Goal: Task Accomplishment & Management: Use online tool/utility

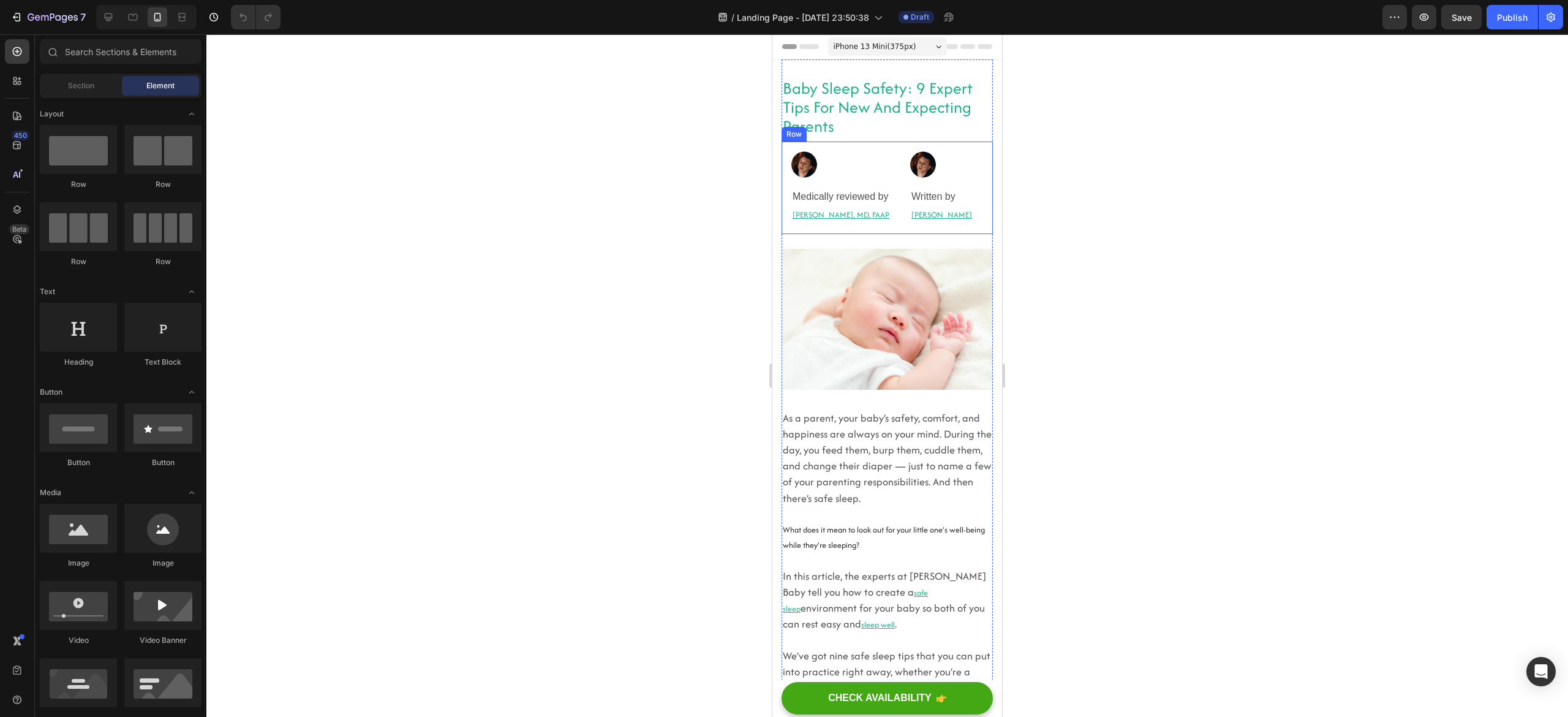
click at [883, 192] on div "Image Medically reviewed by Heading [PERSON_NAME], MD, FAAP Heading Row Image W…" at bounding box center [887, 188] width 211 height 92
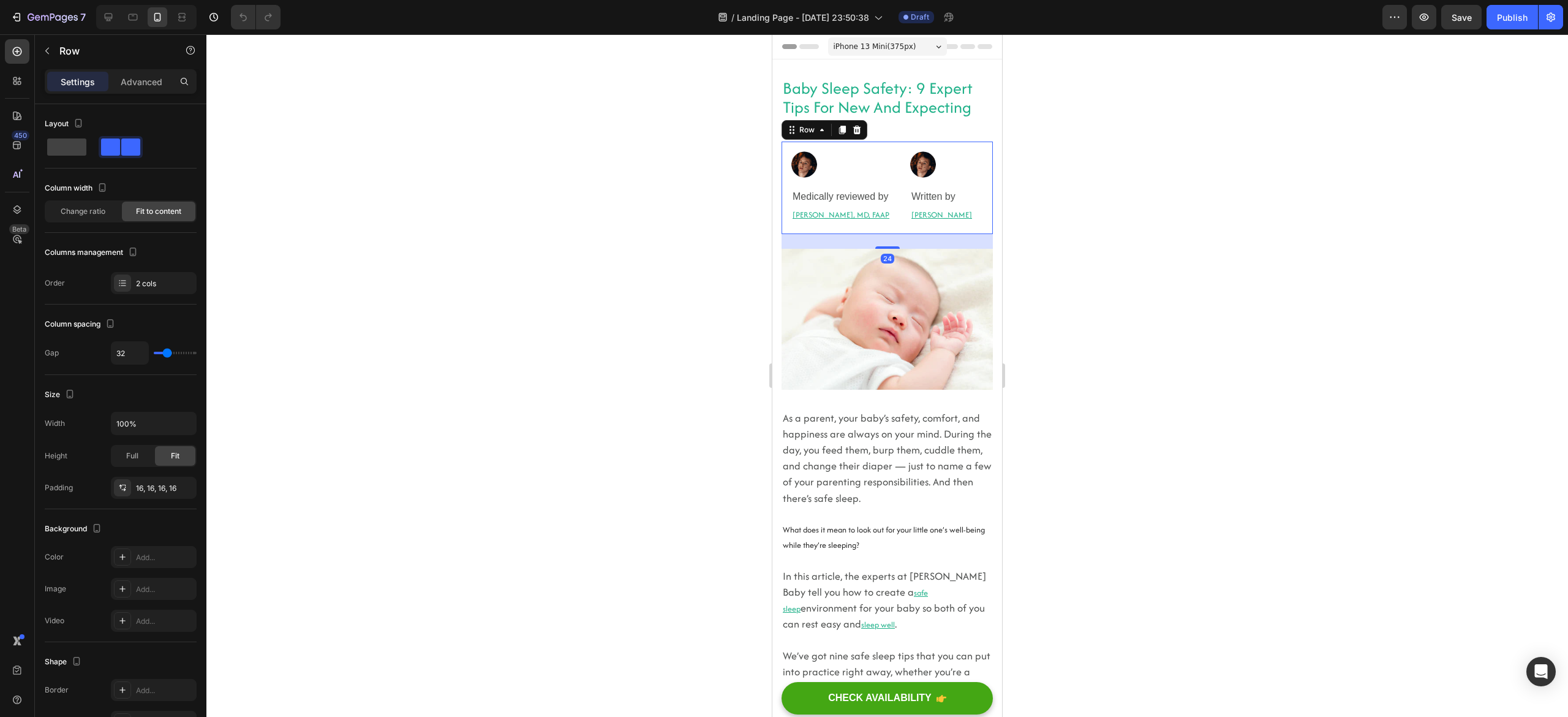
click at [883, 192] on div "Image Medically reviewed by Heading Robyn Rosenblum, MD, FAAP Heading Row Image…" at bounding box center [887, 188] width 211 height 92
click at [136, 279] on div "2 cols" at bounding box center [165, 284] width 58 height 11
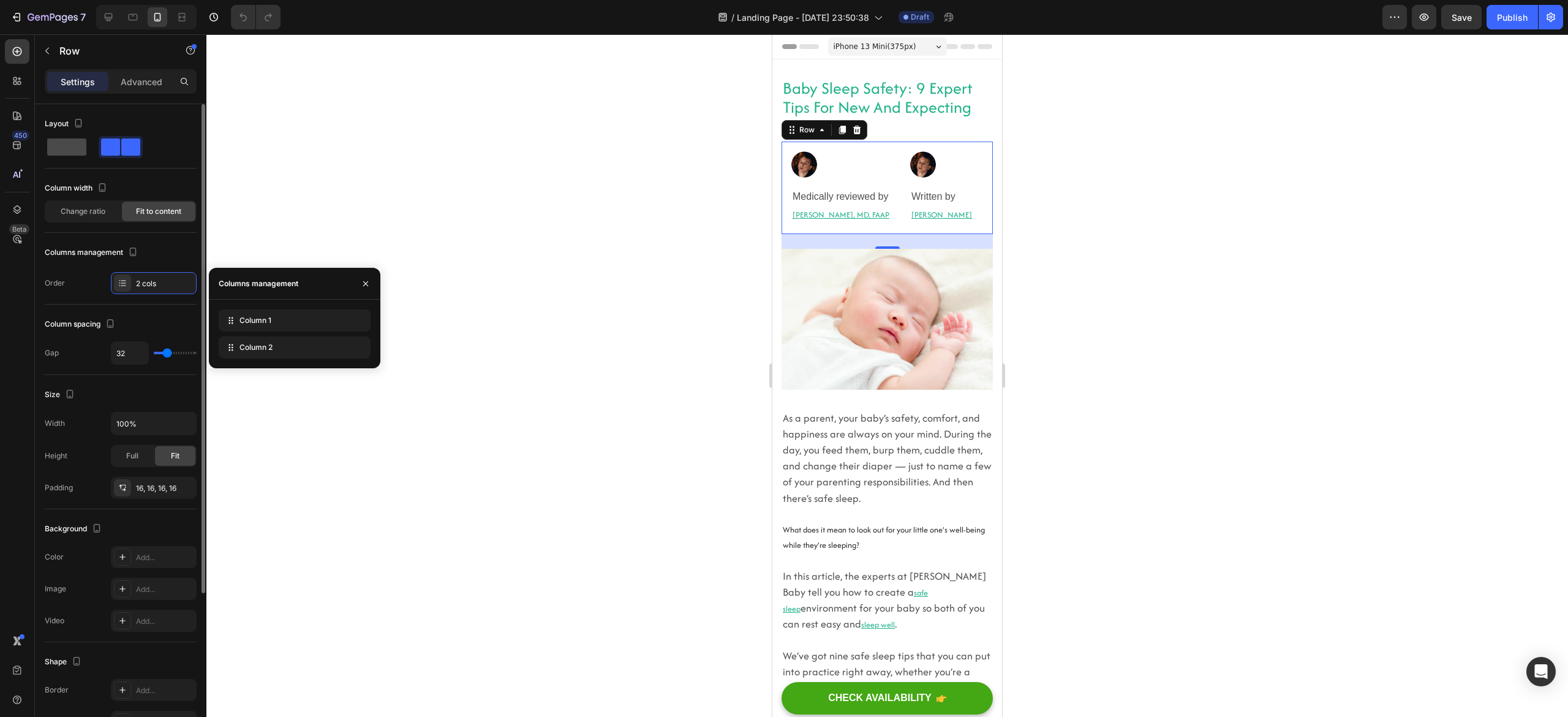
click at [71, 149] on span at bounding box center [66, 147] width 39 height 17
type input "0"
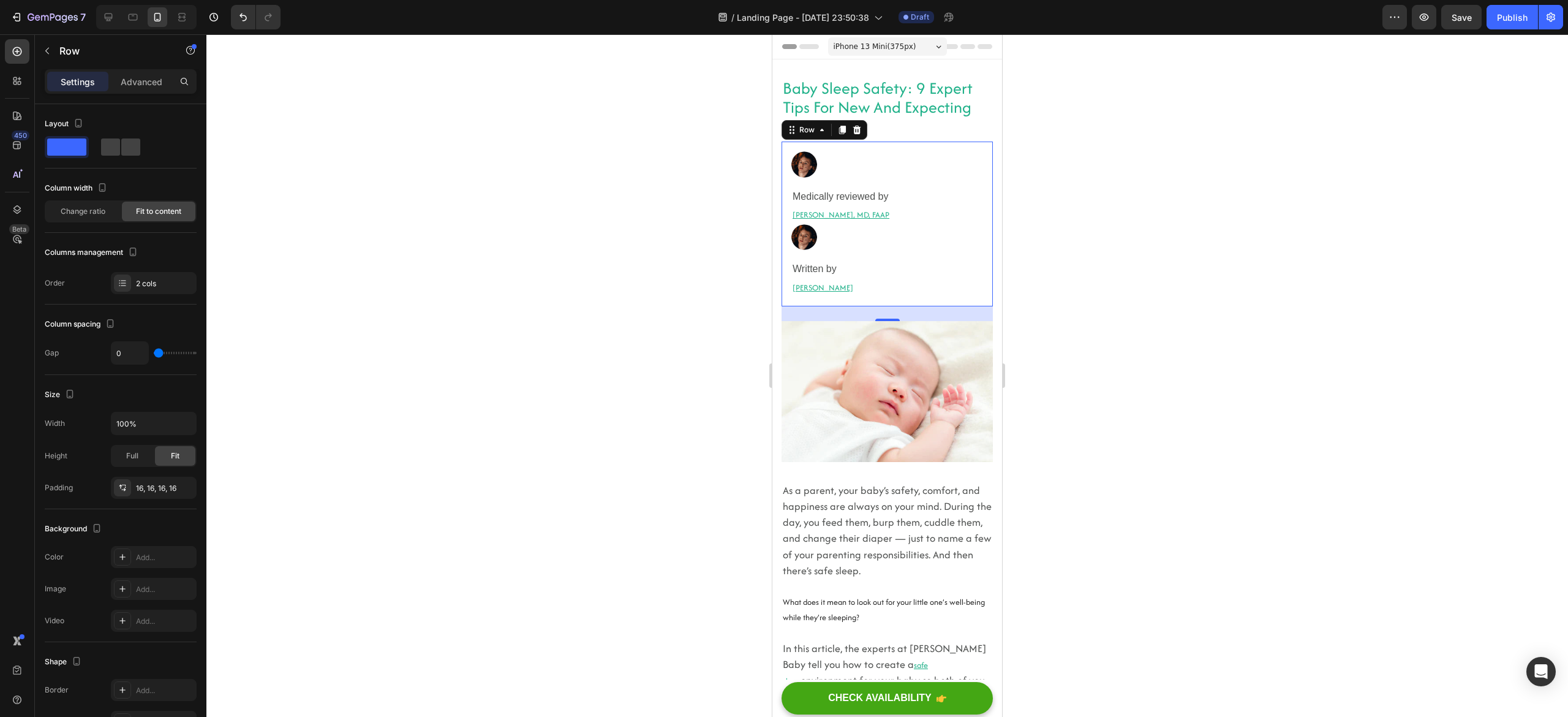
click at [877, 251] on div "Image Written by Heading [PERSON_NAME] Heading Row" at bounding box center [841, 261] width 99 height 72
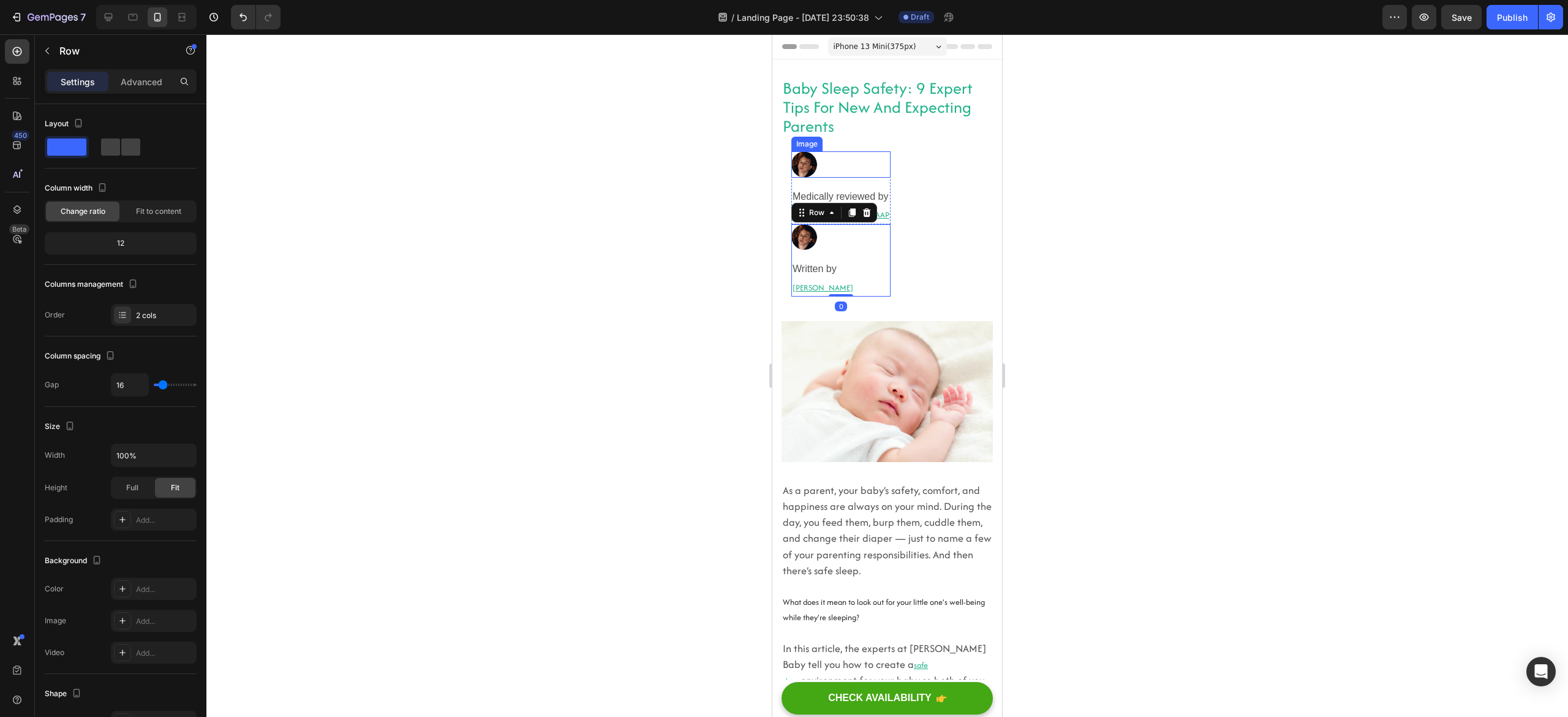
click at [873, 160] on div at bounding box center [841, 164] width 99 height 26
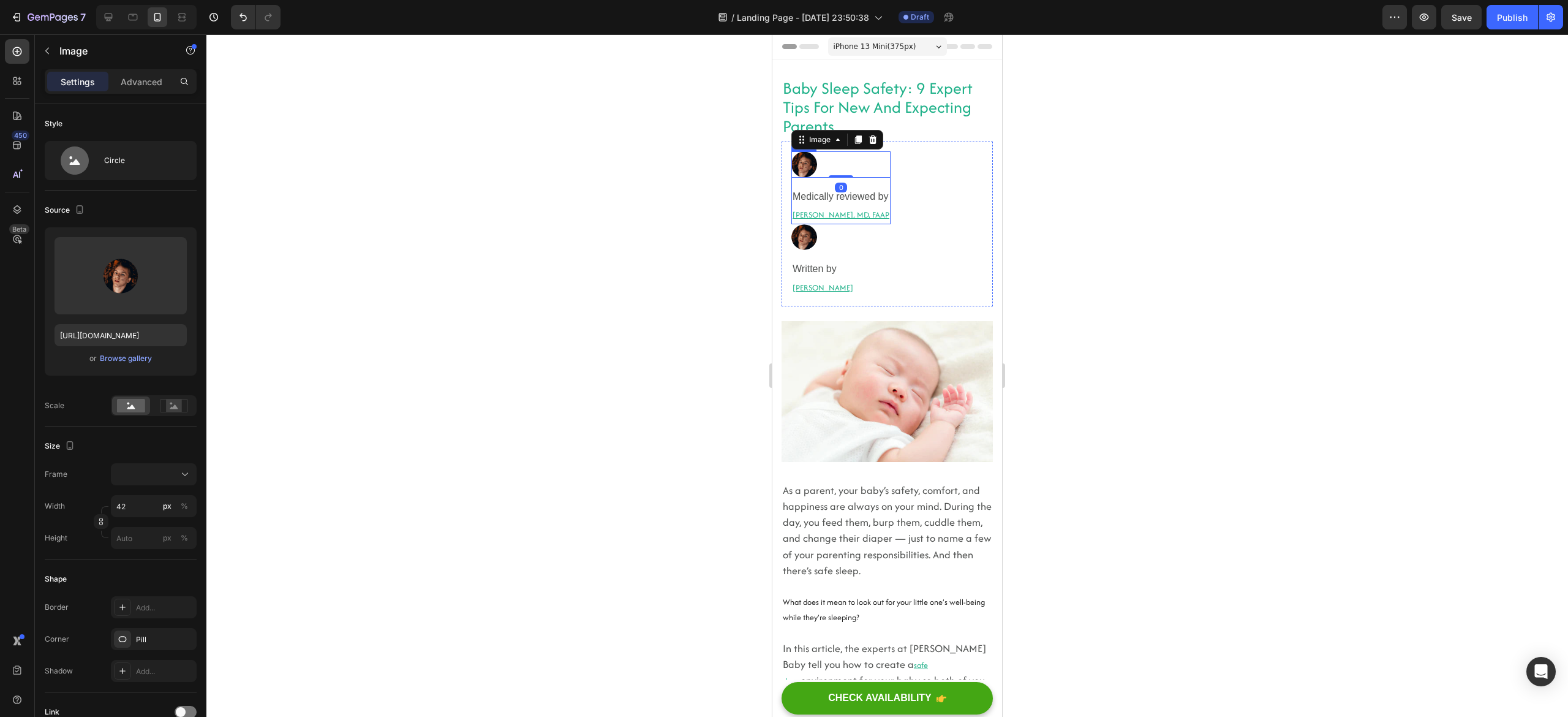
click at [873, 183] on div "Image 0 Medically reviewed by Heading [PERSON_NAME], MD, FAAP Heading Row" at bounding box center [841, 187] width 99 height 72
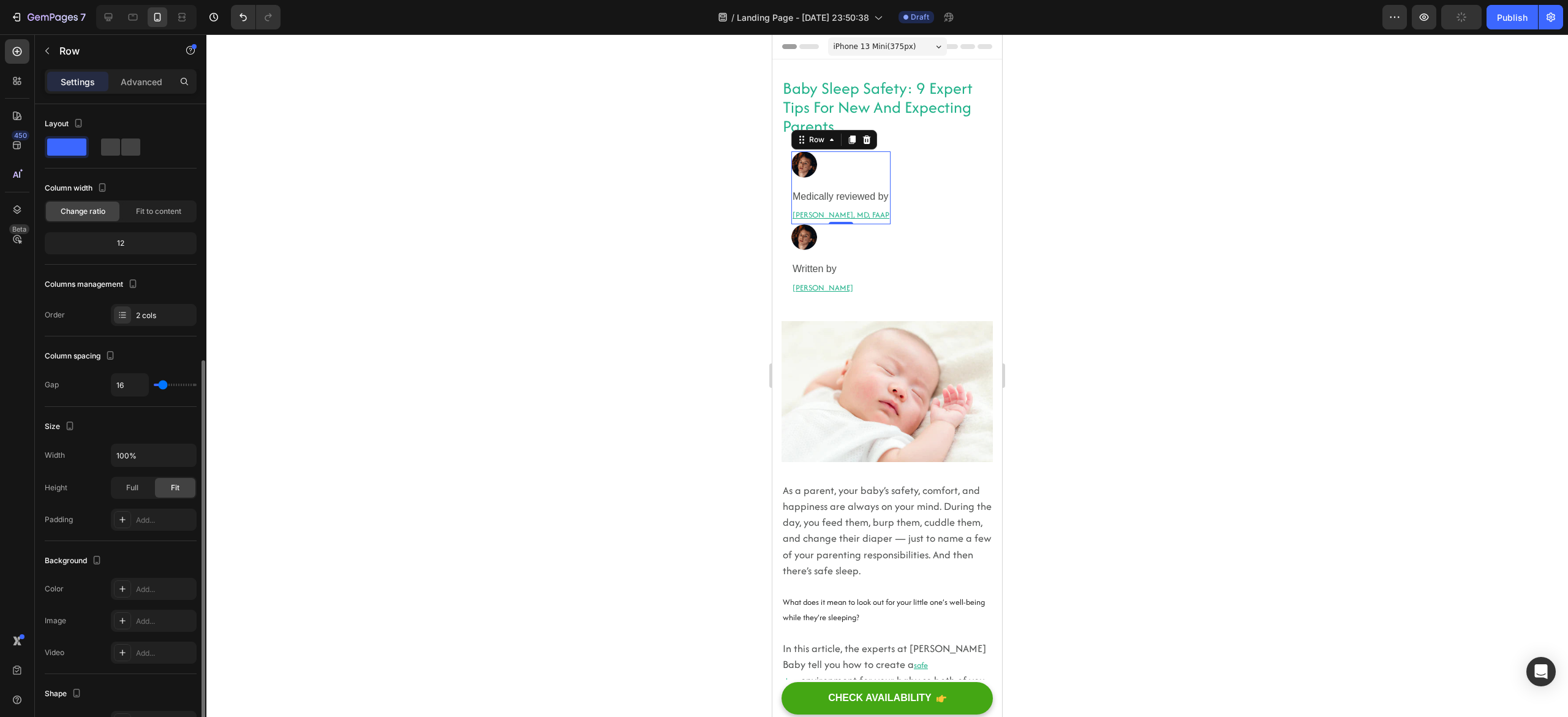
scroll to position [141, 0]
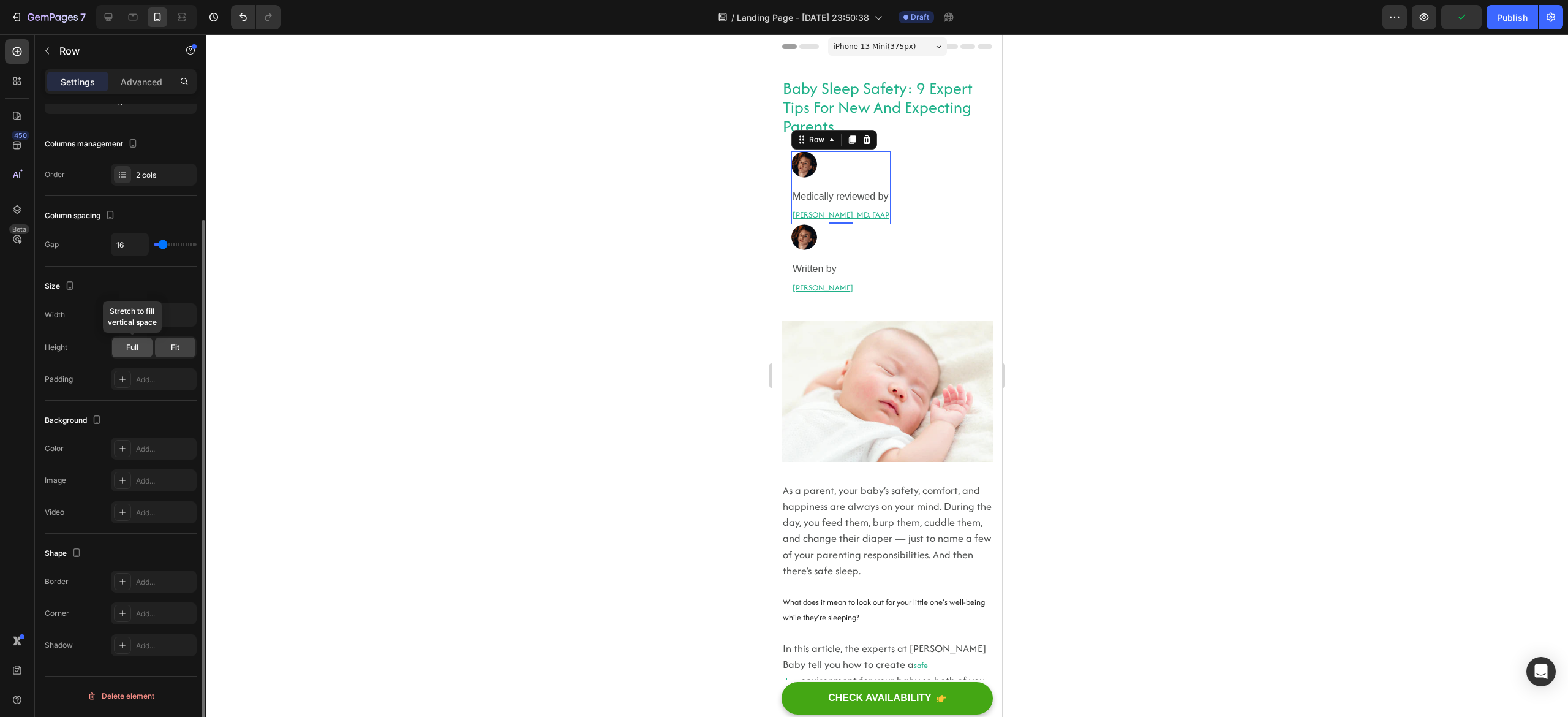
click at [131, 347] on span "Full" at bounding box center [132, 348] width 12 height 11
click at [163, 347] on div "Fit" at bounding box center [175, 348] width 40 height 20
click at [134, 347] on span "Full" at bounding box center [132, 348] width 12 height 11
click at [148, 183] on div "2 cols" at bounding box center [154, 174] width 86 height 22
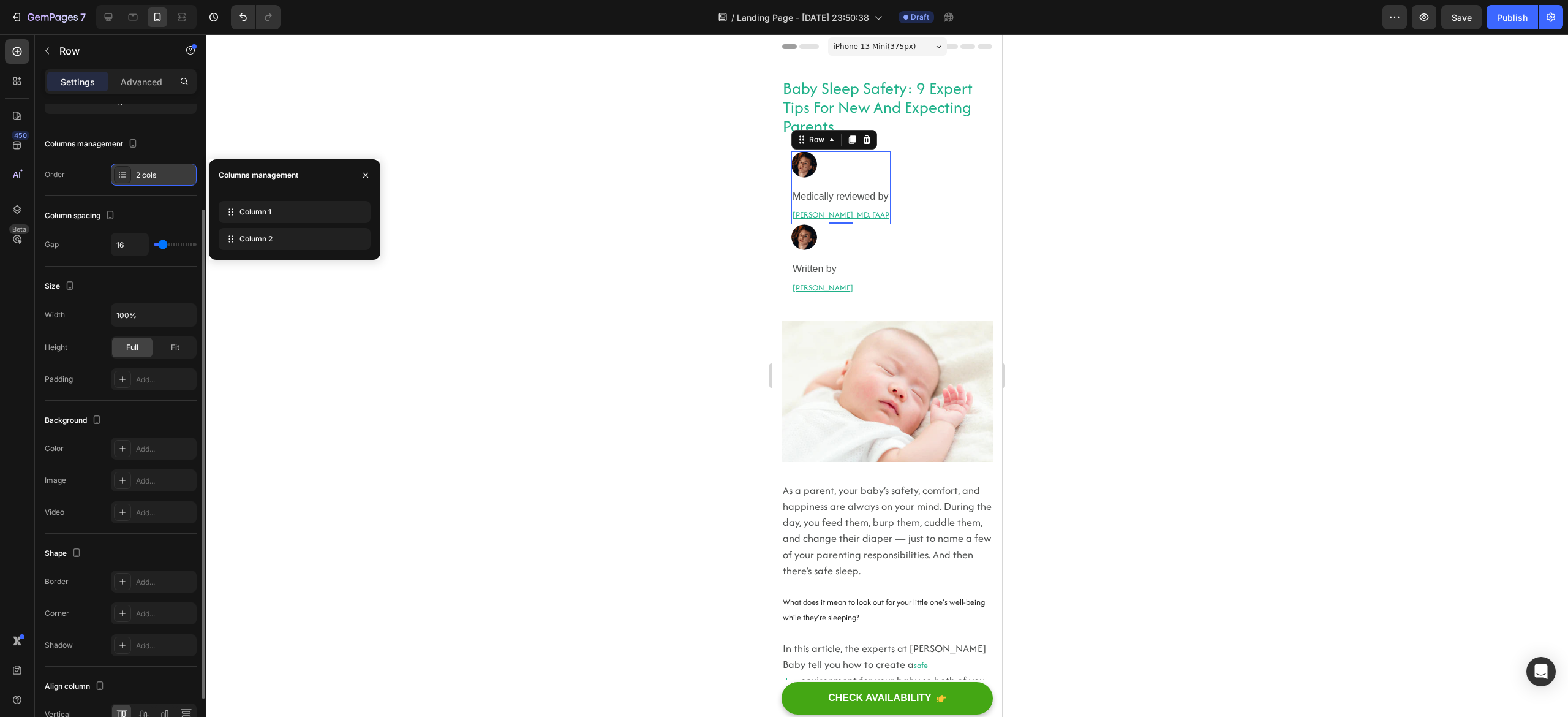
click at [120, 175] on icon at bounding box center [119, 175] width 1 height 1
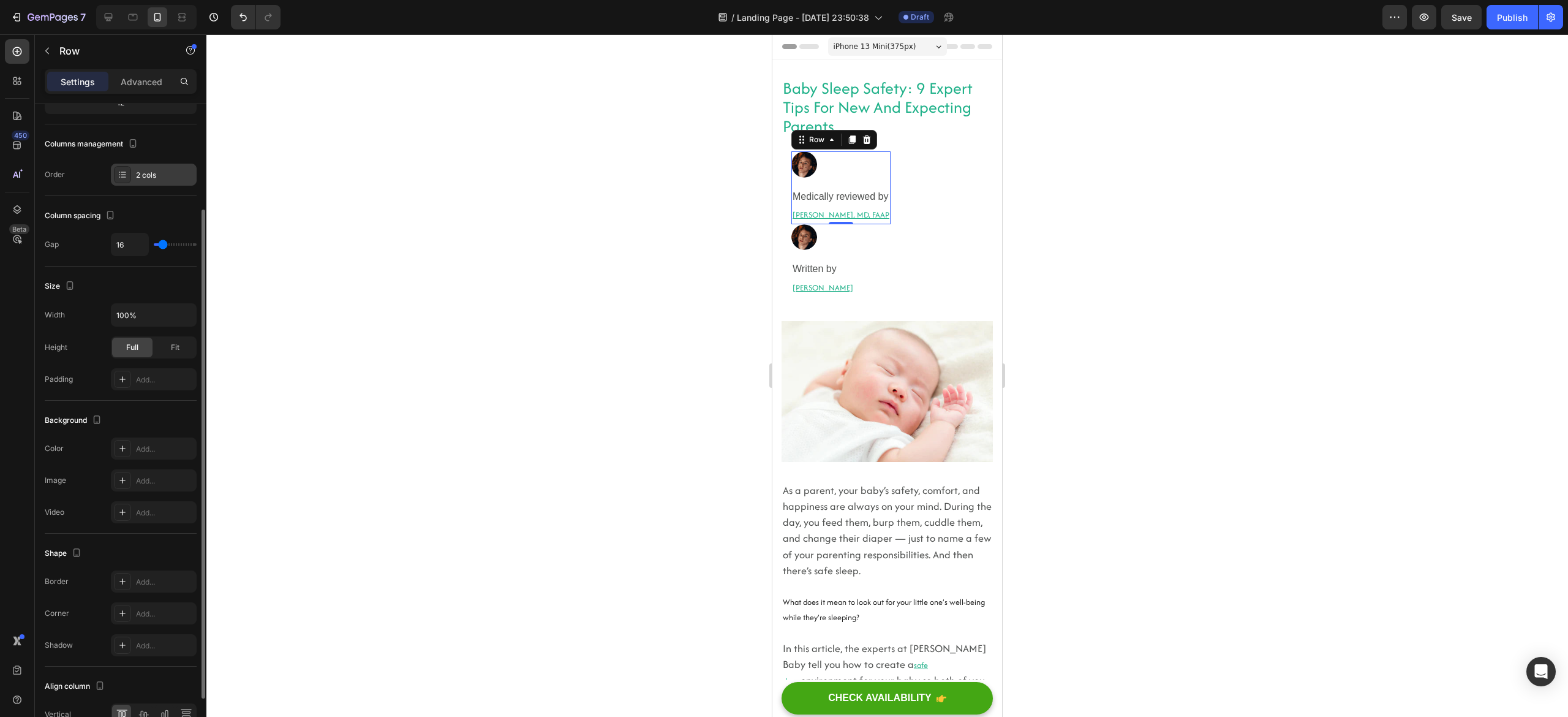
click at [120, 175] on icon at bounding box center [119, 175] width 1 height 1
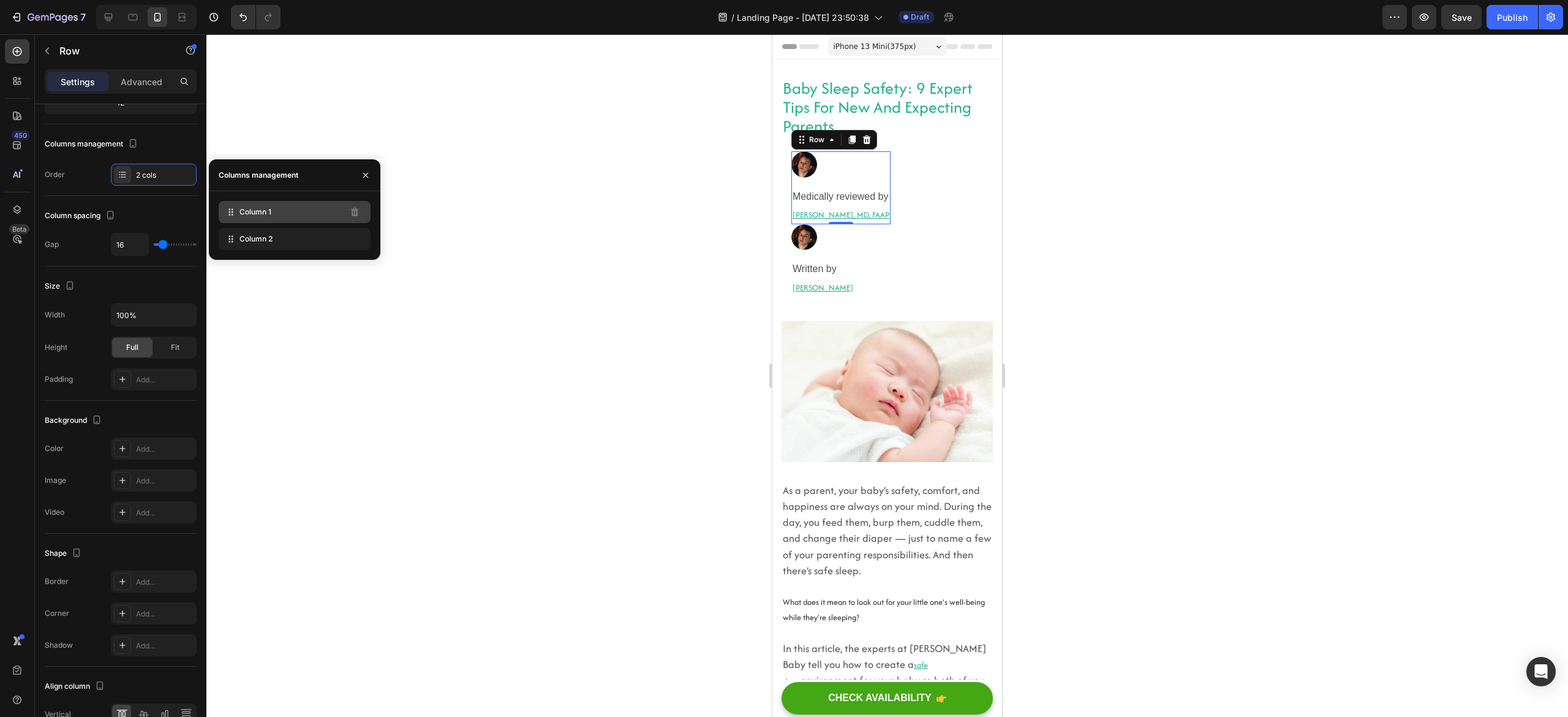
click at [256, 201] on div "Column 1" at bounding box center [295, 211] width 152 height 22
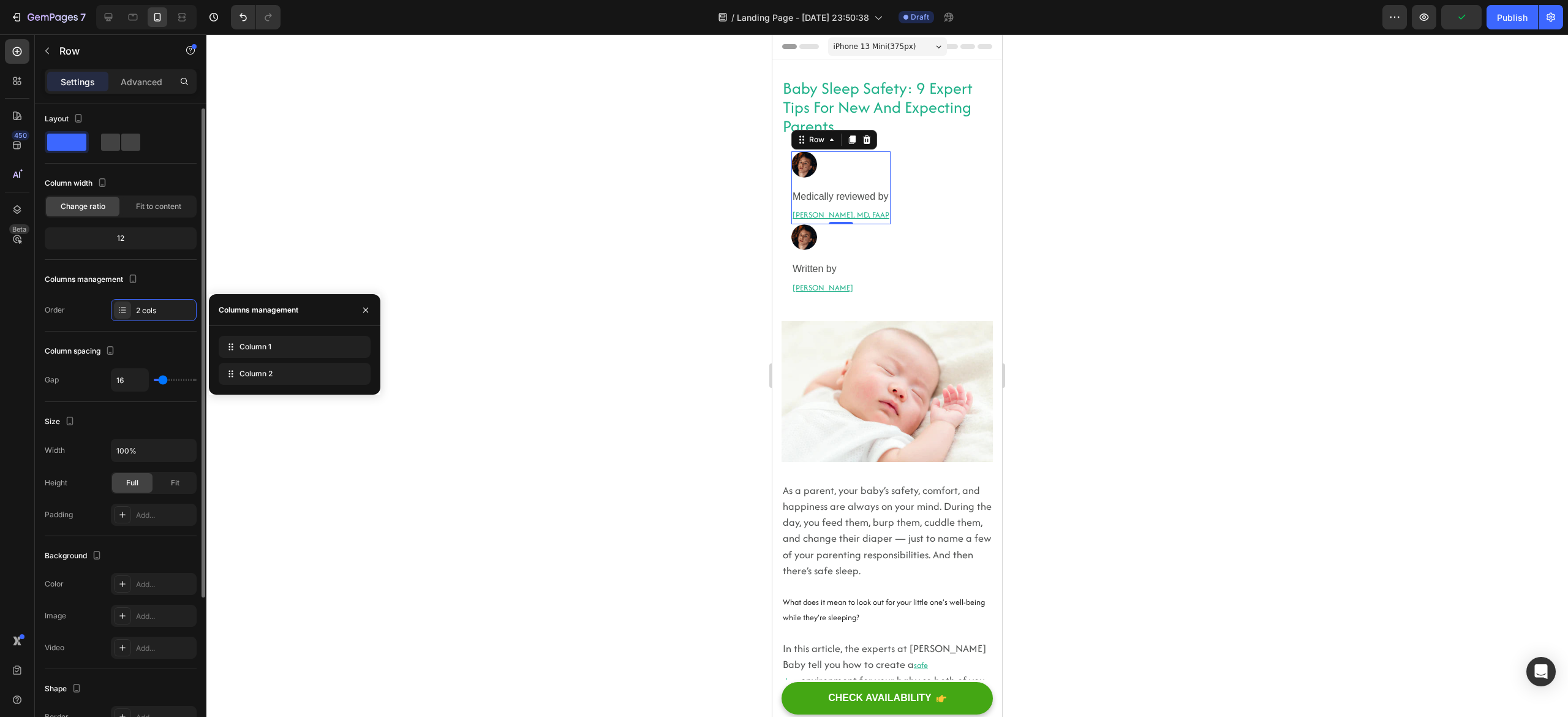
scroll to position [0, 0]
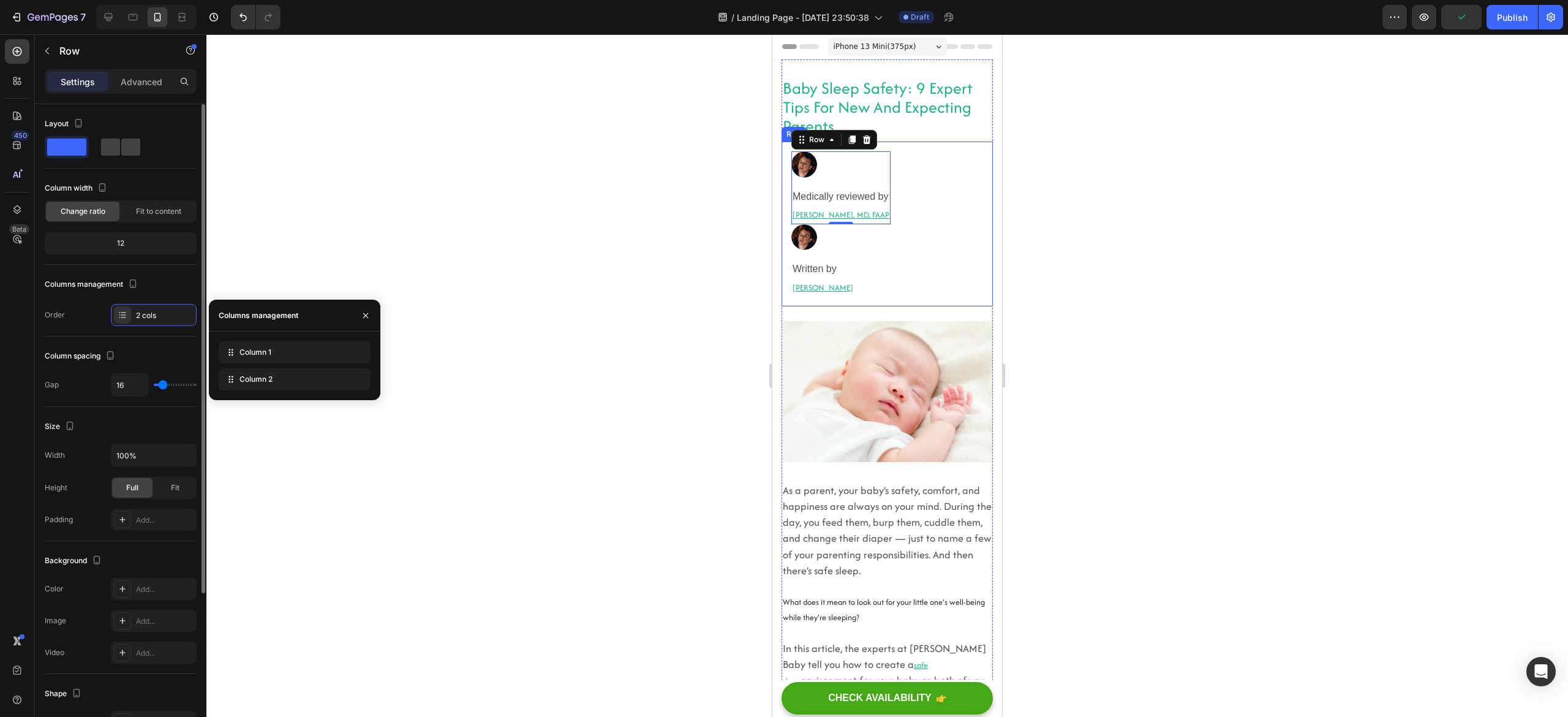
click at [933, 205] on div "Image Medically reviewed by Heading [PERSON_NAME], MD, FAAP Heading Row 0 Image…" at bounding box center [887, 224] width 211 height 164
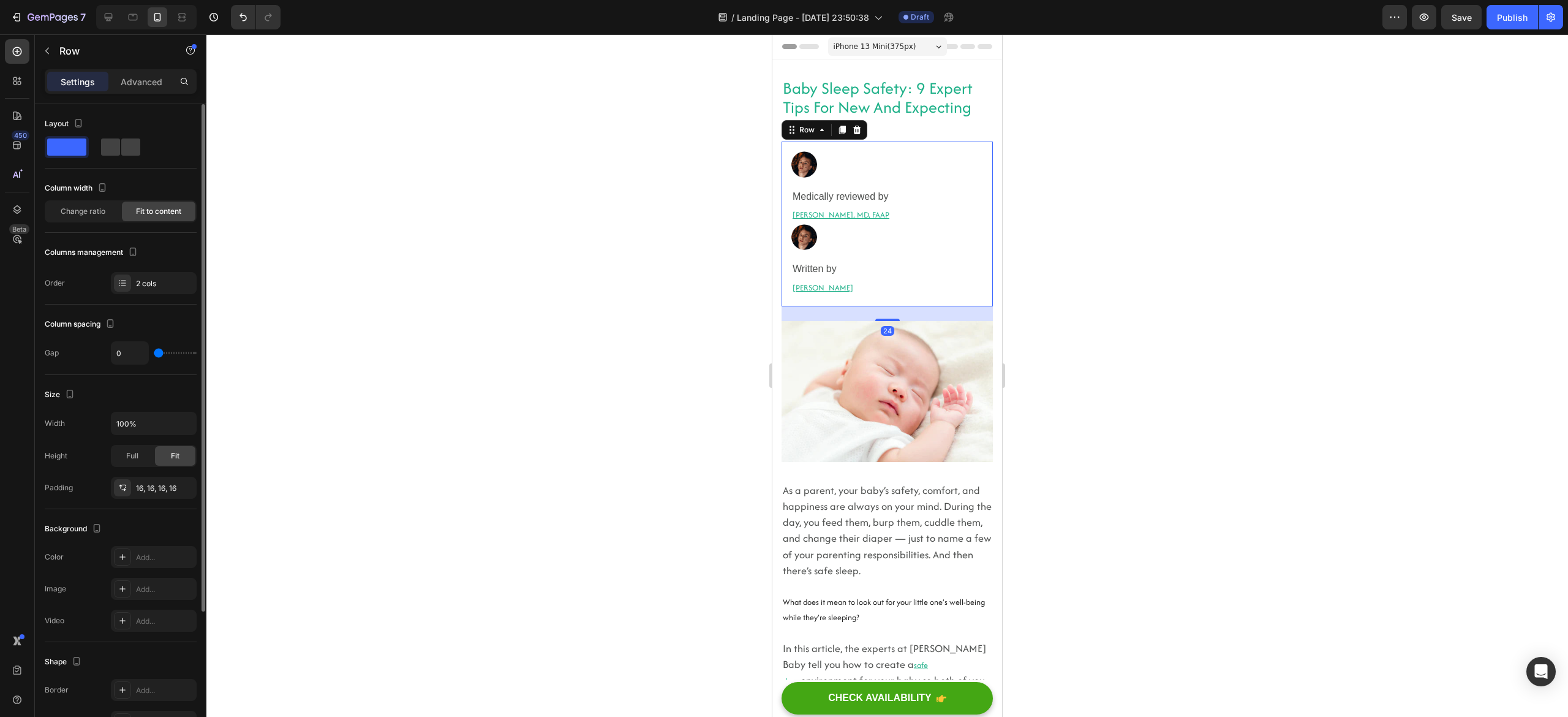
click at [83, 154] on span at bounding box center [66, 147] width 39 height 17
click at [871, 250] on div "Image Written by Heading [PERSON_NAME] Heading Row" at bounding box center [841, 261] width 99 height 72
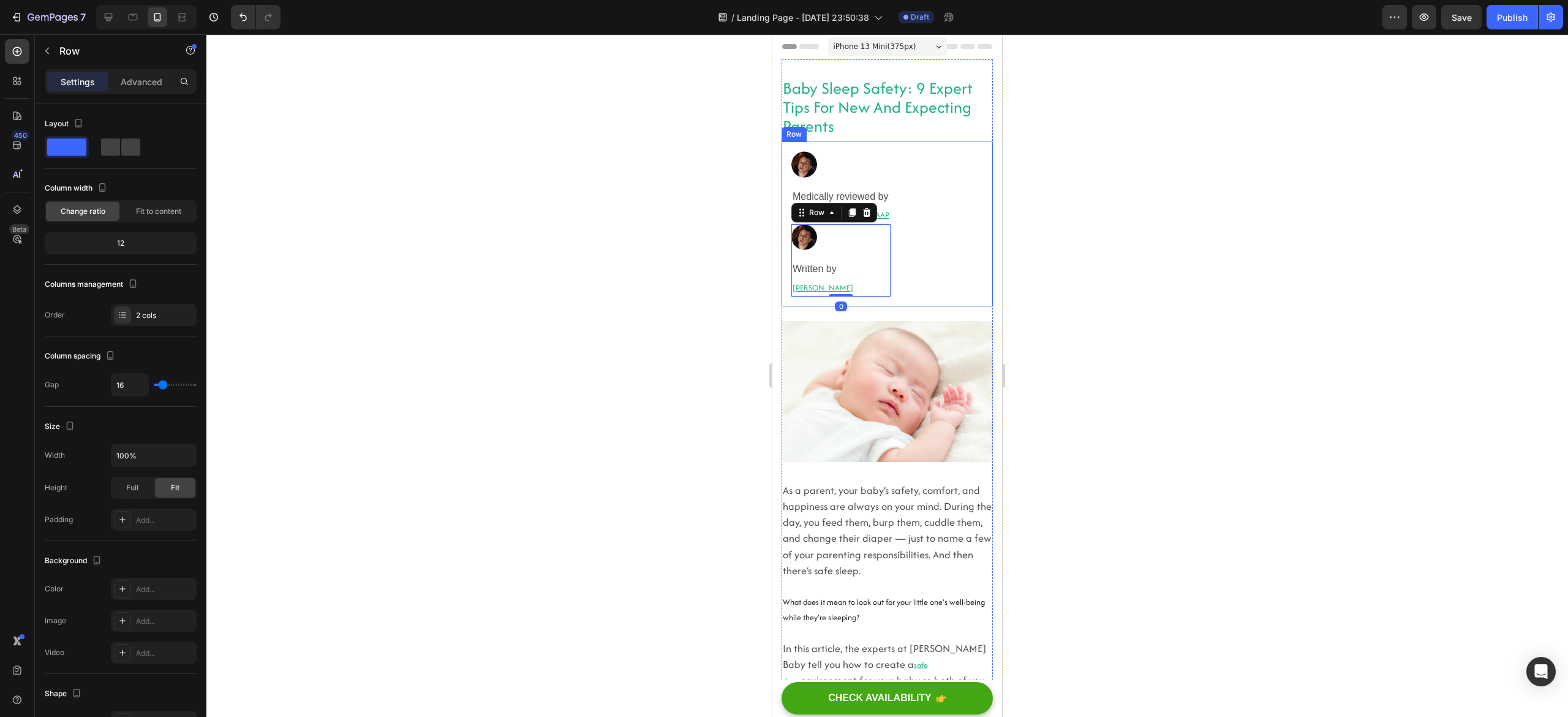
click at [913, 259] on div "Image Medically reviewed by Heading Robyn Rosenblum, MD, FAAP Heading Row Image…" at bounding box center [887, 224] width 211 height 164
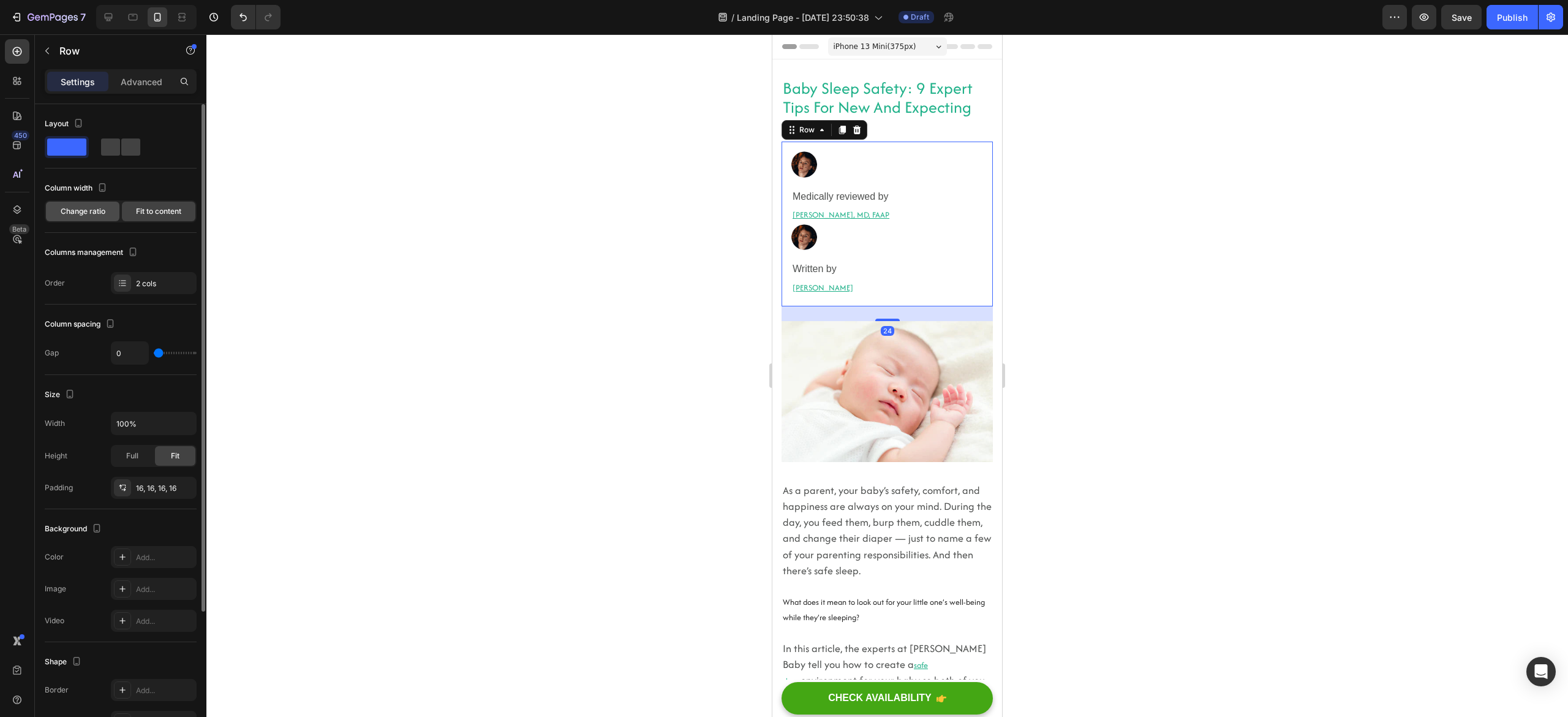
click at [104, 213] on span "Change ratio" at bounding box center [83, 211] width 45 height 11
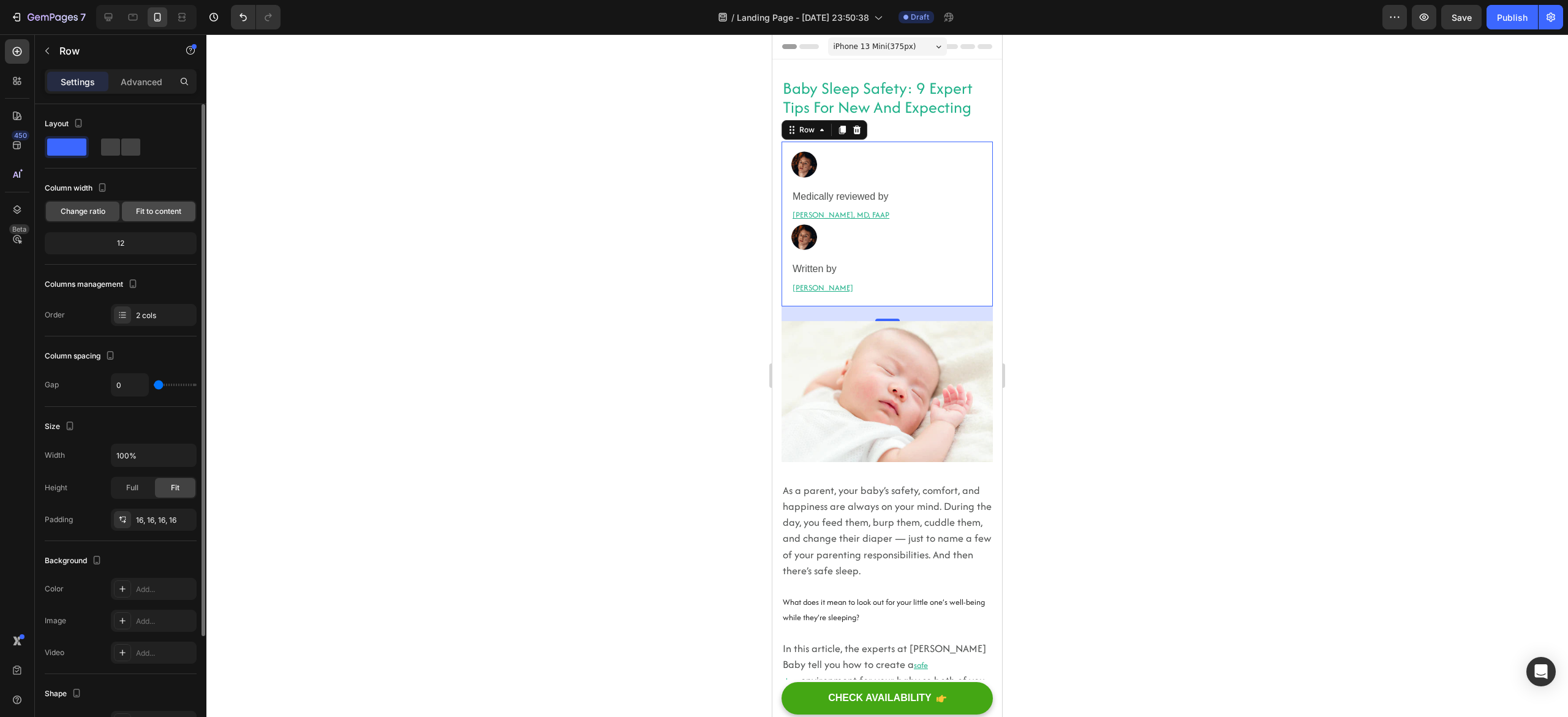
click at [162, 213] on span "Fit to content" at bounding box center [158, 211] width 45 height 11
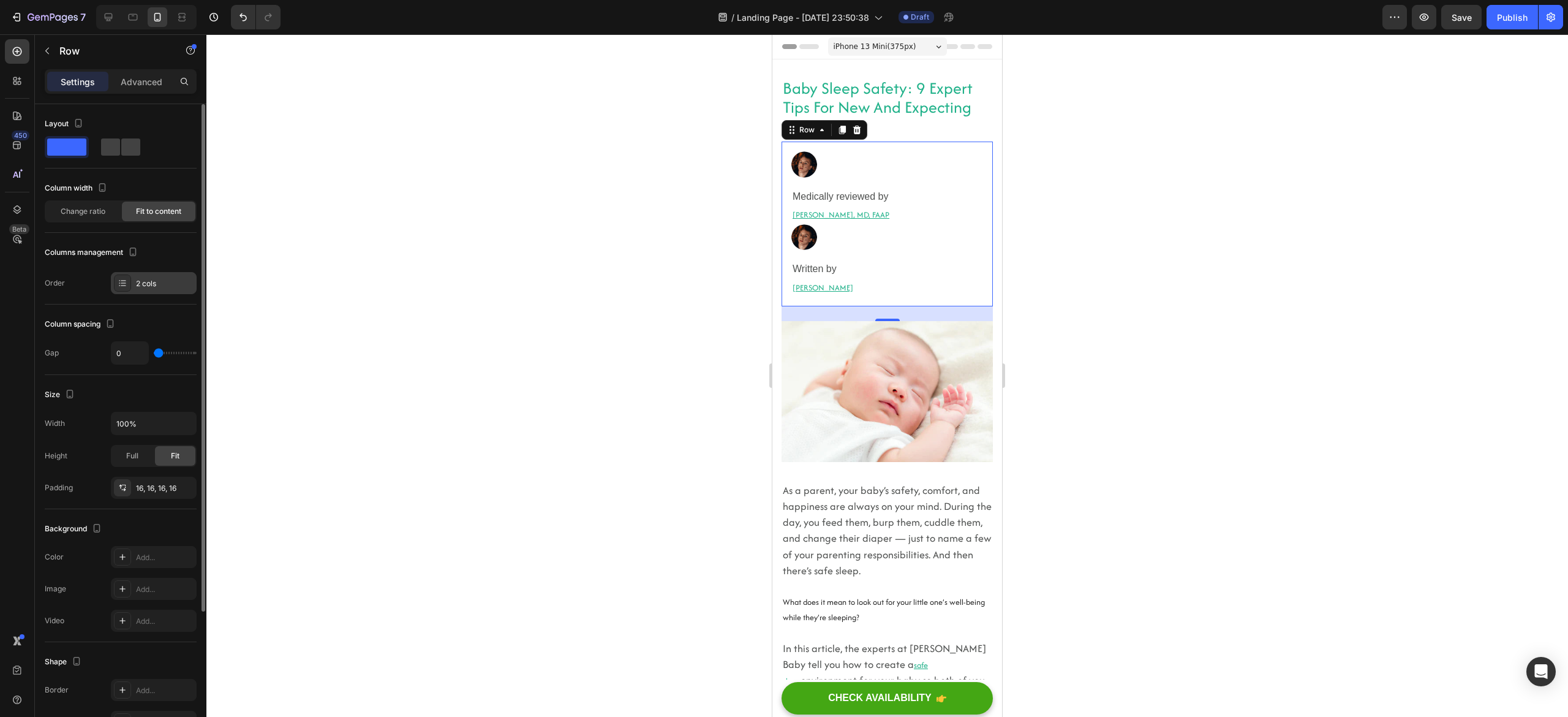
click at [125, 276] on div at bounding box center [122, 284] width 17 height 17
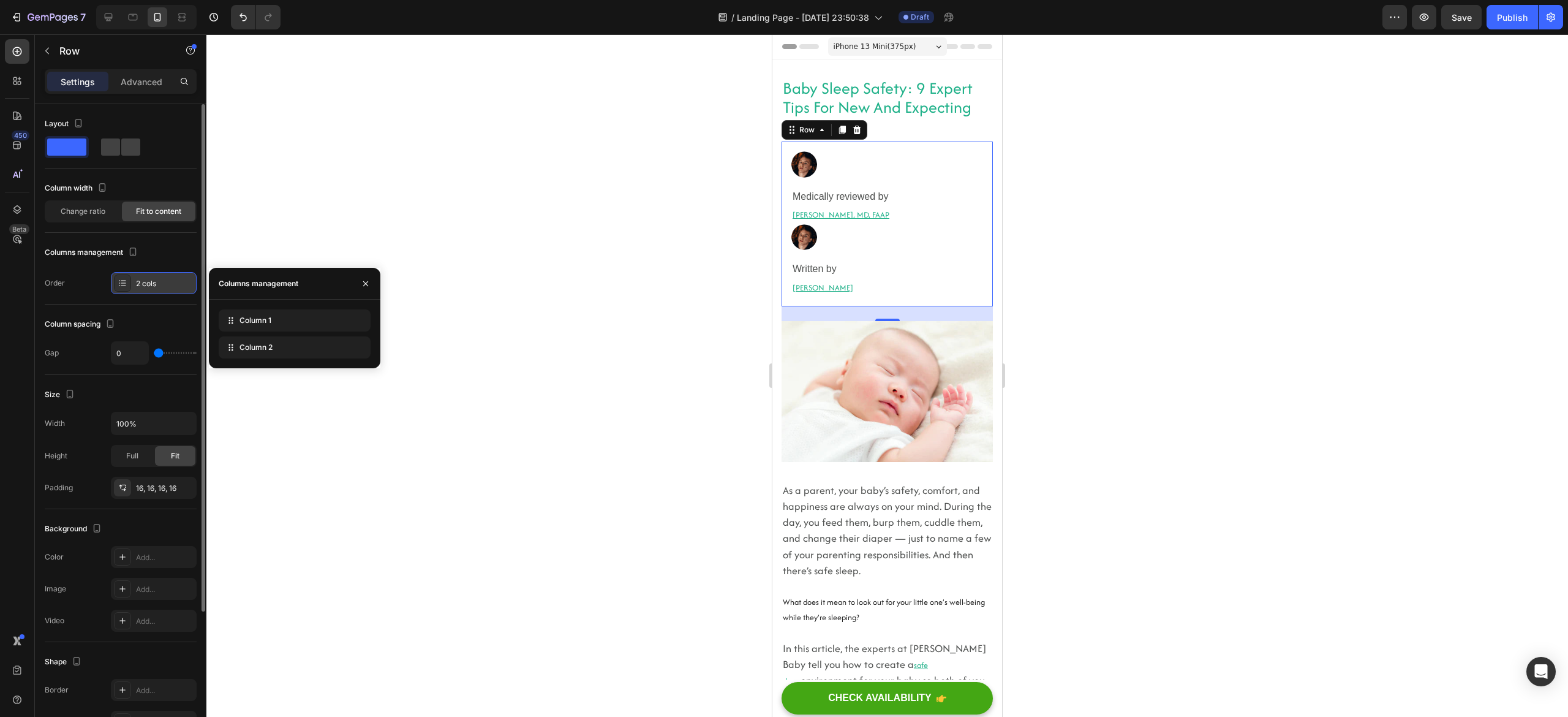
click at [125, 276] on div at bounding box center [122, 284] width 17 height 17
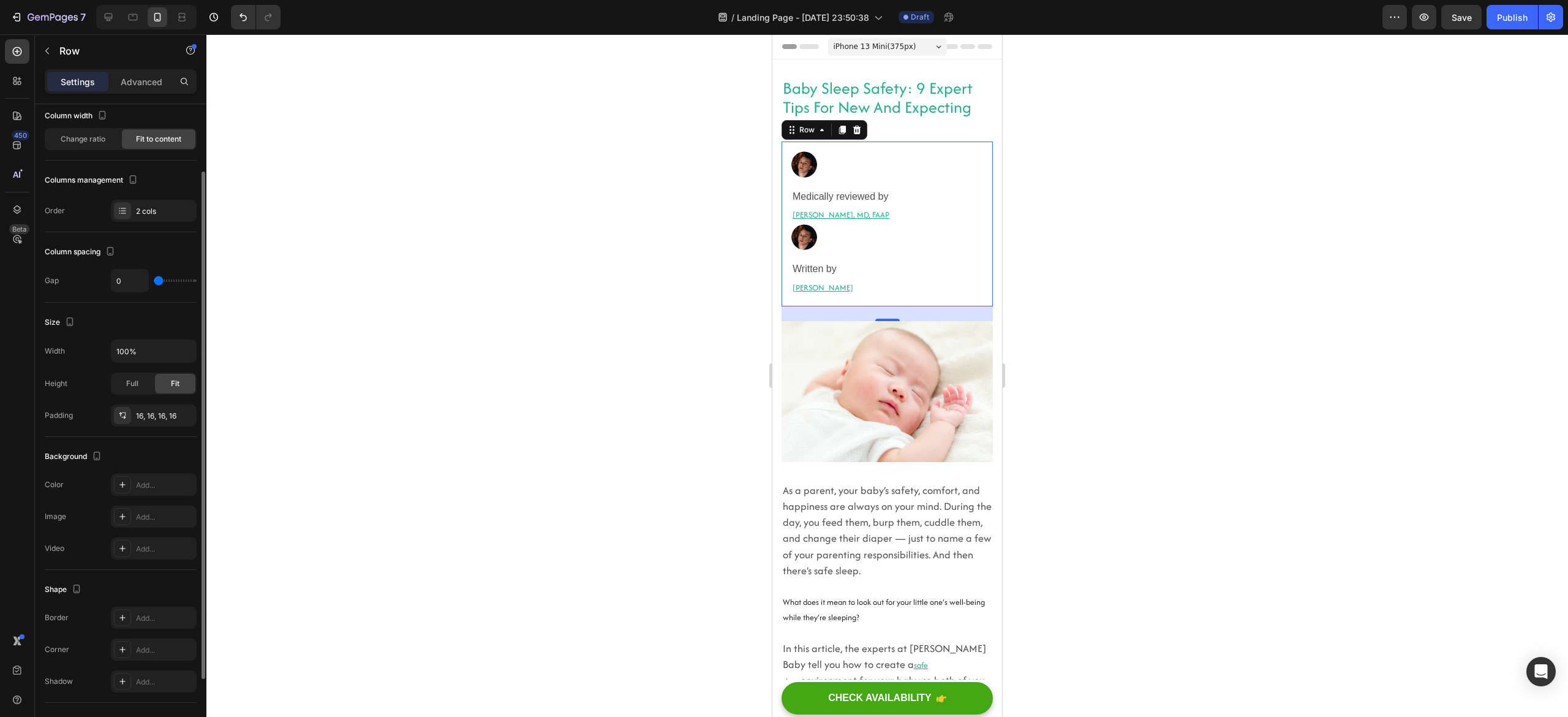
scroll to position [80, 0]
click at [142, 376] on div "Full" at bounding box center [132, 376] width 40 height 20
click at [164, 377] on div "Fit" at bounding box center [175, 376] width 40 height 20
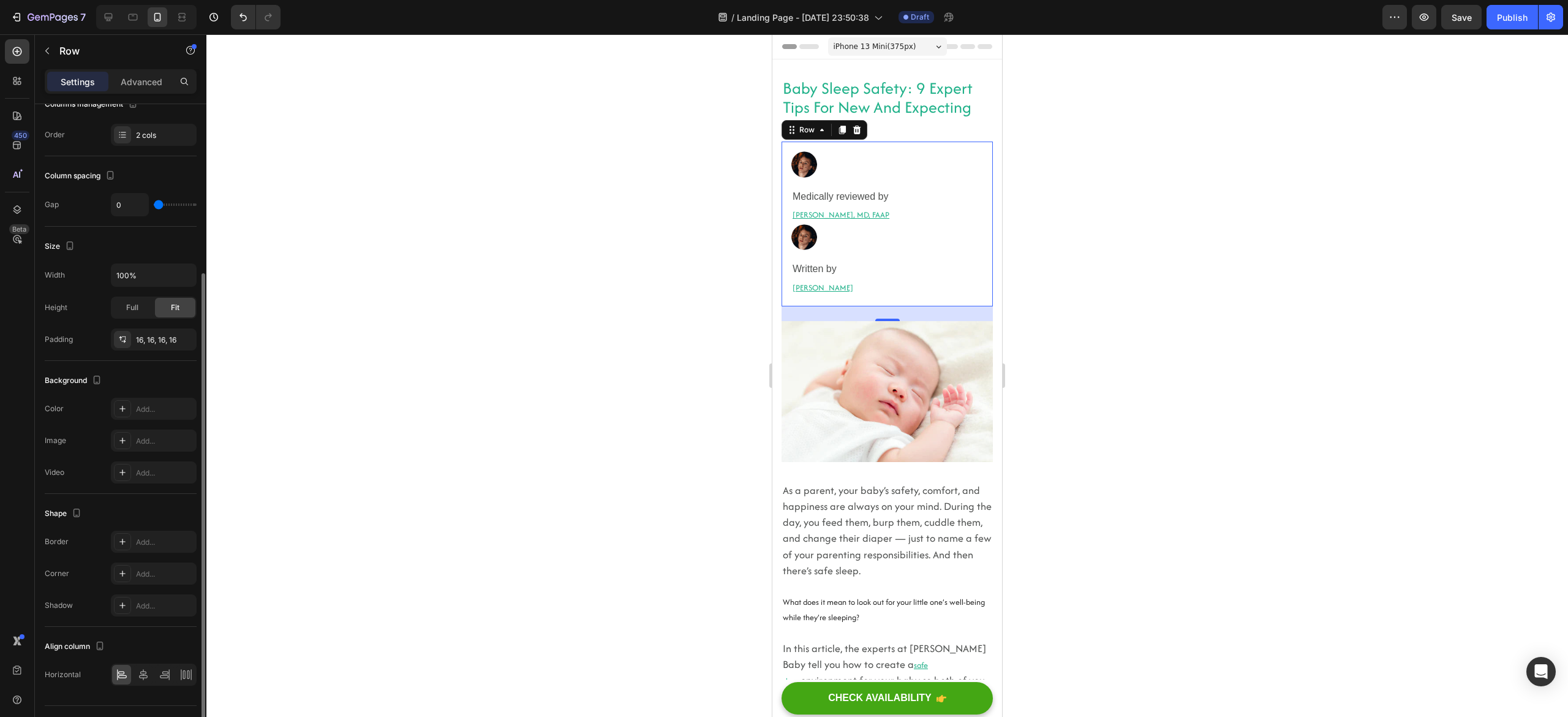
scroll to position [178, 0]
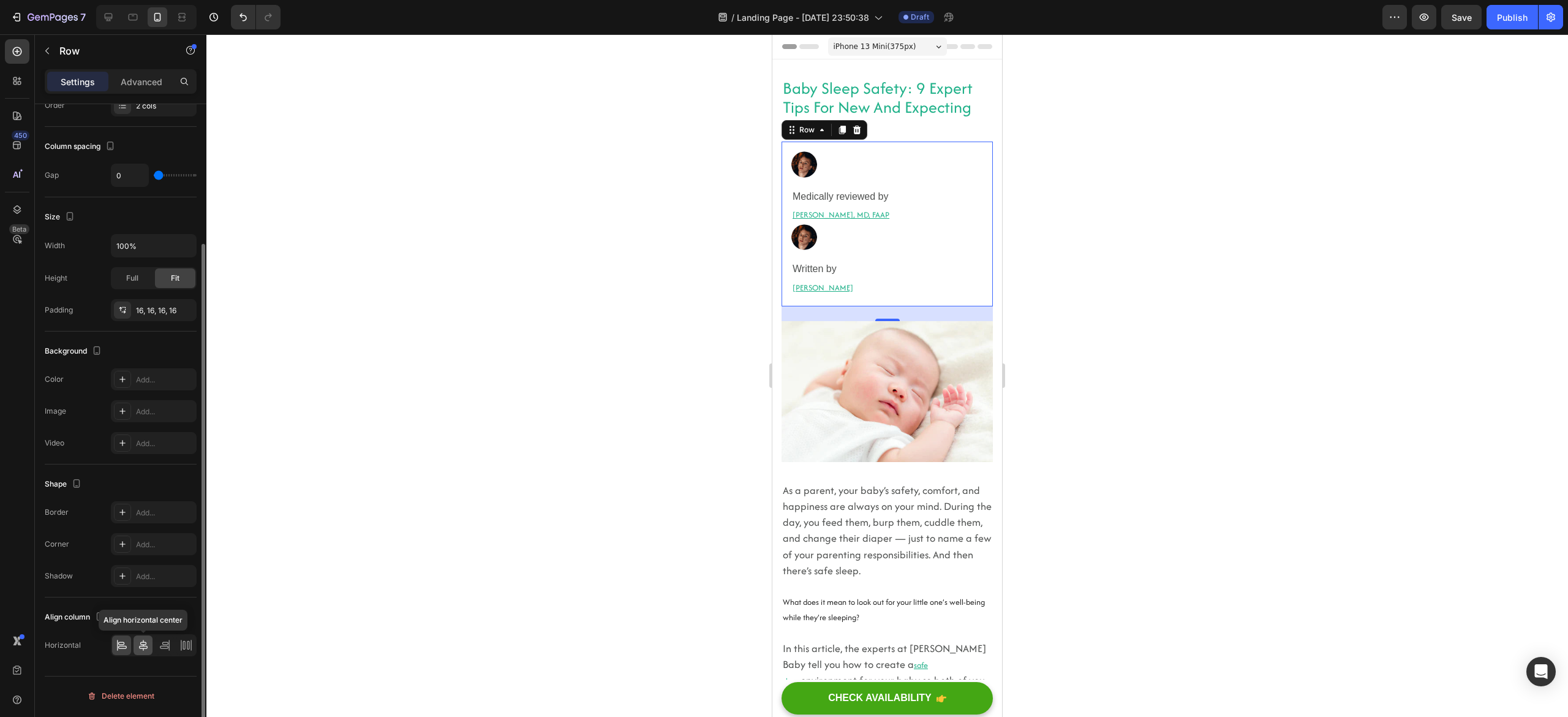
click at [141, 650] on icon at bounding box center [144, 645] width 12 height 12
click at [116, 650] on icon at bounding box center [122, 645] width 12 height 12
click at [881, 173] on div at bounding box center [841, 164] width 99 height 26
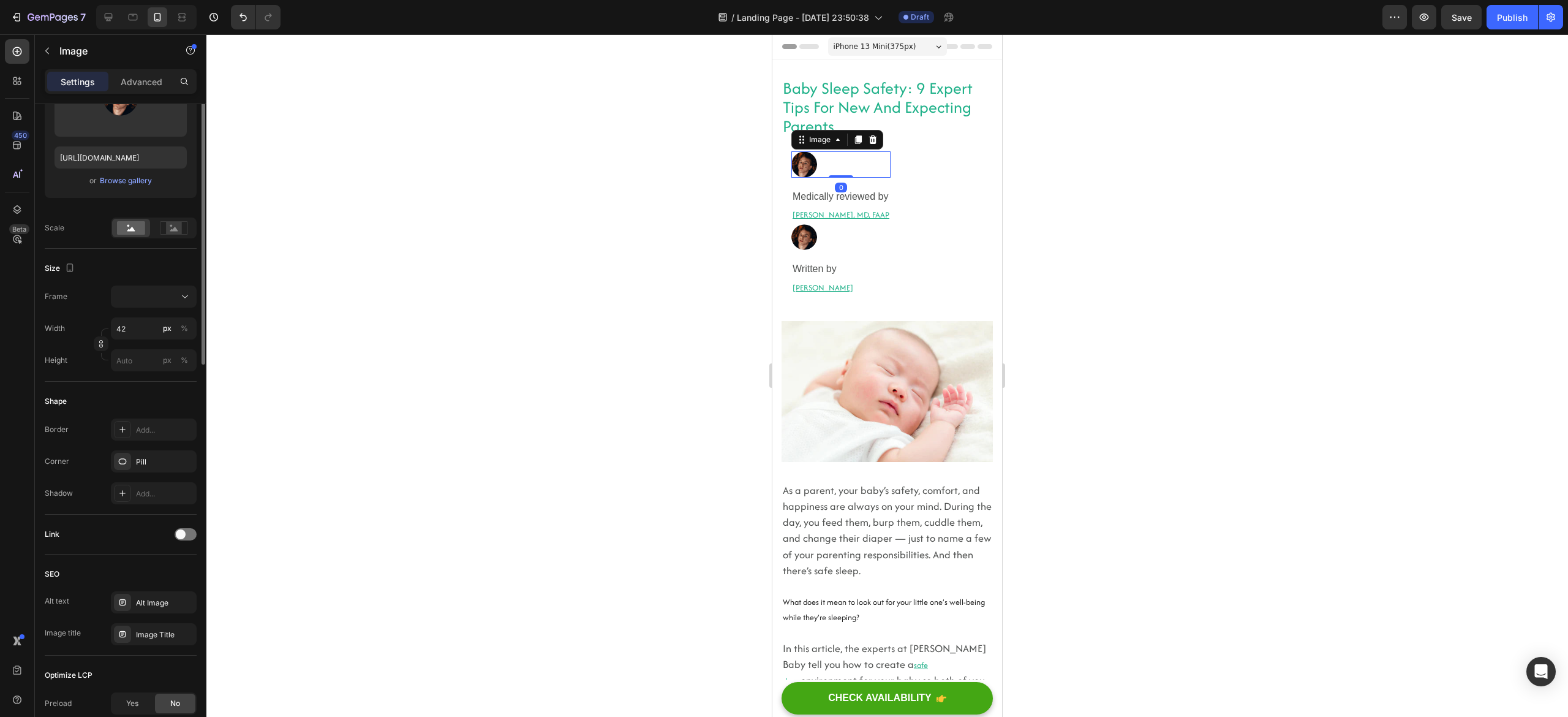
scroll to position [0, 0]
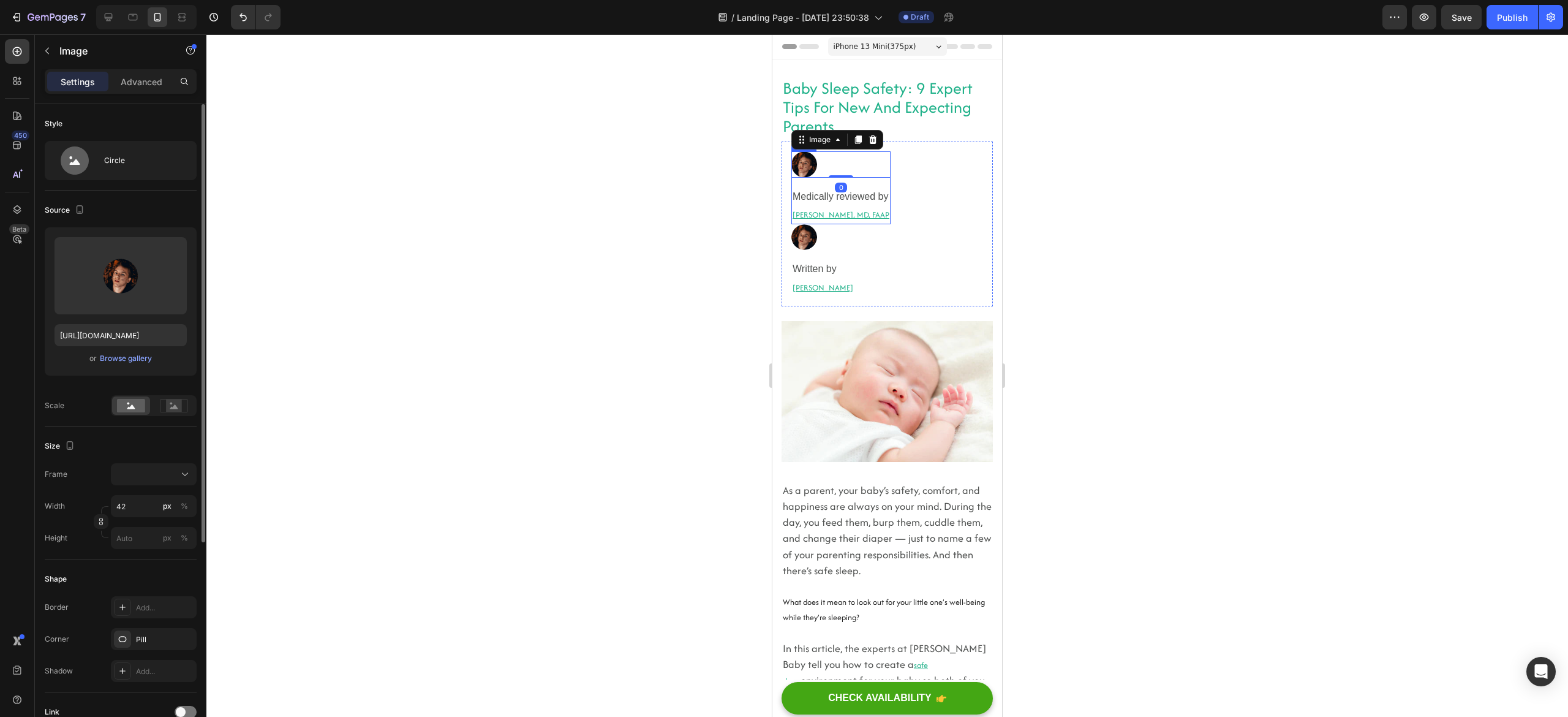
click at [881, 185] on div "Image 0 Medically reviewed by Heading [PERSON_NAME], MD, FAAP Heading Row" at bounding box center [841, 187] width 99 height 72
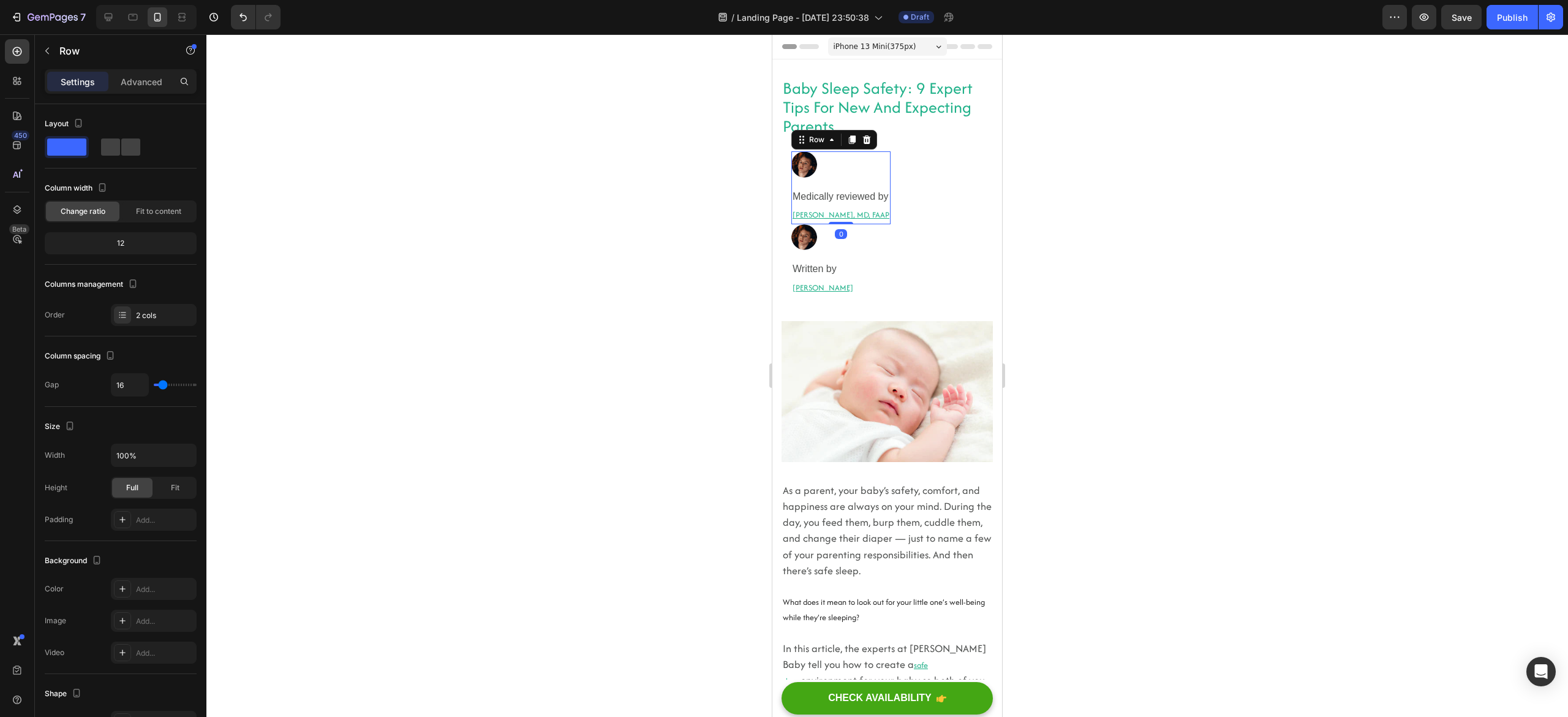
click at [881, 185] on div "Image Medically reviewed by Heading [PERSON_NAME], MD, FAAP Heading Row 0" at bounding box center [841, 187] width 99 height 72
type input "0"
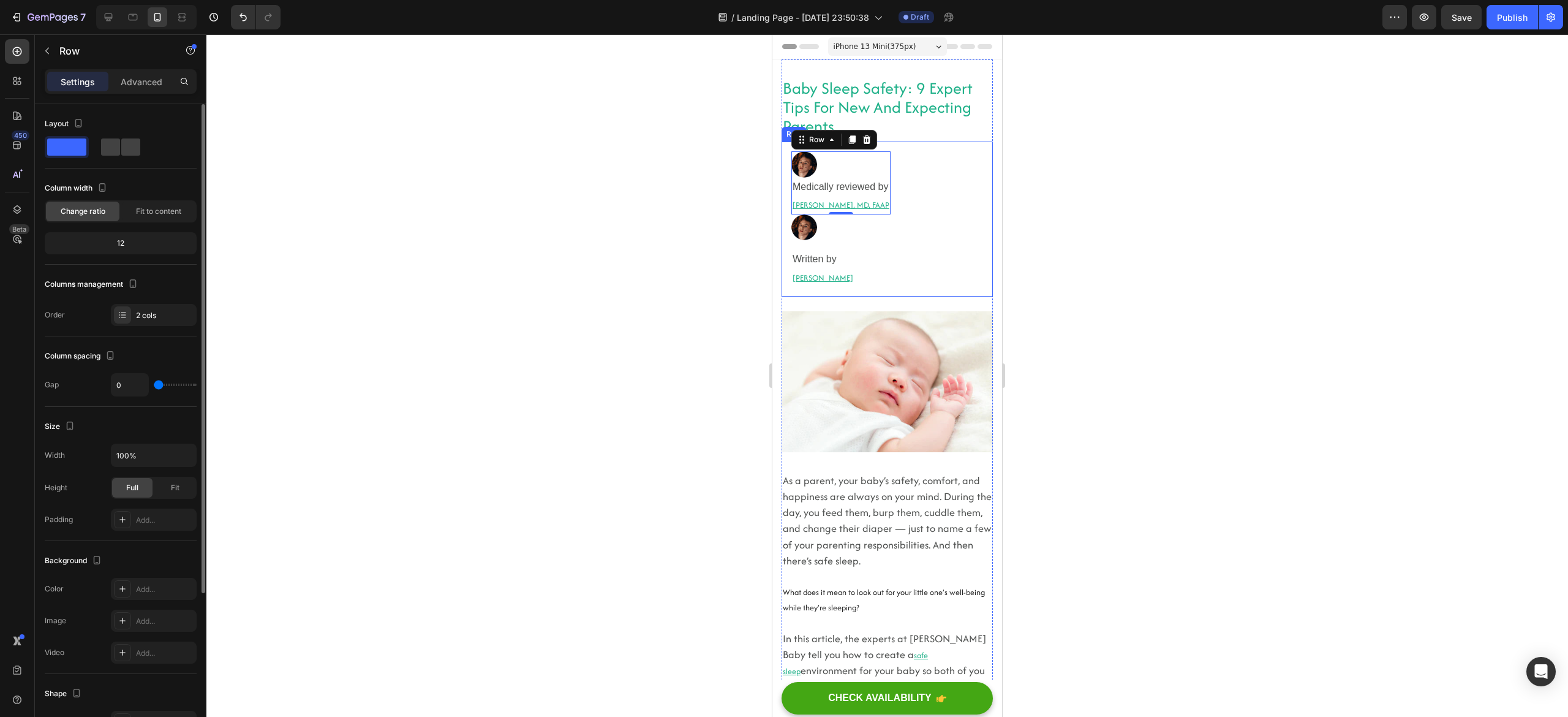
type input "35"
type input "44"
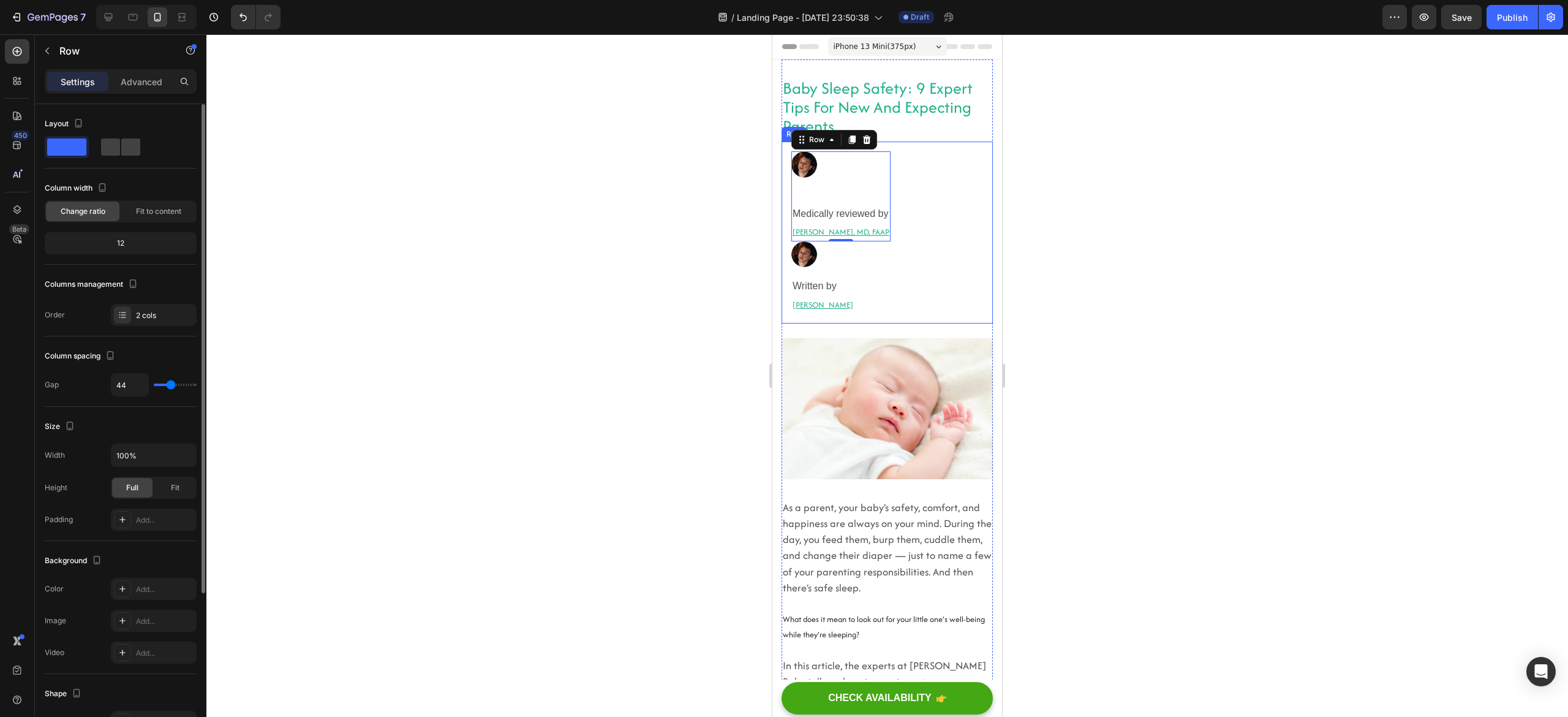
type input "47"
type input "50"
type input "47"
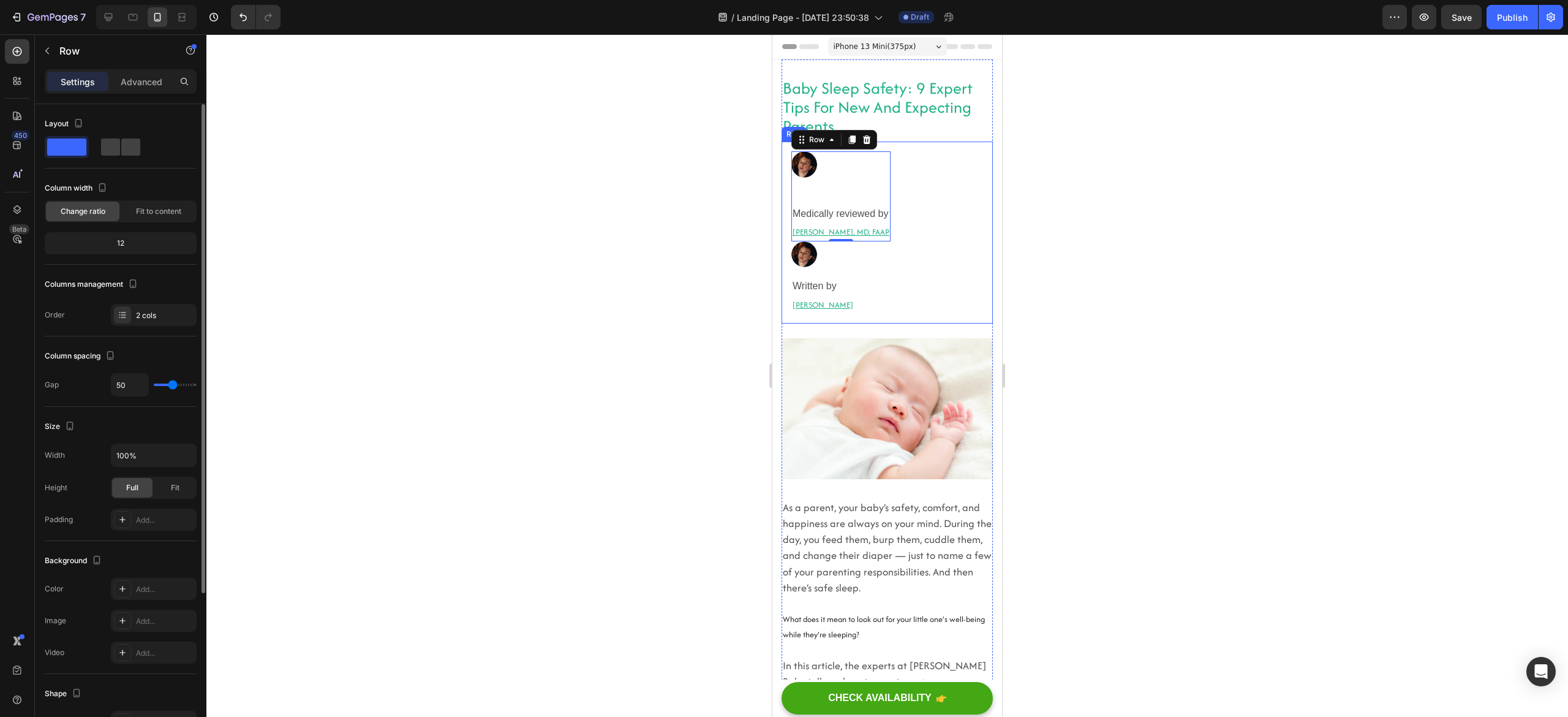
type input "47"
type input "14"
type input "0"
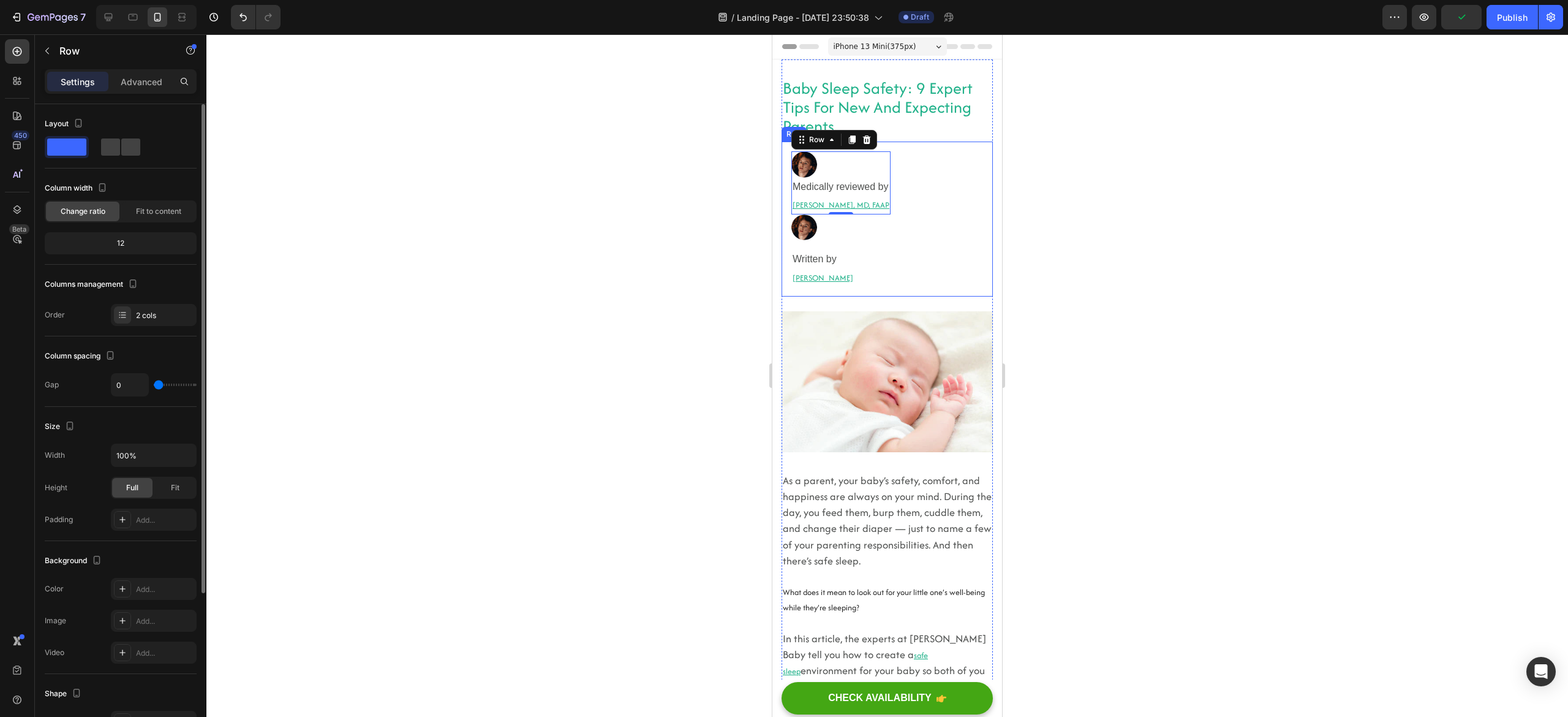
drag, startPoint x: 162, startPoint y: 387, endPoint x: 104, endPoint y: 375, distance: 59.2
type input "0"
click at [154, 384] on input "range" at bounding box center [175, 385] width 43 height 2
click at [134, 384] on input "0" at bounding box center [129, 384] width 37 height 22
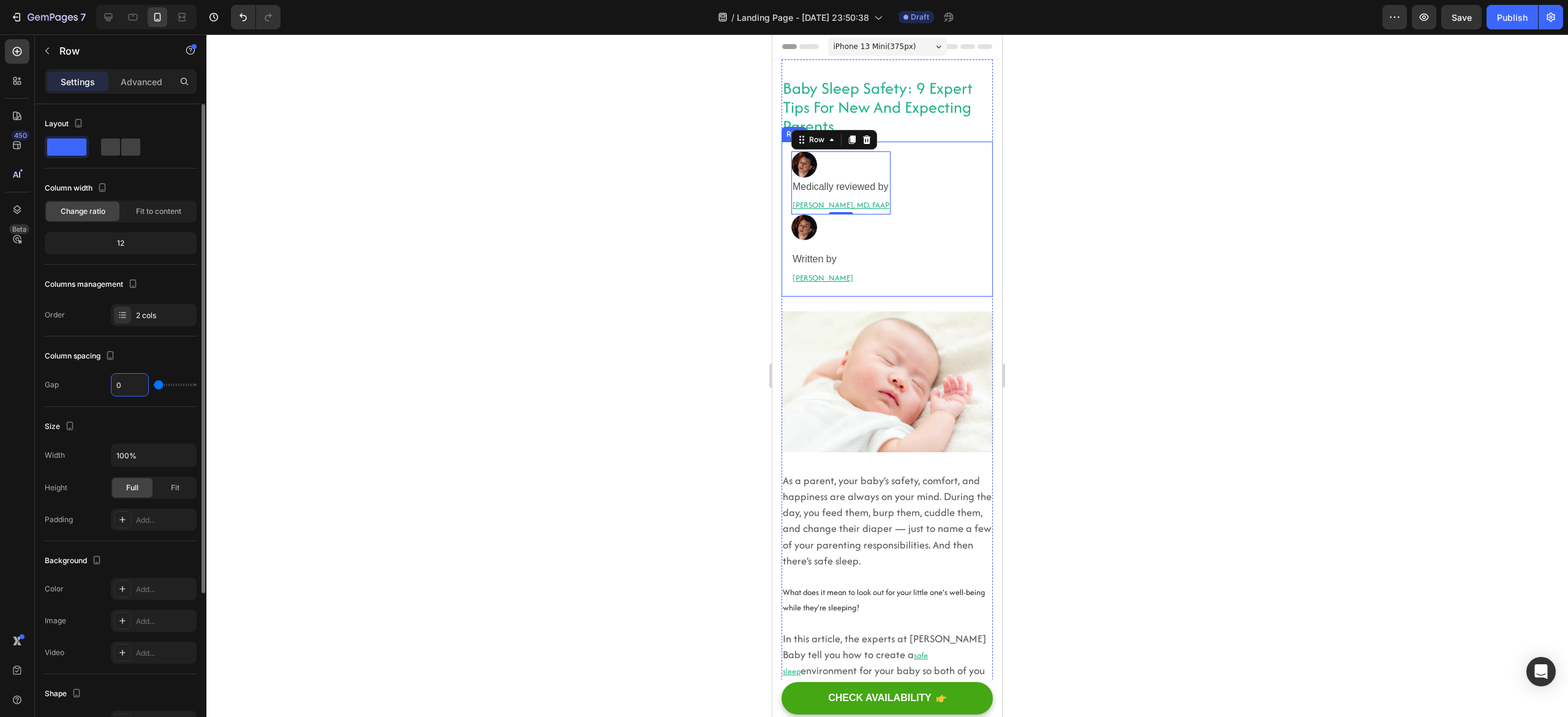
type input "4"
click at [145, 211] on span "Fit to content" at bounding box center [158, 211] width 45 height 11
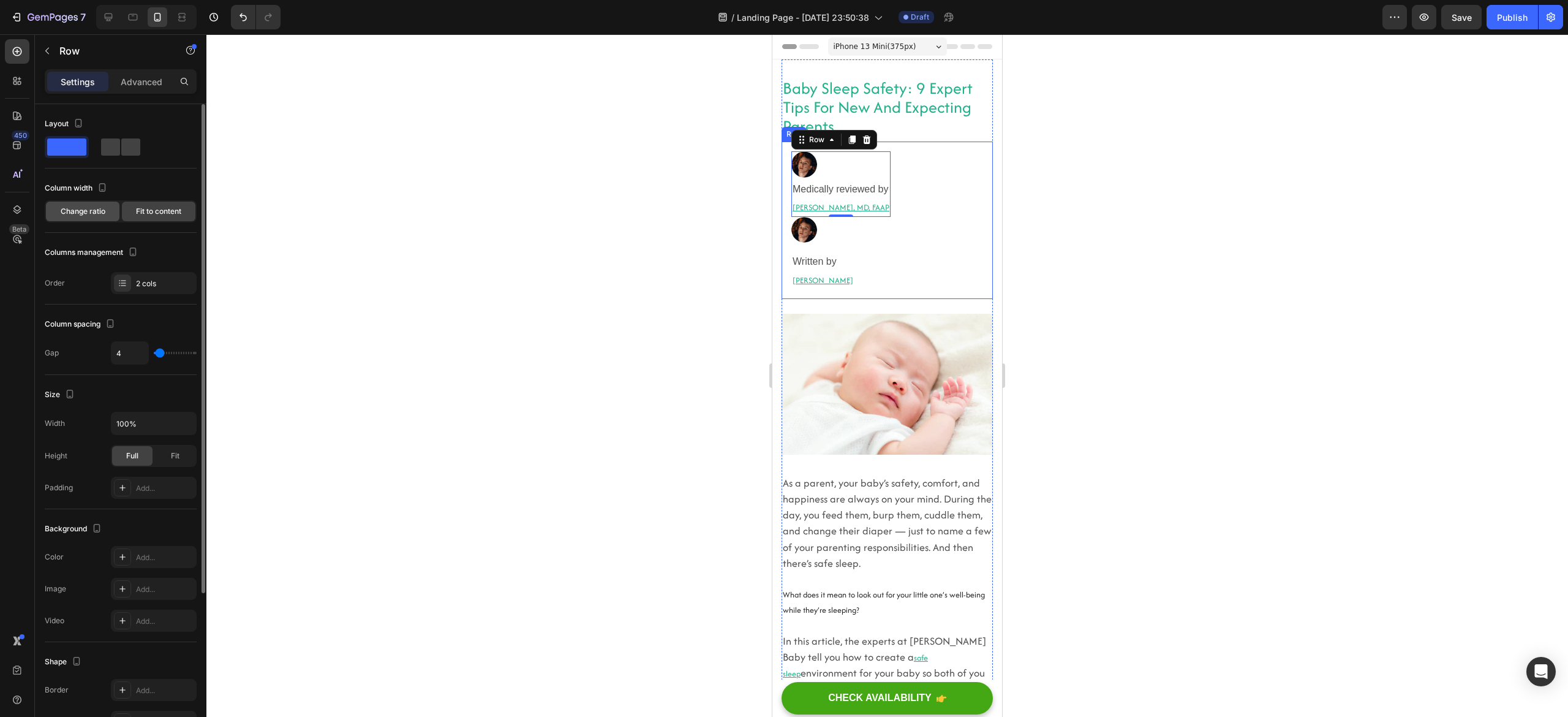
click at [89, 216] on span "Change ratio" at bounding box center [83, 211] width 45 height 11
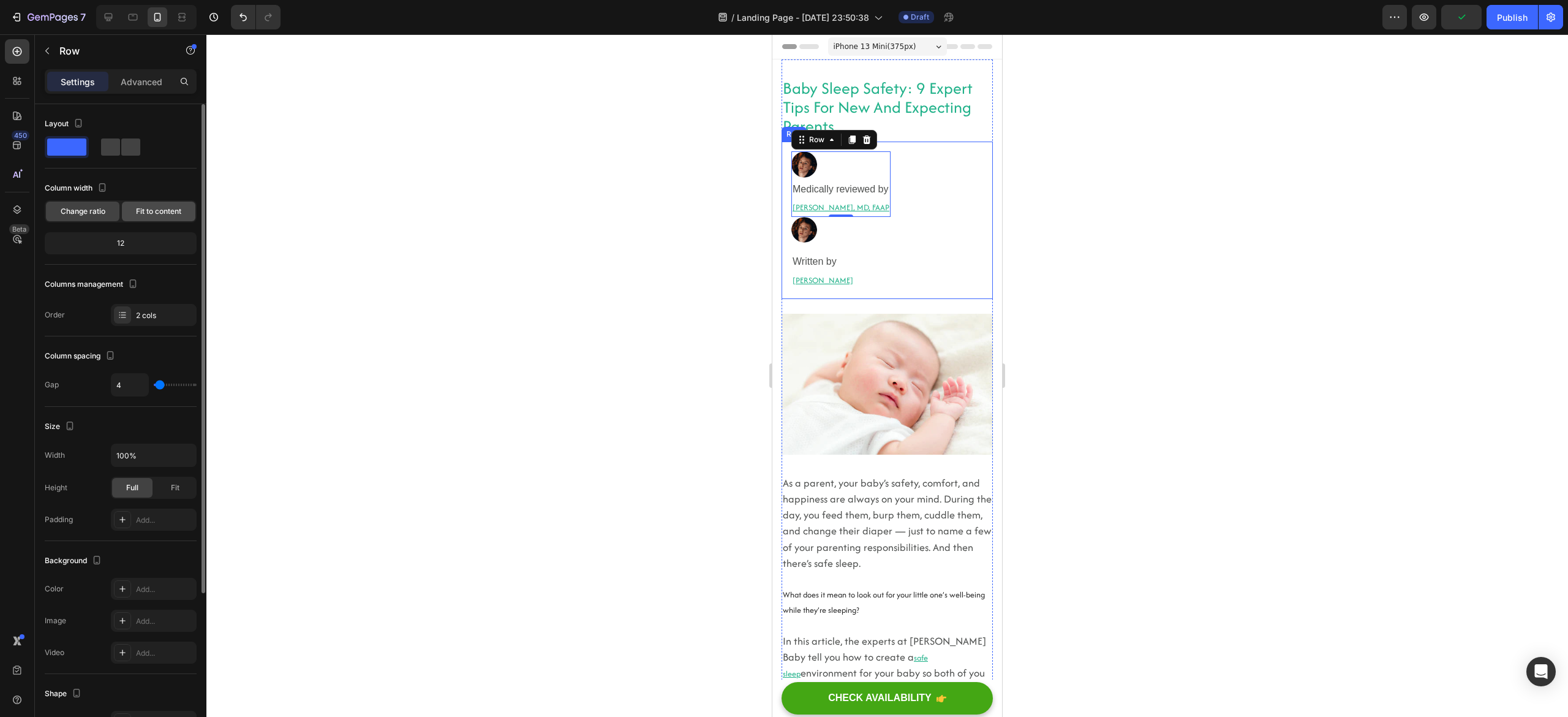
click at [140, 216] on span "Fit to content" at bounding box center [158, 211] width 45 height 11
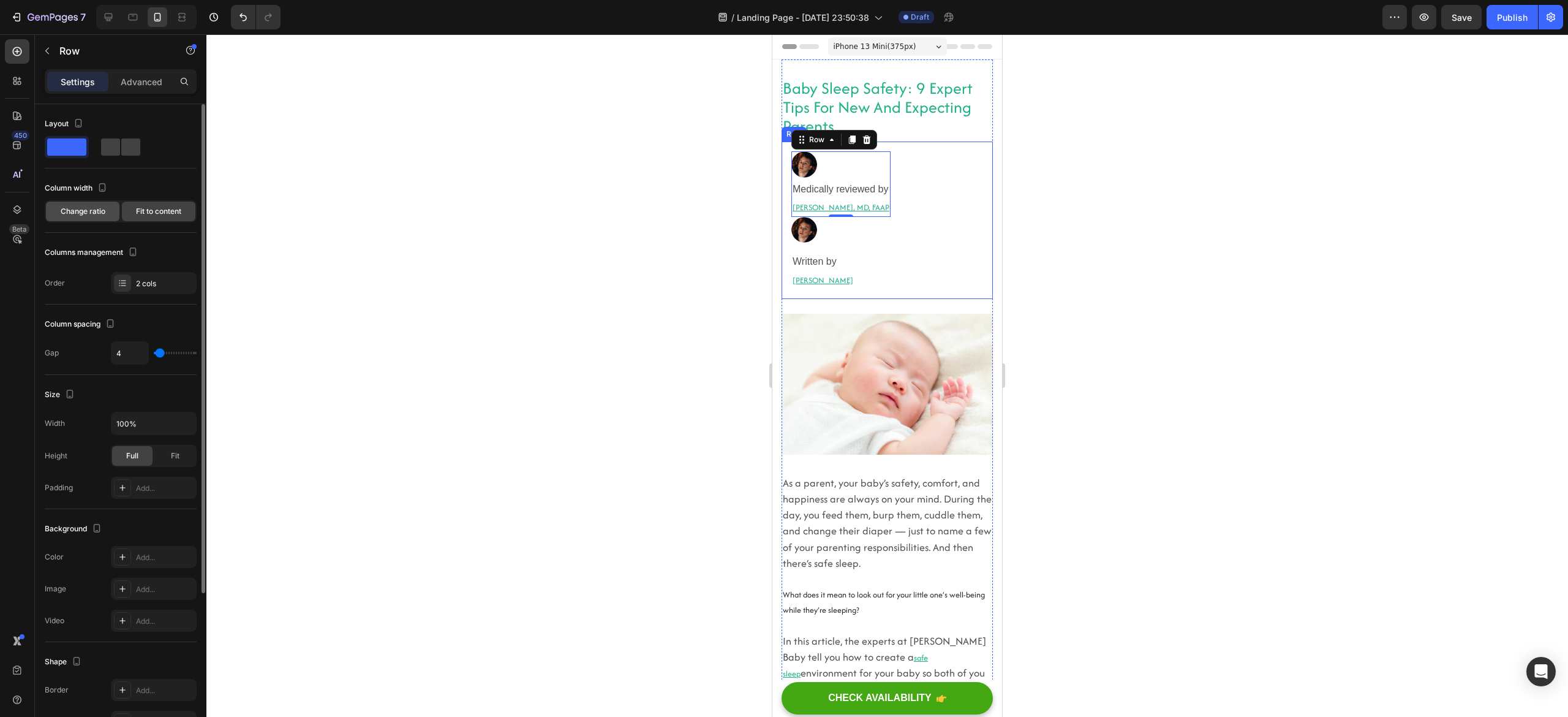
click at [82, 208] on span "Change ratio" at bounding box center [83, 211] width 45 height 11
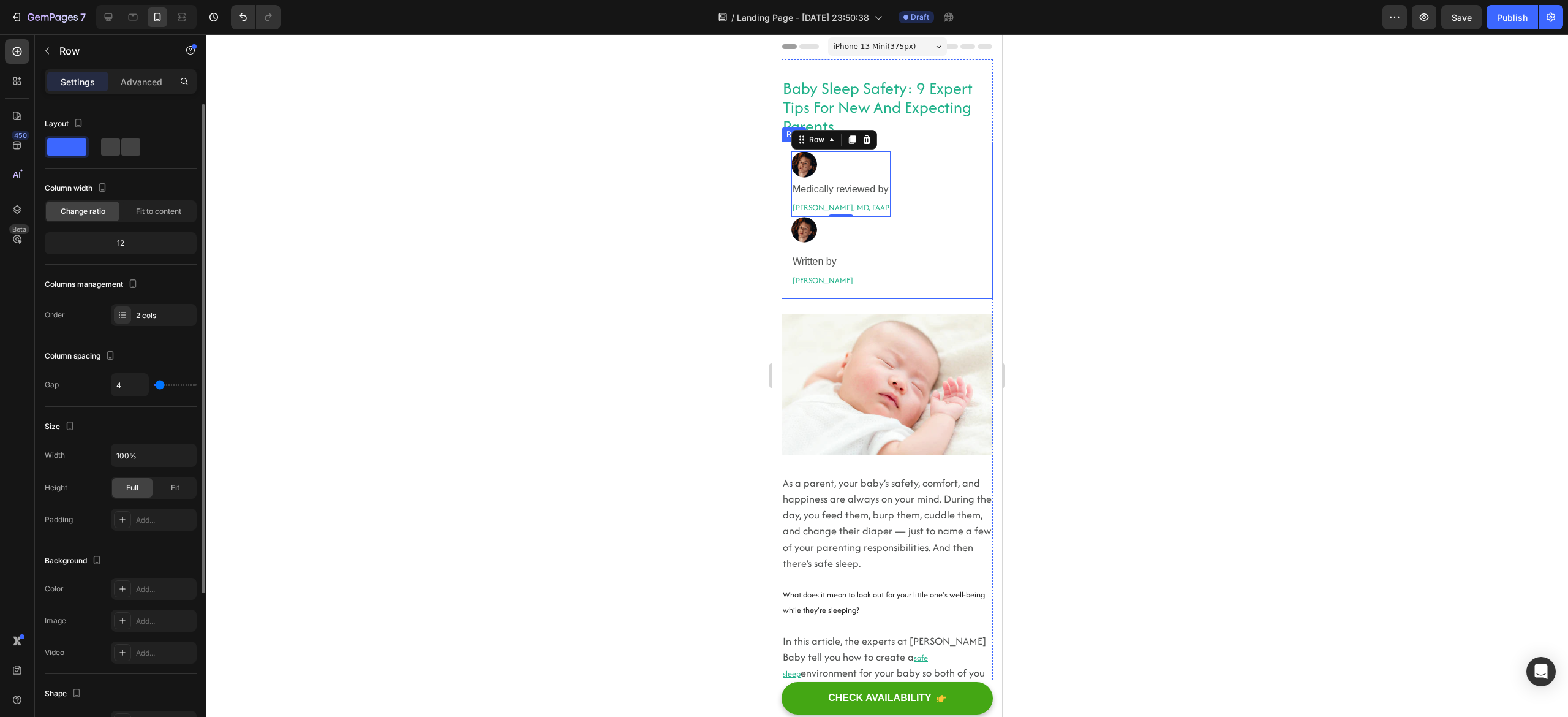
click at [106, 259] on div "Column width Change ratio Fit to content 12" at bounding box center [121, 221] width 152 height 86
click at [116, 246] on div "12" at bounding box center [121, 243] width 147 height 17
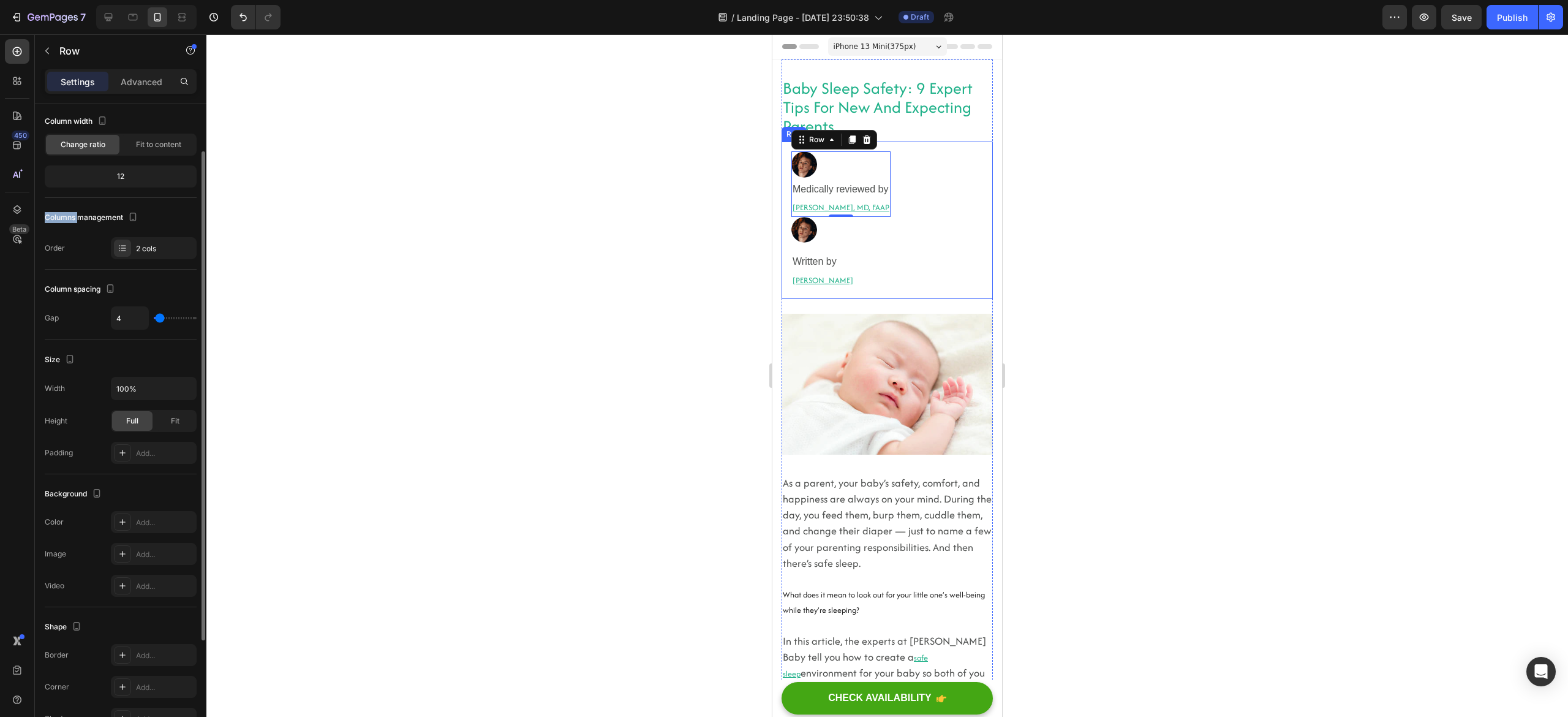
scroll to position [68, 0]
click at [136, 386] on input "100%" at bounding box center [154, 386] width 85 height 22
click at [180, 386] on icon "button" at bounding box center [185, 387] width 12 height 12
click at [149, 436] on div "Full 100%" at bounding box center [141, 443] width 101 height 23
click at [149, 436] on div "Width 100% Height Full Fit Padding Add..." at bounding box center [121, 419] width 152 height 87
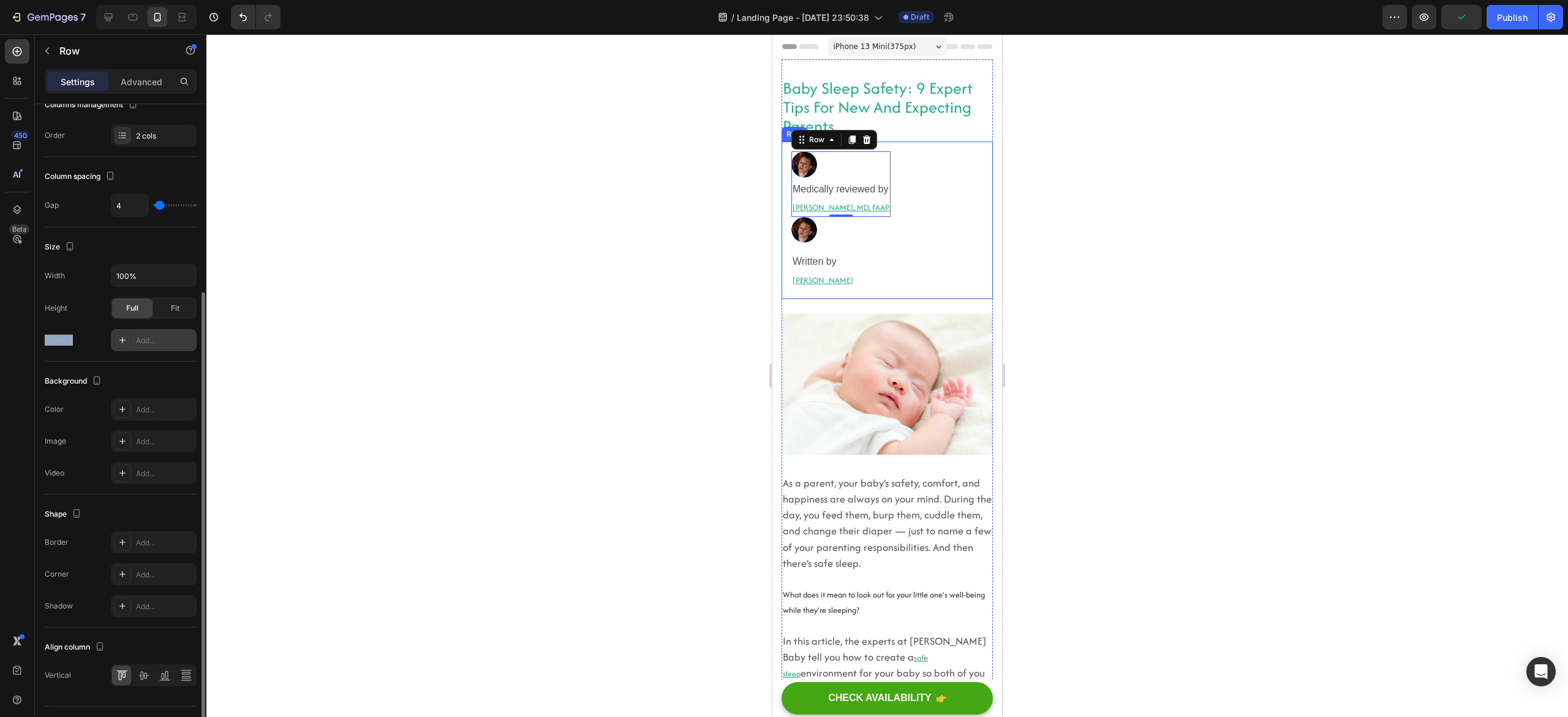
scroll to position [210, 0]
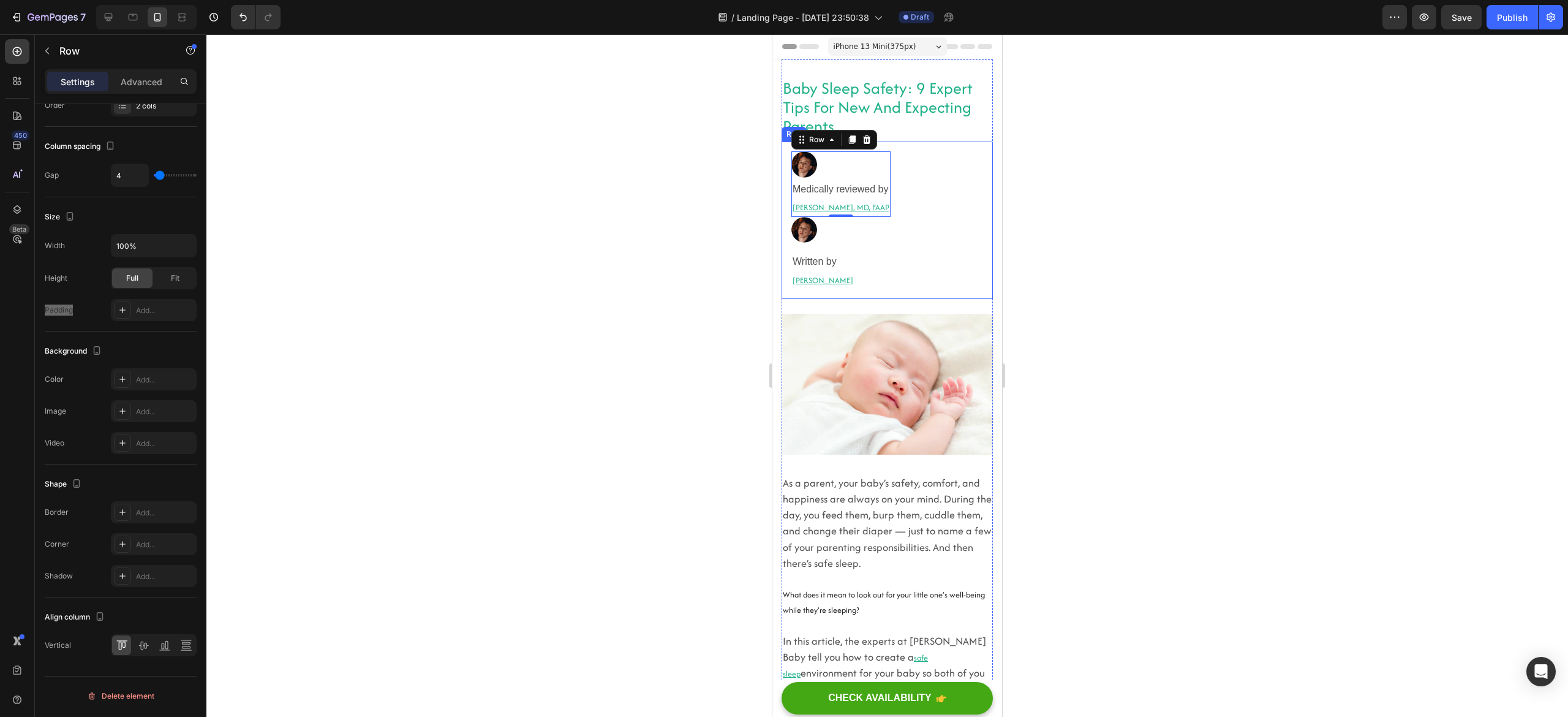
click at [951, 183] on div "Image Medically reviewed by Heading [PERSON_NAME], MD, FAAP Heading Row 0 Image…" at bounding box center [887, 220] width 211 height 157
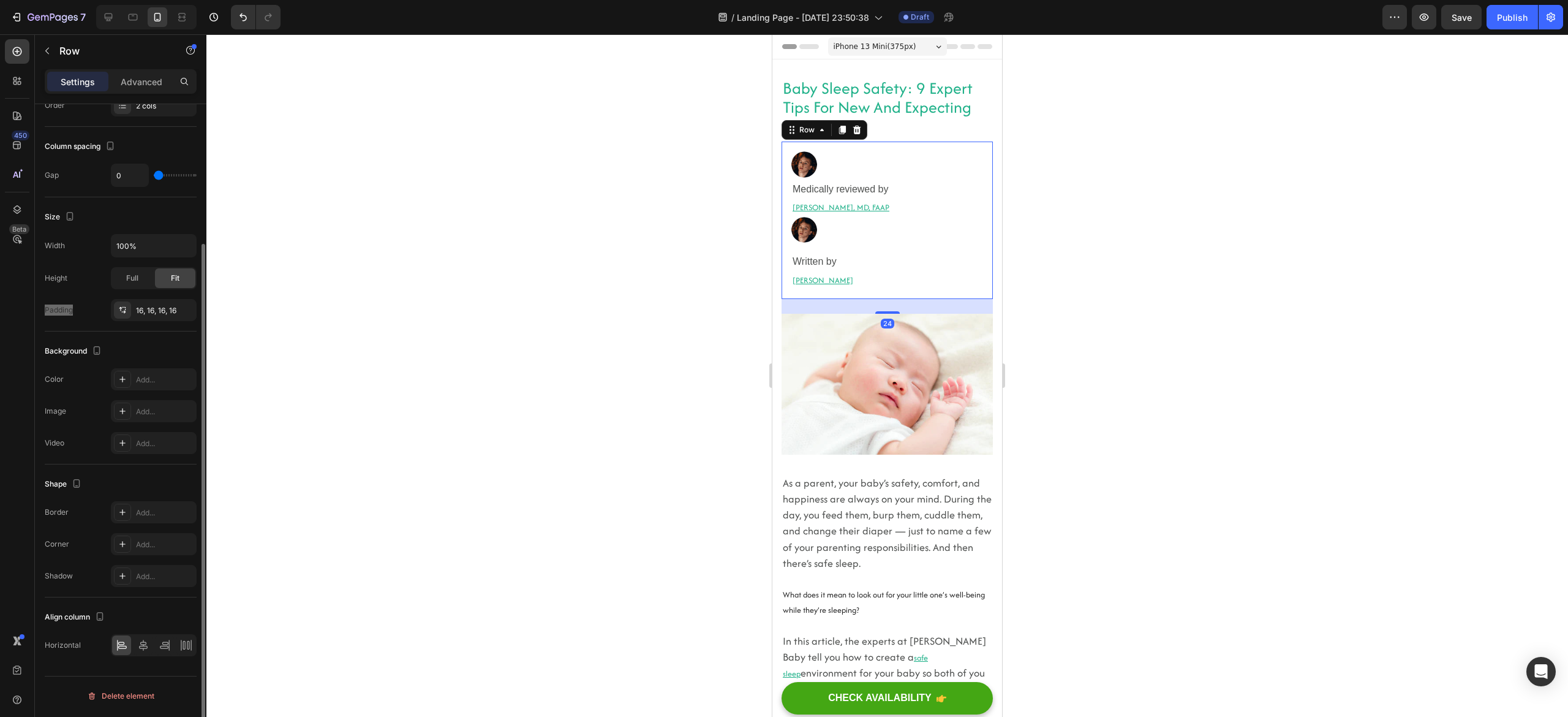
scroll to position [178, 0]
click at [118, 274] on div "Full" at bounding box center [132, 279] width 40 height 20
click at [177, 276] on span "Fit" at bounding box center [175, 279] width 9 height 11
click at [860, 251] on div "Image Written by Heading [PERSON_NAME] Heading Row" at bounding box center [841, 253] width 99 height 72
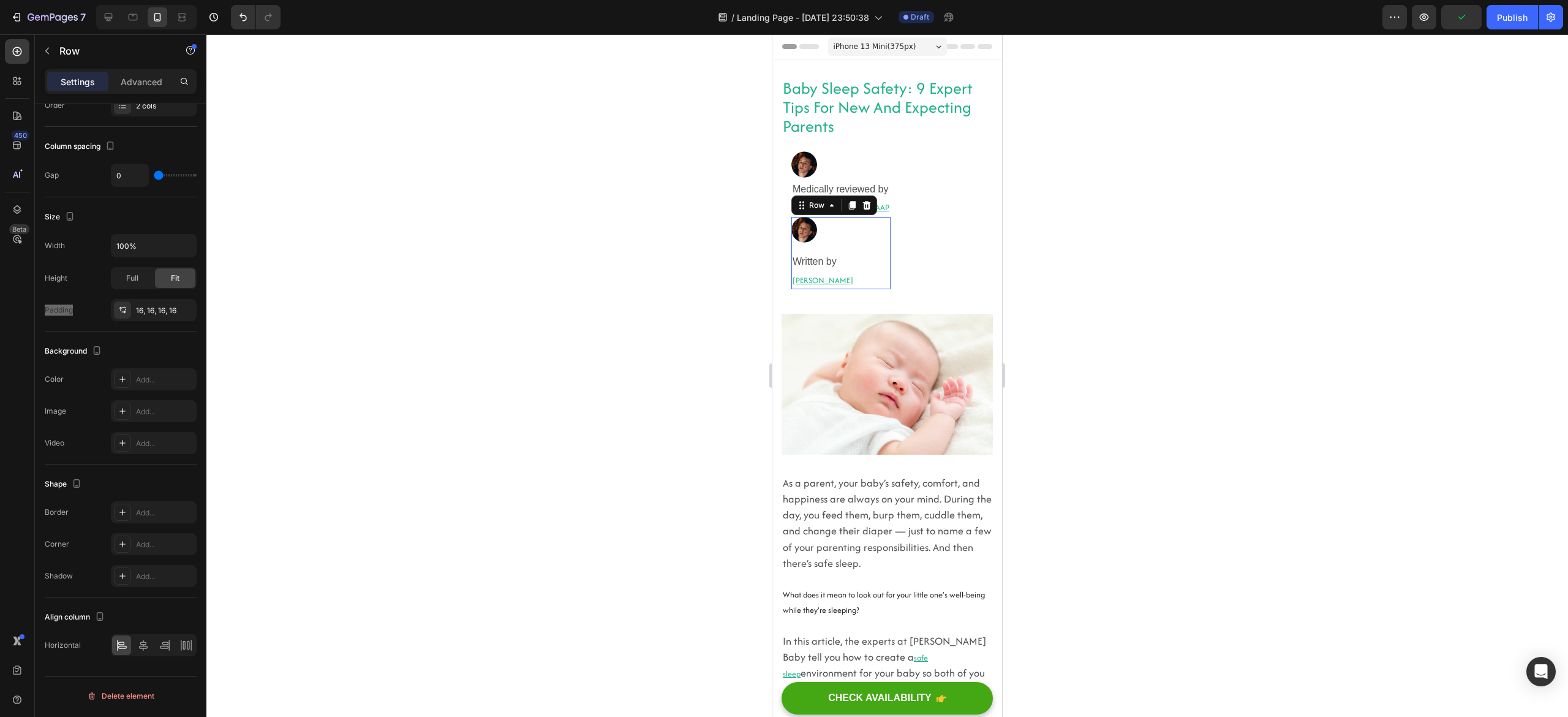
scroll to position [141, 0]
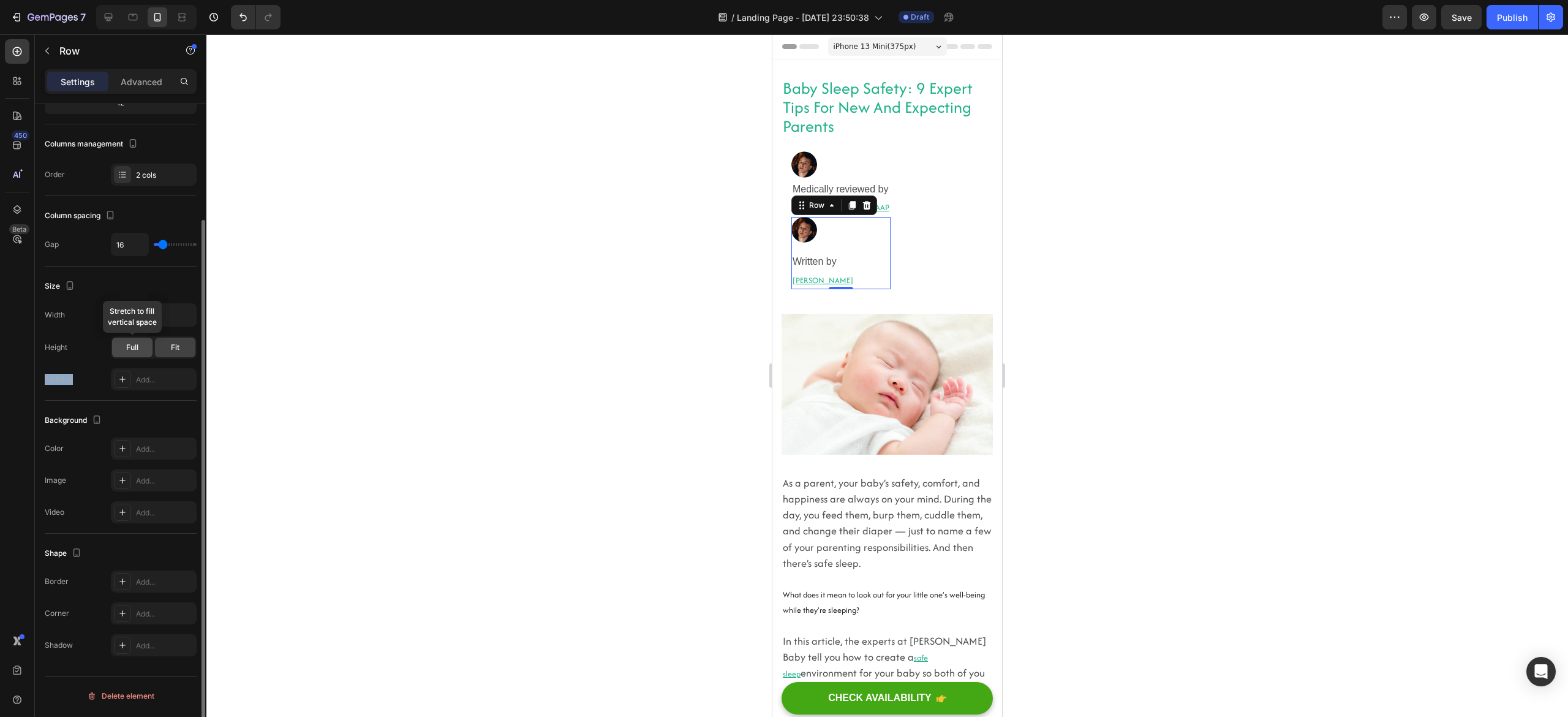
click at [121, 353] on div "Full" at bounding box center [132, 348] width 40 height 20
click at [184, 351] on div "Fit" at bounding box center [175, 348] width 40 height 20
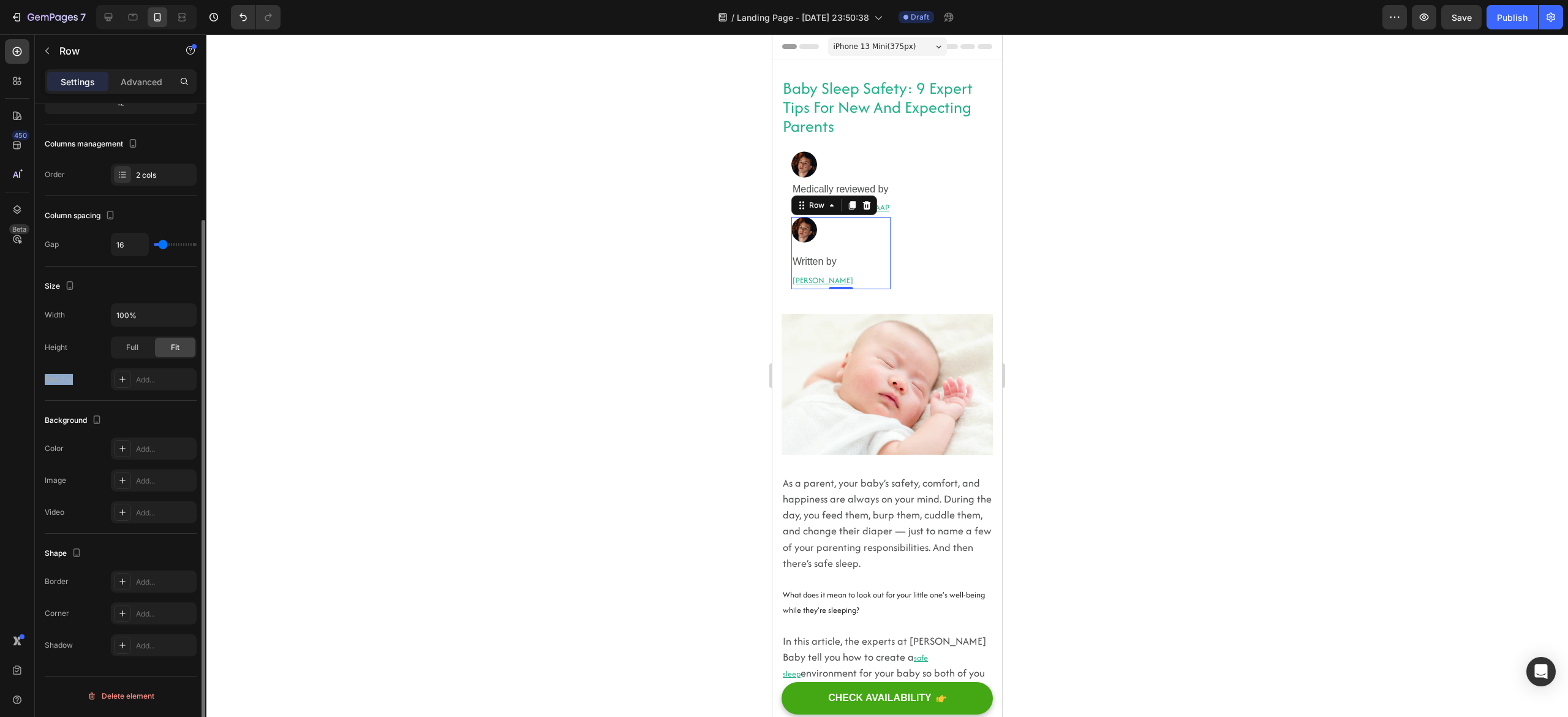
scroll to position [0, 0]
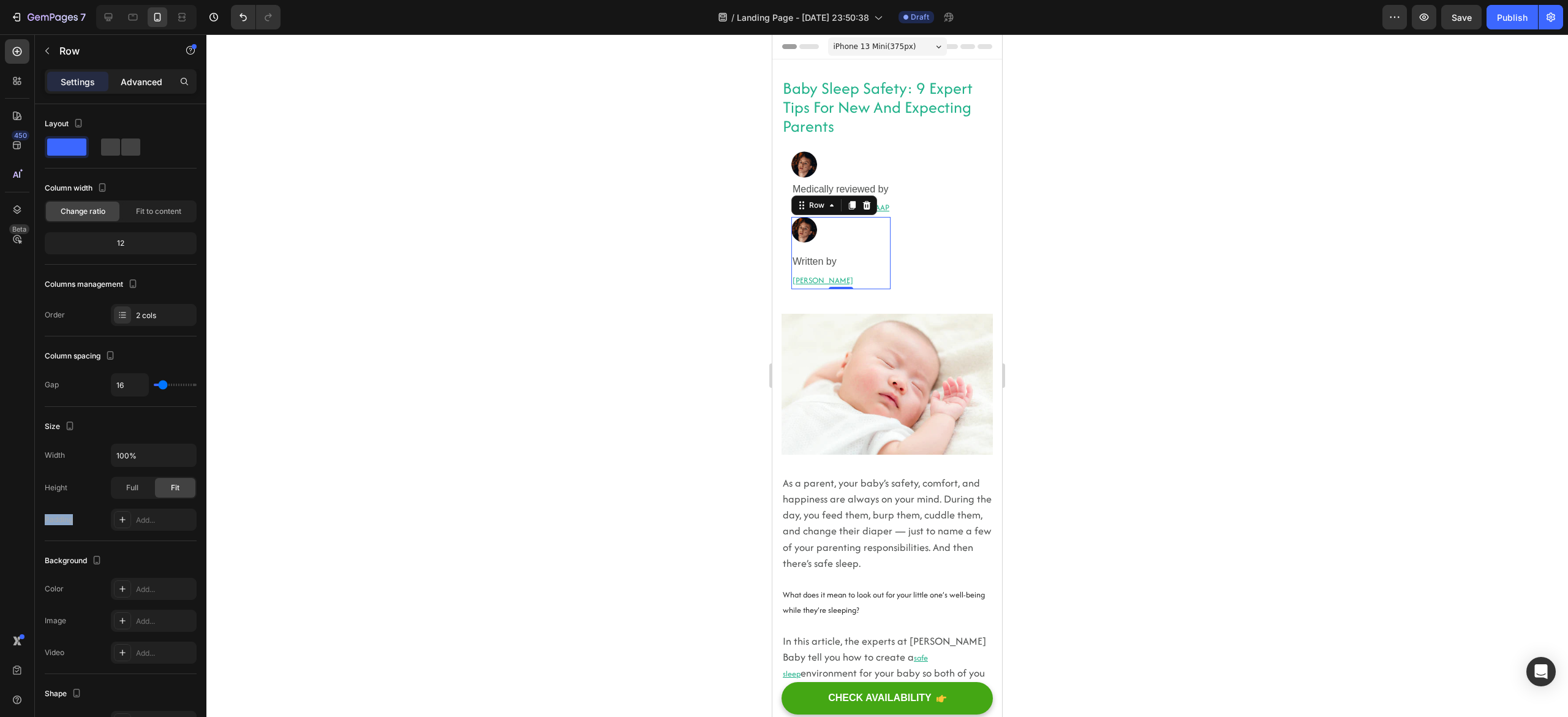
click at [134, 83] on p "Advanced" at bounding box center [141, 81] width 42 height 13
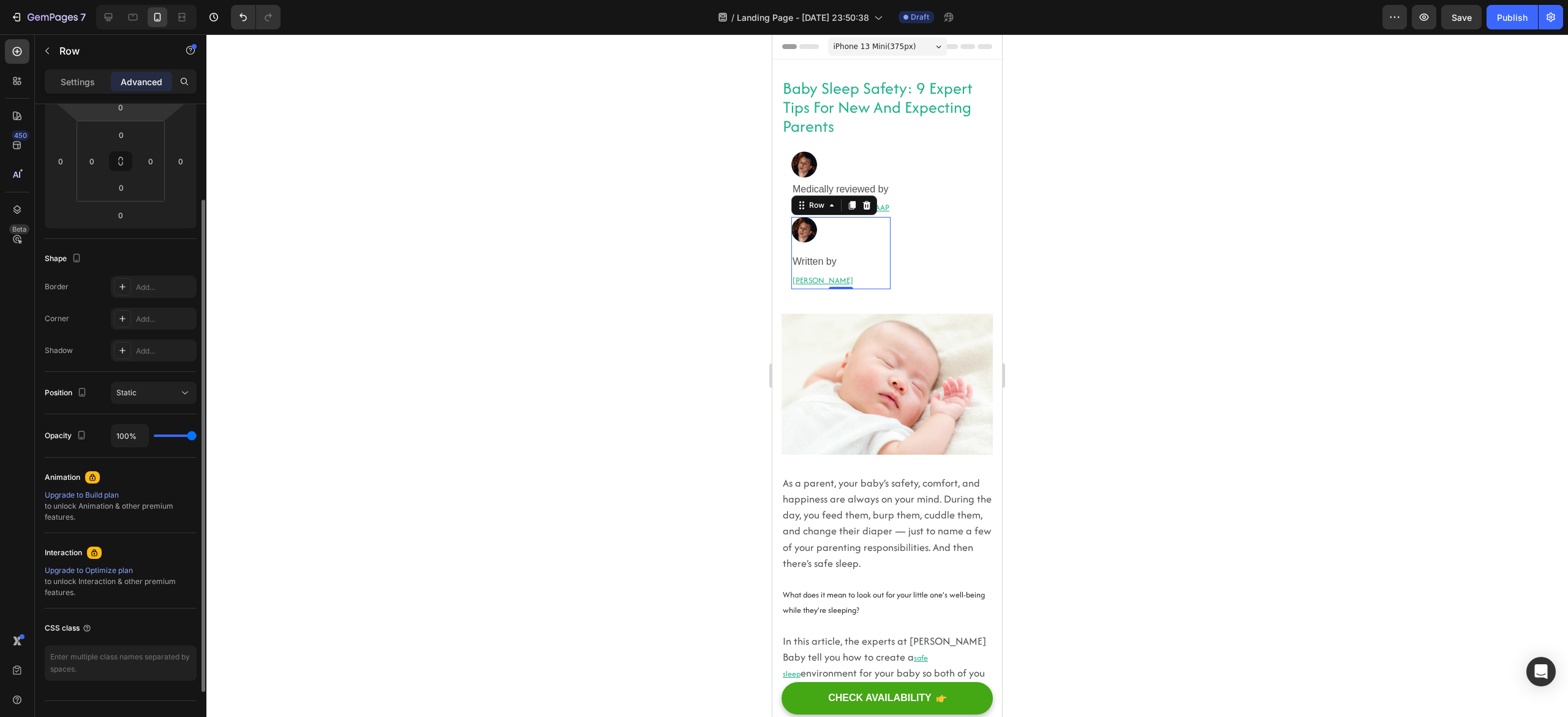
scroll to position [153, 0]
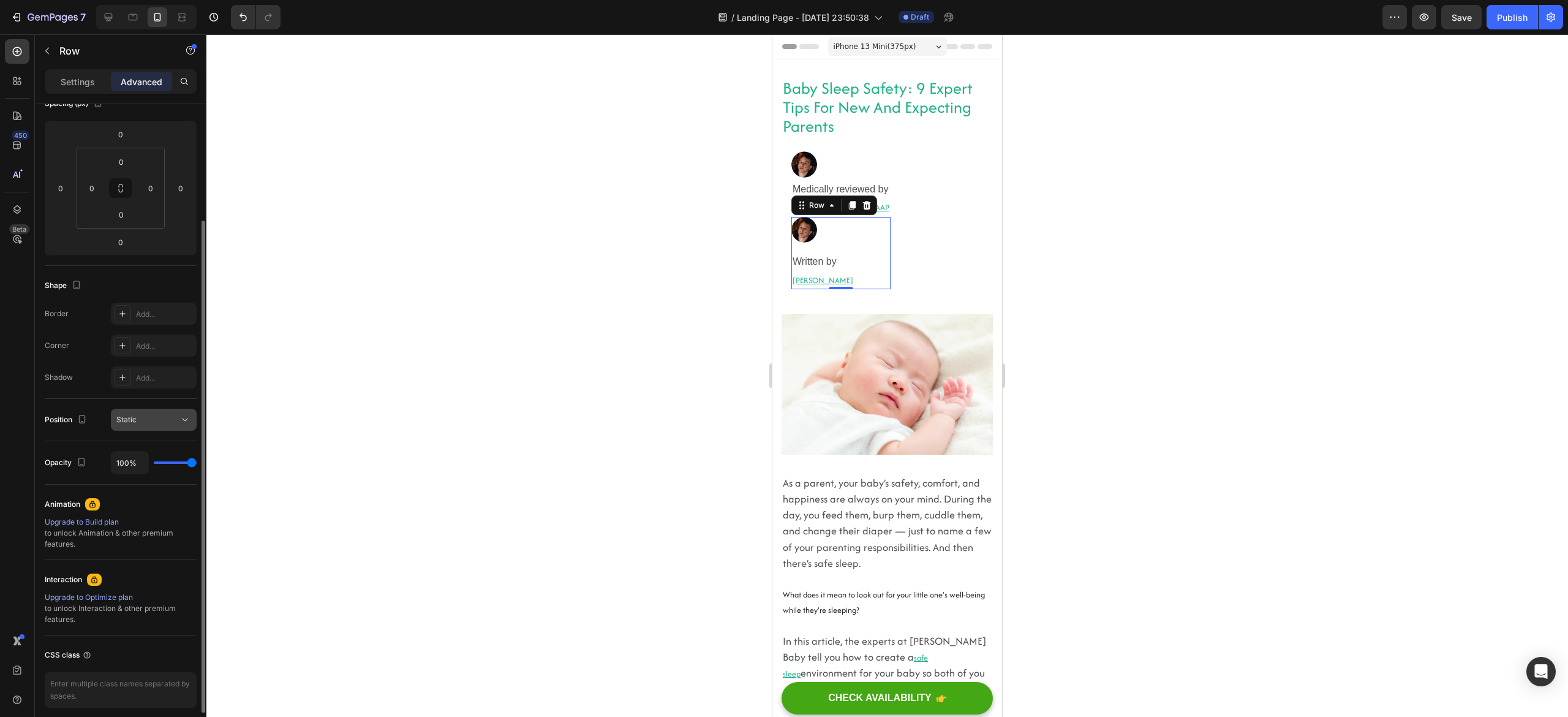
click at [142, 411] on button "Static" at bounding box center [154, 419] width 86 height 22
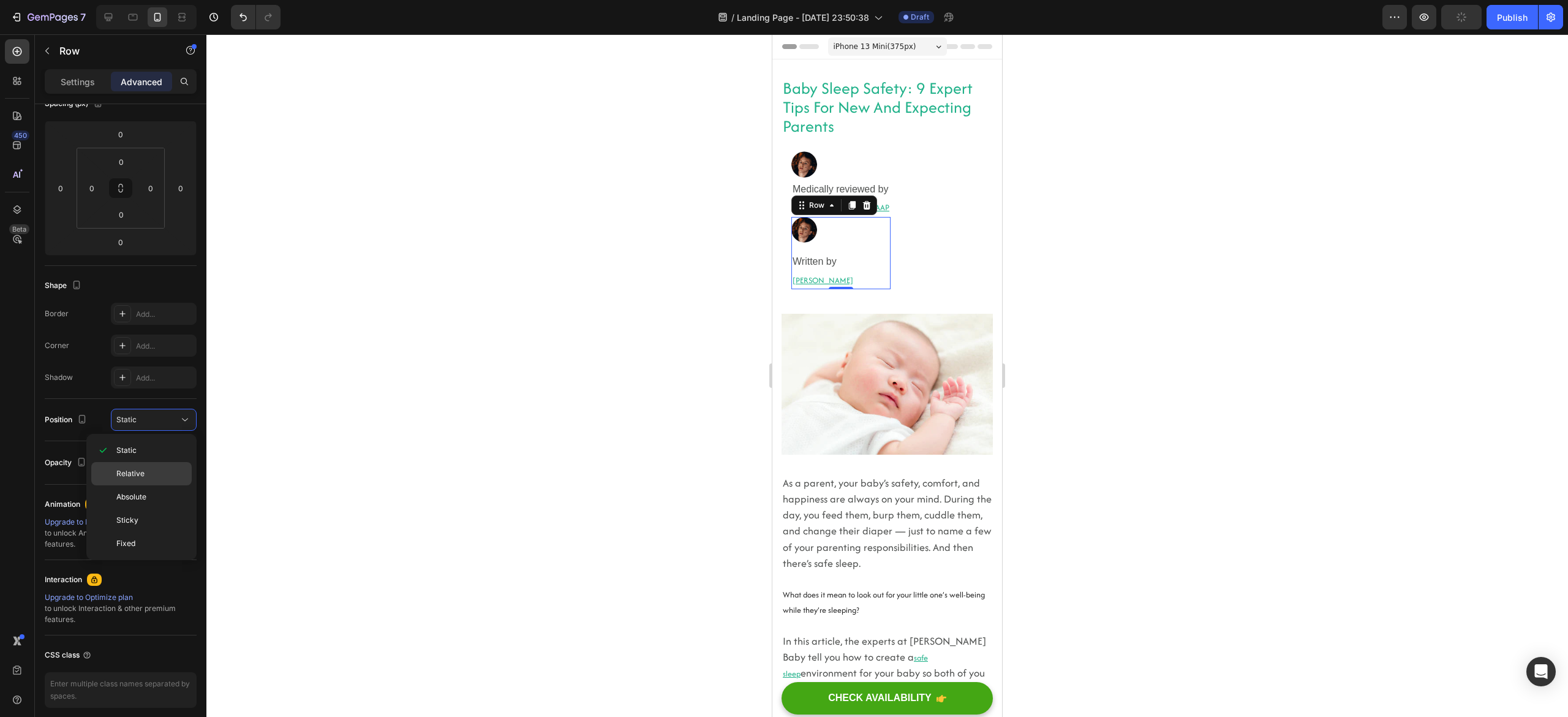
click at [132, 468] on span "Relative" at bounding box center [130, 474] width 28 height 11
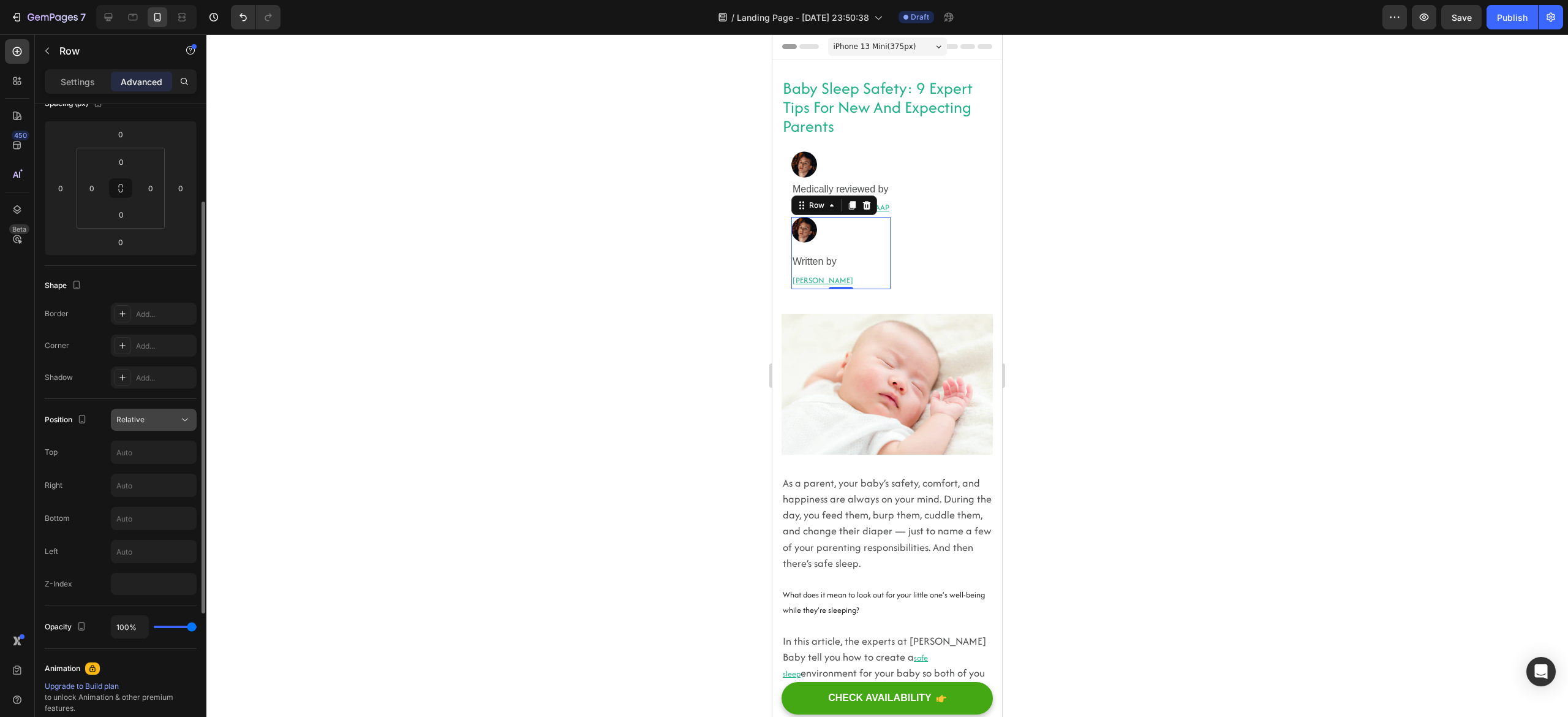
click at [143, 409] on button "Relative" at bounding box center [154, 419] width 86 height 22
click at [135, 446] on span "Static" at bounding box center [126, 451] width 21 height 11
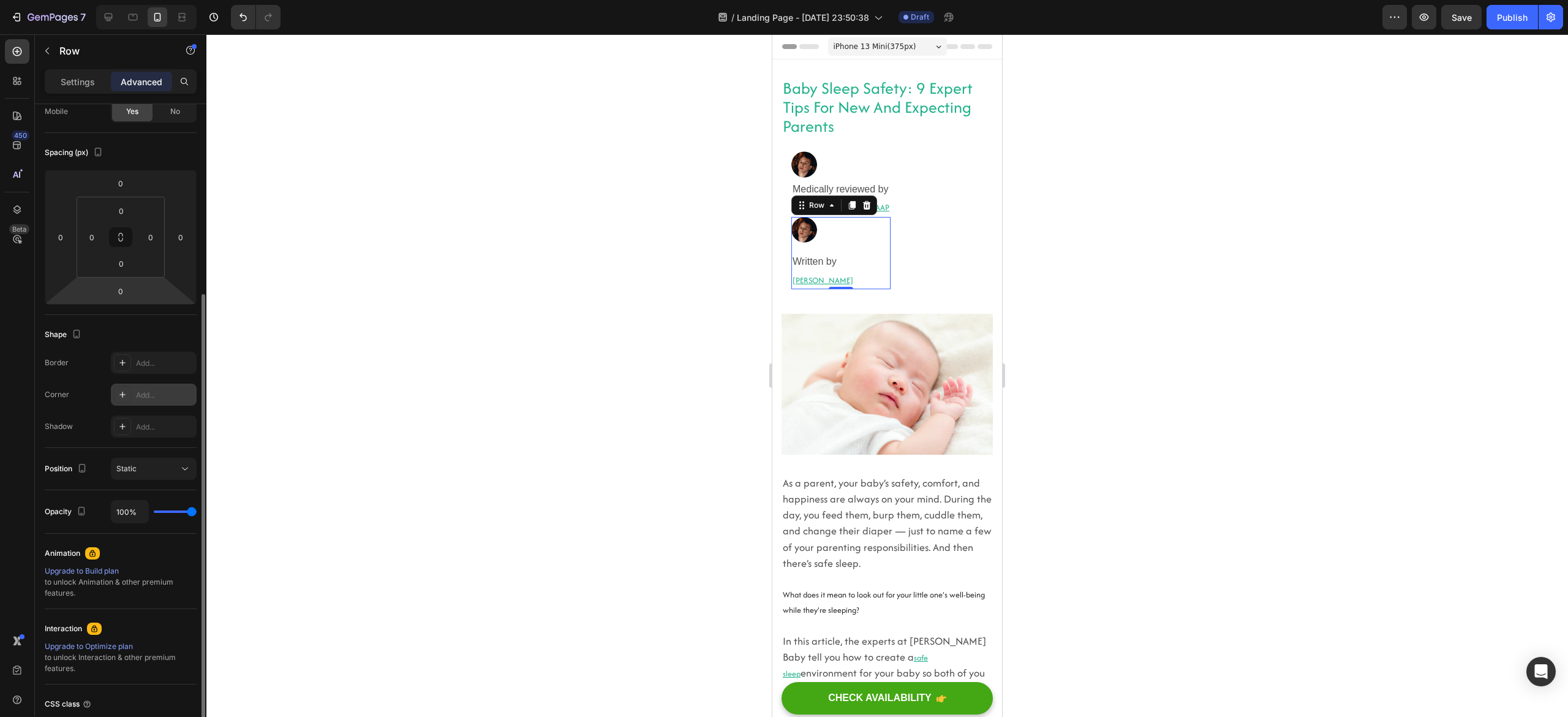
scroll to position [175, 0]
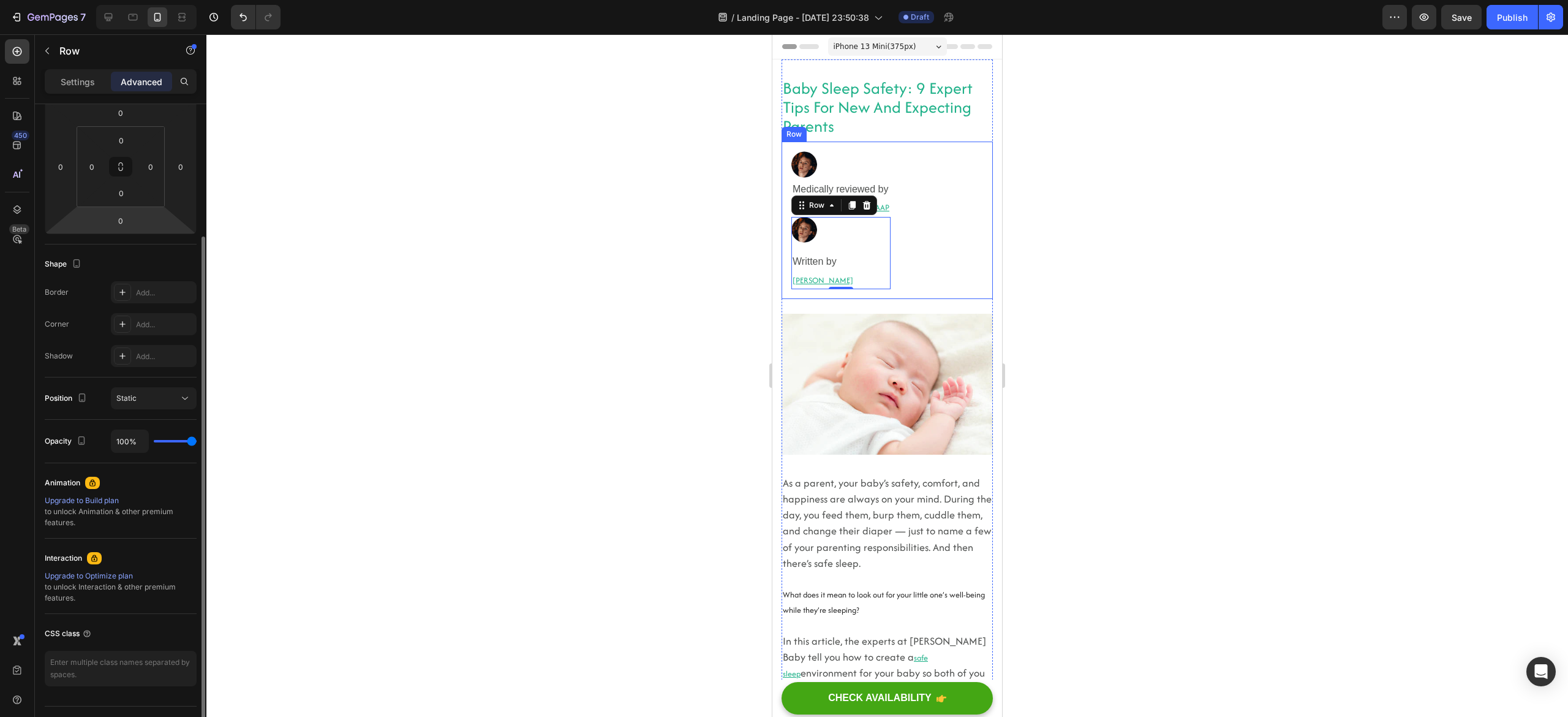
click at [912, 200] on div "Image Medically reviewed by Heading Robyn Rosenblum, MD, FAAP Heading Row Image…" at bounding box center [887, 220] width 211 height 157
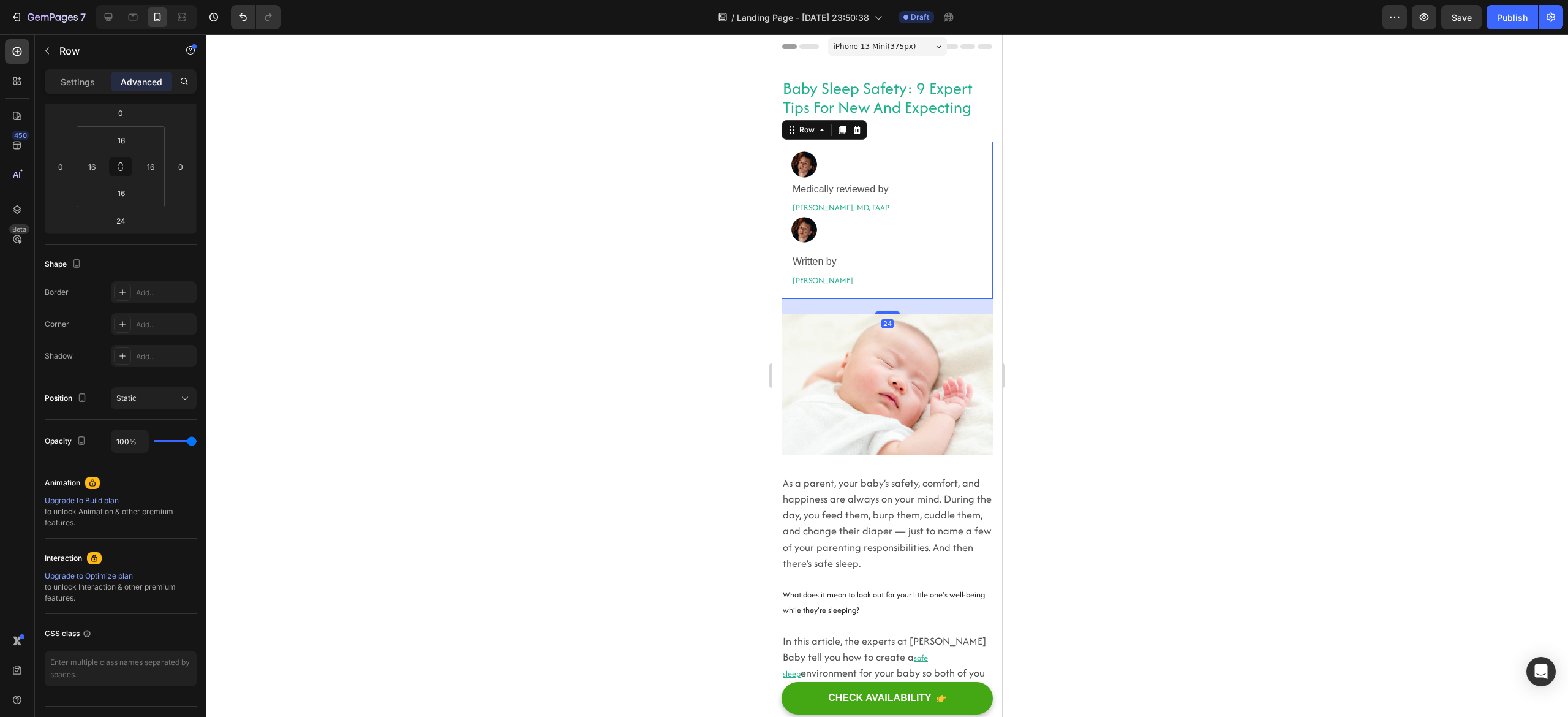
click at [912, 200] on div "Image Medically reviewed by Heading Robyn Rosenblum, MD, FAAP Heading Row Image…" at bounding box center [887, 220] width 211 height 157
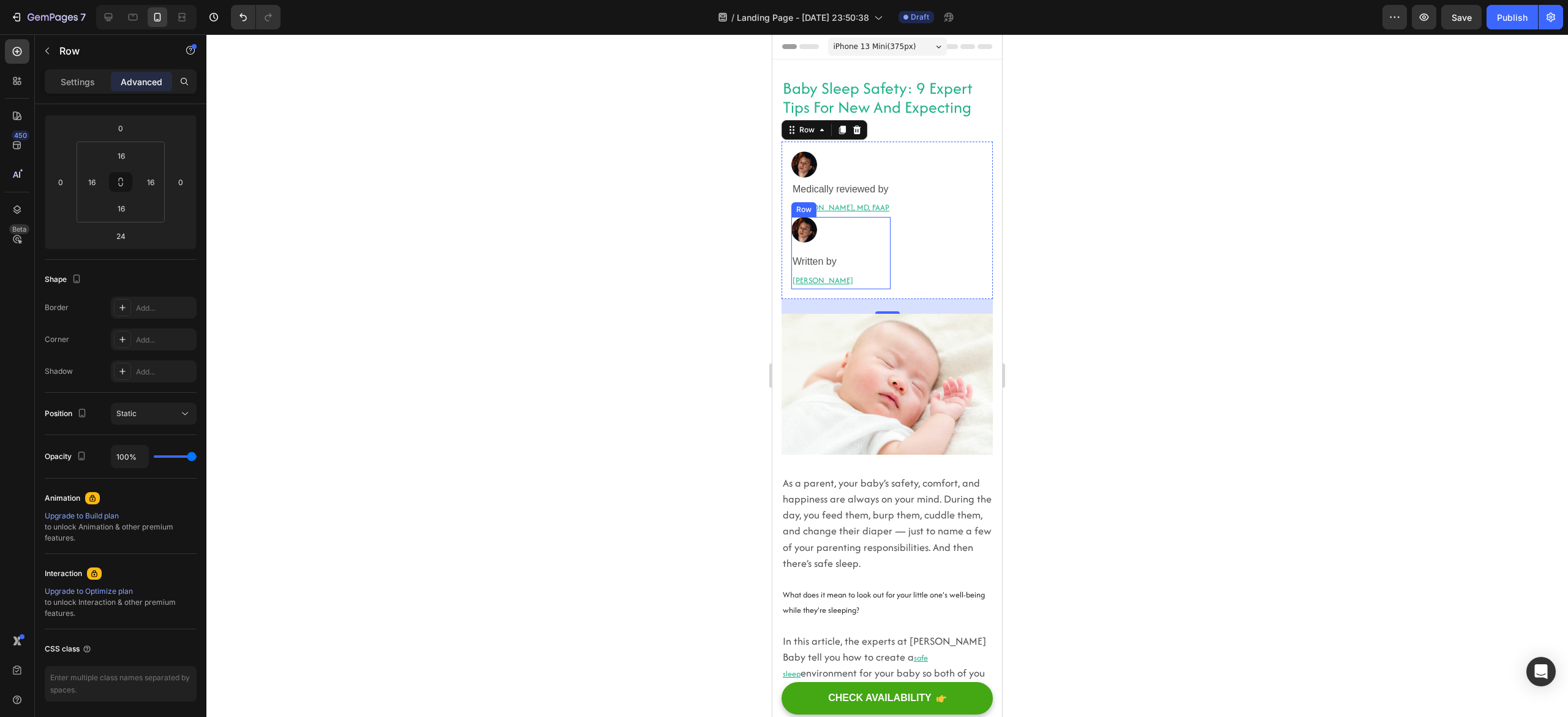
click at [844, 245] on div "Image Written by Heading [PERSON_NAME] Heading Row" at bounding box center [841, 253] width 99 height 72
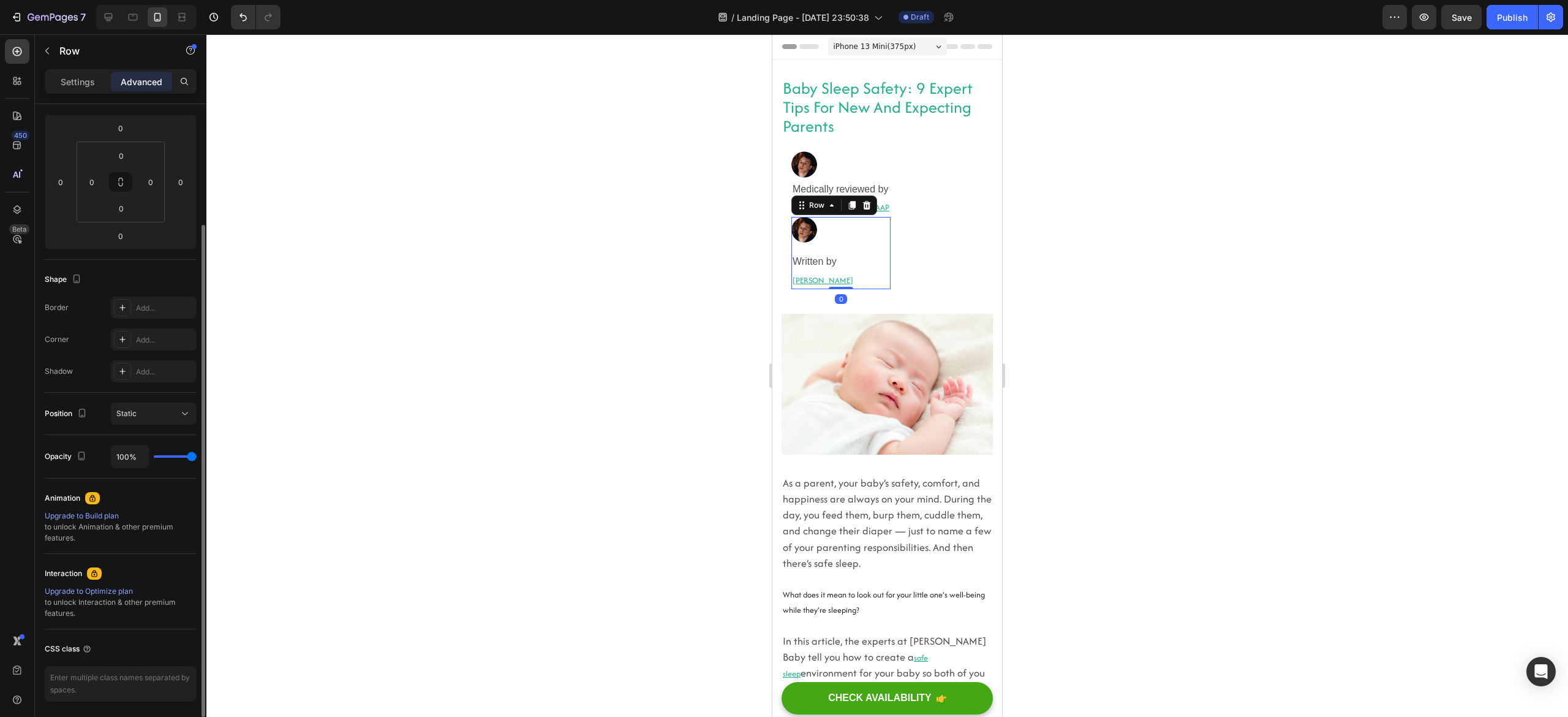
scroll to position [134, 0]
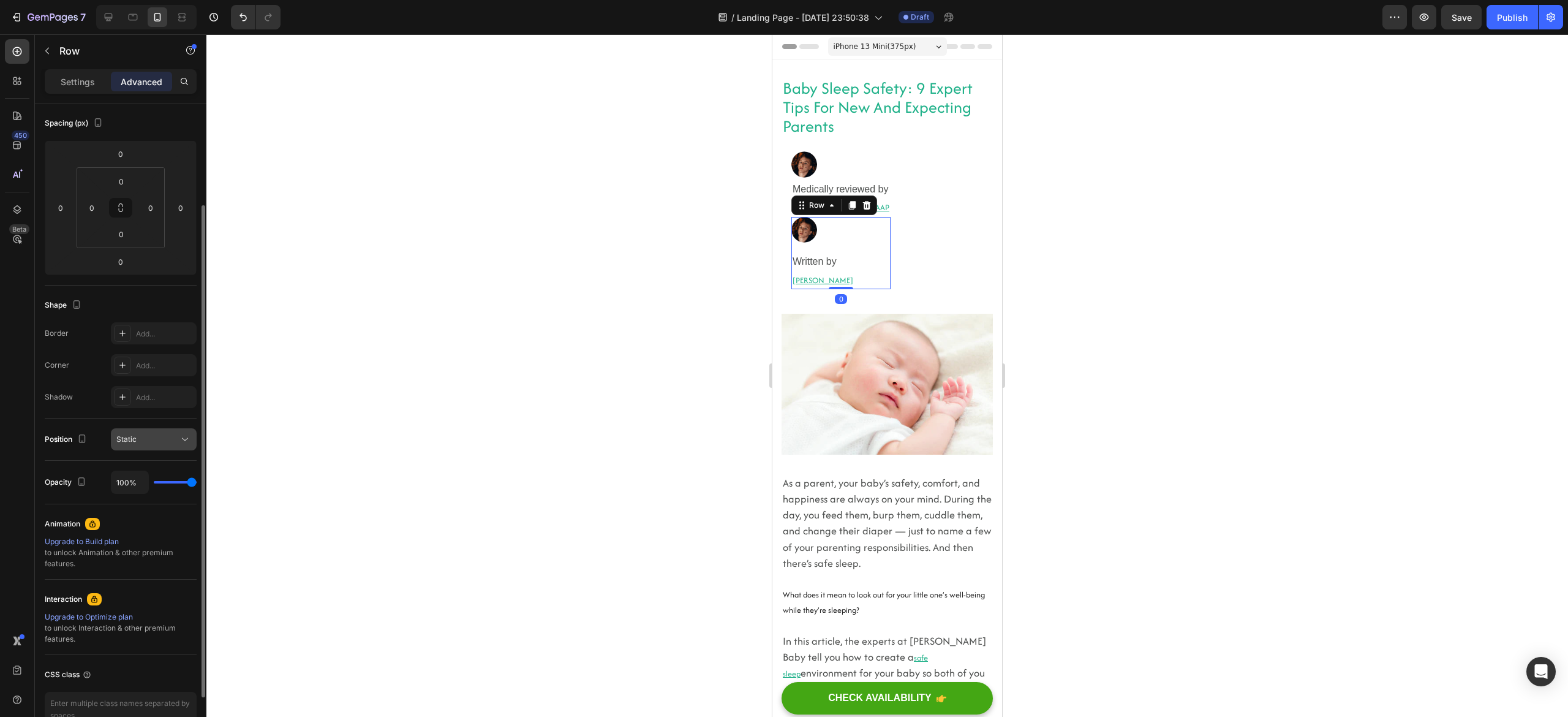
click at [128, 442] on span "Static" at bounding box center [126, 439] width 21 height 9
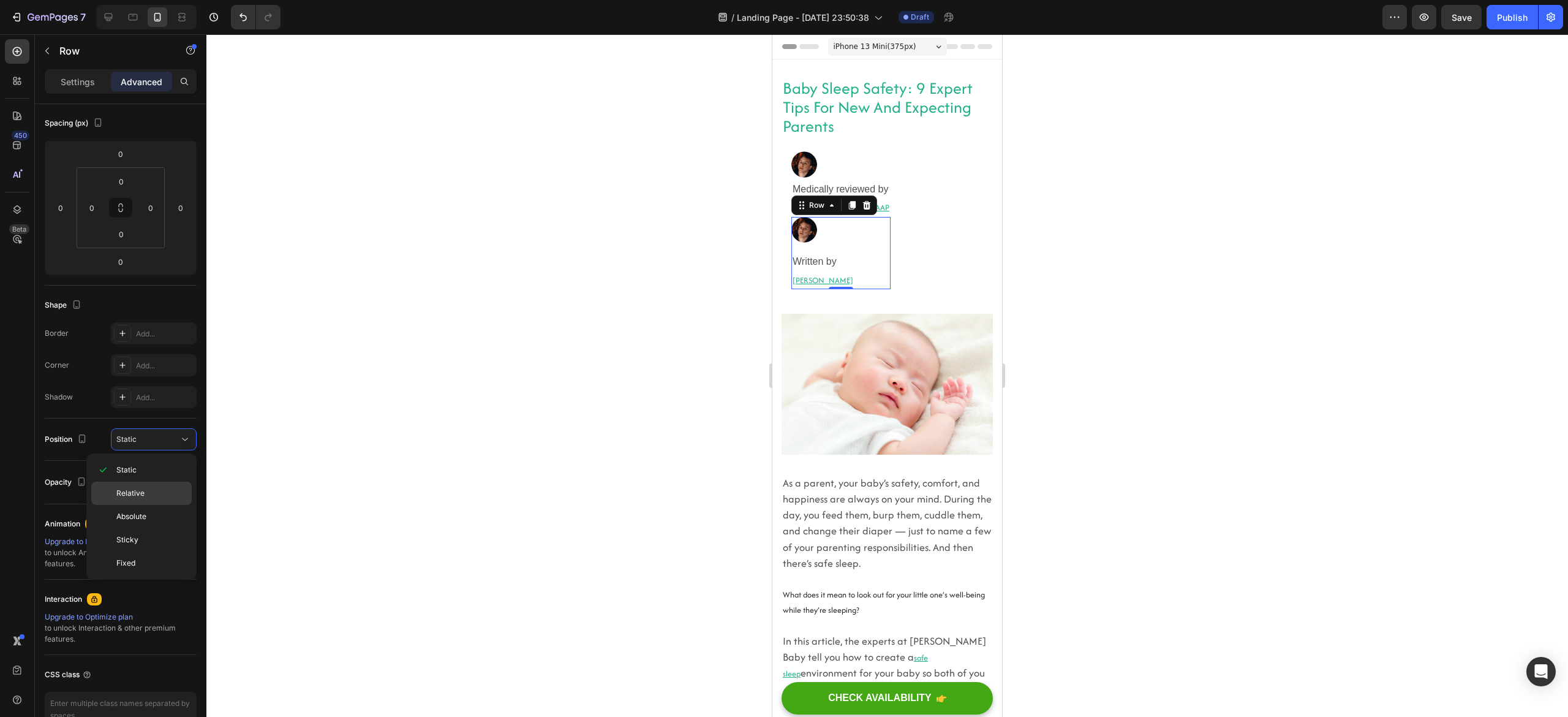
click at [133, 489] on span "Relative" at bounding box center [130, 494] width 28 height 11
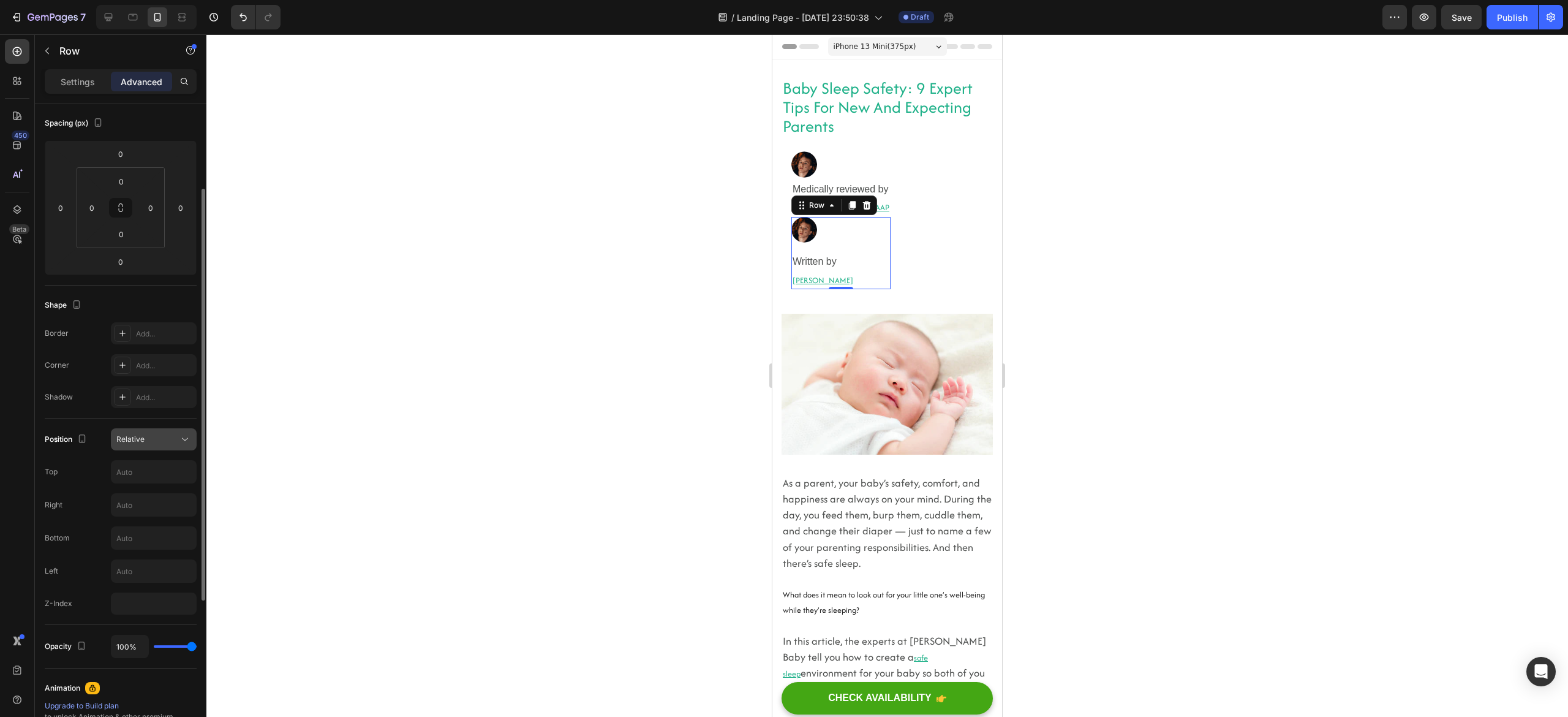
click at [131, 438] on span "Relative" at bounding box center [130, 439] width 28 height 9
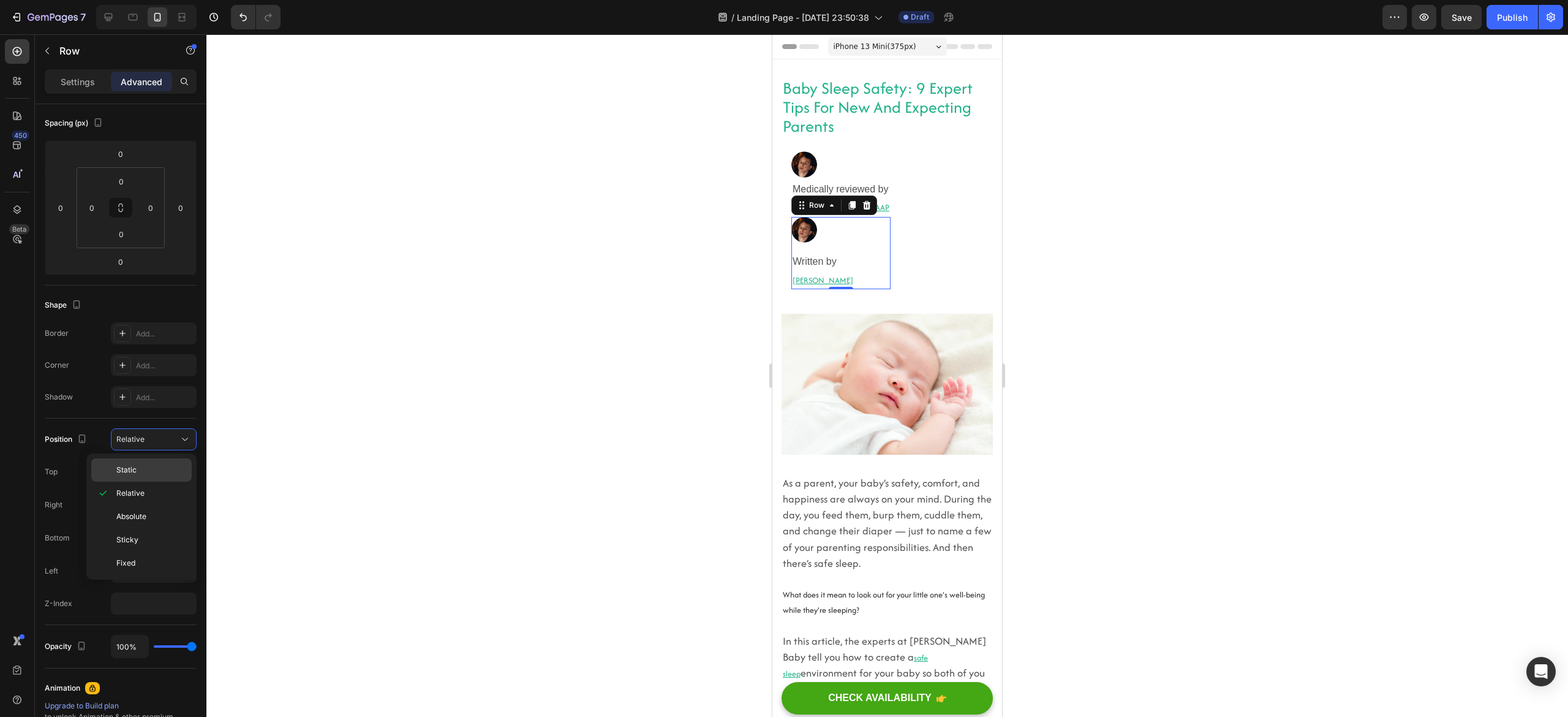
click at [127, 470] on span "Static" at bounding box center [126, 470] width 21 height 11
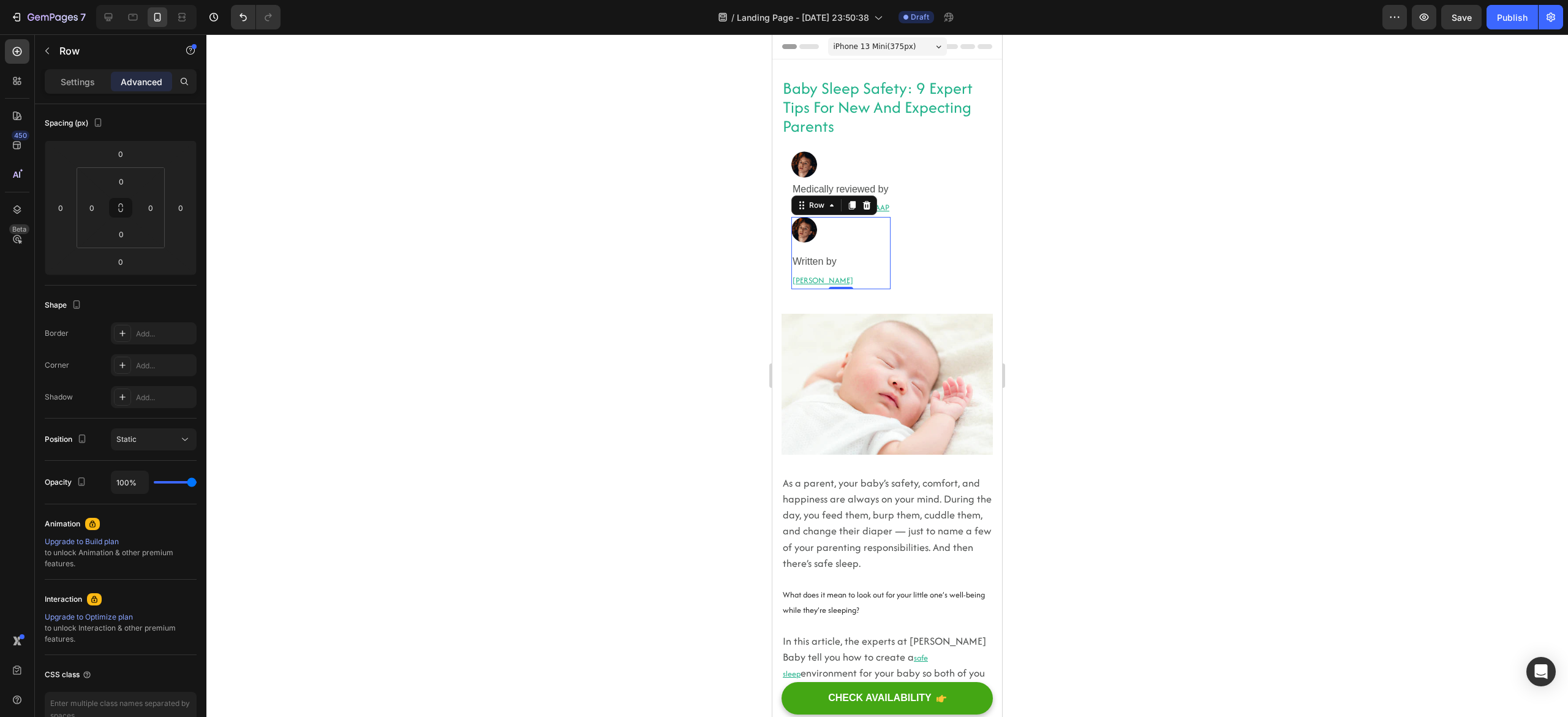
click at [127, 470] on span "Static" at bounding box center [126, 470] width 21 height 11
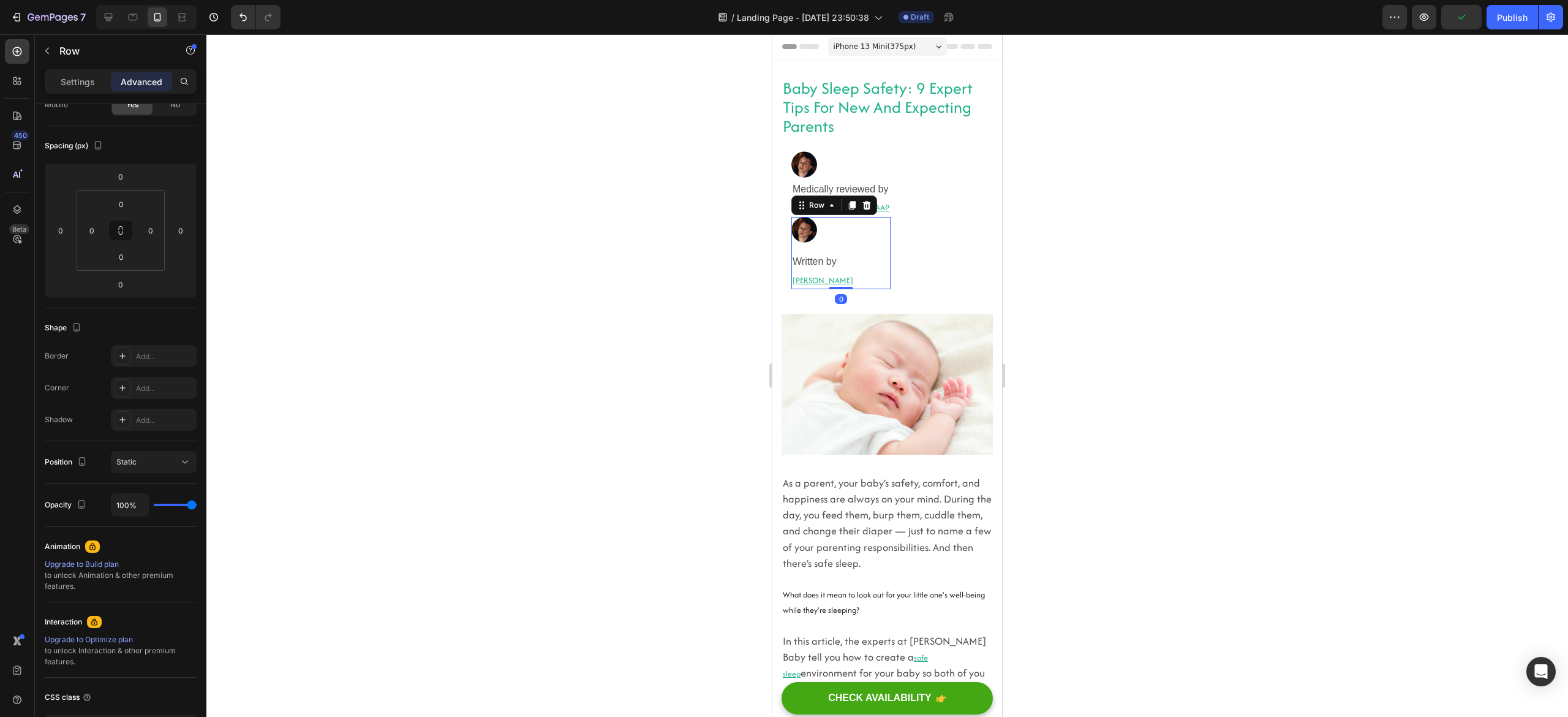
drag, startPoint x: 837, startPoint y: 284, endPoint x: 883, endPoint y: 256, distance: 53.9
click at [902, 283] on div "Image Medically reviewed by Heading Robyn Rosenblum, MD, FAAP Heading Row Image…" at bounding box center [887, 220] width 211 height 157
click at [887, 240] on div at bounding box center [841, 230] width 99 height 26
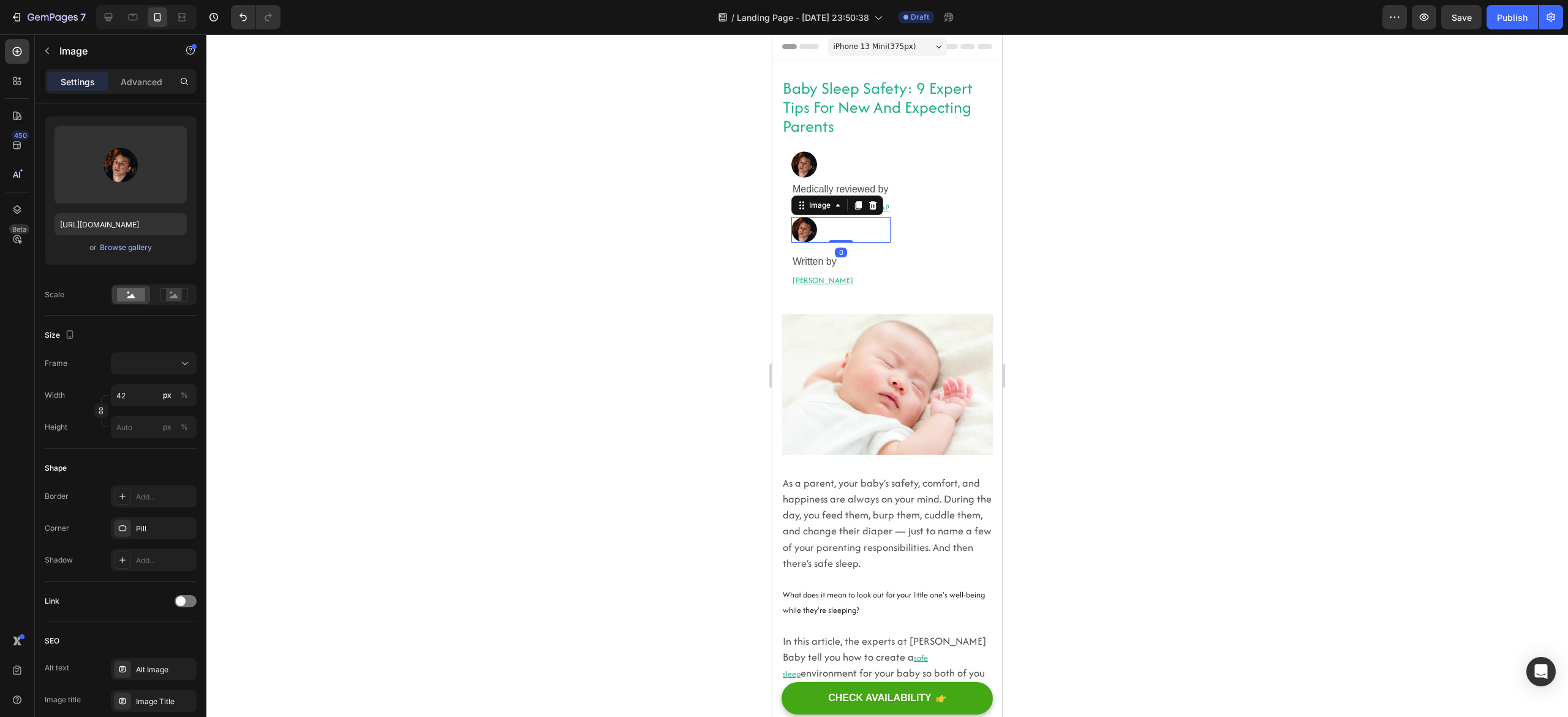
scroll to position [0, 0]
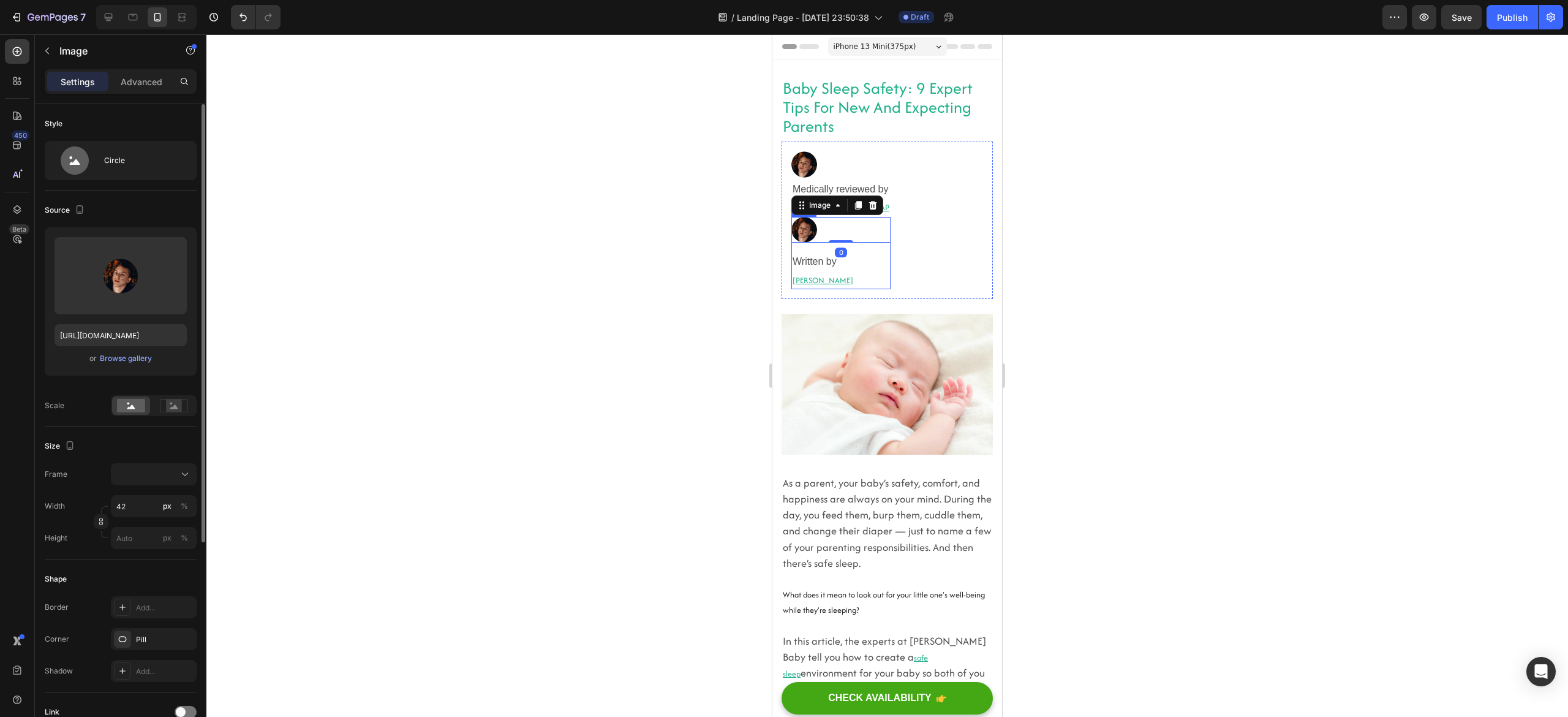
click at [879, 252] on h2 "Written by" at bounding box center [841, 262] width 99 height 19
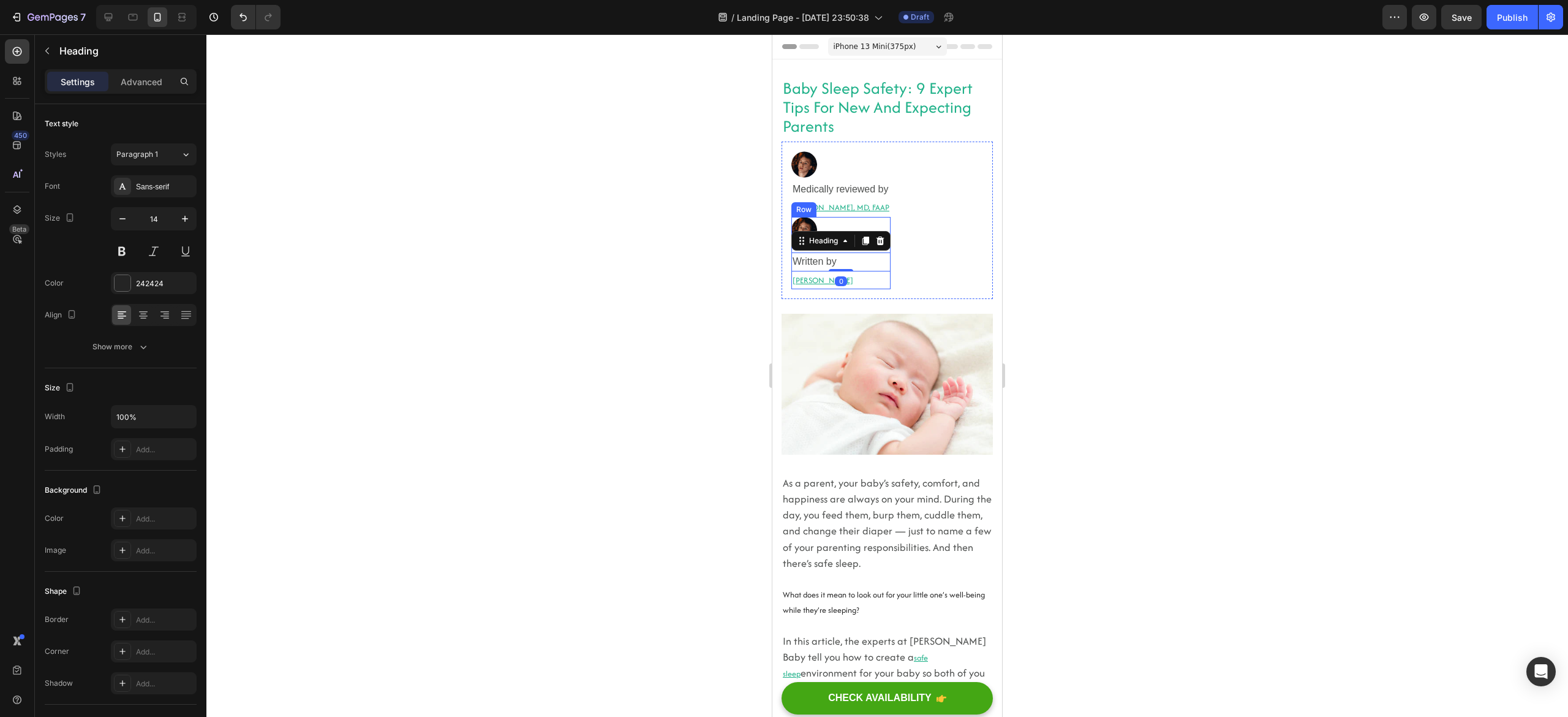
click at [897, 251] on div "Image Medically reviewed by Heading Robyn Rosenblum, MD, FAAP Heading Row Image…" at bounding box center [887, 220] width 211 height 157
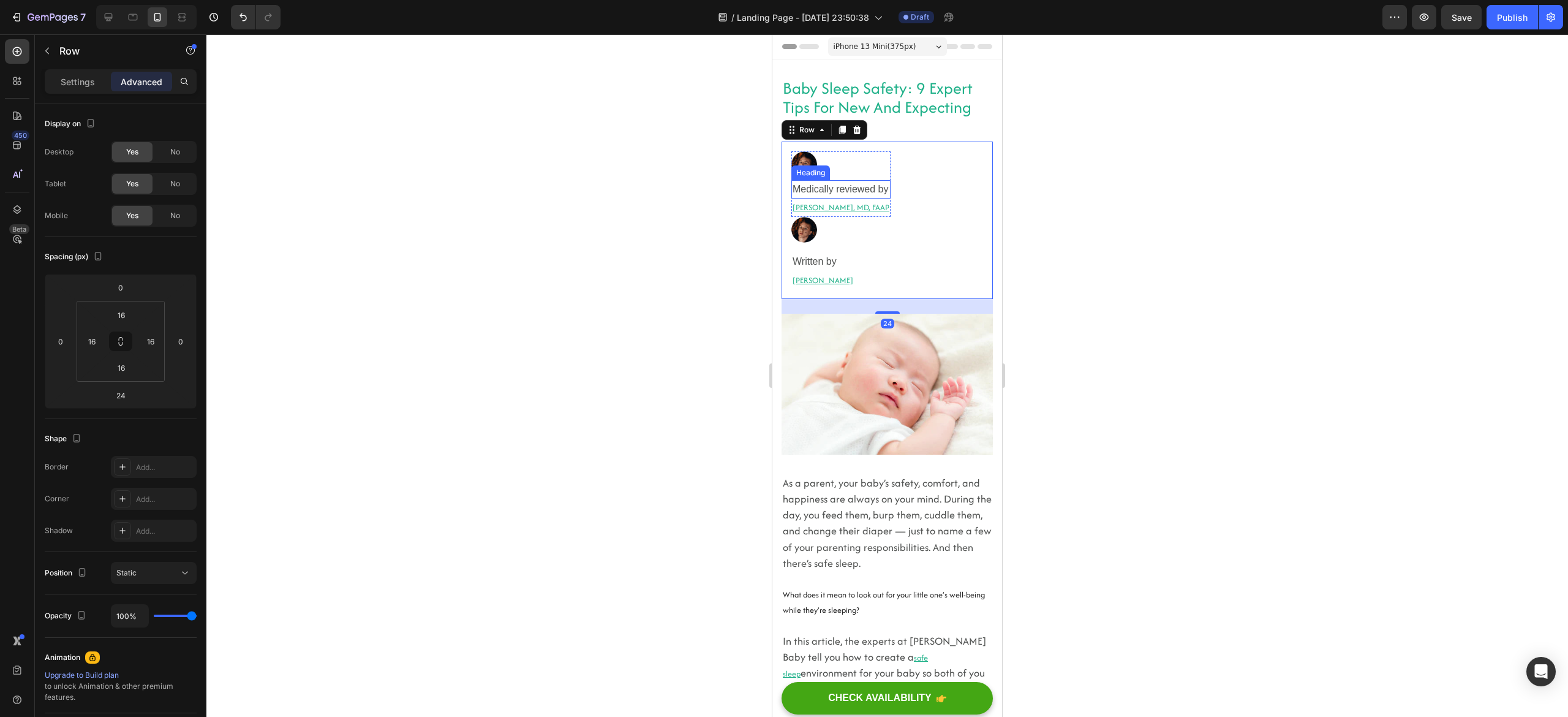
click at [841, 181] on h2 "Medically reviewed by" at bounding box center [841, 190] width 99 height 19
click at [873, 173] on div at bounding box center [841, 164] width 99 height 26
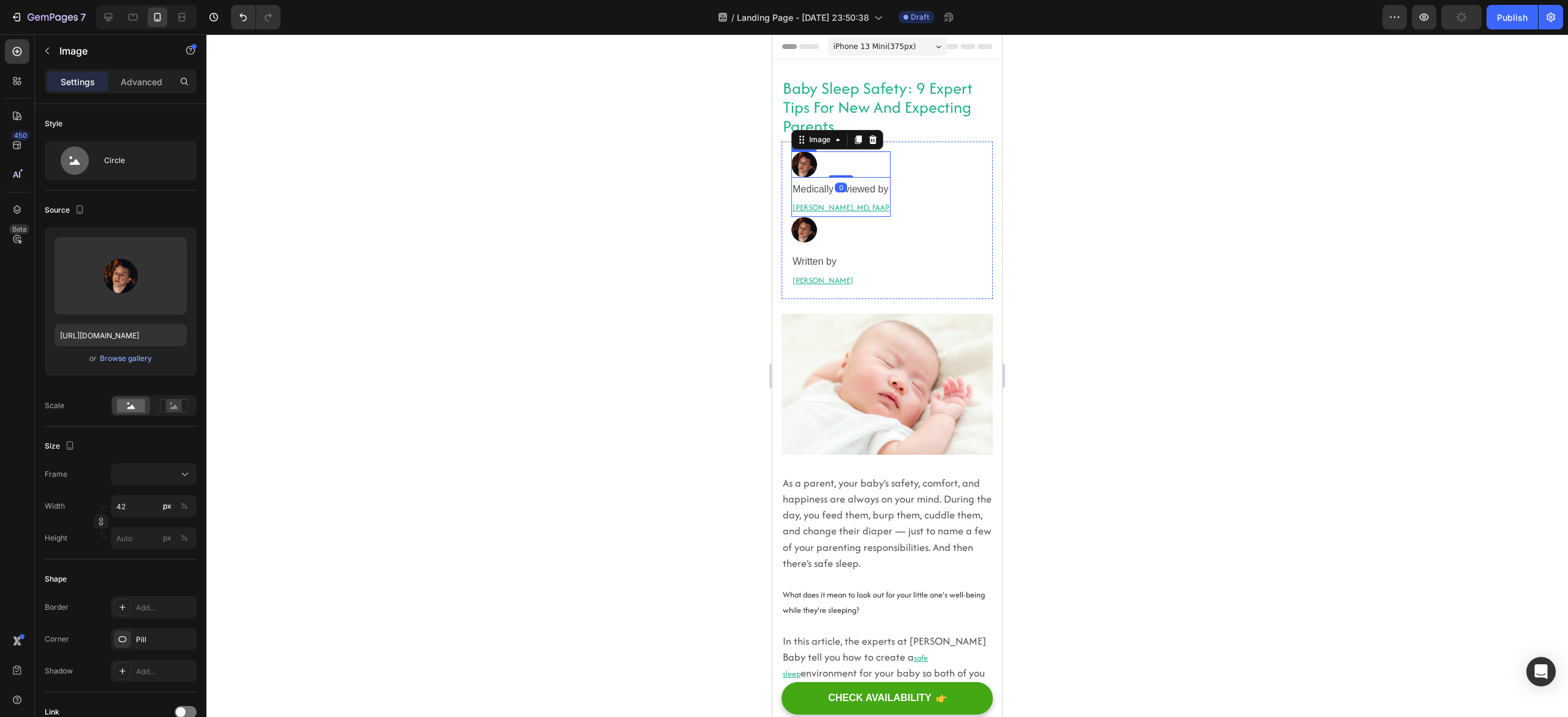
click at [877, 179] on div "Image 0 Medically reviewed by Heading [PERSON_NAME], MD, FAAP Heading Row" at bounding box center [841, 183] width 99 height 65
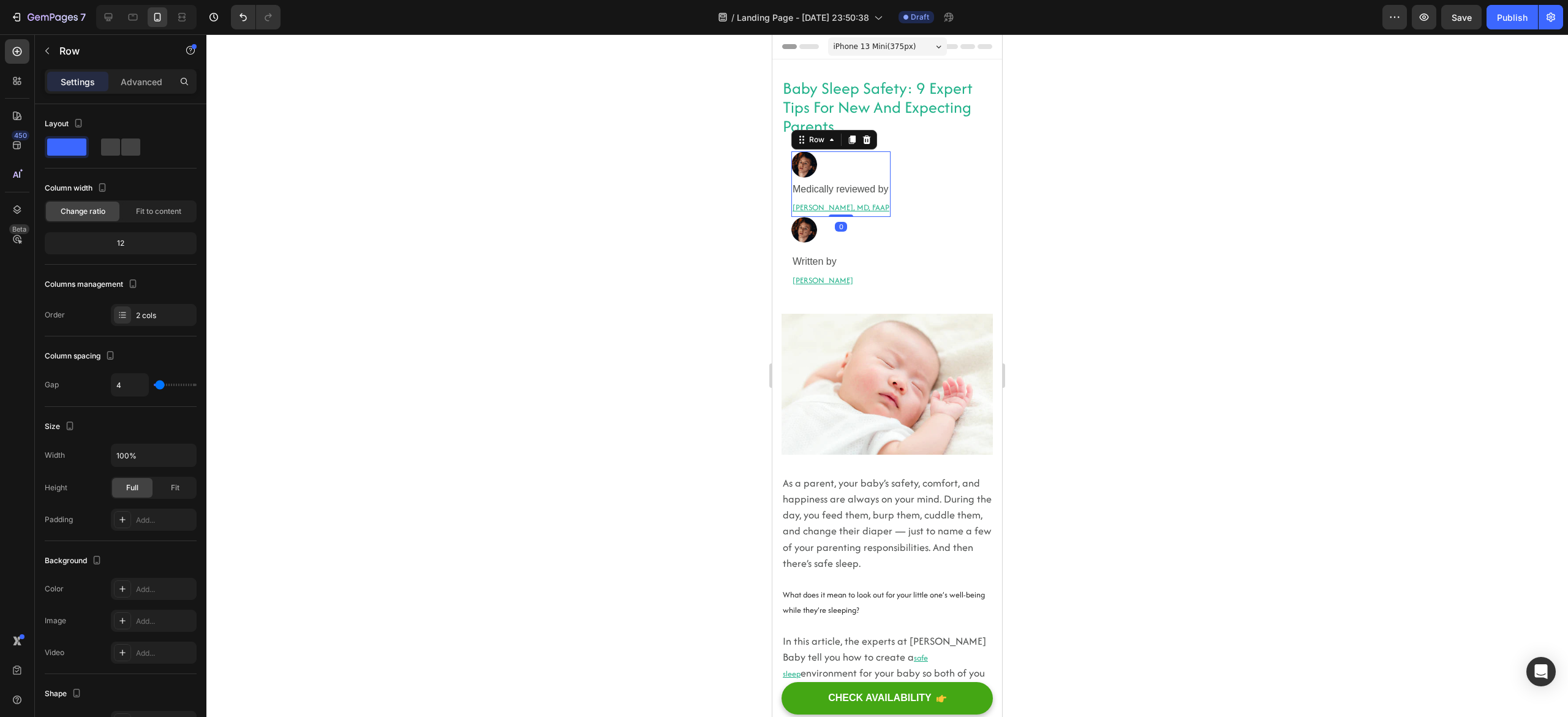
drag, startPoint x: 843, startPoint y: 213, endPoint x: 835, endPoint y: 191, distance: 23.4
click at [835, 191] on div "Image Medically reviewed by Heading [PERSON_NAME], MD, FAAP Heading Row 0" at bounding box center [841, 183] width 99 height 65
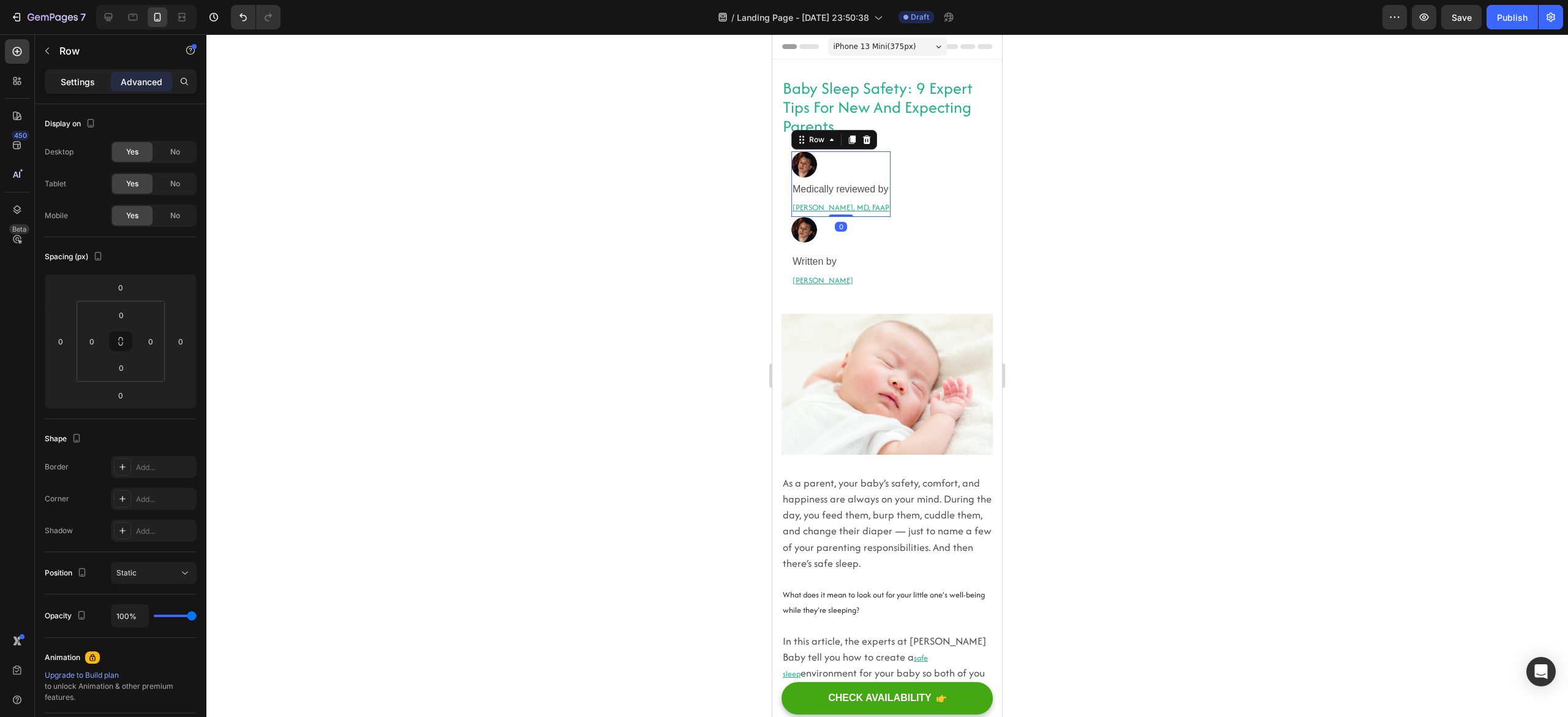
click at [79, 78] on p "Settings" at bounding box center [78, 81] width 34 height 13
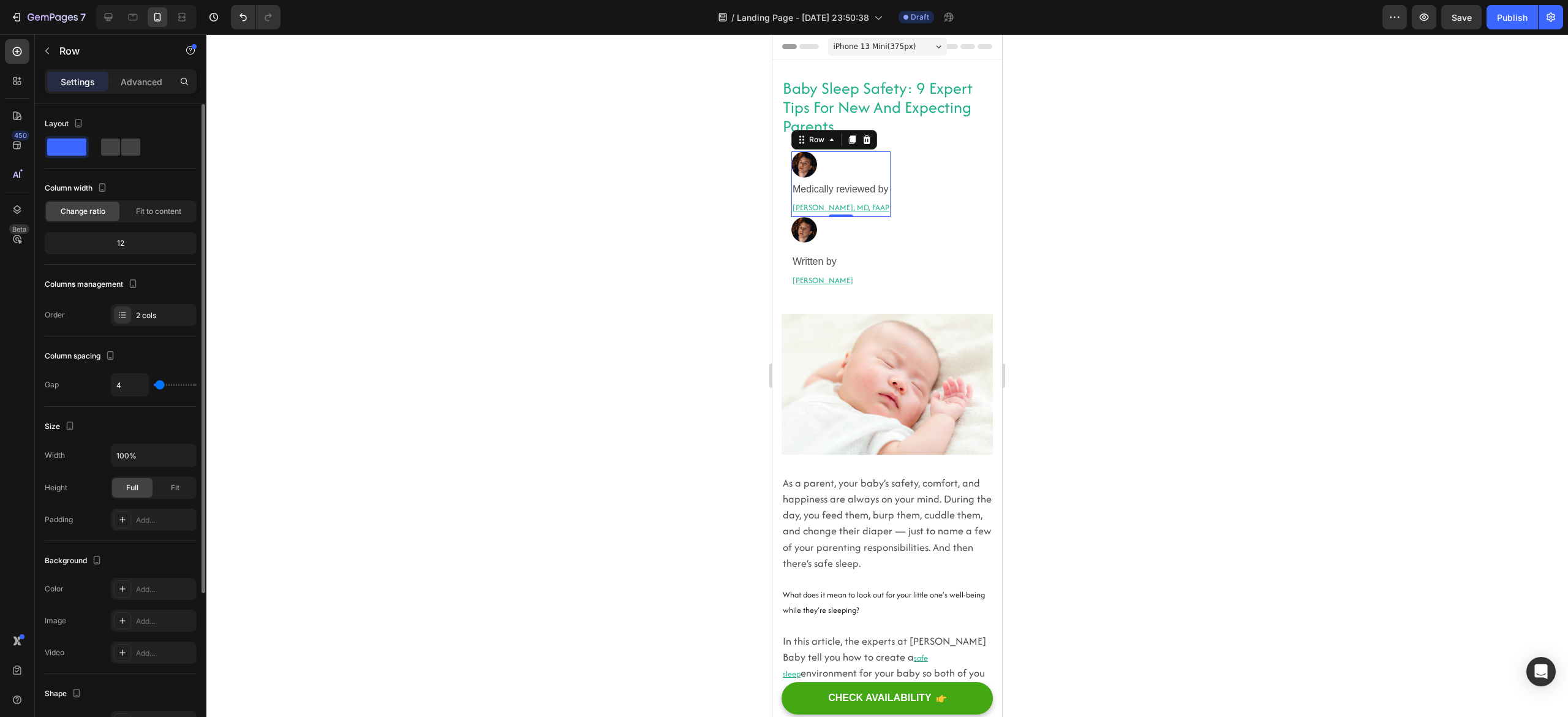
click at [141, 192] on div "Column width" at bounding box center [121, 188] width 152 height 20
click at [145, 210] on span "Fit to content" at bounding box center [158, 211] width 45 height 11
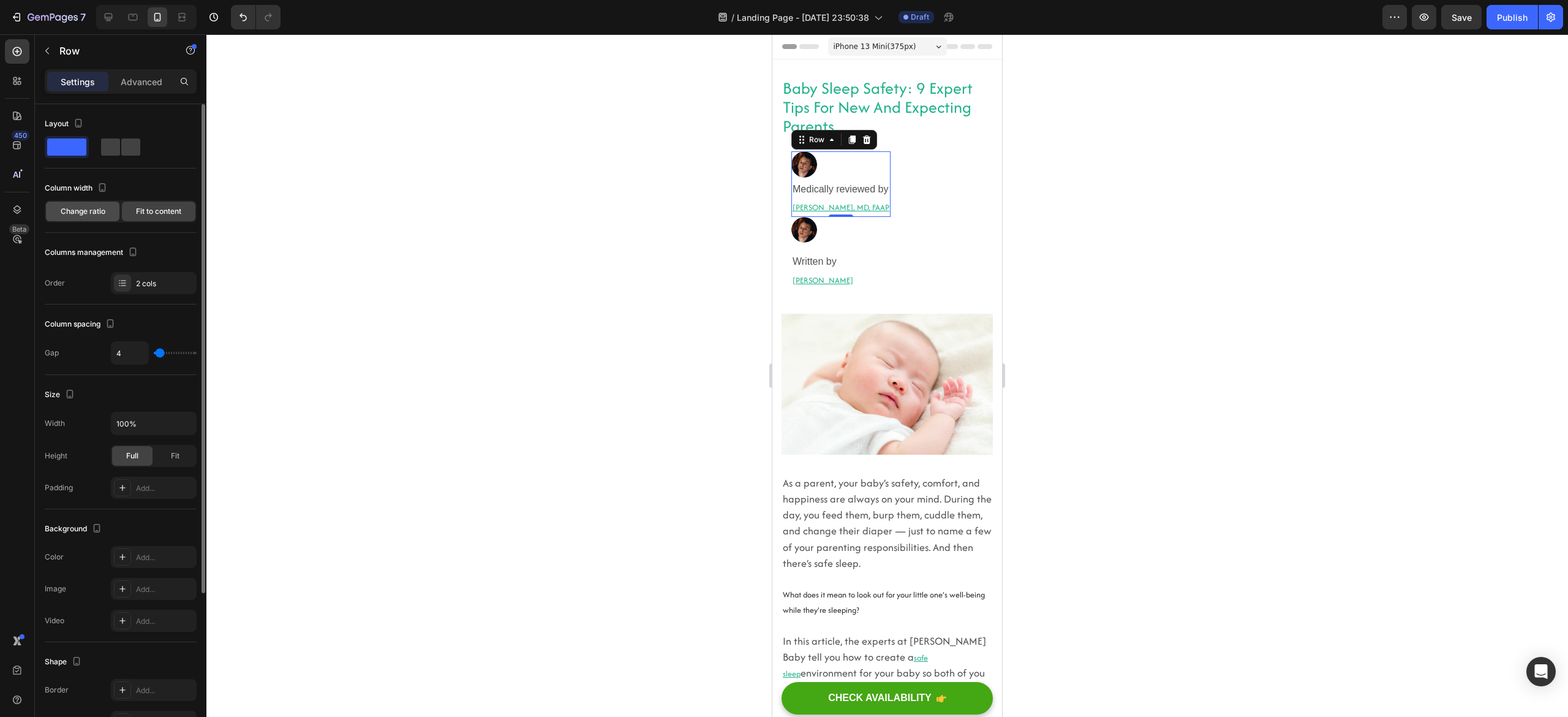
click at [89, 213] on span "Change ratio" at bounding box center [83, 211] width 45 height 11
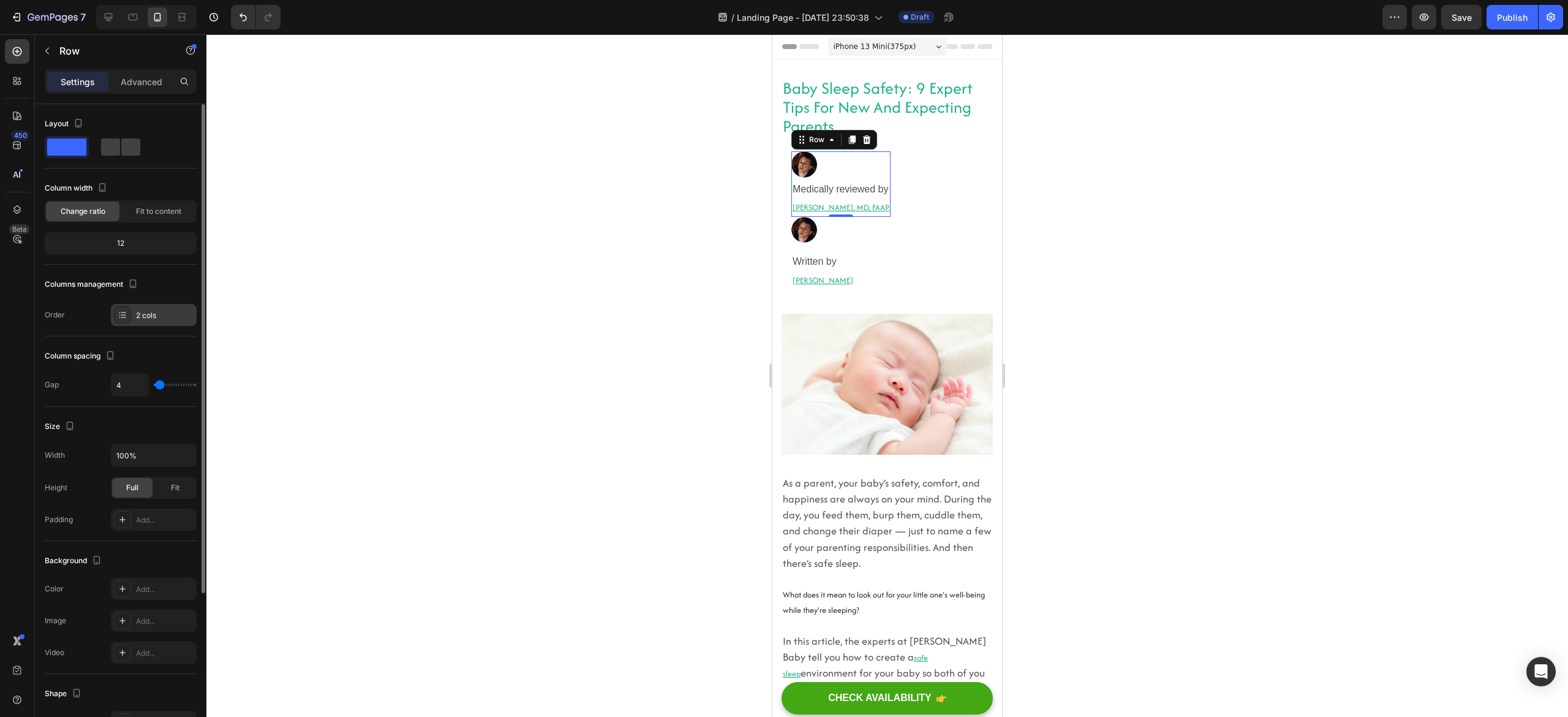
click at [133, 308] on div "2 cols" at bounding box center [154, 315] width 86 height 22
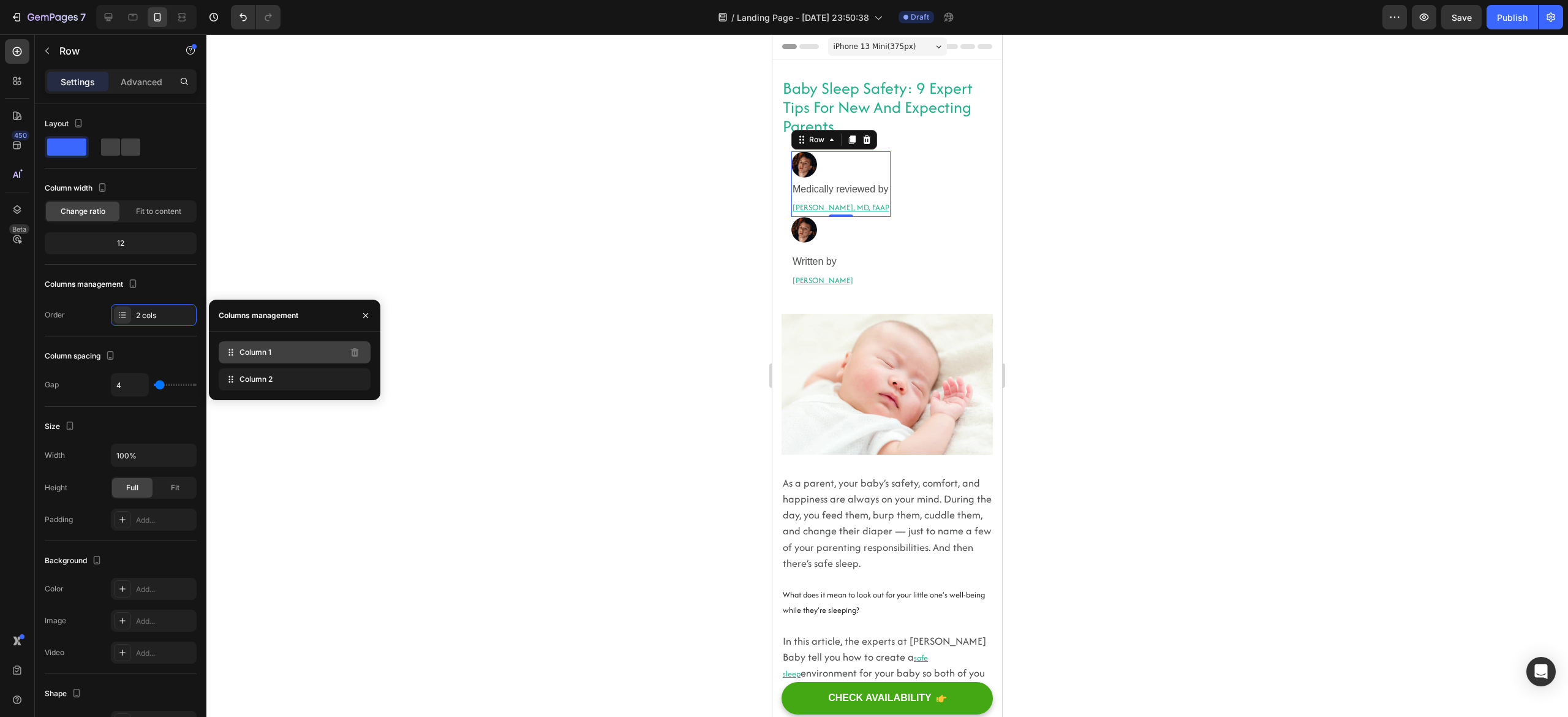
click at [268, 348] on span "Column 1" at bounding box center [255, 353] width 32 height 11
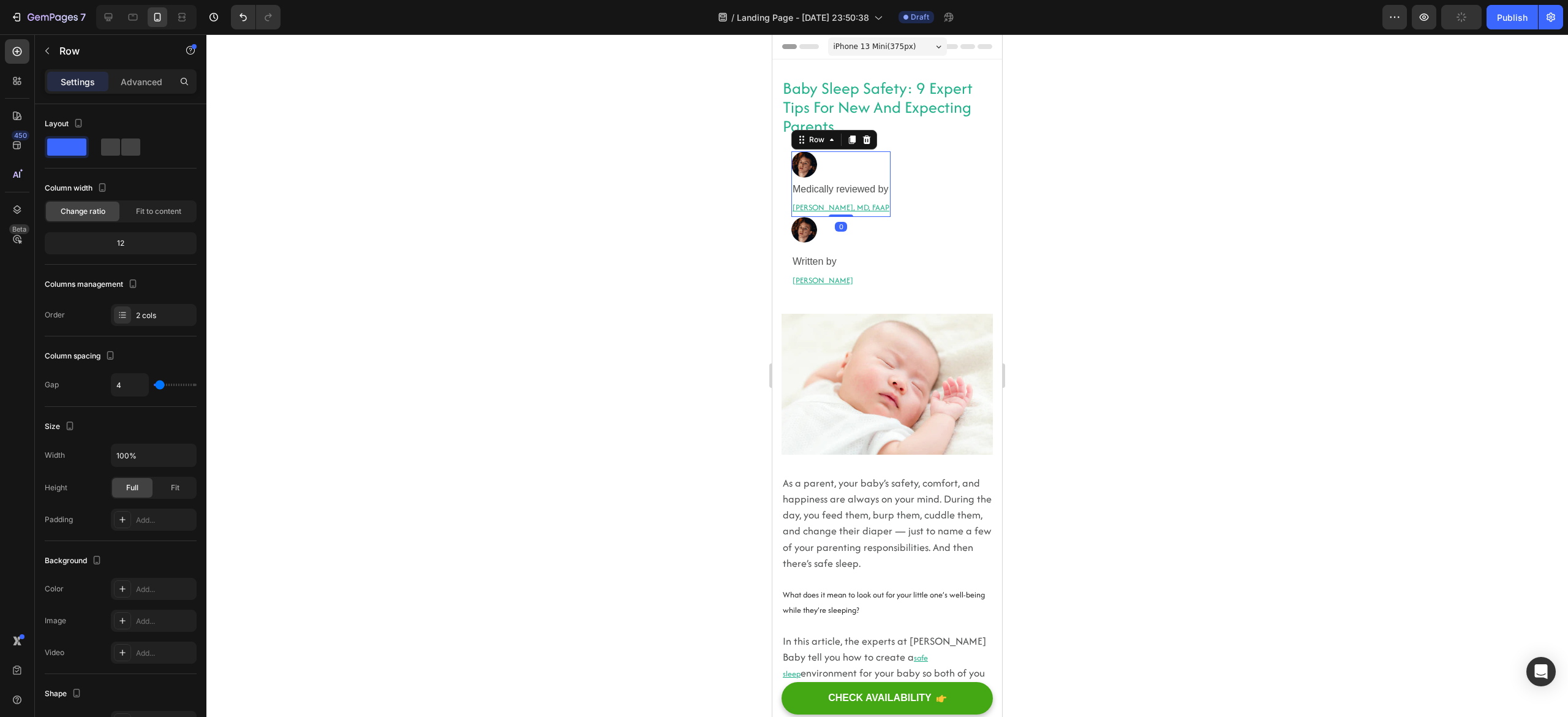
drag, startPoint x: 843, startPoint y: 213, endPoint x: 876, endPoint y: 163, distance: 59.9
click at [840, 172] on div "Image Medically reviewed by Heading [PERSON_NAME], MD, FAAP Heading Row 0" at bounding box center [841, 183] width 99 height 65
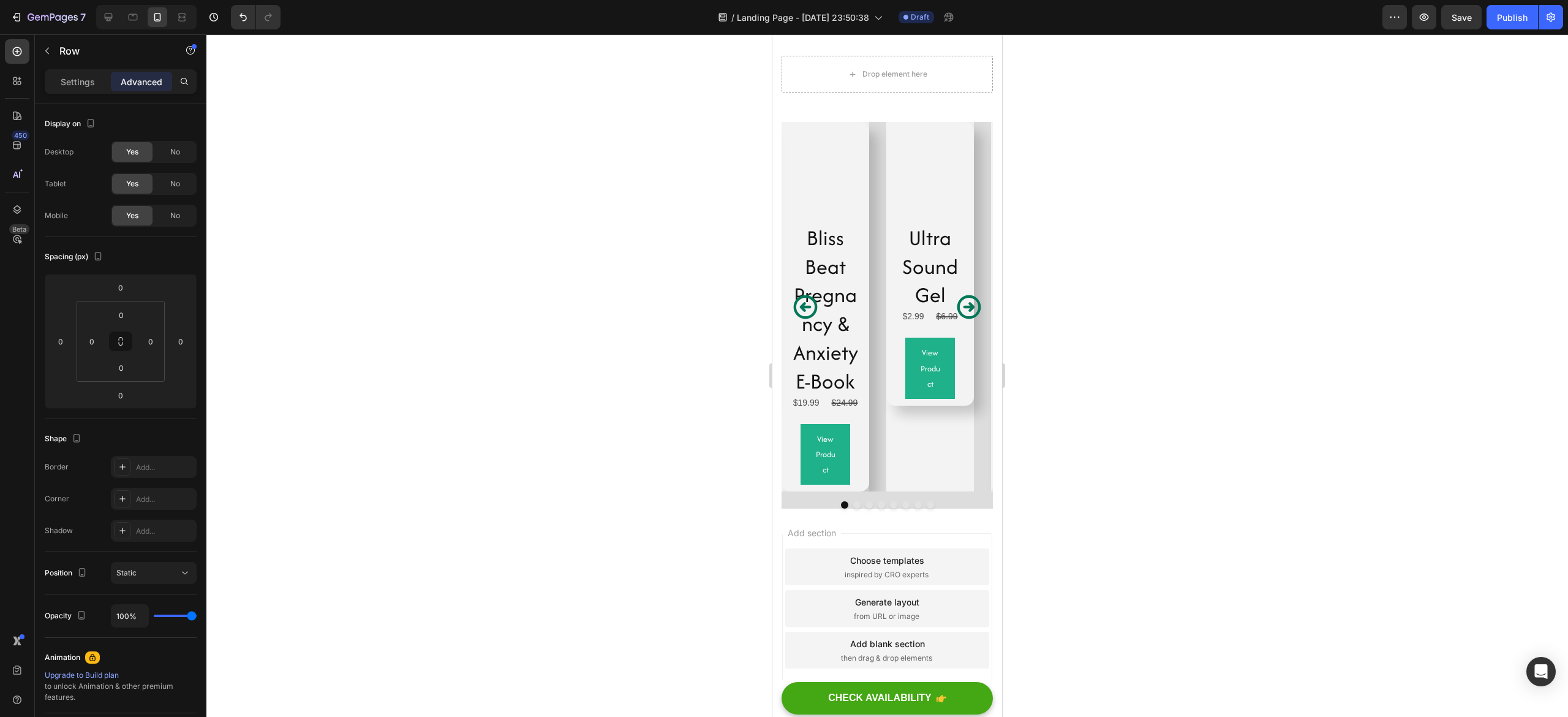
scroll to position [10995, 0]
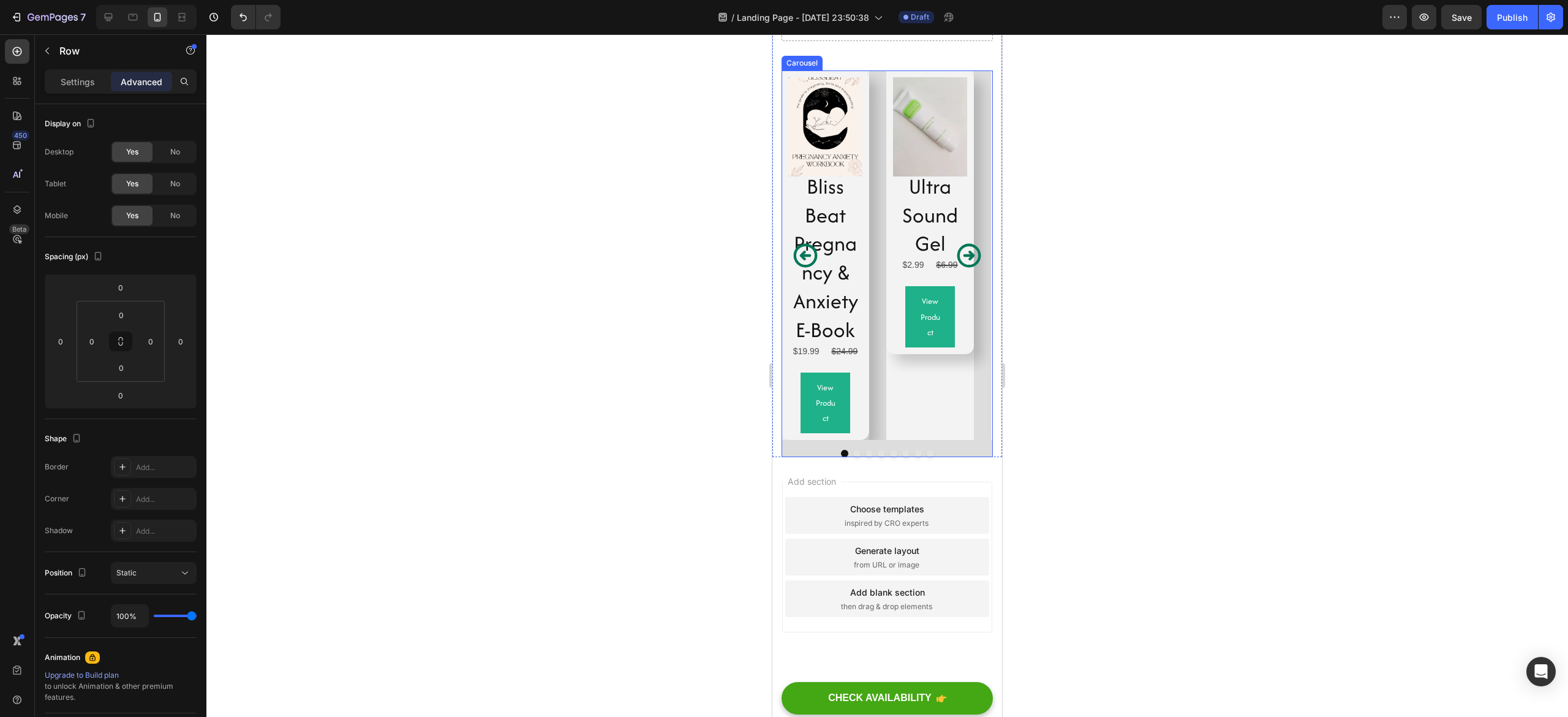
click at [881, 430] on div "Product Images Bliss Beat Pregnancy & Anxiety E-Book Product Title $19.99 Produ…" at bounding box center [887, 255] width 211 height 369
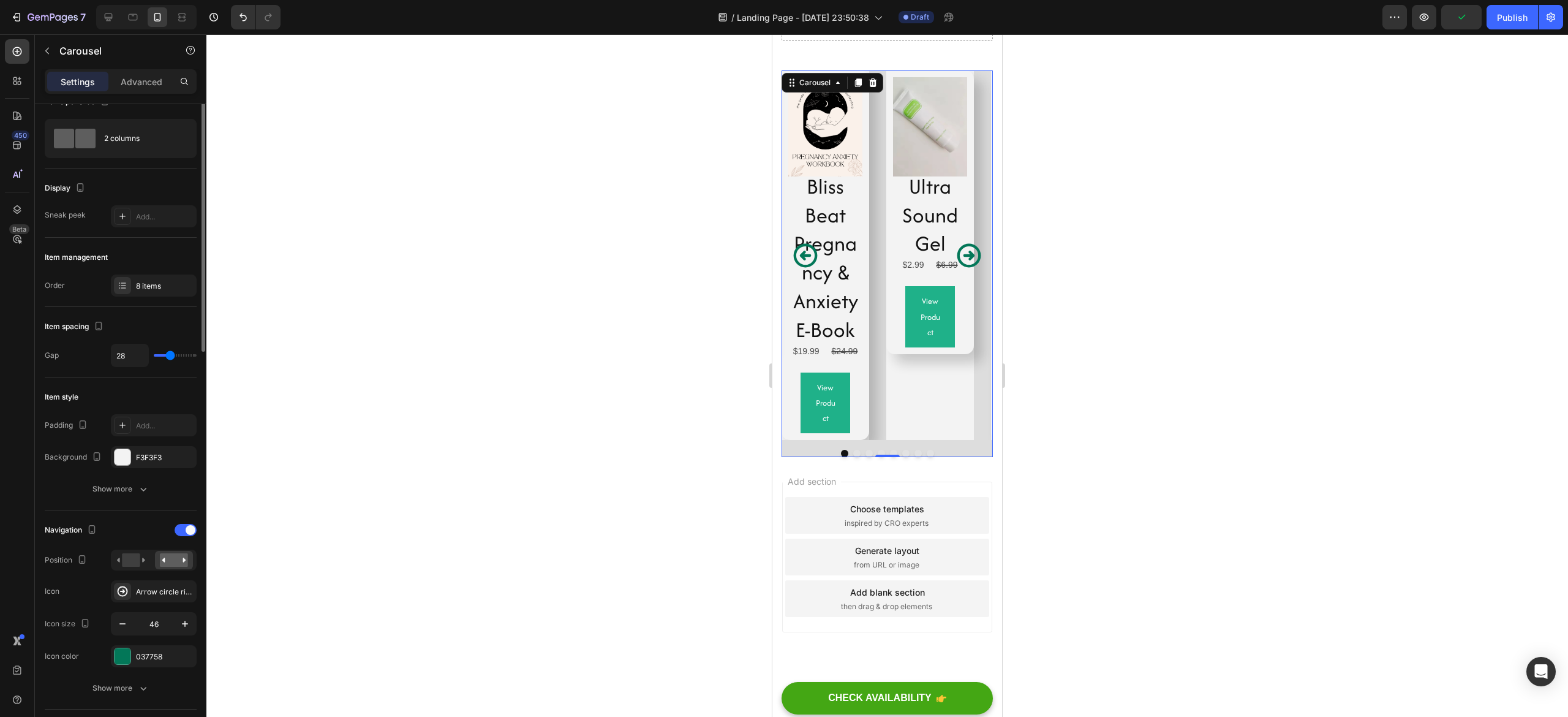
scroll to position [0, 0]
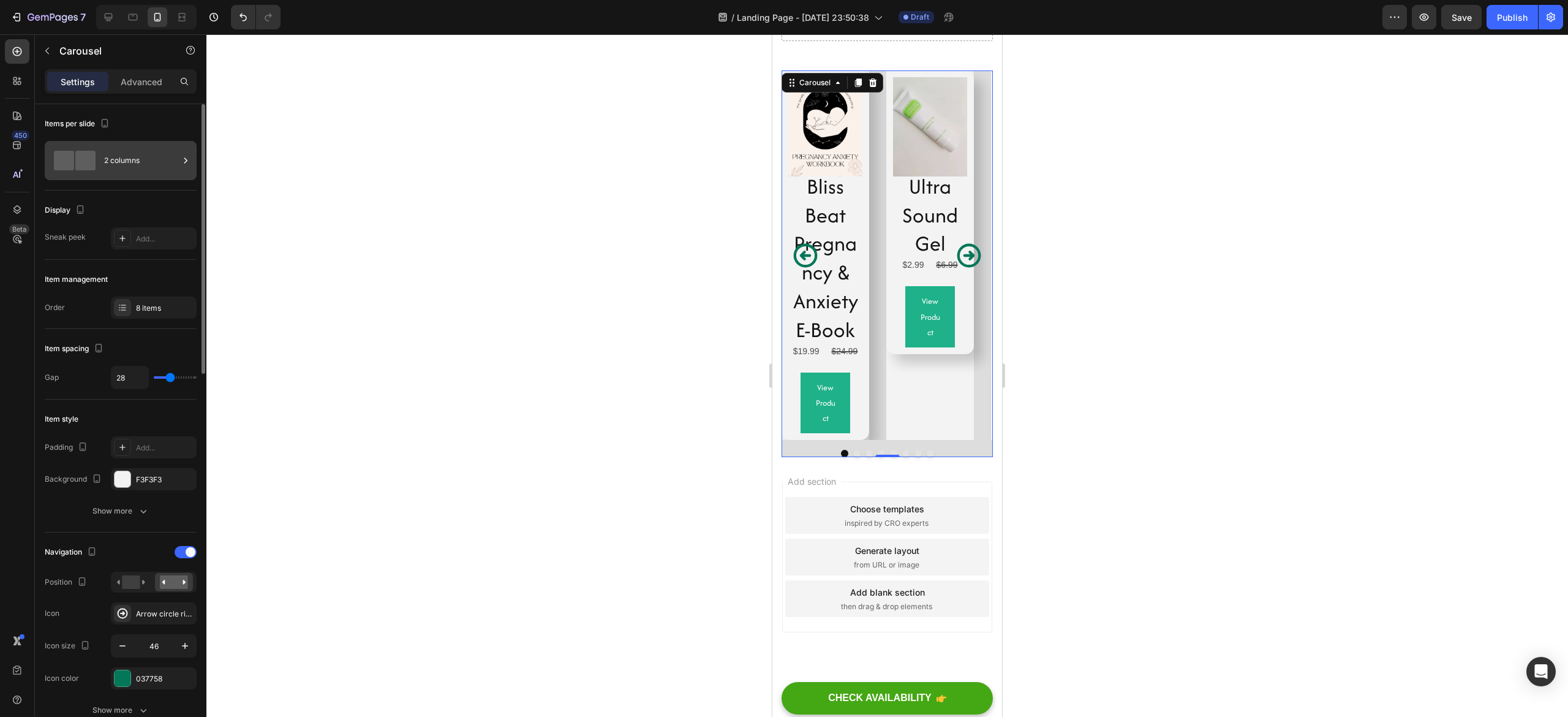
click at [89, 164] on span at bounding box center [85, 160] width 21 height 20
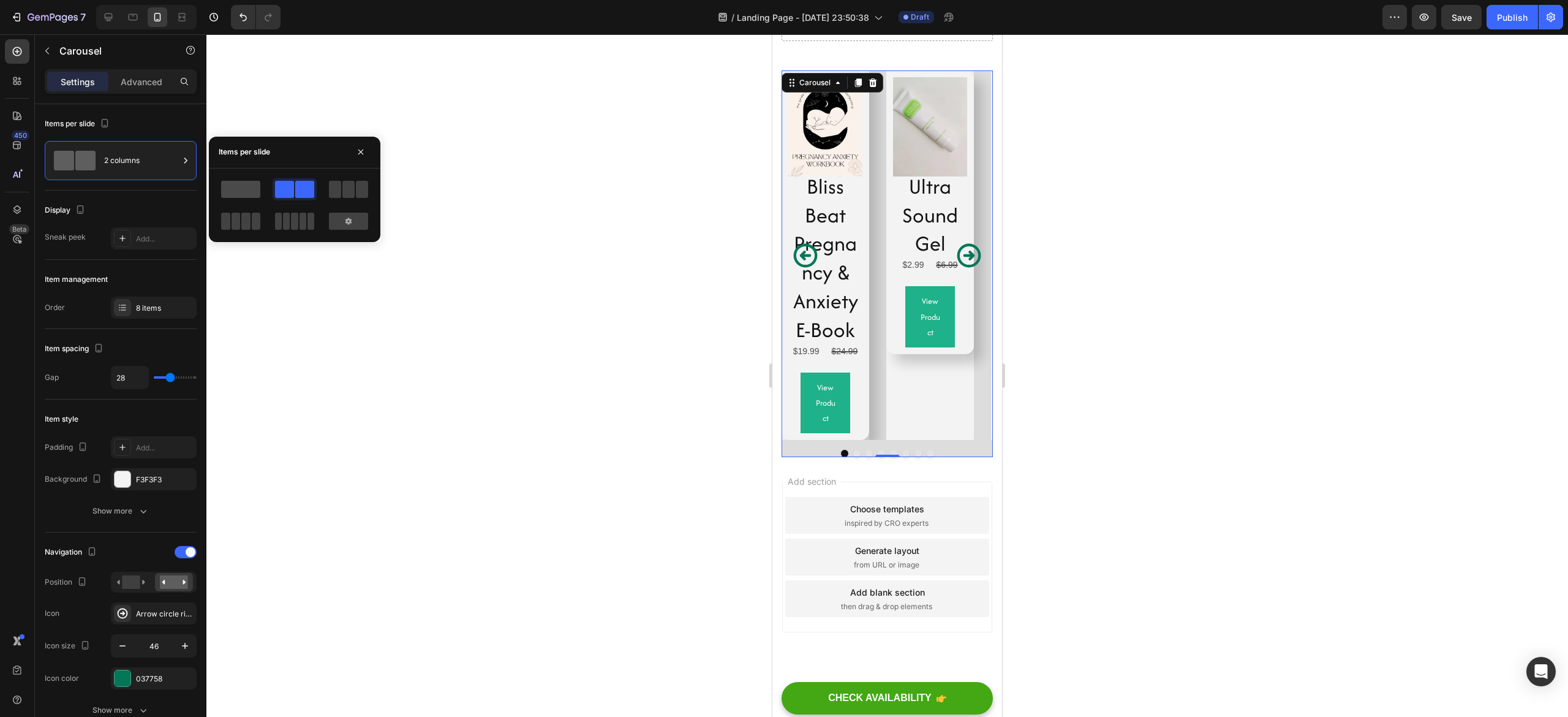
click at [241, 181] on span at bounding box center [241, 190] width 39 height 17
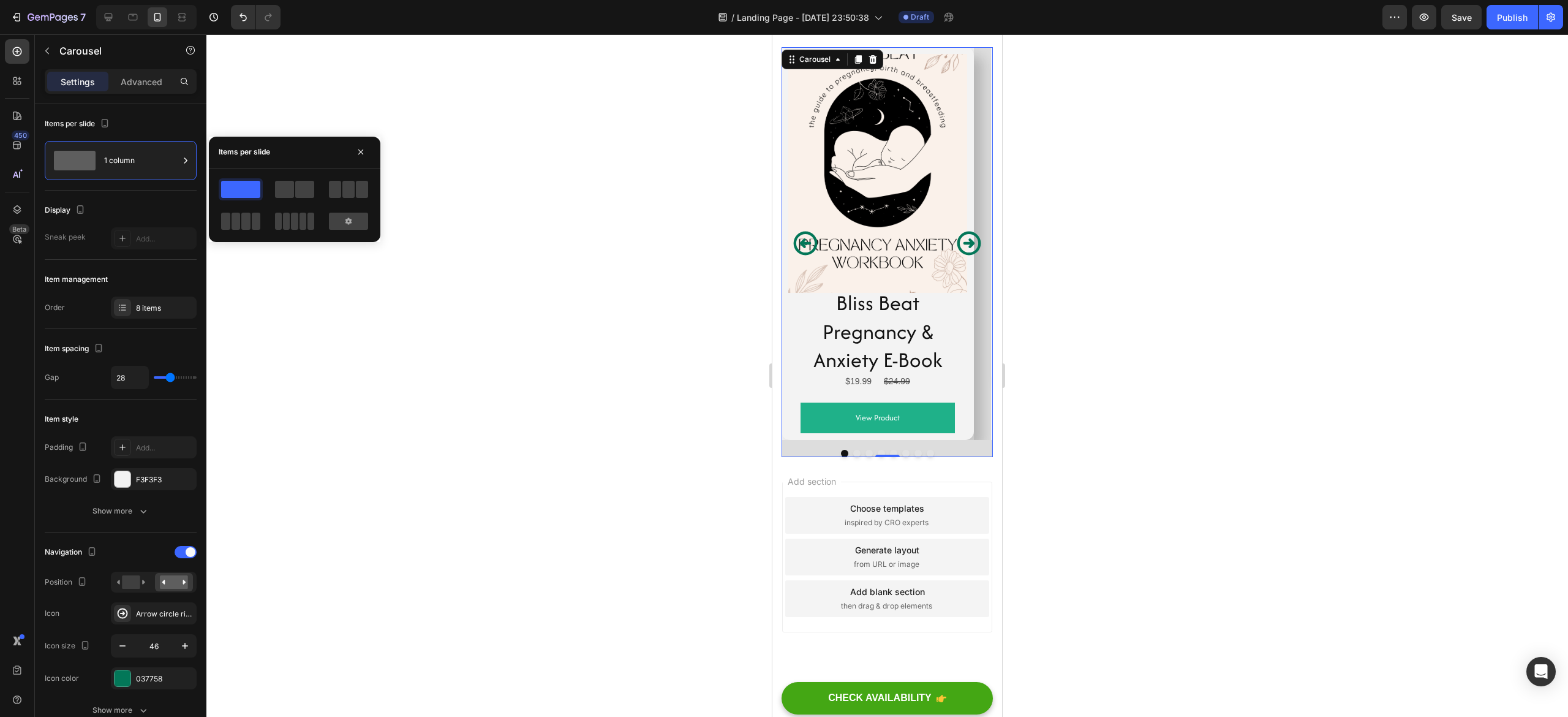
click at [955, 257] on icon "Carousel Next Arrow" at bounding box center [969, 243] width 28 height 28
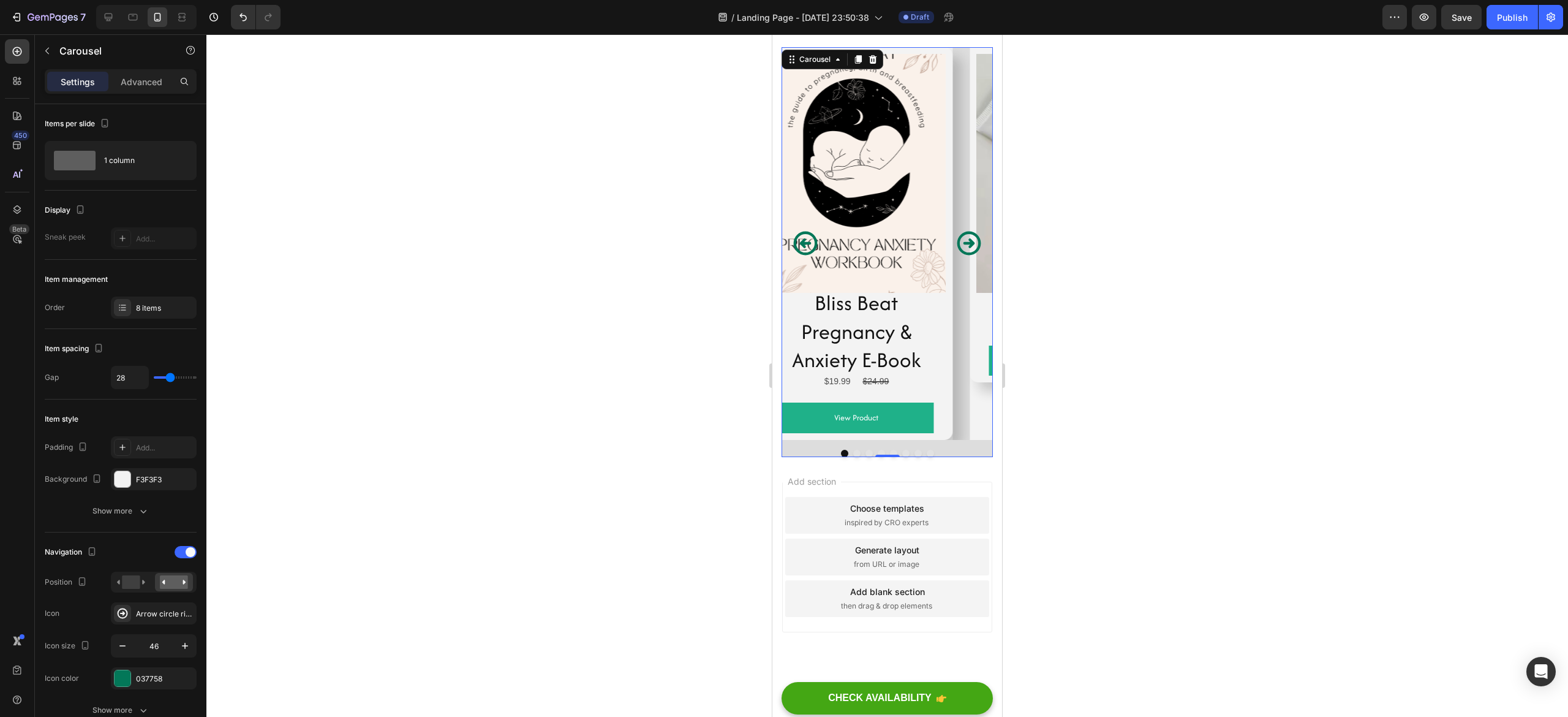
click at [955, 257] on icon "Carousel Next Arrow" at bounding box center [969, 243] width 28 height 28
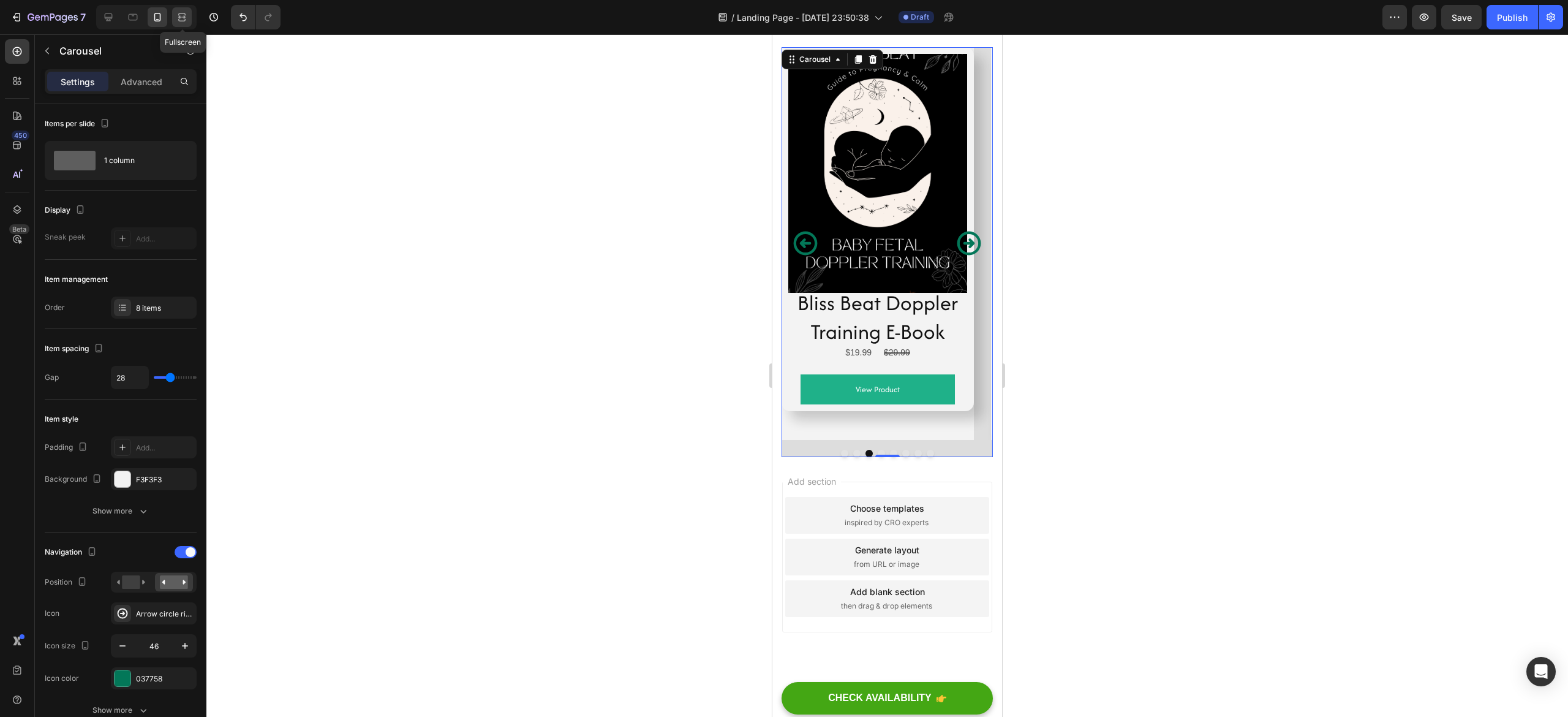
click at [176, 16] on icon at bounding box center [182, 17] width 12 height 12
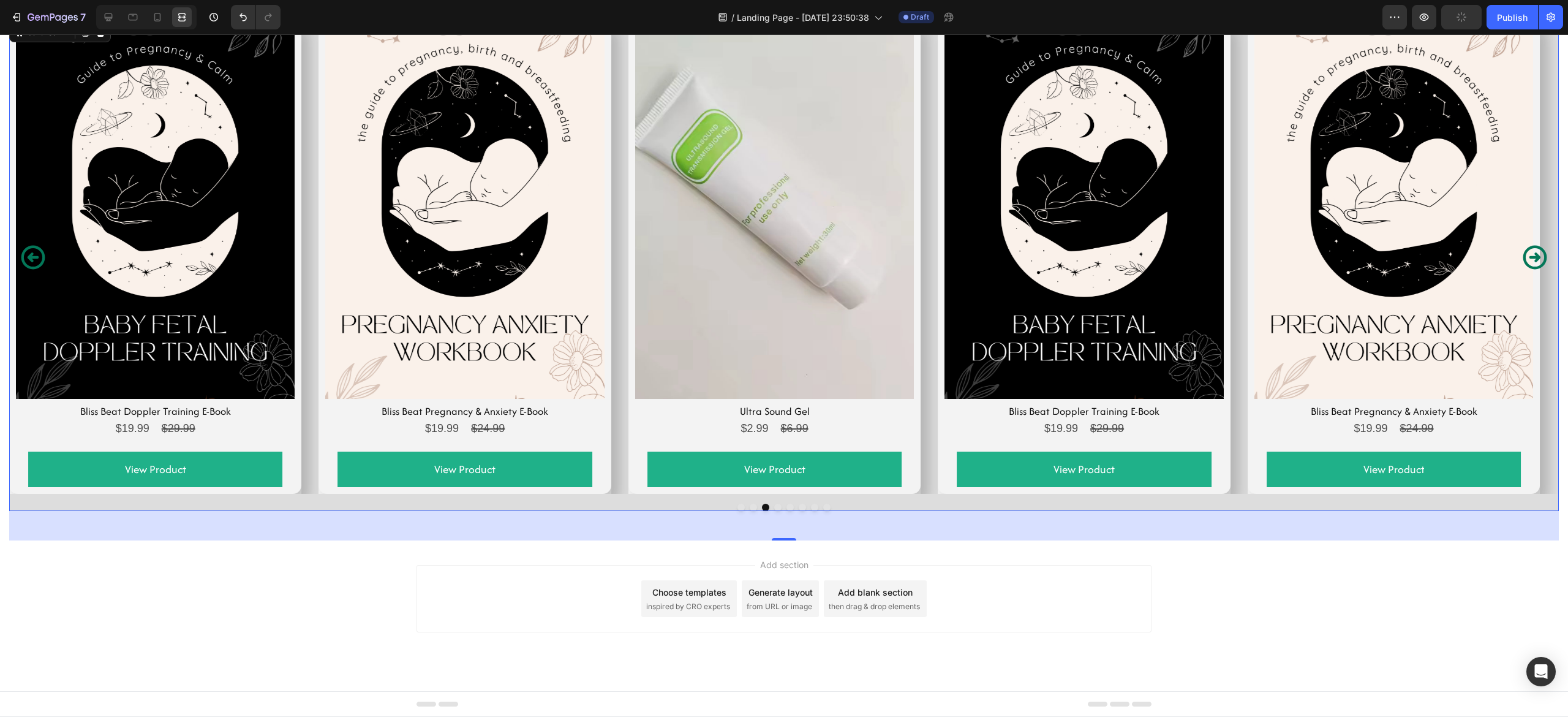
scroll to position [4748, 0]
click at [106, 19] on icon at bounding box center [109, 17] width 12 height 12
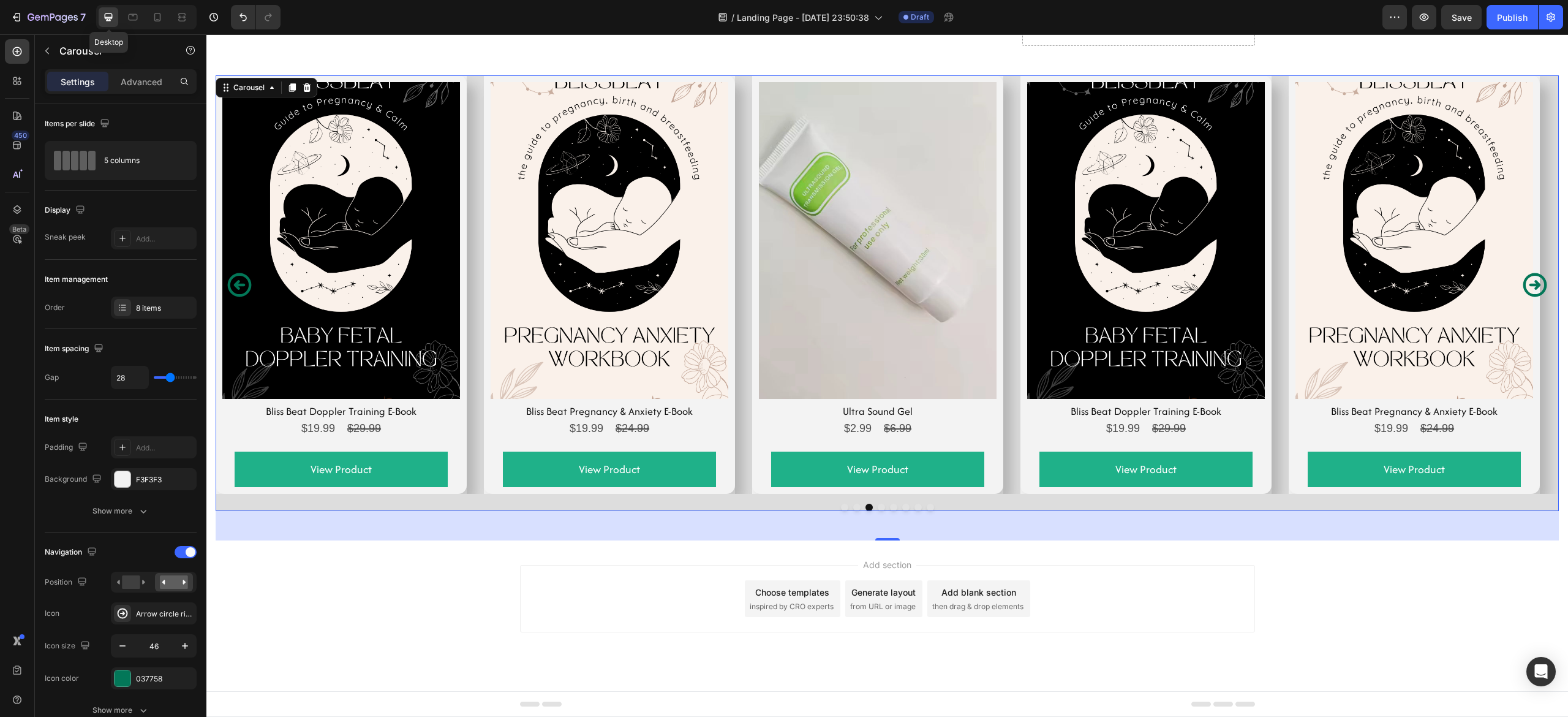
scroll to position [4694, 0]
click at [1453, 12] on span "Save" at bounding box center [1462, 17] width 21 height 11
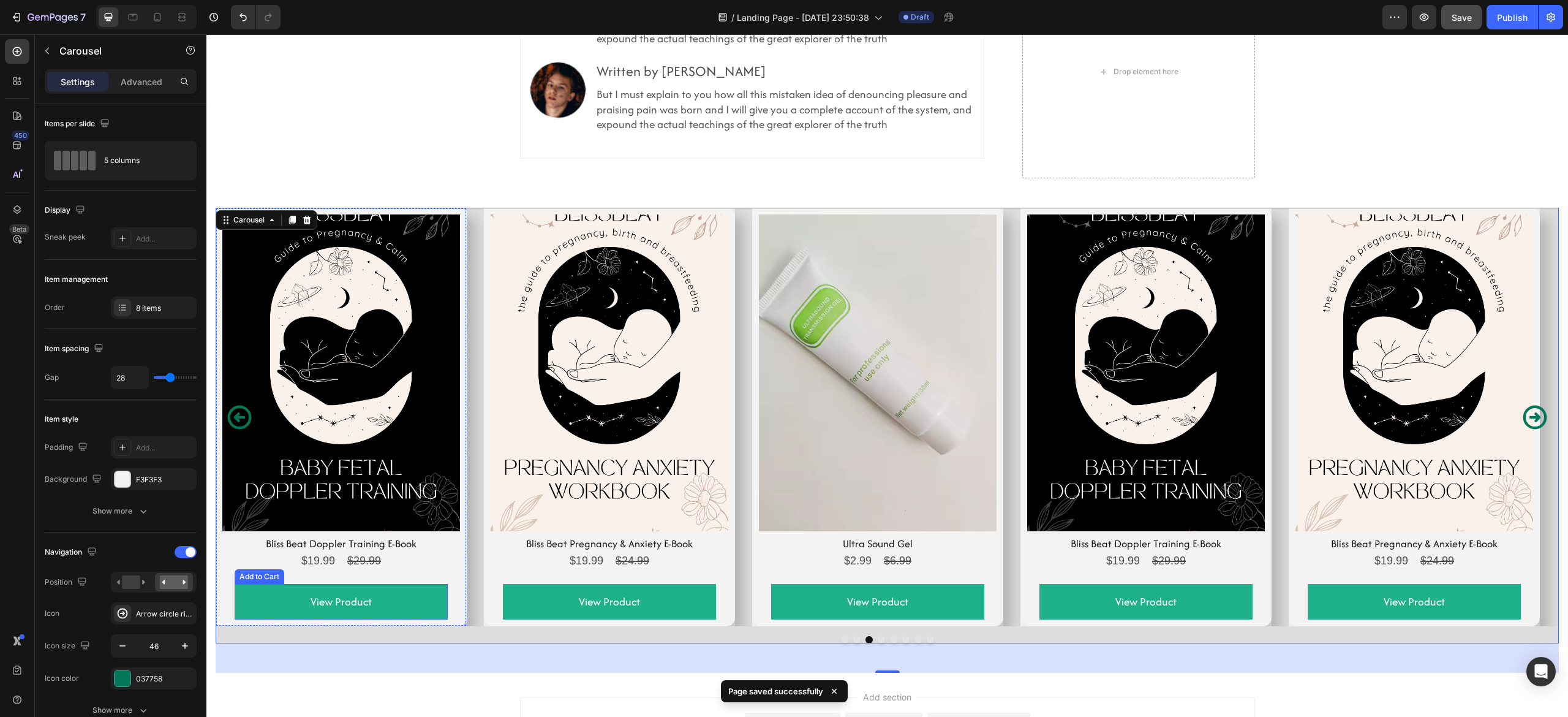
scroll to position [4559, 0]
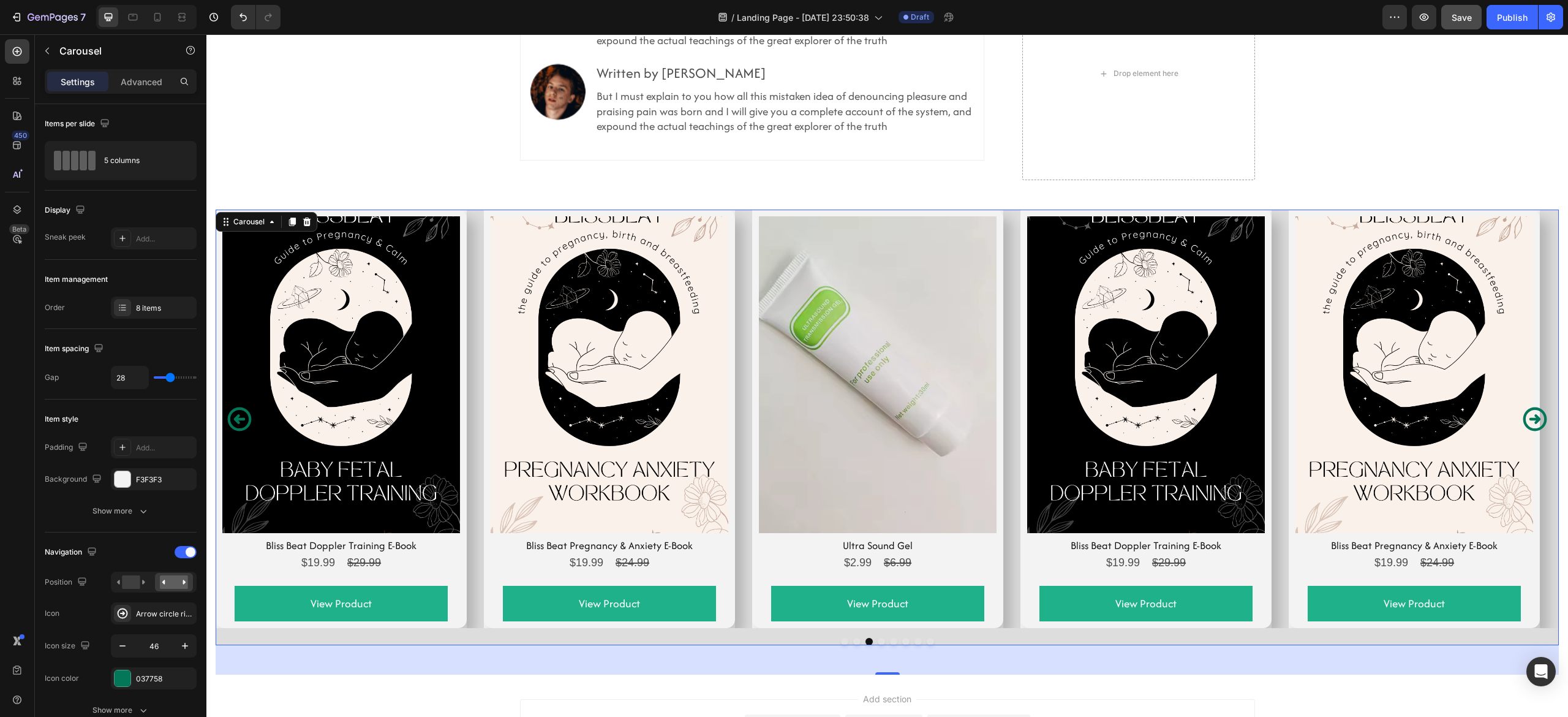
click at [745, 252] on div "Product Images Bliss Beat Pregnancy & Anxiety E-Book Product Title $19.99 Produ…" at bounding box center [887, 419] width 1343 height 419
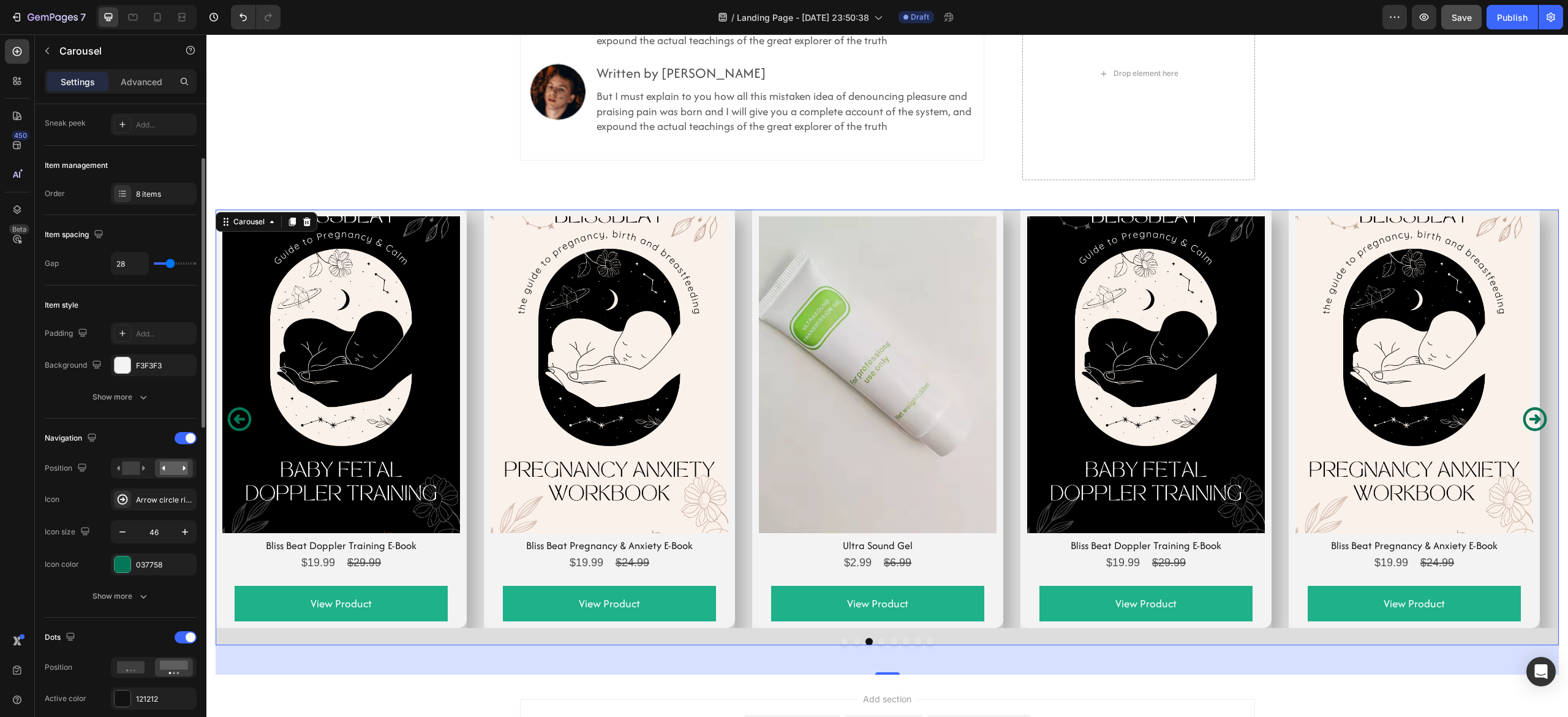
scroll to position [121, 0]
click at [145, 355] on div "F3F3F3" at bounding box center [154, 359] width 35 height 11
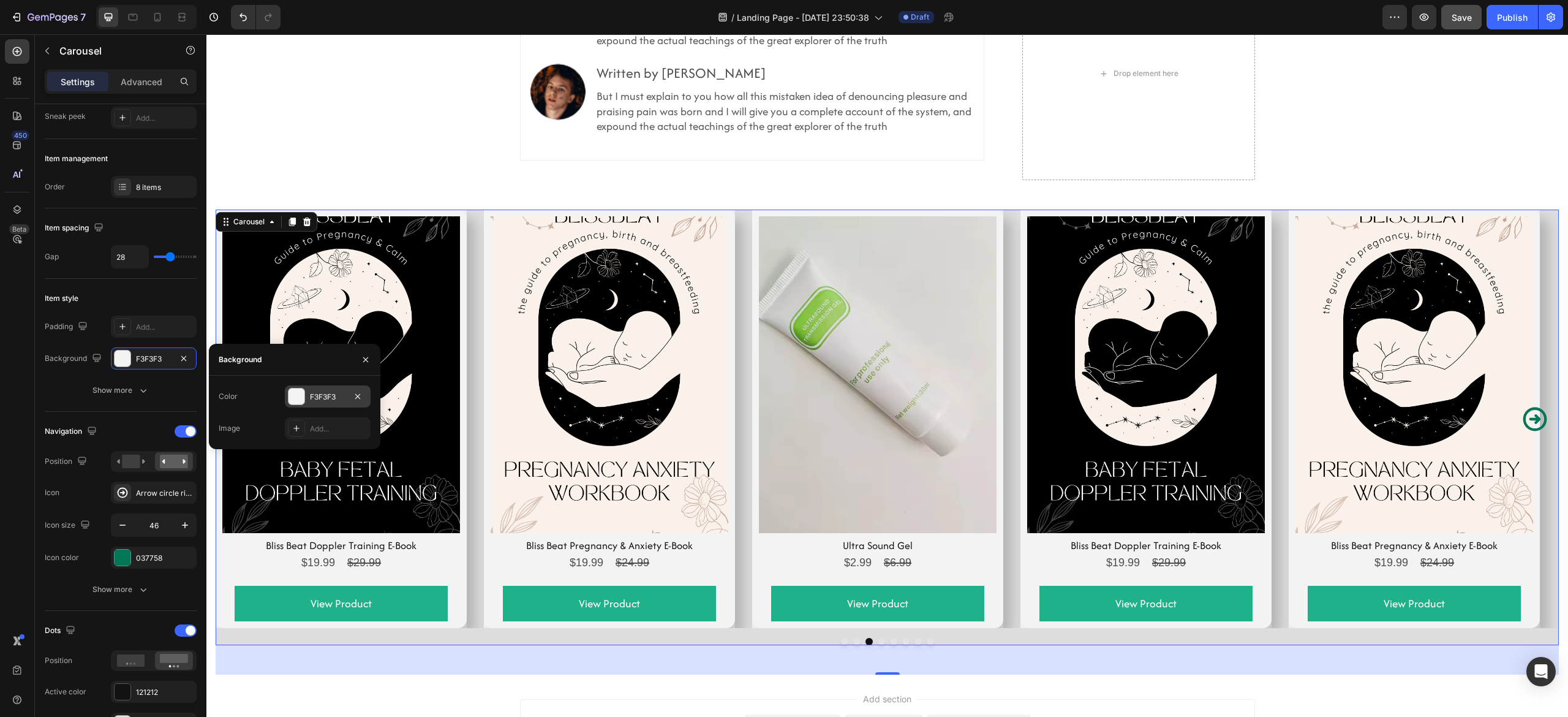
click at [321, 399] on div "F3F3F3" at bounding box center [328, 397] width 35 height 11
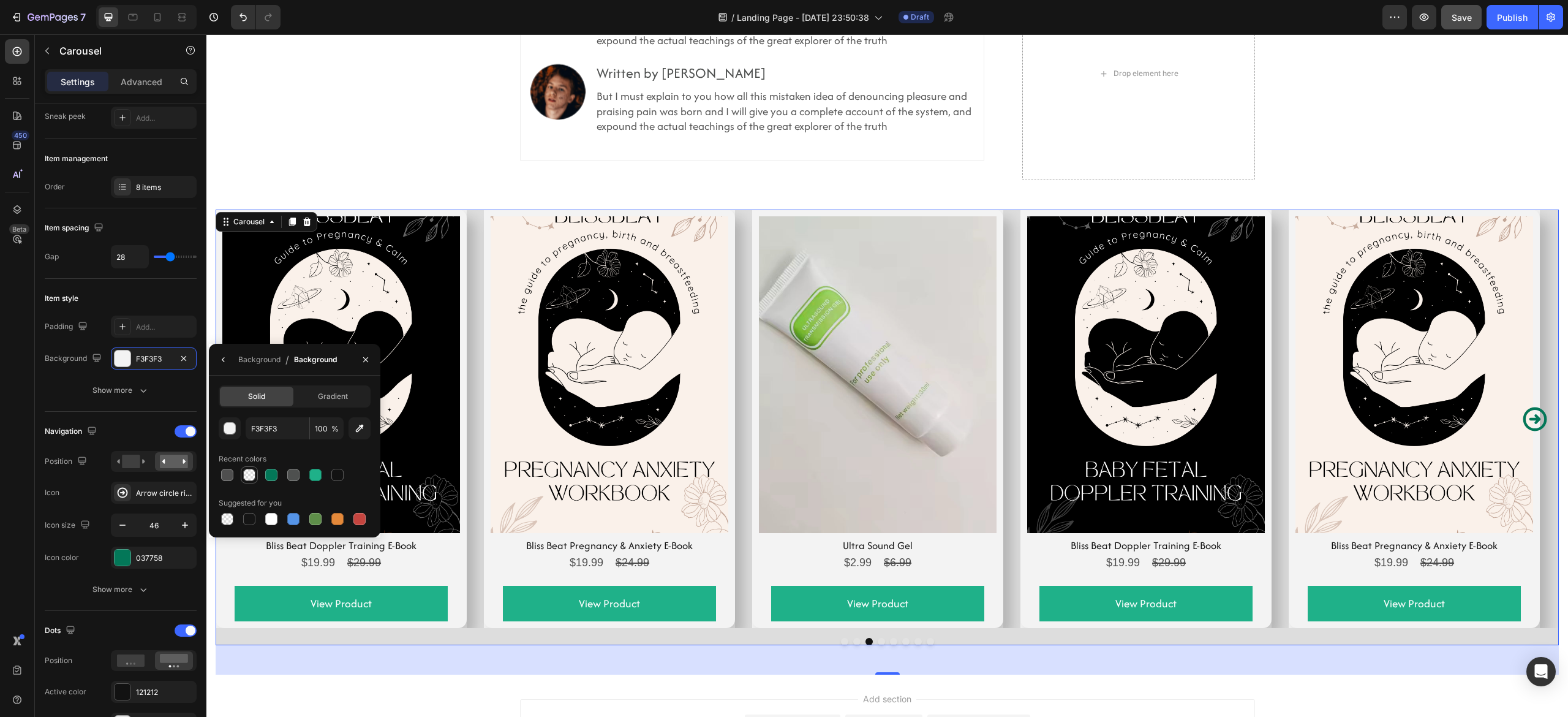
click at [244, 472] on div at bounding box center [249, 475] width 12 height 12
type input "121212"
type input "0"
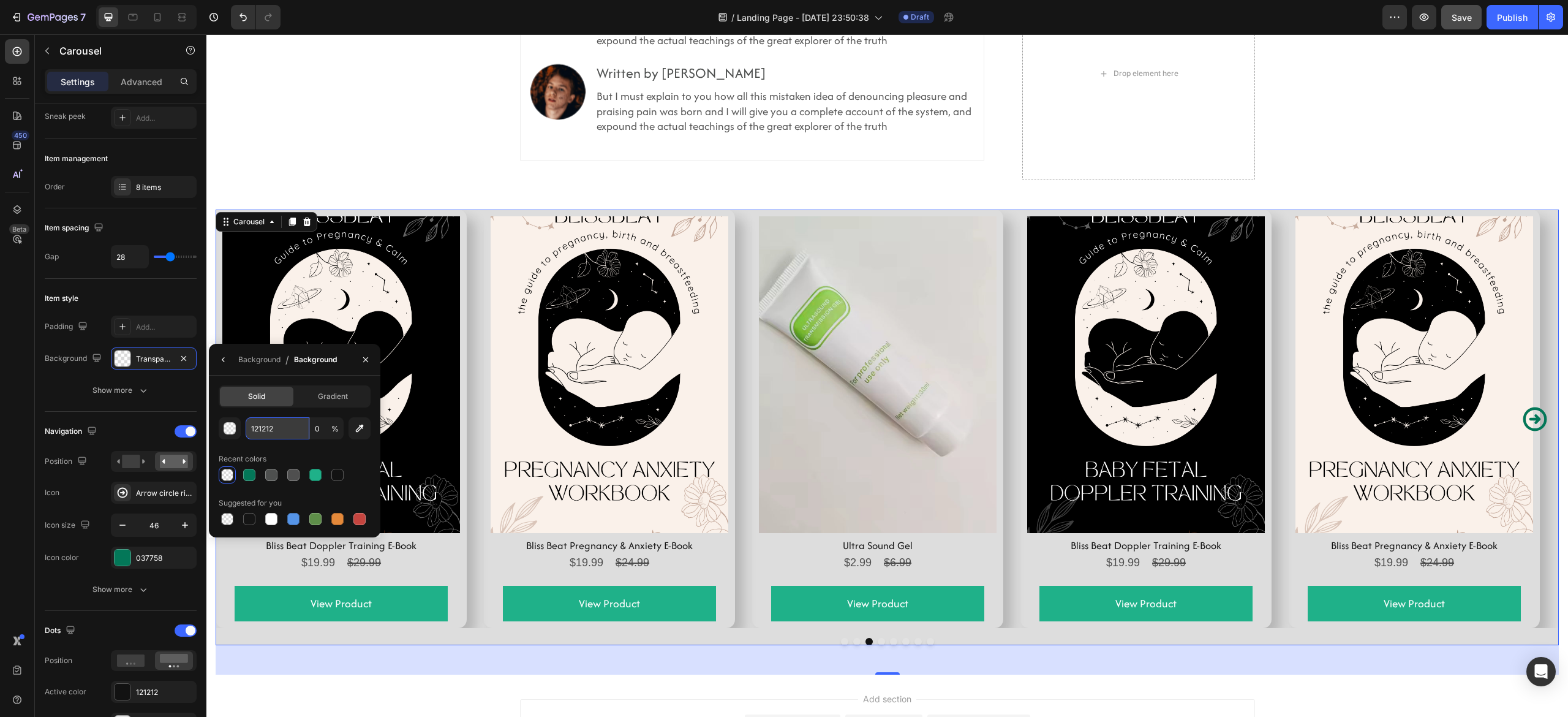
click at [253, 426] on input "121212" at bounding box center [277, 428] width 64 height 22
type input "#fffff"
type input "100"
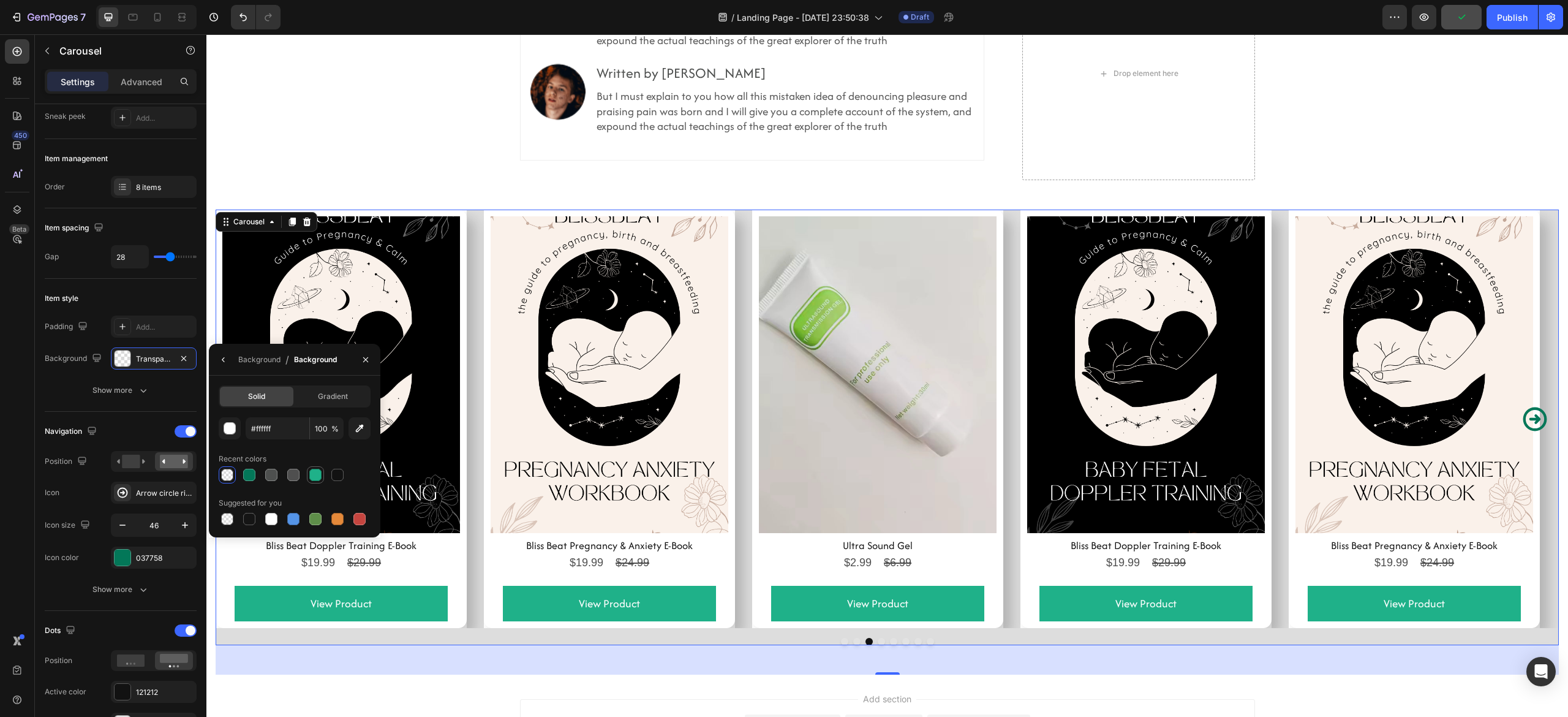
click at [312, 481] on div at bounding box center [316, 475] width 12 height 12
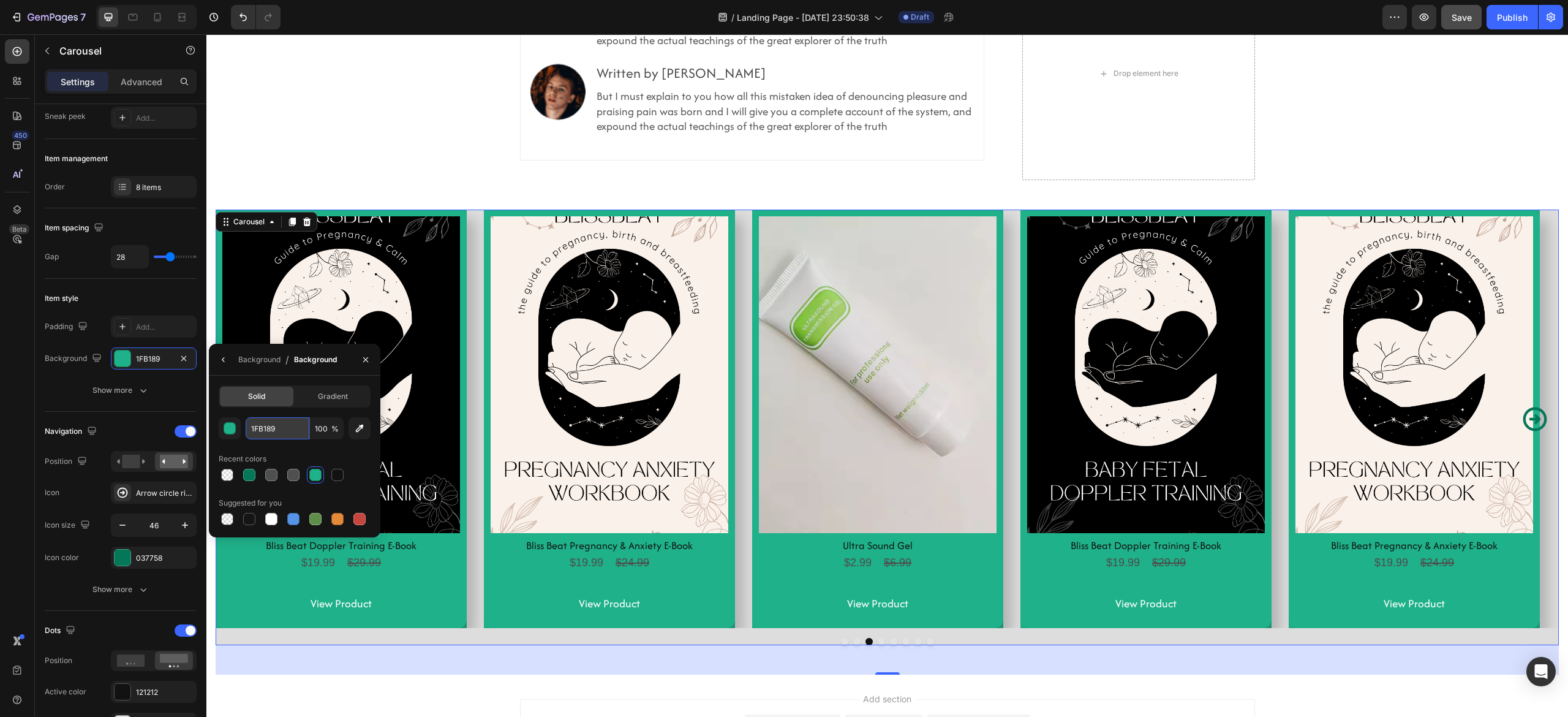
click at [270, 428] on input "1FB189" at bounding box center [277, 428] width 64 height 22
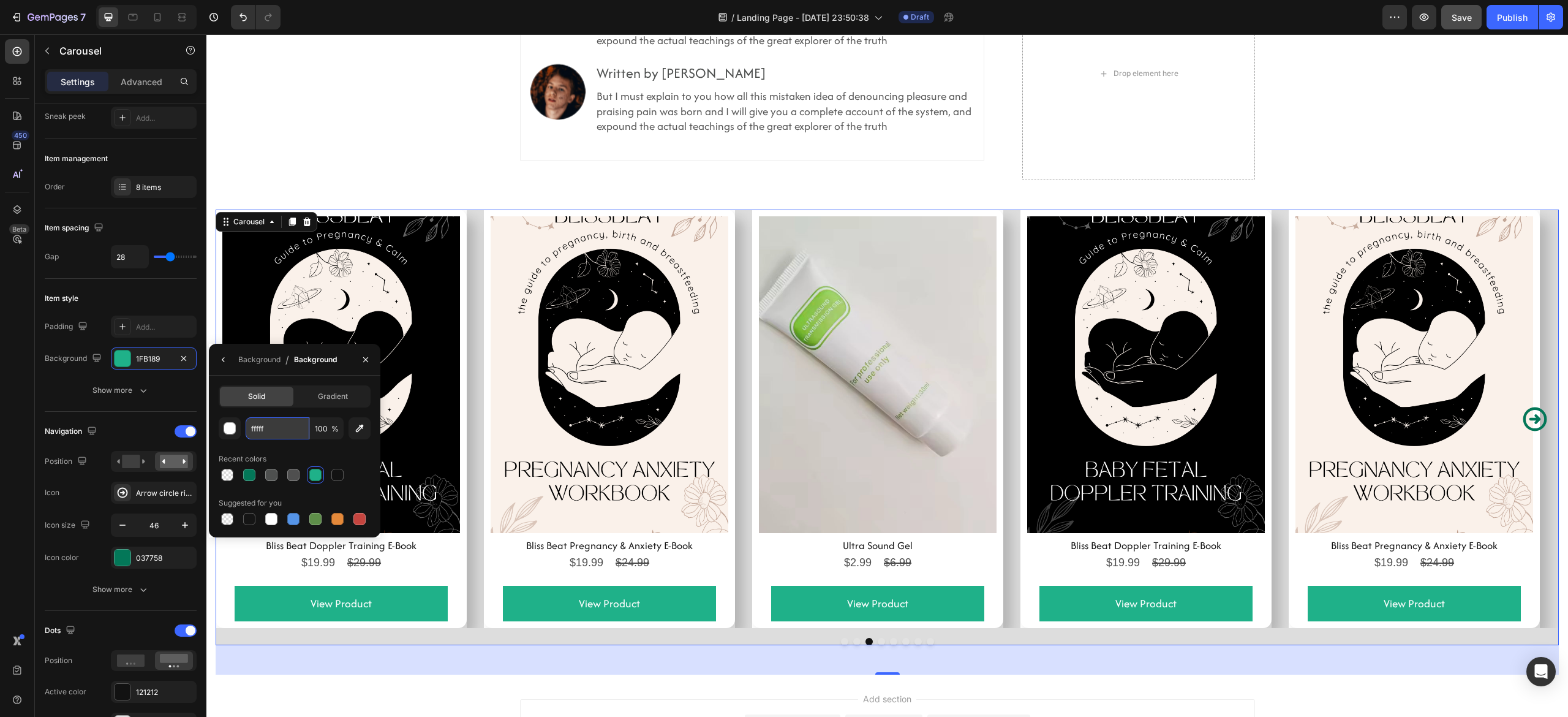
type input "ffffff"
click at [361, 366] on button "button" at bounding box center [366, 360] width 20 height 20
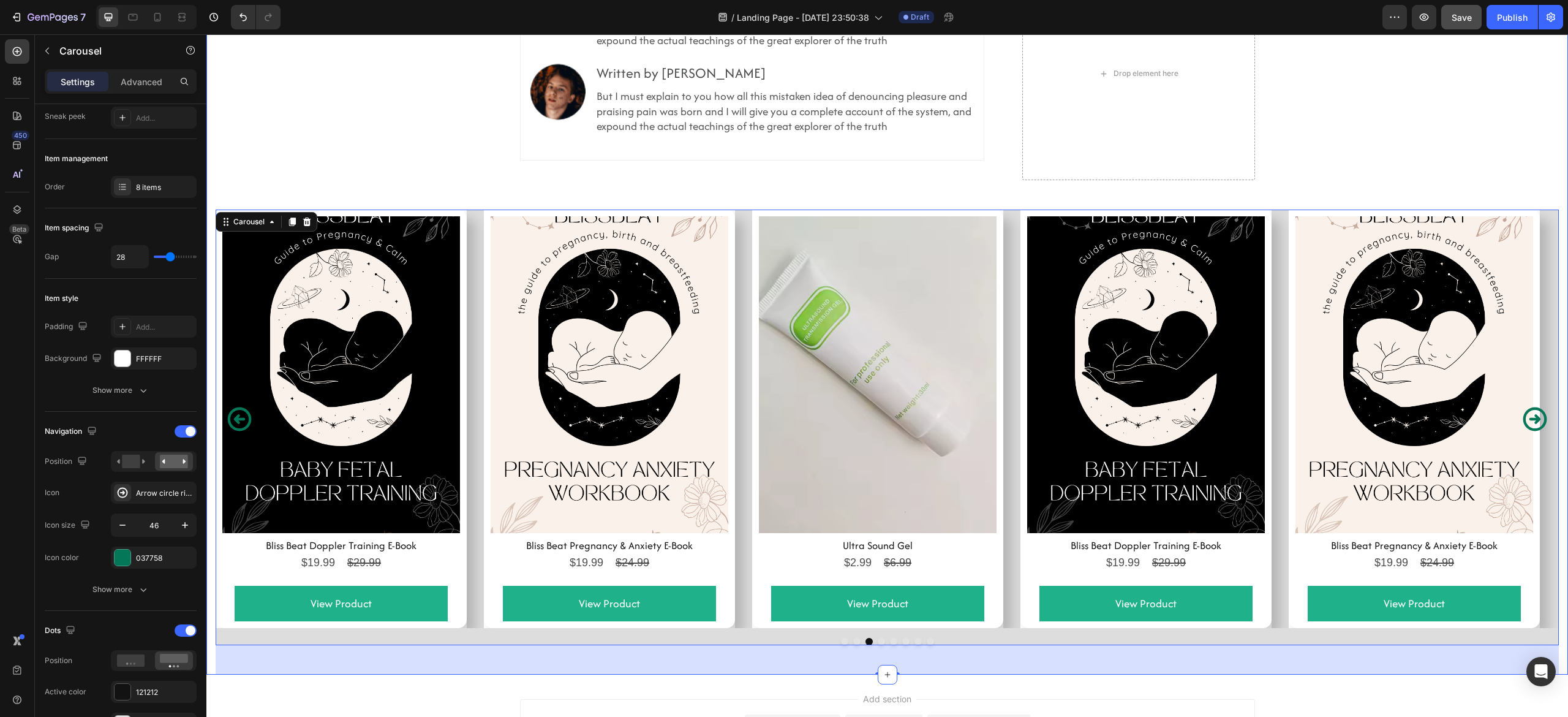
click at [214, 255] on div "Image Medically reviewed by Robyn Rosenblum, MD, FAAP Heading But I must explai…" at bounding box center [887, 321] width 1362 height 707
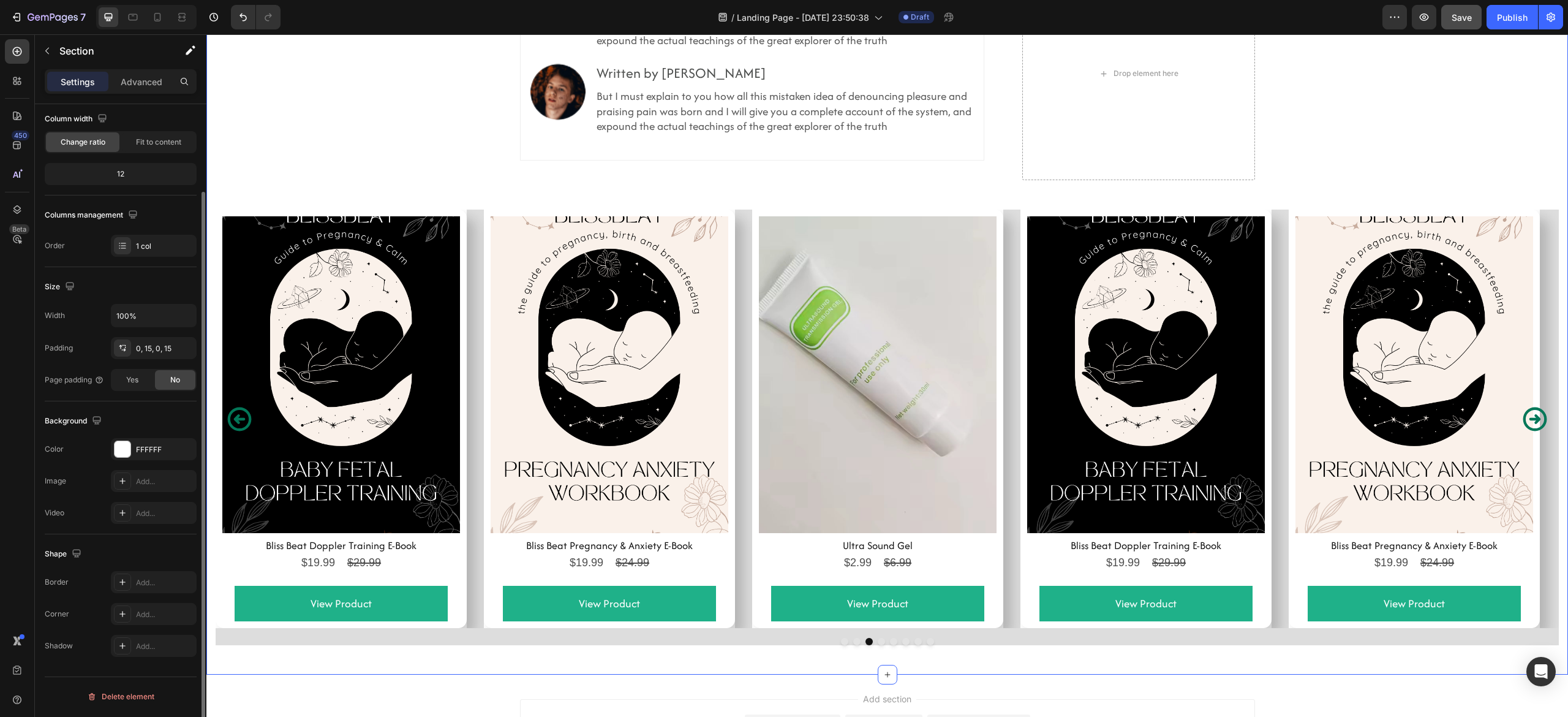
scroll to position [0, 0]
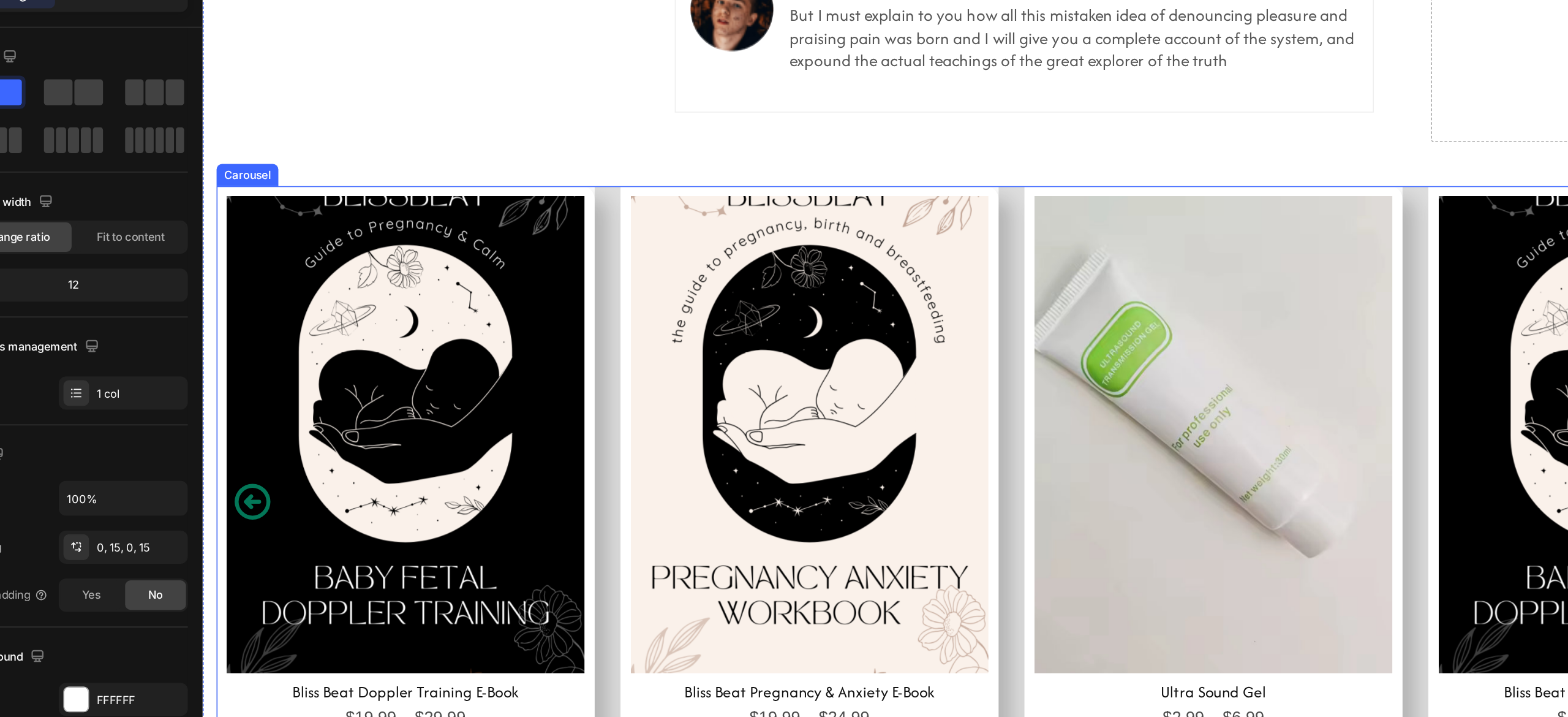
click at [469, 109] on div "Product Images Bliss Beat Pregnancy & Anxiety E-Book Product Title $19.99 Produ…" at bounding box center [883, 307] width 1343 height 419
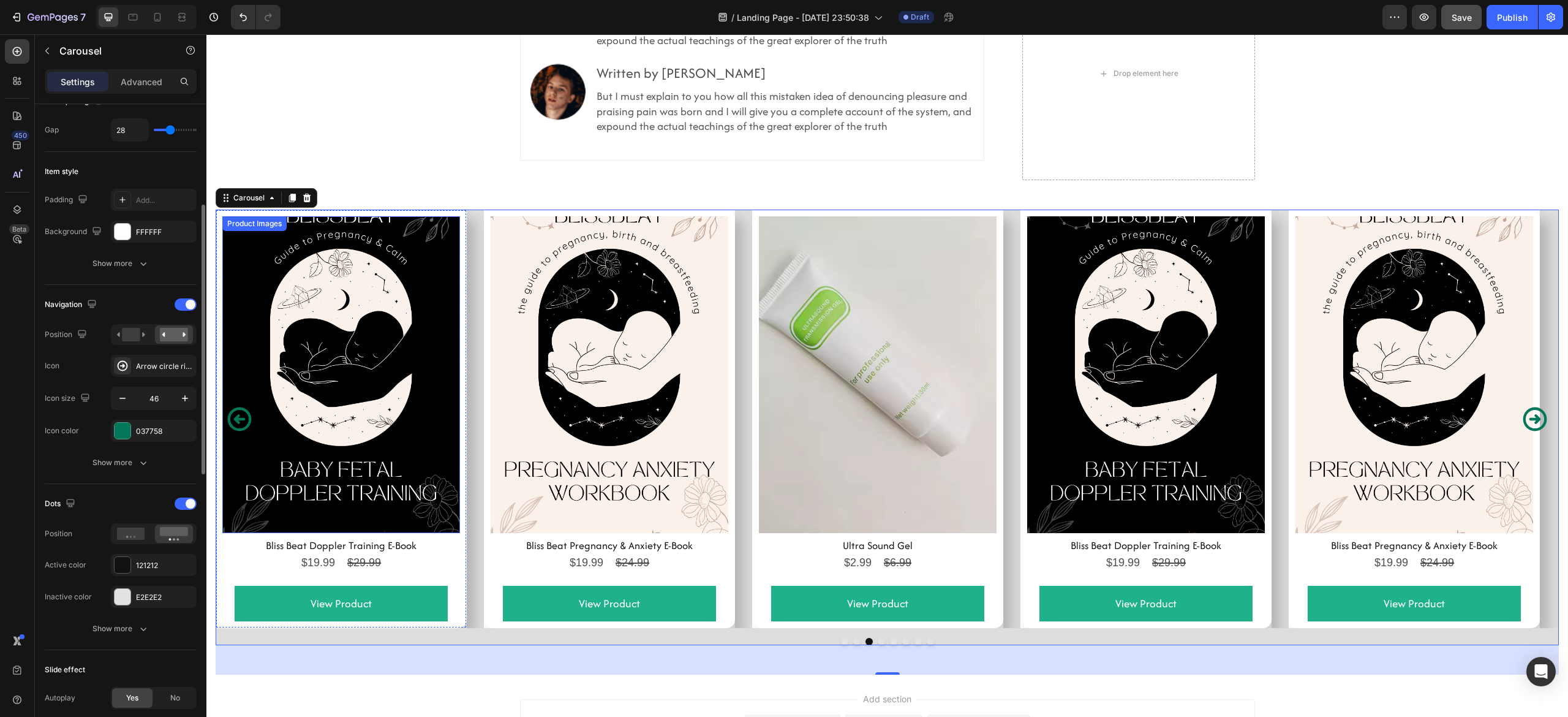
scroll to position [249, 0]
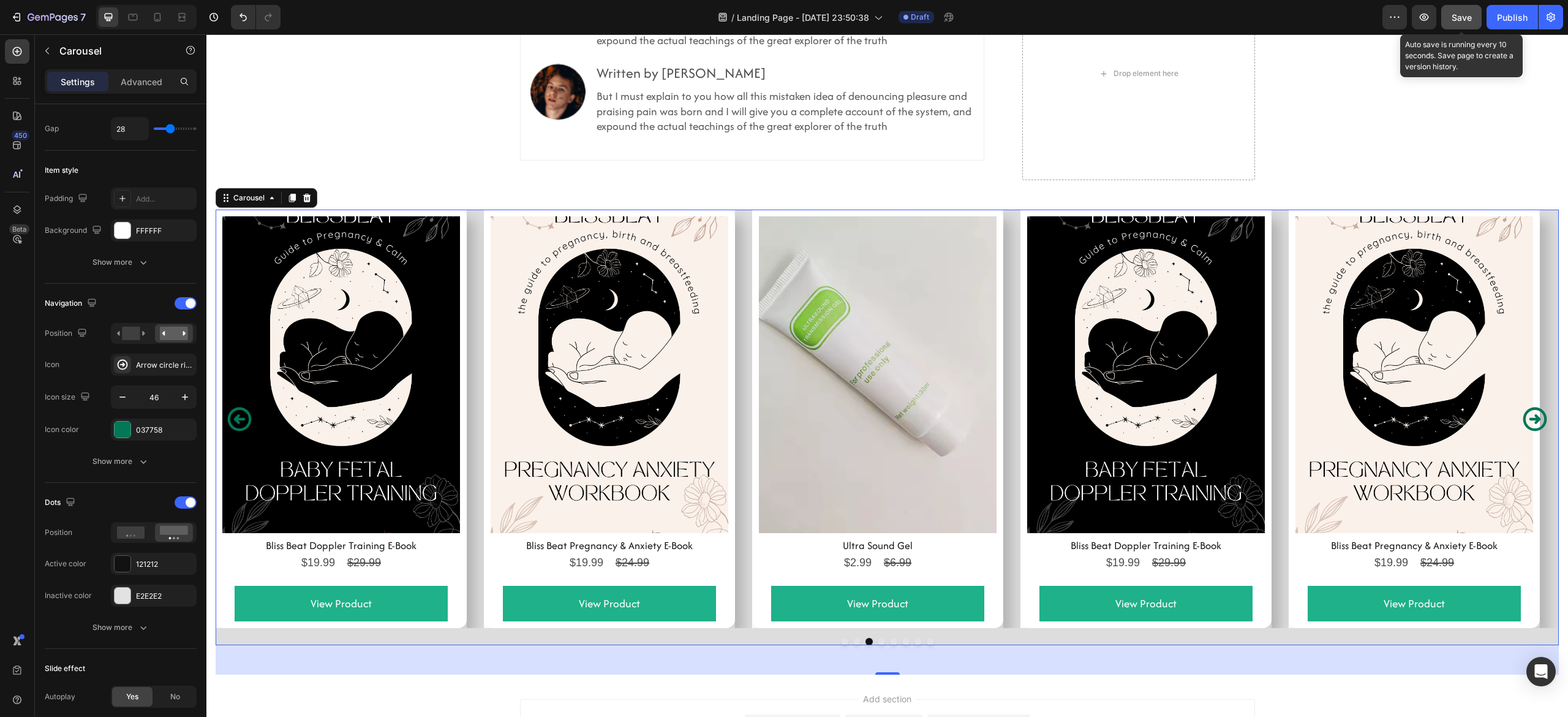
click at [1453, 16] on span "Save" at bounding box center [1462, 17] width 21 height 11
click at [743, 242] on div "Product Images Bliss Beat Pregnancy & Anxiety E-Book Product Title $19.99 Produ…" at bounding box center [887, 419] width 1343 height 419
click at [148, 82] on p "Advanced" at bounding box center [141, 81] width 42 height 13
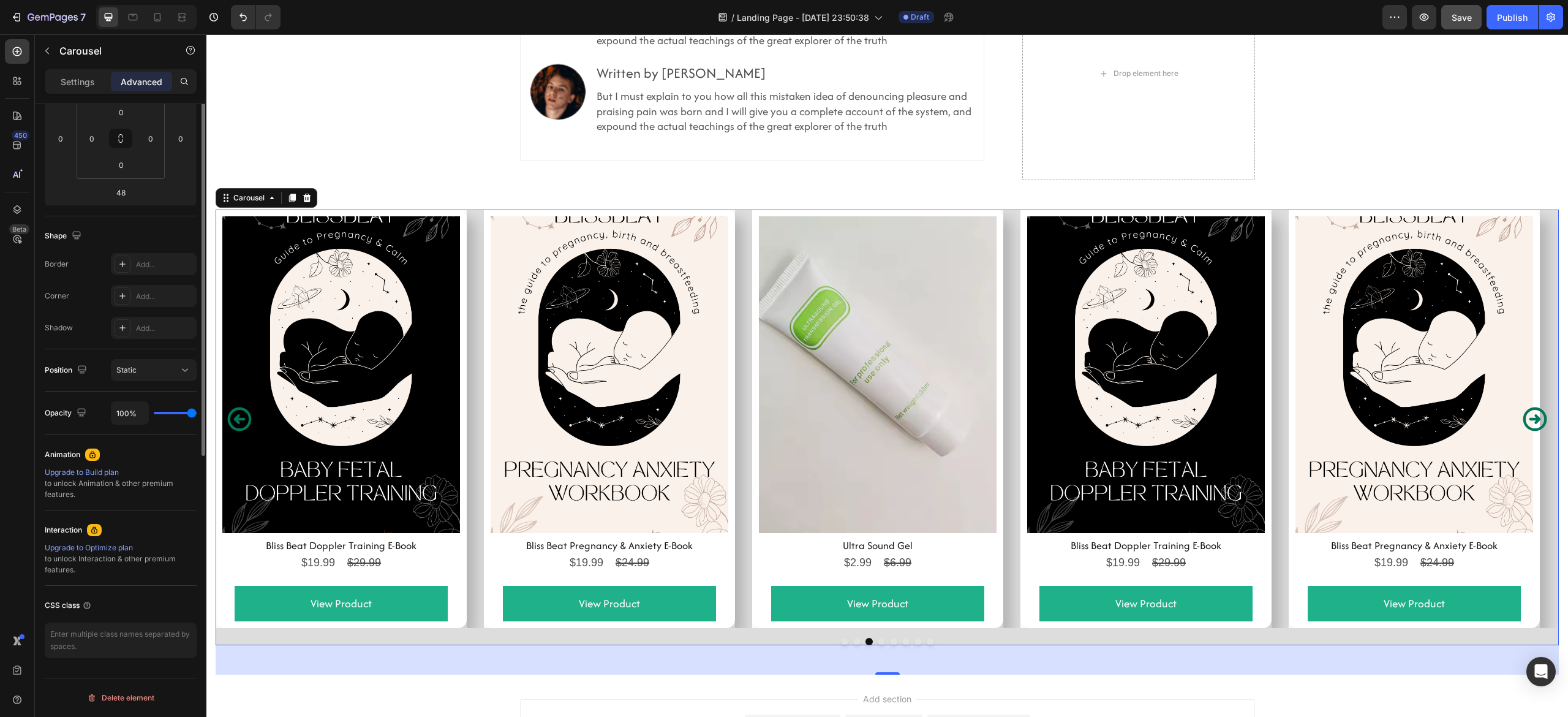
scroll to position [35, 0]
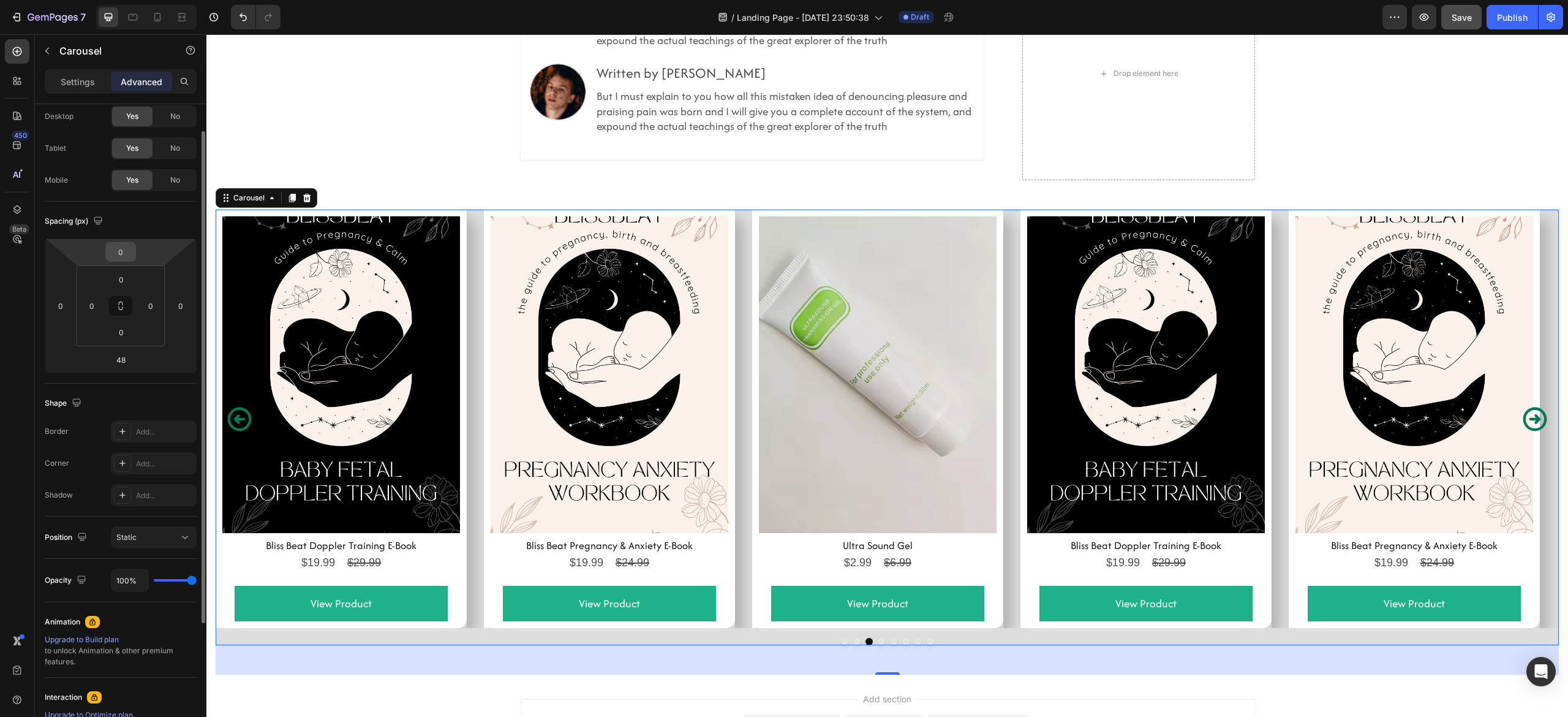
click at [117, 254] on input "0" at bounding box center [120, 252] width 24 height 19
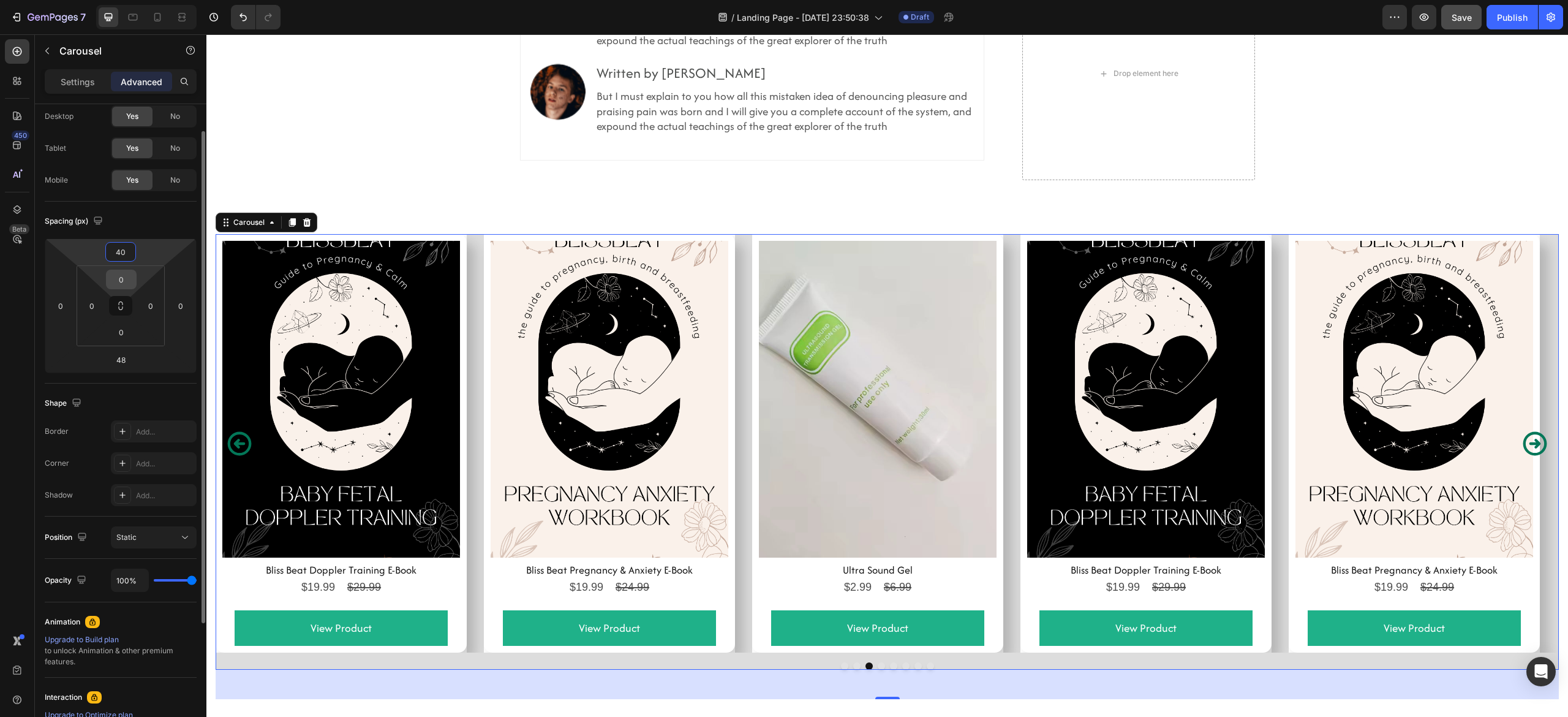
type input "40"
click at [119, 280] on input "0" at bounding box center [121, 280] width 24 height 19
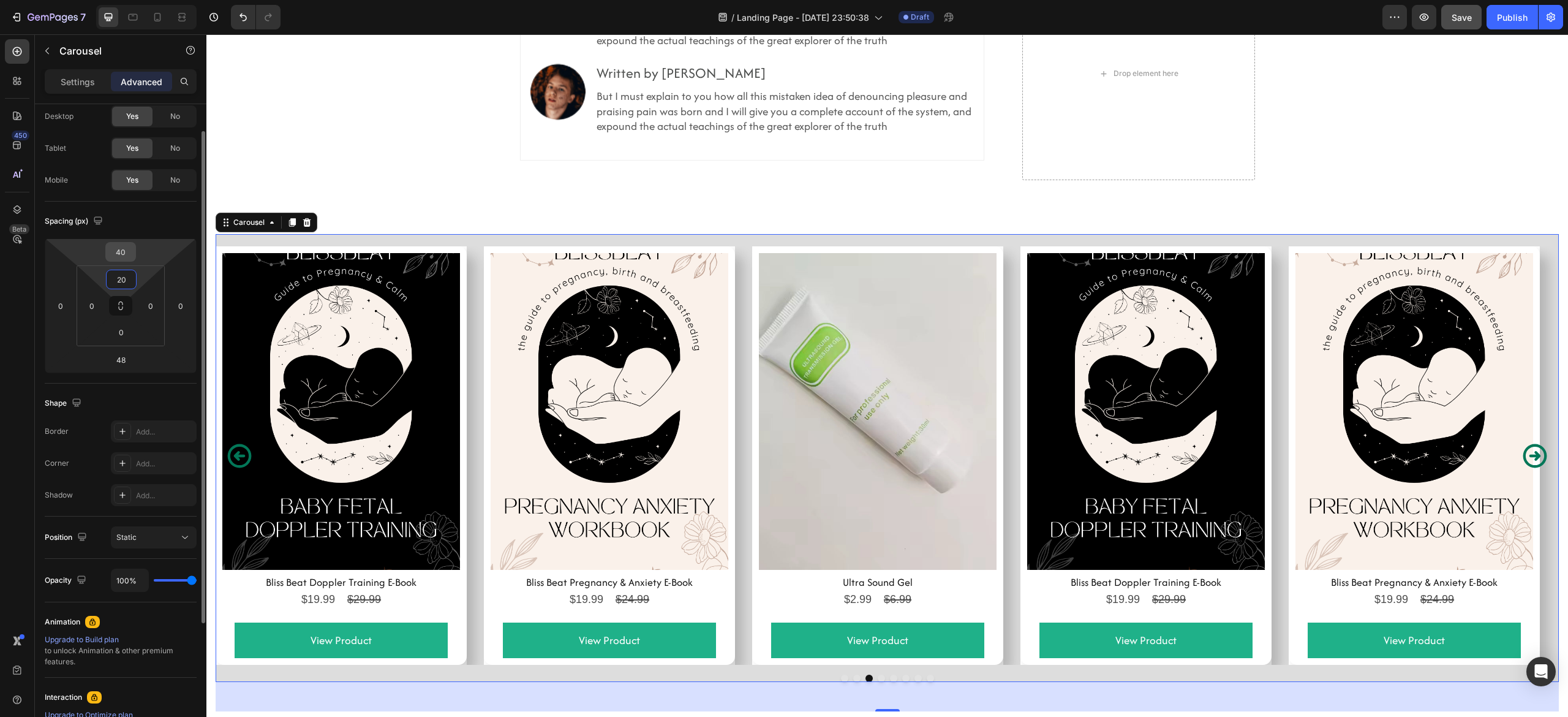
type input "20"
click at [121, 251] on input "40" at bounding box center [120, 252] width 24 height 19
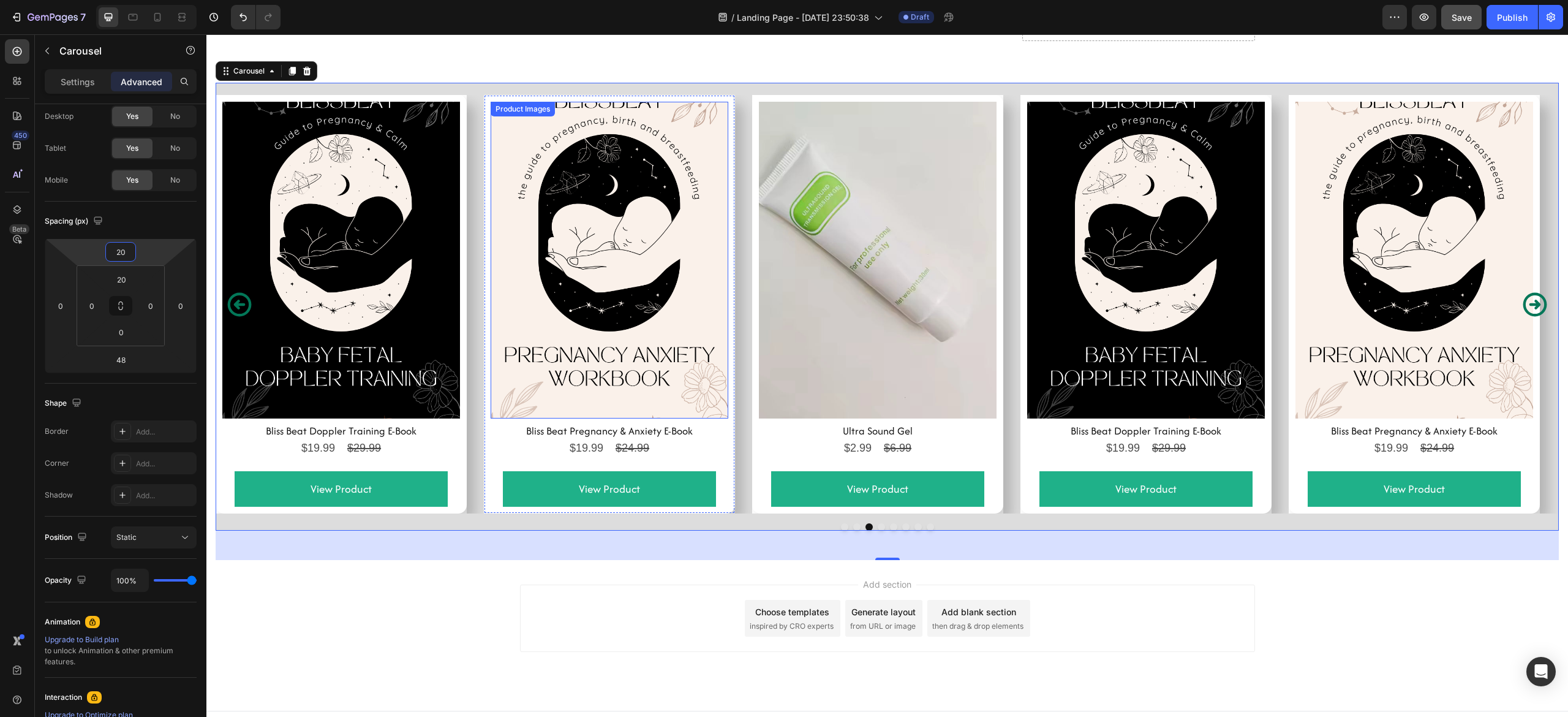
scroll to position [4702, 0]
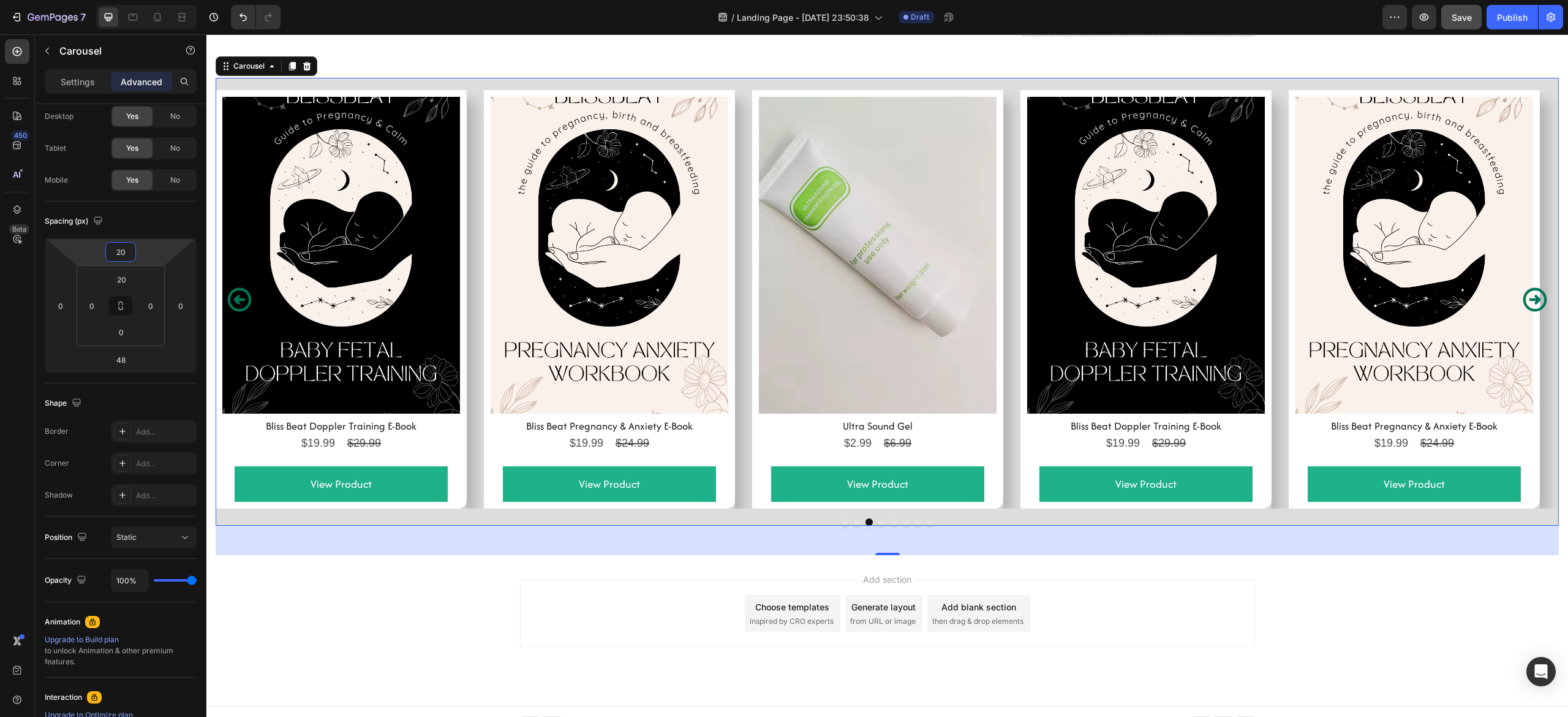
type input "20"
click at [1523, 300] on icon "Carousel Next Arrow" at bounding box center [1535, 299] width 24 height 24
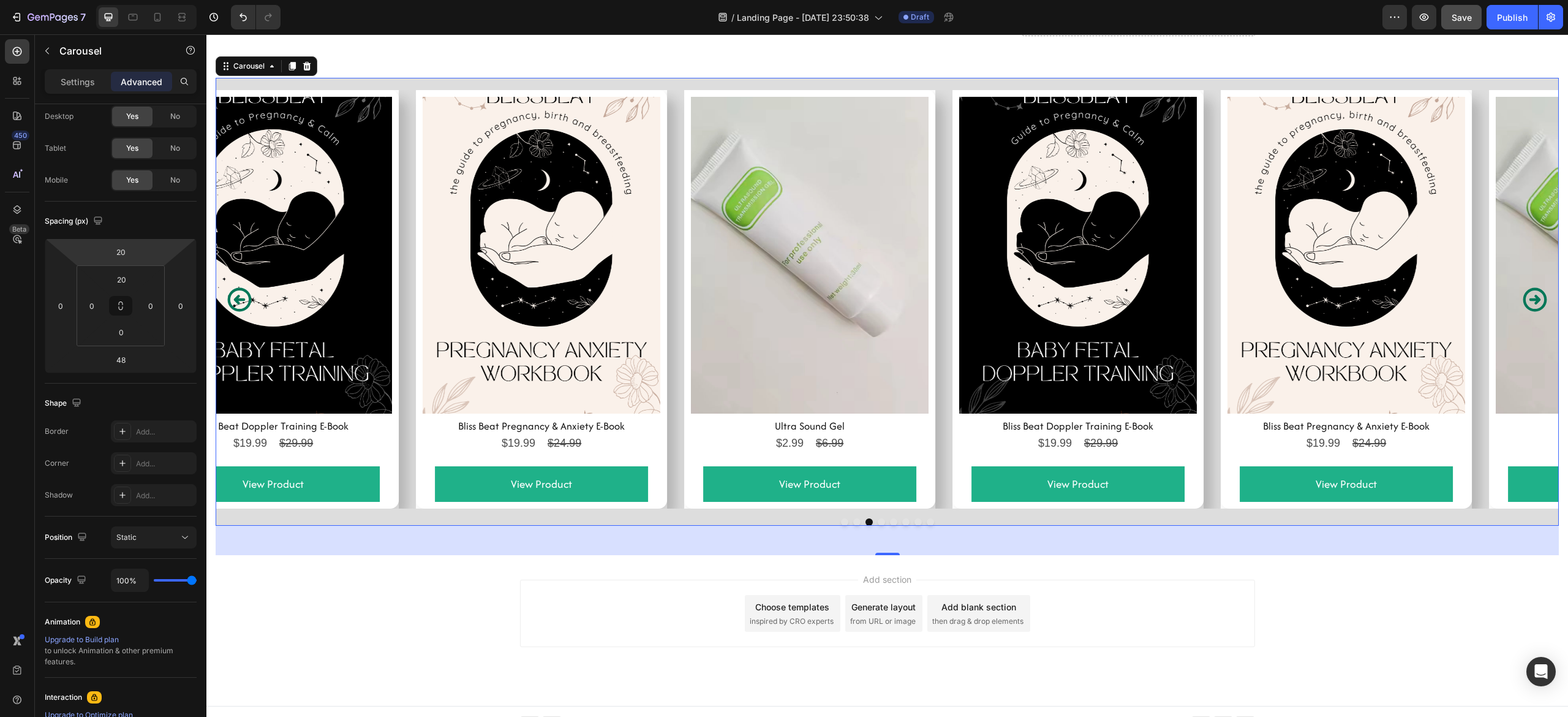
click at [1523, 300] on icon "Carousel Next Arrow" at bounding box center [1535, 299] width 24 height 24
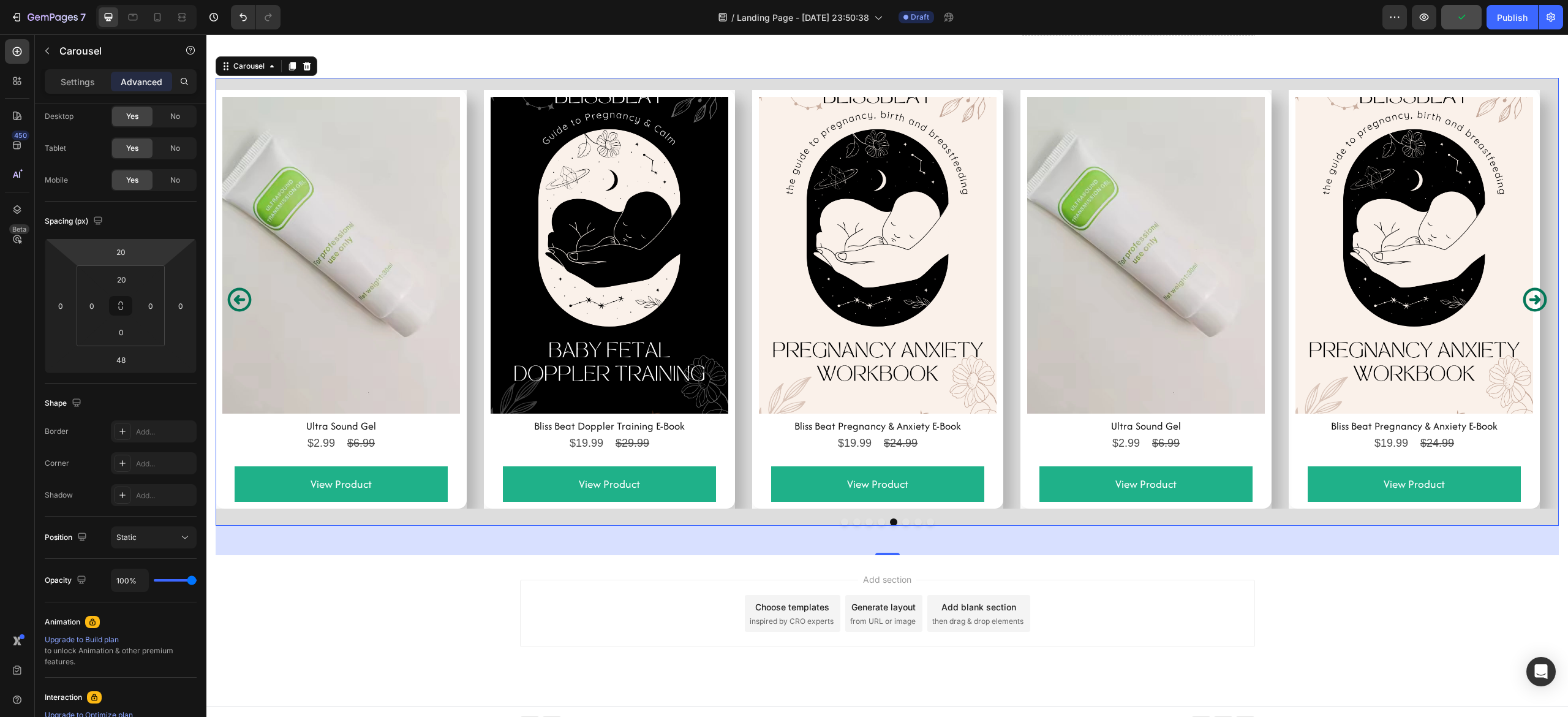
click at [1523, 300] on icon "Carousel Next Arrow" at bounding box center [1535, 299] width 24 height 24
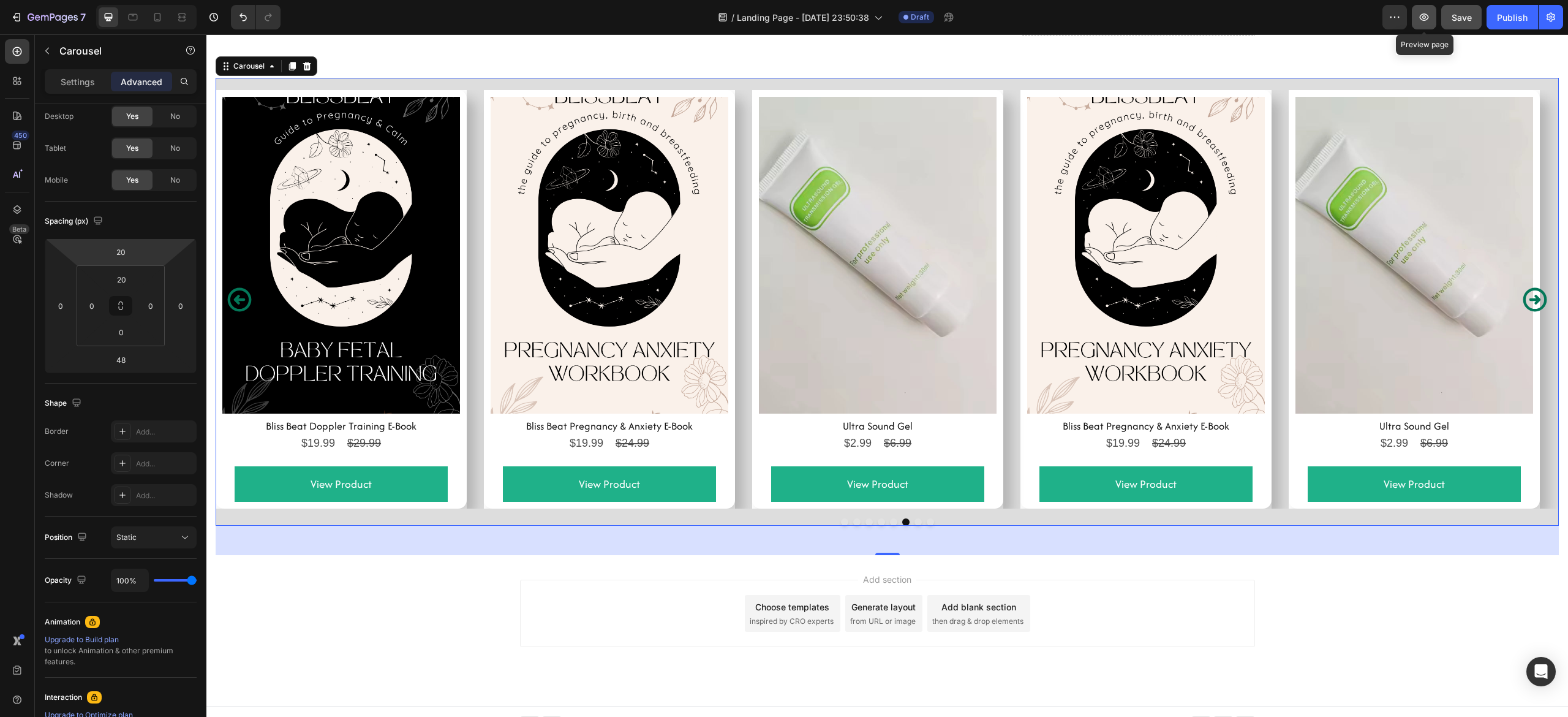
click at [1423, 17] on icon "button" at bounding box center [1424, 17] width 4 height 4
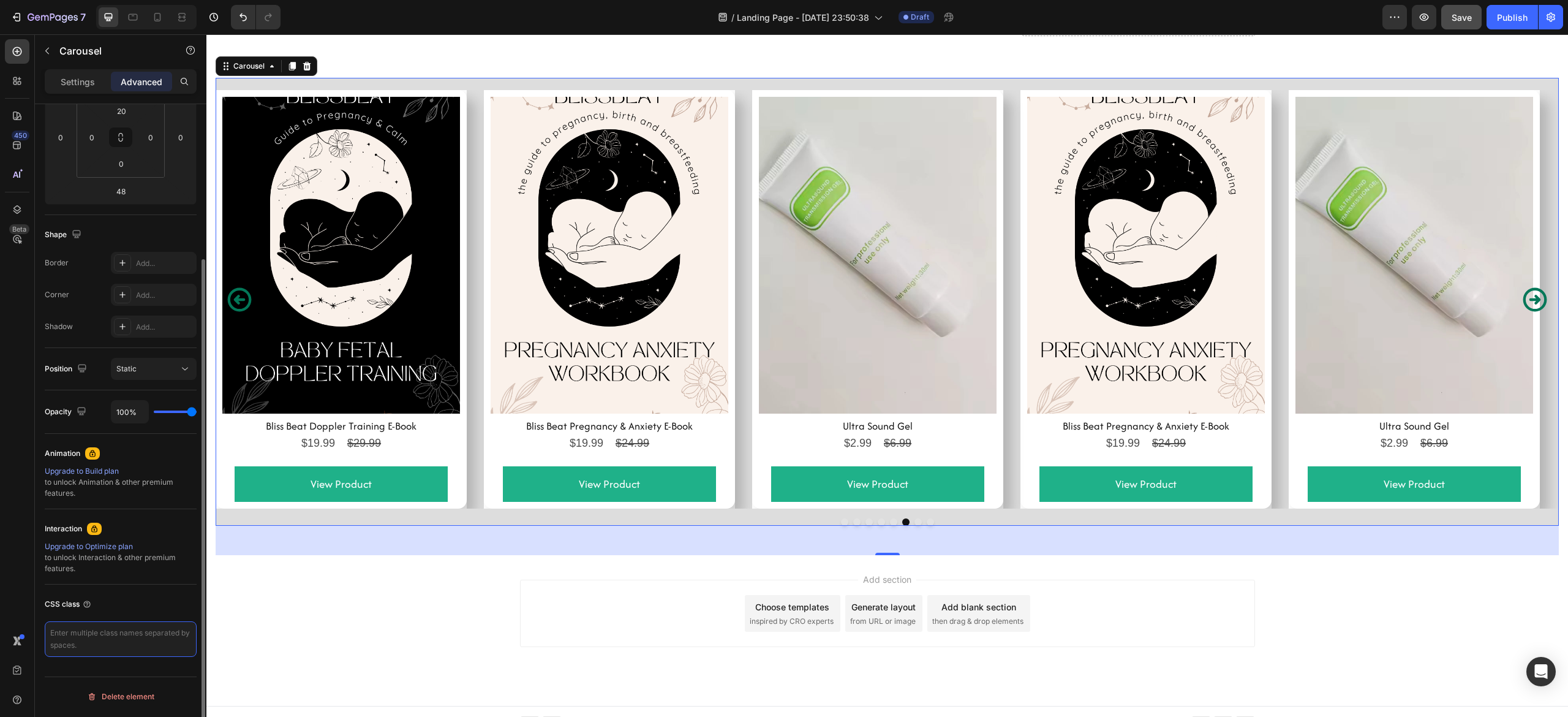
click at [70, 652] on textarea at bounding box center [121, 639] width 152 height 35
paste textarea "class="geHi5Hox44 gp-relative gp-my-0 tablet:gp-px-0 gp-max-w-full mobile:gp-px…"
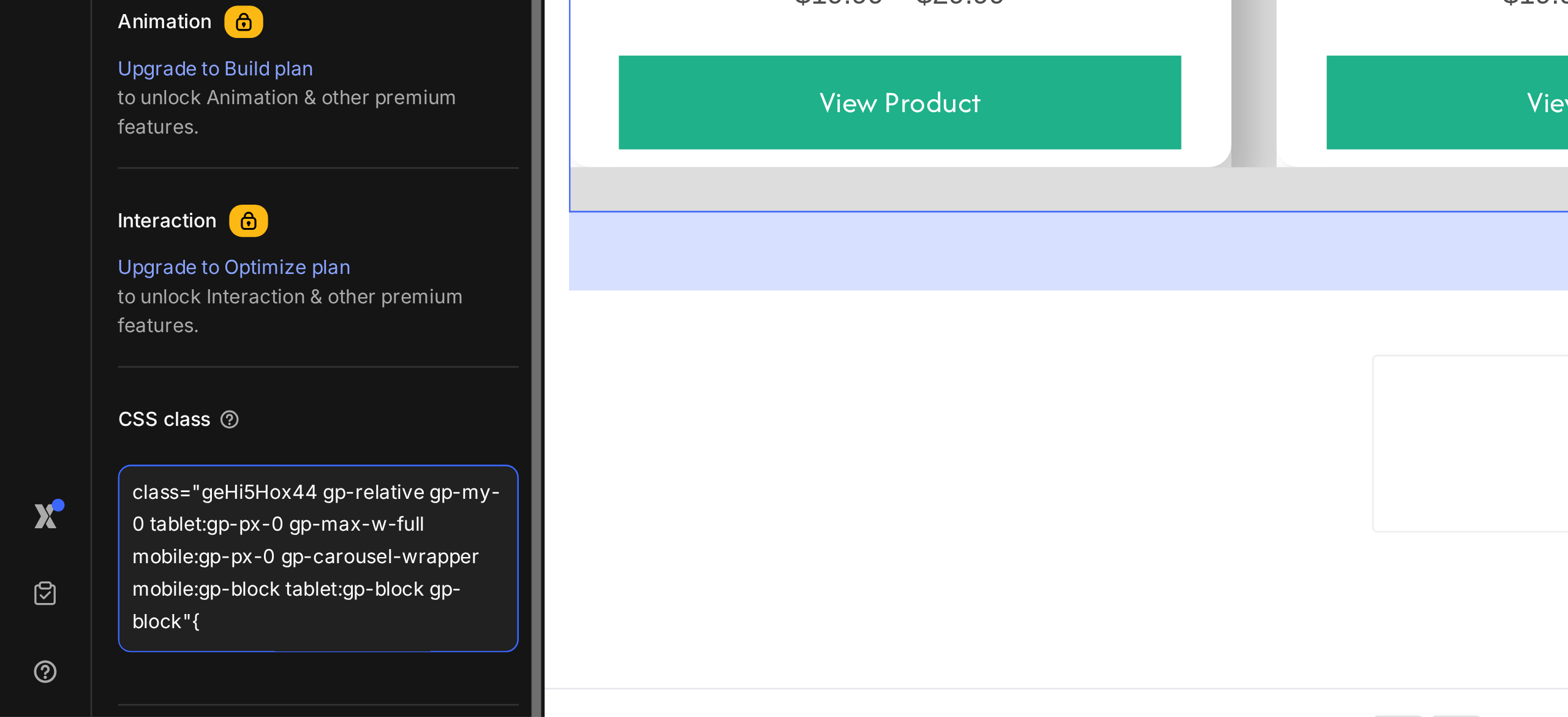
scroll to position [0, 0]
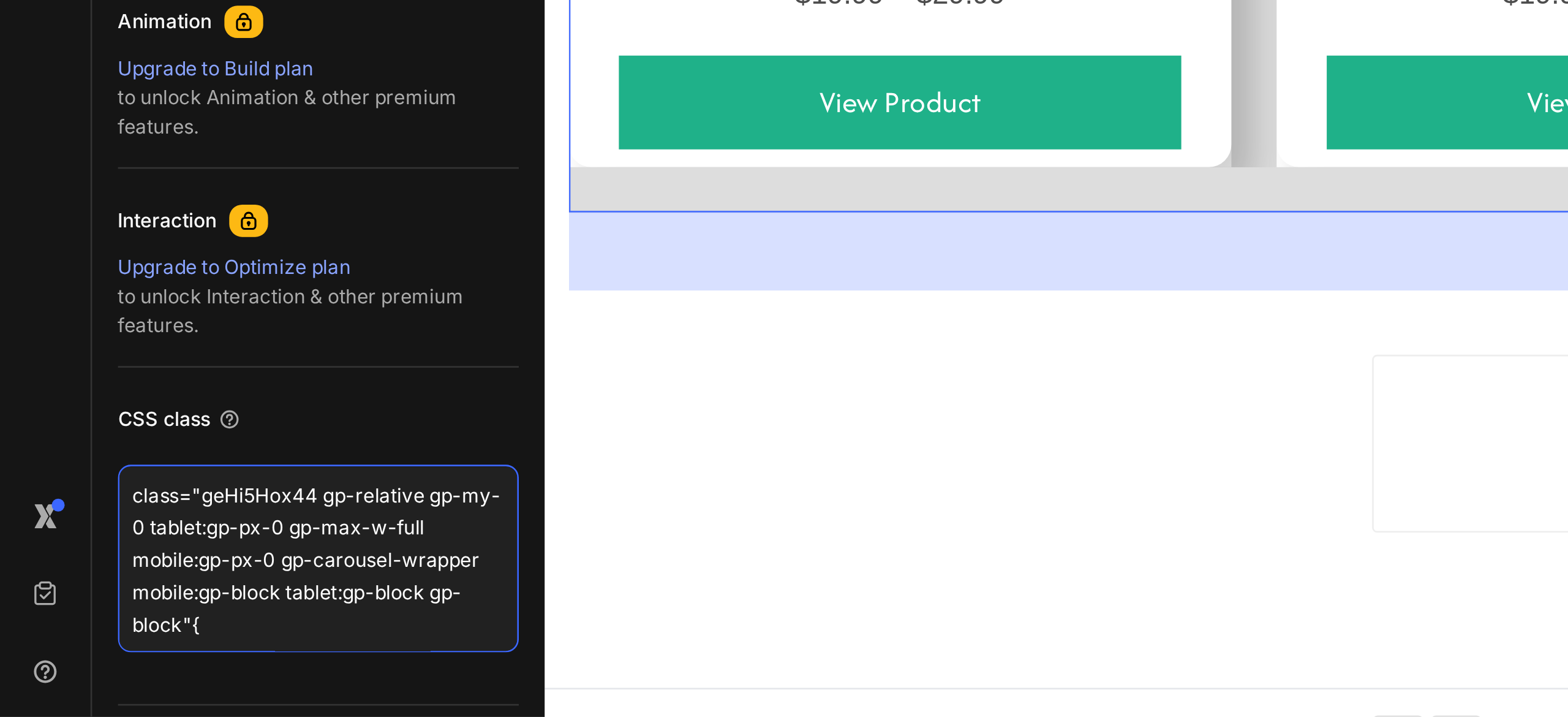
drag, startPoint x: 76, startPoint y: 626, endPoint x: 30, endPoint y: 622, distance: 46.2
click at [28, 622] on div "450 Beta Sections(18) Elements(83) Section Element Hero Section Product Detail …" at bounding box center [103, 376] width 206 height 683
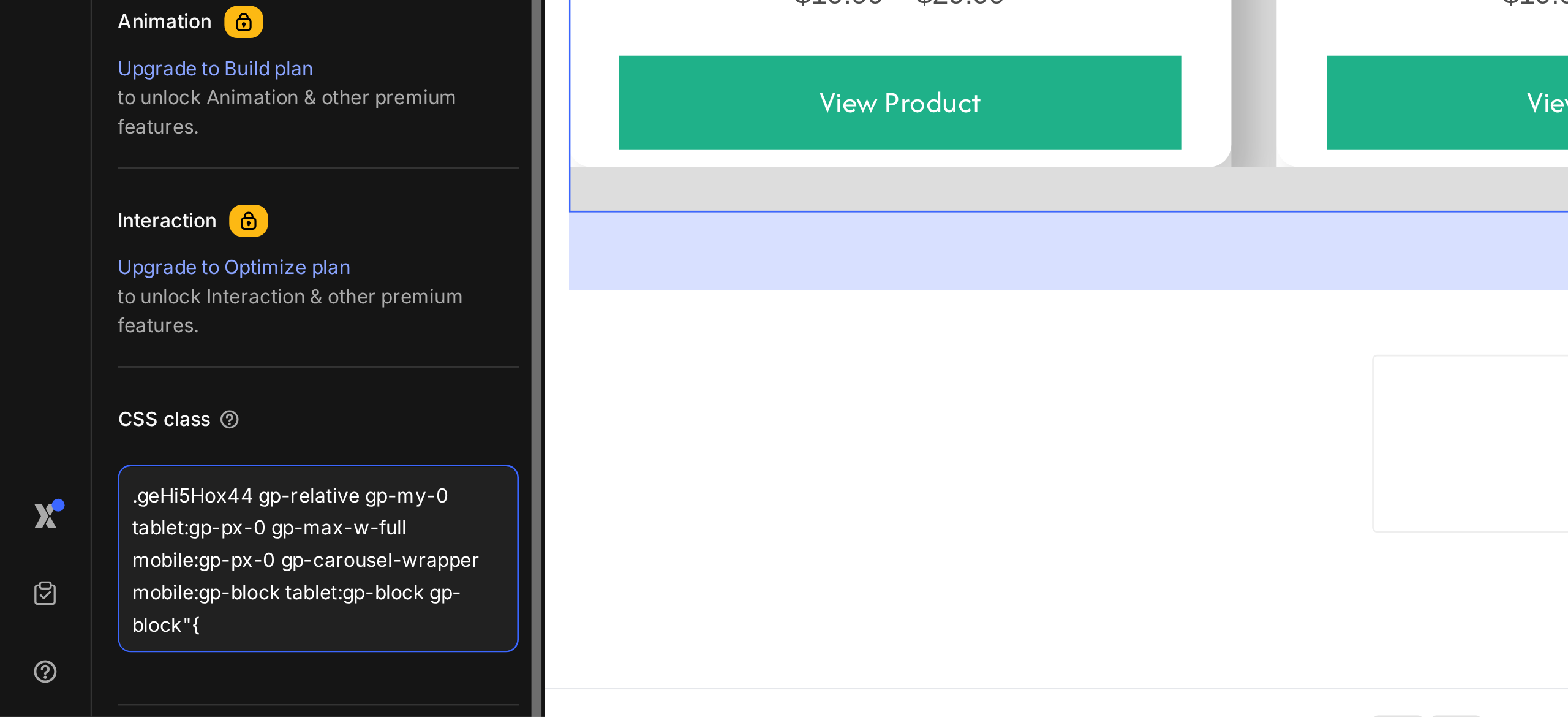
click at [99, 636] on textarea ".geHi5Hox44 gp-relative gp-my-0 tablet:gp-px-0 gp-max-w-full mobile:gp-px-0 gp-…" at bounding box center [121, 657] width 152 height 71
click at [144, 636] on textarea ".geHi5Hox44 .gp-relative gp-my-0 tablet:gp-px-0 gp-max-w-full mobile:gp-px-0 gp…" at bounding box center [121, 657] width 152 height 71
click at [141, 637] on textarea ".geHi5Hox44 .gp-relative gp-my-0 tablet:gp-px-0 gp-max-w-full mobile:gp-px-0 gp…" at bounding box center [121, 657] width 152 height 71
drag, startPoint x: 50, startPoint y: 644, endPoint x: 70, endPoint y: 674, distance: 36.1
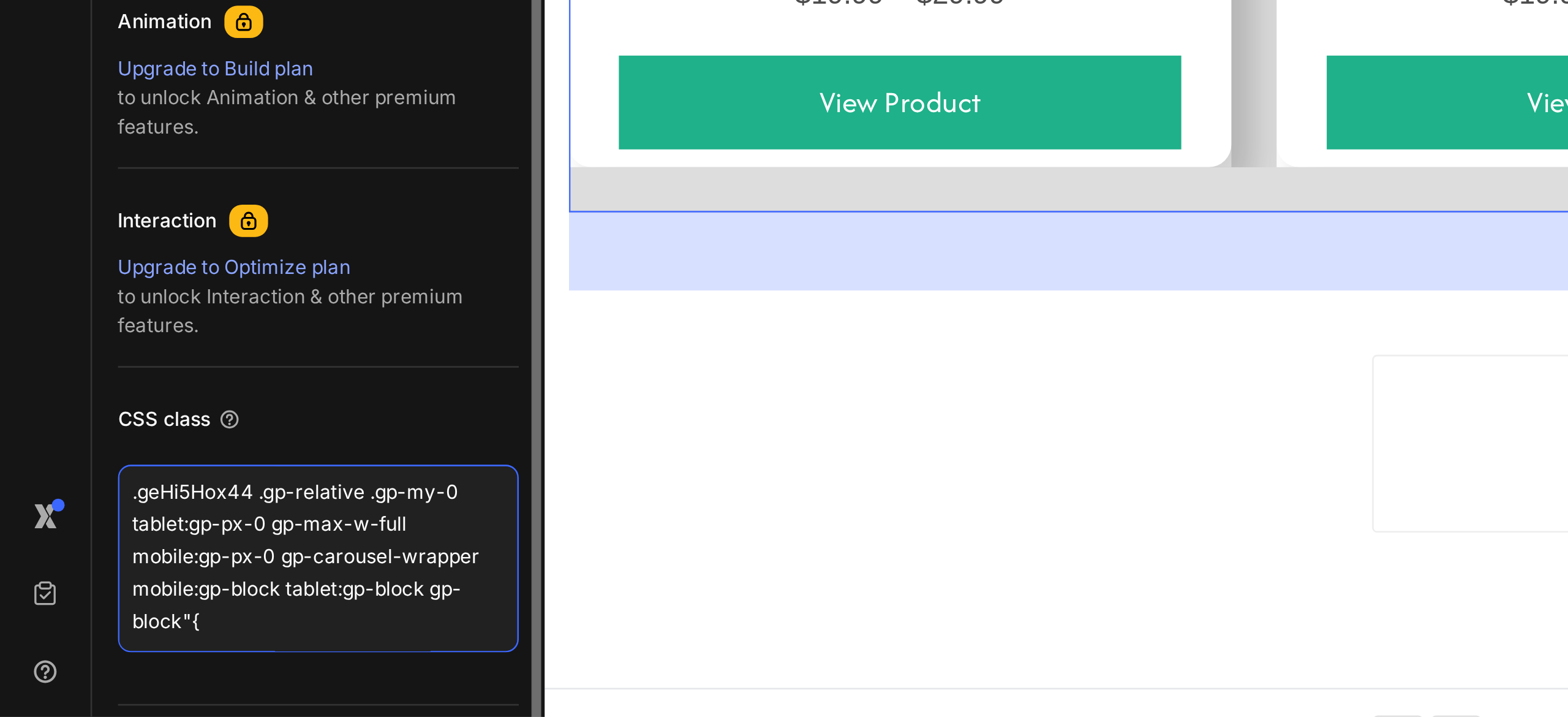
click at [70, 674] on textarea ".geHi5Hox44 .gp-relative .gp-my-0 tablet:gp-px-0 gp-max-w-full mobile:gp-px-0 g…" at bounding box center [121, 657] width 152 height 71
drag, startPoint x: 50, startPoint y: 631, endPoint x: 83, endPoint y: 681, distance: 59.9
click at [83, 681] on textarea ".geHi5Hox44 .gp-relative .gp-my-0 tablet:gp-px-0 gp-max-w-full mobile:gp-px-0 g…" at bounding box center [121, 657] width 152 height 71
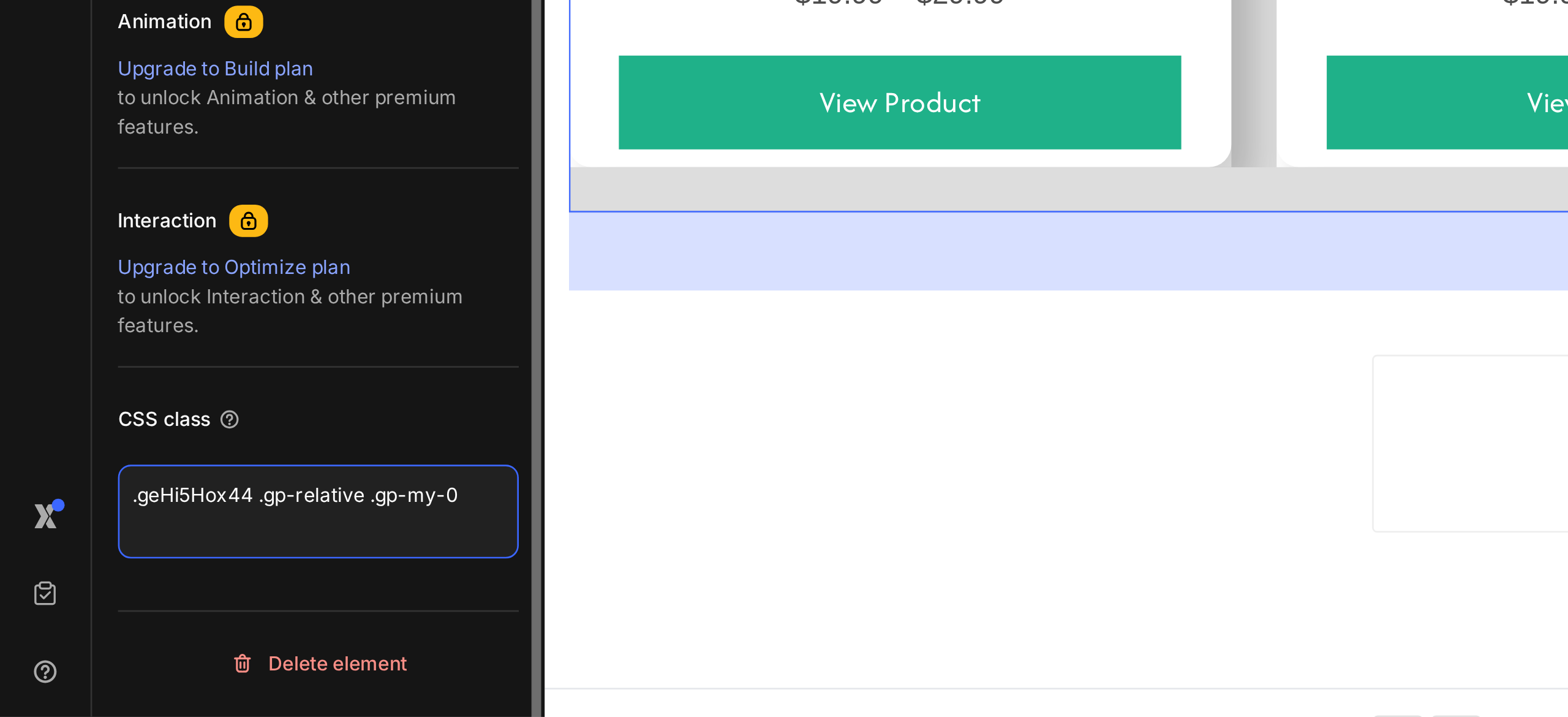
scroll to position [0, 0]
click at [178, 634] on textarea ".geHi5Hox44 .gp-relative .gp-my-0 { }" at bounding box center [121, 639] width 152 height 35
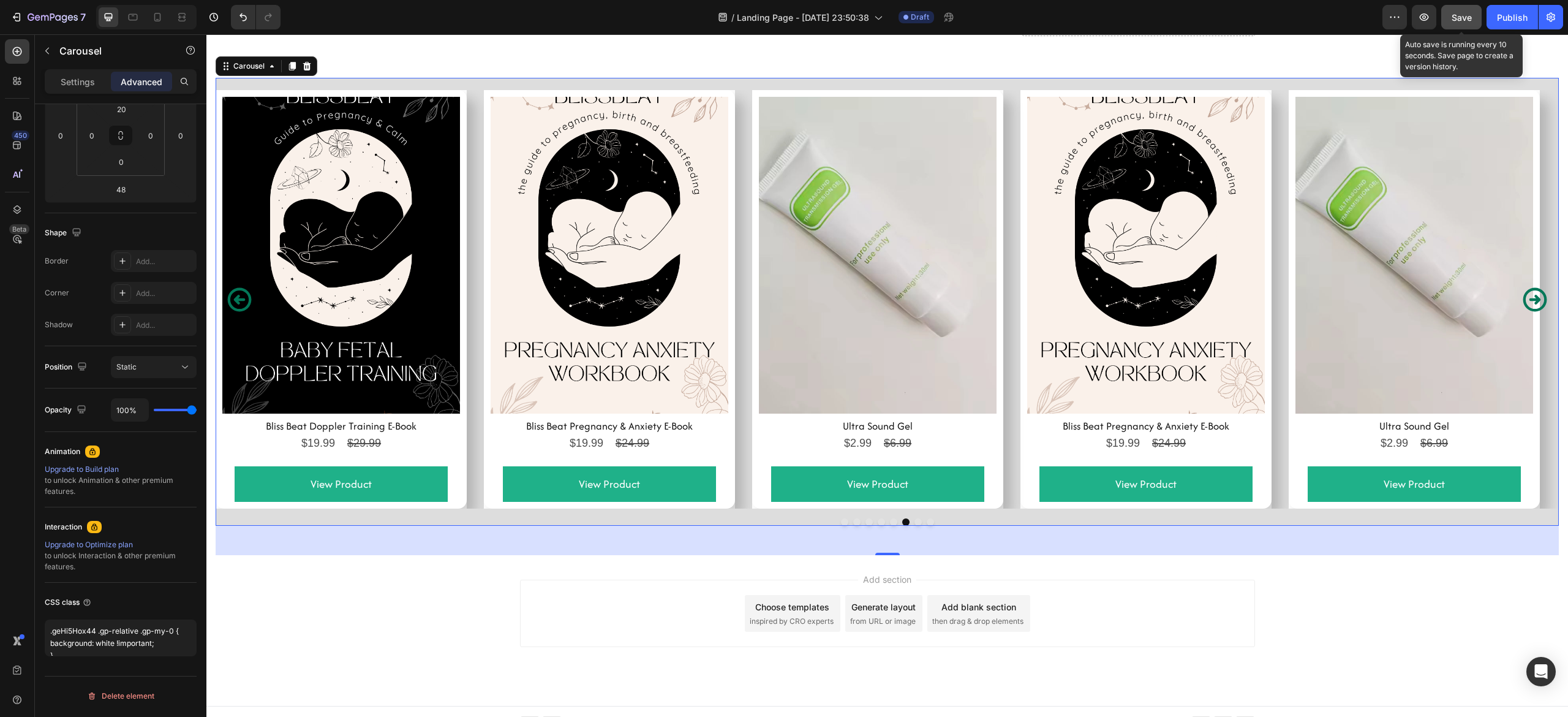
click at [1456, 21] on span "Save" at bounding box center [1462, 17] width 21 height 11
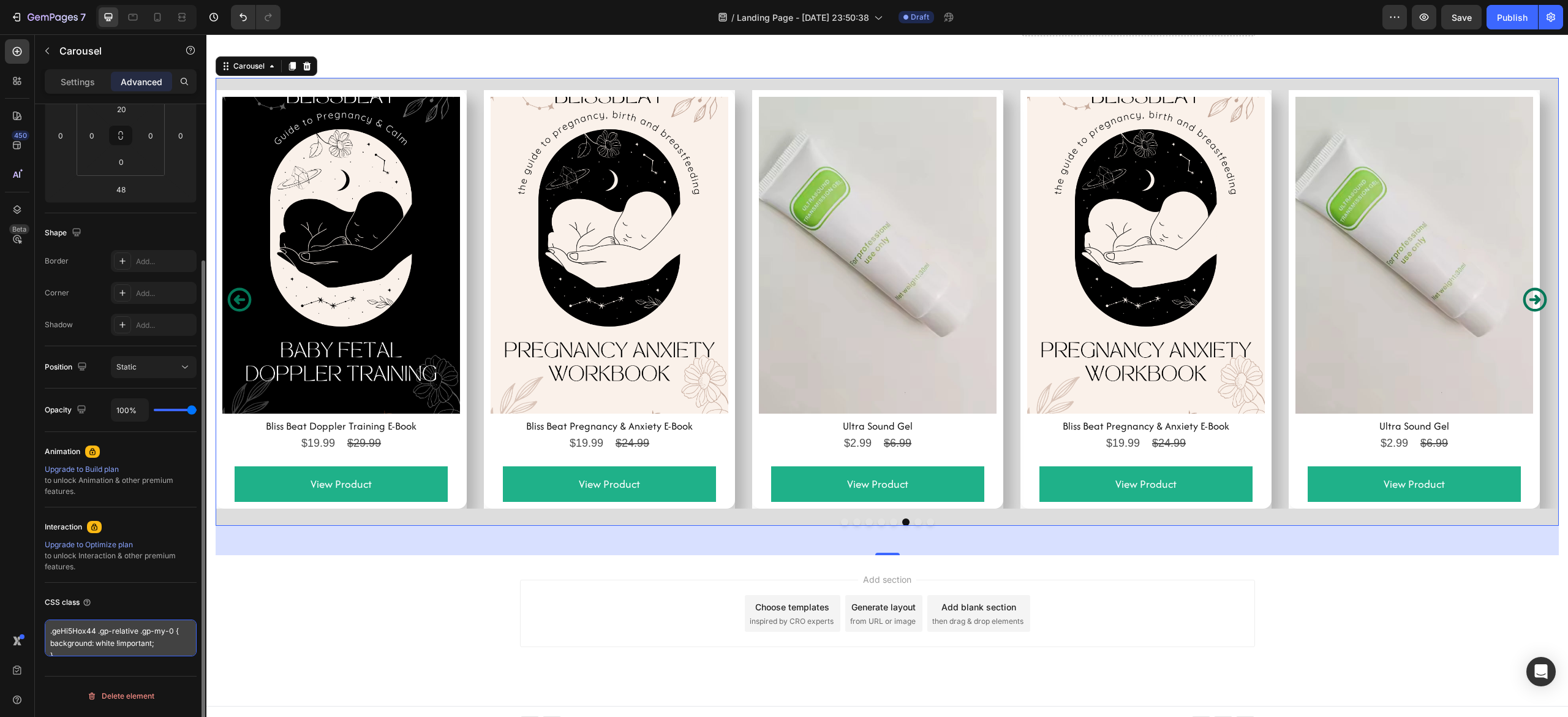
click at [140, 642] on textarea ".geHi5Hox44 .gp-relative .gp-my-0 { background: white !important; }" at bounding box center [121, 637] width 152 height 37
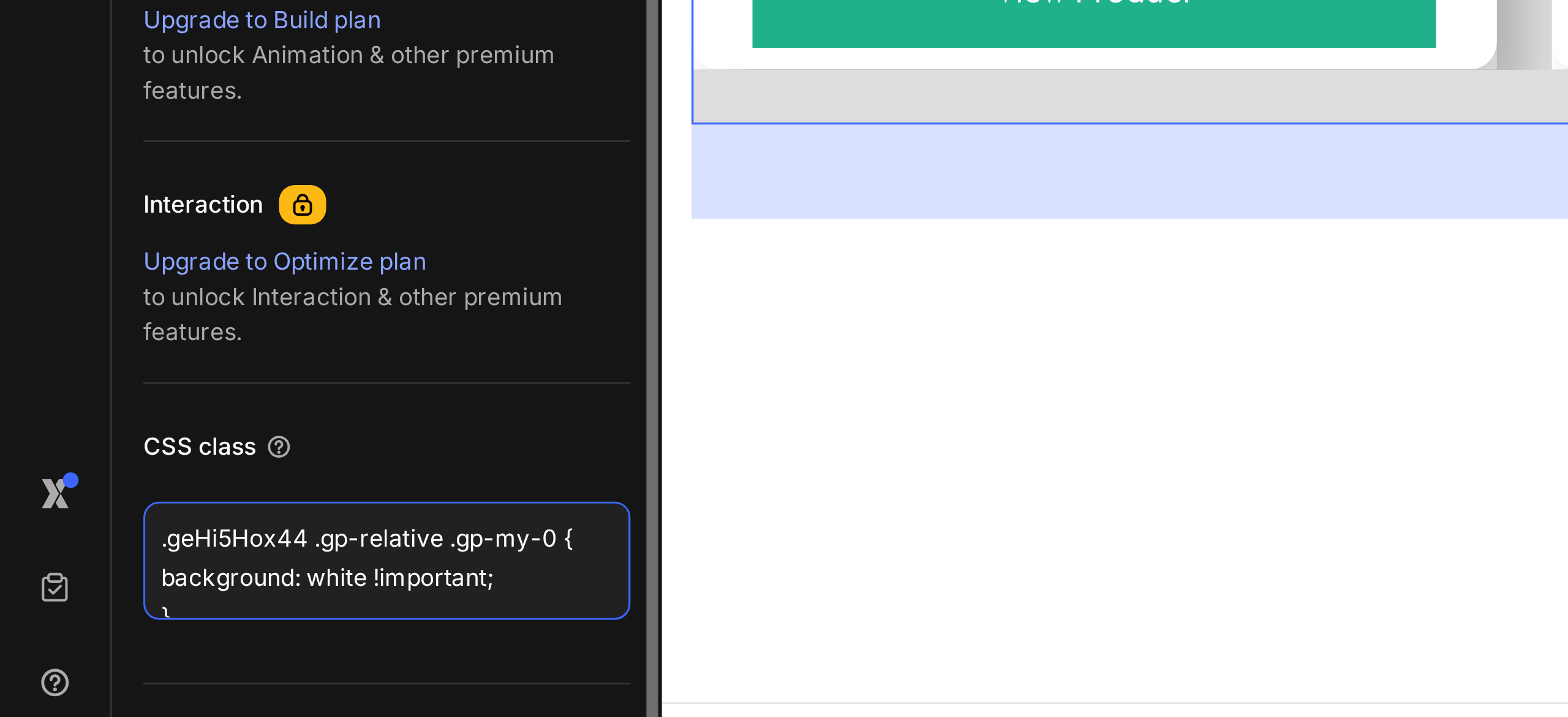
scroll to position [183, 0]
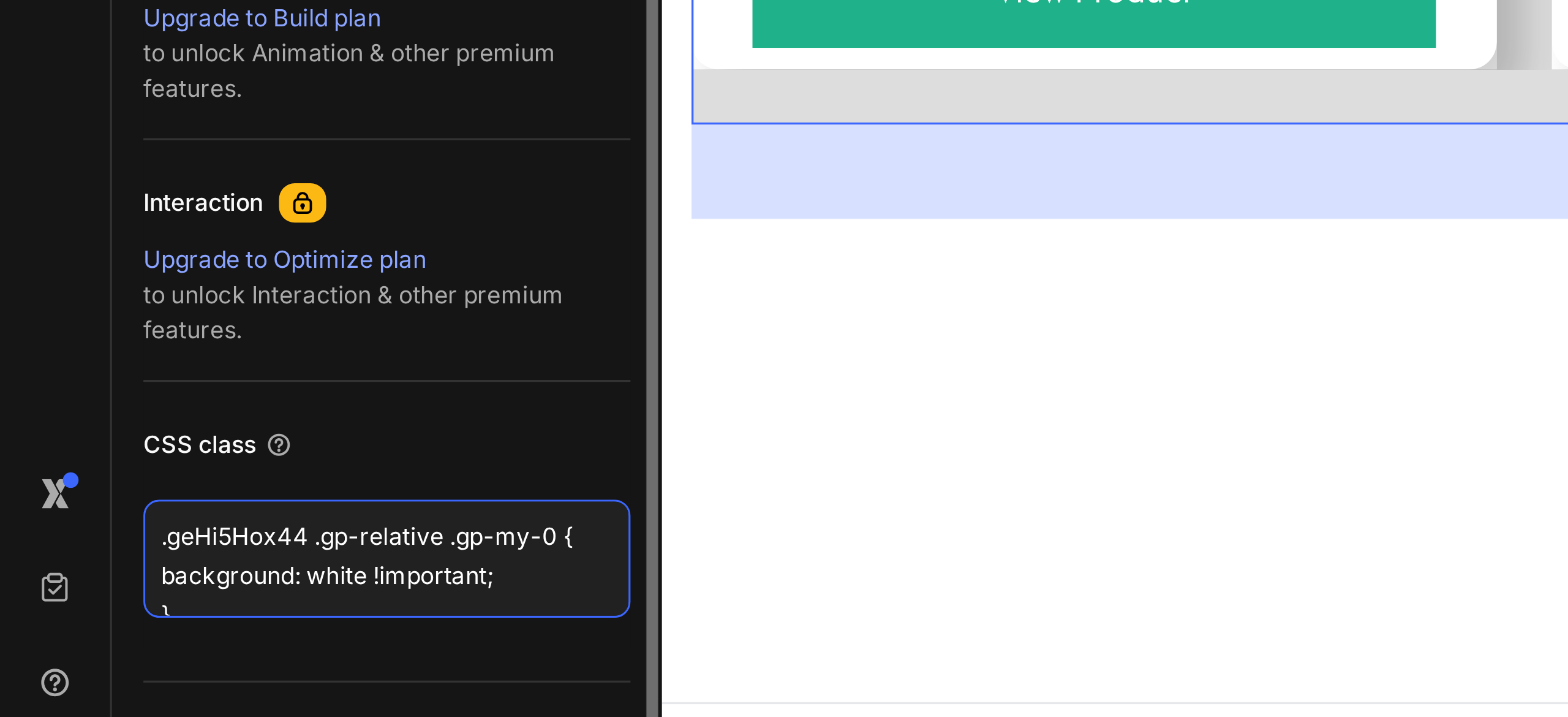
drag, startPoint x: 171, startPoint y: 658, endPoint x: 37, endPoint y: 649, distance: 134.3
click at [37, 649] on div "Display on Desktop Yes No Tablet Yes No Mobile Yes No Spacing (px) 20 0 48 0 20…" at bounding box center [121, 348] width 172 height 852
paste textarea "ps.gpsi [style*="--w:"]"
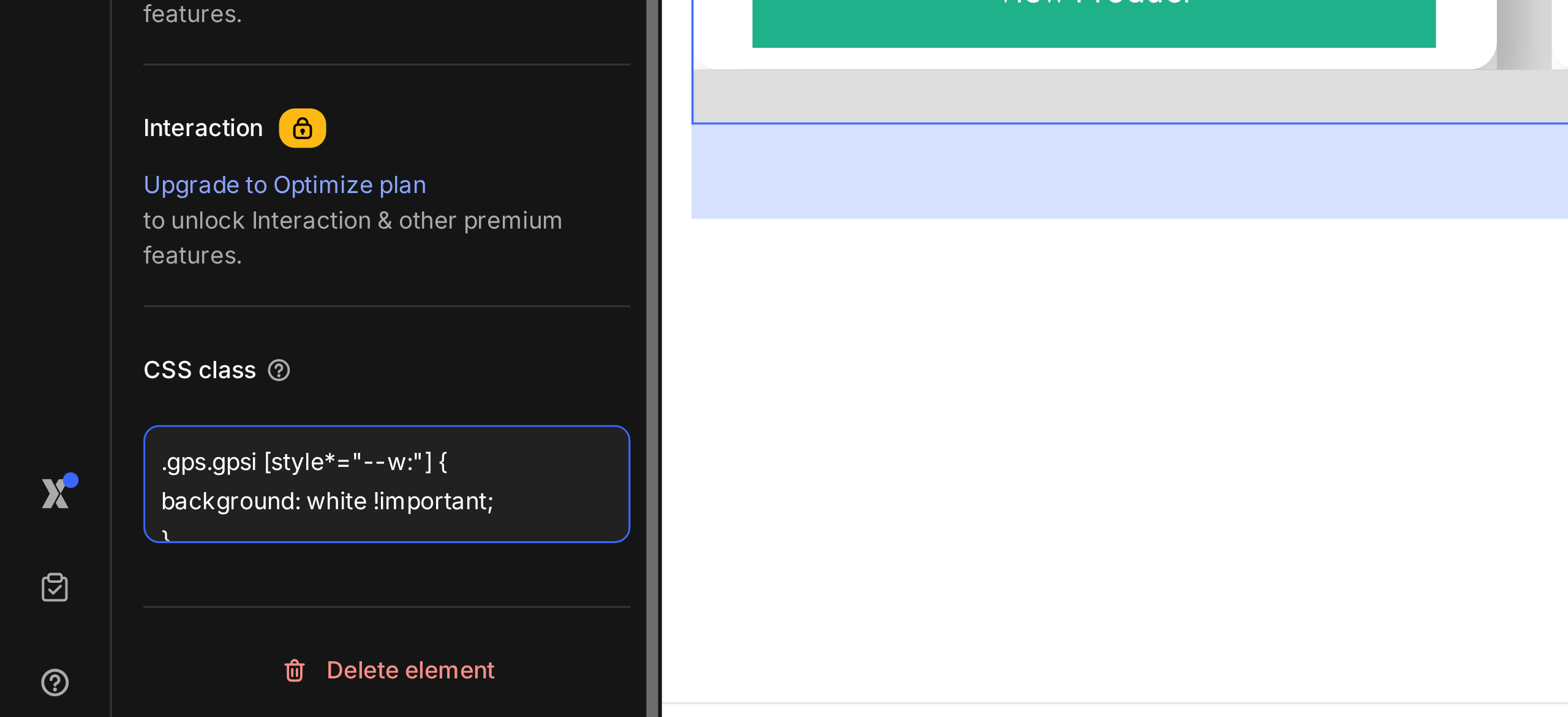
scroll to position [0, 0]
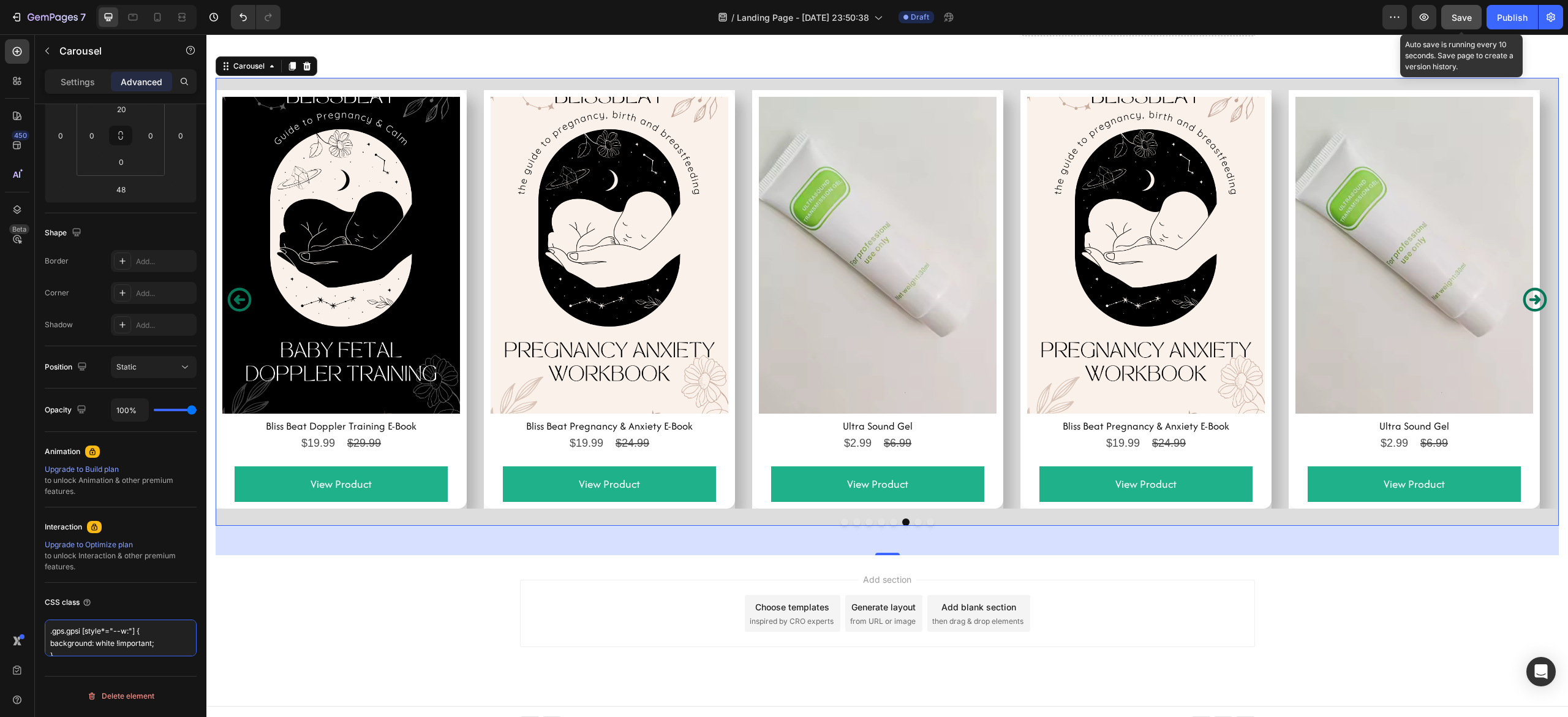
type textarea ".gps.gpsi [style*="--w:"] { background: white !important; }"
click at [1470, 16] on span "Save" at bounding box center [1462, 17] width 21 height 11
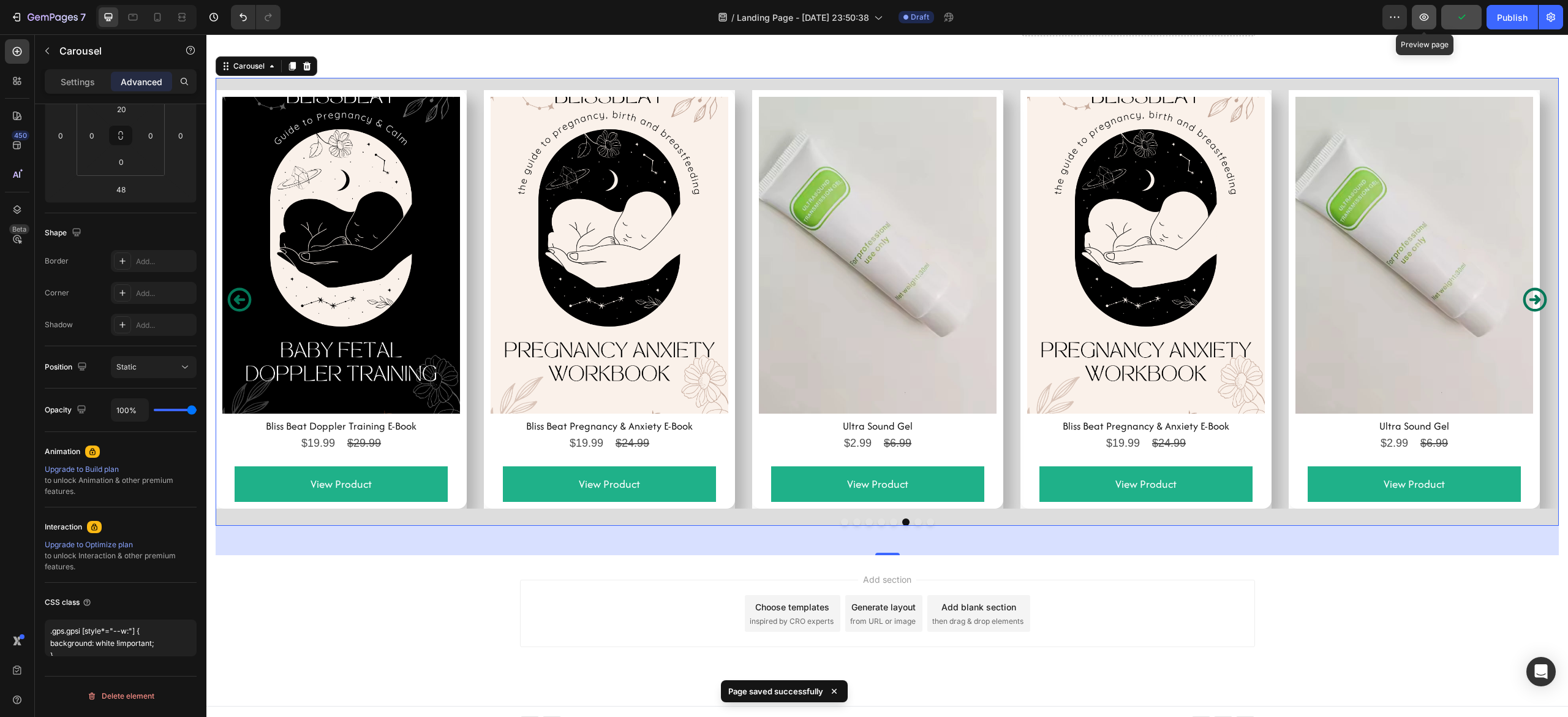
click at [1420, 15] on icon "button" at bounding box center [1424, 17] width 12 height 12
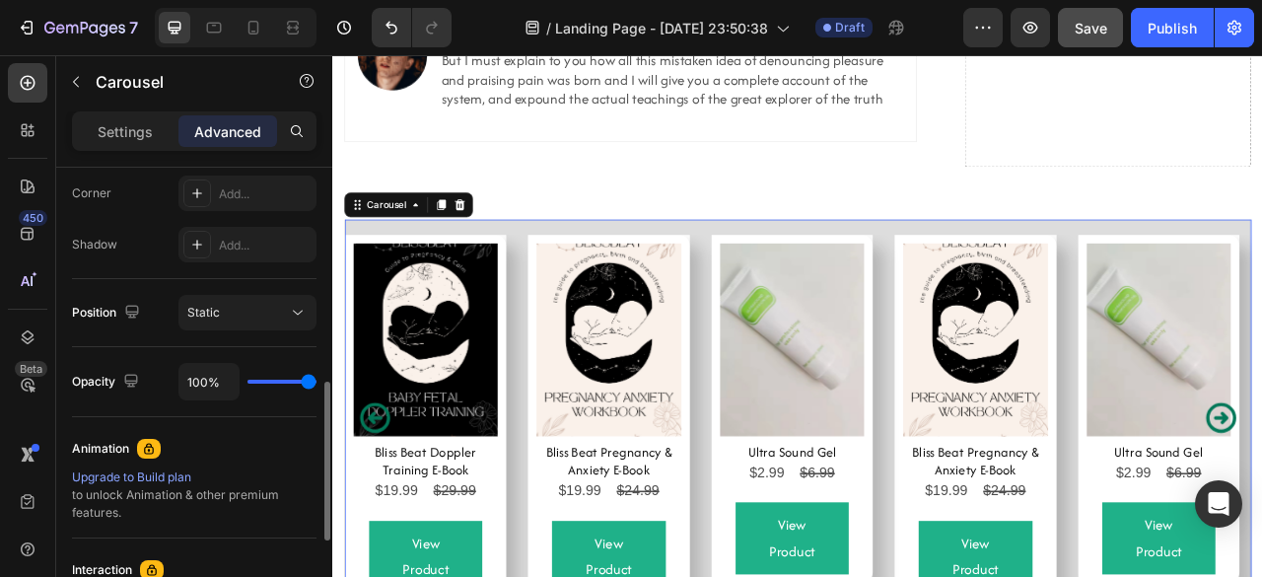
scroll to position [614, 0]
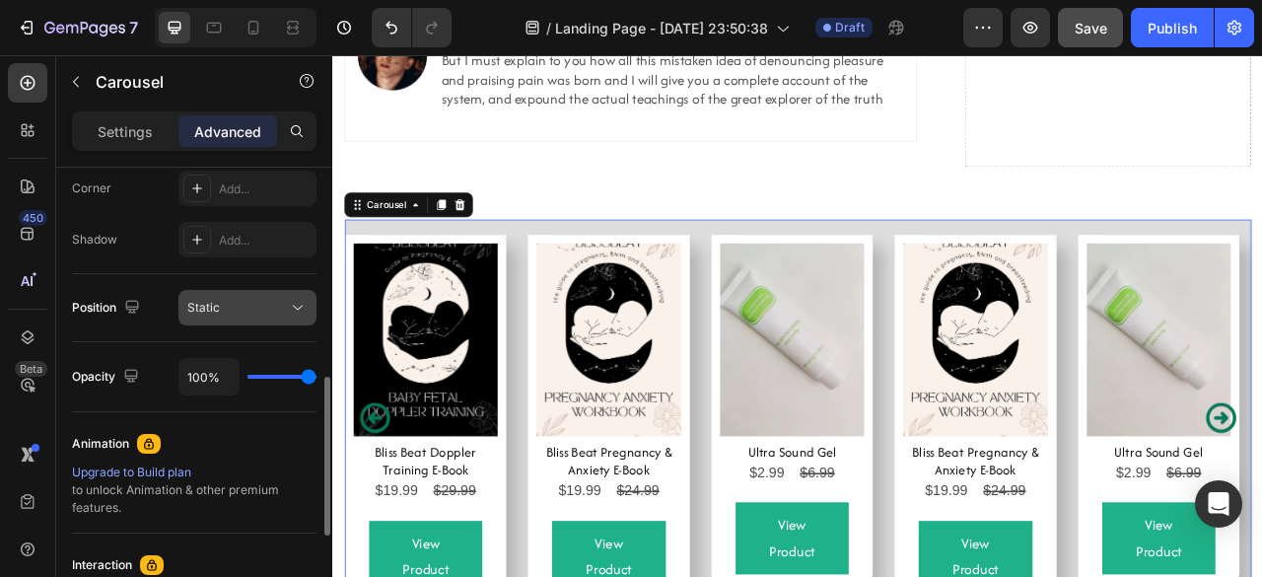
click at [230, 322] on button "Static" at bounding box center [247, 307] width 138 height 35
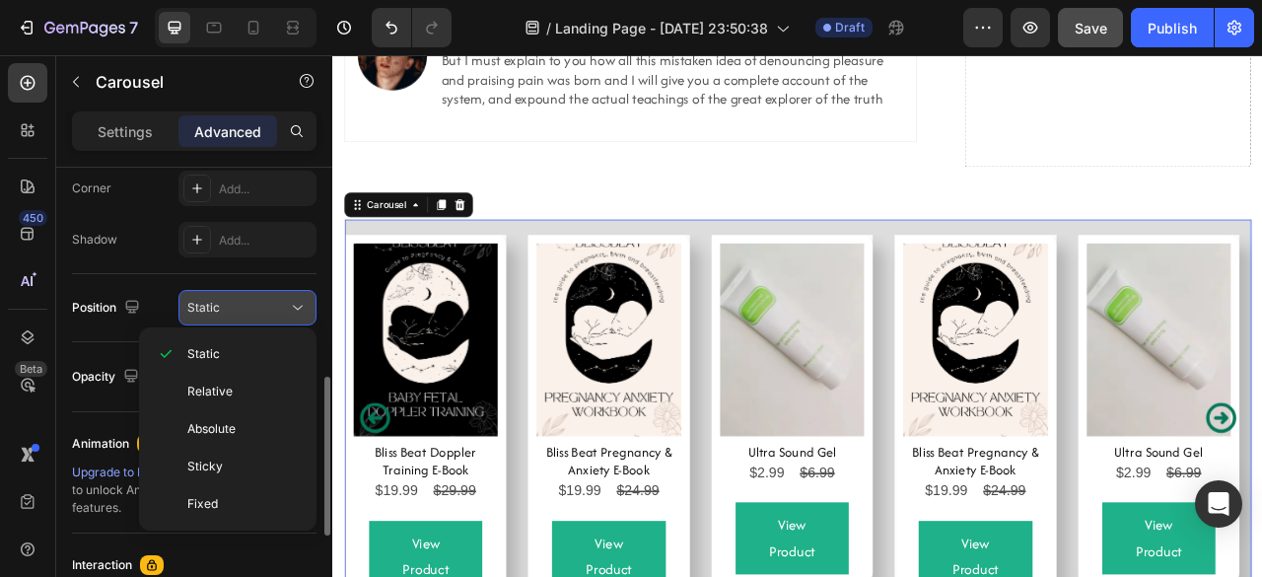
click at [218, 299] on span "Static" at bounding box center [203, 308] width 33 height 18
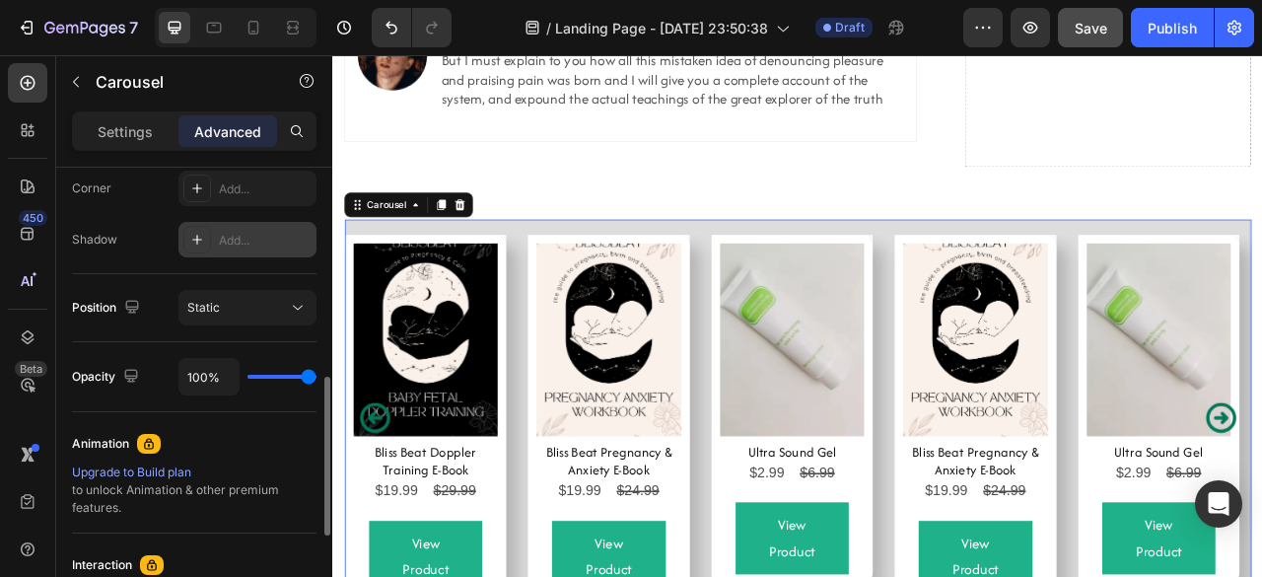
click at [230, 228] on div "Add..." at bounding box center [247, 239] width 138 height 35
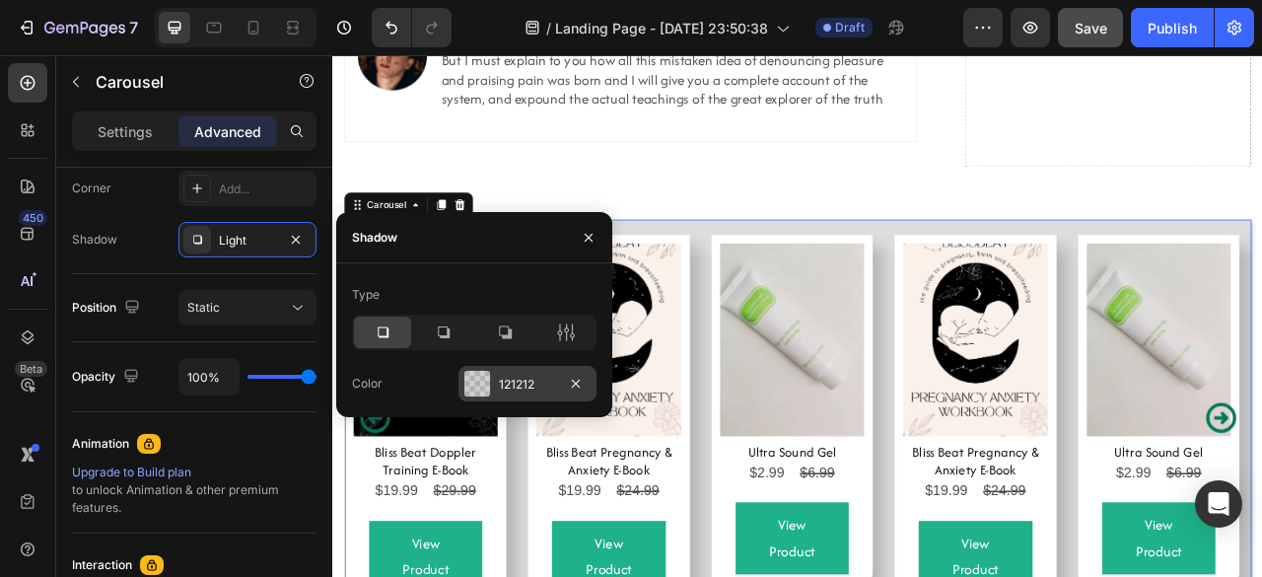
click at [503, 381] on div "121212" at bounding box center [527, 385] width 57 height 18
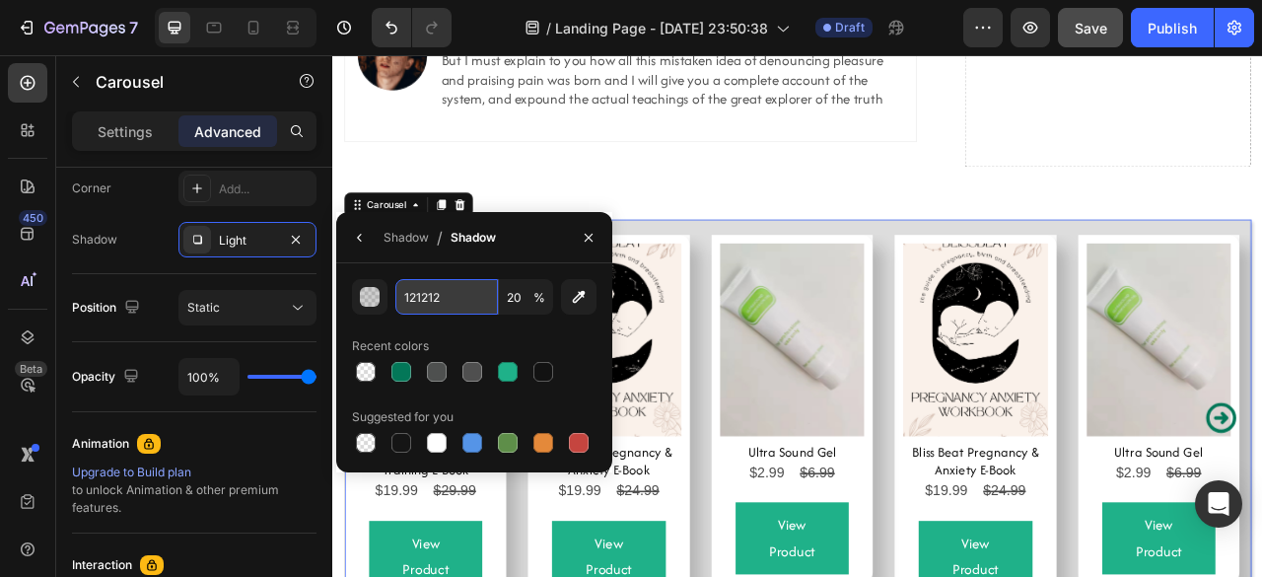
click at [428, 299] on input "121212" at bounding box center [446, 296] width 103 height 35
type input "fffff"
type input "100"
click at [605, 338] on div "ffffff 100 % Recent colors Suggested for you" at bounding box center [474, 367] width 276 height 177
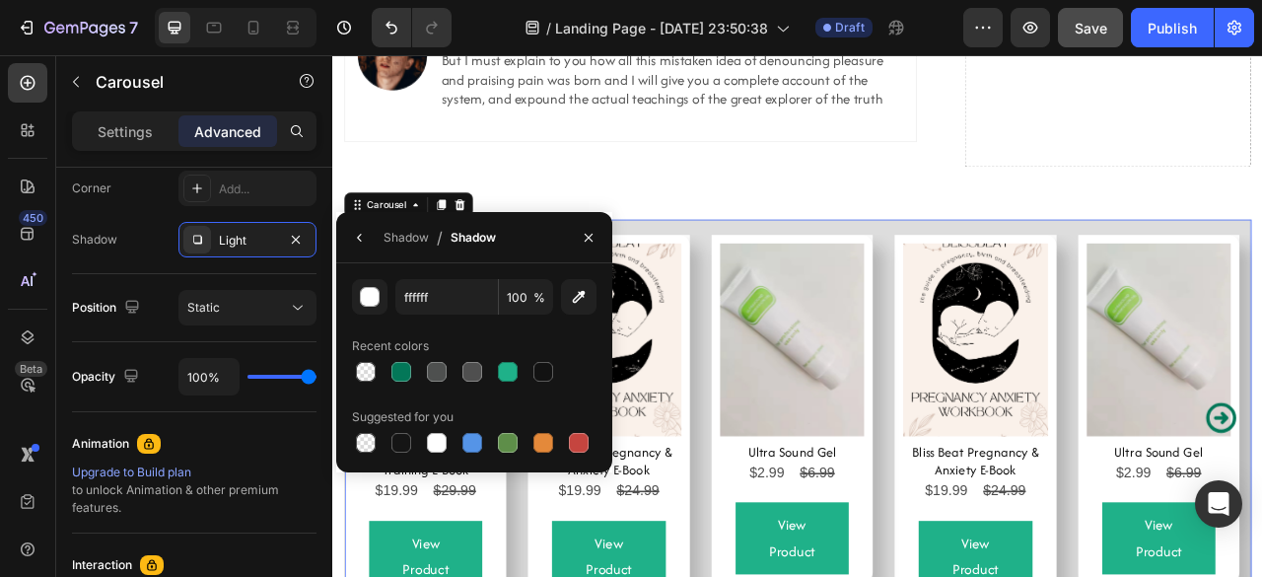
type input "FFFFFF"
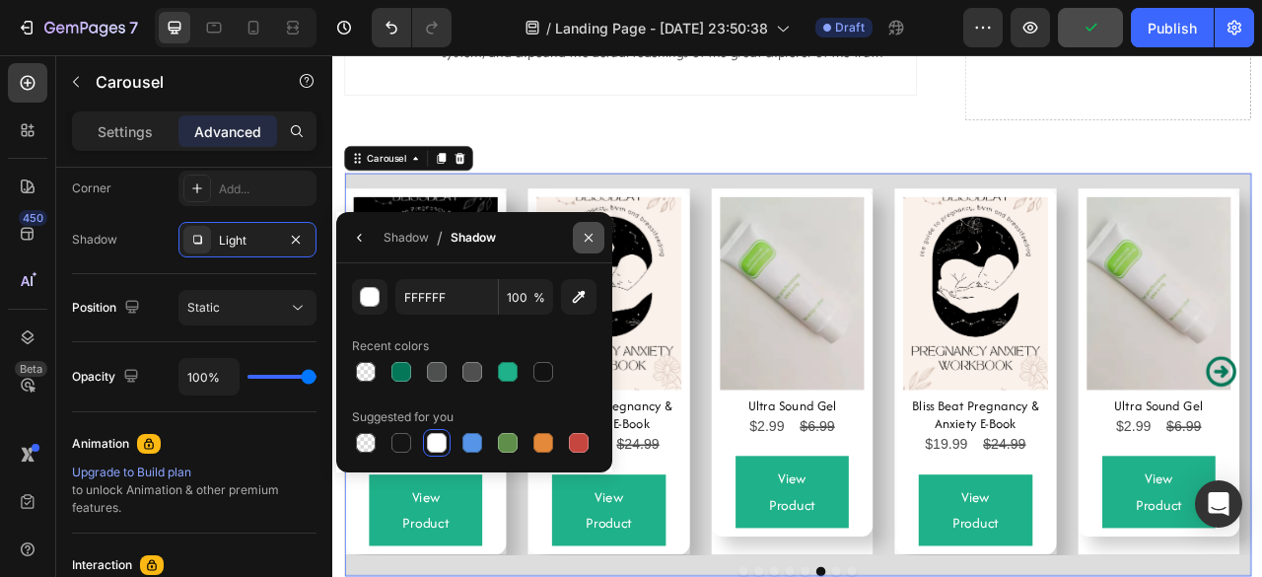
click at [580, 227] on button "button" at bounding box center [589, 238] width 32 height 32
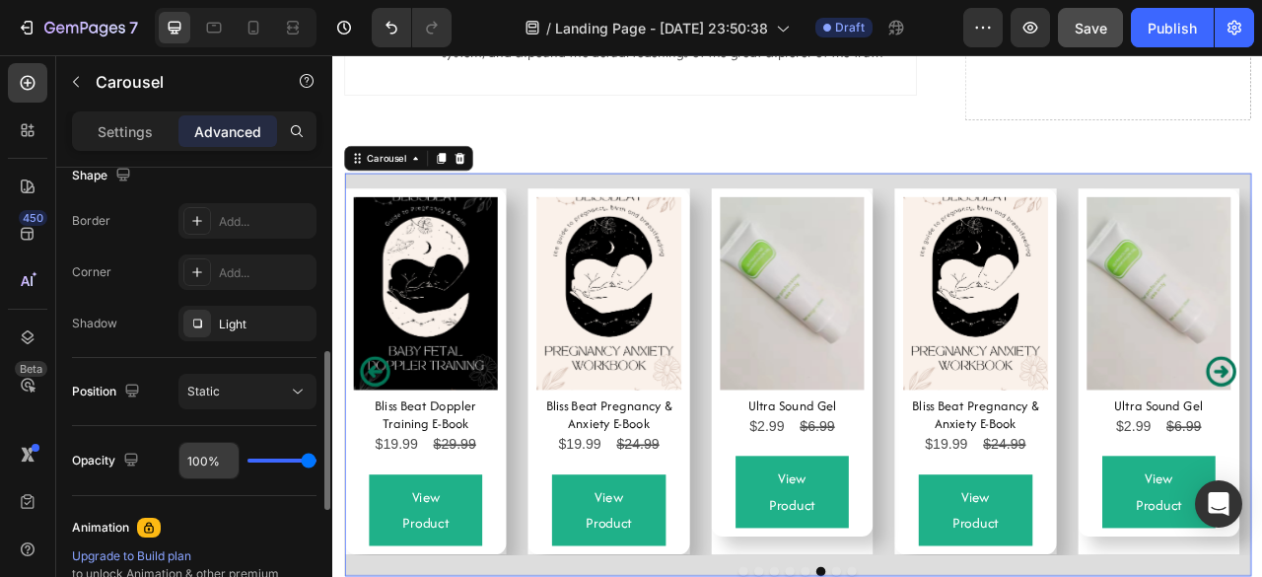
scroll to position [528, 0]
click at [219, 324] on div "Light" at bounding box center [247, 326] width 57 height 18
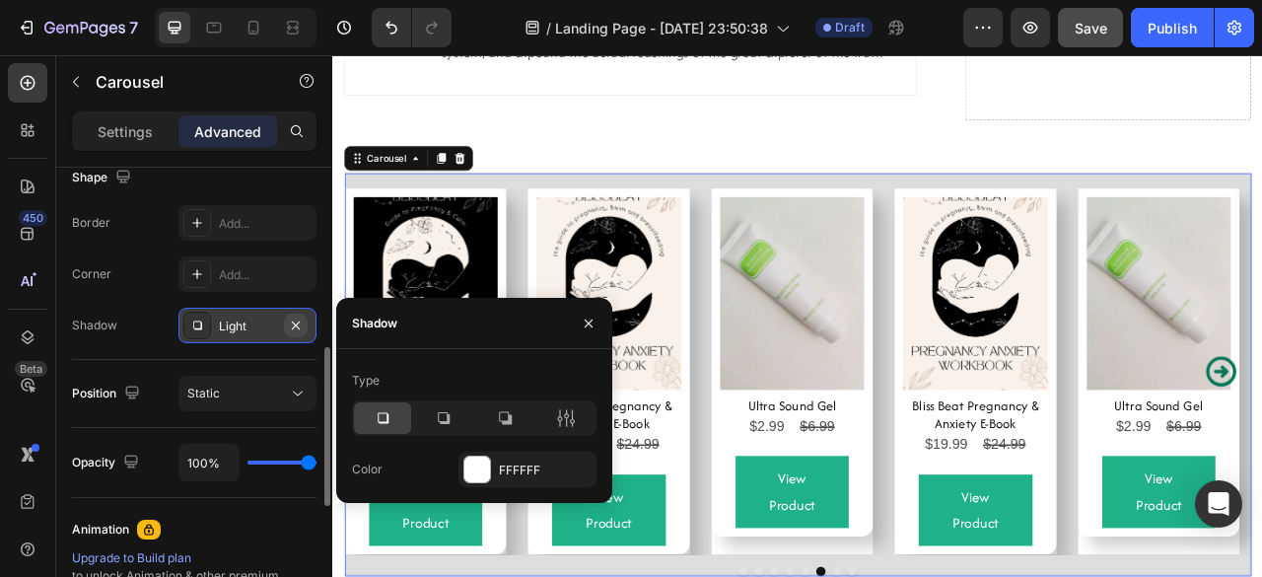
click at [298, 323] on icon "button" at bounding box center [296, 325] width 16 height 16
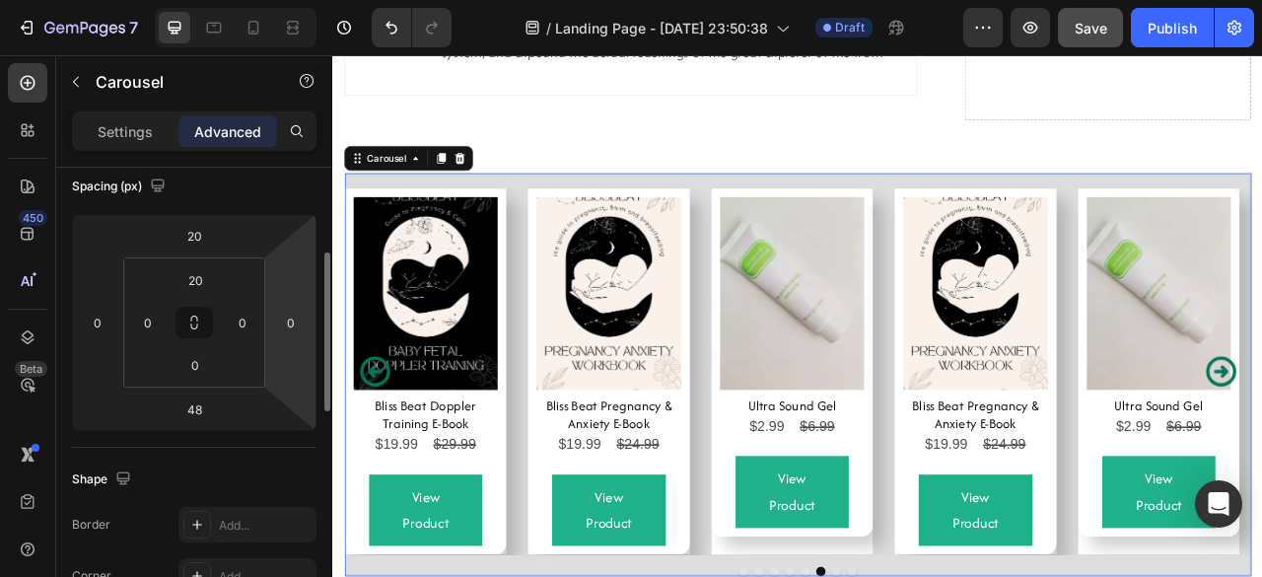
scroll to position [223, 0]
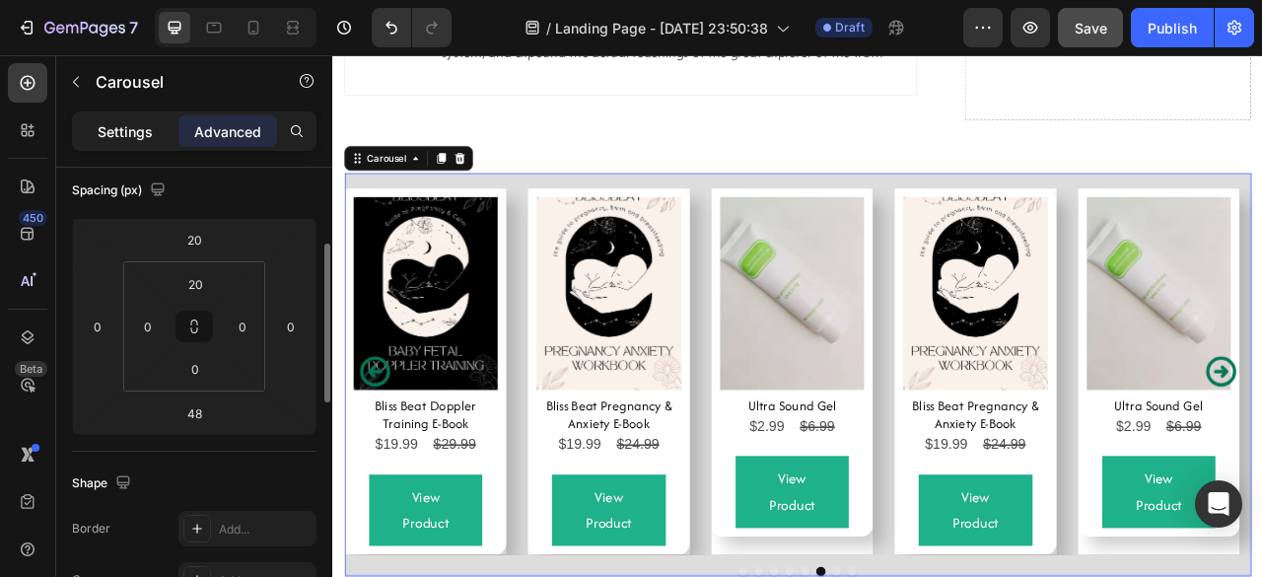
click at [129, 143] on div "Settings" at bounding box center [125, 131] width 99 height 32
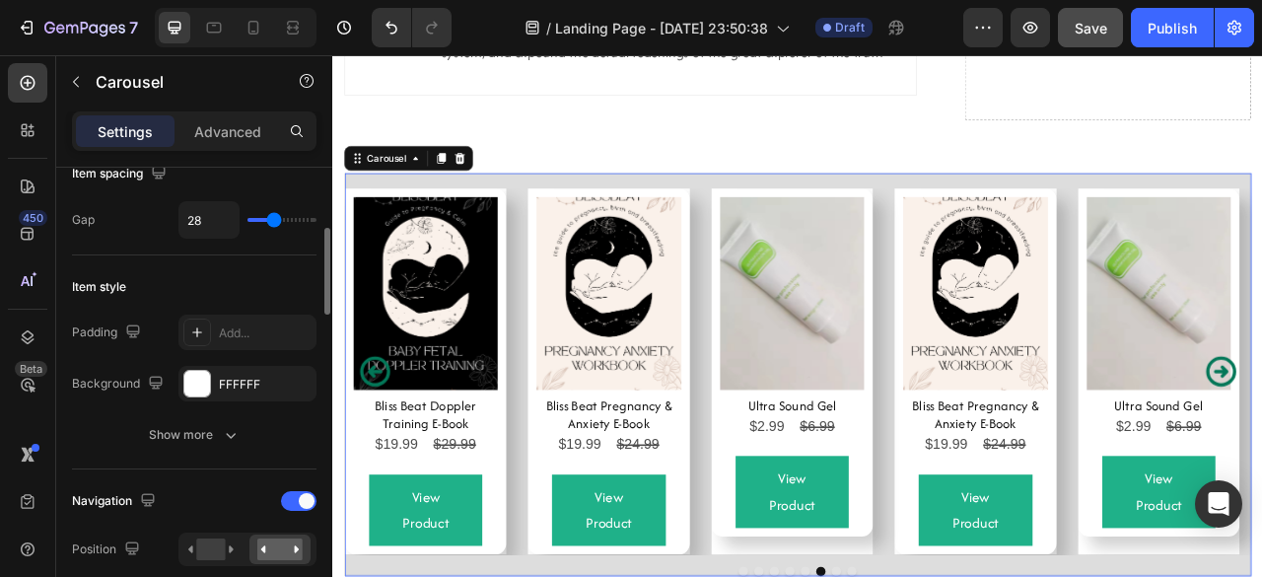
scroll to position [391, 0]
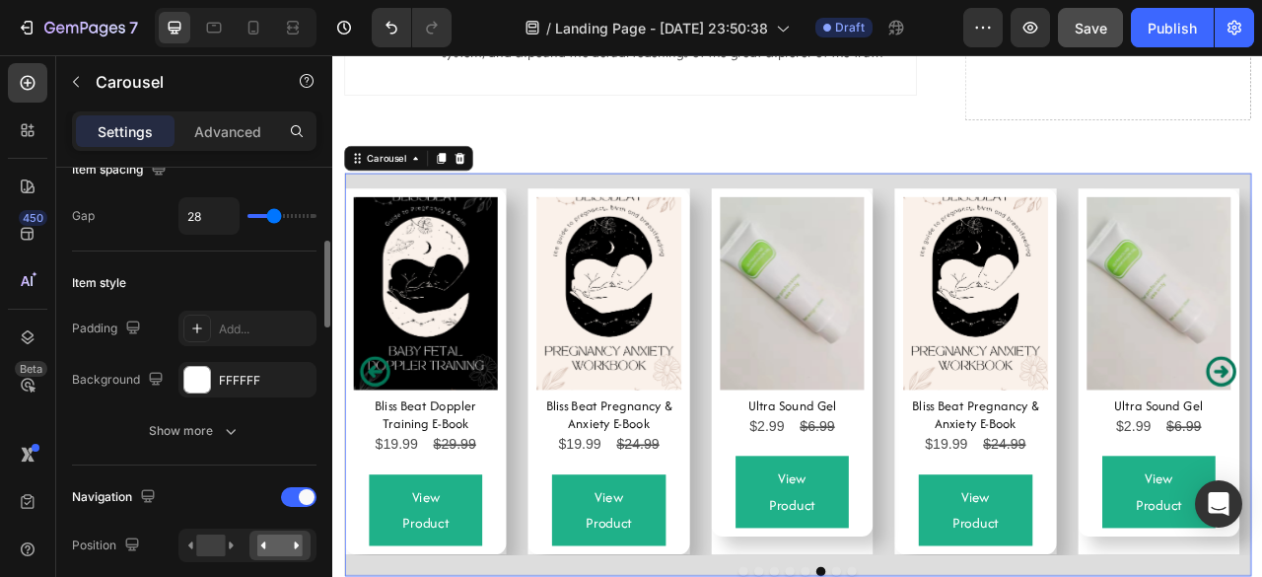
click at [201, 454] on div "Item style Padding Add... Background FFFFFF Show more" at bounding box center [194, 358] width 244 height 214
click at [171, 445] on div "Item style Padding Add... Background FFFFFF Show more" at bounding box center [194, 358] width 244 height 214
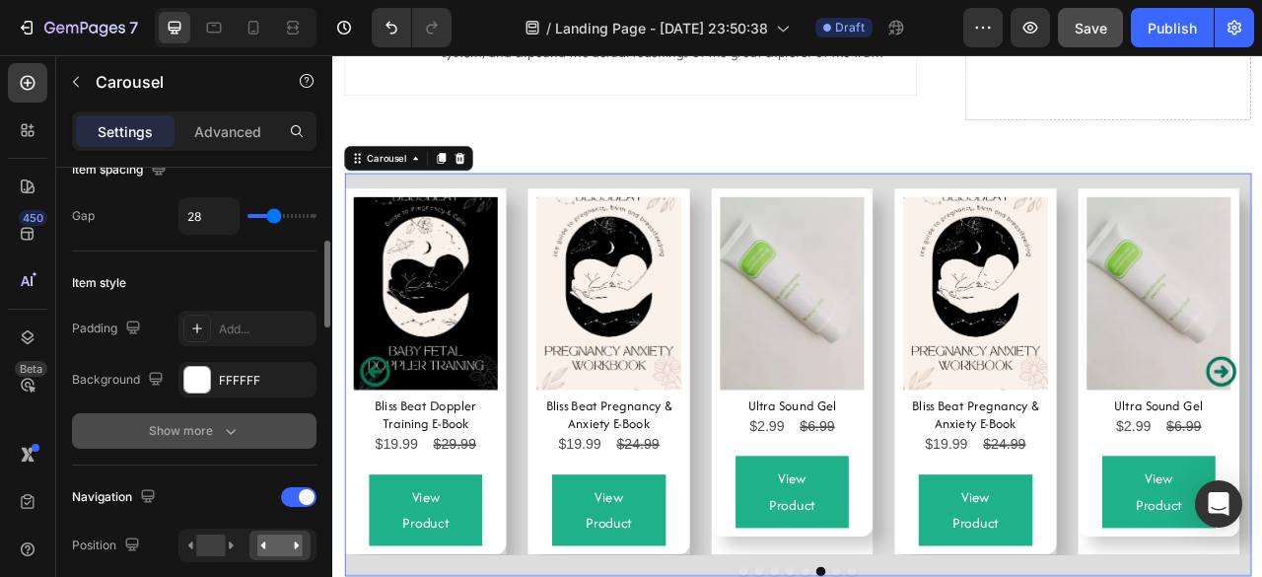
click at [217, 433] on div "Show more" at bounding box center [195, 431] width 92 height 20
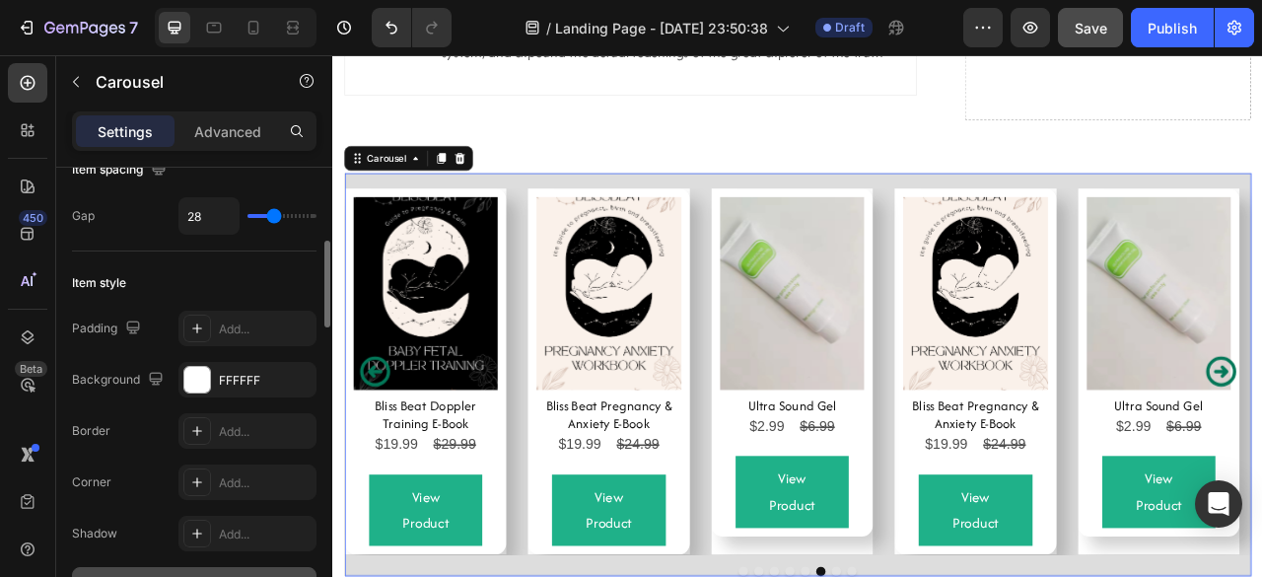
click at [217, 433] on div "Add..." at bounding box center [247, 430] width 138 height 35
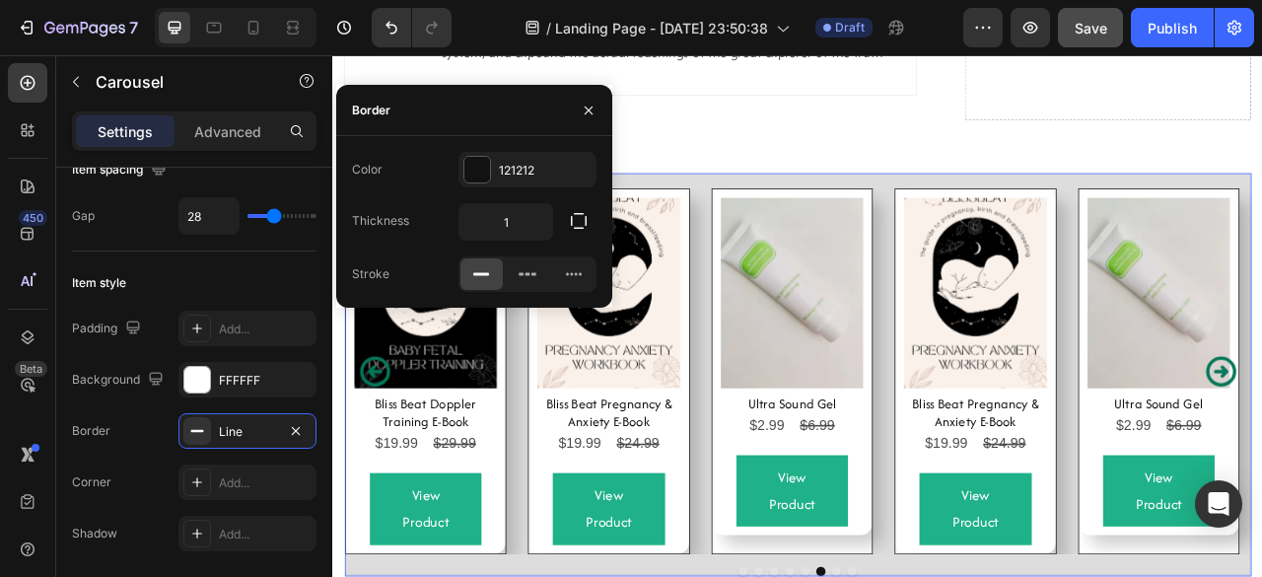
scroll to position [741, 0]
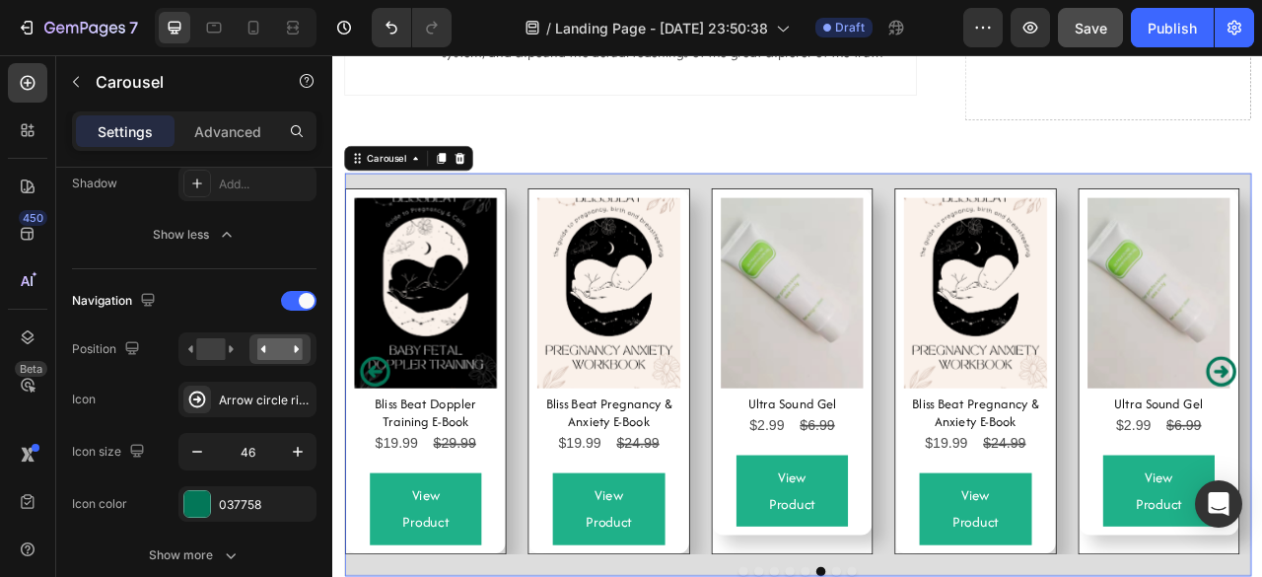
click at [568, 524] on div "Product Images Bliss Beat Pregnancy & Anxiety E-Book Product Title $19.99 Produ…" at bounding box center [923, 457] width 1153 height 465
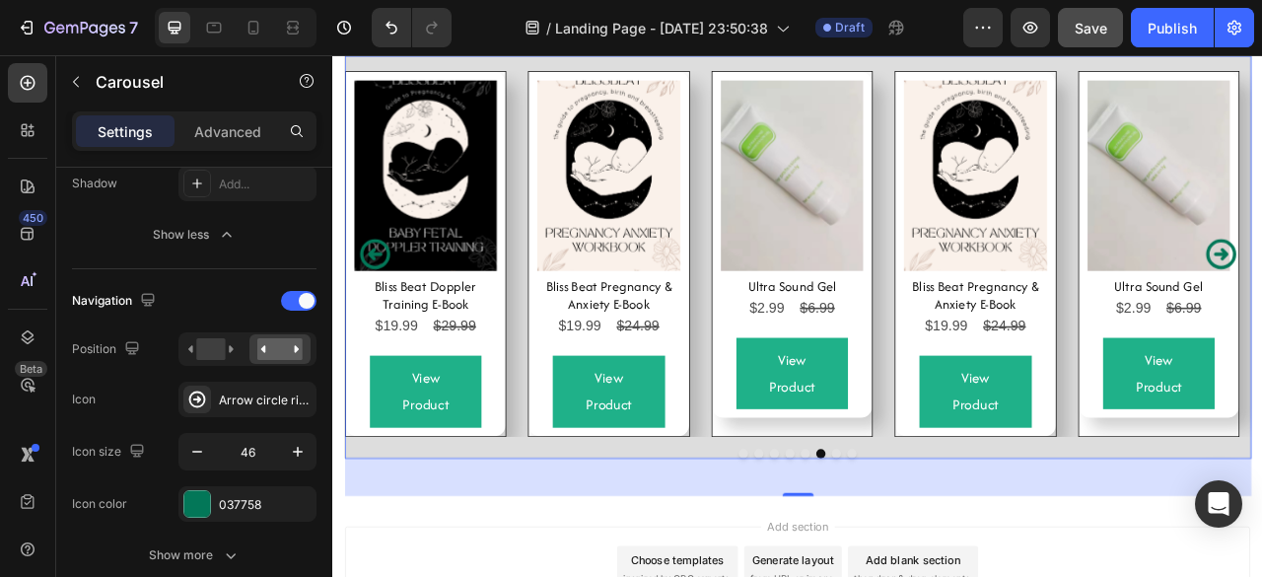
scroll to position [7682, 0]
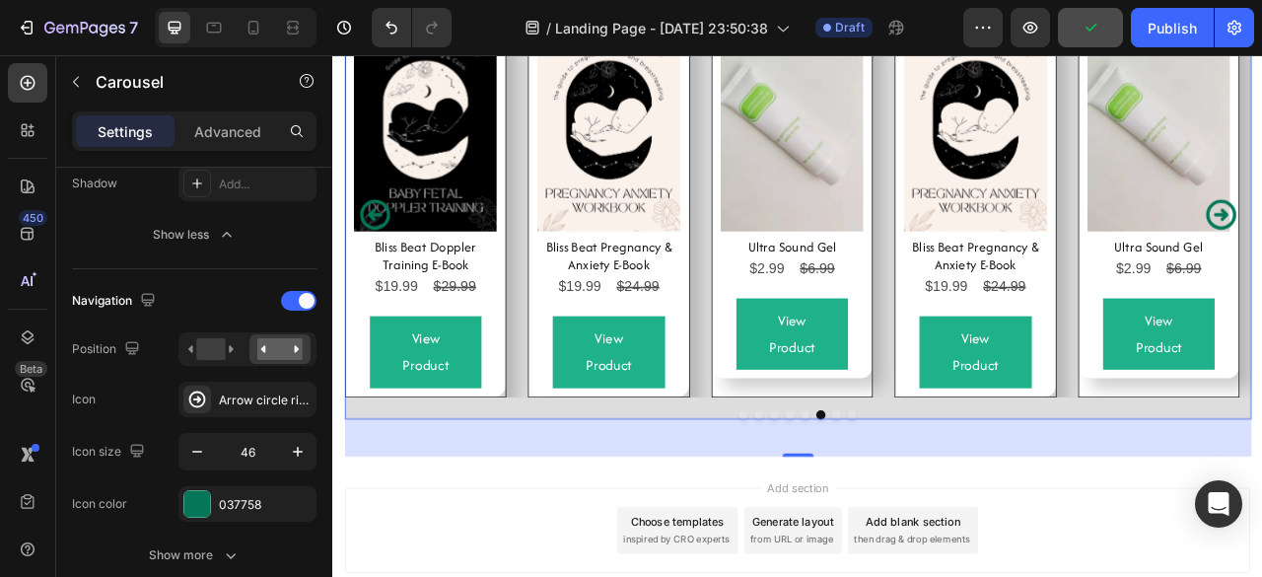
click at [840, 542] on div "48" at bounding box center [923, 541] width 1153 height 47
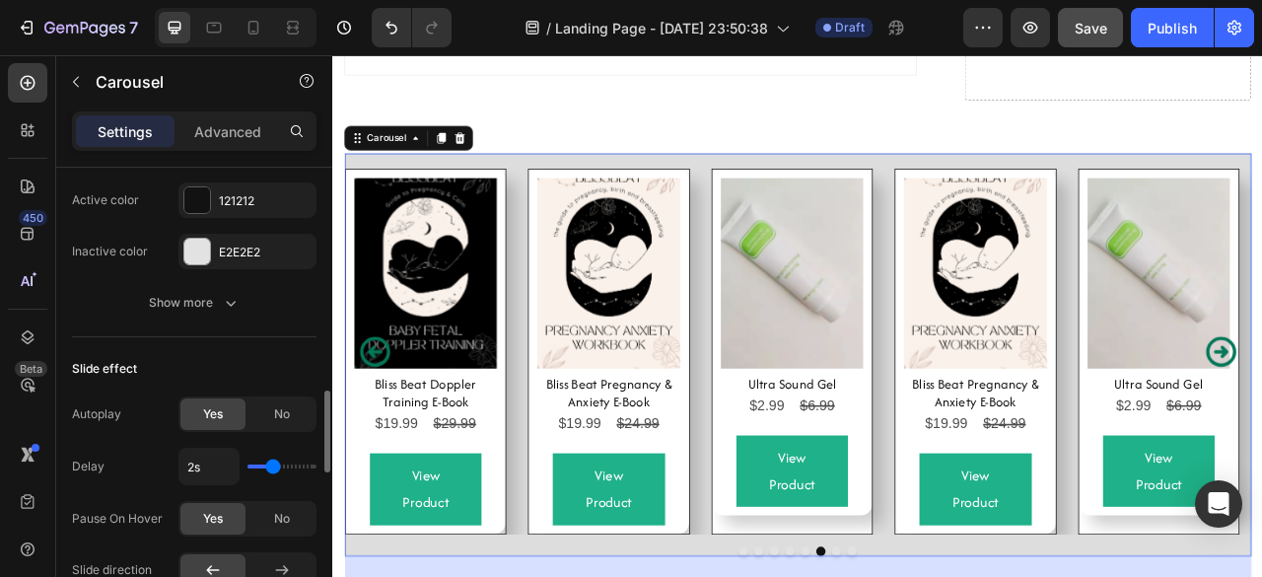
scroll to position [1262, 0]
click at [231, 260] on div "E2E2E2" at bounding box center [247, 250] width 138 height 35
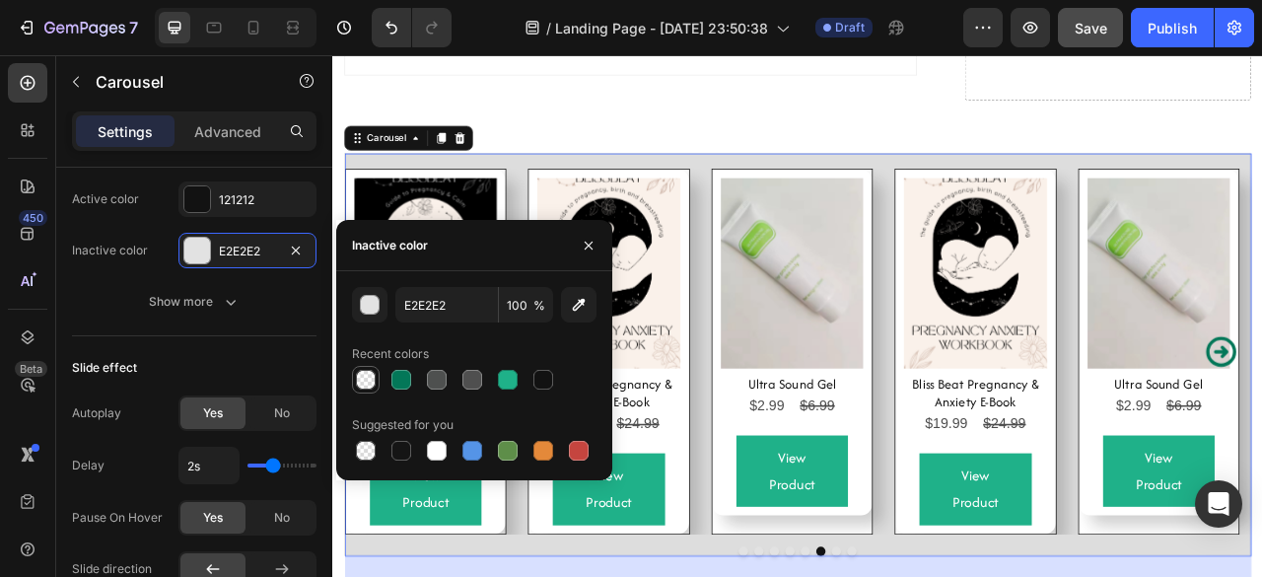
click at [363, 370] on div at bounding box center [366, 380] width 20 height 20
type input "121212"
type input "0"
click at [590, 245] on icon "button" at bounding box center [589, 246] width 16 height 16
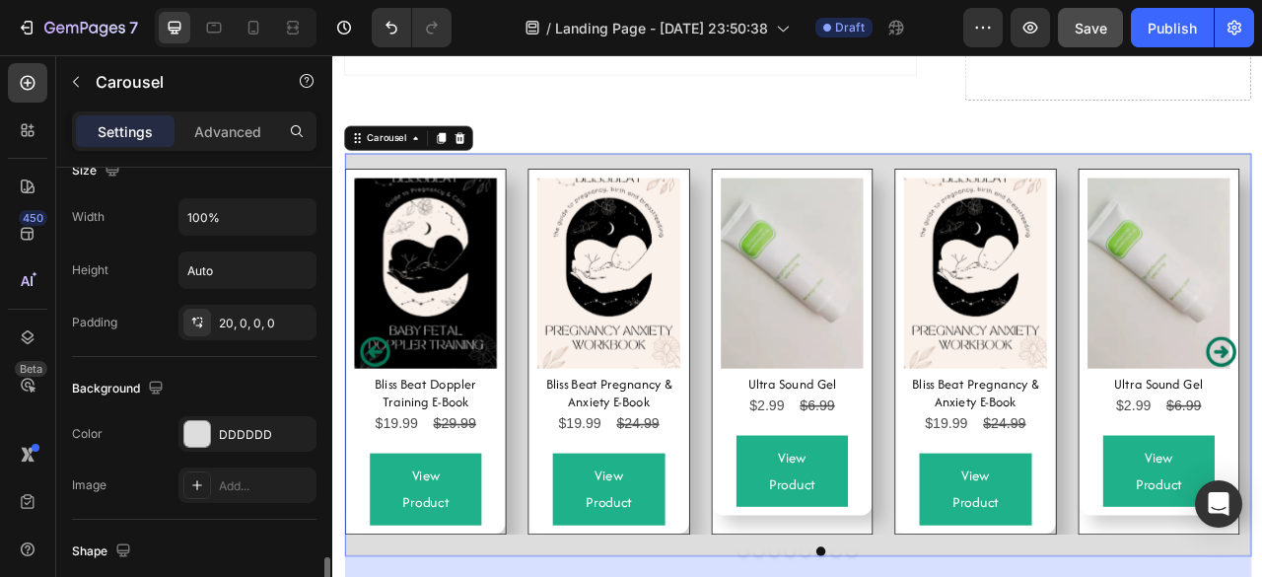
scroll to position [1948, 0]
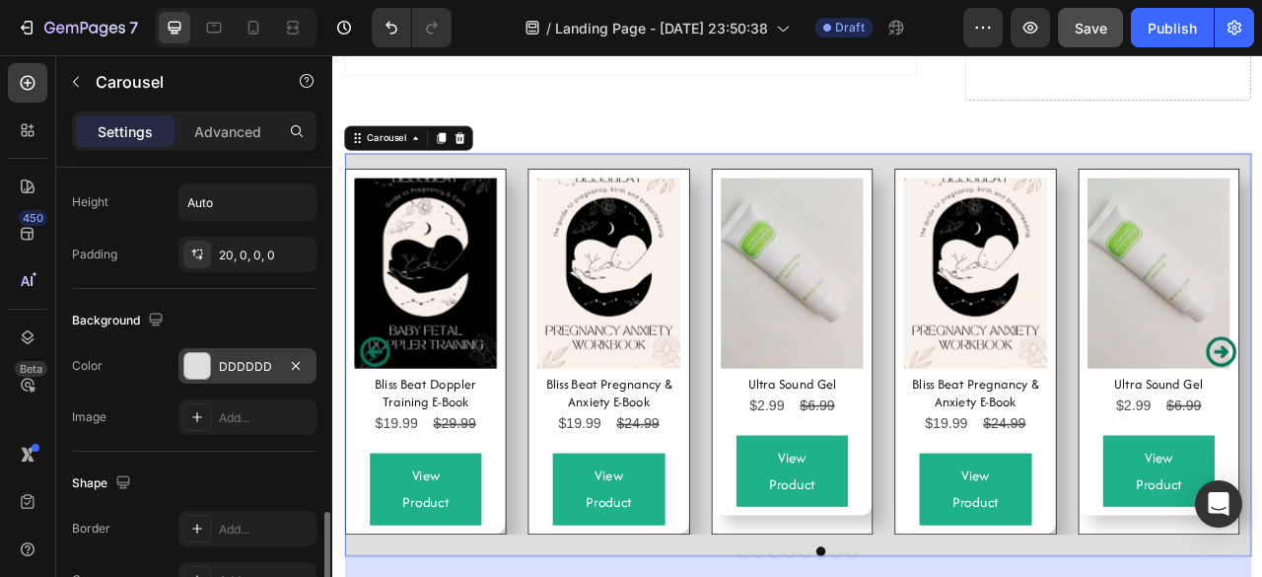
click at [224, 358] on div "DDDDDD" at bounding box center [247, 367] width 57 height 18
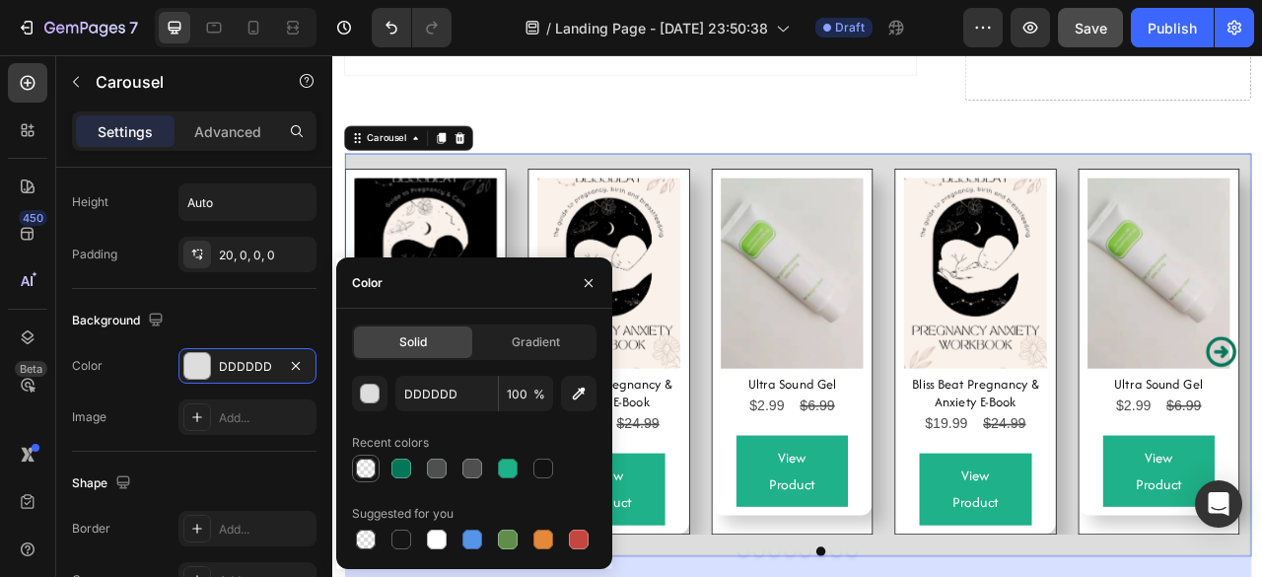
click at [363, 456] on div at bounding box center [366, 468] width 24 height 24
type input "121212"
type input "0"
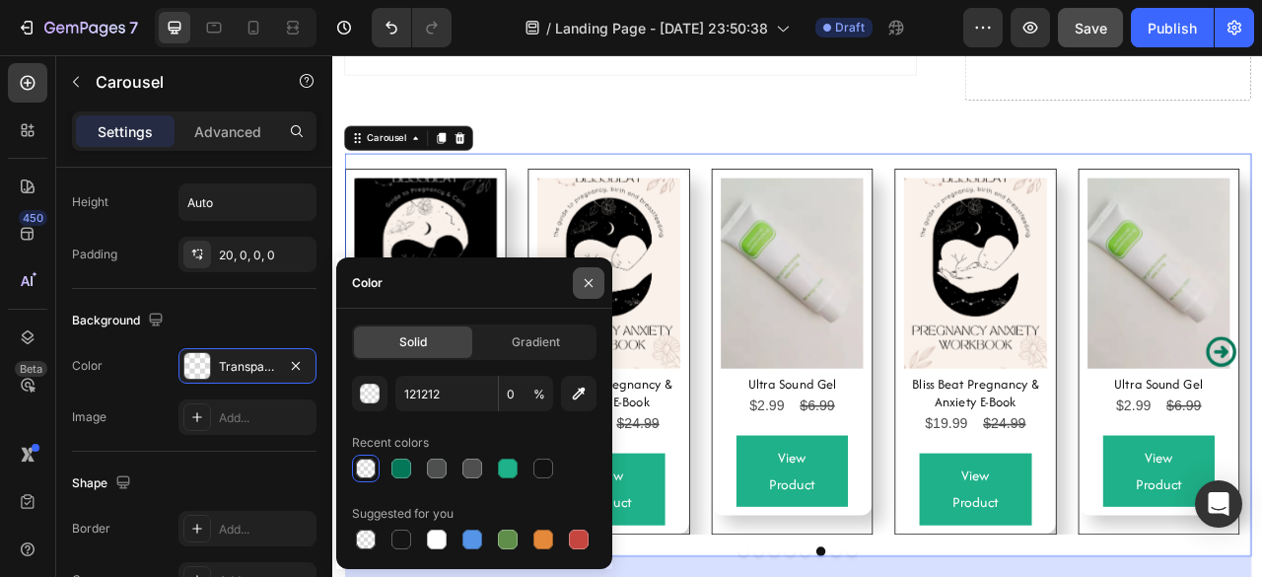
click at [586, 286] on icon "button" at bounding box center [589, 283] width 16 height 16
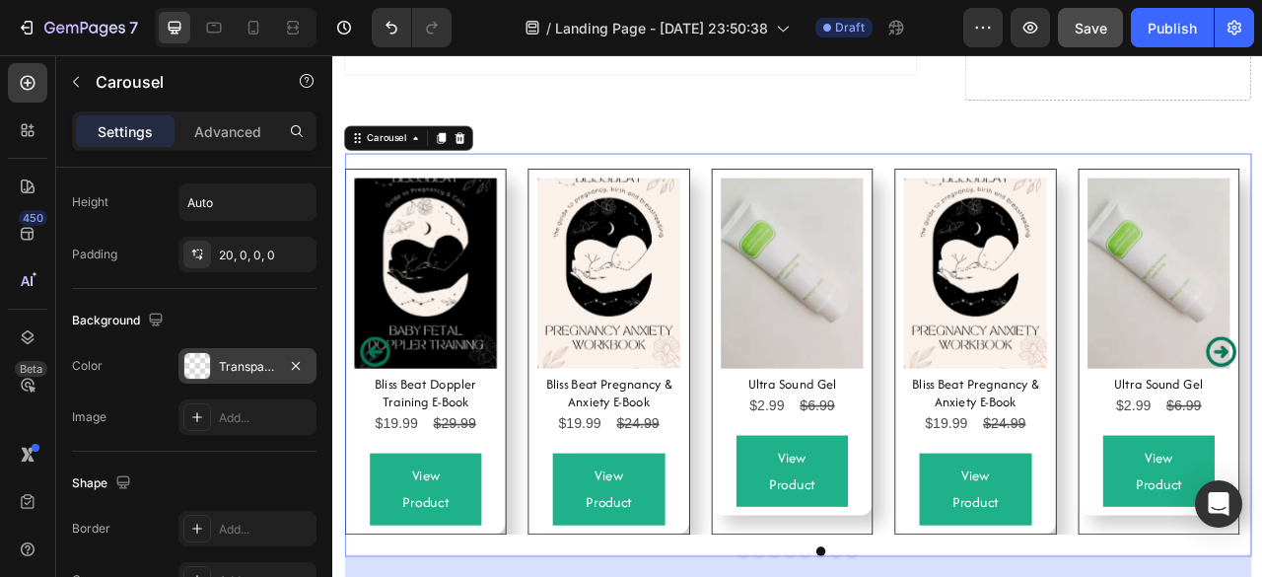
scroll to position [2174, 0]
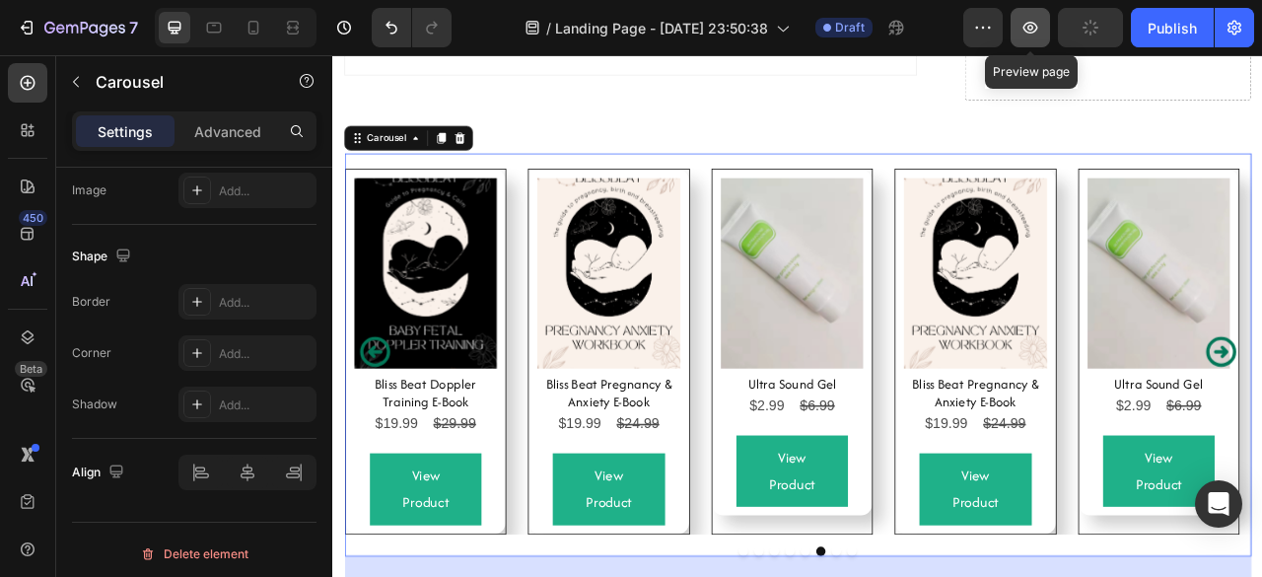
click at [1037, 34] on icon "button" at bounding box center [1030, 28] width 20 height 20
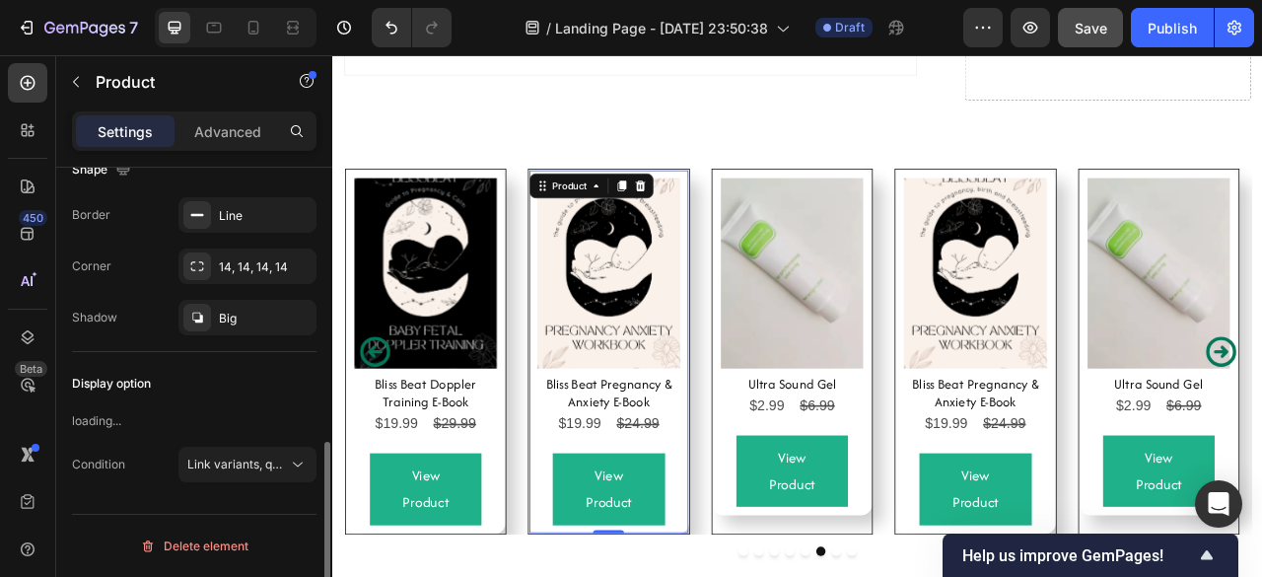
scroll to position [0, 0]
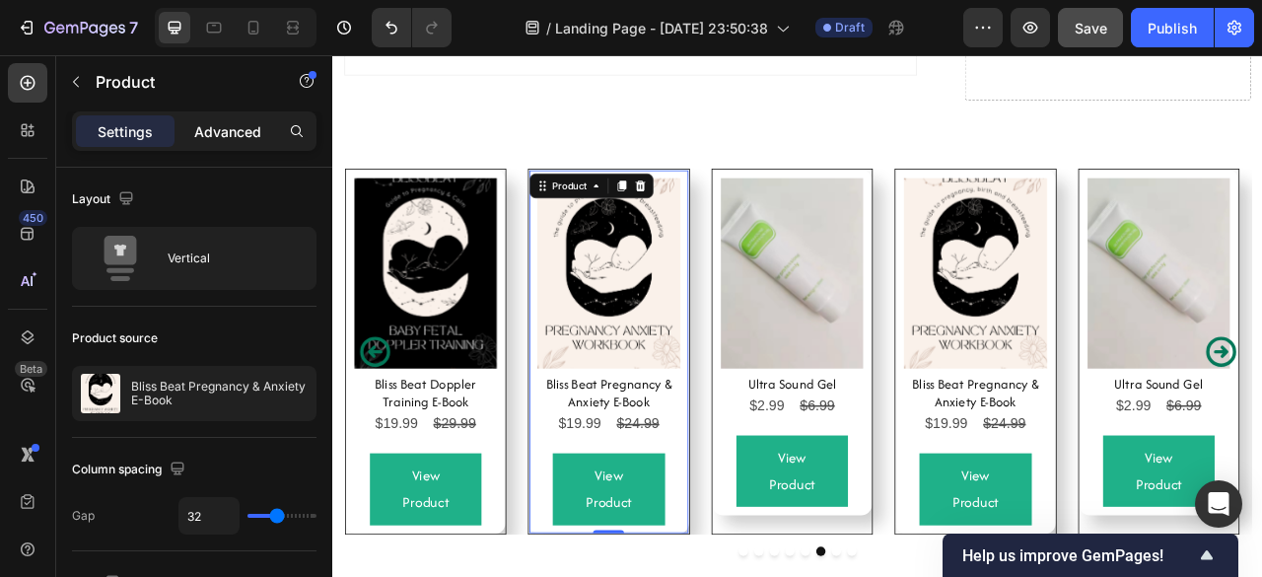
click at [237, 127] on p "Advanced" at bounding box center [227, 131] width 67 height 21
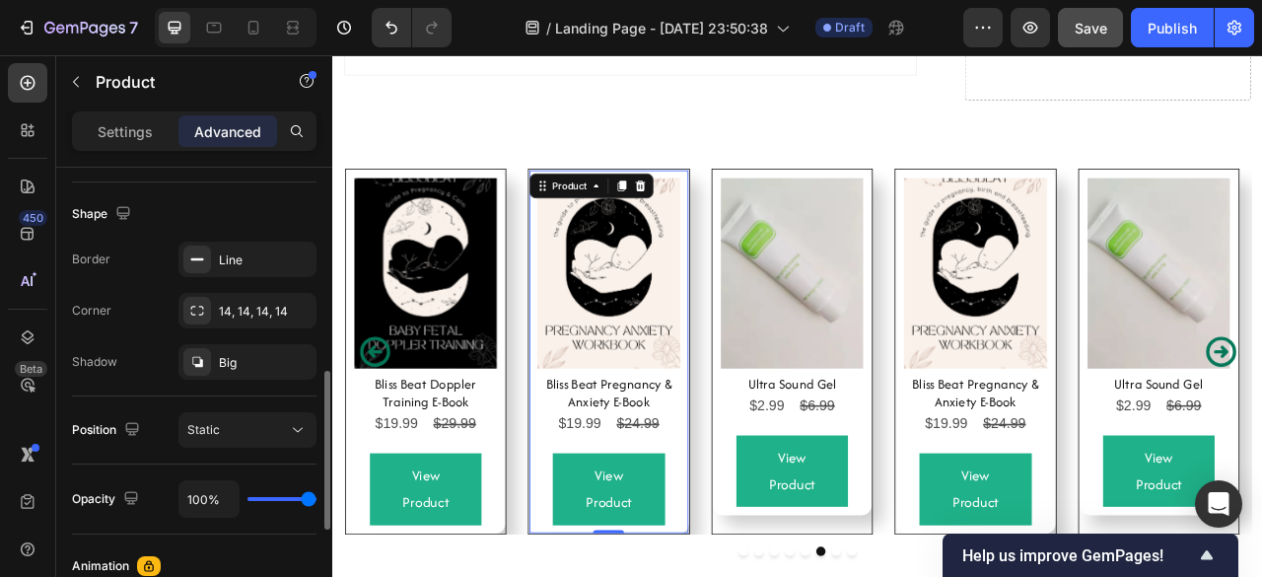
scroll to position [519, 0]
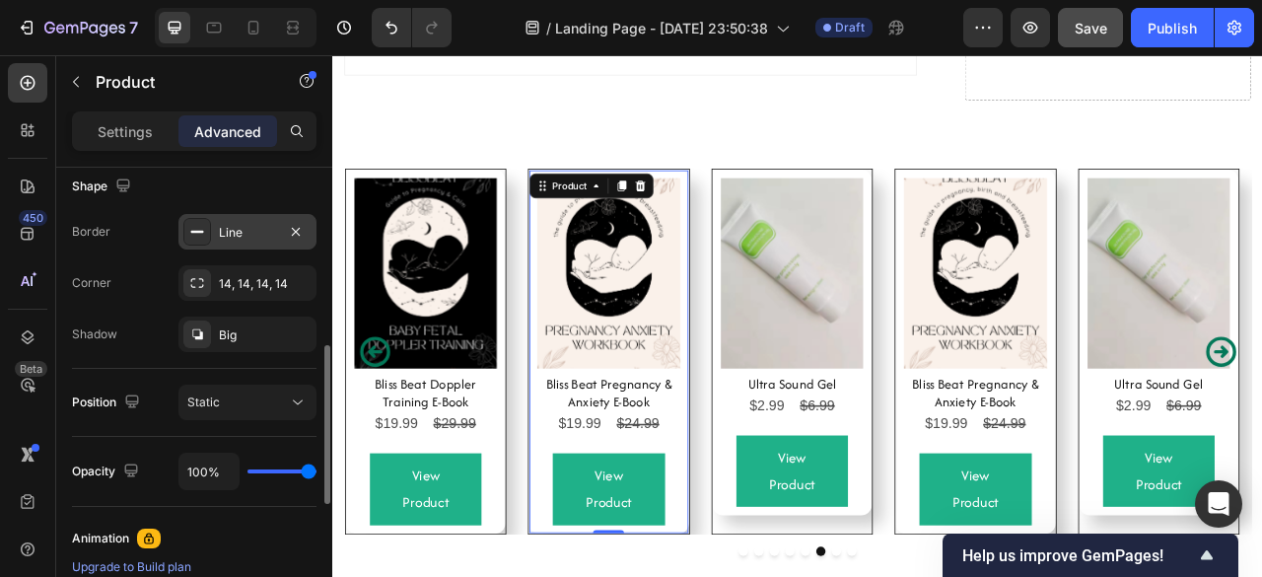
click at [222, 232] on div "Line" at bounding box center [247, 233] width 57 height 18
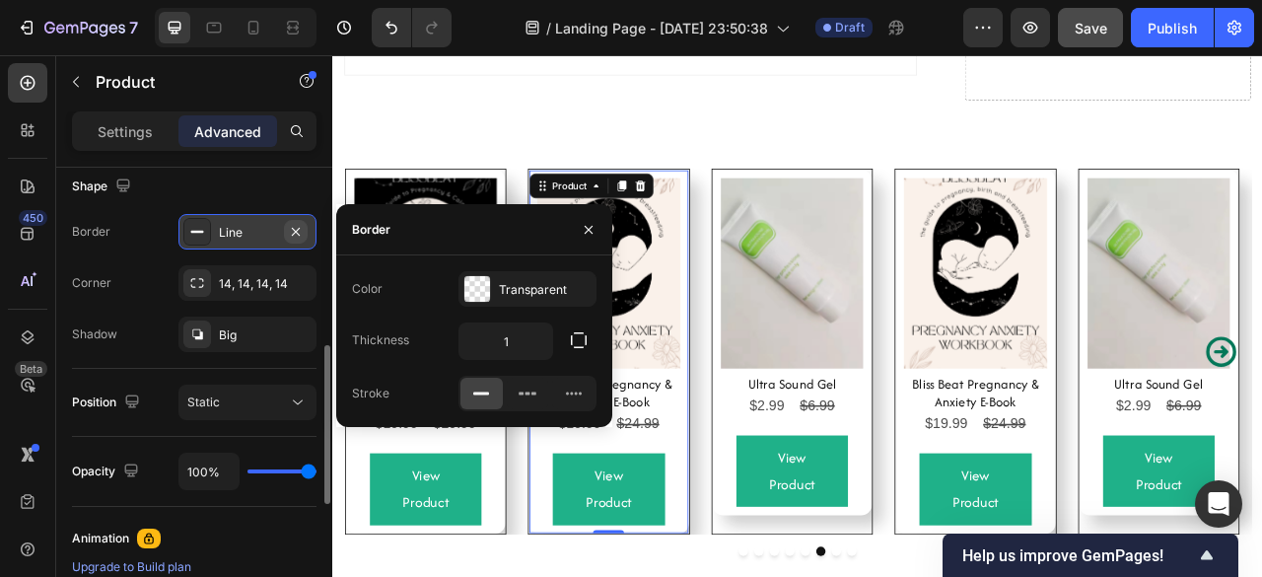
click at [292, 224] on icon "button" at bounding box center [296, 232] width 16 height 16
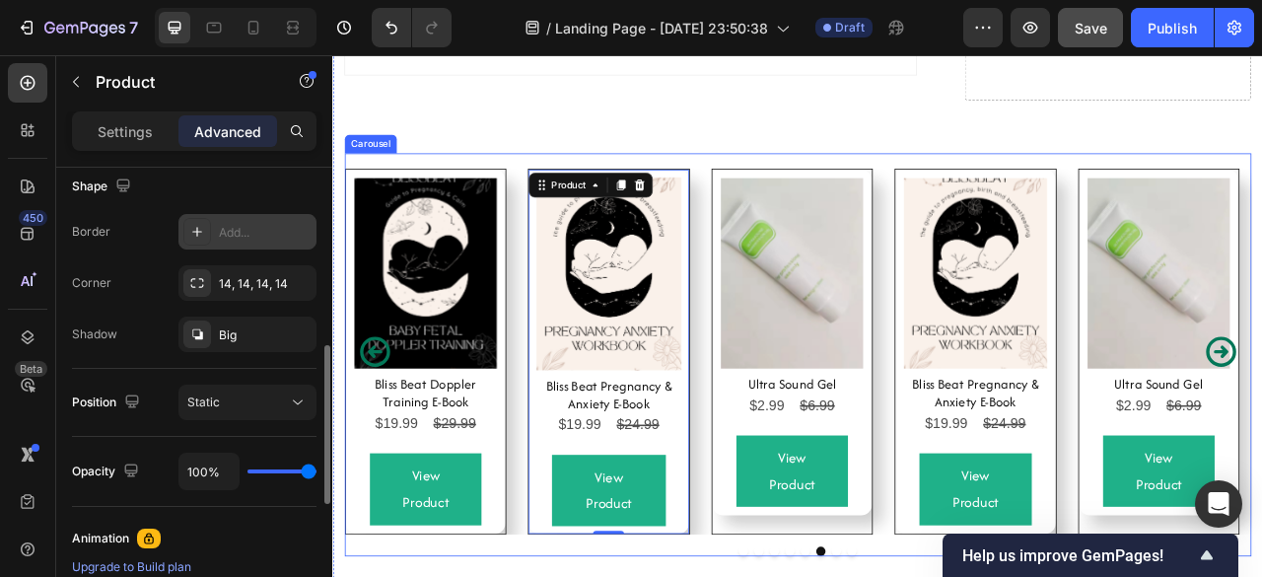
click at [748, 636] on div "Product Images Bliss Beat Pregnancy & Anxiety E-Book Product Title $19.99 Produ…" at bounding box center [683, 431] width 204 height 463
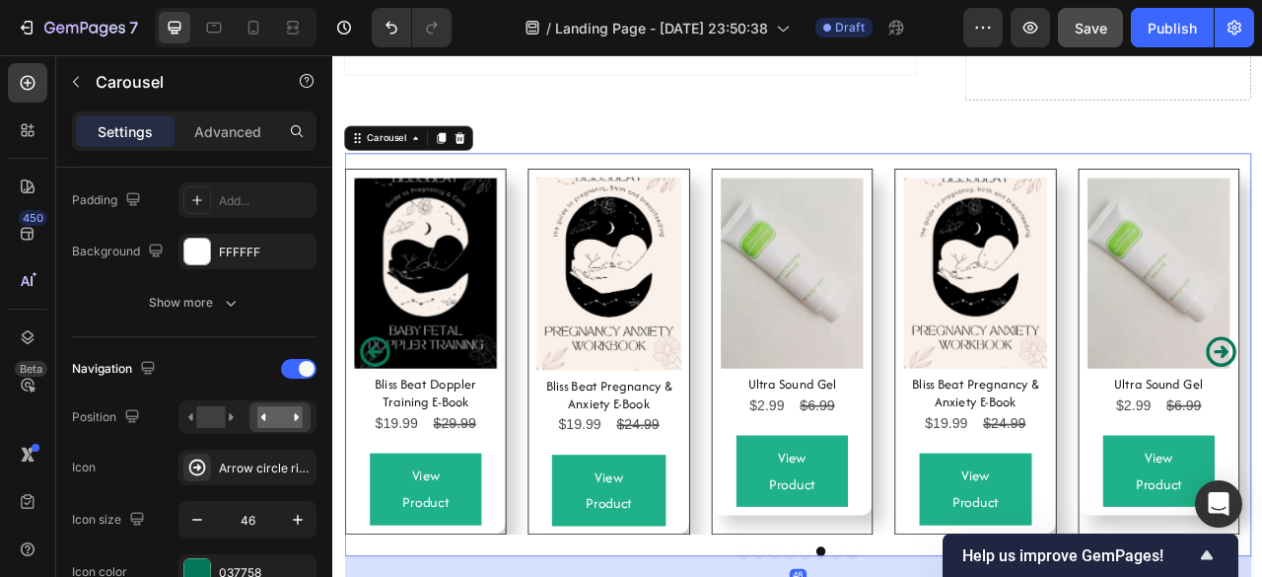
scroll to position [0, 0]
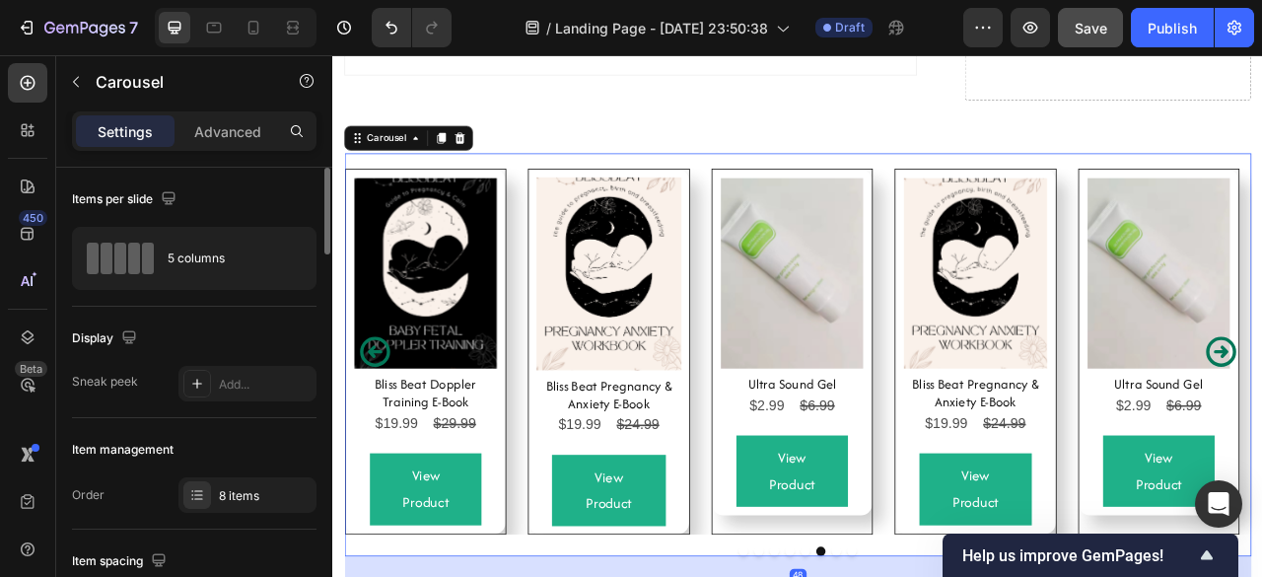
click at [765, 649] on div "Product Images Bliss Beat Pregnancy & Anxiety E-Book Product Title $19.99 Produ…" at bounding box center [683, 431] width 204 height 463
click at [212, 118] on div "Advanced" at bounding box center [227, 131] width 99 height 32
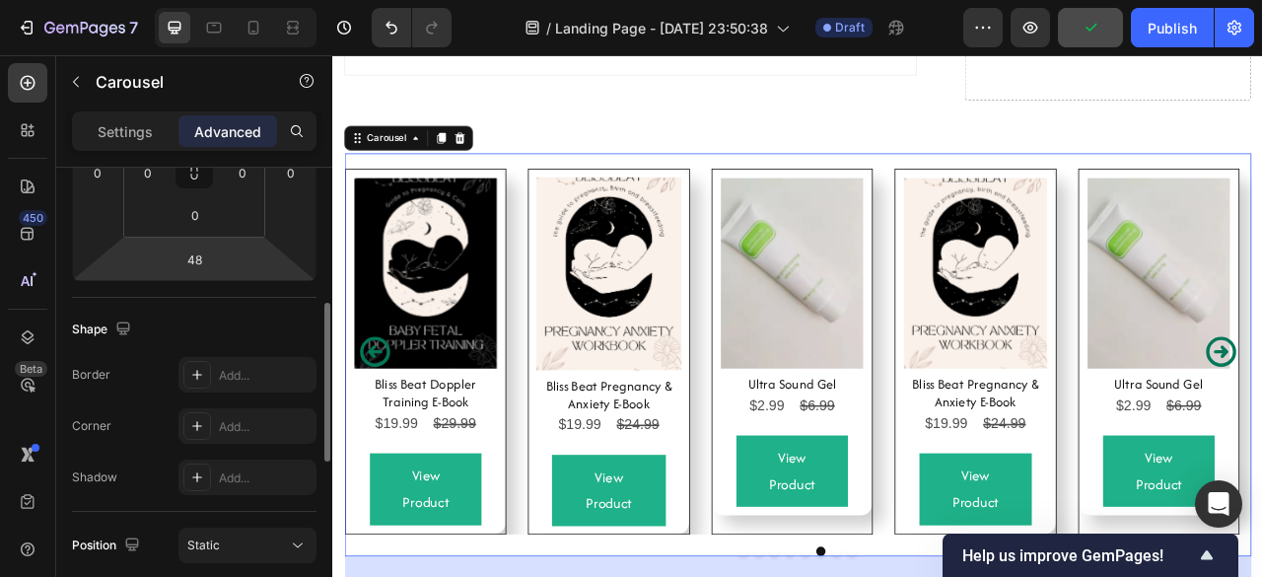
scroll to position [384, 0]
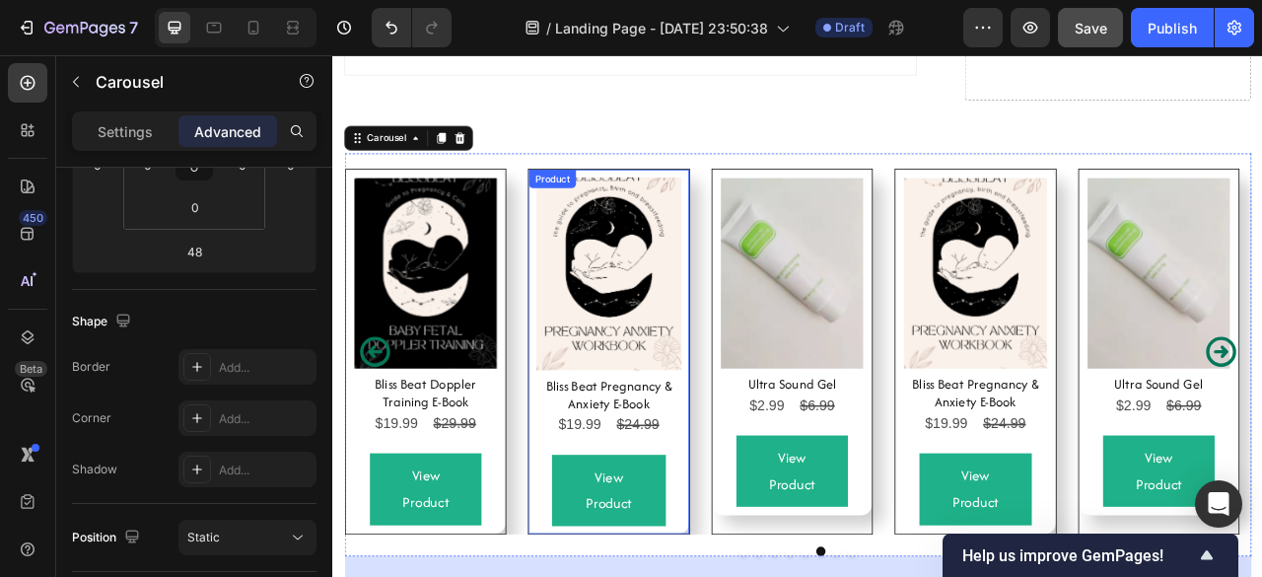
click at [584, 458] on div "Product Images Bliss Beat Pregnancy & Anxiety E-Book Product Title $19.99 Produ…" at bounding box center [683, 431] width 204 height 463
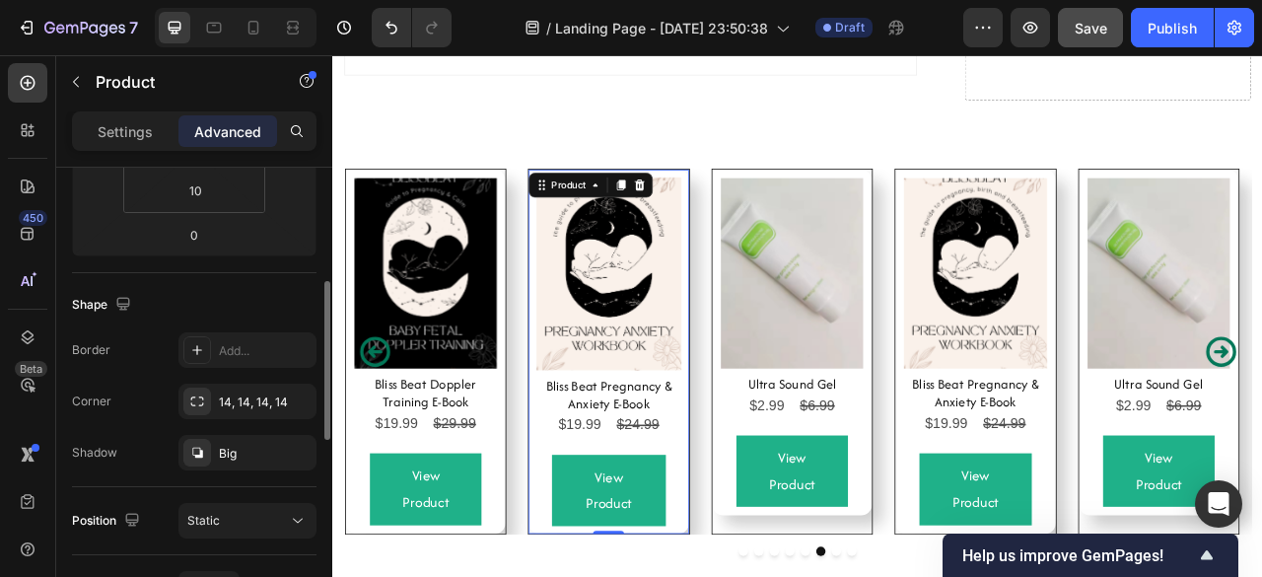
scroll to position [425, 0]
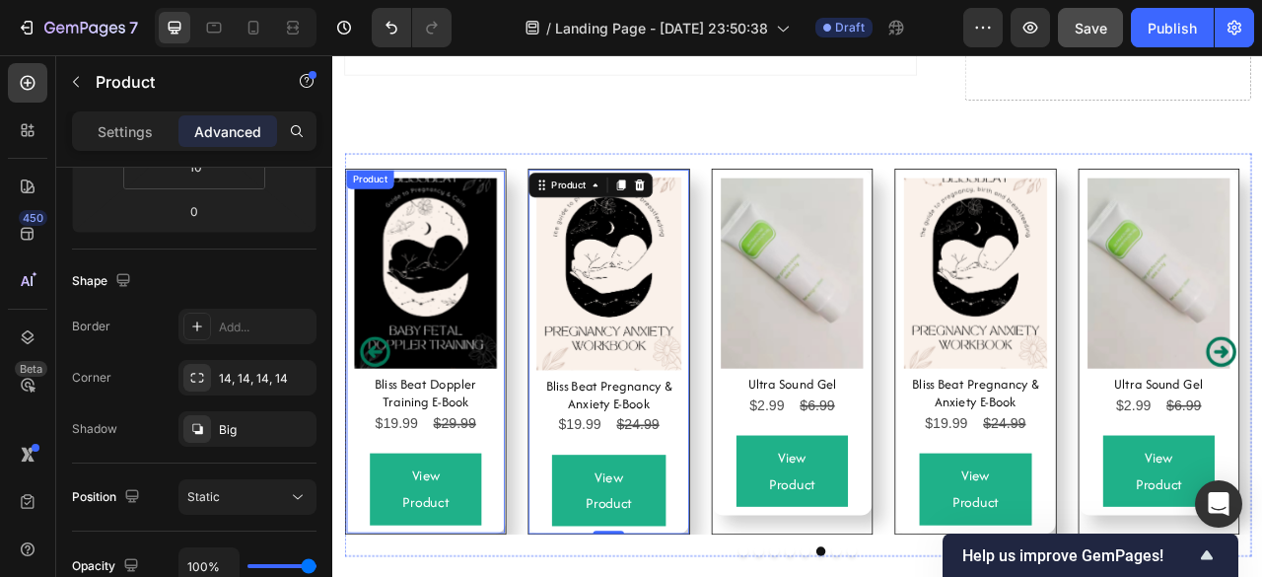
click at [544, 545] on div "Product Images Bliss Beat Doppler Training E-Book Product Title $19.99 Product …" at bounding box center [450, 431] width 204 height 463
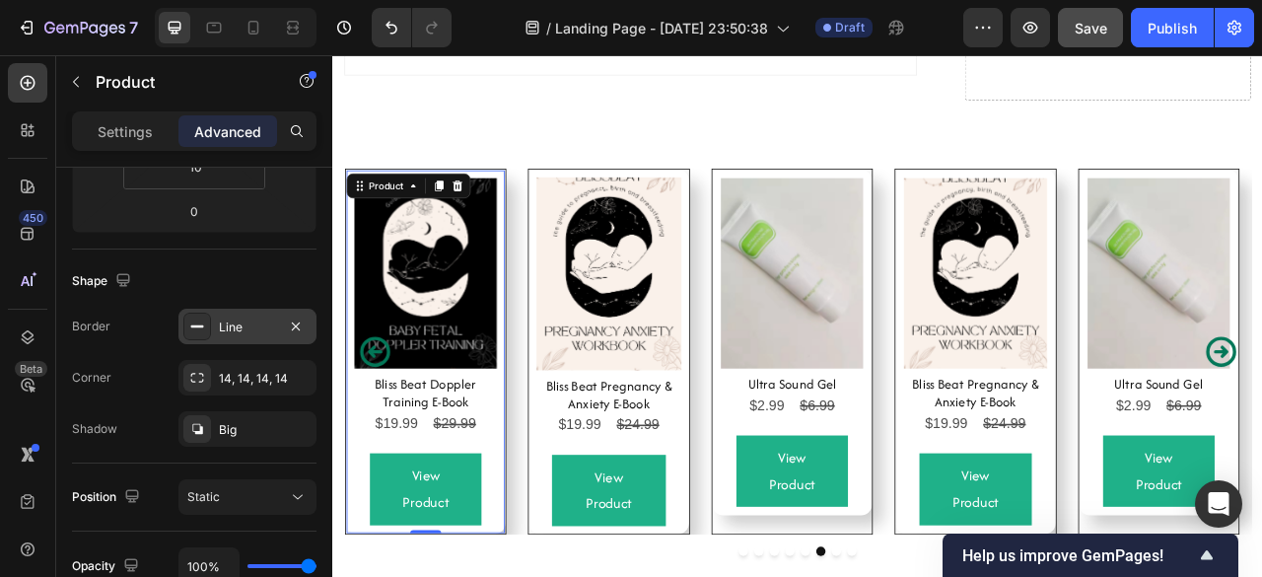
click at [233, 333] on div "Line" at bounding box center [247, 327] width 57 height 18
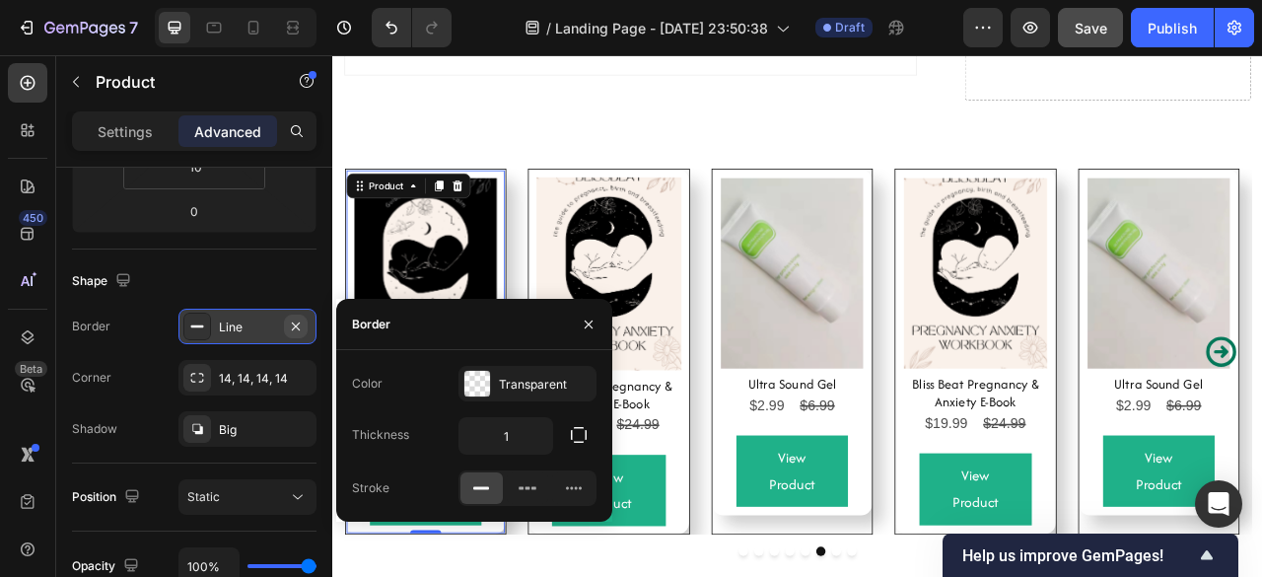
click at [304, 326] on button "button" at bounding box center [296, 326] width 24 height 24
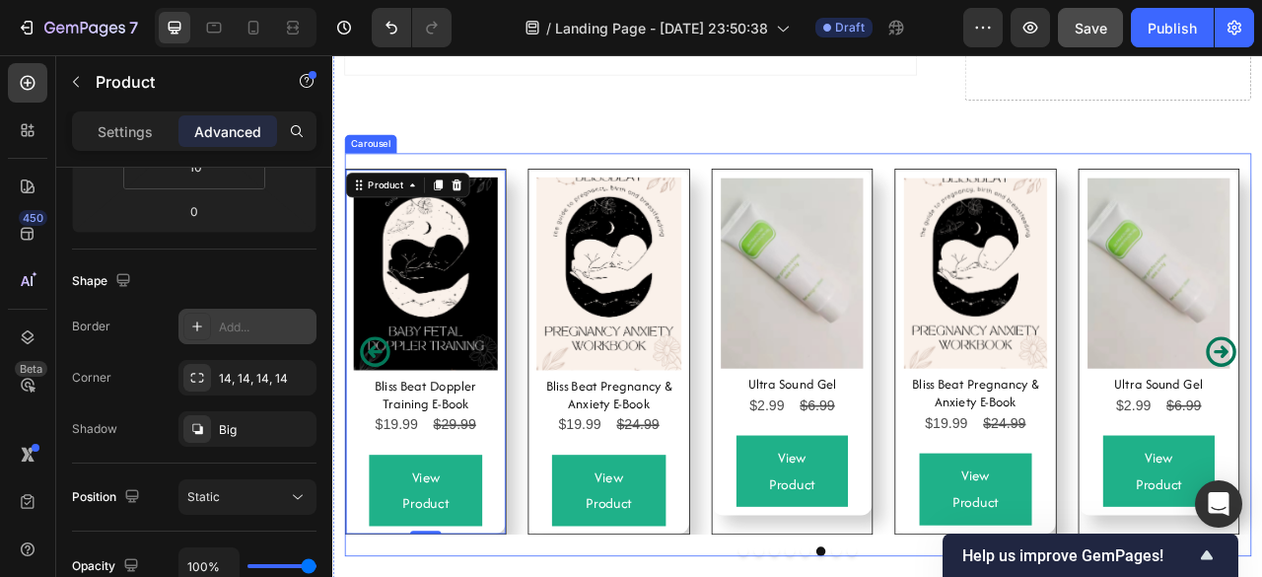
click at [567, 476] on div "Product Images Bliss Beat Pregnancy & Anxiety E-Book Product Title $19.99 Produ…" at bounding box center [923, 431] width 1153 height 465
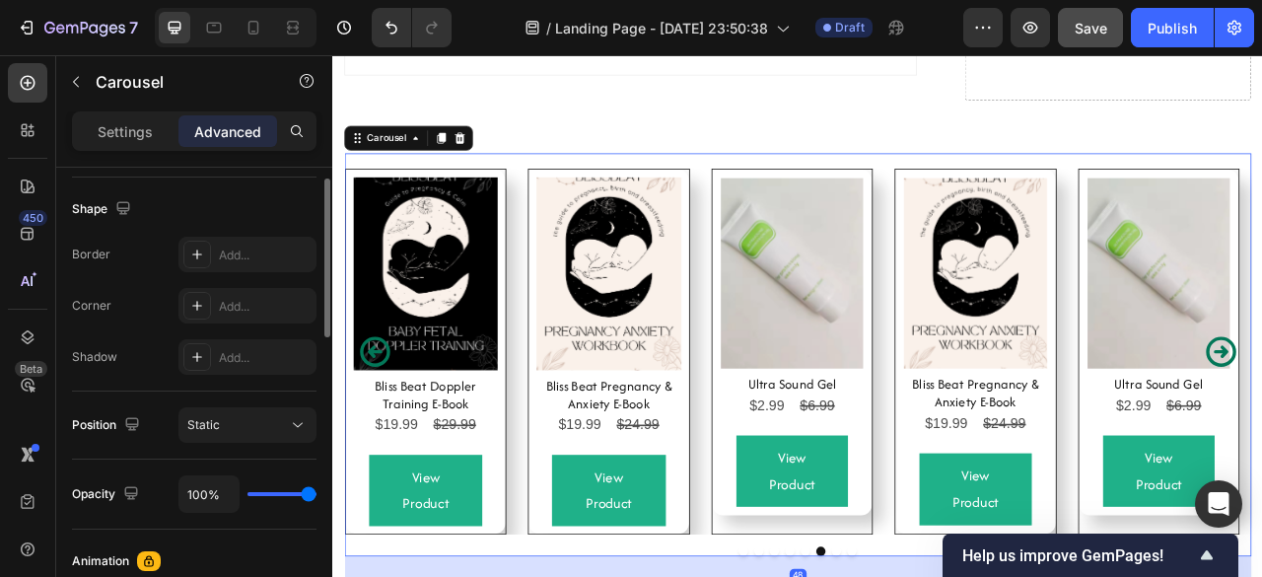
scroll to position [500, 0]
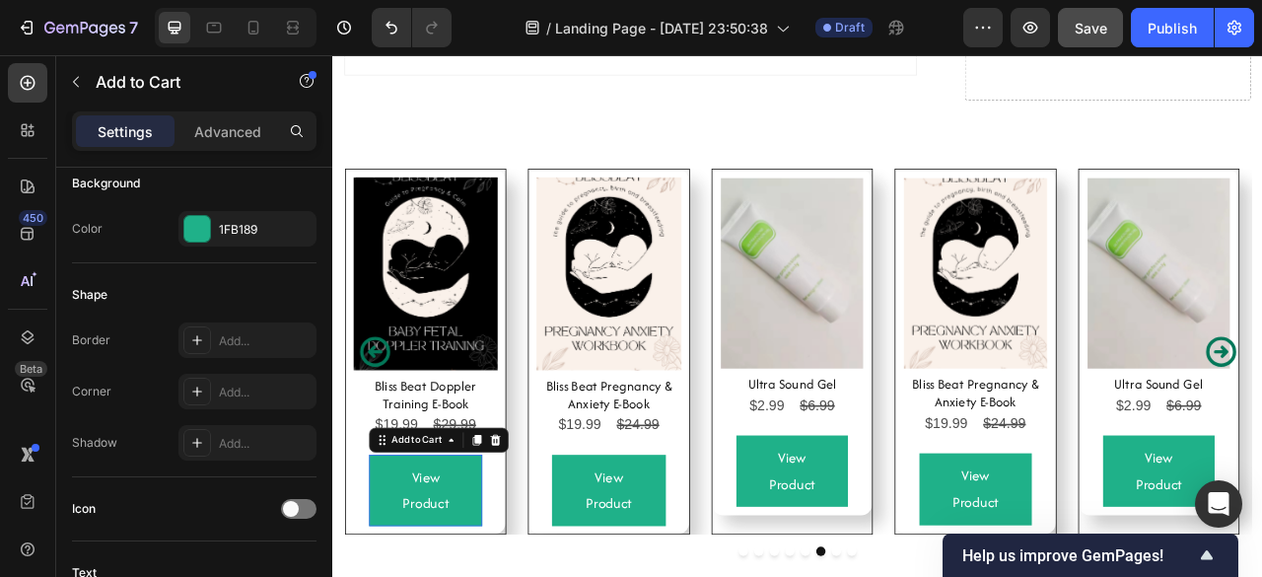
scroll to position [0, 0]
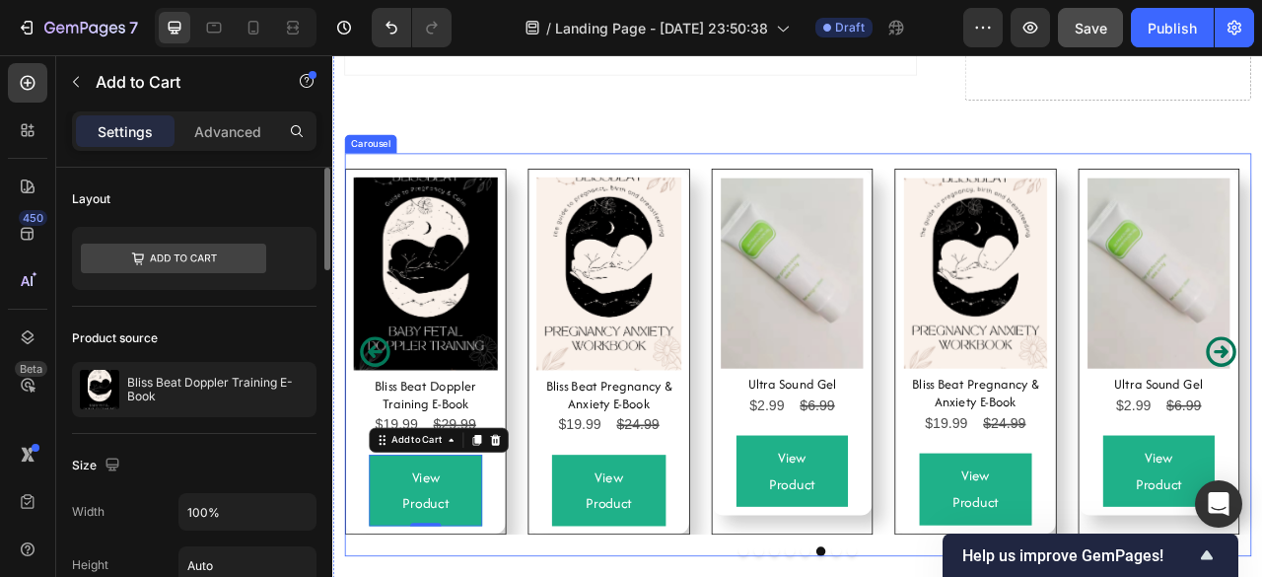
click at [520, 635] on div "Product Images Bliss Beat Doppler Training E-Book Product Title $19.99 Product …" at bounding box center [450, 431] width 204 height 463
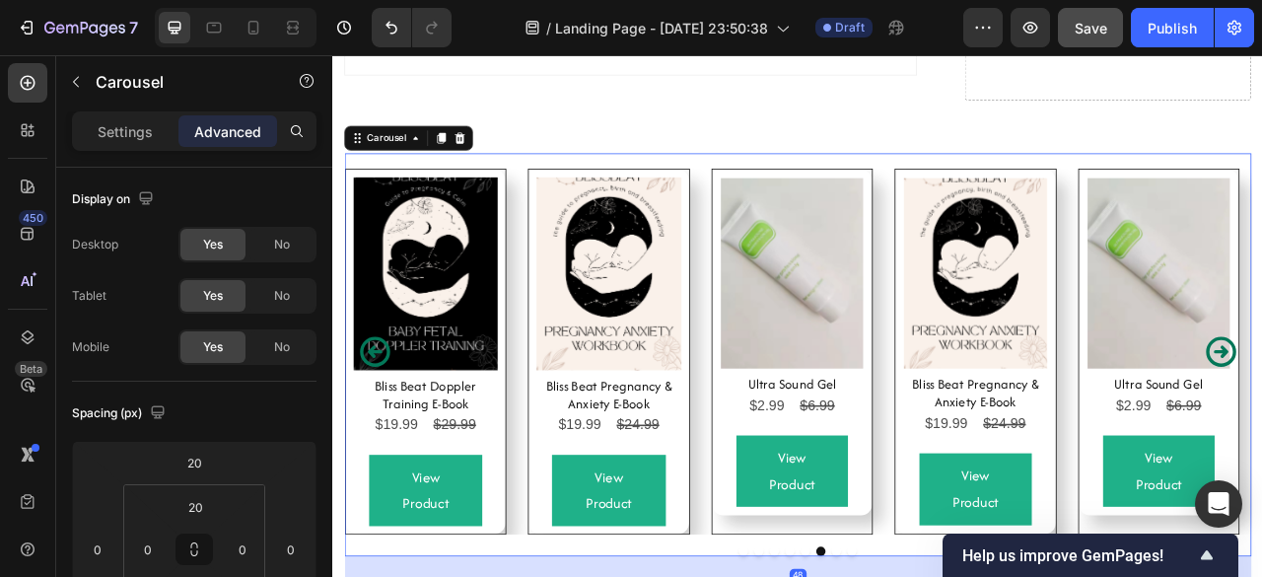
click at [850, 652] on div "Product Images Ultra Sound Gel Product Title $2.99 Product Price Product Price …" at bounding box center [916, 431] width 204 height 463
click at [809, 613] on div "Product Images Bliss Beat Pregnancy & Anxiety E-Book Product Title $19.99 Produ…" at bounding box center [923, 431] width 1153 height 465
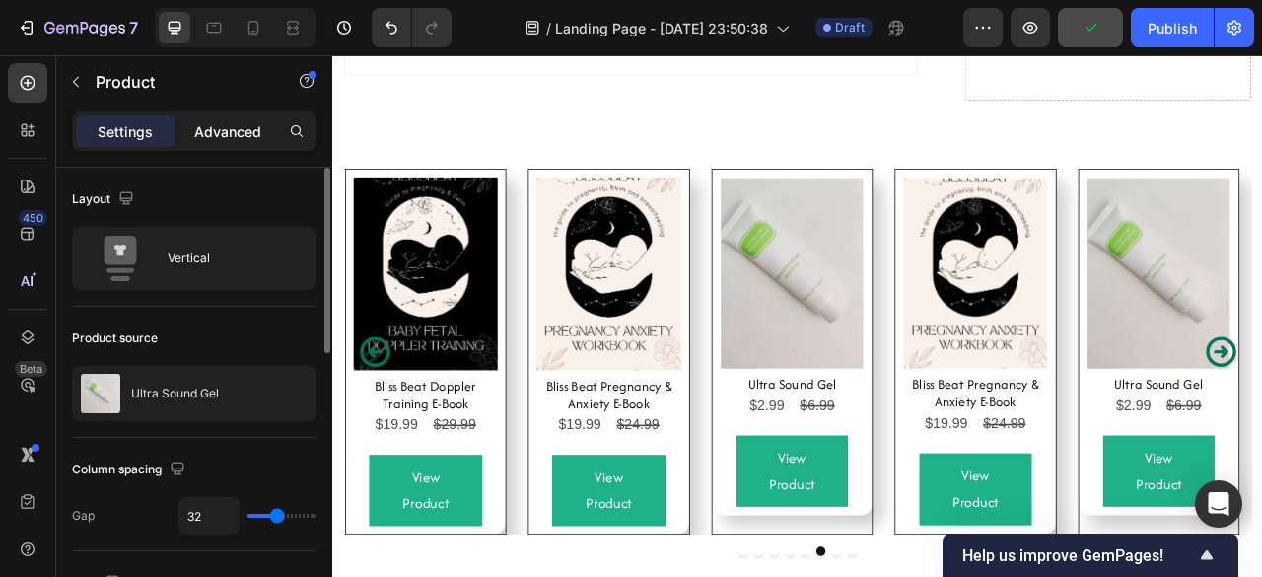
click at [211, 128] on p "Advanced" at bounding box center [227, 131] width 67 height 21
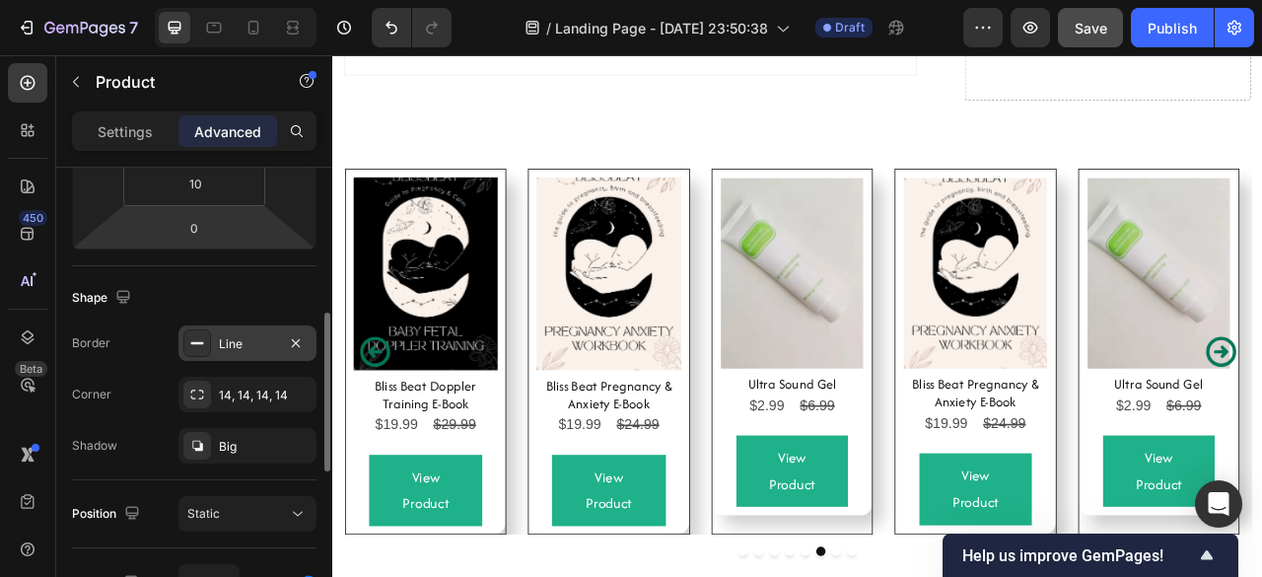
scroll to position [412, 0]
click at [296, 337] on icon "button" at bounding box center [296, 338] width 8 height 8
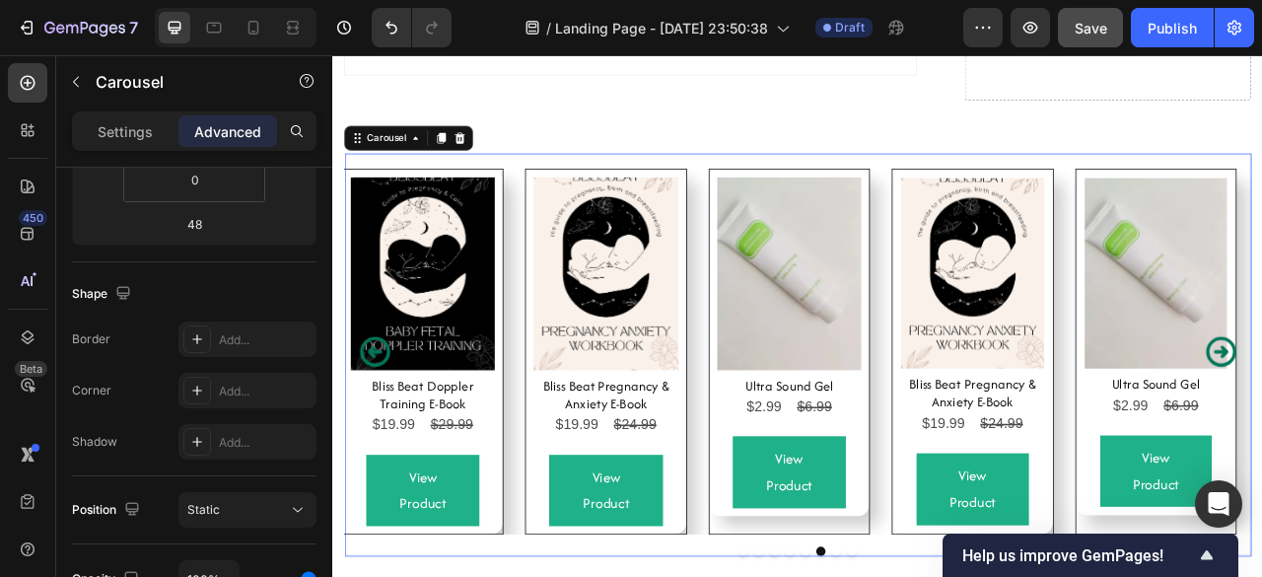
scroll to position [0, 0]
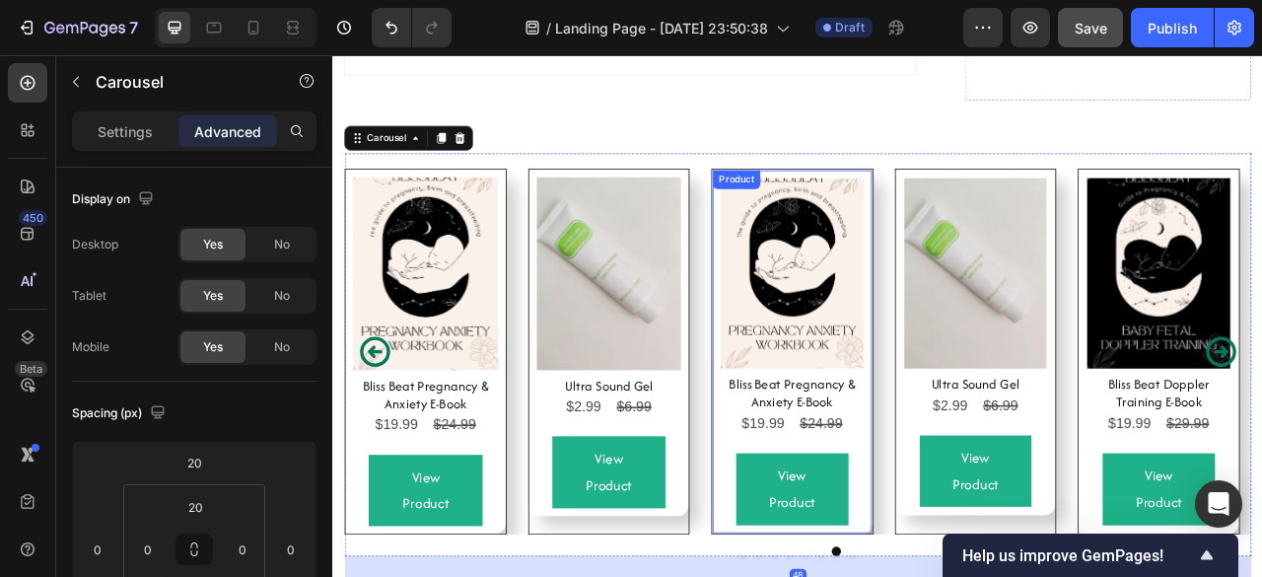
click at [836, 653] on div "Product Images Bliss Beat Pregnancy & Anxiety E-Book Product Title $19.99 Produ…" at bounding box center [916, 431] width 204 height 463
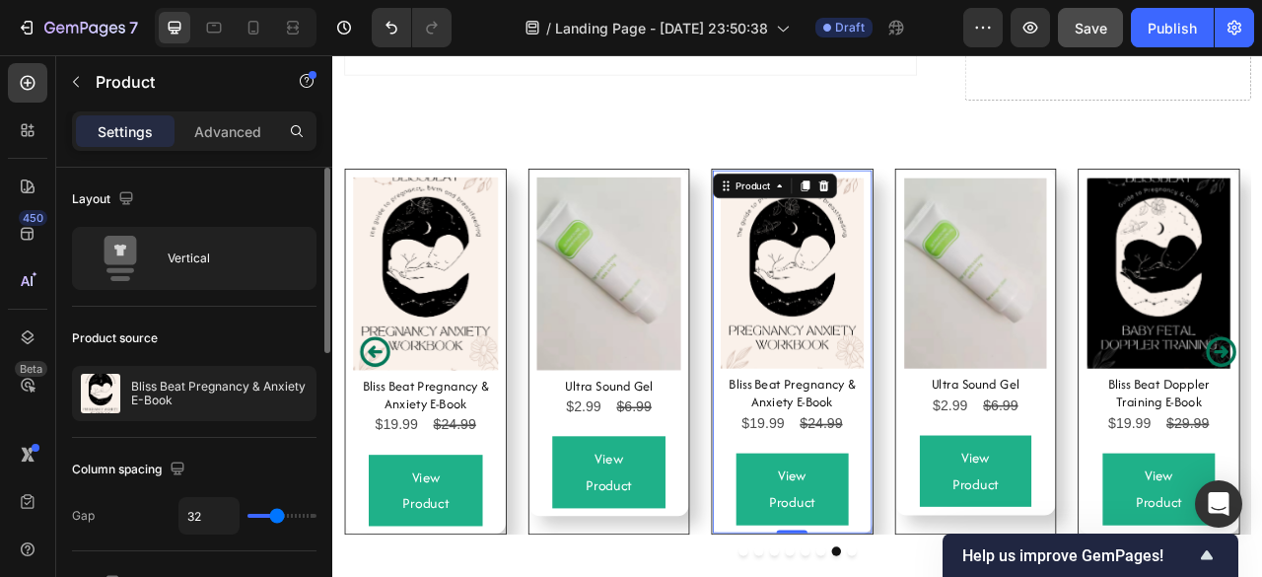
scroll to position [1, 0]
click at [198, 149] on div "Settings Advanced" at bounding box center [194, 130] width 244 height 39
click at [212, 131] on p "Advanced" at bounding box center [227, 131] width 67 height 21
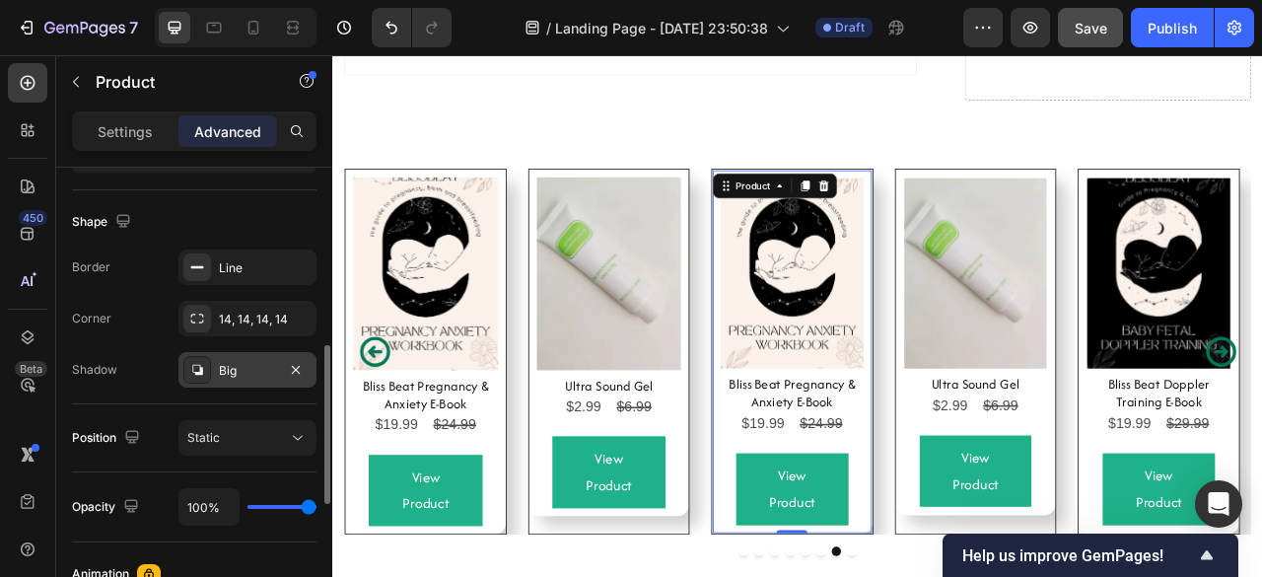
scroll to position [493, 0]
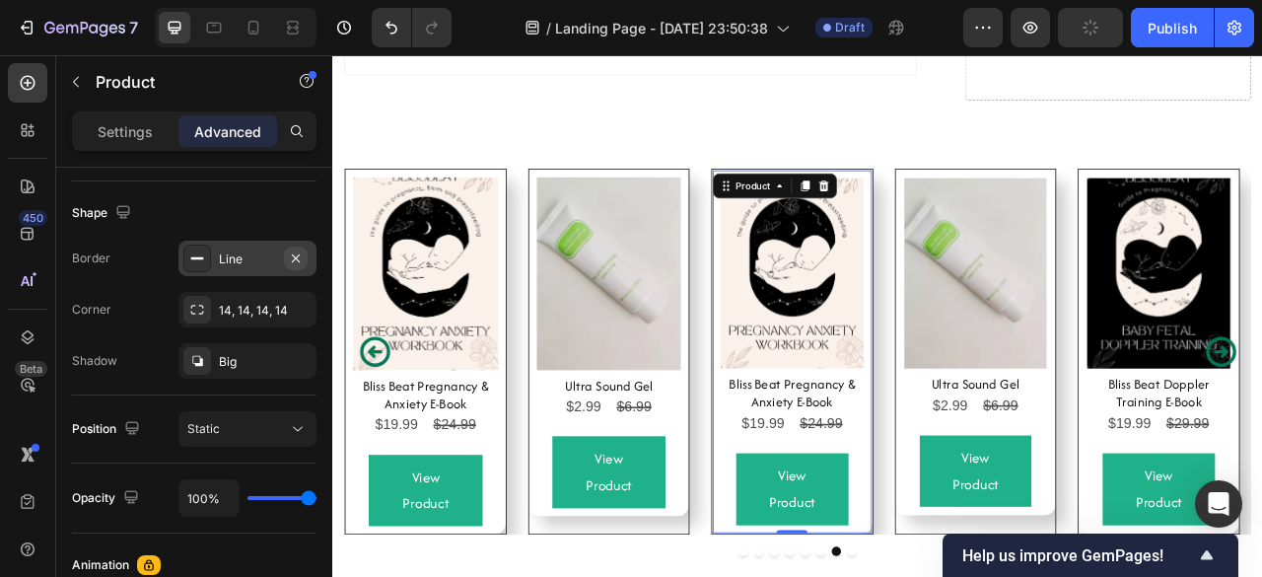
click at [296, 257] on icon "button" at bounding box center [296, 258] width 16 height 16
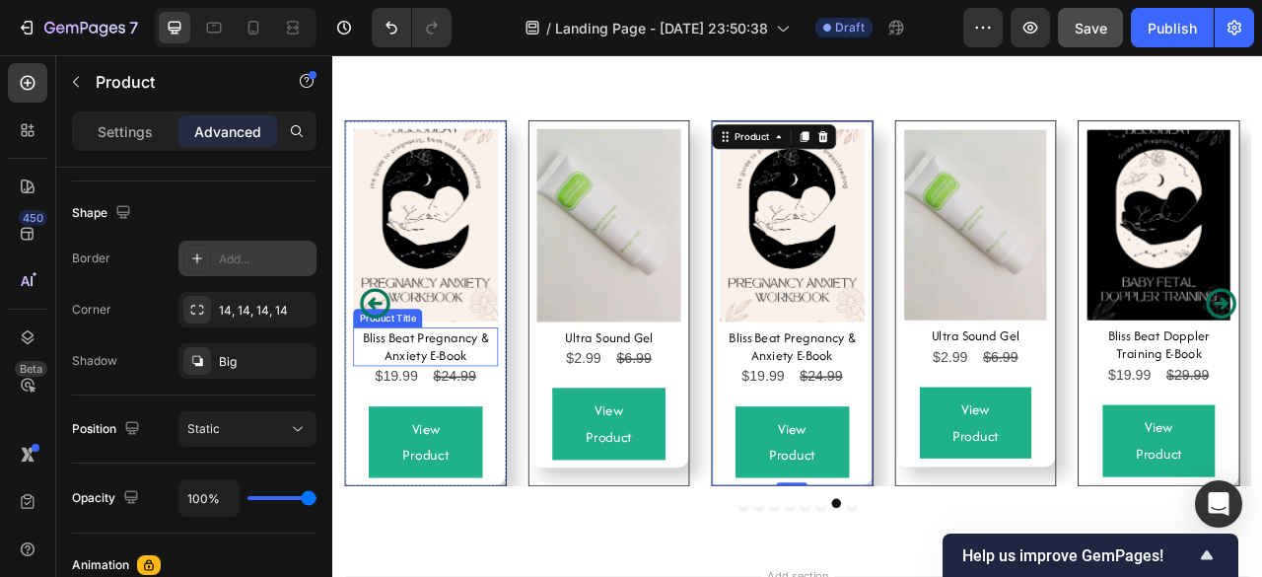
scroll to position [7587, 0]
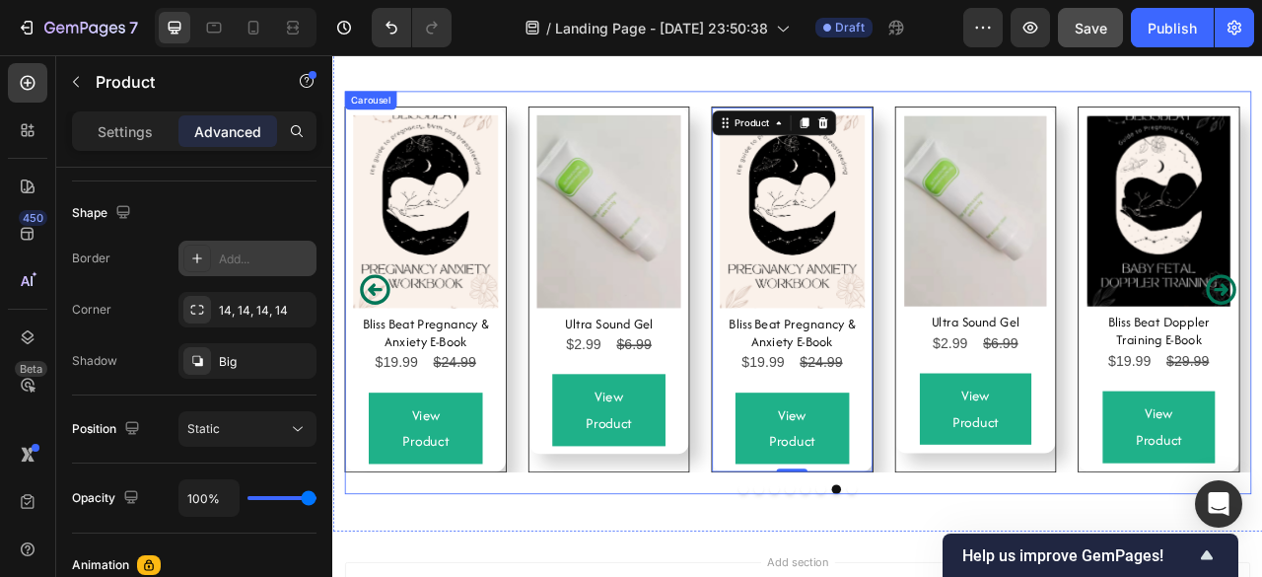
click at [835, 568] on div "Product Images Bliss Beat Pregnancy & Anxiety E-Book Product Title $19.99 Produ…" at bounding box center [916, 352] width 204 height 463
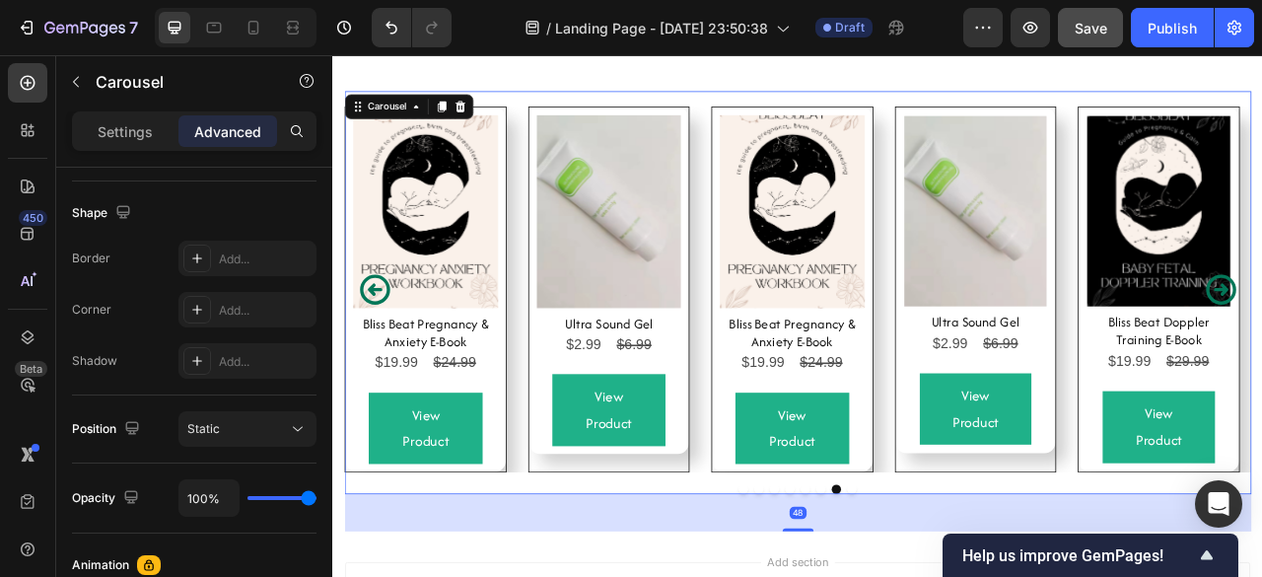
scroll to position [0, 0]
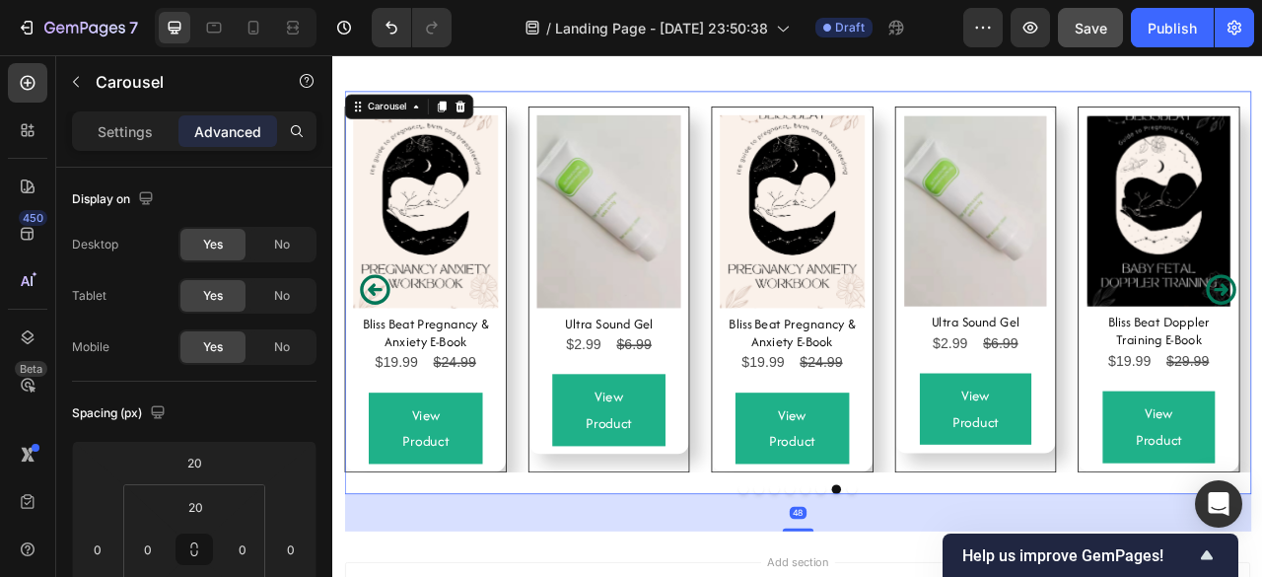
click at [795, 549] on div "Product Images Bliss Beat Pregnancy & Anxiety E-Book Product Title $19.99 Produ…" at bounding box center [923, 352] width 1153 height 465
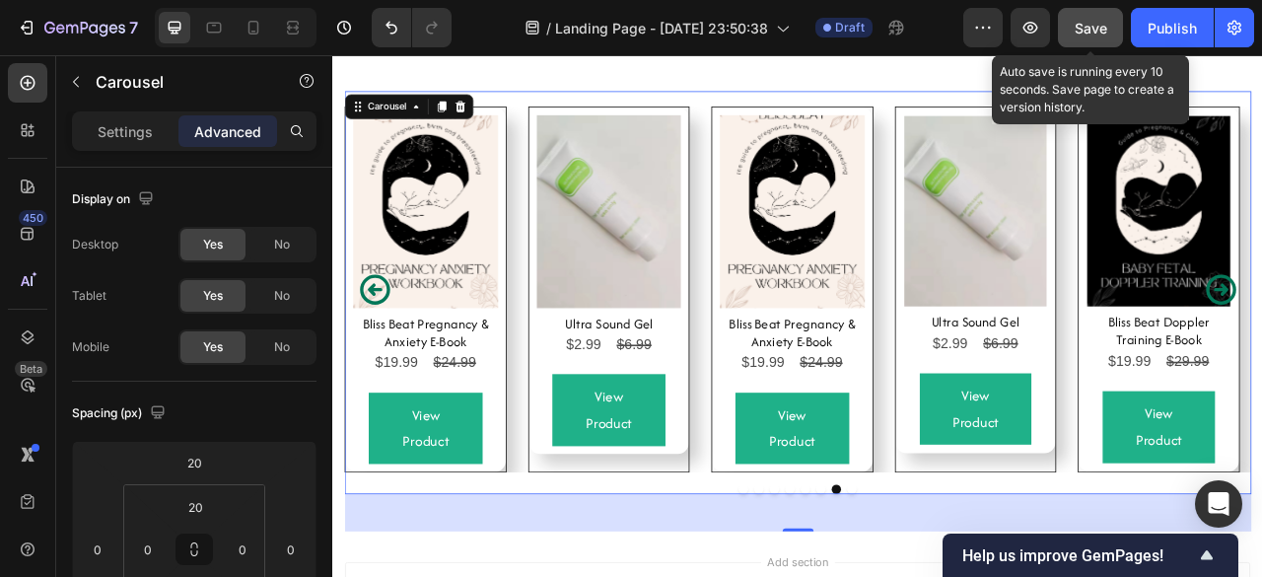
click at [1085, 34] on span "Save" at bounding box center [1090, 28] width 33 height 17
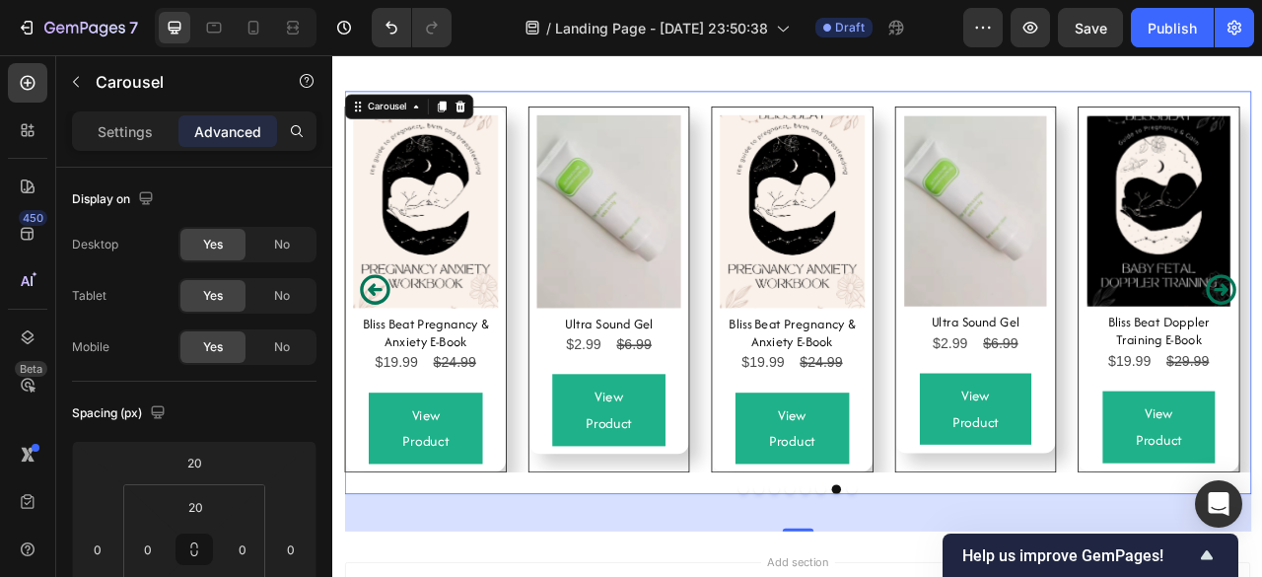
click at [871, 565] on div "Product Images Bliss Beat Pregnancy & Anxiety E-Book Product Title $19.99 Produ…" at bounding box center [916, 352] width 204 height 463
click at [1084, 568] on div "Product Images Ultra Sound Gel Product Title $2.99 Product Price Product Price …" at bounding box center [1150, 352] width 204 height 463
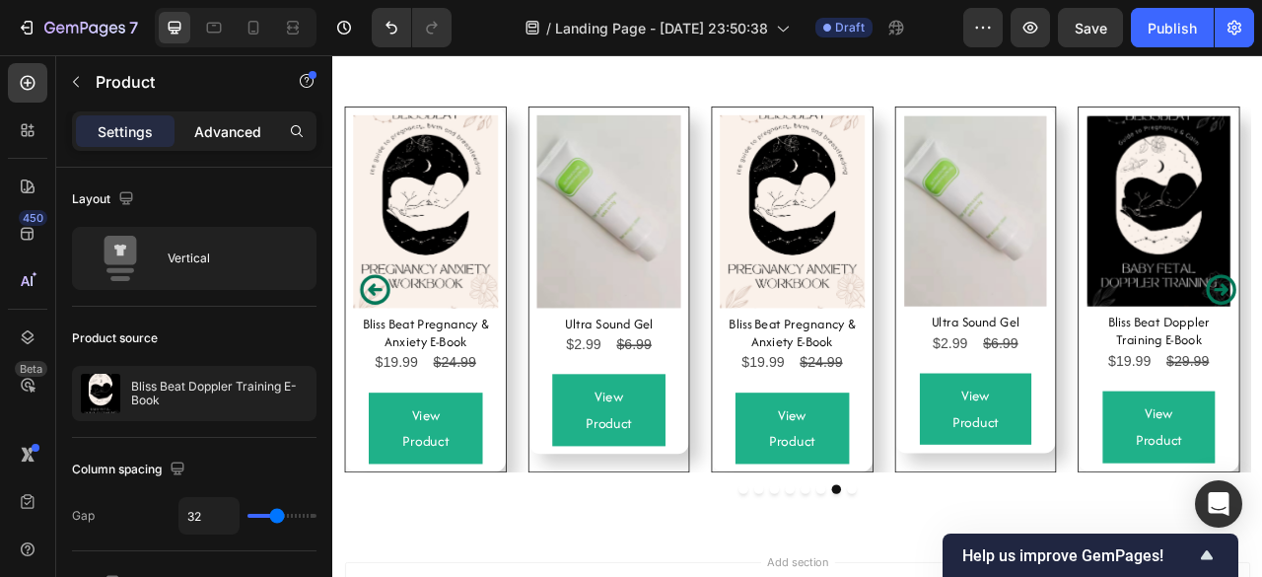
click at [232, 123] on p "Advanced" at bounding box center [227, 131] width 67 height 21
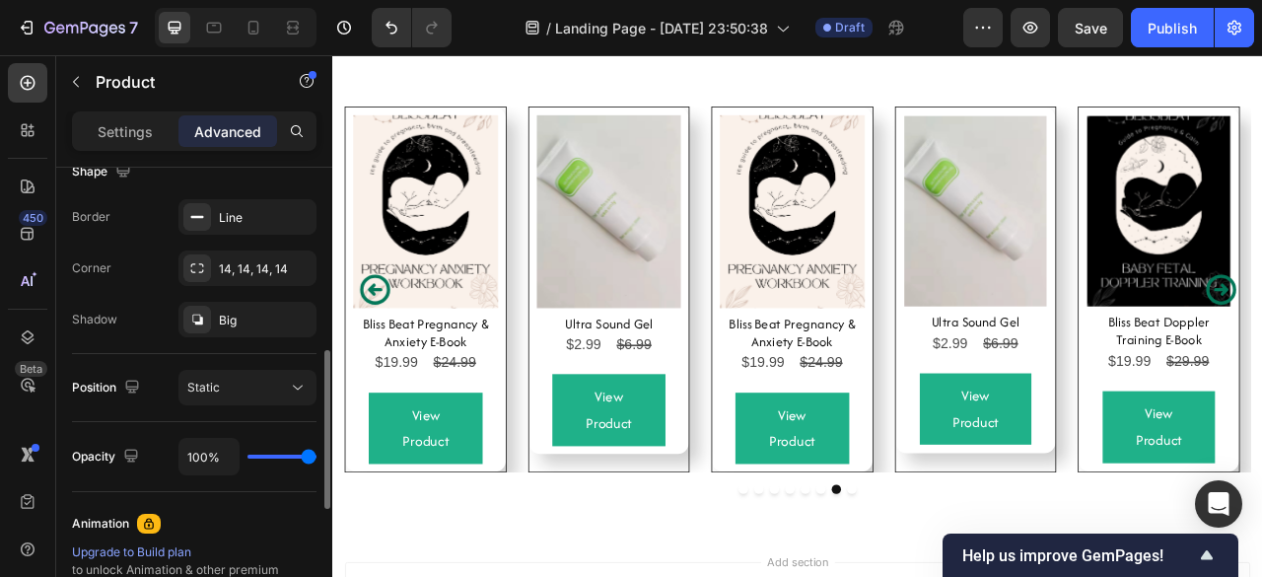
scroll to position [534, 0]
click at [302, 214] on icon "button" at bounding box center [296, 217] width 16 height 16
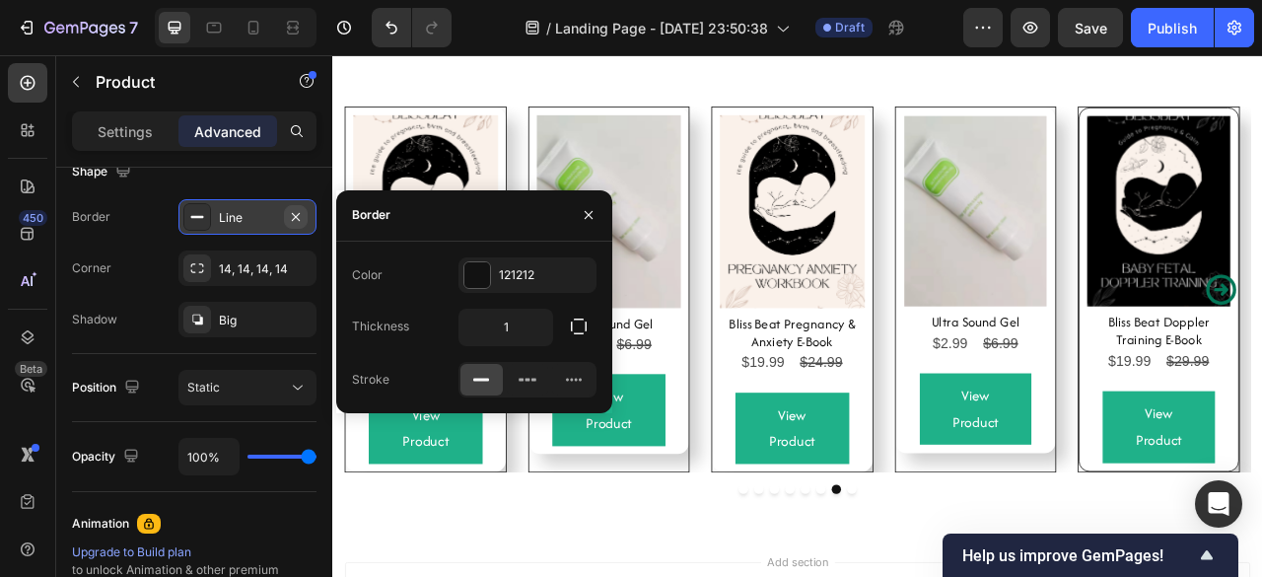
click at [300, 222] on icon "button" at bounding box center [296, 217] width 16 height 16
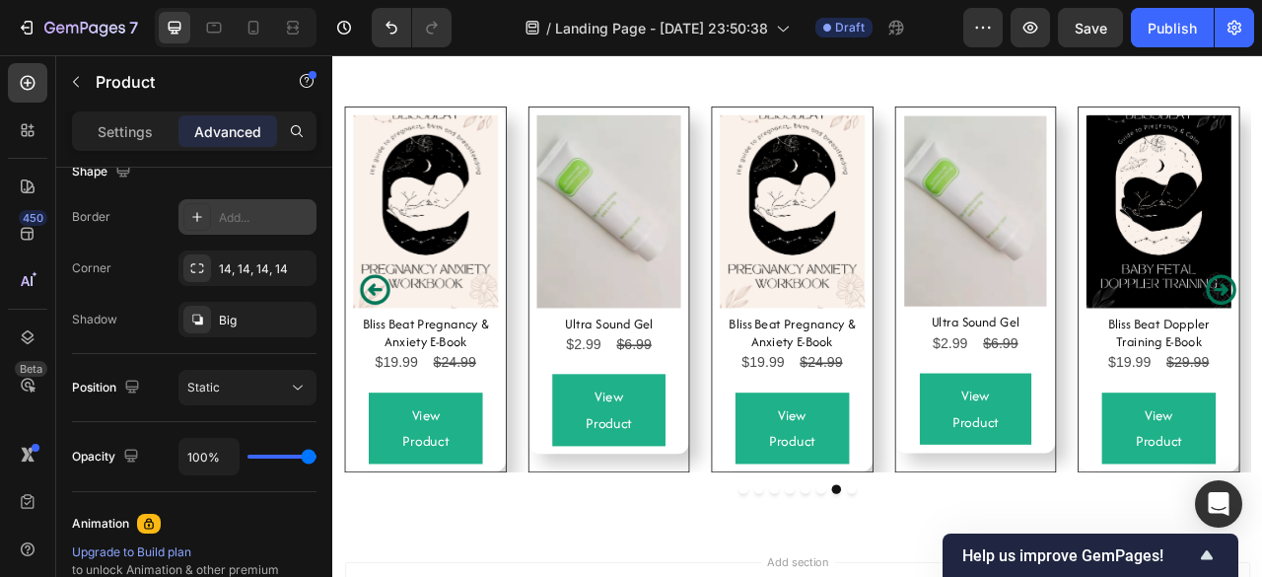
click at [300, 222] on div "Add..." at bounding box center [265, 218] width 93 height 18
type input "1"
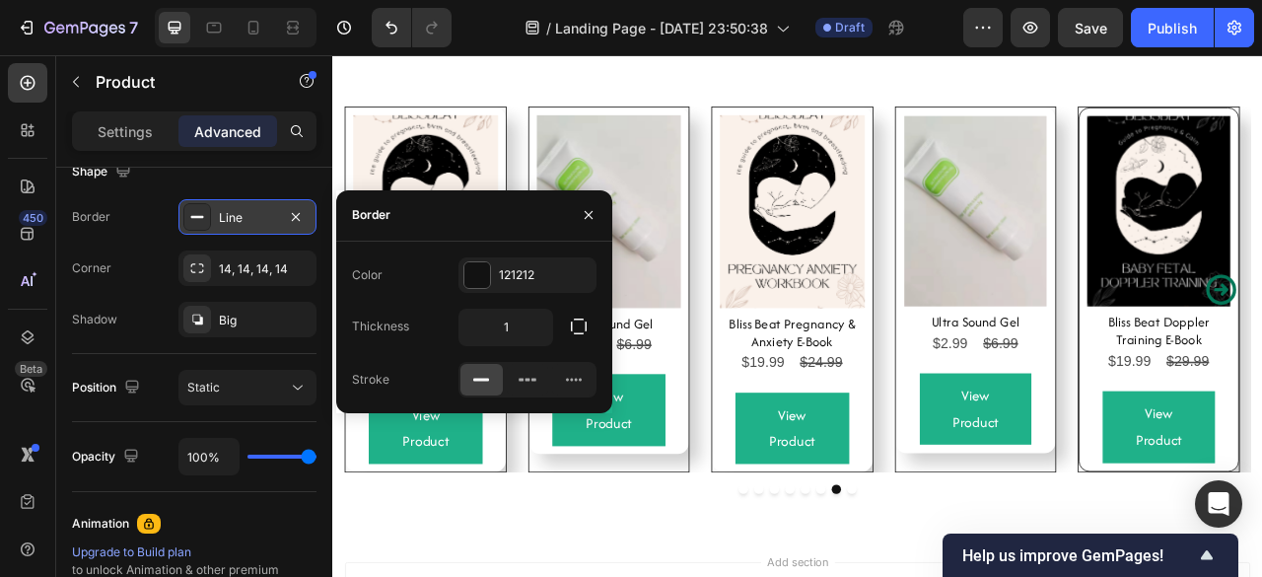
click at [300, 222] on icon "button" at bounding box center [296, 217] width 16 height 16
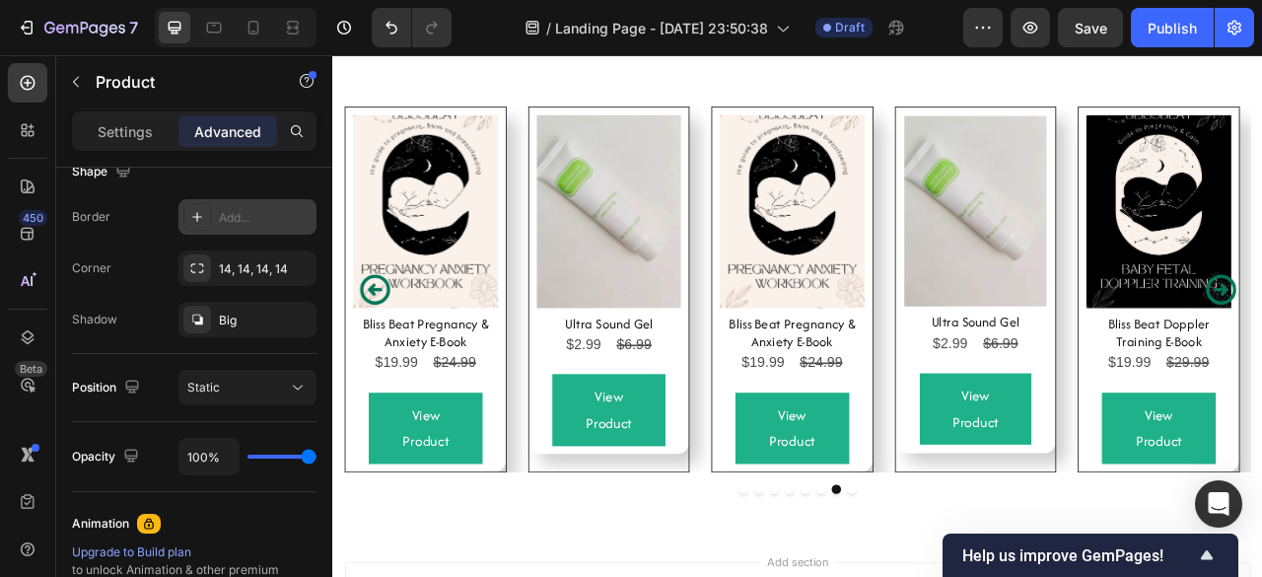
click at [238, 153] on div "Settings Advanced" at bounding box center [194, 139] width 276 height 56
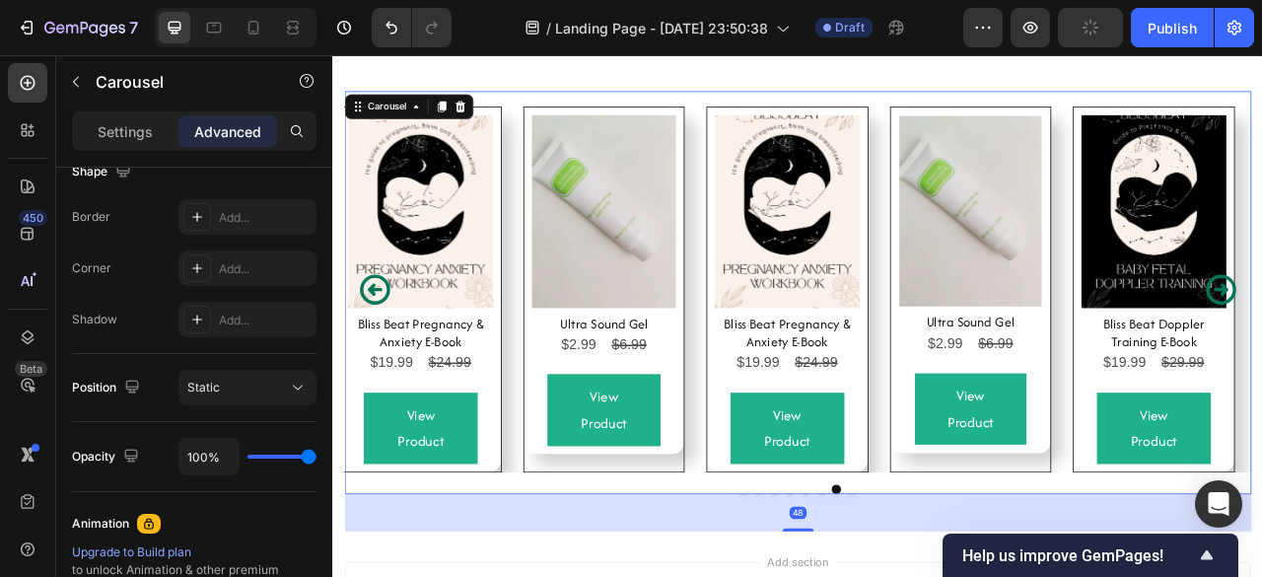
scroll to position [0, 0]
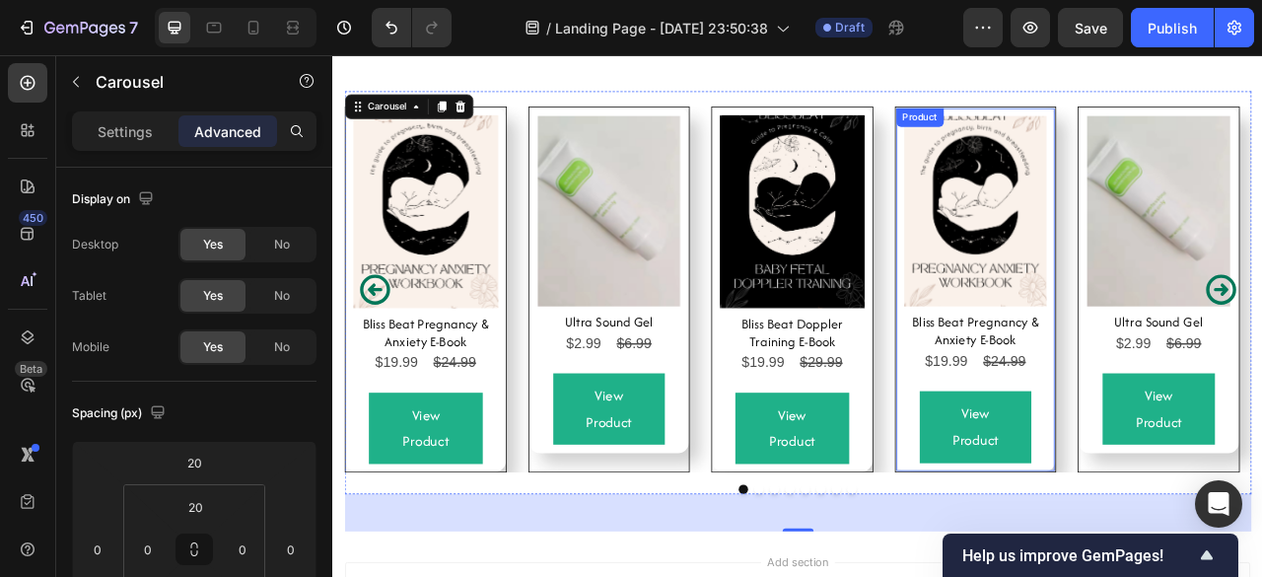
click at [1241, 550] on div "Product Images Bliss Beat Pregnancy & Anxiety E-Book Product Title $19.99 Produ…" at bounding box center [1150, 352] width 204 height 463
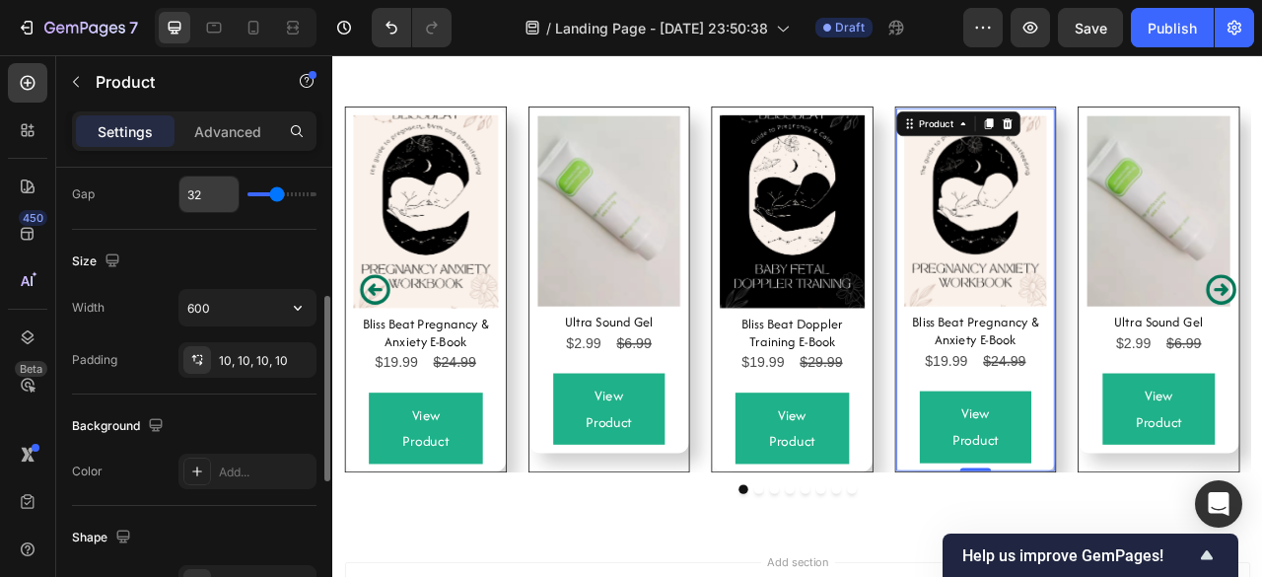
scroll to position [701, 0]
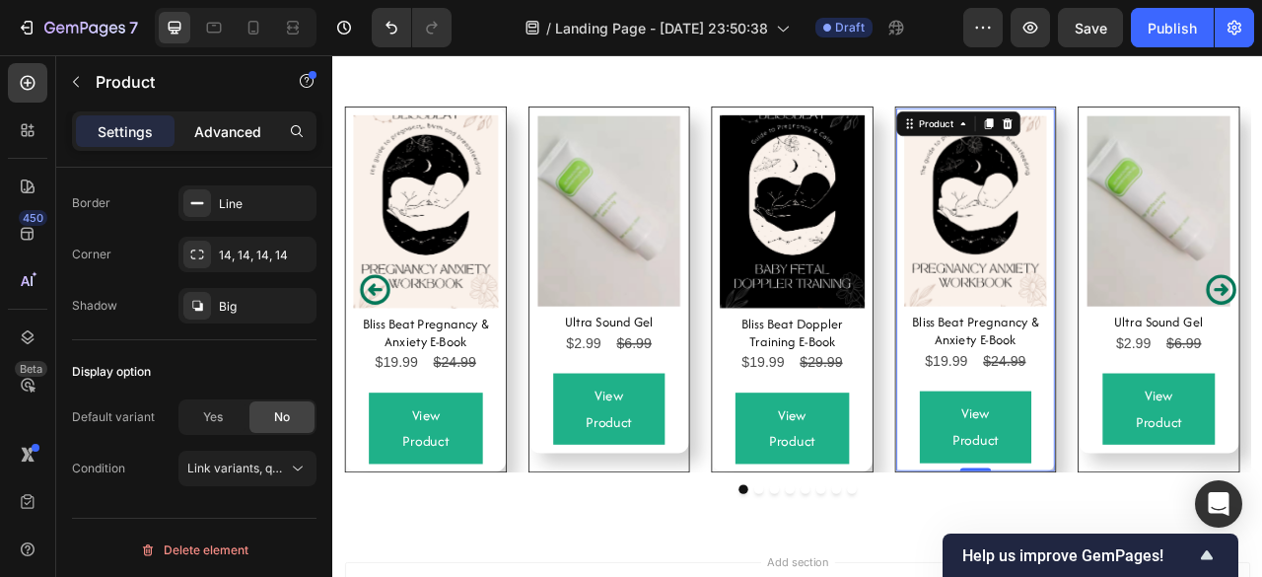
click at [205, 117] on div "Advanced" at bounding box center [227, 131] width 99 height 32
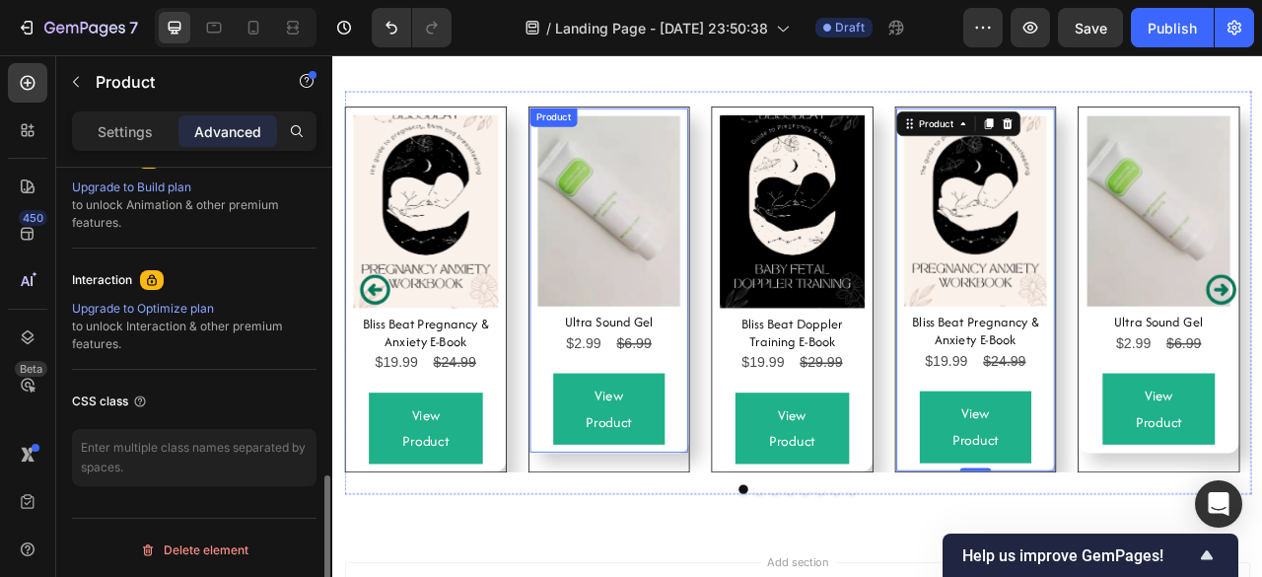
scroll to position [899, 0]
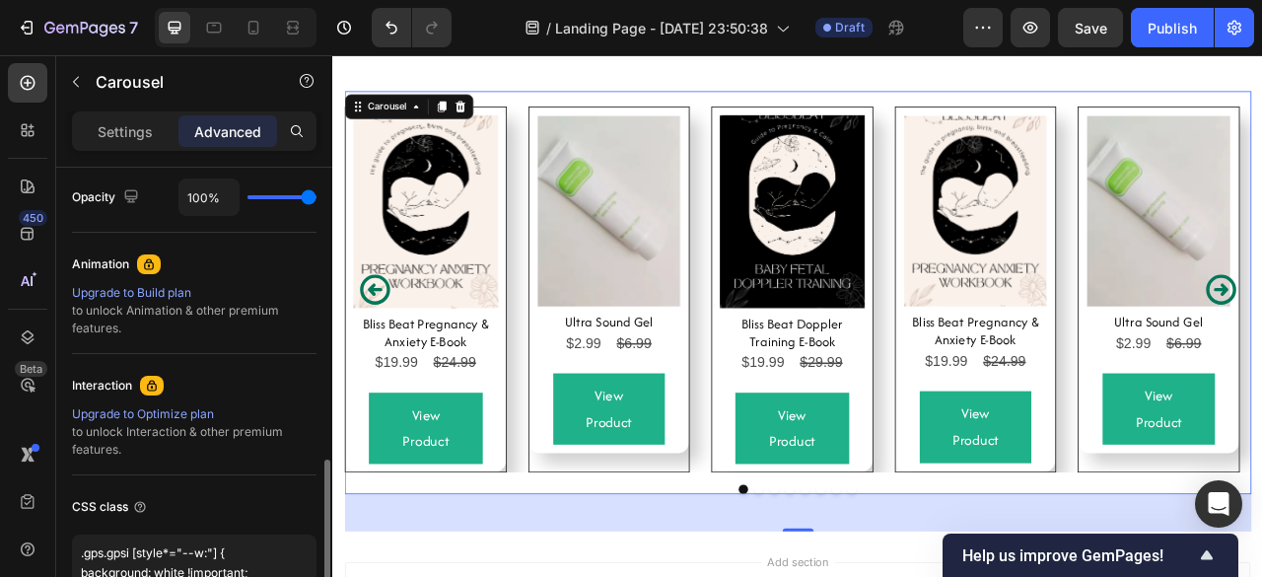
scroll to position [816, 0]
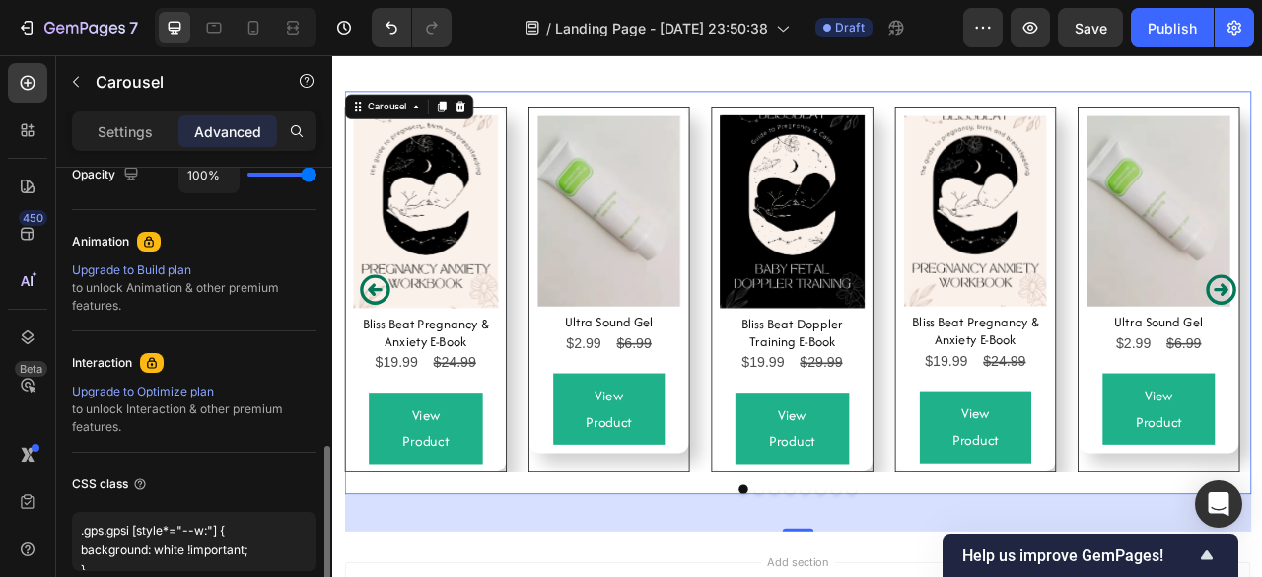
click at [564, 548] on div "Product Images Bliss Beat Pregnancy & Anxiety E-Book Product Title $19.99 Produ…" at bounding box center [923, 352] width 1153 height 465
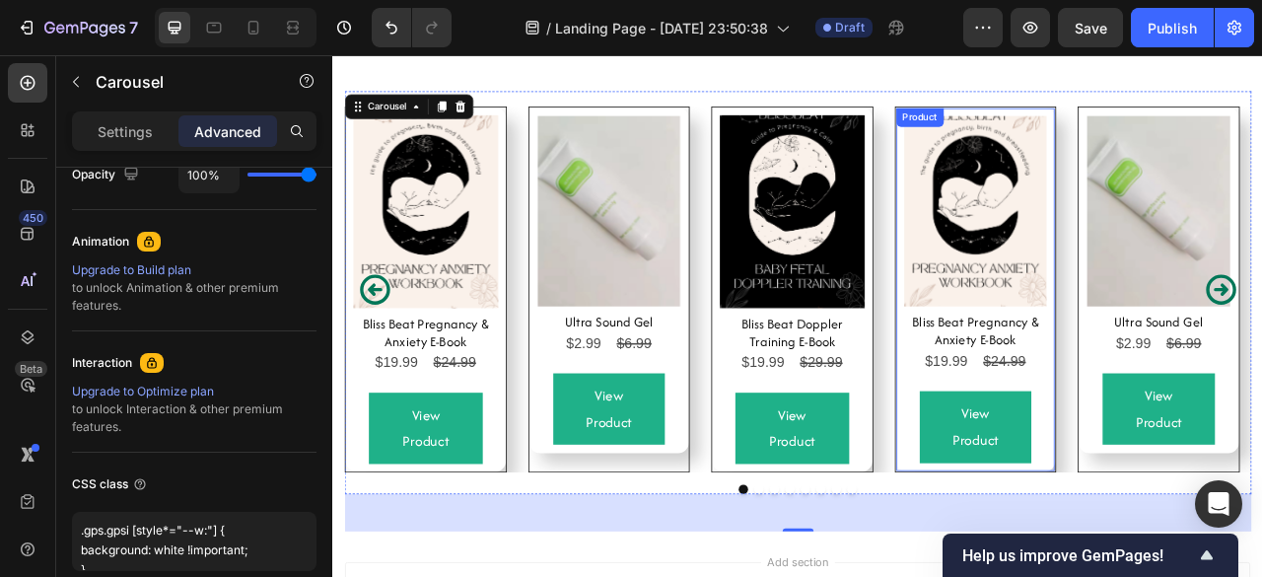
click at [1054, 129] on div "Product" at bounding box center [1079, 134] width 52 height 18
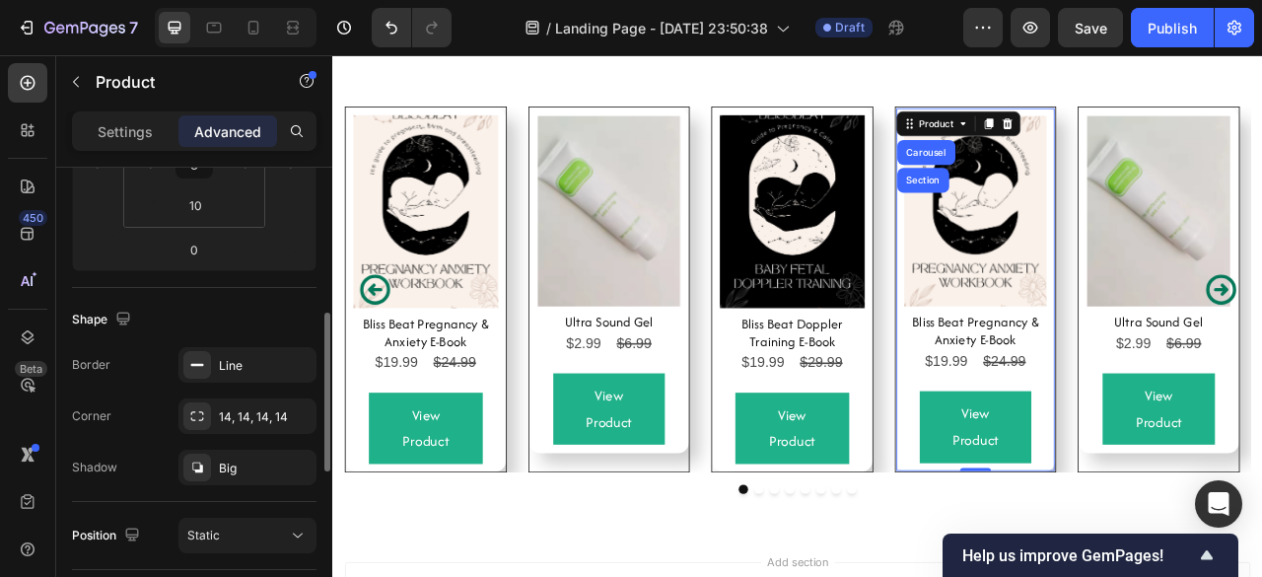
scroll to position [397, 0]
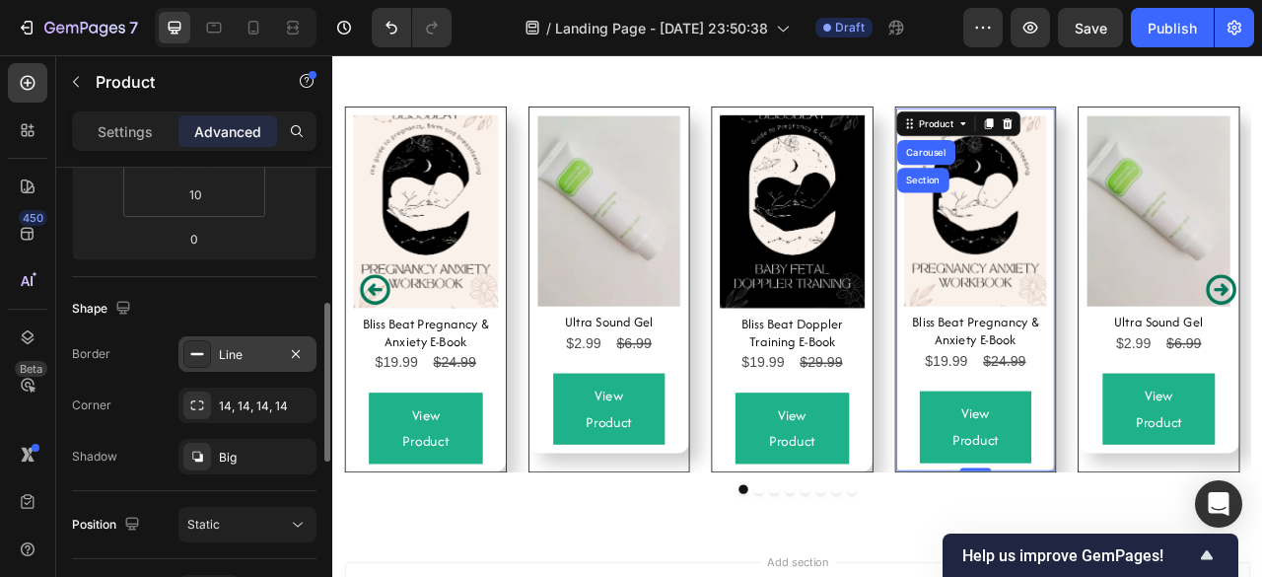
click at [312, 353] on div "Line" at bounding box center [247, 353] width 138 height 35
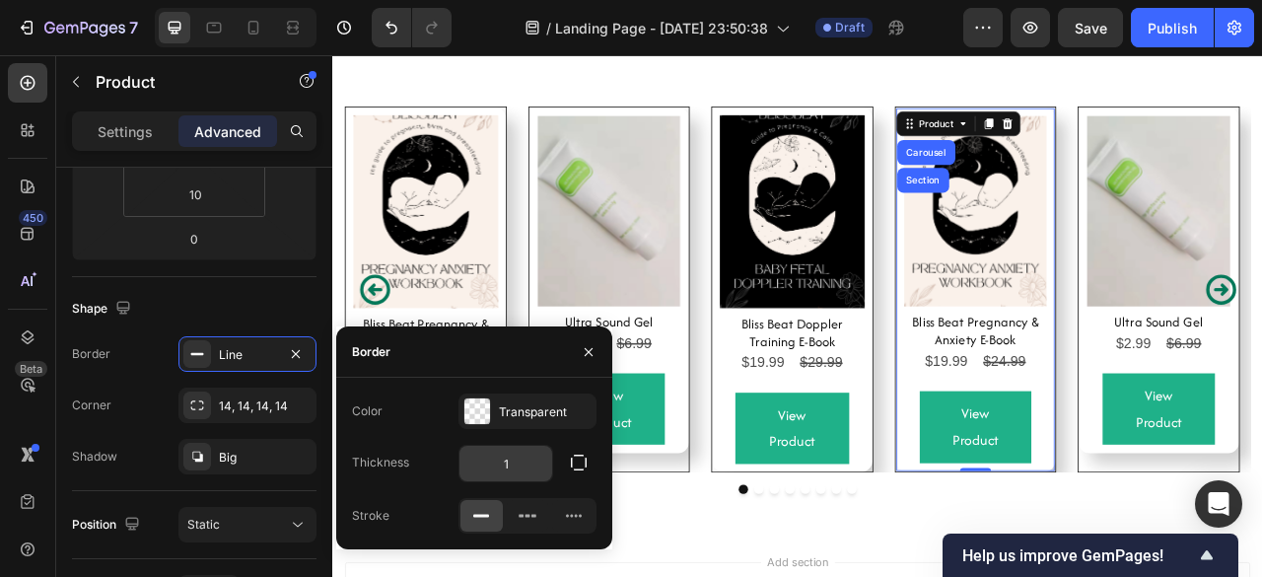
click at [513, 463] on input "1" at bounding box center [505, 462] width 93 height 35
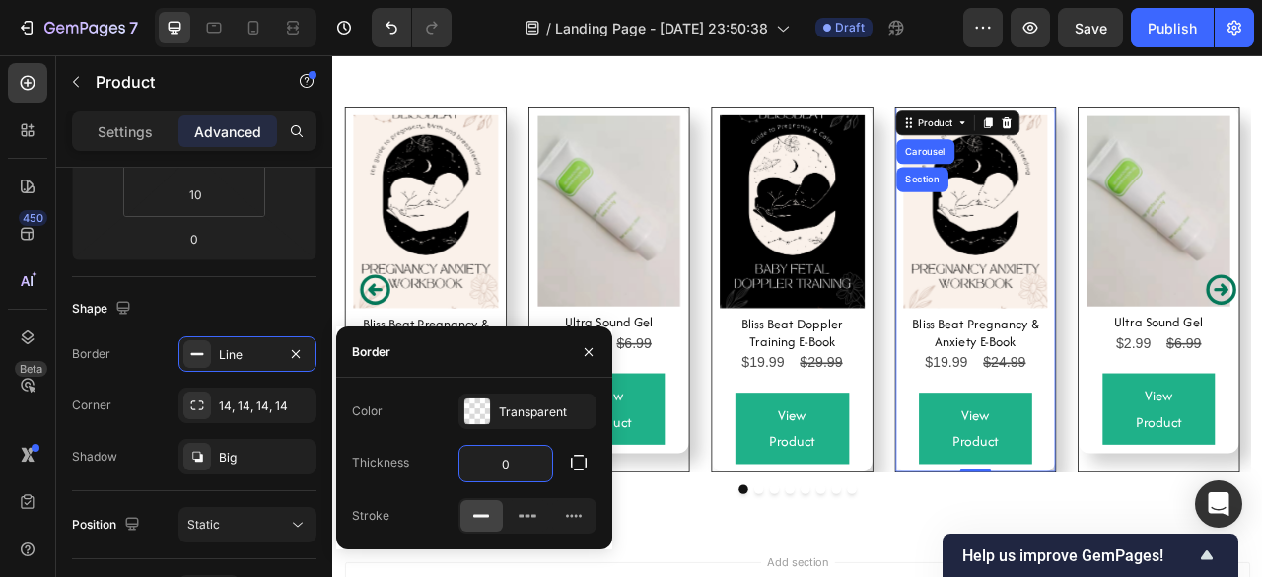
type input "0"
click at [547, 494] on div "Color Transparent Thickness 0 Stroke" at bounding box center [474, 463] width 276 height 140
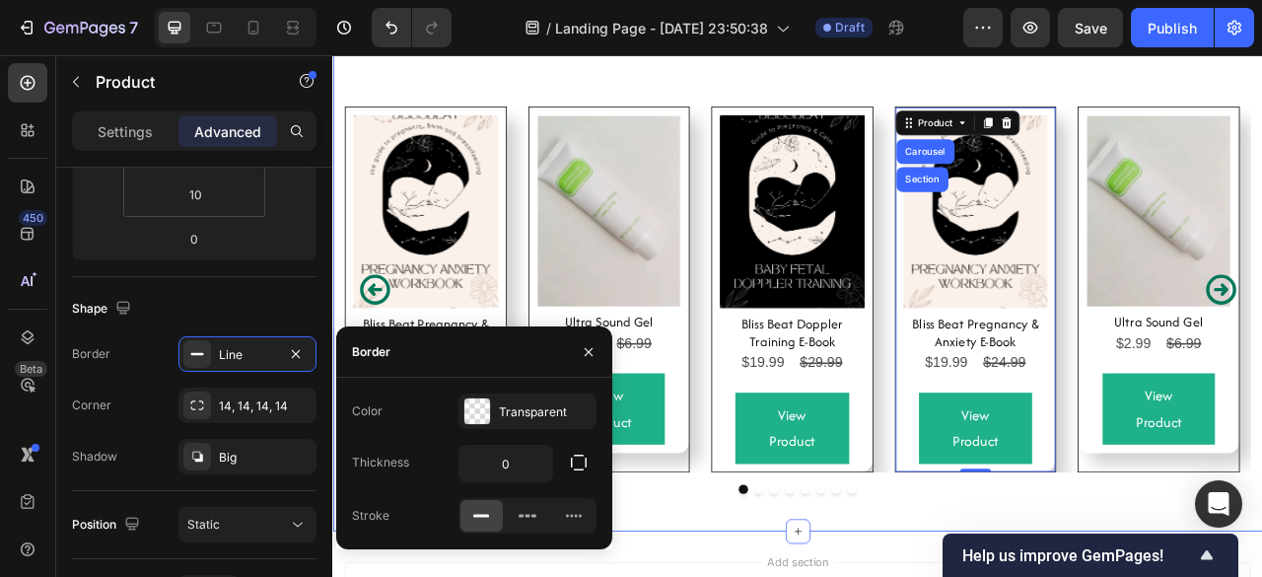
click at [1042, 597] on div "Product Images Bliss Beat Pregnancy & Anxiety E-Book Product Title $19.99 Produ…" at bounding box center [923, 371] width 1153 height 580
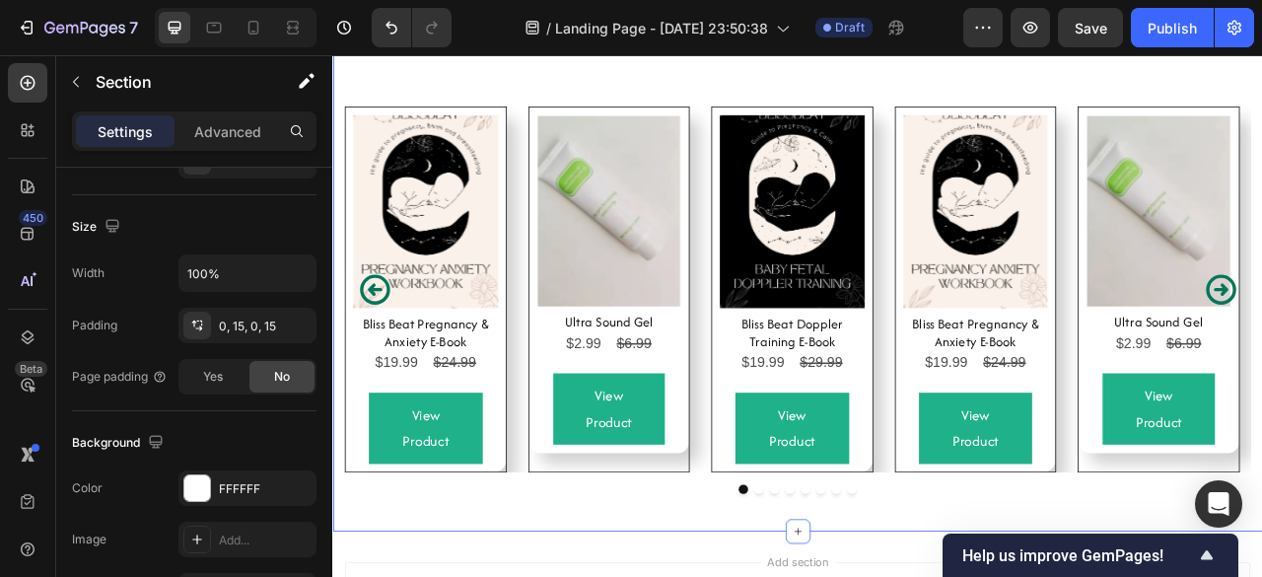
scroll to position [0, 0]
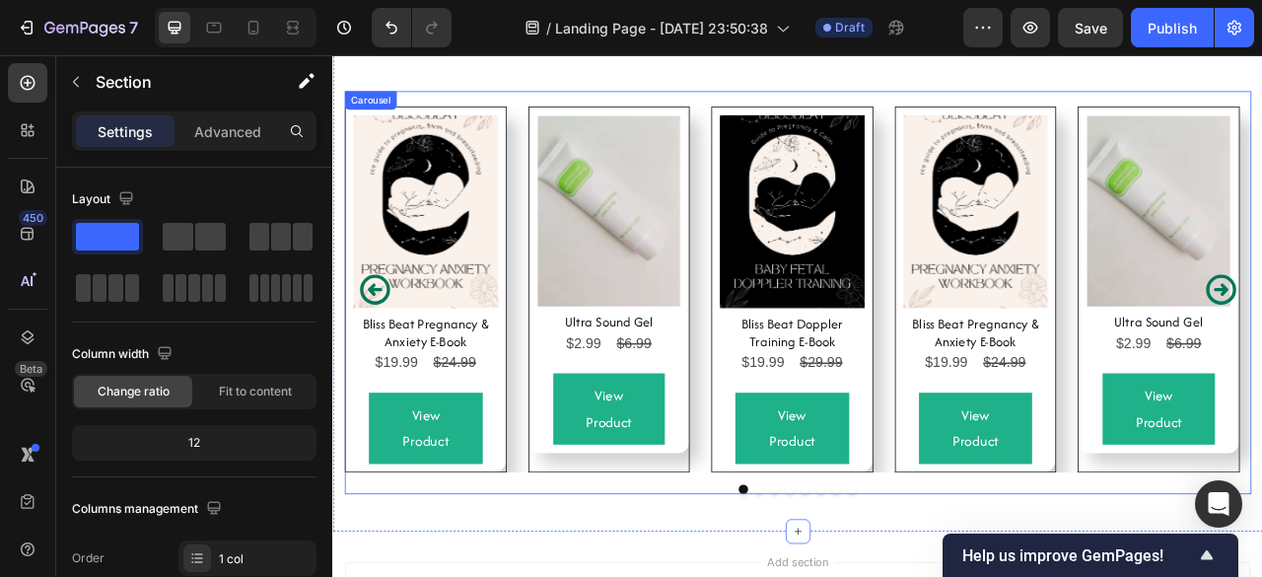
click at [1022, 479] on div "Product Images Bliss Beat Pregnancy & Anxiety E-Book Product Title $19.99 Produ…" at bounding box center [923, 352] width 1153 height 465
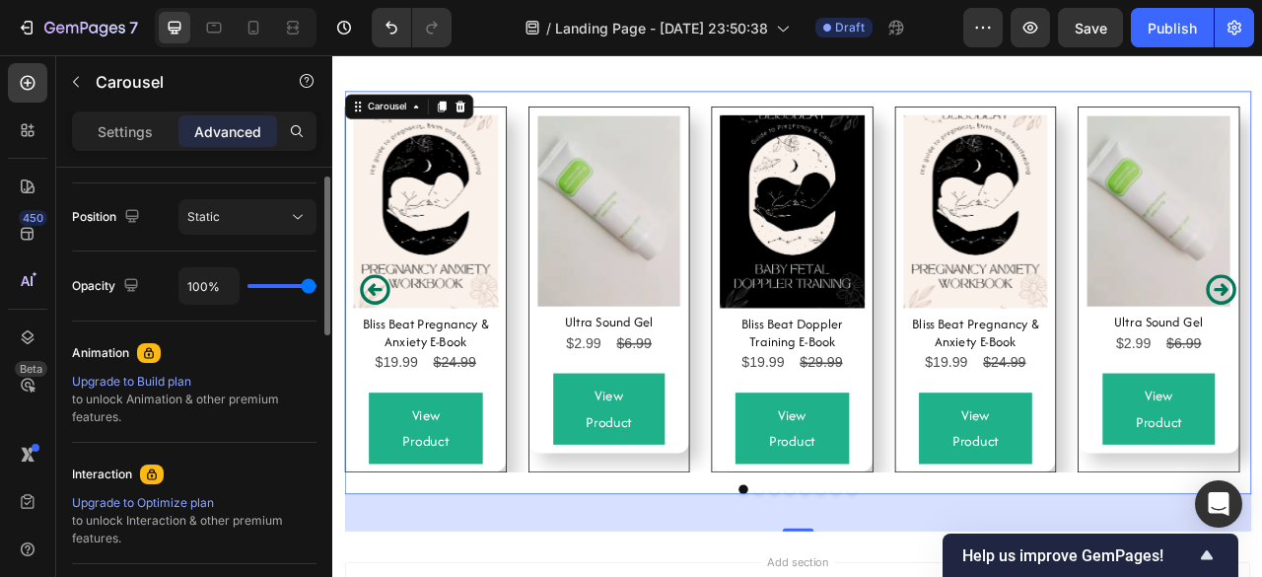
scroll to position [511, 0]
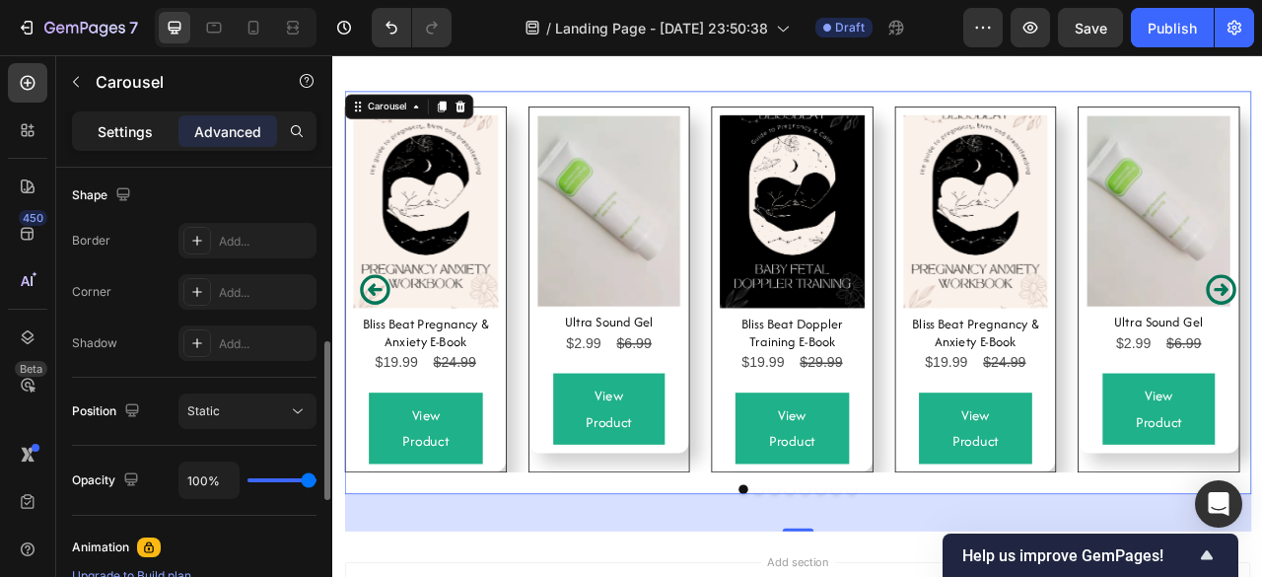
click at [125, 115] on div "Settings" at bounding box center [125, 131] width 99 height 32
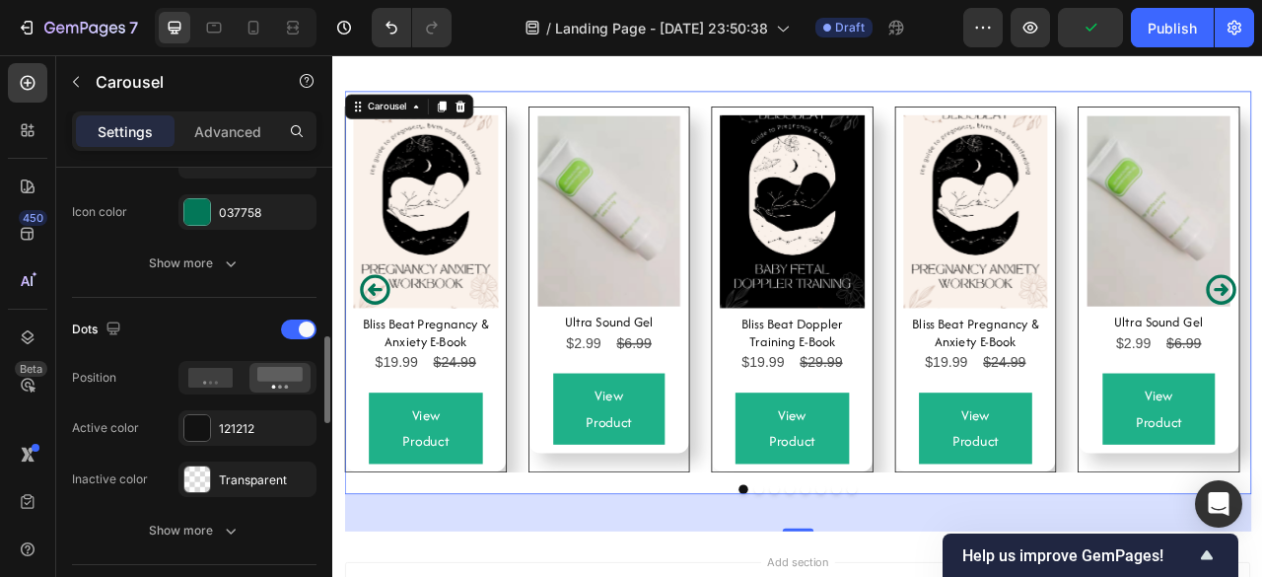
scroll to position [882, 0]
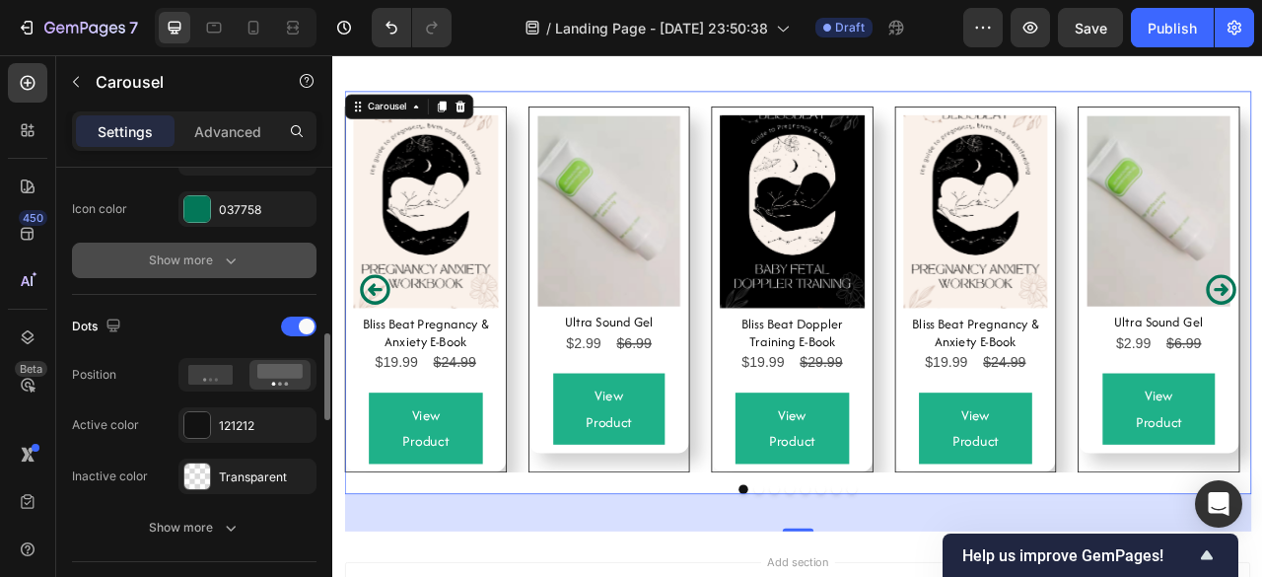
click at [239, 252] on icon "button" at bounding box center [231, 260] width 20 height 20
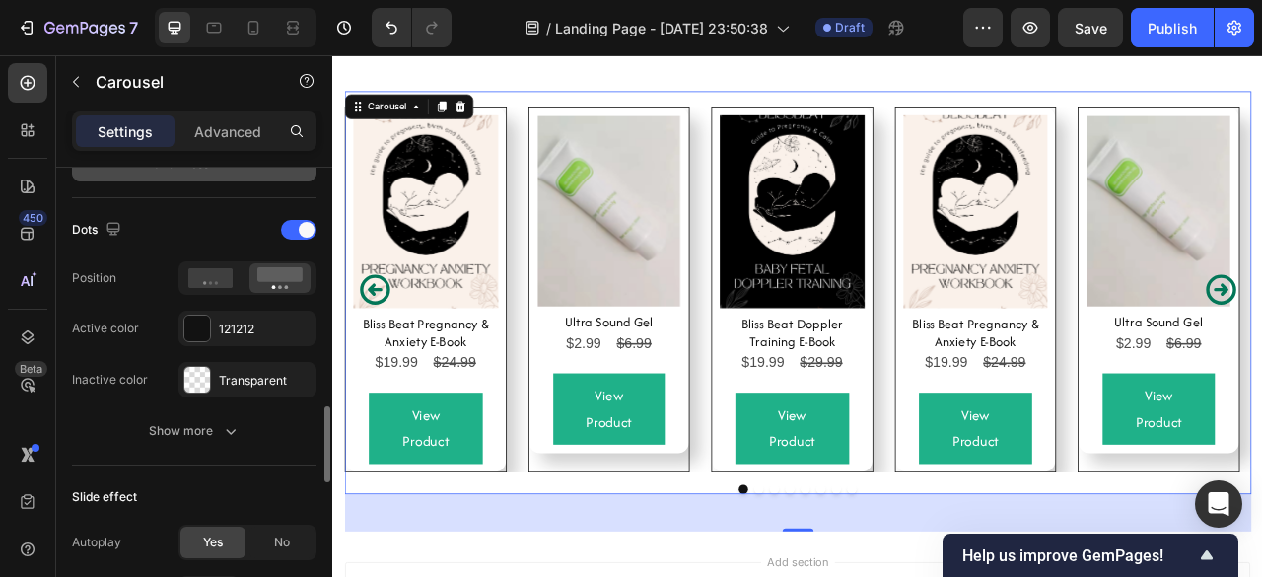
scroll to position [1368, 0]
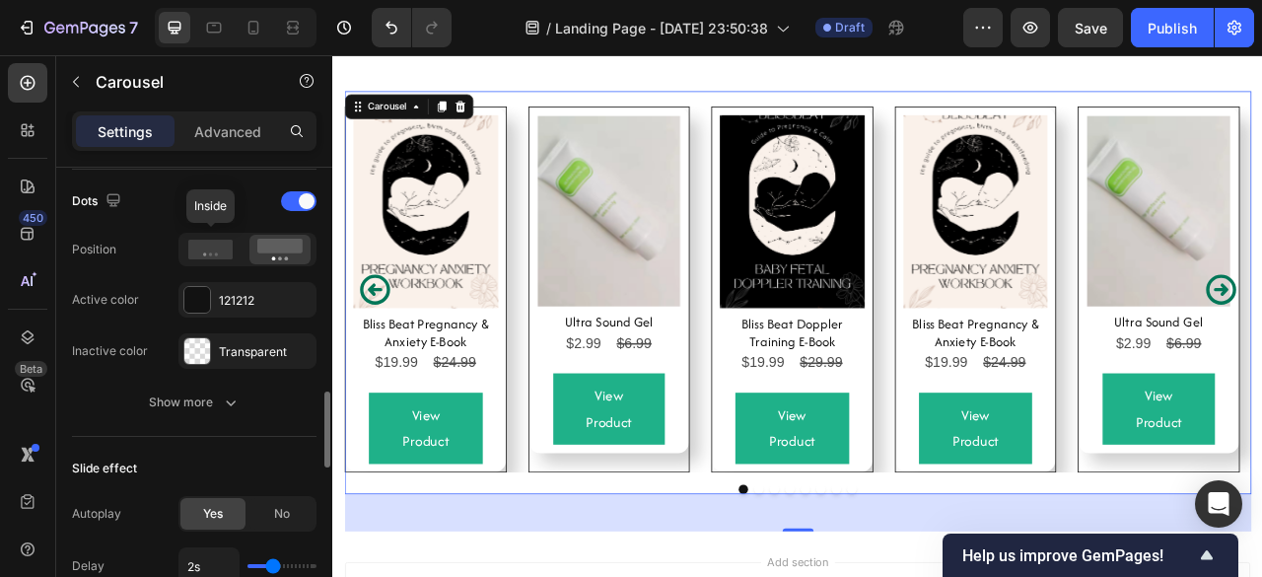
drag, startPoint x: 207, startPoint y: 236, endPoint x: 225, endPoint y: 227, distance: 19.8
click at [225, 227] on div "Dots Position Inside Active color 121212 Inactive color Transparent" at bounding box center [194, 276] width 244 height 183
click at [286, 200] on div at bounding box center [298, 201] width 35 height 20
click at [300, 197] on span at bounding box center [307, 201] width 16 height 16
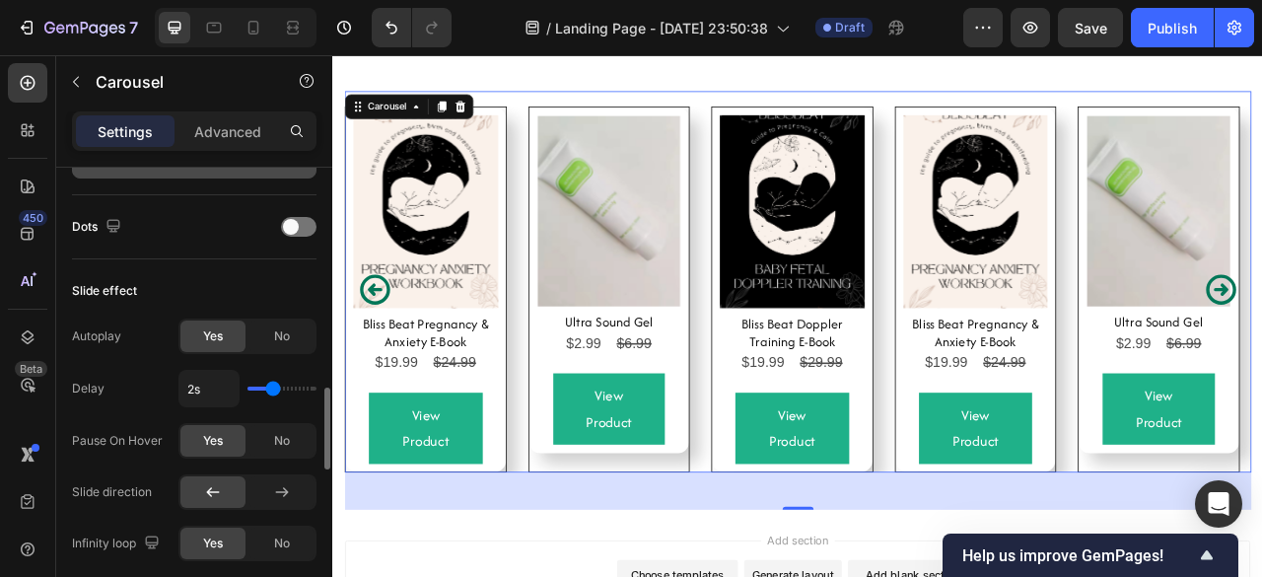
scroll to position [1344, 0]
click at [268, 334] on div "No" at bounding box center [281, 334] width 65 height 32
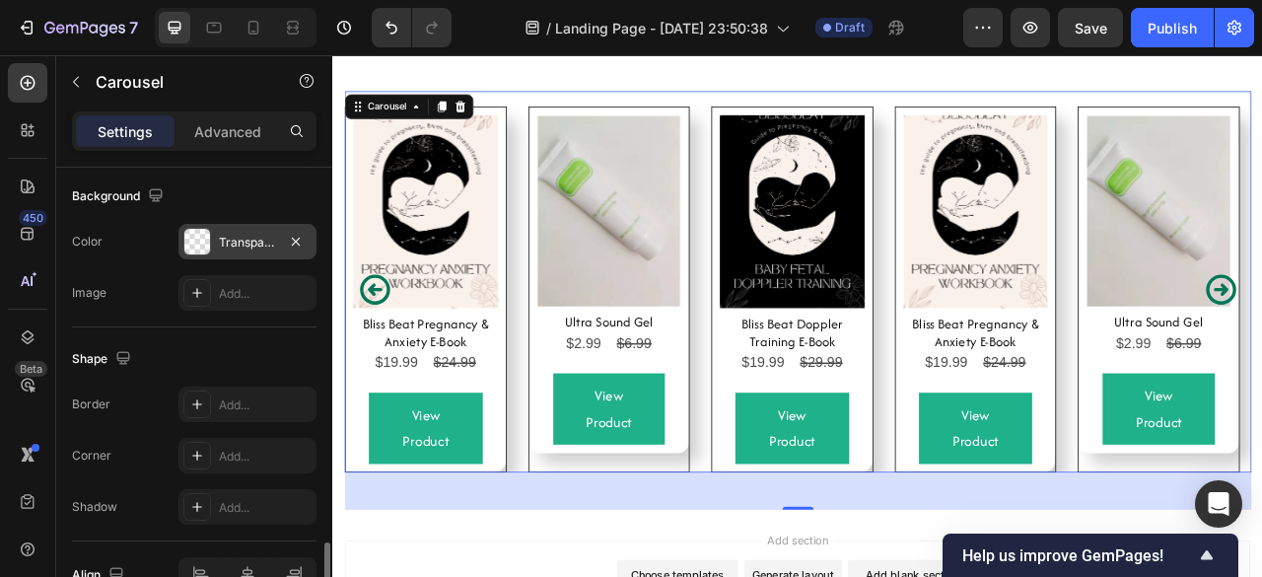
scroll to position [1969, 0]
click at [544, 528] on div "Product Images Bliss Beat Pregnancy & Anxiety E-Book Product Title $19.99 Produ…" at bounding box center [450, 352] width 204 height 463
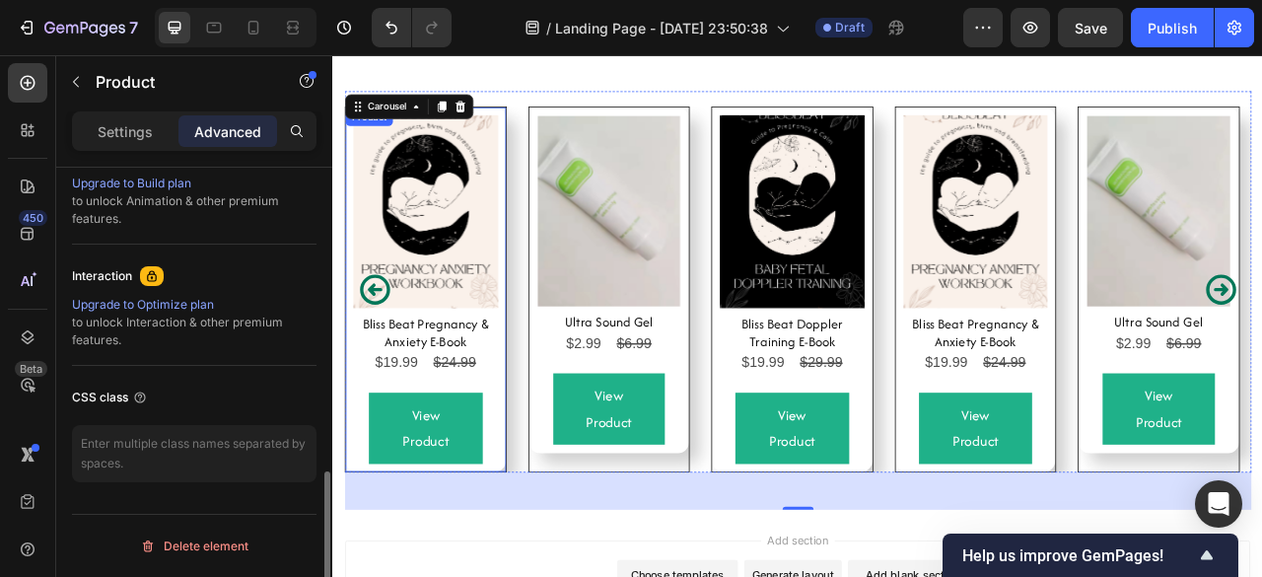
scroll to position [0, 0]
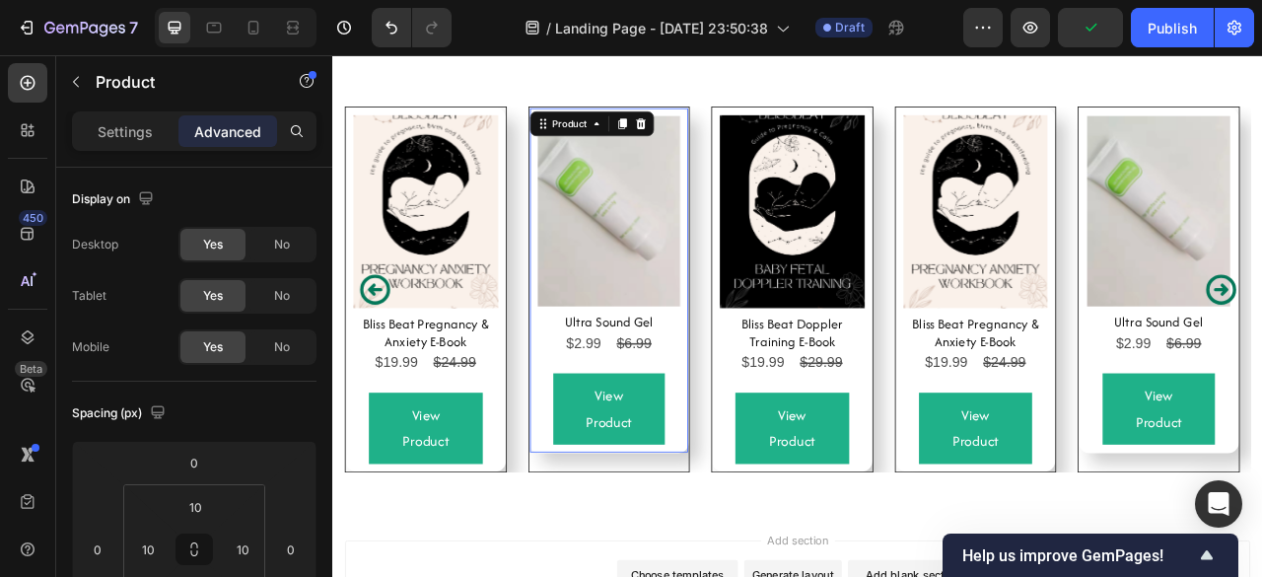
click at [603, 557] on div "Product Images Ultra Sound Gel Product Title $2.99 Product Price Product Price …" at bounding box center [683, 341] width 204 height 440
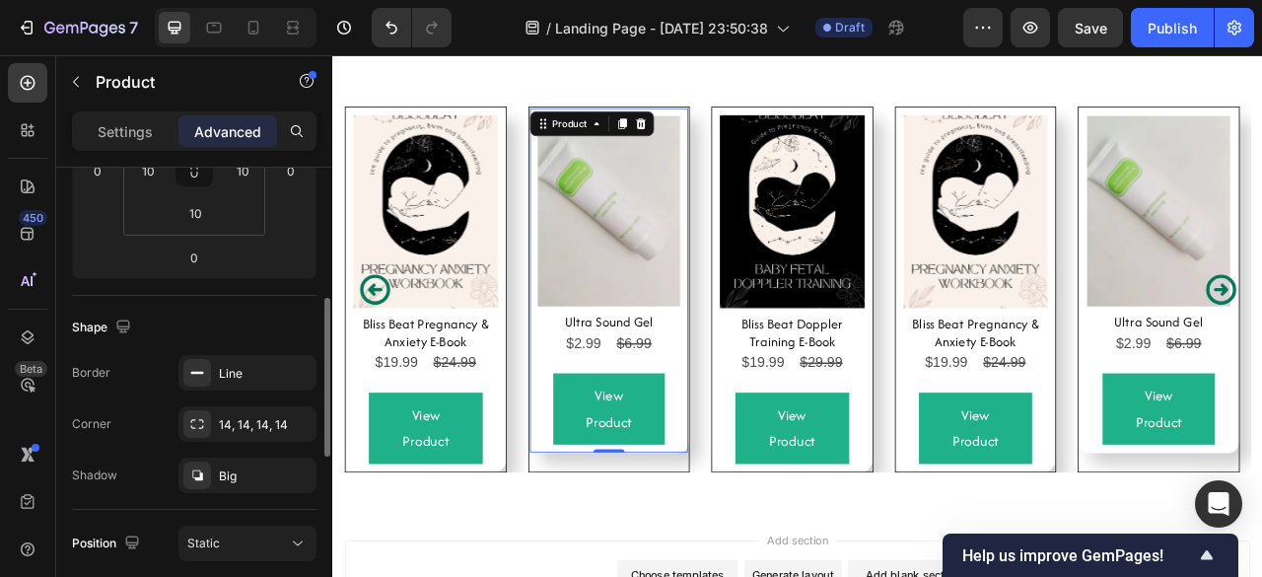
scroll to position [379, 0]
click at [296, 369] on icon "button" at bounding box center [296, 371] width 8 height 8
click at [296, 369] on div "Add..." at bounding box center [265, 373] width 93 height 18
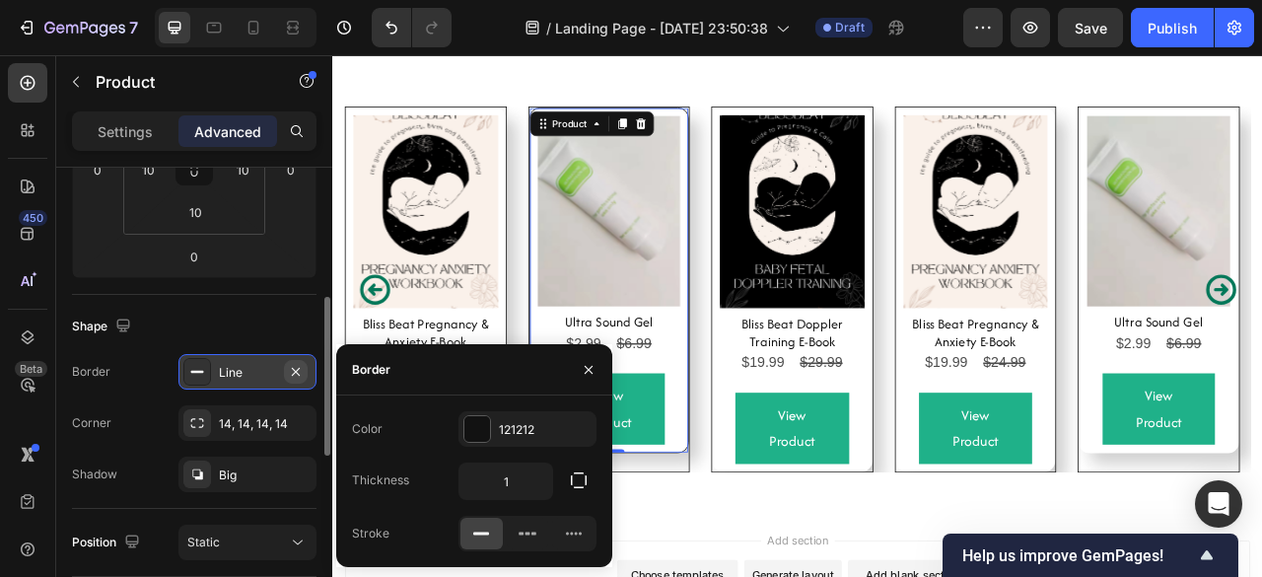
click at [292, 364] on icon "button" at bounding box center [296, 372] width 16 height 16
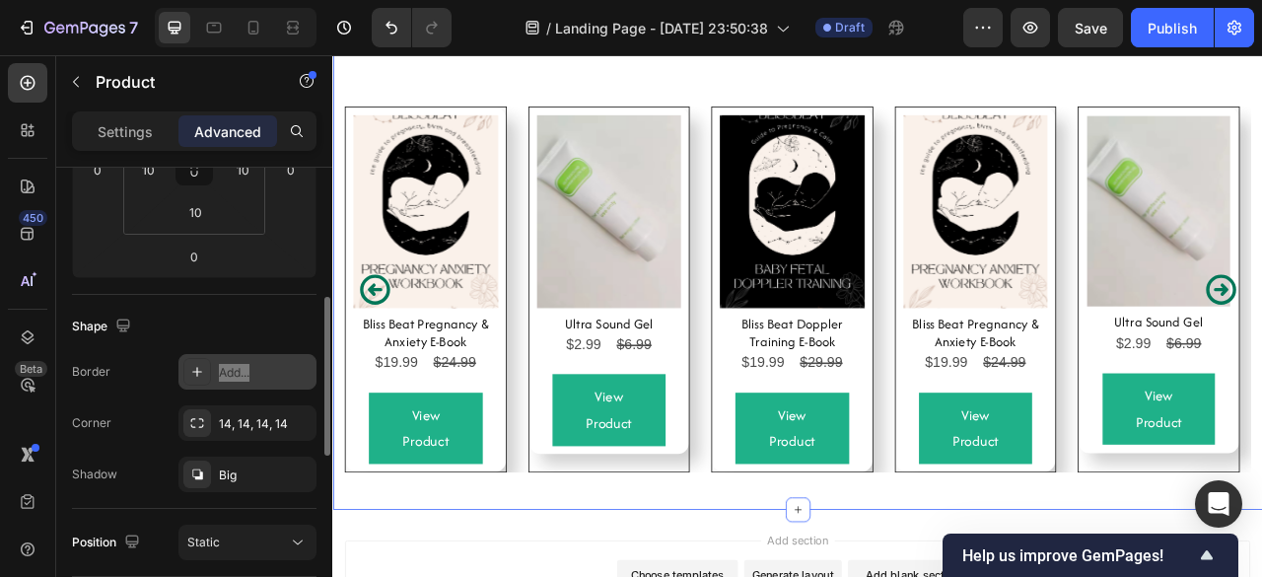
click at [676, 576] on div "Product Images Bliss Beat Pregnancy & Anxiety E-Book Product Title $19.99 Produ…" at bounding box center [923, 357] width 1153 height 552
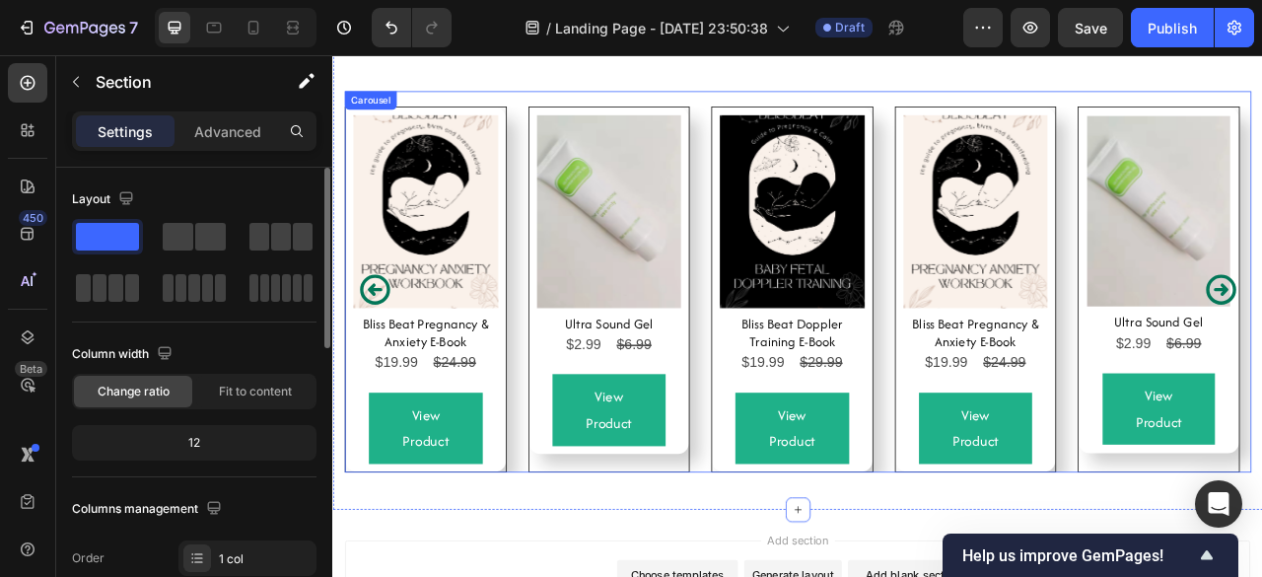
click at [719, 553] on div "Product Images Ultra Sound Gel Product Title $2.99 Product Price Product Price …" at bounding box center [683, 352] width 204 height 463
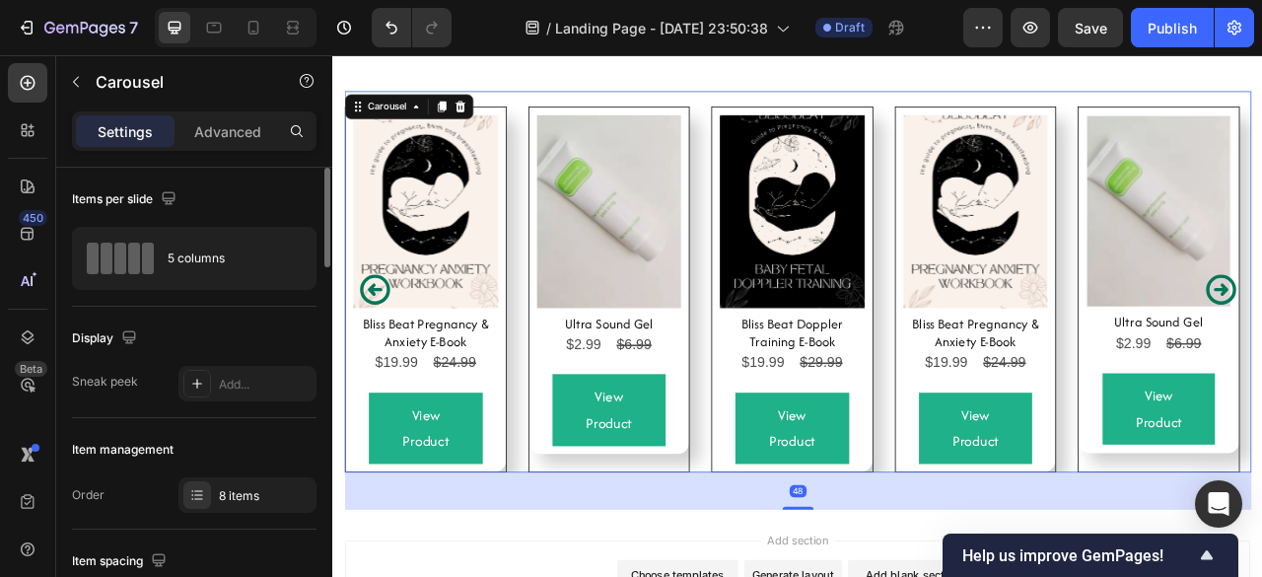
click at [797, 538] on div "Product Images Bliss Beat Pregnancy & Anxiety E-Book Product Title $19.99 Produ…" at bounding box center [923, 352] width 1153 height 465
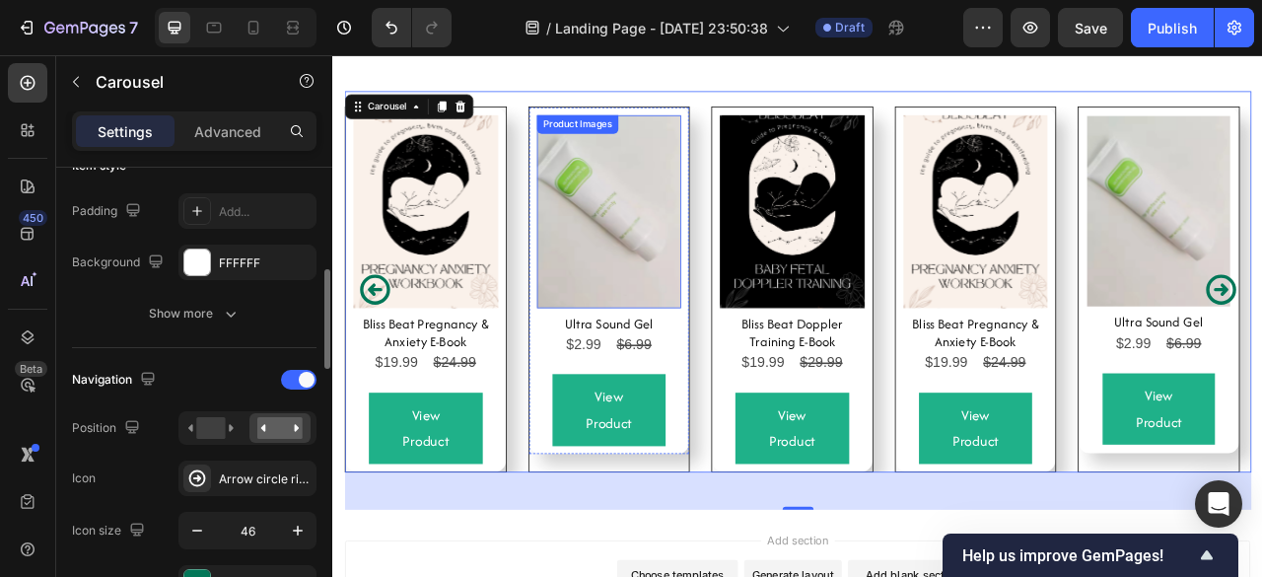
scroll to position [514, 0]
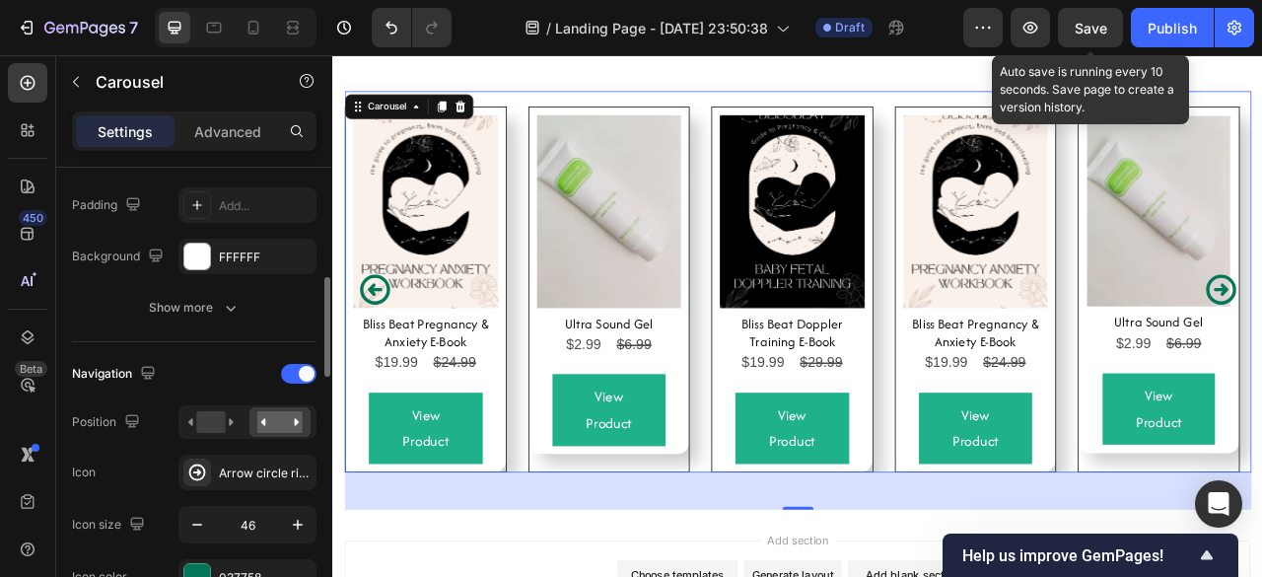
click at [1088, 21] on span "Save" at bounding box center [1090, 28] width 33 height 17
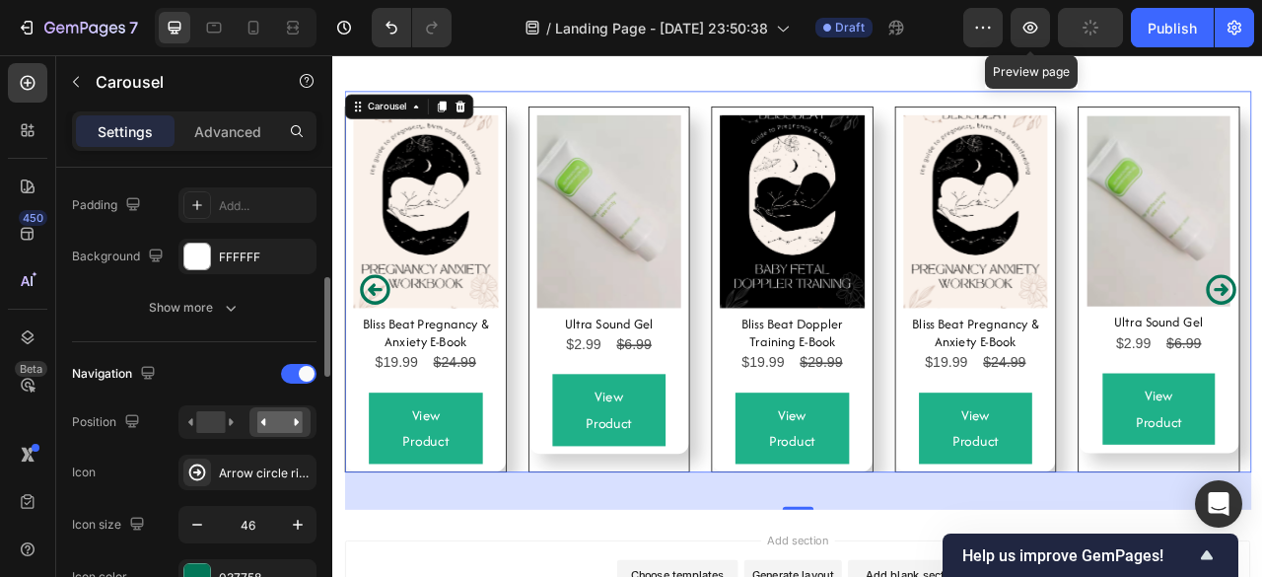
click at [1050, 31] on button "button" at bounding box center [1029, 27] width 39 height 39
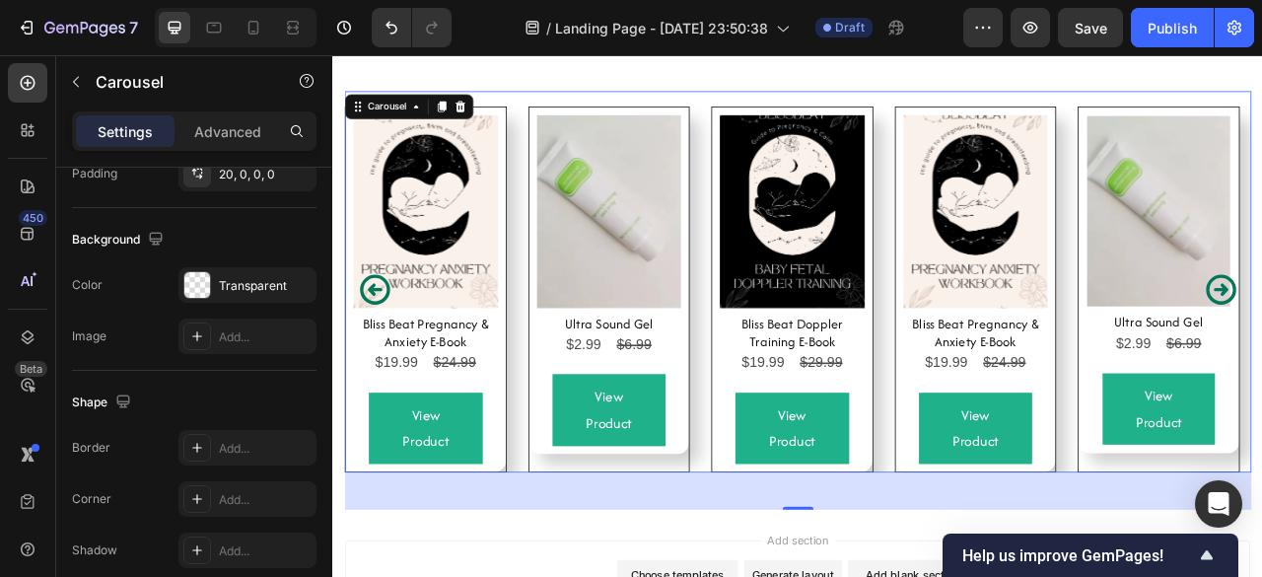
scroll to position [1714, 0]
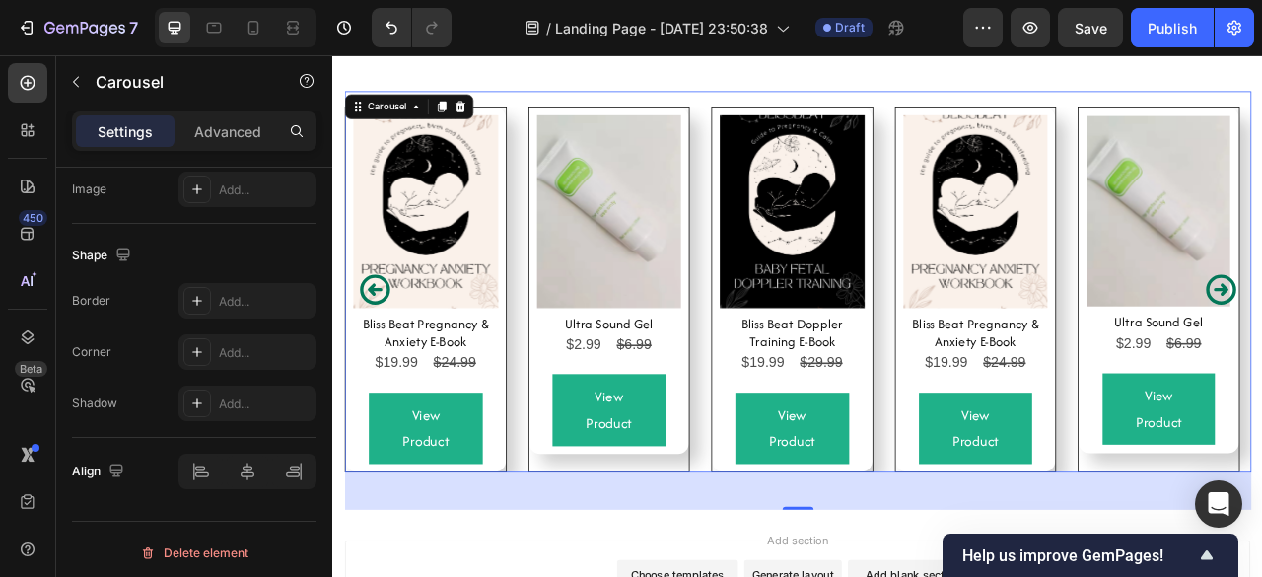
click at [575, 536] on div "Product Images Bliss Beat Pregnancy & Anxiety E-Book Product Title $19.99 Produ…" at bounding box center [923, 352] width 1153 height 465
click at [205, 131] on p "Advanced" at bounding box center [227, 131] width 67 height 21
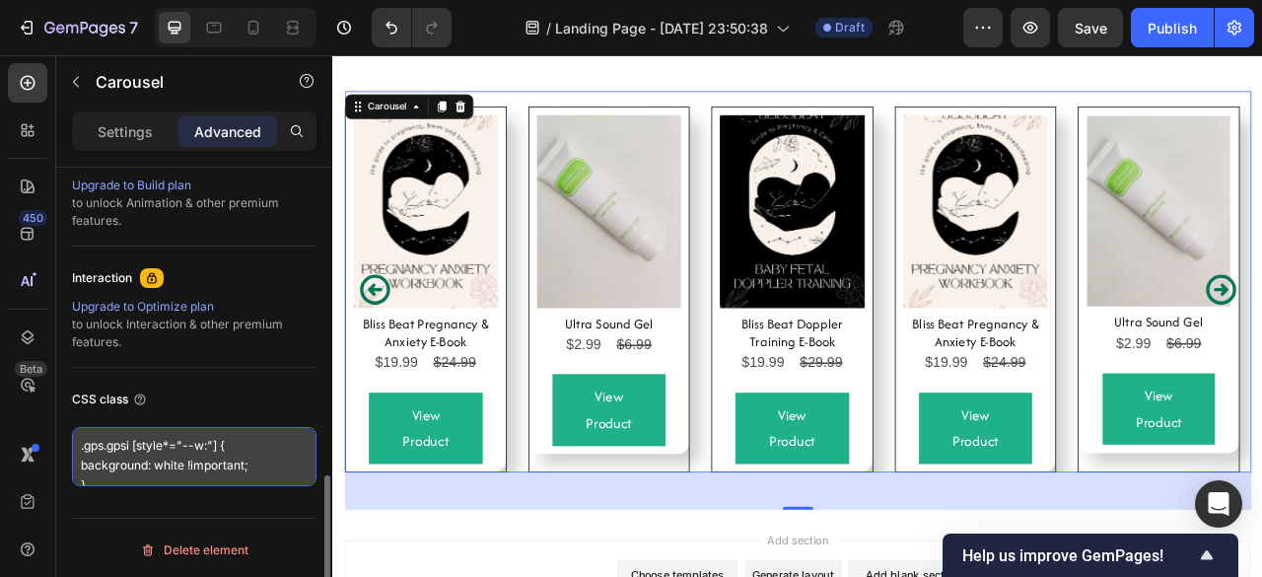
click at [126, 472] on textarea ".gps.gpsi [style*="--w:"] { background: white !important; }" at bounding box center [194, 456] width 244 height 59
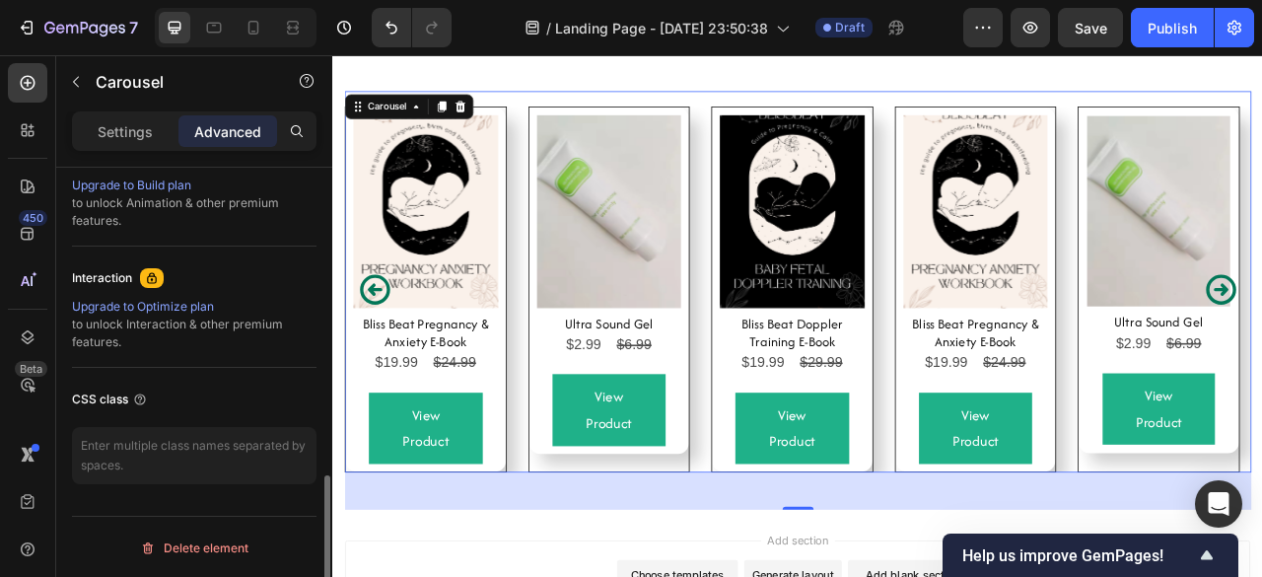
click at [191, 409] on div "CSS class" at bounding box center [194, 399] width 244 height 32
click at [533, 554] on div "Product Images Bliss Beat Pregnancy & Anxiety E-Book Product Title $19.99 Produ…" at bounding box center [450, 352] width 204 height 463
click at [1052, 553] on div "Product Images Bliss Beat Pregnancy & Anxiety E-Book Product Title $19.99 Produ…" at bounding box center [1150, 352] width 204 height 463
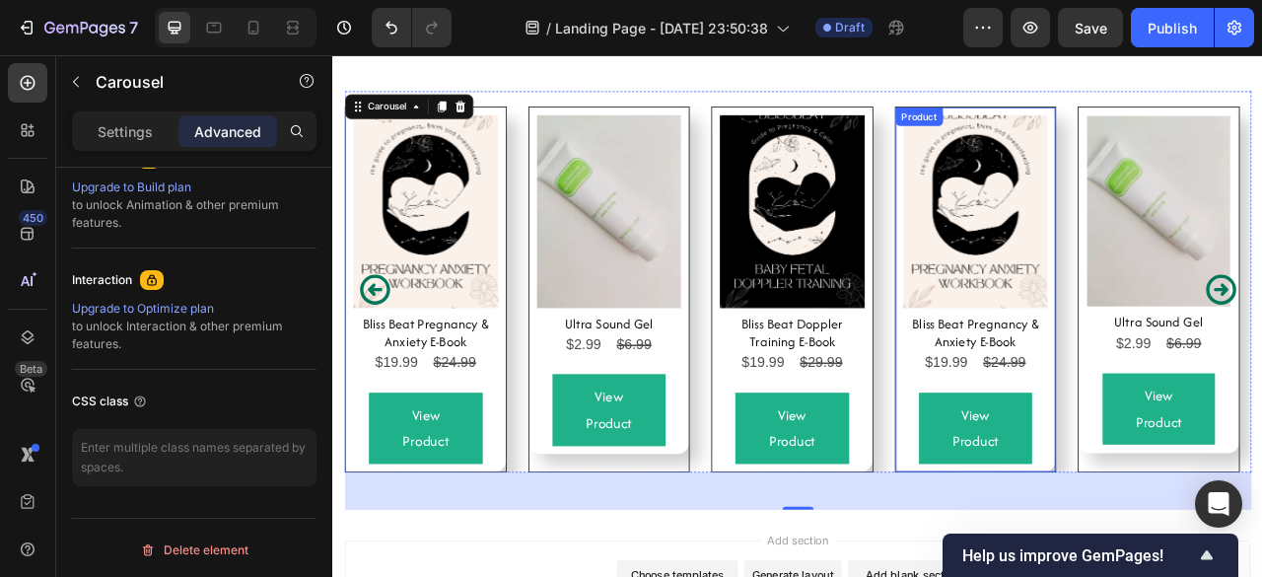
click at [1058, 144] on div "Product Images" at bounding box center [1150, 253] width 184 height 245
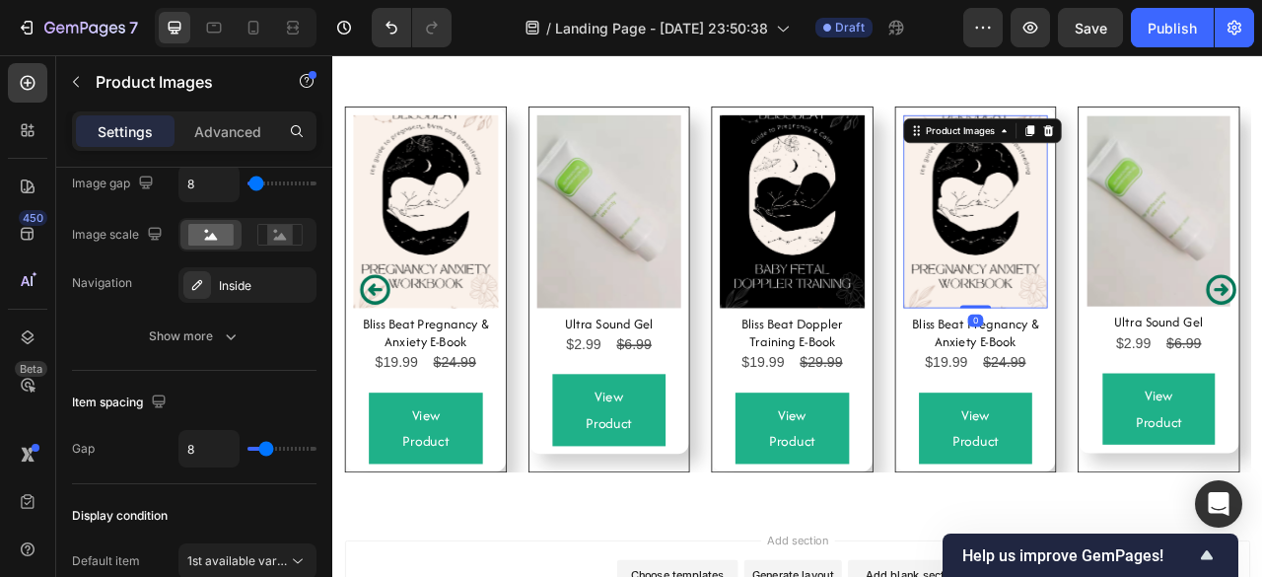
scroll to position [0, 0]
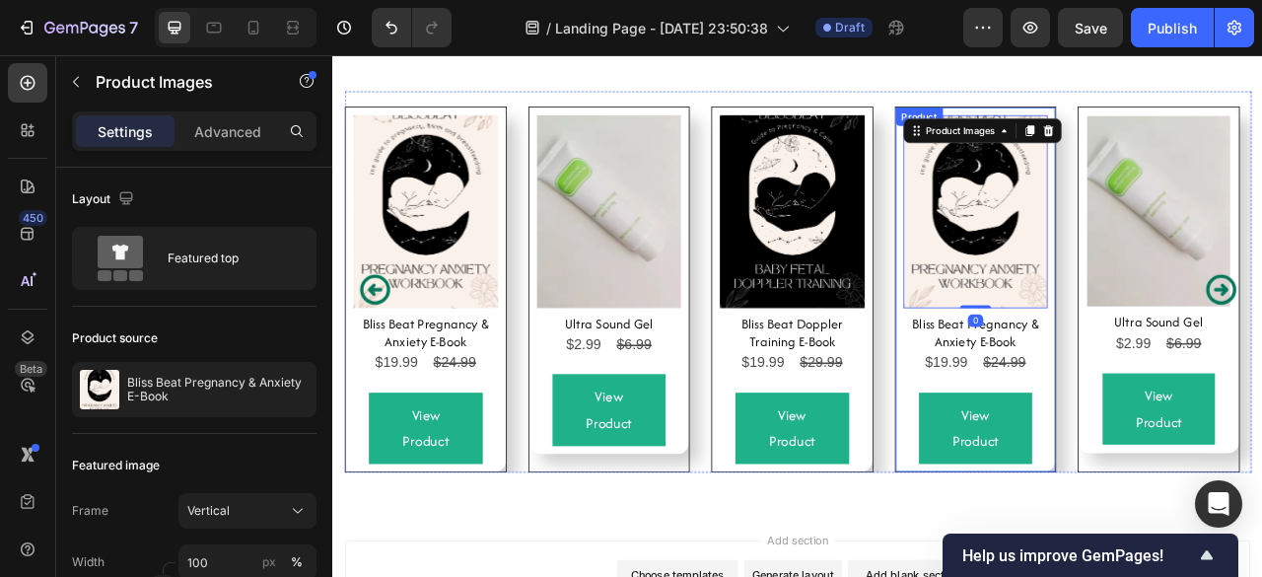
click at [1048, 151] on div "Product Images 0 Bliss Beat Pregnancy & Anxiety E-Book Product Title $19.99 Pro…" at bounding box center [1150, 352] width 204 height 463
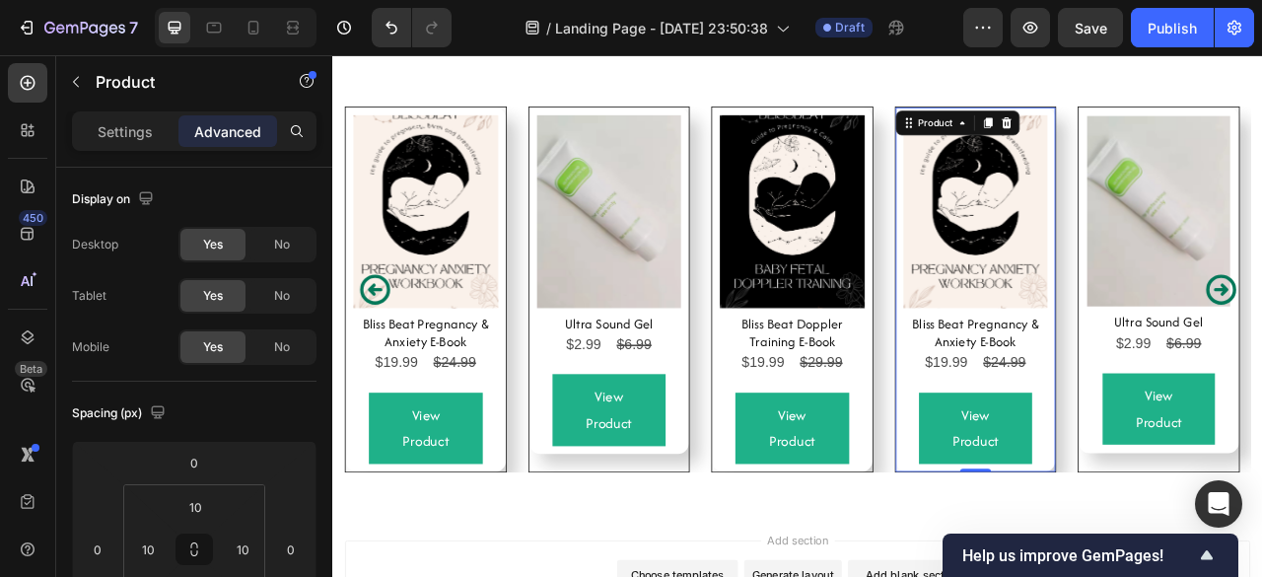
drag, startPoint x: 1145, startPoint y: 544, endPoint x: 1040, endPoint y: 515, distance: 109.3
click at [1040, 515] on div "Product Images Bliss Beat Pregnancy & Anxiety E-Book Product Title $19.99 Produ…" at bounding box center [923, 352] width 1153 height 465
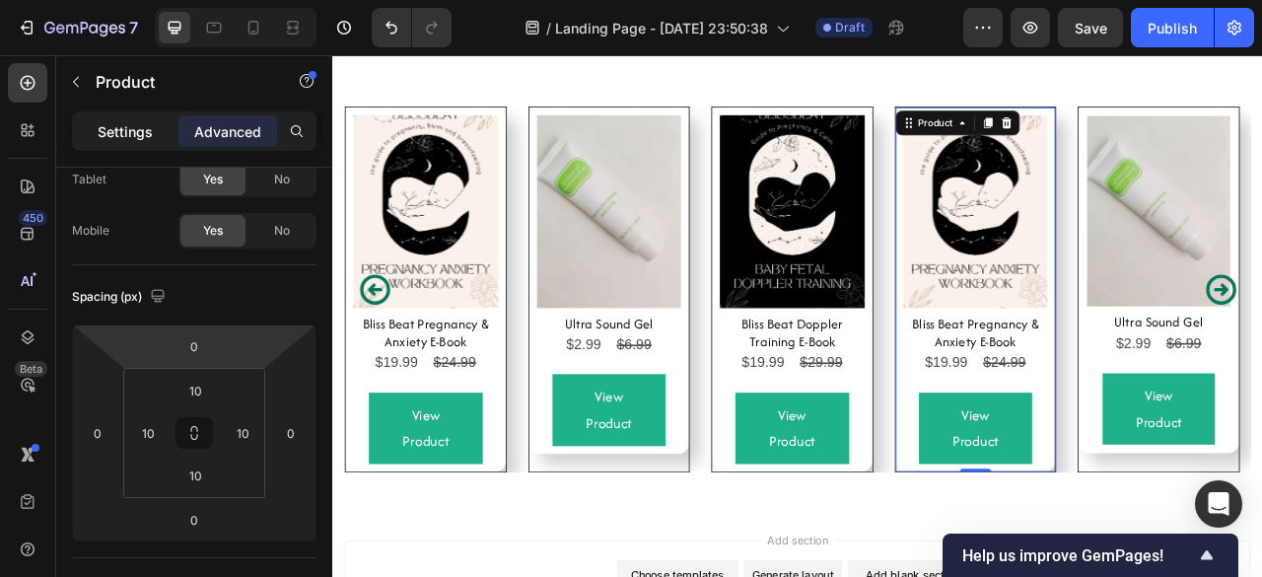
click at [107, 125] on p "Settings" at bounding box center [125, 131] width 55 height 21
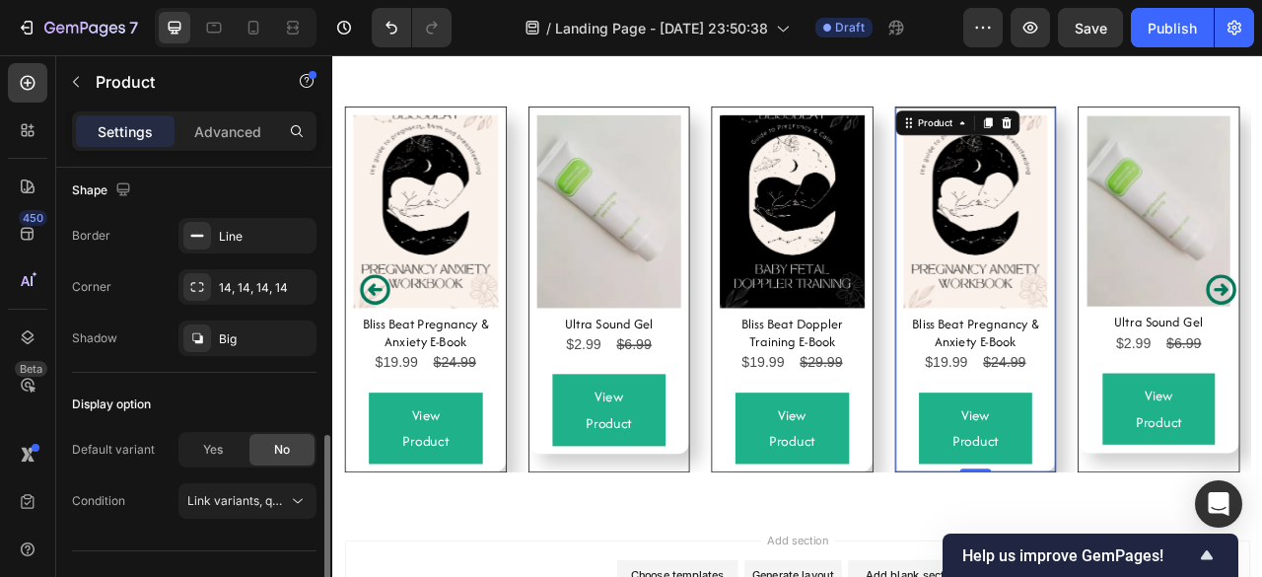
scroll to position [701, 0]
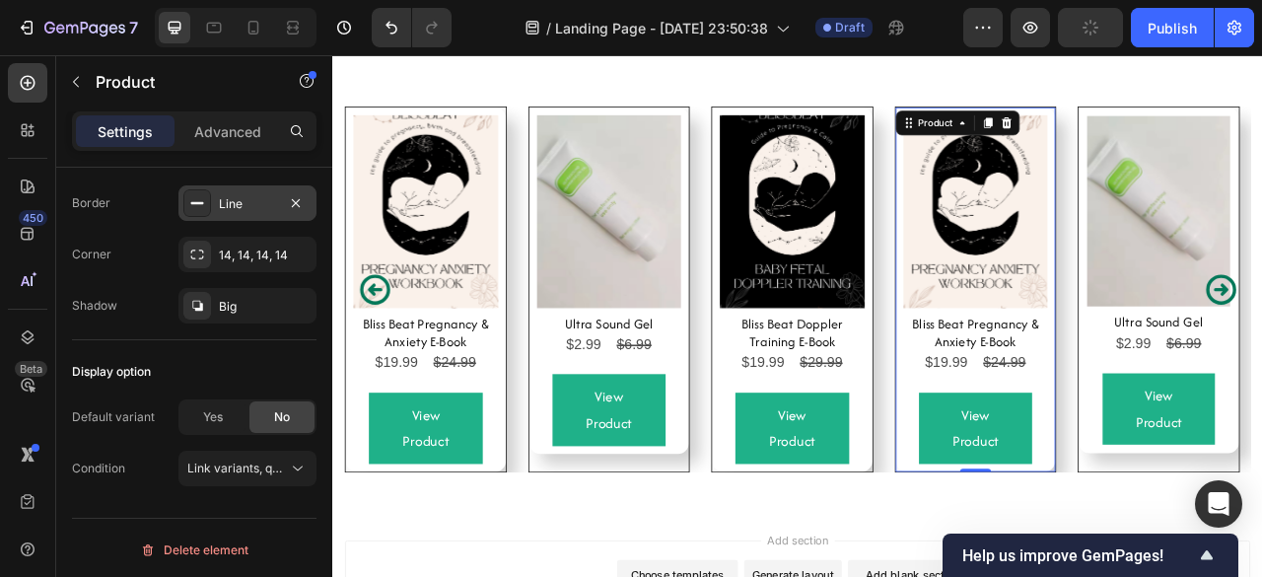
click at [241, 206] on div "Line" at bounding box center [247, 204] width 57 height 18
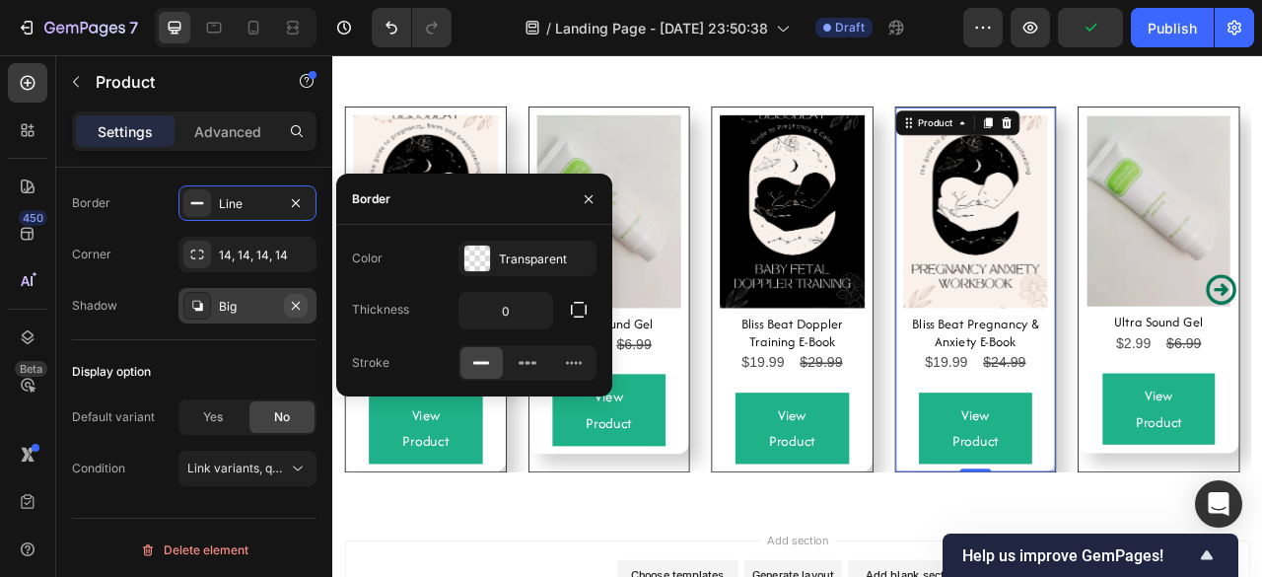
click at [292, 301] on icon "button" at bounding box center [296, 305] width 8 height 8
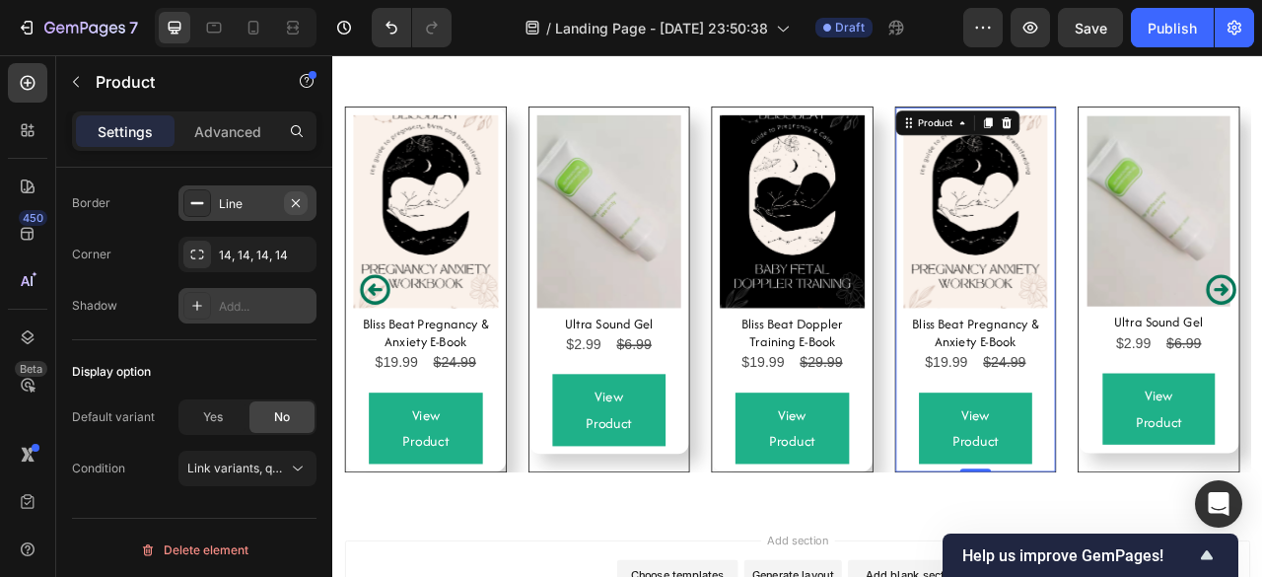
click at [298, 204] on icon "button" at bounding box center [296, 203] width 16 height 16
click at [298, 204] on div "Add..." at bounding box center [265, 204] width 93 height 18
type input "1"
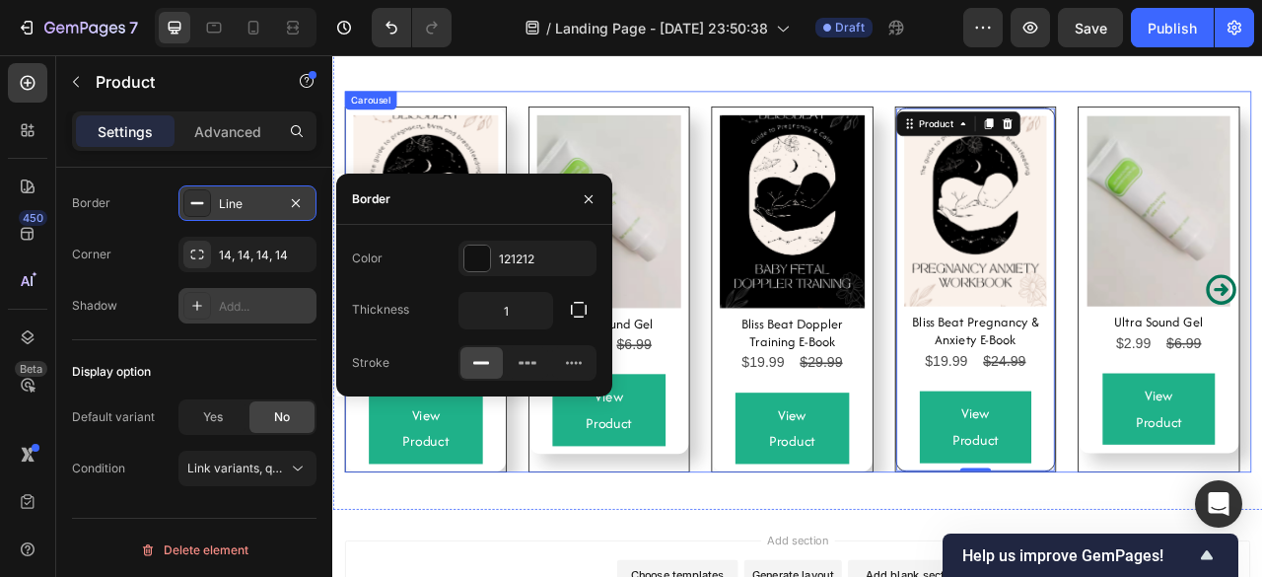
click at [728, 569] on div "Product Images Ultra Sound Gel Product Title $2.99 Product Price Product Price …" at bounding box center [683, 352] width 204 height 463
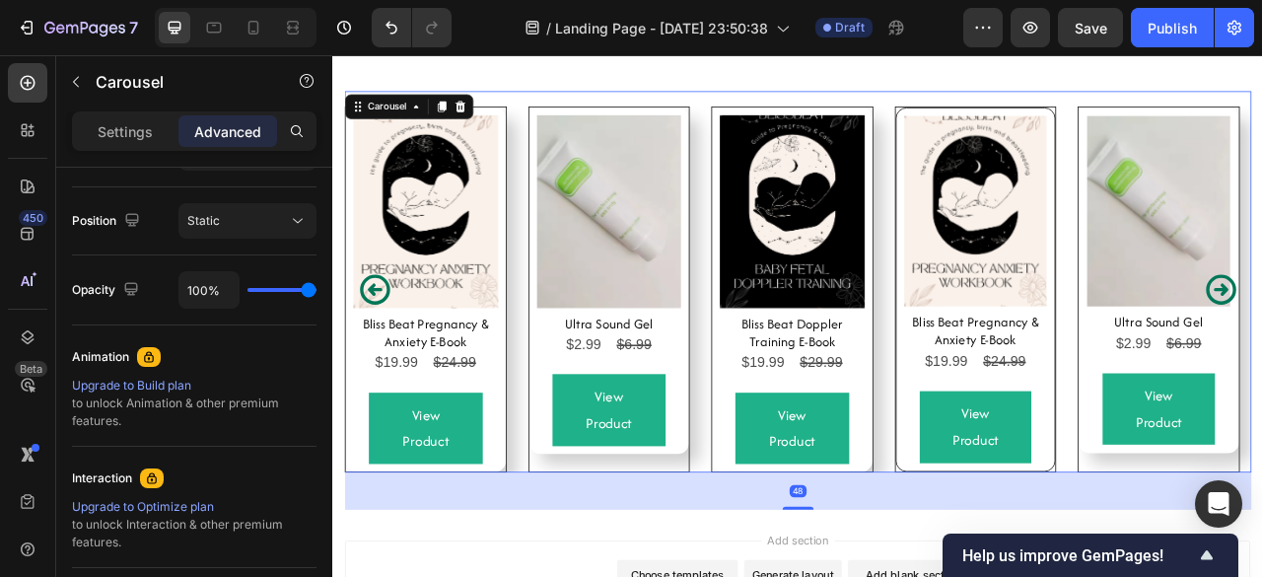
scroll to position [0, 0]
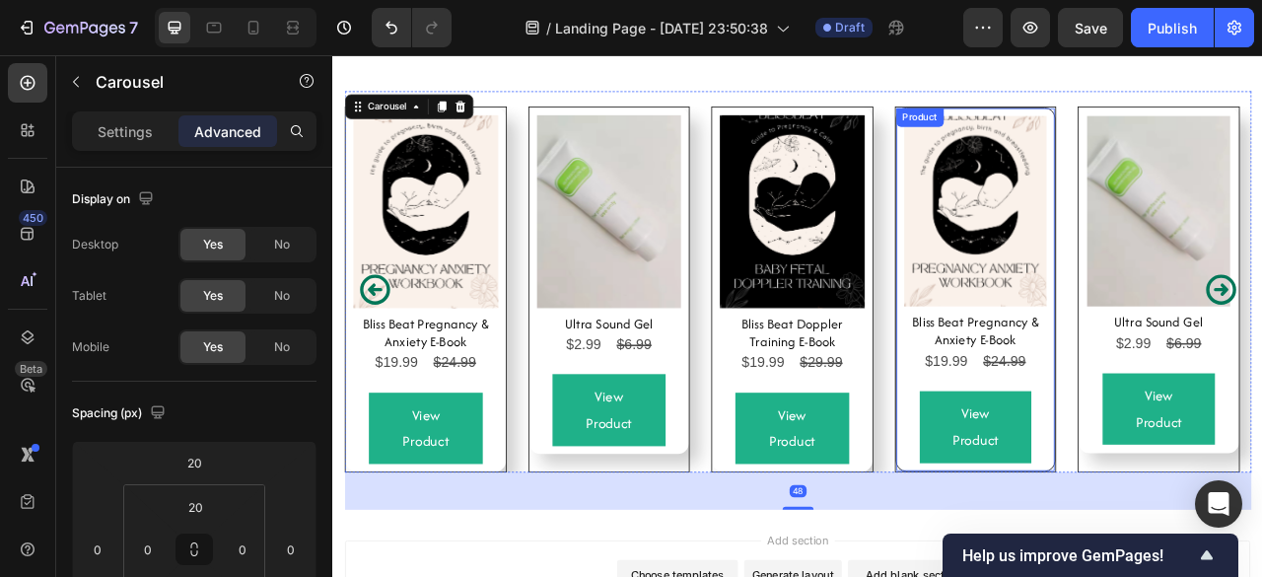
click at [1053, 572] on div "Product Images Bliss Beat Pregnancy & Anxiety E-Book Product Title $19.99 Produ…" at bounding box center [1150, 352] width 204 height 463
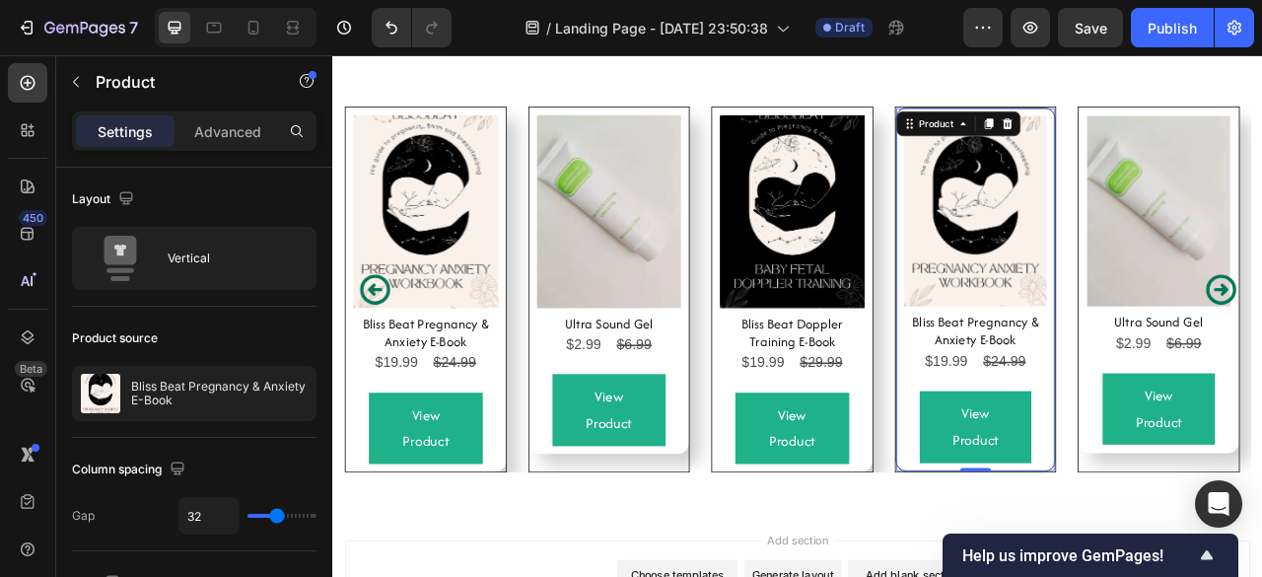
click at [1053, 572] on div "Product Images Bliss Beat Pregnancy & Anxiety E-Book Product Title $19.99 Produ…" at bounding box center [1150, 352] width 204 height 463
click at [217, 116] on div "Advanced" at bounding box center [227, 131] width 99 height 32
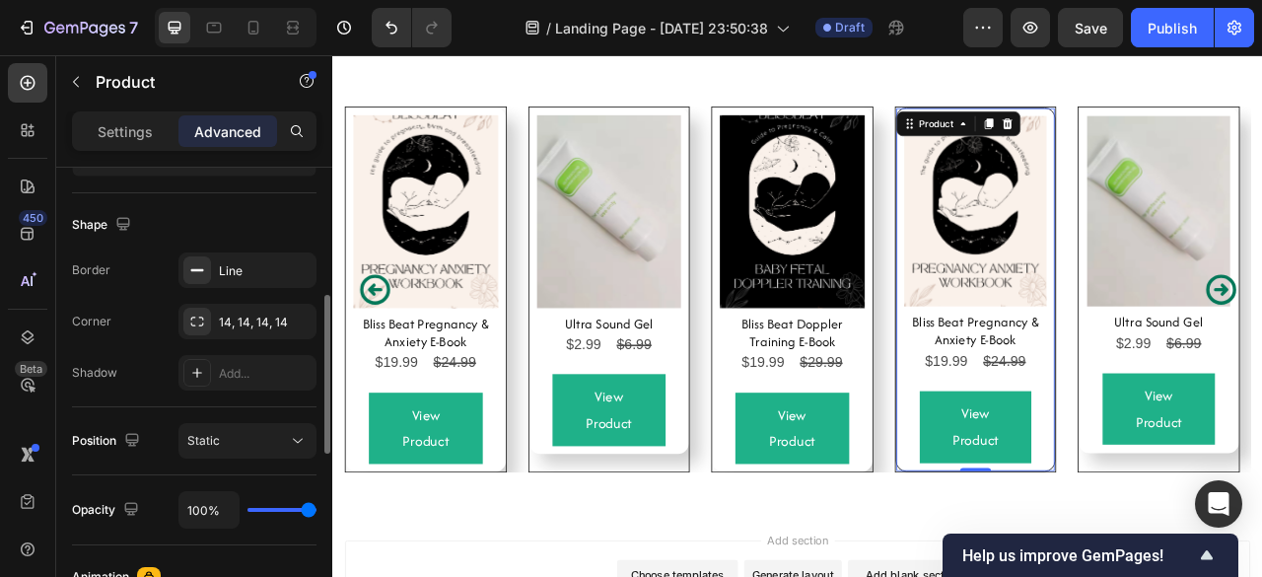
scroll to position [508, 0]
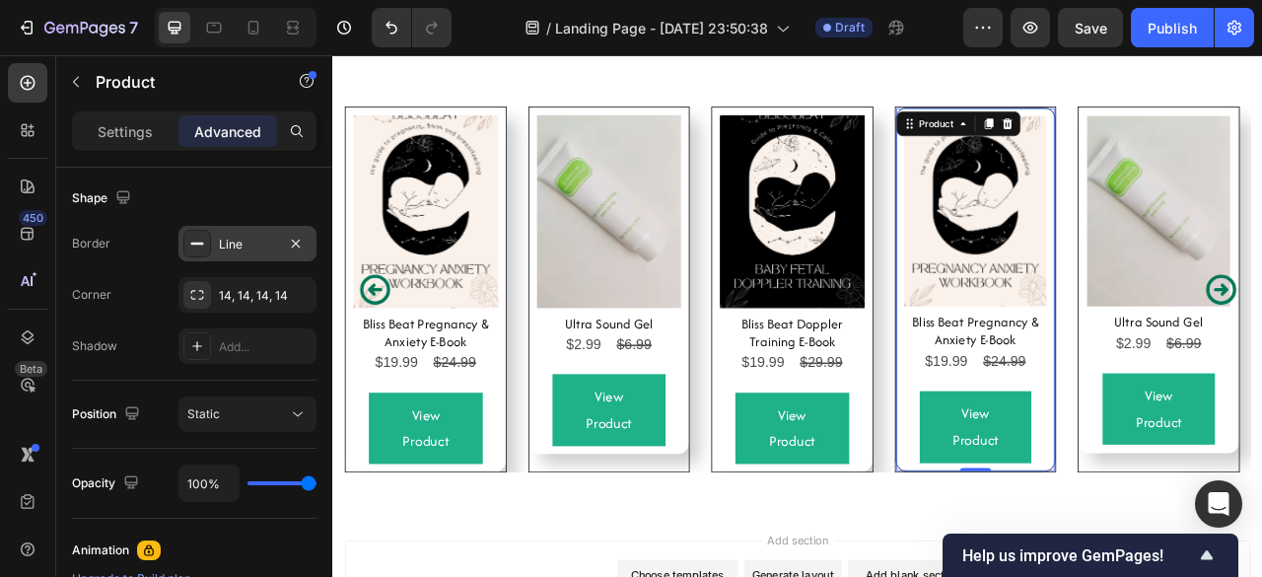
click at [215, 246] on div "Line" at bounding box center [247, 243] width 138 height 35
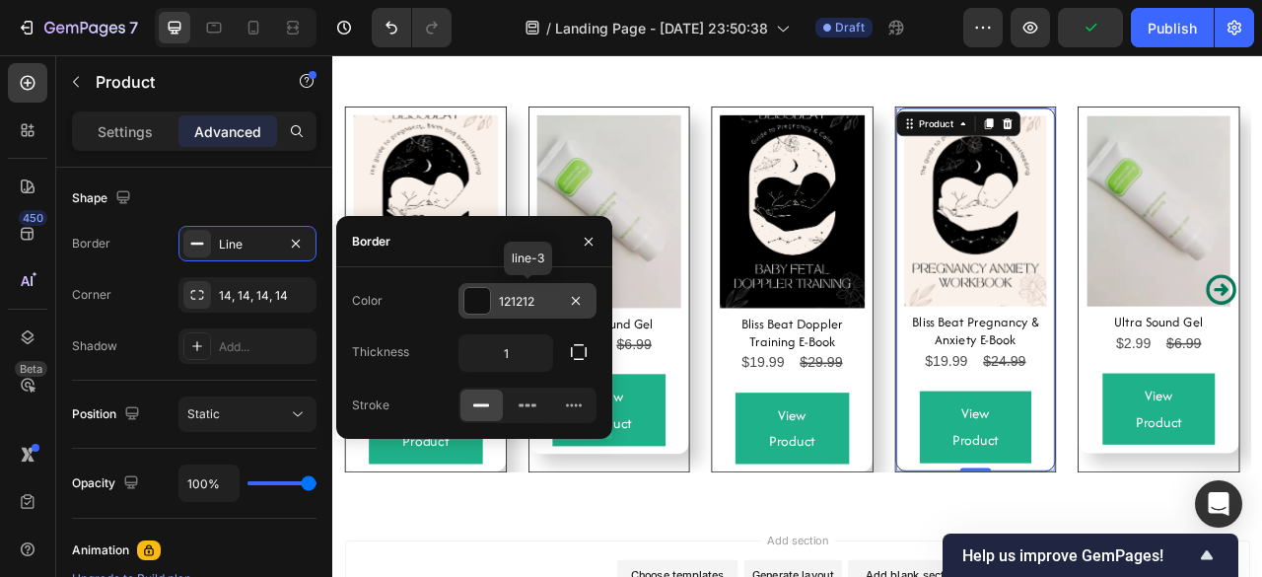
click at [497, 303] on div "121212" at bounding box center [527, 300] width 138 height 35
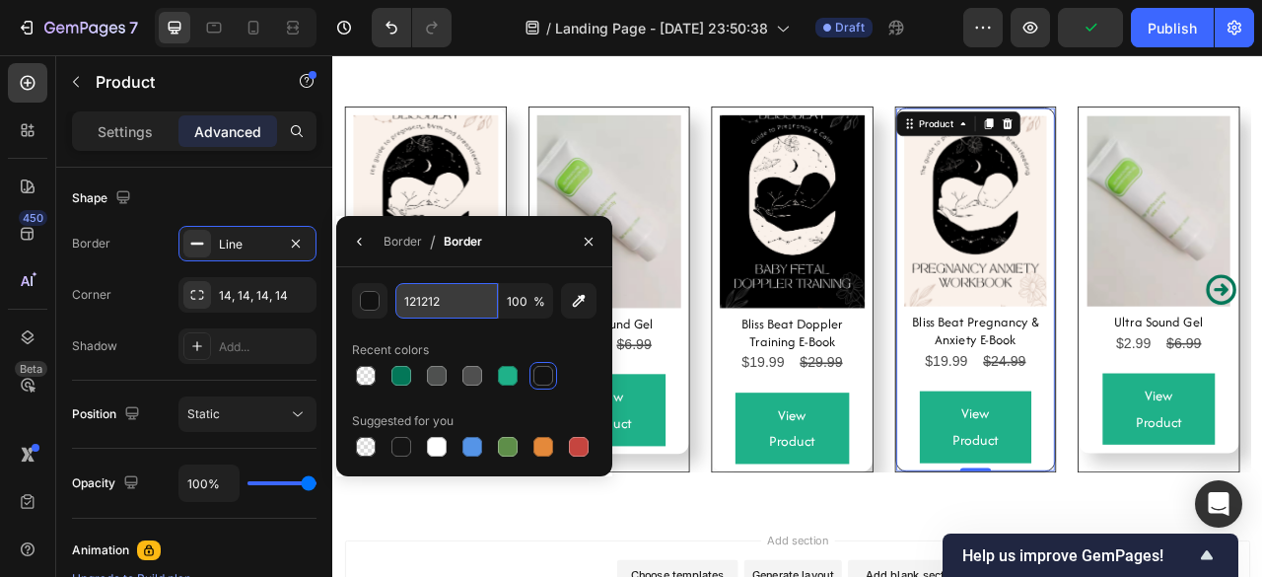
click at [440, 302] on input "121212" at bounding box center [446, 300] width 103 height 35
click at [492, 273] on div "fffffff 100 % Recent colors Suggested for you" at bounding box center [474, 371] width 276 height 209
type input "FFFFFF"
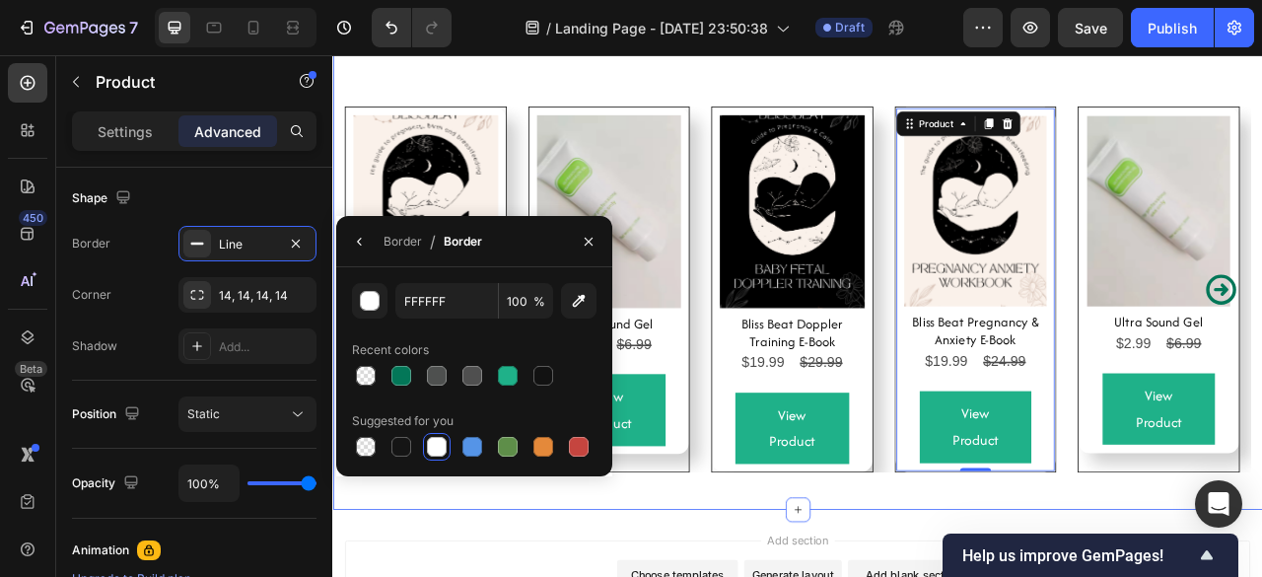
click at [1029, 592] on div "Product Images Bliss Beat Pregnancy & Anxiety E-Book Product Title $19.99 Produ…" at bounding box center [923, 357] width 1153 height 552
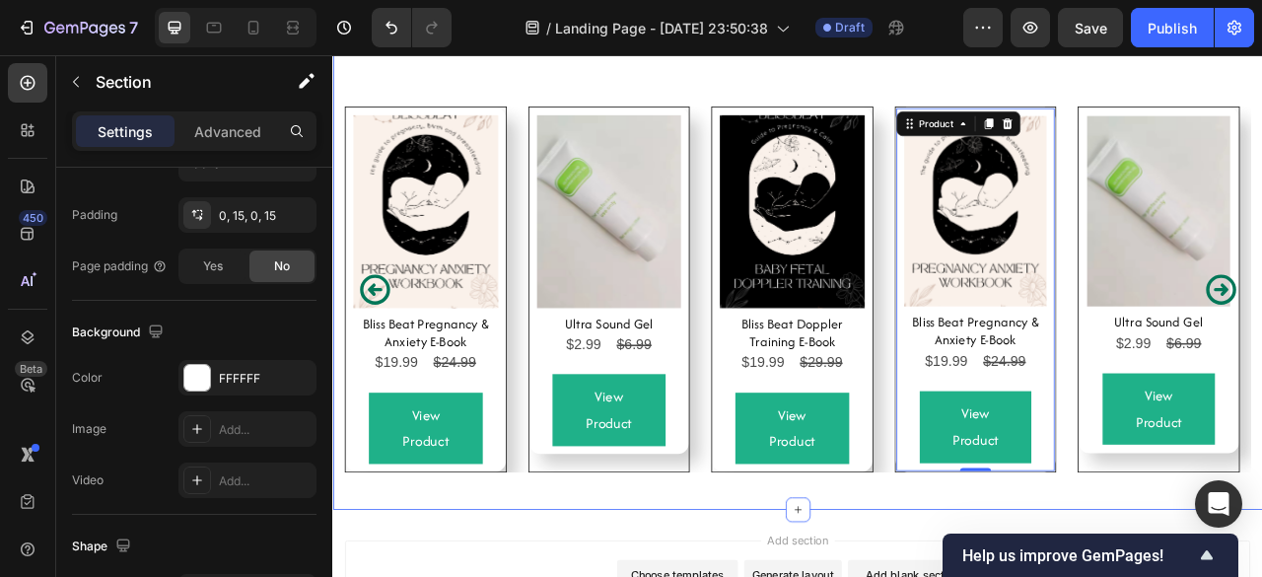
scroll to position [0, 0]
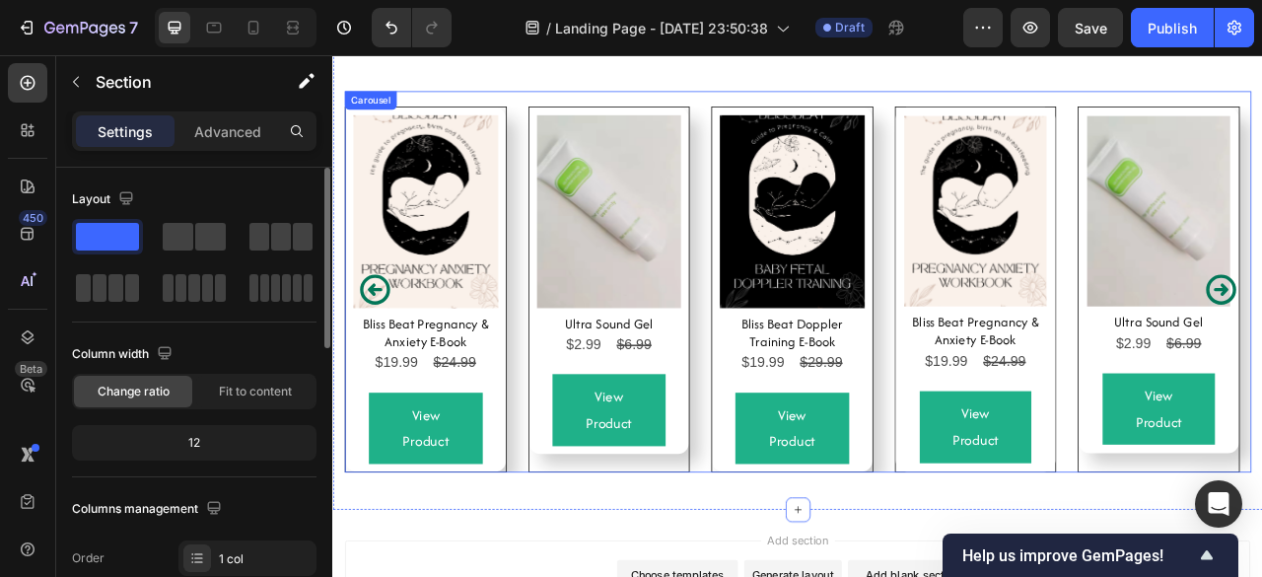
click at [1048, 571] on div "Product Images Bliss Beat Pregnancy & Anxiety E-Book Product Title $19.99 Produ…" at bounding box center [1150, 352] width 204 height 463
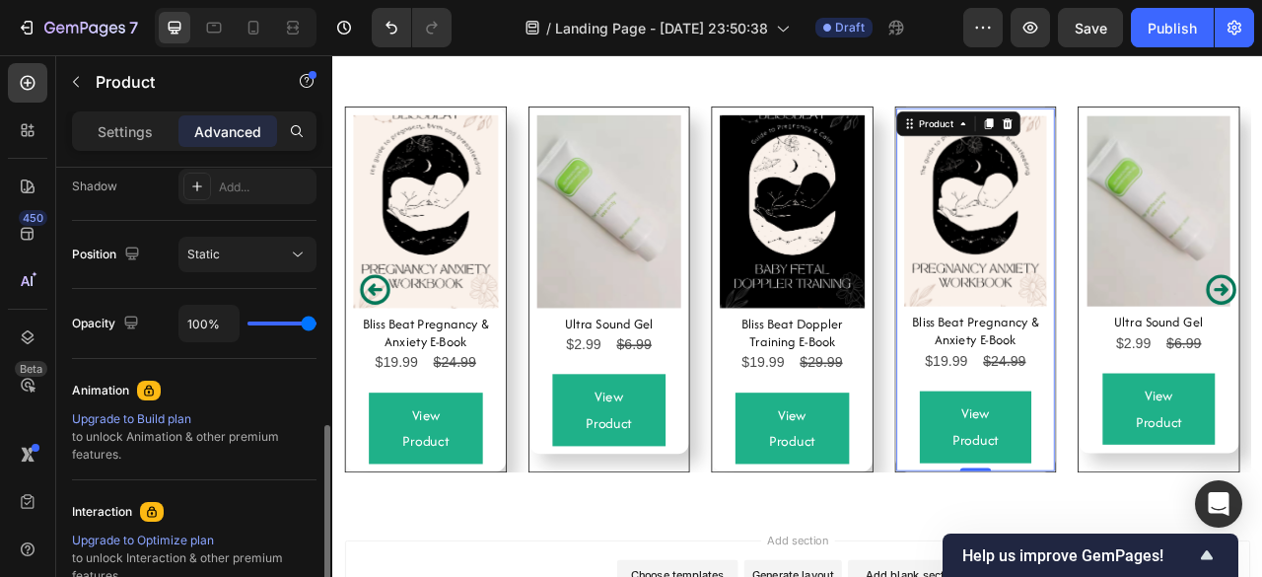
scroll to position [694, 0]
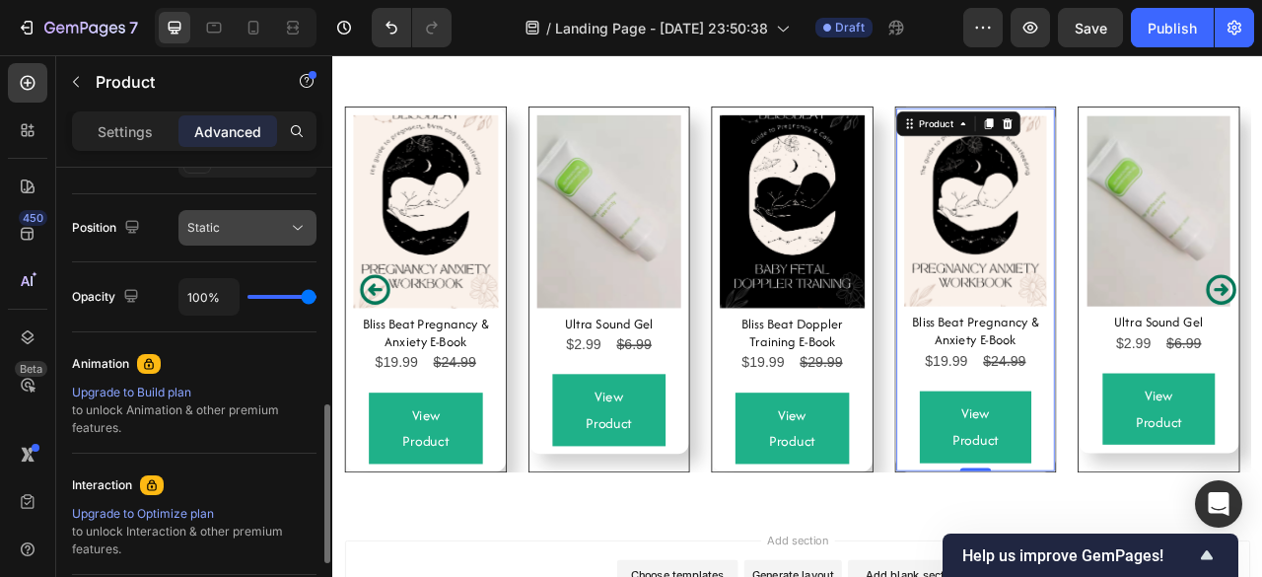
click at [247, 227] on div "Static" at bounding box center [237, 228] width 101 height 18
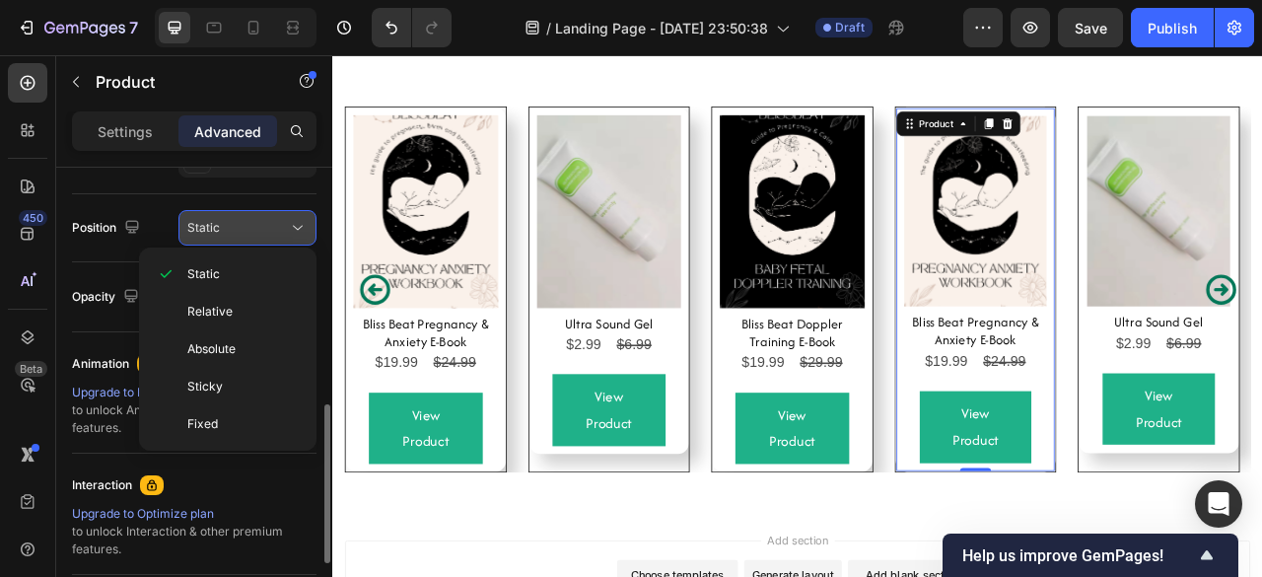
click at [207, 222] on span "Static" at bounding box center [203, 227] width 33 height 15
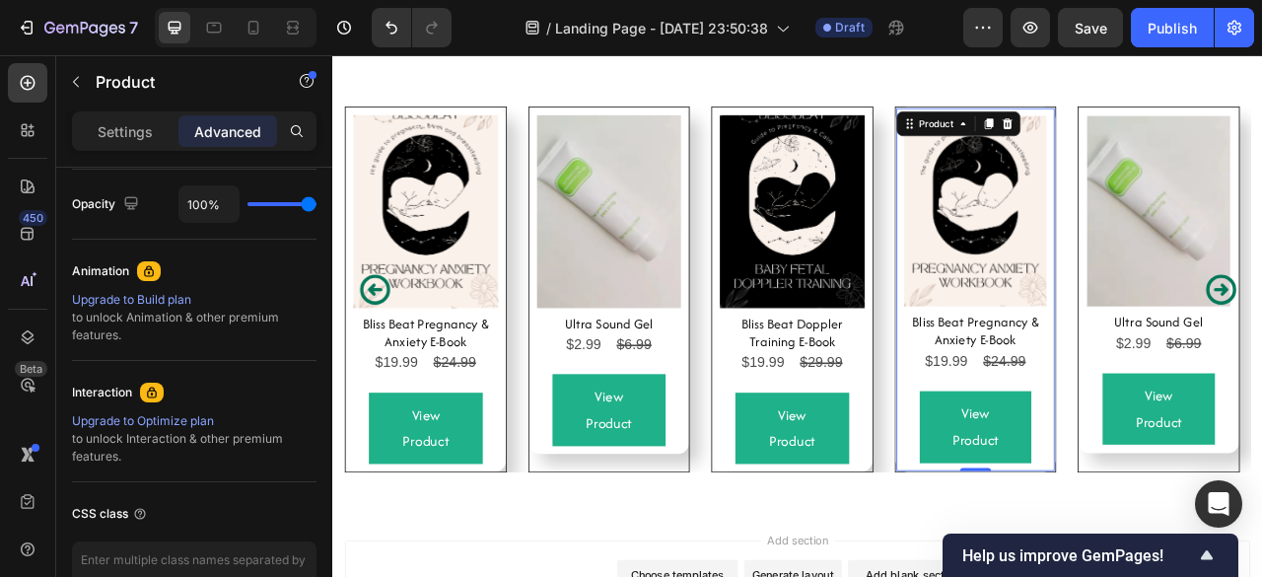
scroll to position [899, 0]
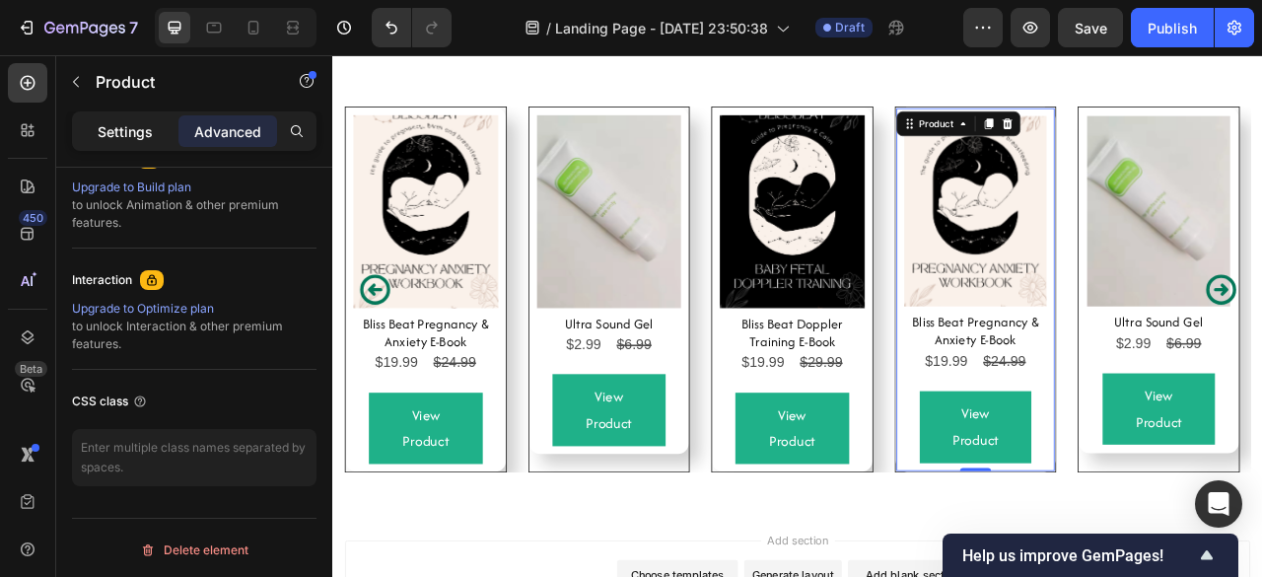
click at [116, 125] on p "Settings" at bounding box center [125, 131] width 55 height 21
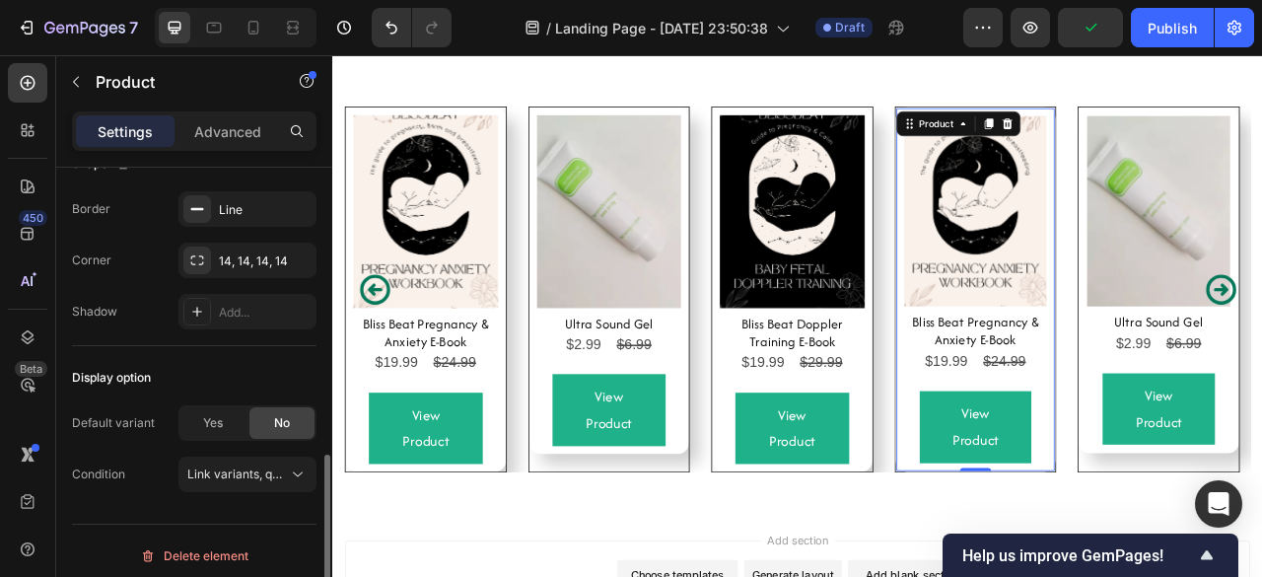
scroll to position [701, 0]
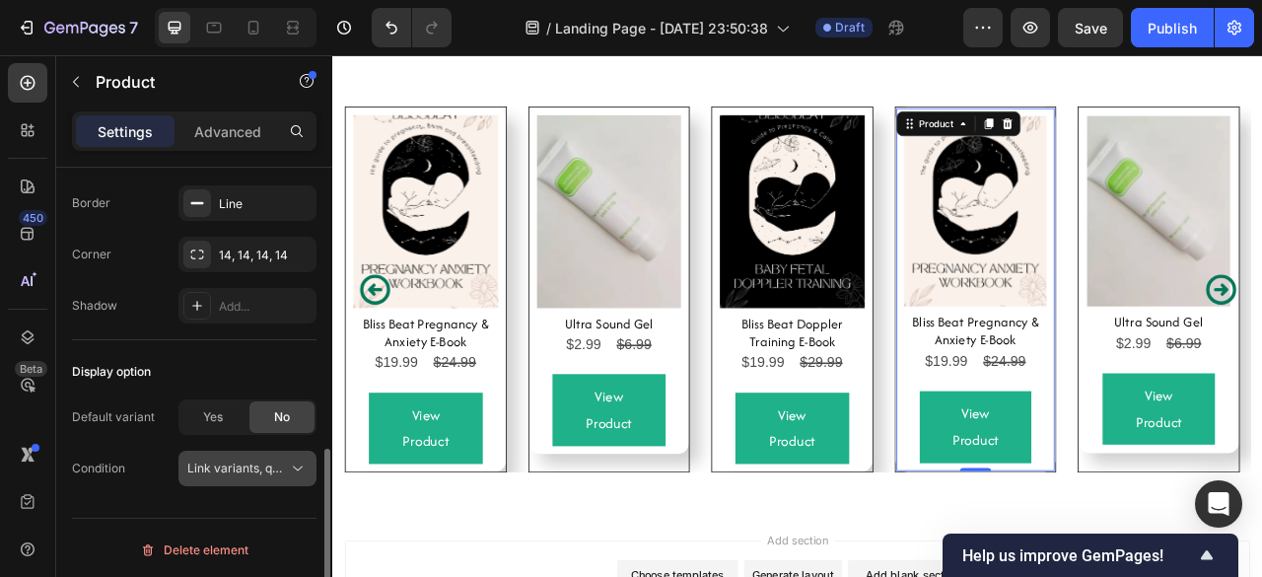
click at [208, 460] on span "Link variants, quantity <br> between same products" at bounding box center [332, 467] width 291 height 15
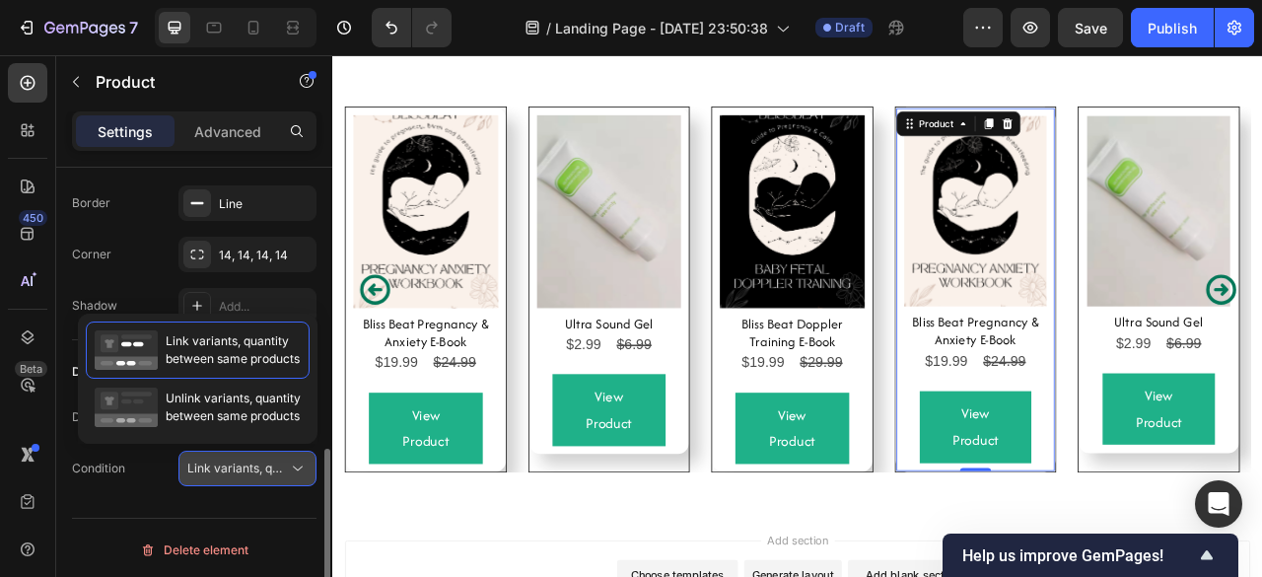
click at [208, 460] on span "Link variants, quantity <br> between same products" at bounding box center [332, 467] width 291 height 15
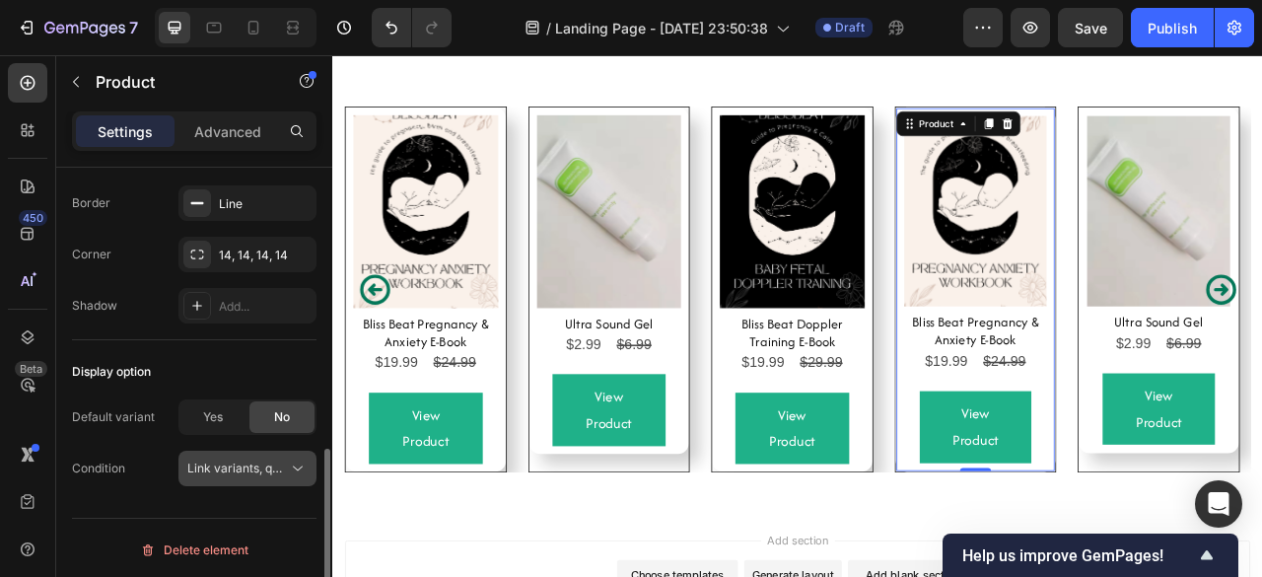
click at [208, 460] on span "Link variants, quantity <br> between same products" at bounding box center [332, 467] width 291 height 15
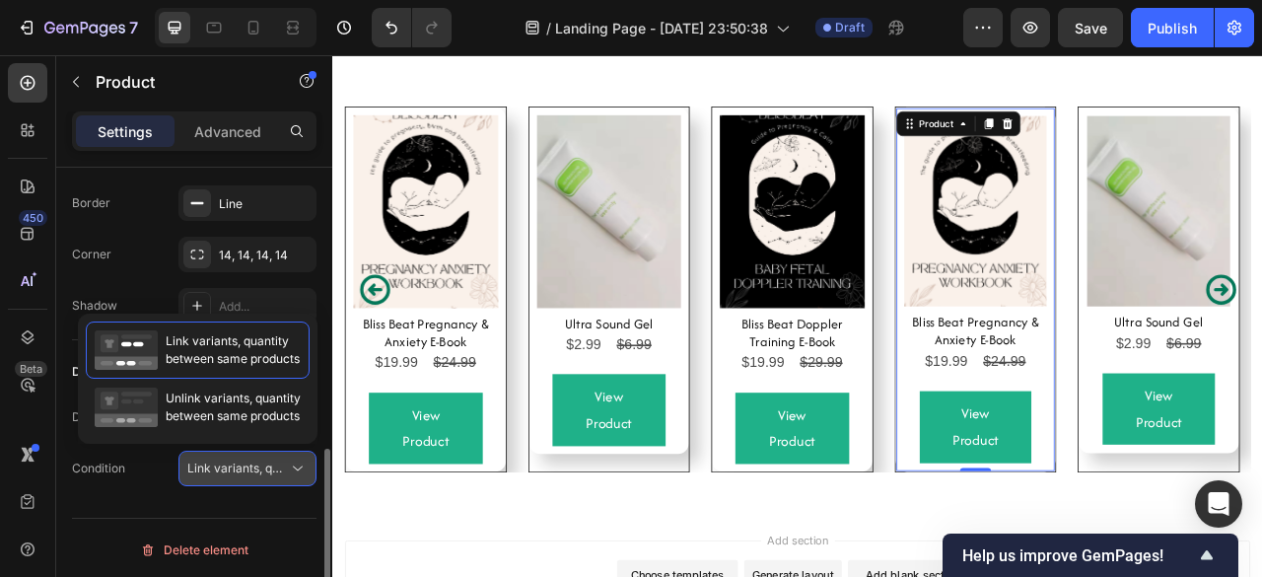
click at [208, 460] on span "Link variants, quantity <br> between same products" at bounding box center [332, 467] width 291 height 15
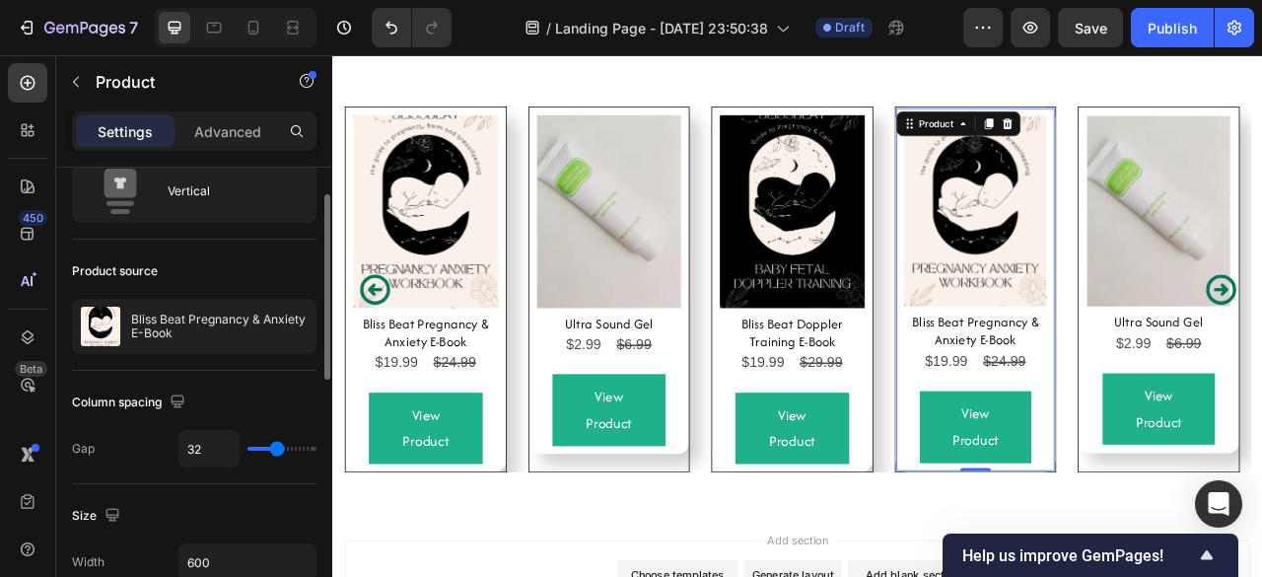
scroll to position [0, 0]
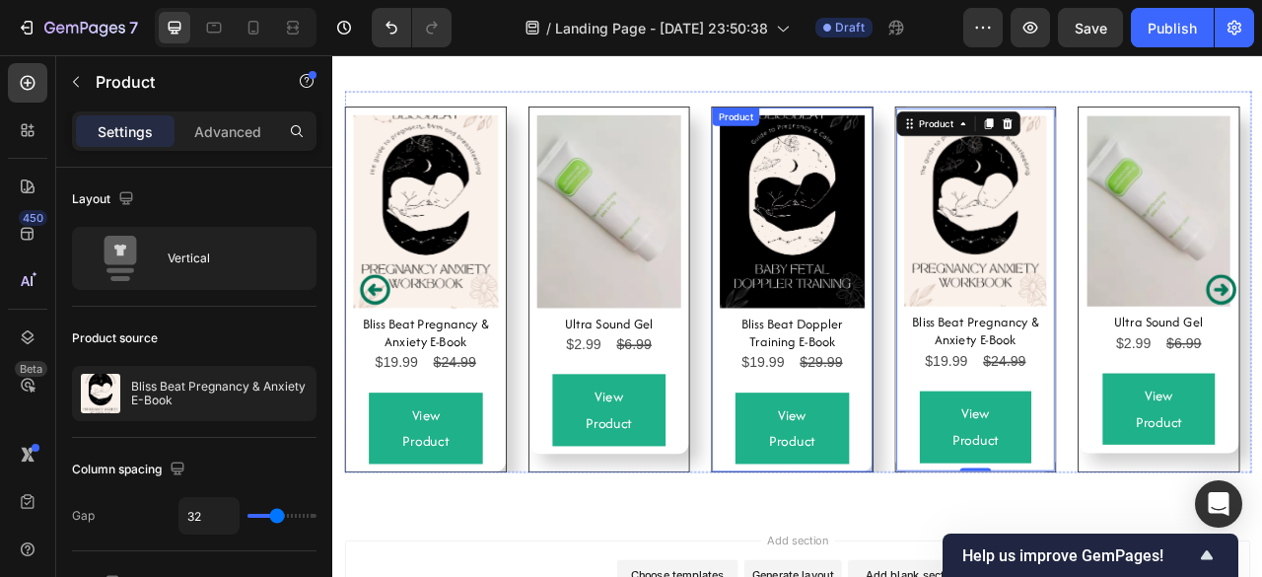
click at [836, 517] on div "View Product Add to Cart" at bounding box center [916, 519] width 184 height 110
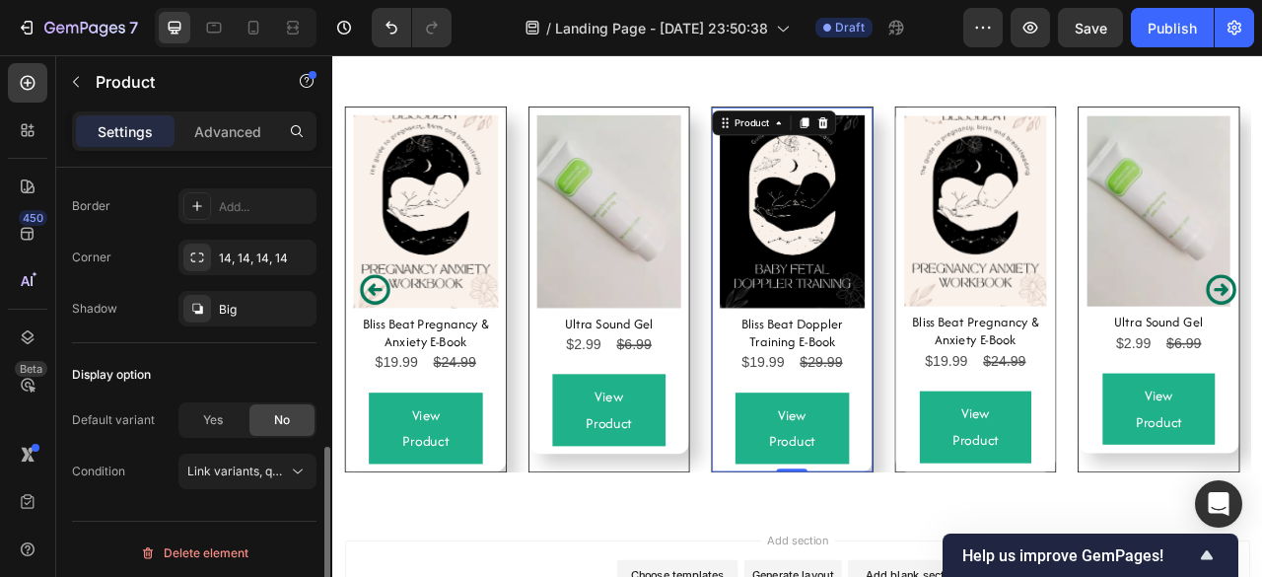
scroll to position [701, 0]
click at [843, 565] on div "Product Images Bliss Beat Doppler Training E-Book Product Title $19.99 Product …" at bounding box center [916, 352] width 204 height 463
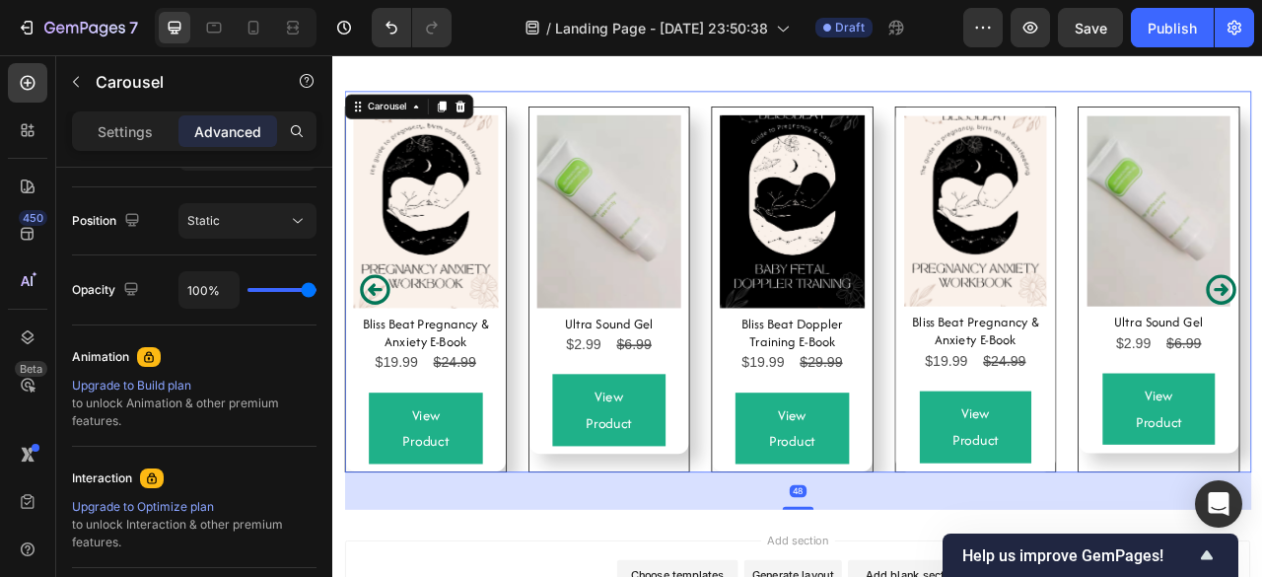
scroll to position [0, 0]
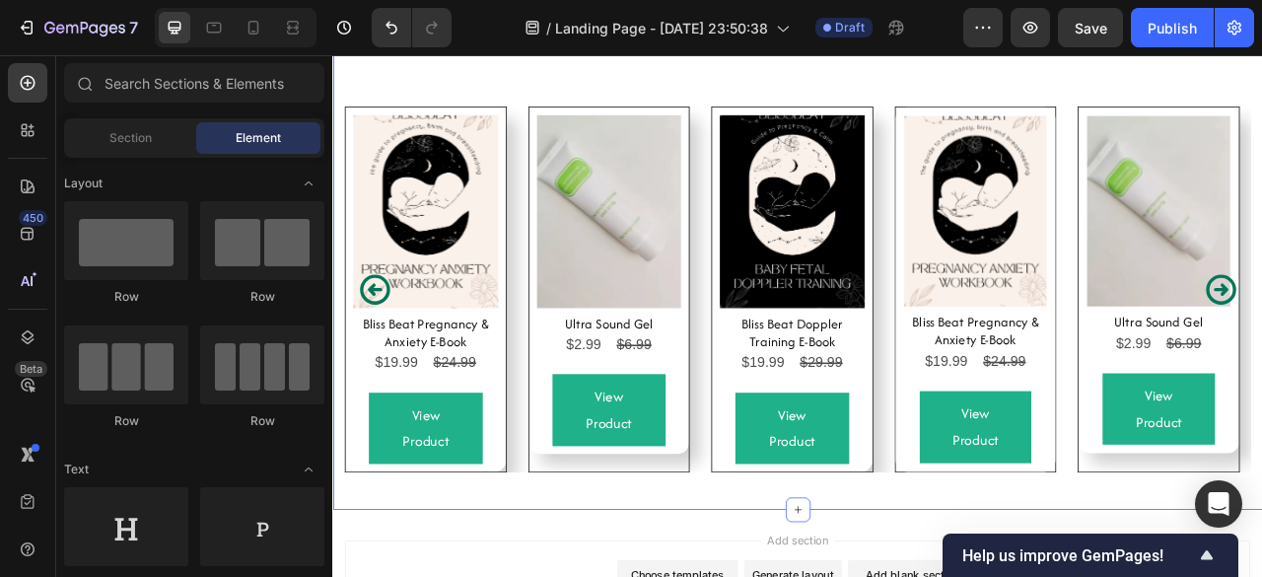
drag, startPoint x: 914, startPoint y: 631, endPoint x: 907, endPoint y: 612, distance: 20.0
click at [829, 597] on div "Product Images Bliss Beat Pregnancy & Anxiety E-Book Product Title $19.99 Produ…" at bounding box center [923, 357] width 1153 height 552
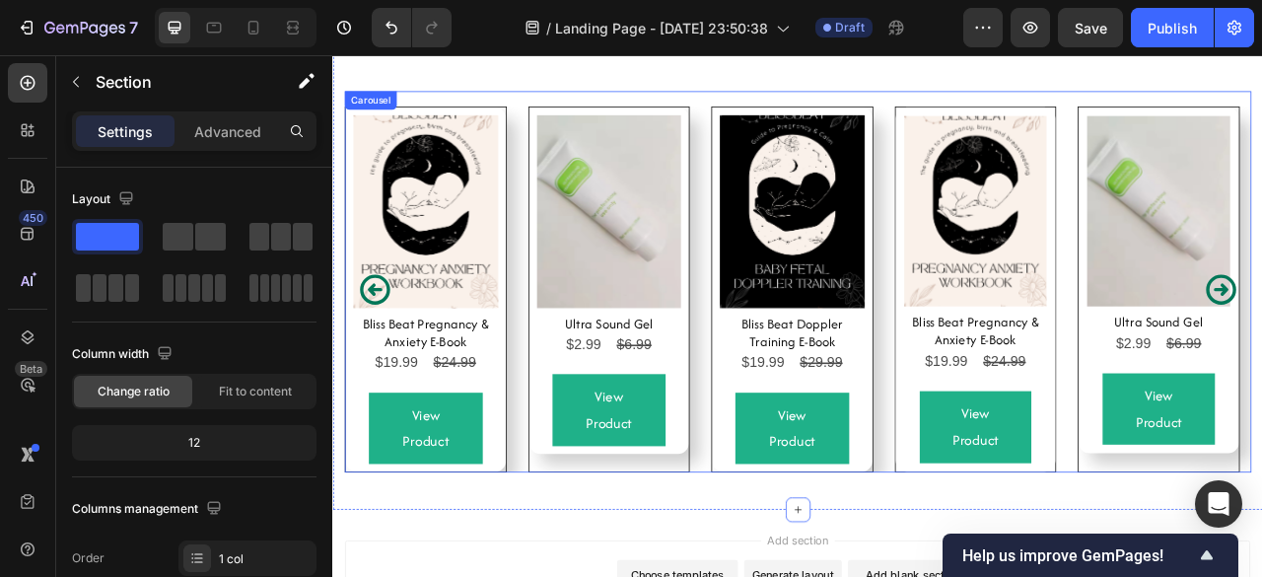
click at [801, 579] on div "Product Images Bliss Beat Pregnancy & Anxiety E-Book Product Title $19.99 Produ…" at bounding box center [923, 352] width 1153 height 465
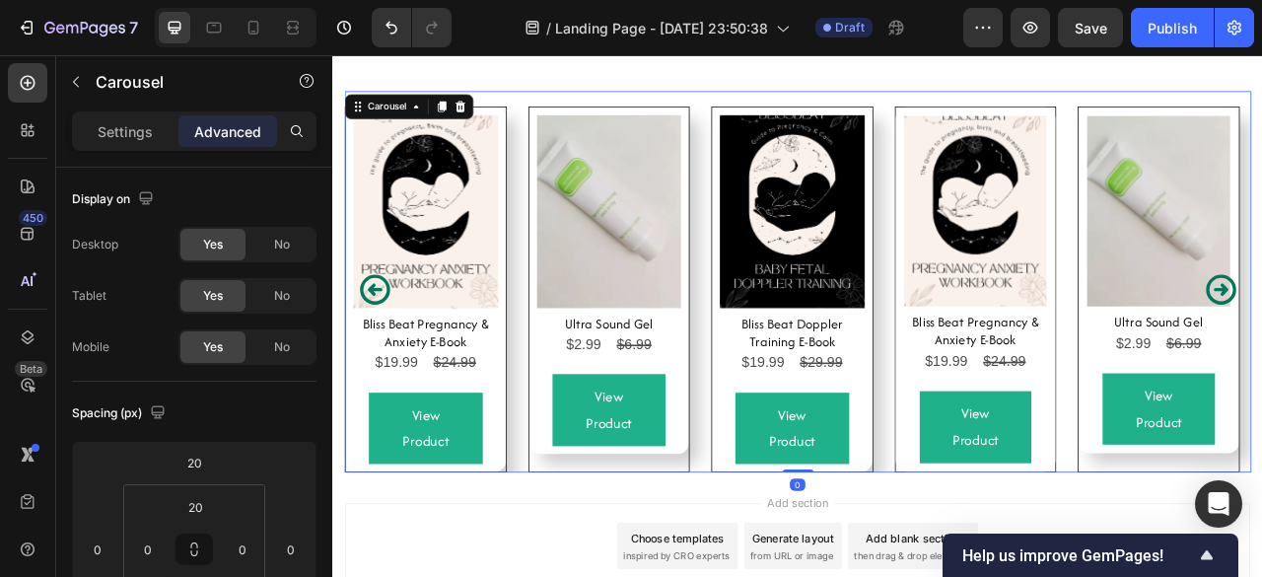
drag, startPoint x: 914, startPoint y: 631, endPoint x: 874, endPoint y: 547, distance: 92.6
click at [882, 545] on div "Product Images Bliss Beat Pregnancy & Anxiety E-Book Product Title $19.99 Produ…" at bounding box center [923, 343] width 1153 height 485
type input "0"
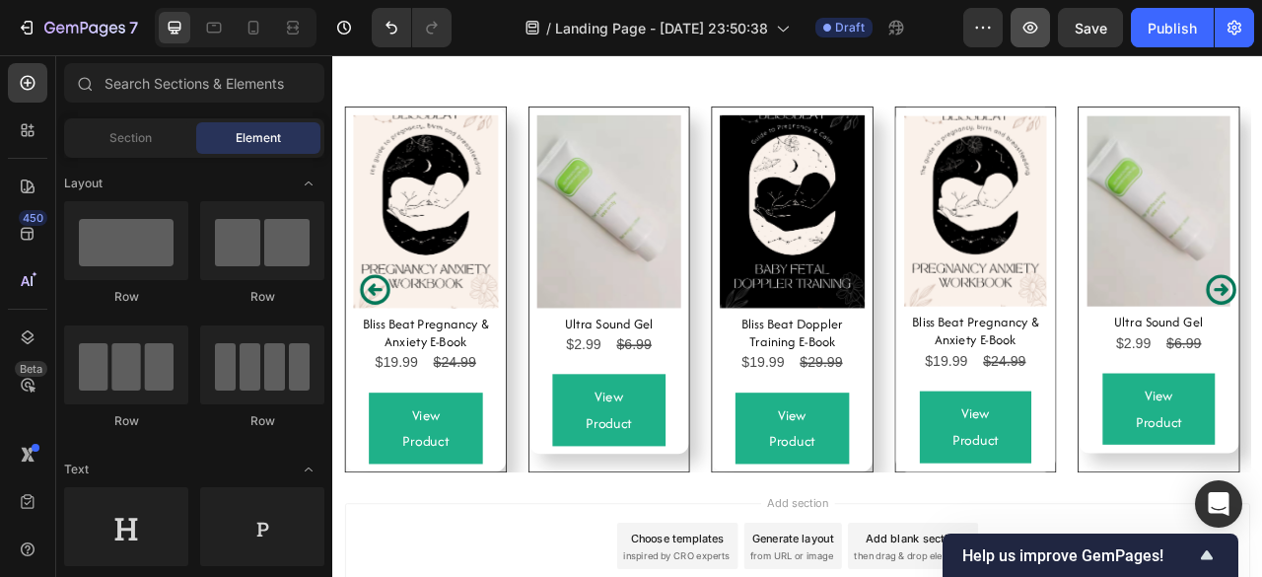
click at [1020, 33] on button "button" at bounding box center [1029, 27] width 39 height 39
click at [908, 581] on div "Product Images Bliss Beat Doppler Training E-Book Product Title $19.99 Product …" at bounding box center [916, 352] width 204 height 463
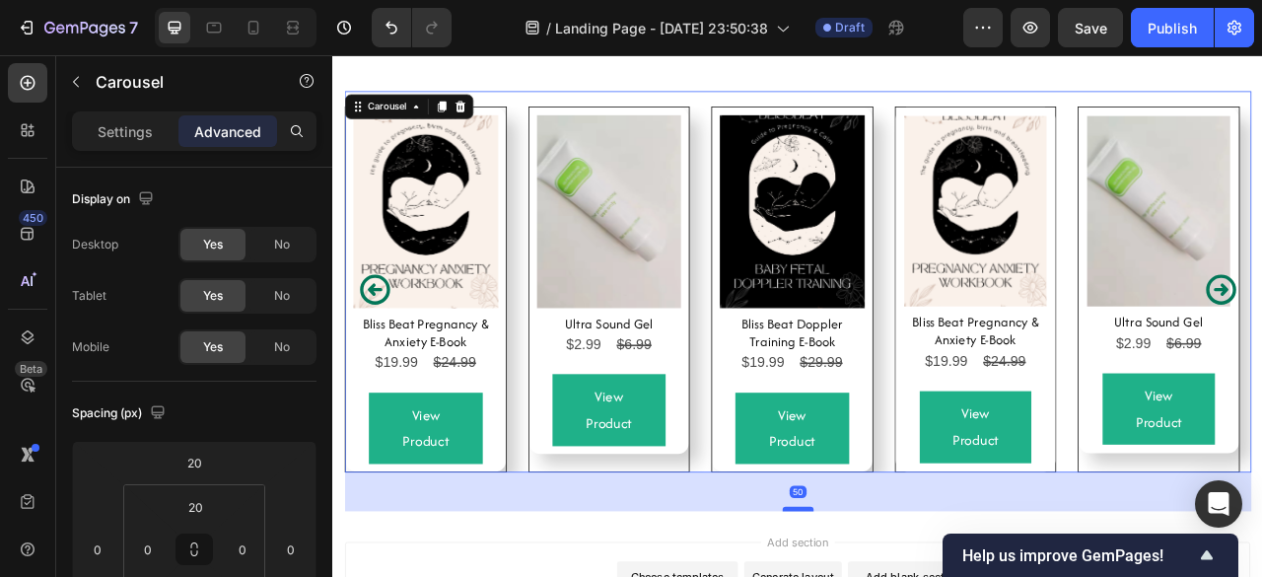
drag, startPoint x: 908, startPoint y: 581, endPoint x: 905, endPoint y: 640, distance: 58.2
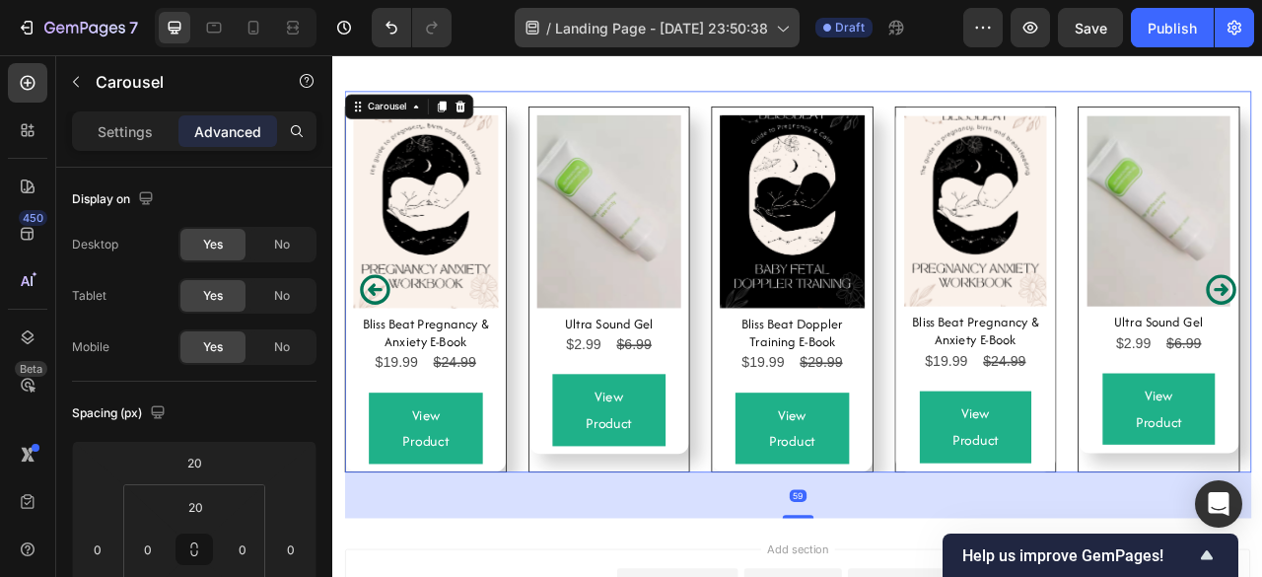
type input "59"
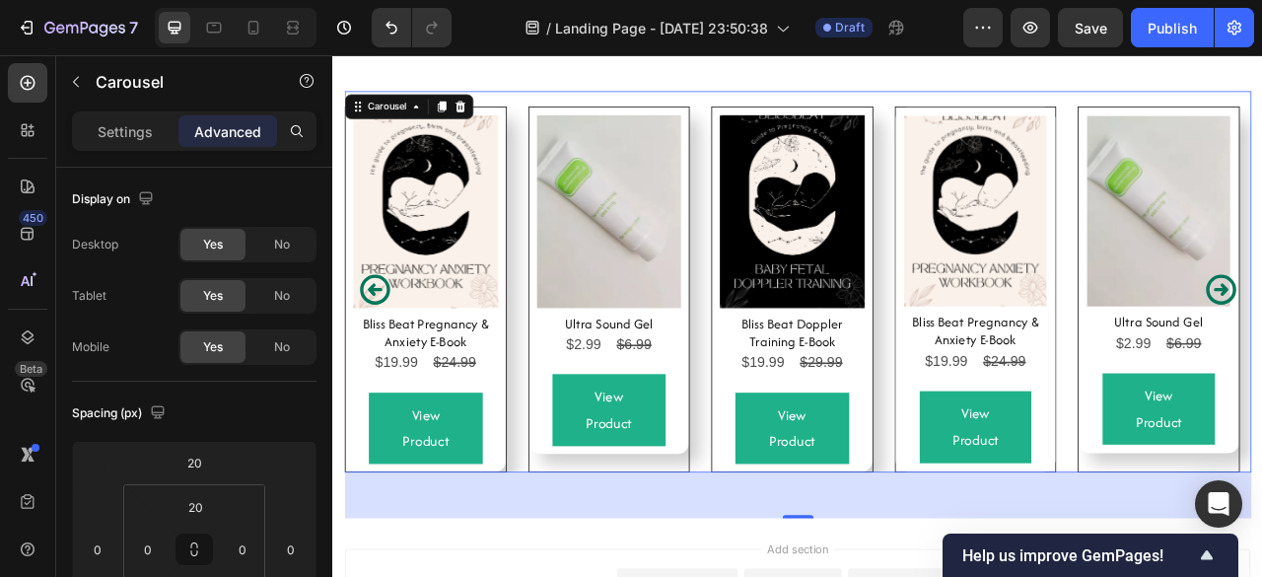
click at [841, 559] on div "Product Images Bliss Beat Doppler Training E-Book Product Title $19.99 Product …" at bounding box center [916, 352] width 204 height 463
click at [816, 536] on div "Product Images Bliss Beat Doppler Training E-Book Product Title $19.99 Product …" at bounding box center [916, 352] width 204 height 463
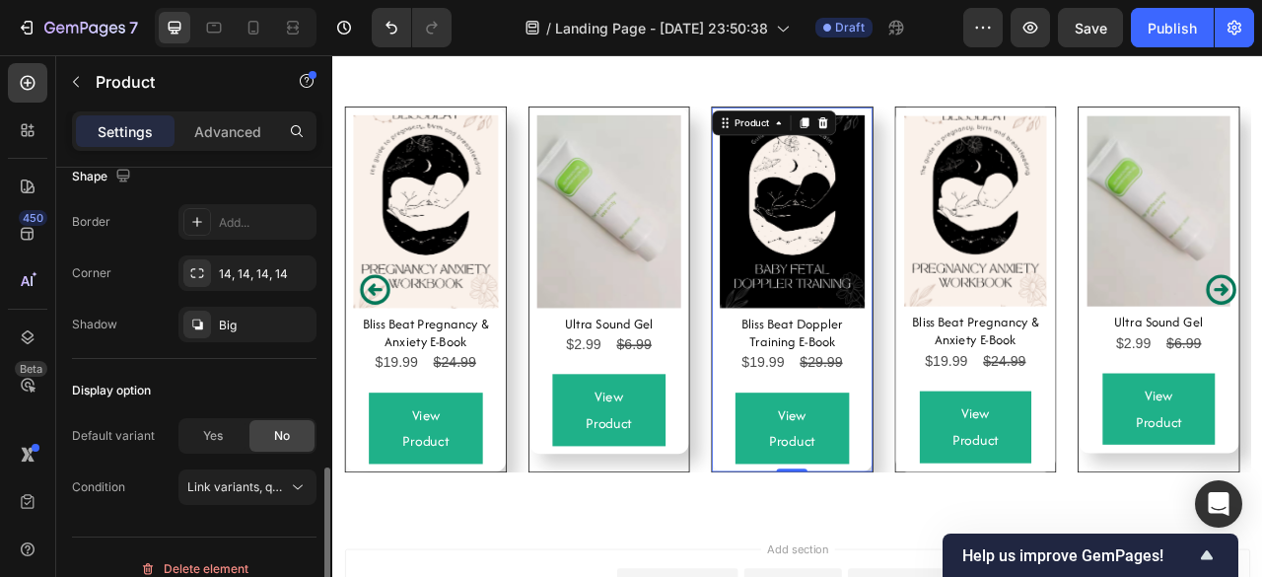
scroll to position [701, 0]
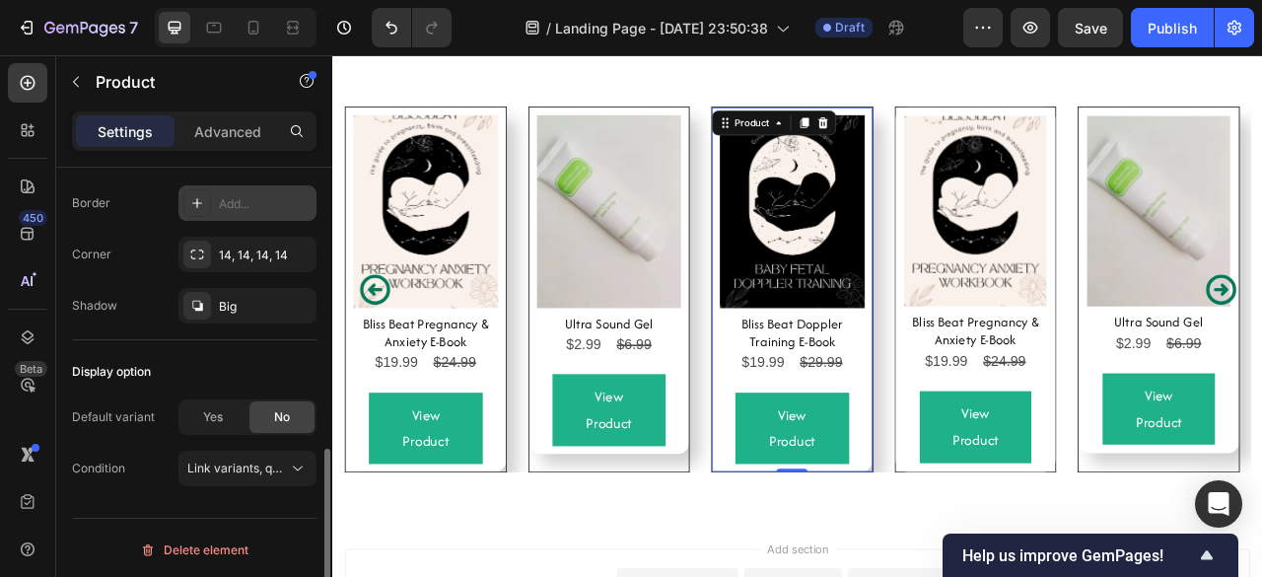
click at [244, 207] on div "Add..." at bounding box center [265, 204] width 93 height 18
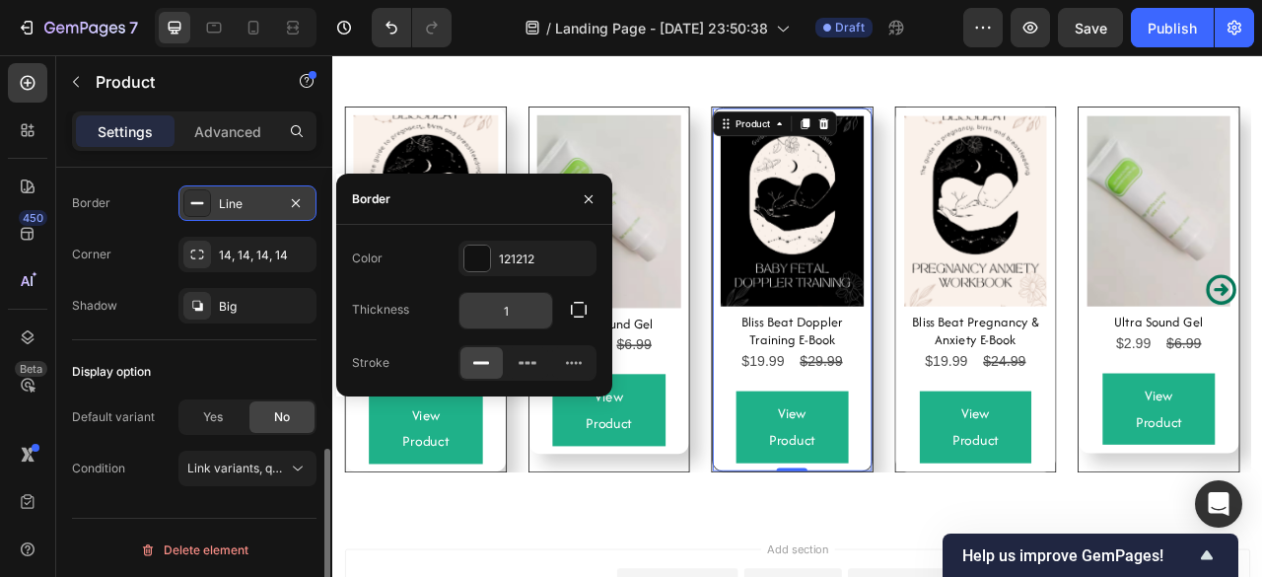
click at [518, 308] on input "1" at bounding box center [505, 310] width 93 height 35
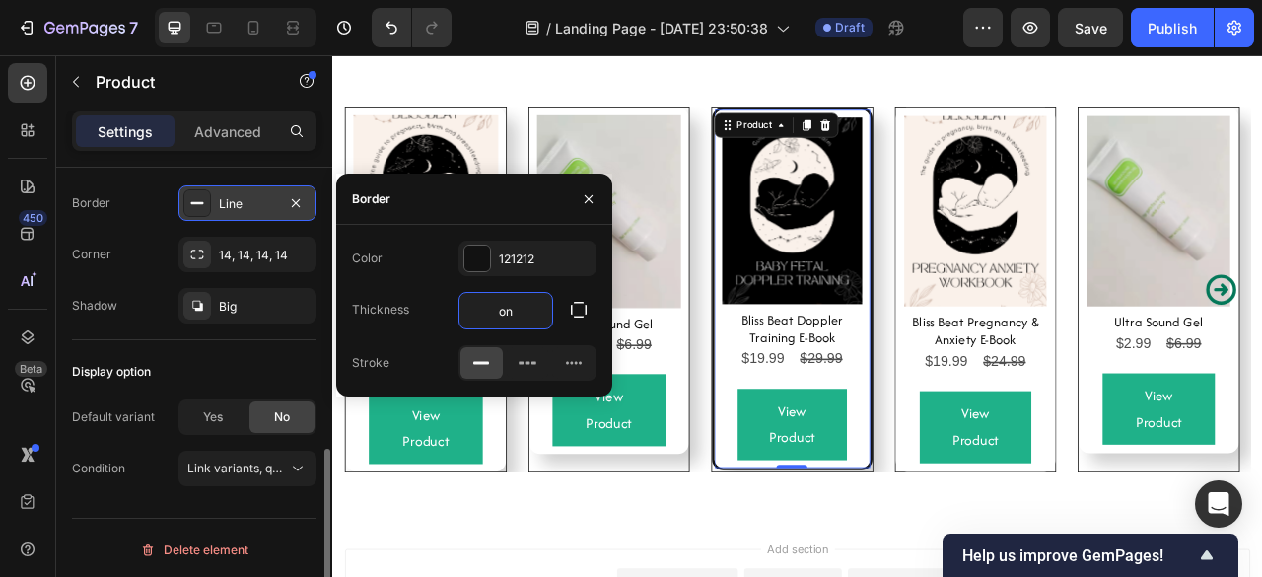
type input "o"
click at [531, 254] on div "121212" at bounding box center [527, 259] width 57 height 18
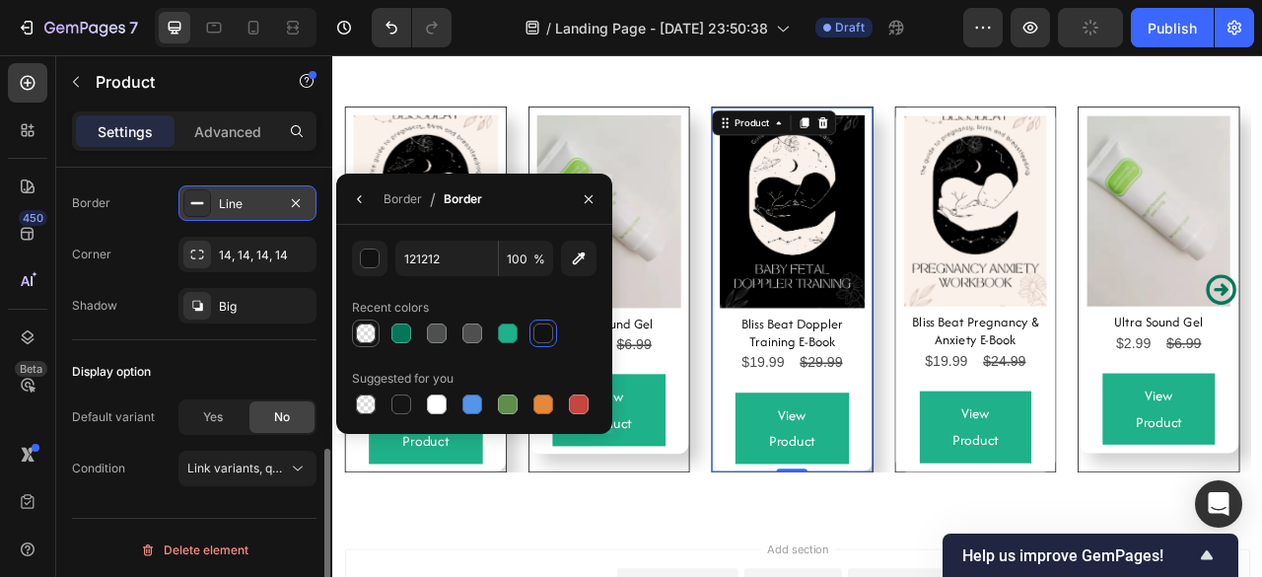
click at [367, 333] on div at bounding box center [366, 333] width 20 height 20
type input "0"
click at [439, 403] on div at bounding box center [437, 404] width 20 height 20
type input "FFFFFF"
type input "100"
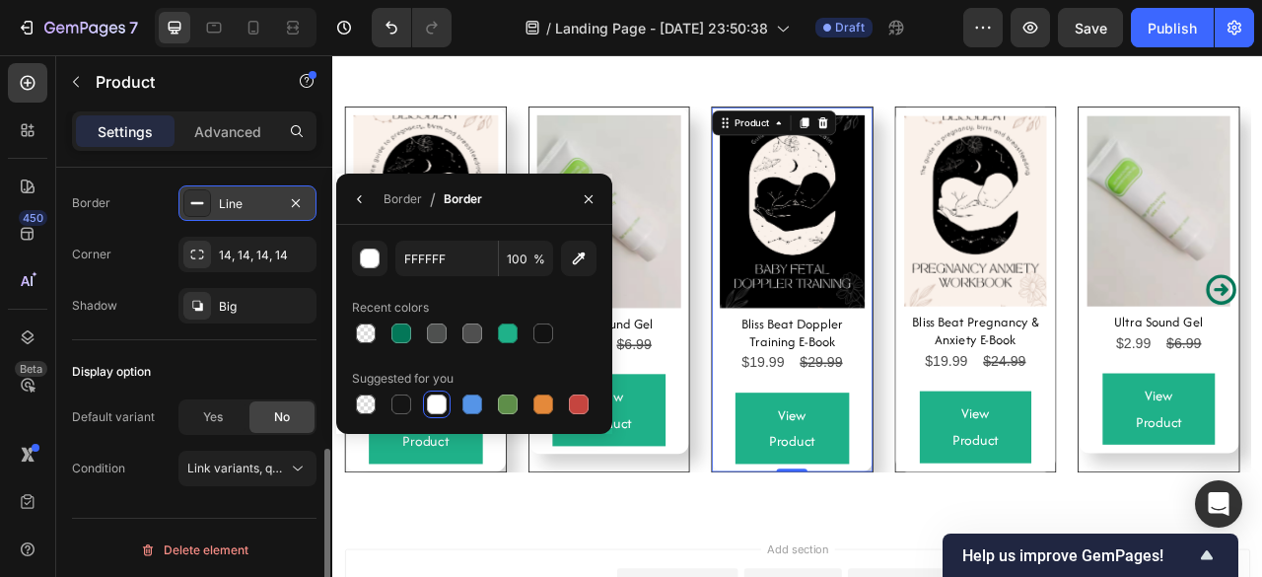
click at [585, 355] on div "FFFFFF 100 % Recent colors Suggested for you" at bounding box center [474, 328] width 244 height 177
click at [583, 186] on button "button" at bounding box center [589, 199] width 32 height 32
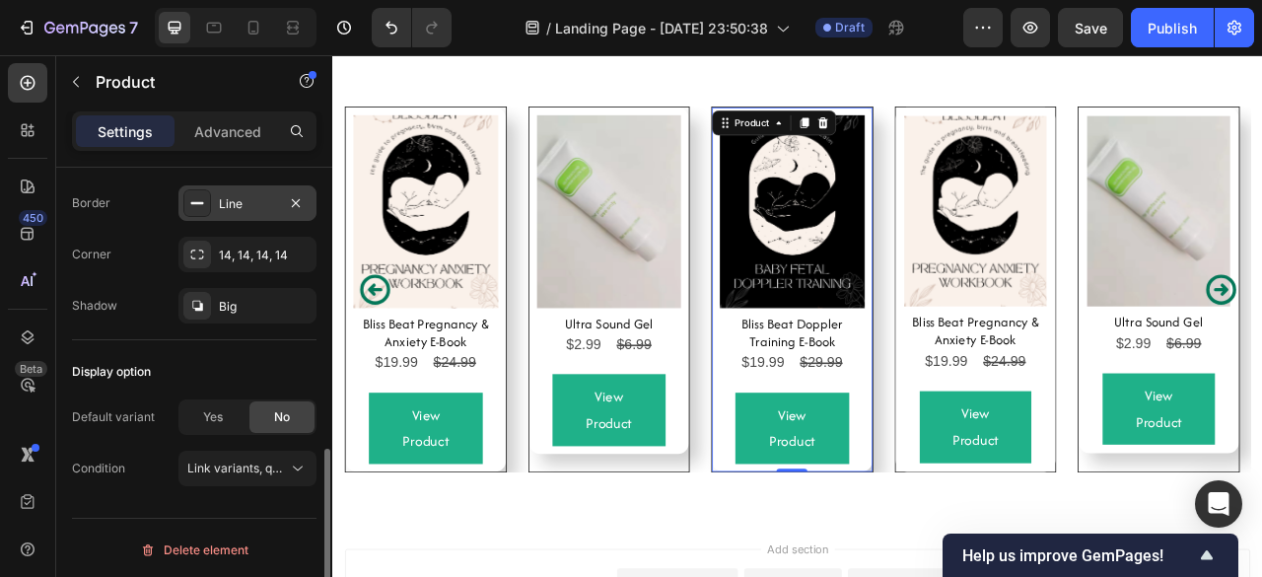
click at [822, 596] on div "Product Images Bliss Beat Pregnancy & Anxiety E-Book Product Title $19.99 Produ…" at bounding box center [923, 362] width 1153 height 563
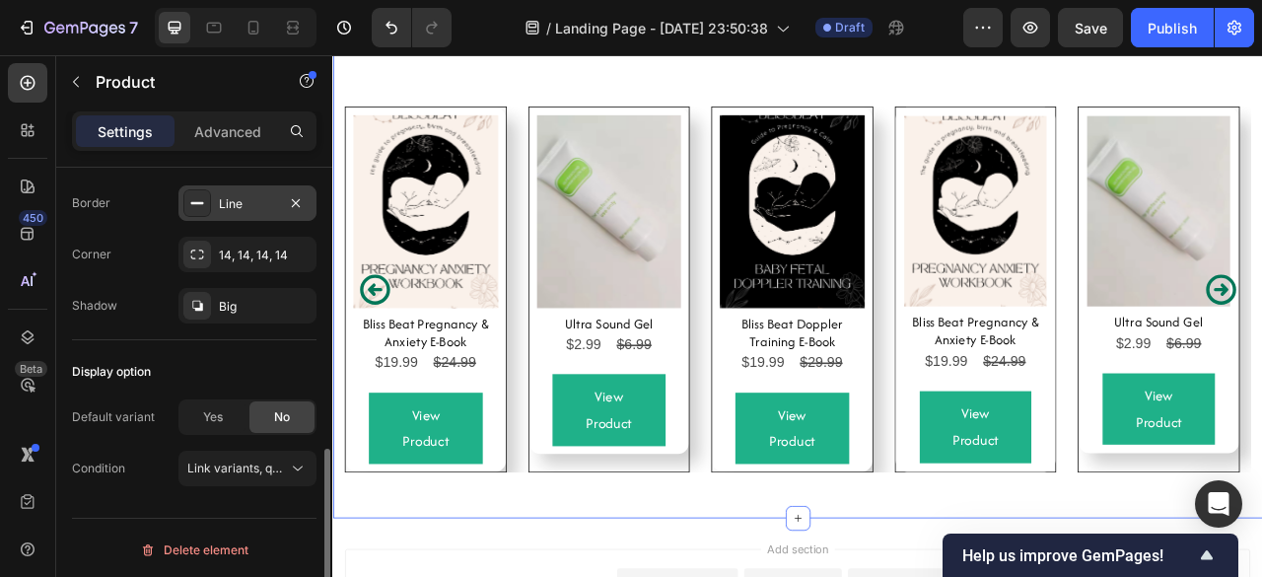
scroll to position [0, 0]
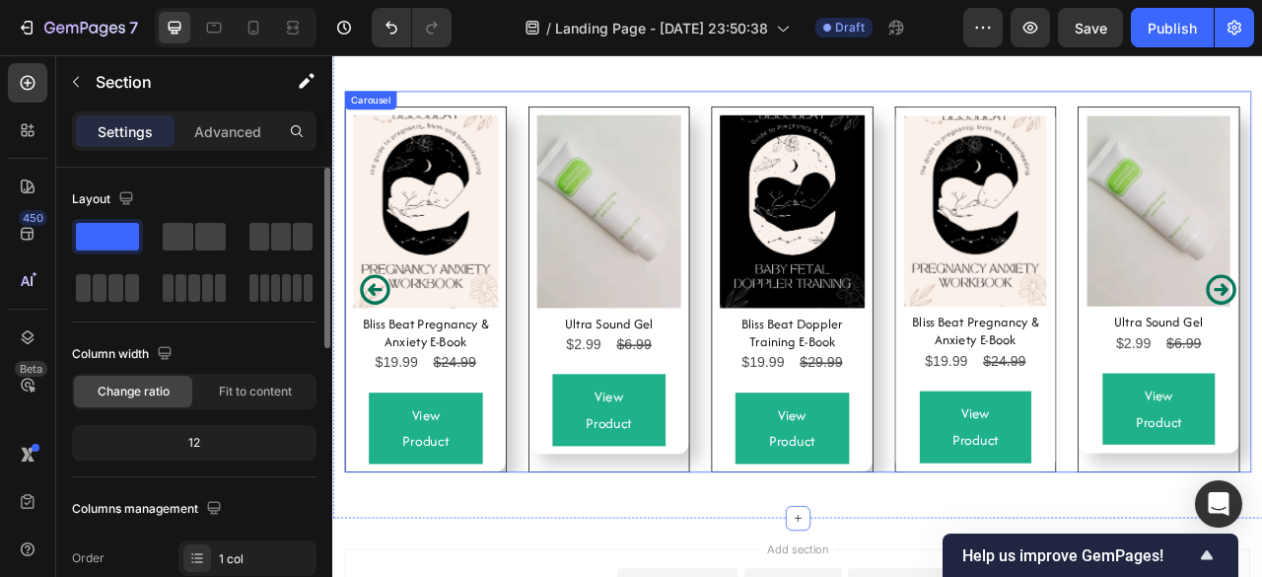
click at [841, 571] on div "Product Images Bliss Beat Doppler Training E-Book Product Title $19.99 Product …" at bounding box center [916, 352] width 204 height 463
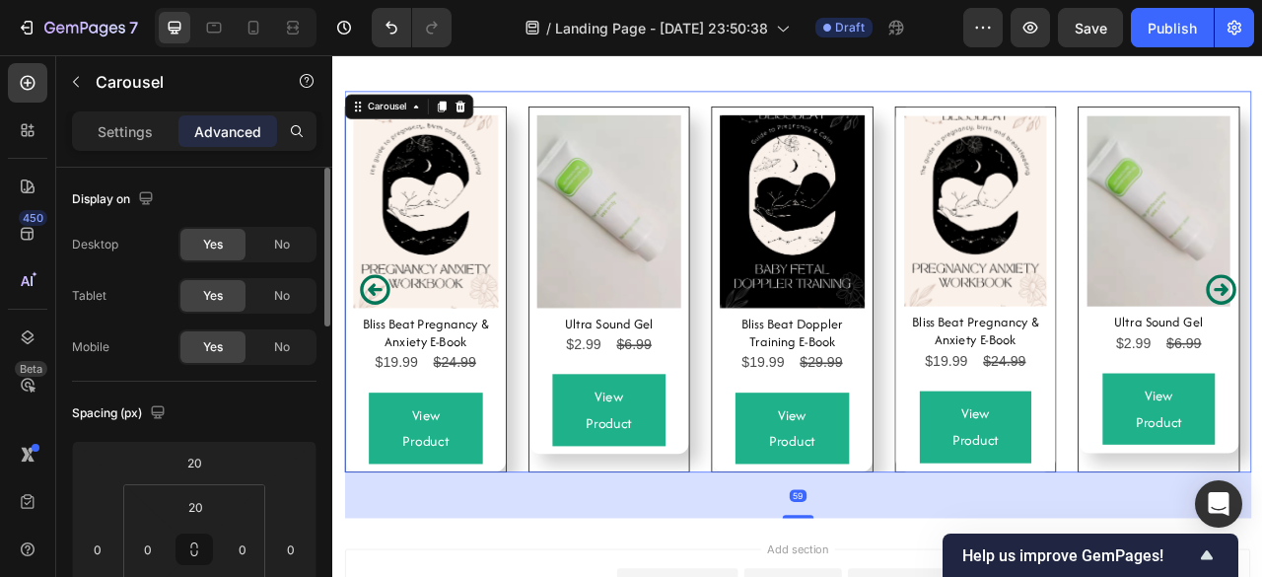
click at [797, 439] on div "Product Images Bliss Beat Pregnancy & Anxiety E-Book Product Title $19.99 Produ…" at bounding box center [923, 352] width 1153 height 465
click at [581, 94] on div "Product Images Bliss Beat Pregnancy & Anxiety E-Book Product Title $19.99 Produ…" at bounding box center [923, 362] width 1153 height 563
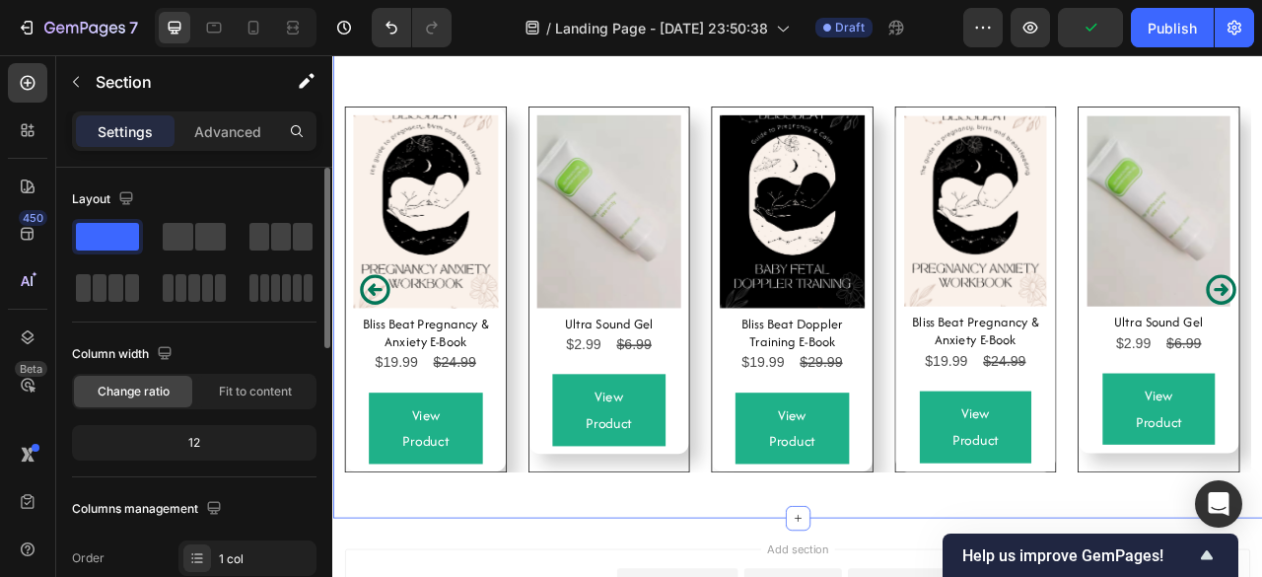
click at [581, 94] on div "Product Images Bliss Beat Pregnancy & Anxiety E-Book Product Title $19.99 Produ…" at bounding box center [923, 362] width 1153 height 563
click at [577, 103] on div "Product Images Bliss Beat Pregnancy & Anxiety E-Book Product Title $19.99 Produ…" at bounding box center [923, 343] width 1153 height 485
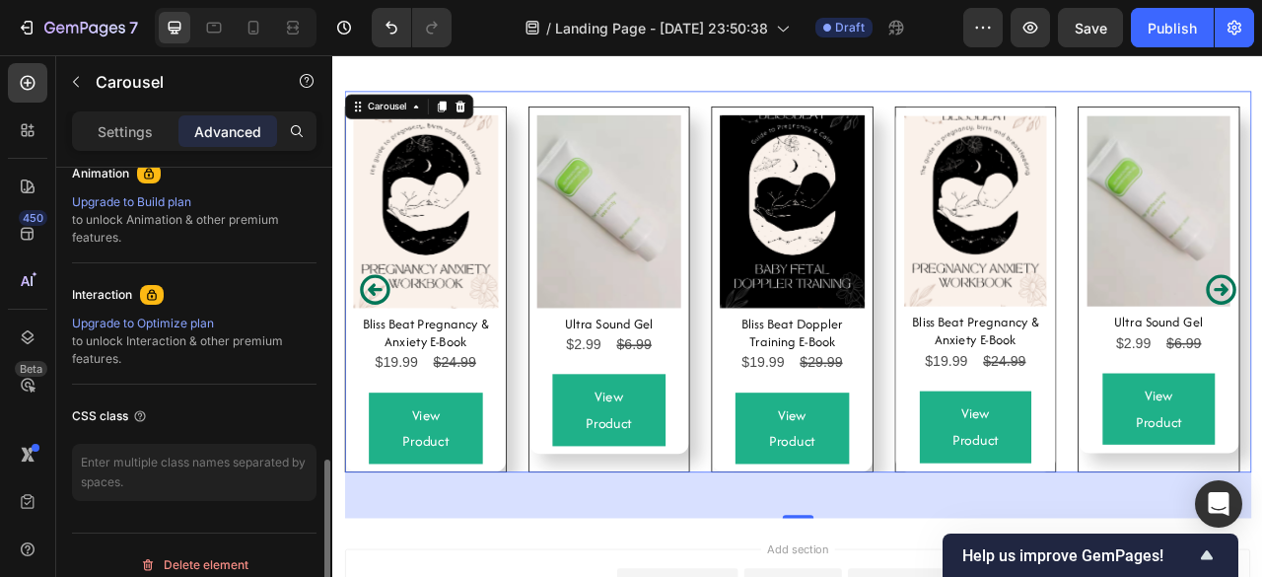
scroll to position [899, 0]
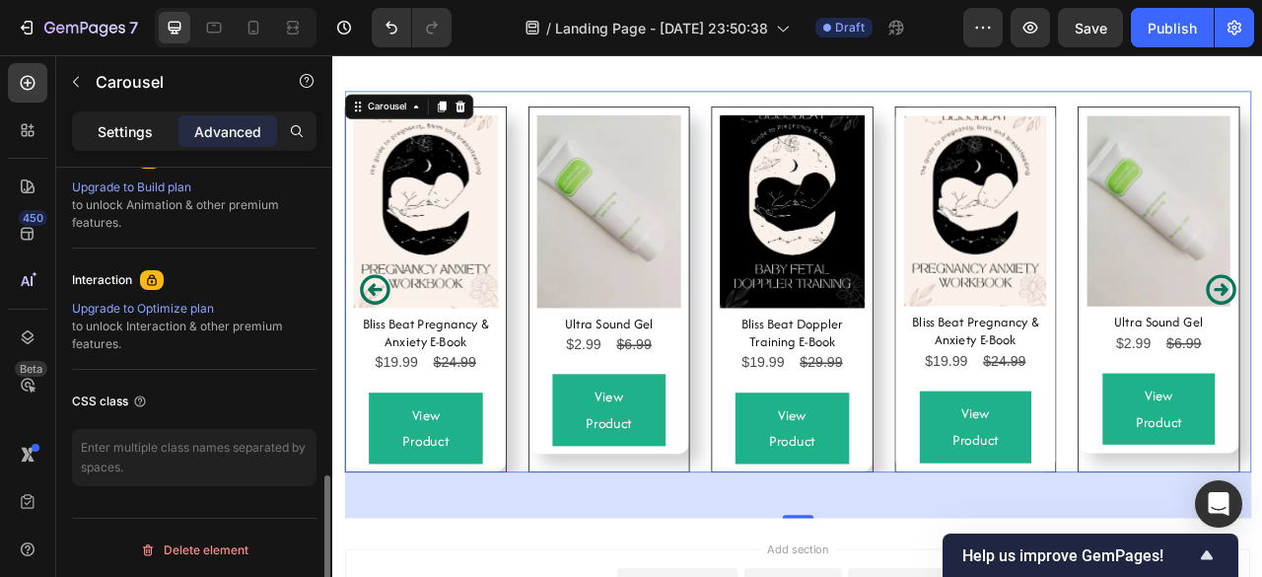
click at [145, 144] on div "Settings" at bounding box center [125, 131] width 99 height 32
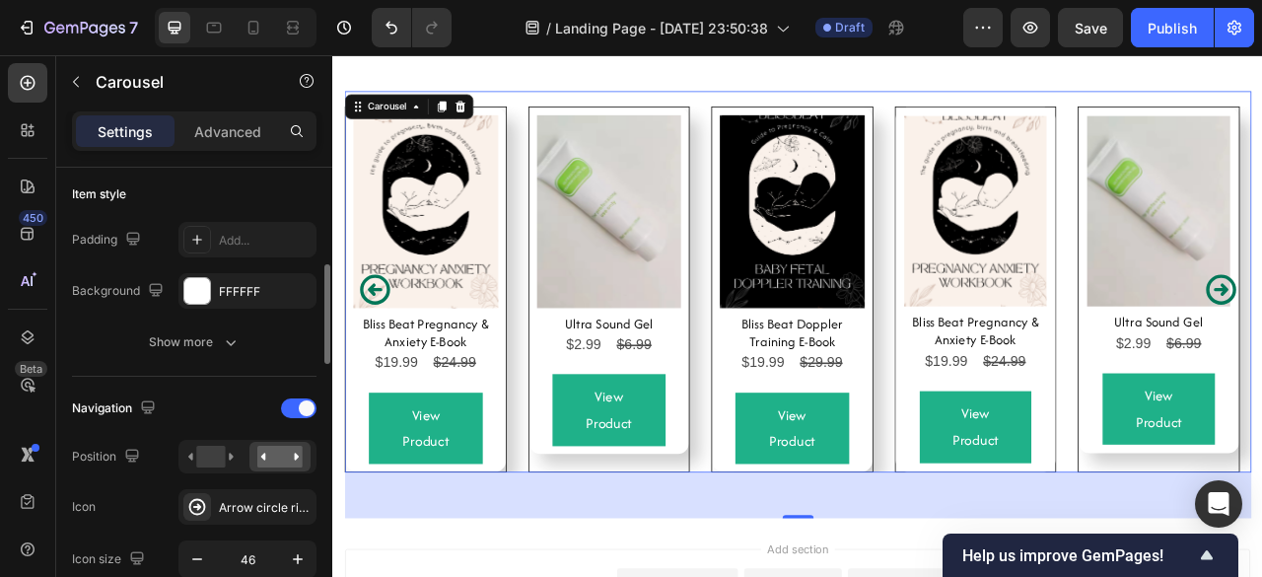
scroll to position [492, 0]
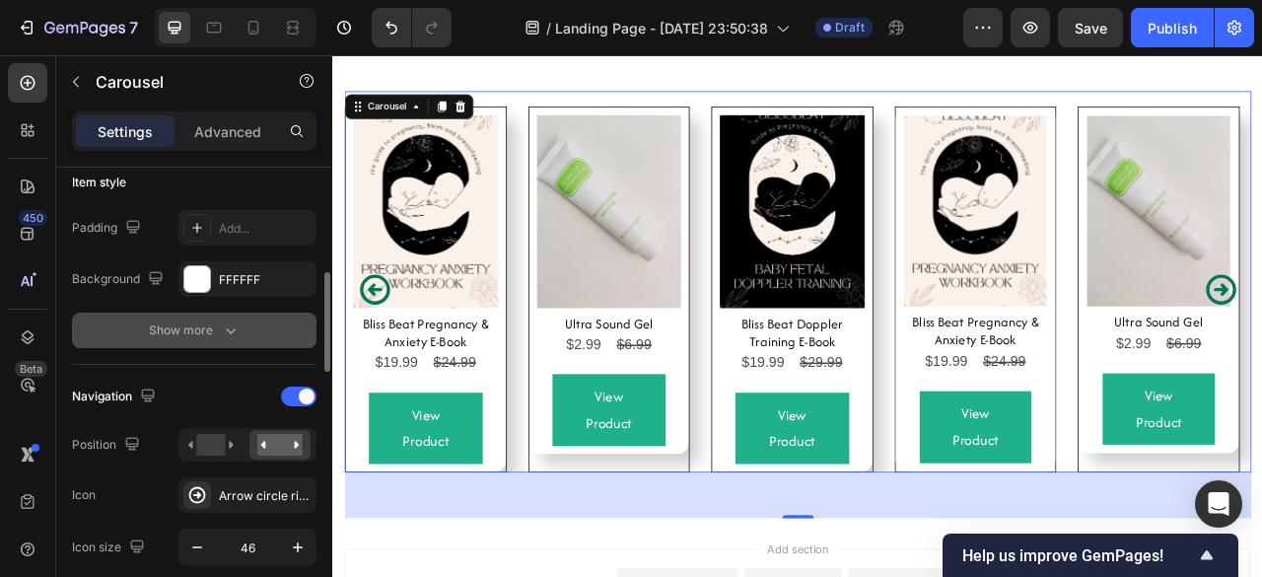
click at [216, 327] on div "Show more" at bounding box center [195, 330] width 92 height 20
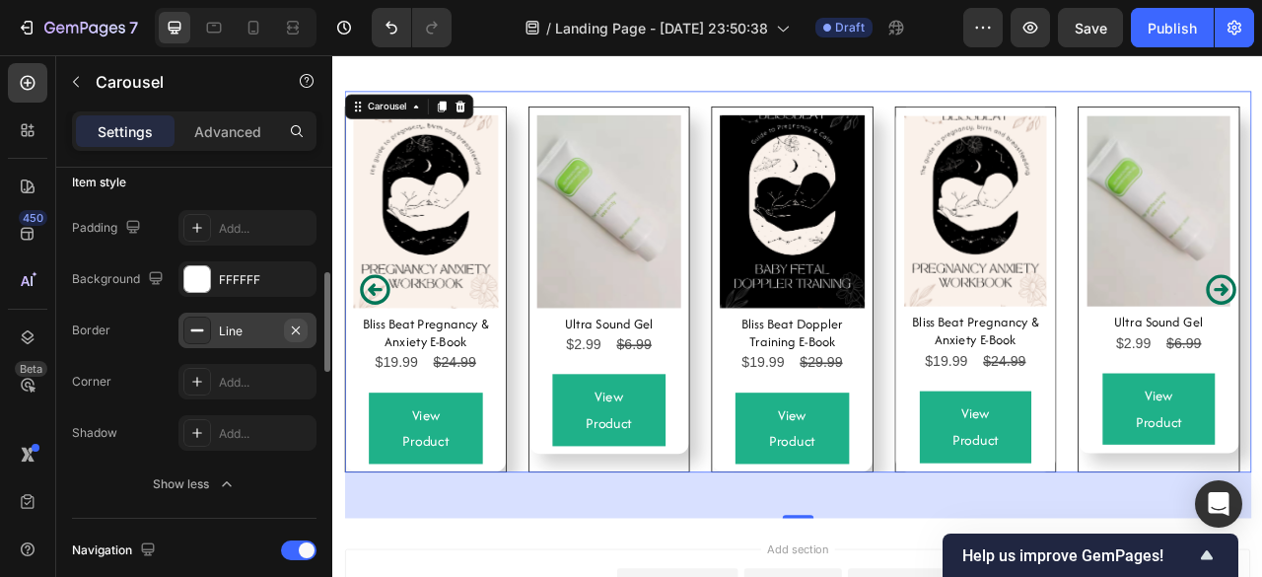
click at [296, 330] on icon "button" at bounding box center [296, 330] width 16 height 16
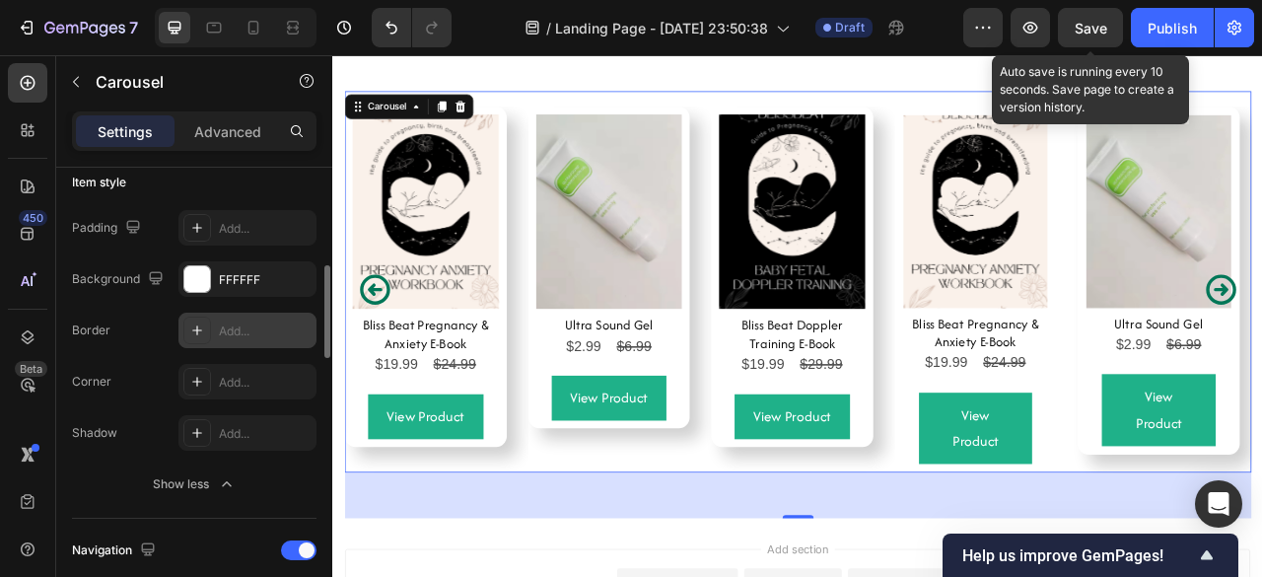
click at [1097, 26] on span "Save" at bounding box center [1090, 28] width 33 height 17
click at [1097, 26] on icon "button" at bounding box center [1090, 28] width 22 height 22
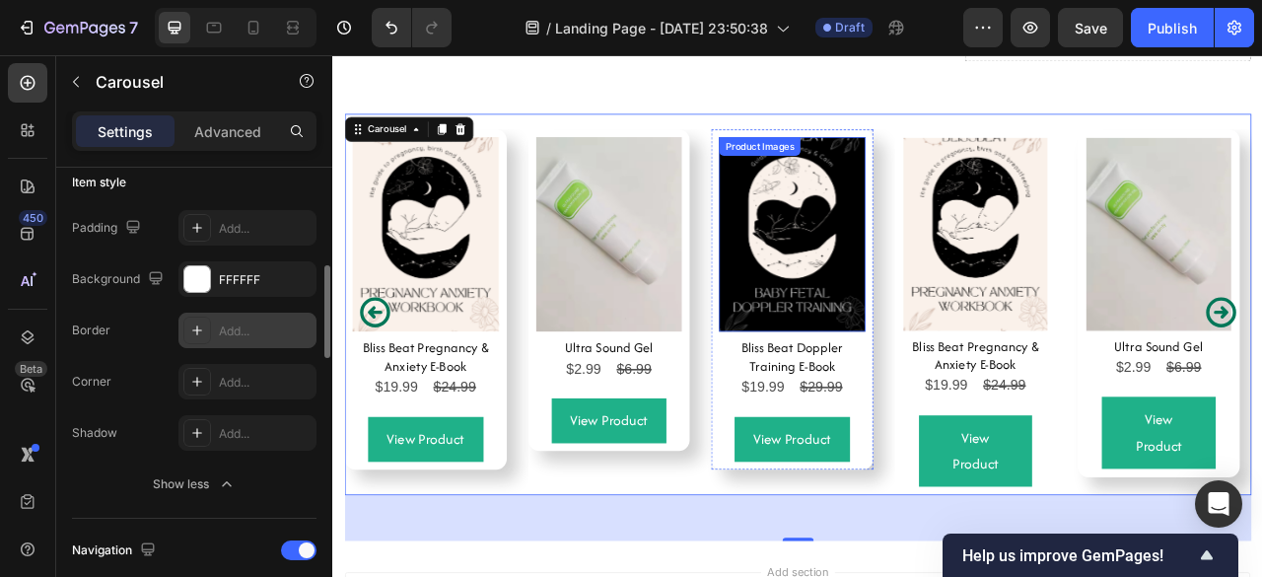
scroll to position [7557, 0]
click at [1036, 195] on div "Product Images Bliss Beat Pregnancy & Anxiety E-Book Product Title $19.99 Produ…" at bounding box center [923, 382] width 1153 height 465
click at [1010, 228] on div "Product Images Bliss Beat Doppler Training E-Book Product Title $19.99 Product …" at bounding box center [916, 366] width 206 height 433
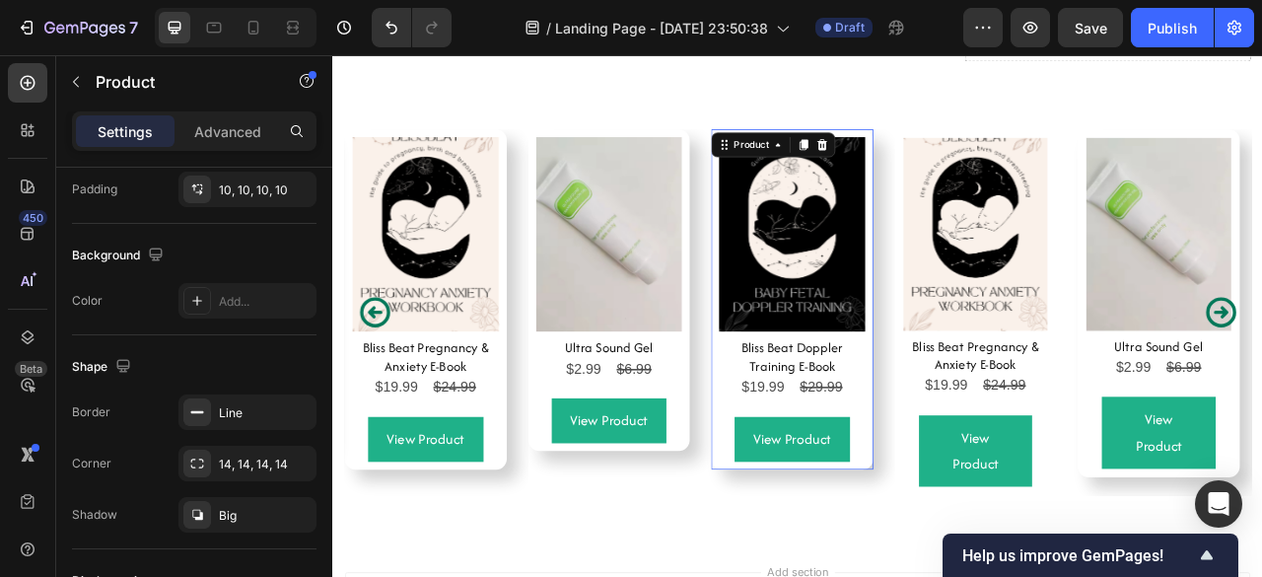
scroll to position [0, 0]
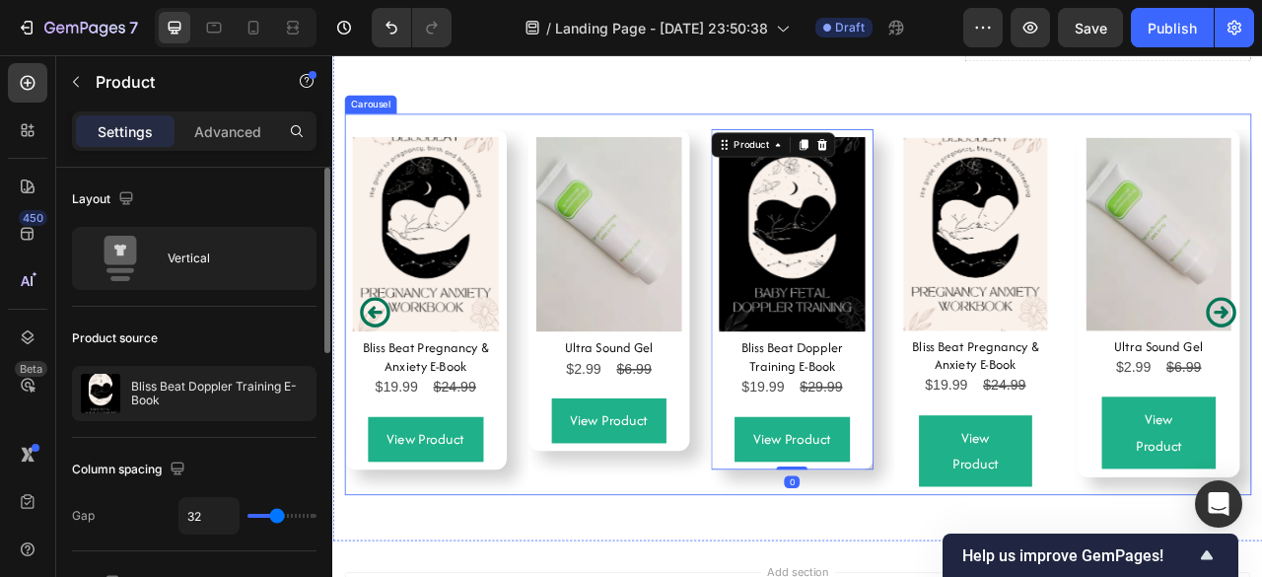
click at [1033, 248] on div "Product Images Bliss Beat Pregnancy & Anxiety E-Book Product Title $19.99 Produ…" at bounding box center [923, 382] width 1153 height 465
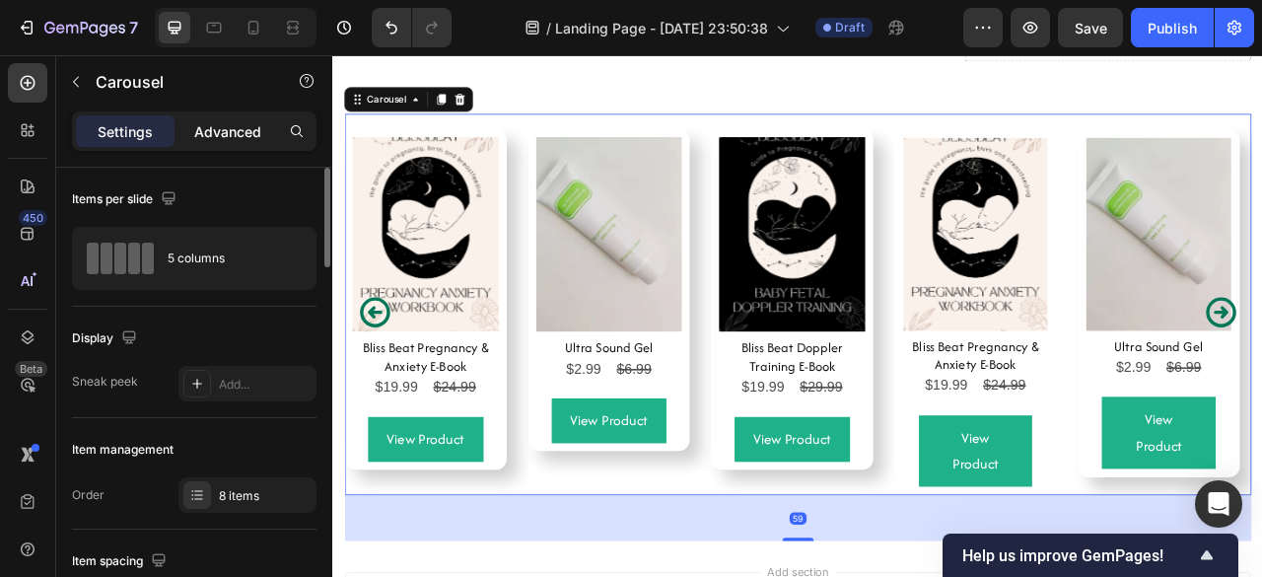
click at [223, 128] on p "Advanced" at bounding box center [227, 131] width 67 height 21
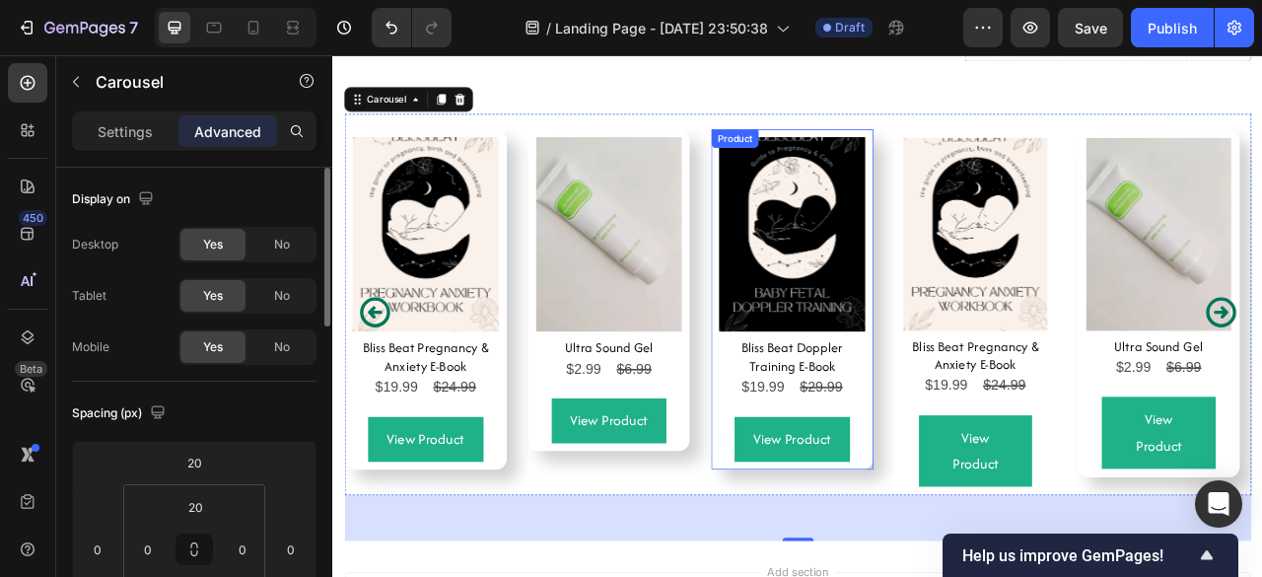
click at [842, 505] on div "View Product Add to Cart" at bounding box center [916, 534] width 186 height 77
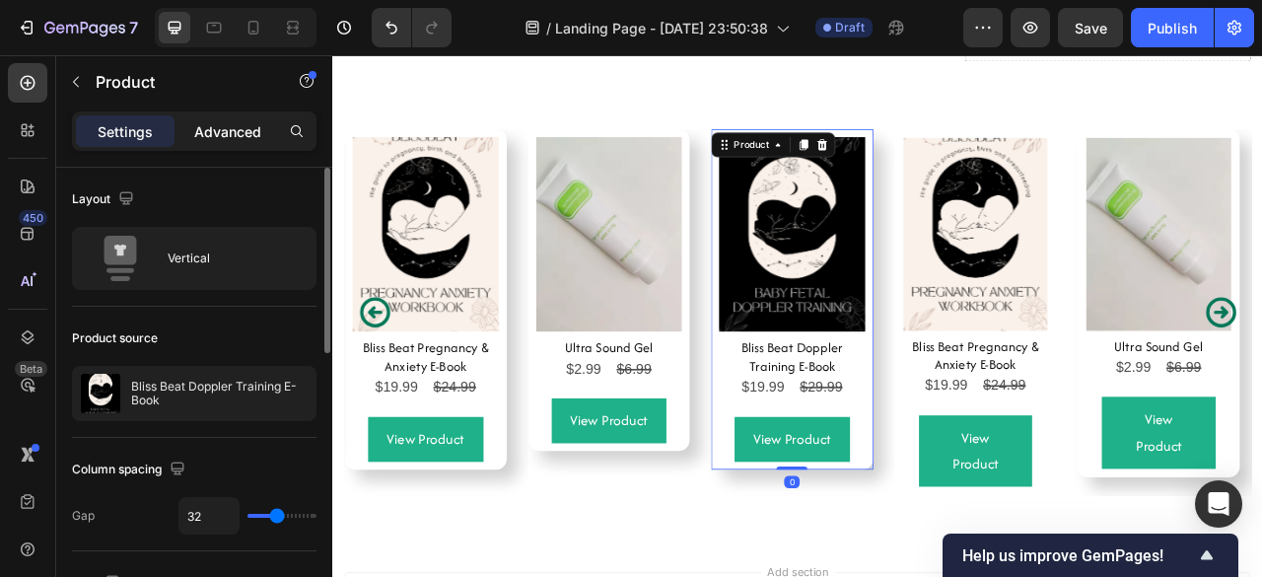
click at [215, 136] on p "Advanced" at bounding box center [227, 131] width 67 height 21
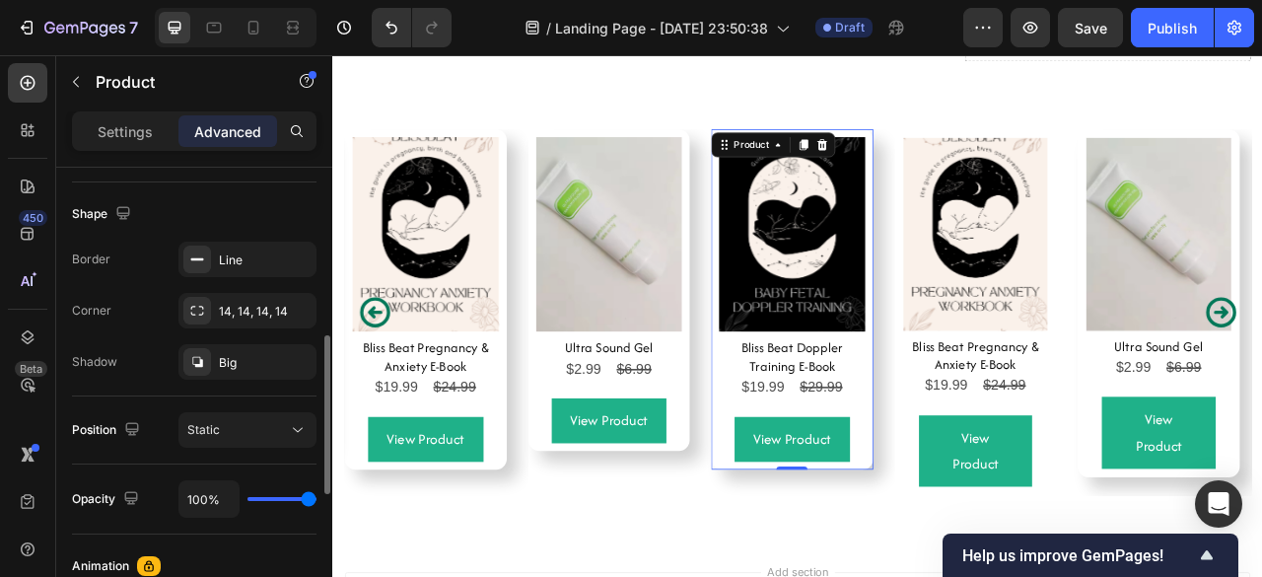
scroll to position [493, 0]
click at [252, 354] on div "Big" at bounding box center [247, 362] width 57 height 18
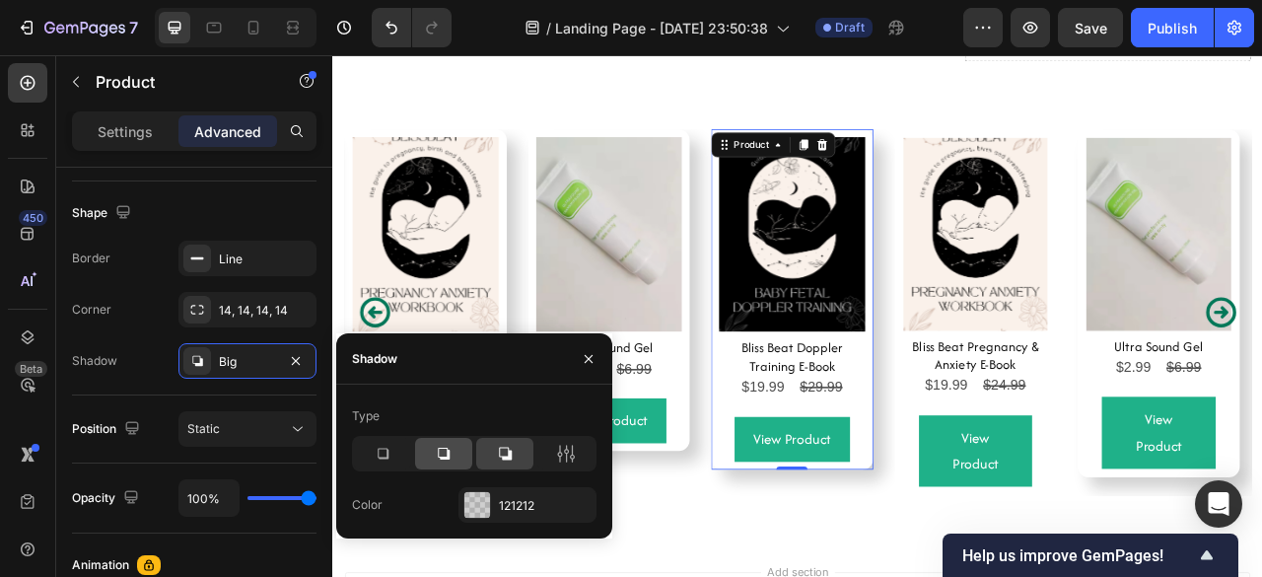
click at [446, 448] on icon at bounding box center [444, 453] width 12 height 12
click at [495, 454] on icon at bounding box center [505, 454] width 20 height 20
click at [386, 453] on icon at bounding box center [382, 453] width 11 height 11
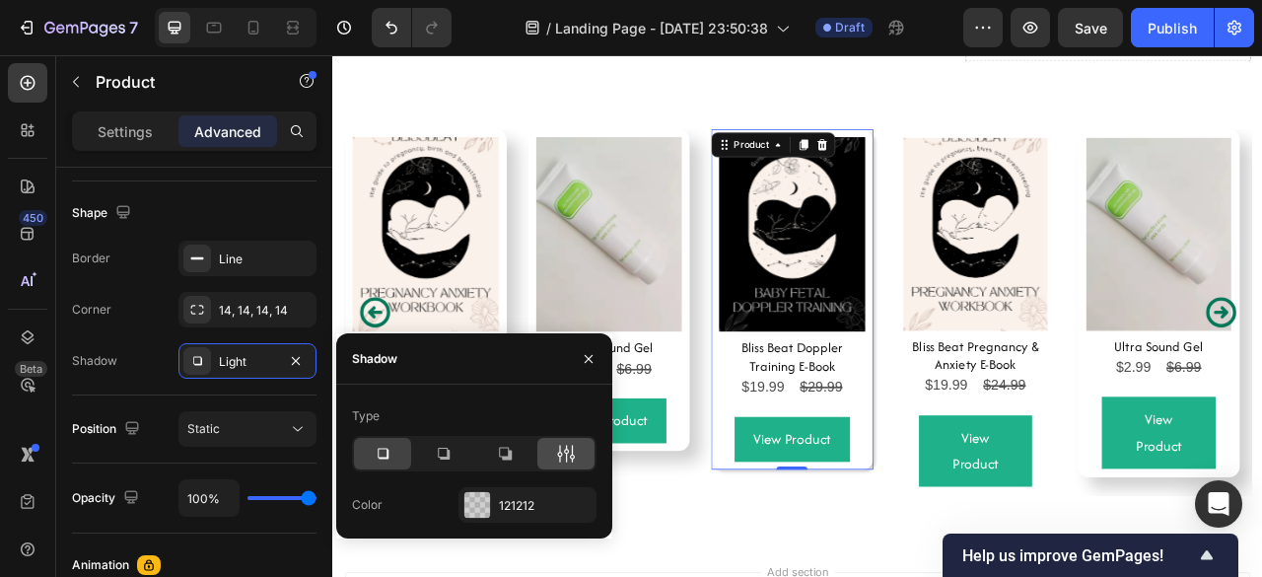
click at [560, 462] on icon at bounding box center [566, 454] width 20 height 20
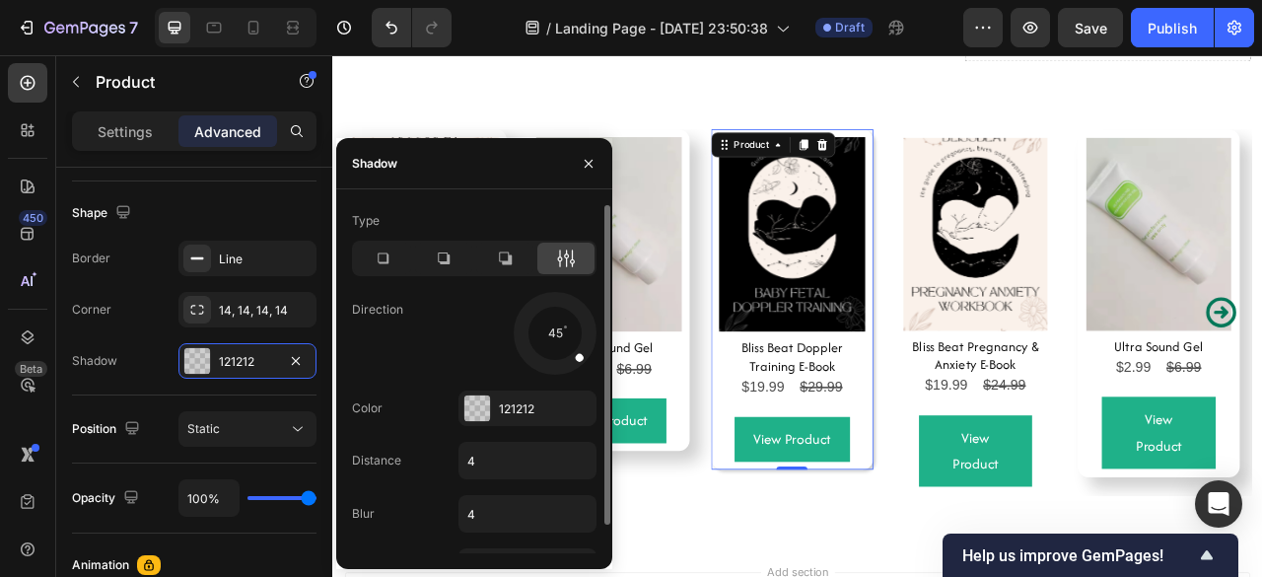
click at [560, 462] on div "Type Direction 45 Color 121212 Distance 4 Blur 4 Size 0" at bounding box center [474, 395] width 276 height 380
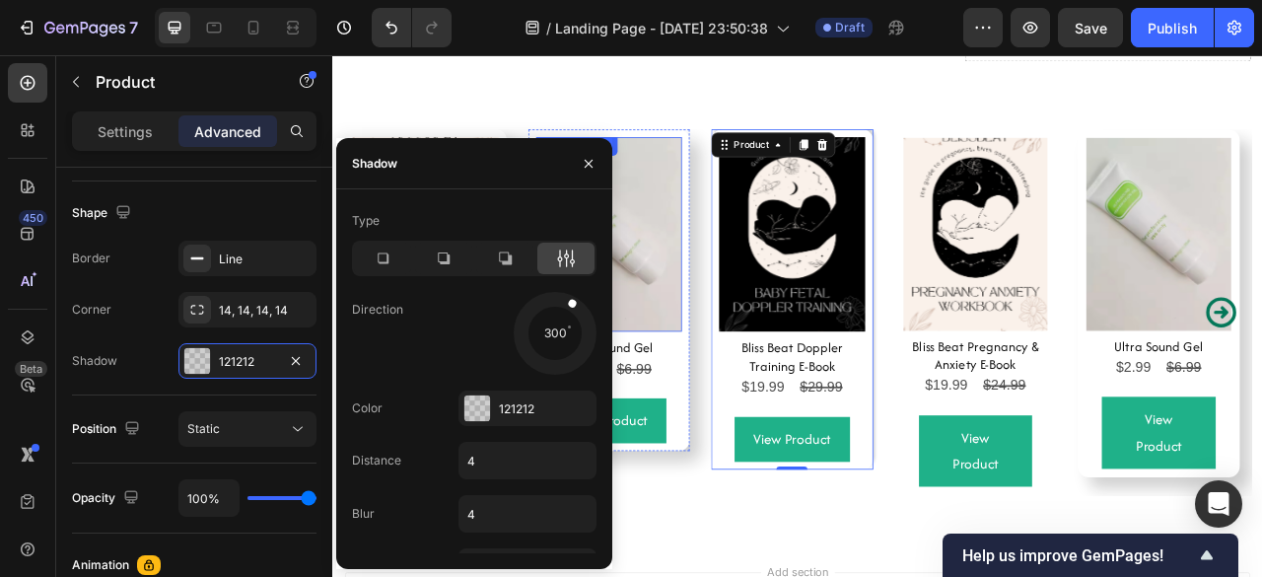
drag, startPoint x: 907, startPoint y: 405, endPoint x: 731, endPoint y: 399, distance: 175.5
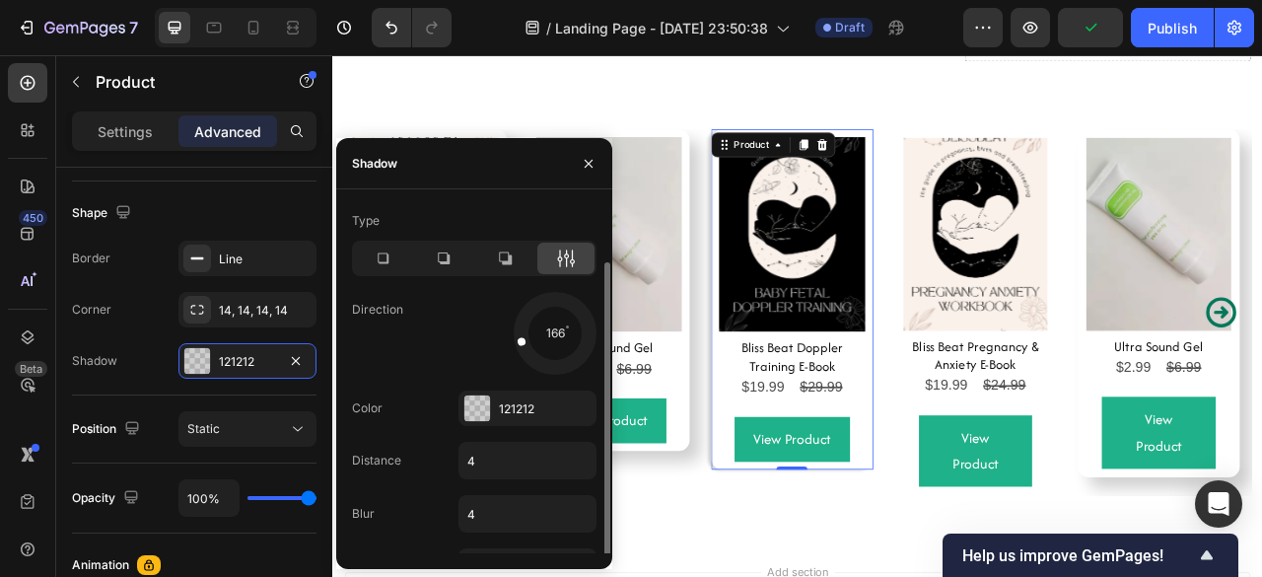
scroll to position [30, 0]
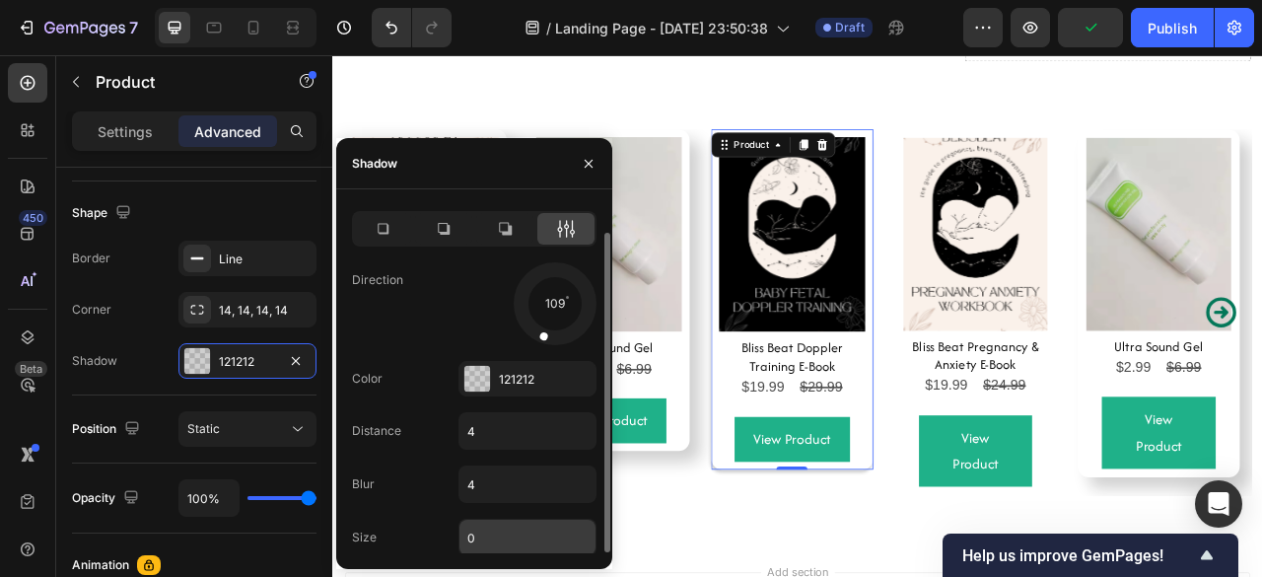
click at [484, 529] on input "0" at bounding box center [527, 536] width 136 height 35
type input "4"
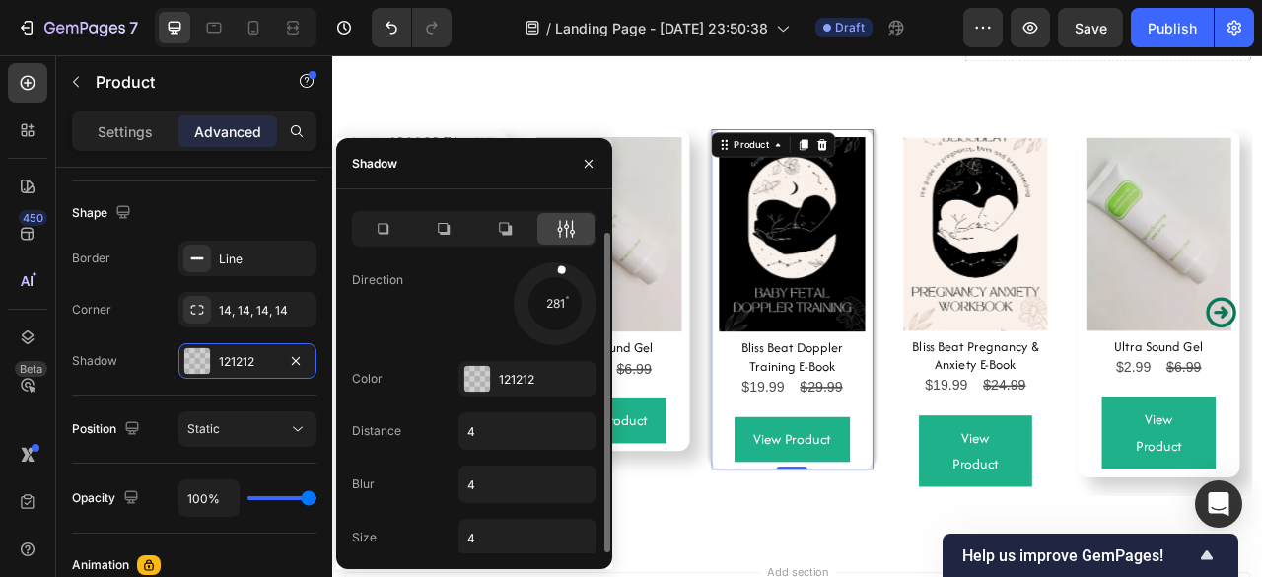
drag, startPoint x: 540, startPoint y: 327, endPoint x: 566, endPoint y: 224, distance: 106.6
click at [566, 224] on div "Type Direction 281 Color 121212 Distance 4 Blur 4 Size 4" at bounding box center [474, 365] width 276 height 380
click at [469, 177] on div "Shadow" at bounding box center [474, 163] width 276 height 51
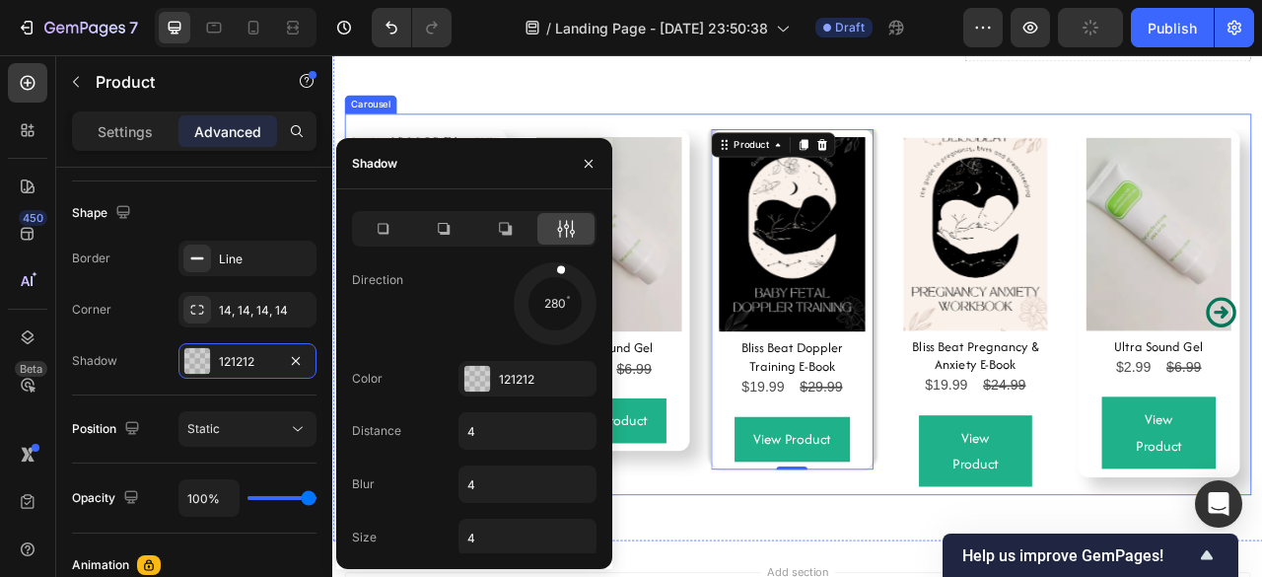
click at [804, 360] on div "Product Images Bliss Beat Pregnancy & Anxiety E-Book Product Title $19.99 Produ…" at bounding box center [923, 382] width 1153 height 465
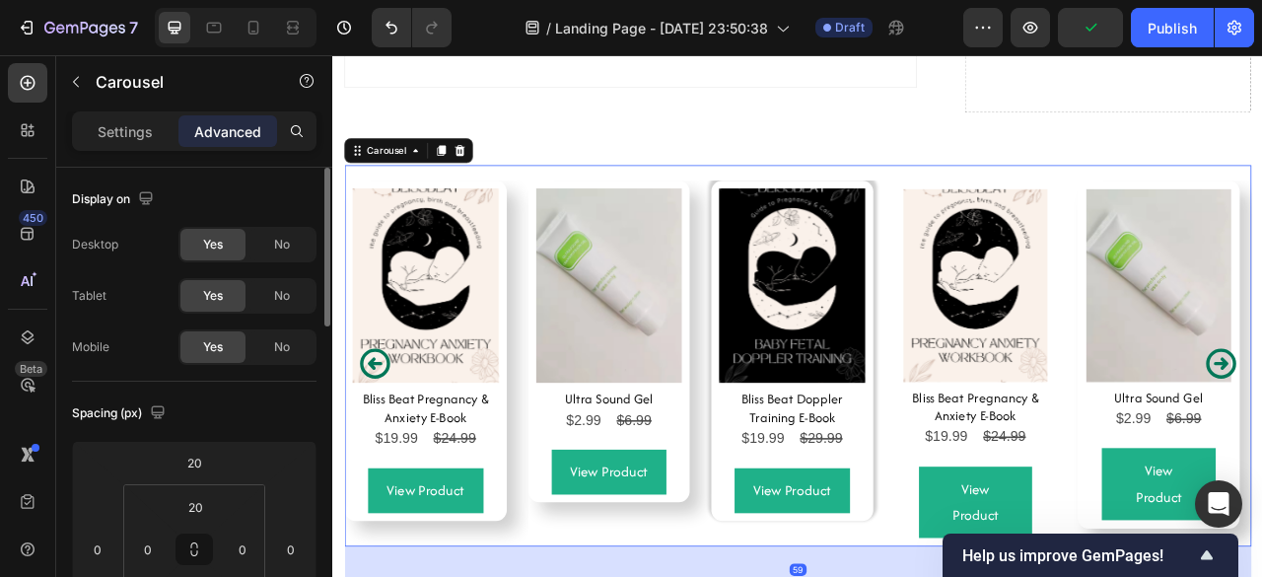
scroll to position [7490, 0]
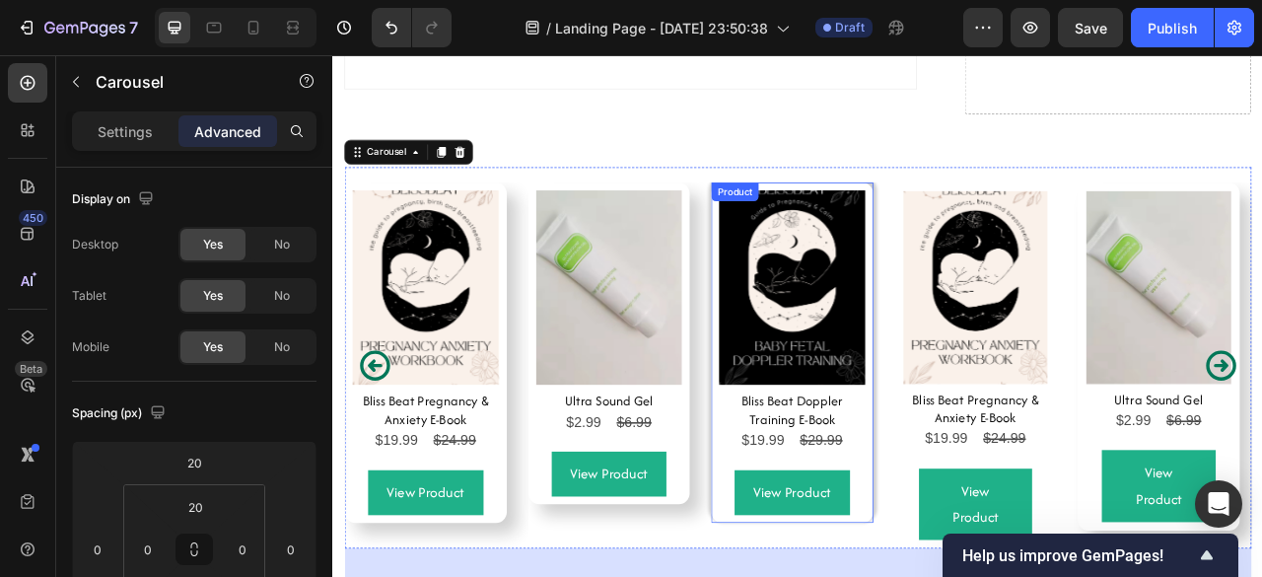
click at [1012, 239] on div "Product Images Bliss Beat Doppler Training E-Book Product Title $19.99 Product …" at bounding box center [916, 433] width 206 height 433
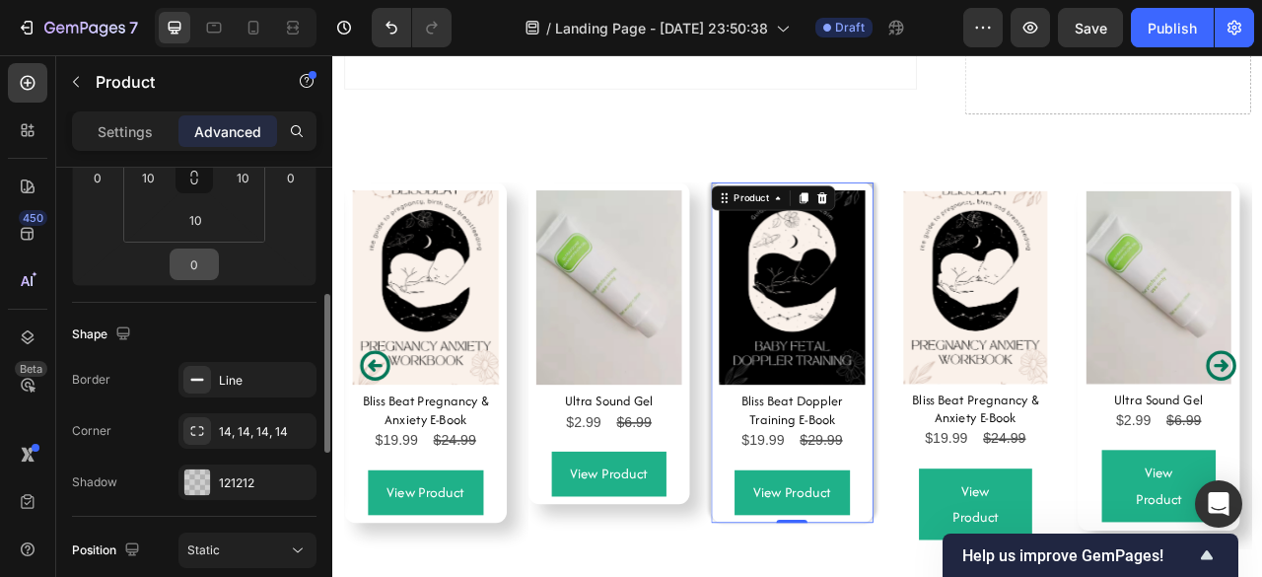
scroll to position [376, 0]
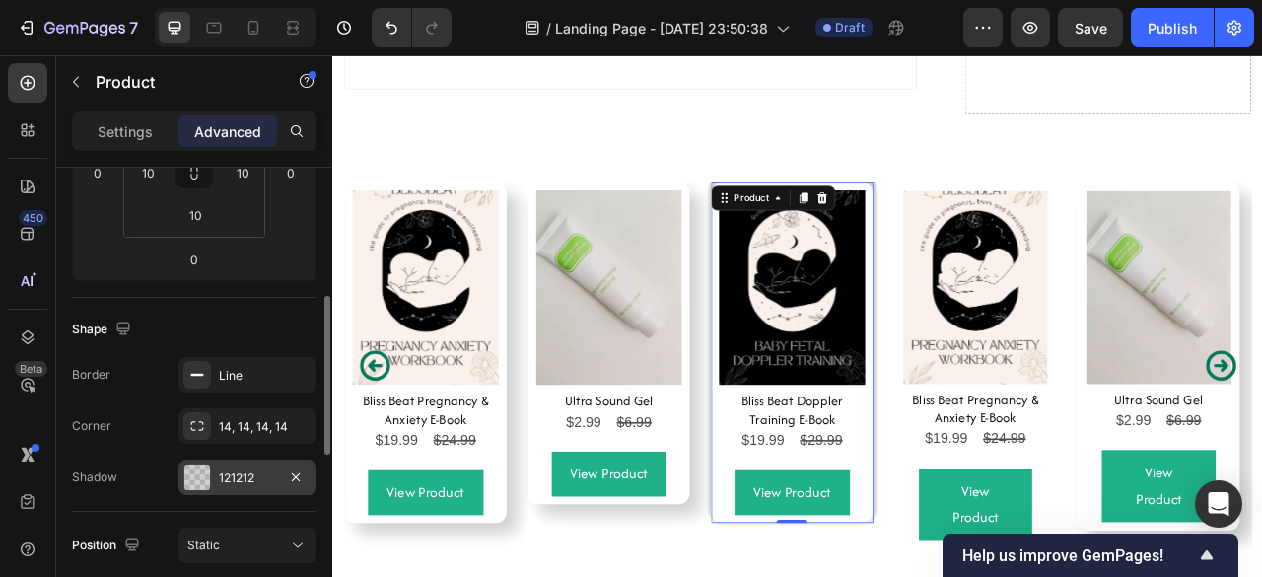
click at [222, 475] on div "121212" at bounding box center [247, 478] width 57 height 18
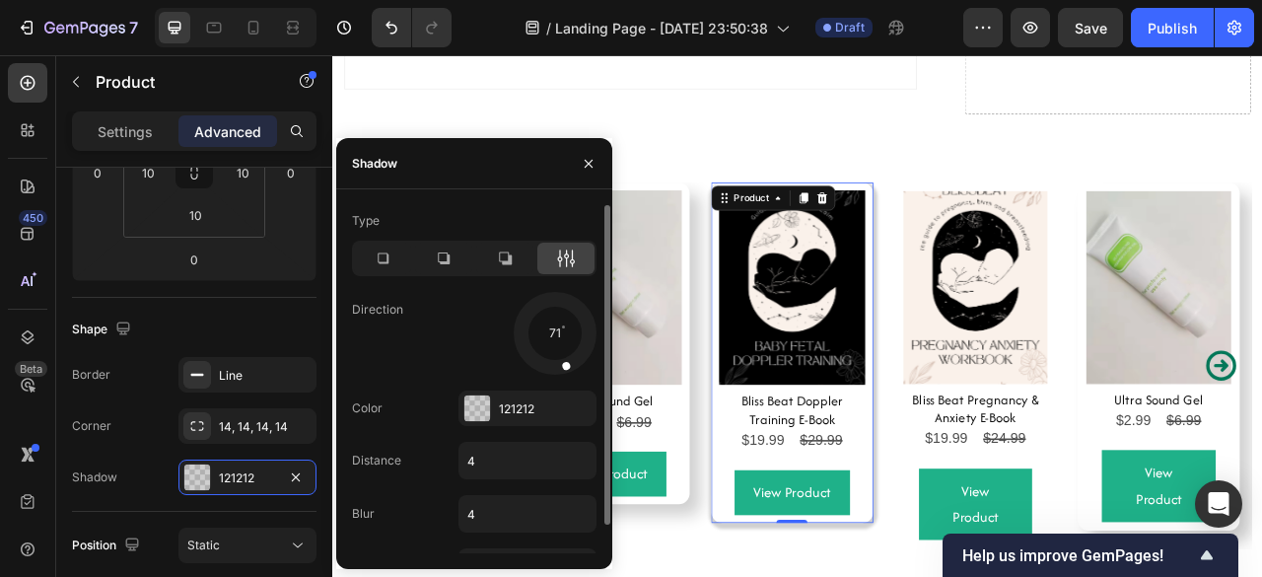
drag, startPoint x: 562, startPoint y: 297, endPoint x: 570, endPoint y: 383, distance: 87.1
click at [570, 383] on div "Type Direction 71 Color 121212 Distance 4 Blur 4 Size 4" at bounding box center [474, 395] width 276 height 380
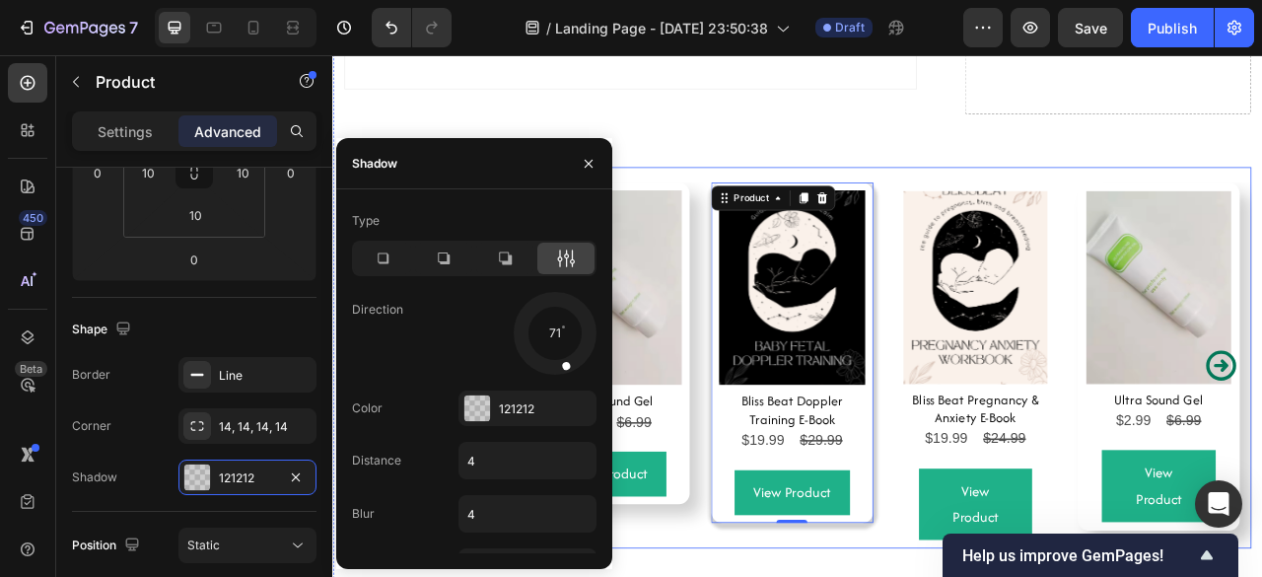
click at [788, 513] on div "Product Images Bliss Beat Pregnancy & Anxiety E-Book Product Title $19.99 Produ…" at bounding box center [923, 449] width 1153 height 465
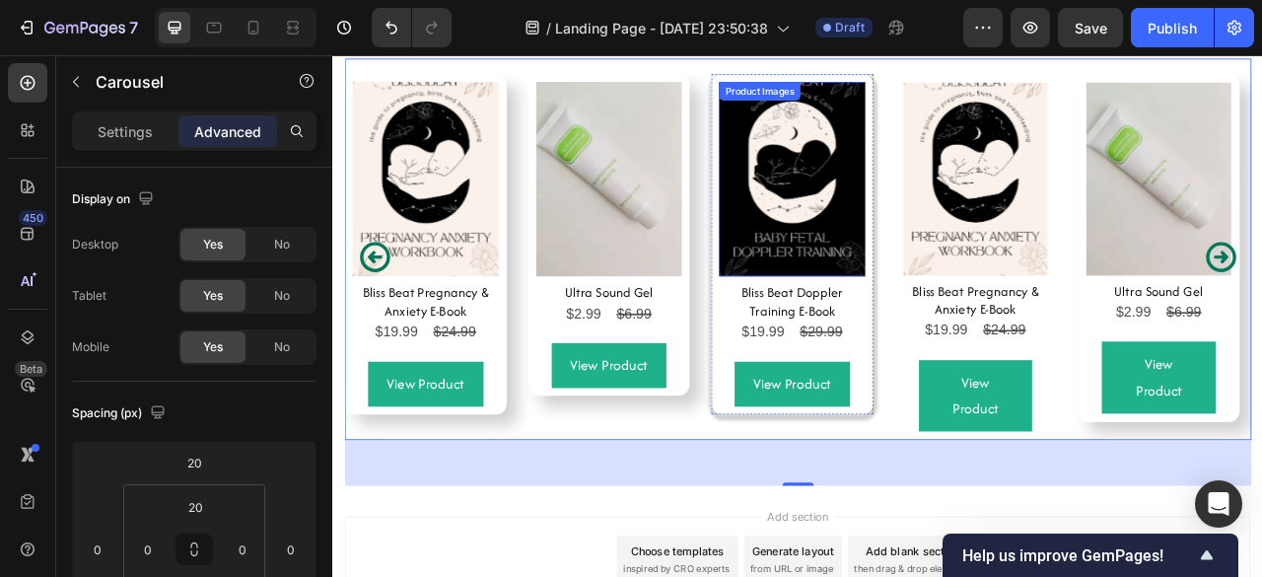
scroll to position [7644, 0]
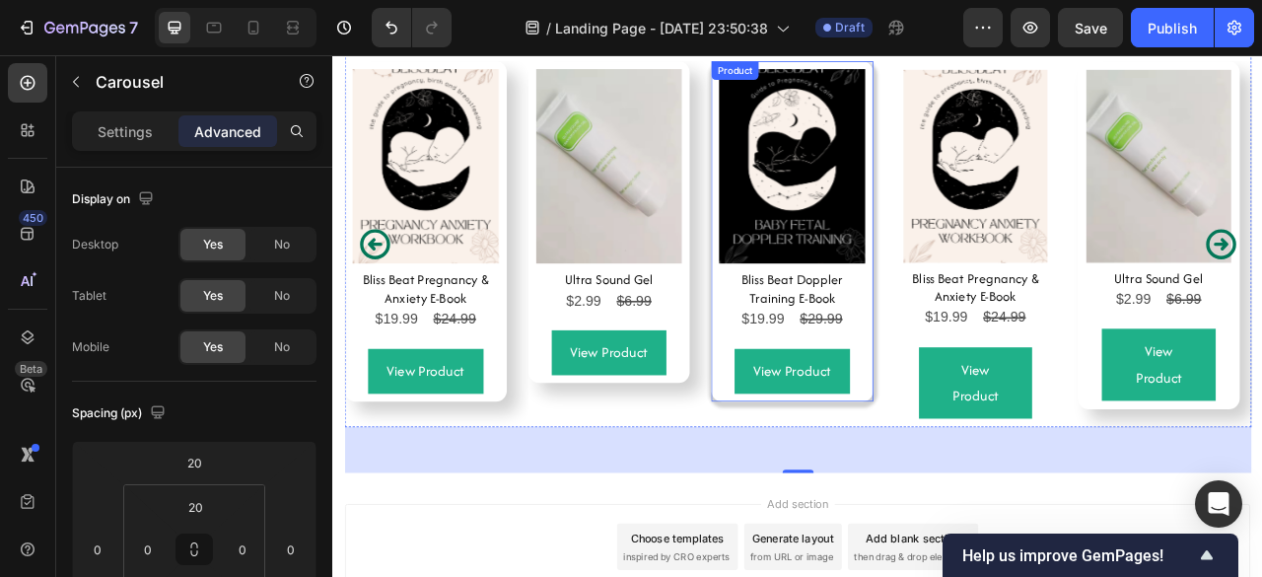
click at [1010, 475] on div "Product Images Bliss Beat Doppler Training E-Book Product Title $19.99 Product …" at bounding box center [916, 279] width 206 height 433
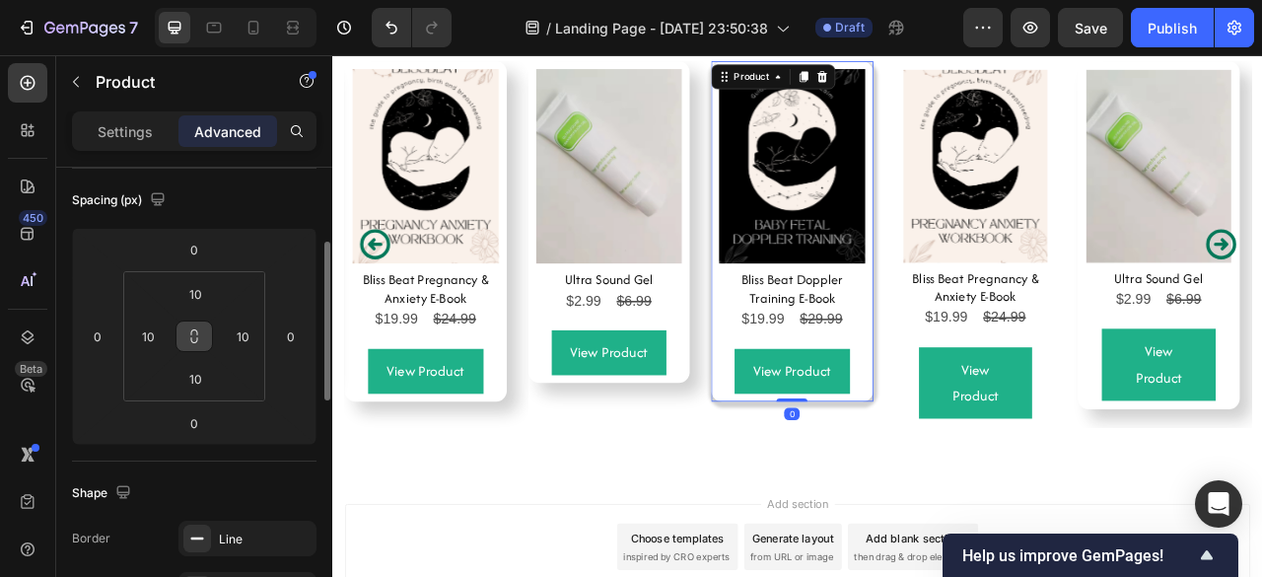
scroll to position [217, 0]
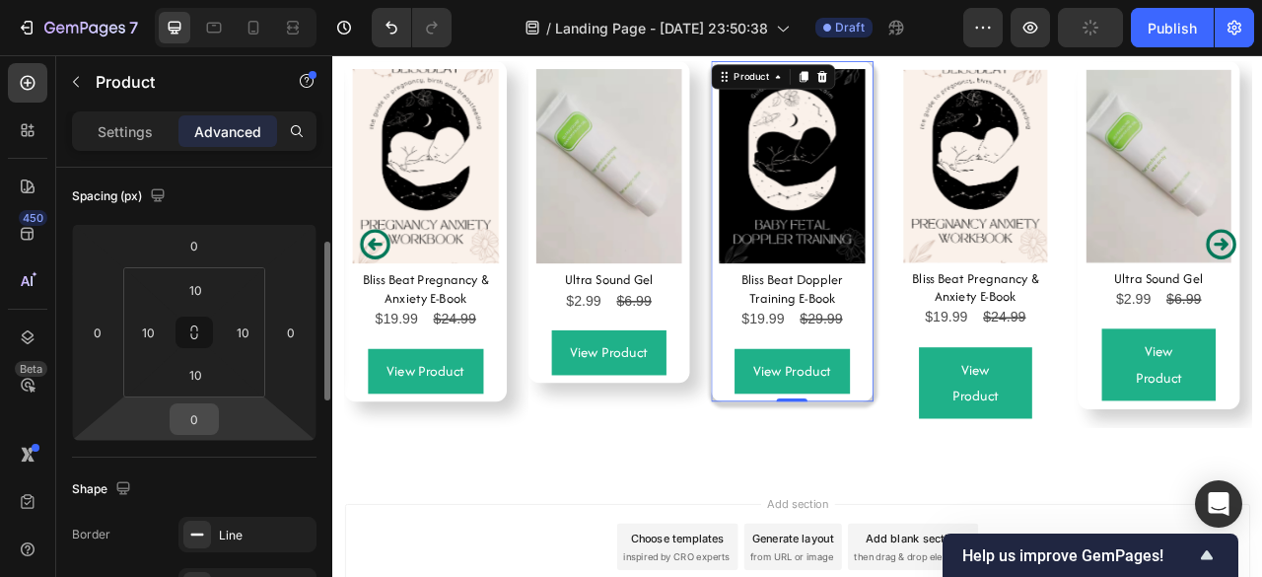
click at [189, 411] on input "0" at bounding box center [193, 419] width 39 height 30
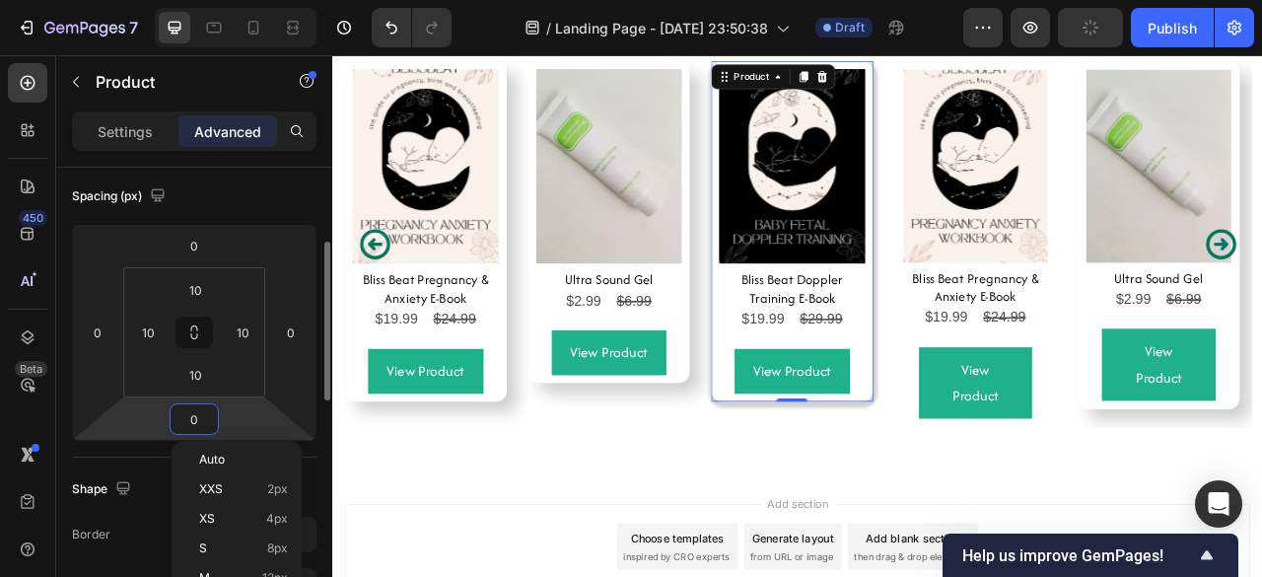
click at [189, 411] on input "0" at bounding box center [193, 419] width 39 height 30
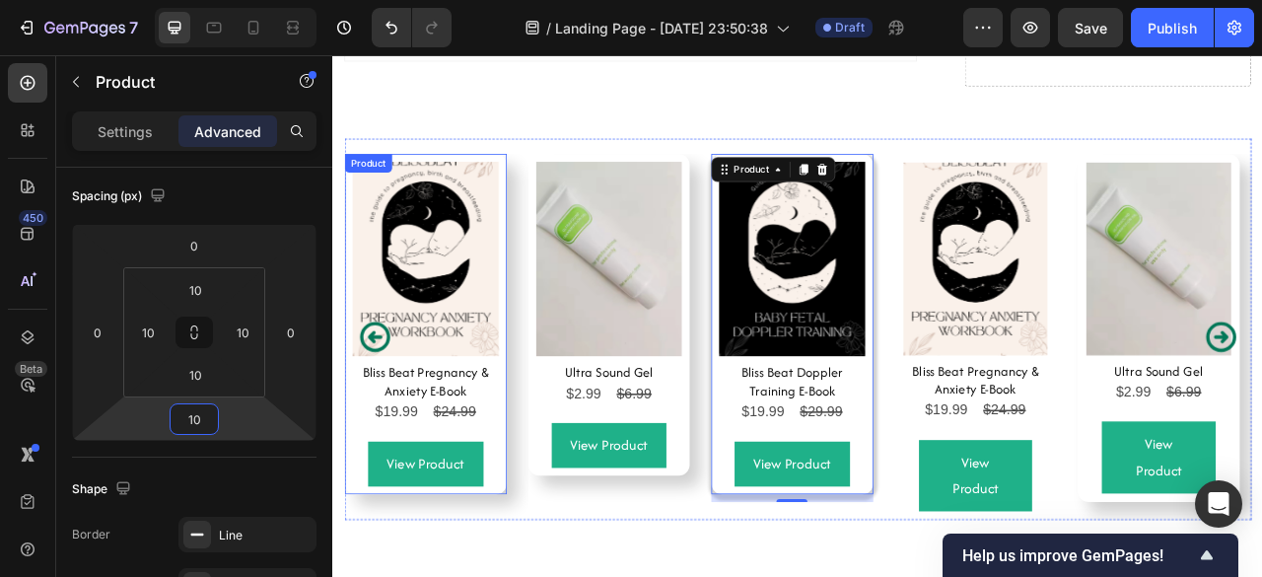
scroll to position [7567, 0]
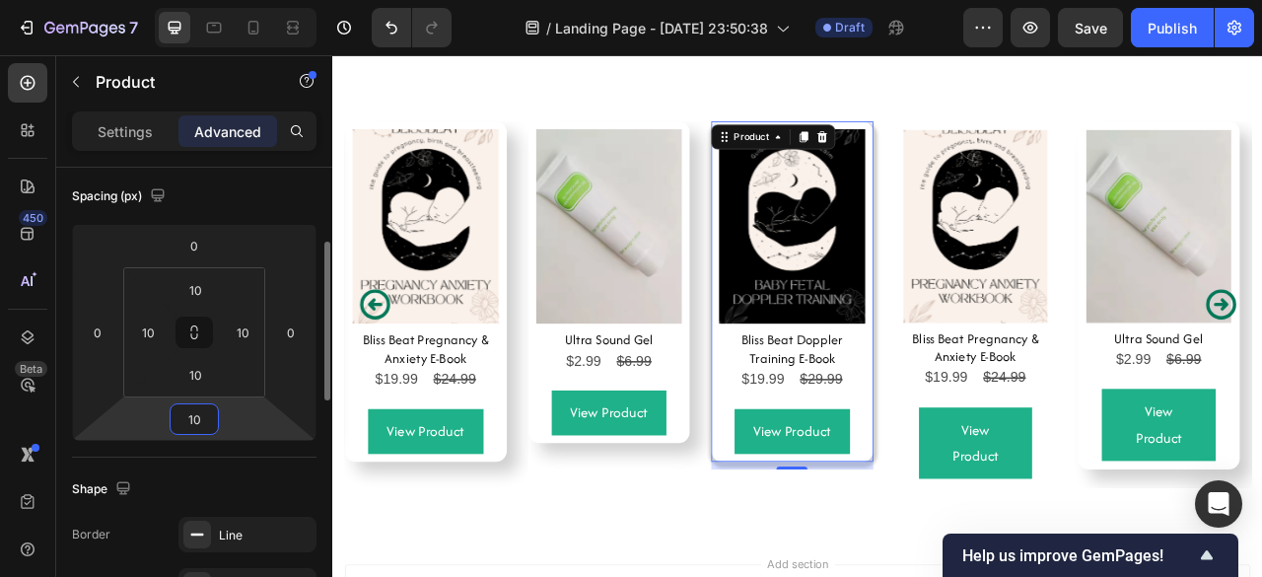
type input "1"
type input "0"
type input "20"
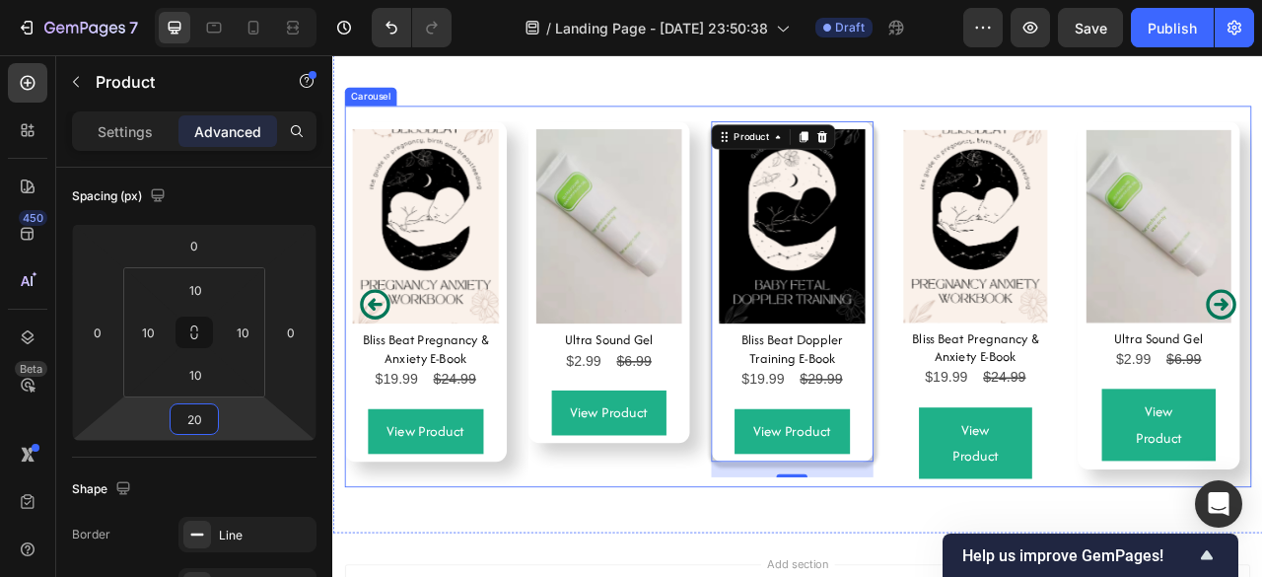
click at [632, 581] on div "Product Images Ultra Sound Gel Product Title $2.99 Product Price Product Price …" at bounding box center [684, 372] width 206 height 465
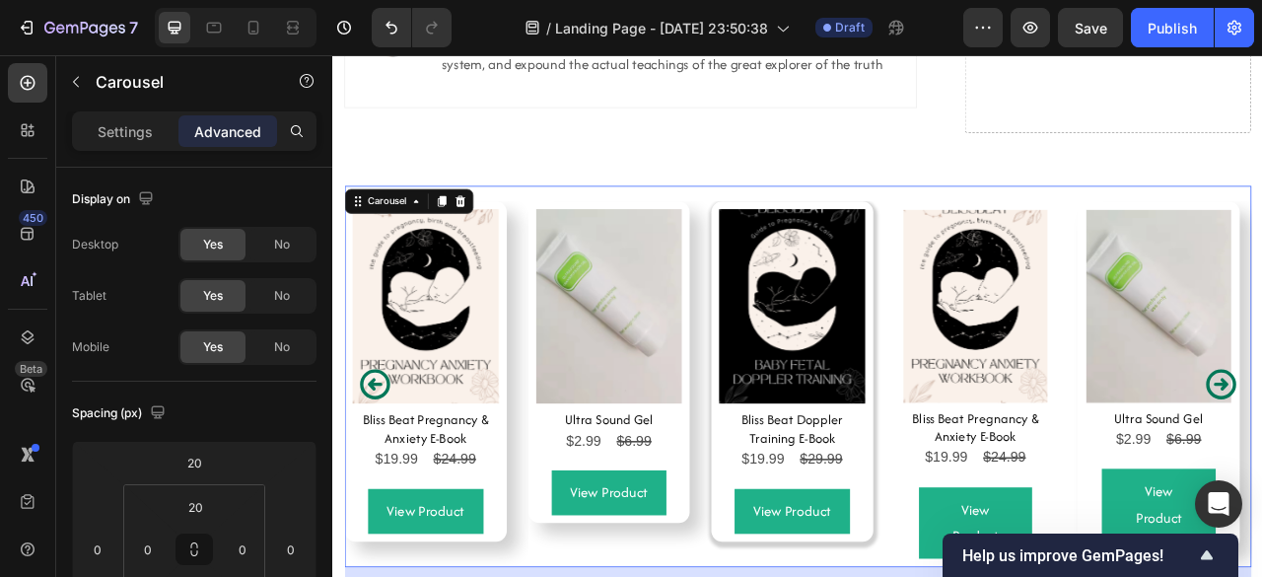
scroll to position [7465, 0]
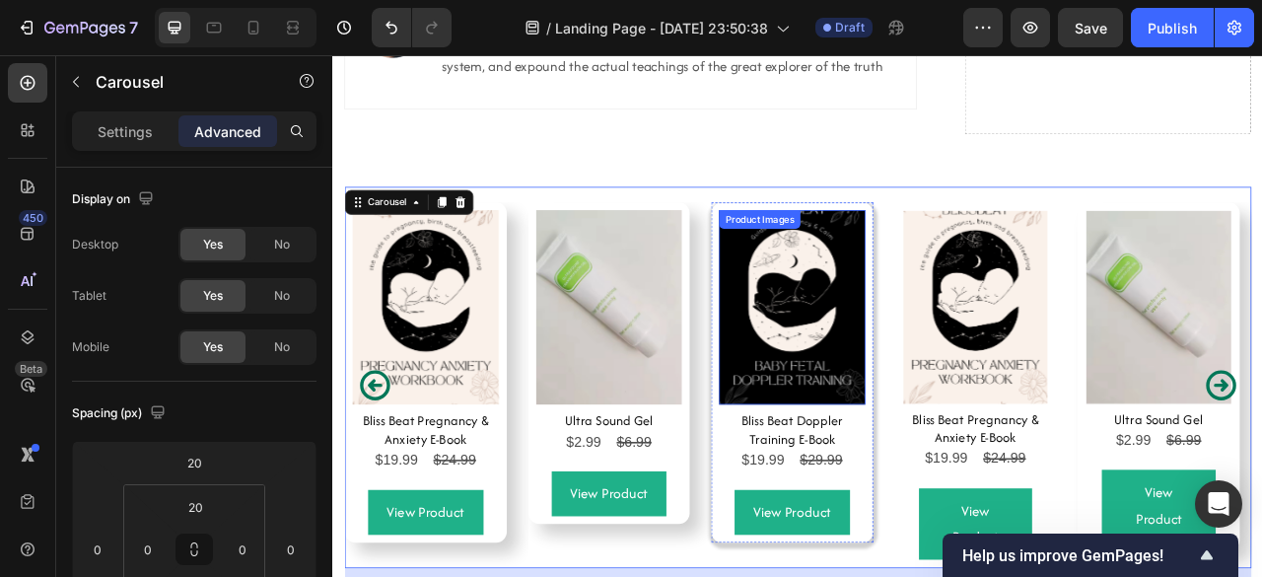
click at [872, 306] on img at bounding box center [916, 375] width 186 height 247
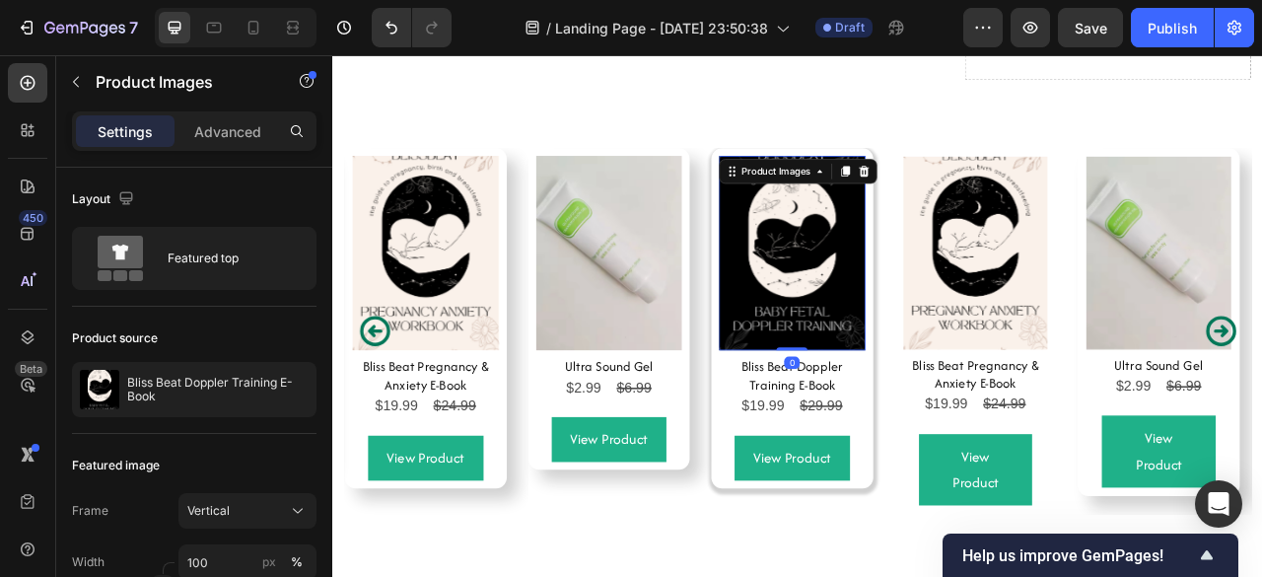
scroll to position [7536, 0]
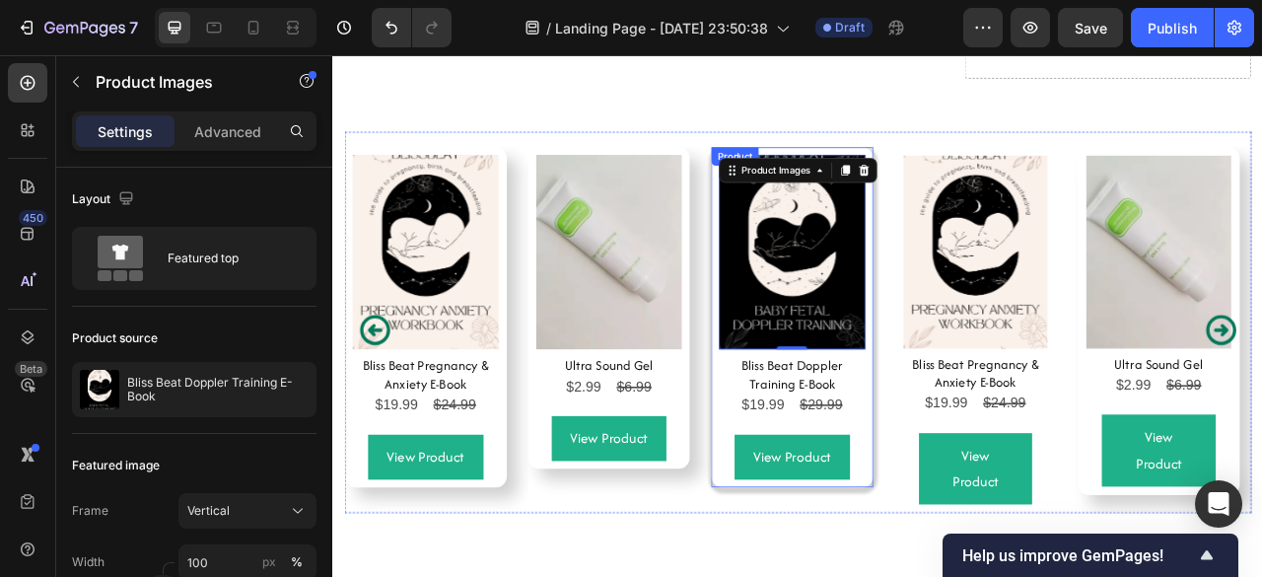
click at [982, 520] on div "View Product Add to Cart" at bounding box center [916, 555] width 186 height 77
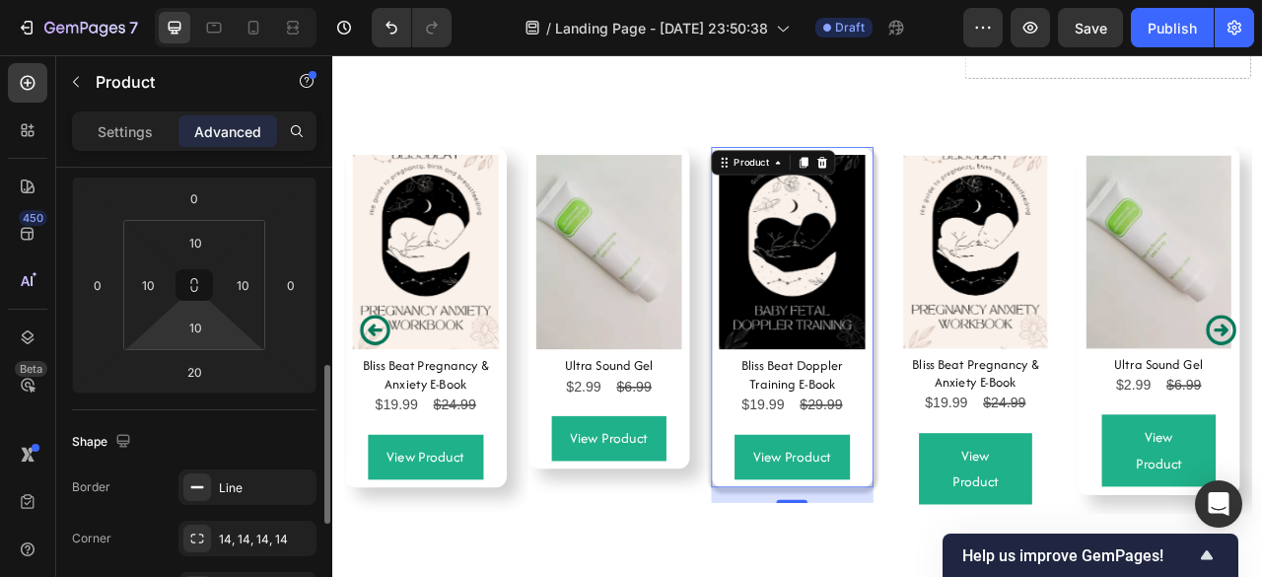
scroll to position [351, 0]
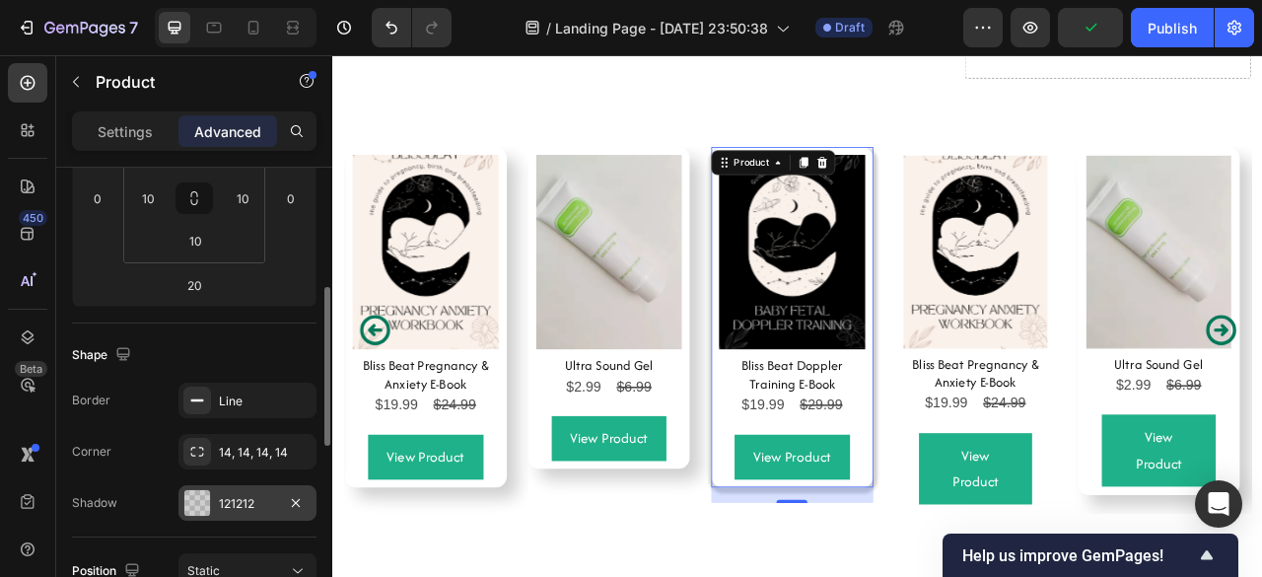
click at [246, 495] on div "121212" at bounding box center [247, 504] width 57 height 18
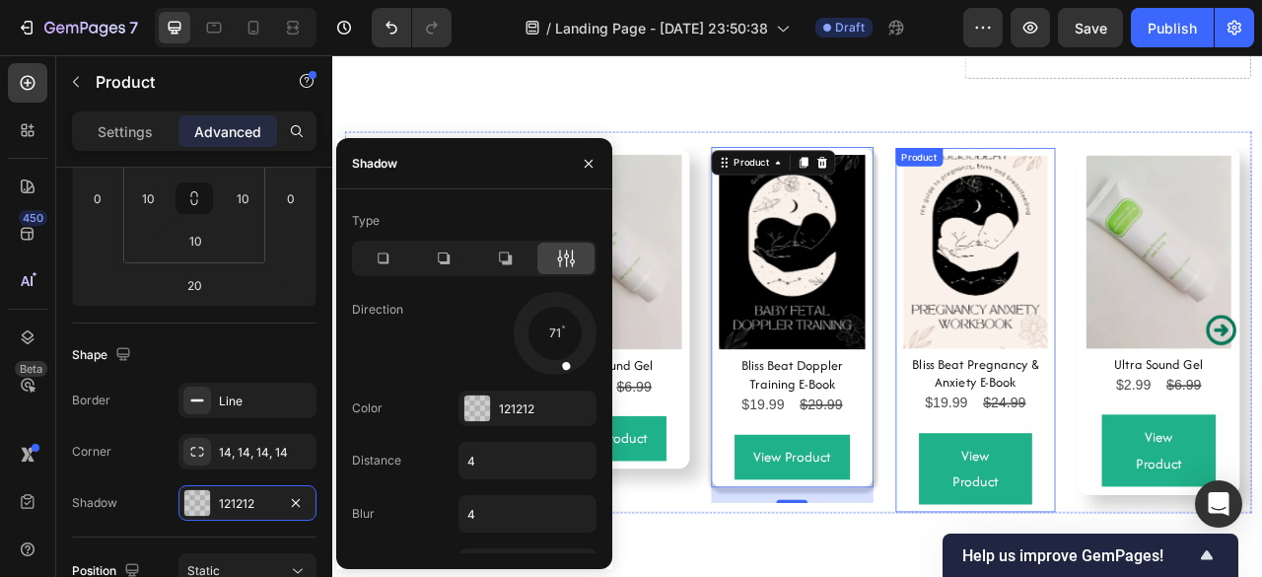
click at [1058, 534] on div "View Product Add to Cart" at bounding box center [1150, 570] width 184 height 110
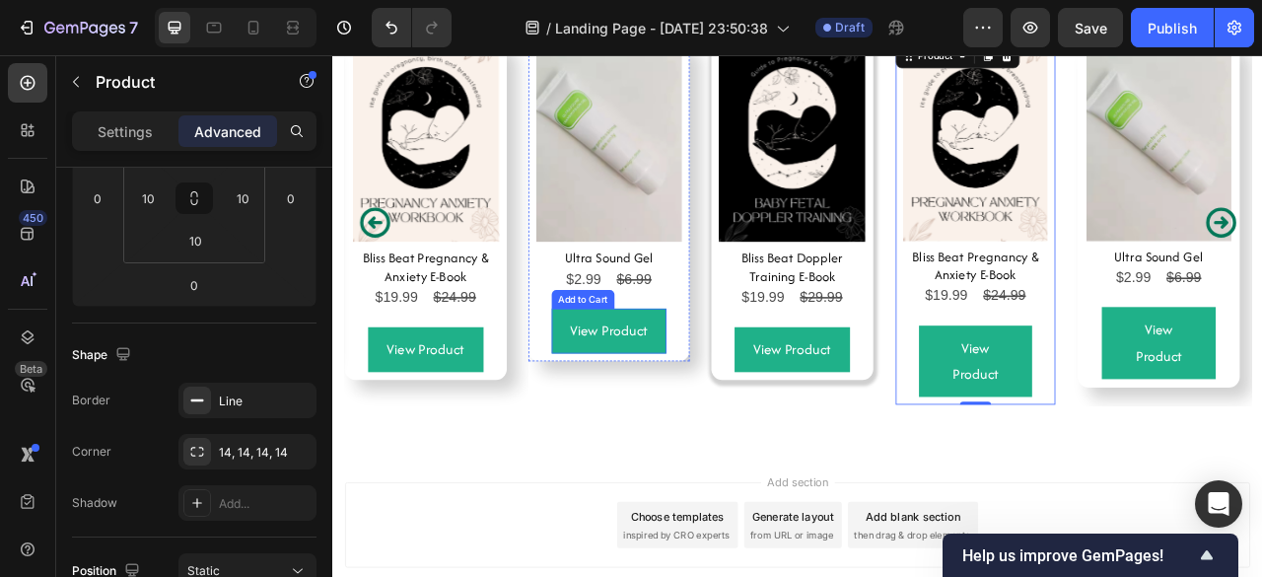
scroll to position [7674, 0]
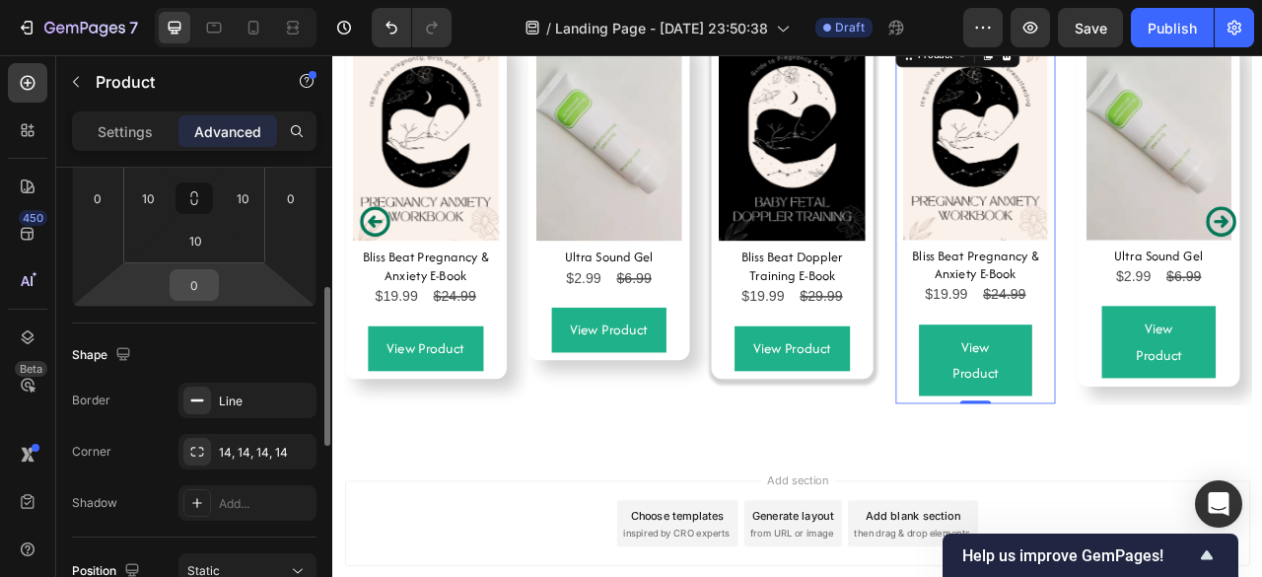
click at [194, 287] on input "0" at bounding box center [193, 285] width 39 height 30
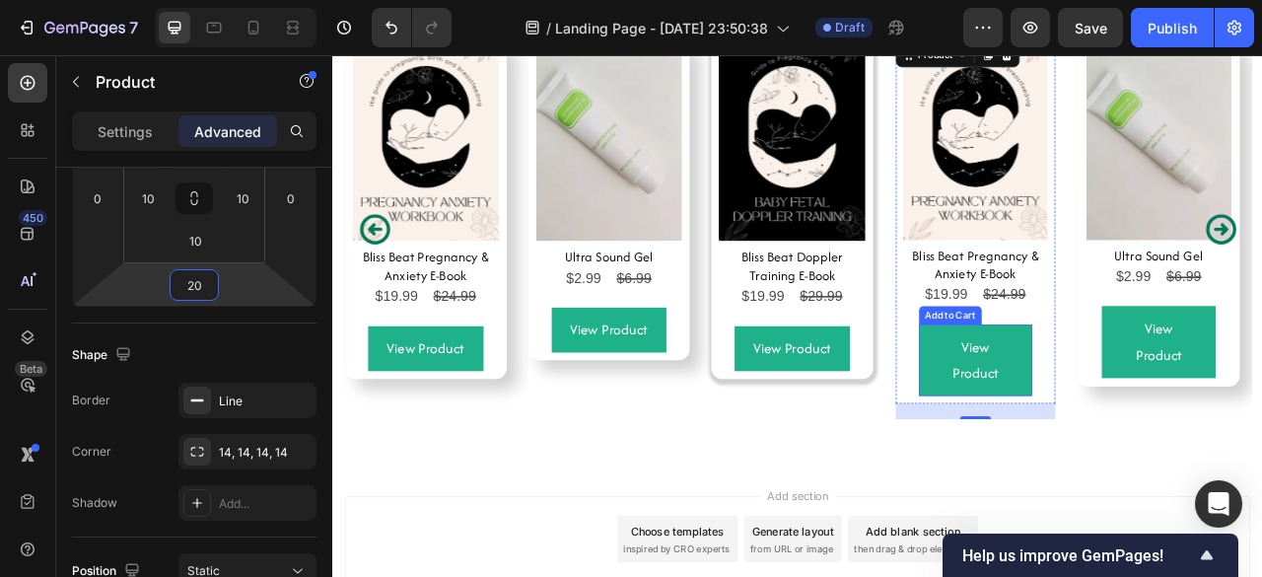
type input "2"
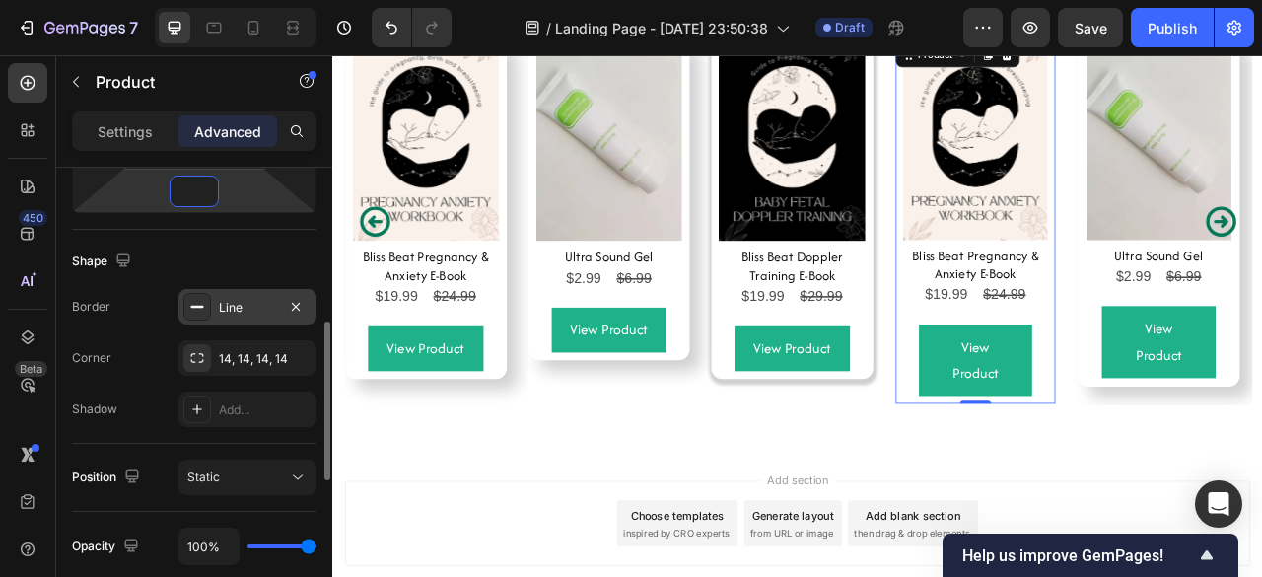
scroll to position [447, 0]
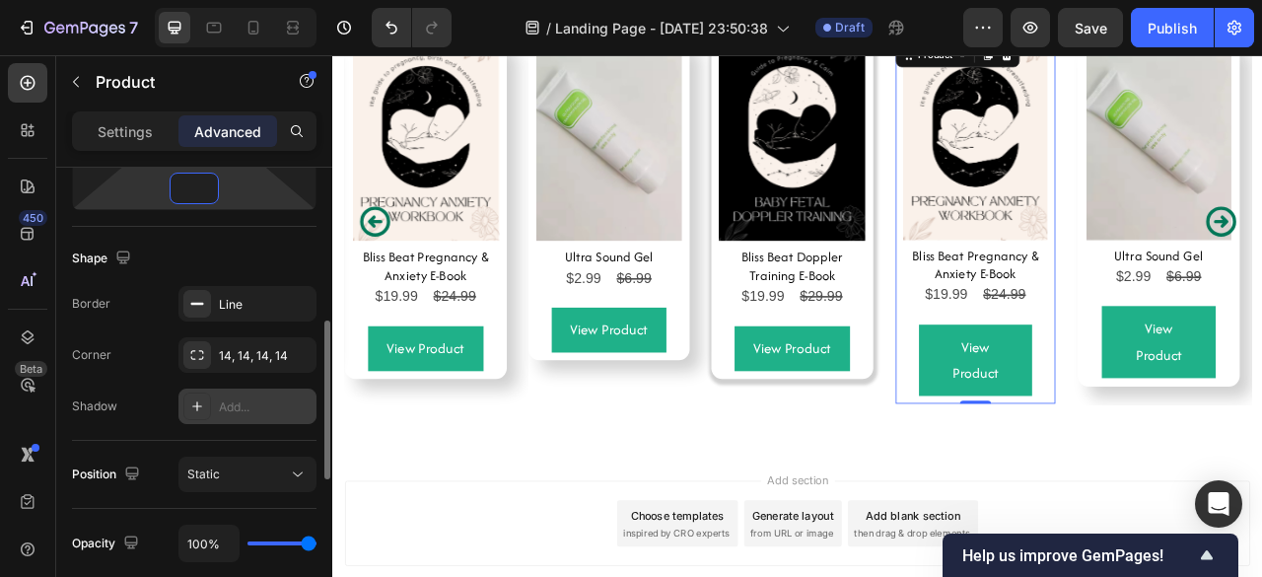
click at [217, 399] on div "Add..." at bounding box center [247, 405] width 138 height 35
type input "0"
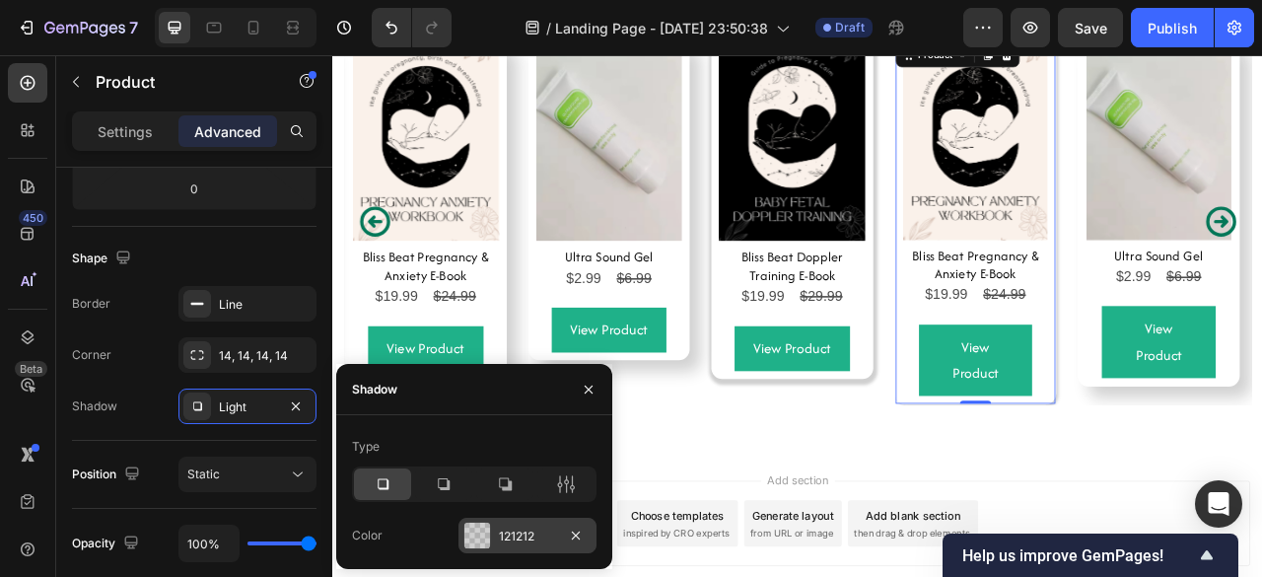
click at [524, 525] on div "121212" at bounding box center [527, 534] width 138 height 35
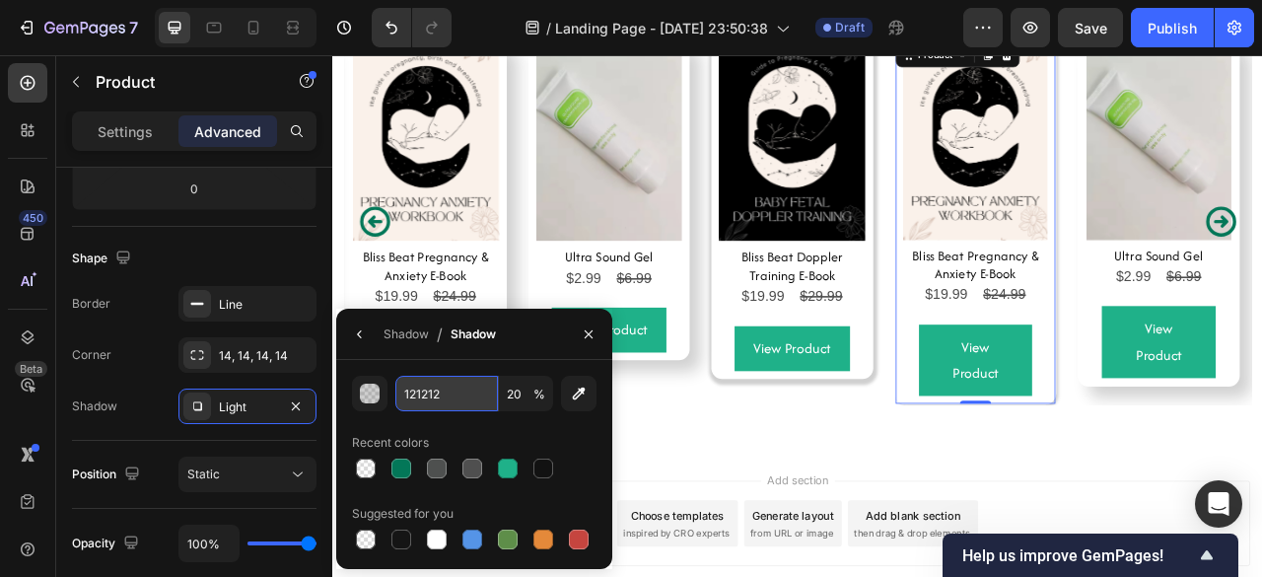
click at [422, 388] on input "121212" at bounding box center [446, 393] width 103 height 35
click at [575, 427] on div "Recent colors" at bounding box center [474, 443] width 244 height 32
click at [595, 339] on icon "button" at bounding box center [589, 334] width 16 height 16
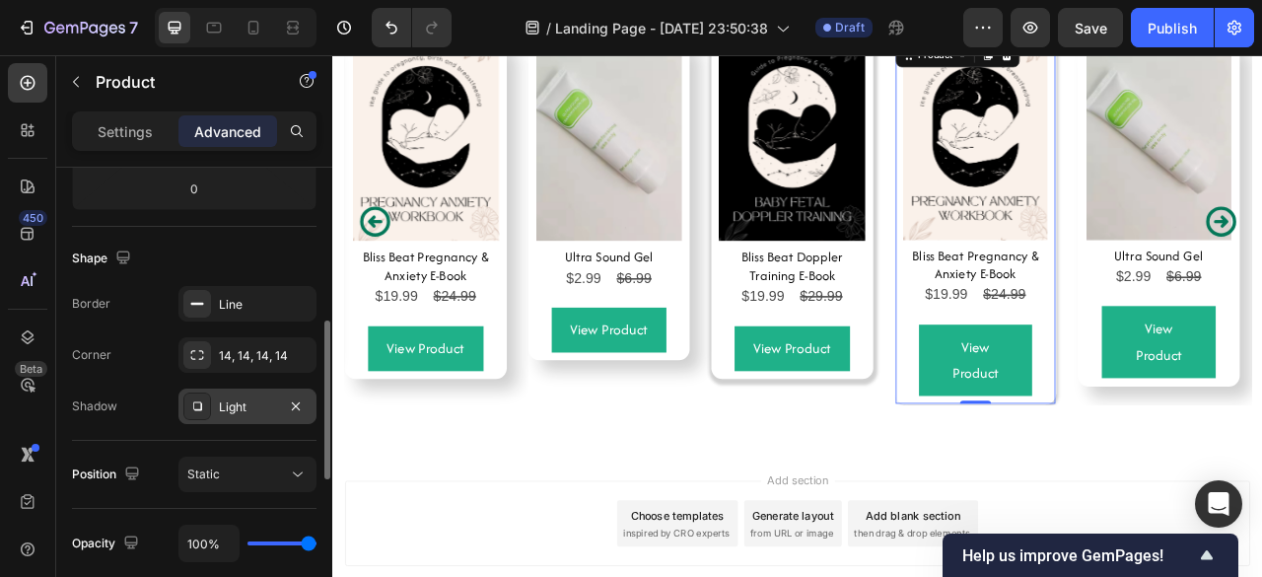
click at [191, 409] on icon at bounding box center [197, 406] width 16 height 16
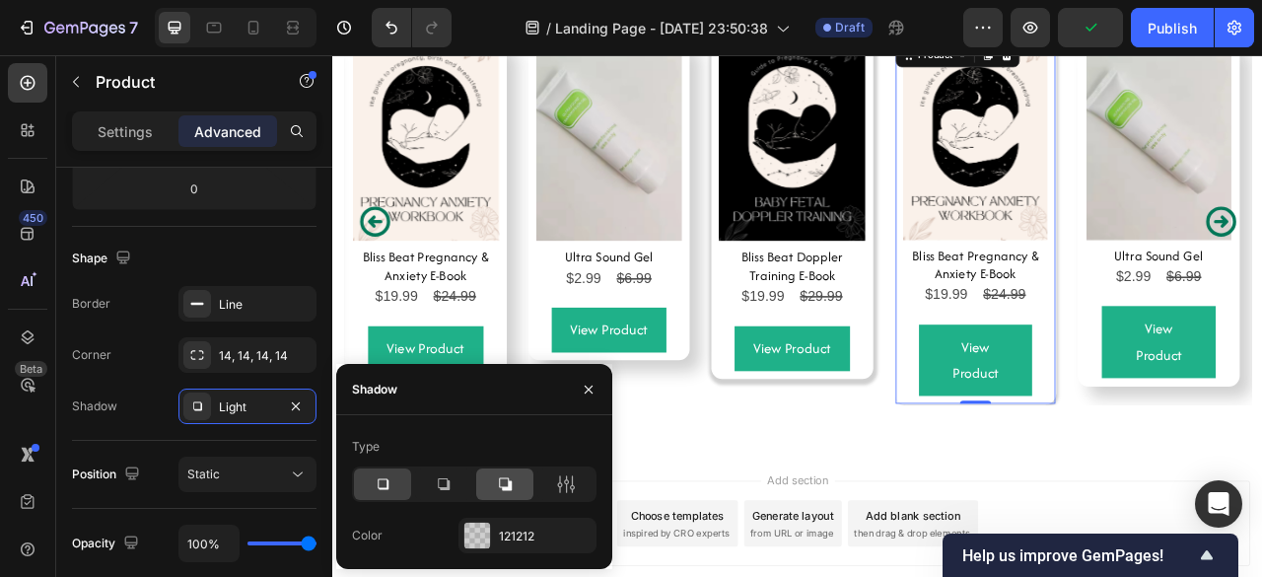
click at [503, 476] on icon at bounding box center [505, 484] width 20 height 20
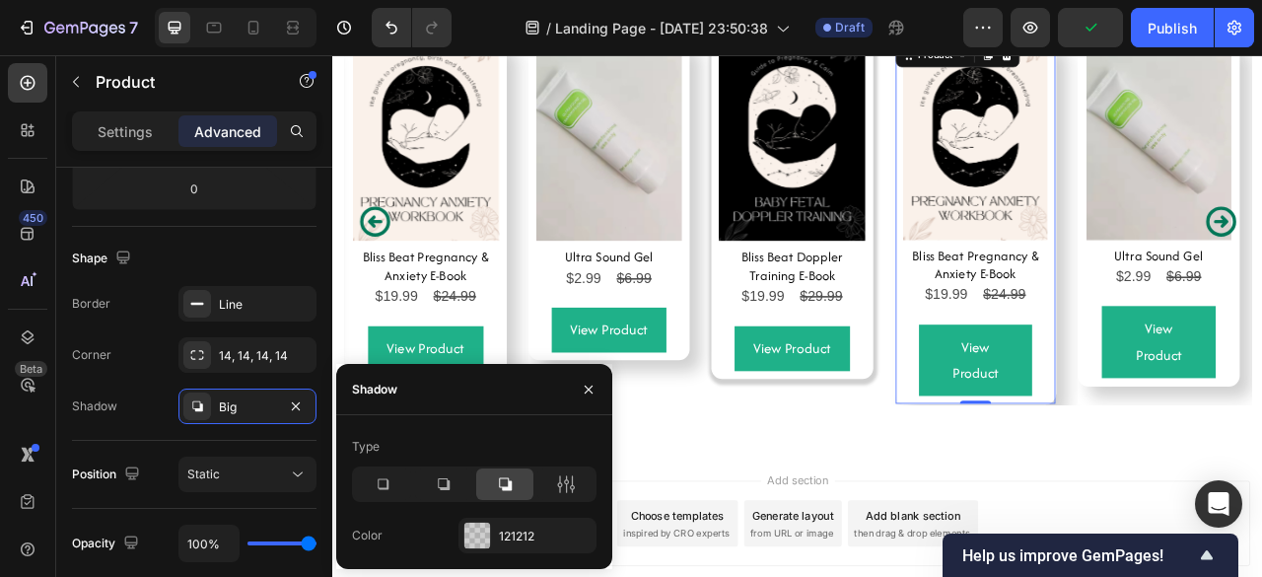
click at [503, 476] on icon at bounding box center [505, 484] width 20 height 20
click at [555, 474] on div at bounding box center [565, 484] width 57 height 32
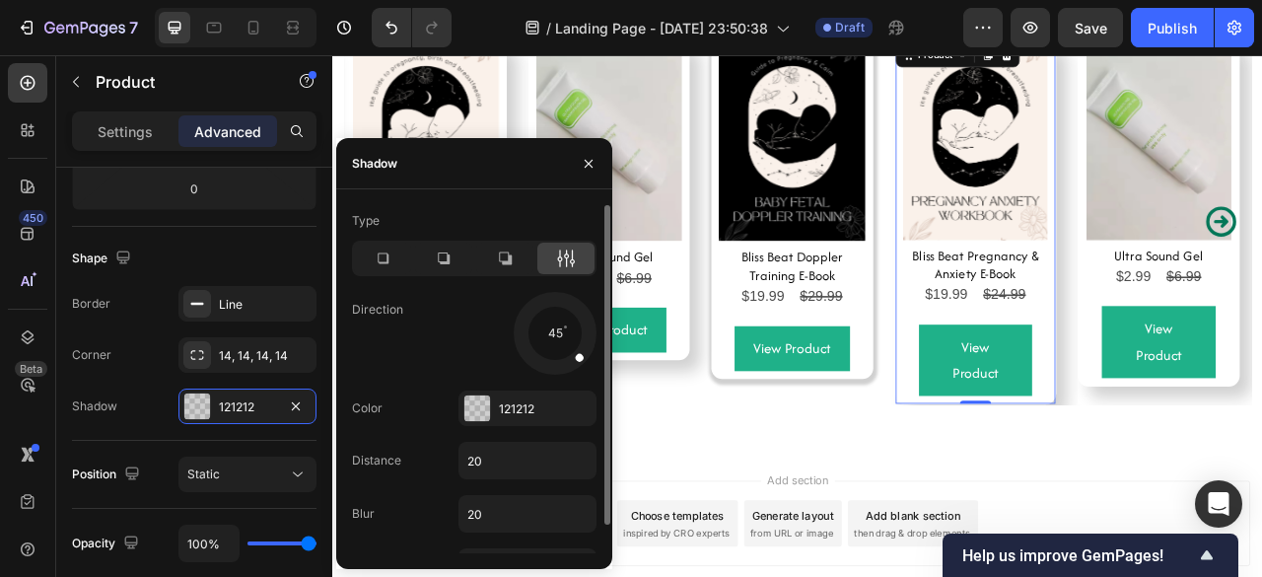
click at [555, 474] on div "Type Direction 45 Color 121212 Distance 20 Blur 20 Size 0" at bounding box center [474, 395] width 276 height 380
drag, startPoint x: 587, startPoint y: 346, endPoint x: 578, endPoint y: 353, distance: 12.0
click at [578, 353] on div at bounding box center [555, 333] width 88 height 88
click at [388, 257] on icon at bounding box center [382, 258] width 11 height 11
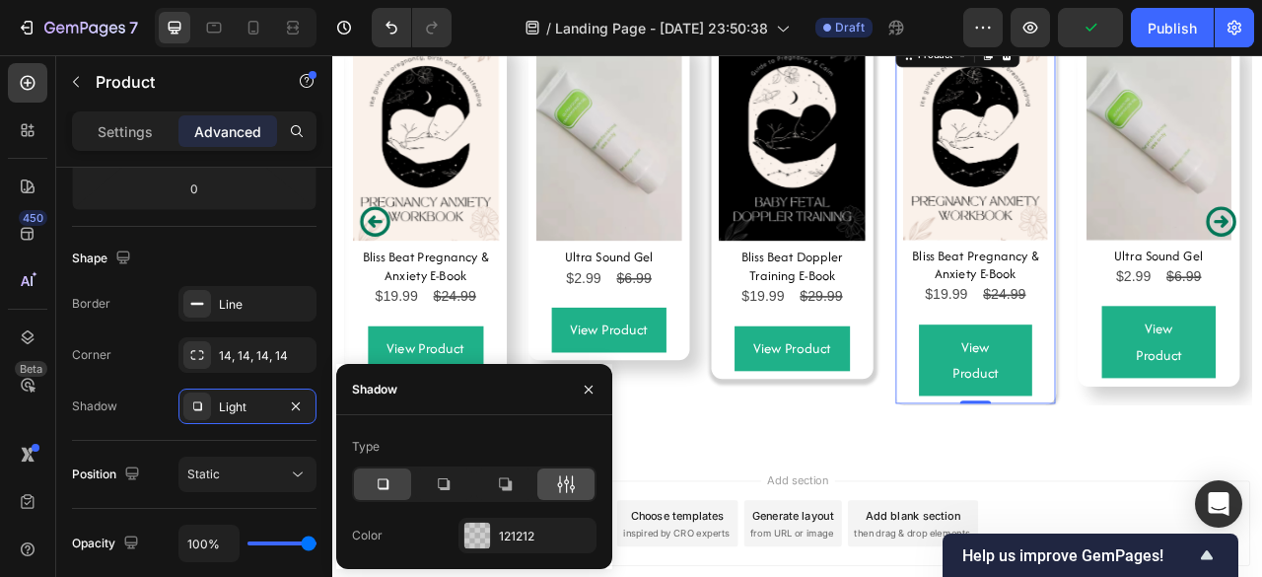
click at [548, 478] on div at bounding box center [565, 484] width 57 height 32
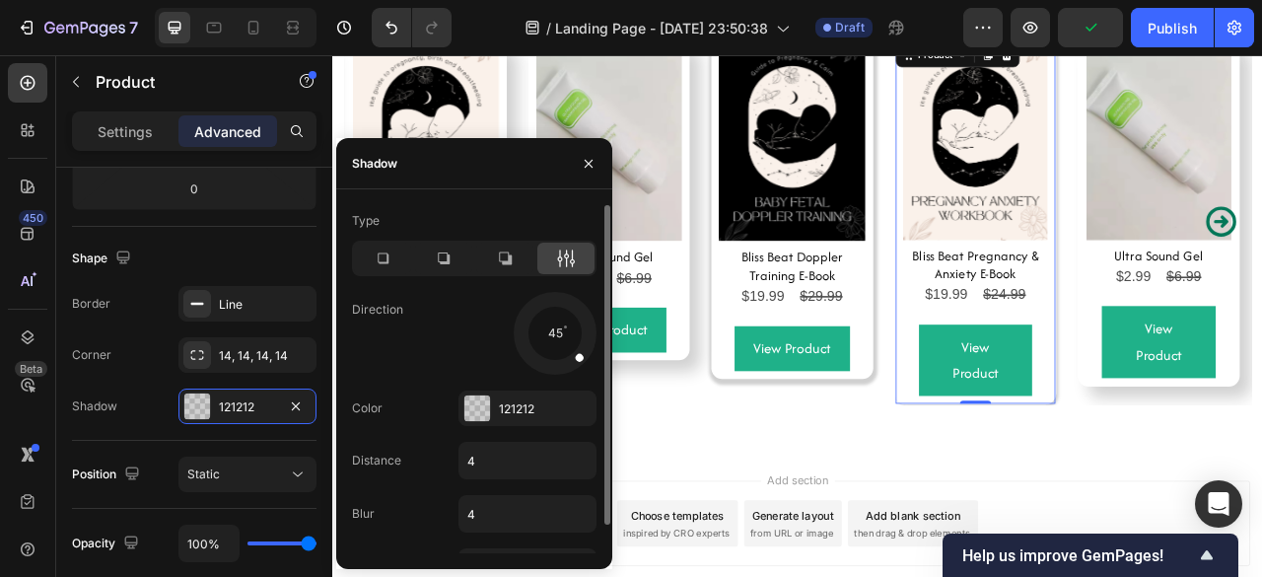
click at [548, 478] on div "Type Direction 45 Color 121212 Distance 4 Blur 4 Size 0" at bounding box center [474, 395] width 276 height 380
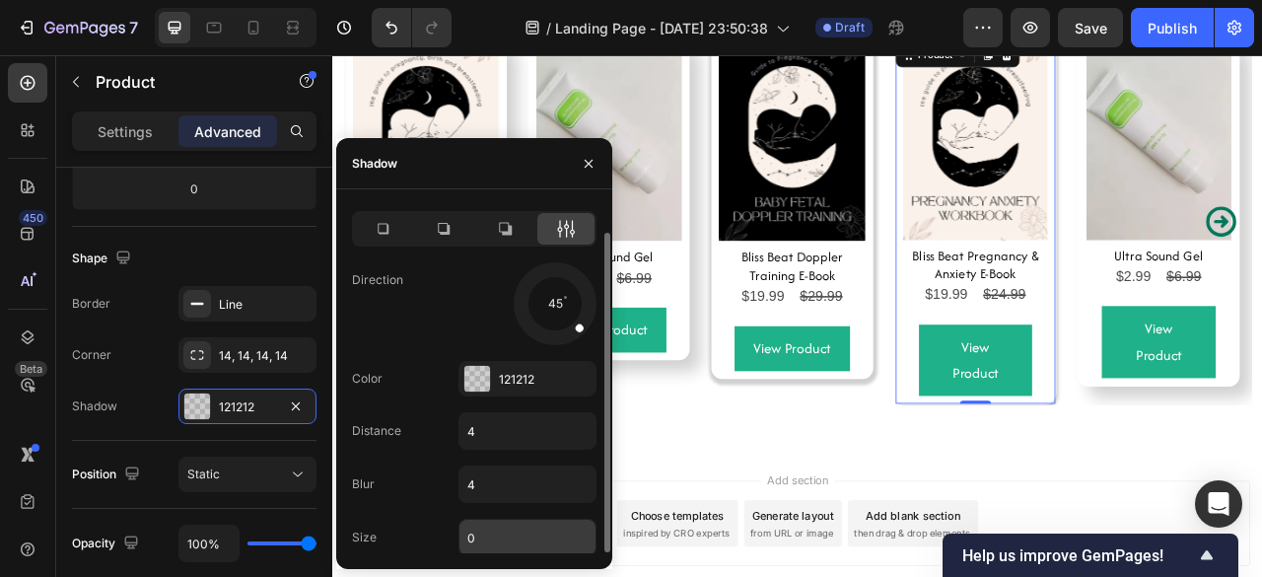
click at [491, 532] on input "0" at bounding box center [527, 536] width 136 height 35
type input "4"
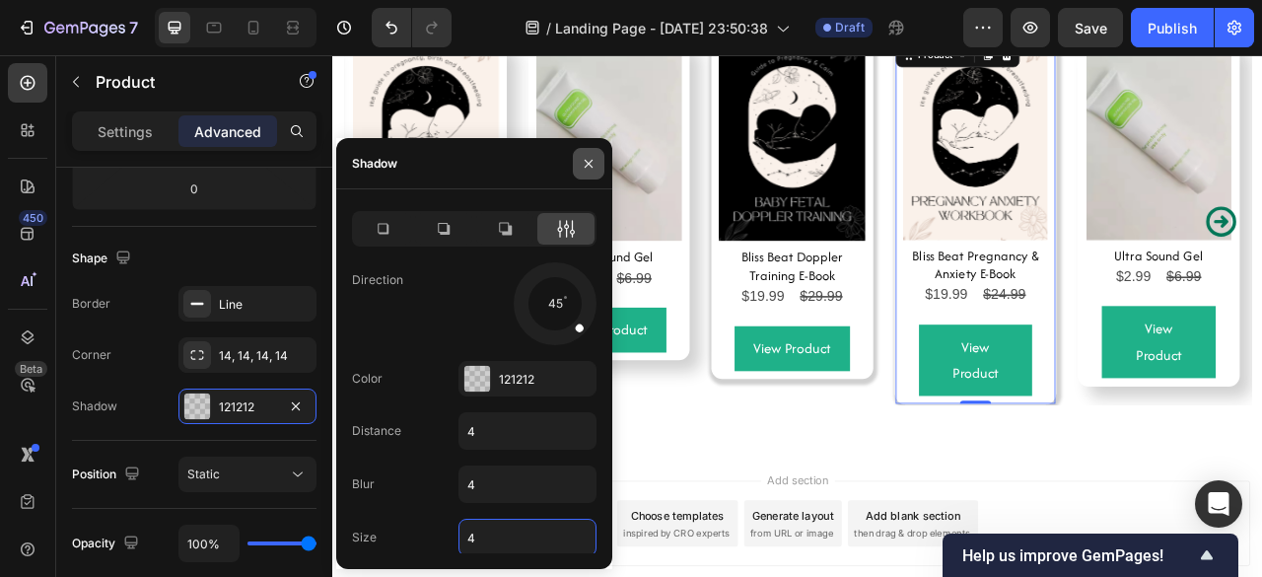
click at [583, 155] on button "button" at bounding box center [589, 164] width 32 height 32
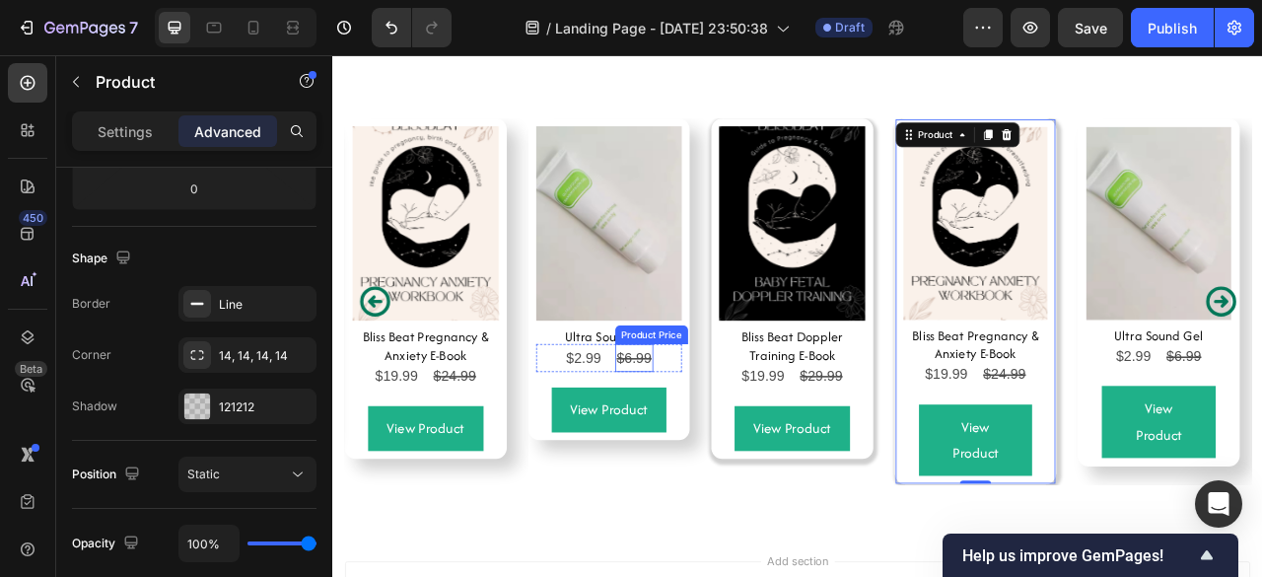
scroll to position [7565, 0]
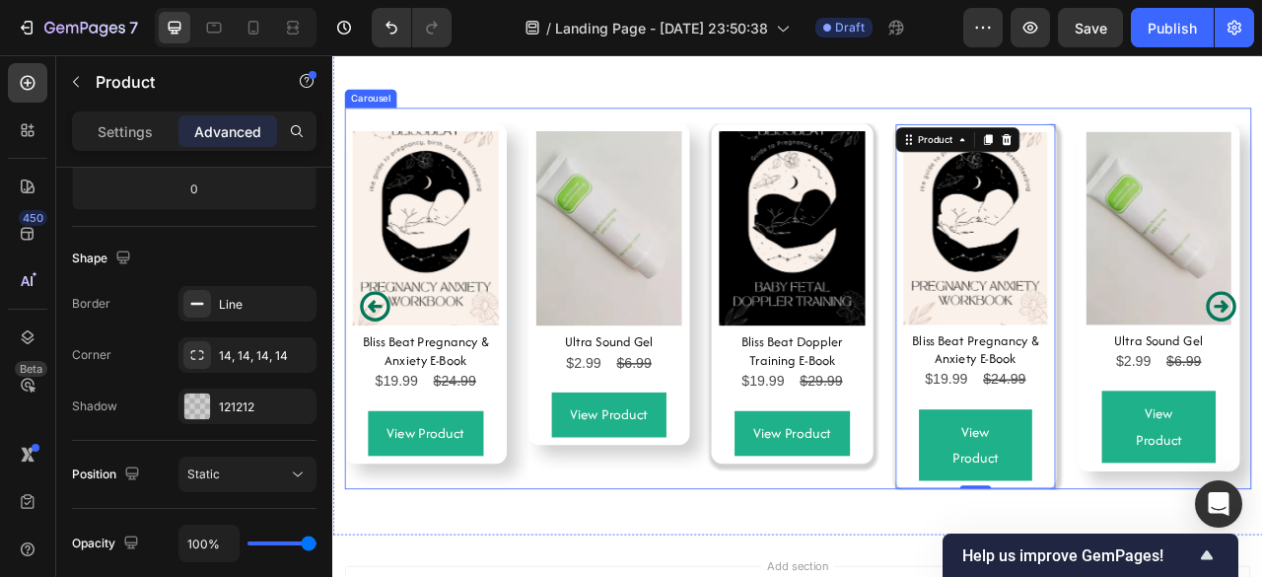
click at [803, 183] on div "Product Images Bliss Beat Pregnancy & Anxiety E-Book Product Title $19.99 Produ…" at bounding box center [923, 374] width 1153 height 465
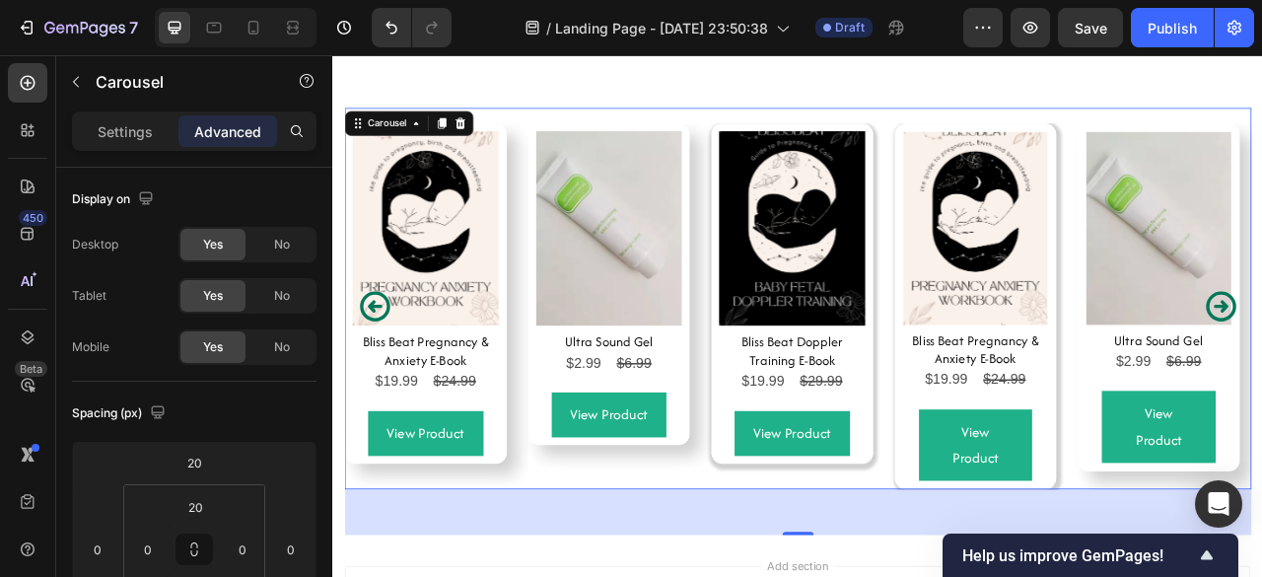
scroll to position [7577, 0]
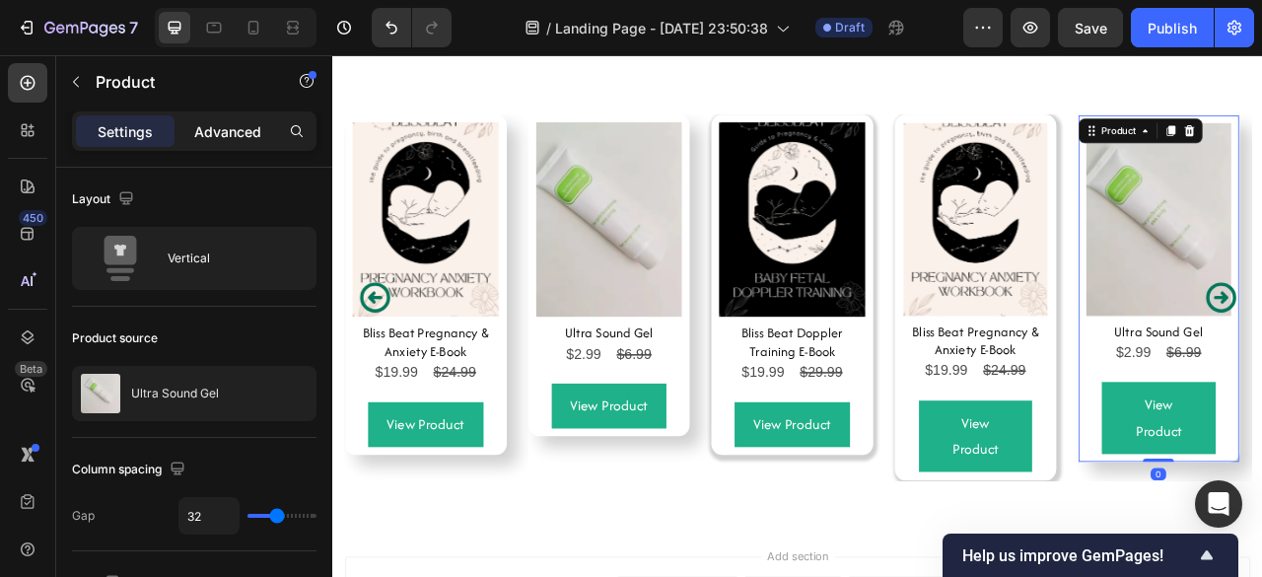
click at [215, 139] on p "Advanced" at bounding box center [227, 131] width 67 height 21
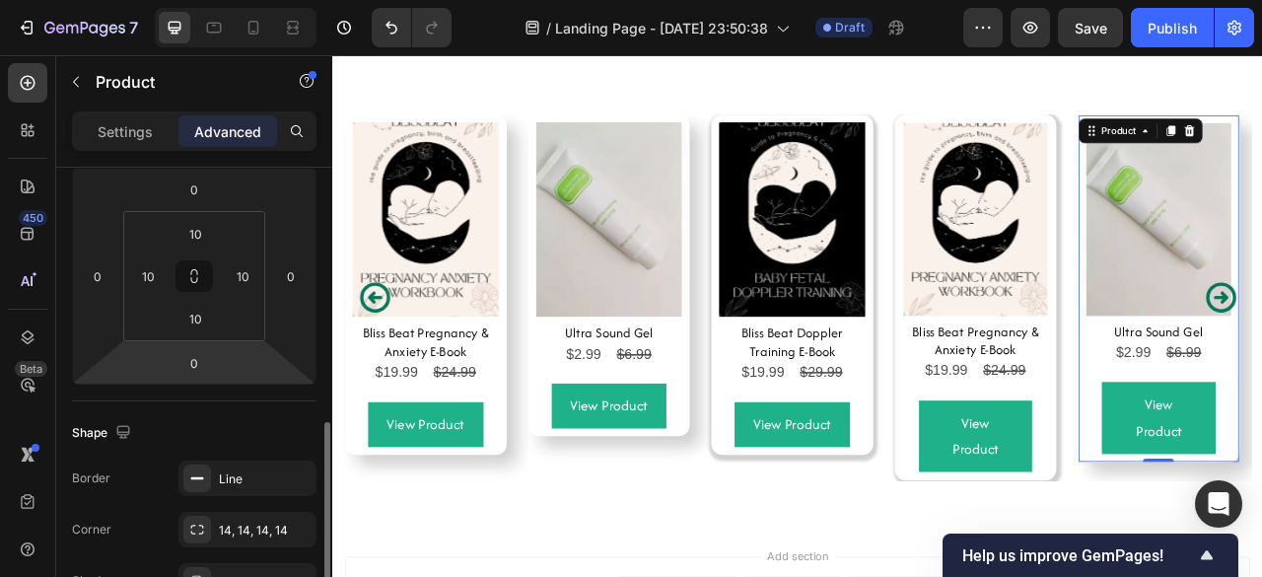
scroll to position [410, 0]
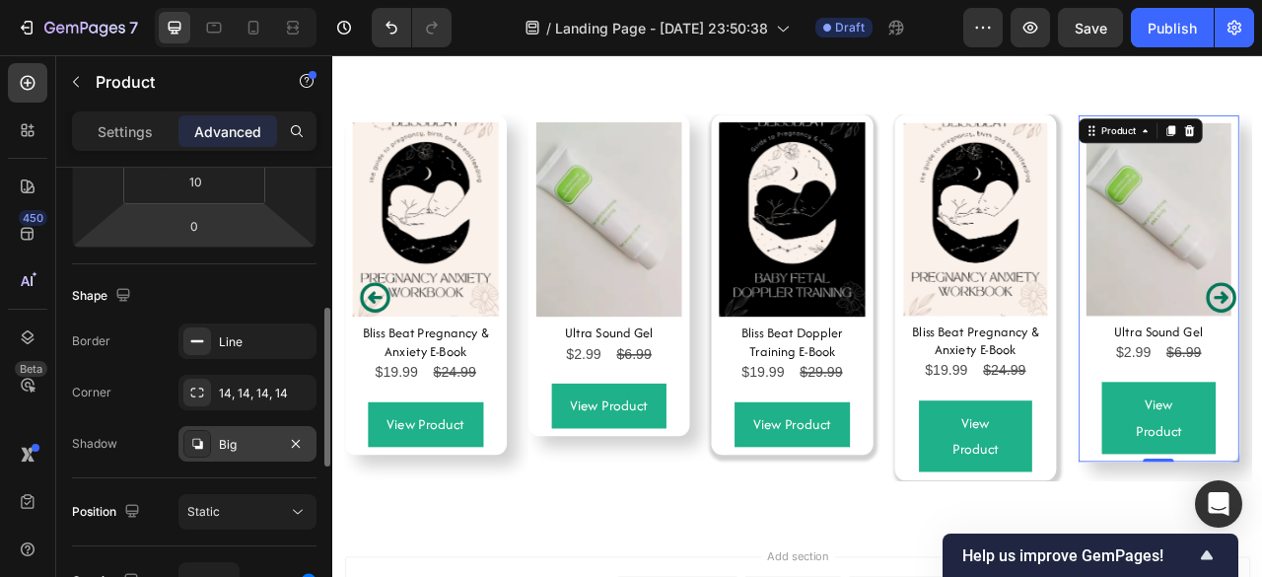
click at [237, 443] on div "Big" at bounding box center [247, 445] width 57 height 18
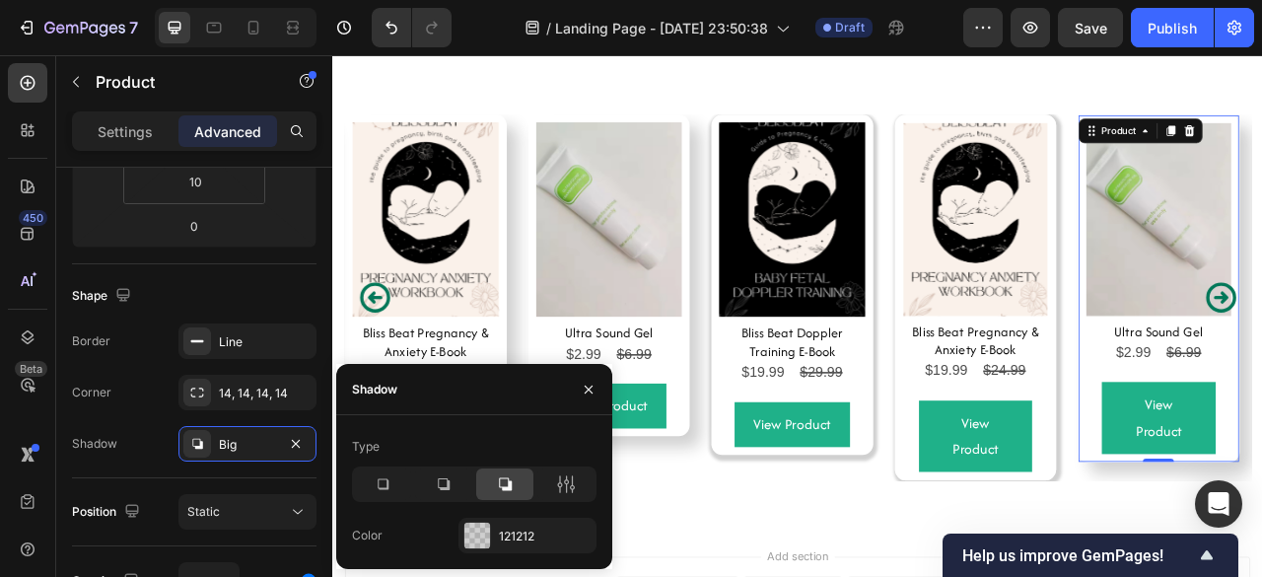
click at [413, 503] on div "Type Color 121212" at bounding box center [474, 492] width 276 height 122
click at [386, 492] on icon at bounding box center [383, 484] width 20 height 20
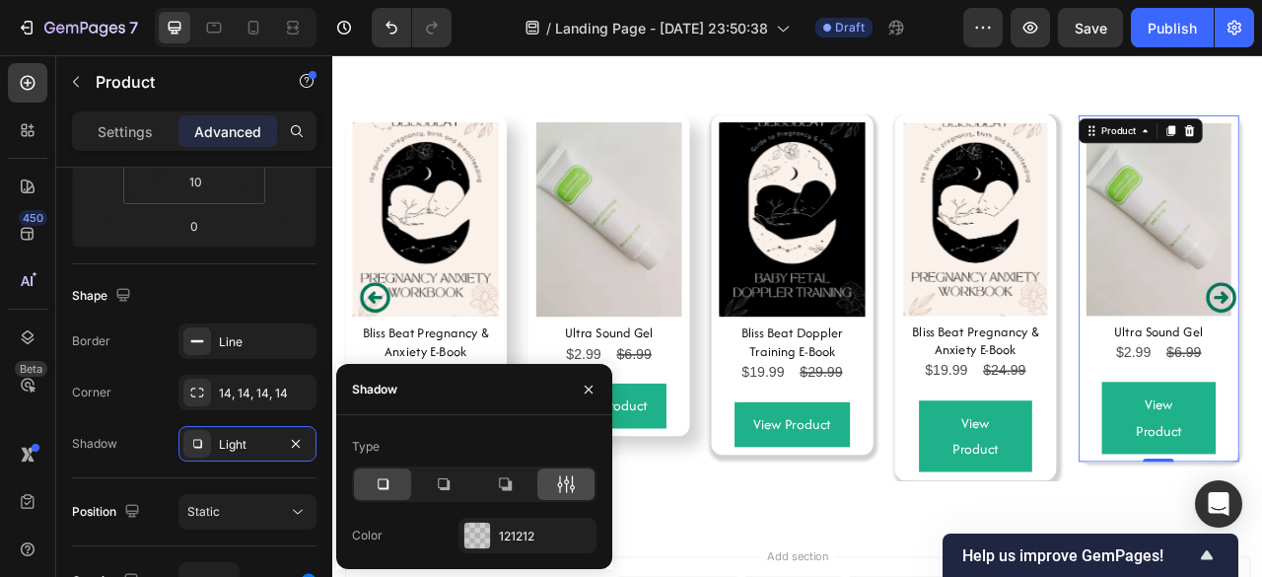
click at [558, 493] on icon at bounding box center [566, 484] width 20 height 20
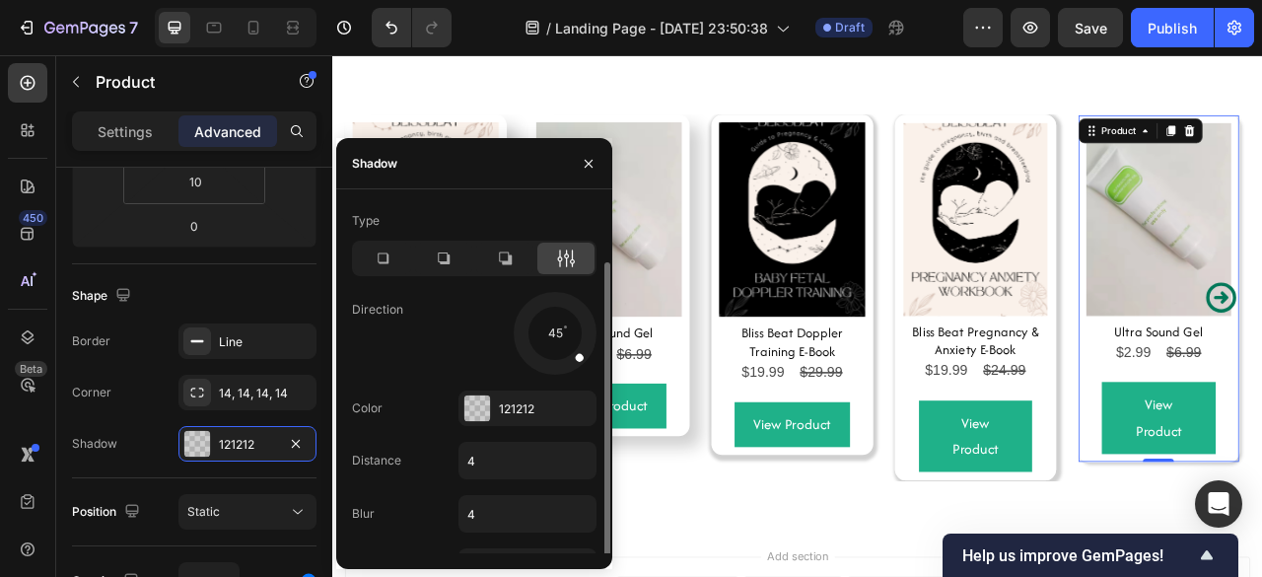
scroll to position [30, 0]
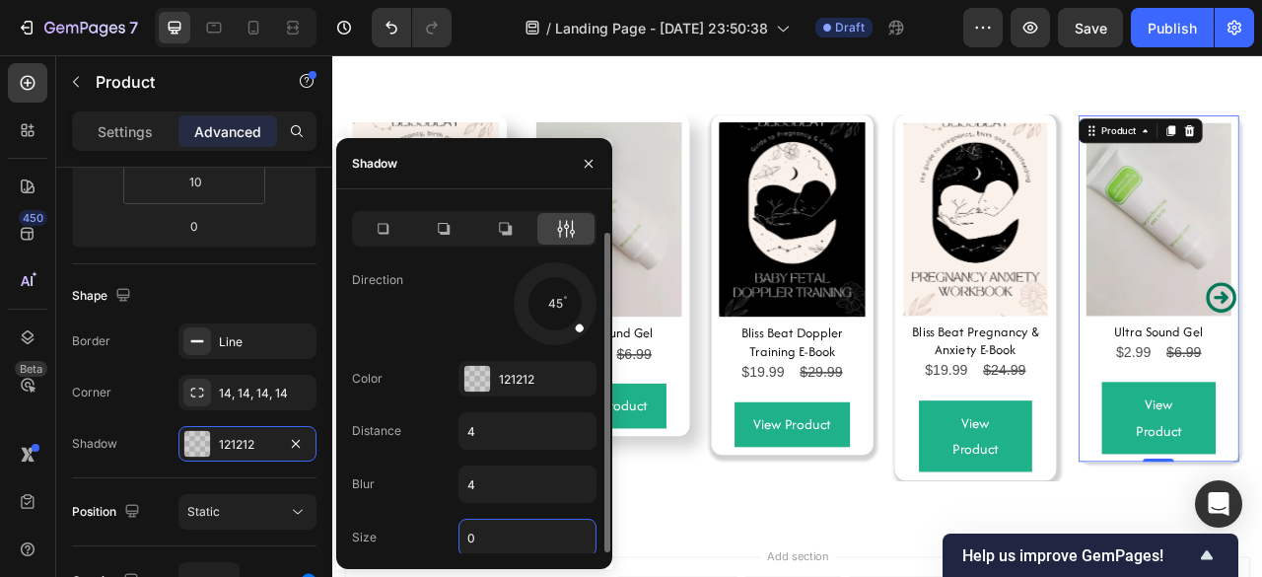
click at [493, 529] on input "0" at bounding box center [527, 536] width 136 height 35
type input "4"
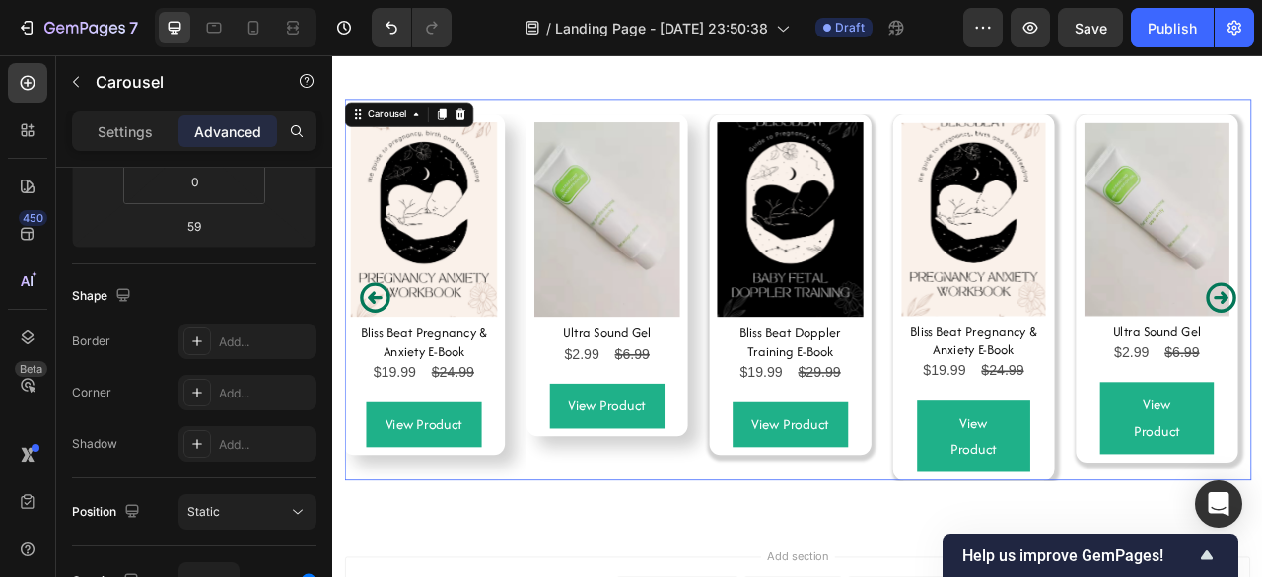
scroll to position [0, 0]
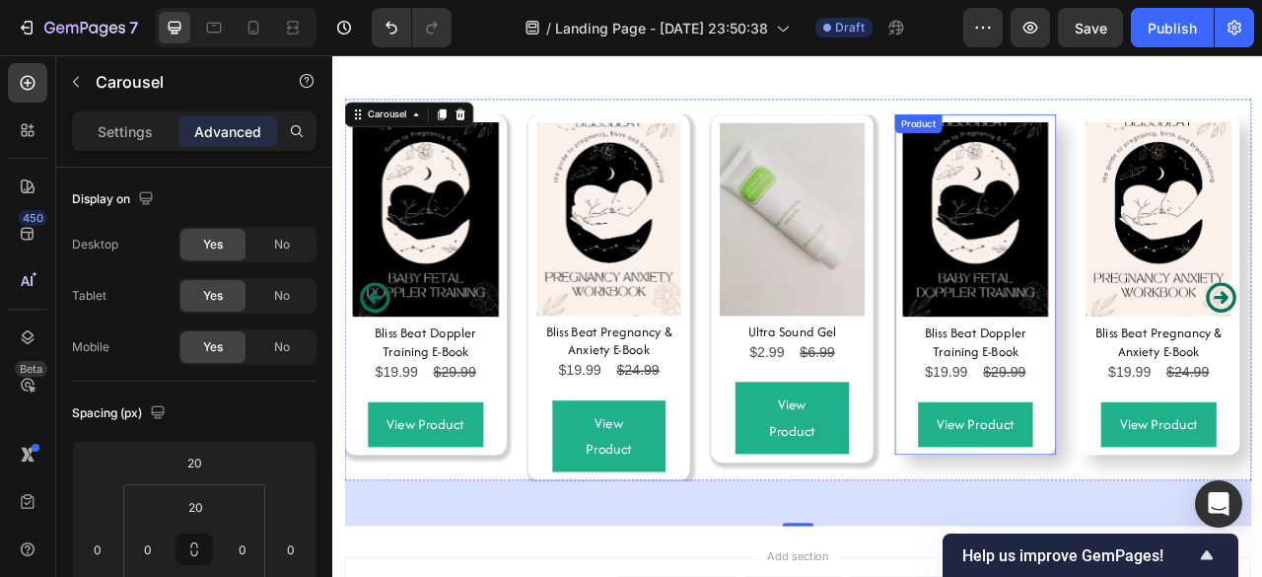
click at [1245, 478] on div "Product Images Bliss Beat Doppler Training E-Book Product Title $19.99 Product …" at bounding box center [1150, 346] width 206 height 433
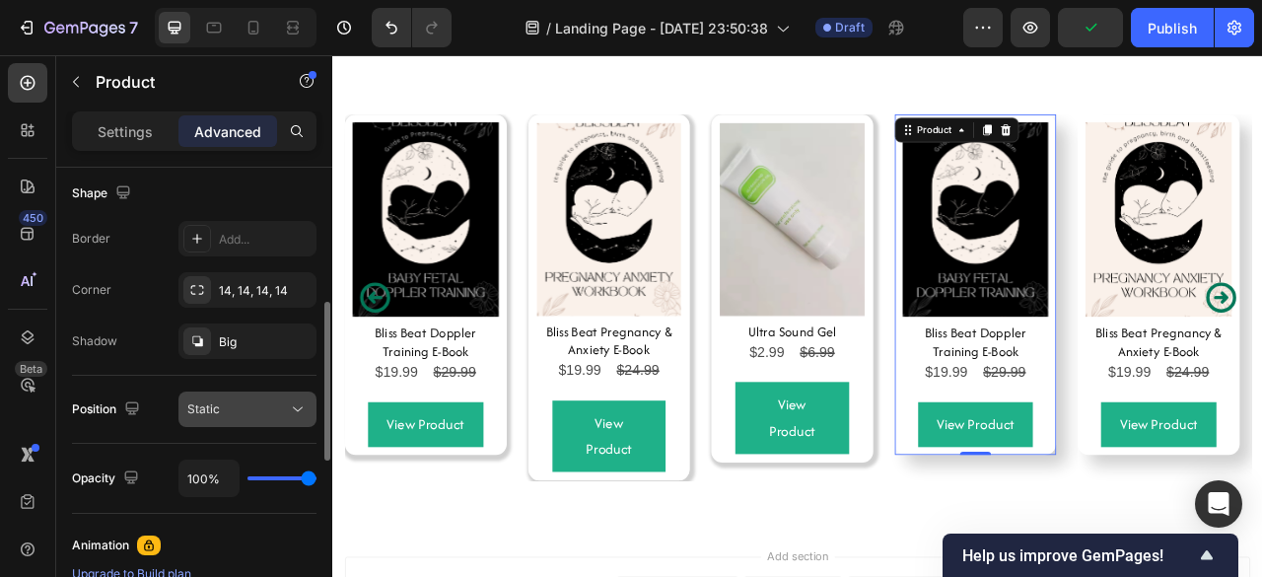
scroll to position [515, 0]
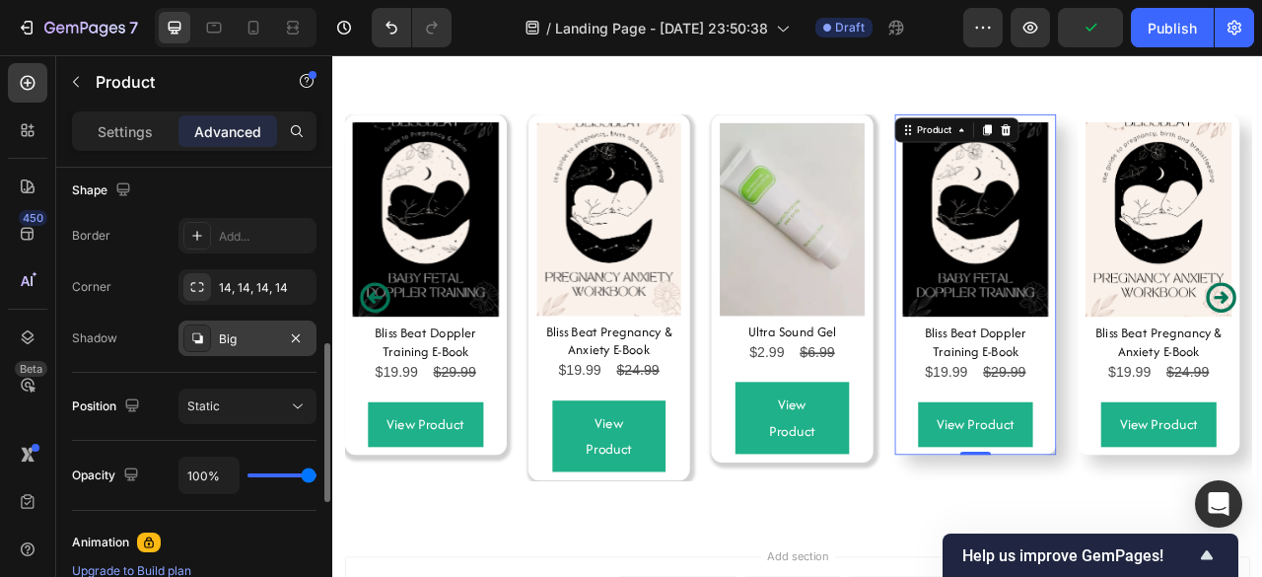
click at [253, 342] on div "Big" at bounding box center [247, 339] width 57 height 18
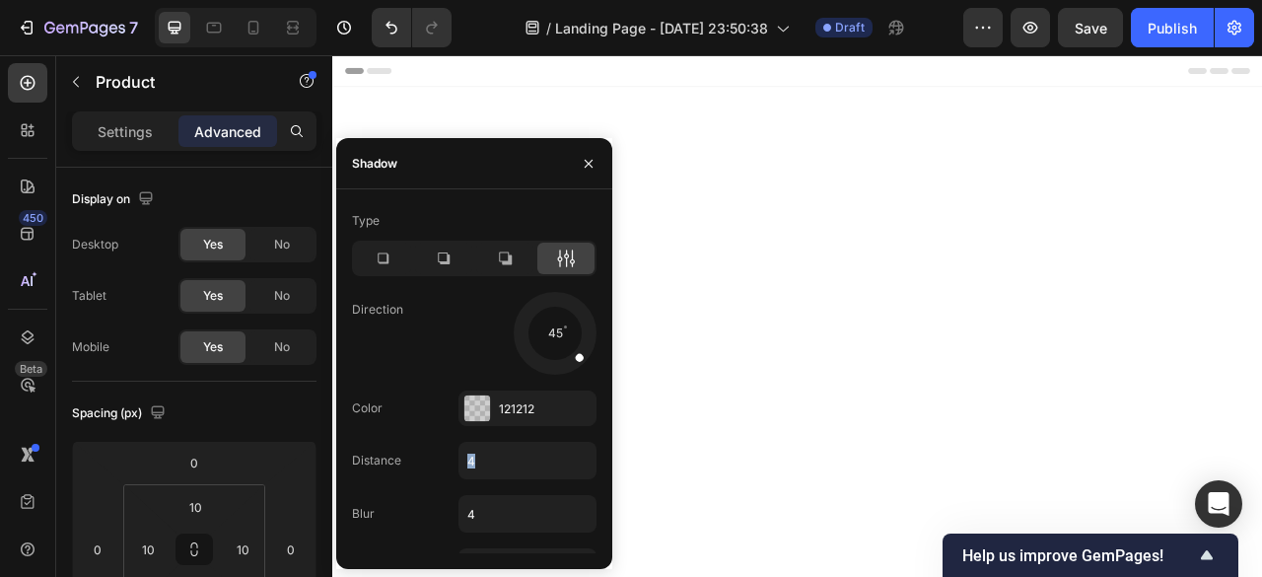
scroll to position [7577, 0]
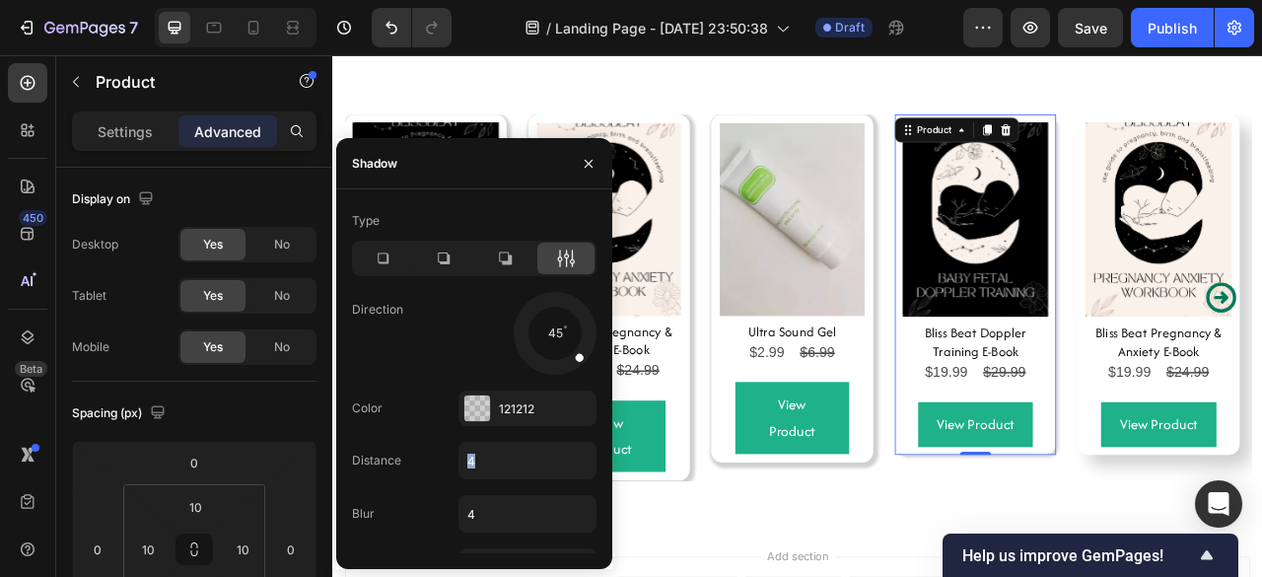
click at [568, 439] on div "Type Direction 45 Color 121212 Distance 4 Blur 4 Size 0" at bounding box center [474, 395] width 276 height 380
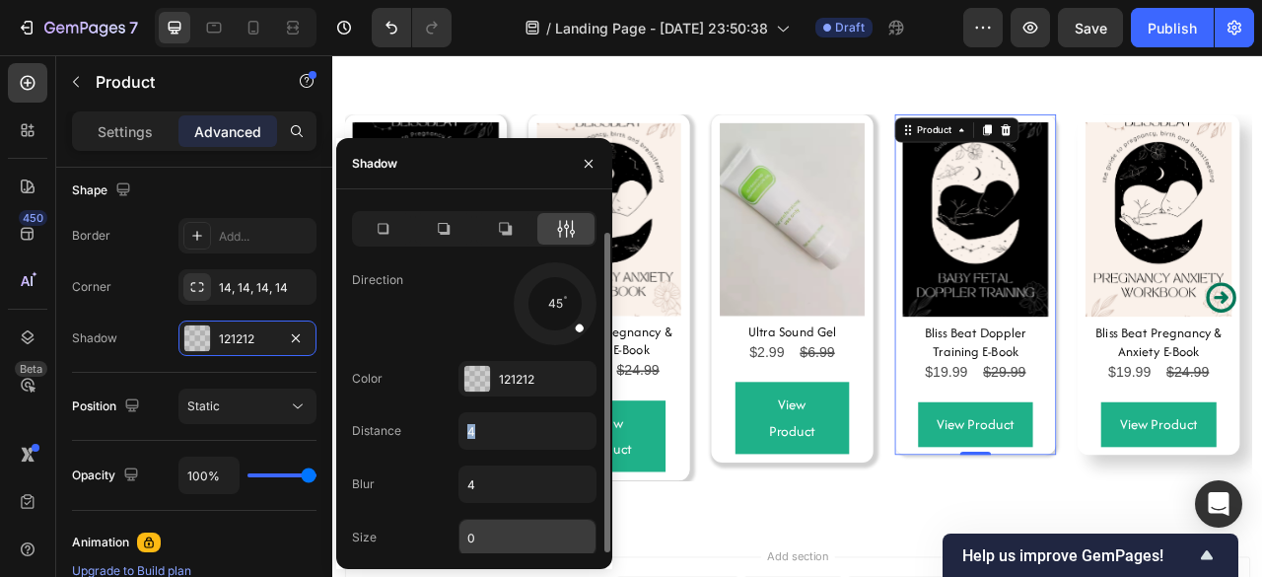
scroll to position [30, 0]
click at [486, 521] on input "0" at bounding box center [527, 536] width 136 height 35
type input "4"
click at [472, 508] on div "Type Direction 45 Color 121212 Distance 4 Blur 4 Size 4" at bounding box center [474, 365] width 276 height 380
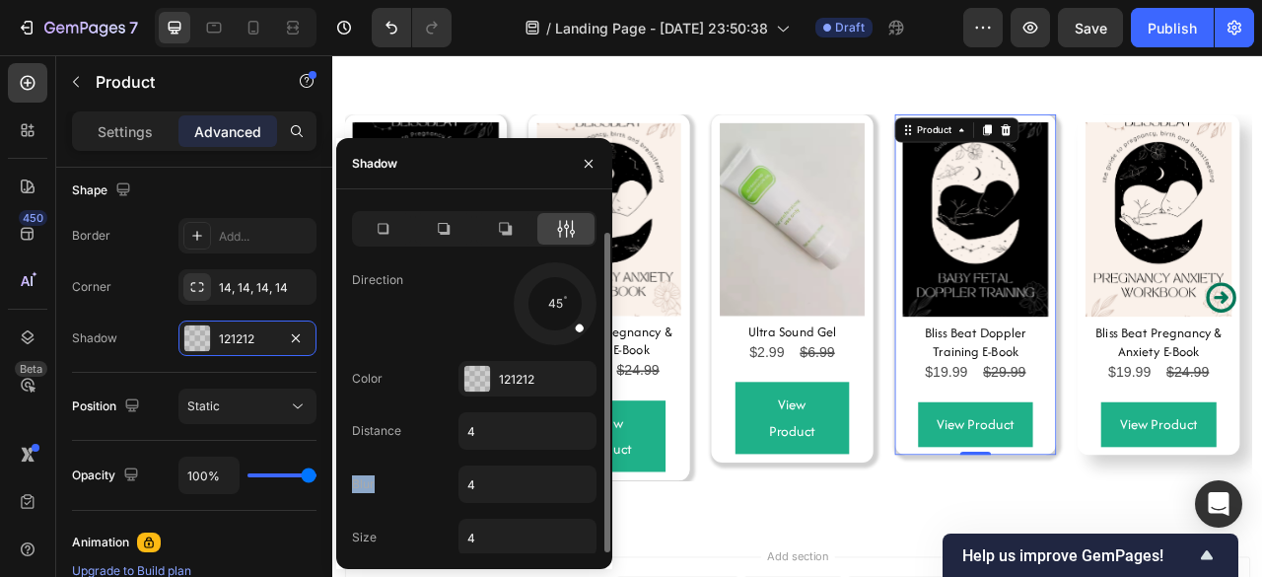
click at [472, 508] on div "Type Direction 45 Color 121212 Distance 4 Blur 4 Size 4" at bounding box center [474, 365] width 276 height 380
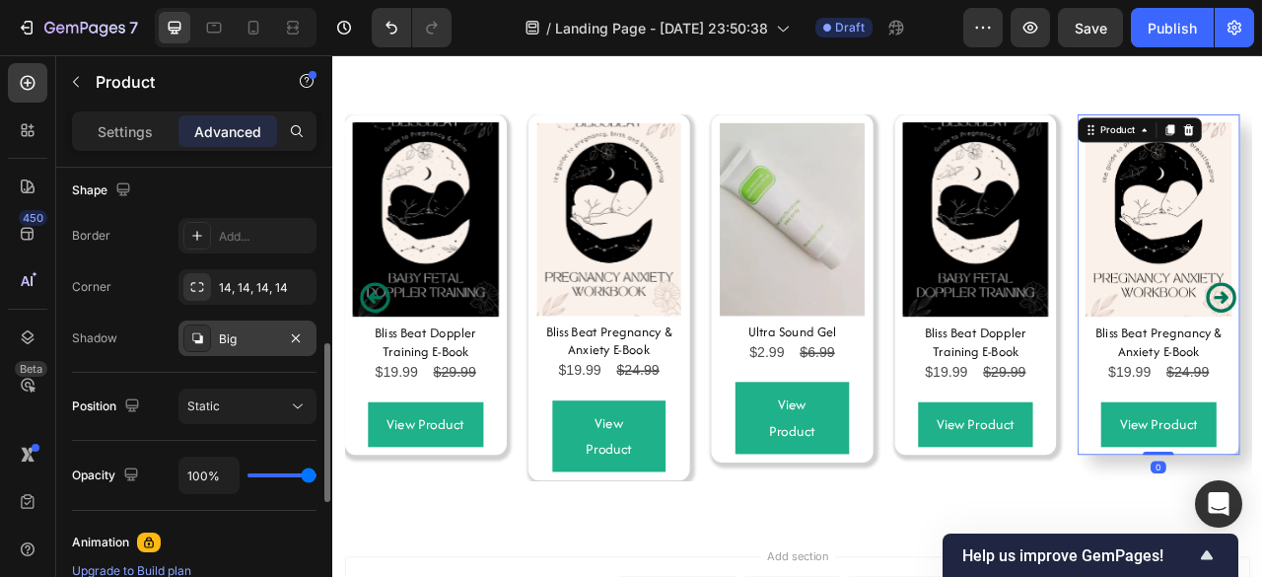
click at [248, 330] on div "Big" at bounding box center [247, 339] width 57 height 18
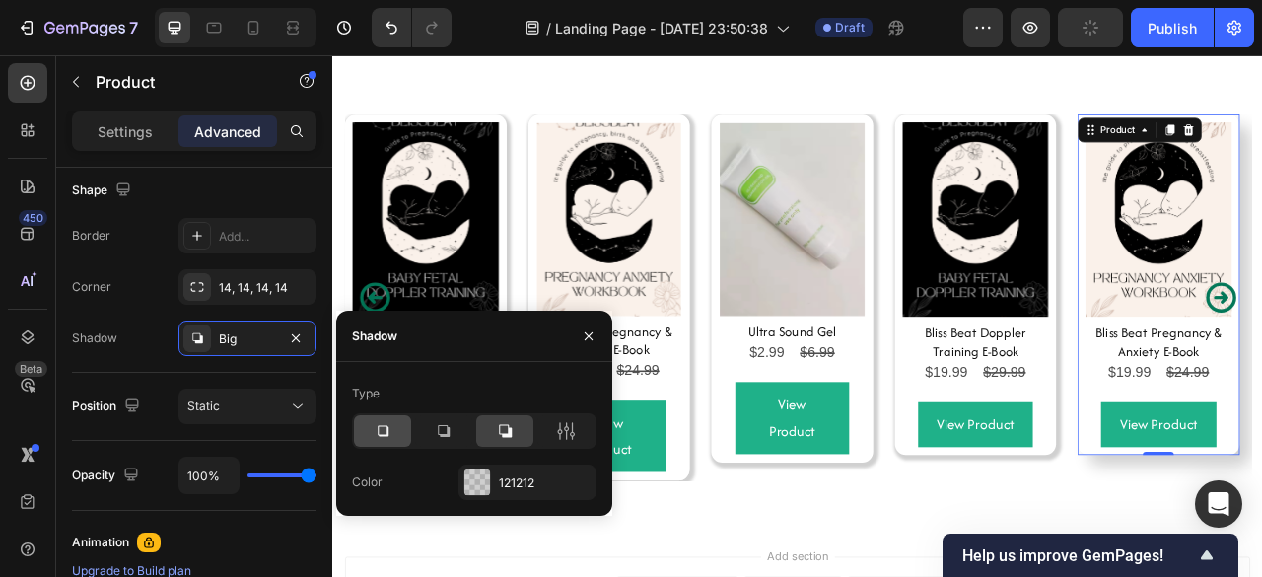
click at [372, 421] on div at bounding box center [382, 431] width 57 height 32
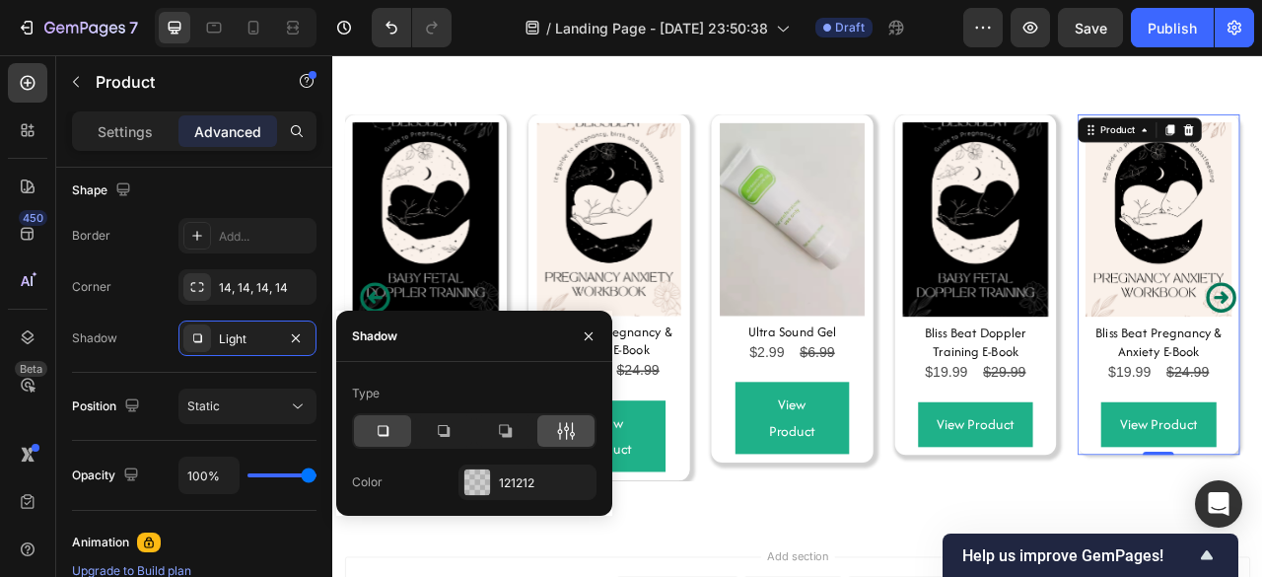
click at [572, 435] on icon at bounding box center [566, 431] width 20 height 20
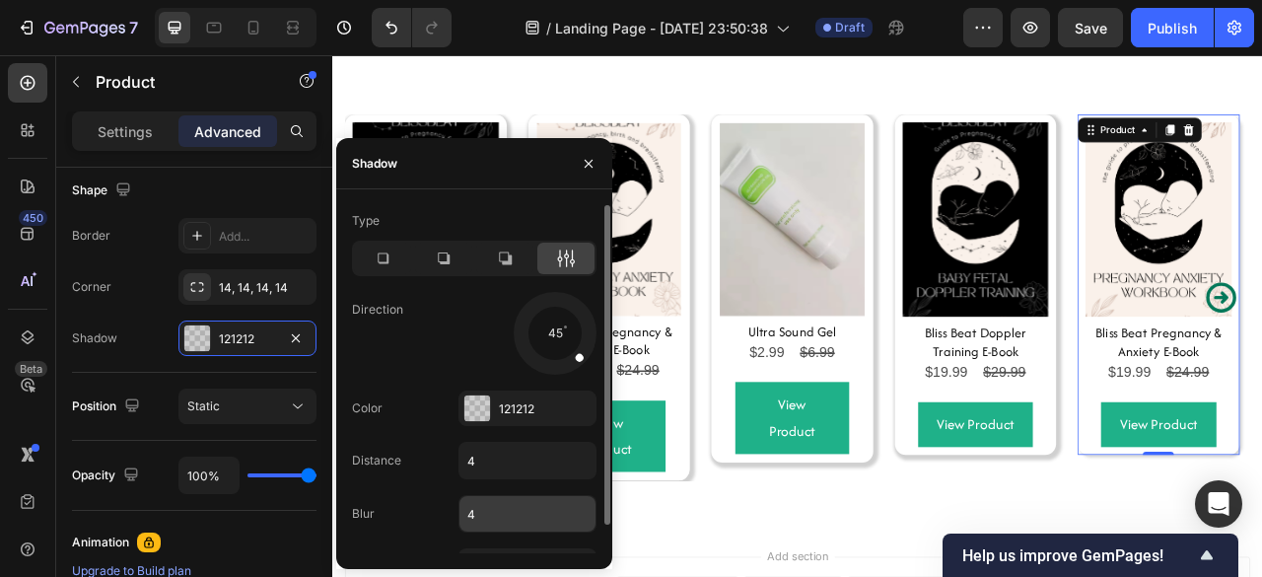
click at [526, 504] on input "4" at bounding box center [527, 513] width 136 height 35
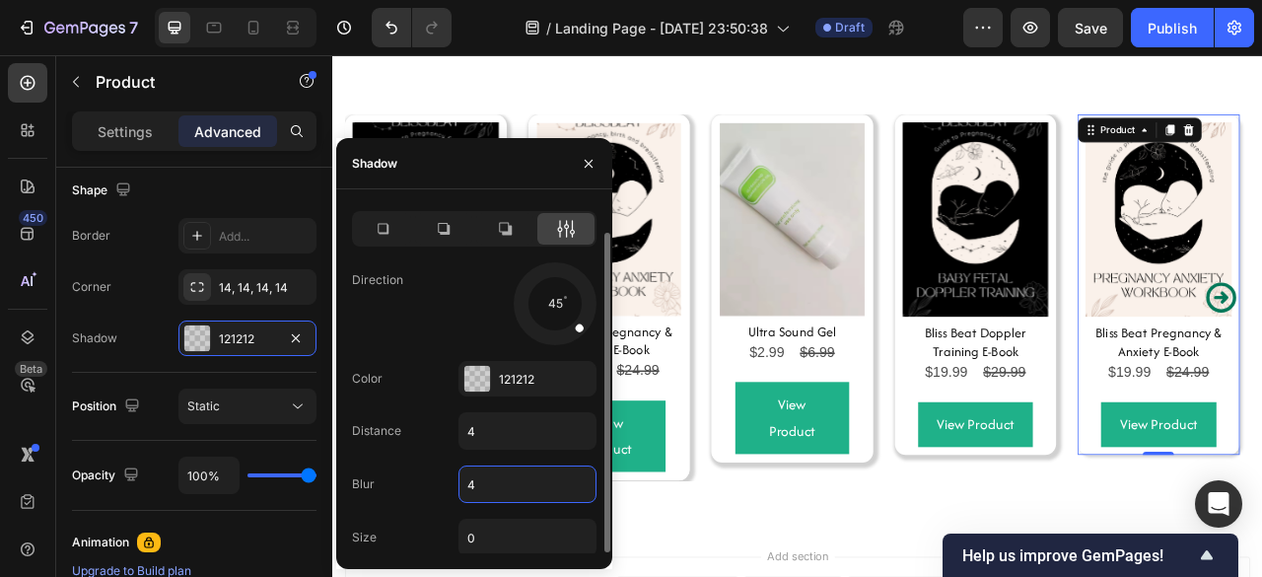
click at [511, 514] on div "Type Direction 45 Color 121212 Distance 4 Blur 4 Size 0" at bounding box center [474, 365] width 276 height 380
click at [487, 529] on input "0" at bounding box center [527, 536] width 136 height 35
type input "4"
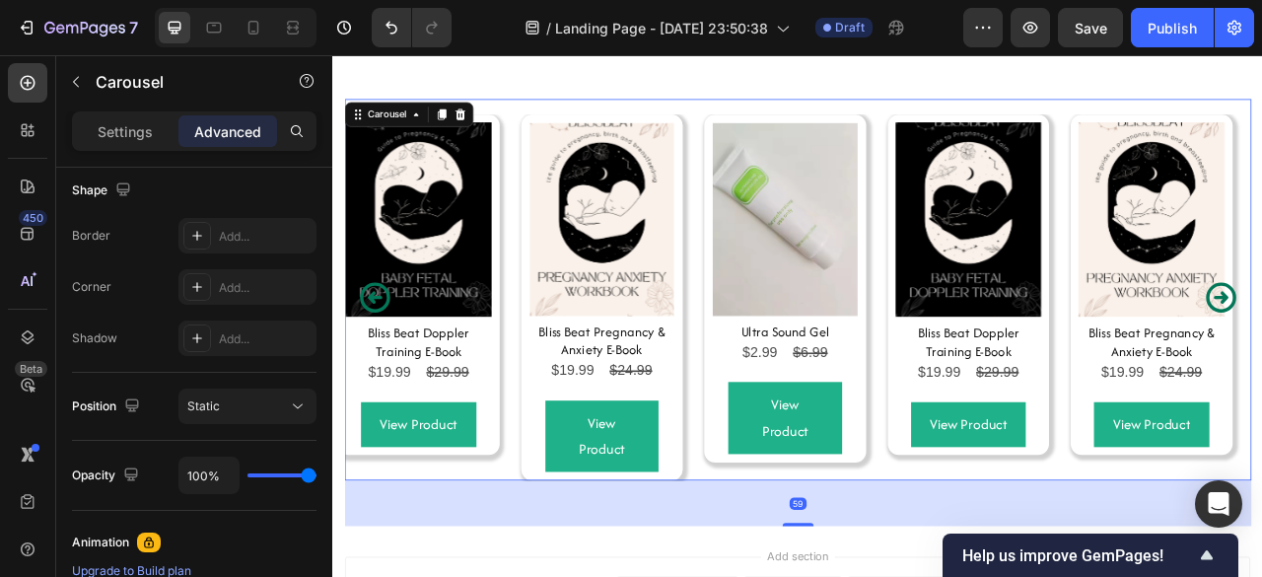
scroll to position [0, 0]
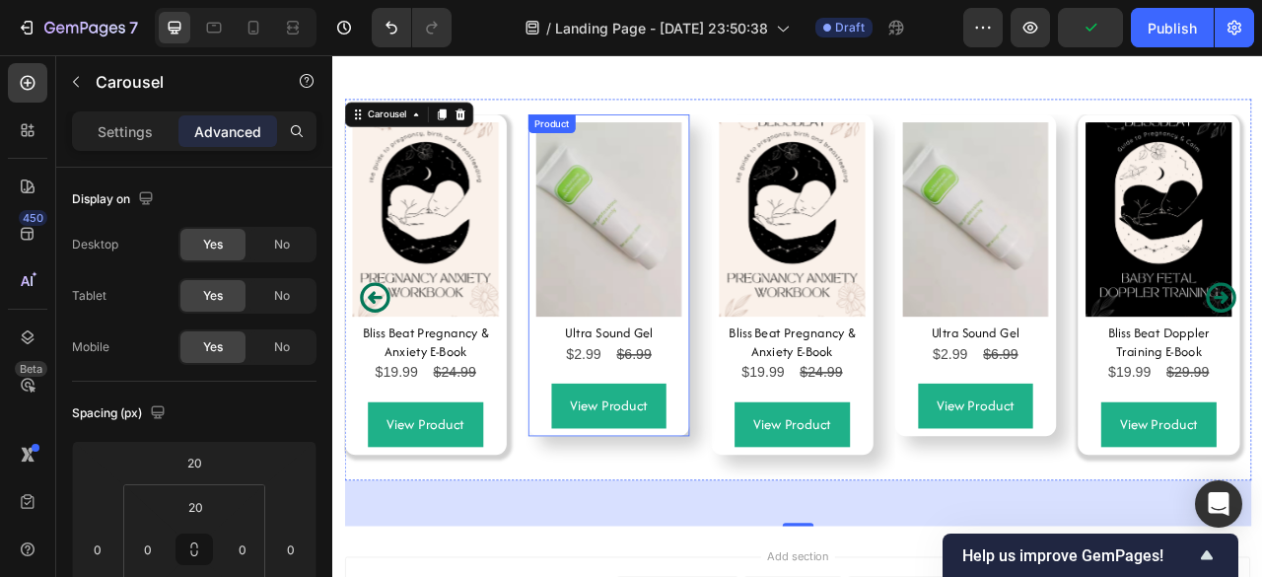
click at [691, 530] on div "Product Images Ultra Sound Gel Product Title $2.99 Product Price Product Price …" at bounding box center [684, 334] width 206 height 409
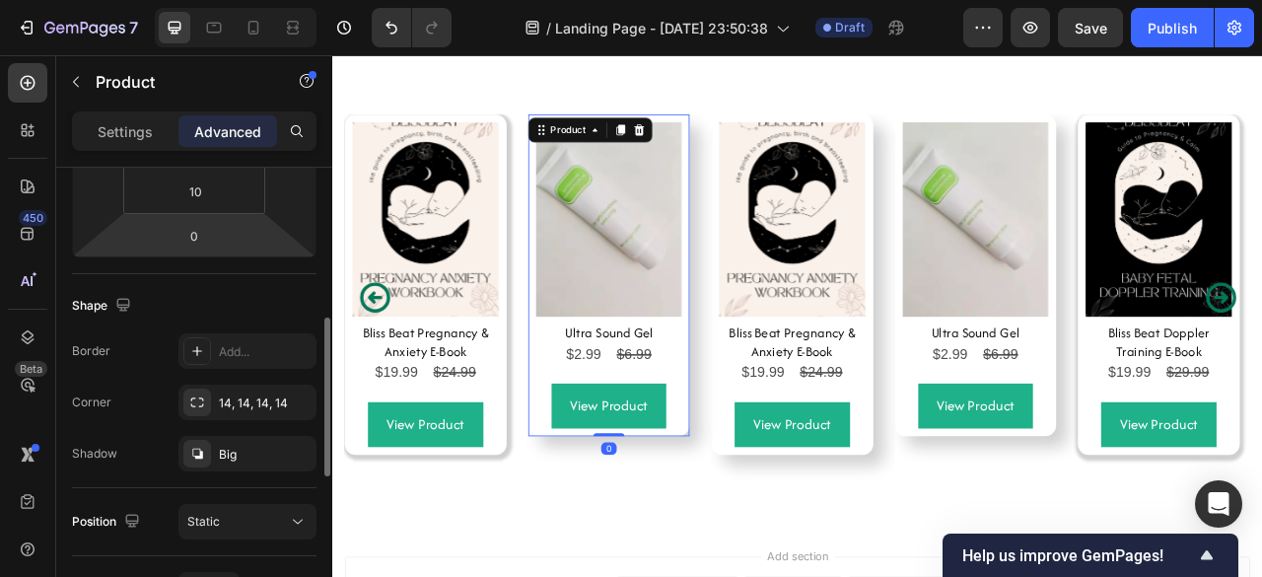
scroll to position [424, 0]
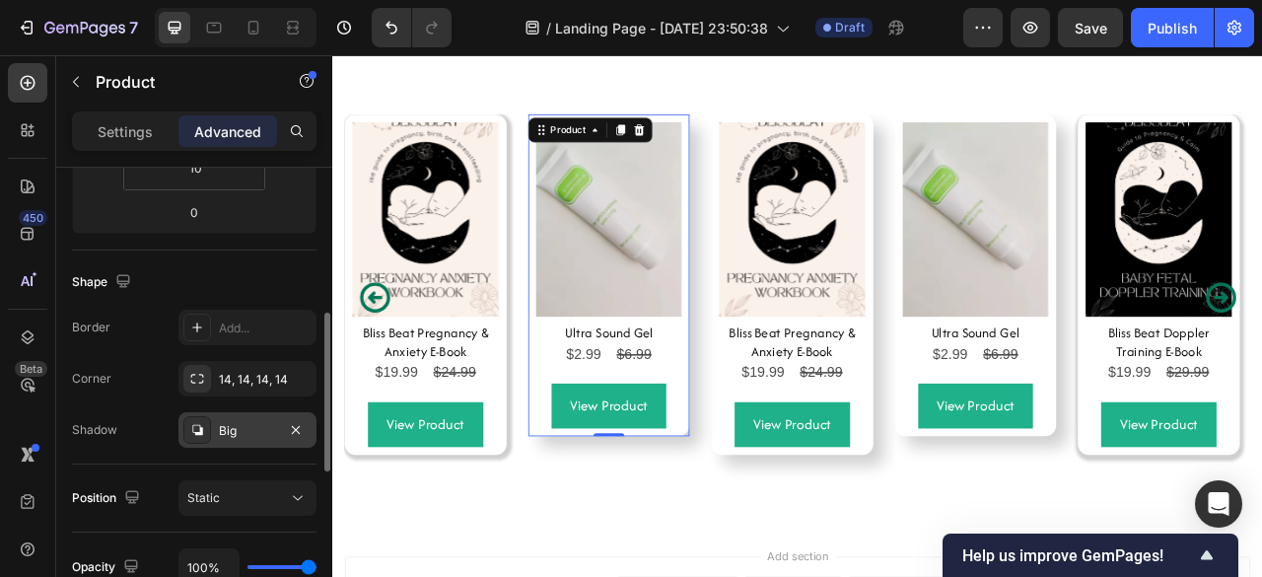
click at [233, 432] on div "Big" at bounding box center [247, 431] width 57 height 18
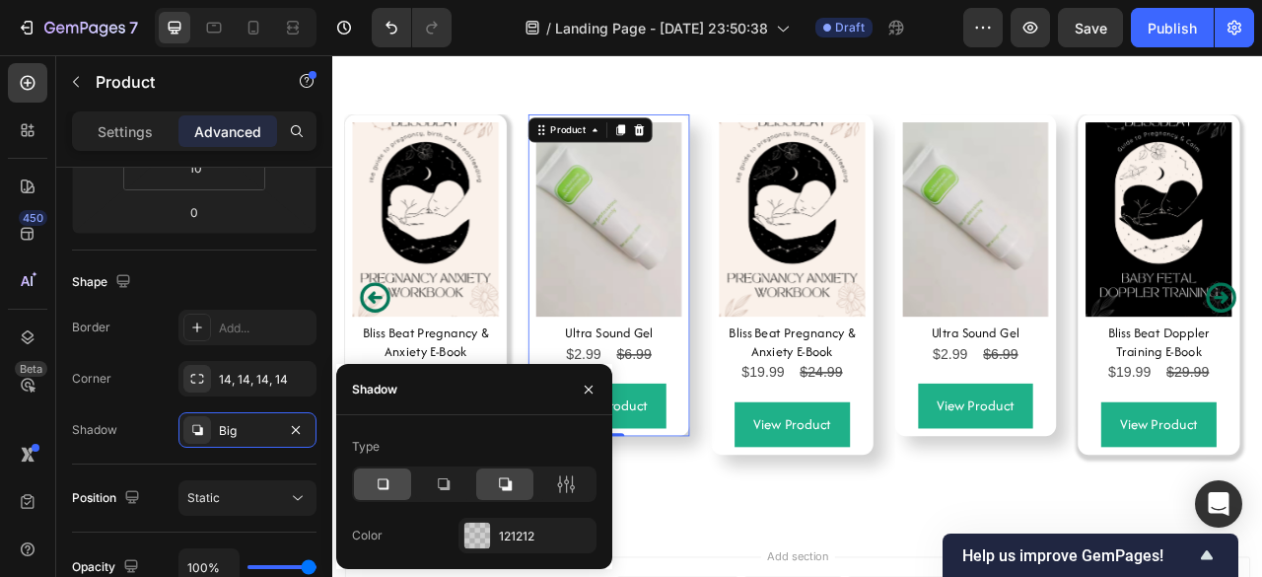
click at [375, 468] on div at bounding box center [382, 484] width 57 height 32
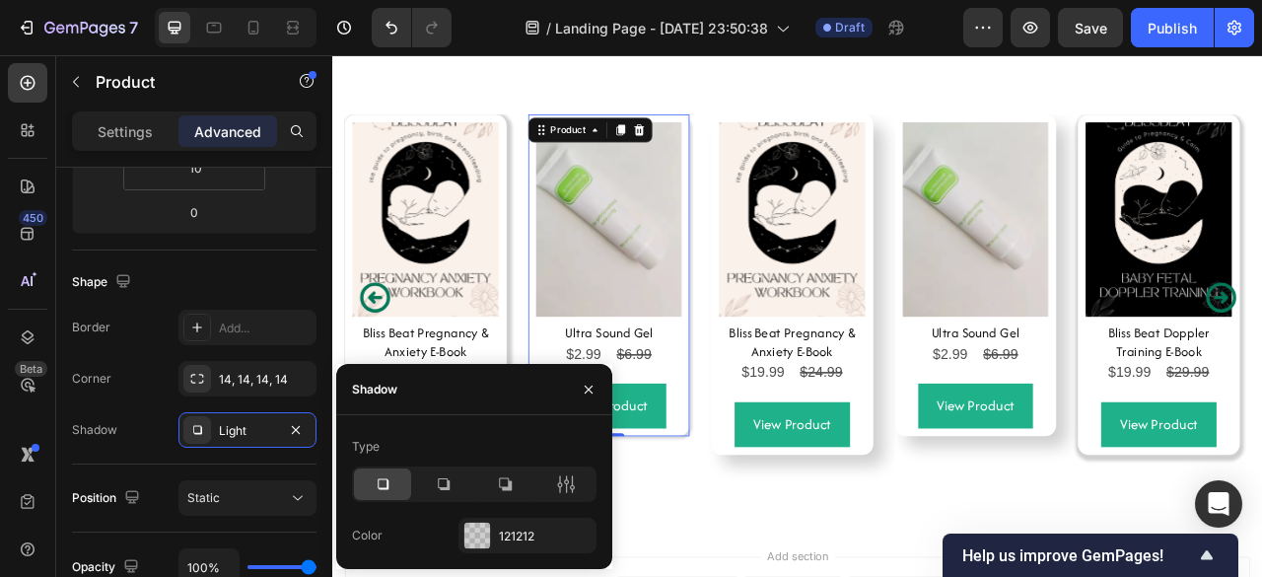
click at [480, 425] on div "Type Color 121212" at bounding box center [474, 492] width 276 height 154
click at [569, 480] on icon at bounding box center [566, 484] width 20 height 20
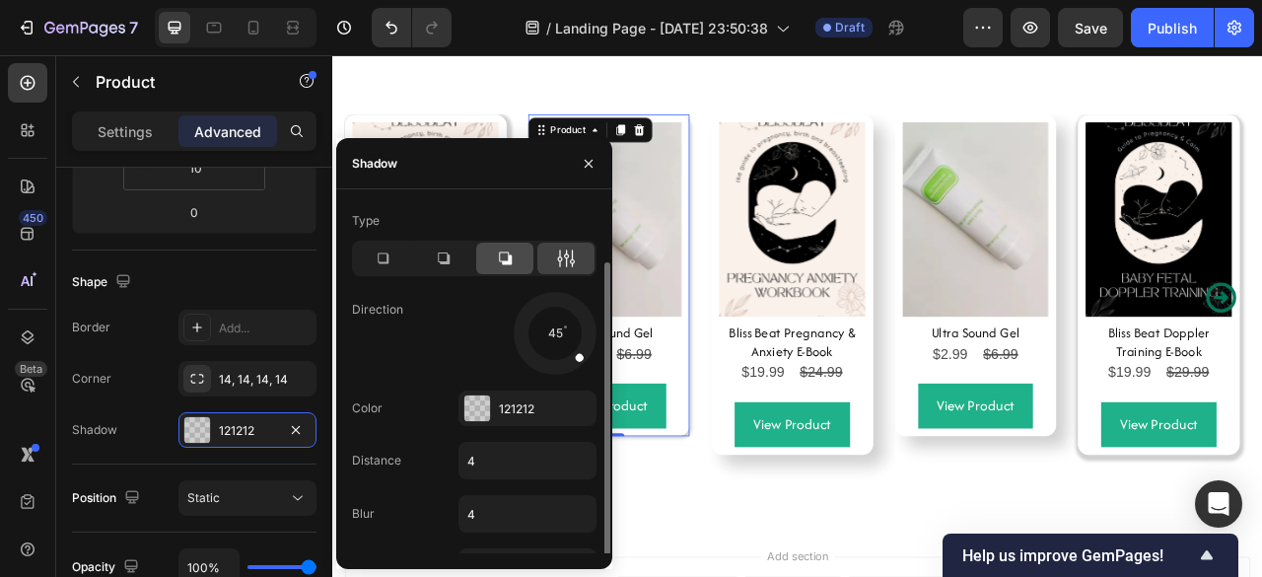
scroll to position [30, 0]
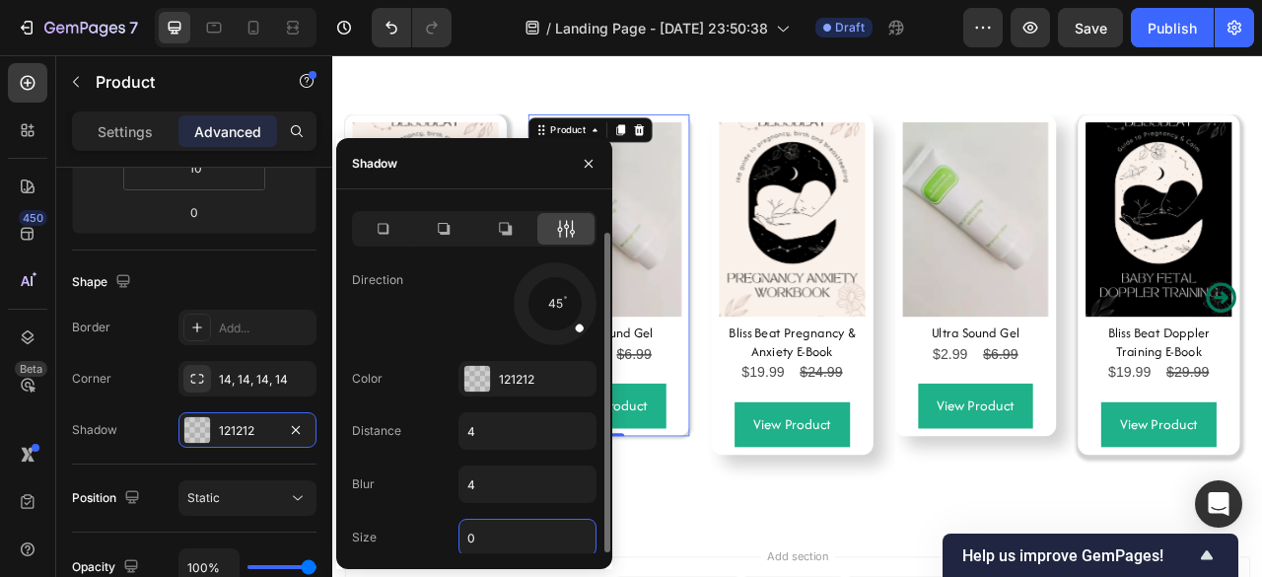
click at [488, 521] on input "0" at bounding box center [527, 536] width 136 height 35
type input "4"
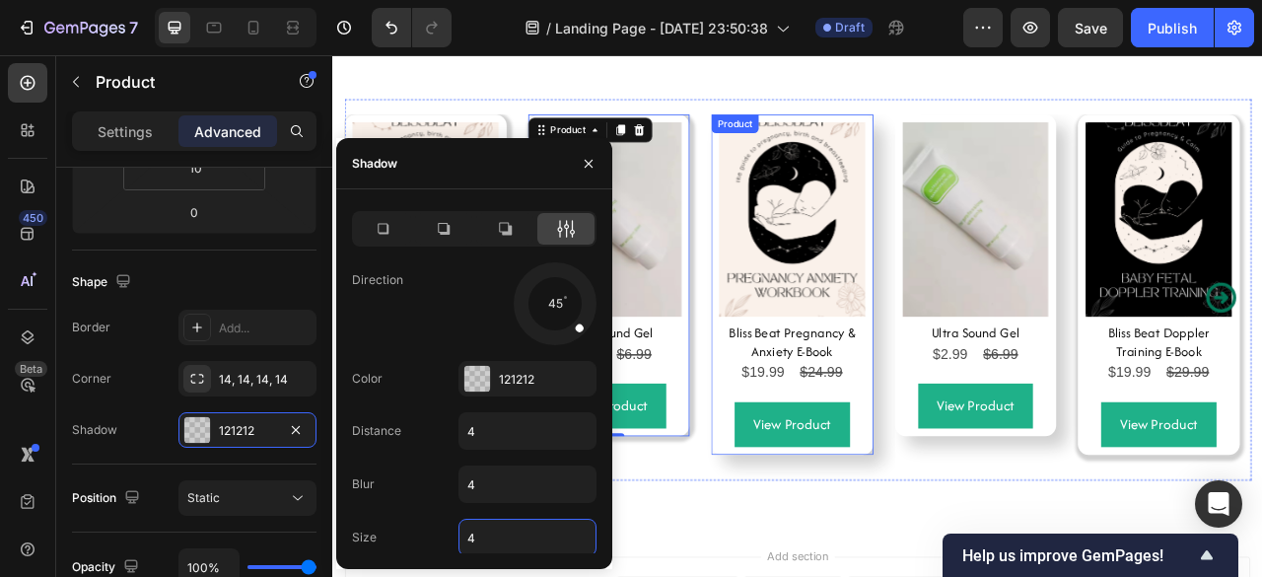
click at [874, 556] on div "Product Images Bliss Beat Pregnancy & Anxiety E-Book Product Title $19.99 Produ…" at bounding box center [916, 346] width 206 height 433
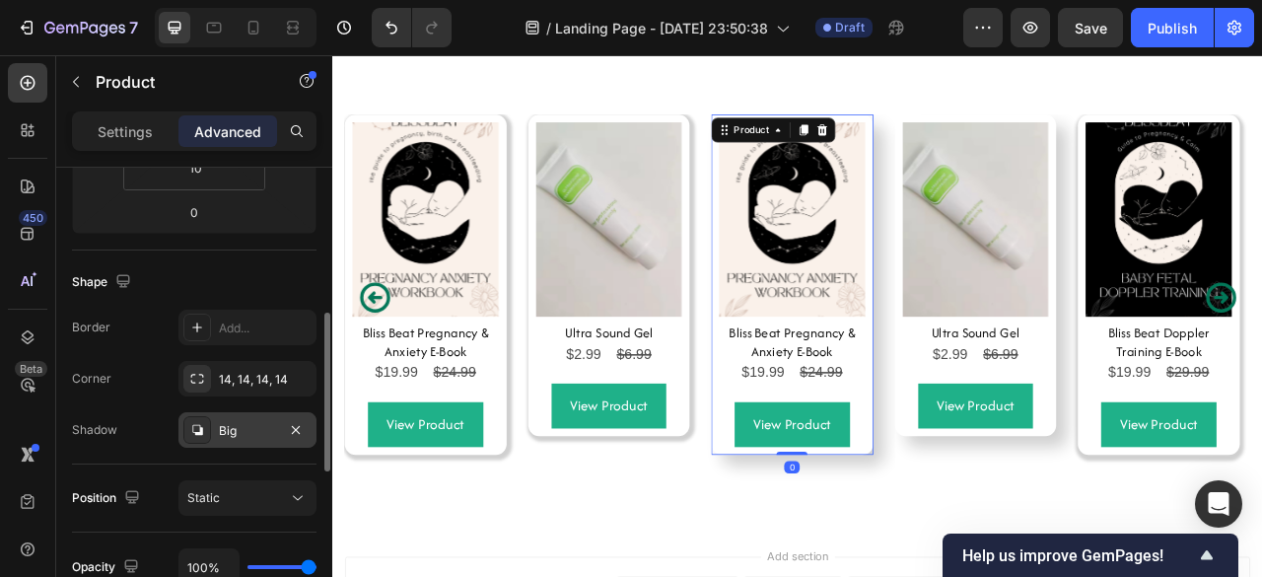
click at [223, 435] on div "Big" at bounding box center [247, 431] width 57 height 18
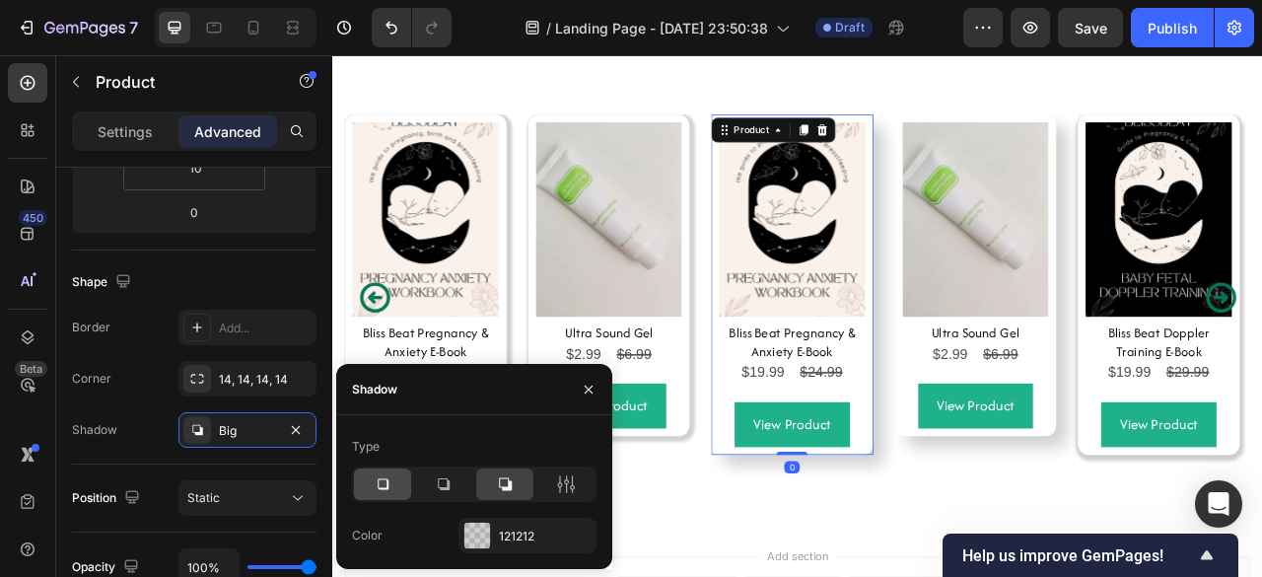
click at [376, 484] on icon at bounding box center [383, 484] width 20 height 20
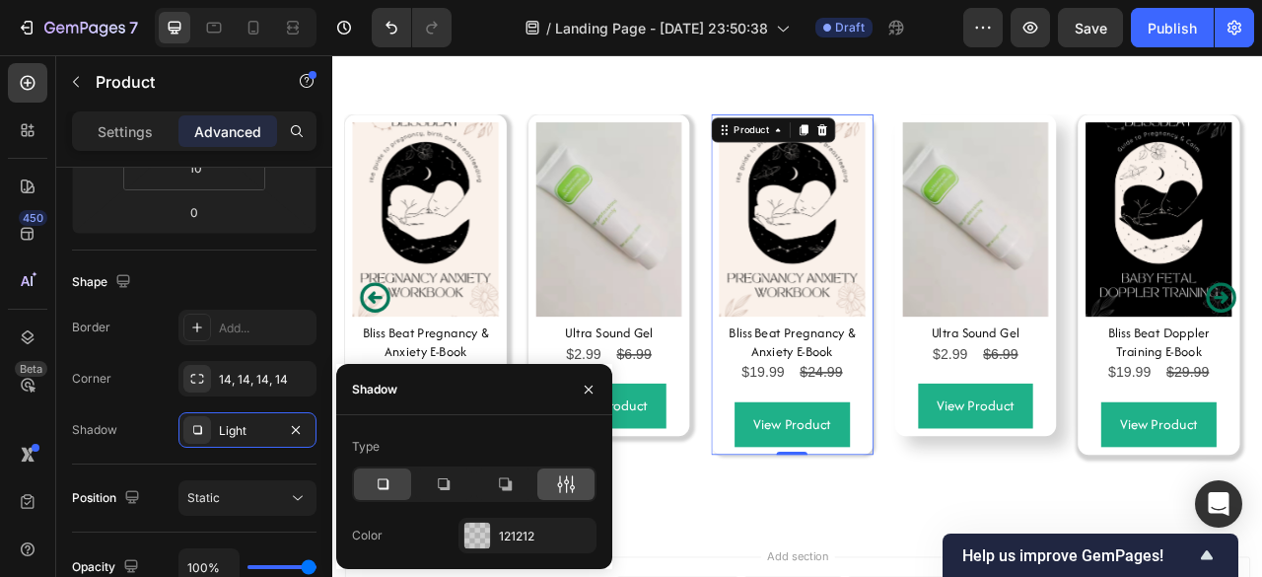
click at [565, 478] on icon at bounding box center [566, 484] width 20 height 20
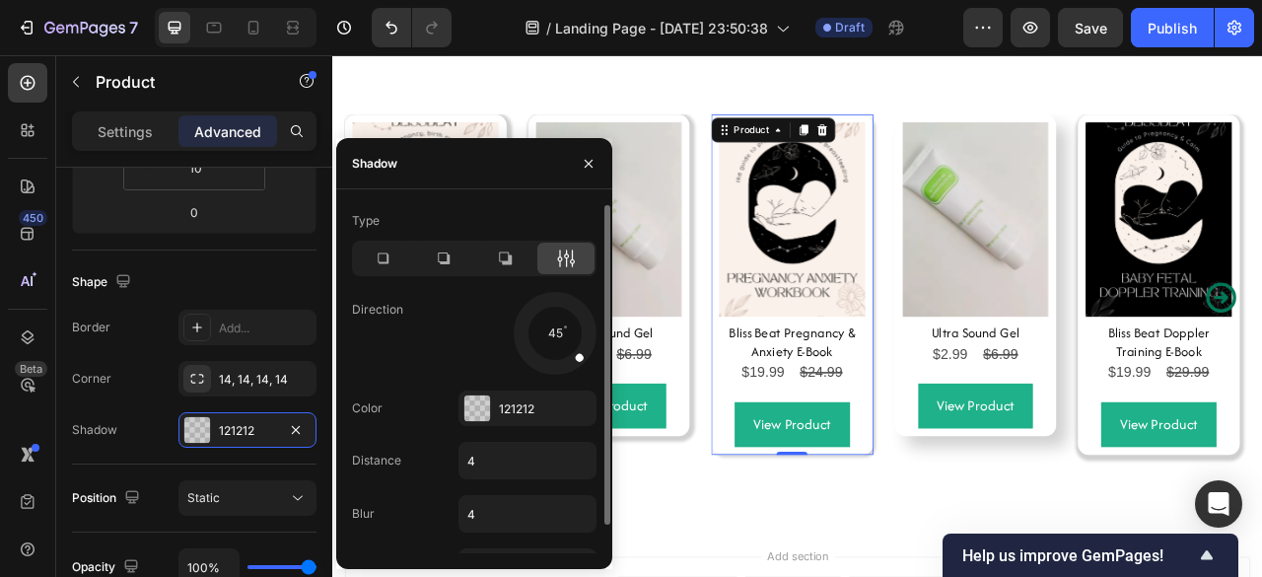
click at [565, 478] on div "Type Direction 45 Color 121212 Distance 4 Blur 4 Size 0" at bounding box center [474, 395] width 276 height 380
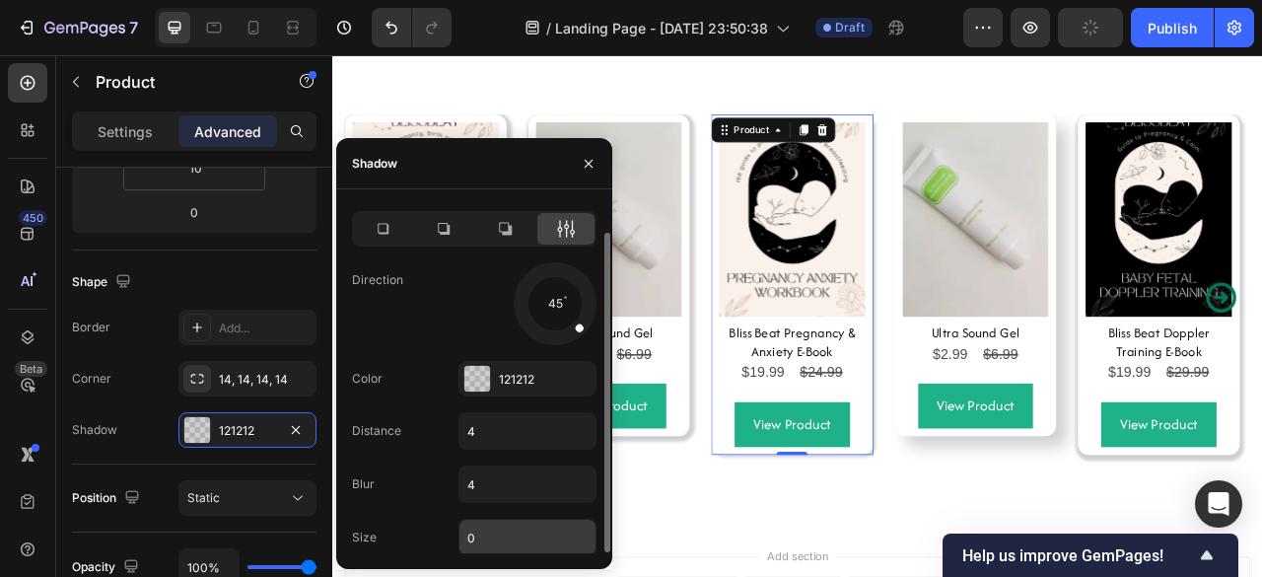
click at [479, 526] on input "0" at bounding box center [527, 536] width 136 height 35
type input "4"
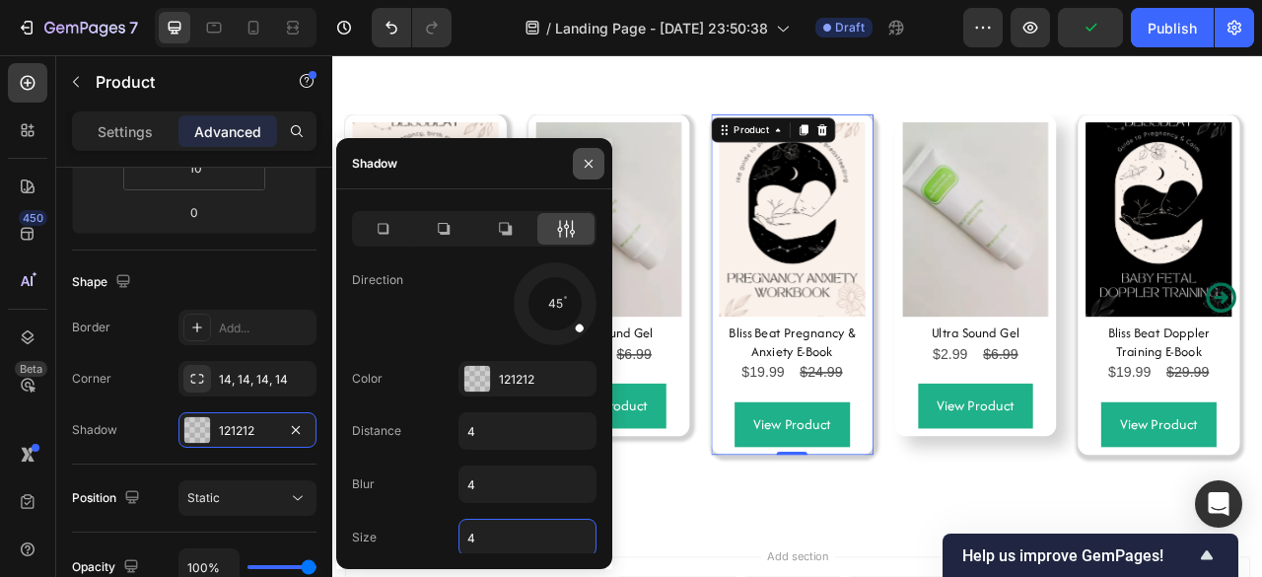
click at [583, 158] on icon "button" at bounding box center [589, 164] width 16 height 16
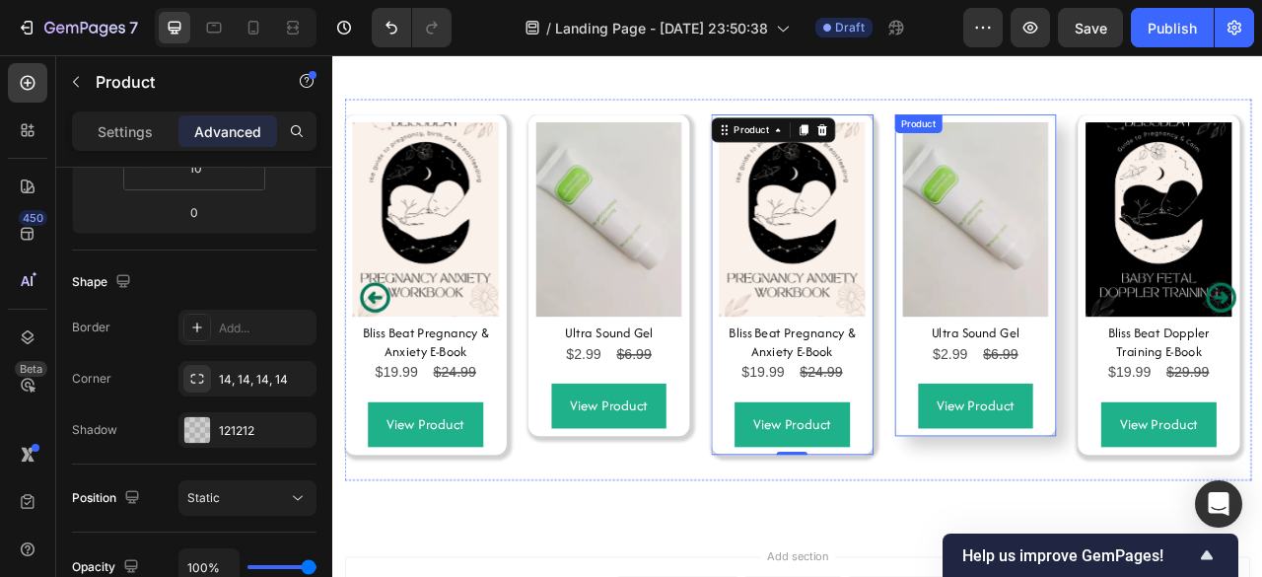
click at [1127, 533] on div "Product Images Ultra Sound Gel Product Title $2.99 Product Price Product Price …" at bounding box center [1150, 334] width 206 height 409
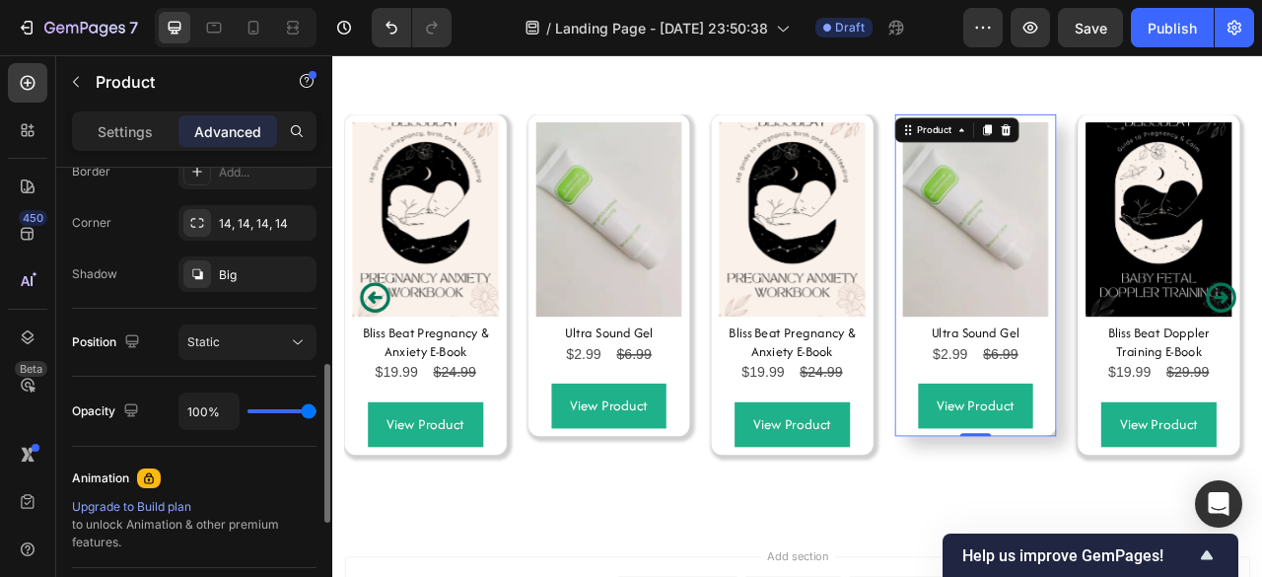
scroll to position [582, 0]
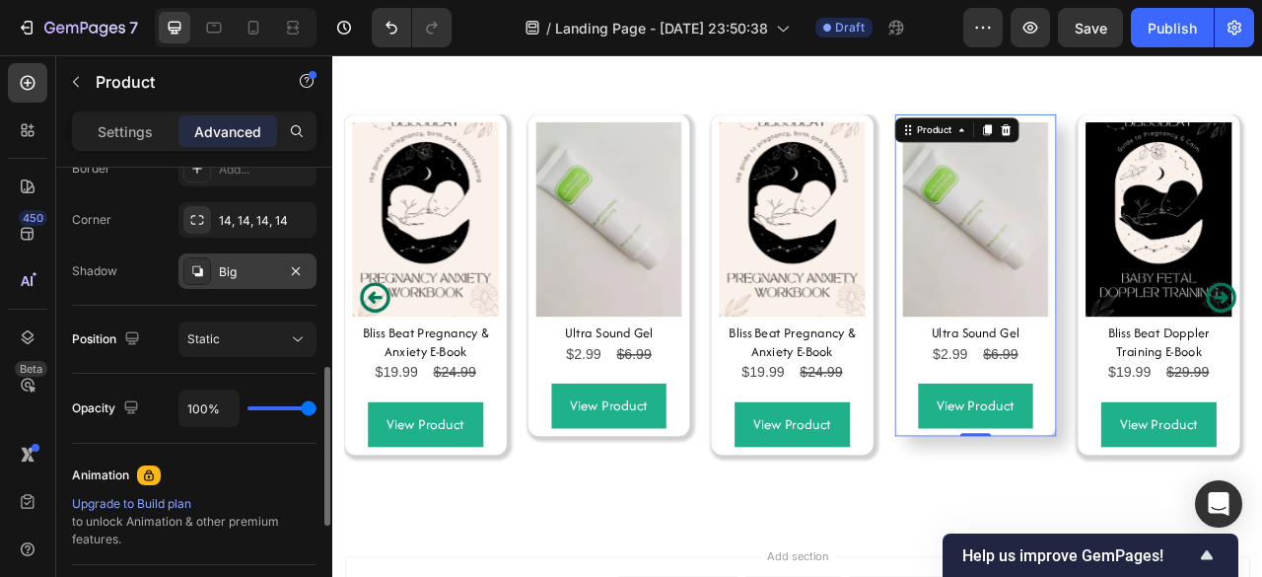
click at [230, 277] on div "Big" at bounding box center [247, 272] width 57 height 18
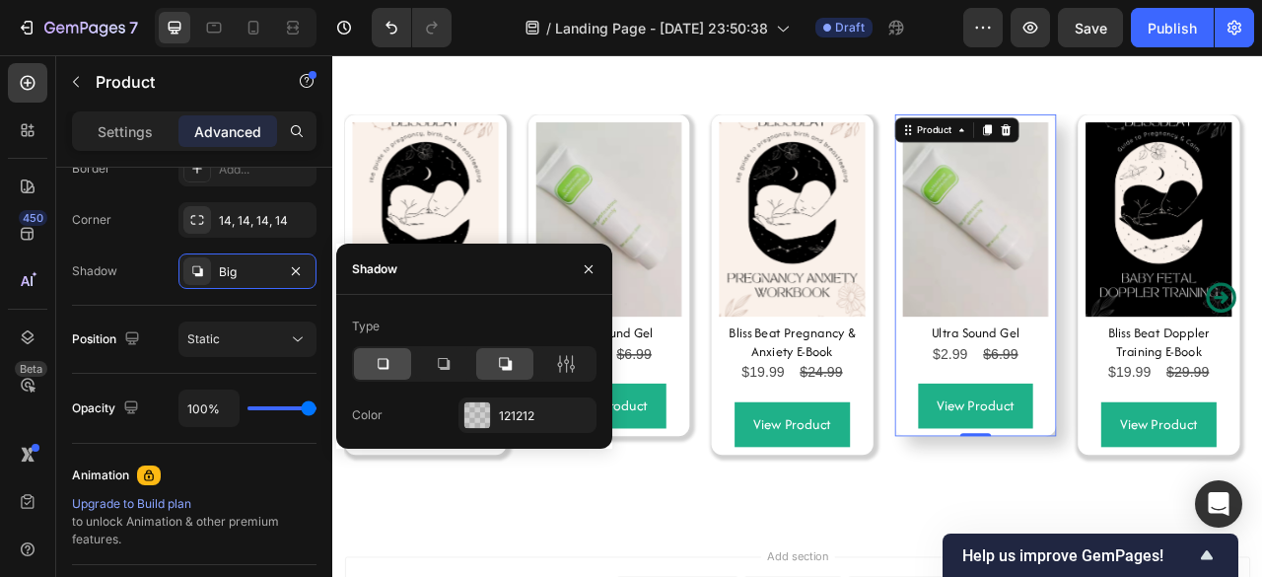
click at [389, 374] on icon at bounding box center [383, 364] width 20 height 20
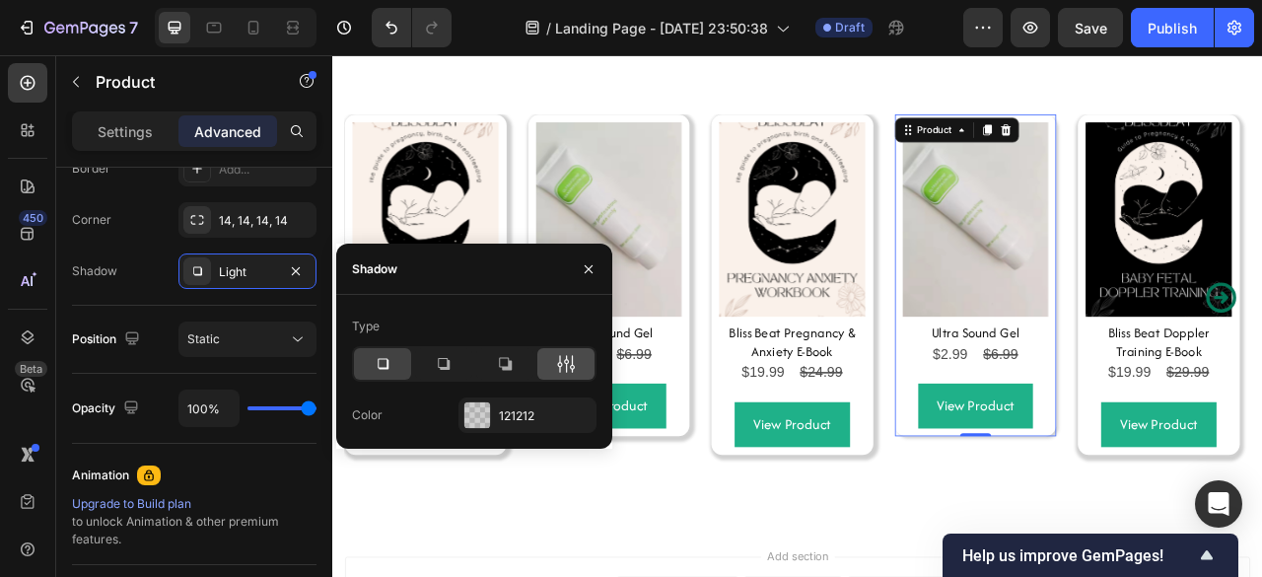
click at [579, 356] on div at bounding box center [565, 364] width 57 height 32
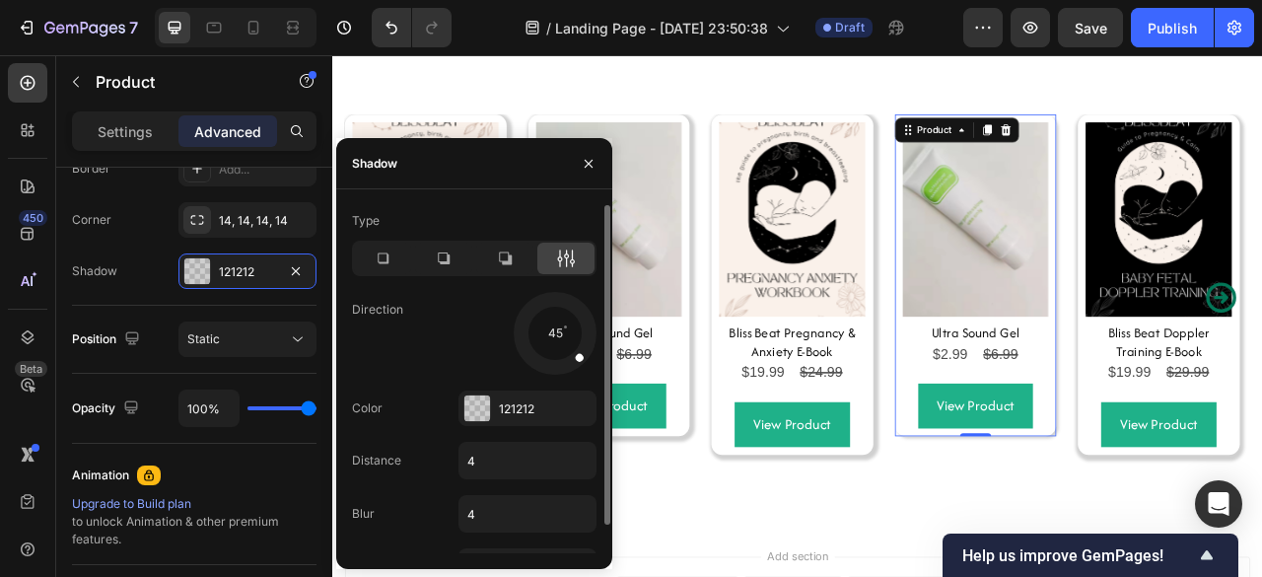
click at [579, 356] on div "Type Direction 45 Color 121212 Distance 4 Blur 4 Size 0" at bounding box center [474, 395] width 276 height 380
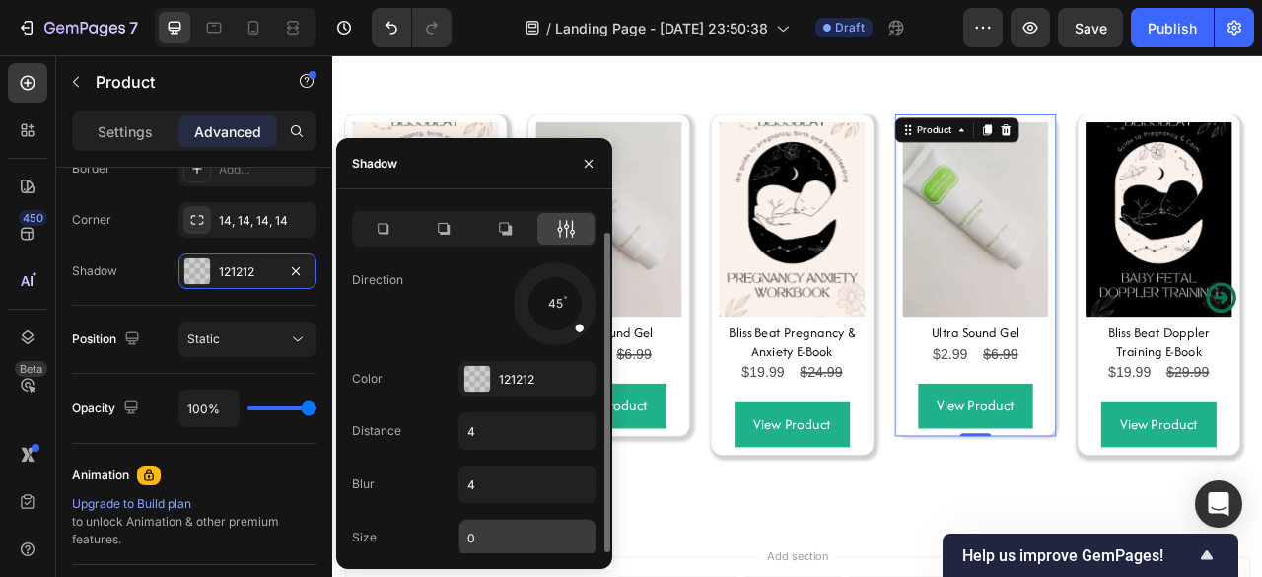
scroll to position [30, 0]
click at [494, 527] on input "0" at bounding box center [527, 536] width 136 height 35
type input "4"
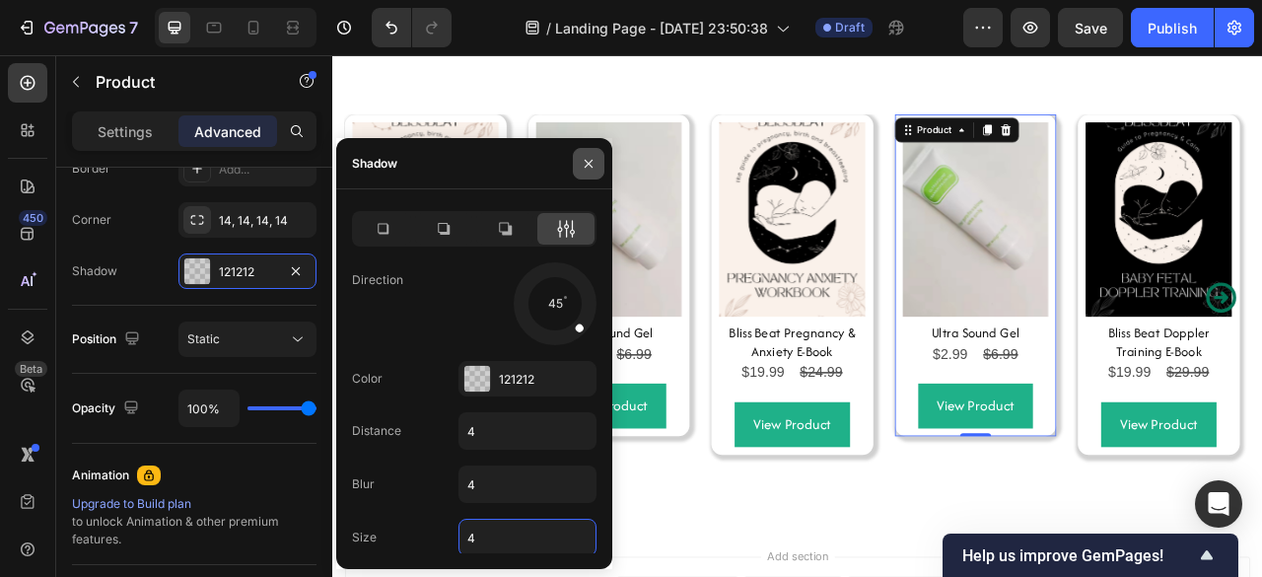
click at [595, 159] on icon "button" at bounding box center [589, 164] width 16 height 16
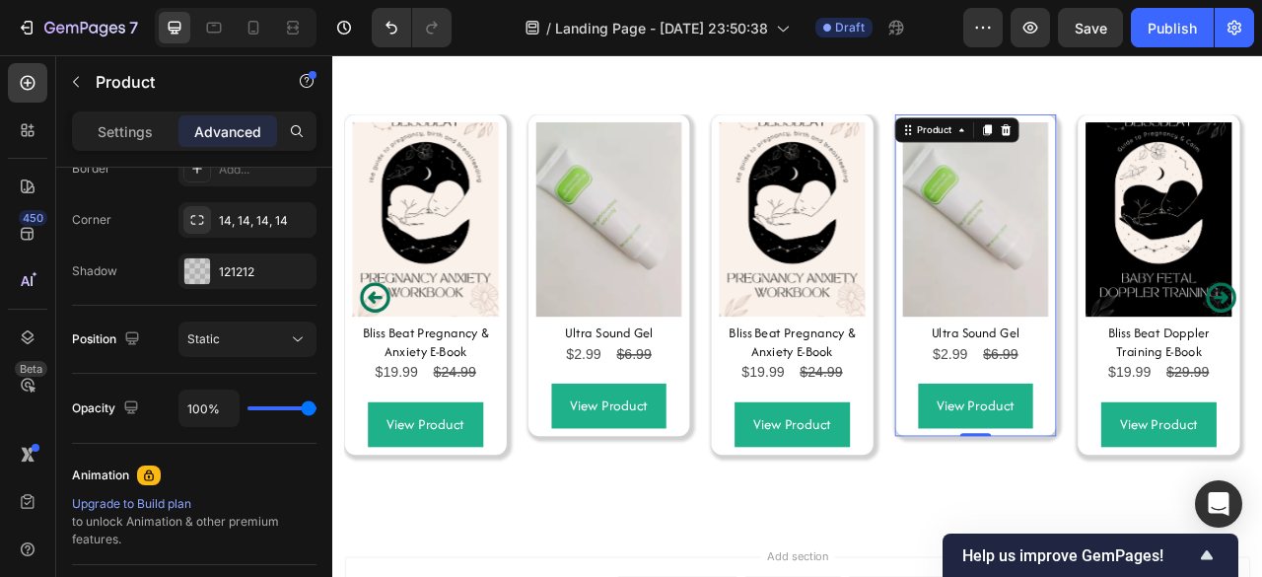
drag, startPoint x: 927, startPoint y: 214, endPoint x: 666, endPoint y: 186, distance: 262.6
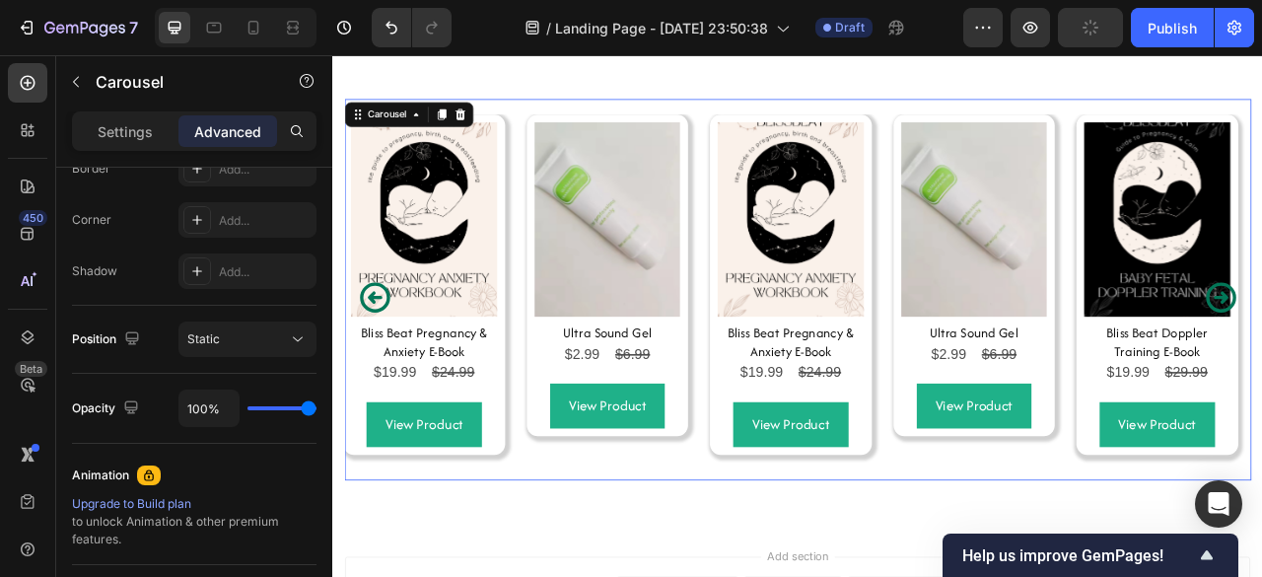
scroll to position [0, 0]
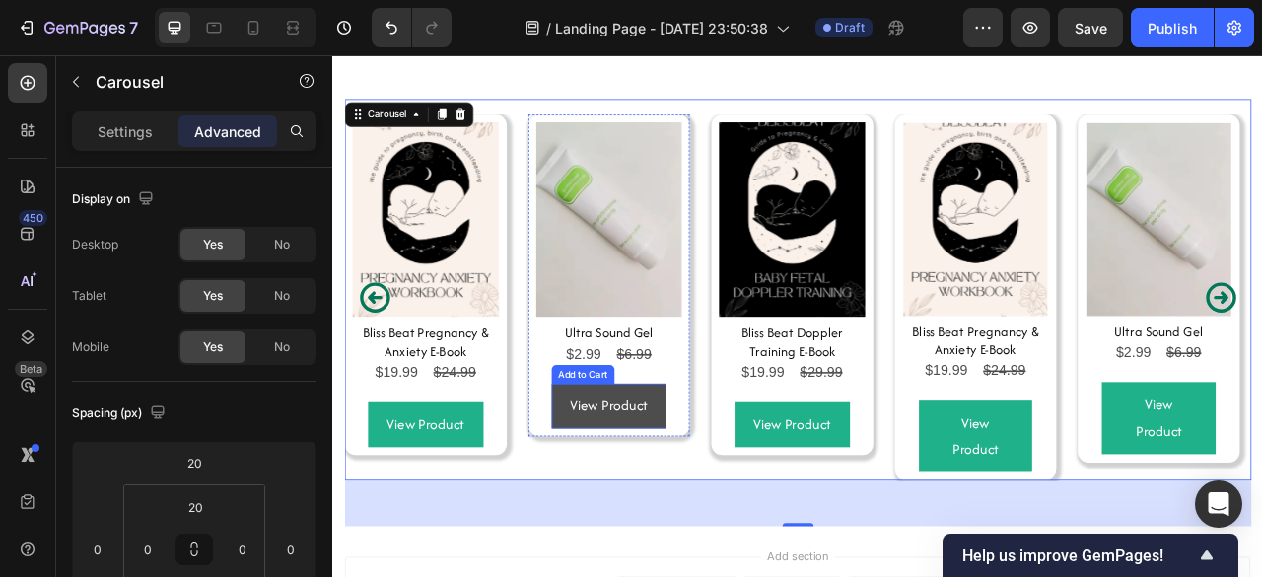
click at [746, 489] on button "View Product" at bounding box center [683, 500] width 147 height 57
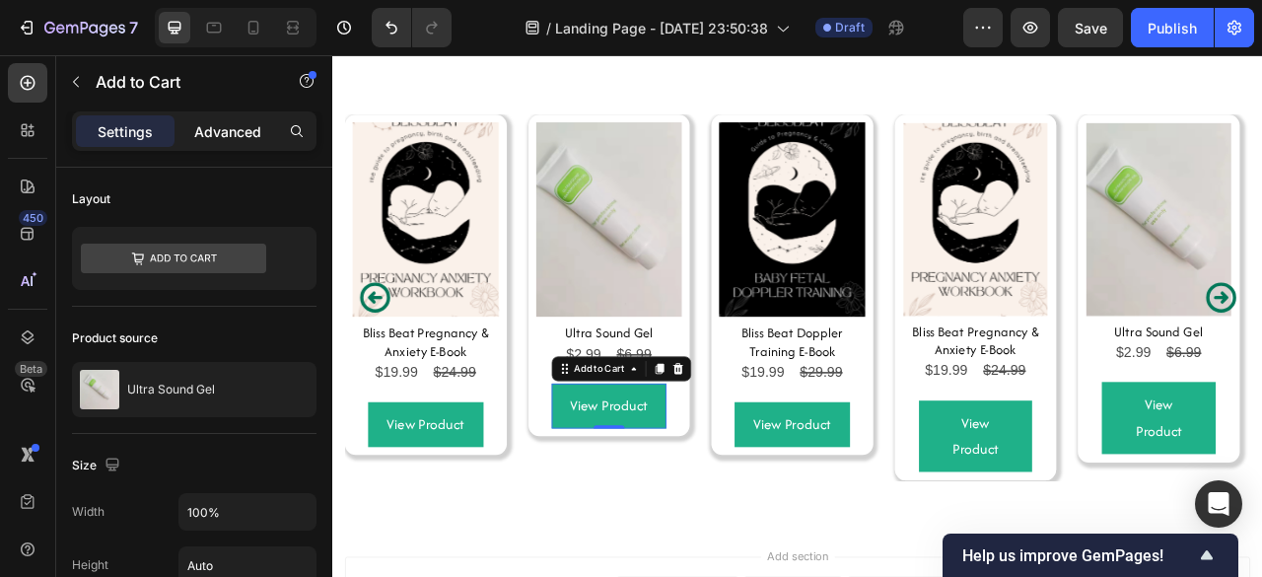
click at [225, 145] on div "Advanced" at bounding box center [227, 131] width 99 height 32
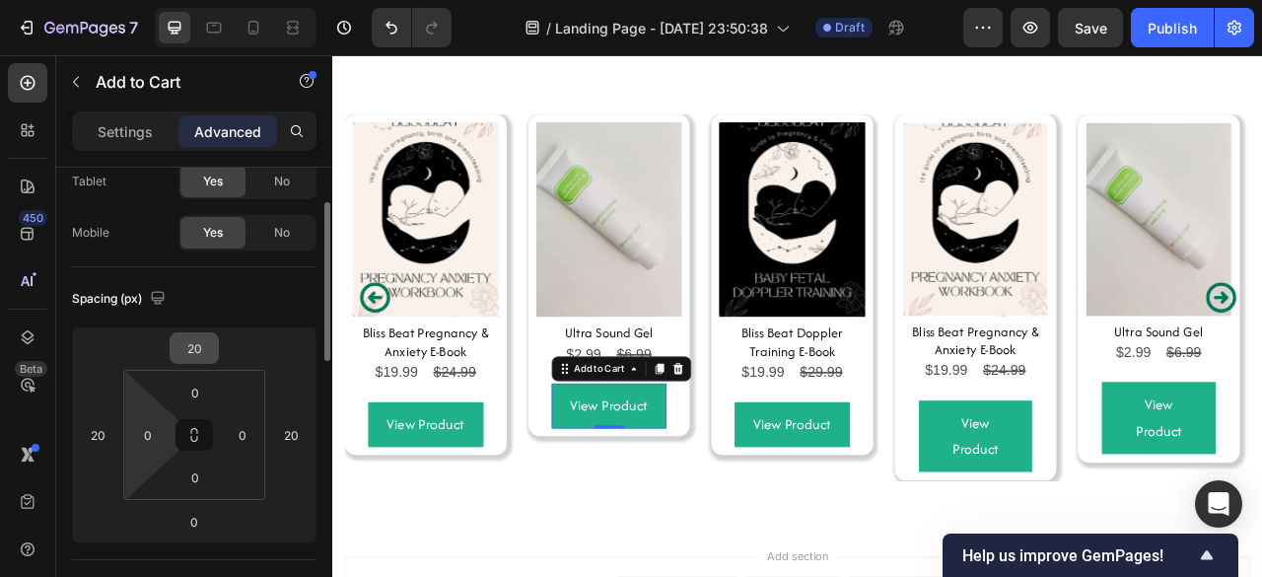
scroll to position [115, 0]
click at [197, 464] on input "0" at bounding box center [194, 476] width 39 height 30
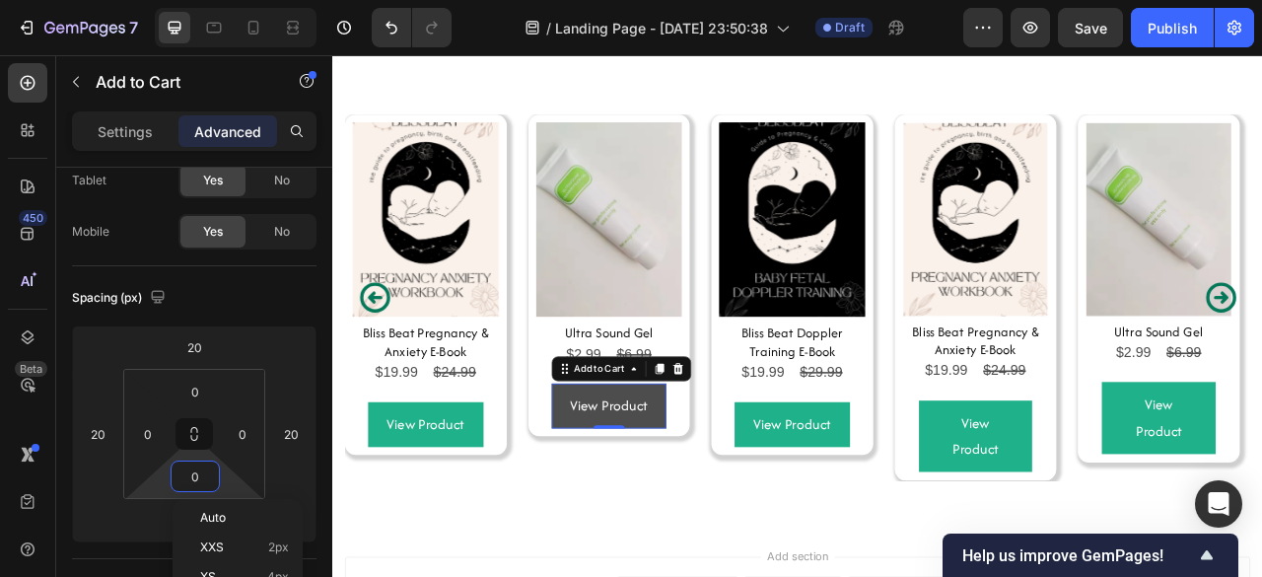
click at [616, 508] on button "View Product" at bounding box center [683, 500] width 147 height 57
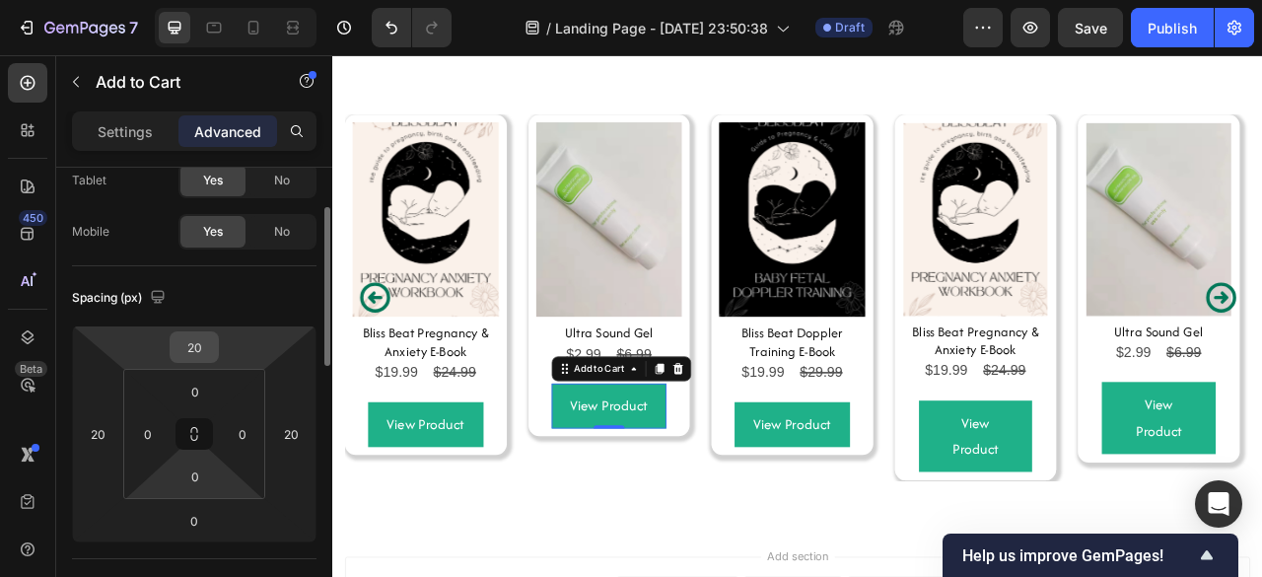
click at [203, 346] on input "20" at bounding box center [193, 347] width 39 height 30
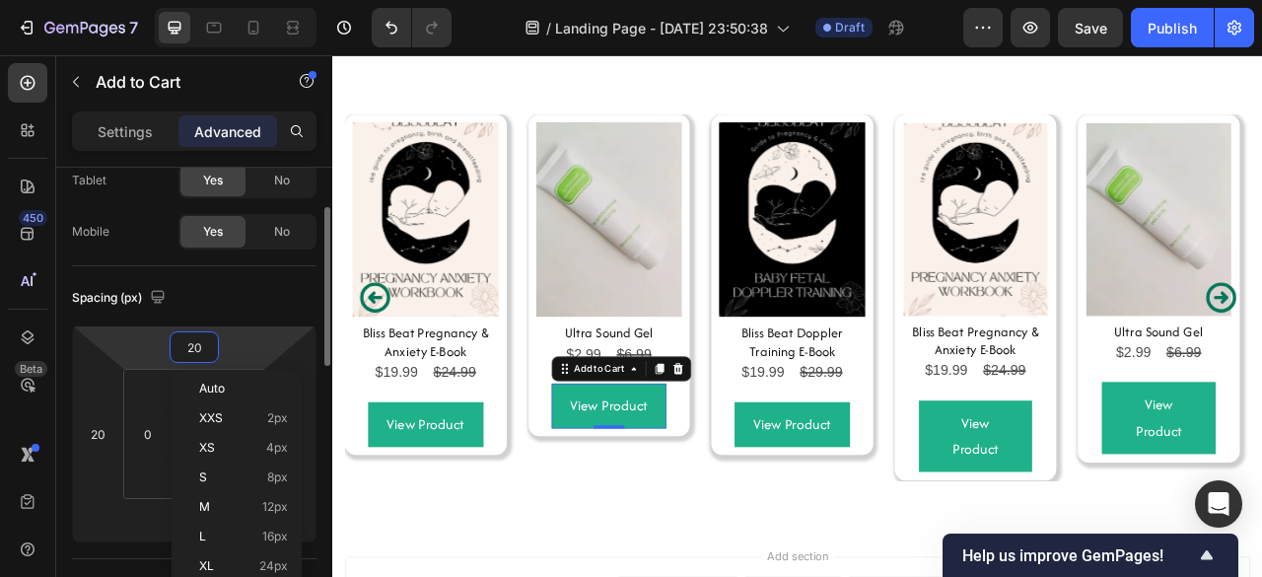
click at [203, 346] on input "20" at bounding box center [193, 347] width 39 height 30
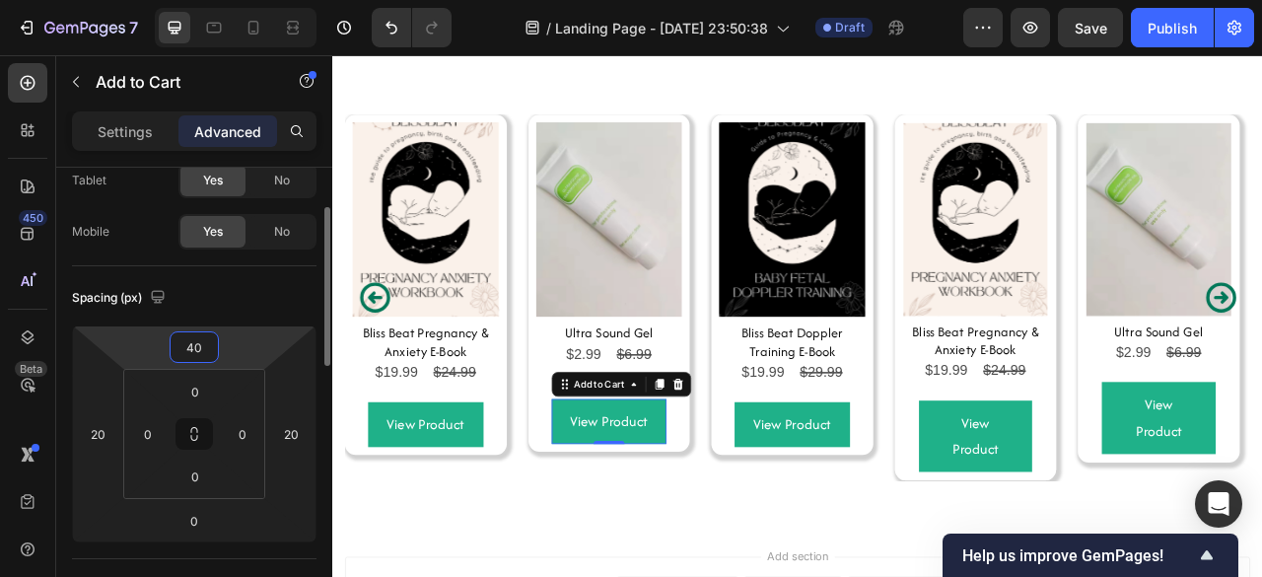
type input "4"
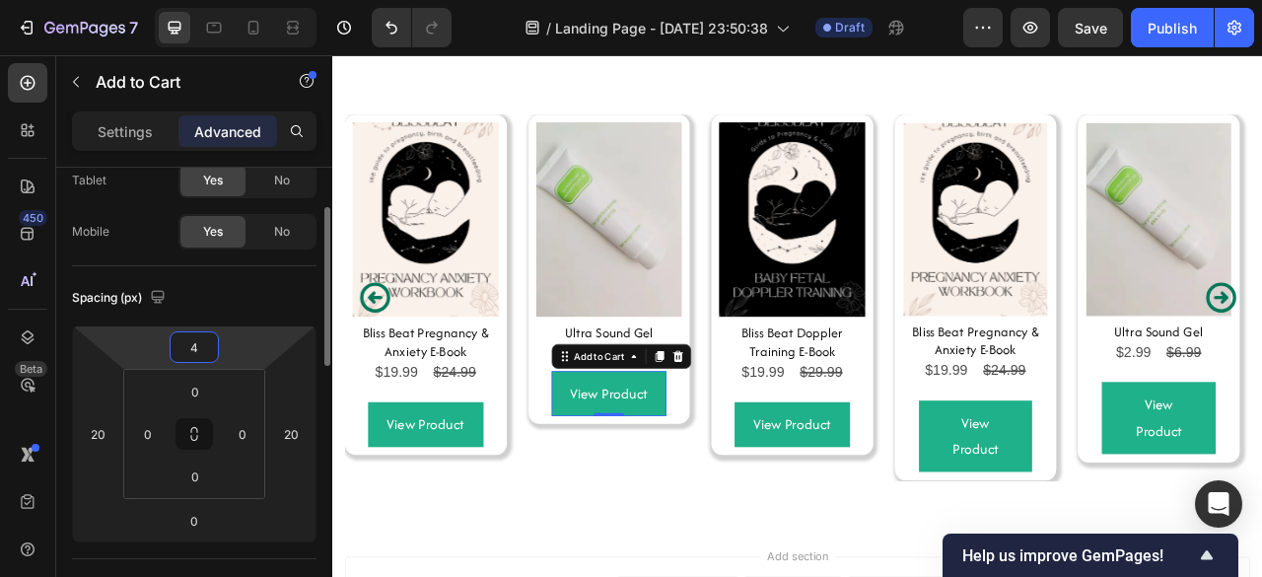
type input "45"
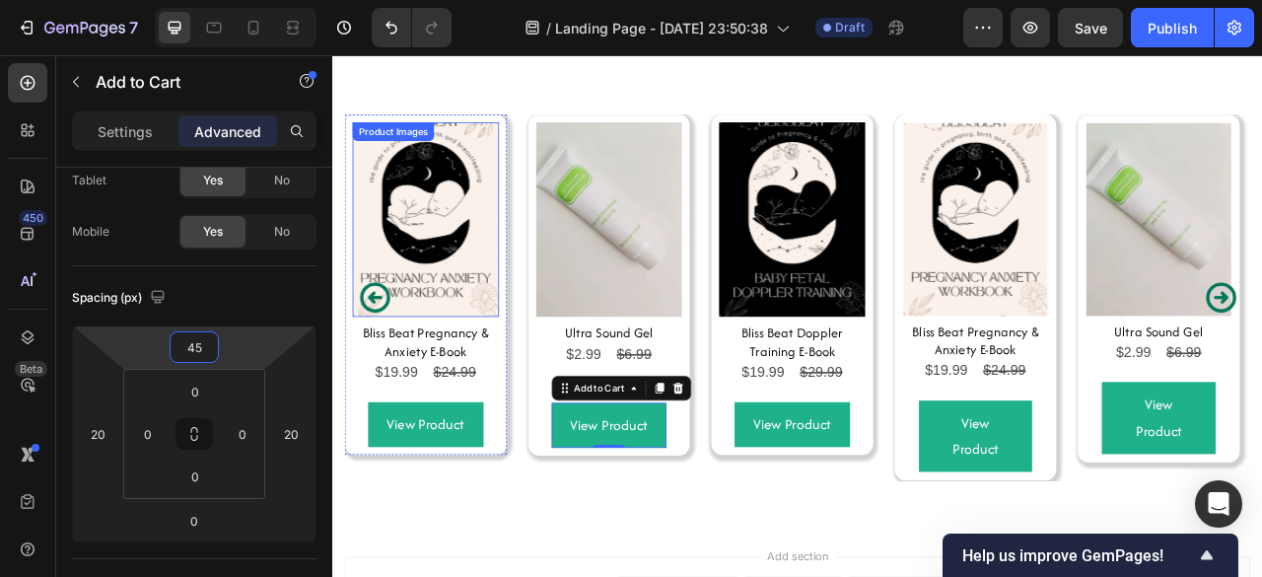
click at [474, 320] on img at bounding box center [450, 263] width 186 height 247
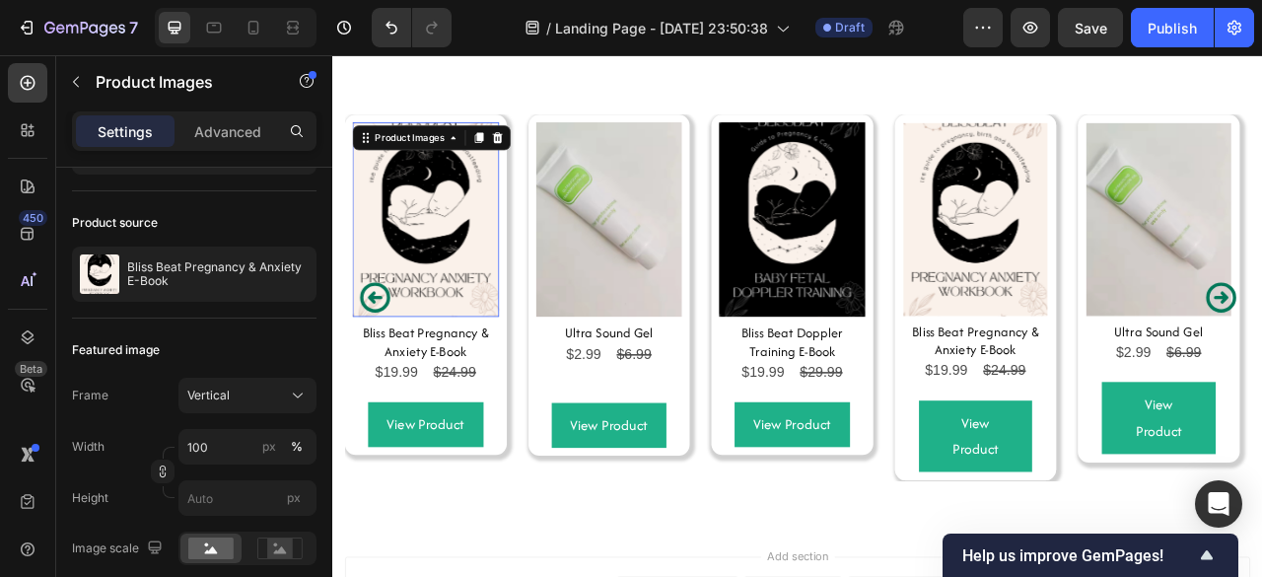
click at [474, 320] on img at bounding box center [450, 263] width 186 height 247
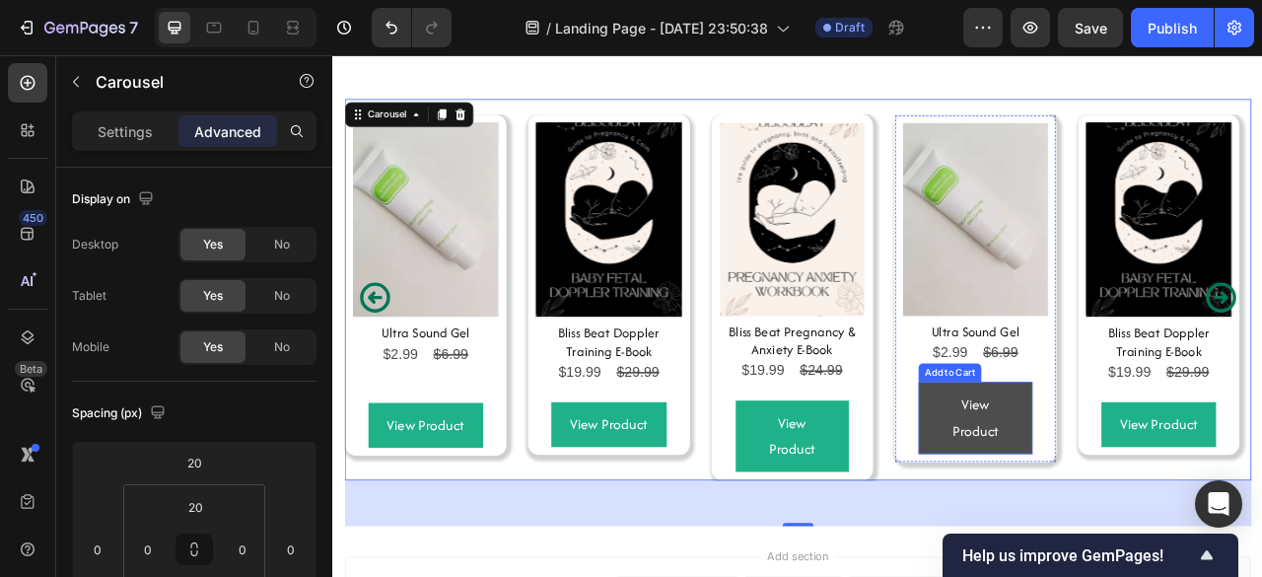
click at [1081, 493] on button "View Product" at bounding box center [1149, 515] width 145 height 91
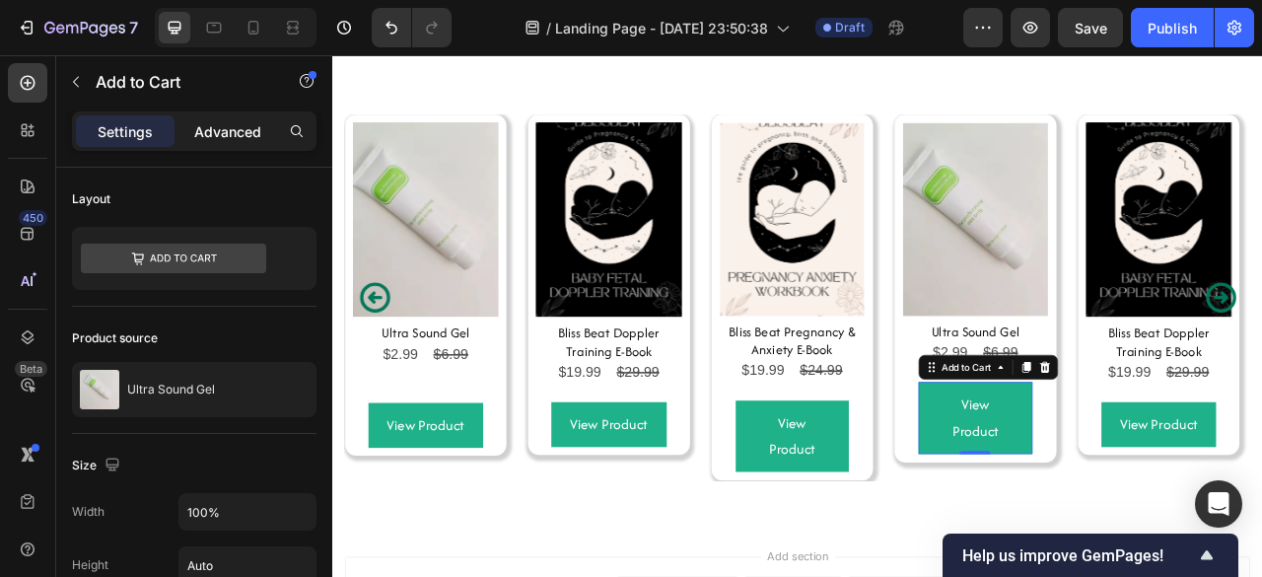
click at [210, 131] on p "Advanced" at bounding box center [227, 131] width 67 height 21
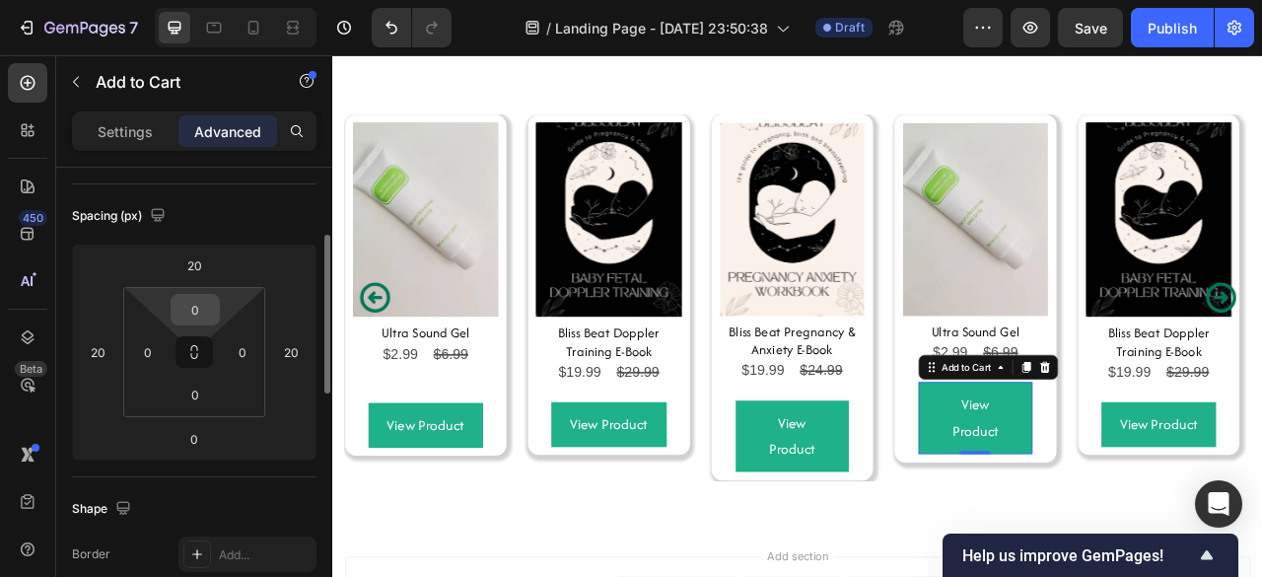
scroll to position [219, 0]
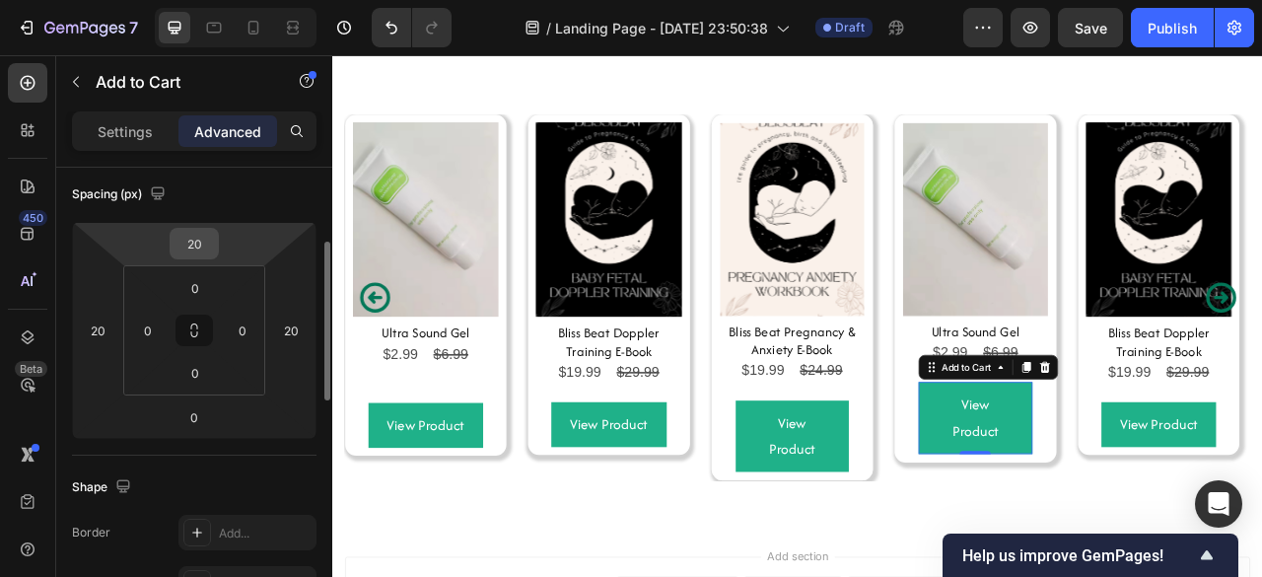
click at [183, 232] on input "20" at bounding box center [193, 244] width 39 height 30
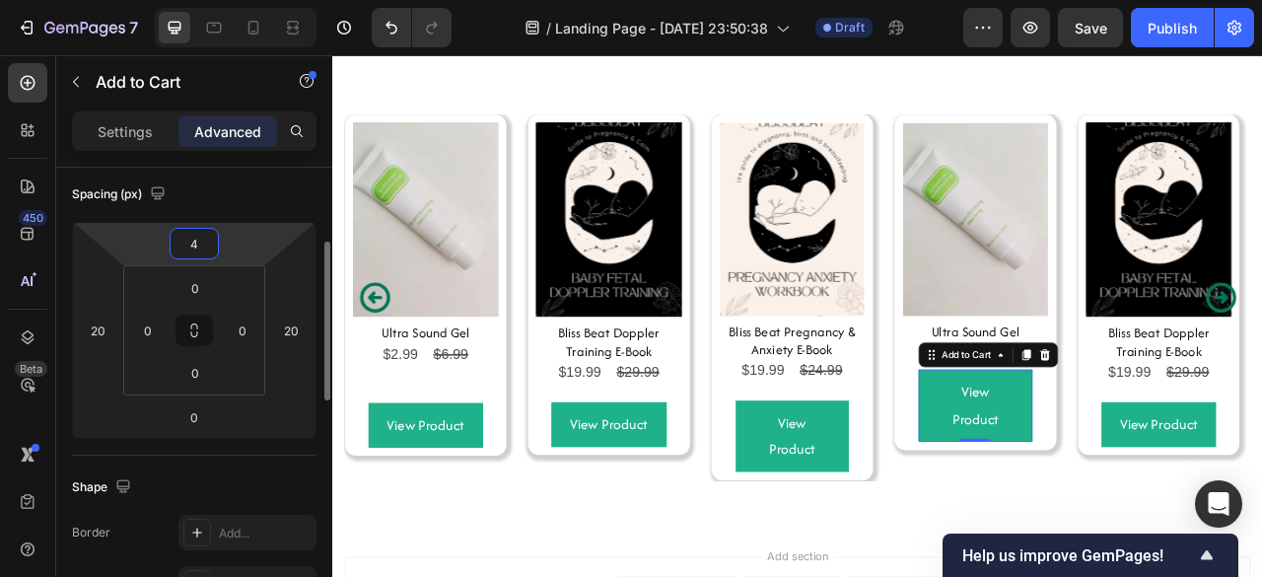
type input "45"
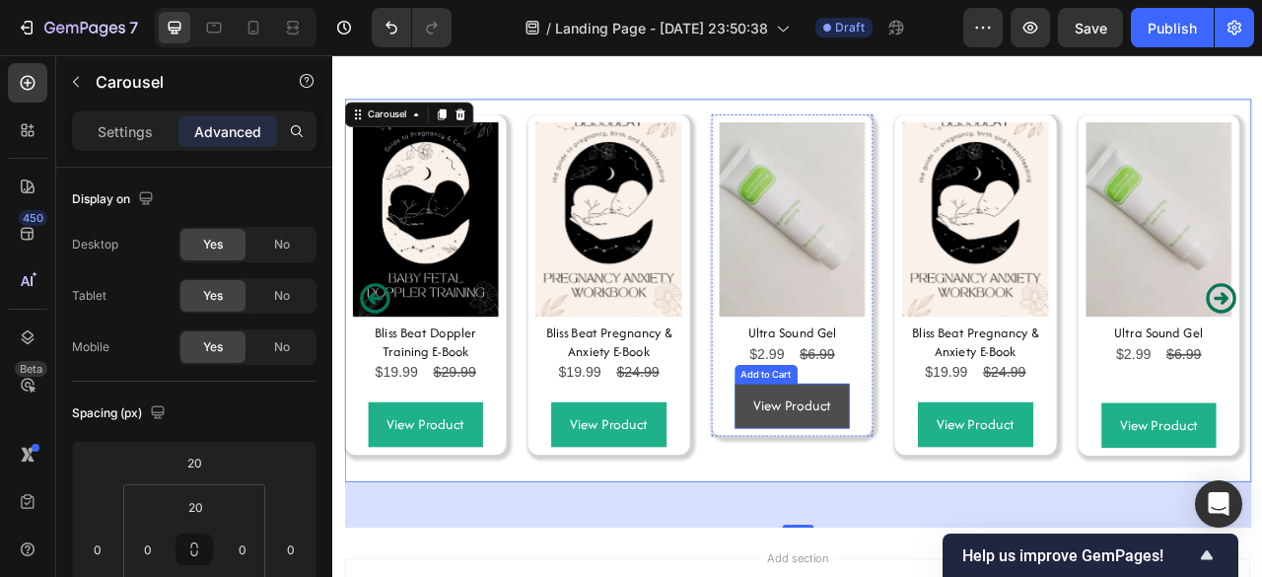
click at [845, 493] on button "View Product" at bounding box center [916, 500] width 147 height 57
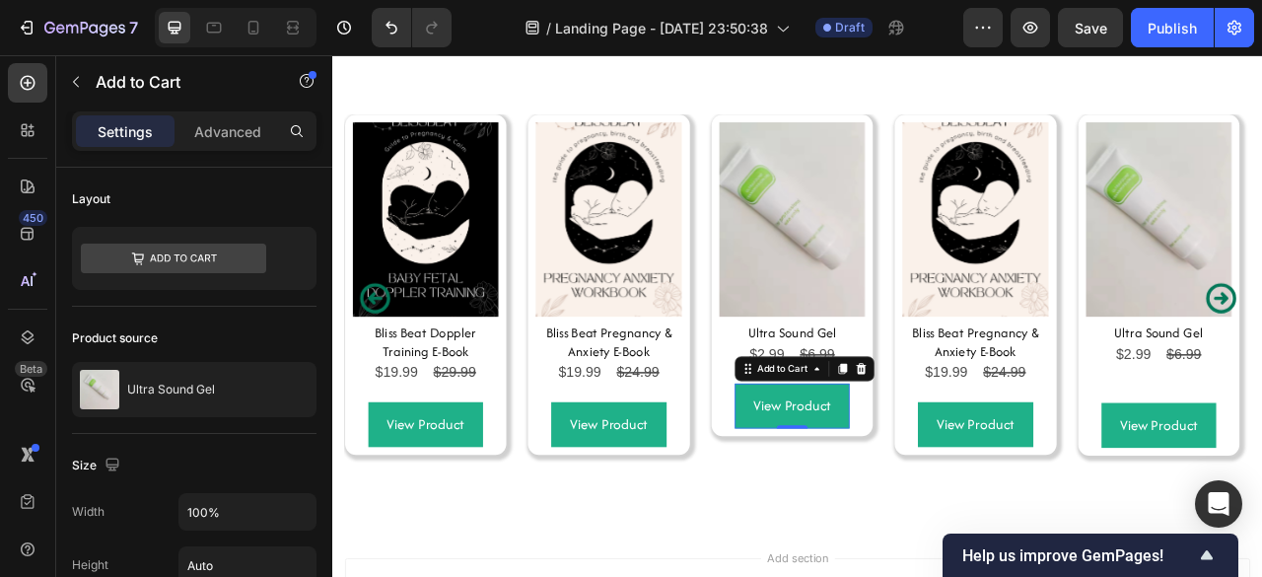
click at [223, 113] on div "Settings Advanced" at bounding box center [194, 130] width 244 height 39
click at [209, 126] on p "Advanced" at bounding box center [227, 131] width 67 height 21
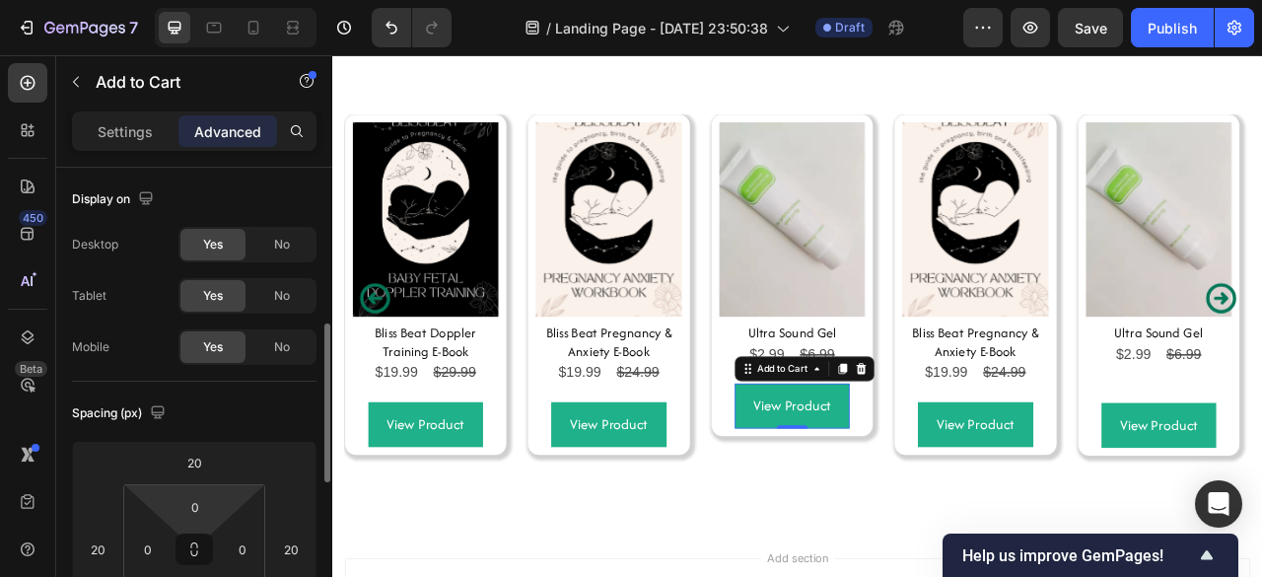
scroll to position [131, 0]
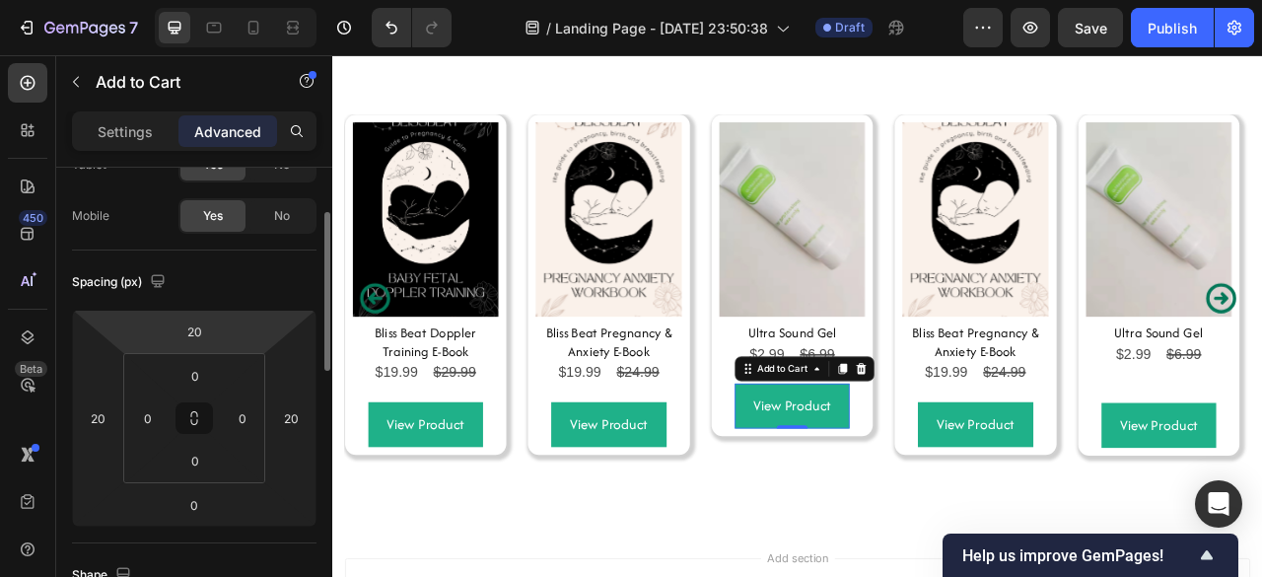
click at [195, 0] on html "7 / Landing Page - Sep 24, 23:50:38 Draft Preview Save Publish 450 Beta Section…" at bounding box center [631, 0] width 1262 height 0
click at [195, 316] on input "20" at bounding box center [193, 331] width 39 height 30
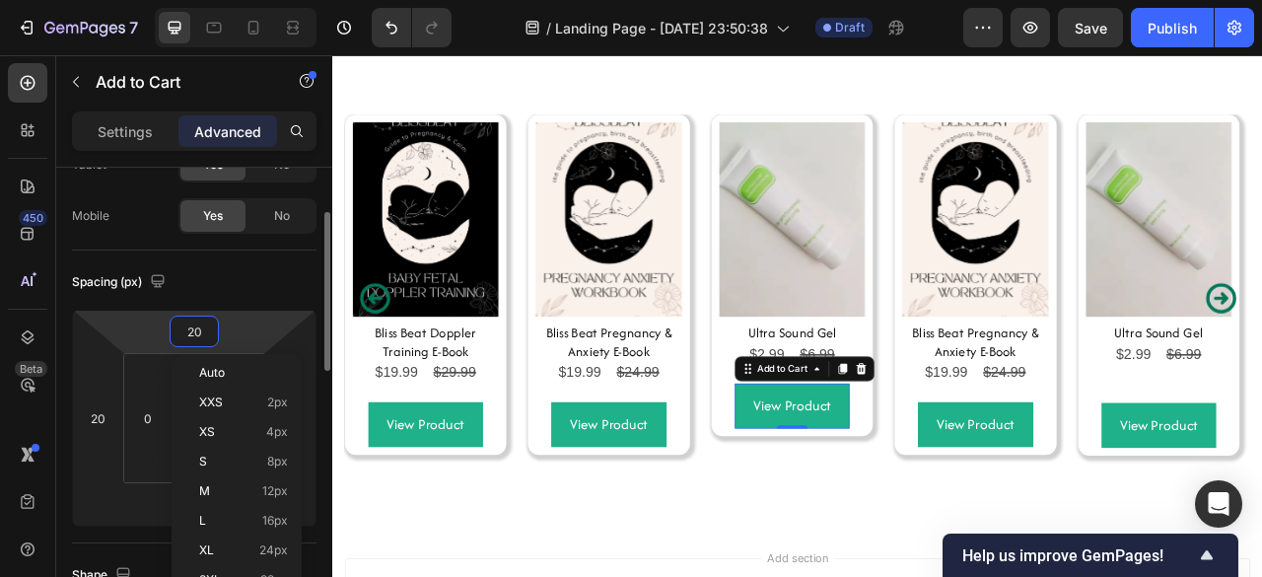
click at [195, 316] on input "20" at bounding box center [193, 331] width 39 height 30
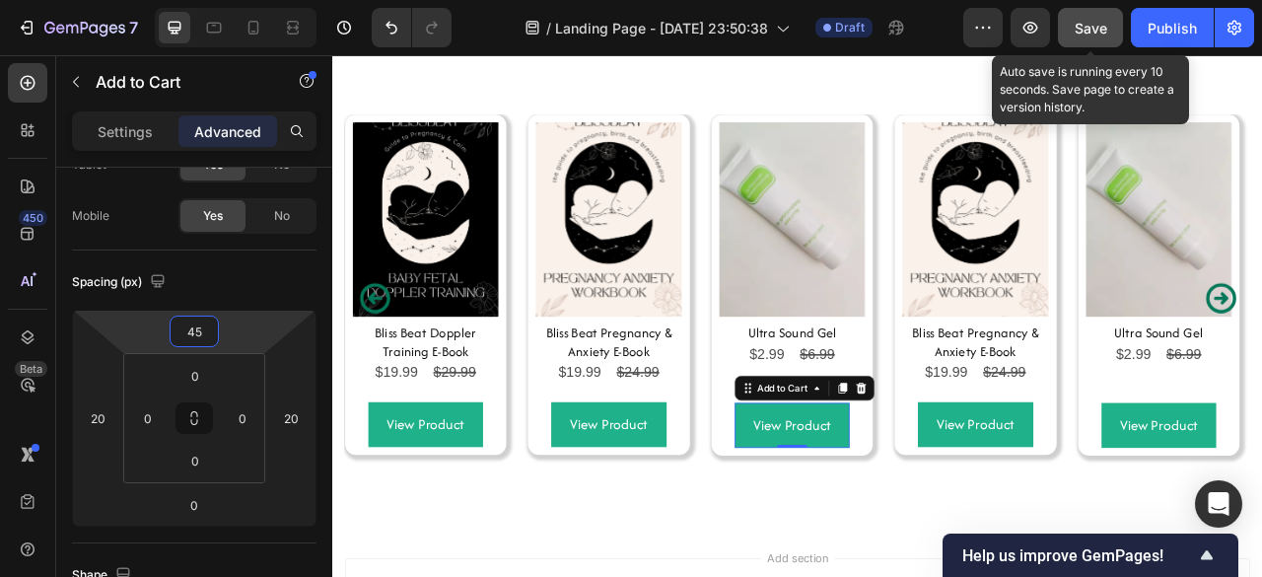
type input "45"
click at [1096, 25] on span "Save" at bounding box center [1090, 28] width 33 height 17
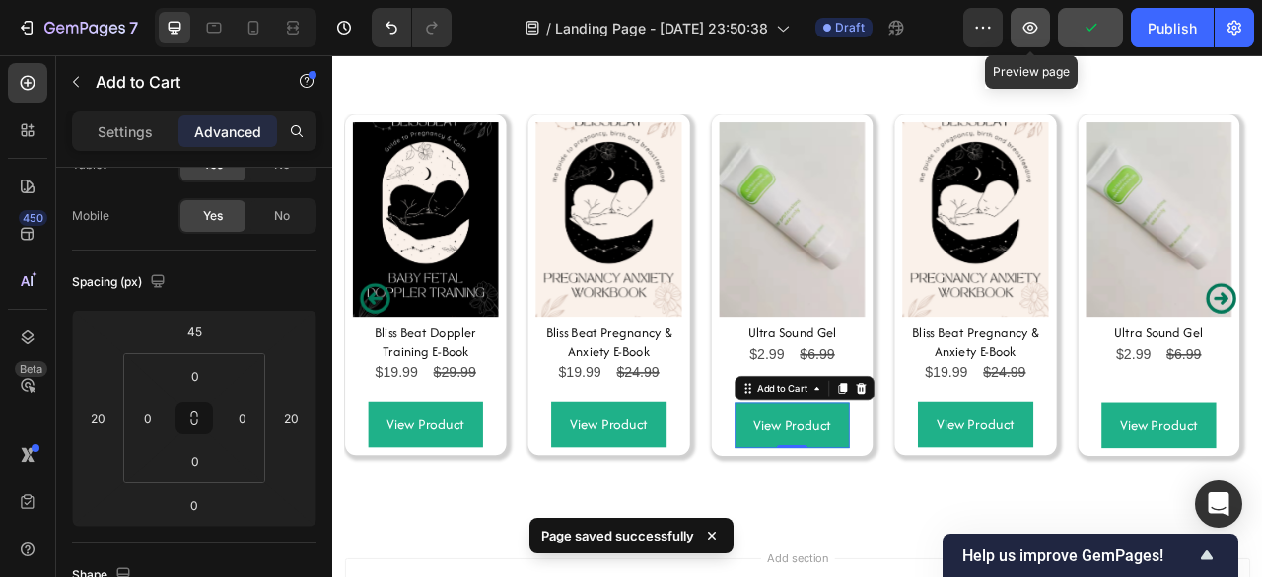
click at [1027, 31] on icon "button" at bounding box center [1030, 28] width 20 height 20
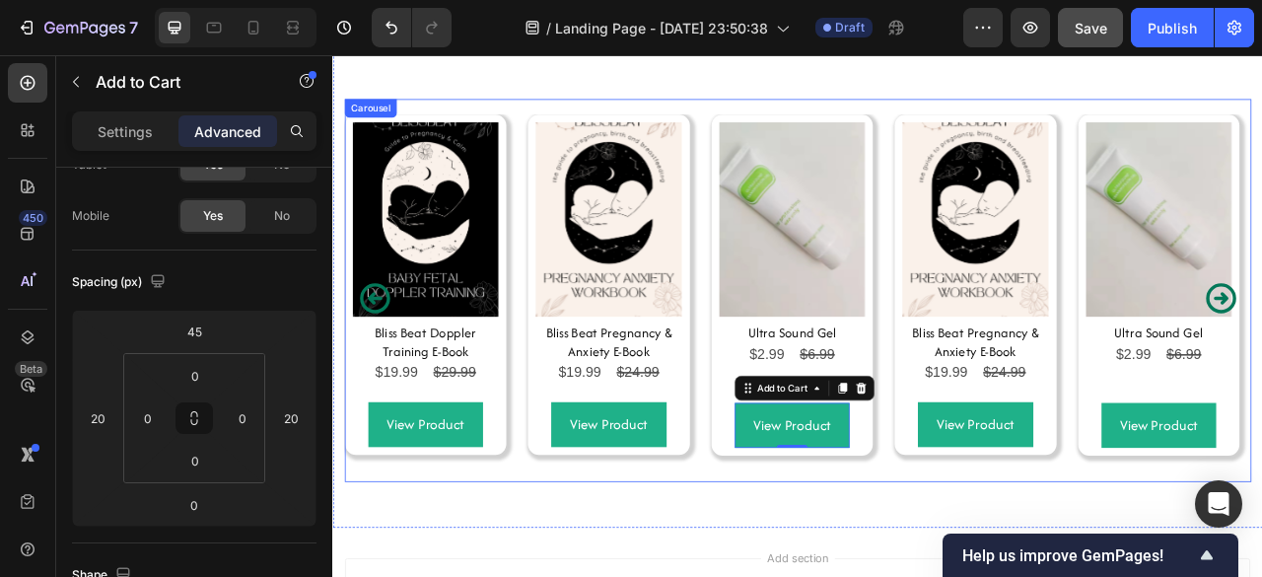
scroll to position [7467, 0]
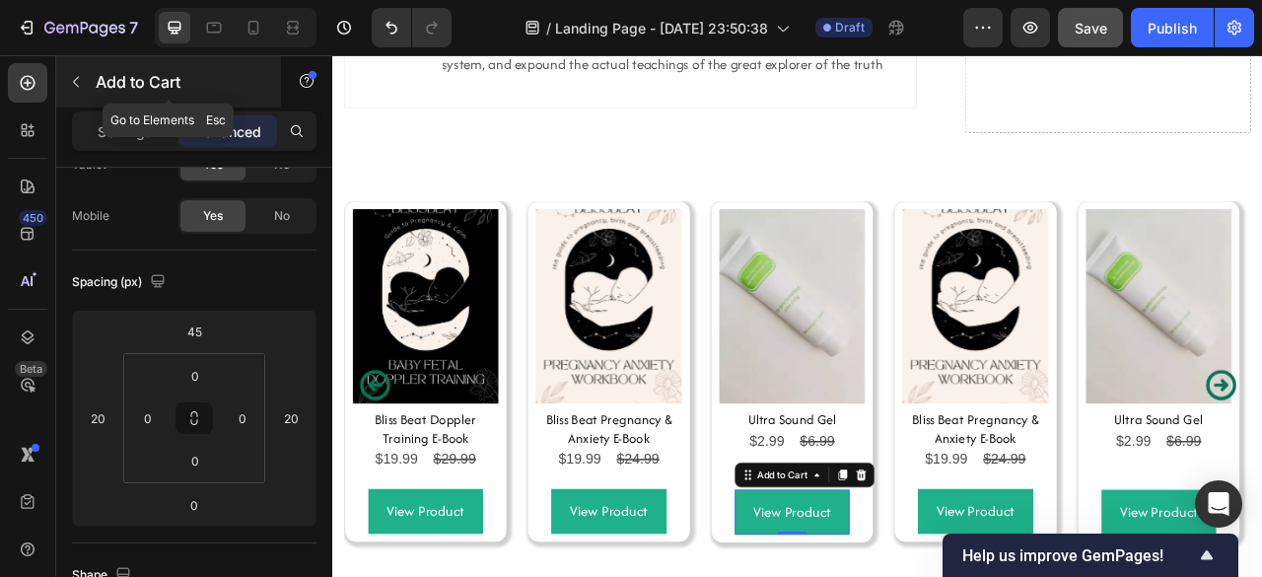
click at [65, 80] on button "button" at bounding box center [76, 82] width 32 height 32
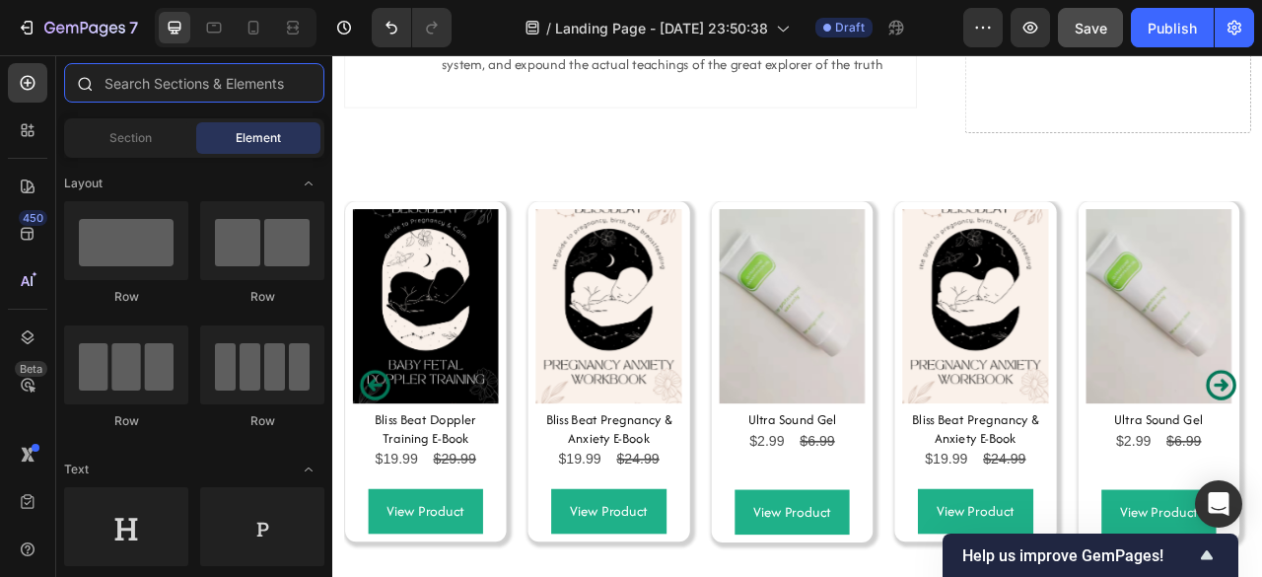
click at [142, 78] on input "text" at bounding box center [194, 82] width 260 height 39
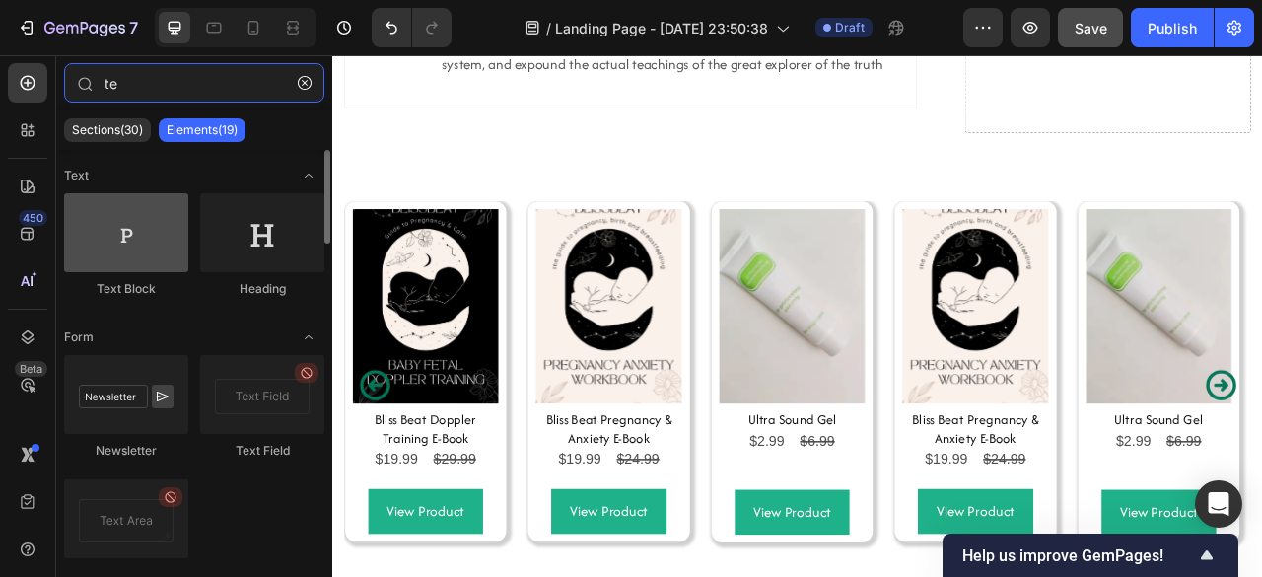
type input "te"
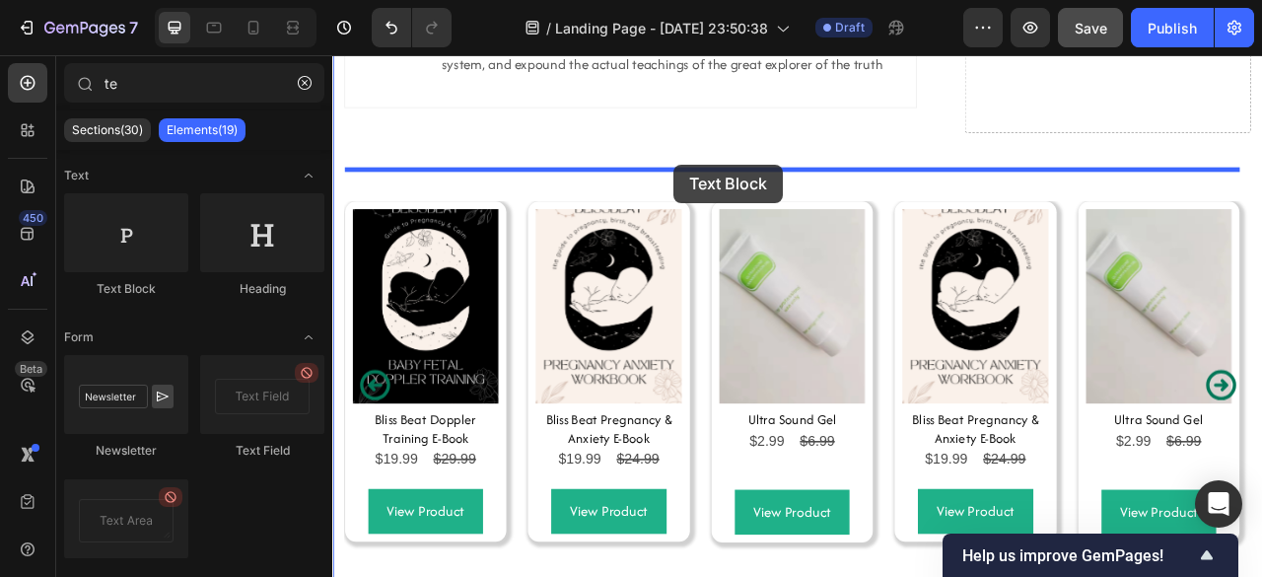
drag, startPoint x: 464, startPoint y: 271, endPoint x: 771, endPoint y: 194, distance: 316.0
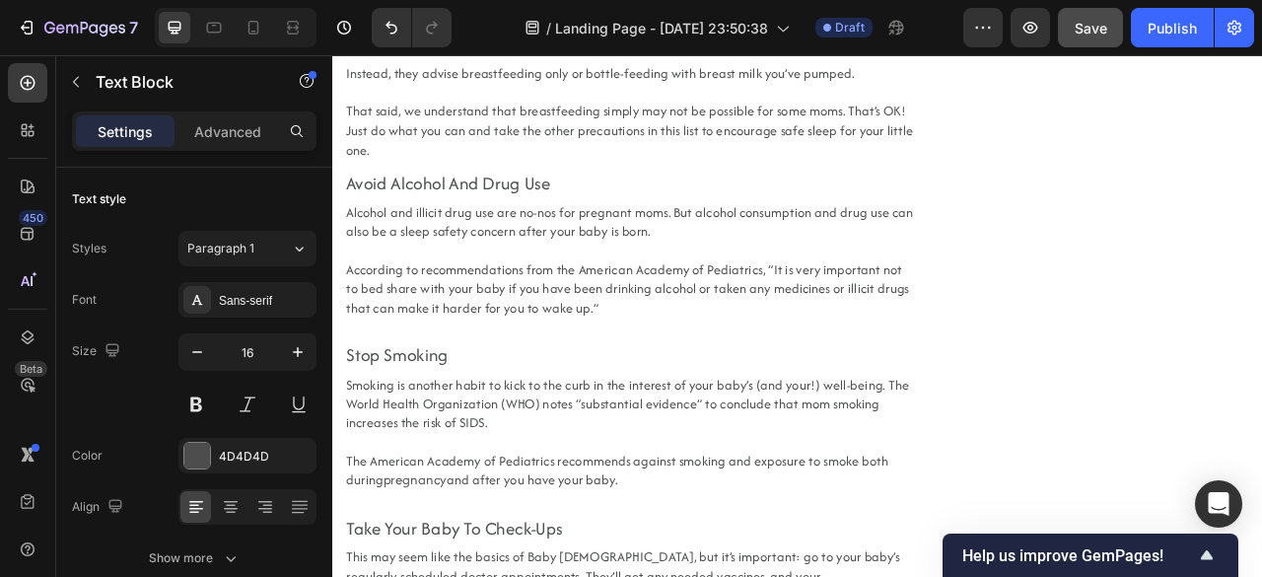
scroll to position [6670, 0]
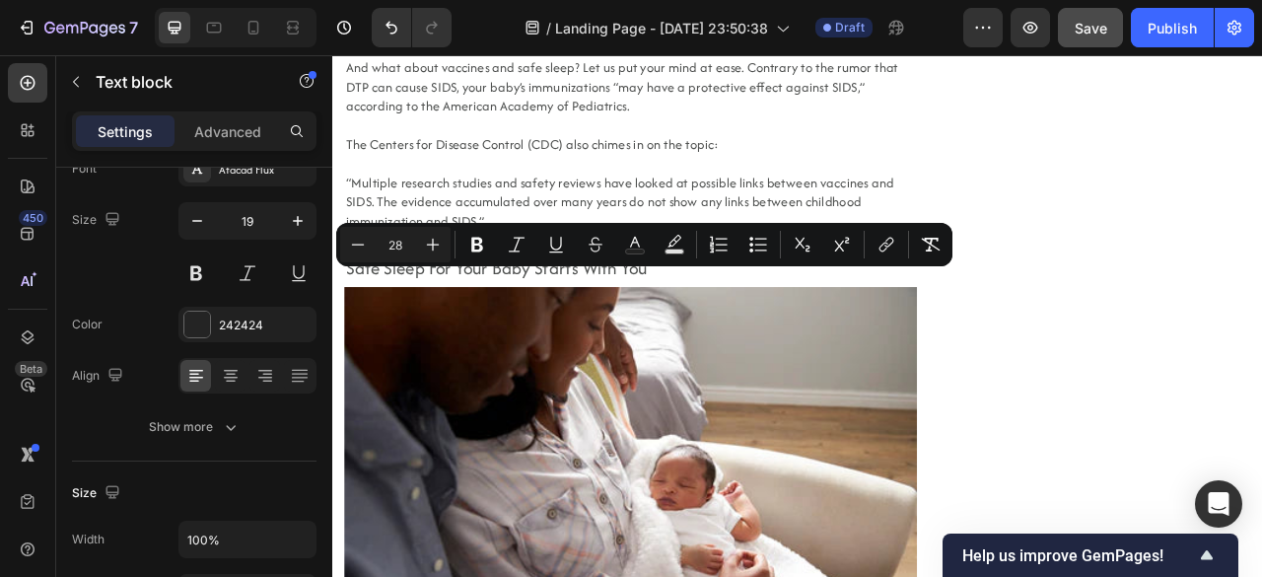
copy span "Breastfeed If Possible"
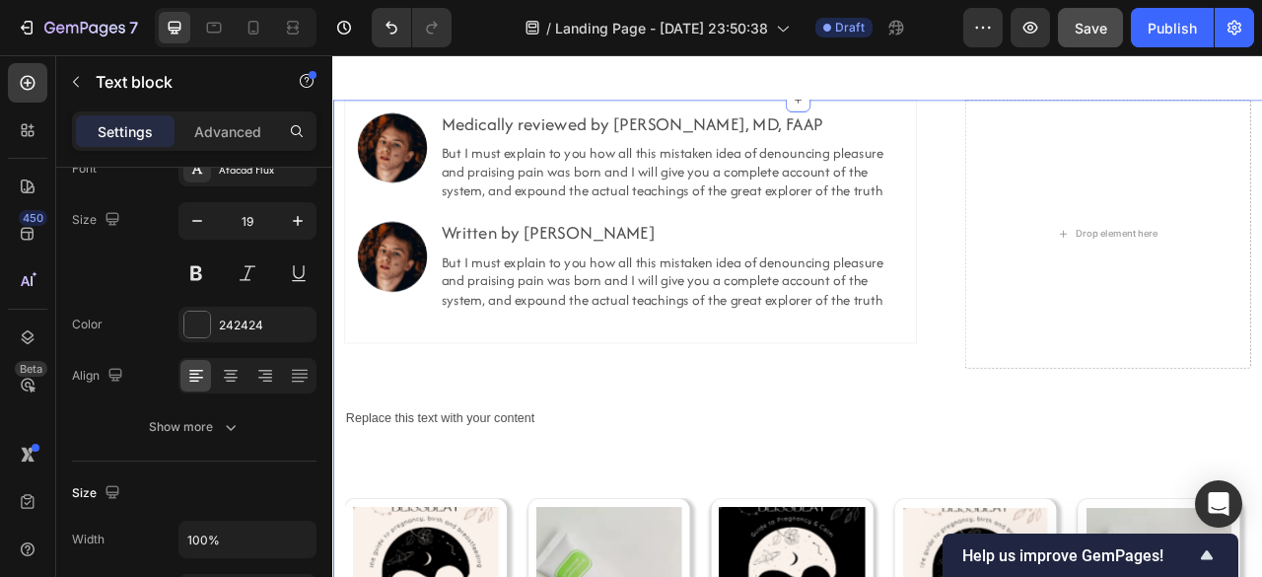
scroll to position [9498, 0]
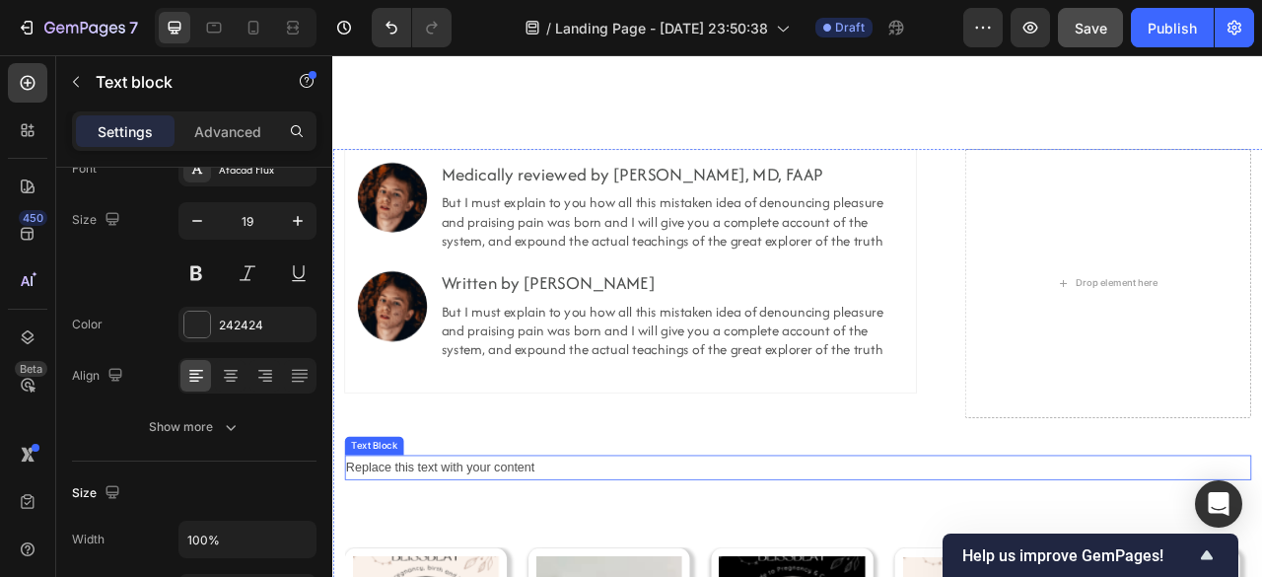
click at [503, 576] on div "Replace this text with your content" at bounding box center [923, 580] width 1153 height 33
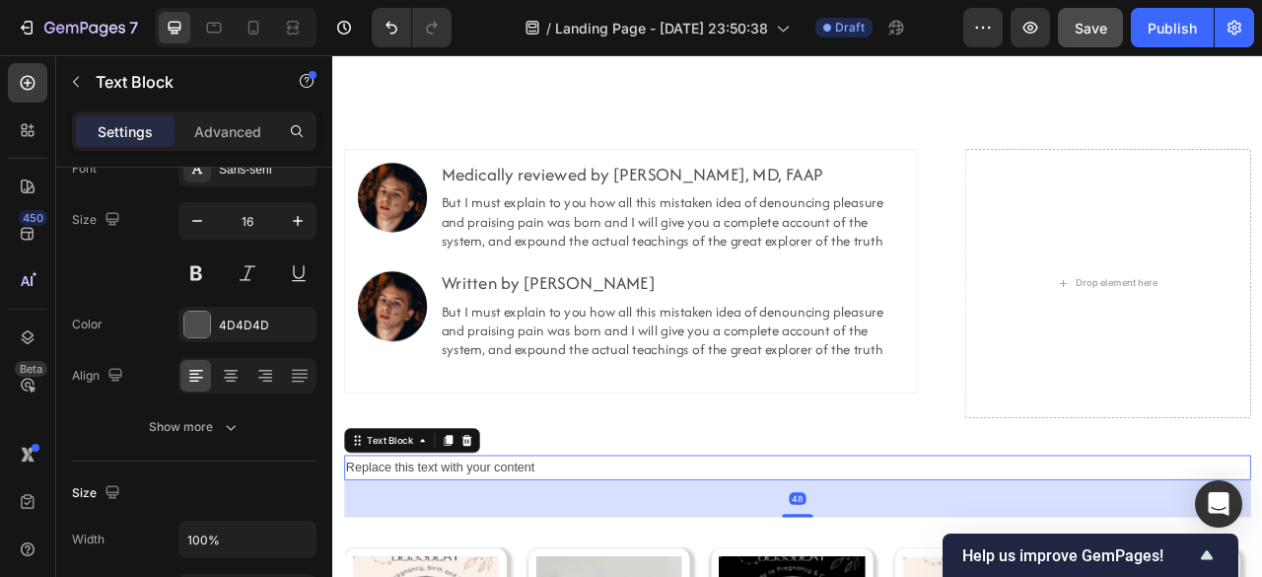
click at [503, 576] on div "Replace this text with your content" at bounding box center [923, 580] width 1153 height 33
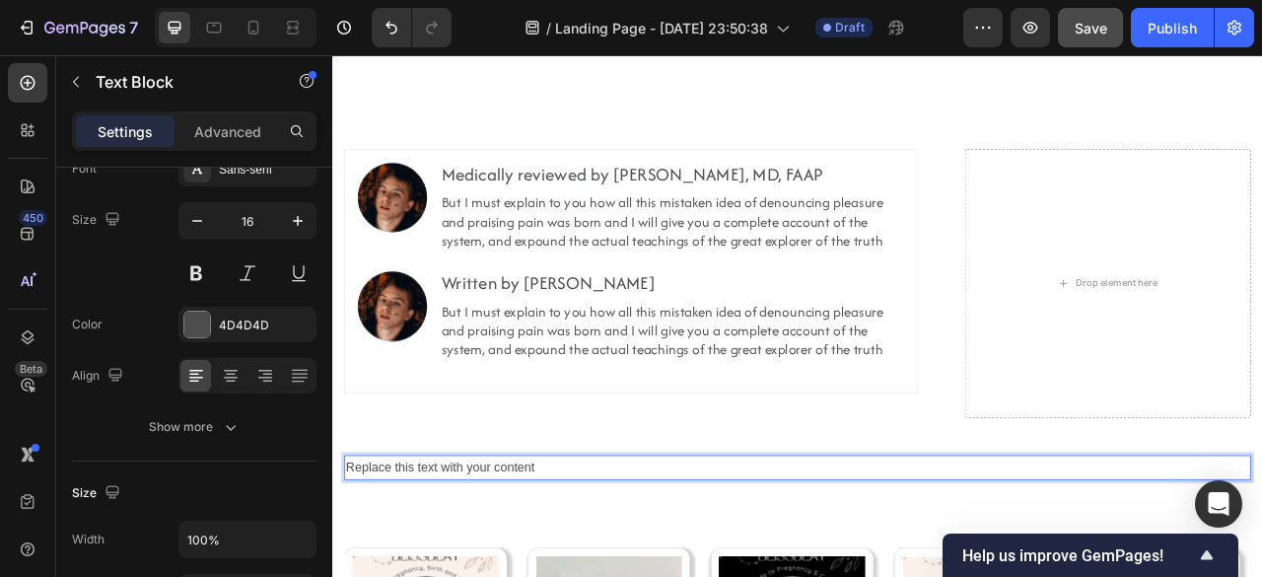
click at [503, 576] on p "Replace this text with your content" at bounding box center [923, 580] width 1149 height 29
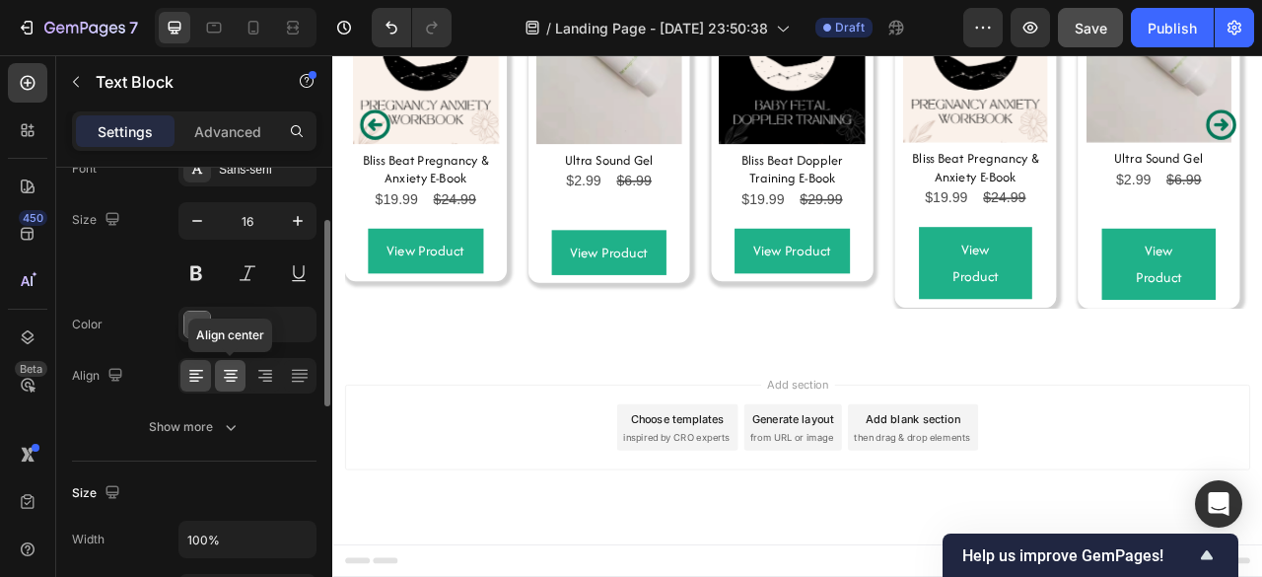
click at [237, 375] on icon at bounding box center [231, 376] width 20 height 20
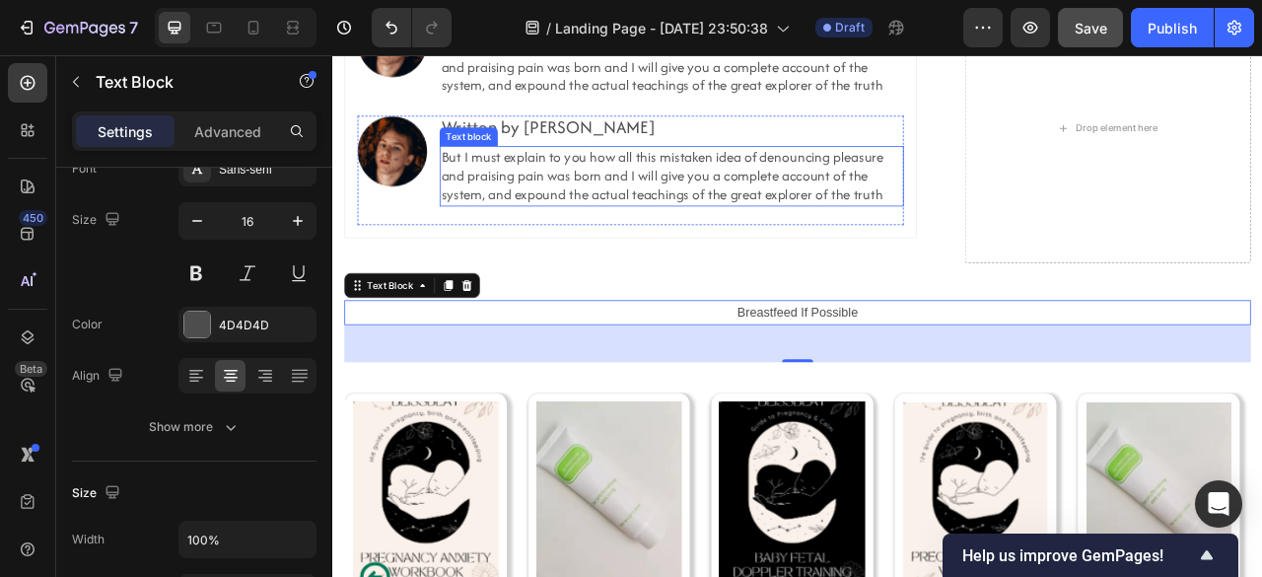
scroll to position [9699, 0]
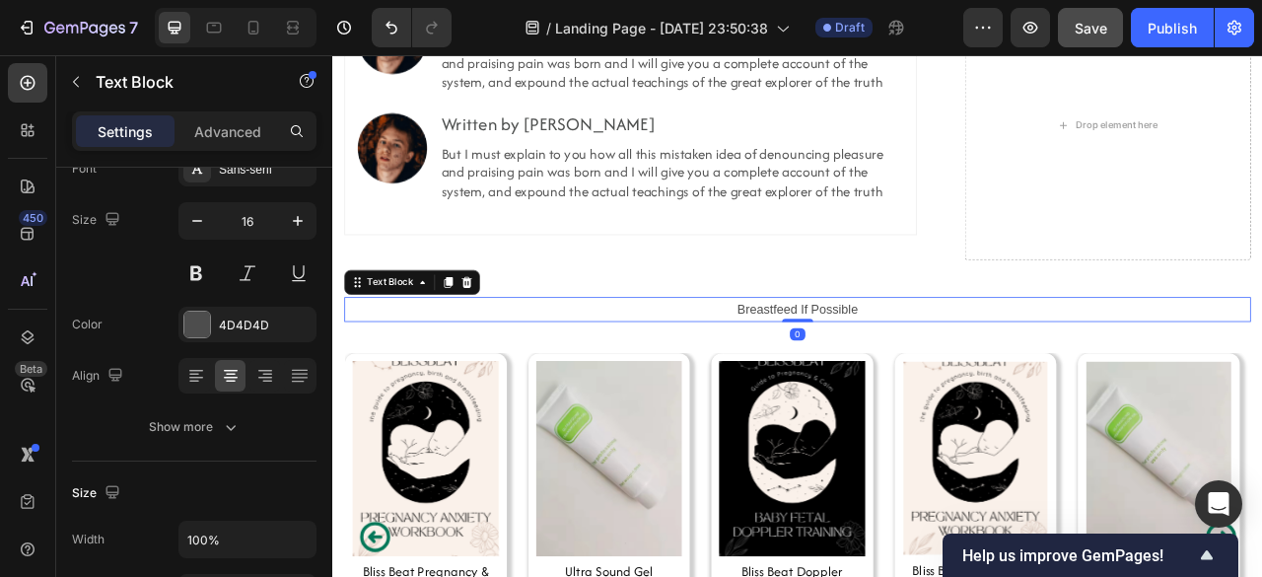
drag, startPoint x: 910, startPoint y: 438, endPoint x: 891, endPoint y: 377, distance: 63.0
click at [891, 377] on div "Breastfeed If Possible Text Block 0" at bounding box center [923, 379] width 1153 height 33
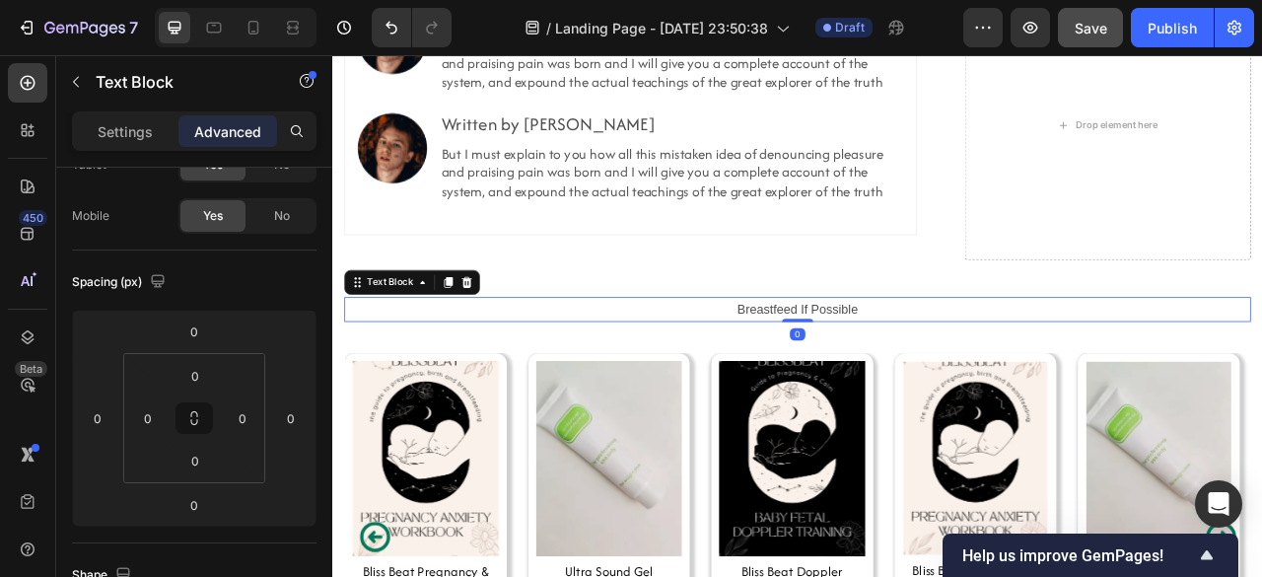
click at [875, 373] on p "Breastfeed If Possible" at bounding box center [923, 379] width 1149 height 29
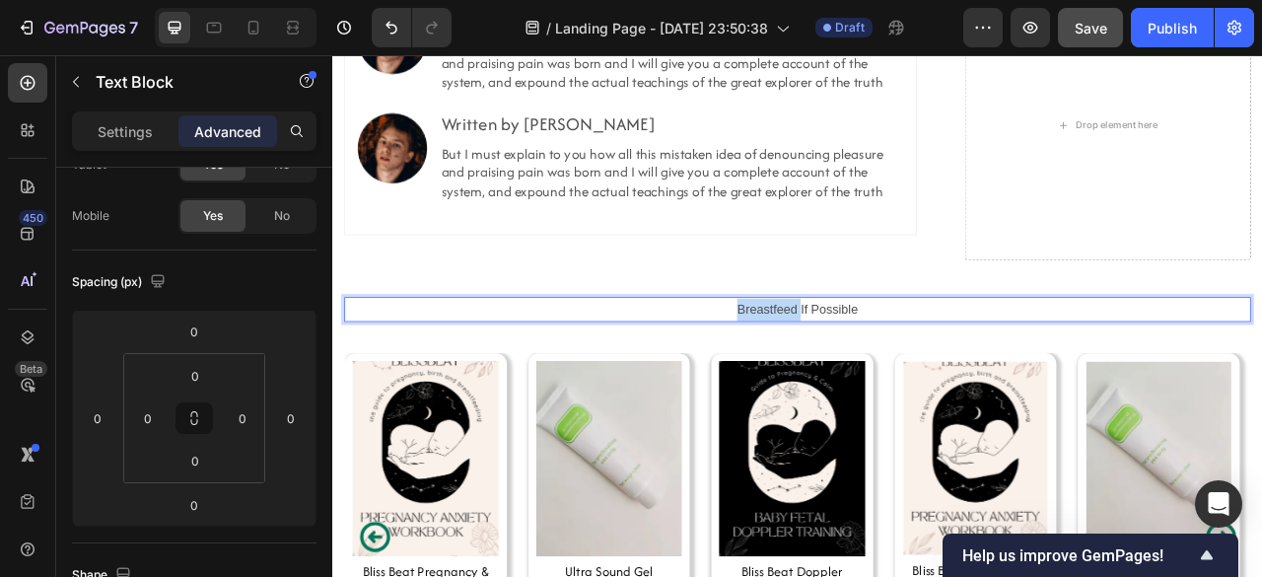
click at [875, 373] on p "Breastfeed If Possible" at bounding box center [923, 379] width 1149 height 29
click at [857, 372] on p "Breastfeed If Possible" at bounding box center [923, 379] width 1149 height 29
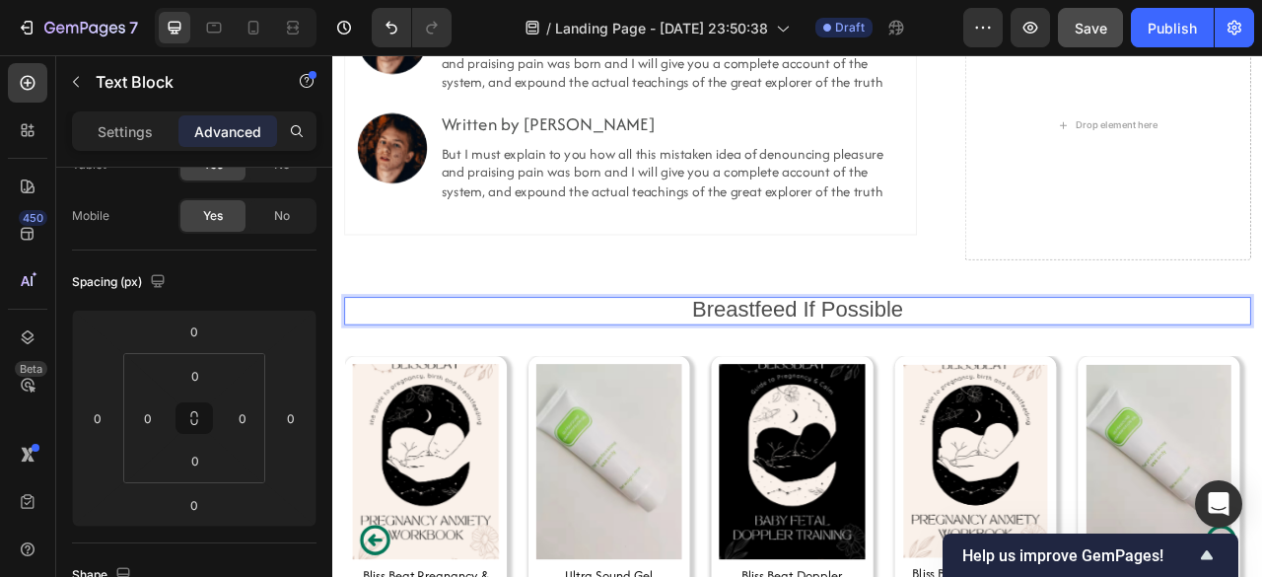
click at [854, 381] on span "Breastfeed If Possible" at bounding box center [923, 378] width 268 height 31
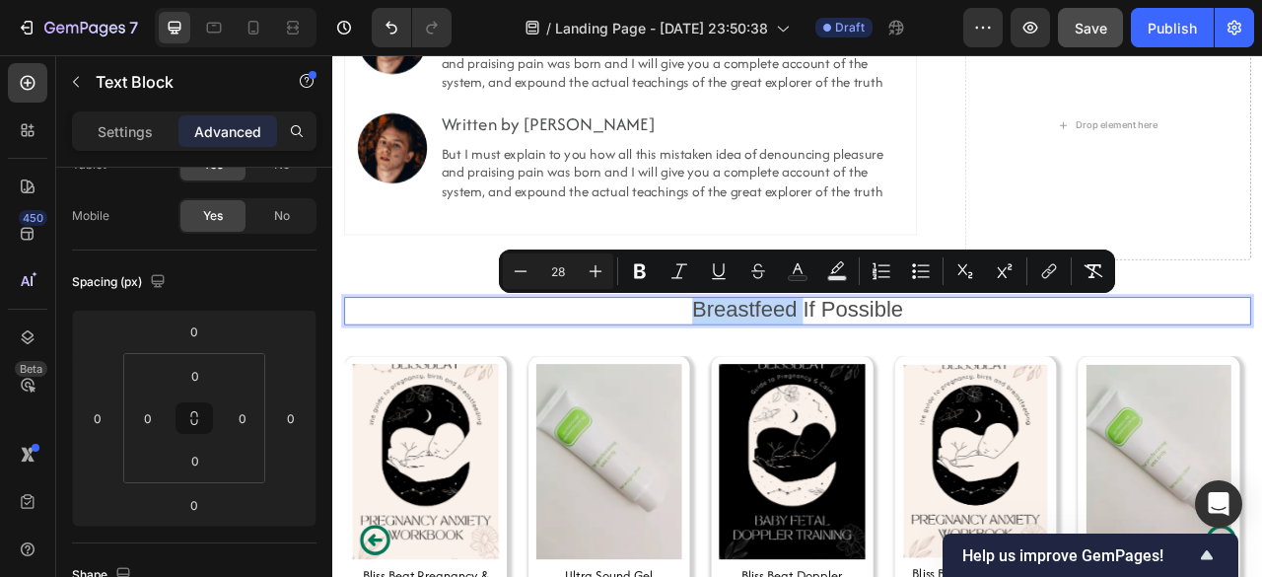
click at [854, 381] on span "Breastfeed If Possible" at bounding box center [923, 378] width 268 height 31
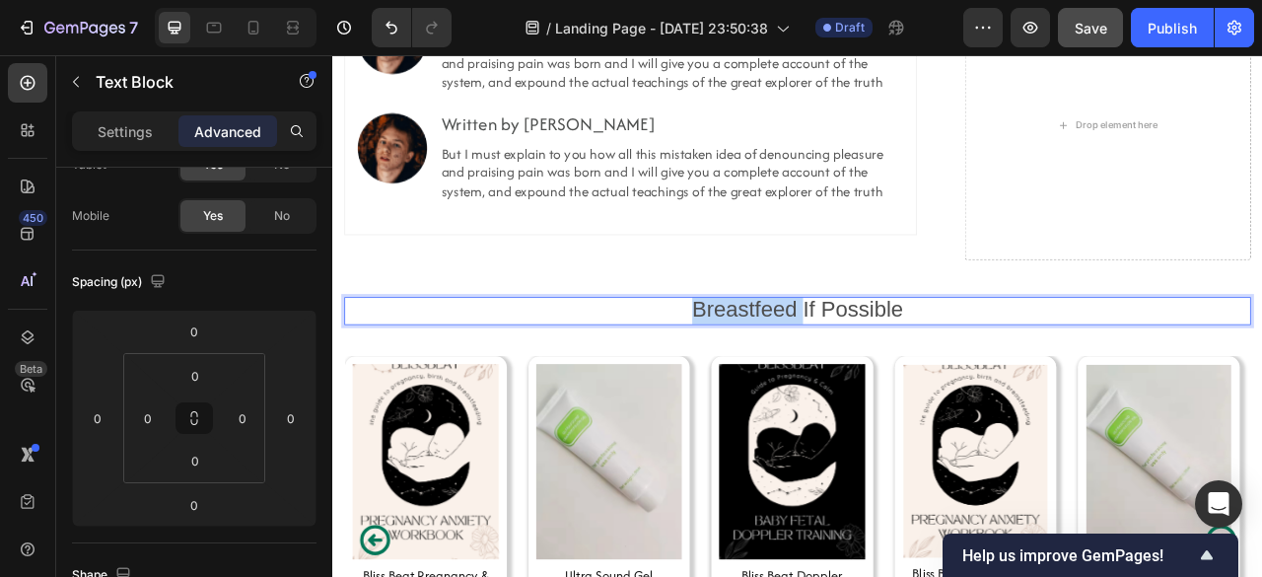
click at [854, 381] on span "Breastfeed If Possible" at bounding box center [923, 378] width 268 height 31
click at [853, 381] on span "You May Like" at bounding box center [923, 378] width 165 height 31
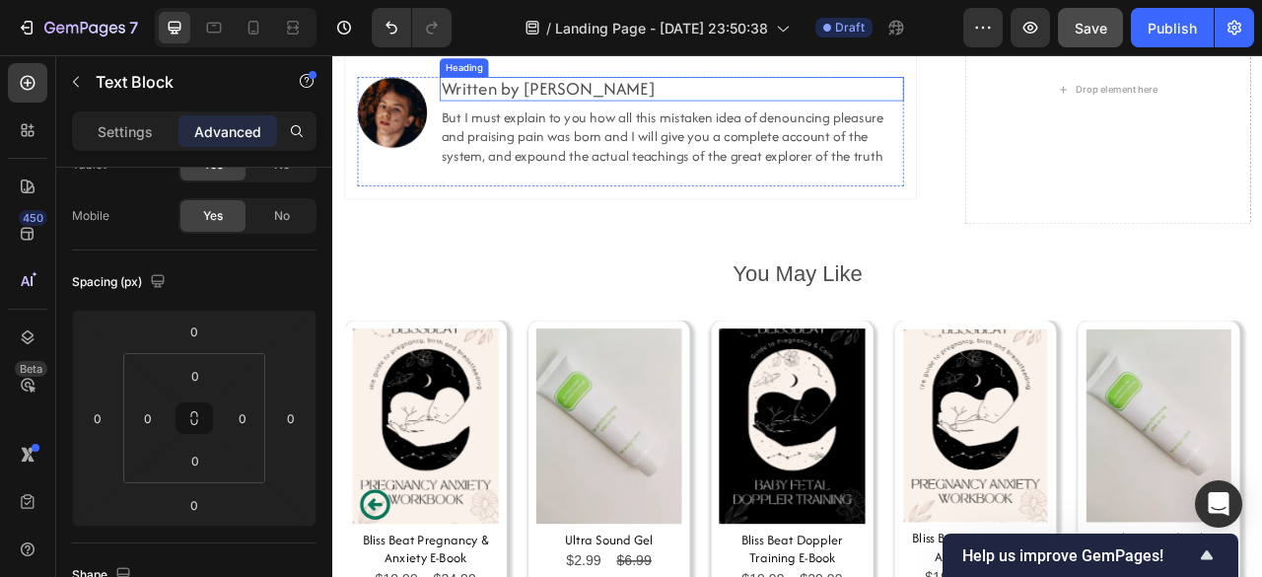
scroll to position [9736, 0]
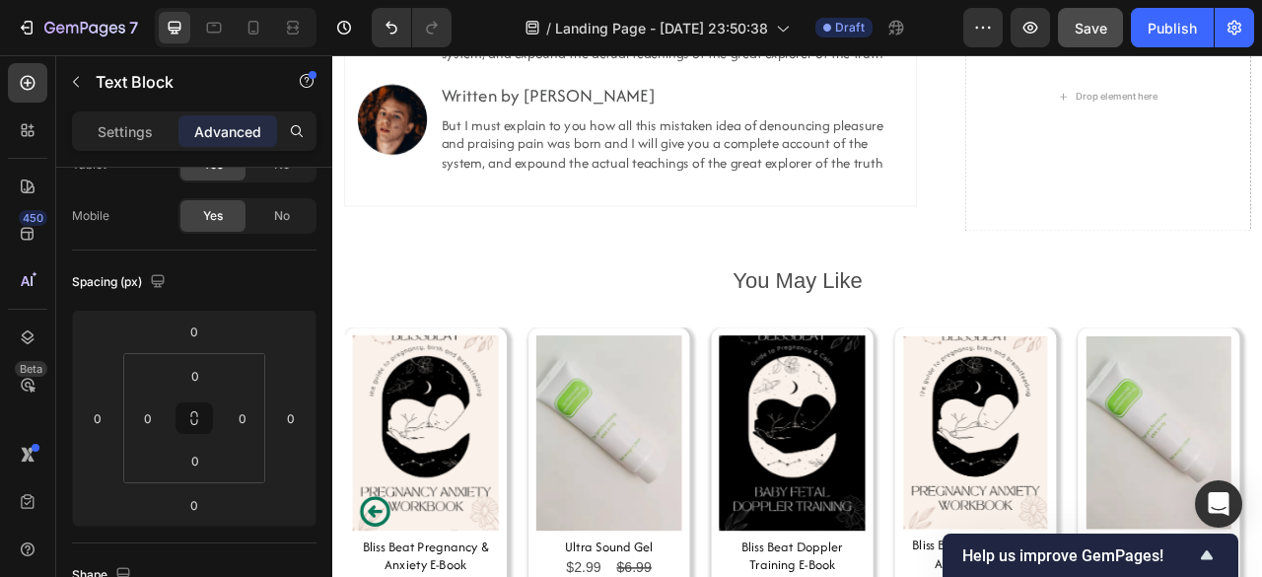
click at [893, 349] on span "You May Like" at bounding box center [923, 341] width 165 height 31
click at [898, 347] on span "You May Like" at bounding box center [923, 341] width 165 height 31
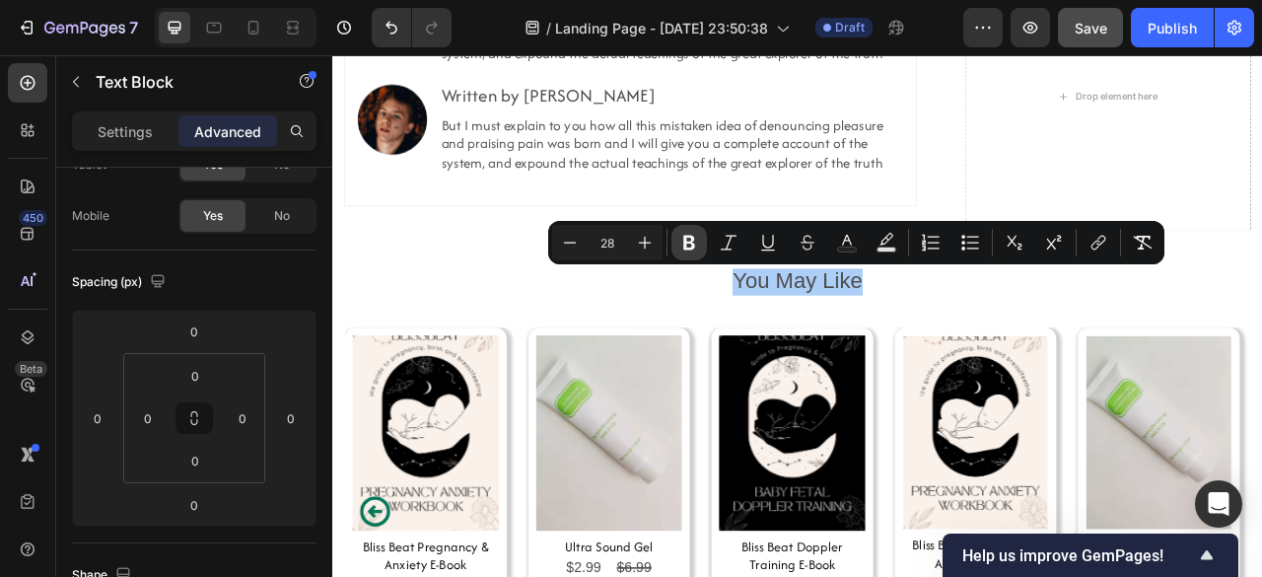
click at [691, 247] on icon "Editor contextual toolbar" at bounding box center [689, 243] width 12 height 15
click at [701, 244] on button "Bold" at bounding box center [688, 242] width 35 height 35
click at [888, 344] on strong "You May Like" at bounding box center [924, 341] width 174 height 31
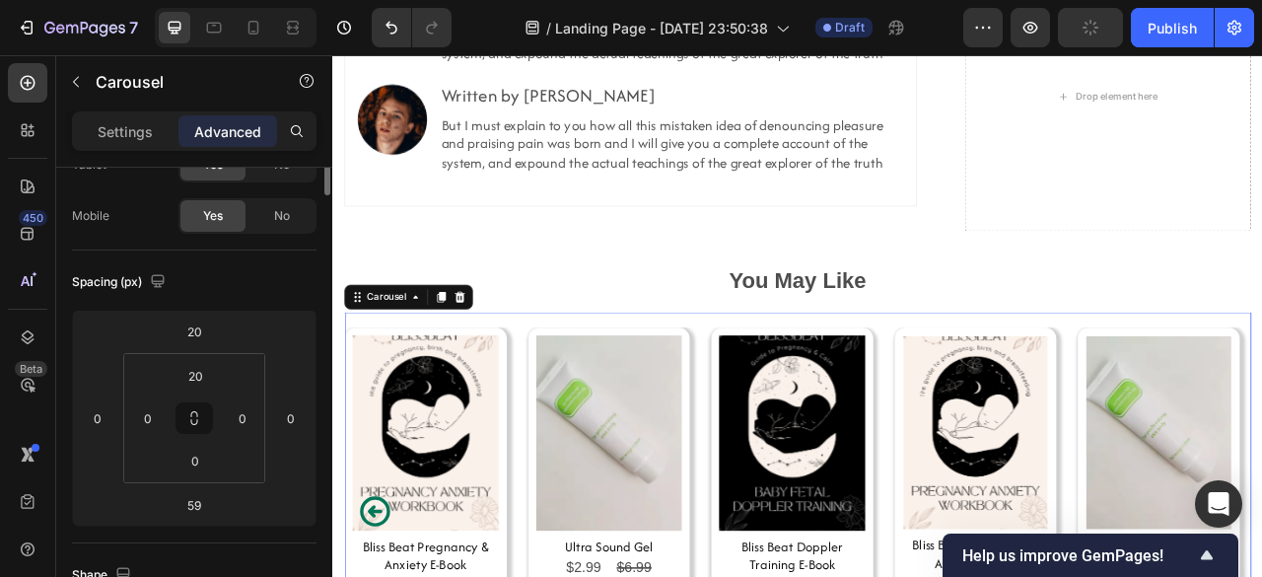
scroll to position [0, 0]
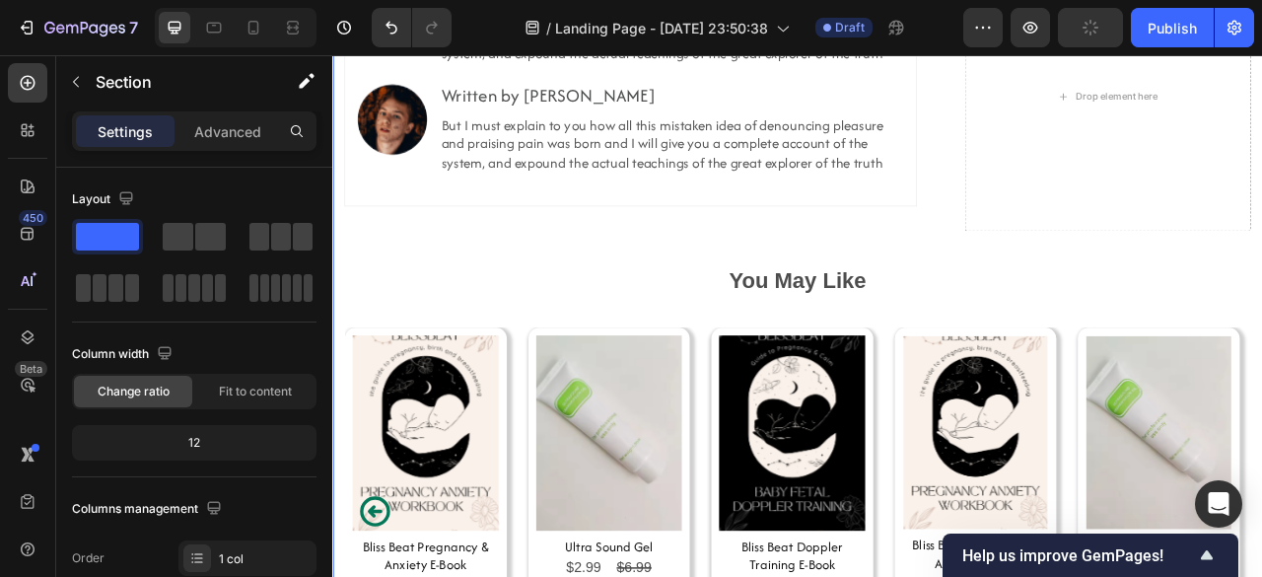
click at [931, 333] on strong "You May Like" at bounding box center [924, 341] width 174 height 31
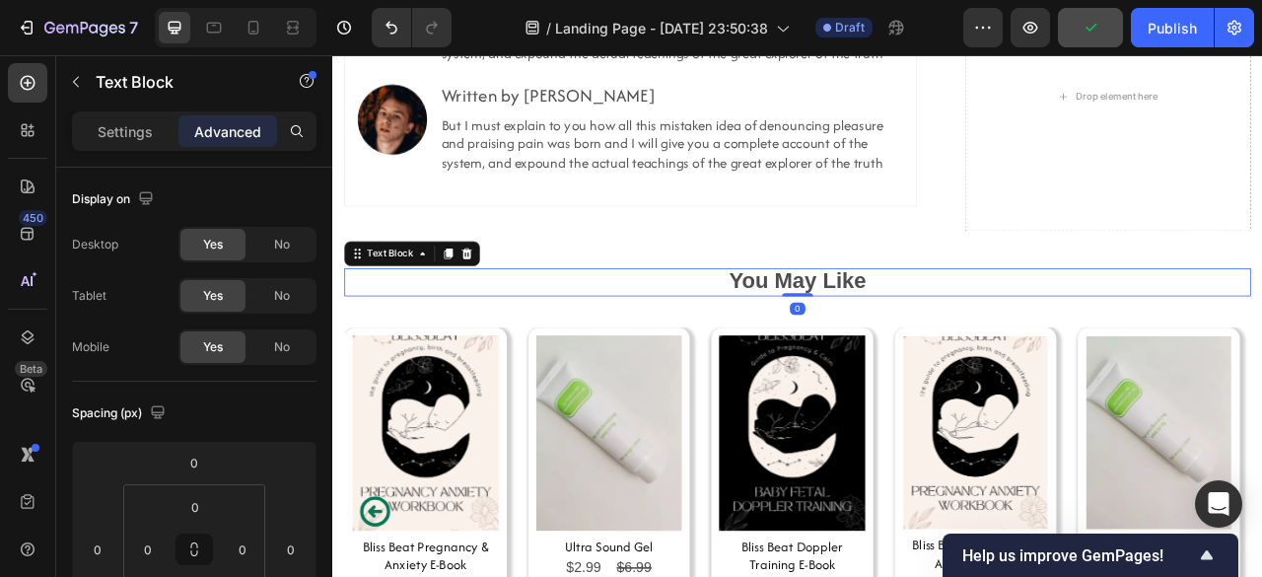
drag, startPoint x: 908, startPoint y: 358, endPoint x: 883, endPoint y: 291, distance: 71.4
click at [883, 291] on div "Image Medically reviewed by Robyn Rosenblum, MD, FAAP Heading But I must explai…" at bounding box center [923, 432] width 1153 height 991
click at [883, 292] on div "Image Medically reviewed by Robyn Rosenblum, MD, FAAP Heading But I must explai…" at bounding box center [923, 432] width 1153 height 991
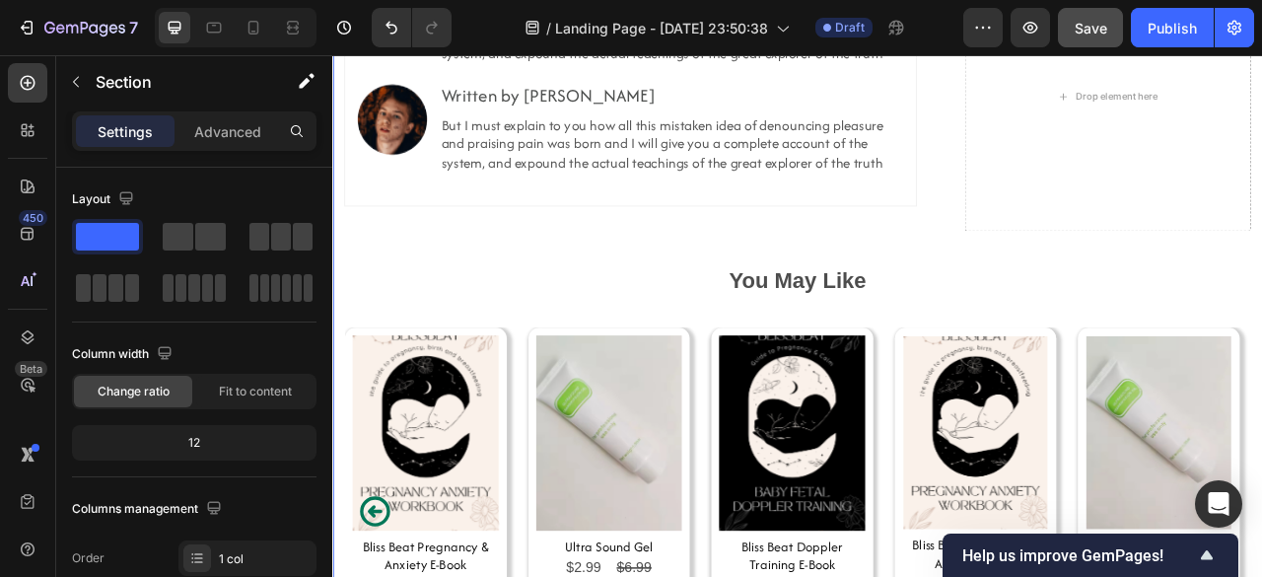
scroll to position [9785, 0]
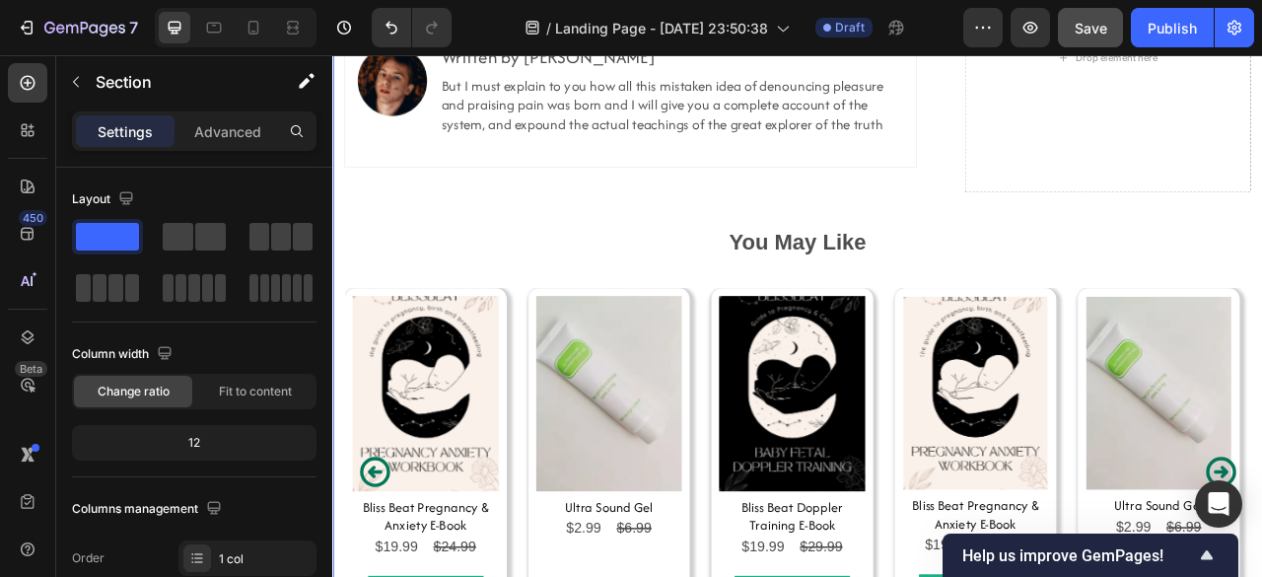
click at [883, 292] on strong "You May Like" at bounding box center [924, 292] width 174 height 31
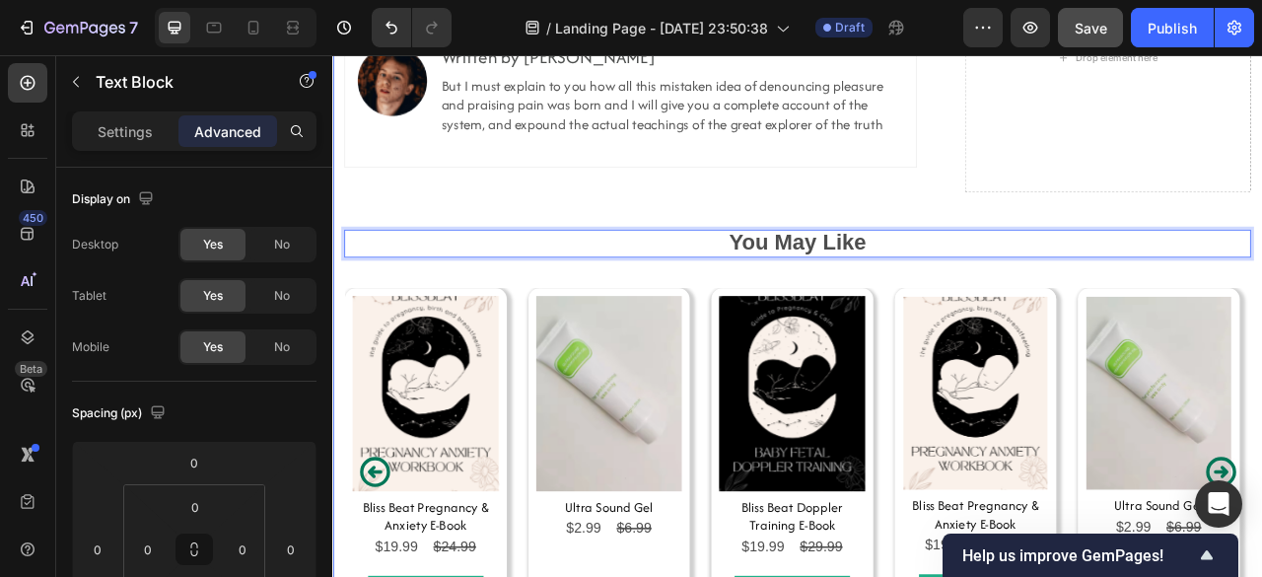
click at [503, 258] on div "Image Medically reviewed by Robyn Rosenblum, MD, FAAP Heading But I must explai…" at bounding box center [923, 383] width 1153 height 991
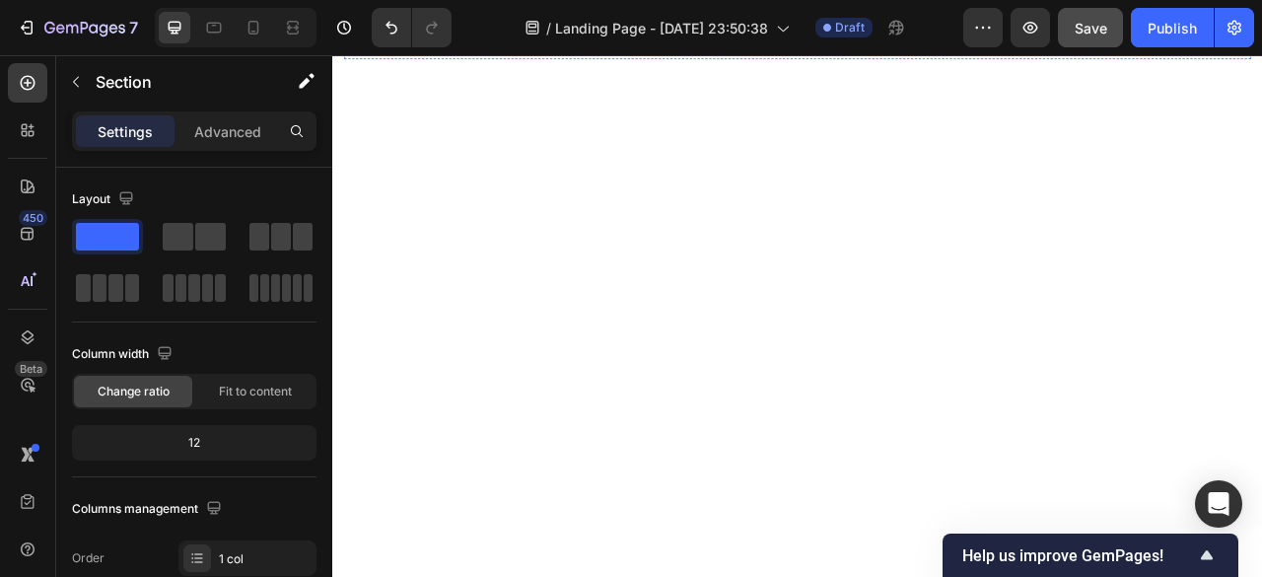
scroll to position [7843, 0]
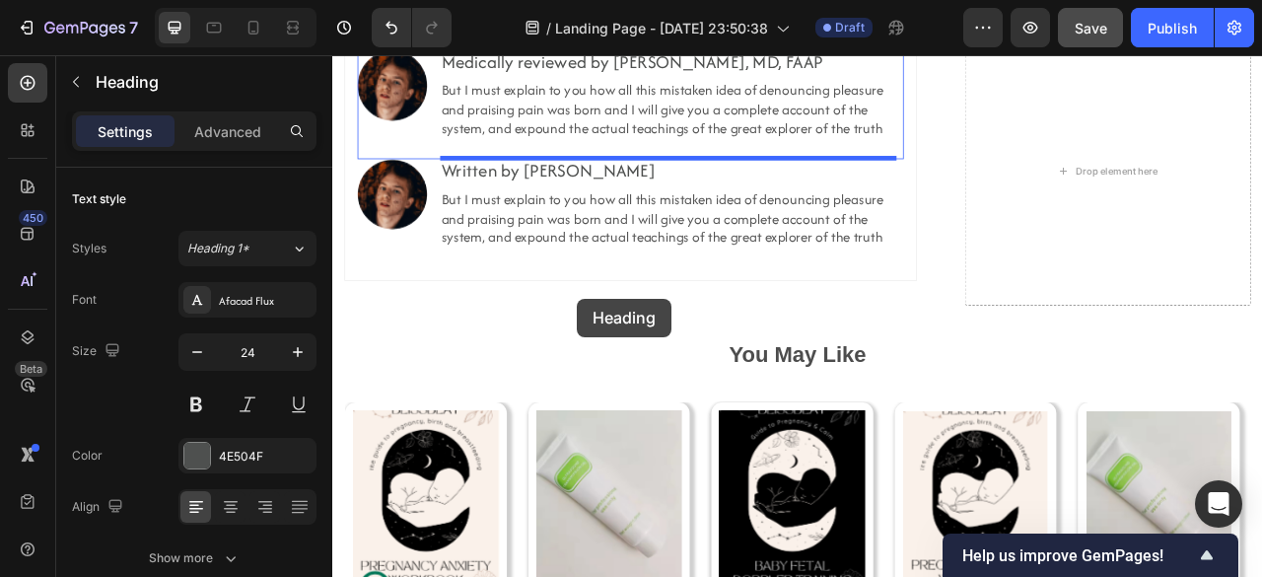
scroll to position [9612, 0]
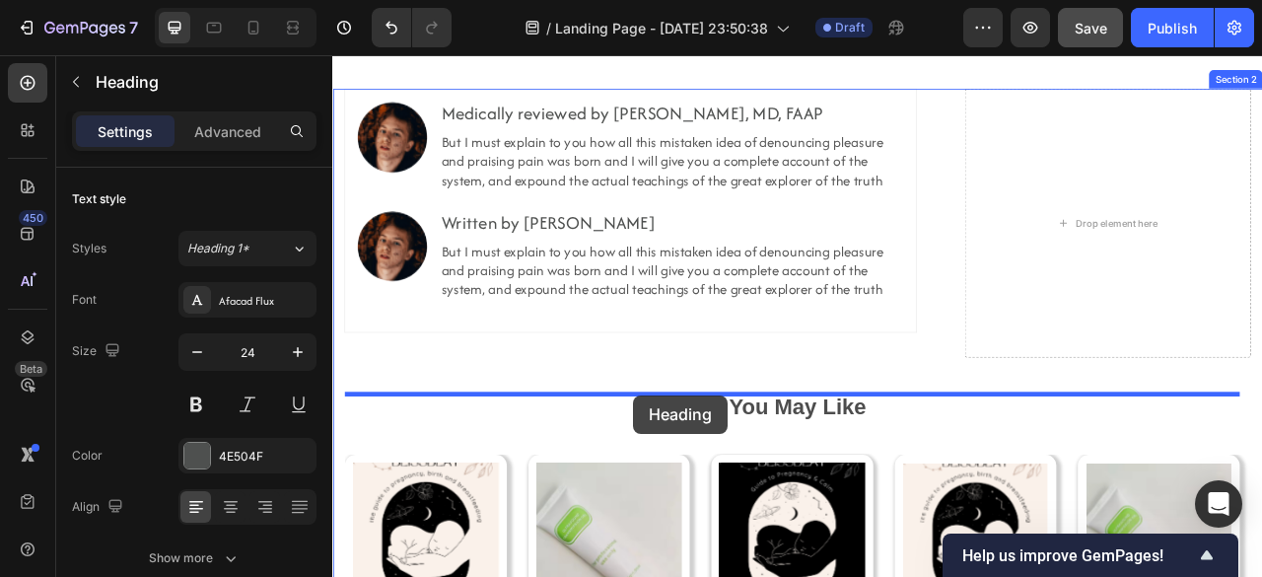
drag, startPoint x: 368, startPoint y: 323, endPoint x: 715, endPoint y: 488, distance: 384.0
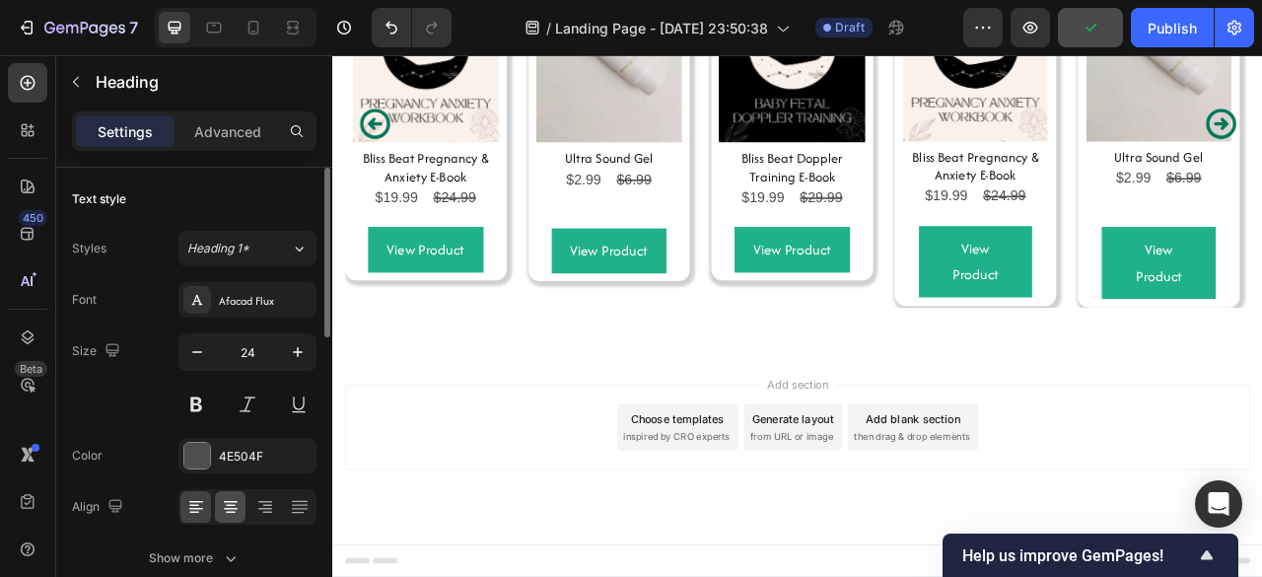
click at [227, 498] on icon at bounding box center [231, 507] width 20 height 20
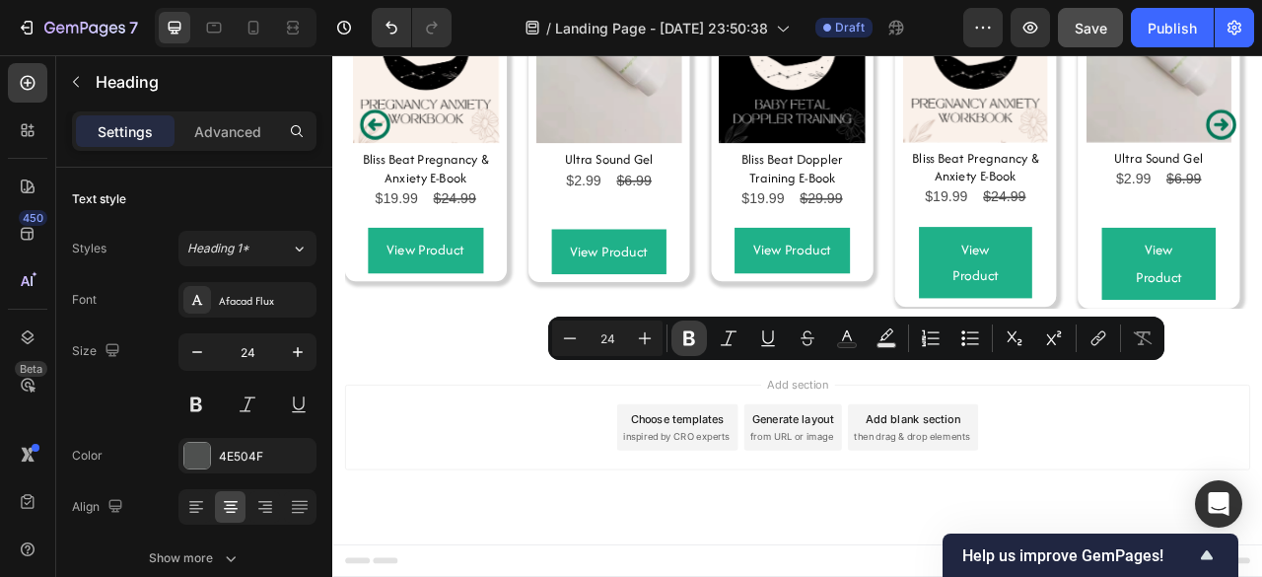
click at [699, 338] on button "Bold" at bounding box center [688, 337] width 35 height 35
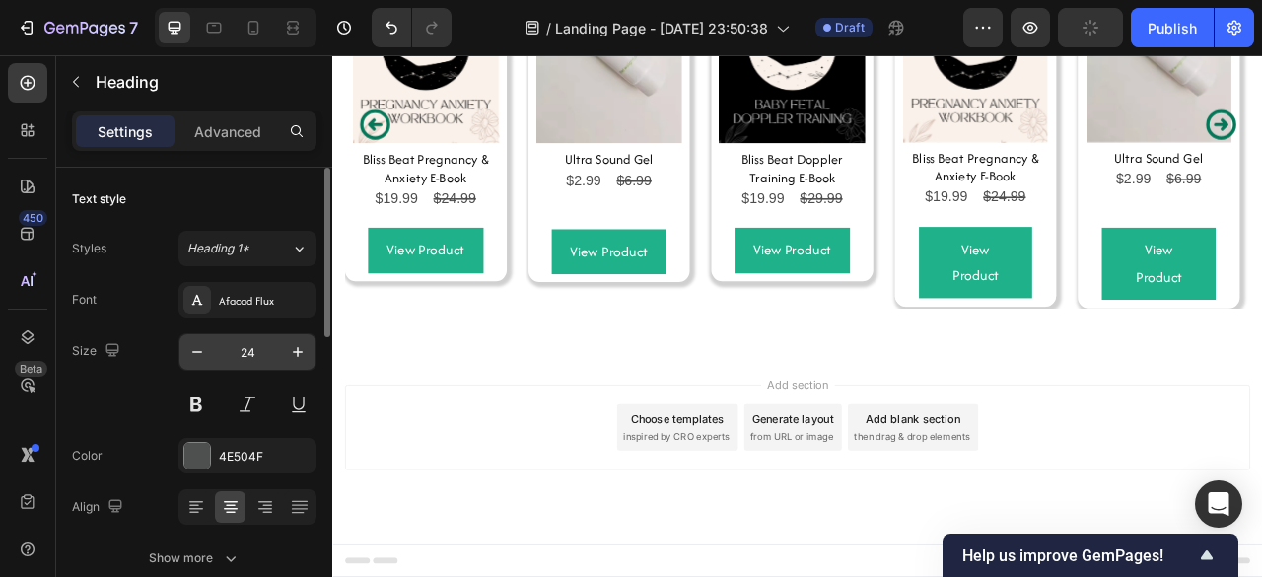
click at [251, 343] on input "24" at bounding box center [247, 351] width 65 height 35
type input "4"
type input "32"
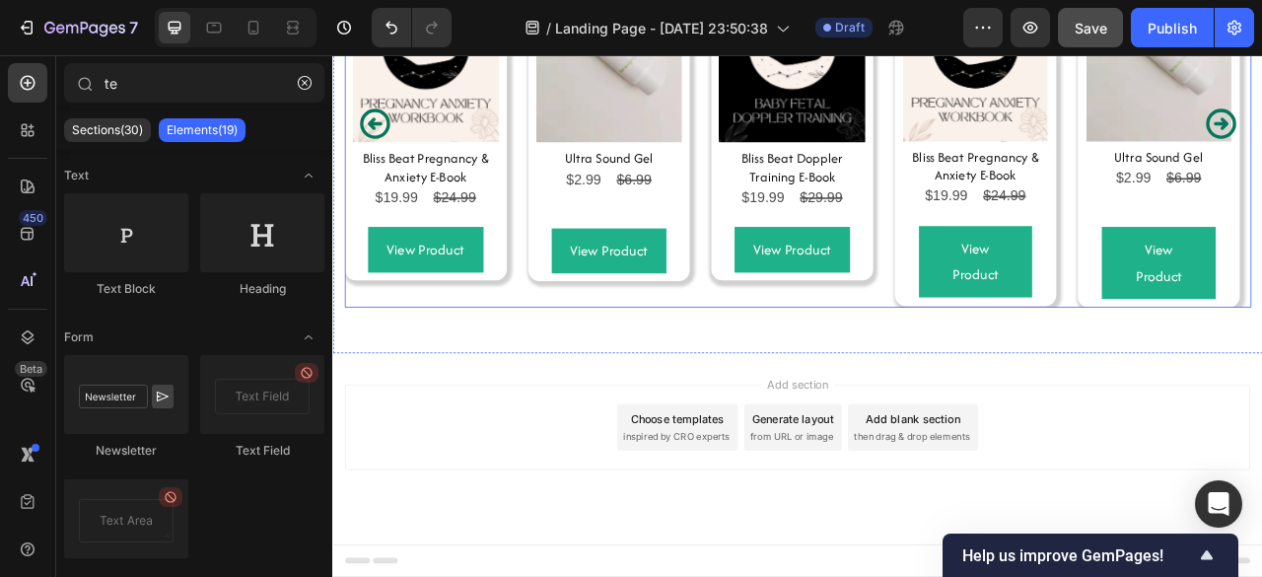
click at [844, 376] on div "Product Images Bliss Beat Pregnancy & Anxiety E-Book Product Title $19.99 Produ…" at bounding box center [923, 133] width 1153 height 487
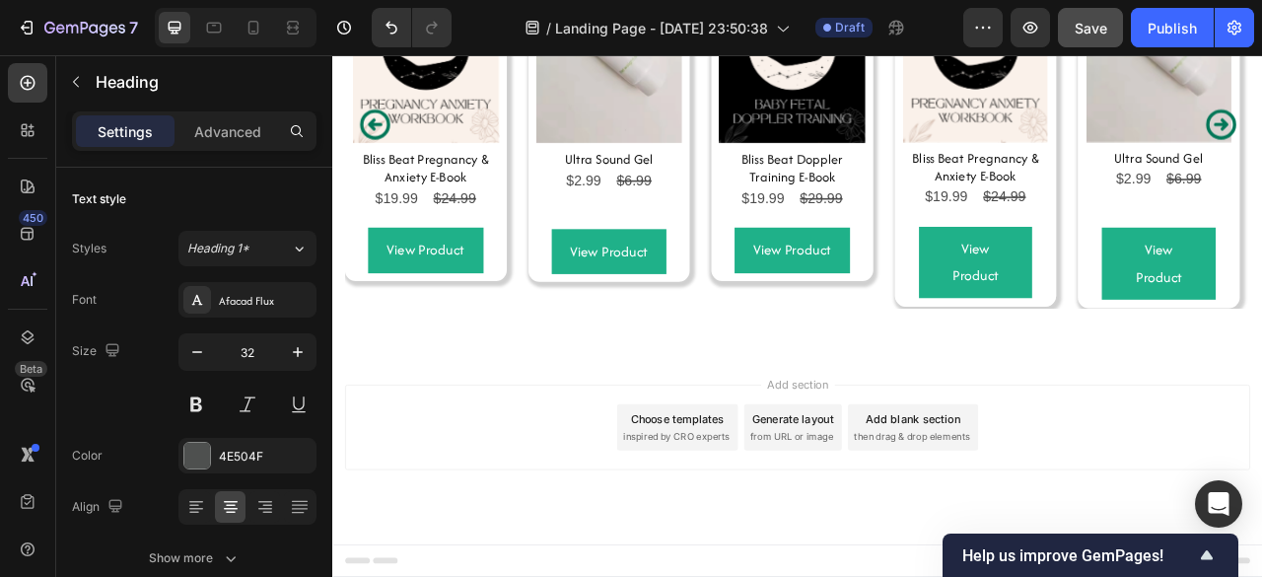
drag, startPoint x: 910, startPoint y: 490, endPoint x: 892, endPoint y: 436, distance: 57.0
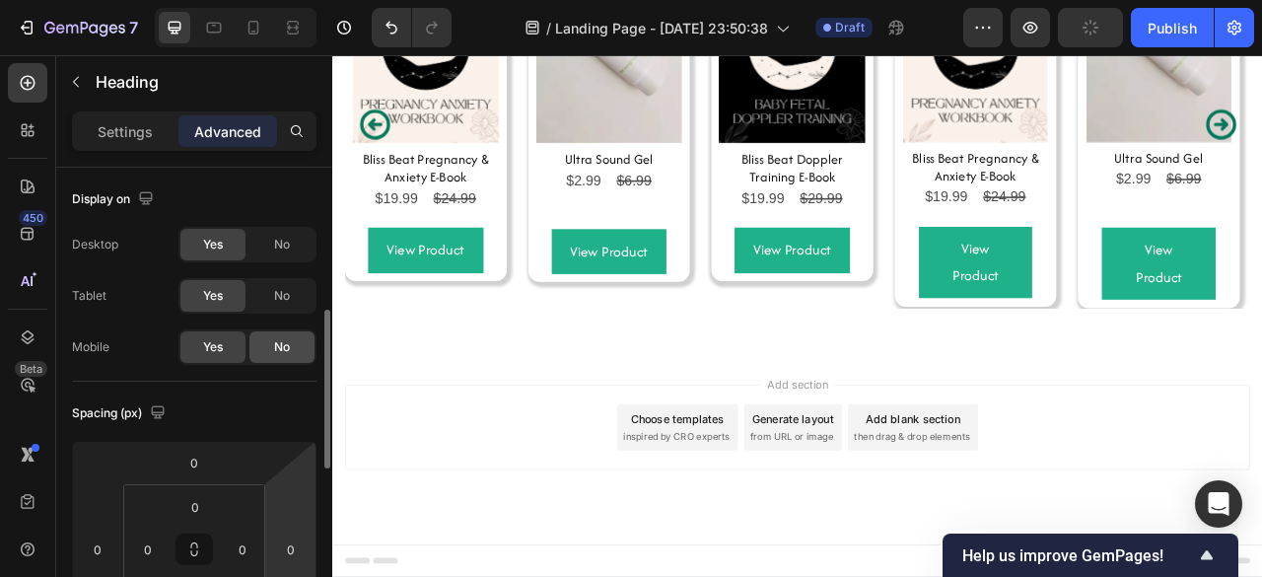
scroll to position [112, 0]
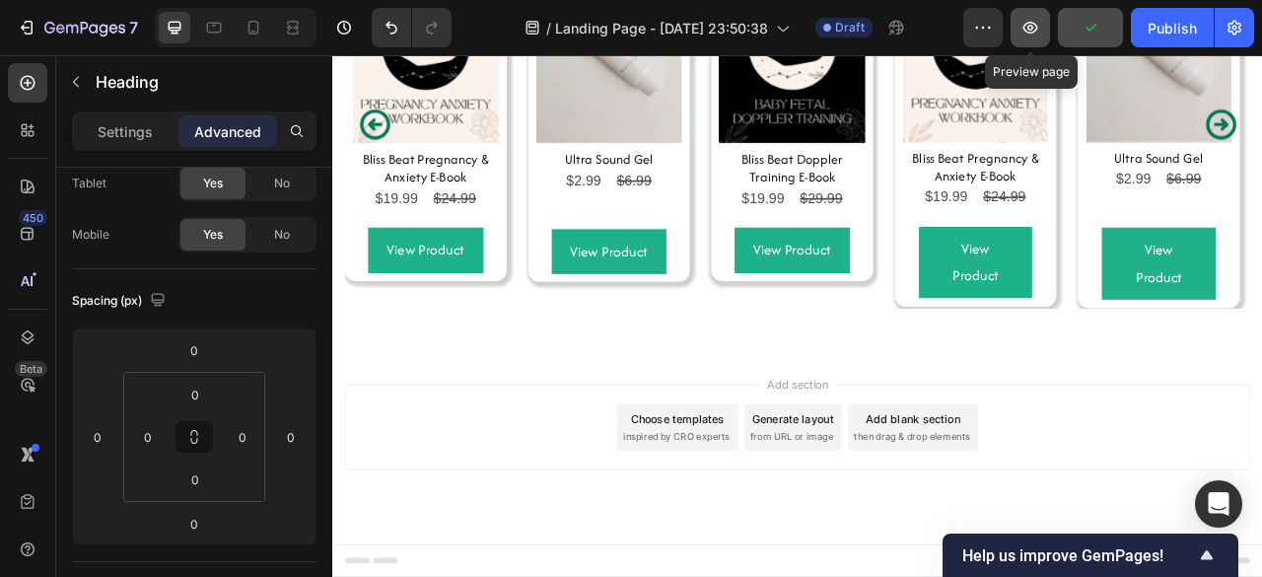
click at [1023, 35] on icon "button" at bounding box center [1030, 28] width 20 height 20
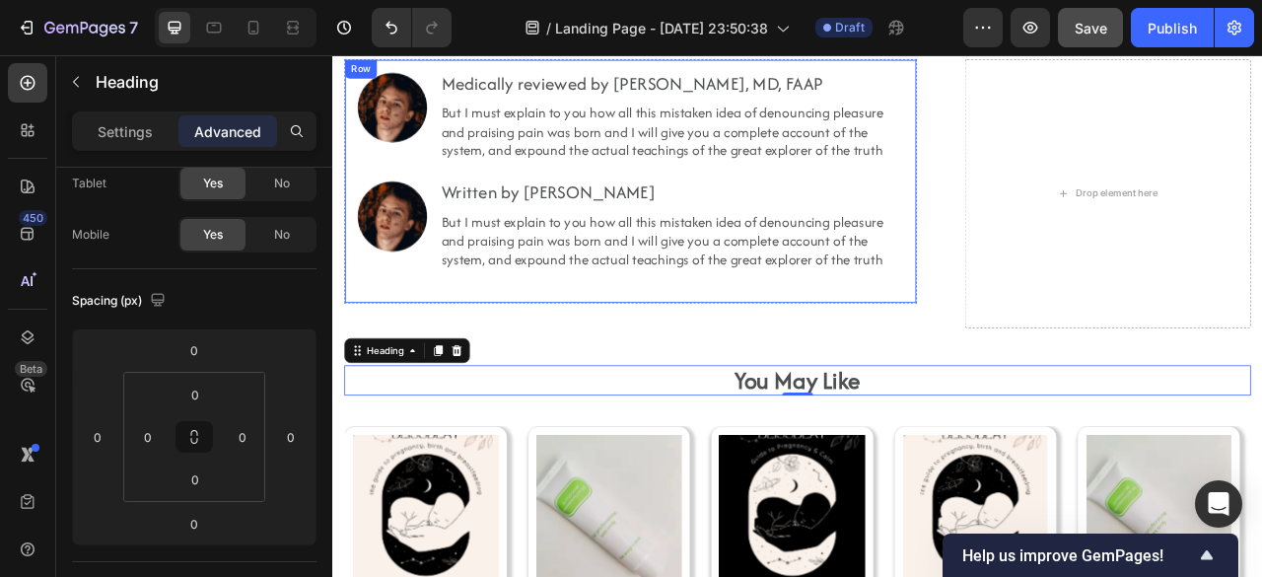
scroll to position [9896, 0]
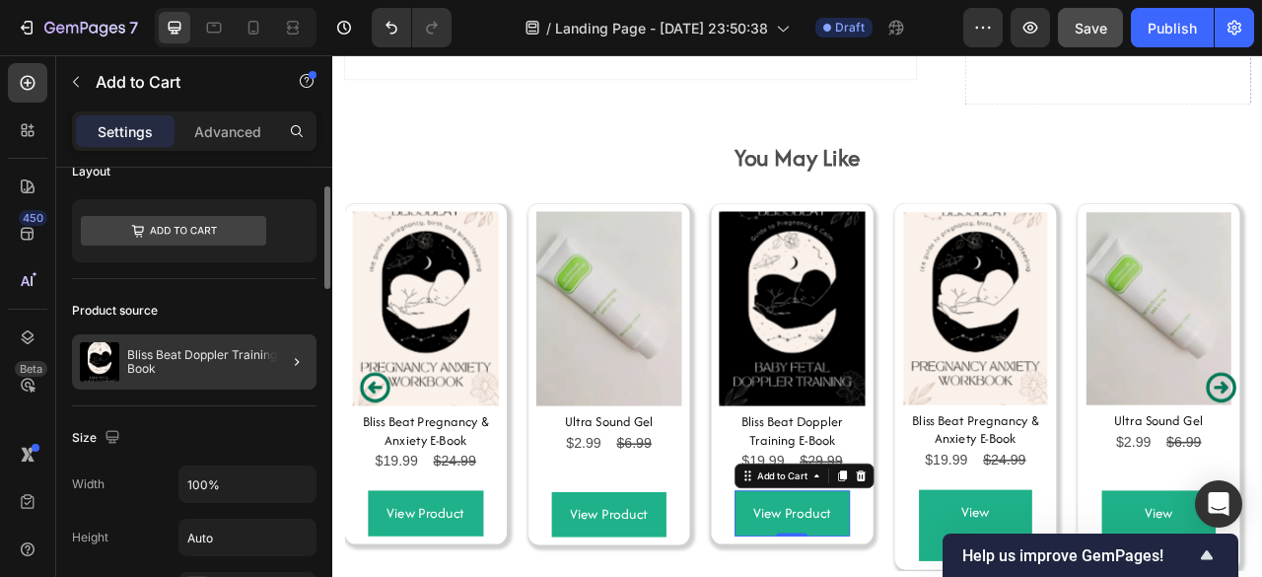
scroll to position [26, 0]
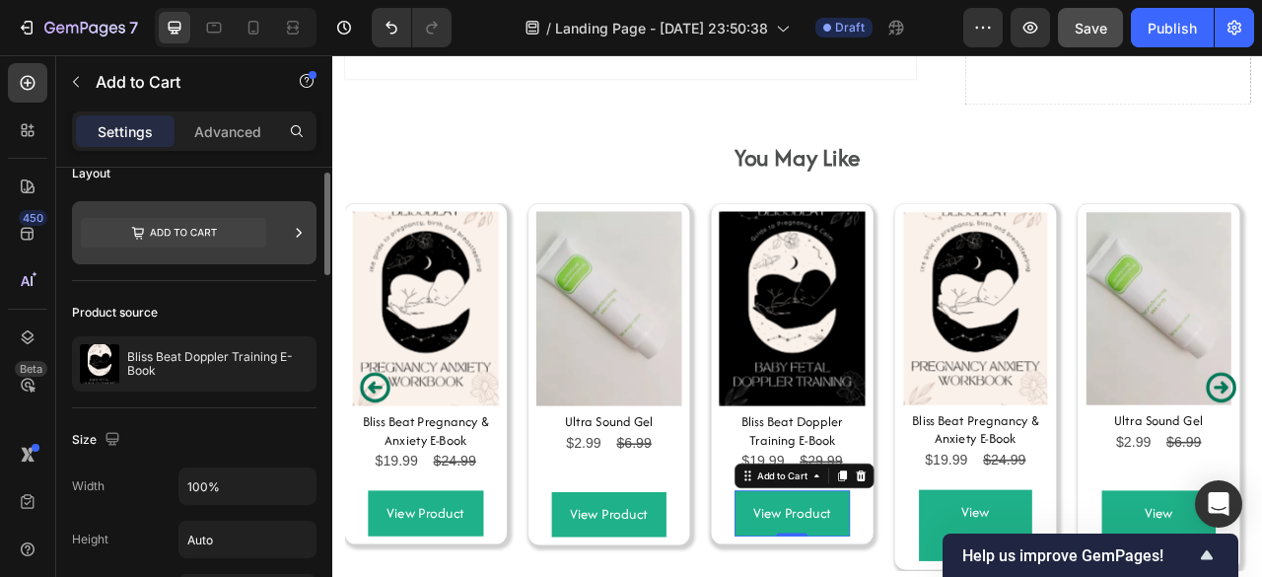
click at [140, 247] on icon at bounding box center [173, 232] width 185 height 45
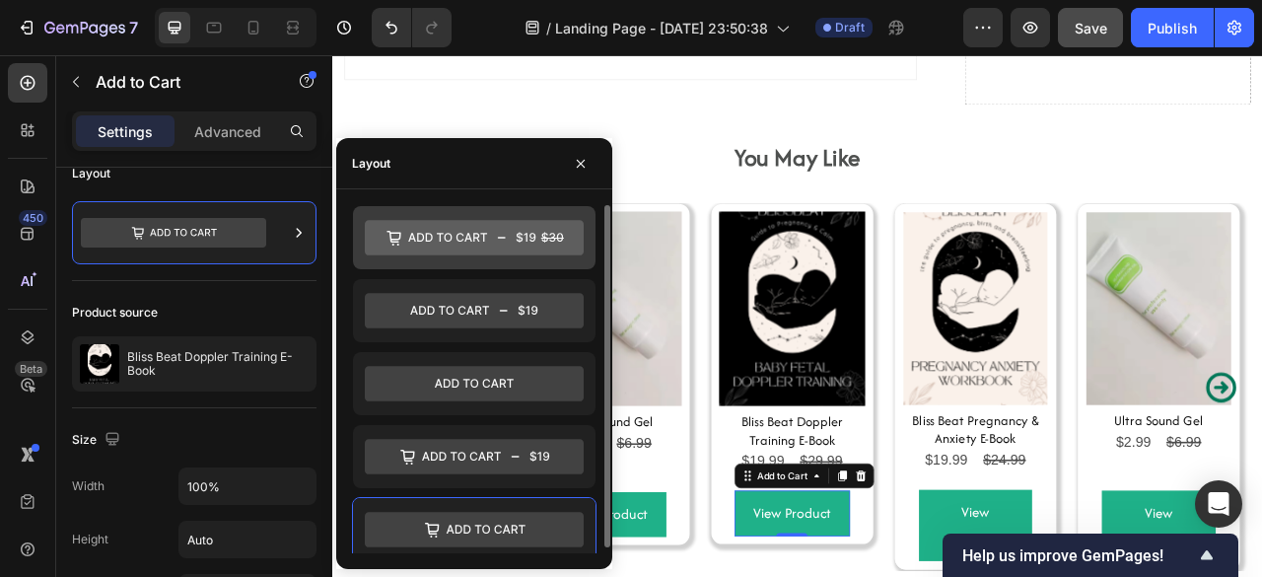
scroll to position [5, 0]
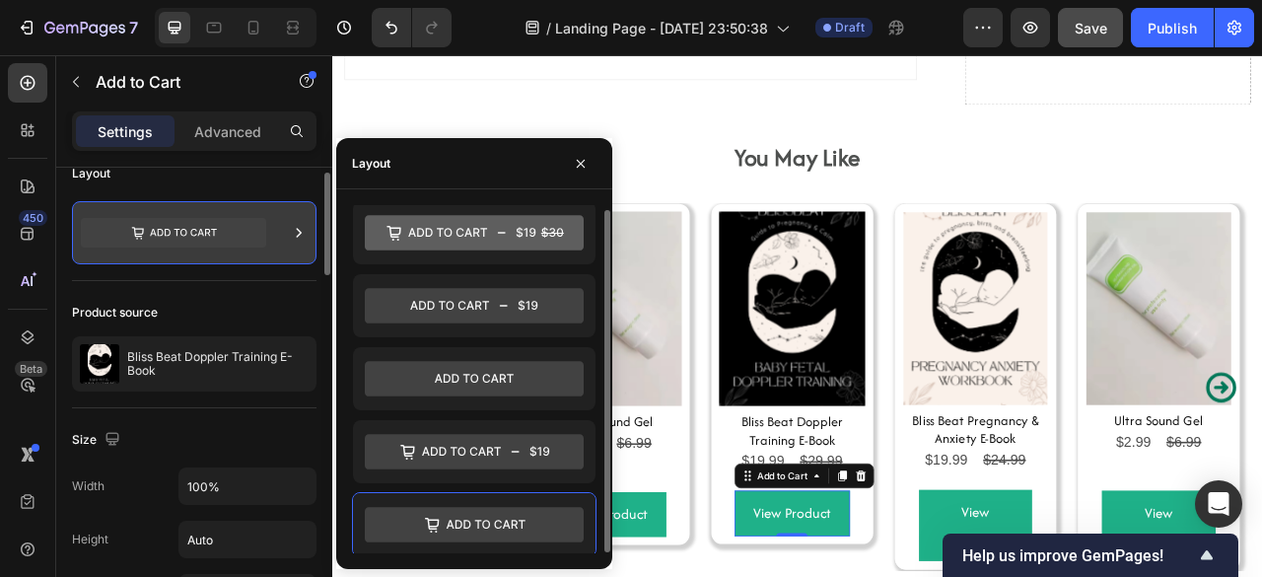
click at [231, 259] on div at bounding box center [194, 232] width 244 height 63
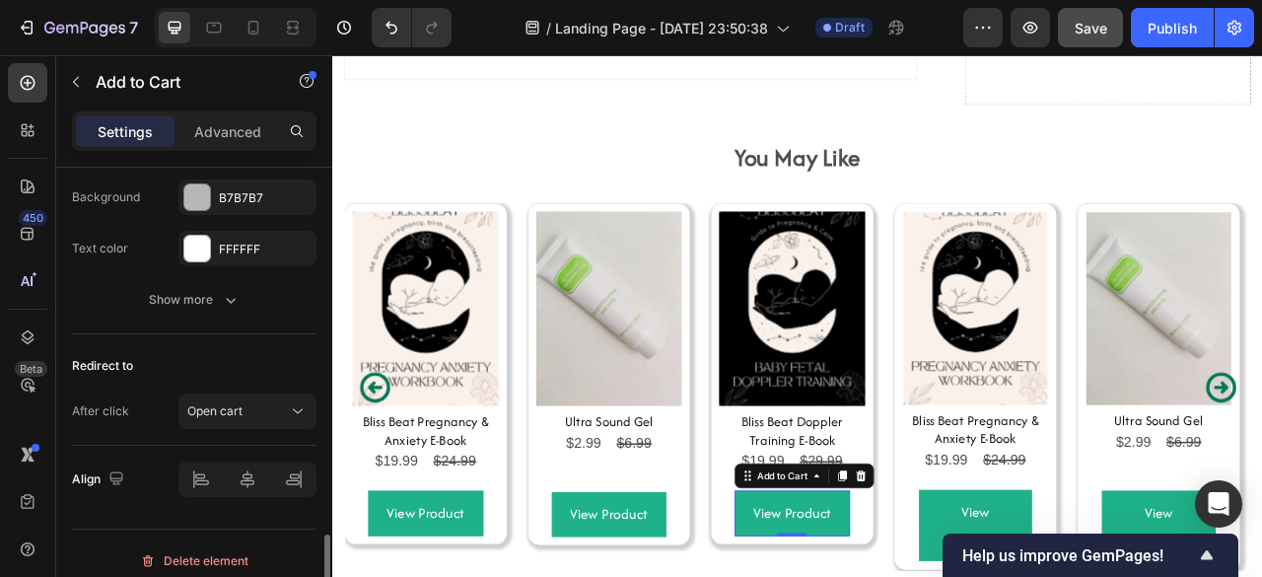
scroll to position [1640, 0]
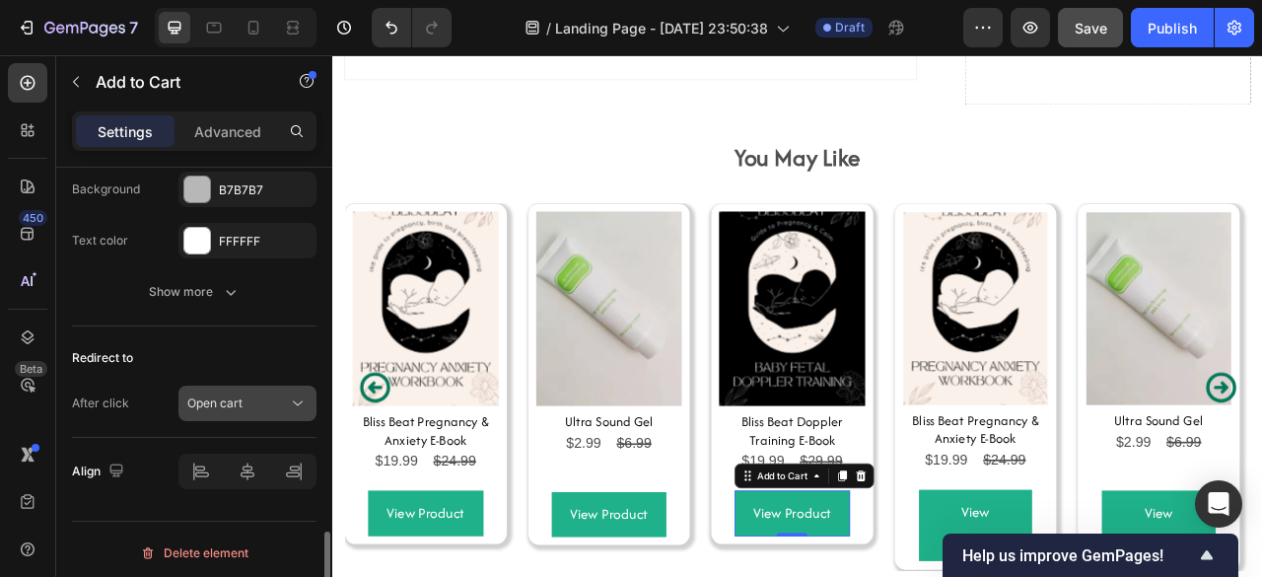
click at [214, 394] on span "Open cart" at bounding box center [214, 403] width 55 height 18
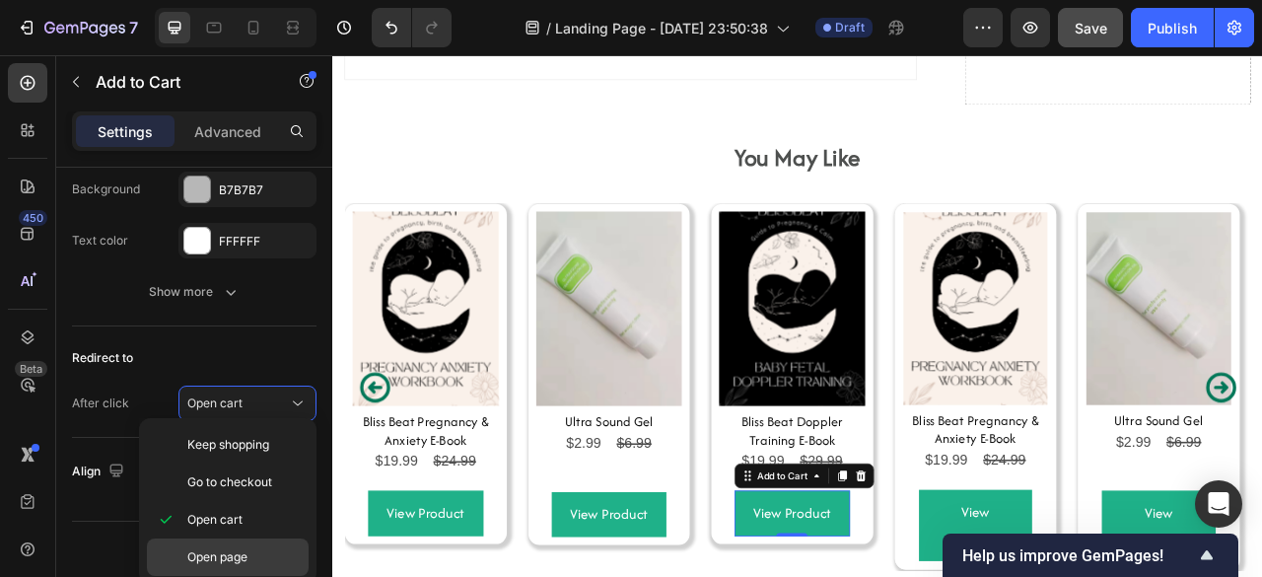
click at [199, 567] on div "Open page" at bounding box center [228, 556] width 162 height 37
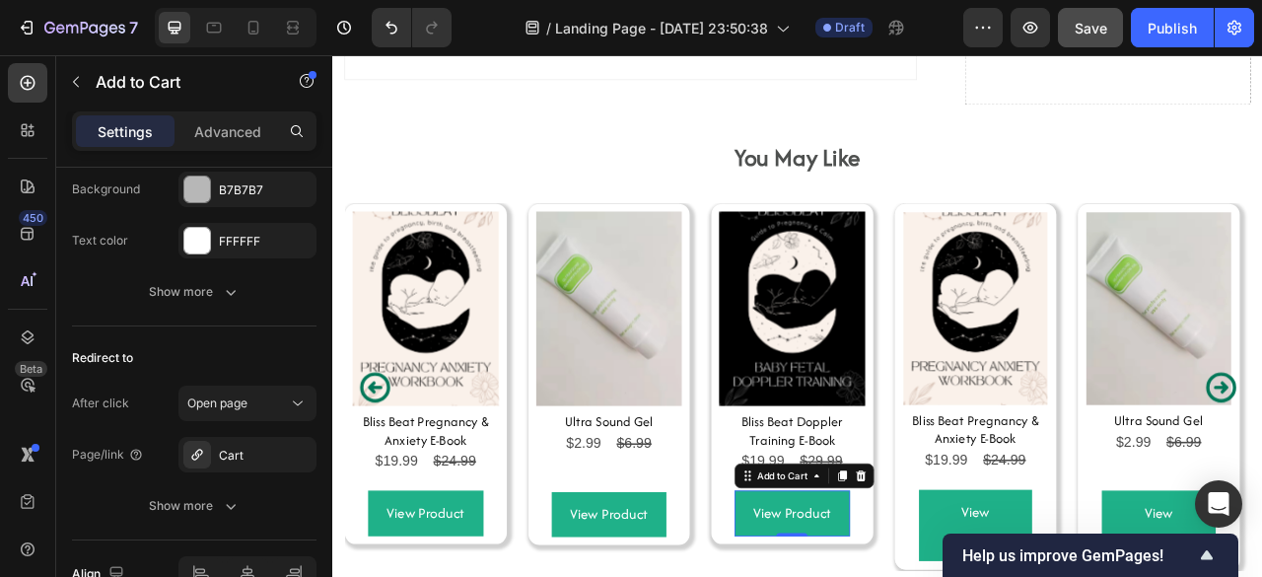
click at [199, 567] on div "Open page" at bounding box center [228, 556] width 162 height 37
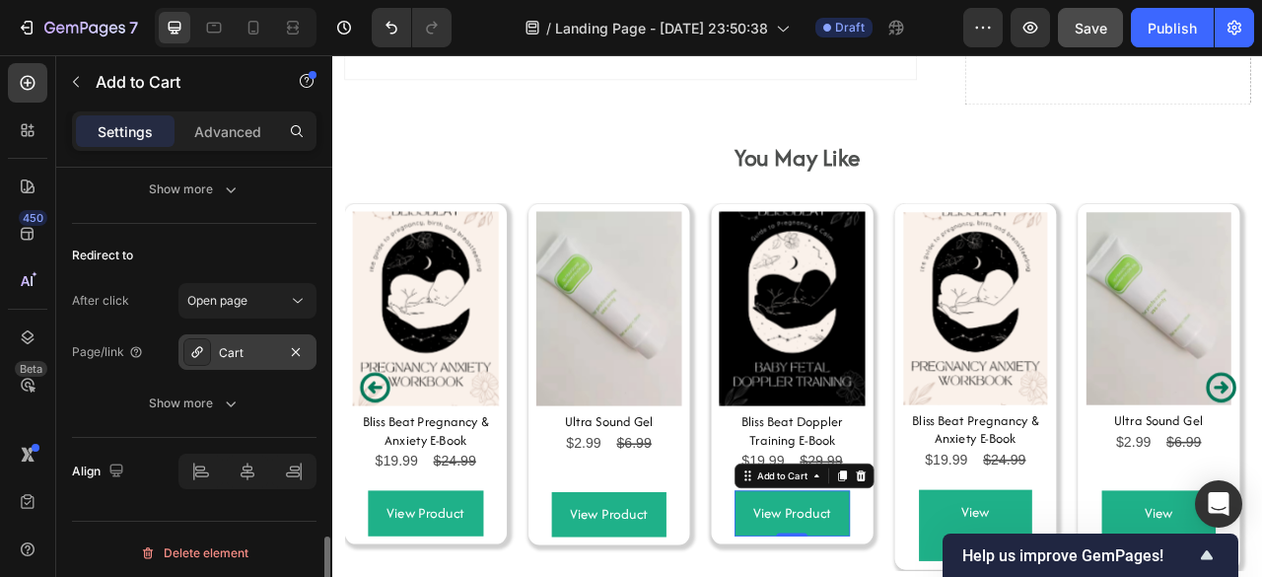
click at [220, 355] on div "Cart" at bounding box center [247, 351] width 138 height 35
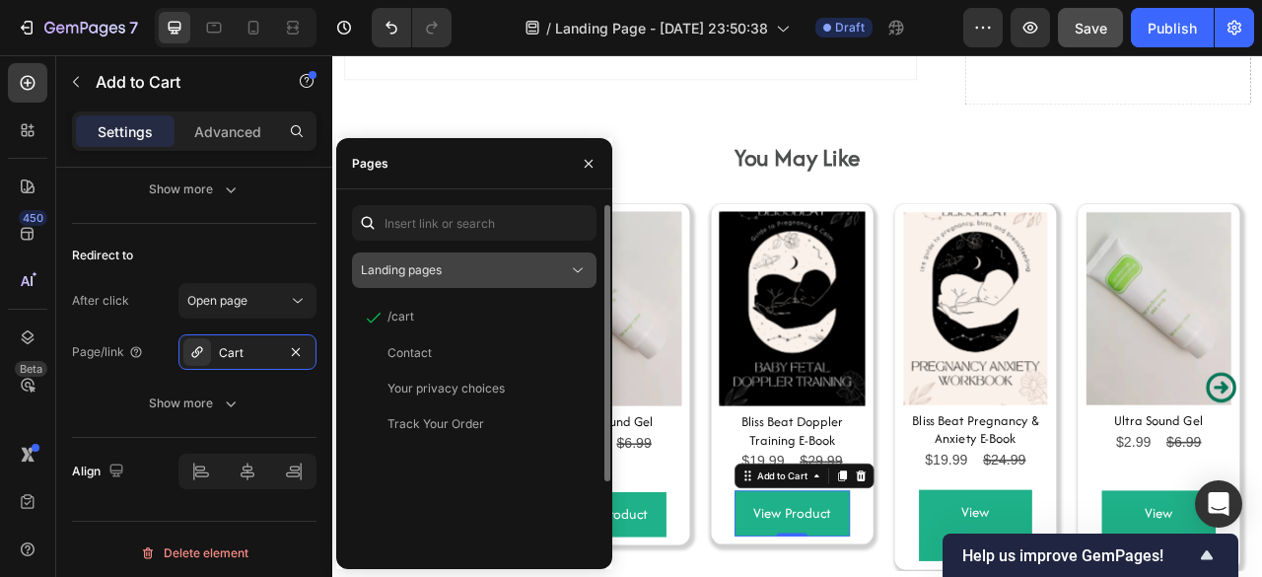
click at [420, 273] on span "Landing pages" at bounding box center [401, 269] width 81 height 15
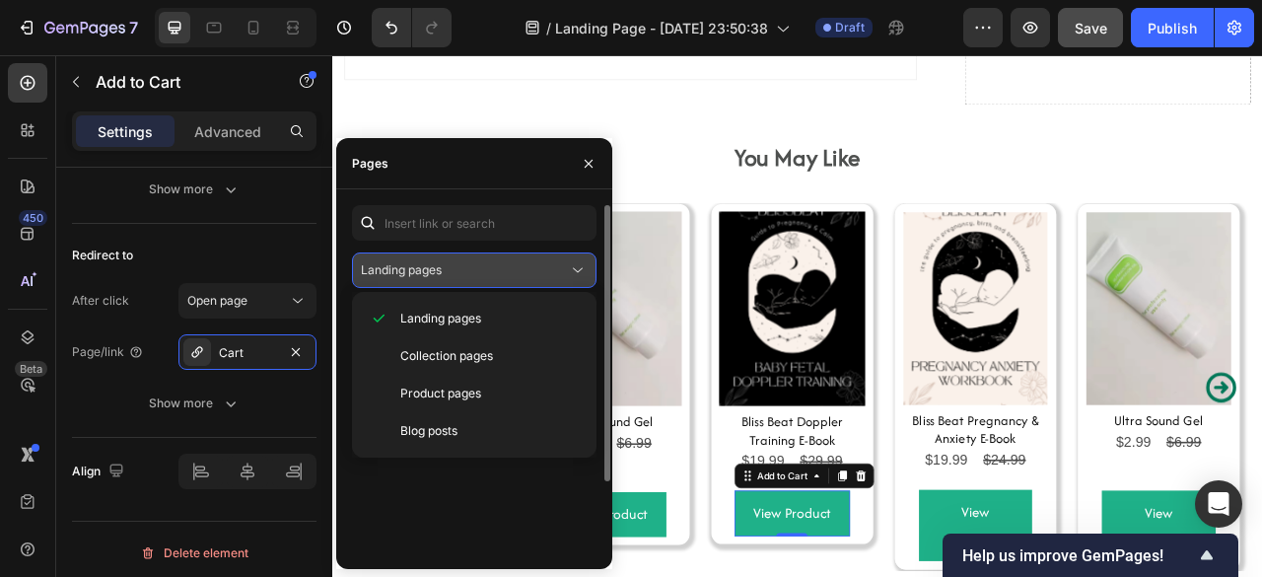
click at [420, 273] on span "Landing pages" at bounding box center [401, 269] width 81 height 15
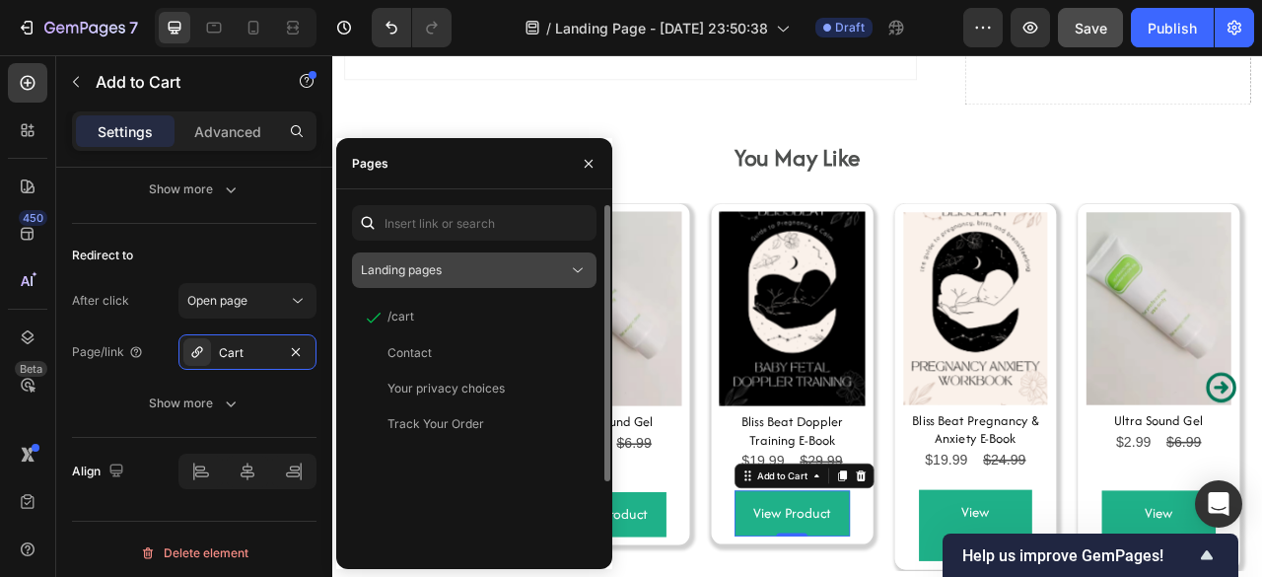
click at [429, 265] on span "Landing pages" at bounding box center [401, 269] width 81 height 15
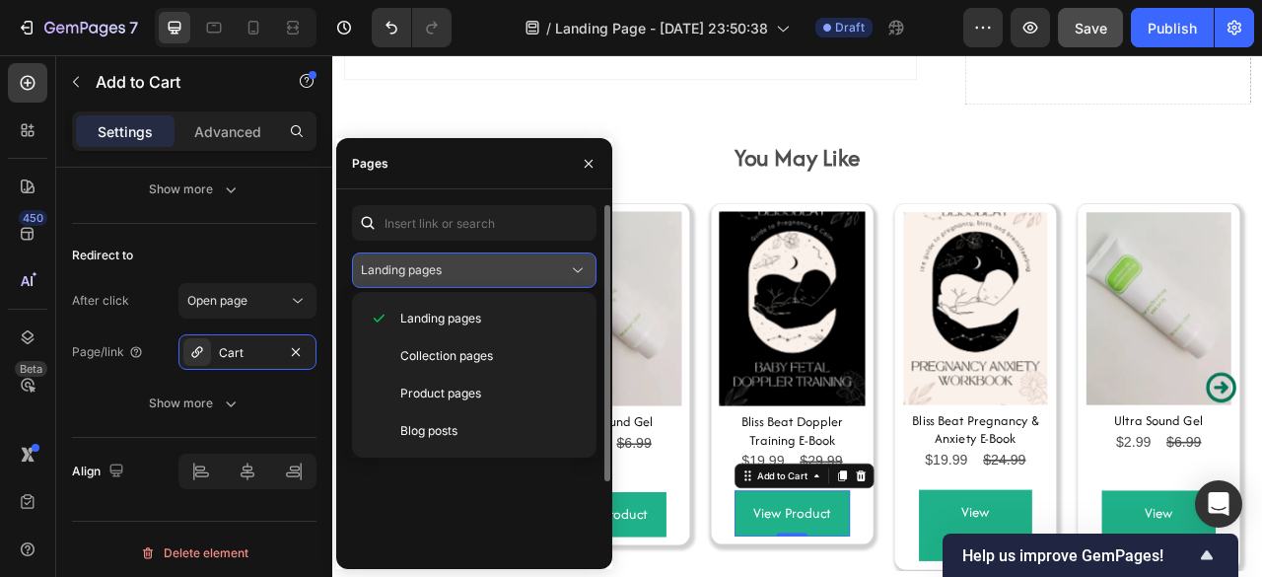
click at [429, 265] on span "Landing pages" at bounding box center [401, 269] width 81 height 15
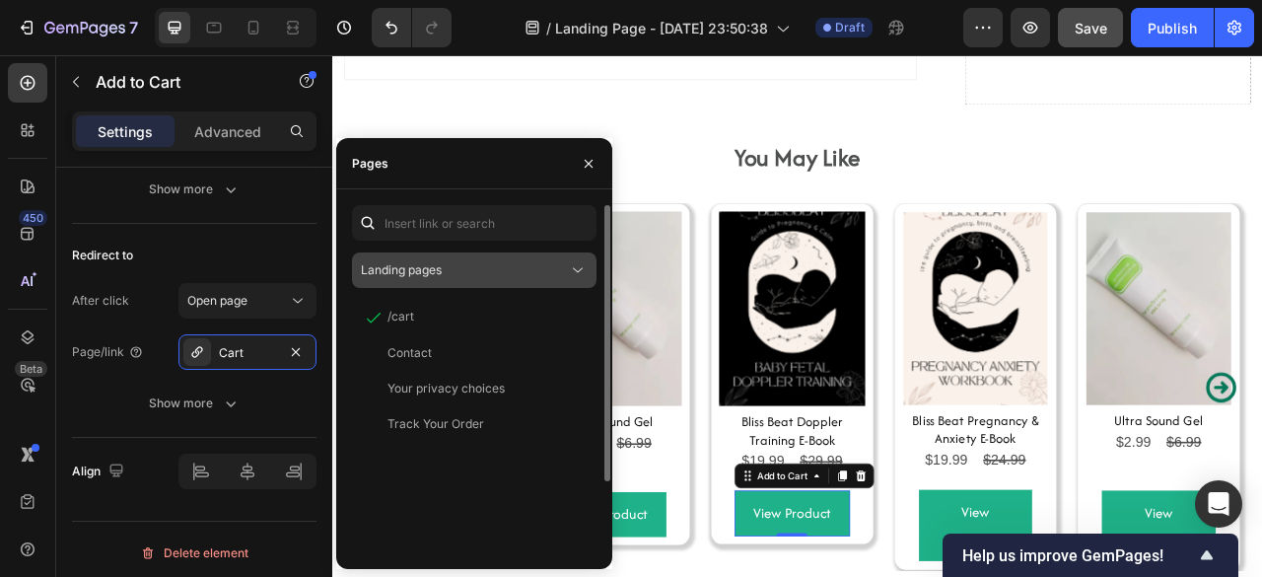
click at [432, 274] on span "Landing pages" at bounding box center [401, 269] width 81 height 15
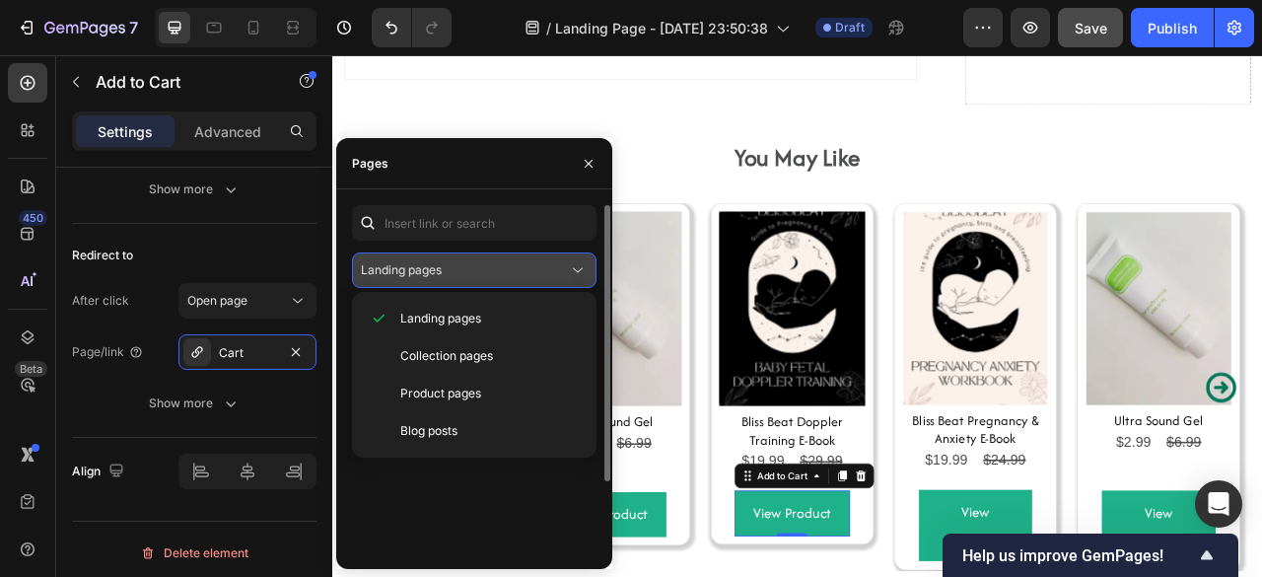
click at [432, 274] on span "Landing pages" at bounding box center [401, 269] width 81 height 15
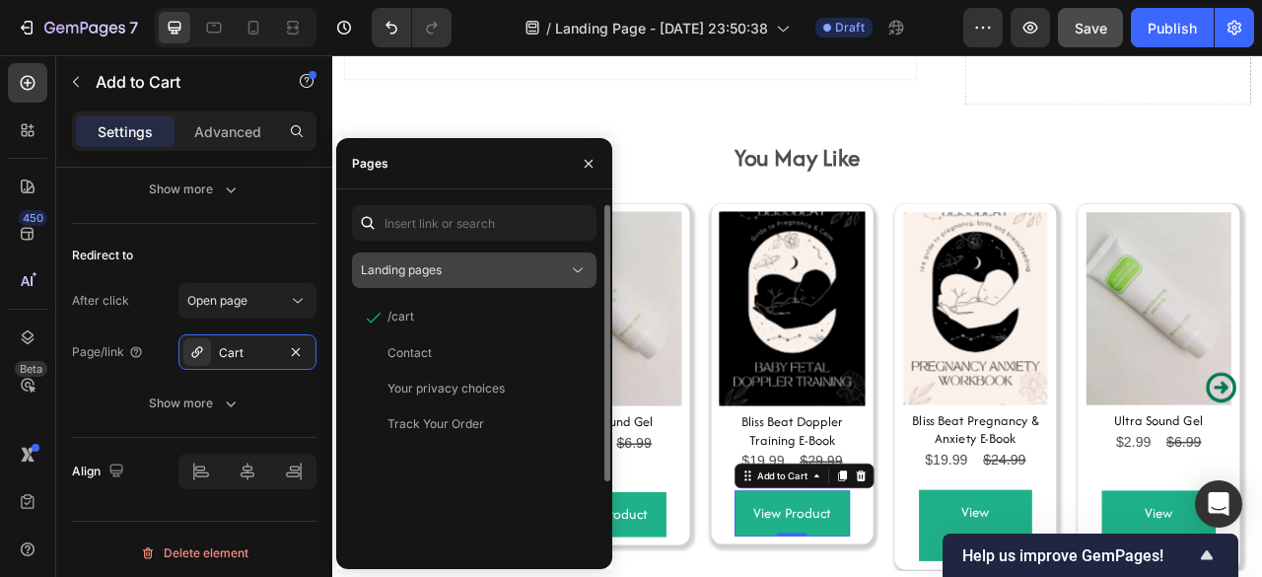
click at [410, 280] on button "Landing pages" at bounding box center [474, 269] width 244 height 35
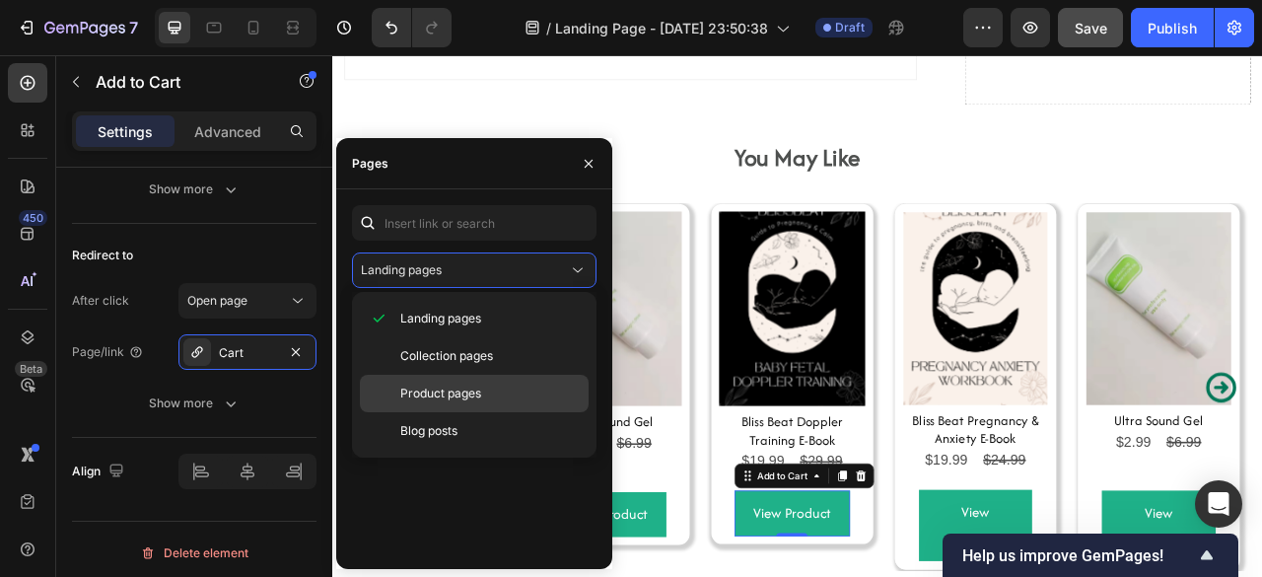
click at [416, 384] on span "Product pages" at bounding box center [440, 393] width 81 height 18
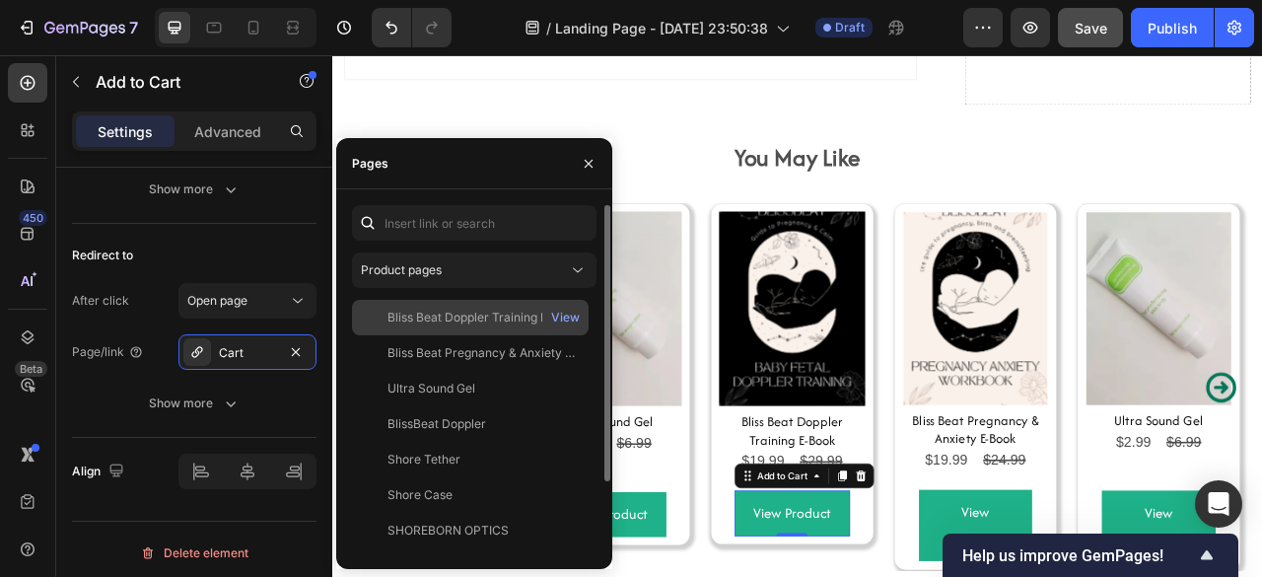
click at [421, 332] on div "Bliss Beat Doppler Training E-Book View" at bounding box center [470, 317] width 237 height 35
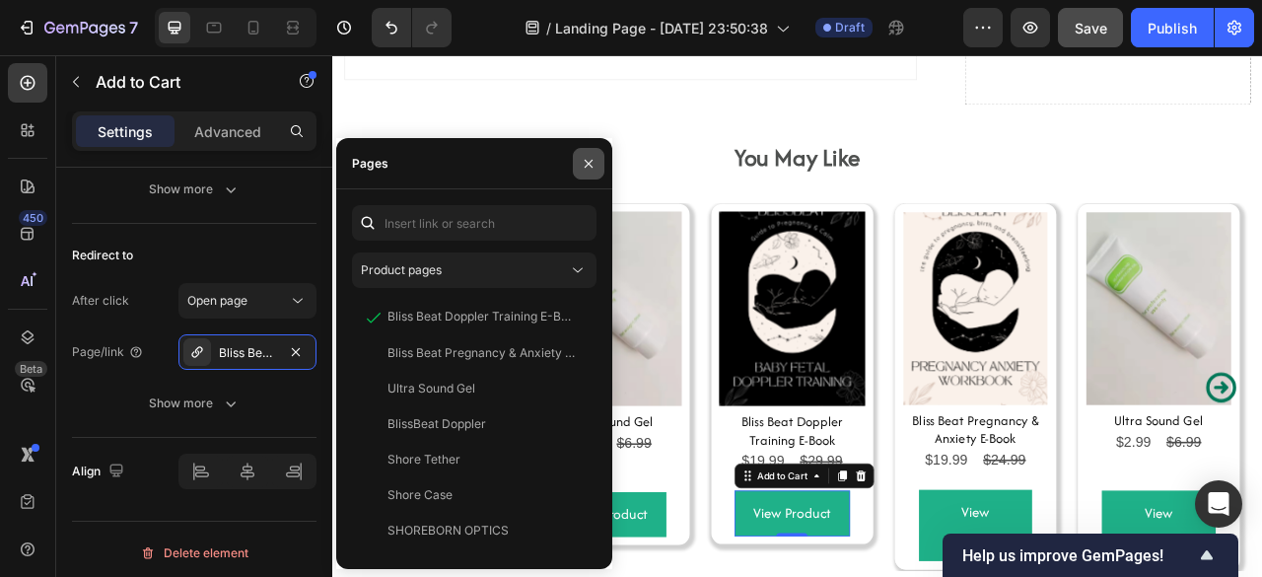
click at [590, 147] on div at bounding box center [588, 163] width 47 height 50
click at [598, 159] on button "button" at bounding box center [589, 164] width 32 height 32
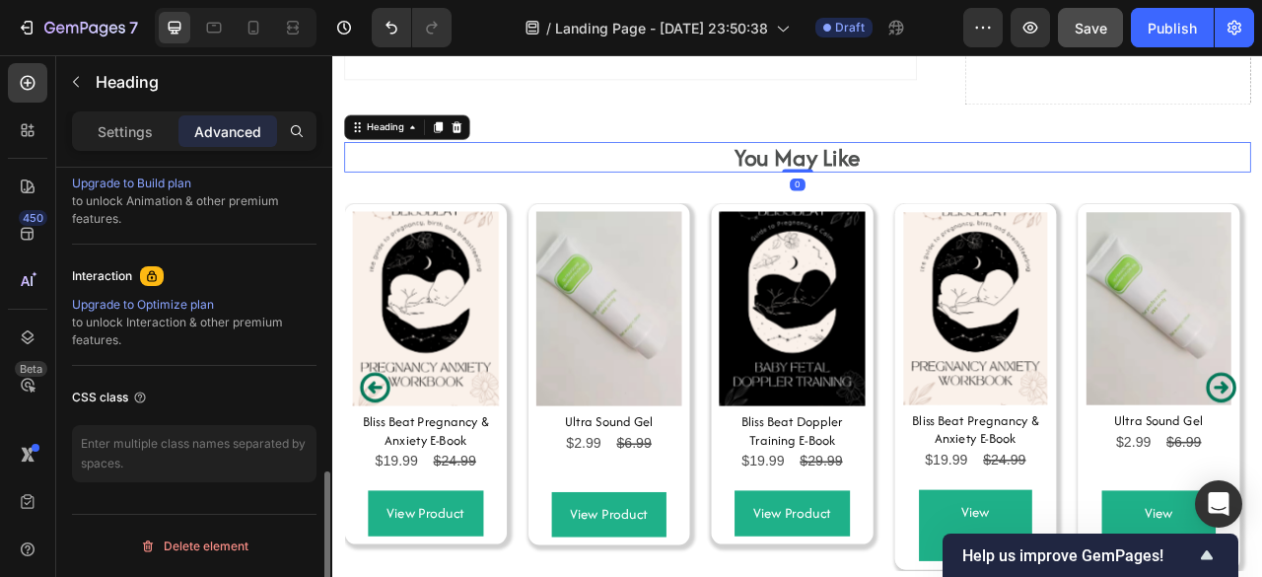
scroll to position [0, 0]
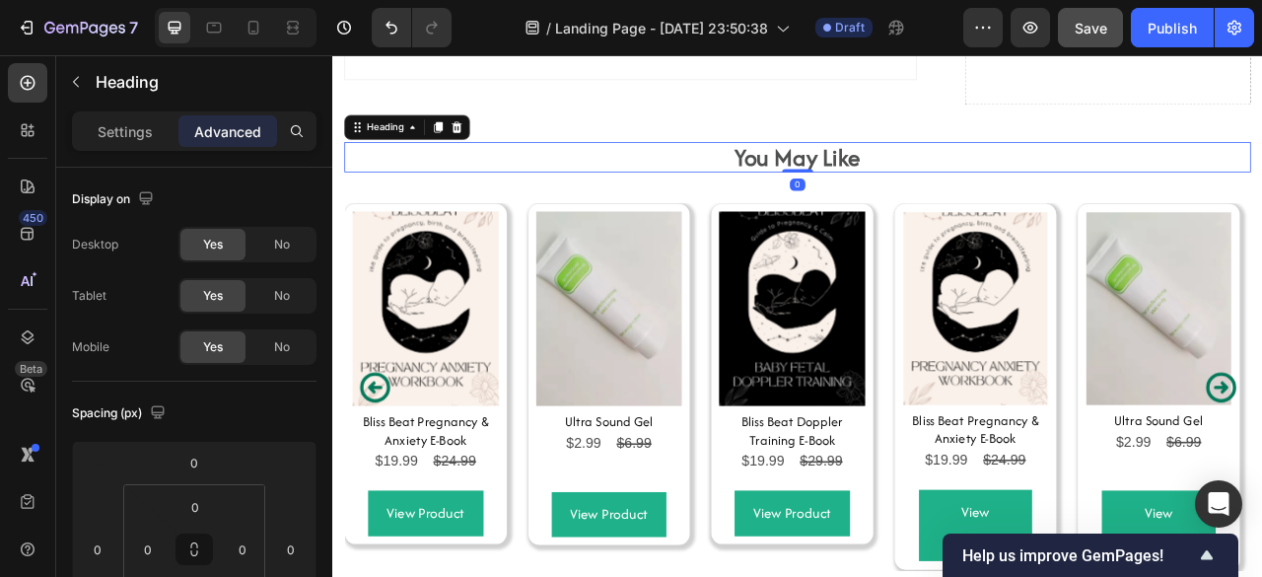
click at [671, 187] on p "⁠⁠⁠⁠⁠⁠⁠ You May Like" at bounding box center [923, 185] width 1149 height 34
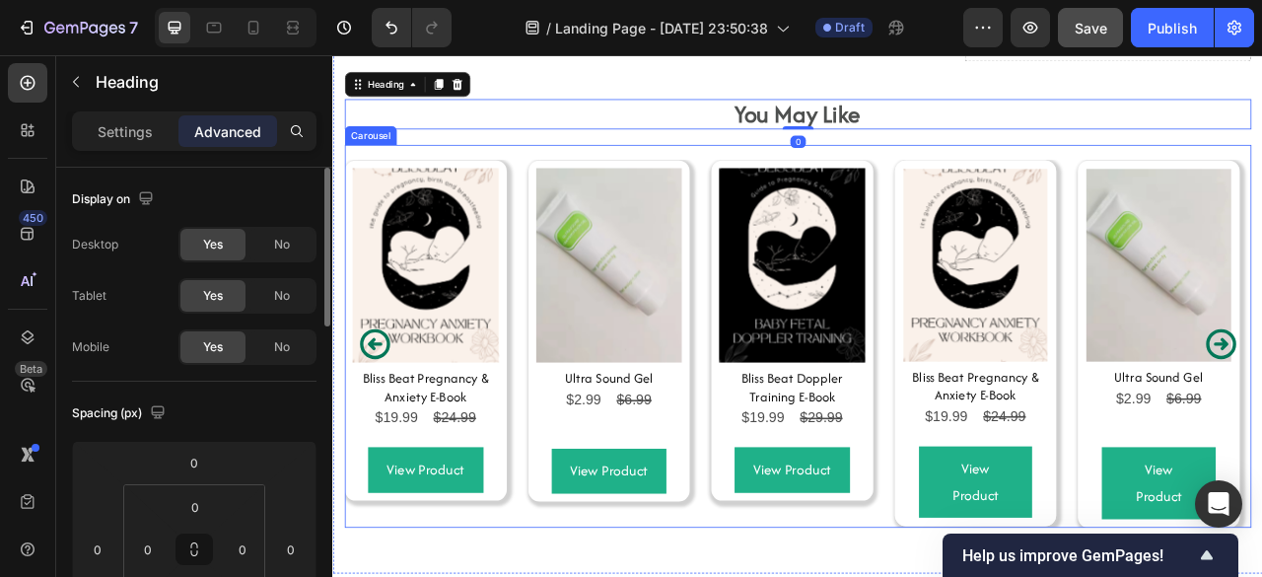
scroll to position [9957, 0]
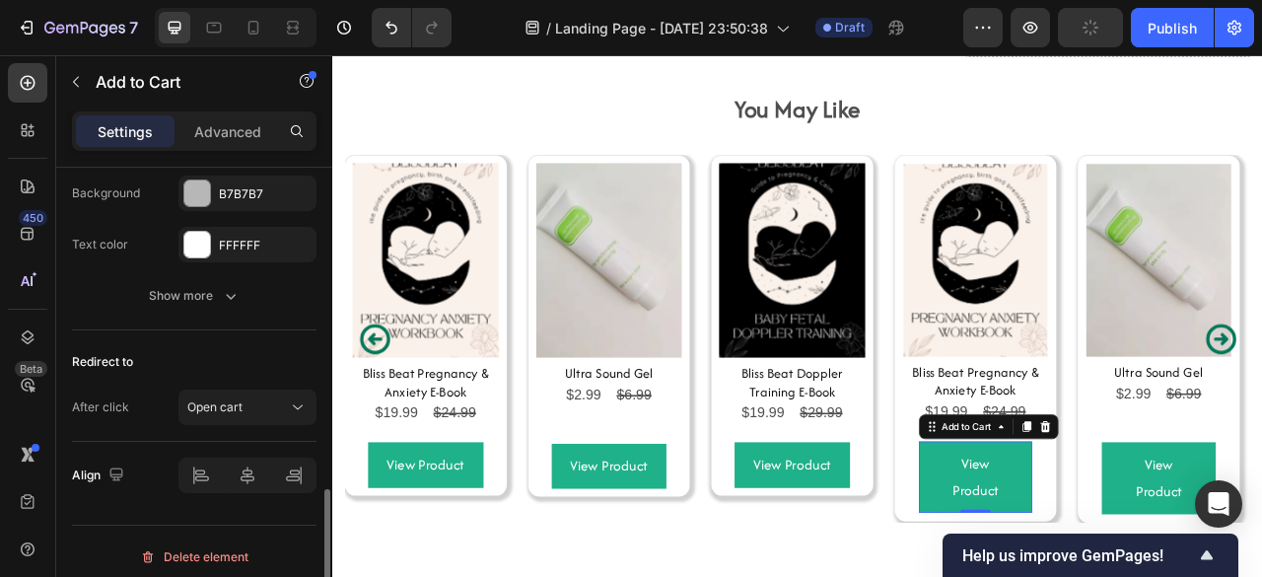
scroll to position [1640, 0]
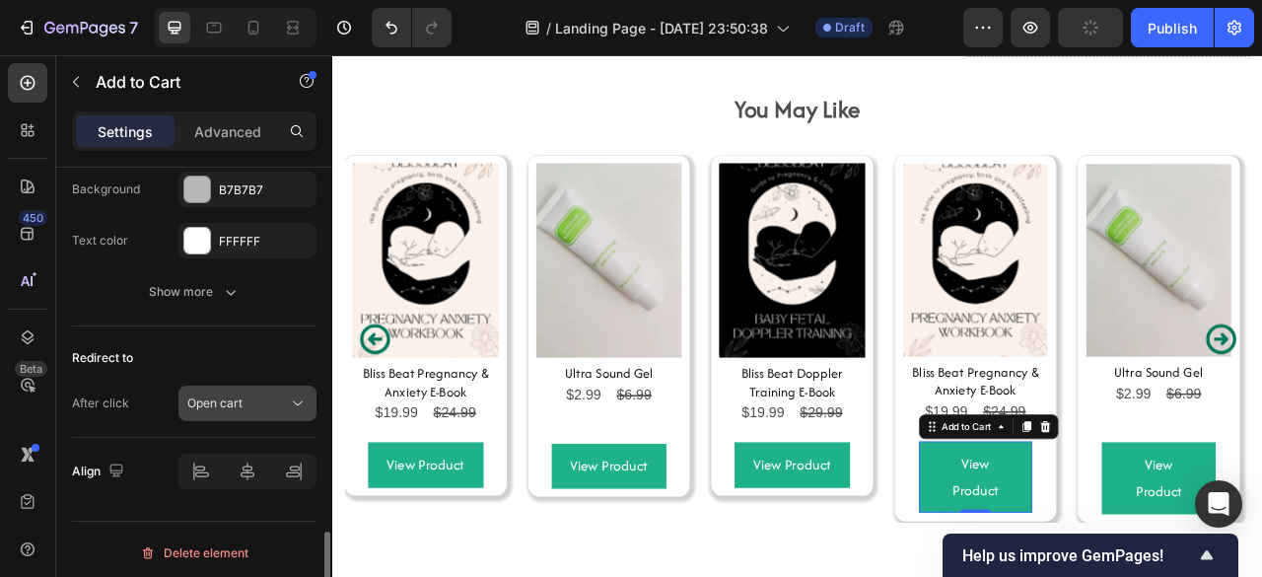
click at [200, 410] on button "Open cart" at bounding box center [247, 402] width 138 height 35
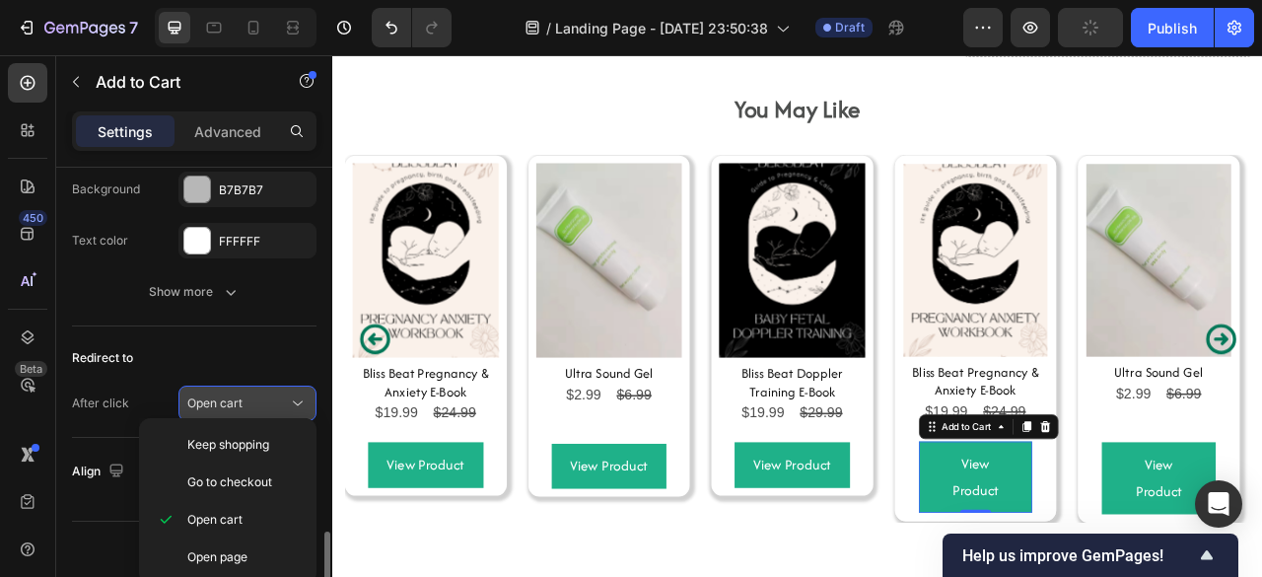
click at [200, 410] on button "Open cart" at bounding box center [247, 402] width 138 height 35
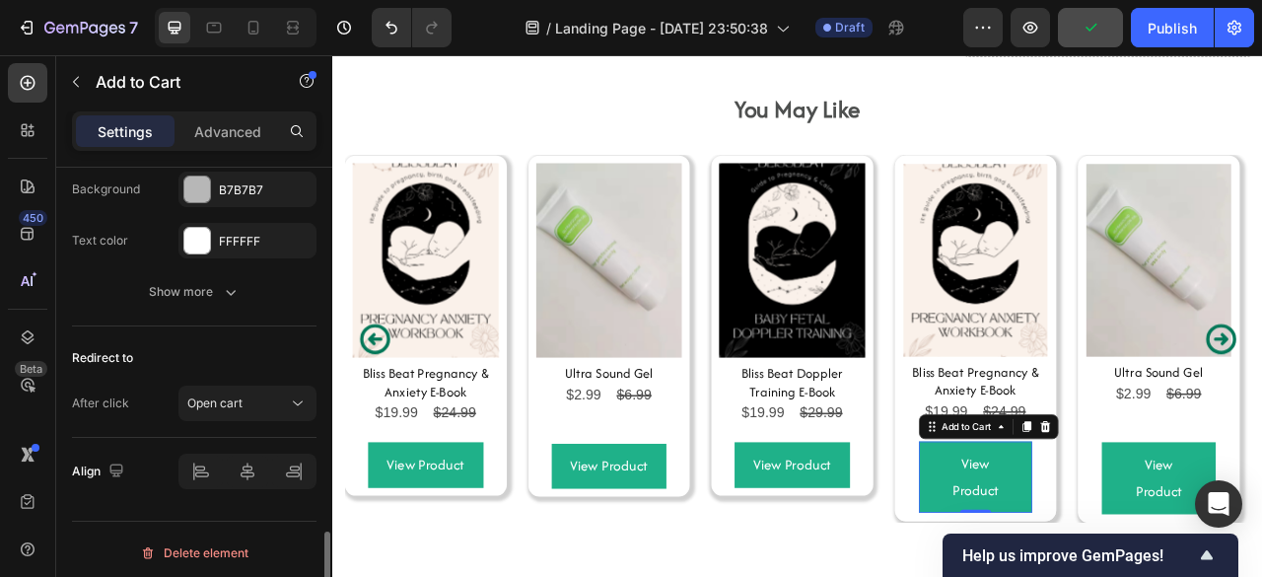
click at [203, 376] on div "Redirect to After click Open cart" at bounding box center [194, 381] width 244 height 111
click at [200, 385] on button "Open cart" at bounding box center [247, 402] width 138 height 35
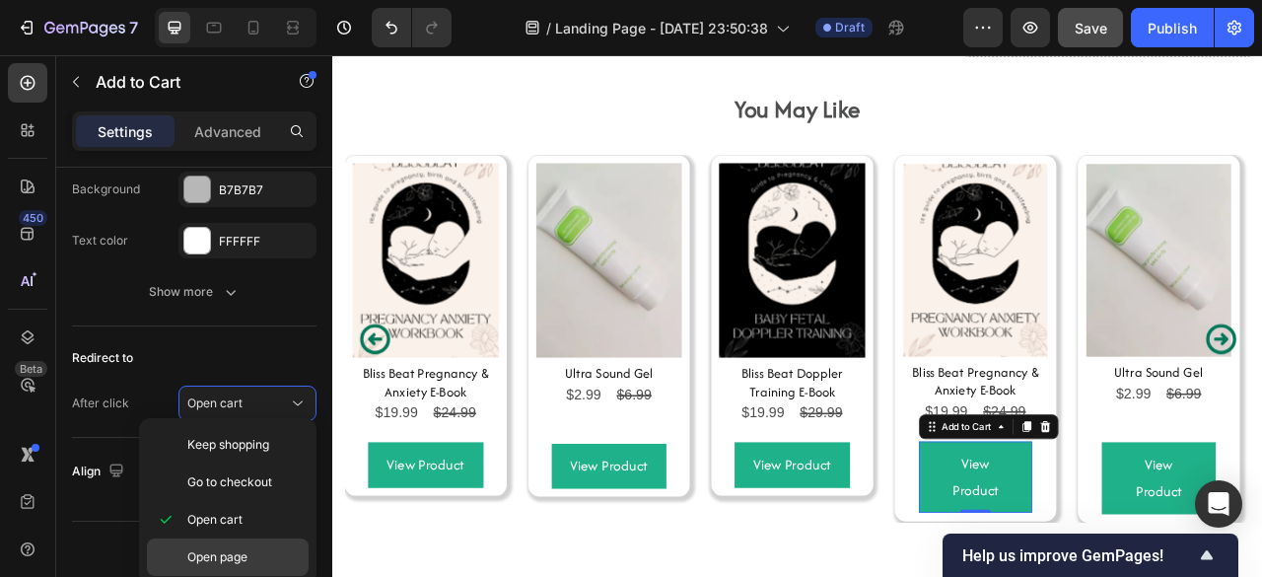
click at [217, 544] on div "Open page" at bounding box center [228, 556] width 162 height 37
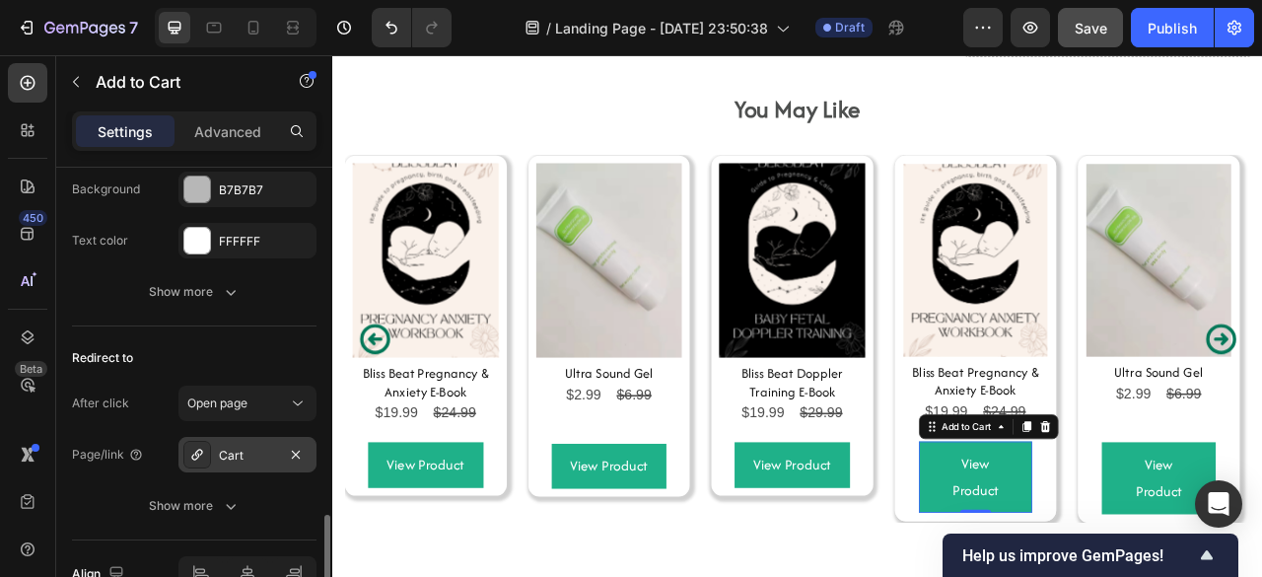
click at [219, 460] on div "Cart" at bounding box center [247, 454] width 138 height 35
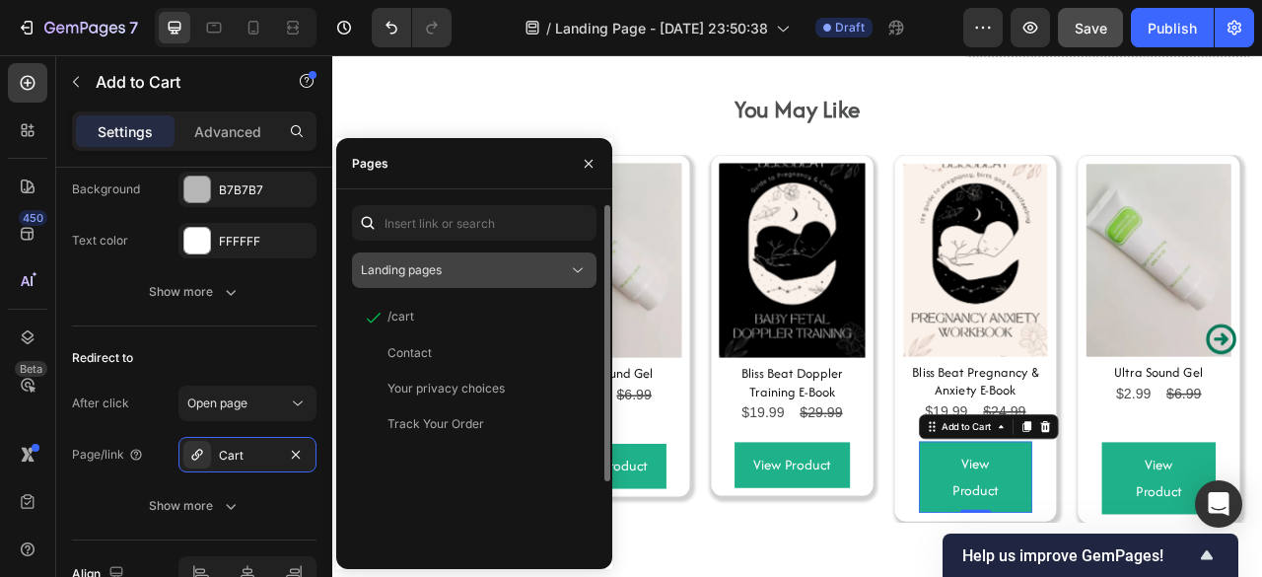
click at [417, 279] on div "Landing pages" at bounding box center [474, 270] width 227 height 20
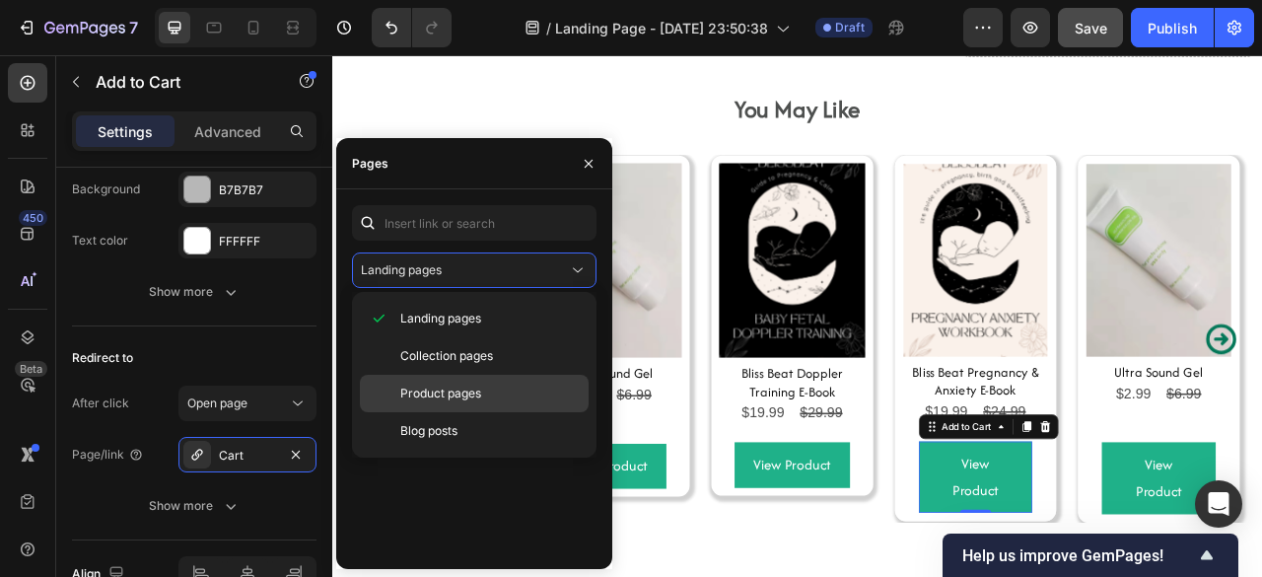
click at [416, 385] on span "Product pages" at bounding box center [440, 393] width 81 height 18
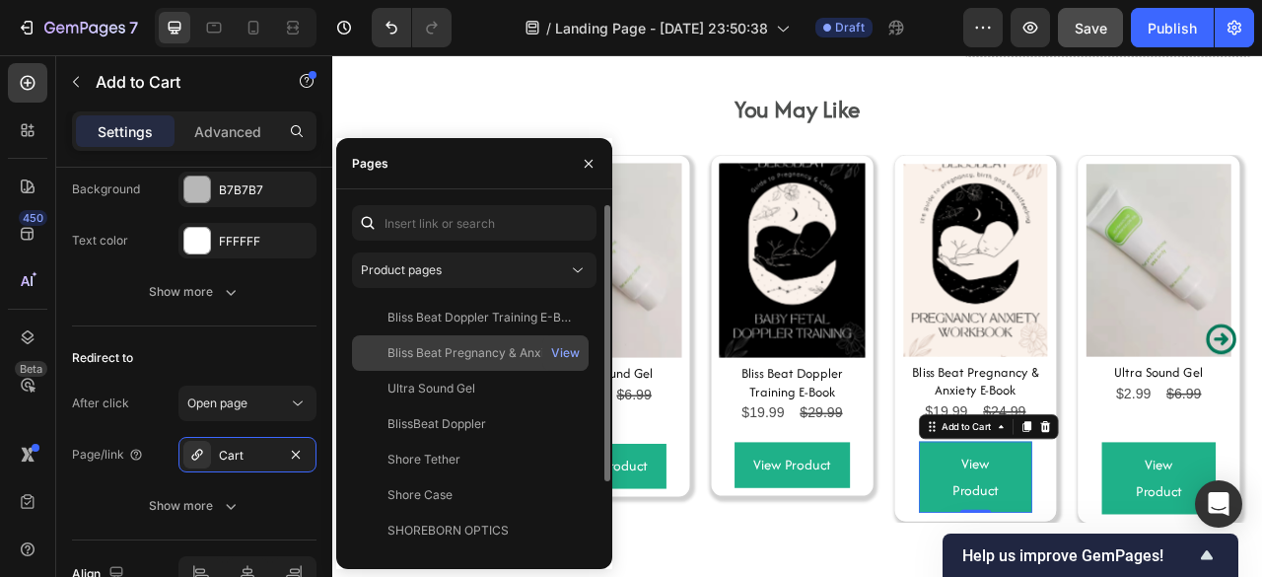
click at [421, 352] on div "Bliss Beat Pregnancy & Anxiety E-Book" at bounding box center [481, 353] width 189 height 18
click at [421, 352] on div "Bliss Beat Pregnancy & Anxiety E-Book" at bounding box center [481, 352] width 189 height 18
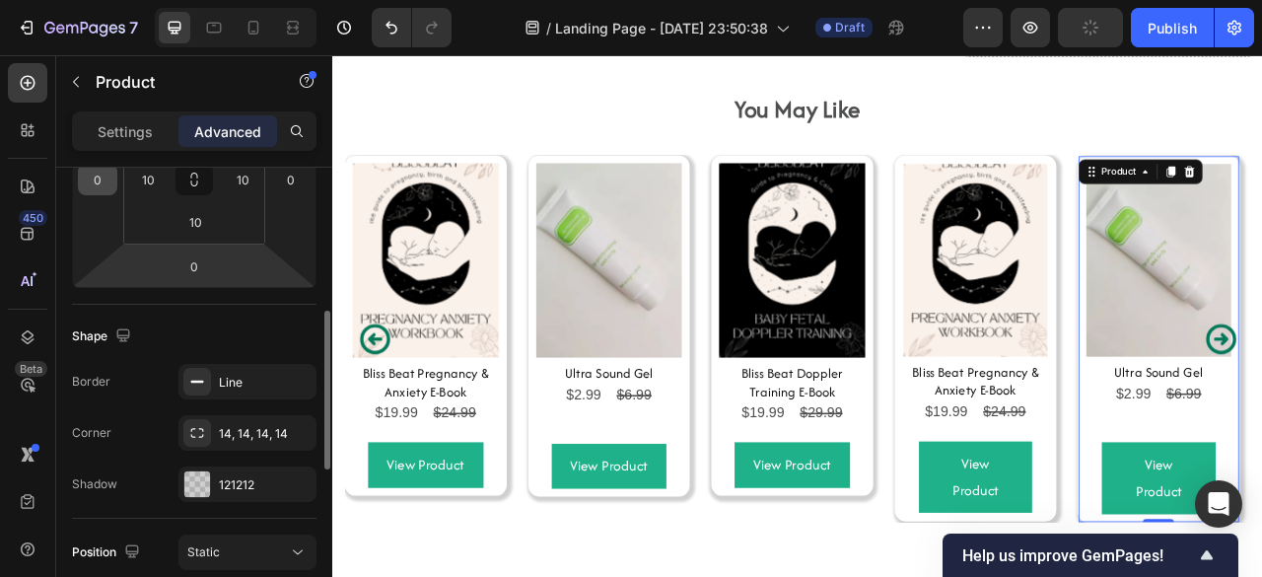
scroll to position [359, 0]
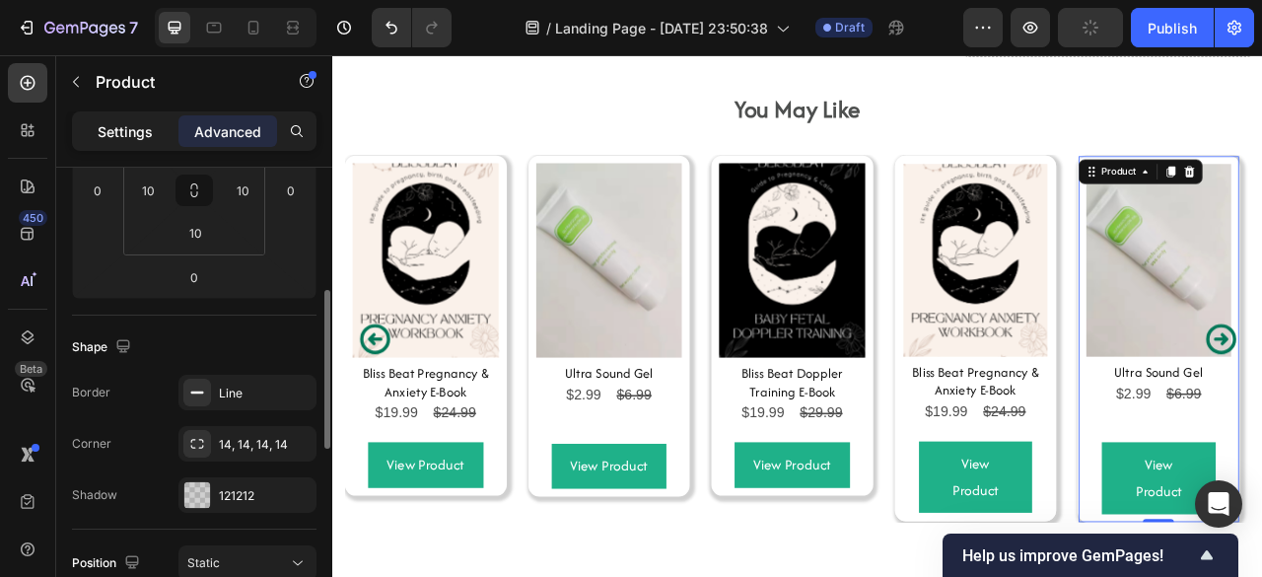
click at [125, 137] on p "Settings" at bounding box center [125, 131] width 55 height 21
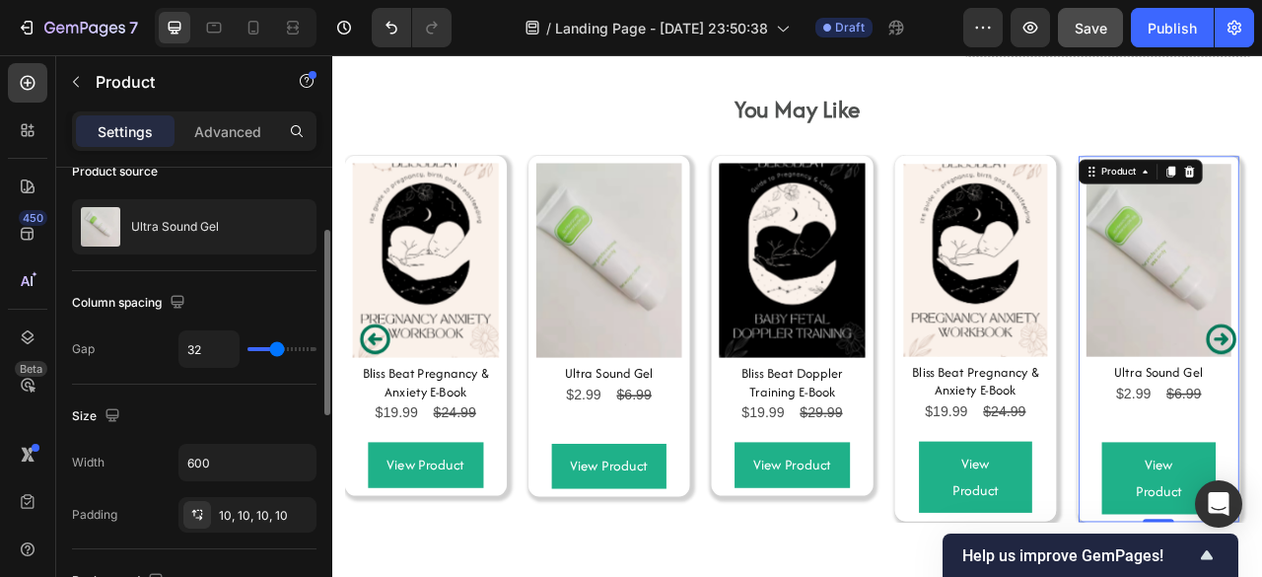
scroll to position [163, 0]
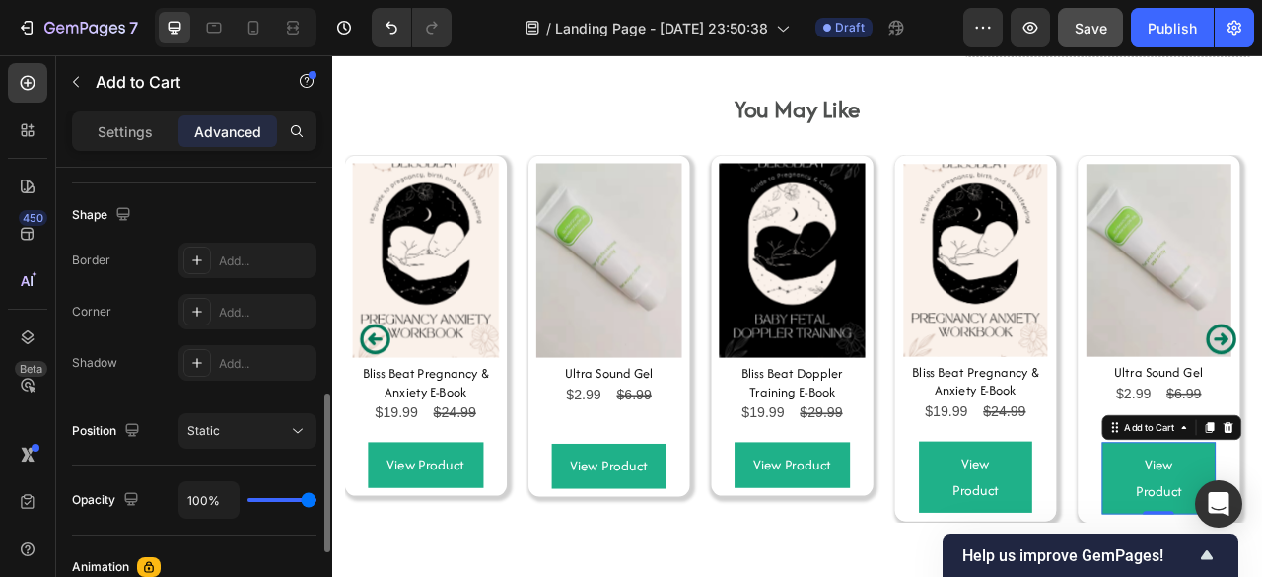
scroll to position [477, 0]
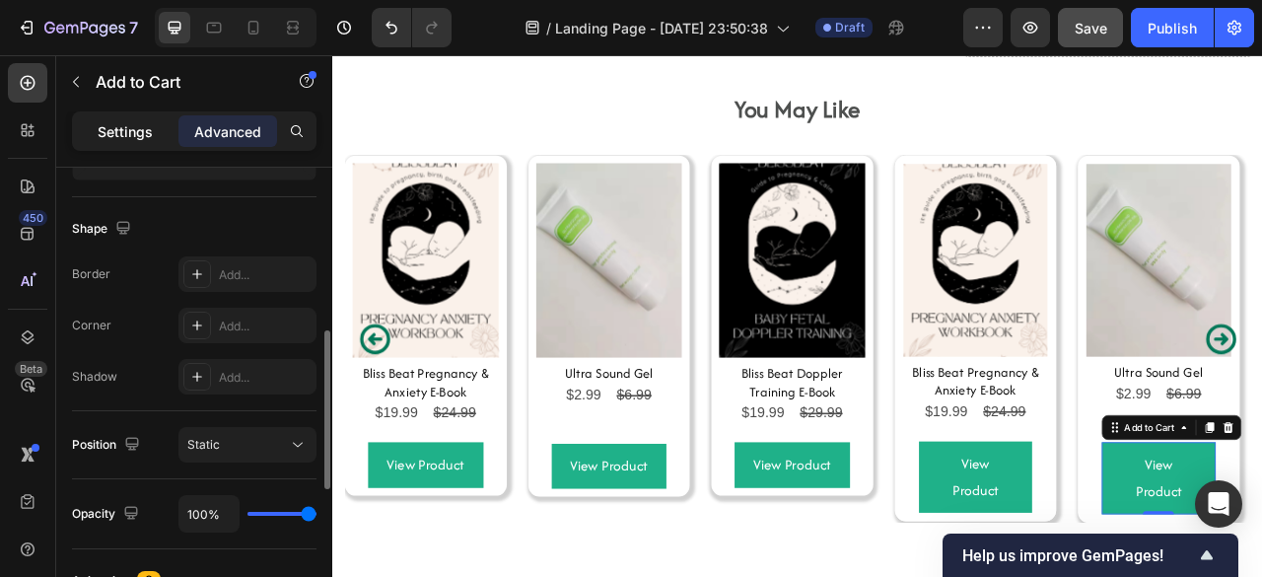
click at [89, 118] on div "Settings" at bounding box center [125, 131] width 99 height 32
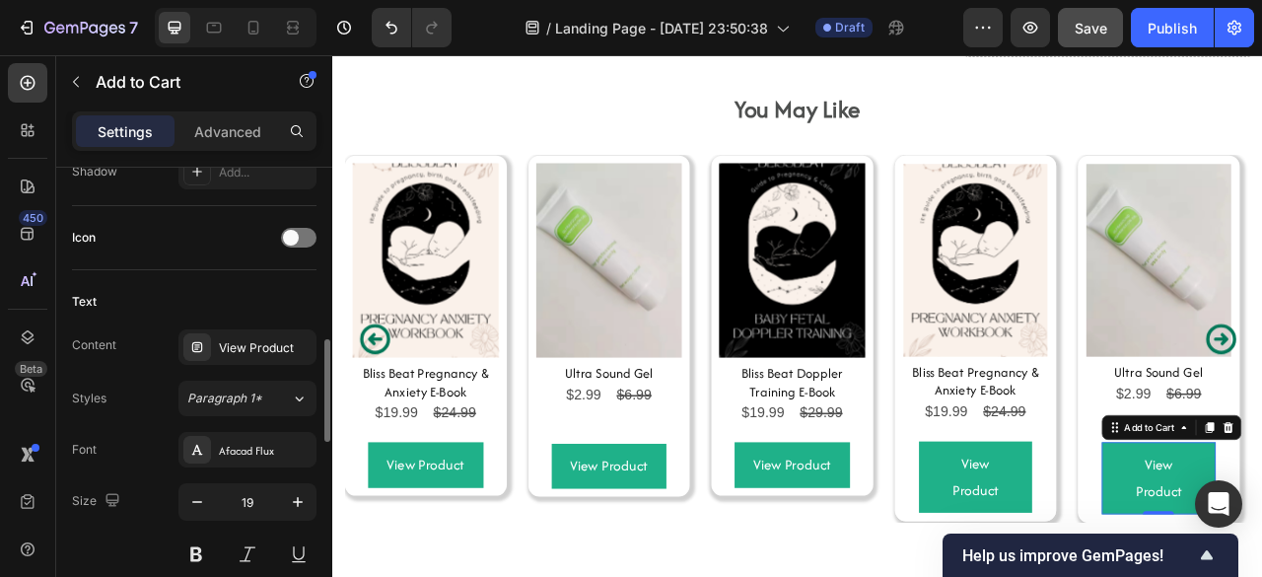
scroll to position [790, 0]
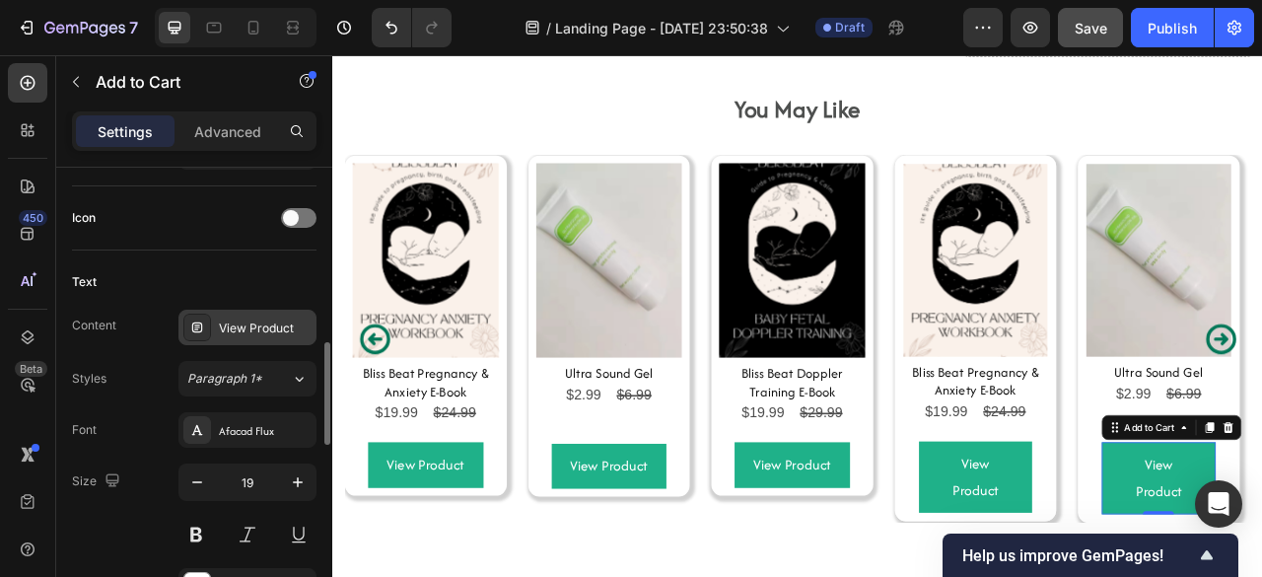
click at [253, 328] on div "View Product" at bounding box center [265, 328] width 93 height 18
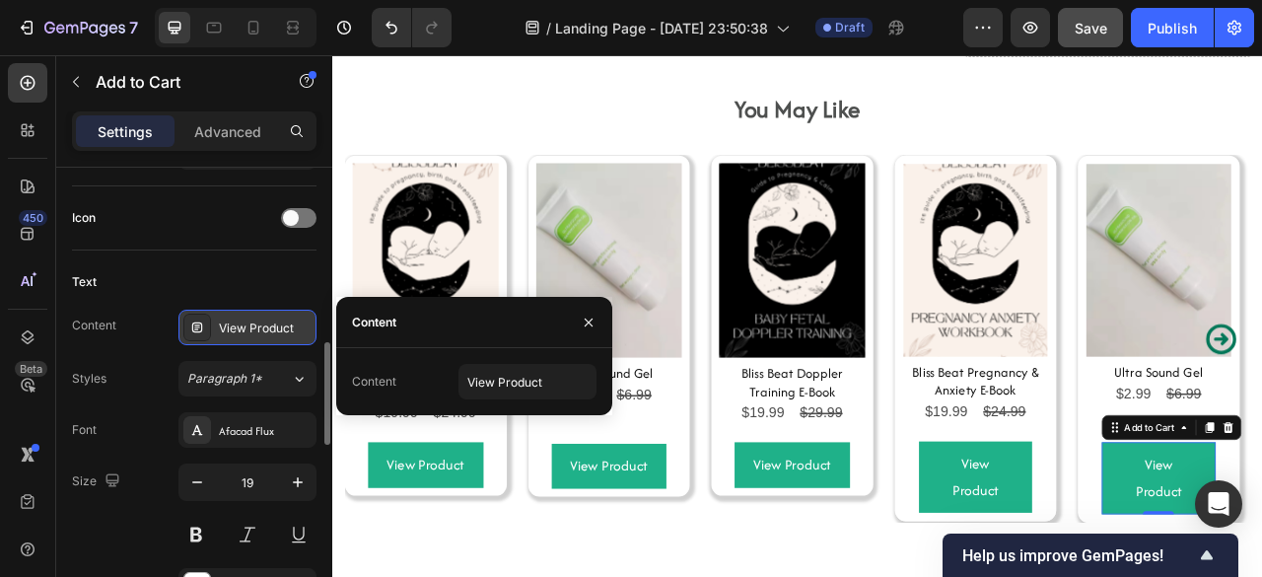
click at [253, 328] on div "View Product" at bounding box center [265, 328] width 93 height 18
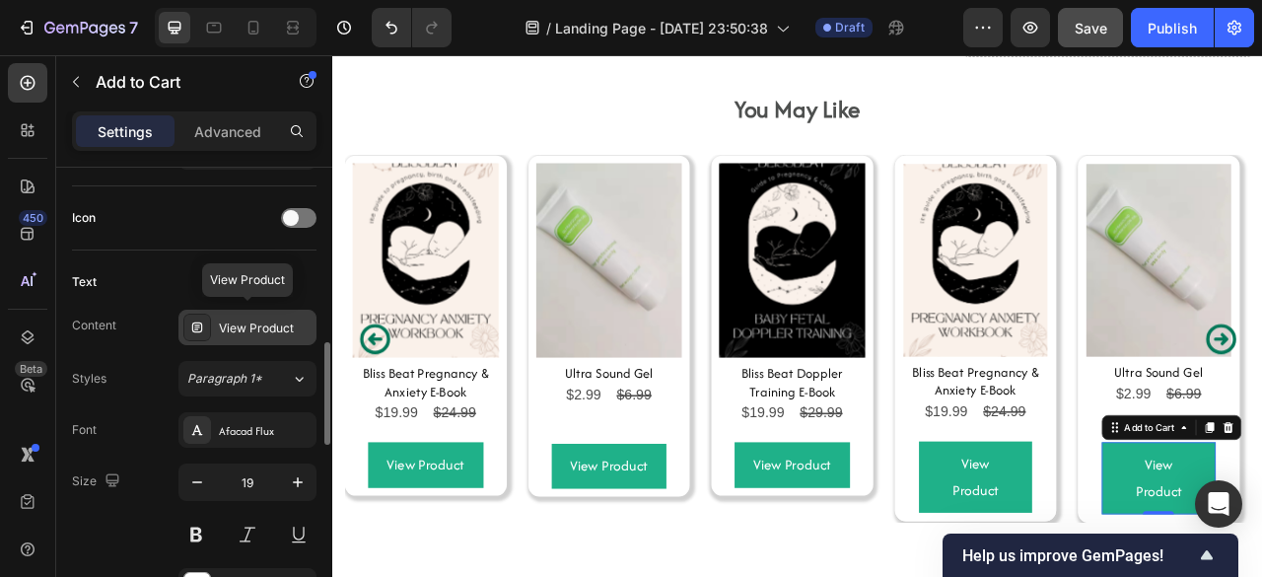
click at [253, 328] on div "View Product" at bounding box center [265, 328] width 93 height 18
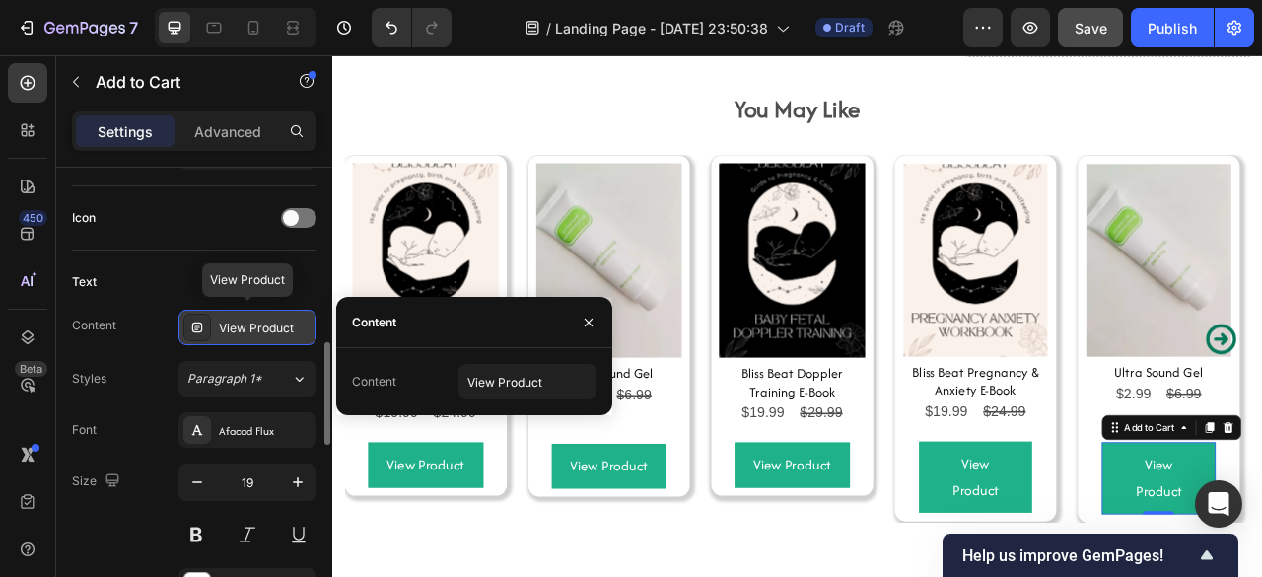
click at [253, 328] on div "View Product" at bounding box center [265, 328] width 93 height 18
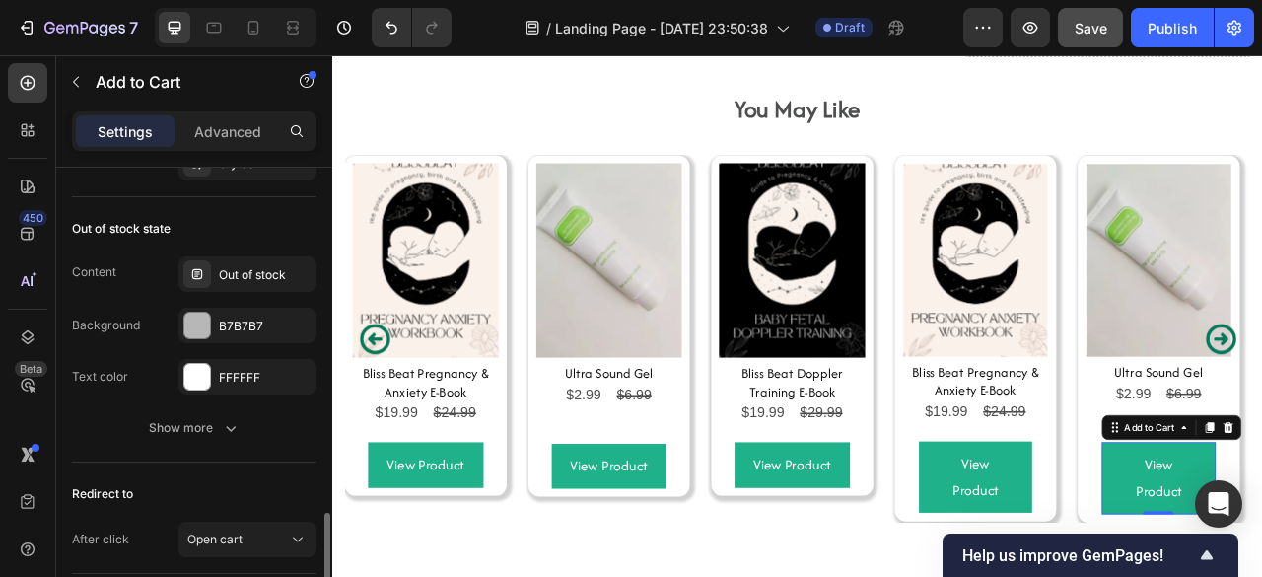
scroll to position [1640, 0]
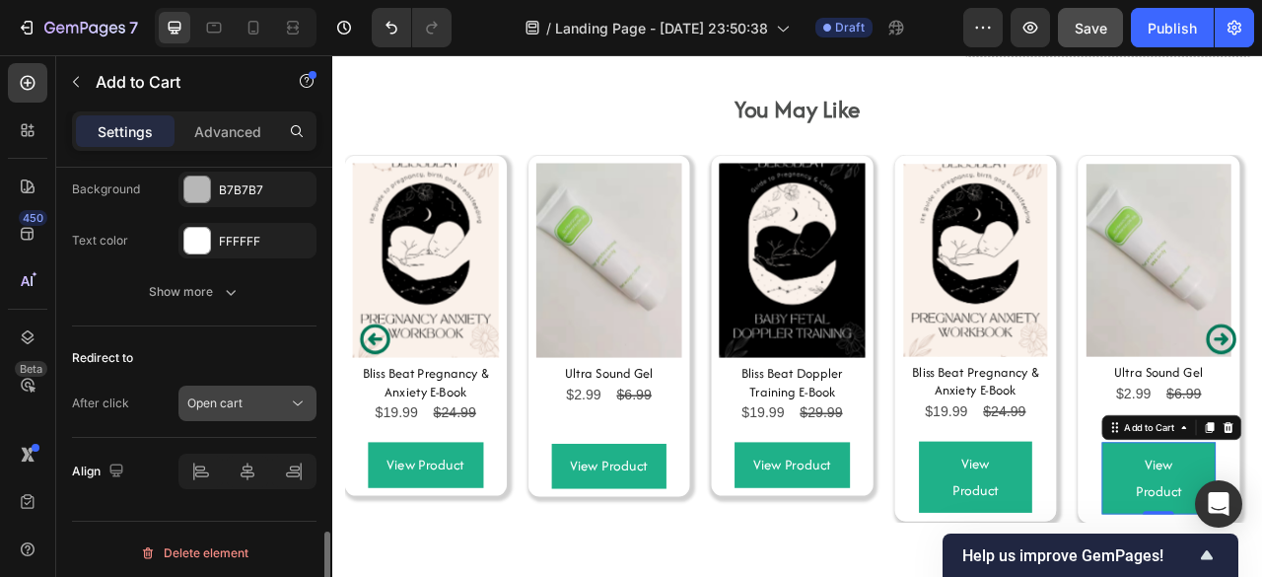
click at [219, 399] on span "Open cart" at bounding box center [214, 402] width 55 height 15
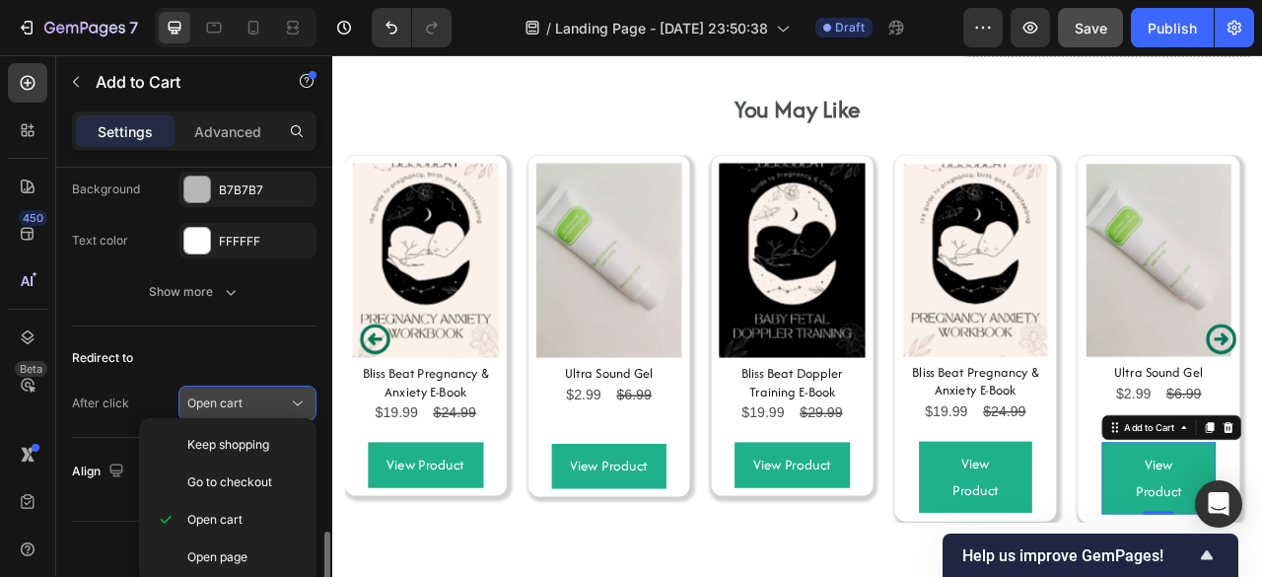
click at [219, 399] on span "Open cart" at bounding box center [214, 402] width 55 height 15
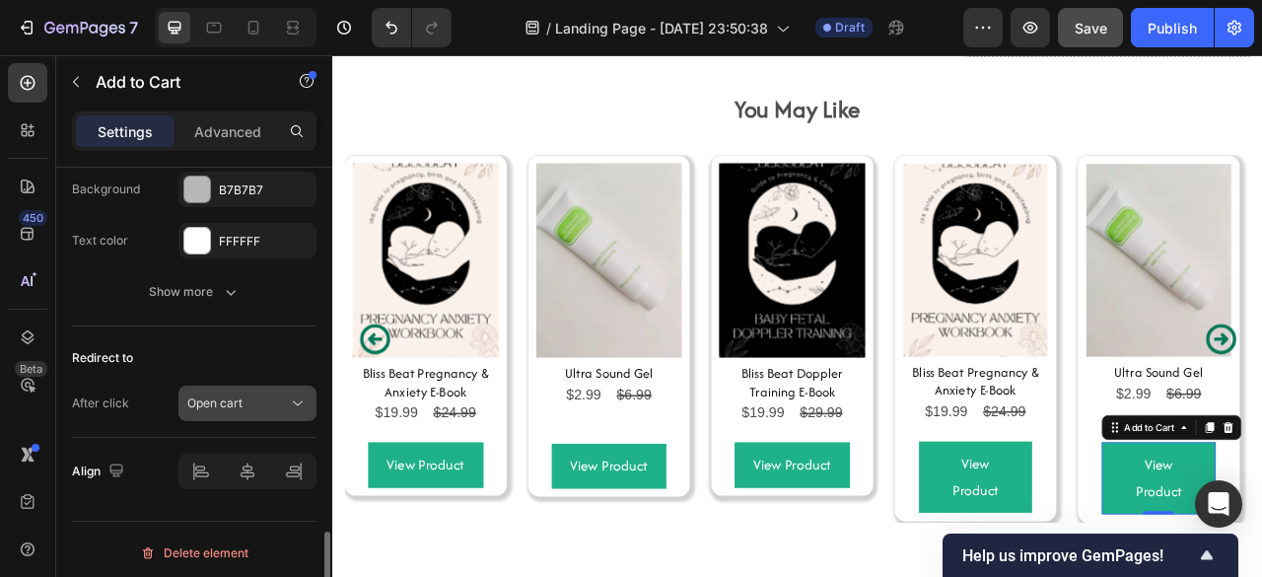
click at [208, 395] on span "Open cart" at bounding box center [214, 402] width 55 height 15
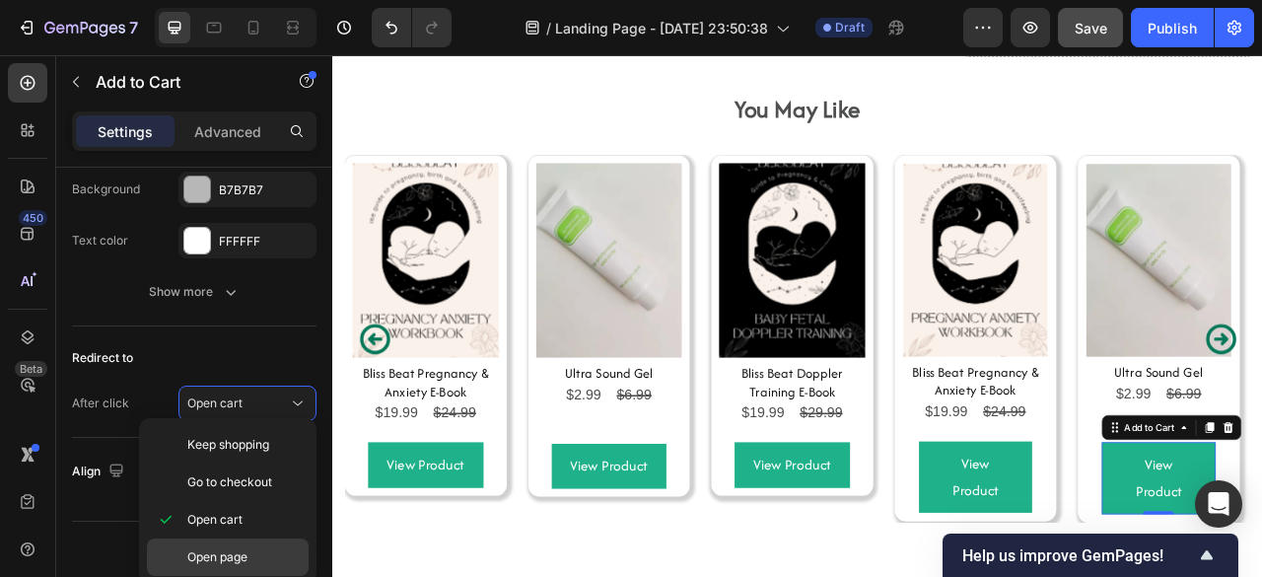
click at [212, 548] on span "Open page" at bounding box center [217, 557] width 60 height 18
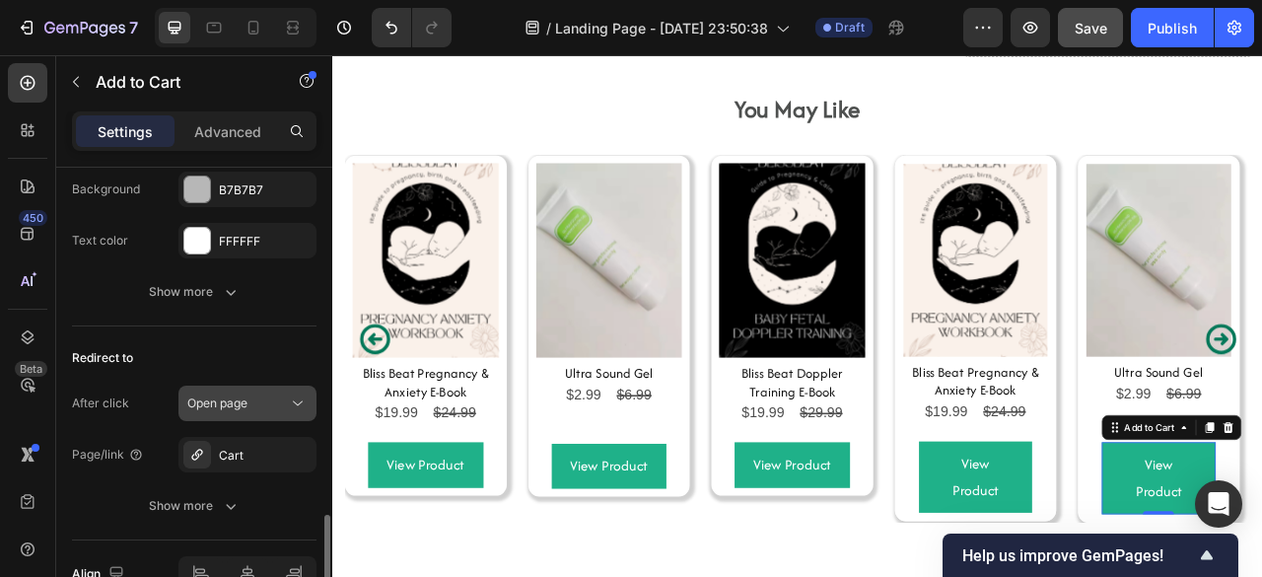
scroll to position [1743, 0]
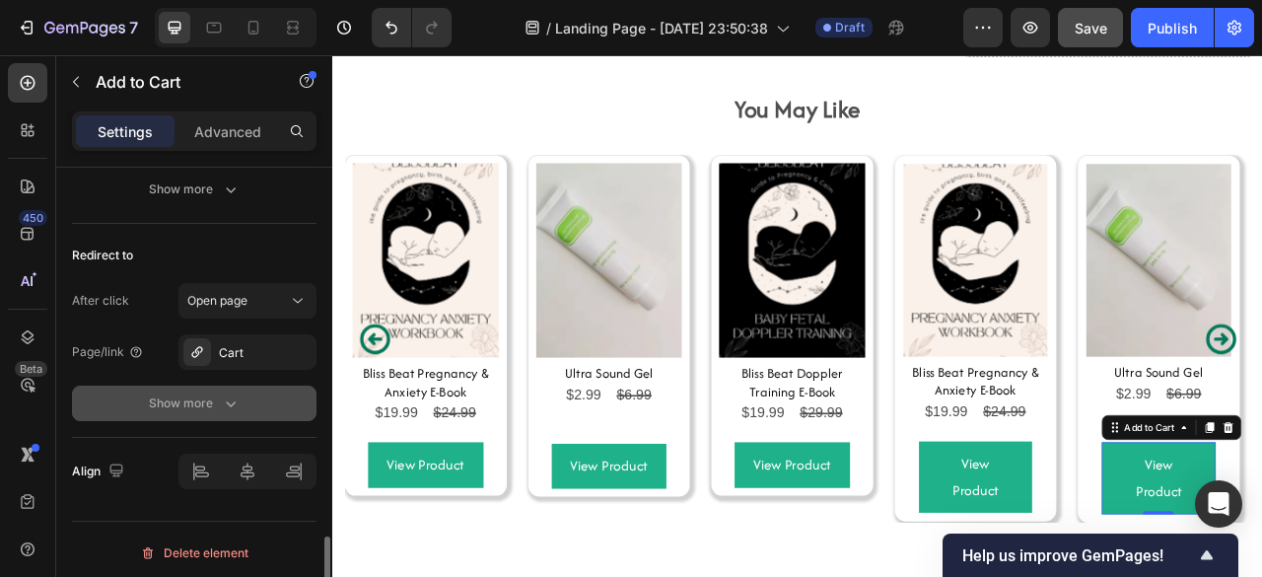
click at [223, 385] on button "Show more" at bounding box center [194, 402] width 244 height 35
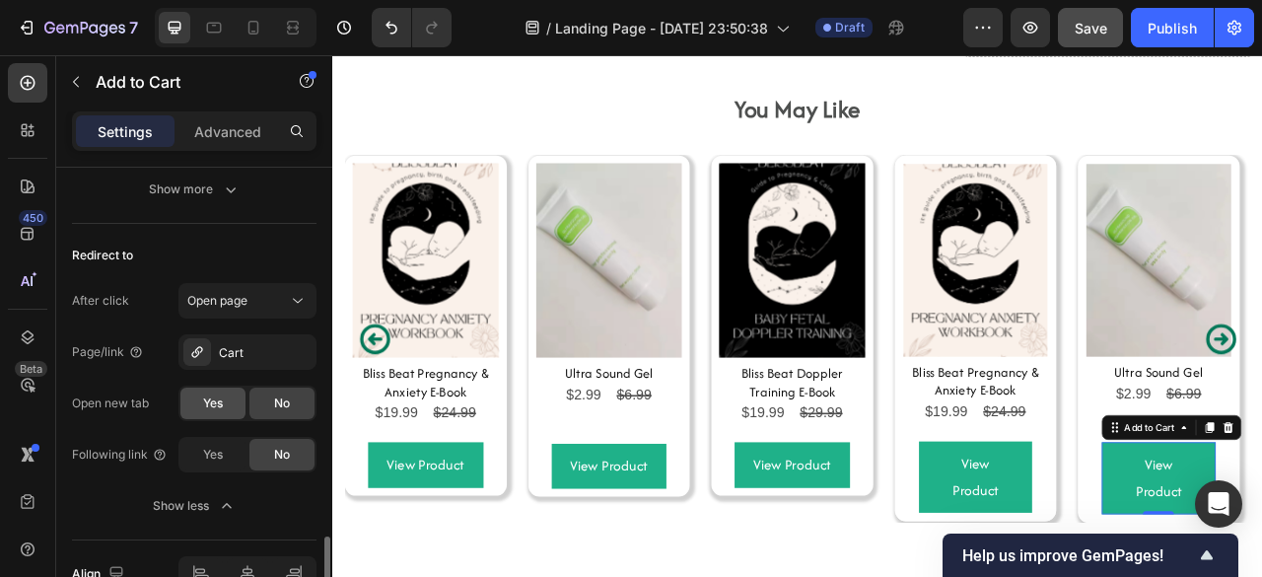
scroll to position [1845, 0]
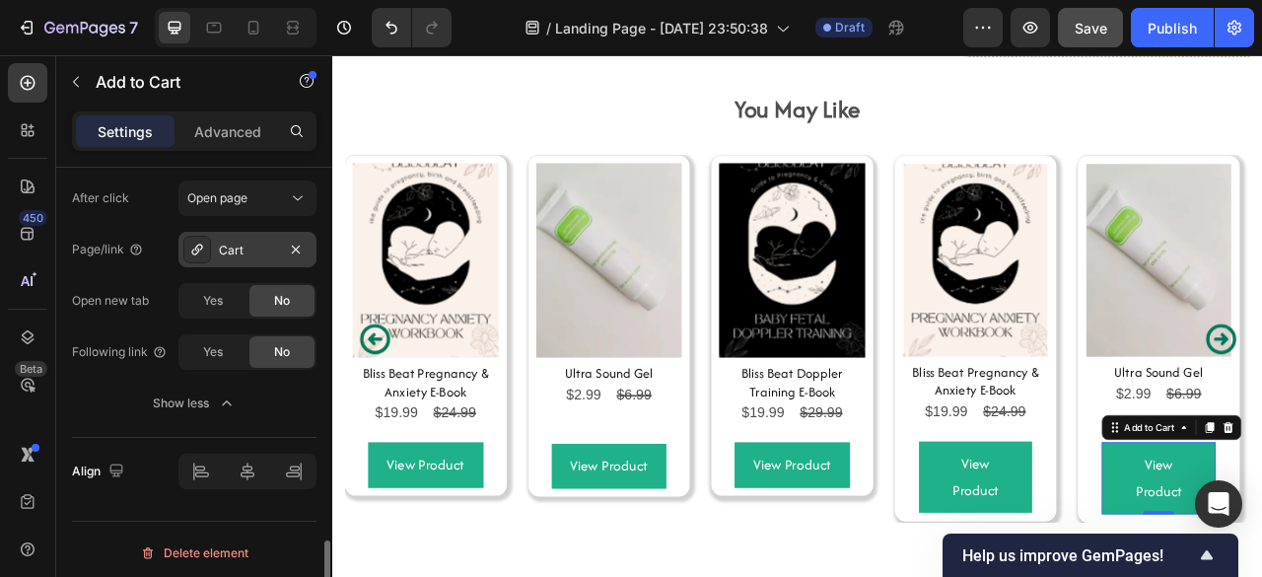
click at [224, 249] on div "Cart" at bounding box center [247, 250] width 57 height 18
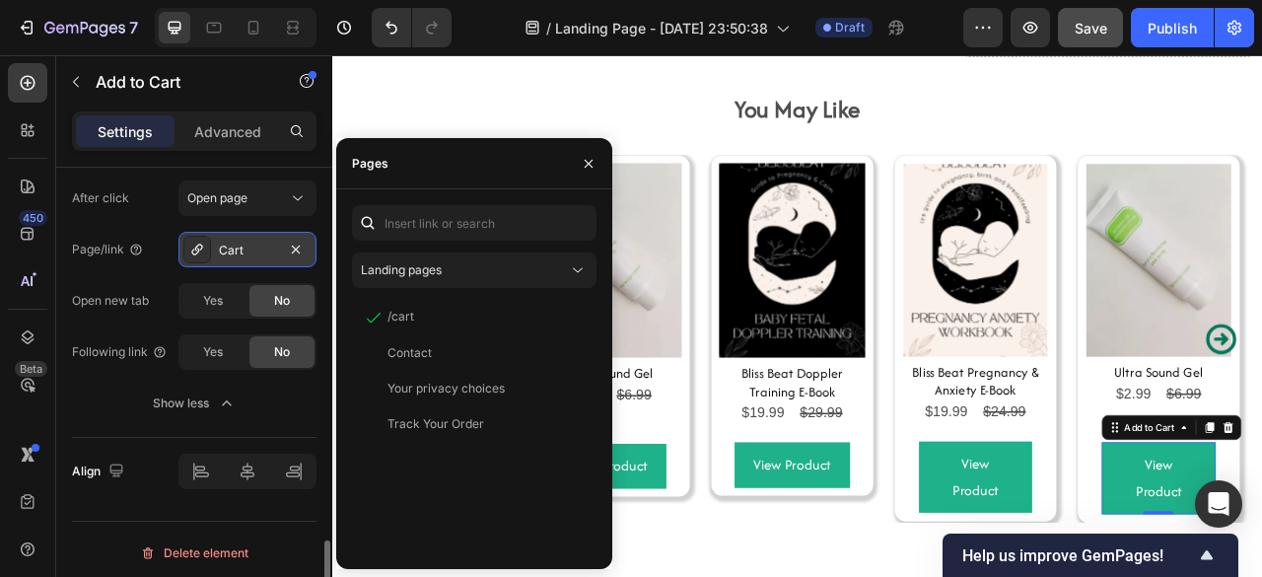
click at [224, 249] on div "Cart" at bounding box center [247, 250] width 57 height 18
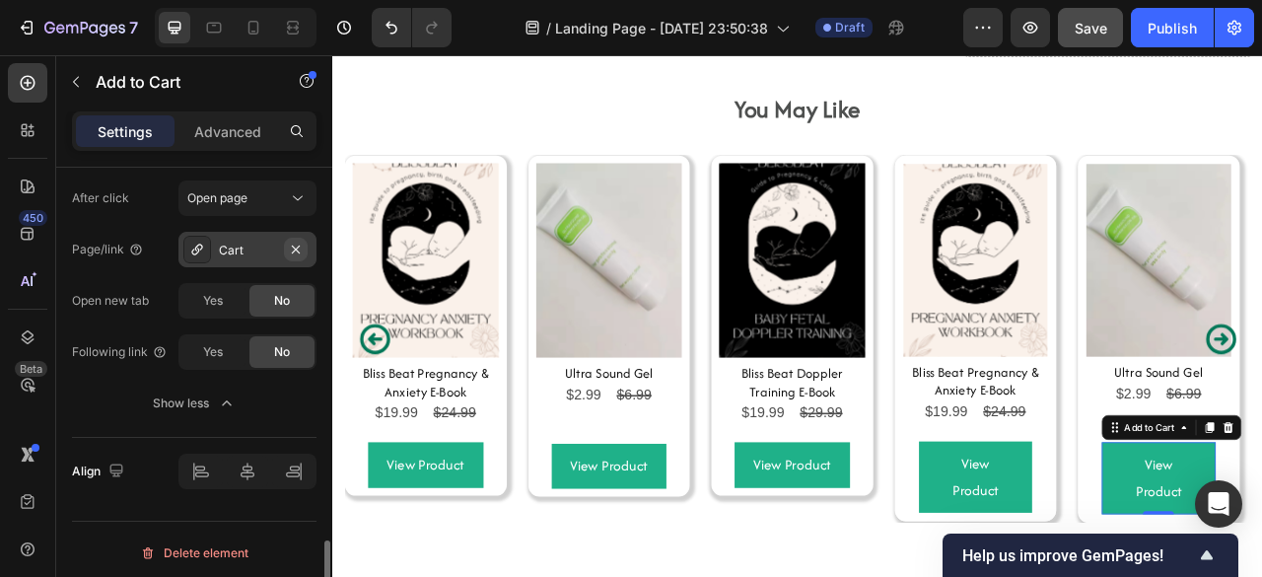
click at [294, 242] on icon "button" at bounding box center [296, 249] width 16 height 16
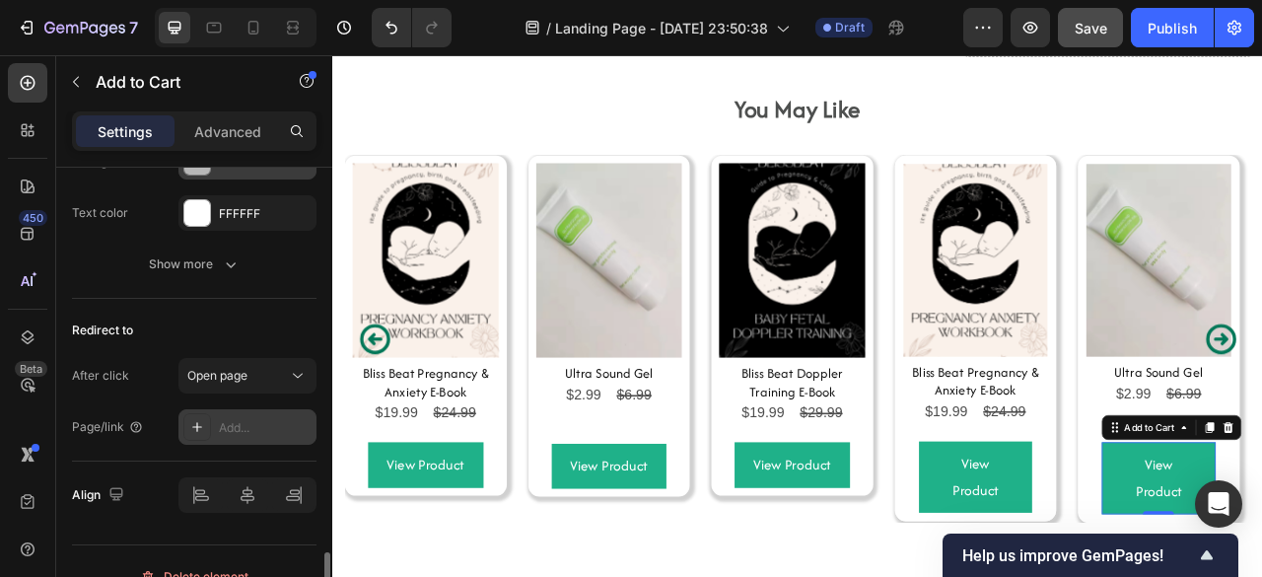
scroll to position [1691, 0]
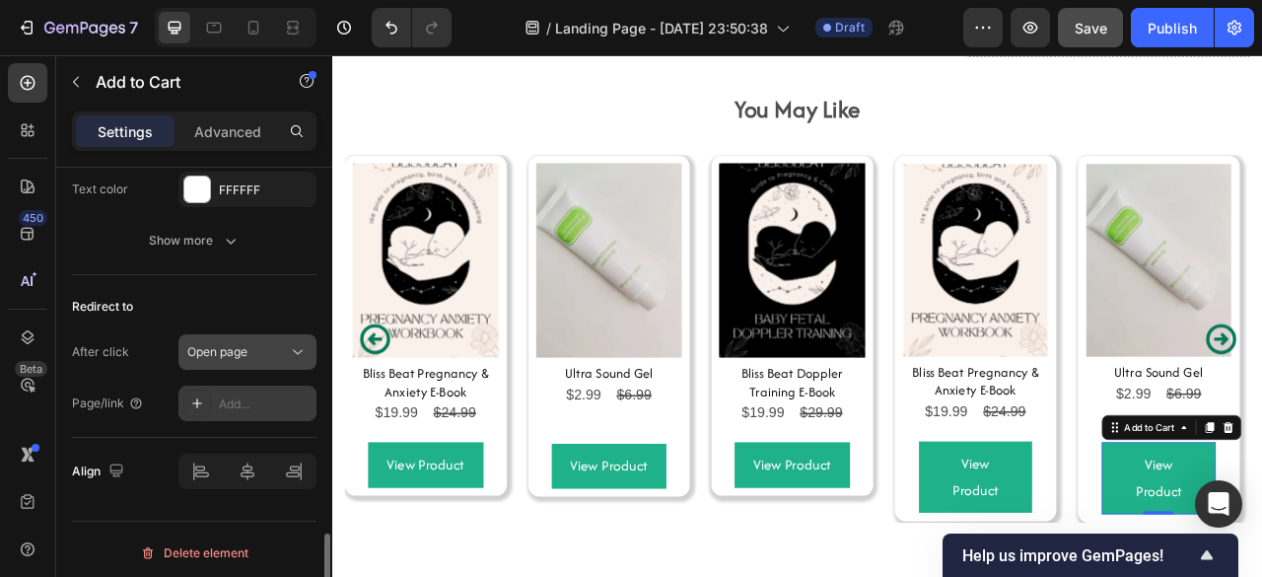
click at [219, 351] on span "Open page" at bounding box center [217, 351] width 60 height 15
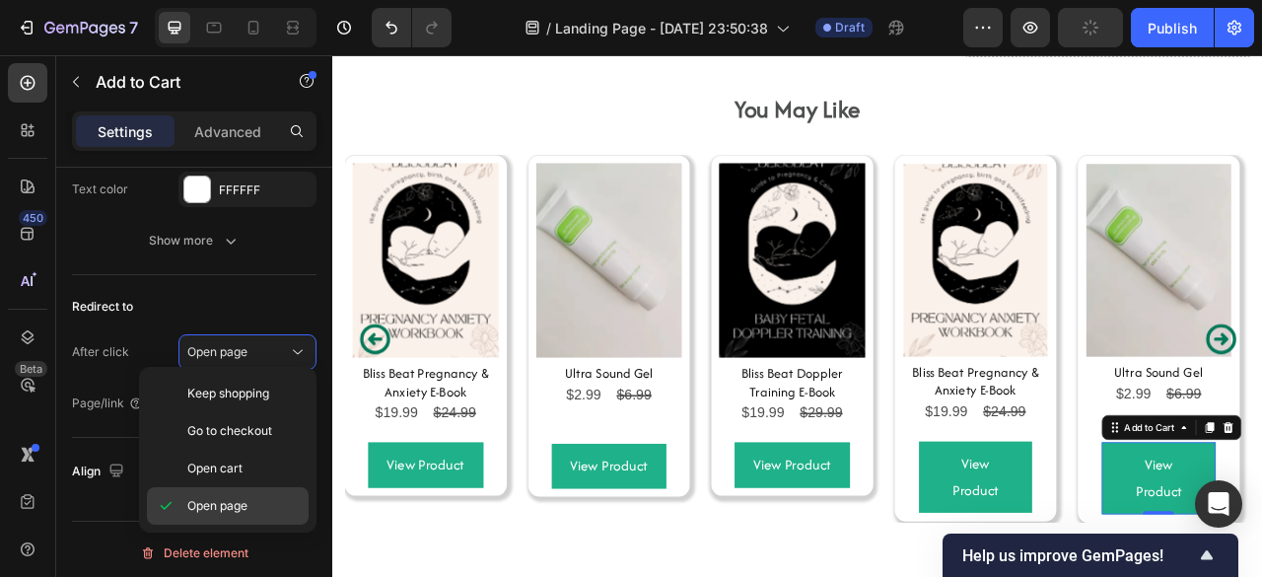
click at [213, 497] on span "Open page" at bounding box center [217, 506] width 60 height 18
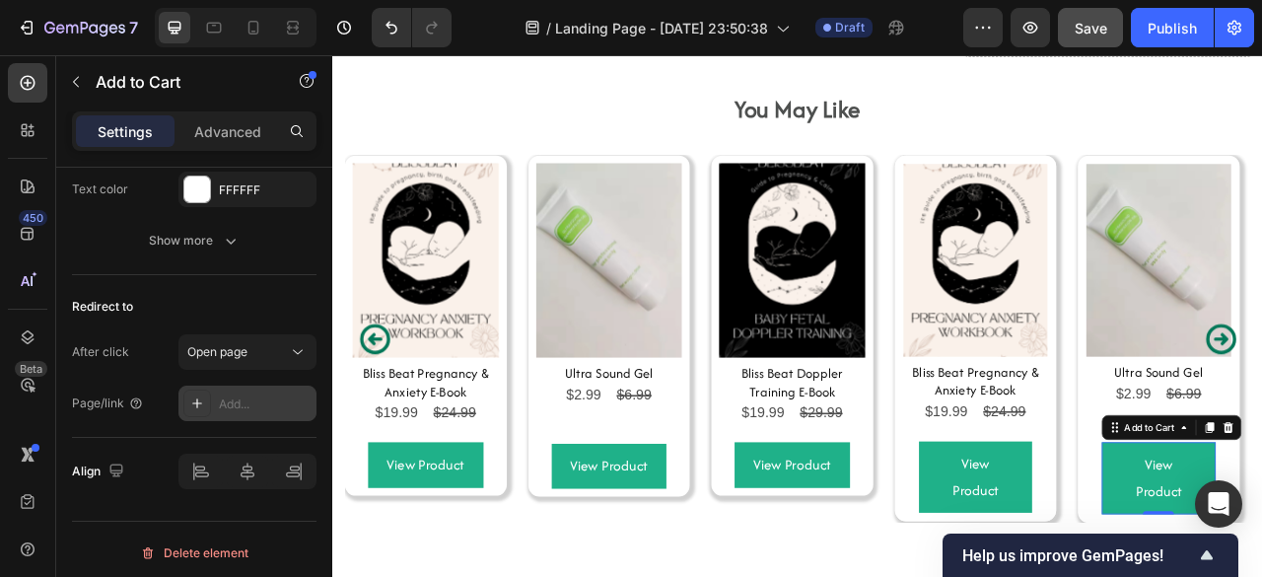
click at [193, 401] on icon at bounding box center [197, 403] width 16 height 16
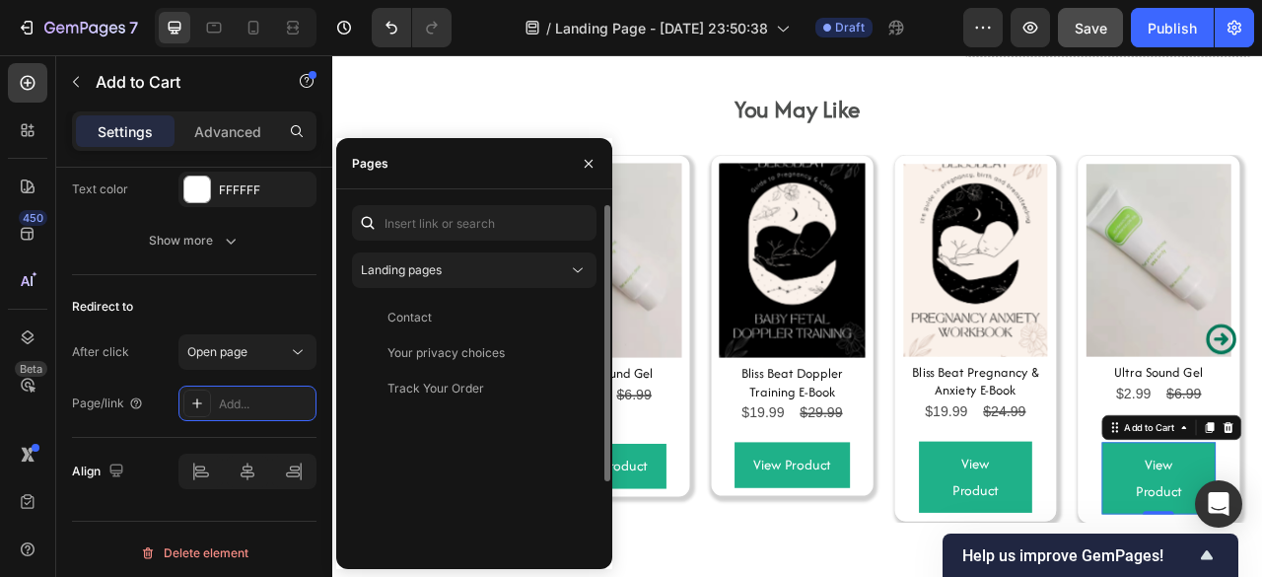
click at [442, 248] on div "Landing pages Contact View Your privacy choices View Track Your Order View" at bounding box center [474, 424] width 244 height 438
click at [436, 254] on button "Landing pages" at bounding box center [474, 269] width 244 height 35
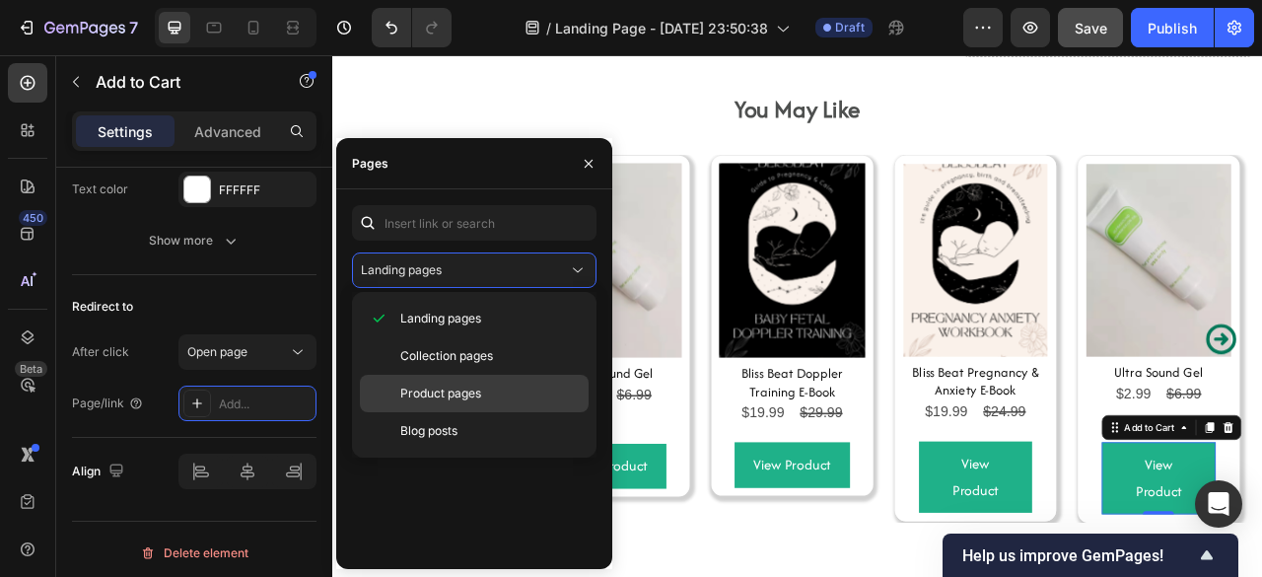
click at [412, 378] on div "Product pages" at bounding box center [474, 393] width 229 height 37
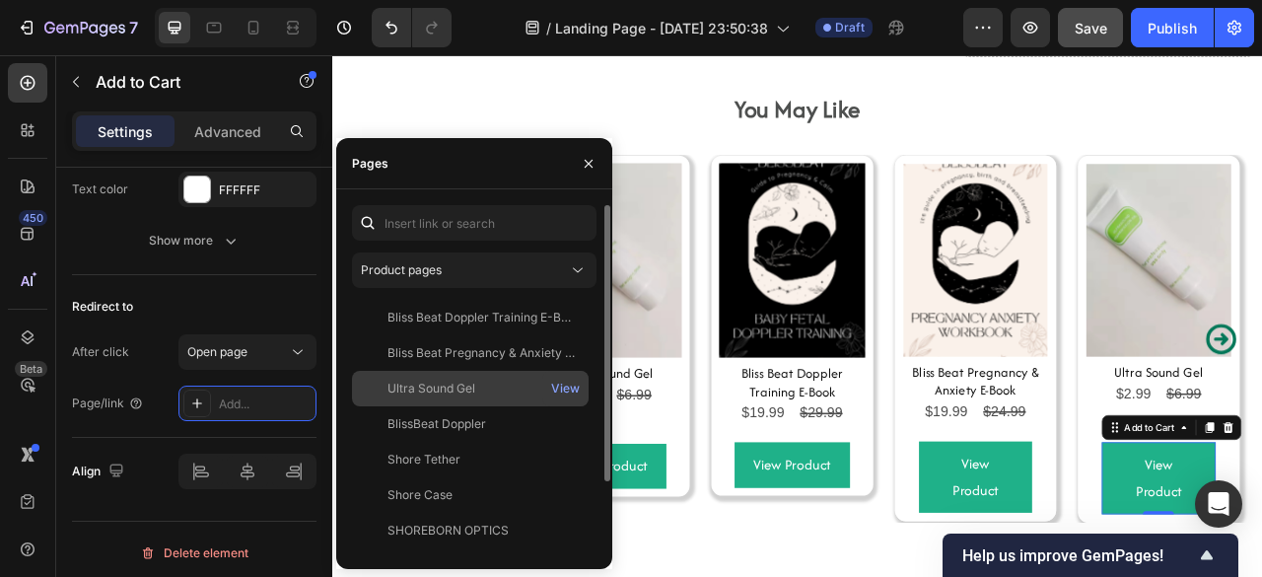
click at [434, 381] on div "Ultra Sound Gel" at bounding box center [431, 388] width 88 height 18
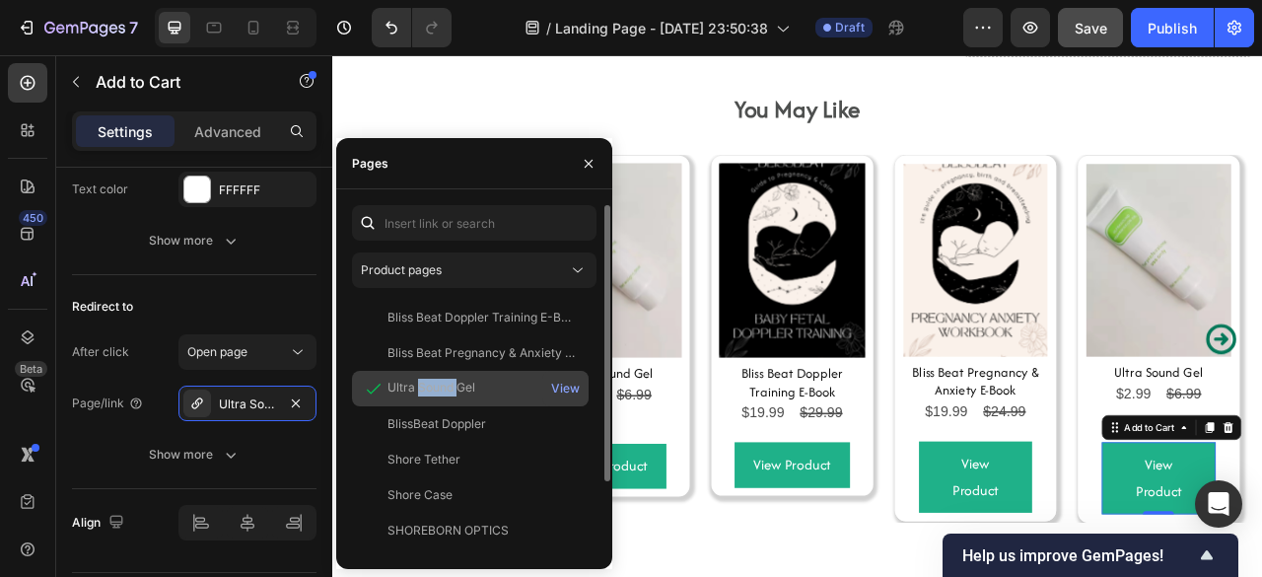
click at [434, 381] on div "Ultra Sound Gel" at bounding box center [431, 387] width 88 height 18
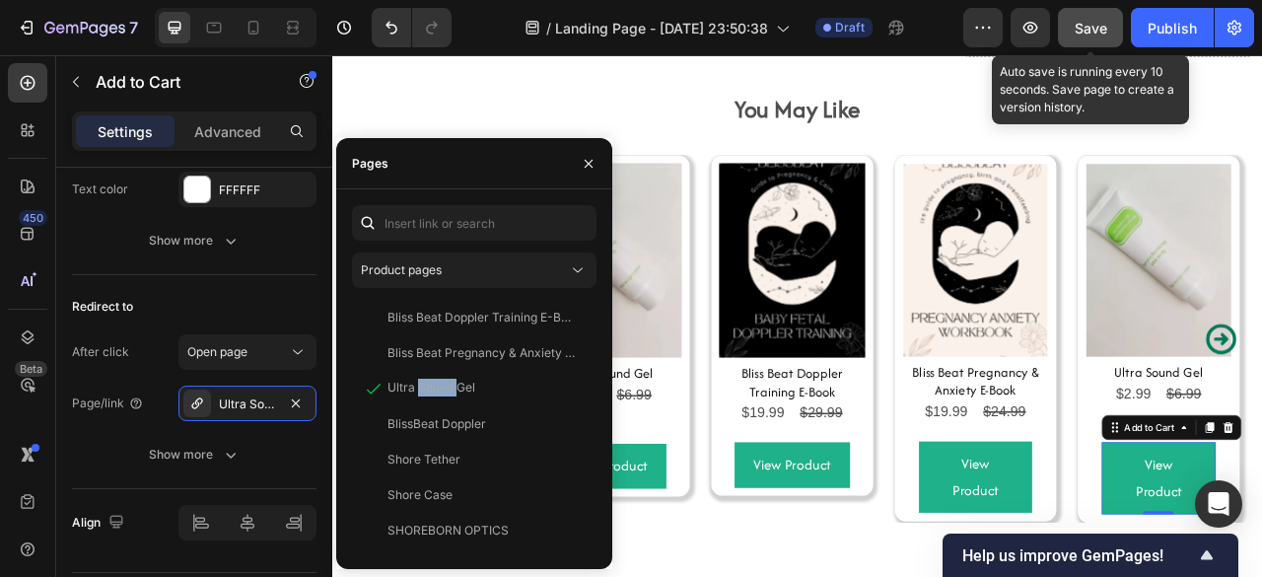
click at [1092, 40] on button "Save" at bounding box center [1090, 27] width 65 height 39
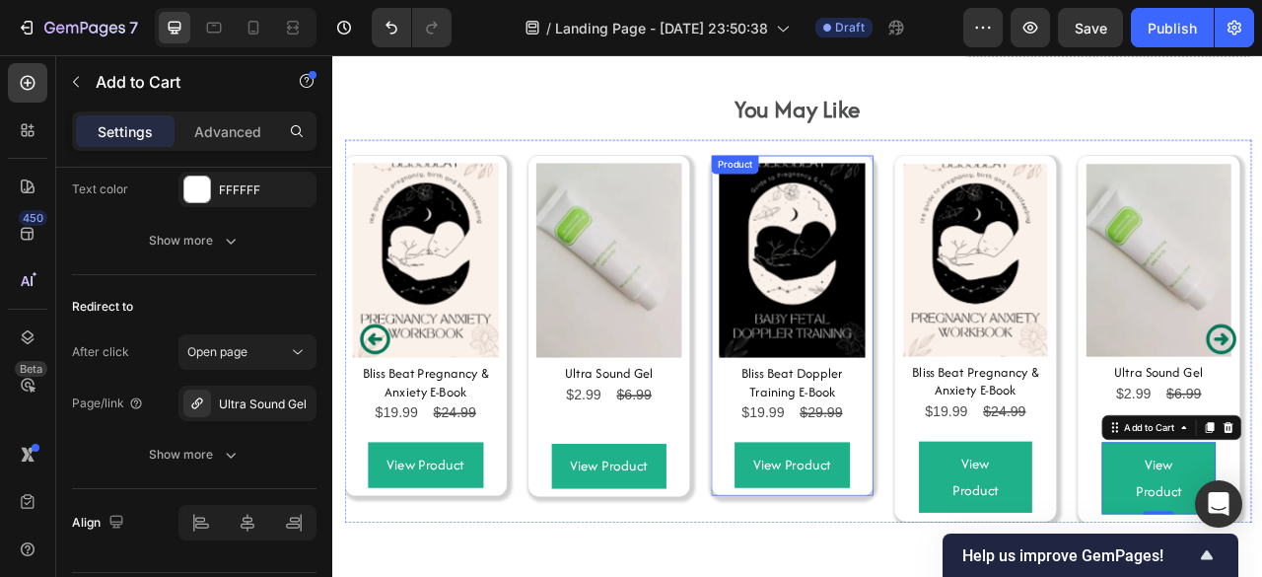
click at [1014, 519] on div "Product Images Bliss Beat Doppler Training E-Book Product Title $19.99 Product …" at bounding box center [916, 398] width 206 height 433
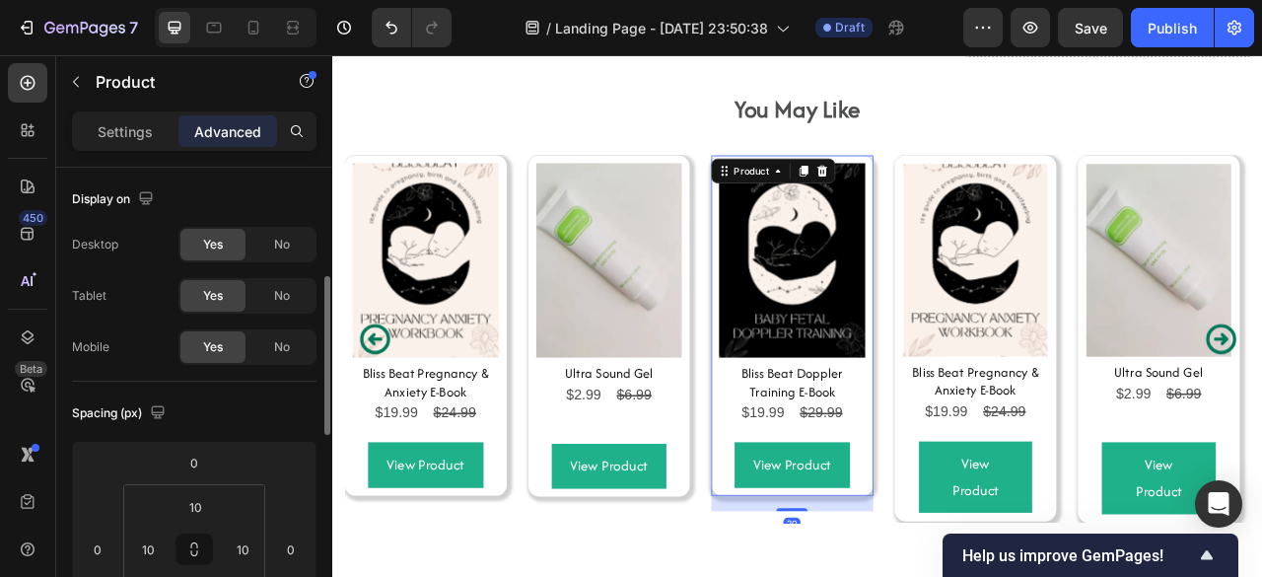
scroll to position [97, 0]
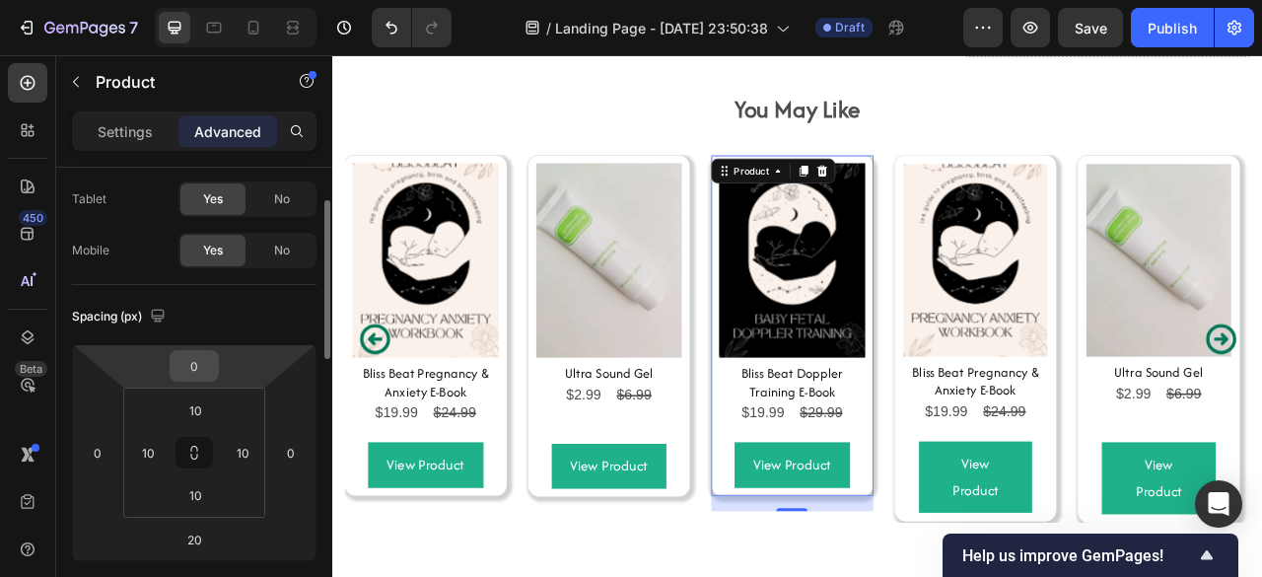
click at [209, 364] on input "0" at bounding box center [193, 366] width 39 height 30
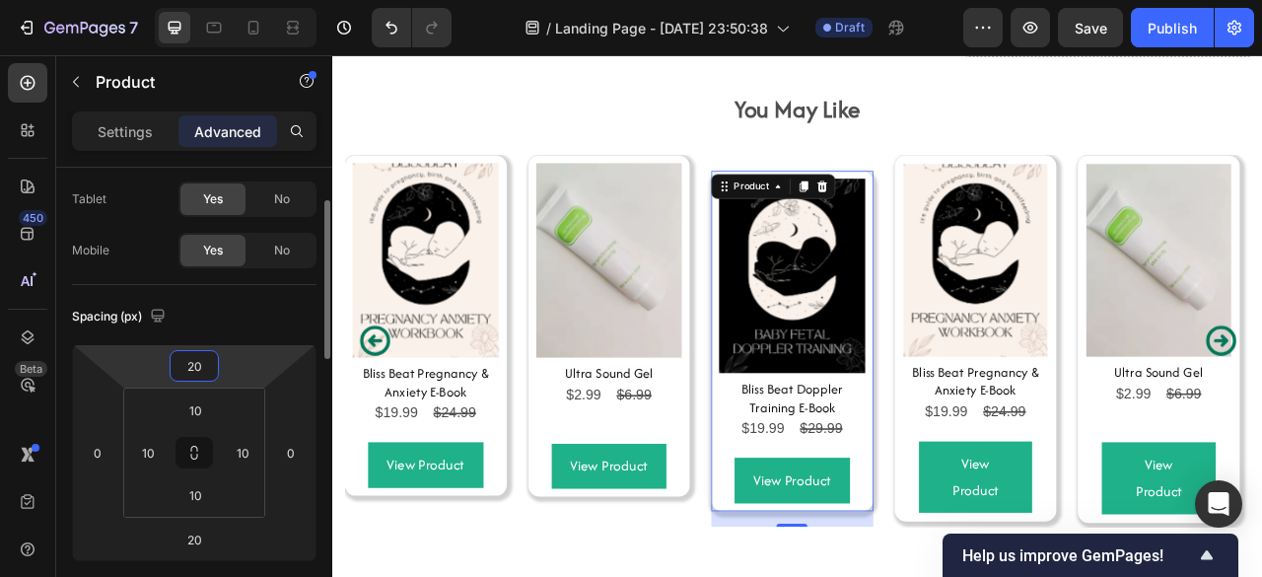
type input "0"
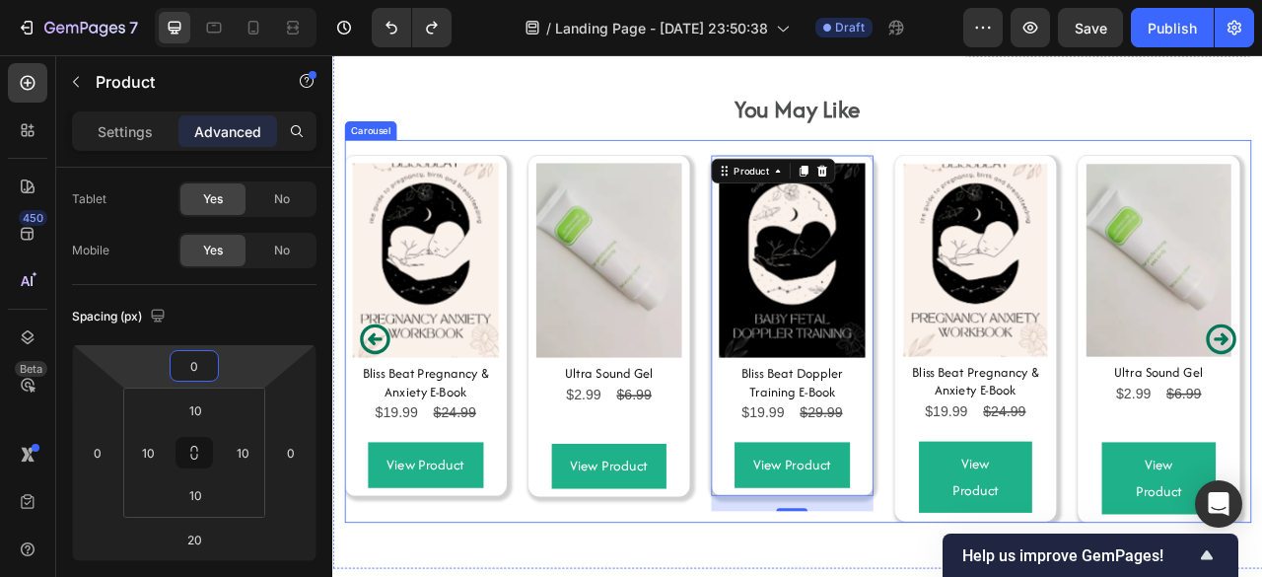
click at [798, 465] on div "Product Images Bliss Beat Pregnancy & Anxiety E-Book Product Title $19.99 Produ…" at bounding box center [923, 415] width 1153 height 467
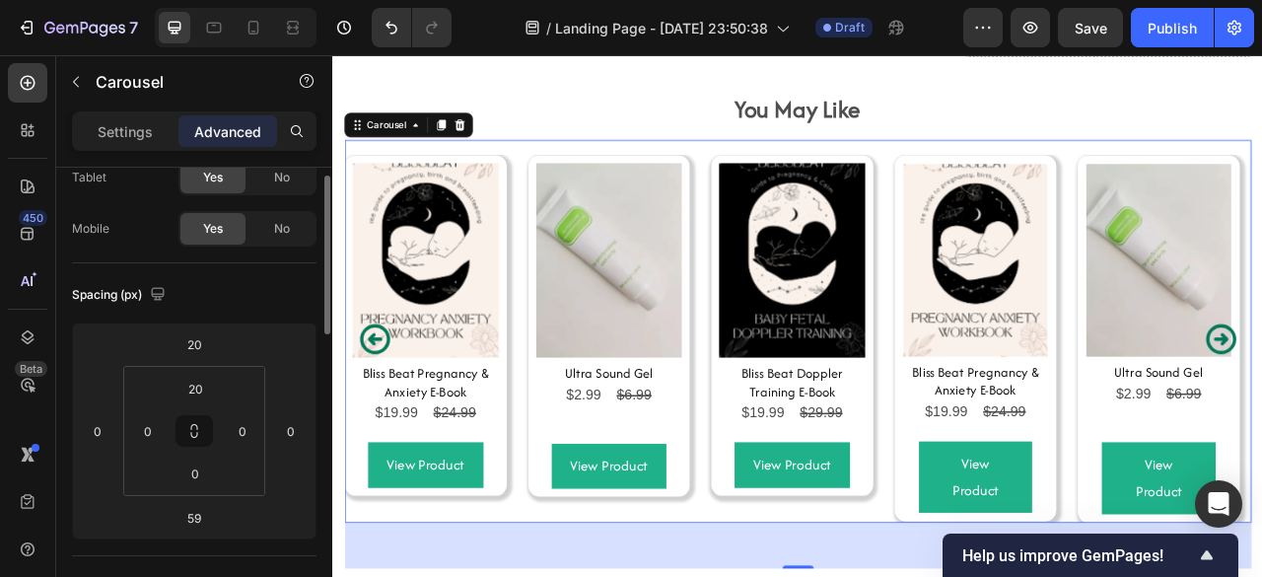
scroll to position [122, 0]
click at [190, 378] on input "20" at bounding box center [194, 385] width 39 height 30
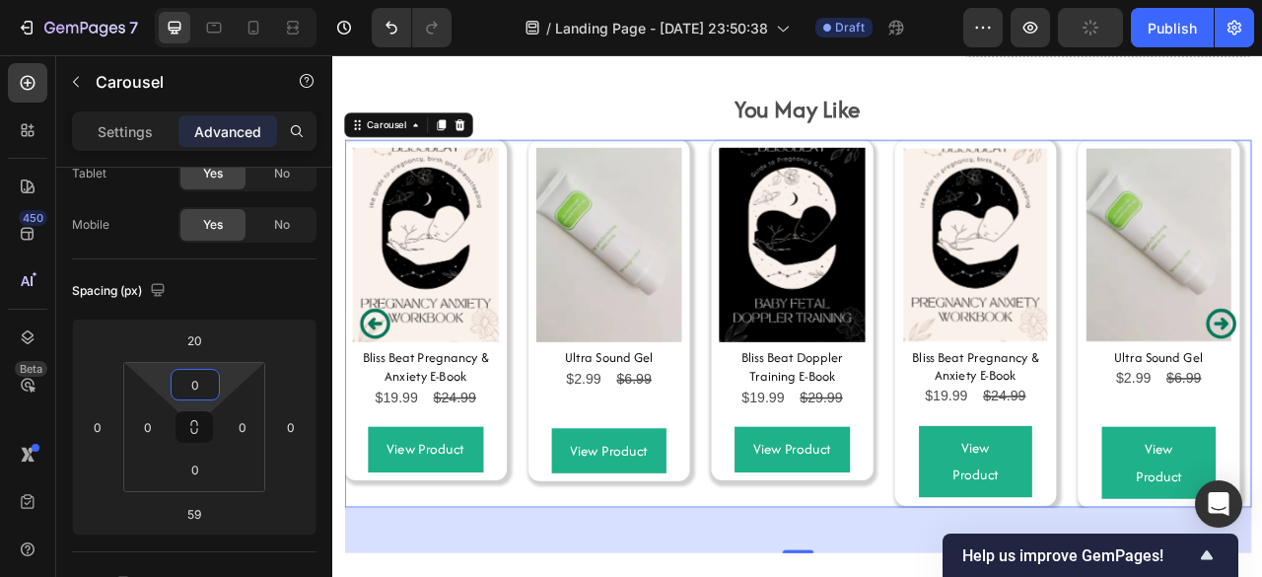
type input "0"
click at [800, 304] on div "Product Images Bliss Beat Pregnancy & Anxiety E-Book Product Title $19.99 Produ…" at bounding box center [923, 396] width 1153 height 467
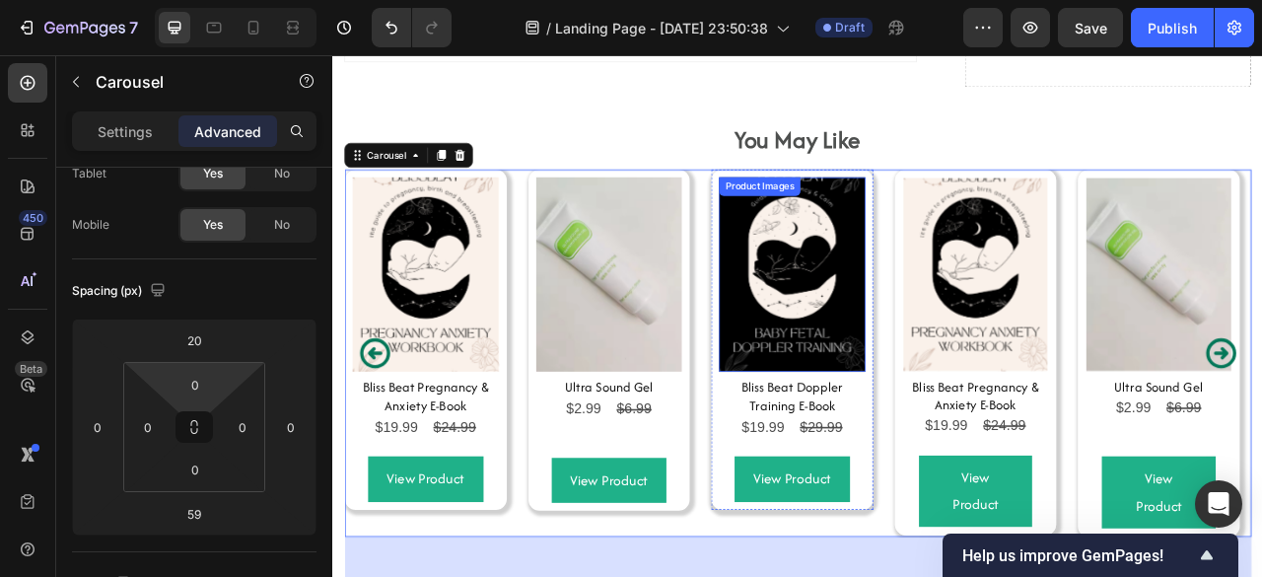
scroll to position [9918, 0]
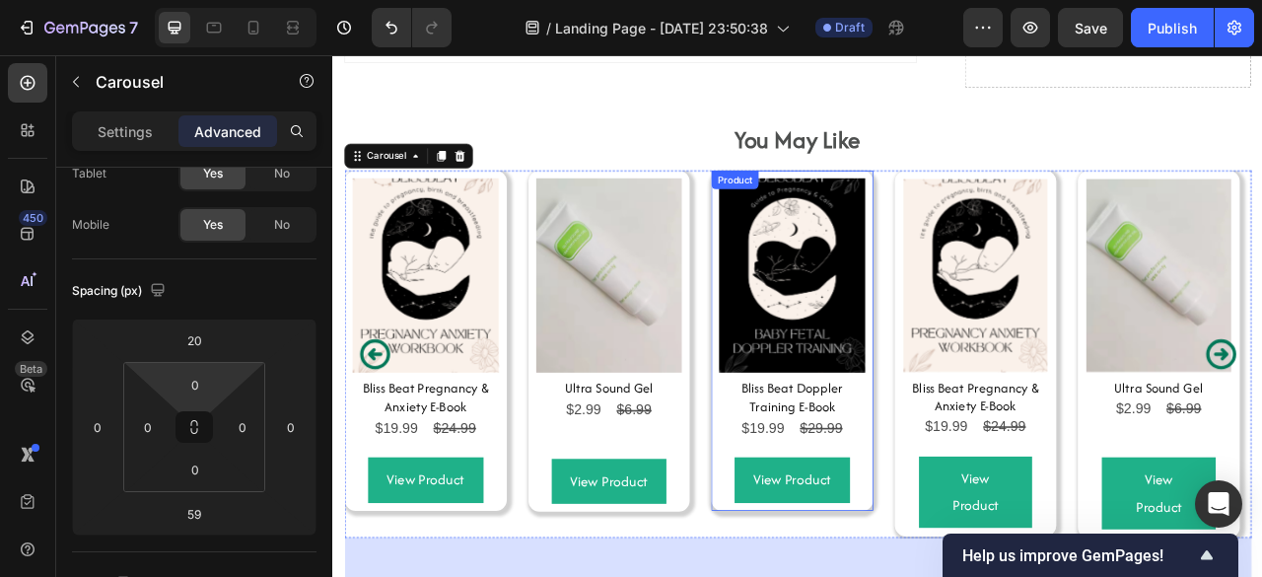
click at [1011, 227] on div "Product Images Bliss Beat Doppler Training E-Book Product Title $19.99 Product …" at bounding box center [916, 418] width 206 height 433
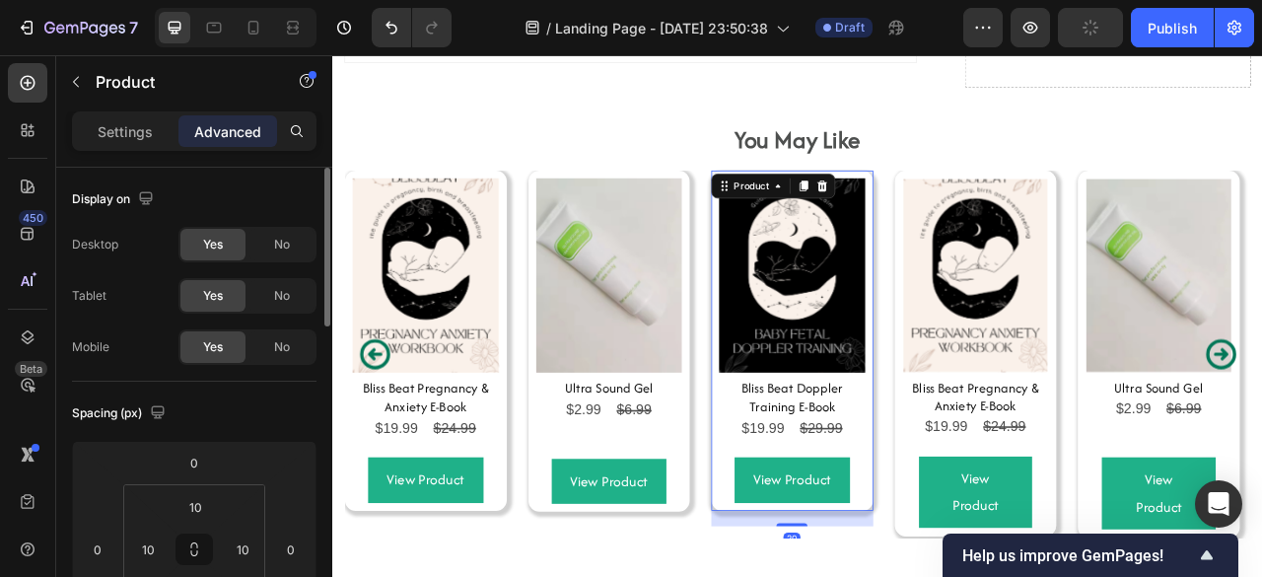
scroll to position [92, 0]
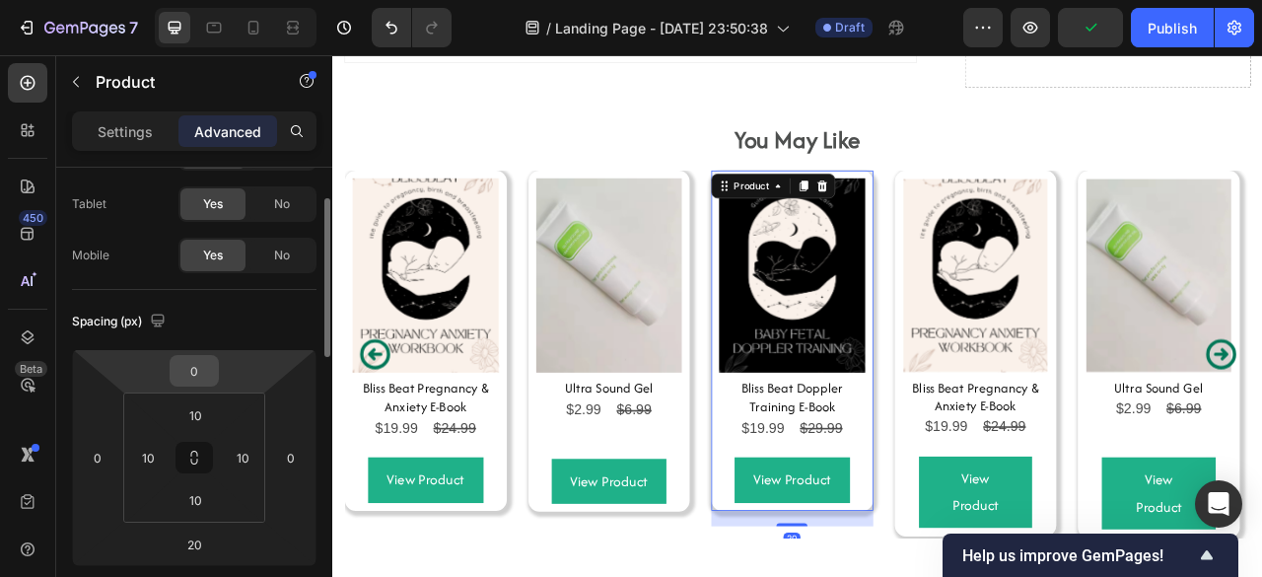
click at [199, 374] on input "0" at bounding box center [193, 371] width 39 height 30
type input "20"
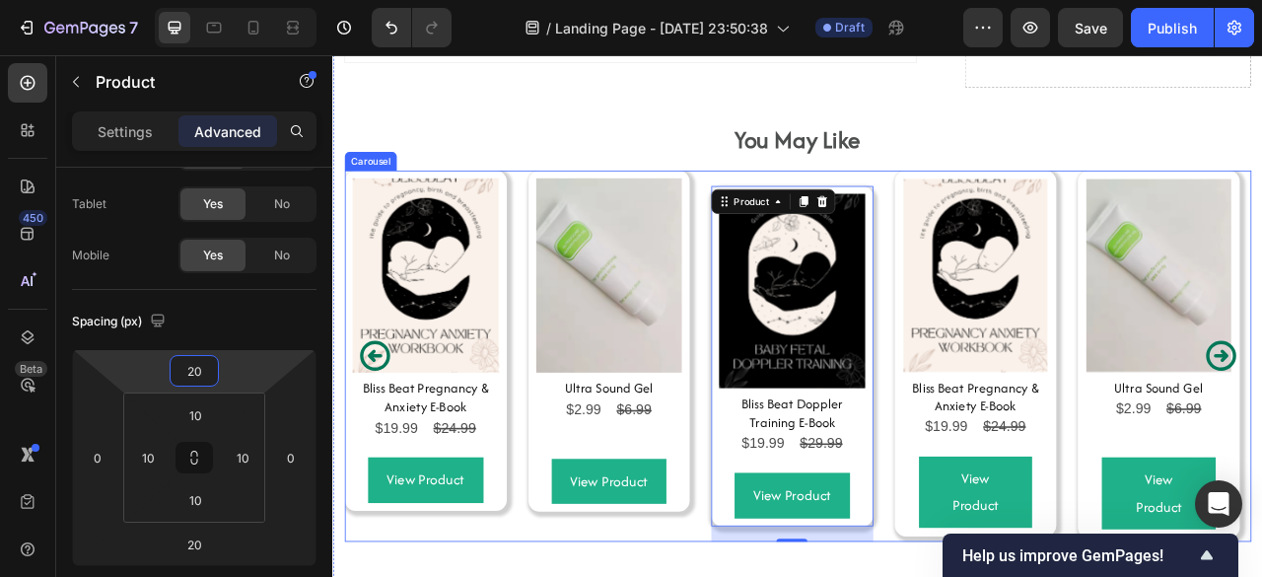
click at [813, 206] on div "Product Images Bliss Beat Doppler Training E-Book Product Title $19.99 Product …" at bounding box center [916, 438] width 206 height 472
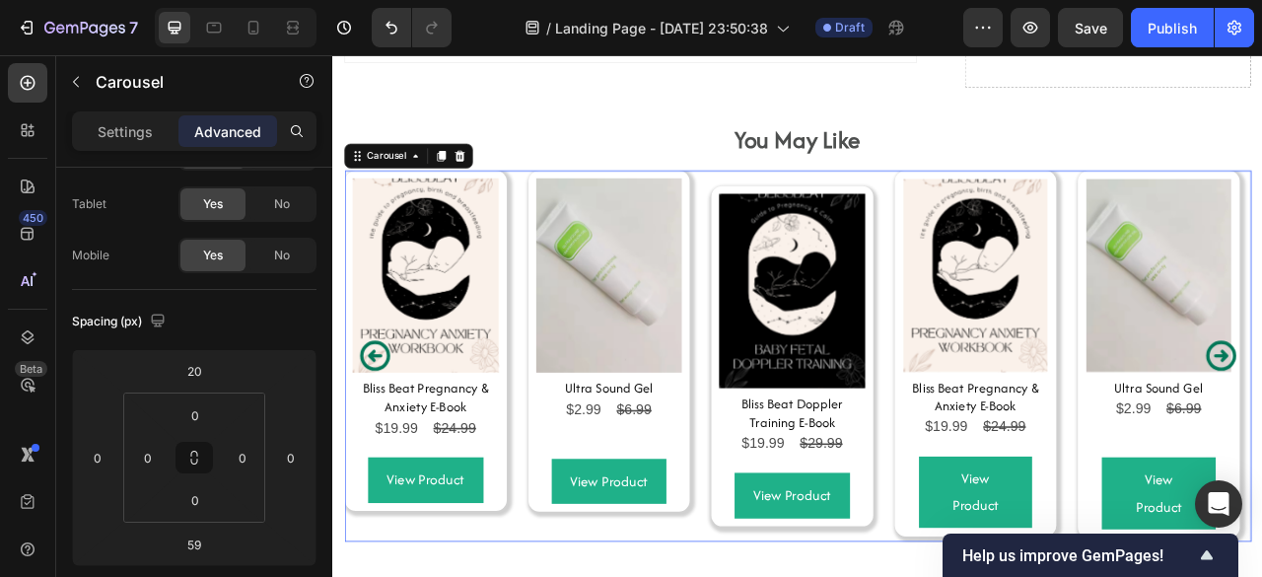
scroll to position [0, 0]
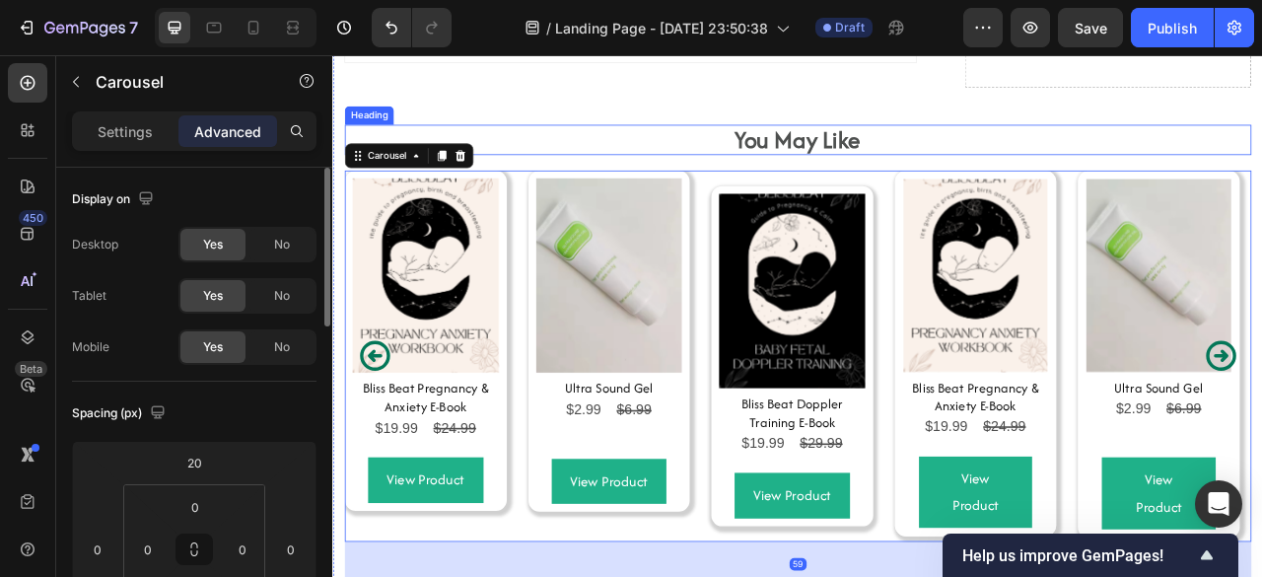
click at [656, 160] on p "⁠⁠⁠⁠⁠⁠⁠ You May Like" at bounding box center [923, 163] width 1149 height 34
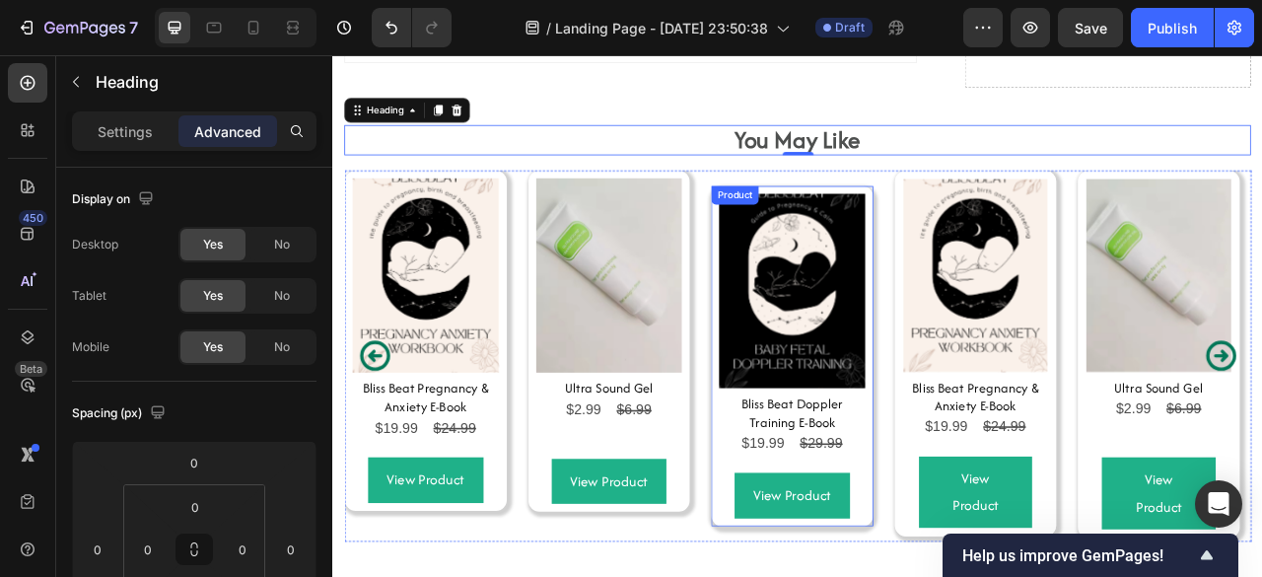
click at [982, 222] on div "Product Images Bliss Beat Doppler Training E-Book Product Title $19.99 Product …" at bounding box center [916, 438] width 206 height 433
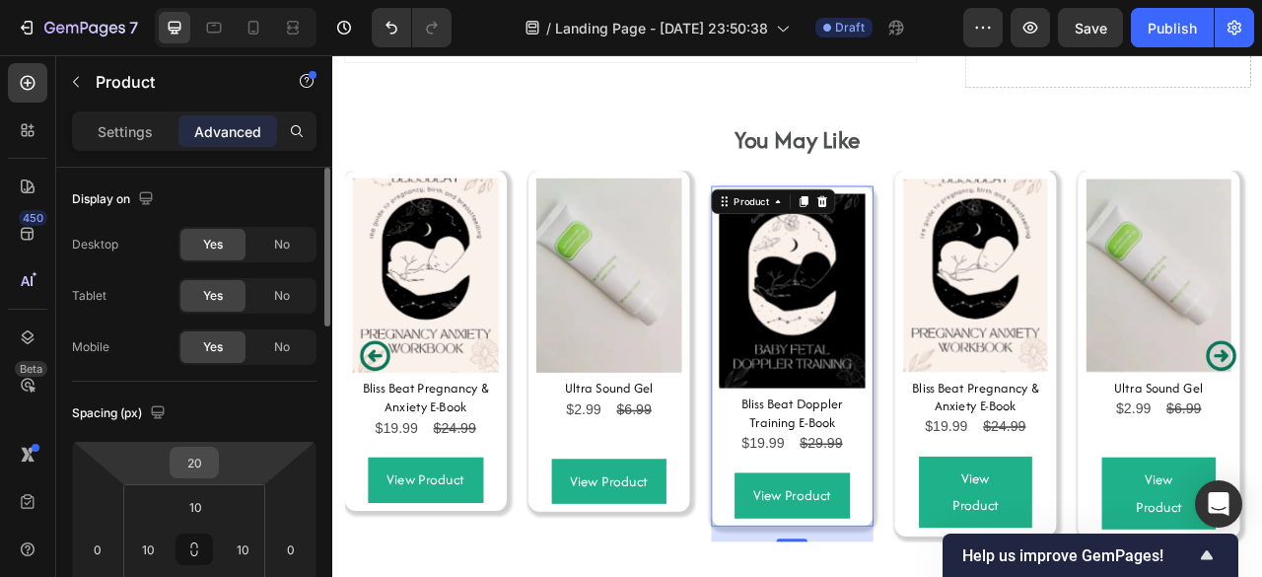
click at [195, 460] on input "20" at bounding box center [193, 462] width 39 height 30
type input "5"
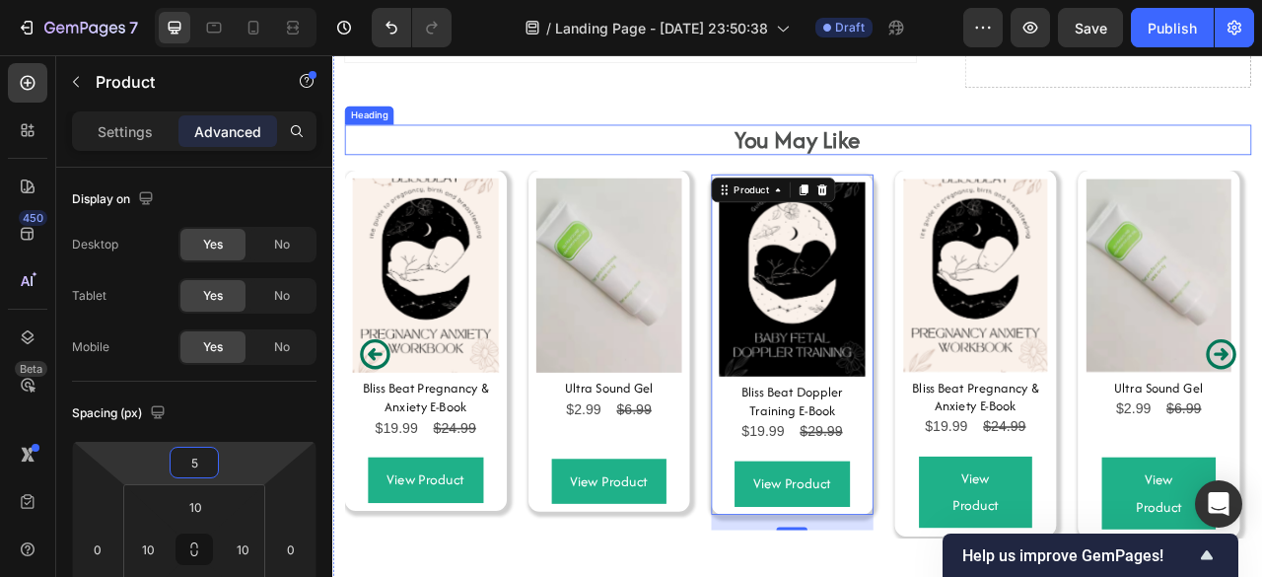
click at [578, 151] on p "⁠⁠⁠⁠⁠⁠⁠ You May Like" at bounding box center [923, 163] width 1149 height 34
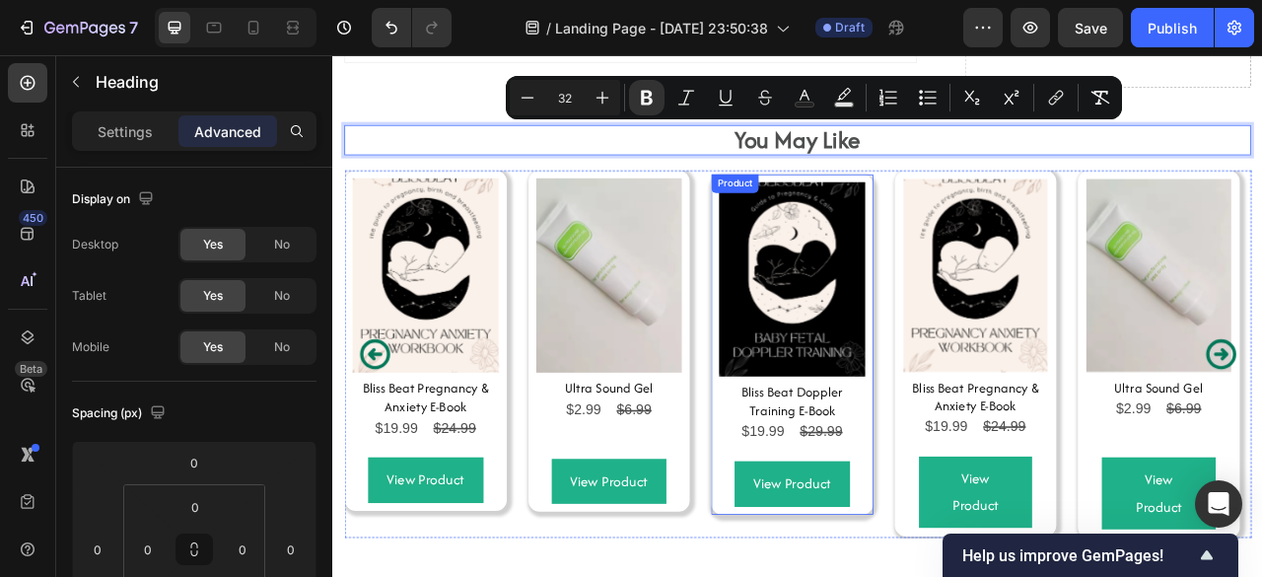
click at [820, 263] on div "Product Images Bliss Beat Doppler Training E-Book Product Title $19.99 Product …" at bounding box center [916, 423] width 206 height 433
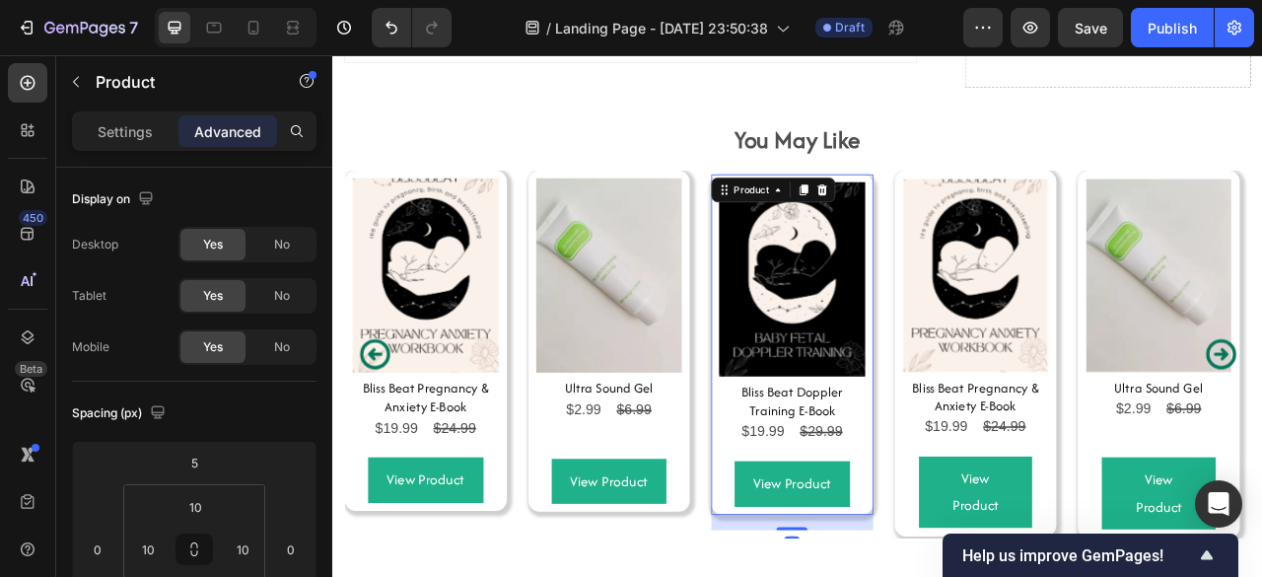
click at [820, 263] on div "Product Images Bliss Beat Doppler Training E-Book Product Title $19.99 Product …" at bounding box center [916, 423] width 206 height 433
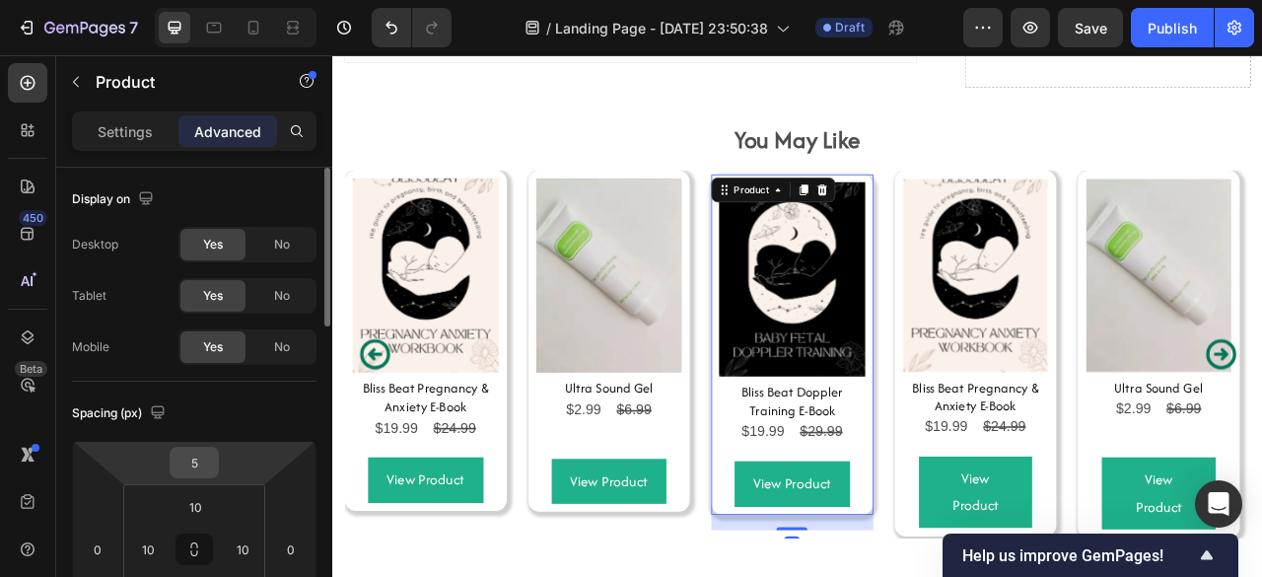
click at [193, 476] on div "5" at bounding box center [194, 462] width 49 height 32
click at [195, 455] on input "5" at bounding box center [193, 462] width 39 height 30
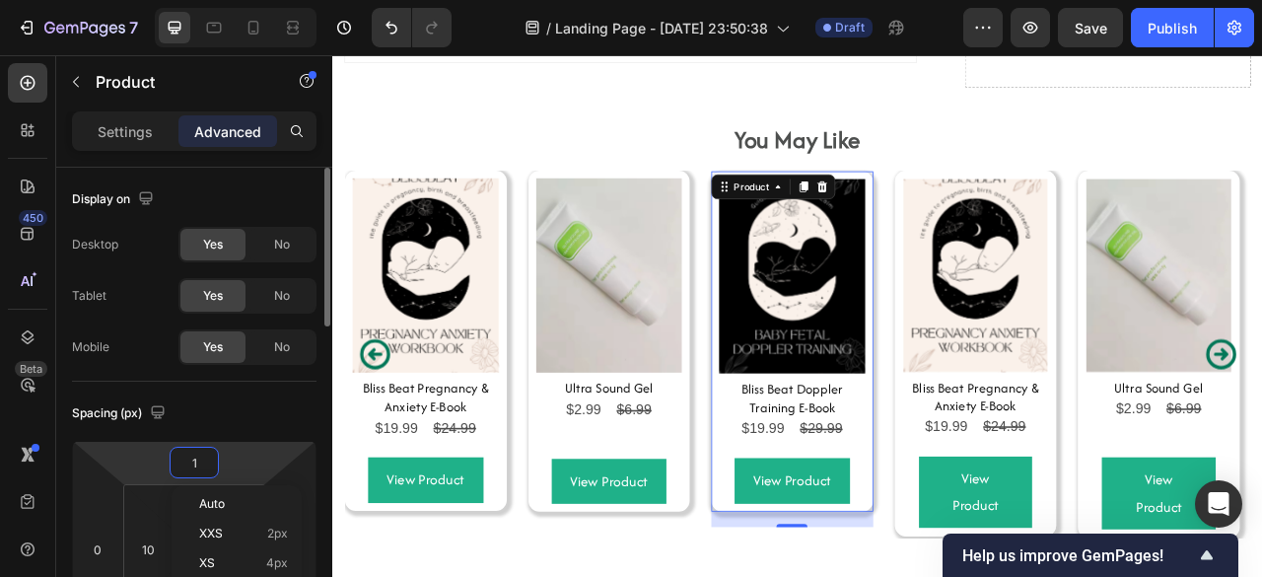
type input "10"
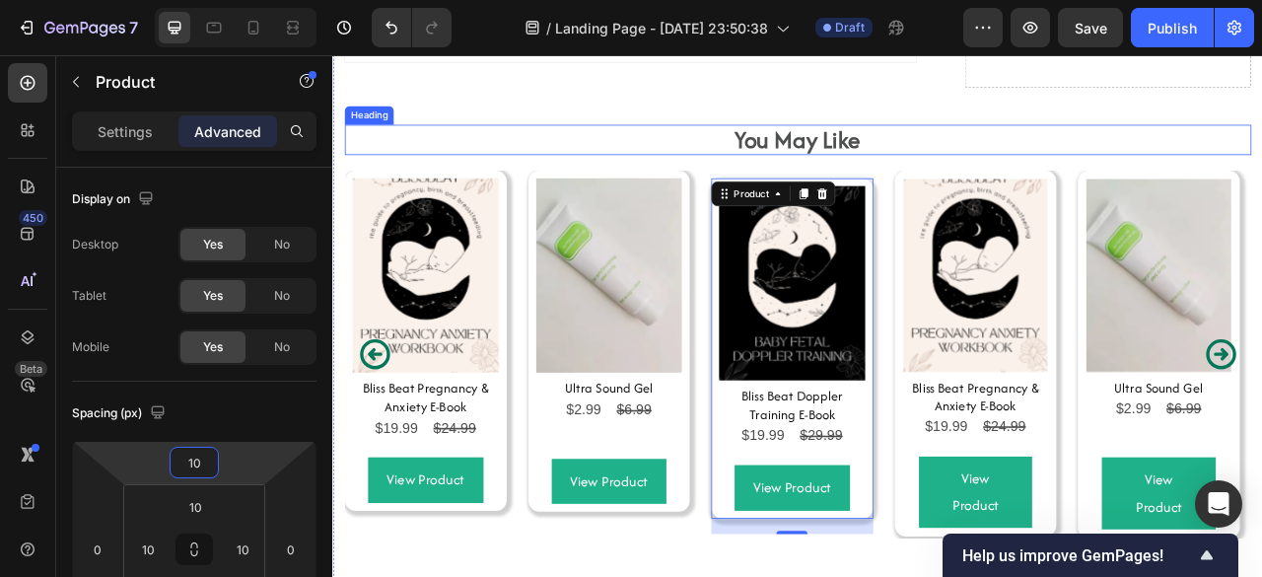
click at [549, 173] on p "⁠⁠⁠⁠⁠⁠⁠ You May Like" at bounding box center [923, 163] width 1149 height 34
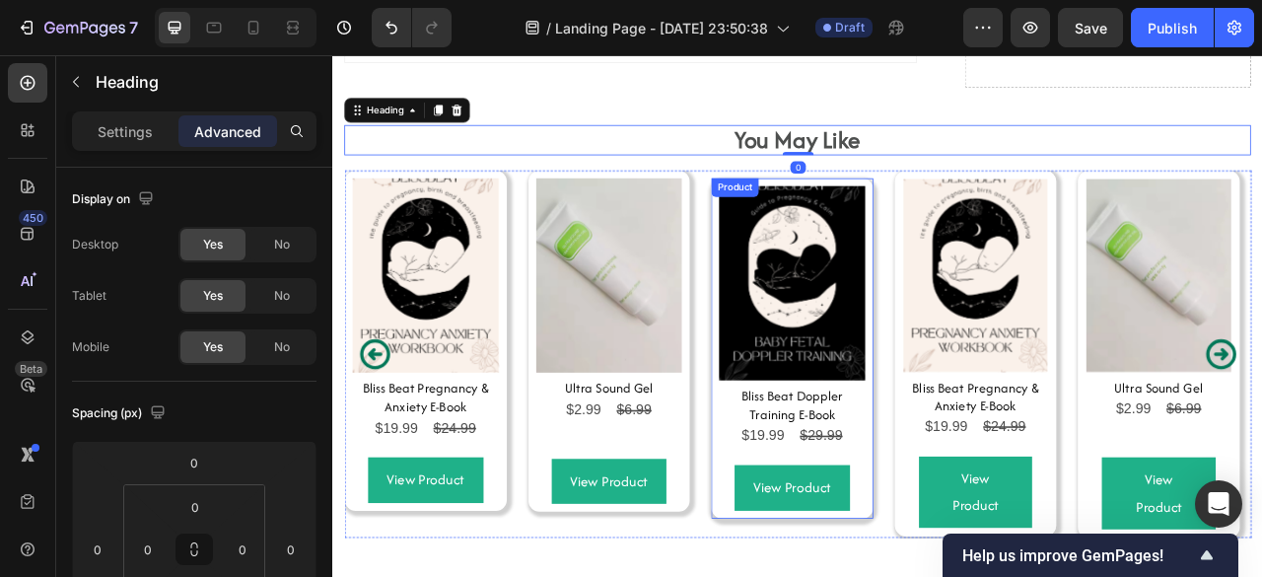
scroll to position [9961, 0]
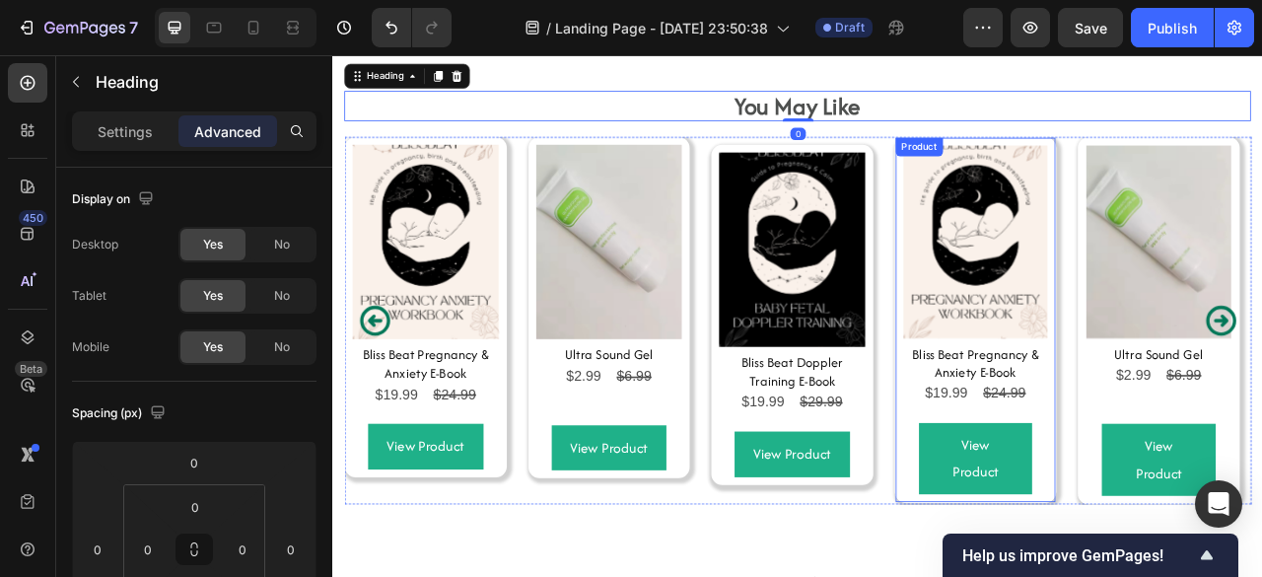
click at [1058, 289] on img at bounding box center [1150, 292] width 184 height 245
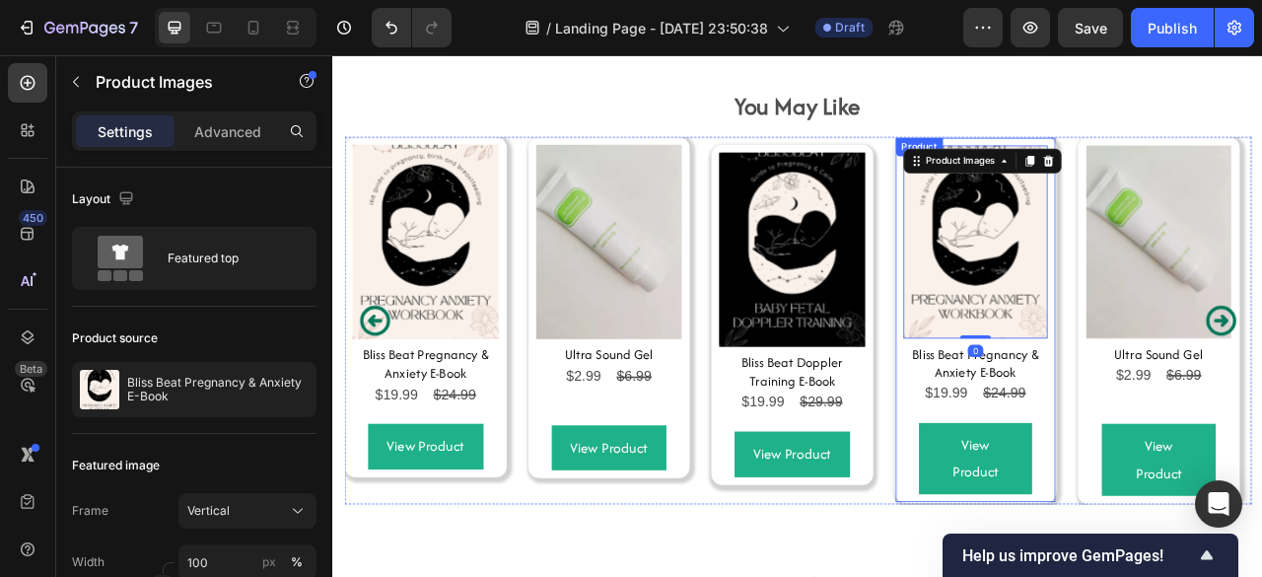
click at [1048, 476] on div "Product Images 0 Bliss Beat Pregnancy & Anxiety E-Book Product Title $19.99 Pro…" at bounding box center [1150, 391] width 206 height 465
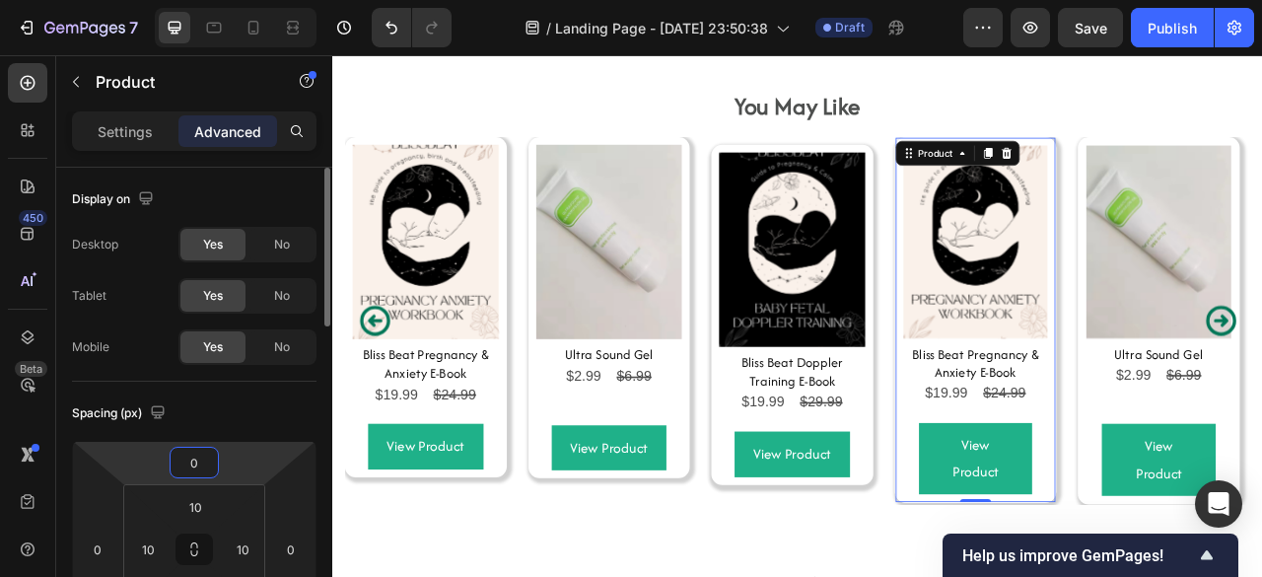
click at [195, 456] on input "0" at bounding box center [193, 462] width 39 height 30
type input "10"
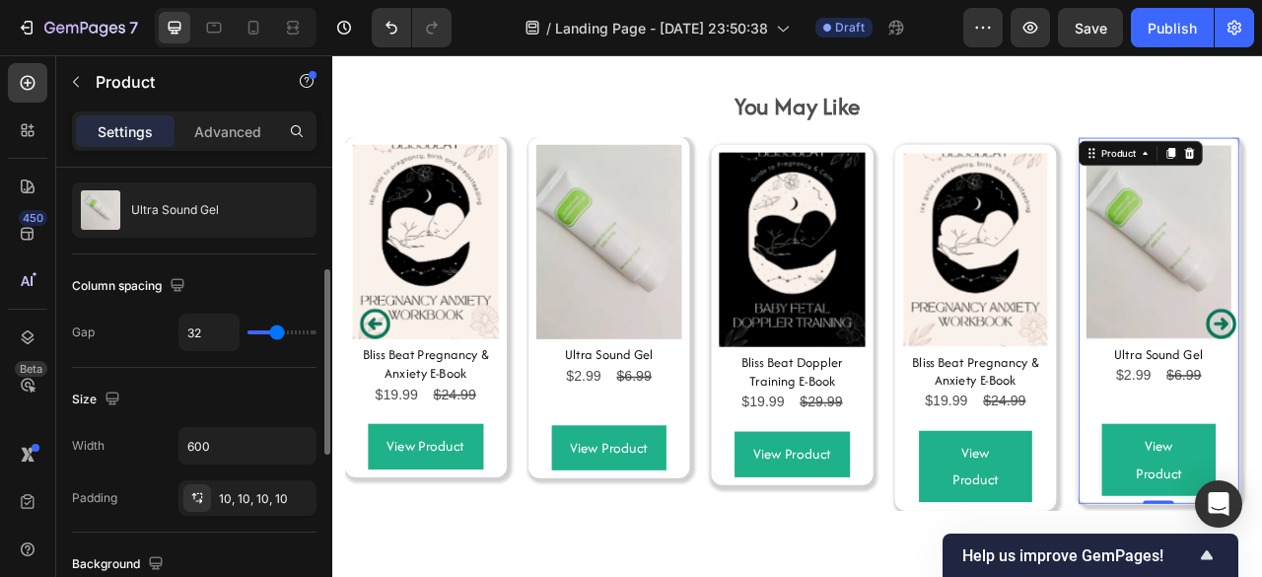
scroll to position [109, 0]
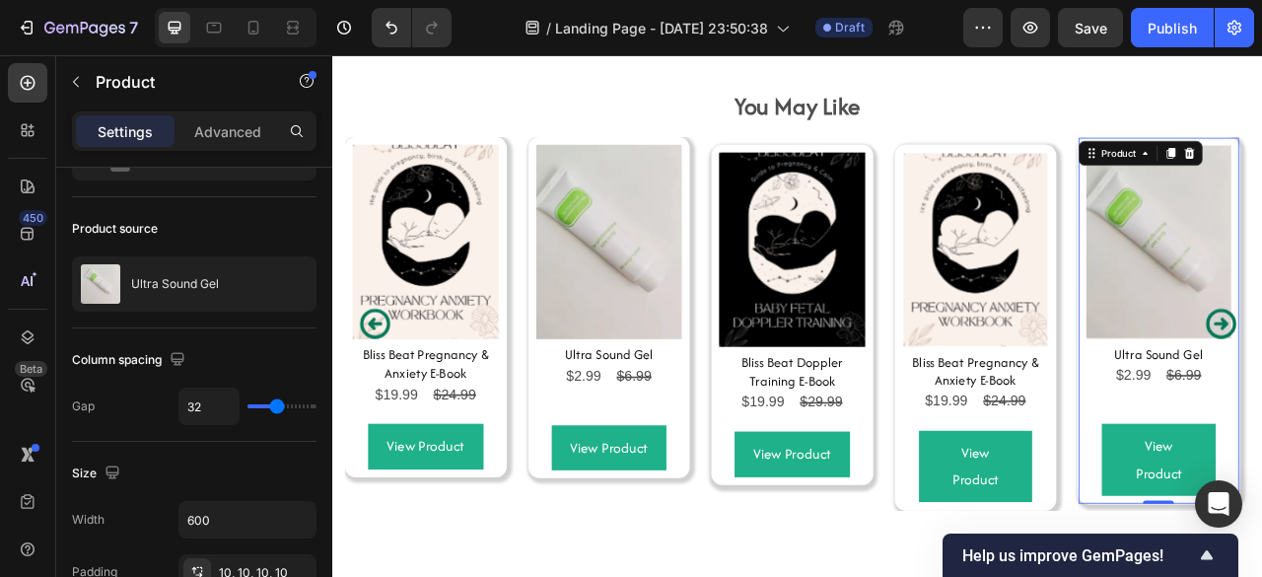
click at [213, 118] on div "Advanced" at bounding box center [227, 131] width 99 height 32
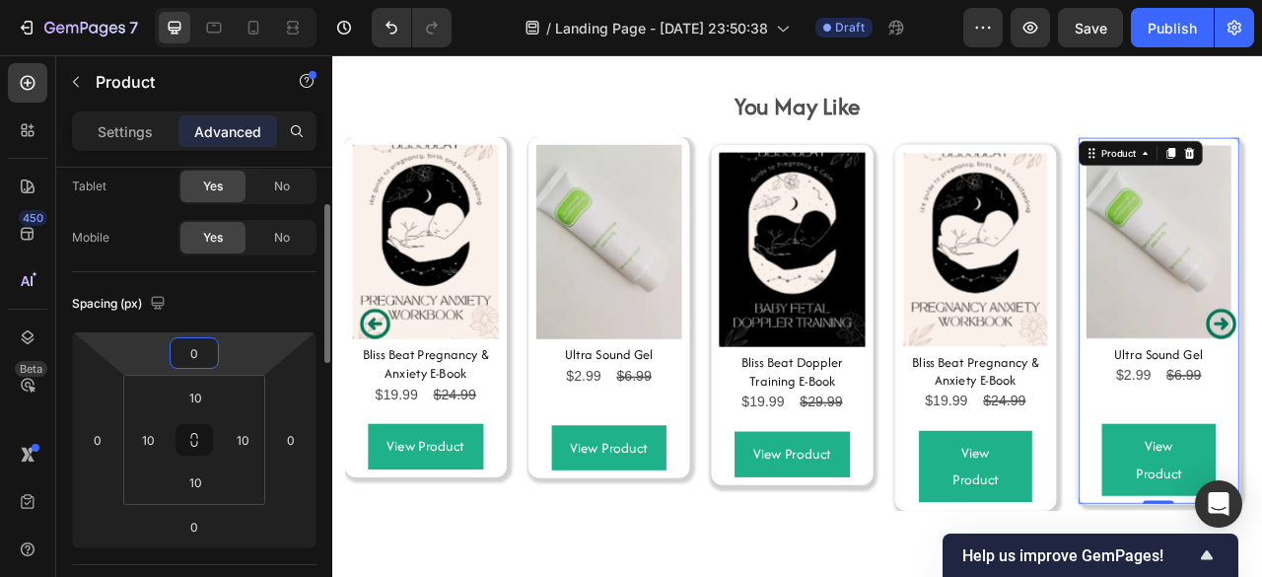
click at [197, 356] on input "0" at bounding box center [193, 353] width 39 height 30
type input "10"
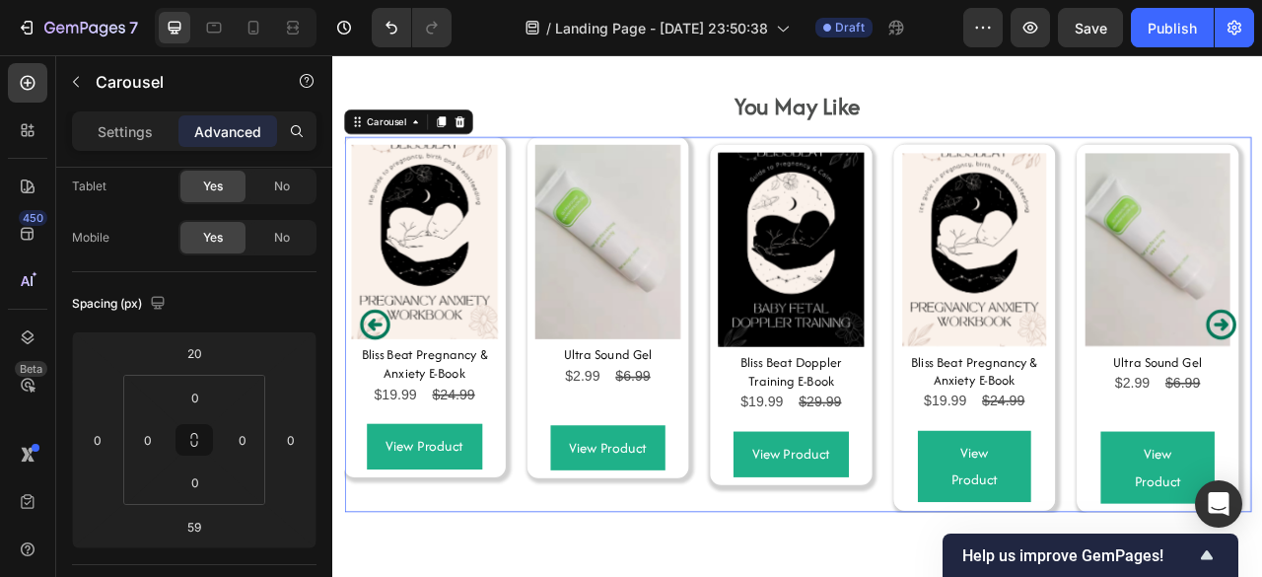
scroll to position [0, 0]
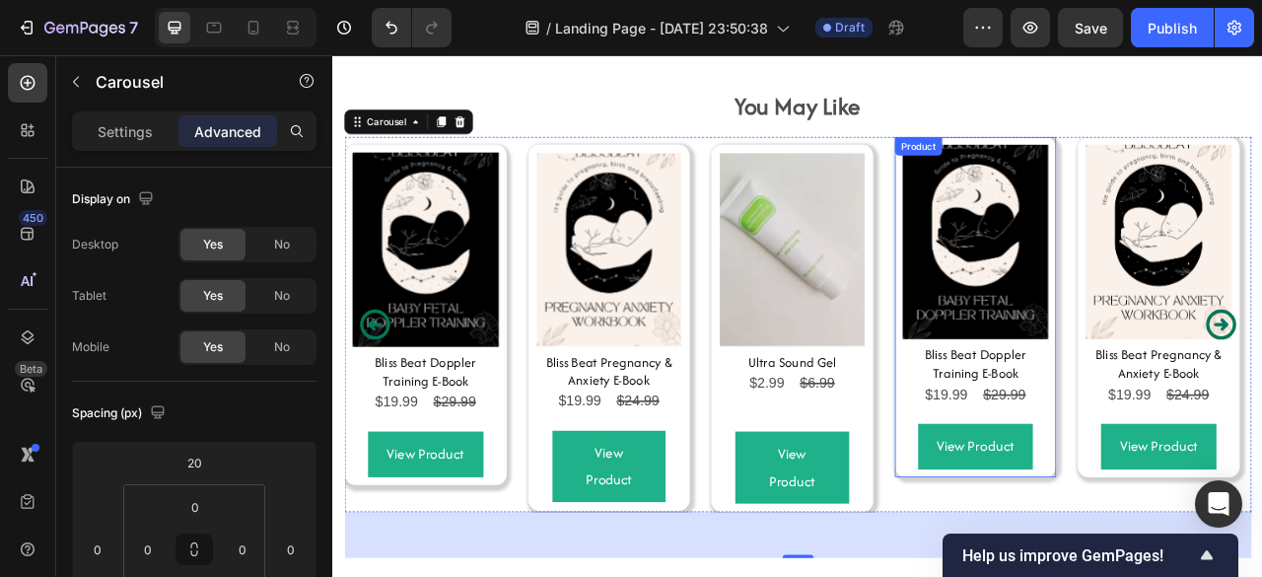
click at [1244, 444] on div "Product Images Bliss Beat Doppler Training E-Book Product Title $19.99 Product …" at bounding box center [1150, 375] width 206 height 433
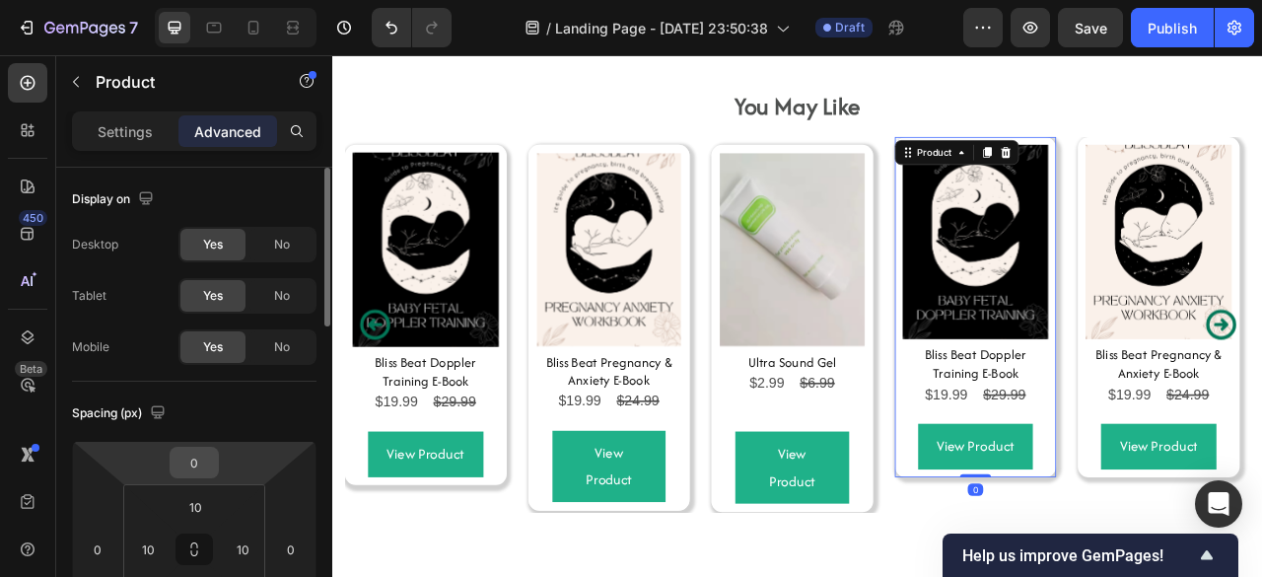
click at [177, 458] on input "0" at bounding box center [193, 462] width 39 height 30
type input "10"
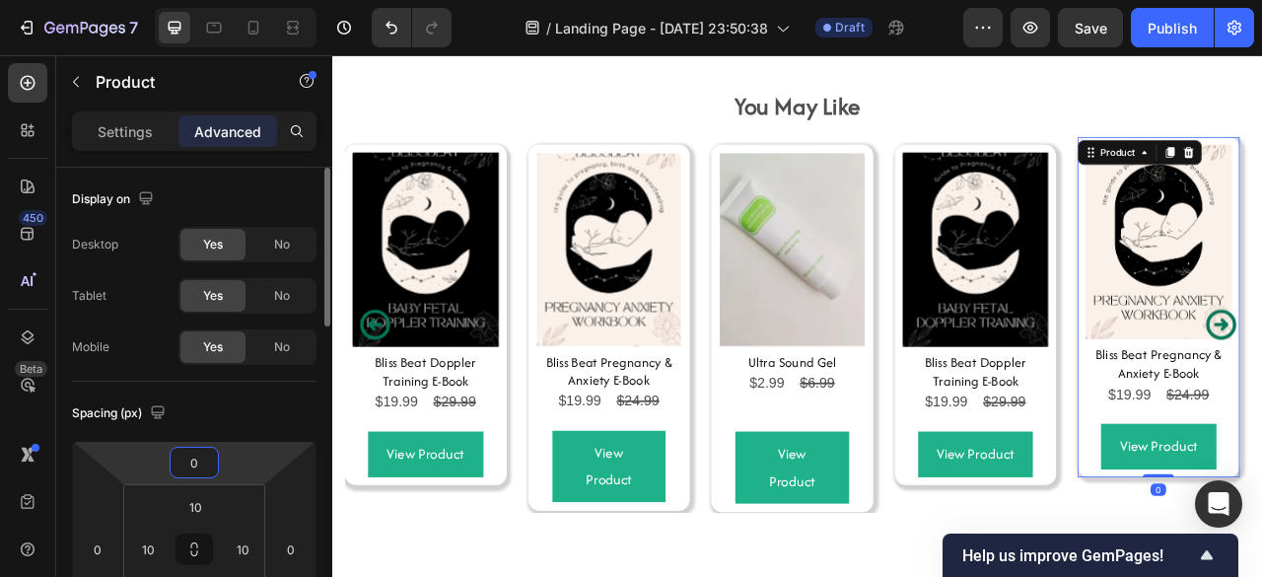
click at [187, 469] on input "0" at bounding box center [193, 462] width 39 height 30
type input "10"
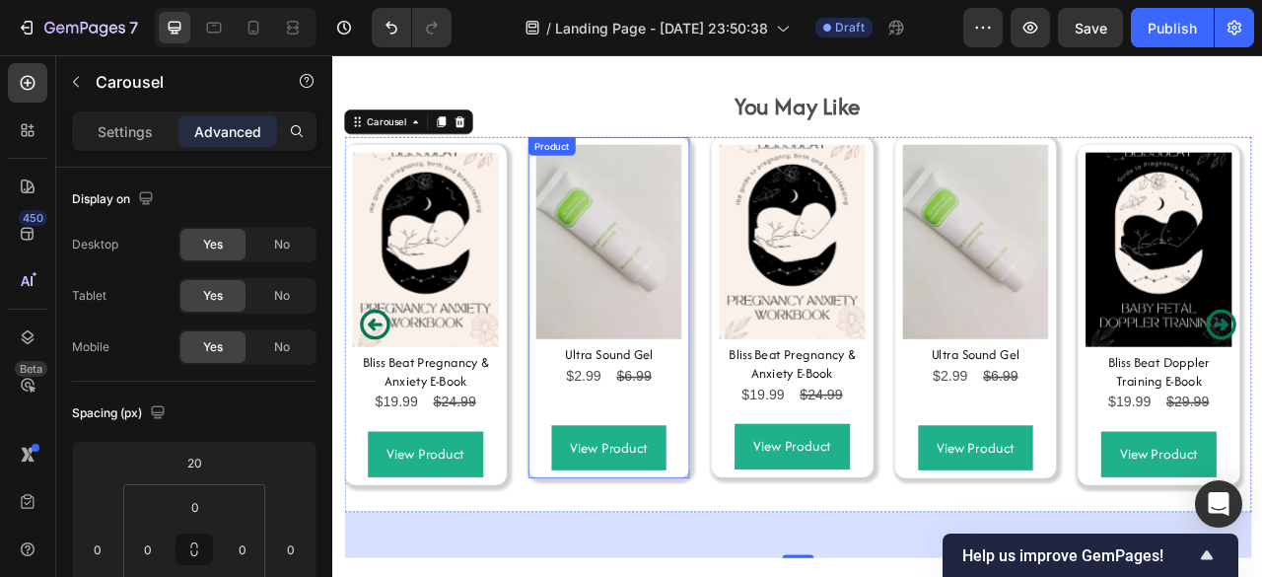
click at [781, 433] on div "Product Images Ultra Sound Gel Product Title $2.99 Product Price Product Price …" at bounding box center [684, 376] width 206 height 434
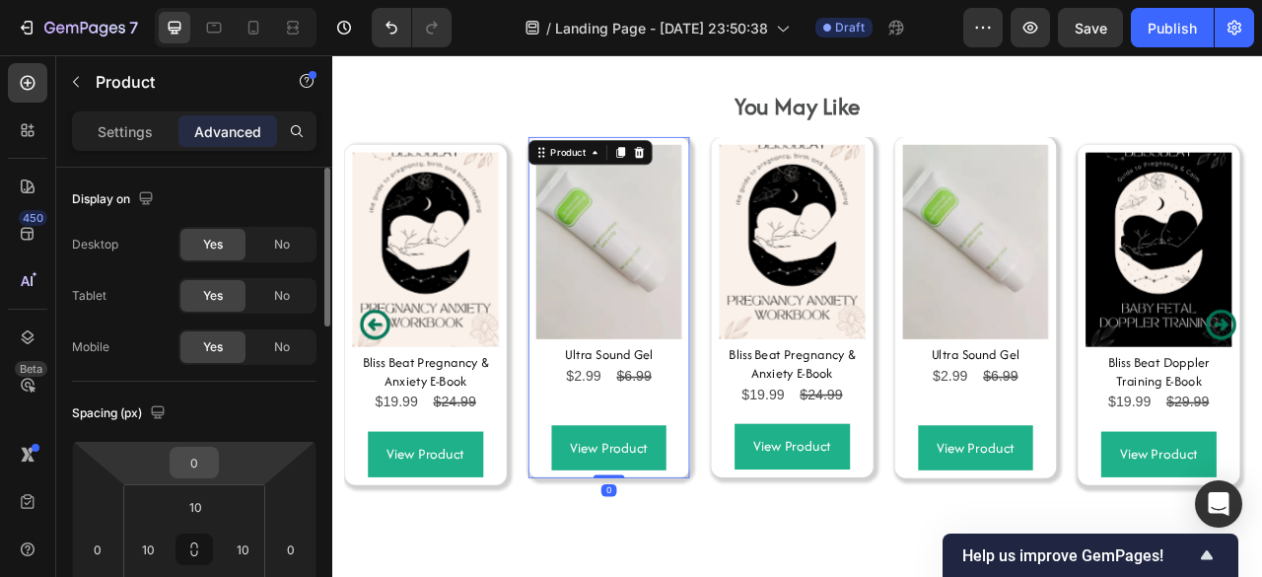
click at [193, 468] on input "0" at bounding box center [193, 462] width 39 height 30
type input "10"
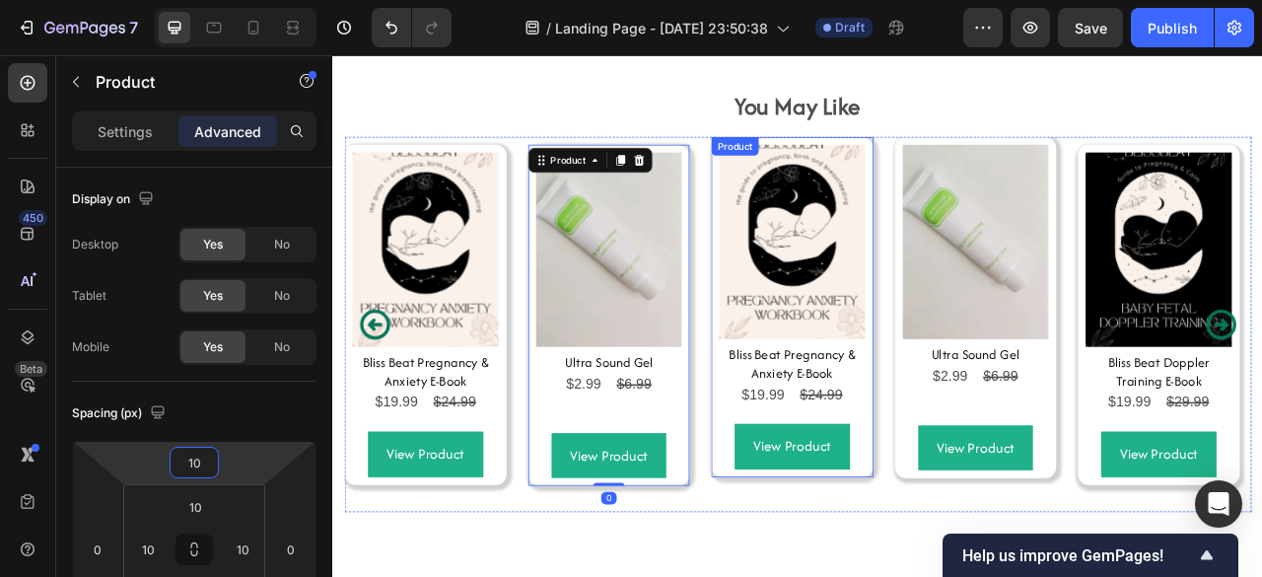
click at [825, 512] on div "View Product Add to Cart" at bounding box center [916, 542] width 186 height 77
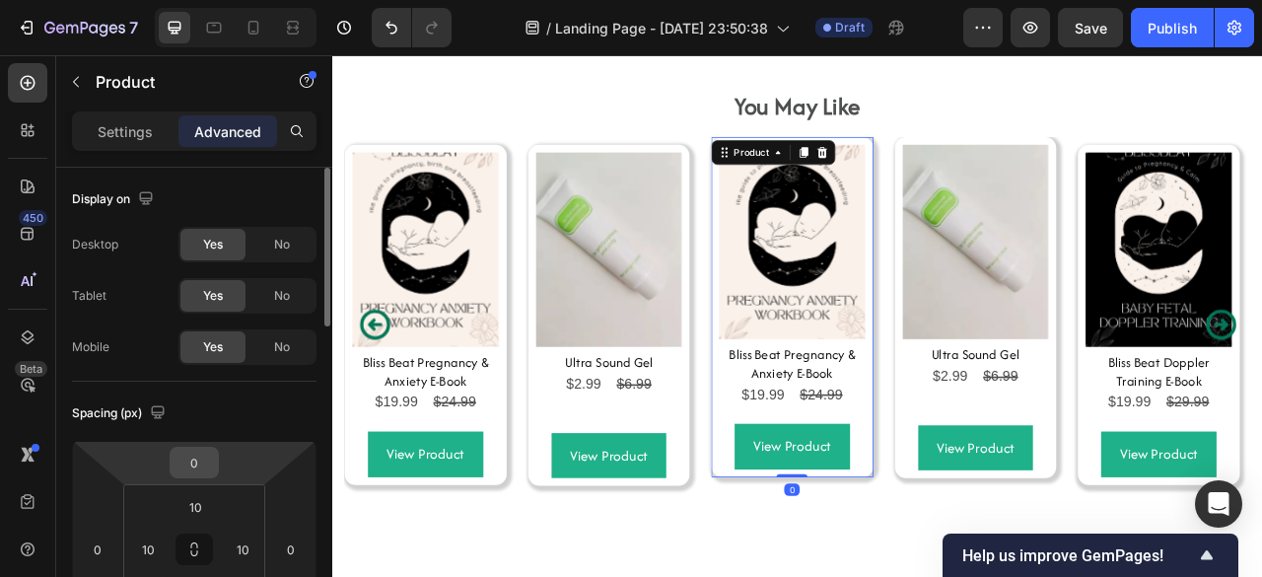
click at [196, 458] on input "0" at bounding box center [193, 462] width 39 height 30
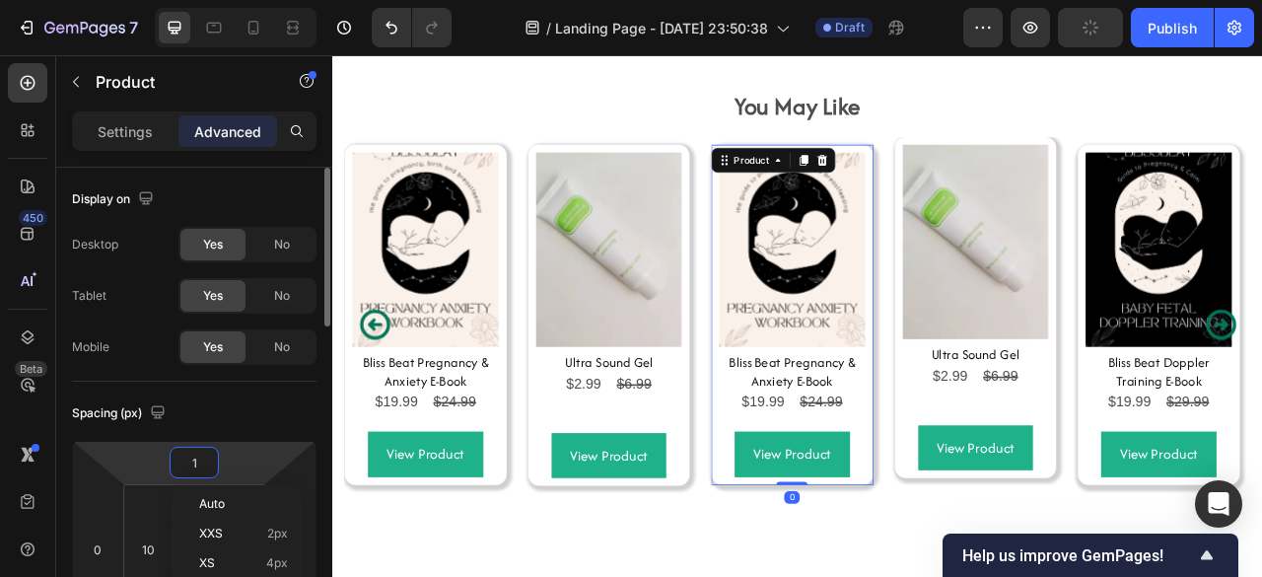
type input "10"
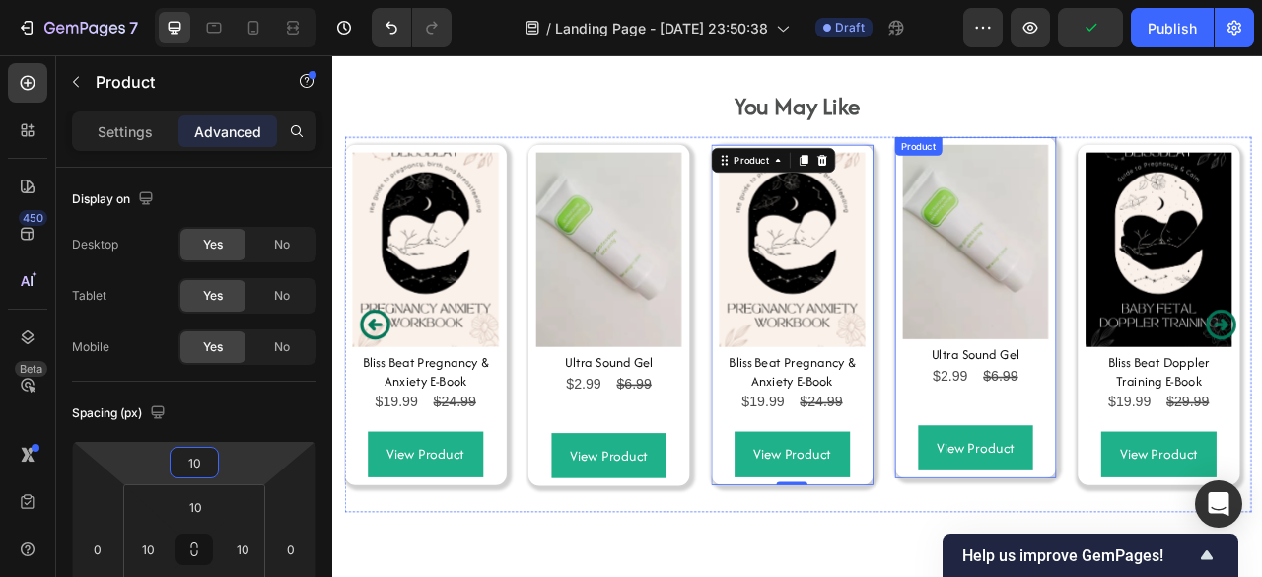
click at [1054, 526] on div "Product Images Ultra Sound Gel Product Title $2.99 Product Price Product Price …" at bounding box center [1150, 376] width 206 height 434
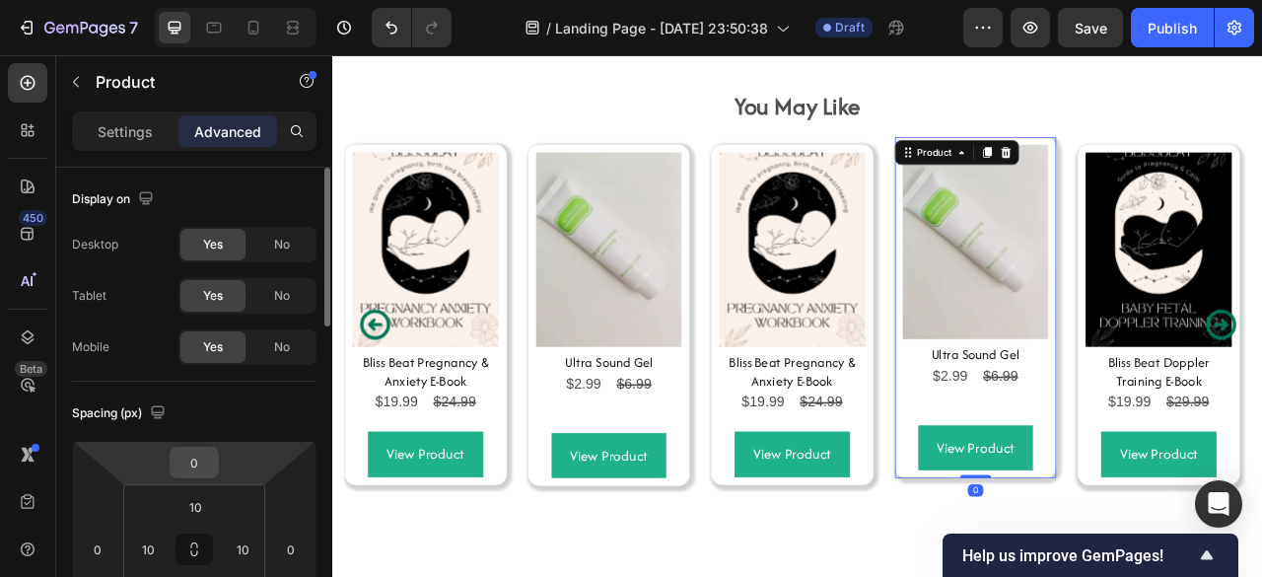
click at [201, 456] on input "0" at bounding box center [193, 462] width 39 height 30
type input "10"
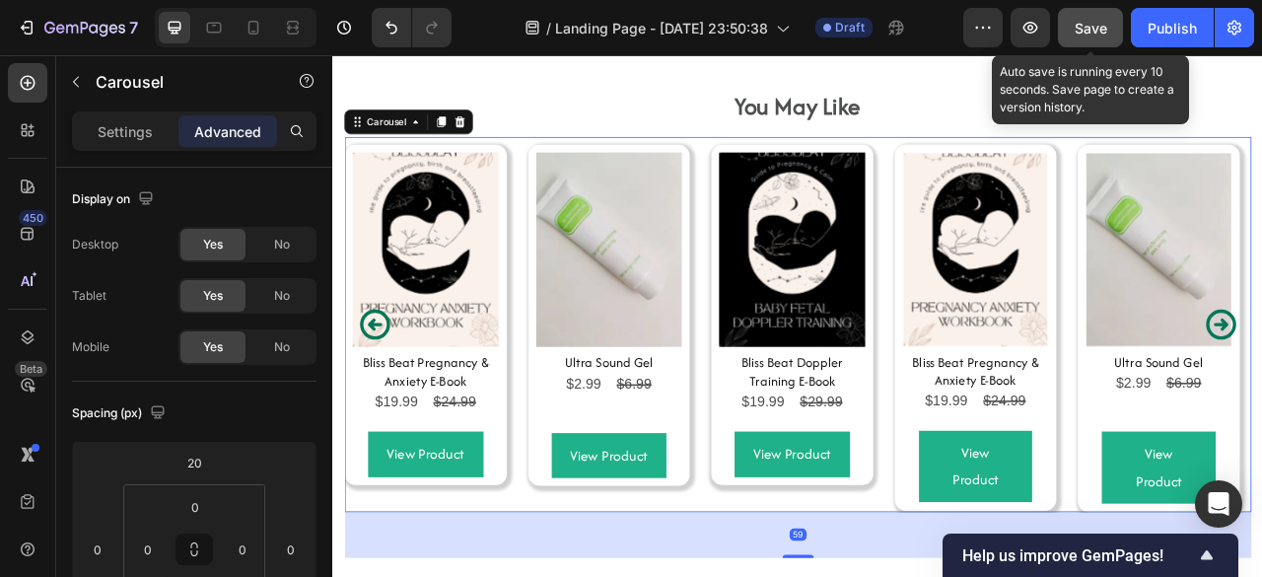
click at [1066, 38] on button "Save" at bounding box center [1090, 27] width 65 height 39
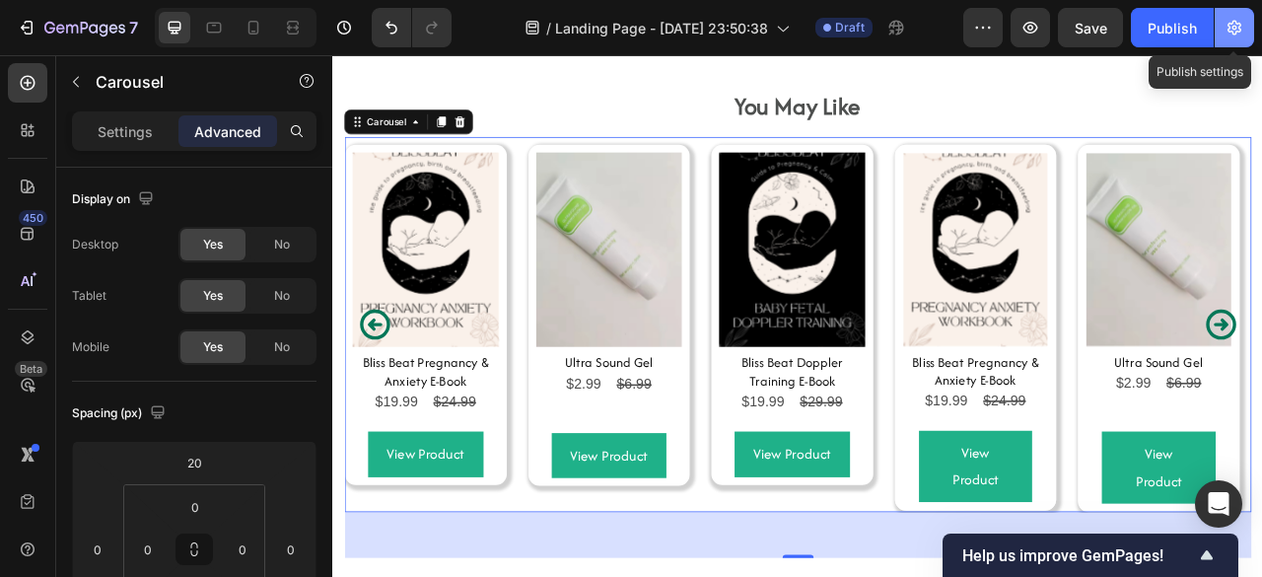
click at [1218, 20] on button "button" at bounding box center [1233, 27] width 39 height 39
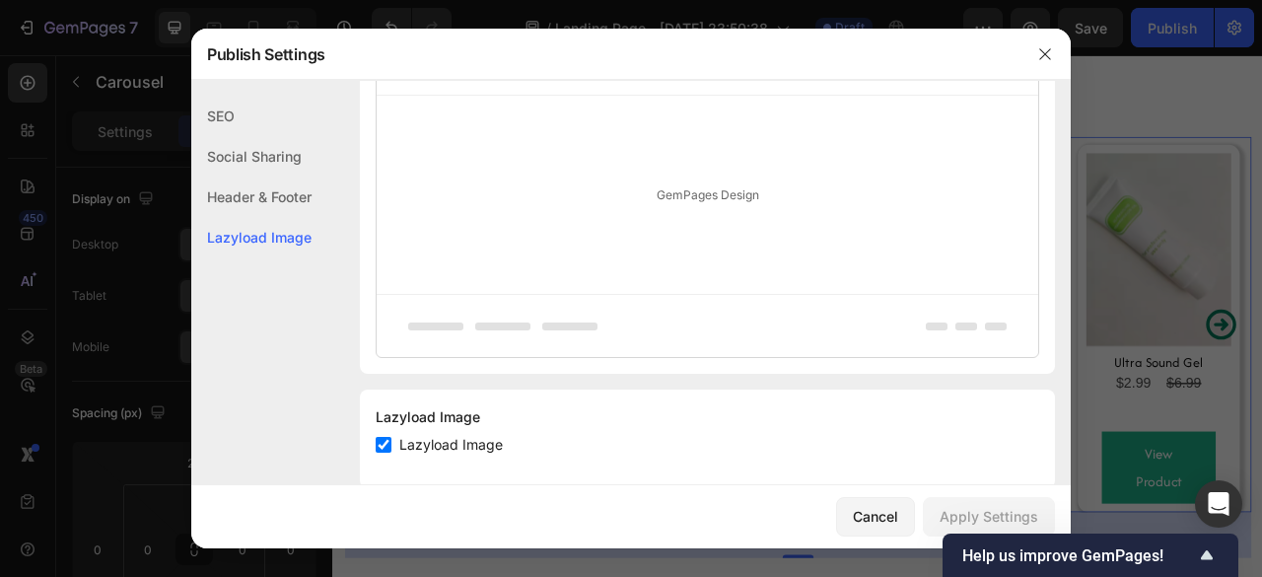
scroll to position [1157, 0]
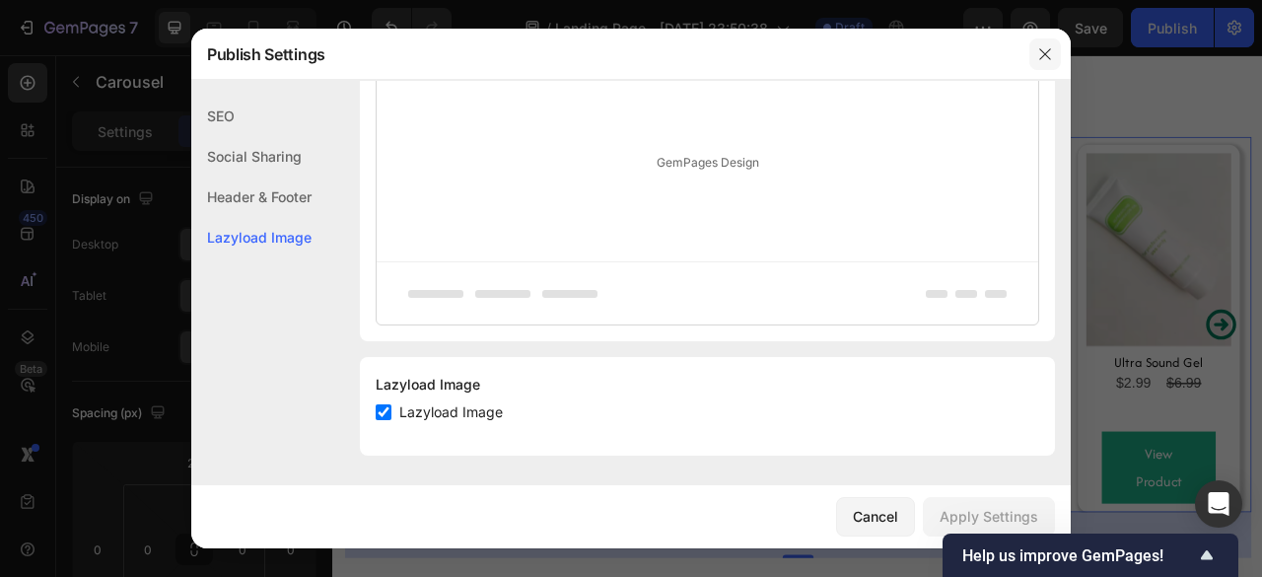
click at [1038, 68] on button "button" at bounding box center [1045, 54] width 32 height 32
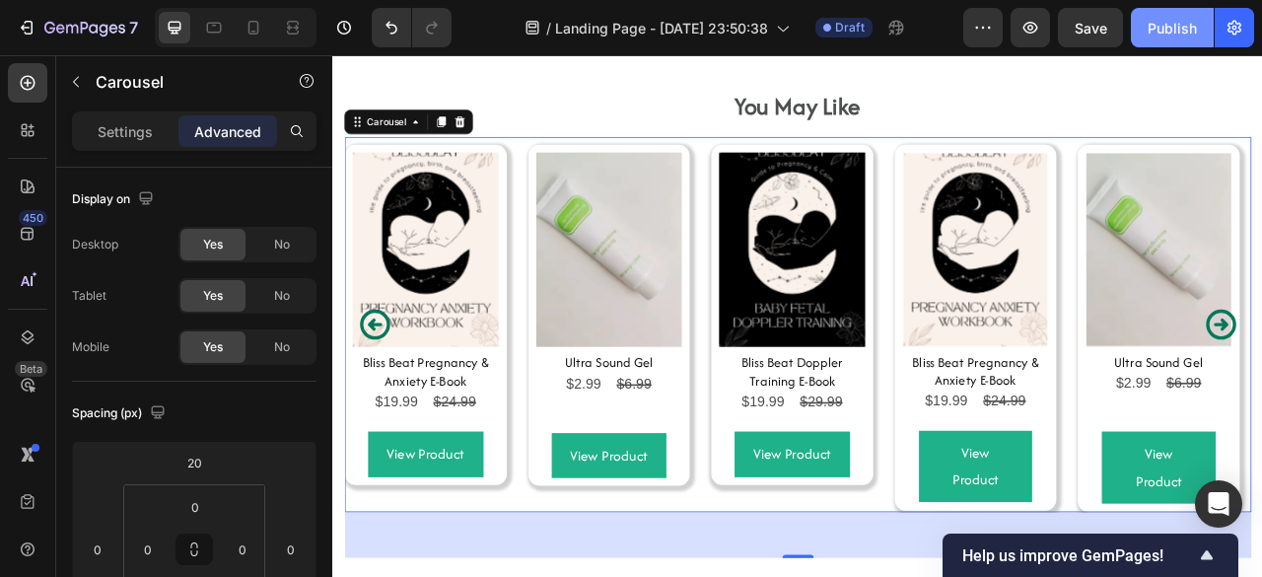
click at [1146, 30] on button "Publish" at bounding box center [1171, 27] width 83 height 39
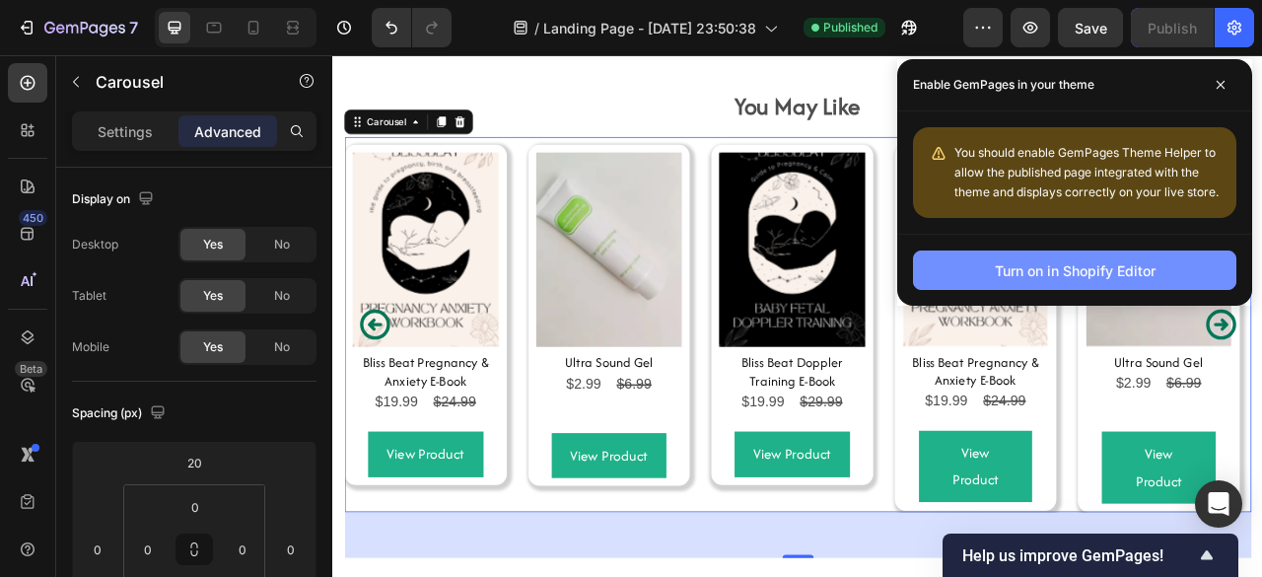
click at [1089, 264] on div "Turn on in Shopify Editor" at bounding box center [1074, 270] width 161 height 21
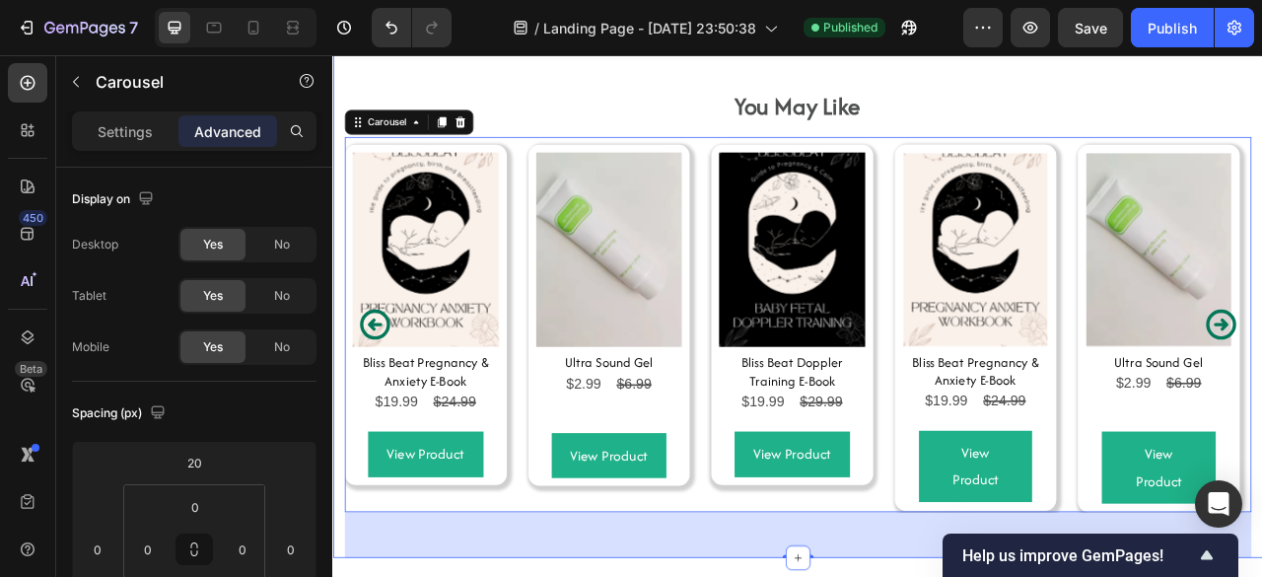
scroll to position [9899, 0]
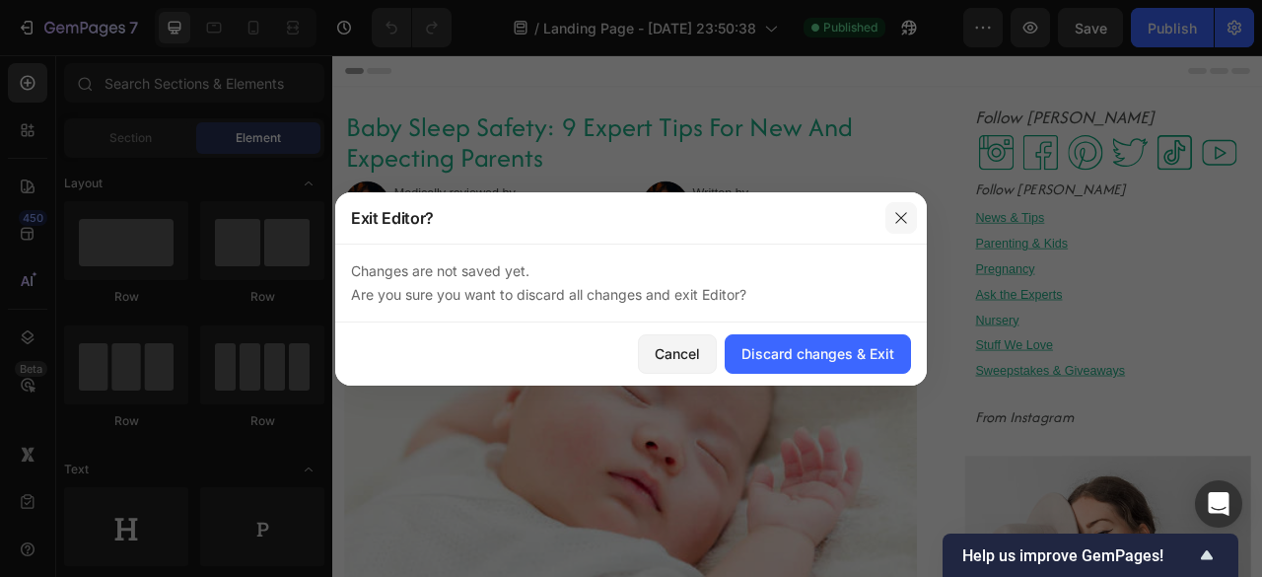
click at [894, 215] on icon "button" at bounding box center [901, 218] width 16 height 16
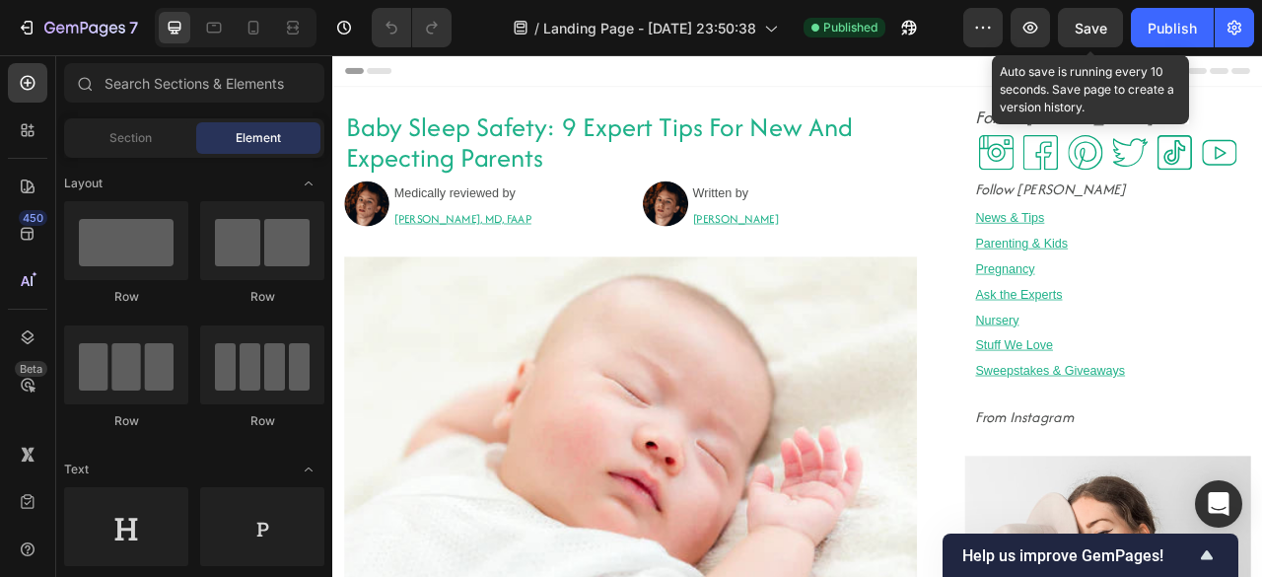
click at [1080, 25] on span "Save" at bounding box center [1090, 28] width 33 height 17
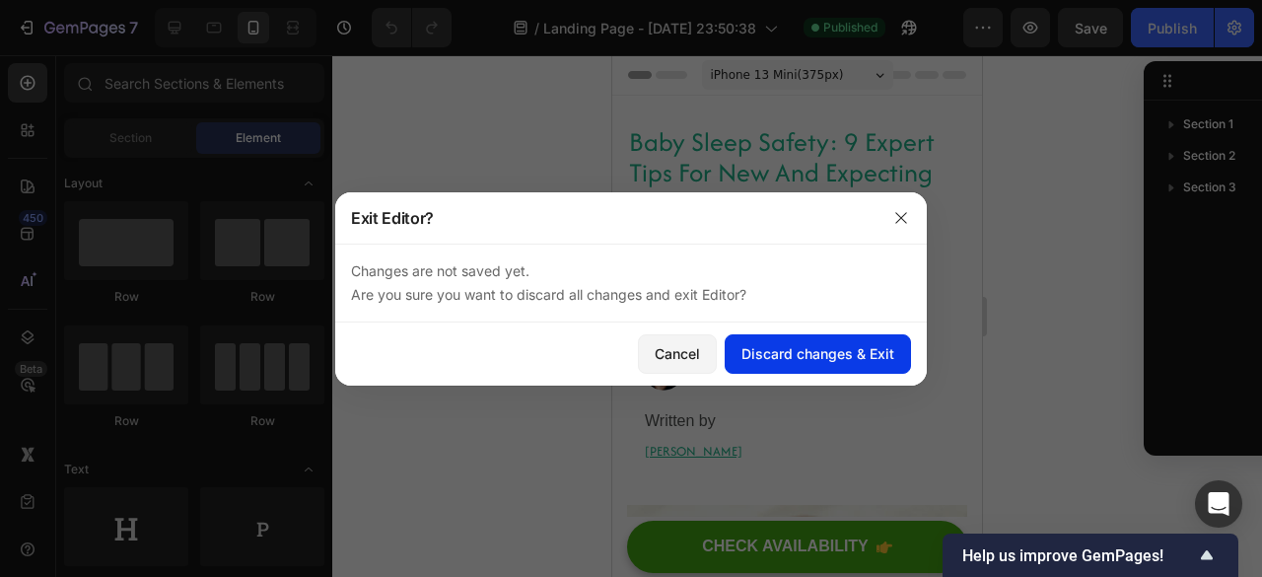
click at [818, 361] on div "Discard changes & Exit" at bounding box center [817, 353] width 153 height 21
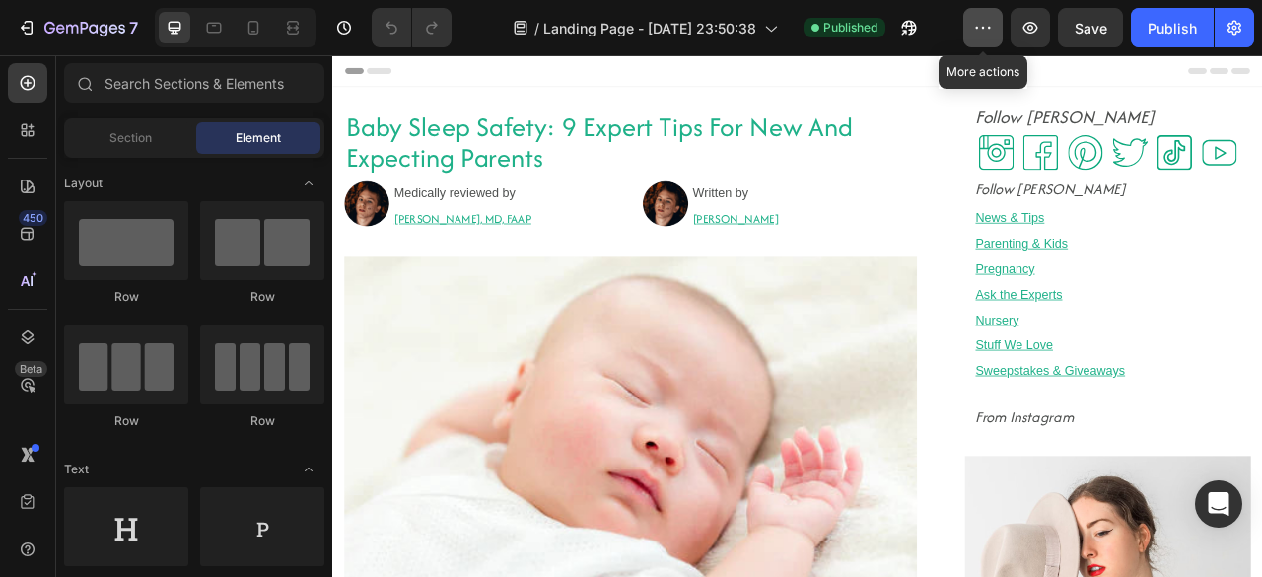
click at [980, 40] on button "button" at bounding box center [982, 27] width 39 height 39
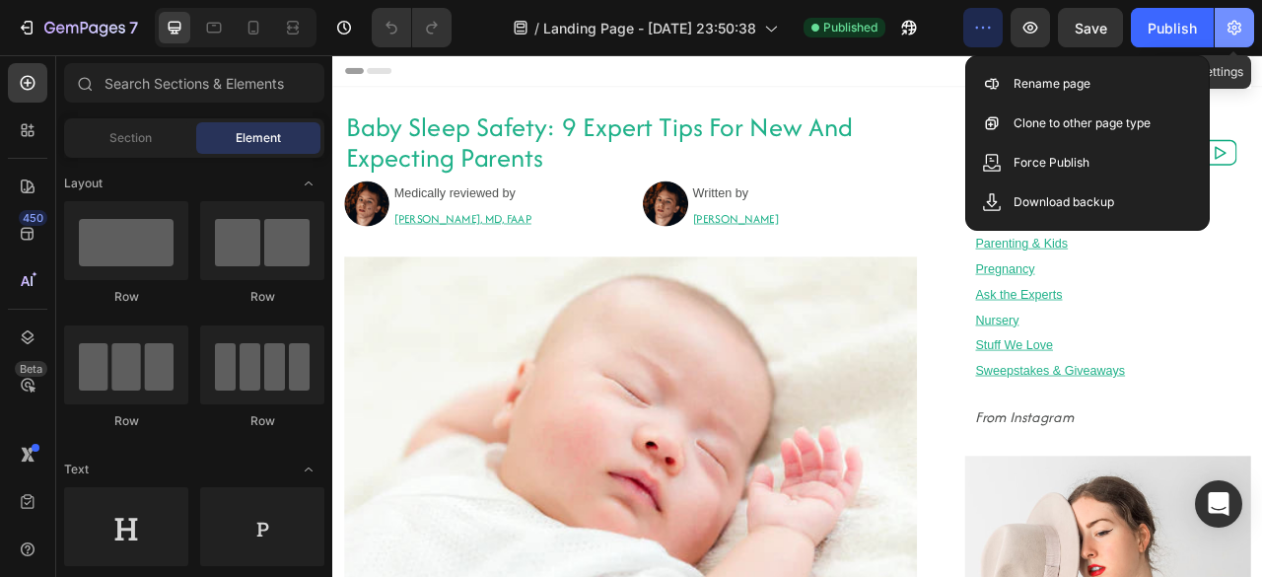
click at [1232, 33] on icon "button" at bounding box center [1234, 28] width 14 height 15
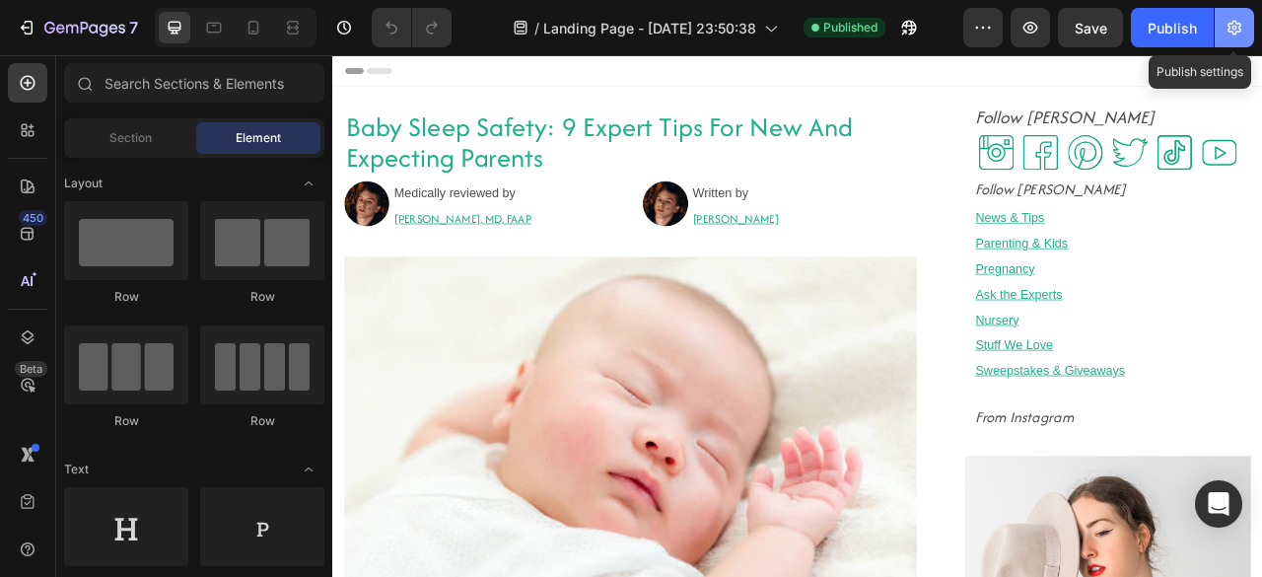
click at [1232, 0] on body "7 / Landing Page - [DATE] 23:50:38 Published Preview Save Publish Publish setti…" at bounding box center [631, 0] width 1262 height 0
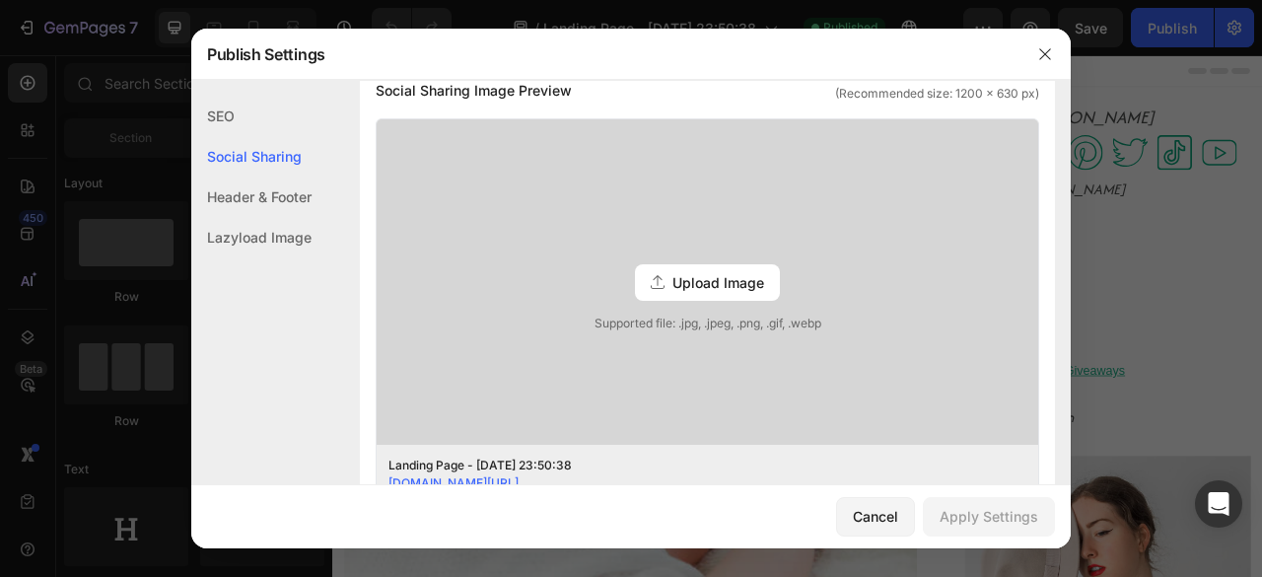
scroll to position [489, 0]
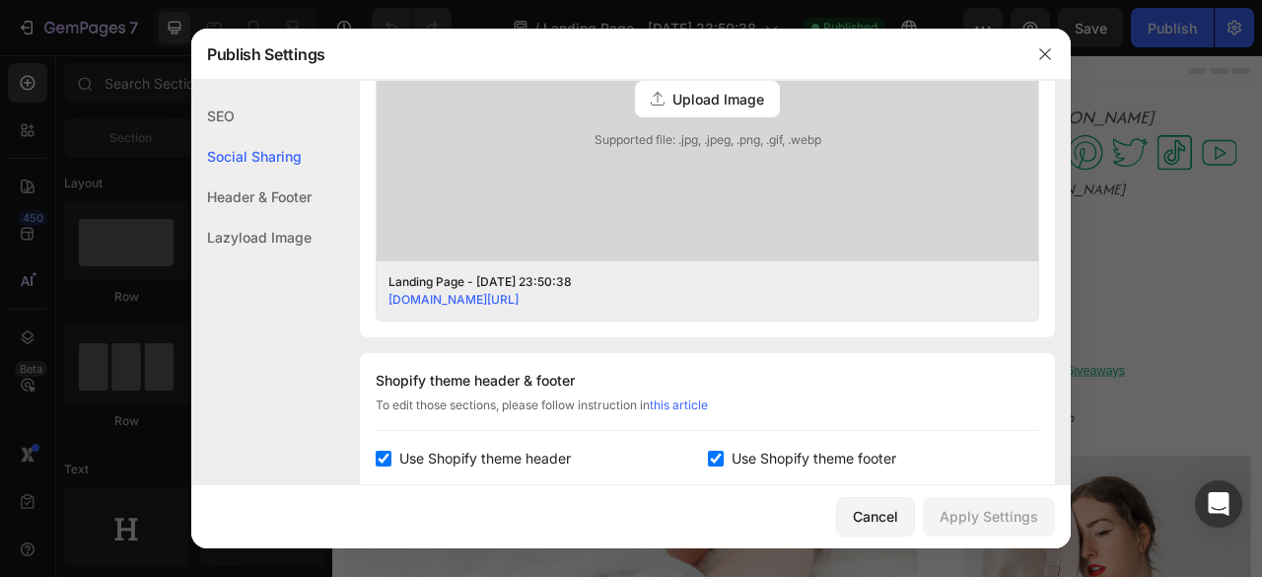
click at [282, 241] on div "Lazyload Image" at bounding box center [251, 237] width 120 height 40
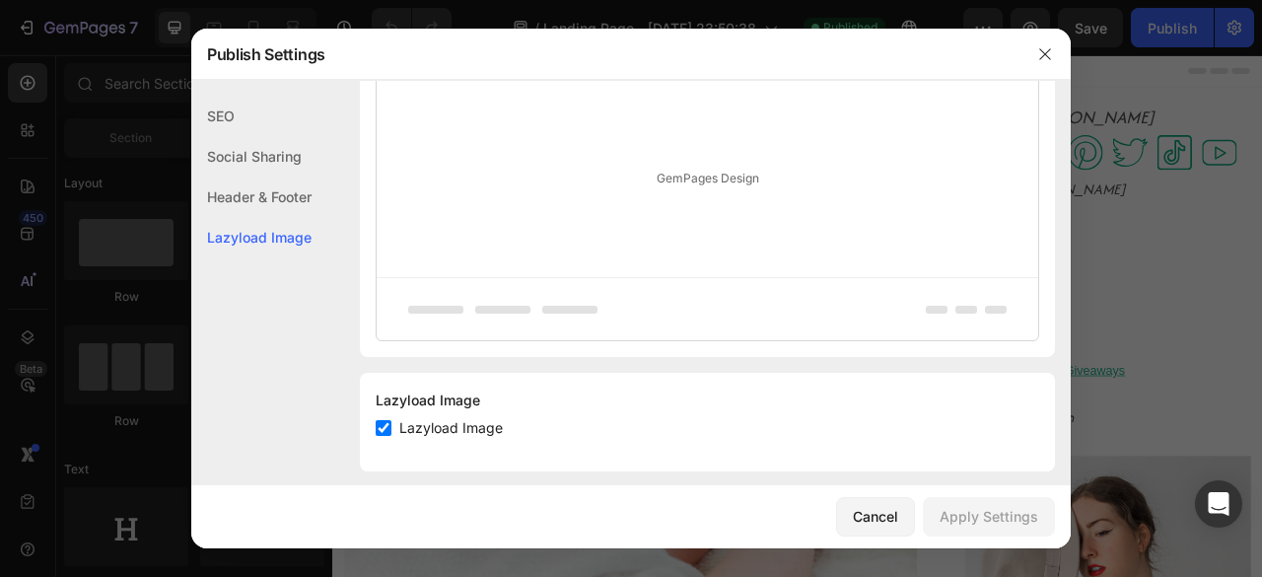
scroll to position [1157, 0]
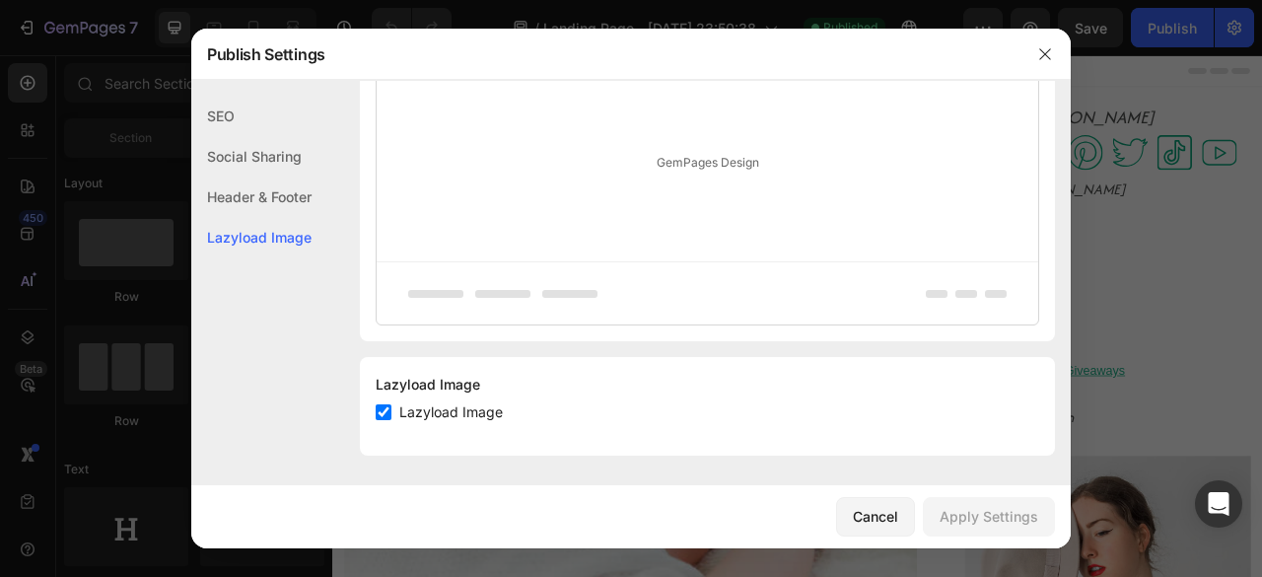
click at [386, 410] on input "checkbox" at bounding box center [384, 412] width 16 height 16
checkbox input "false"
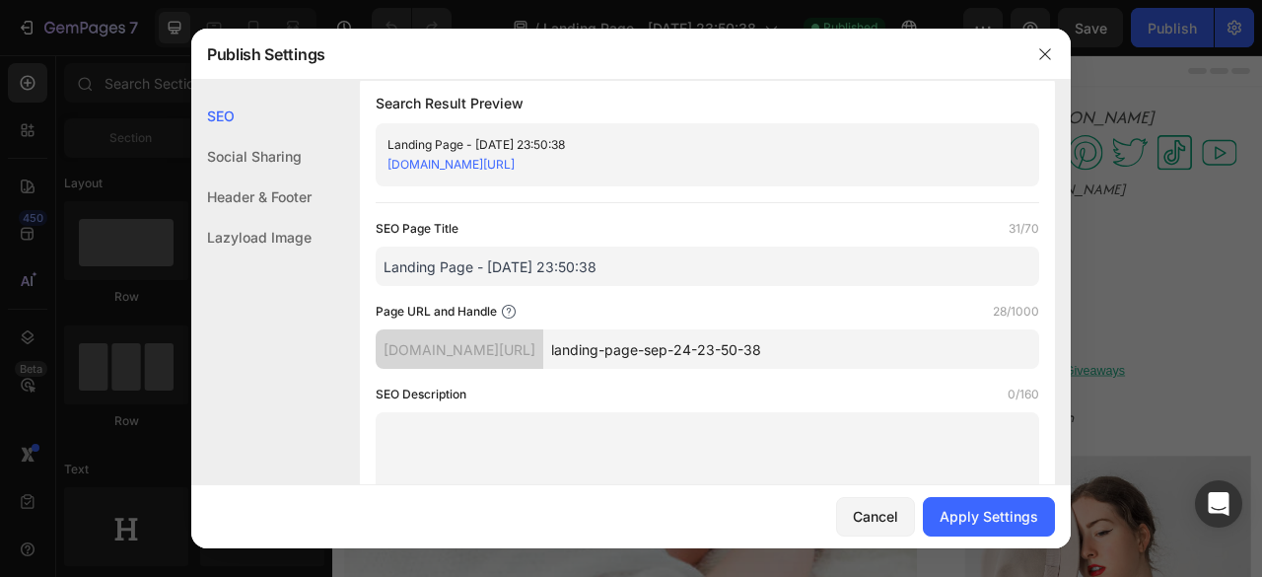
scroll to position [0, 0]
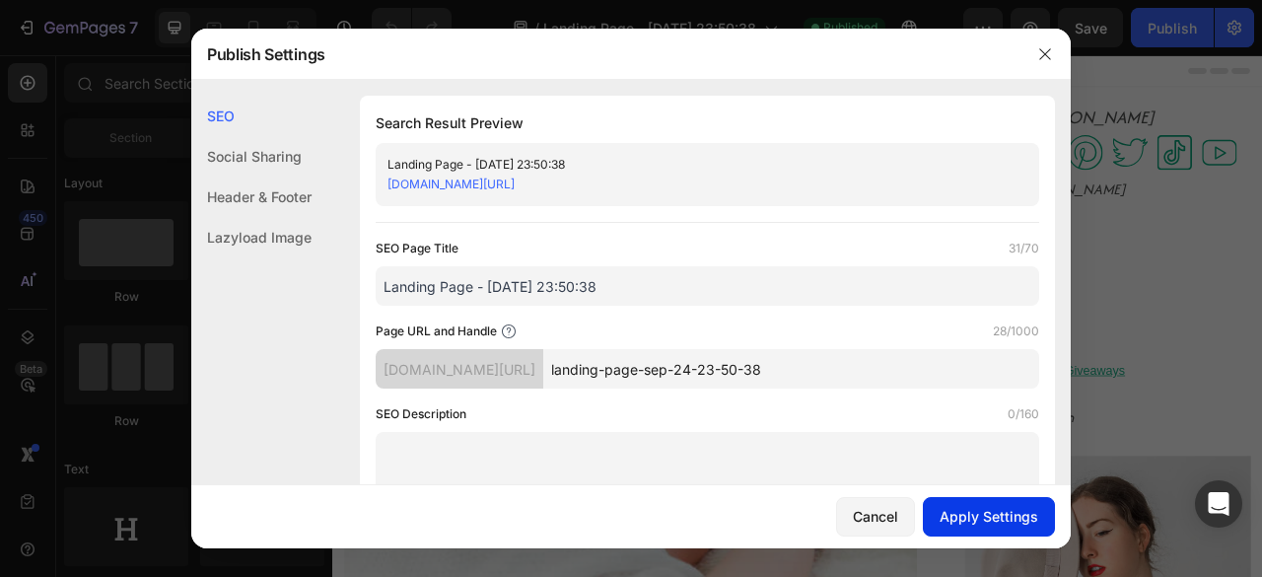
click at [976, 527] on button "Apply Settings" at bounding box center [989, 516] width 132 height 39
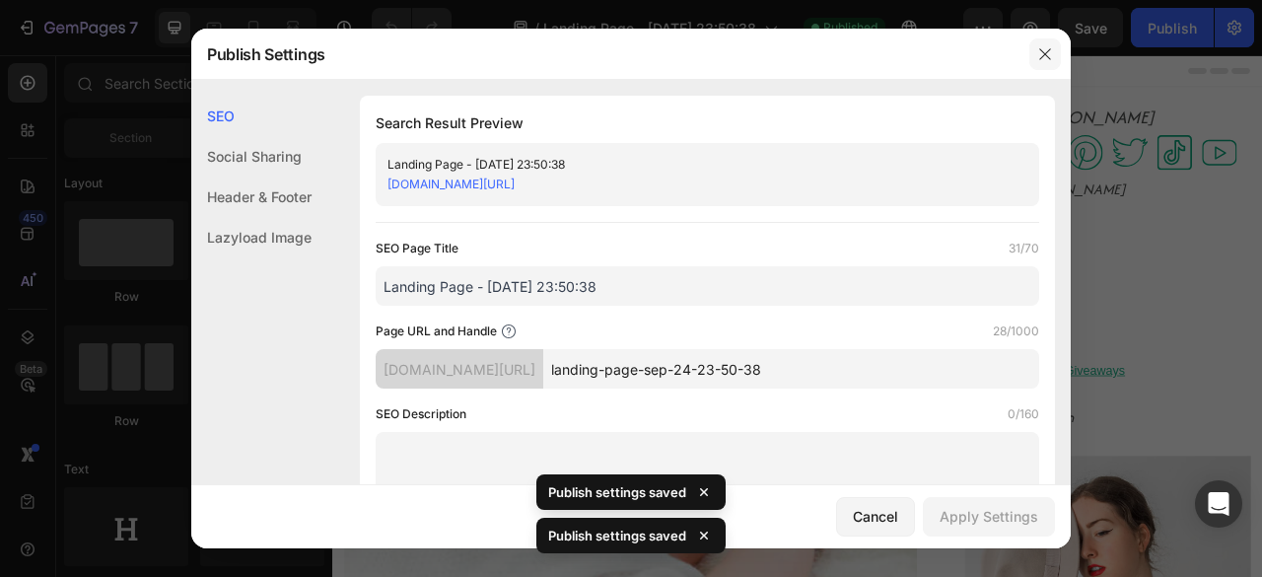
click at [1034, 57] on button "button" at bounding box center [1045, 54] width 32 height 32
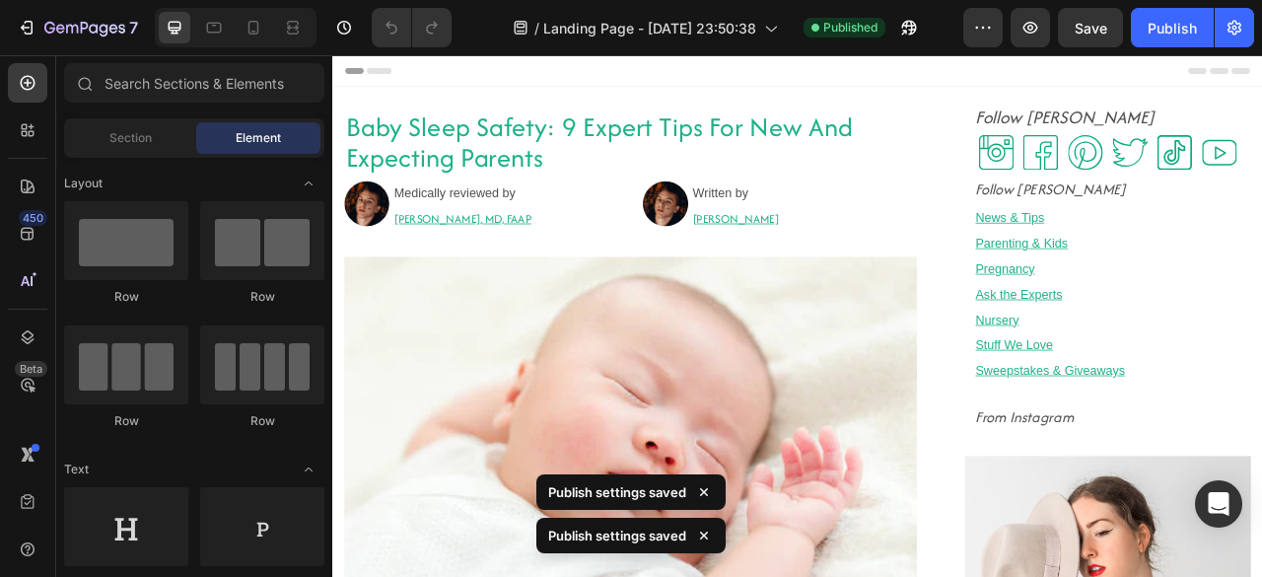
drag, startPoint x: 1366, startPoint y: 112, endPoint x: 1422, endPoint y: 75, distance: 67.5
click at [1225, 57] on div "Header" at bounding box center [923, 74] width 1151 height 39
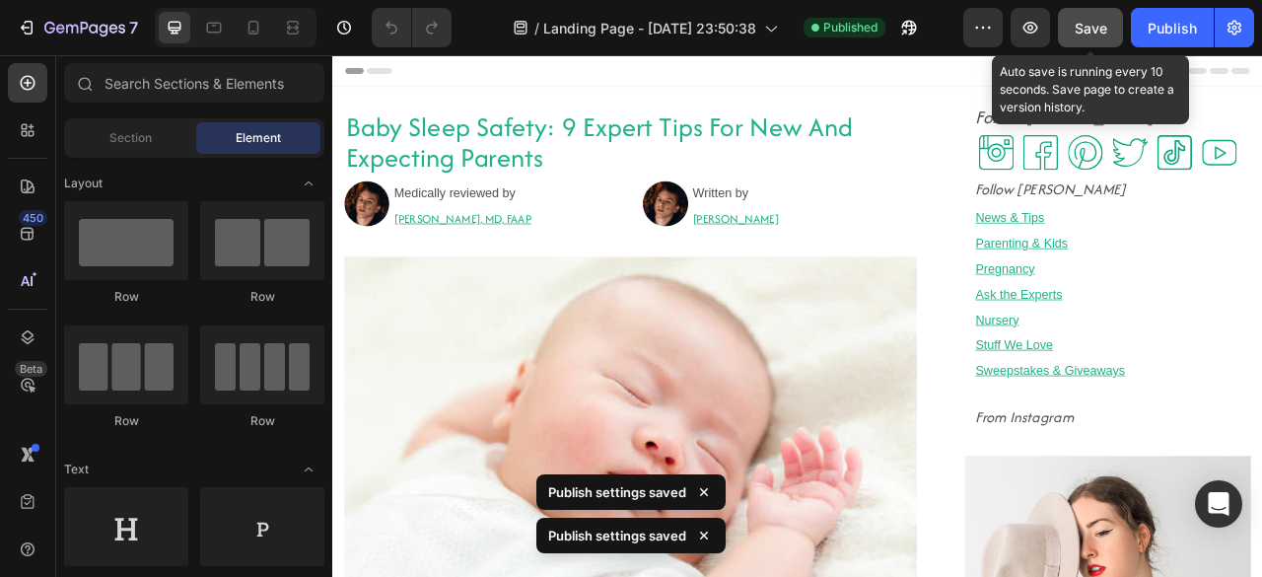
click at [1090, 20] on span "Save" at bounding box center [1090, 28] width 33 height 17
click at [1090, 20] on icon "button" at bounding box center [1090, 28] width 20 height 20
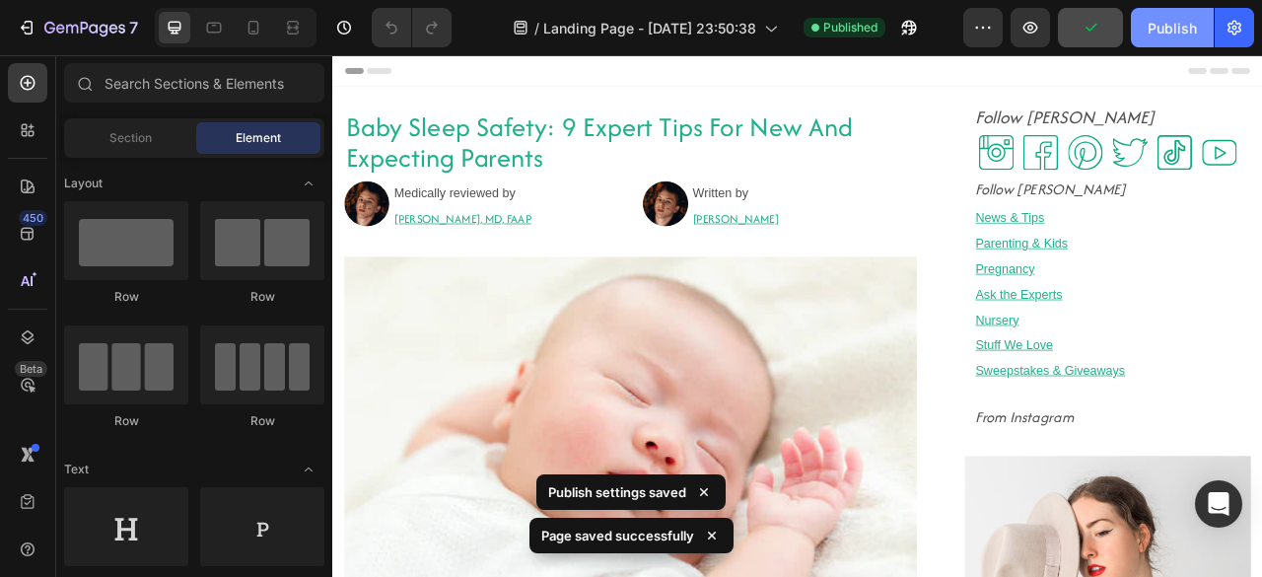
click at [1151, 25] on div "Publish" at bounding box center [1171, 28] width 49 height 21
click at [1151, 25] on button "Publish" at bounding box center [1171, 27] width 83 height 39
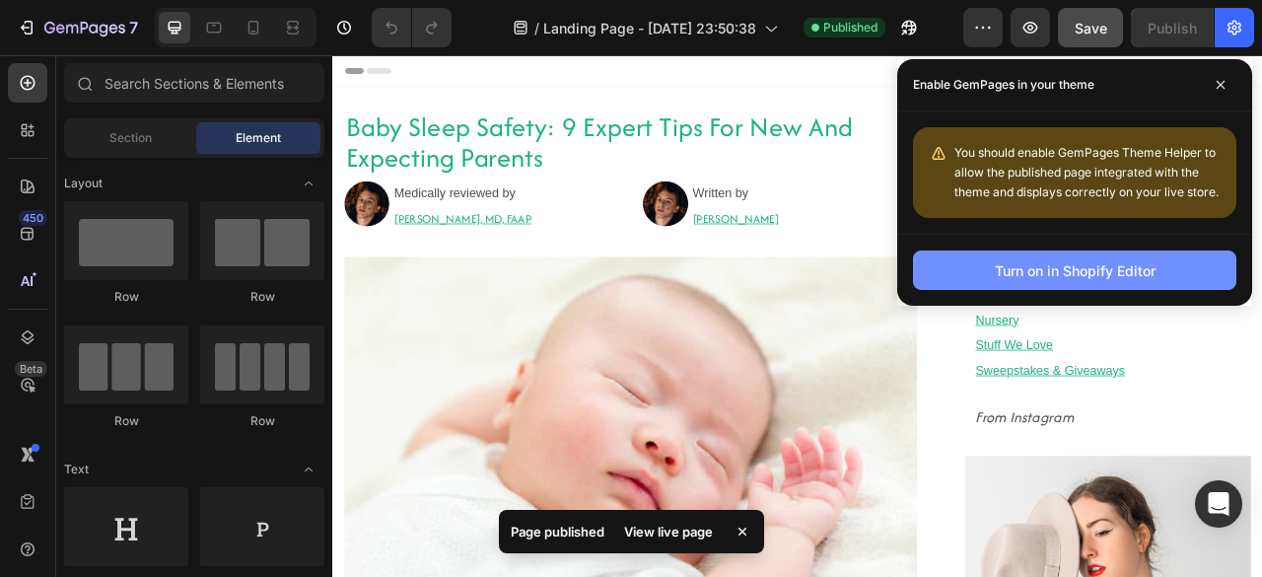
click at [1095, 260] on div "Turn on in Shopify Editor" at bounding box center [1074, 270] width 161 height 21
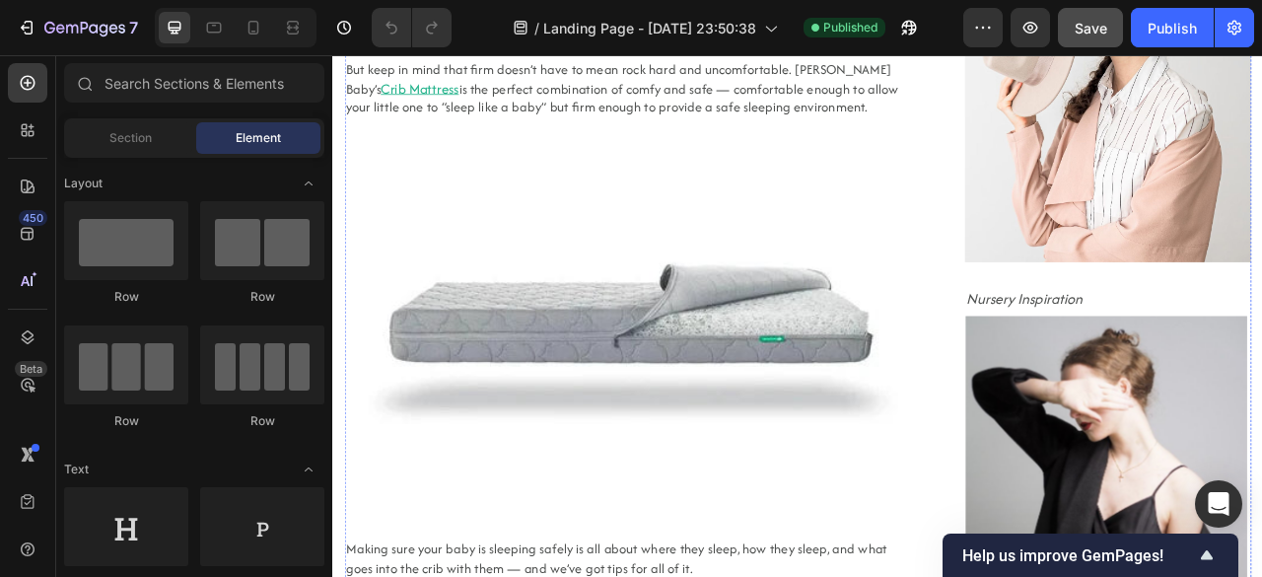
scroll to position [1723, 0]
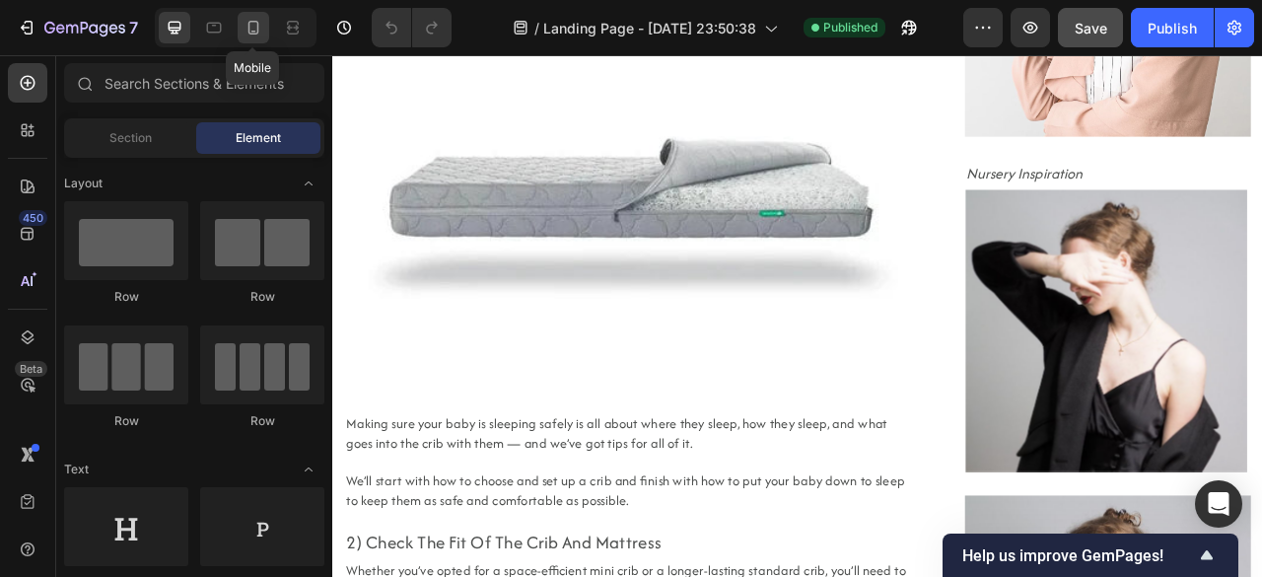
click at [251, 33] on icon at bounding box center [253, 28] width 11 height 14
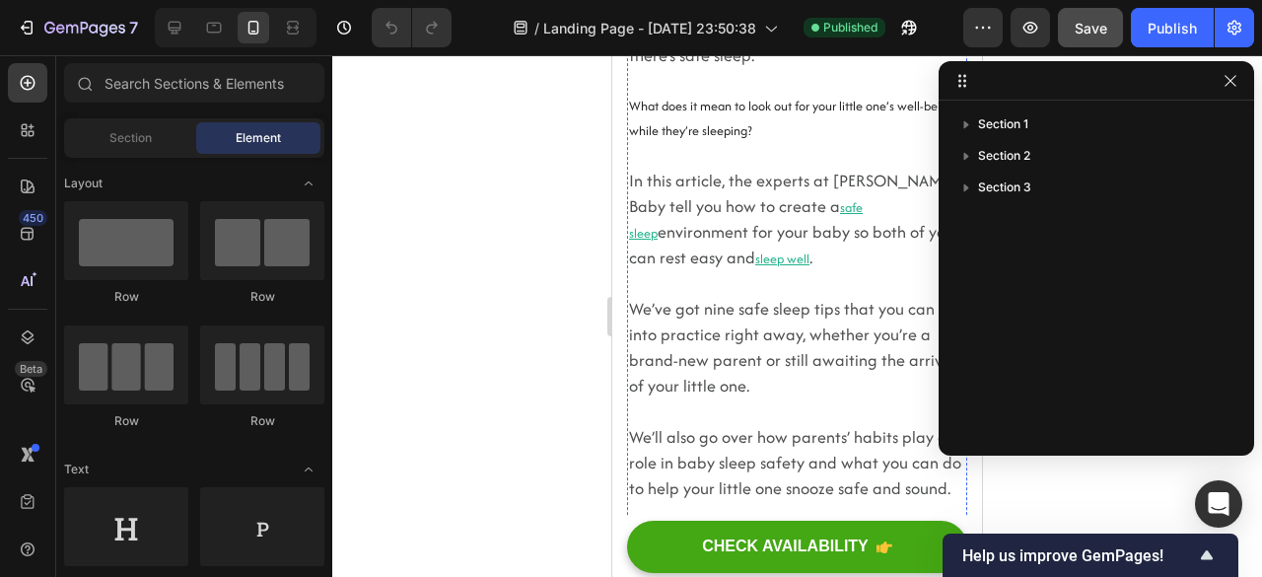
scroll to position [720, 0]
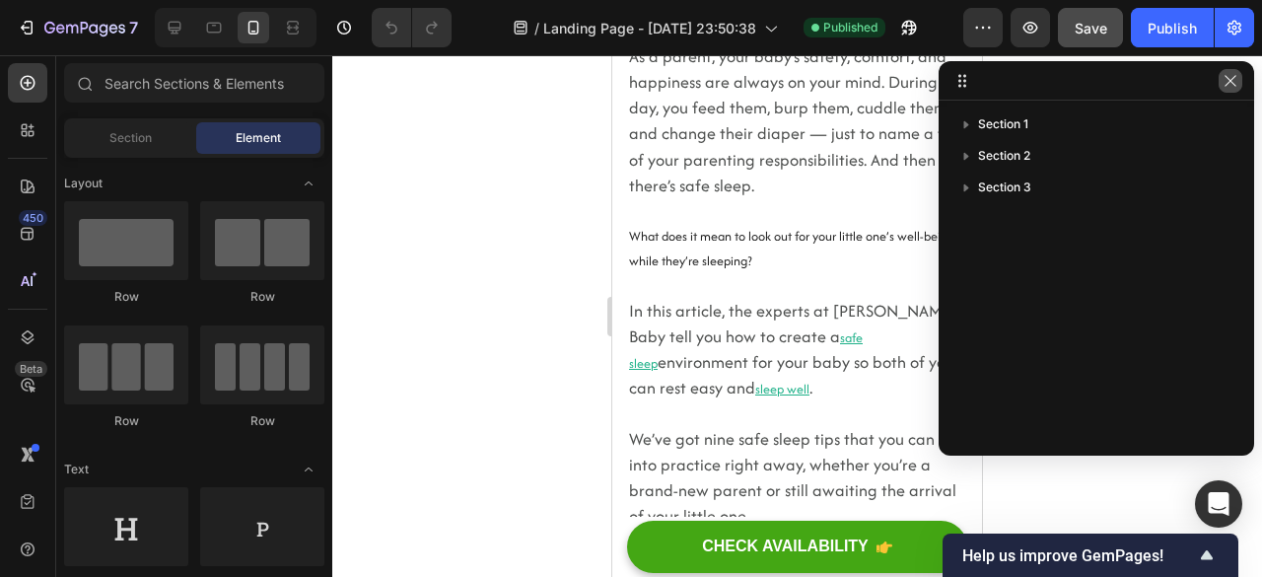
click at [1226, 78] on icon "button" at bounding box center [1230, 81] width 16 height 16
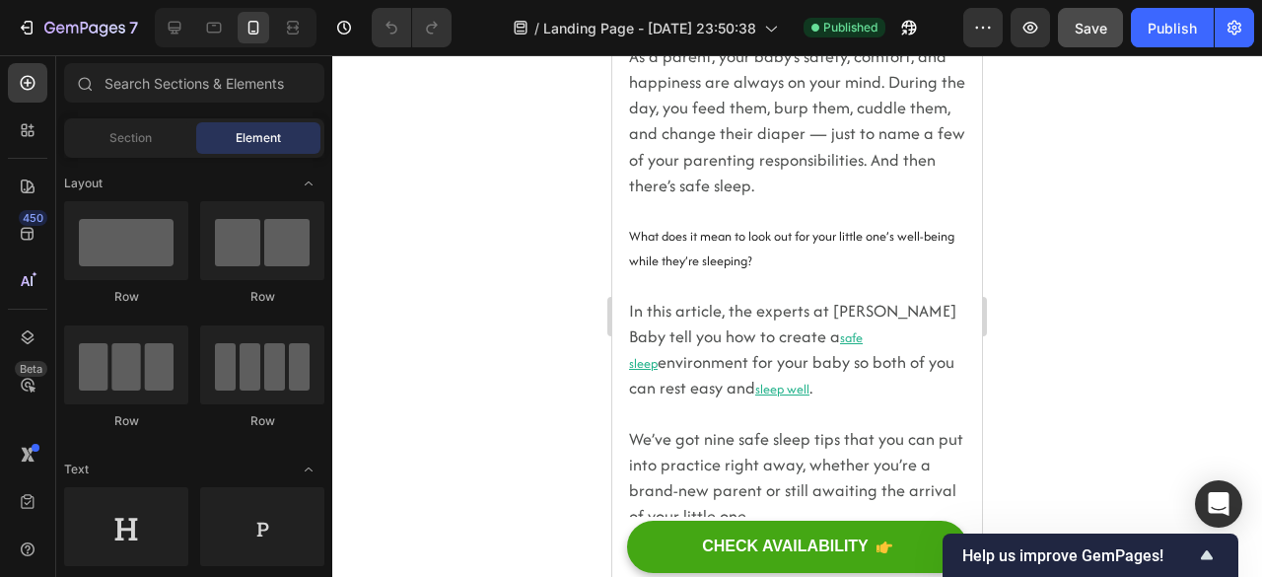
click at [1226, 78] on div at bounding box center [796, 315] width 929 height 521
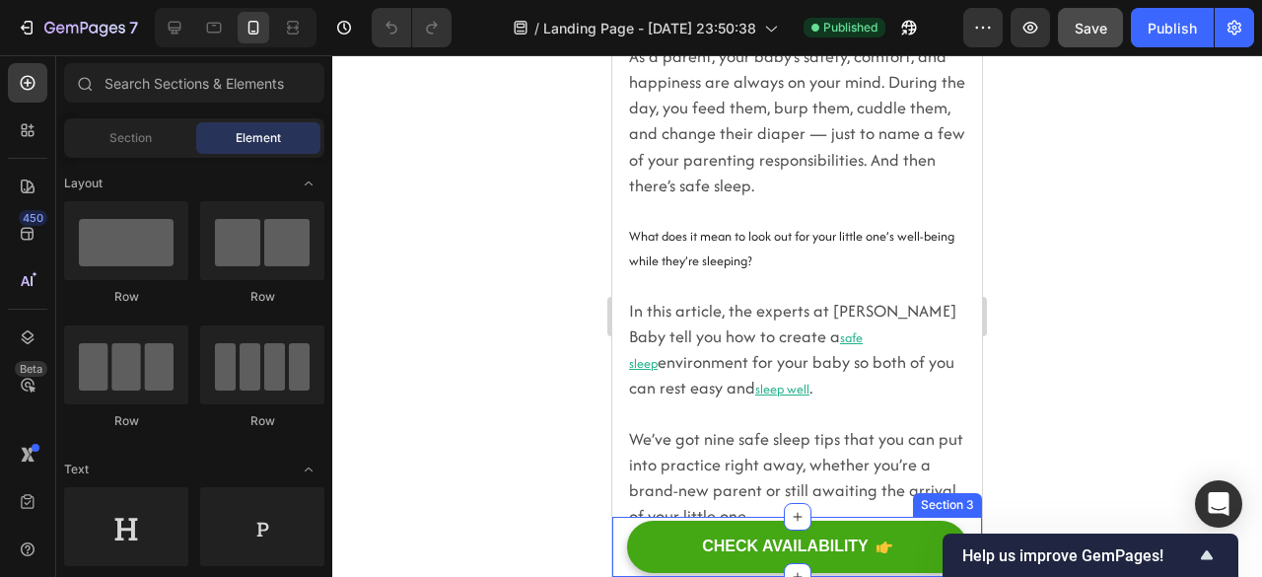
click at [617, 563] on div "CHECK AVAILABILITY Button Section 3" at bounding box center [797, 546] width 370 height 60
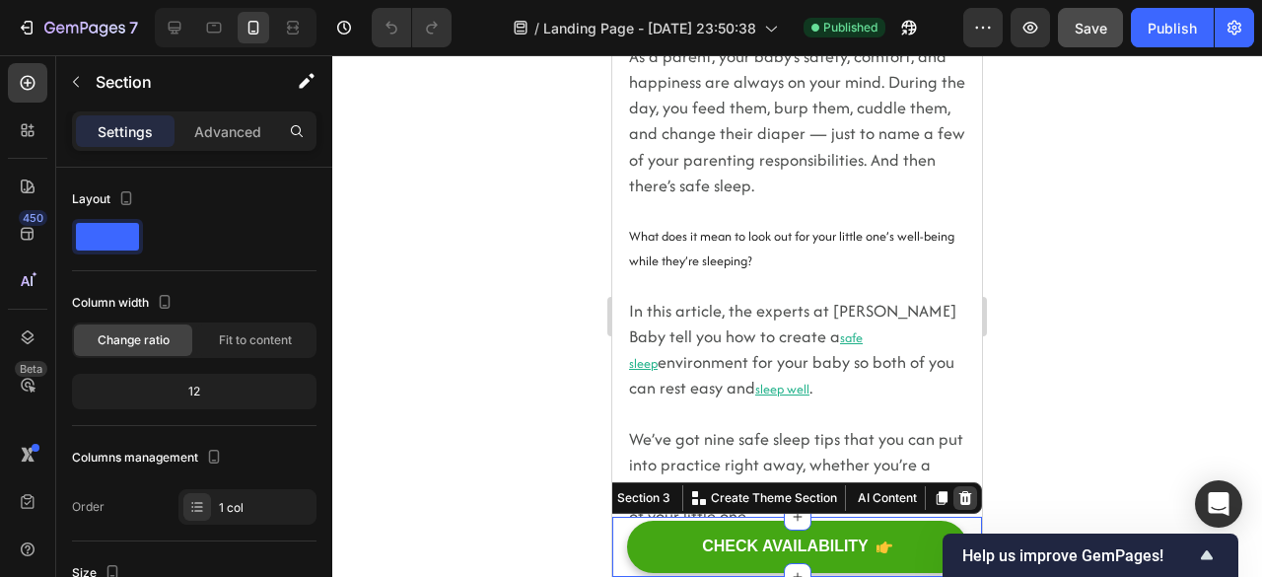
click at [957, 498] on icon at bounding box center [965, 498] width 16 height 16
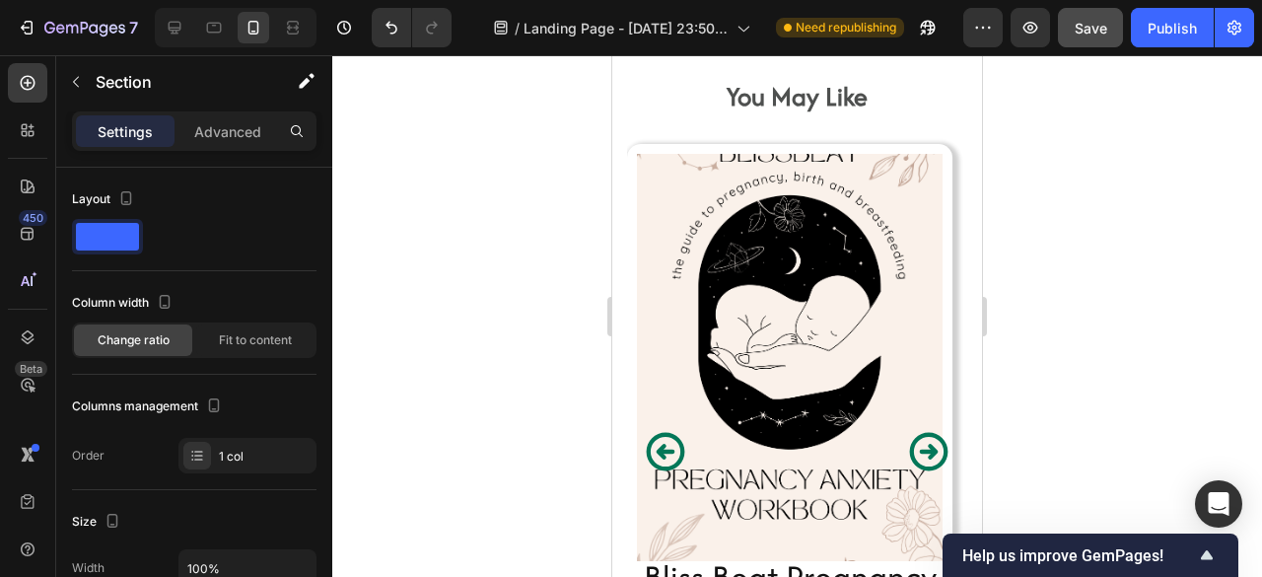
scroll to position [17414, 0]
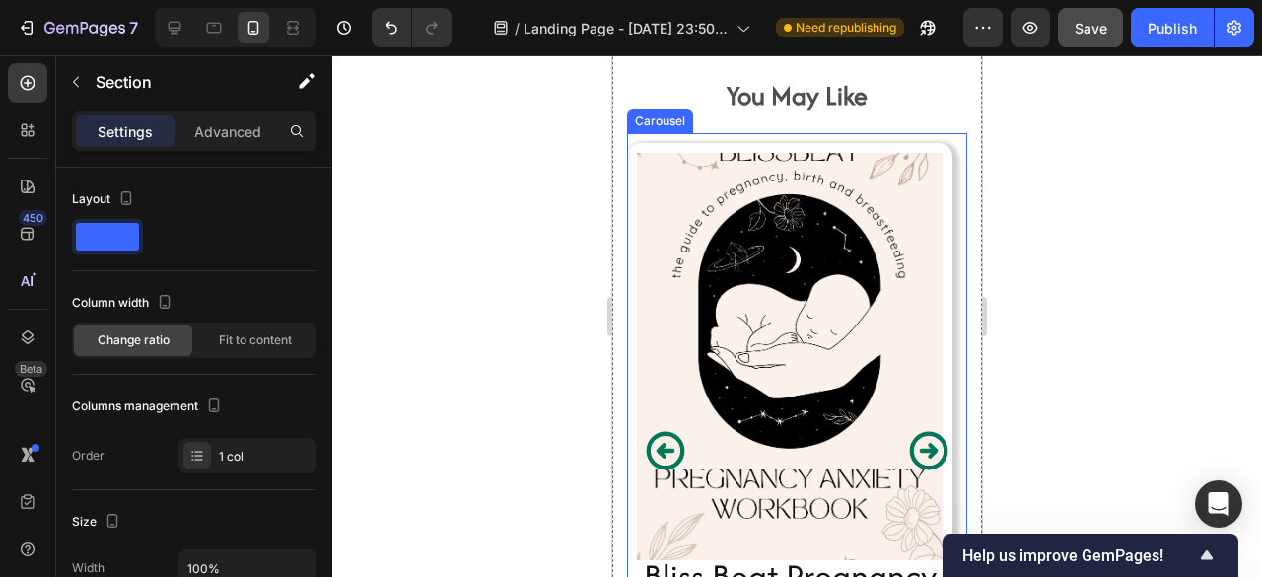
click at [908, 473] on icon "Carousel Next Arrow" at bounding box center [928, 450] width 45 height 45
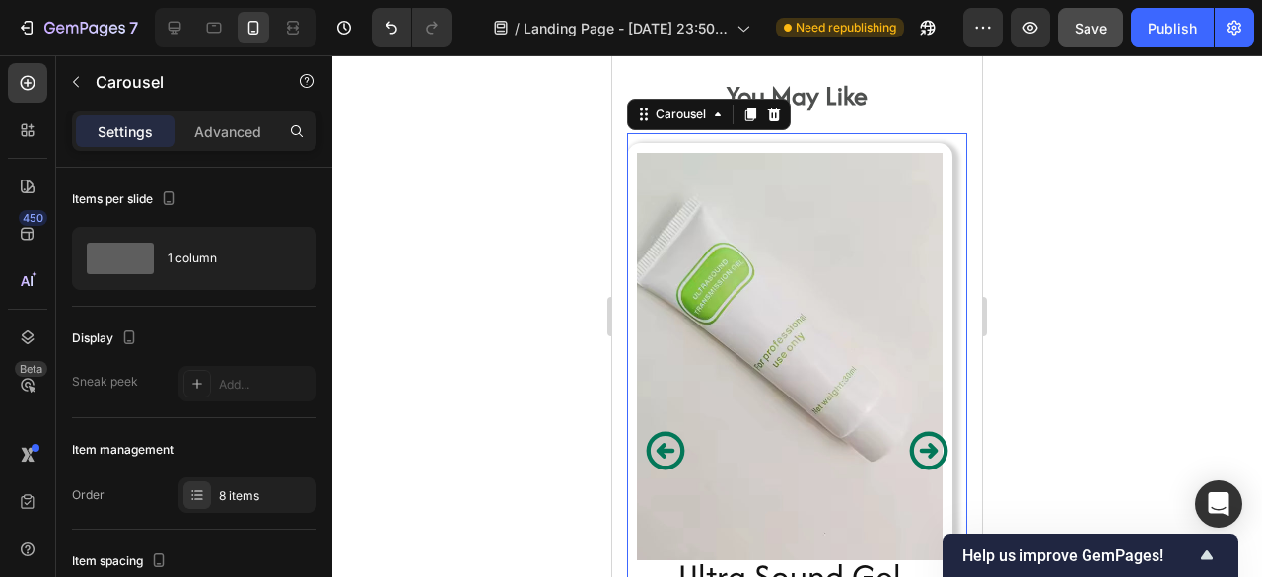
click at [654, 167] on div "Product Images Ultra Sound Gel Product Title $2.99 Product Price Product Price …" at bounding box center [789, 451] width 325 height 636
click at [214, 121] on p "Advanced" at bounding box center [227, 131] width 67 height 21
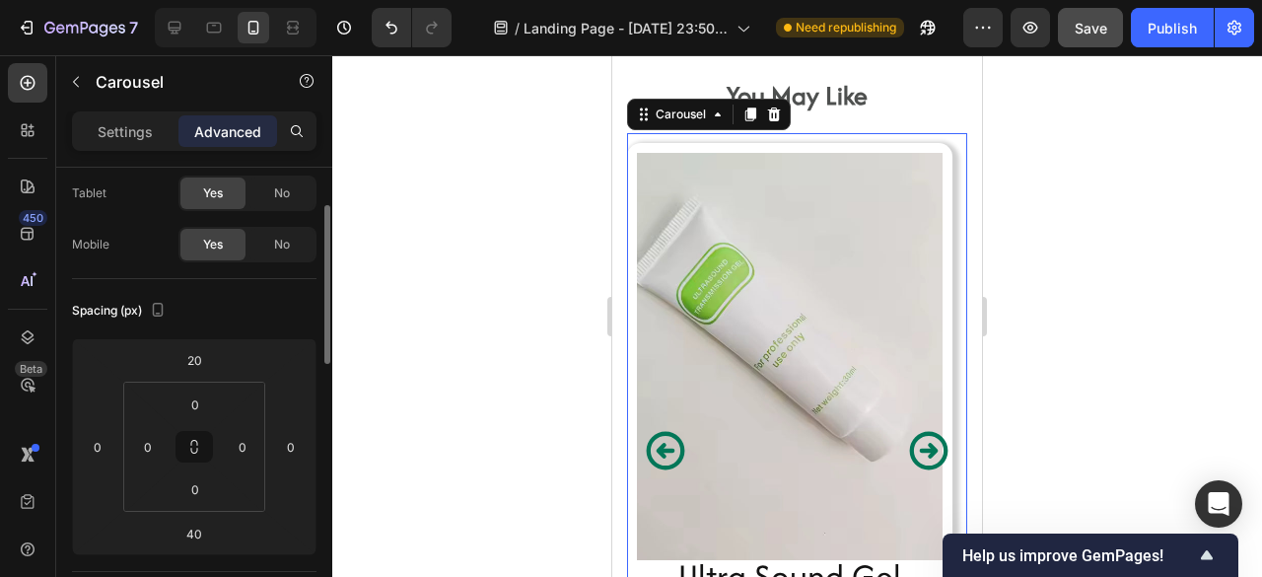
scroll to position [104, 0]
click at [140, 444] on input "0" at bounding box center [148, 445] width 30 height 30
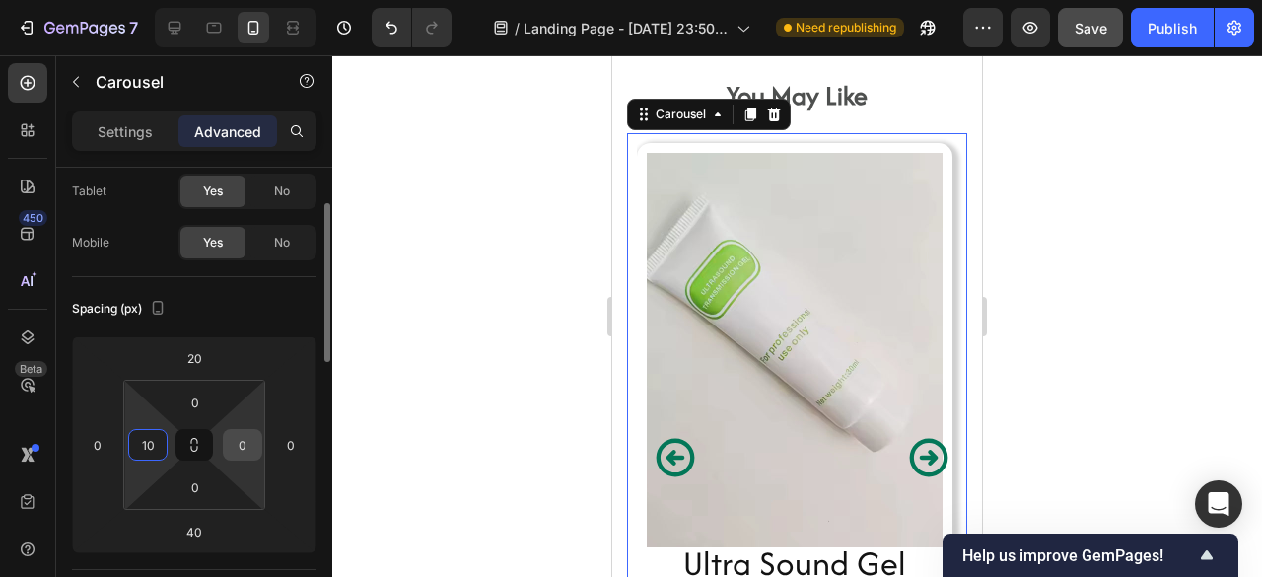
click at [238, 442] on input "0" at bounding box center [243, 445] width 30 height 30
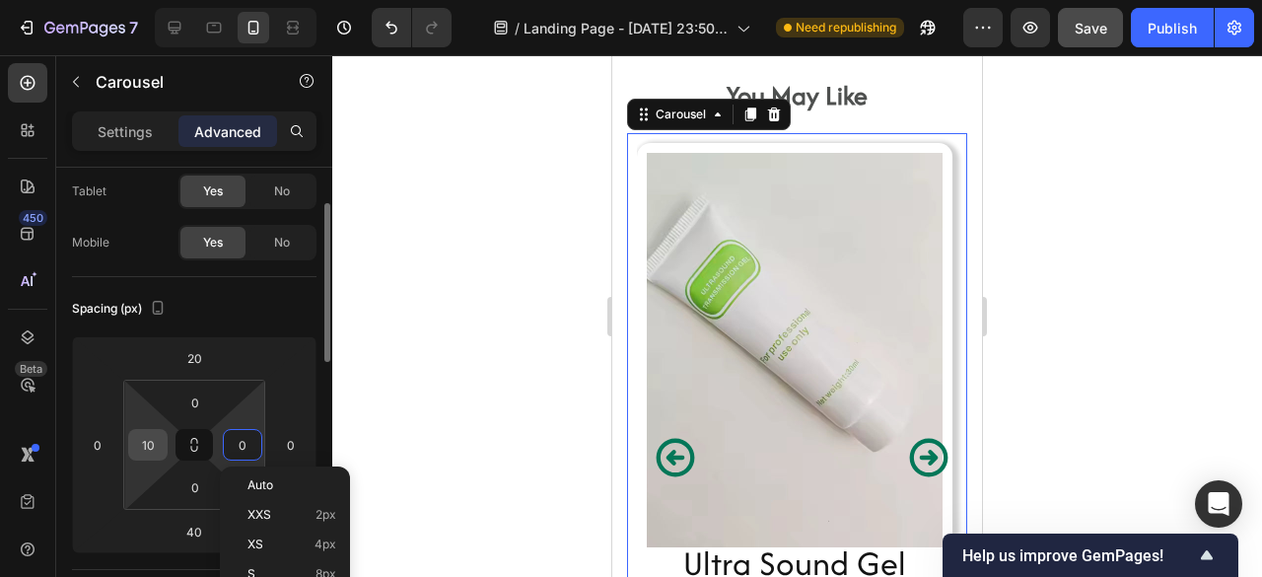
click at [145, 439] on input "10" at bounding box center [148, 445] width 30 height 30
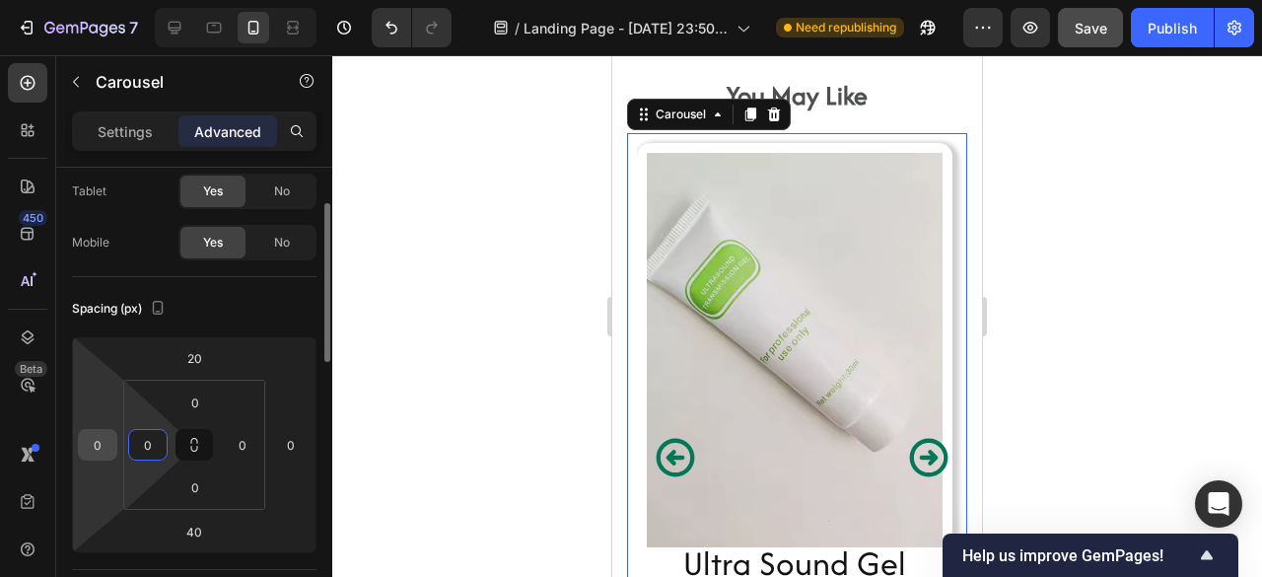
type input "0"
click at [95, 445] on input "0" at bounding box center [98, 445] width 30 height 30
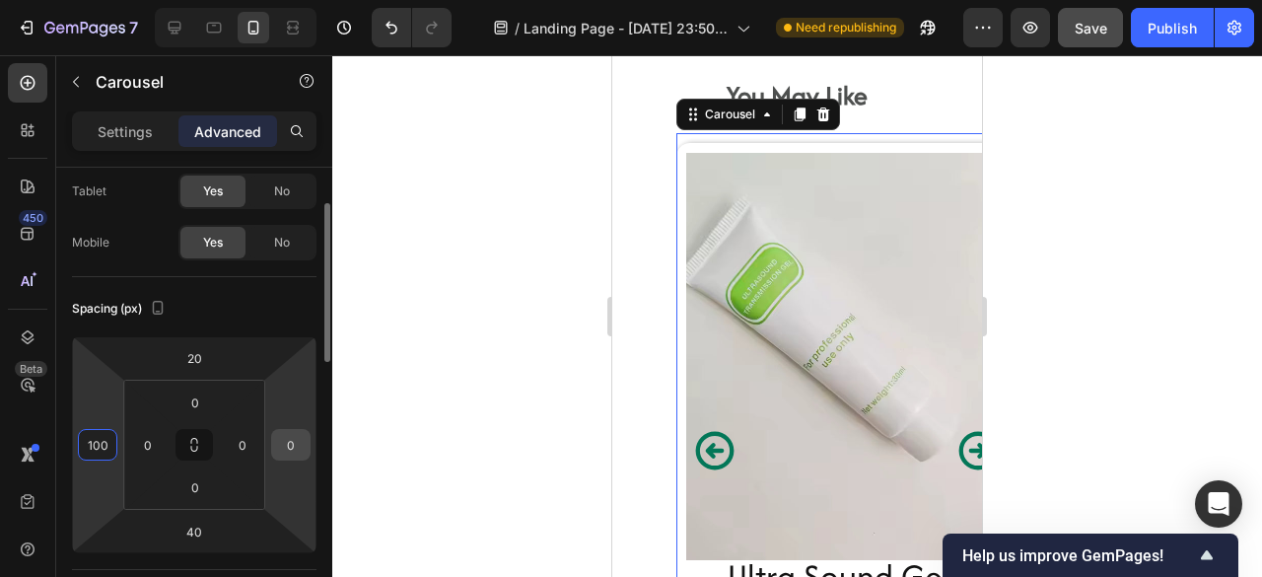
type input "100"
click at [290, 441] on input "0" at bounding box center [291, 445] width 30 height 30
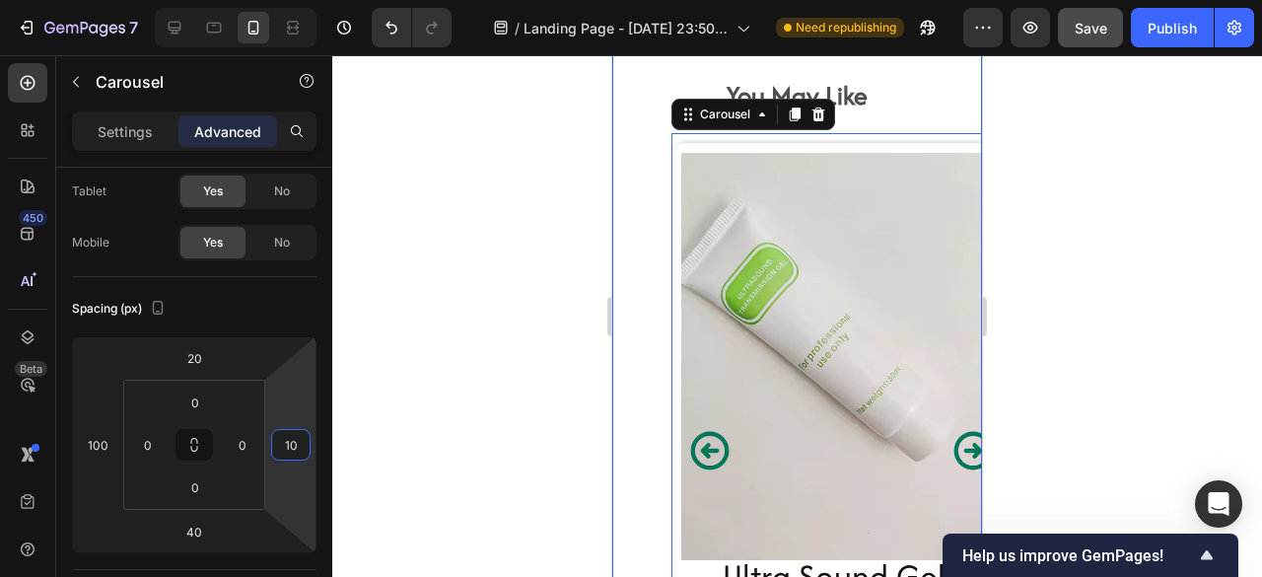
scroll to position [17477, 0]
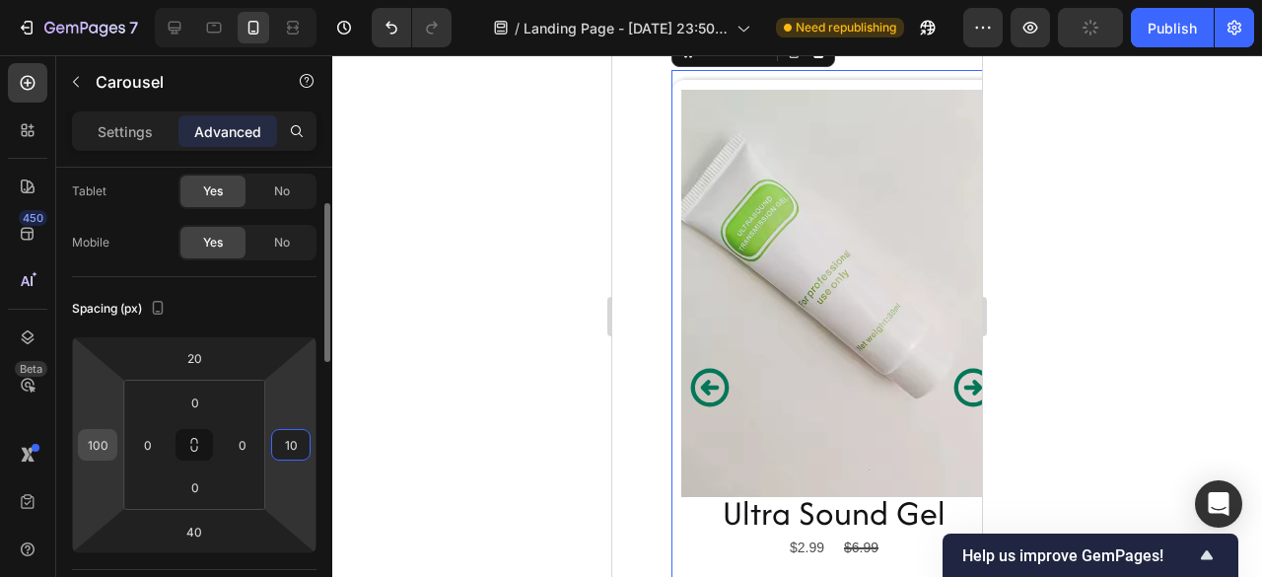
type input "10"
click at [99, 444] on input "100" at bounding box center [98, 445] width 30 height 30
type input "10"
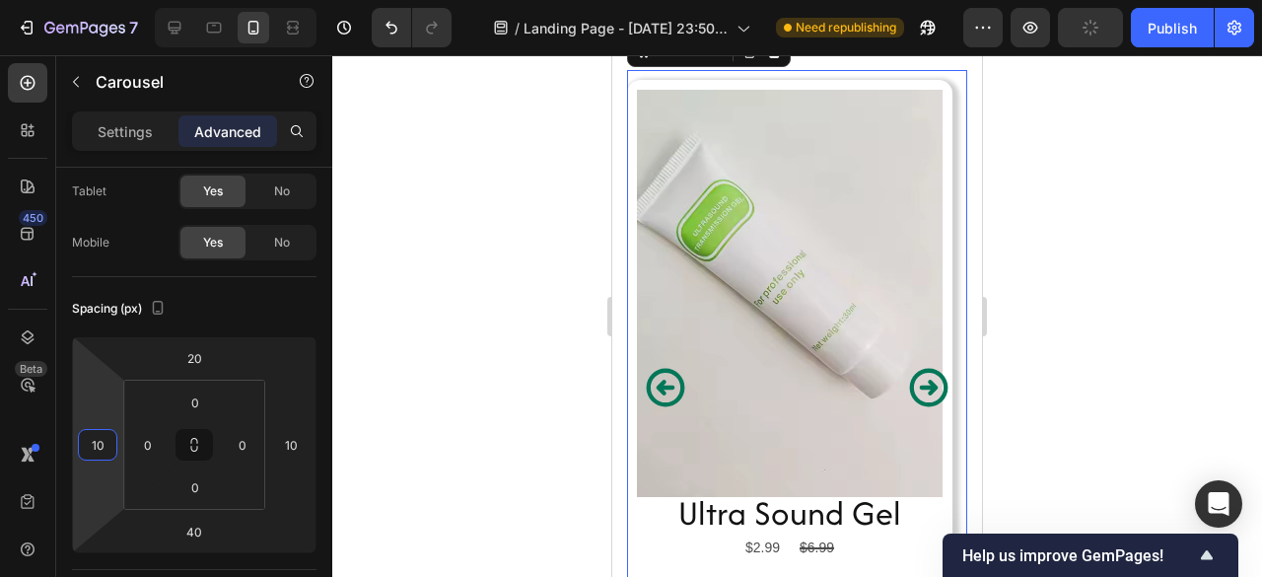
click at [552, 394] on div at bounding box center [796, 315] width 929 height 521
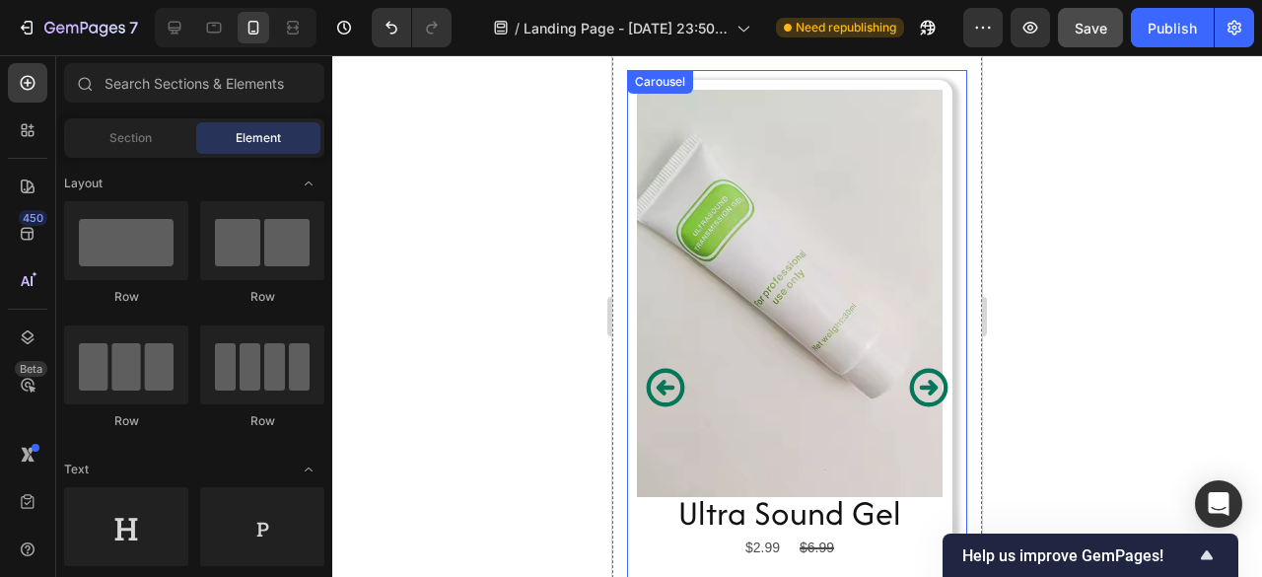
scroll to position [17568, 0]
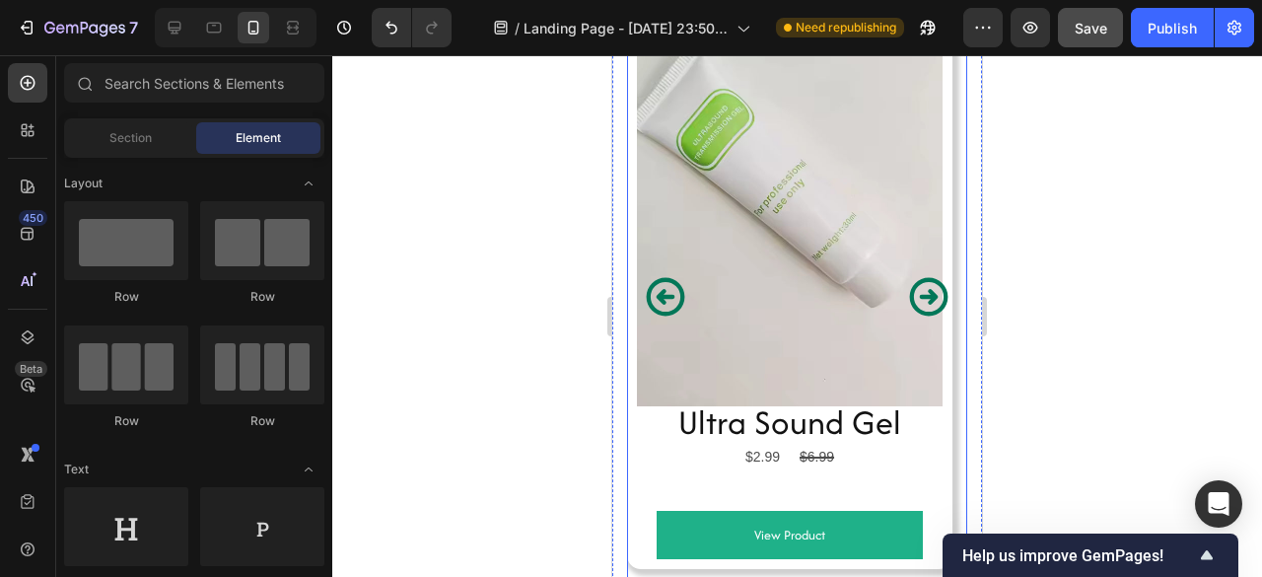
click at [908, 314] on icon "Carousel Next Arrow" at bounding box center [928, 296] width 45 height 45
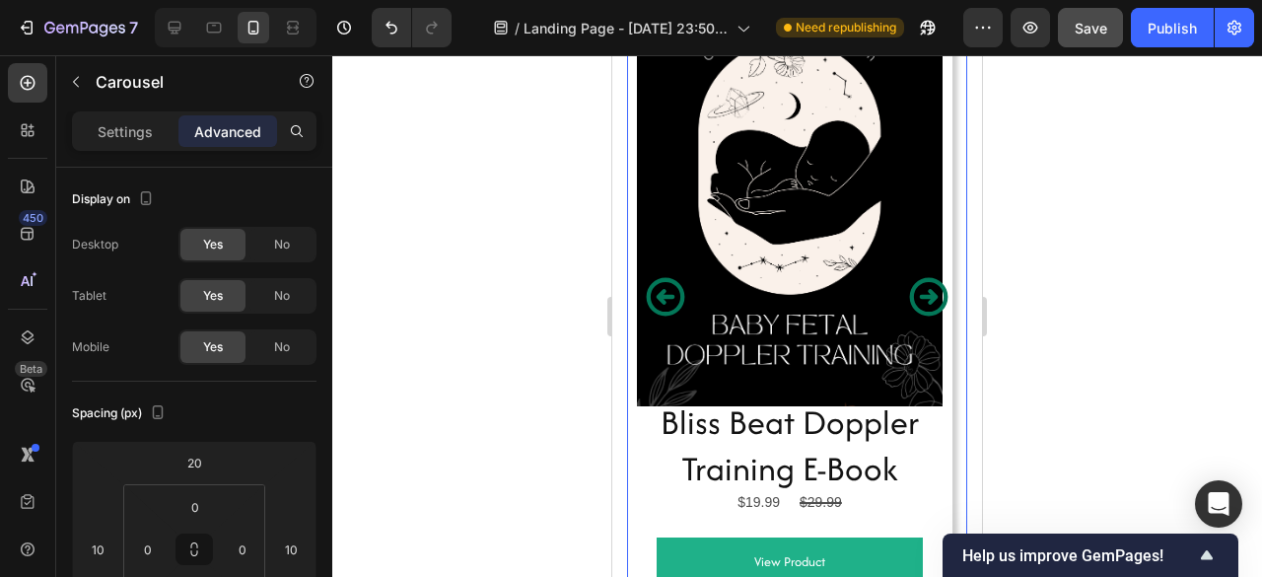
click at [908, 314] on icon "Carousel Next Arrow" at bounding box center [928, 296] width 45 height 45
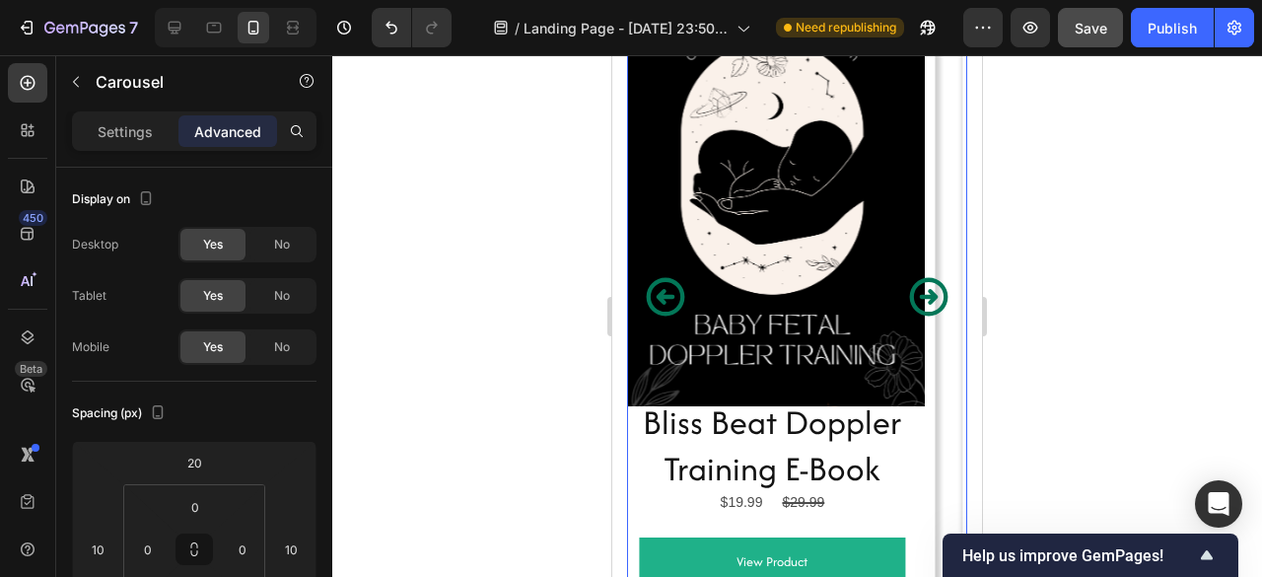
click at [908, 314] on icon "Carousel Next Arrow" at bounding box center [928, 296] width 45 height 45
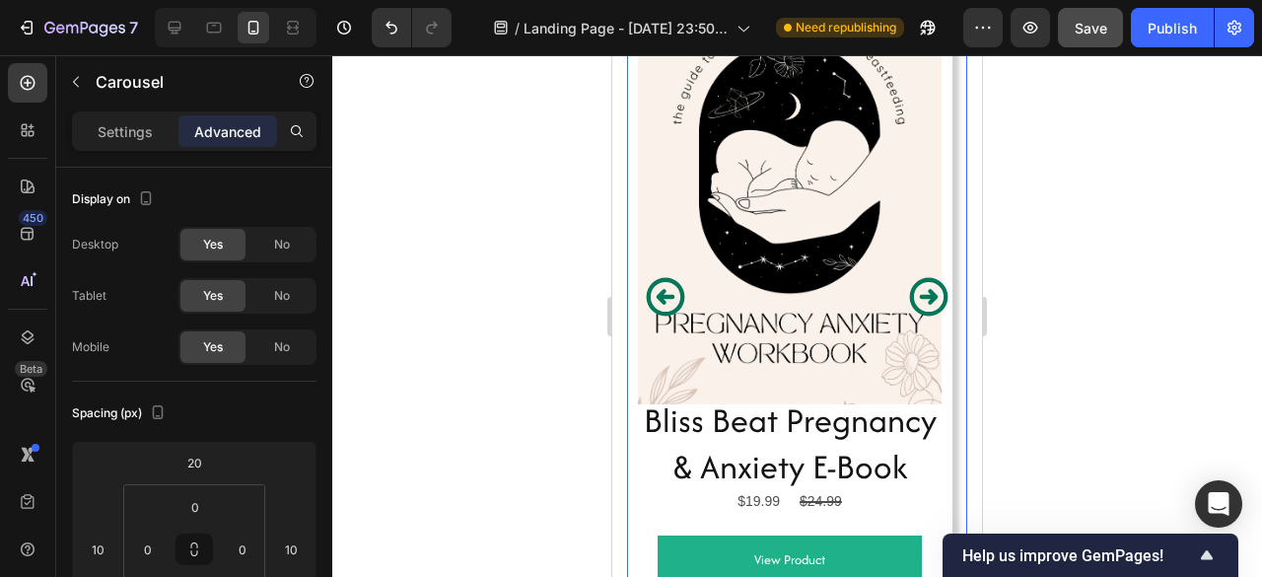
click at [908, 314] on icon "Carousel Next Arrow" at bounding box center [928, 296] width 45 height 45
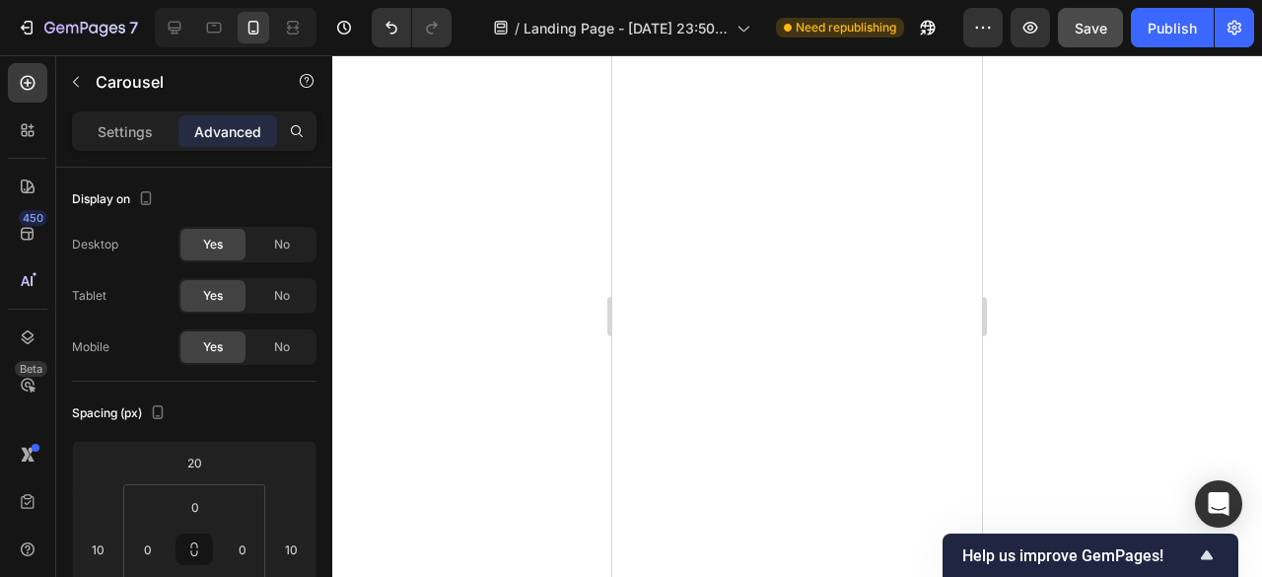
scroll to position [13240, 0]
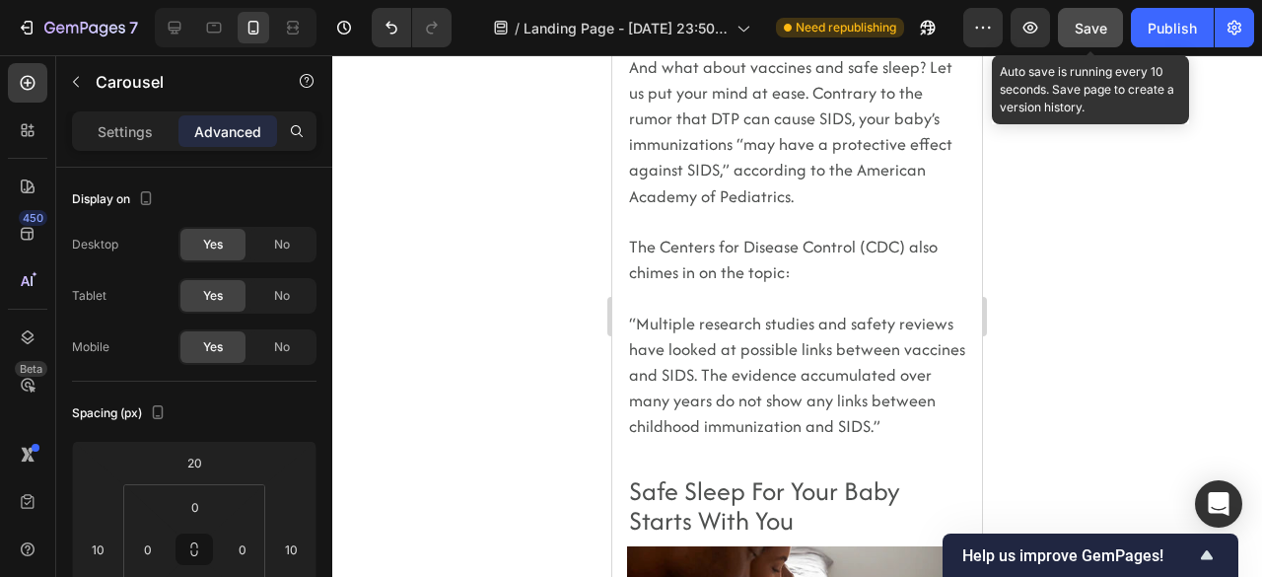
click at [1070, 33] on button "Save" at bounding box center [1090, 27] width 65 height 39
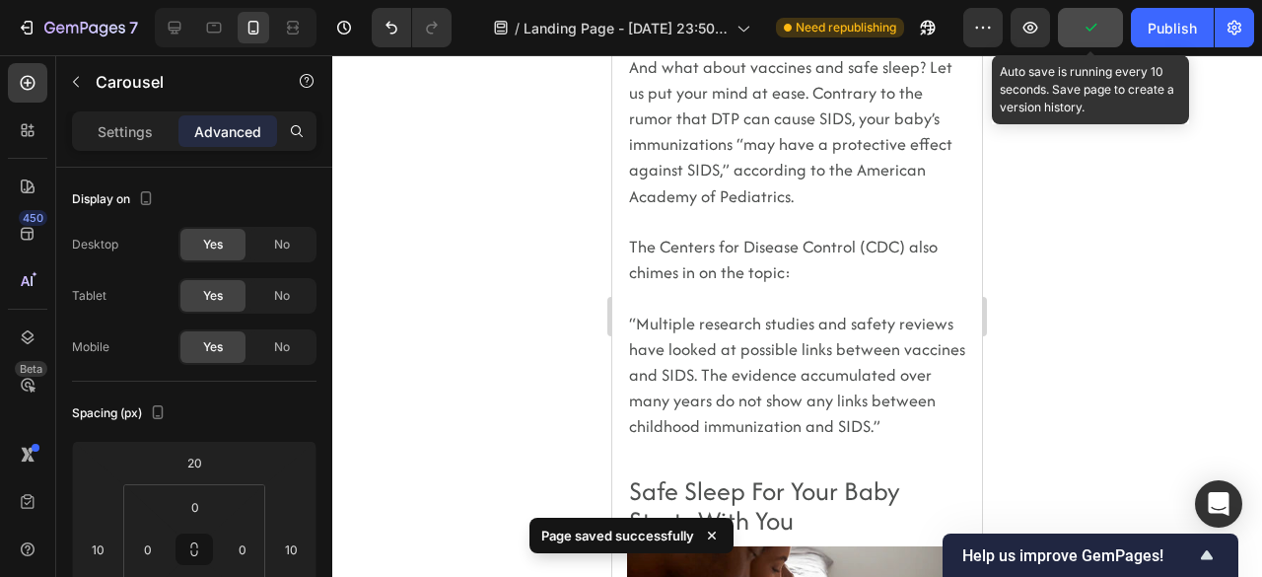
drag, startPoint x: 1070, startPoint y: 33, endPoint x: 330, endPoint y: 114, distance: 744.7
click at [1070, 33] on button "button" at bounding box center [1090, 27] width 65 height 39
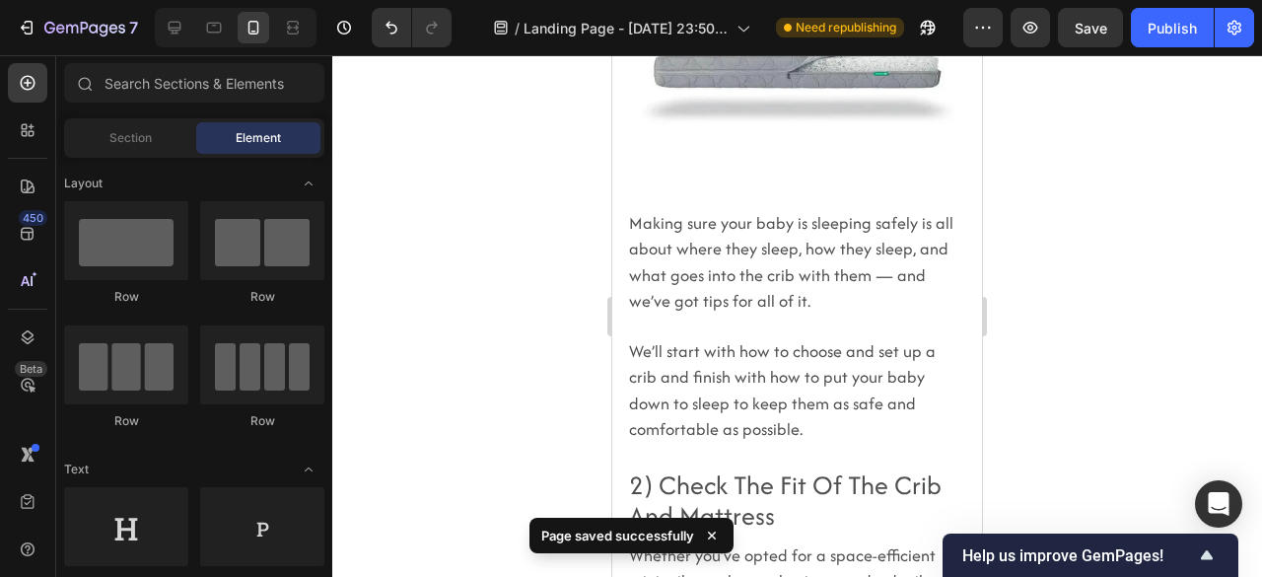
scroll to position [0, 0]
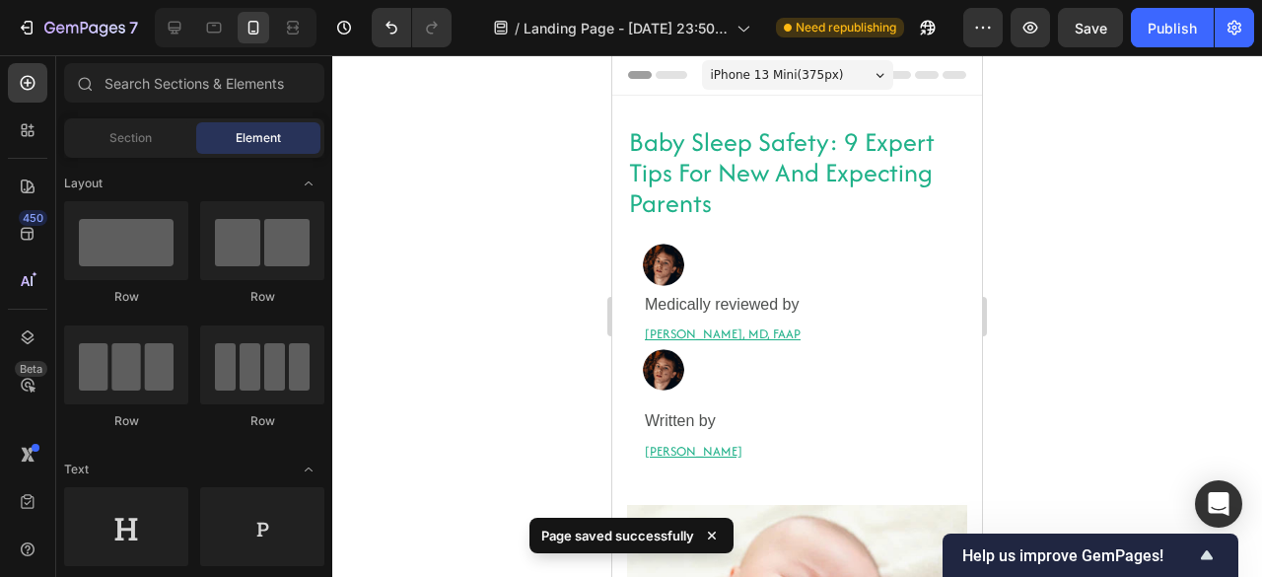
drag, startPoint x: 974, startPoint y: 360, endPoint x: 1560, endPoint y: 82, distance: 649.0
click at [751, 253] on div at bounding box center [723, 264] width 160 height 42
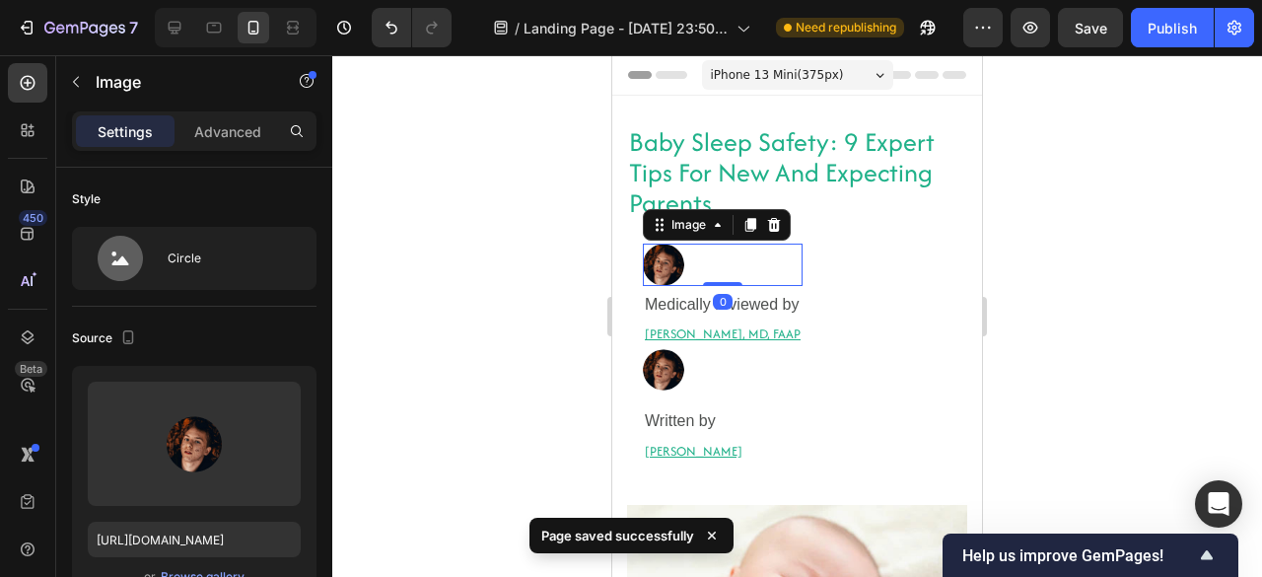
click at [751, 253] on div at bounding box center [723, 264] width 160 height 42
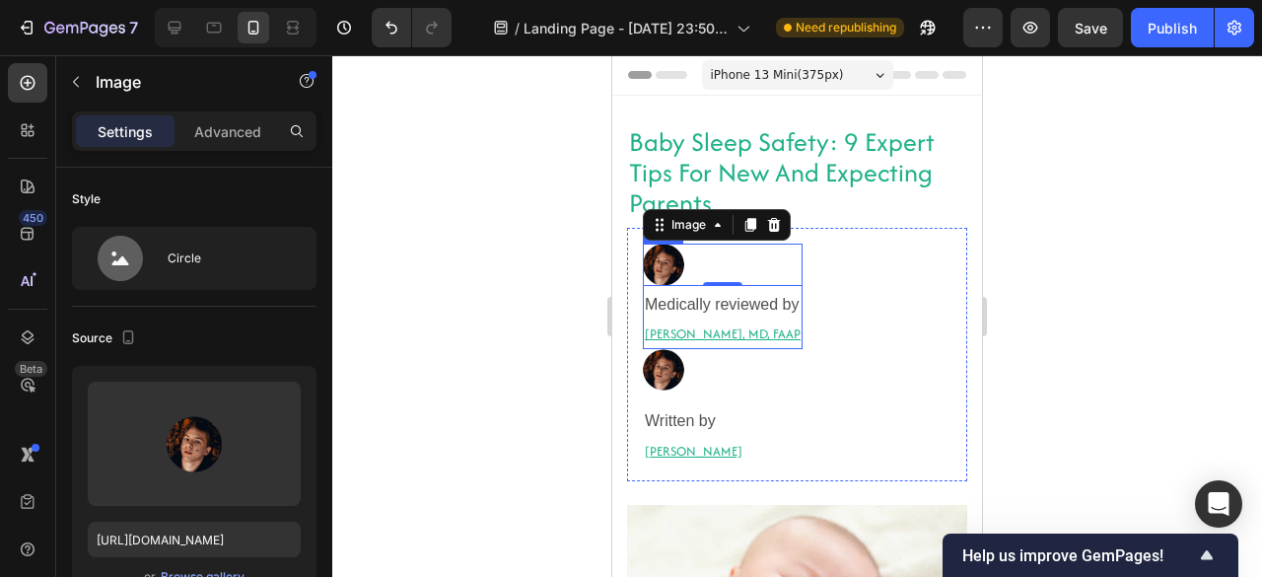
click at [790, 287] on div "Image 0 Medically reviewed by Heading Robyn Rosenblum, MD, FAAP Heading Row" at bounding box center [723, 295] width 160 height 104
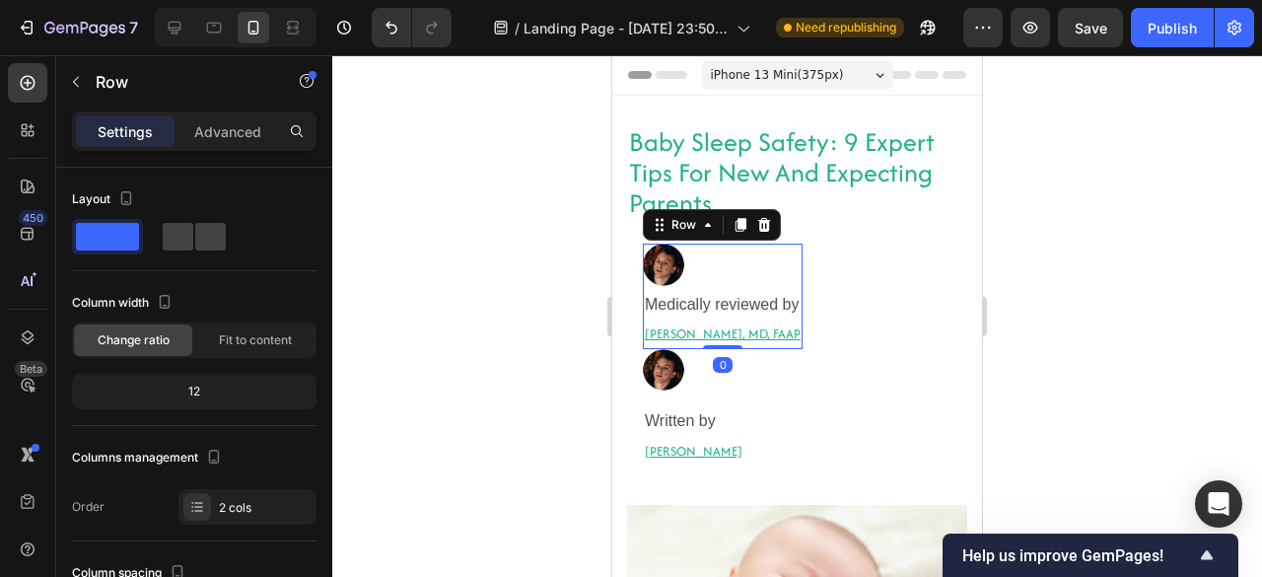
click at [790, 287] on div "Image Medically reviewed by Heading Robyn Rosenblum, MD, FAAP Heading Row 0" at bounding box center [723, 295] width 160 height 104
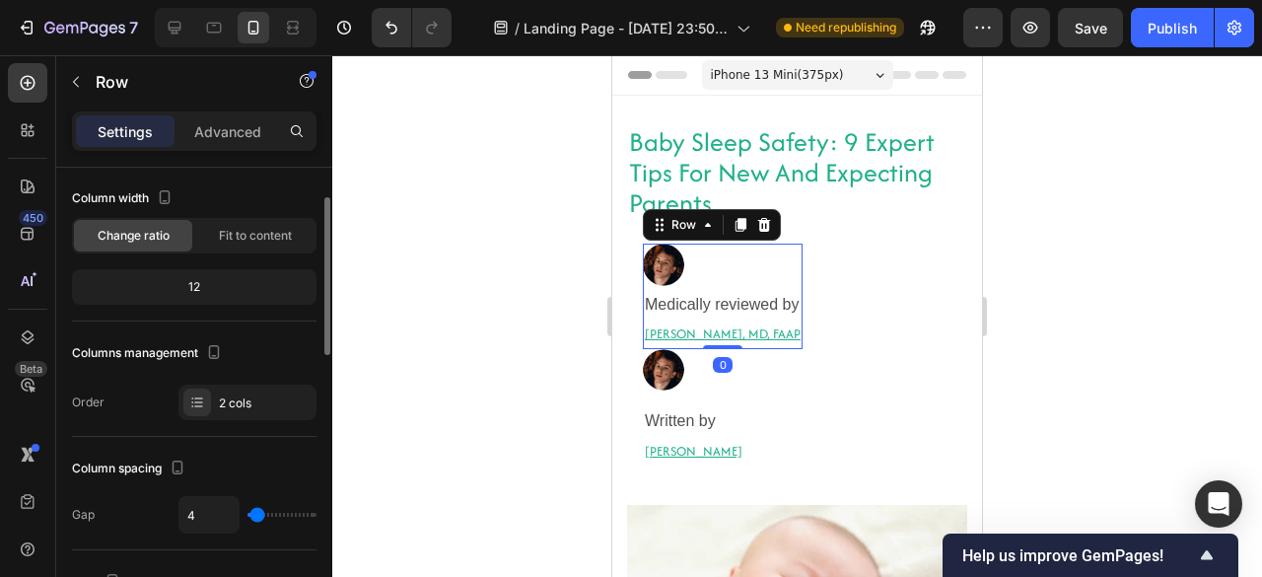
scroll to position [110, 0]
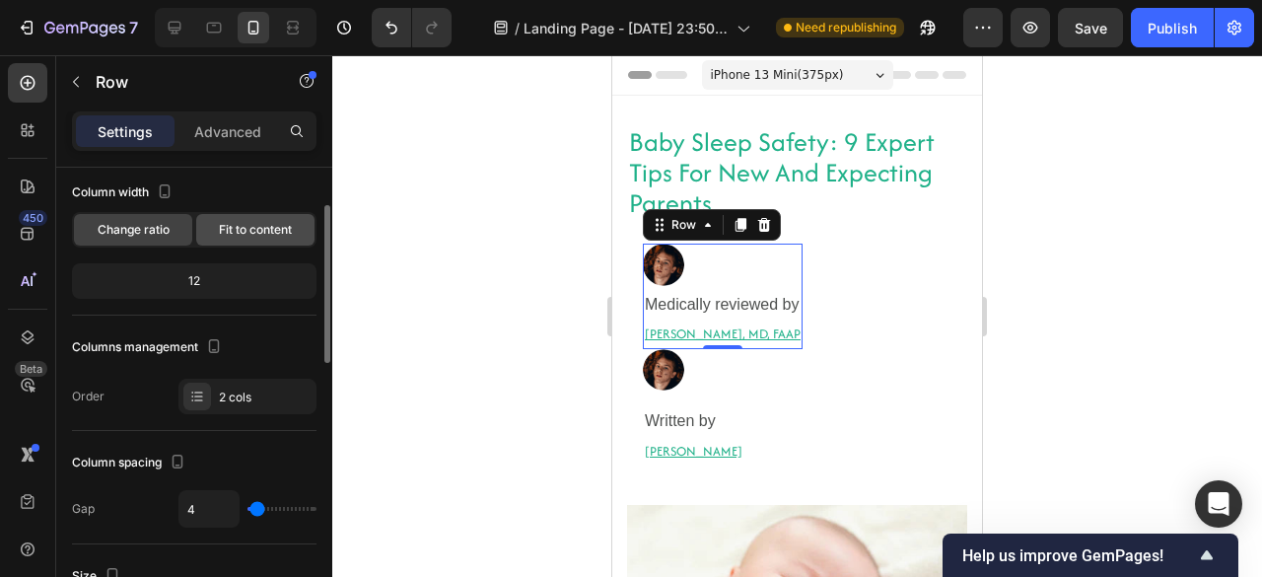
click at [232, 236] on span "Fit to content" at bounding box center [255, 230] width 73 height 18
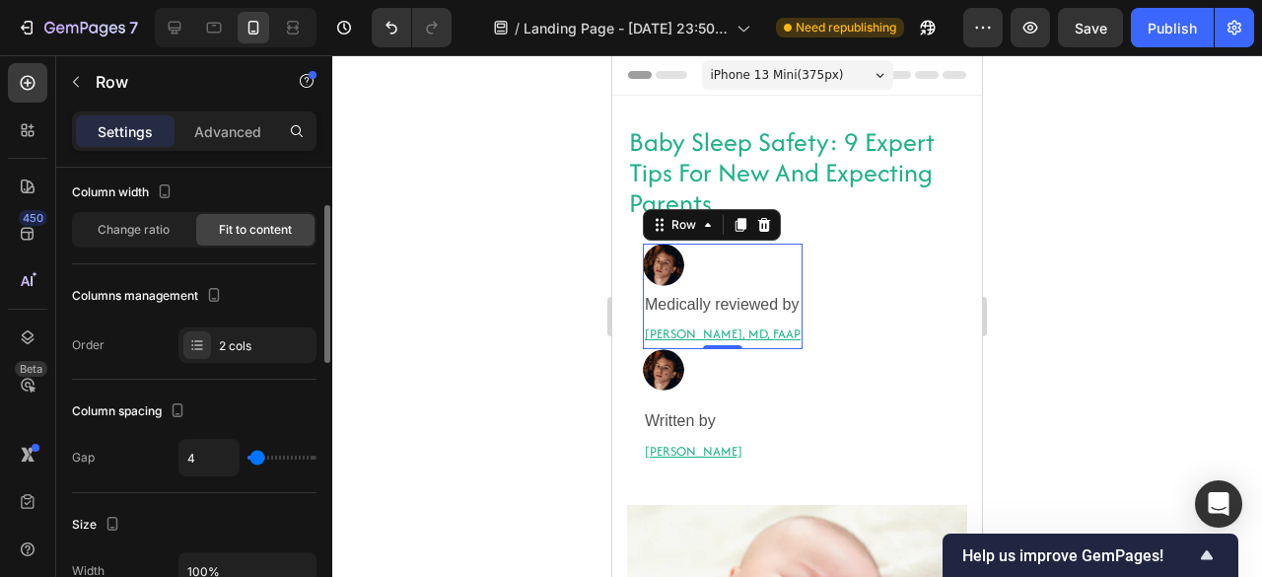
click at [232, 236] on span "Fit to content" at bounding box center [255, 230] width 73 height 18
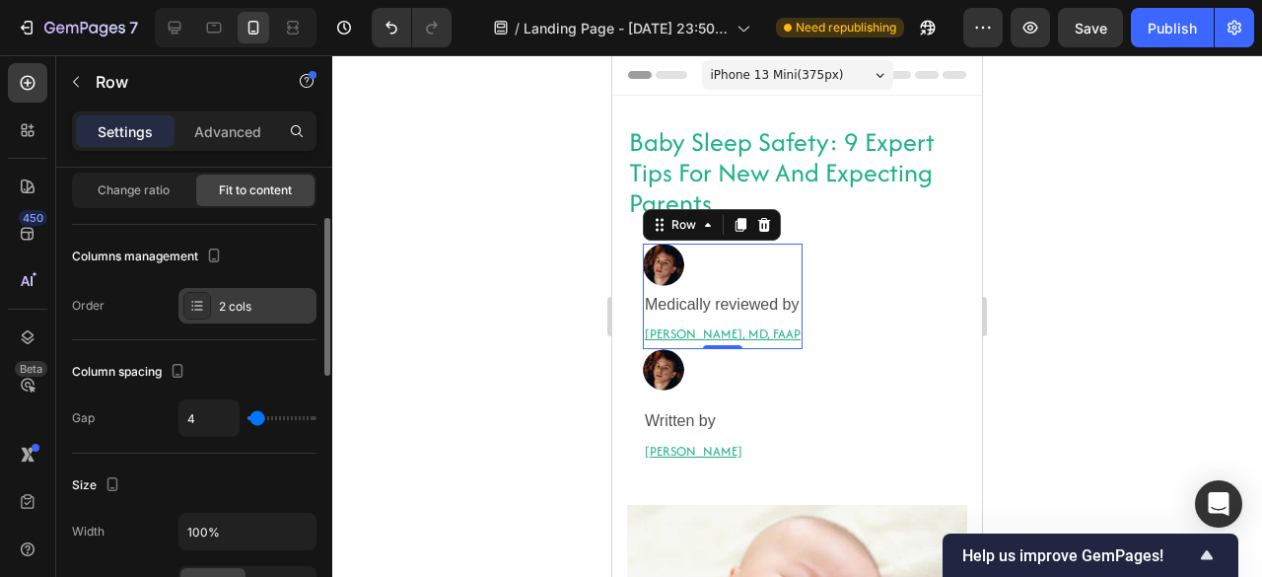
click at [231, 314] on div "2 cols" at bounding box center [247, 305] width 138 height 35
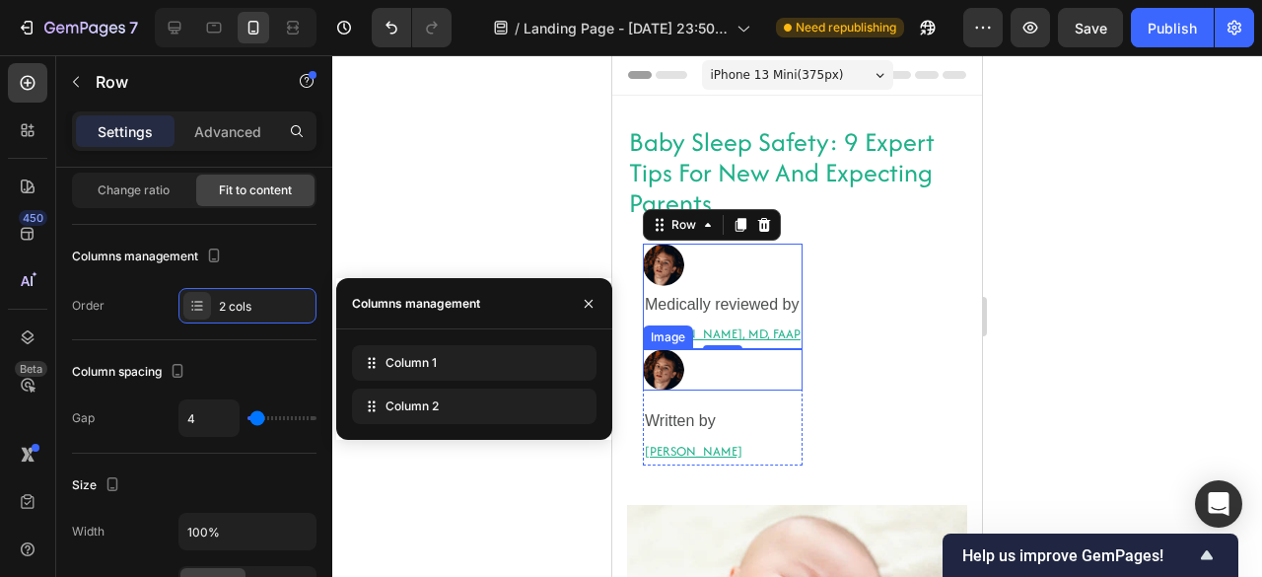
click at [755, 385] on div at bounding box center [723, 370] width 160 height 42
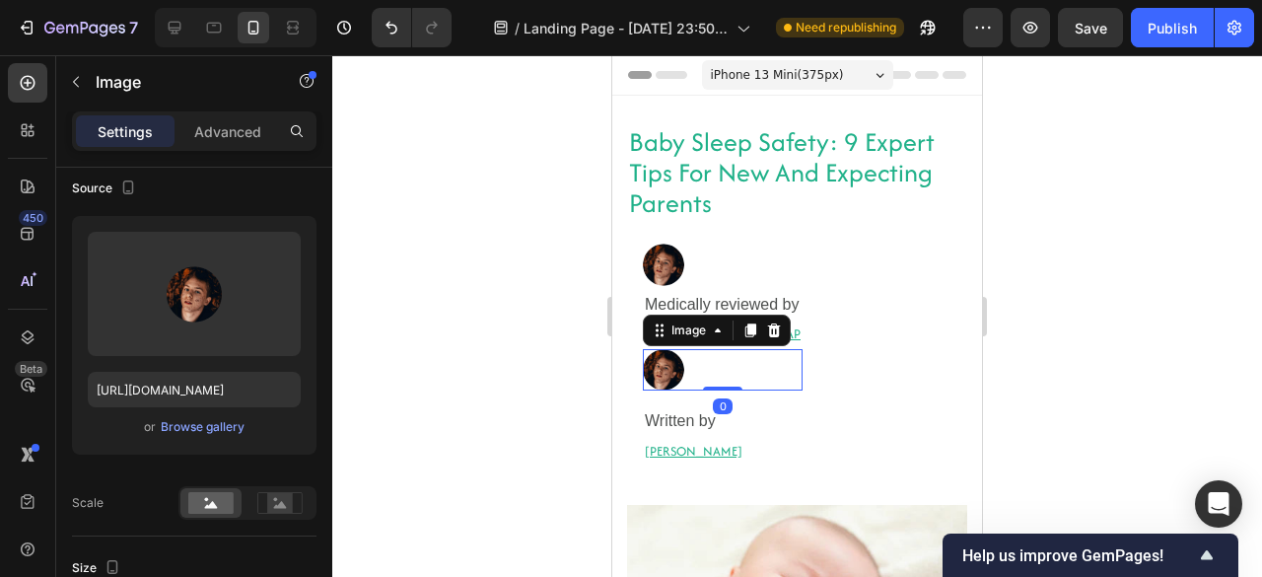
scroll to position [0, 0]
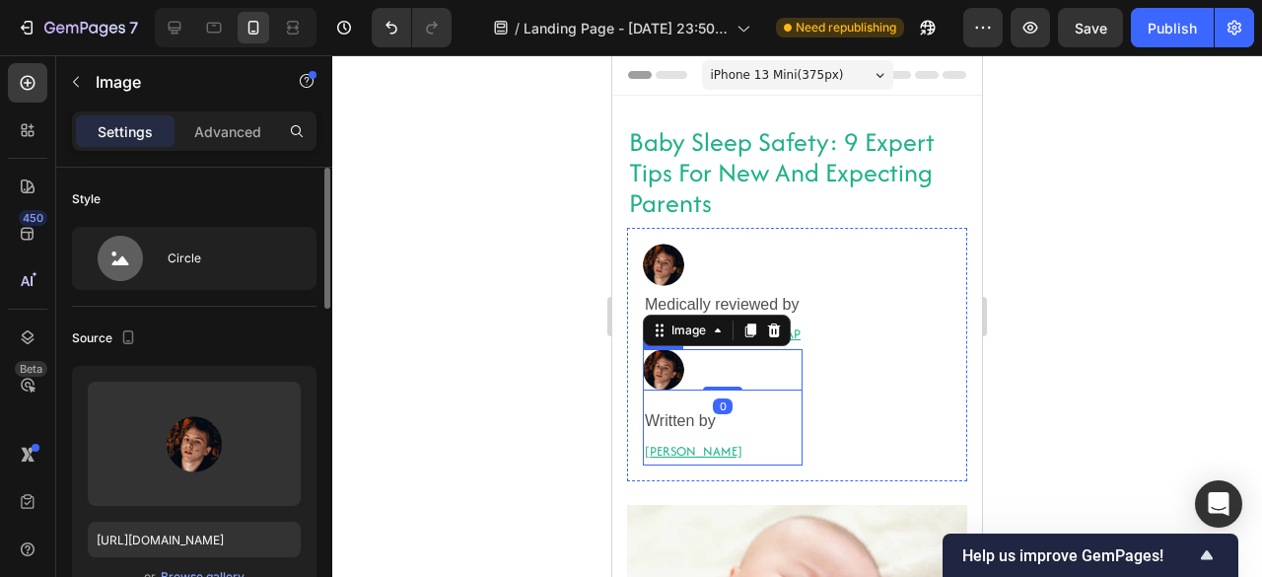
click at [764, 406] on h2 "Written by" at bounding box center [723, 421] width 160 height 30
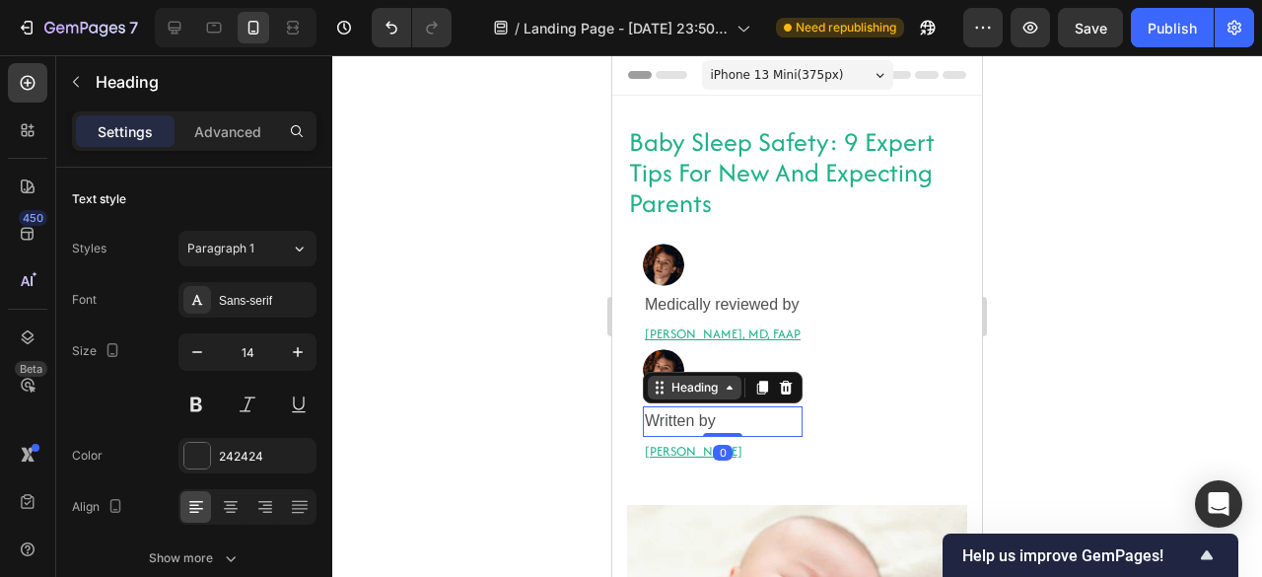
scroll to position [81, 0]
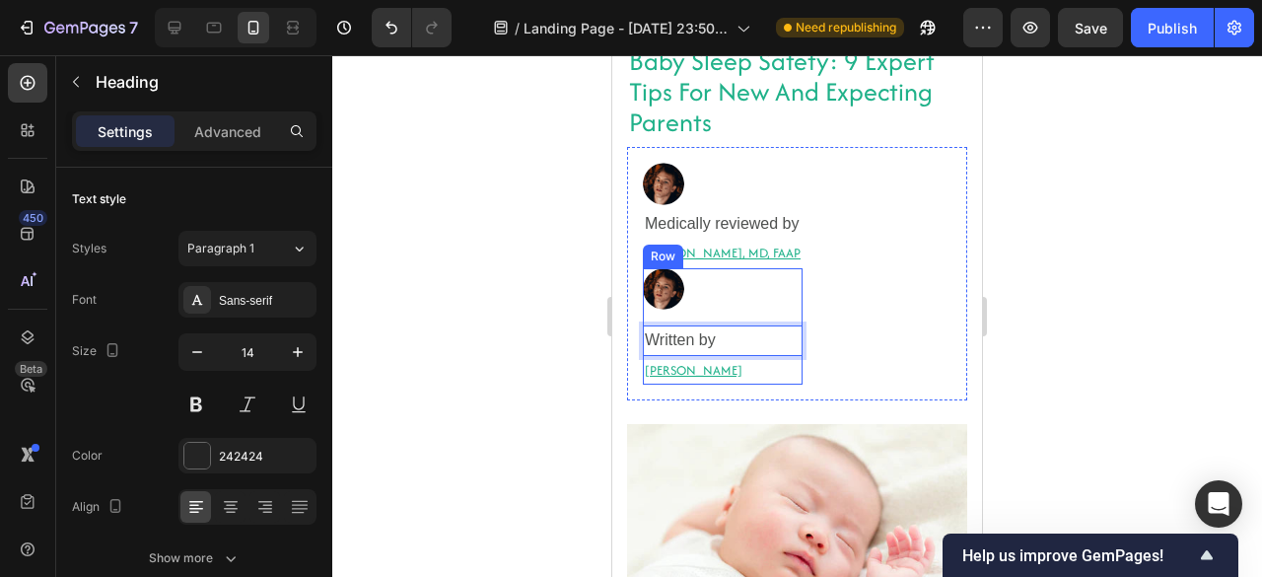
click at [654, 312] on div "Image Written by Heading 0 Krystal Blackman-Navarrete Heading Row" at bounding box center [723, 326] width 160 height 116
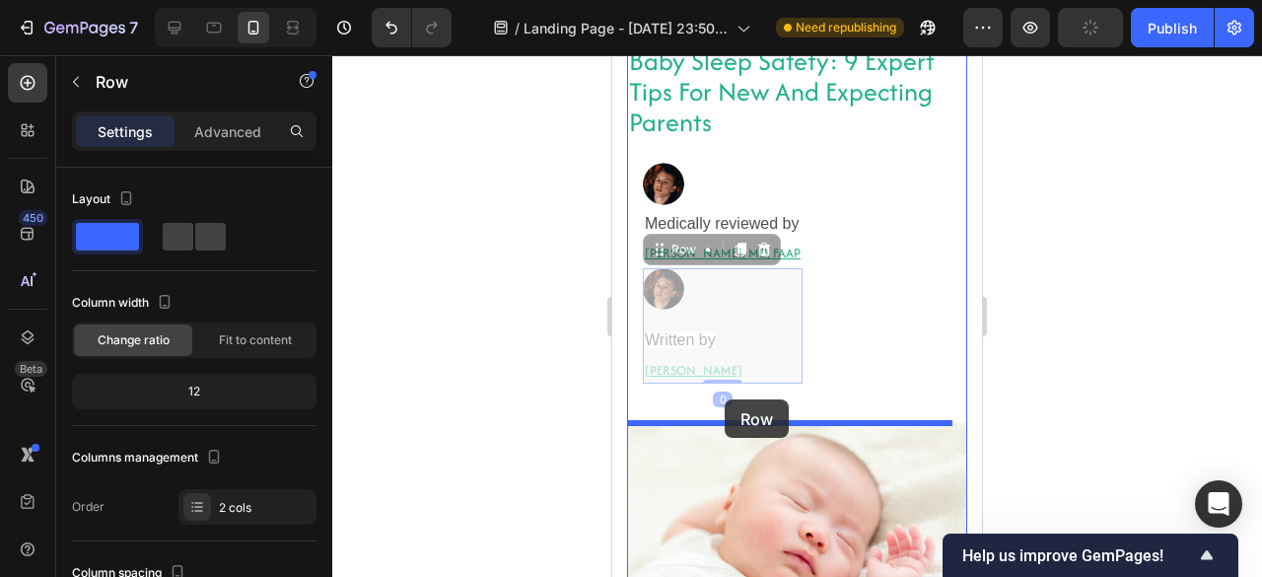
drag, startPoint x: 657, startPoint y: 245, endPoint x: 724, endPoint y: 399, distance: 167.7
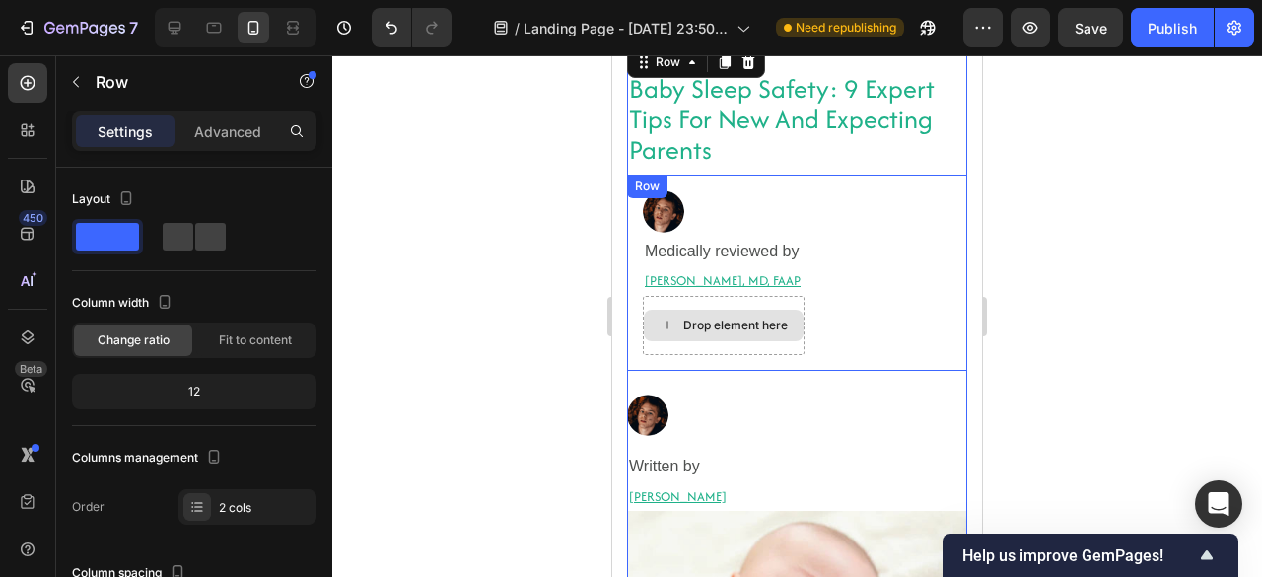
scroll to position [52, 0]
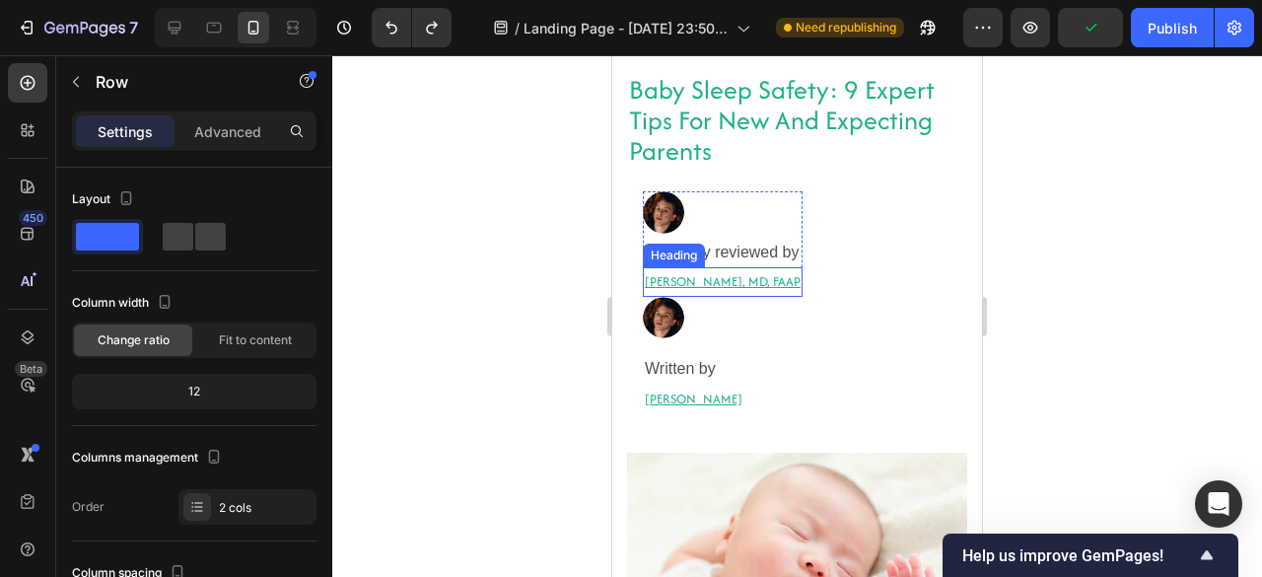
click at [731, 270] on h2 "[PERSON_NAME], MD, FAAP" at bounding box center [723, 281] width 160 height 29
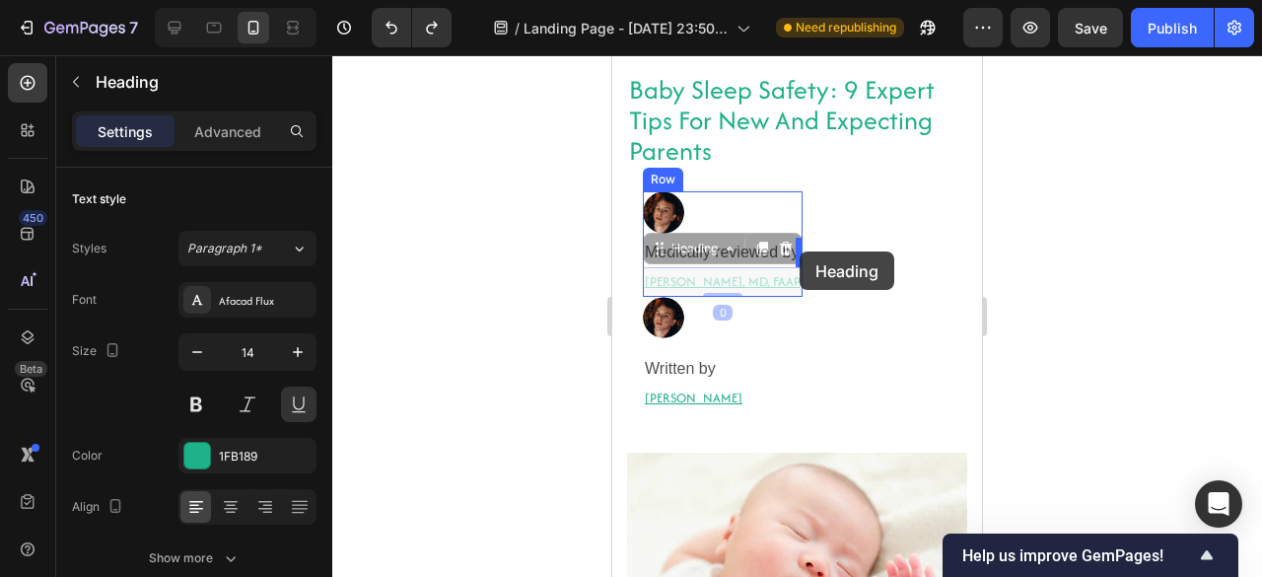
drag, startPoint x: 656, startPoint y: 249, endPoint x: 799, endPoint y: 251, distance: 142.9
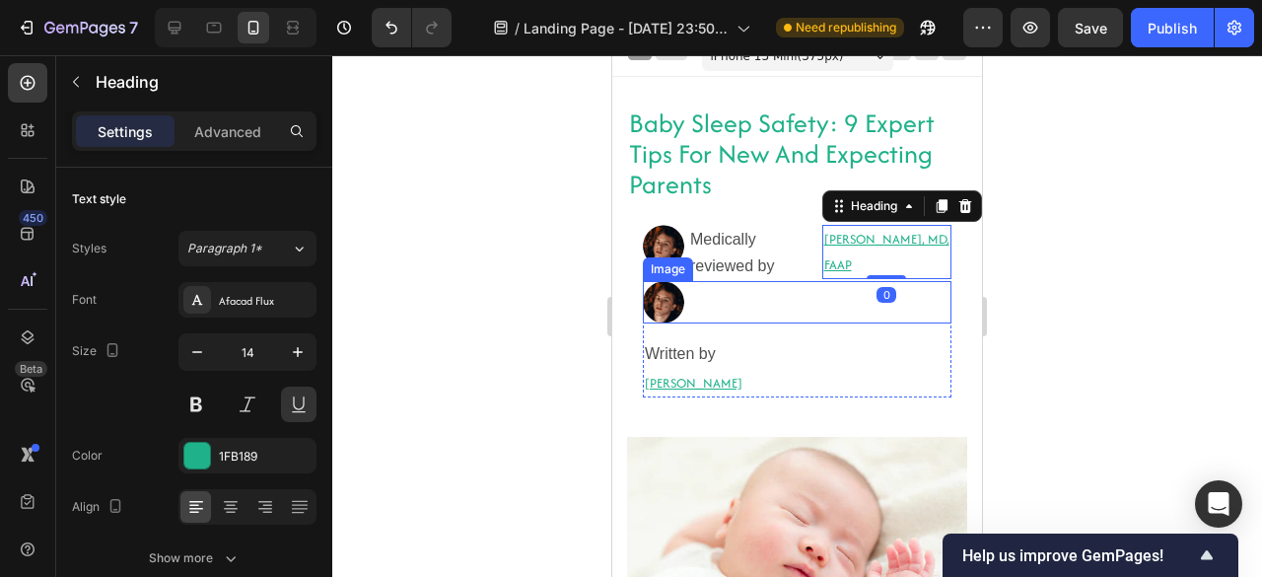
scroll to position [15, 0]
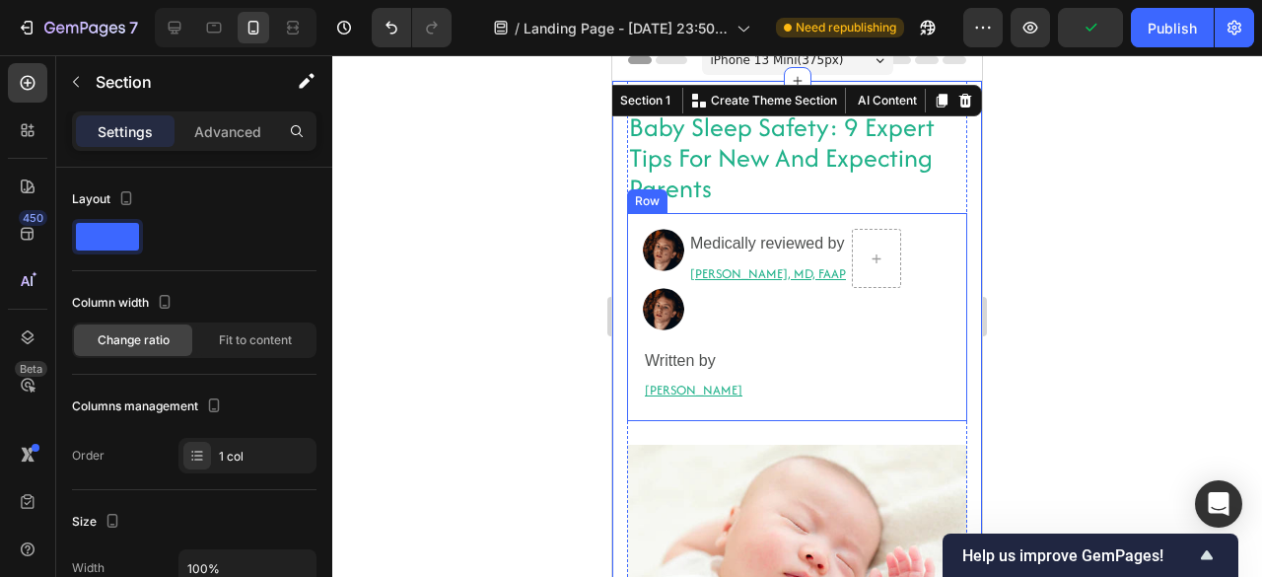
click at [927, 320] on div "Image Medically reviewed by Heading Robyn Rosenblum, MD, FAAP Heading Row Image…" at bounding box center [797, 316] width 340 height 207
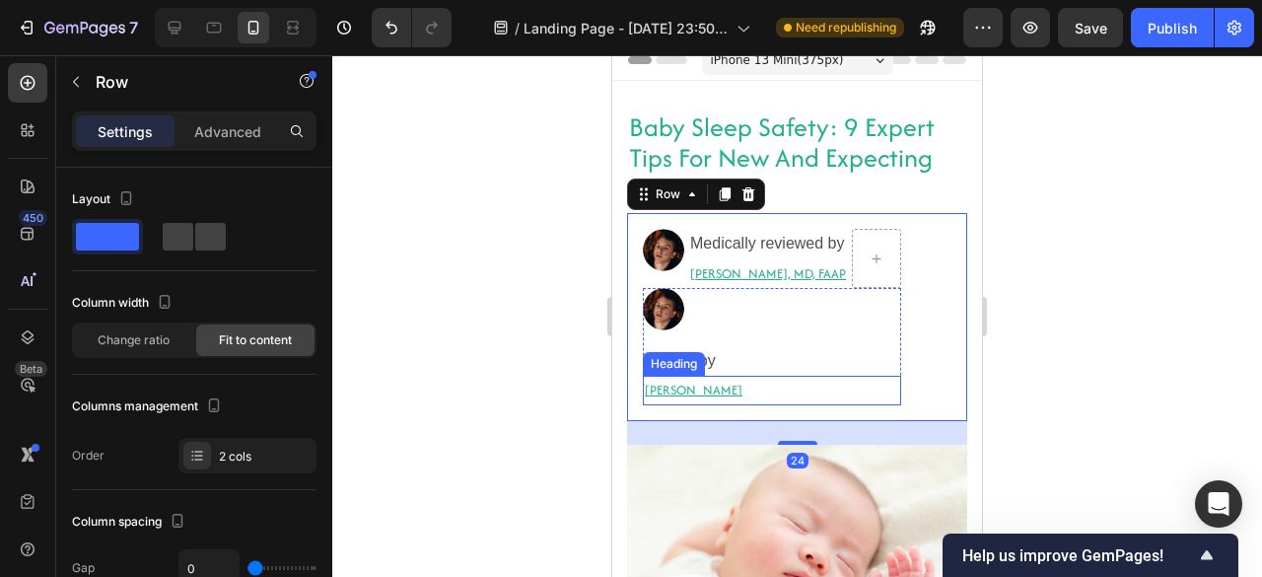
click at [800, 389] on h2 "[PERSON_NAME]" at bounding box center [772, 390] width 258 height 29
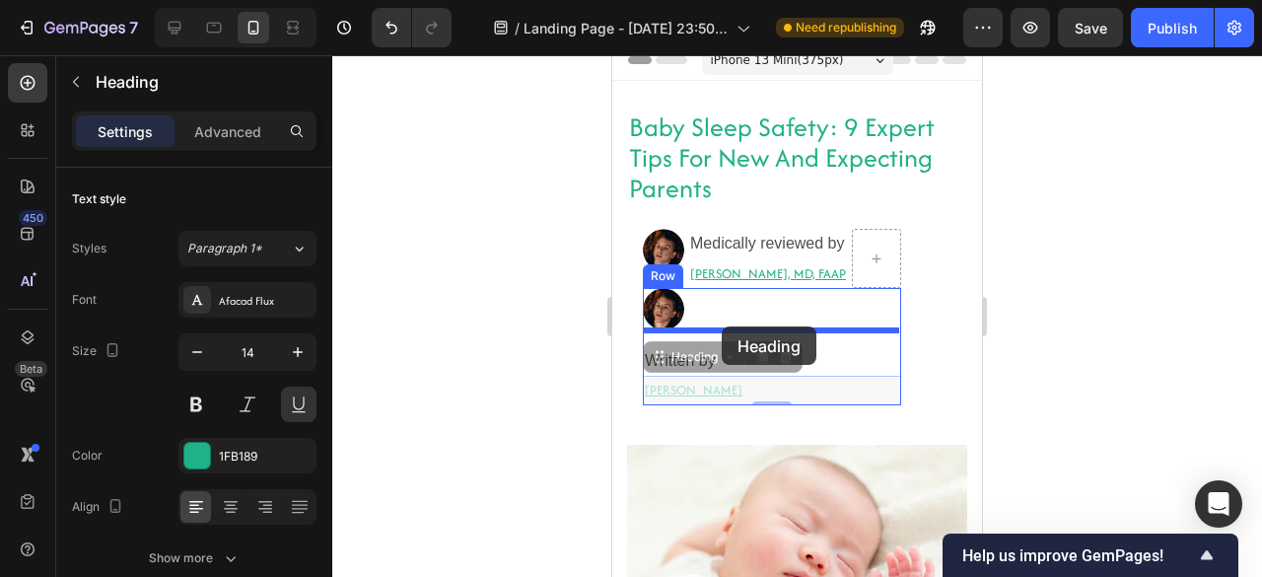
drag, startPoint x: 660, startPoint y: 359, endPoint x: 721, endPoint y: 326, distance: 69.2
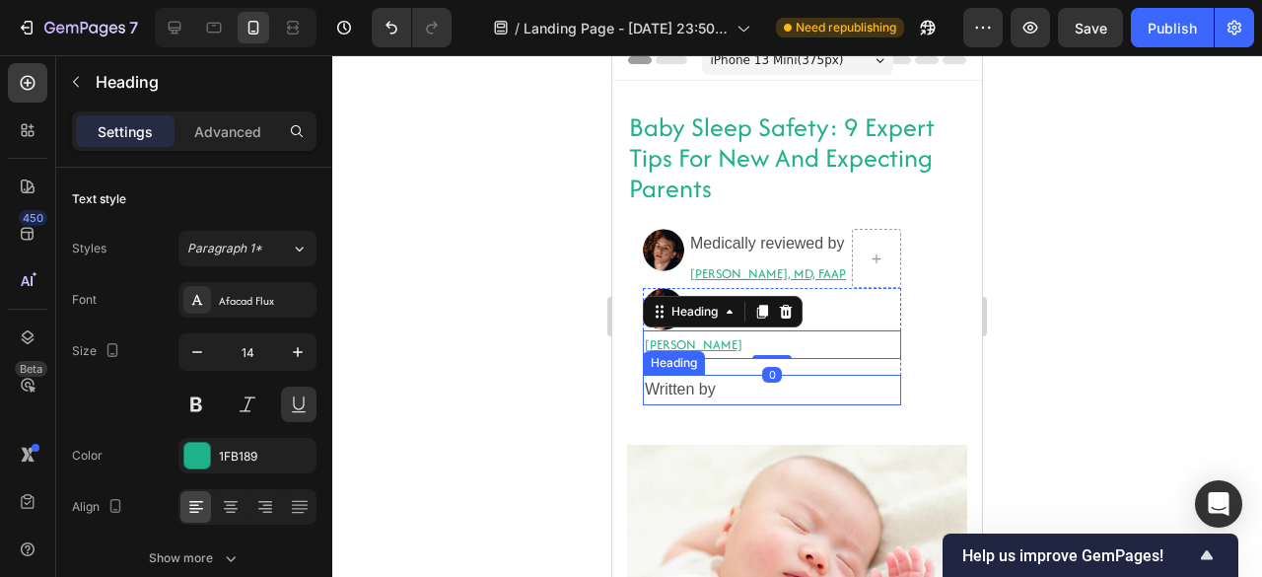
click at [652, 383] on span "Written by" at bounding box center [680, 388] width 71 height 17
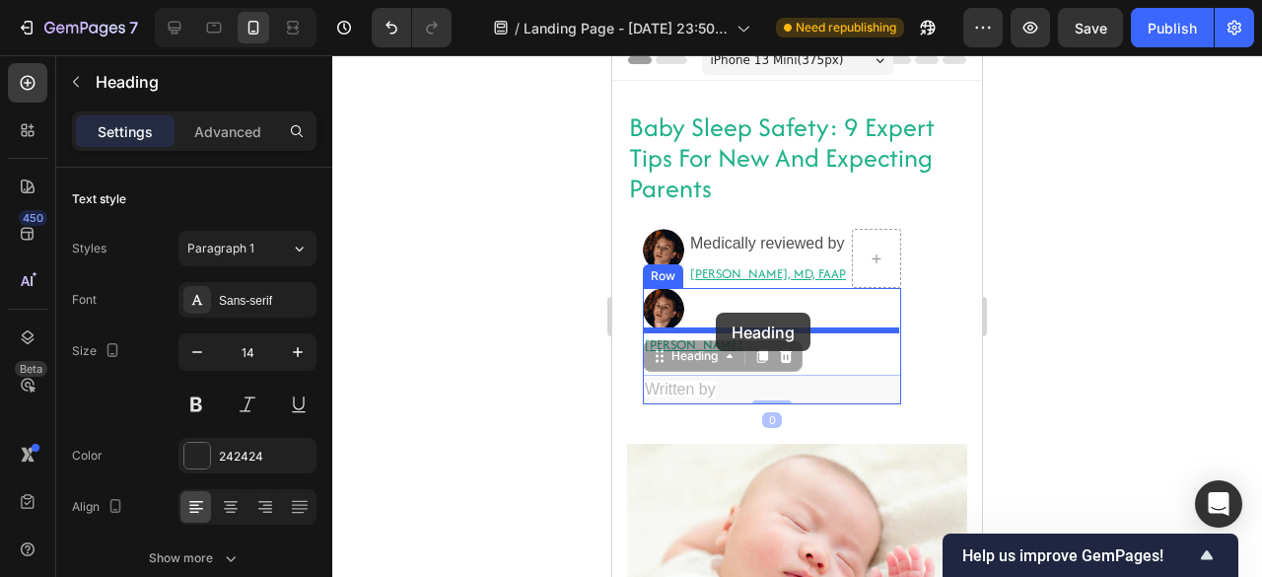
drag, startPoint x: 655, startPoint y: 356, endPoint x: 716, endPoint y: 312, distance: 74.1
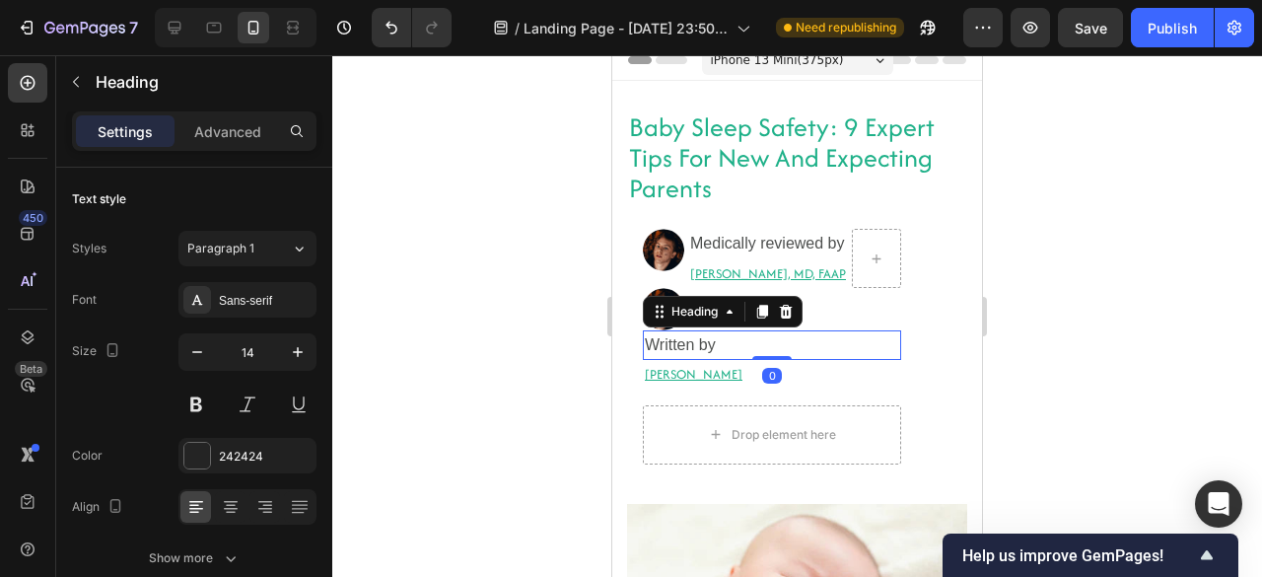
click at [746, 339] on h2 "Written by" at bounding box center [772, 345] width 258 height 30
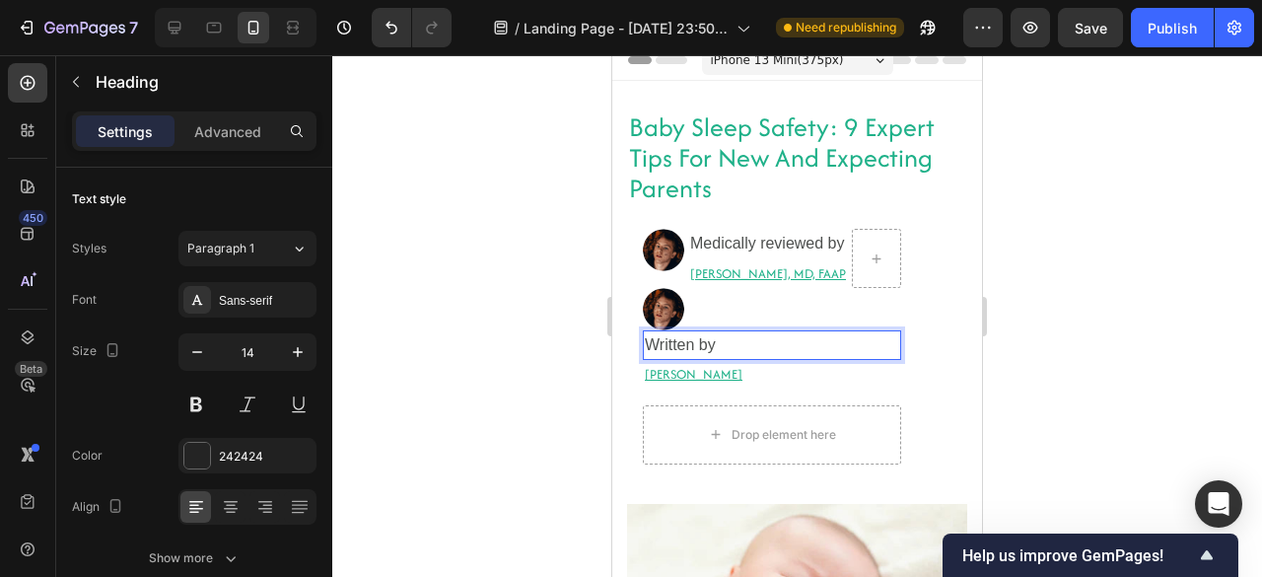
click at [746, 339] on p "Written by" at bounding box center [772, 345] width 254 height 26
click at [709, 302] on div at bounding box center [772, 309] width 258 height 42
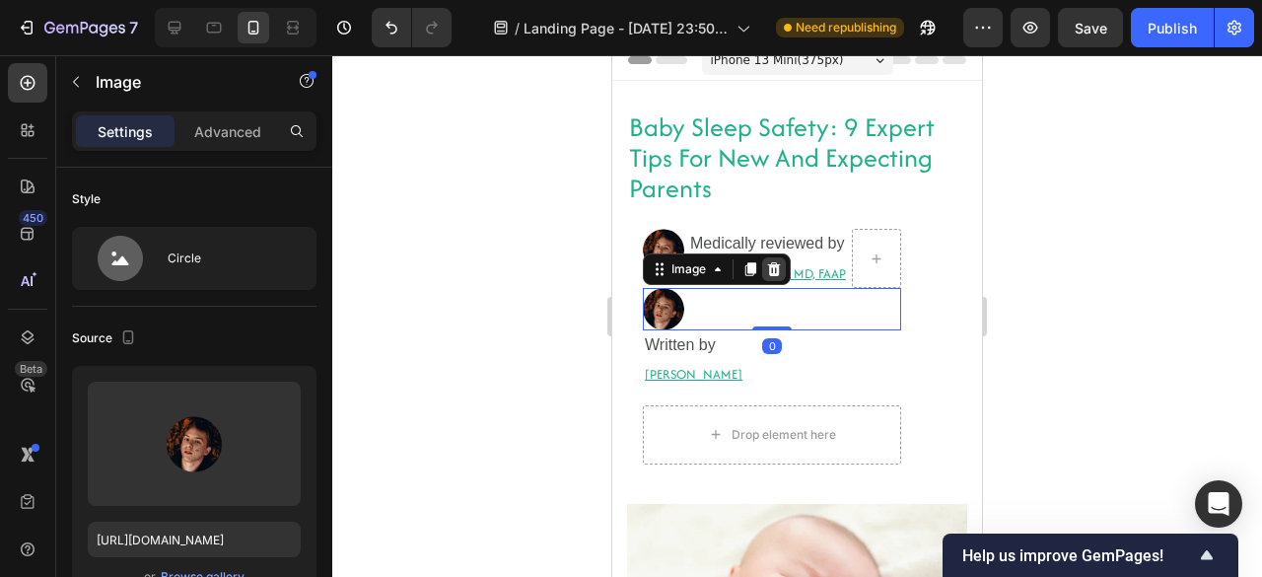
click at [775, 269] on icon at bounding box center [774, 269] width 16 height 16
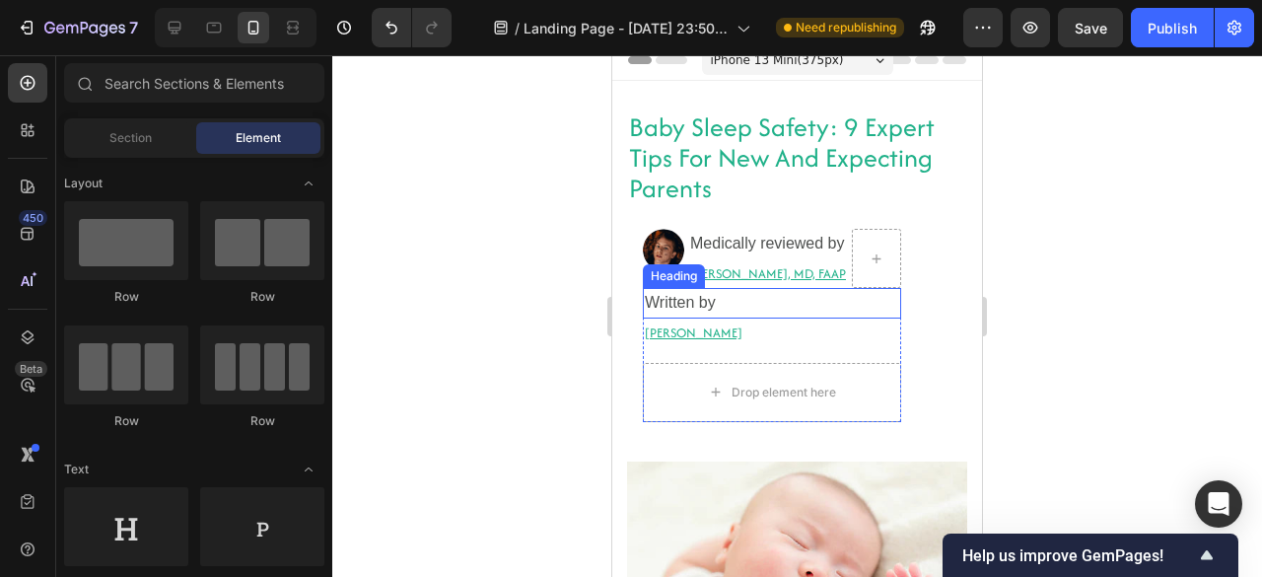
click at [729, 308] on p "⁠⁠⁠⁠⁠⁠⁠ Written by" at bounding box center [772, 303] width 254 height 26
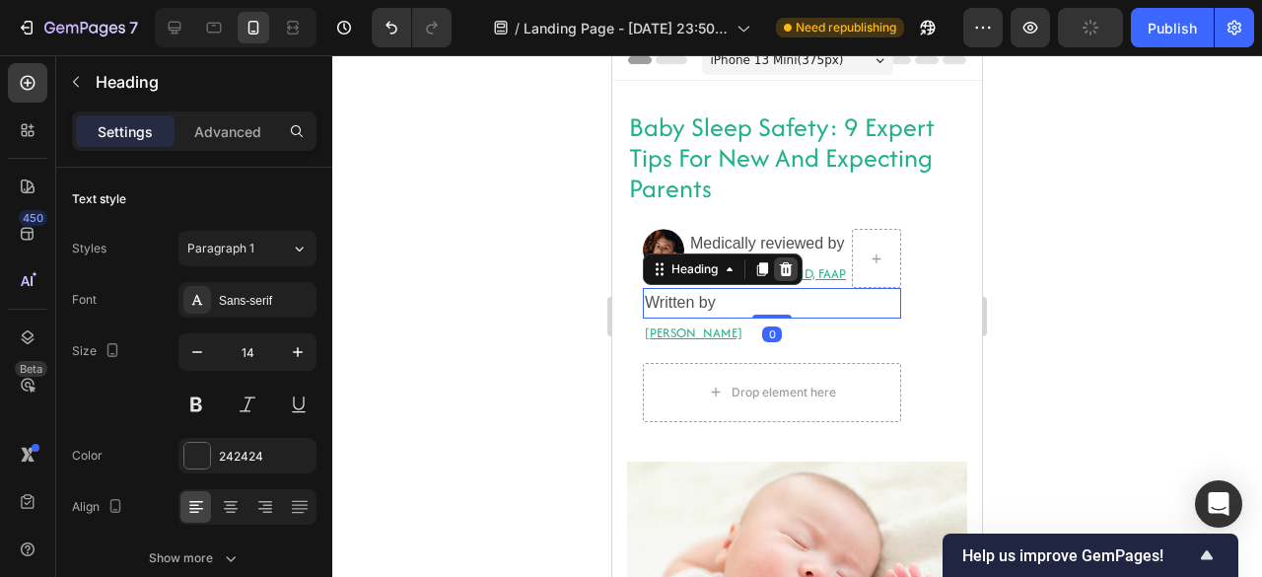
click at [788, 277] on div at bounding box center [786, 269] width 24 height 24
click at [788, 277] on h2 "[PERSON_NAME], MD, FAAP" at bounding box center [768, 273] width 160 height 29
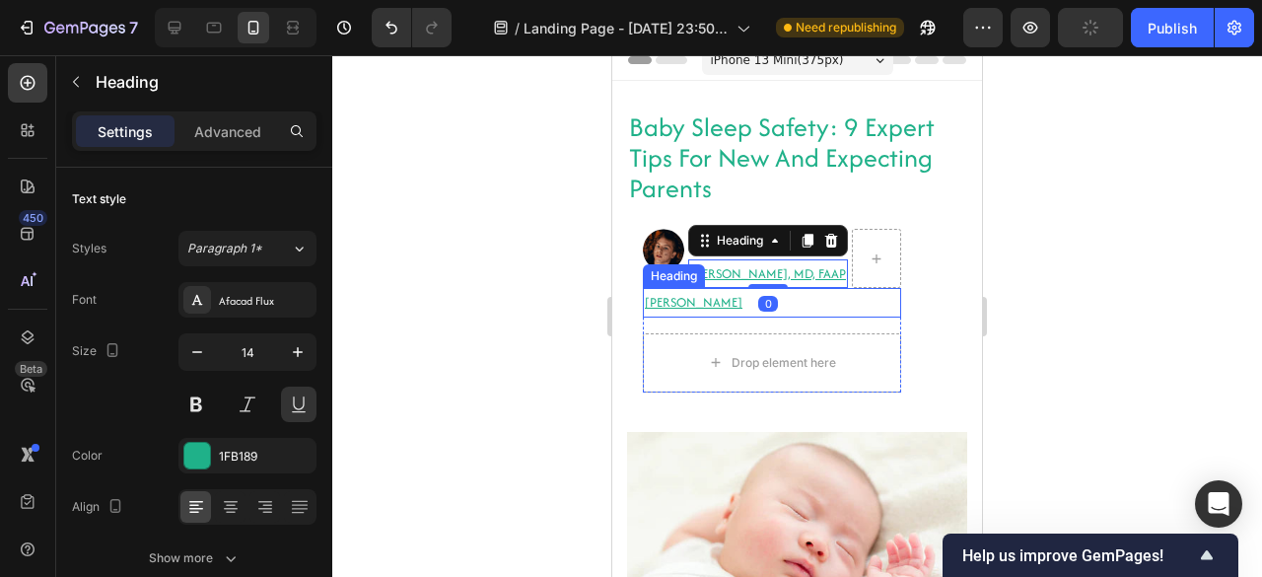
click at [834, 306] on h2 "[PERSON_NAME]" at bounding box center [772, 302] width 258 height 29
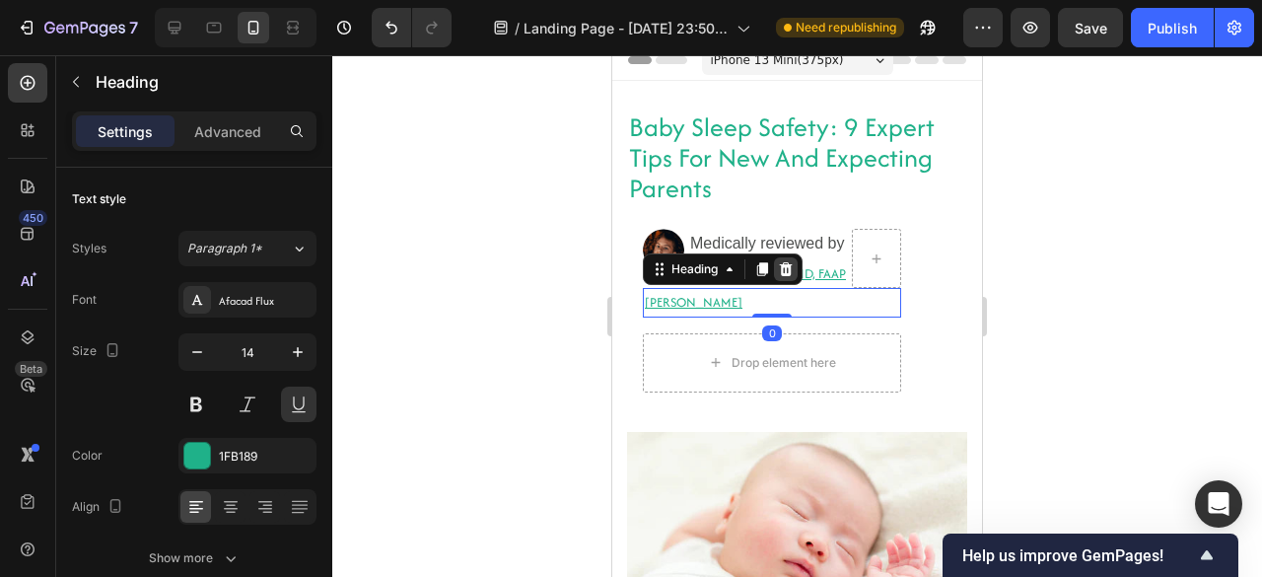
click at [797, 270] on div at bounding box center [786, 269] width 24 height 24
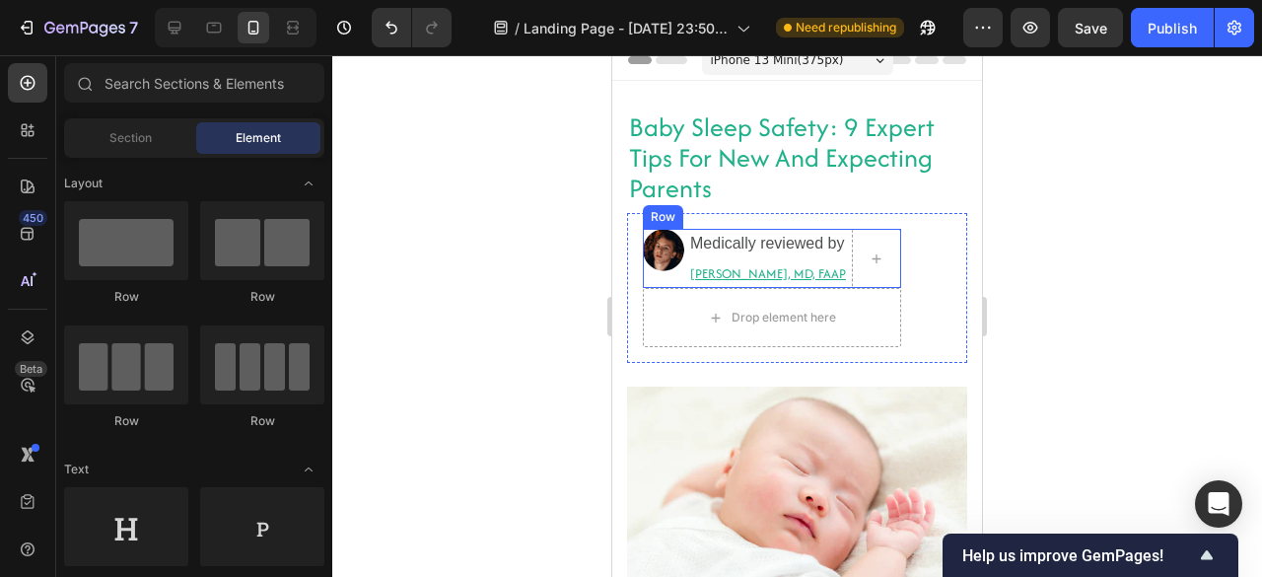
click at [672, 275] on div "Image" at bounding box center [663, 258] width 41 height 59
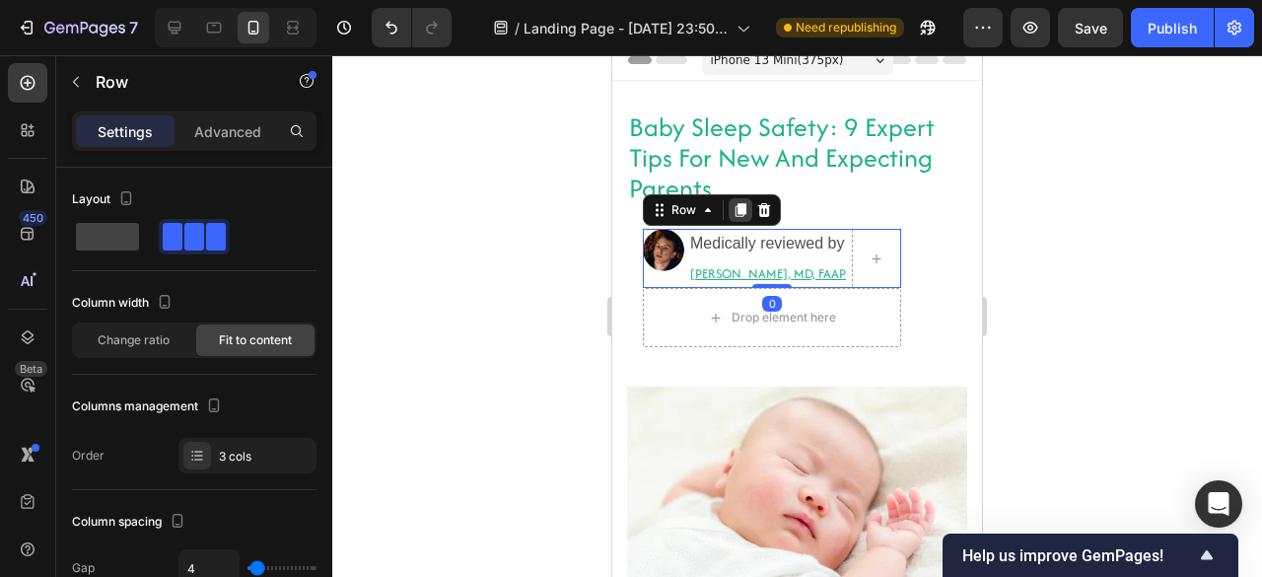
click at [744, 211] on icon at bounding box center [740, 211] width 11 height 14
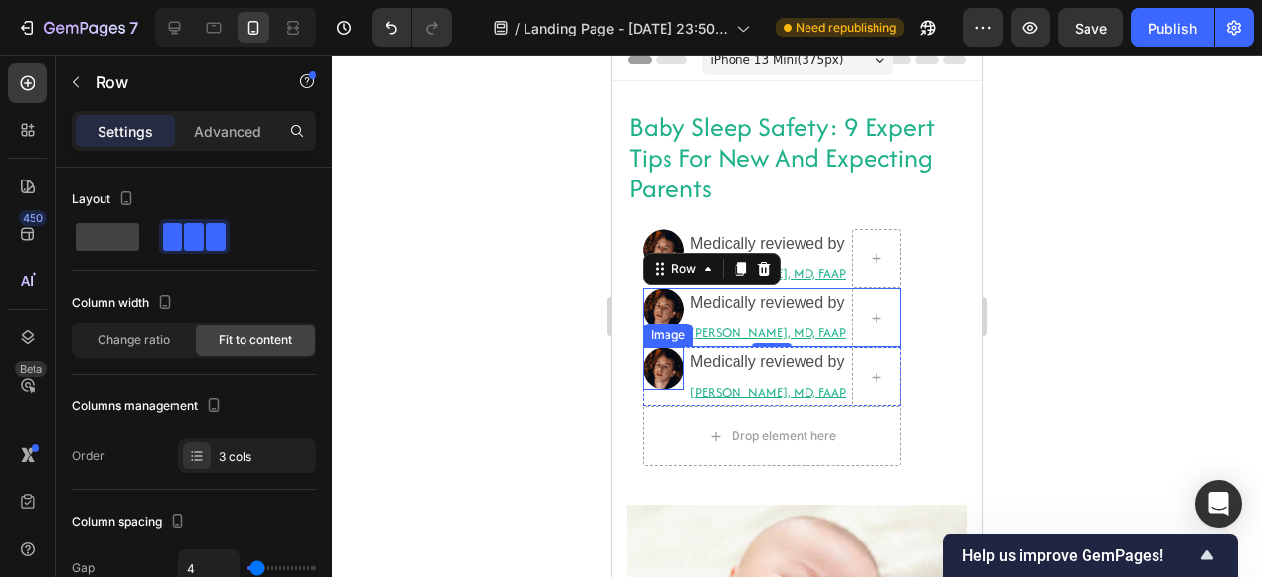
click at [672, 389] on div "Image" at bounding box center [663, 376] width 41 height 59
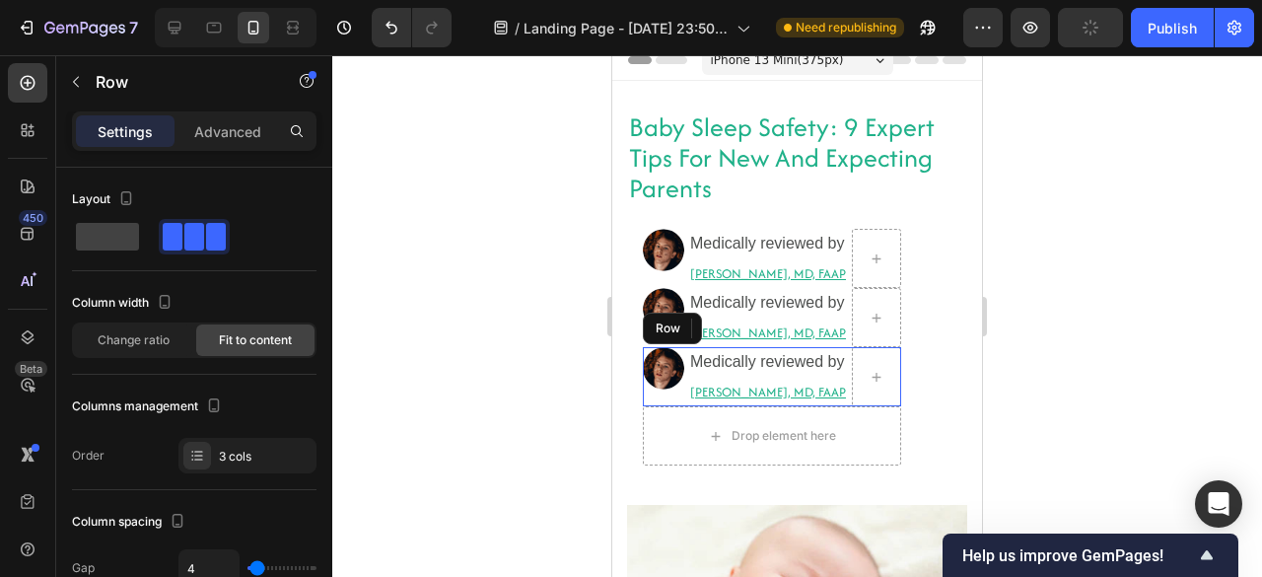
click at [672, 389] on div "Image" at bounding box center [663, 376] width 41 height 59
click at [765, 332] on icon at bounding box center [764, 328] width 13 height 14
click at [765, 332] on h2 "[PERSON_NAME], MD, FAAP" at bounding box center [768, 332] width 160 height 29
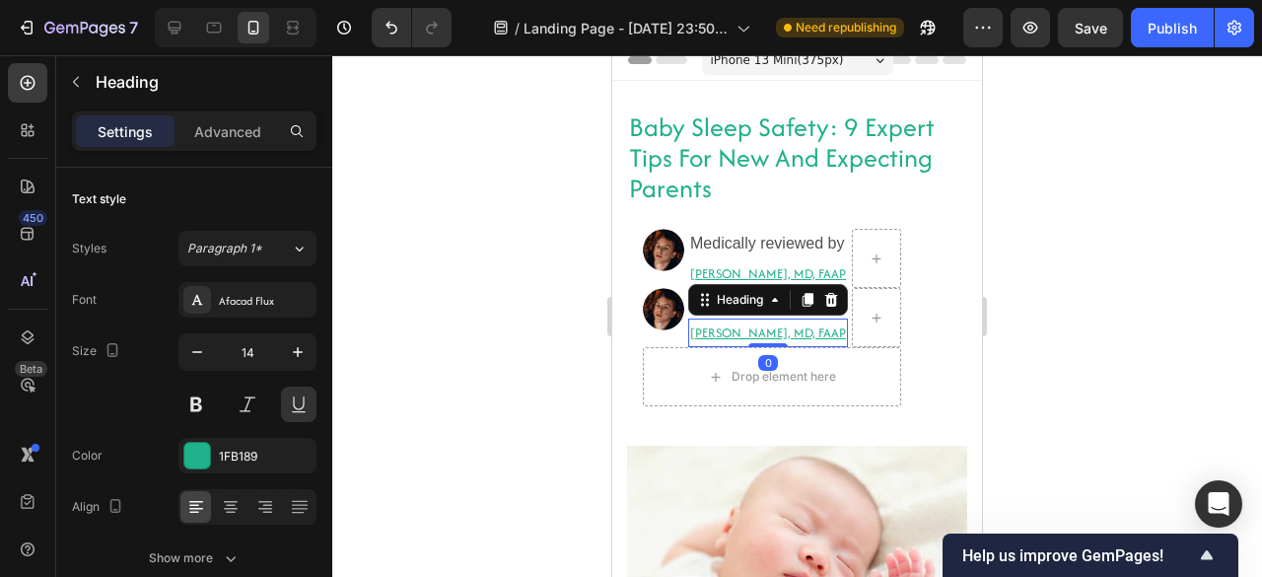
click at [551, 362] on div at bounding box center [796, 315] width 929 height 521
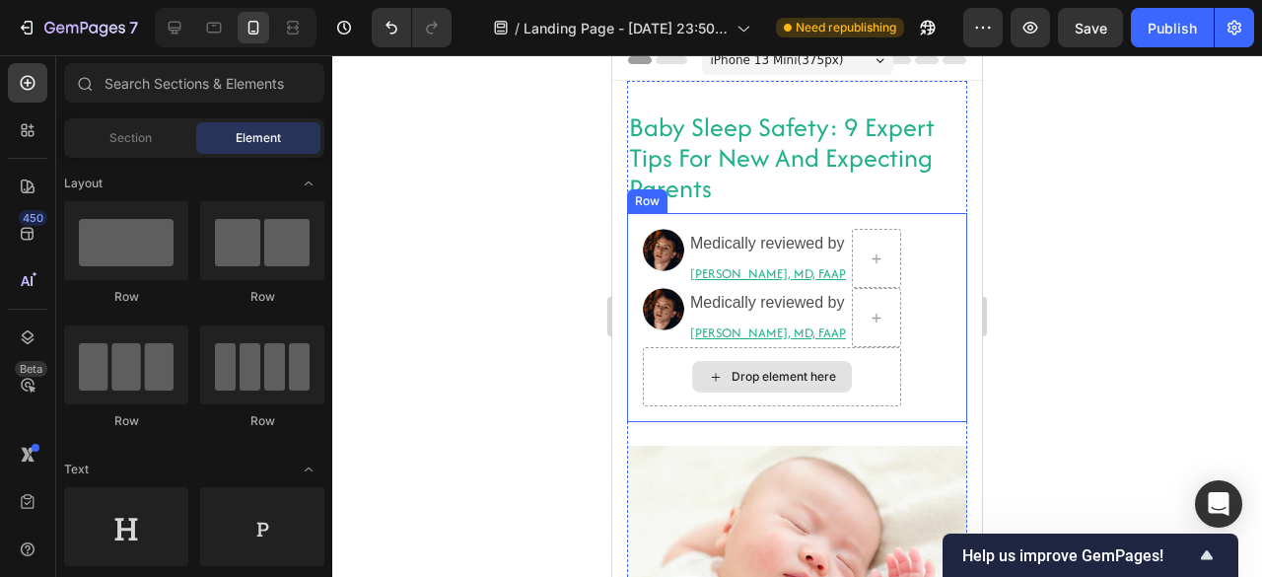
click at [675, 368] on div "Drop element here" at bounding box center [772, 376] width 258 height 59
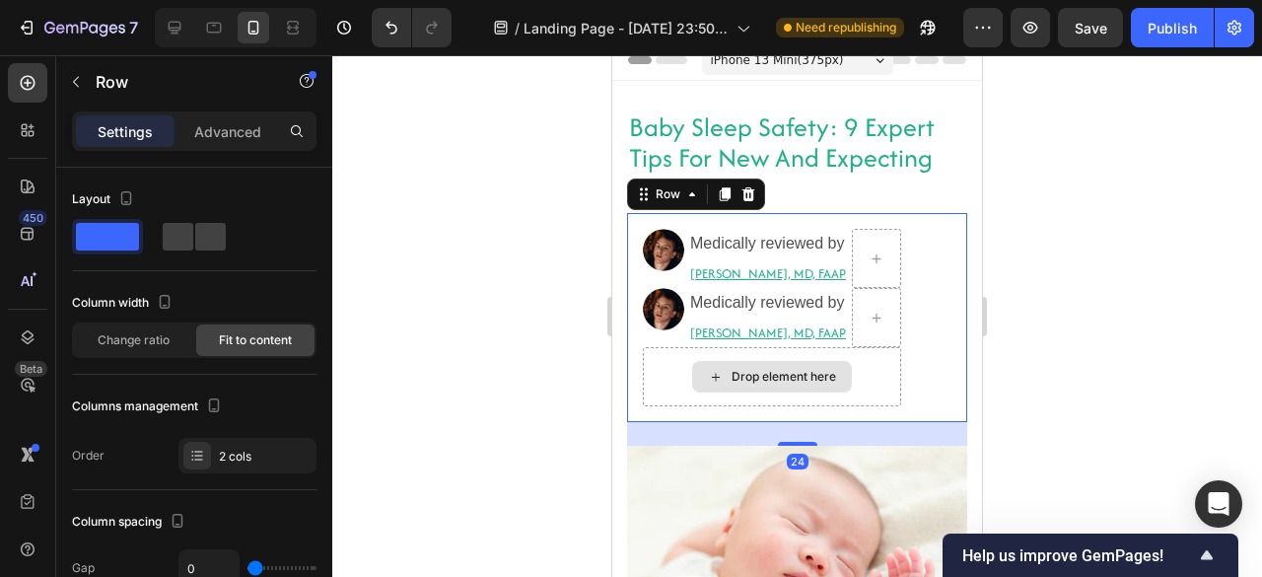
click at [747, 372] on div "Drop element here" at bounding box center [783, 377] width 104 height 16
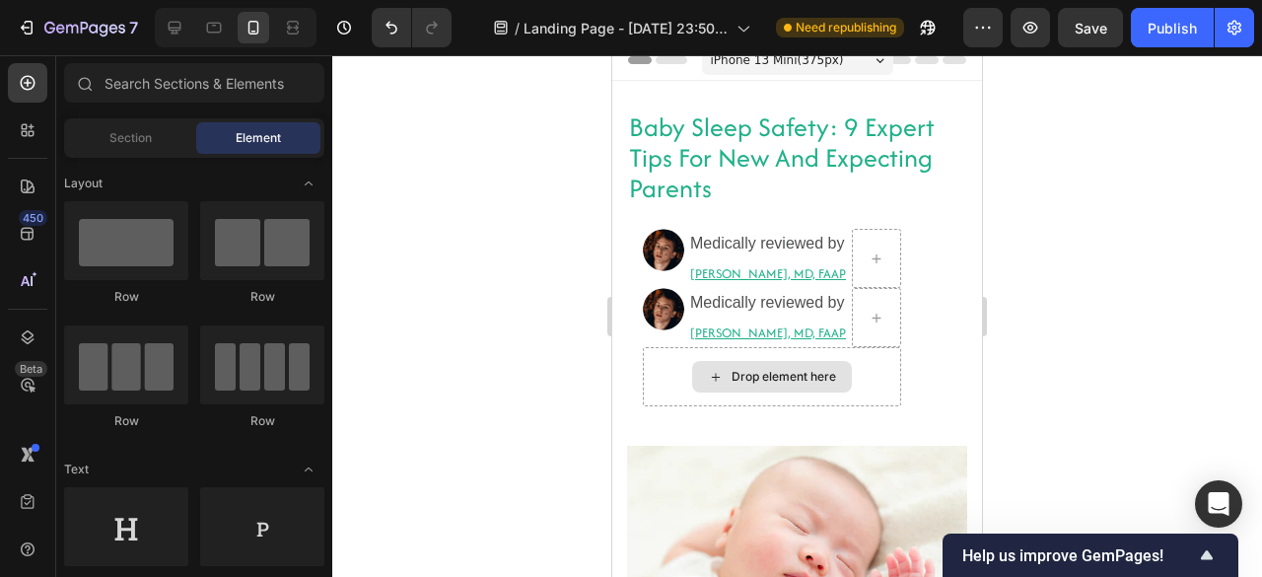
click at [747, 372] on div "Drop element here" at bounding box center [783, 377] width 104 height 16
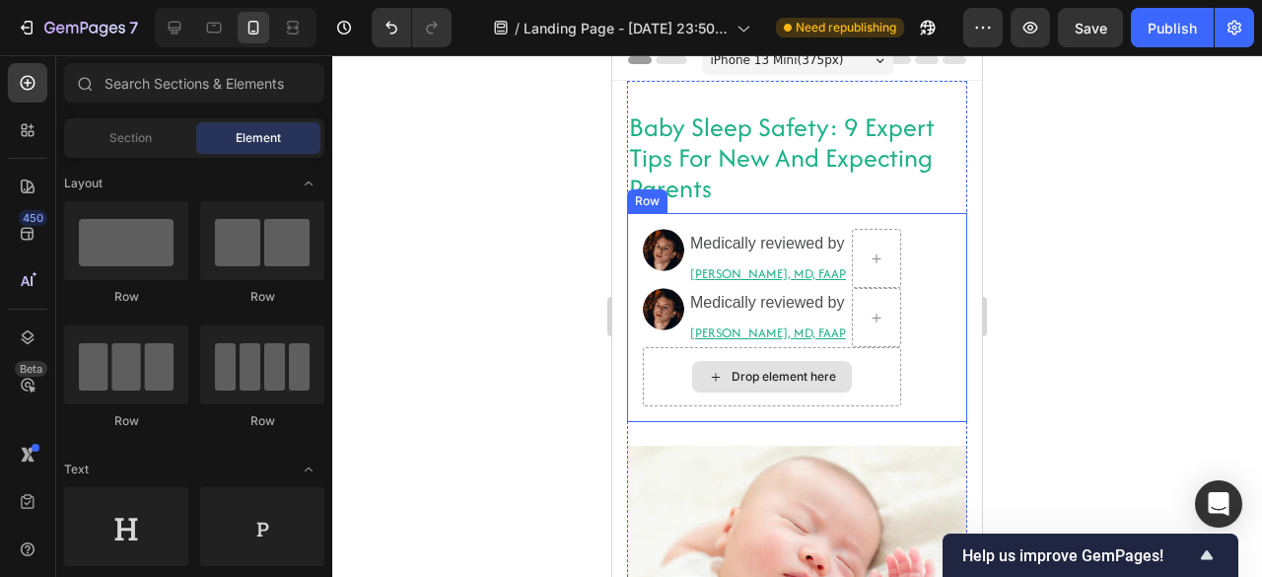
click at [797, 369] on div "Drop element here" at bounding box center [783, 377] width 104 height 16
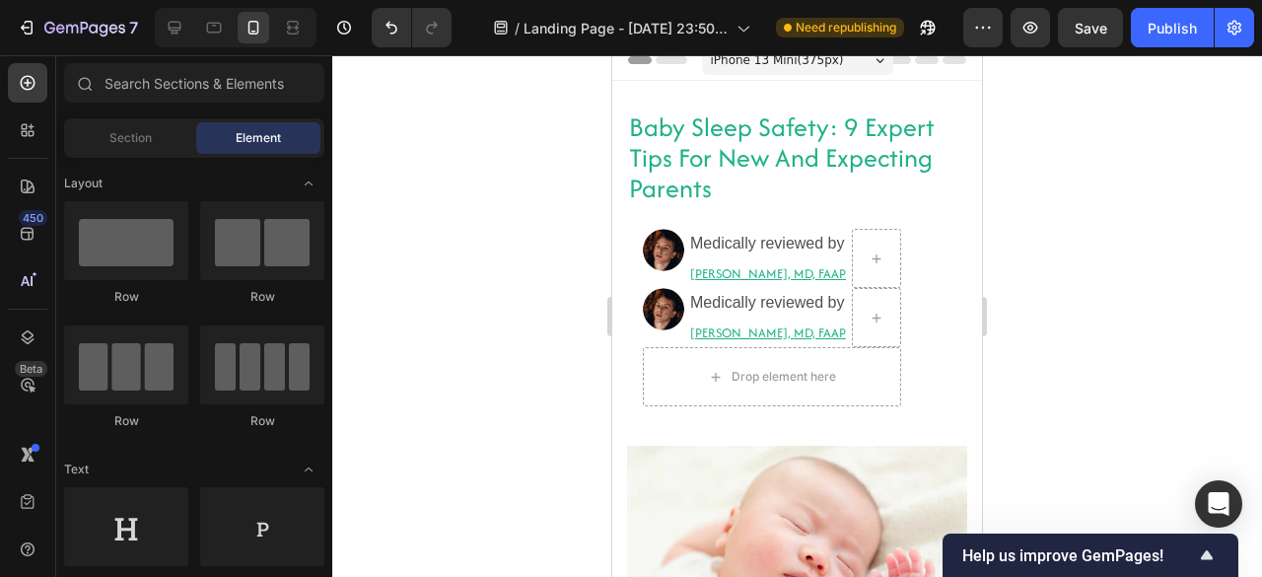
click at [195, 24] on div at bounding box center [236, 27] width 162 height 39
click at [169, 24] on icon at bounding box center [175, 28] width 13 height 13
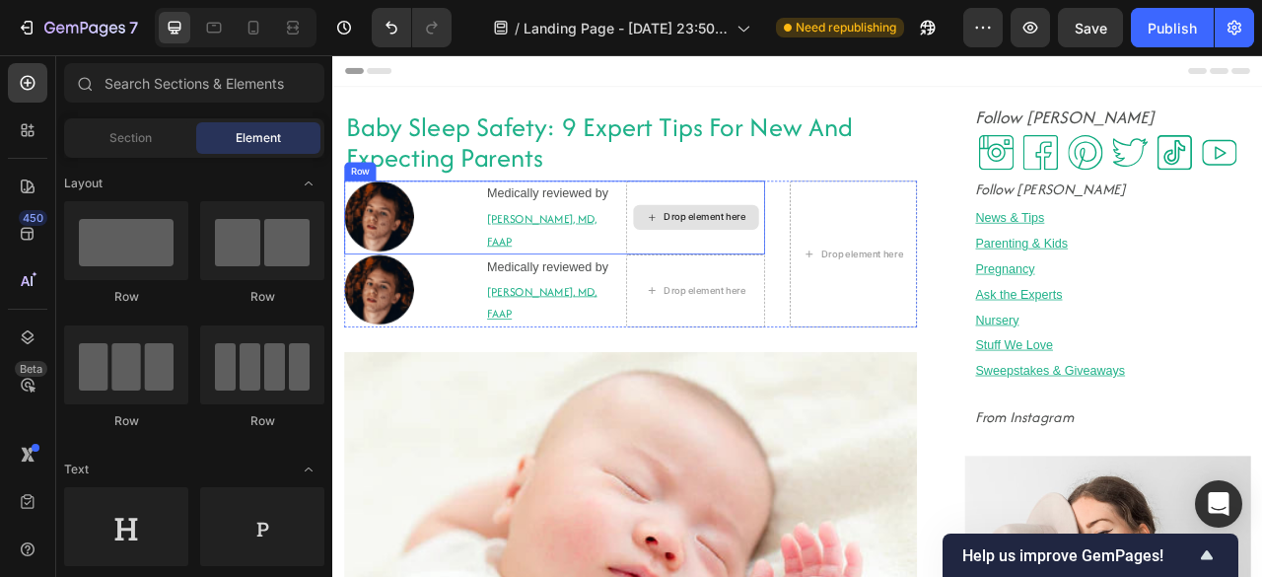
click at [770, 282] on div "Drop element here" at bounding box center [793, 261] width 175 height 93
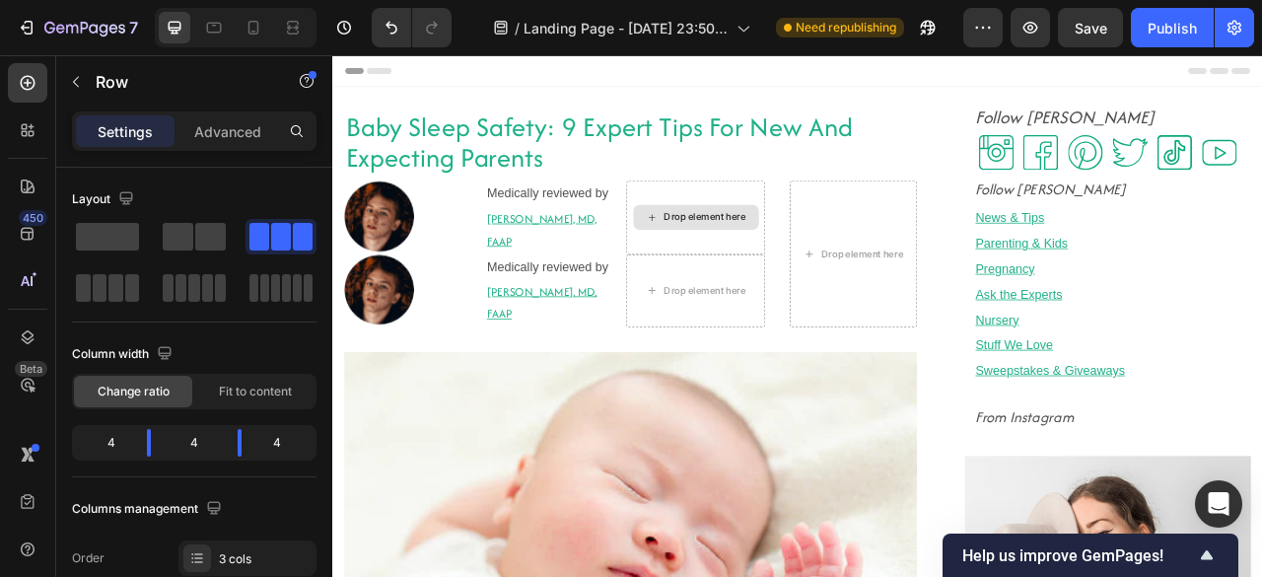
click at [754, 267] on div "Drop element here" at bounding box center [806, 261] width 104 height 16
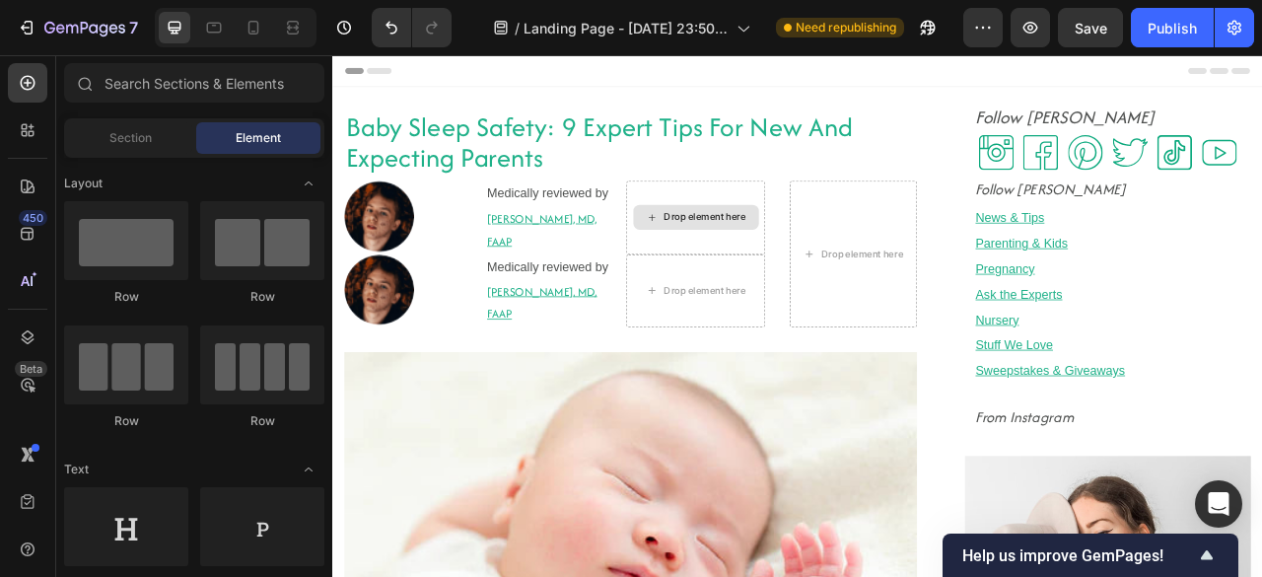
click at [754, 267] on div "Drop element here" at bounding box center [806, 261] width 104 height 16
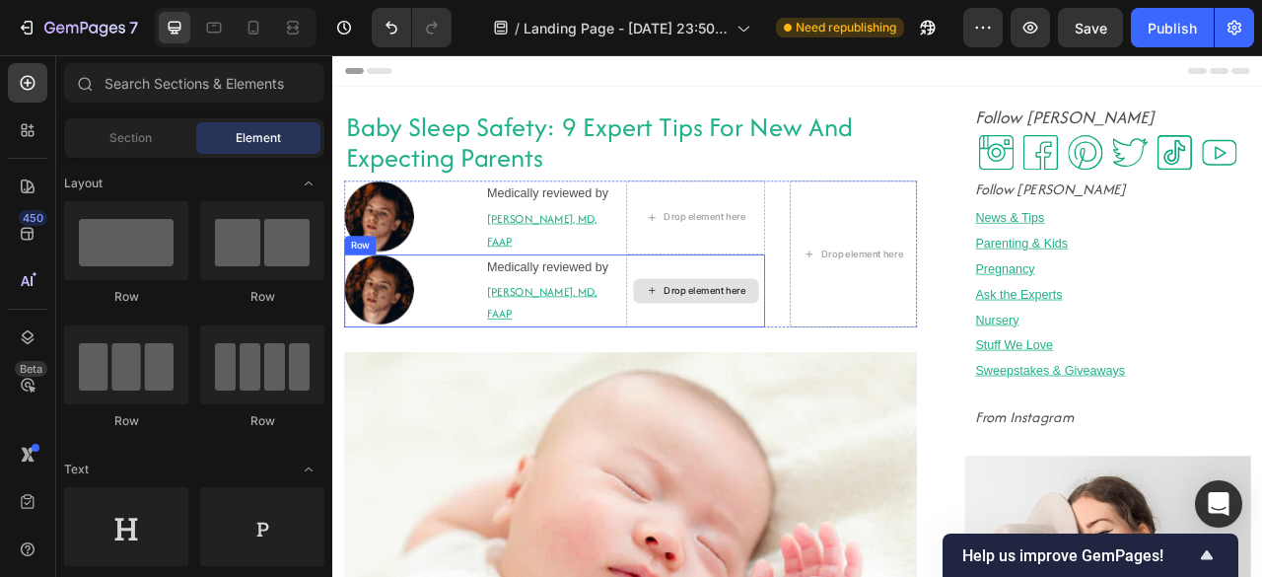
click at [710, 327] on div "Drop element here" at bounding box center [793, 354] width 175 height 93
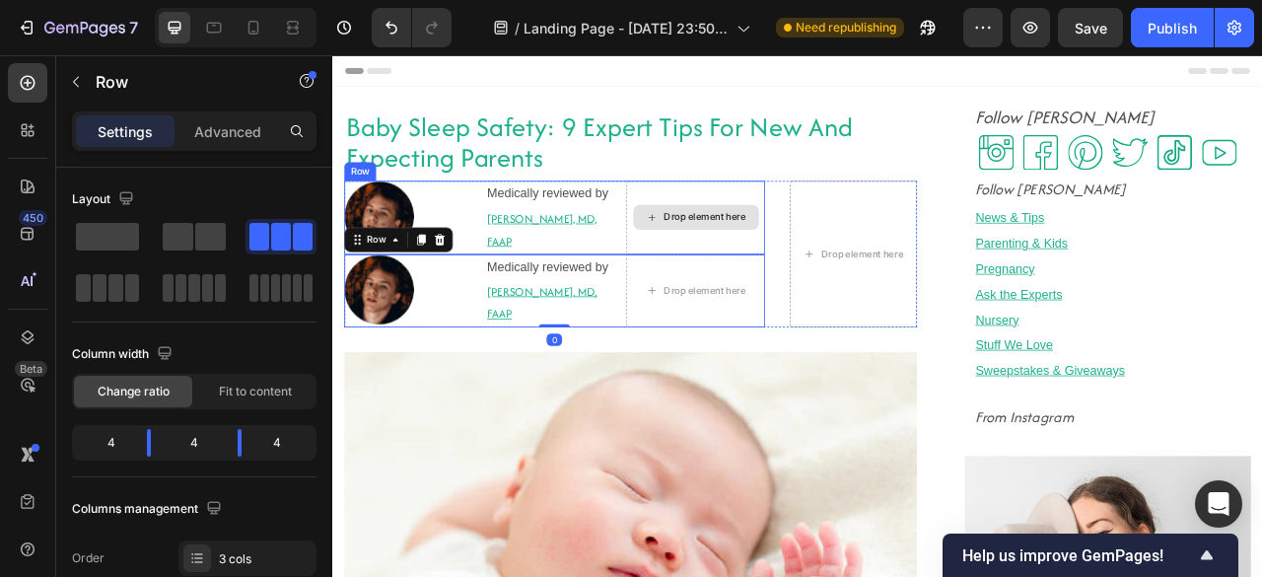
click at [729, 248] on div "Drop element here" at bounding box center [795, 261] width 160 height 32
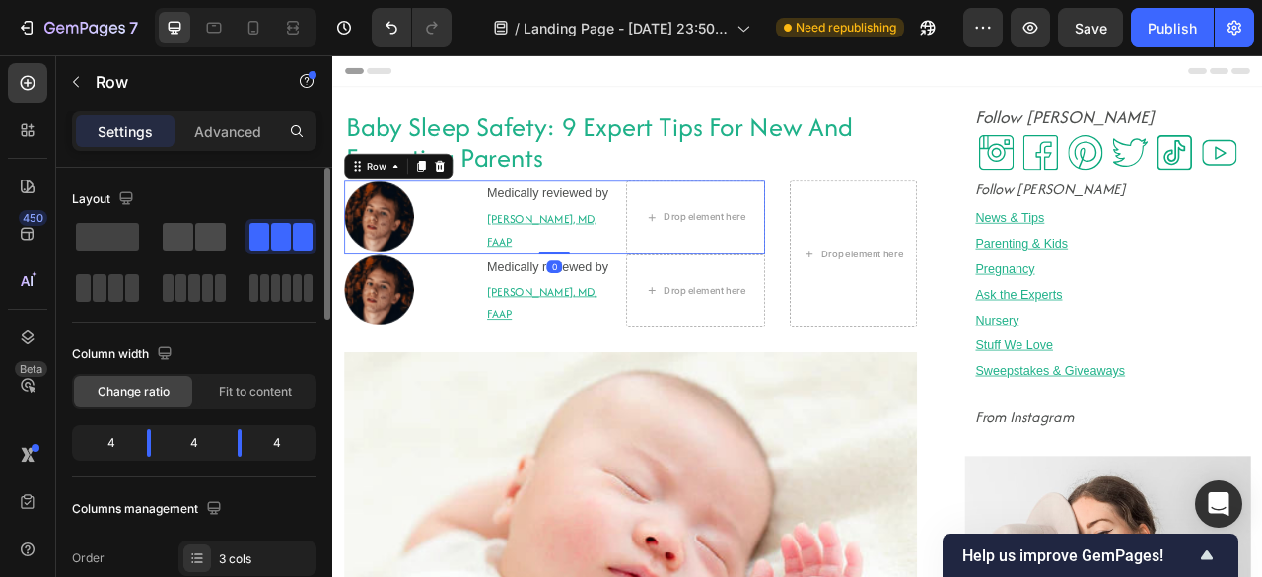
click at [195, 224] on span at bounding box center [210, 237] width 31 height 28
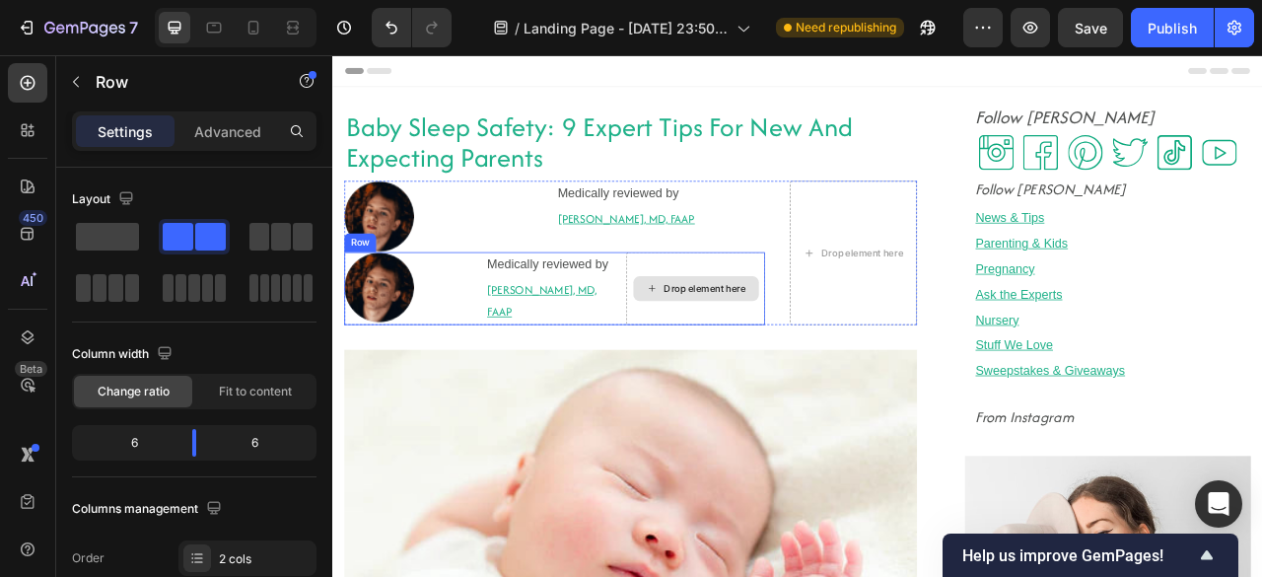
click at [715, 357] on div "Drop element here" at bounding box center [795, 352] width 160 height 32
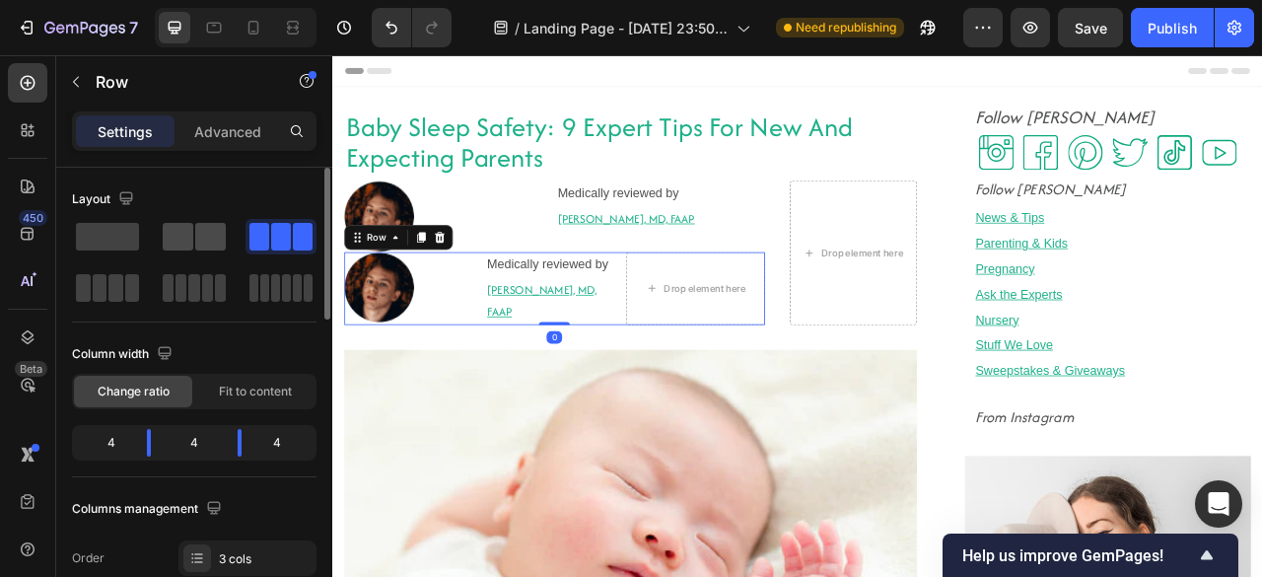
click at [202, 235] on span at bounding box center [210, 237] width 31 height 28
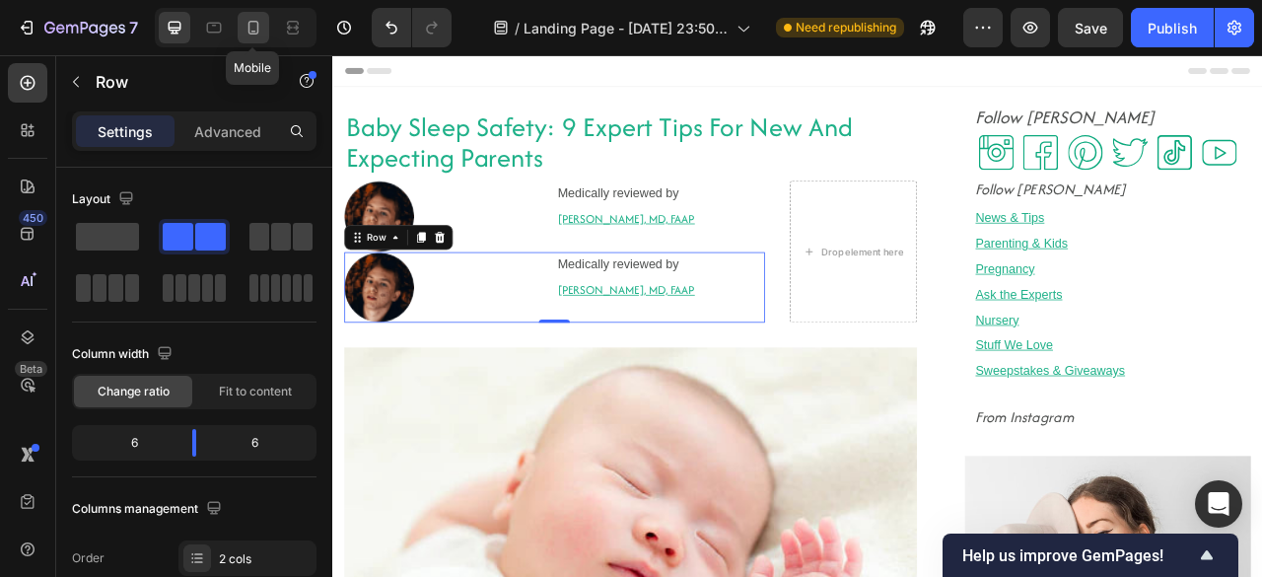
click at [258, 21] on icon at bounding box center [253, 28] width 20 height 20
type input "100%"
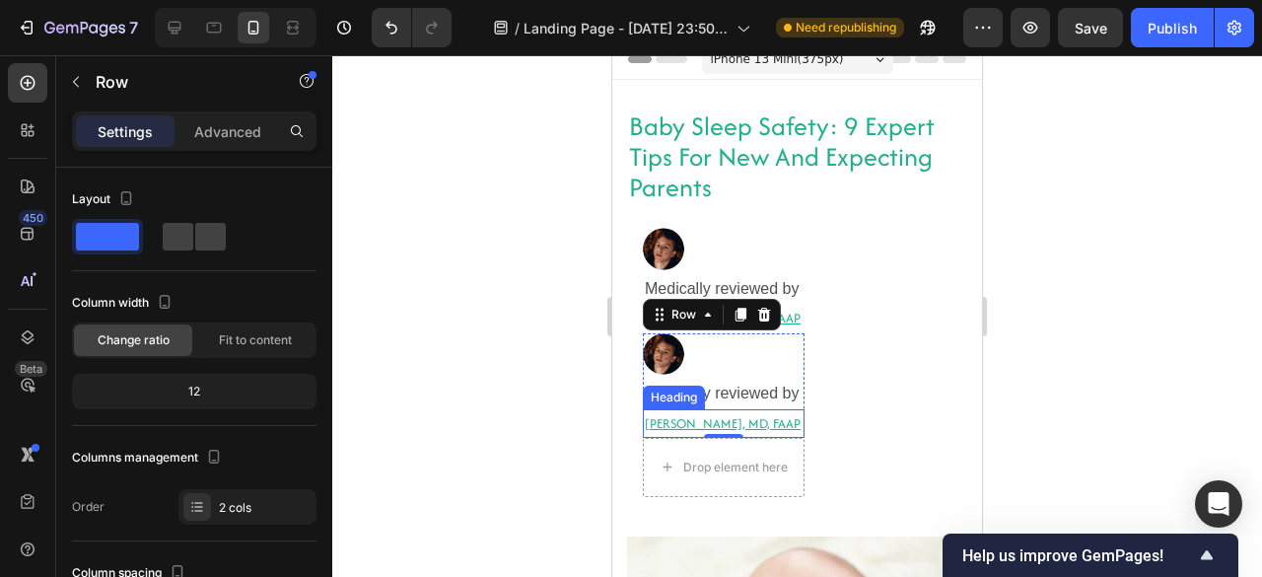
scroll to position [8, 0]
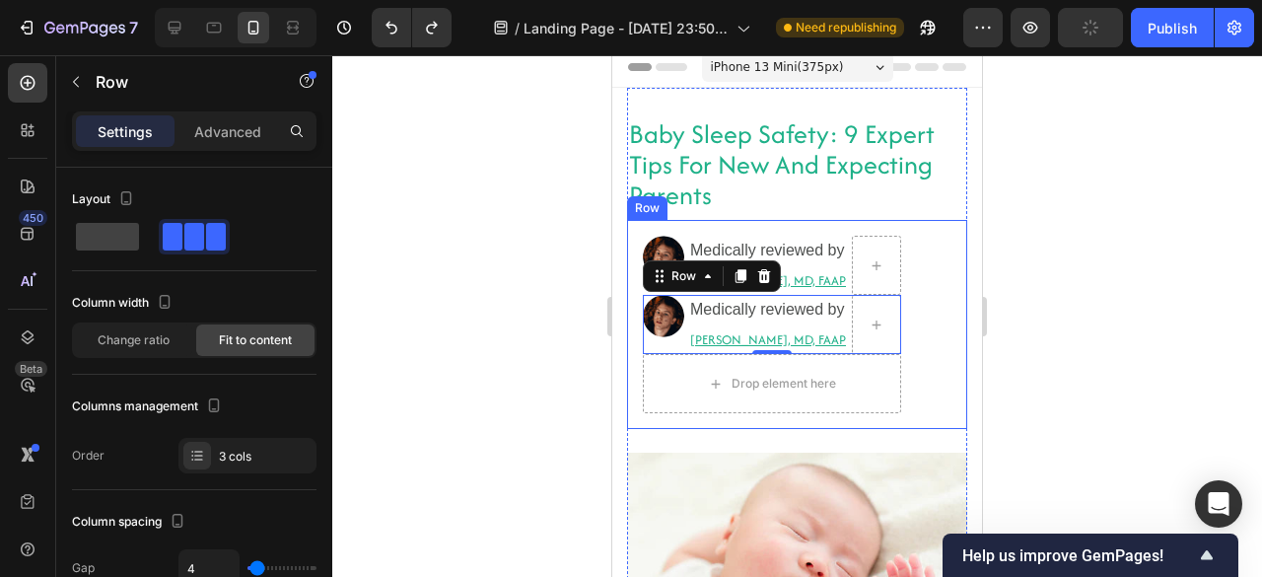
click at [926, 312] on div "Image Medically reviewed by Heading Robyn Rosenblum, MD, FAAP Heading Row Image…" at bounding box center [797, 324] width 340 height 209
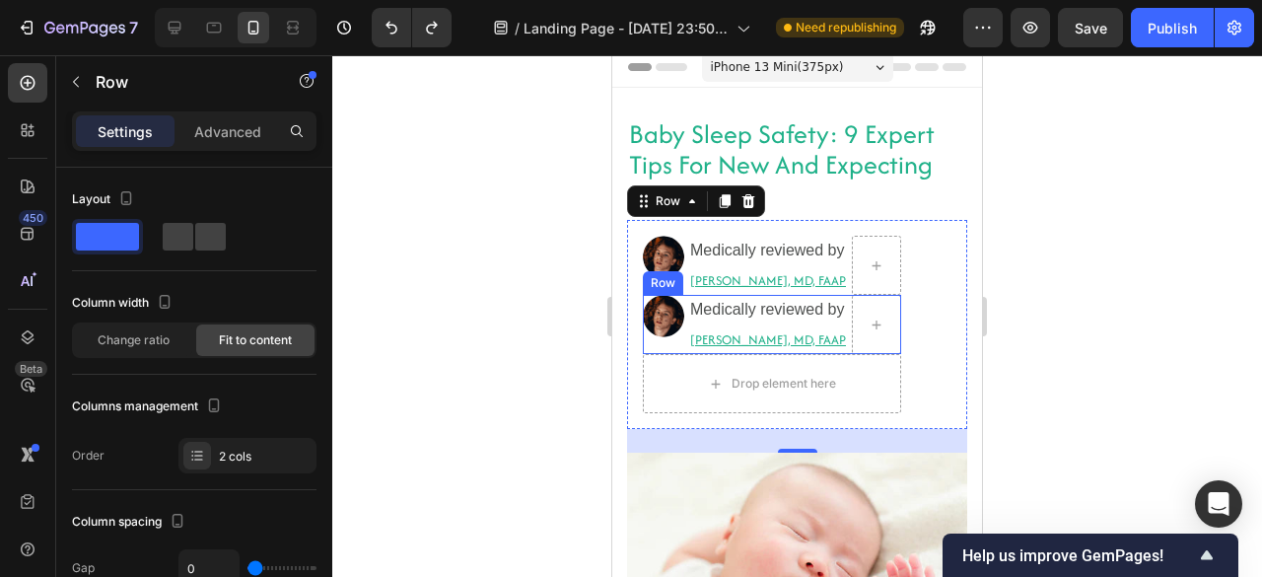
click at [678, 346] on div "Image" at bounding box center [663, 324] width 41 height 59
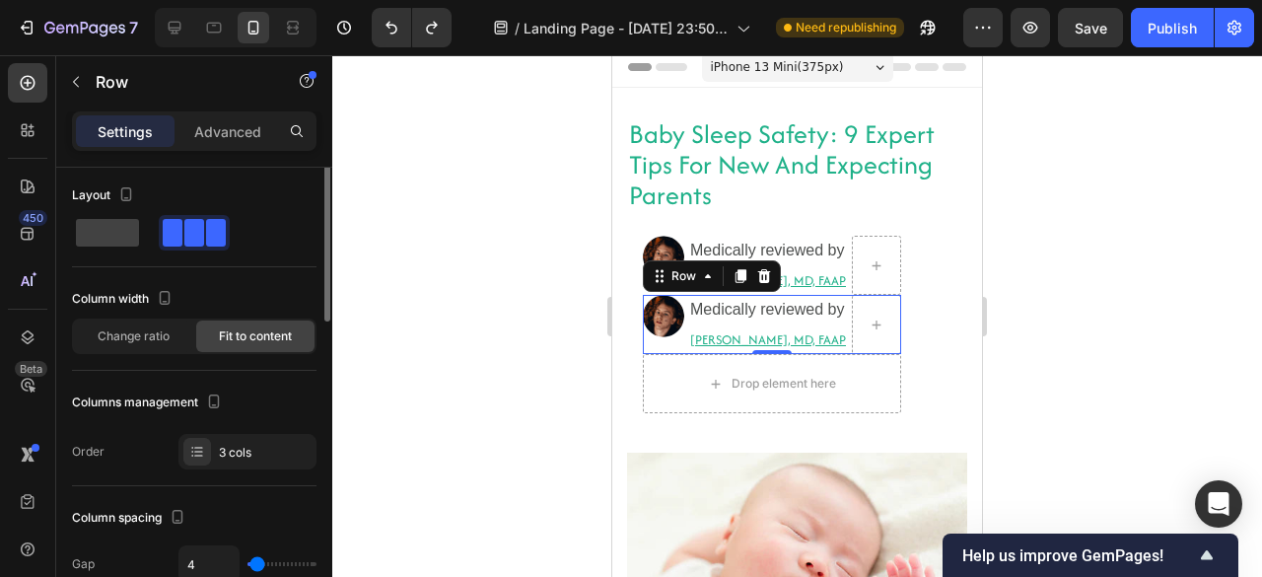
scroll to position [0, 0]
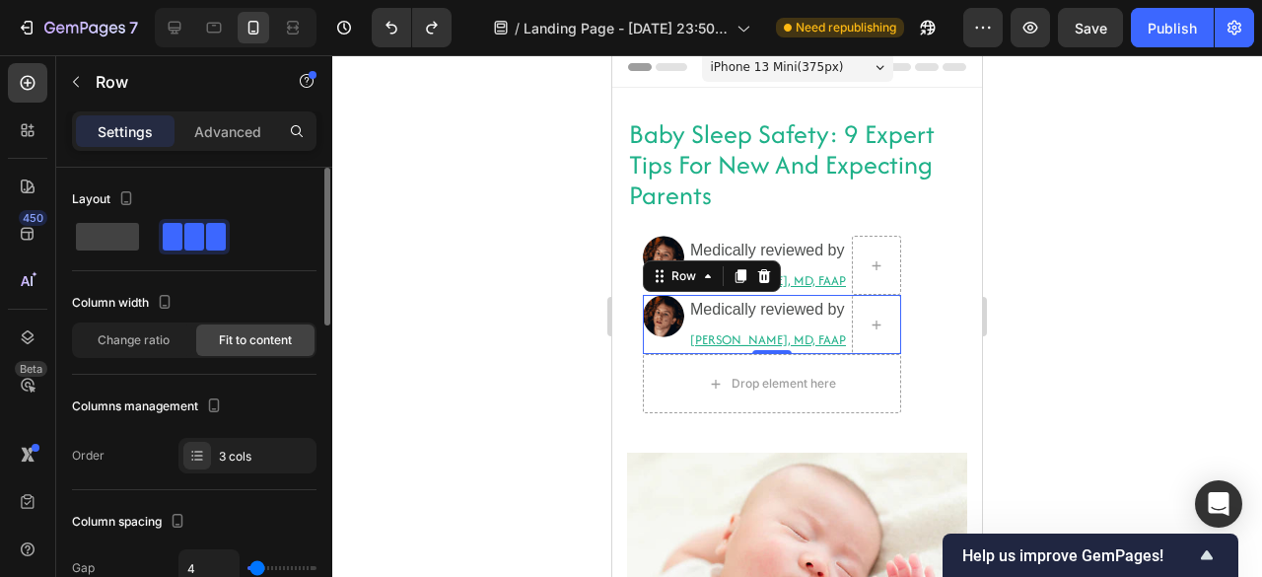
click at [173, 234] on span at bounding box center [173, 237] width 20 height 28
click at [162, 340] on span "Change ratio" at bounding box center [134, 340] width 72 height 18
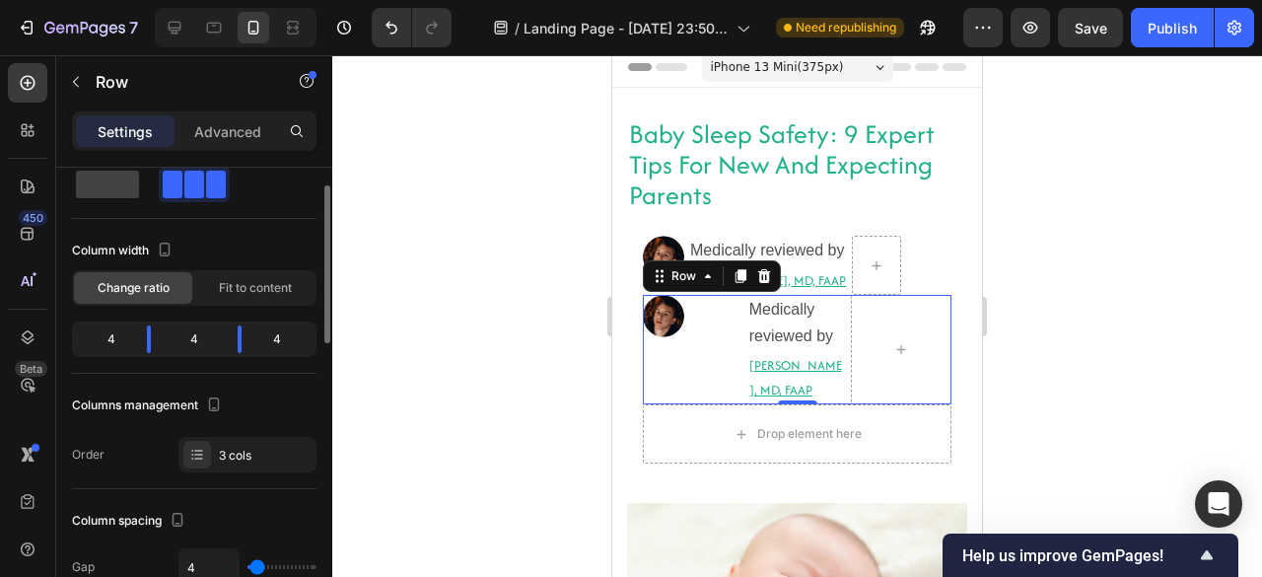
scroll to position [51, 0]
click at [223, 443] on div "3 cols" at bounding box center [247, 455] width 138 height 35
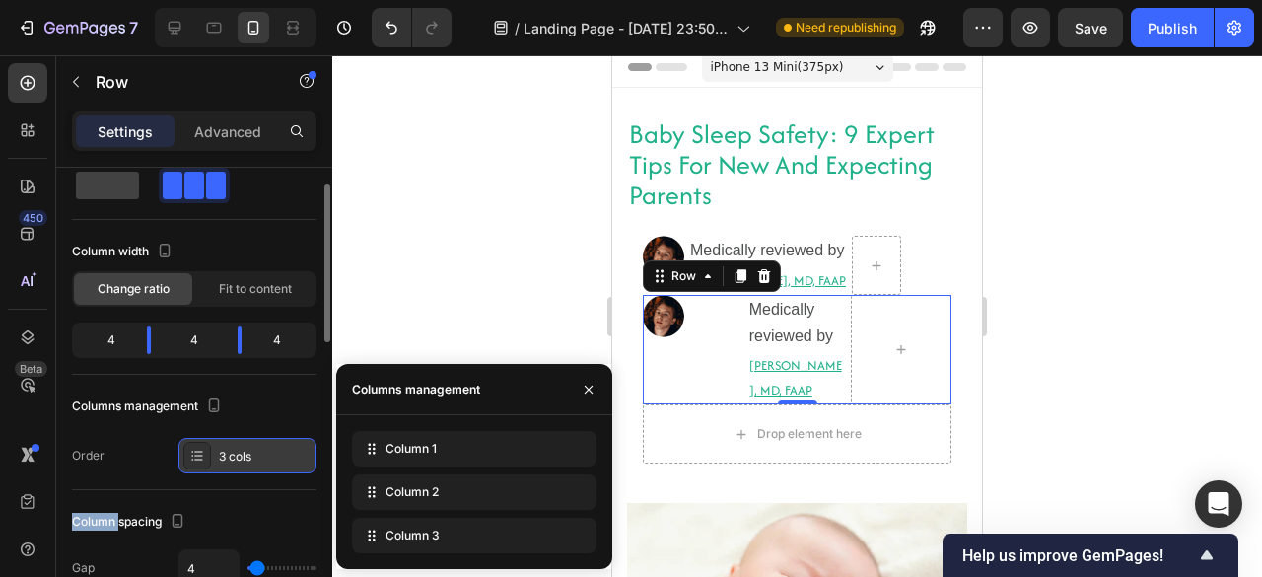
click at [223, 443] on div "3 cols" at bounding box center [247, 455] width 138 height 35
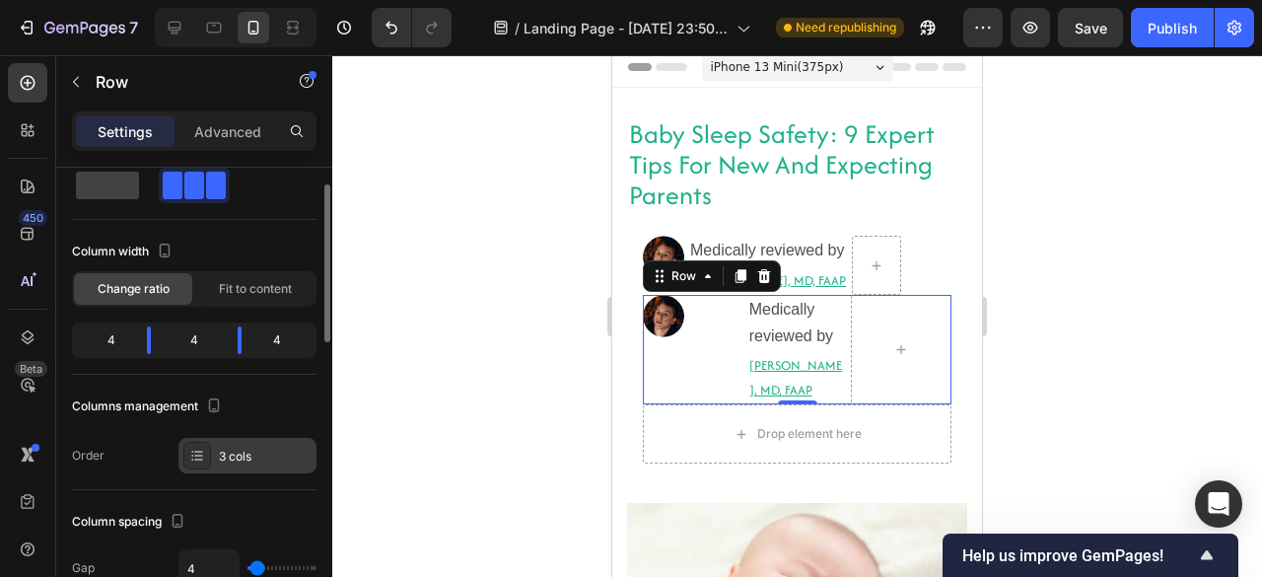
click at [212, 439] on div "3 cols" at bounding box center [247, 455] width 138 height 35
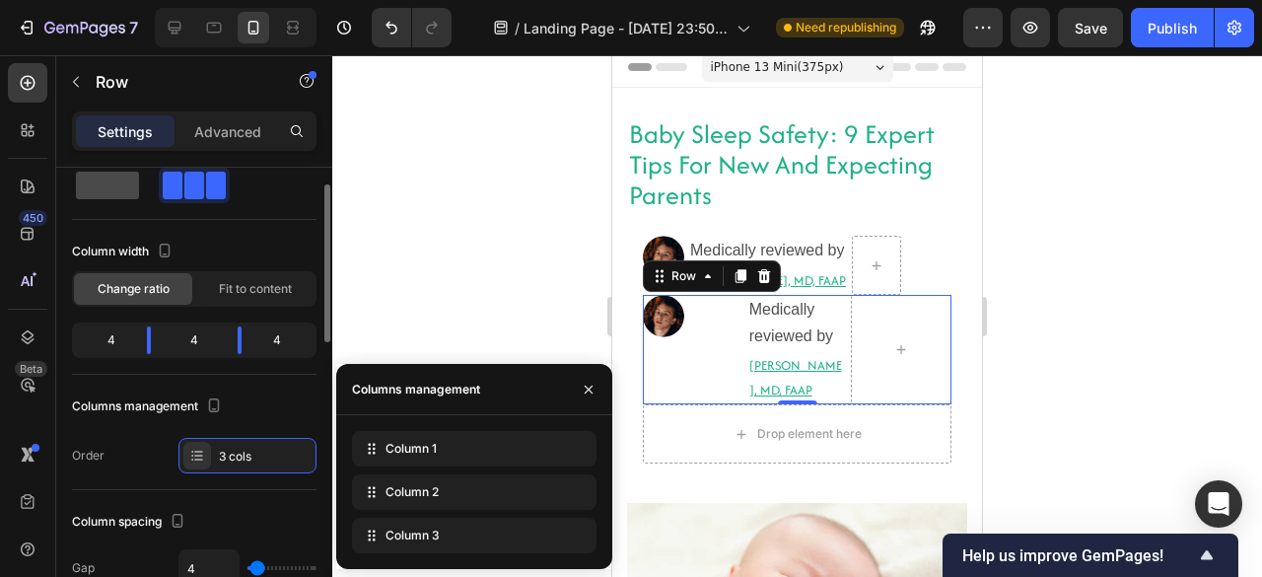
scroll to position [0, 0]
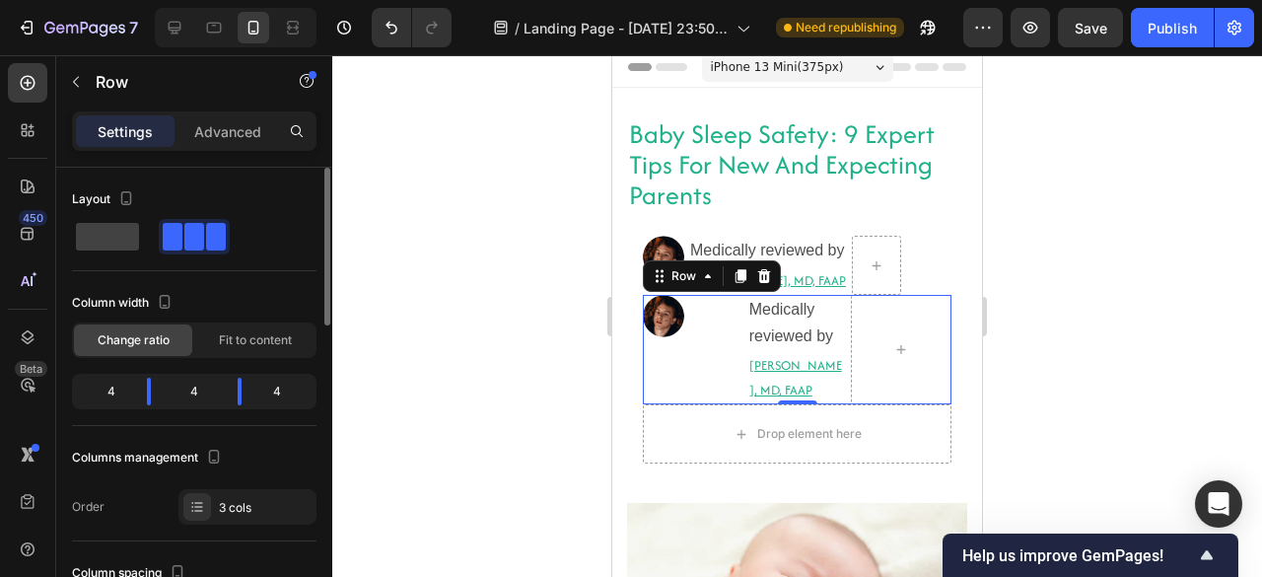
click at [217, 113] on div "Settings Advanced" at bounding box center [194, 130] width 244 height 39
click at [99, 223] on span at bounding box center [107, 237] width 63 height 28
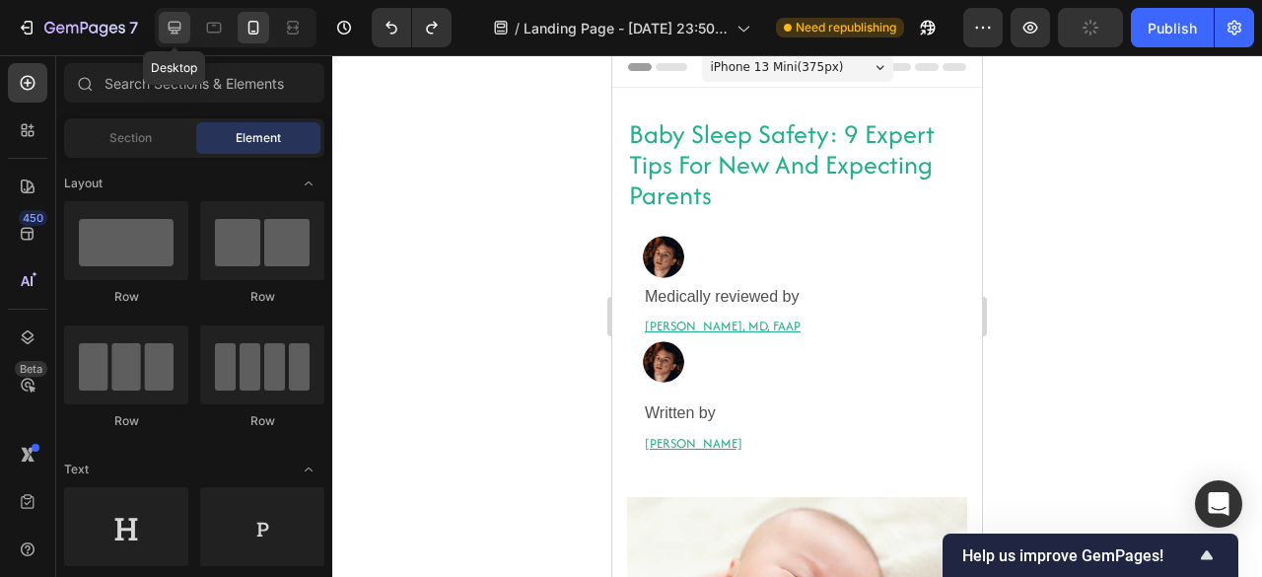
click at [173, 36] on icon at bounding box center [175, 28] width 20 height 20
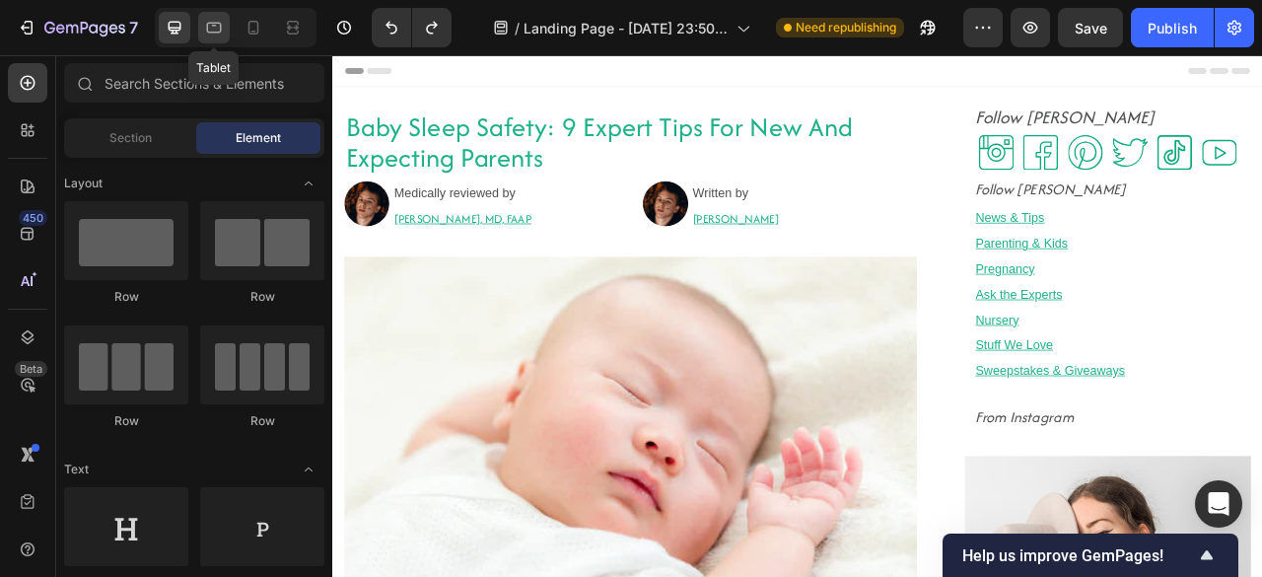
click at [204, 33] on icon at bounding box center [214, 28] width 20 height 20
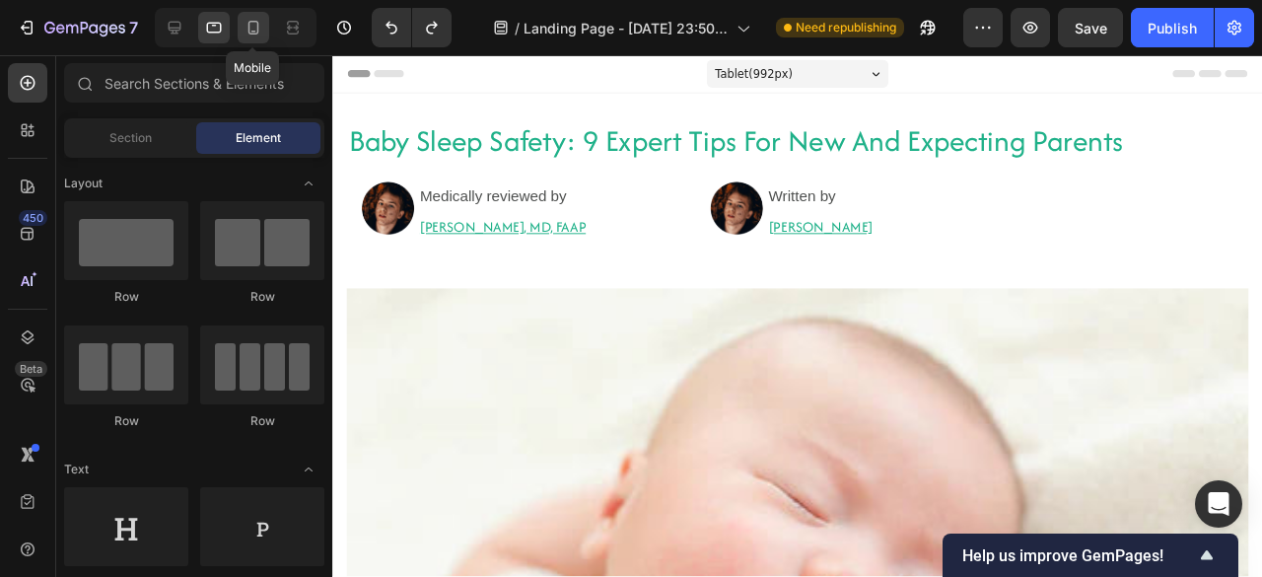
click at [264, 25] on div at bounding box center [254, 28] width 32 height 32
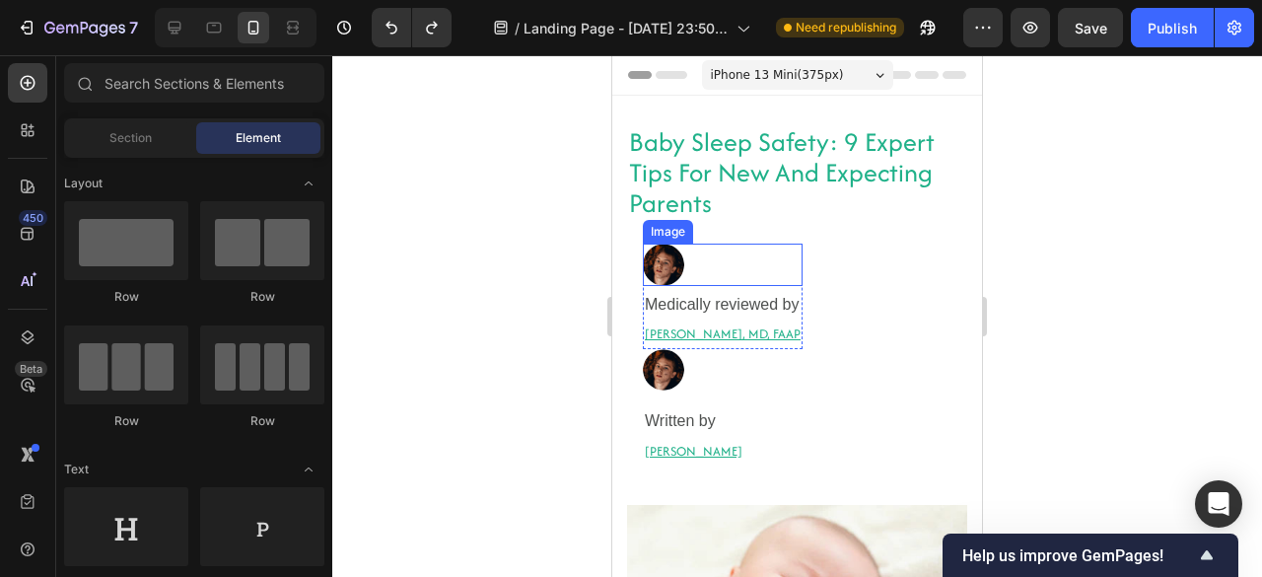
click at [712, 245] on div at bounding box center [723, 264] width 160 height 42
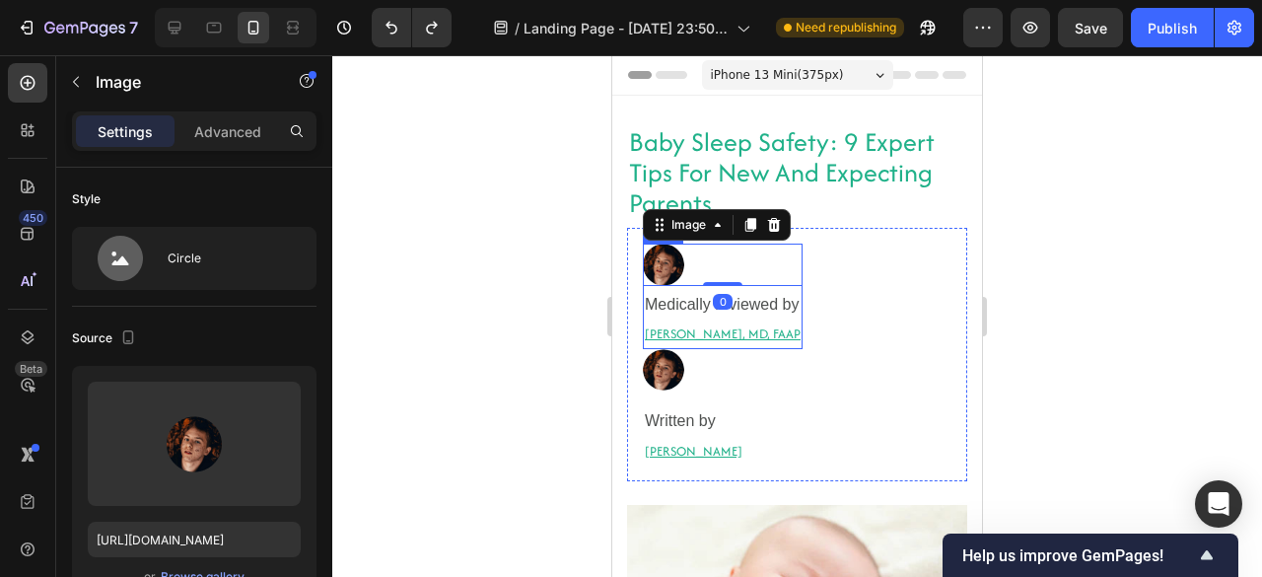
click at [786, 289] on div "Image 0 Medically reviewed by Heading Robyn Rosenblum, MD, FAAP Heading Row" at bounding box center [723, 295] width 160 height 104
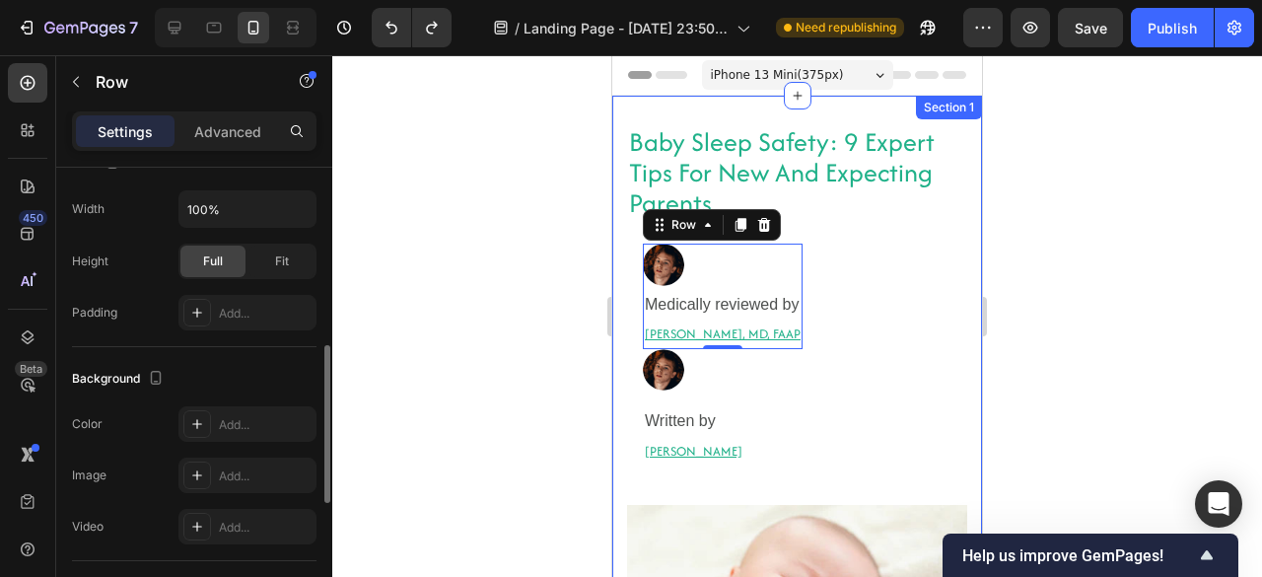
scroll to position [524, 0]
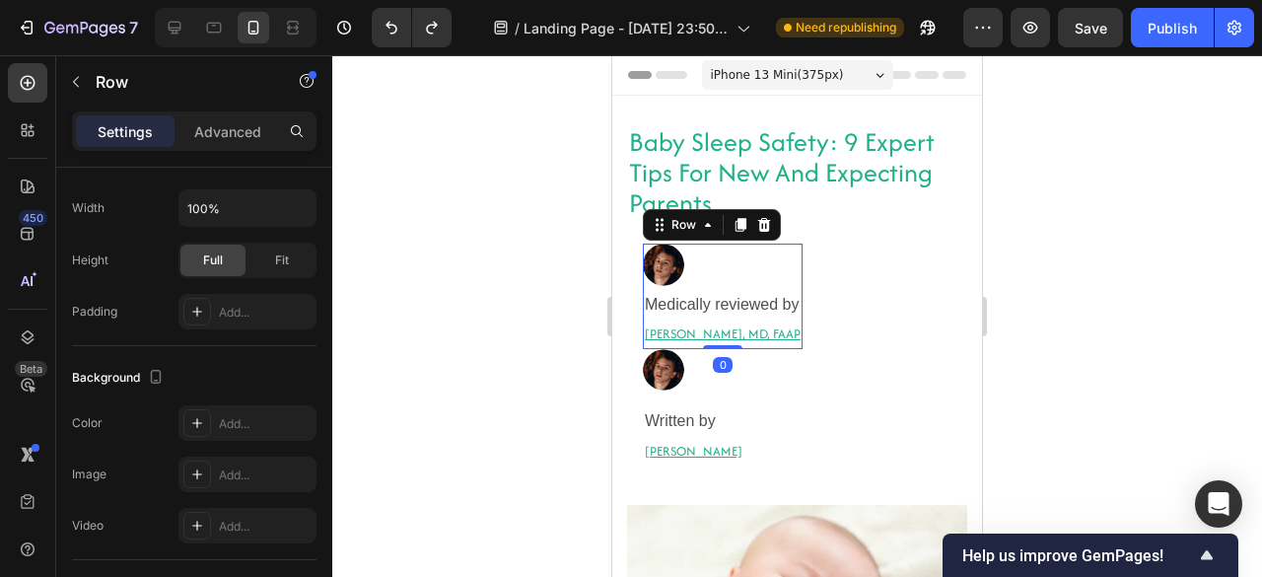
drag, startPoint x: 717, startPoint y: 343, endPoint x: 710, endPoint y: 279, distance: 64.4
click at [710, 279] on div "Image Medically reviewed by Heading Robyn Rosenblum, MD, FAAP Heading Row 0" at bounding box center [723, 295] width 160 height 104
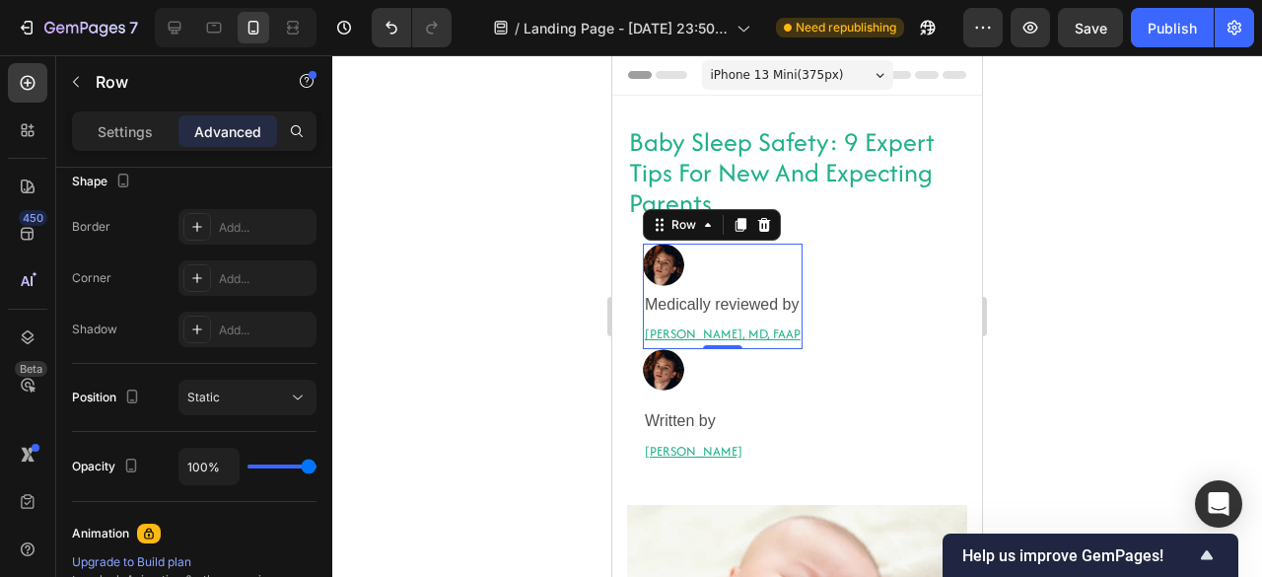
click at [796, 289] on div "Image Medically reviewed by Heading Robyn Rosenblum, MD, FAAP Heading Row 0" at bounding box center [723, 295] width 160 height 104
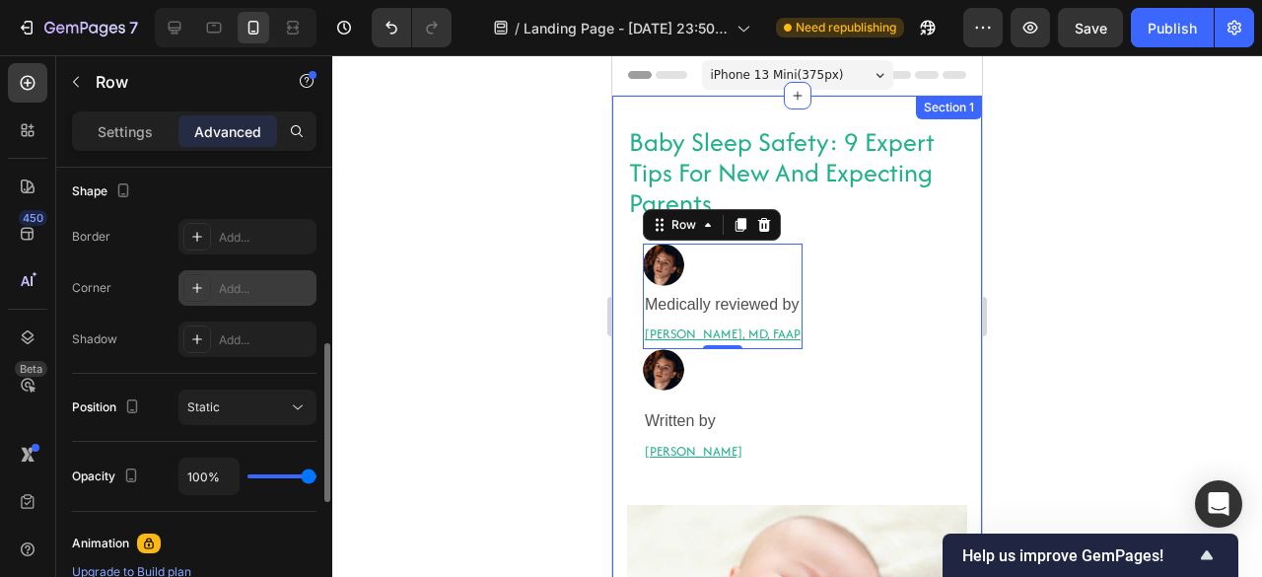
scroll to position [514, 0]
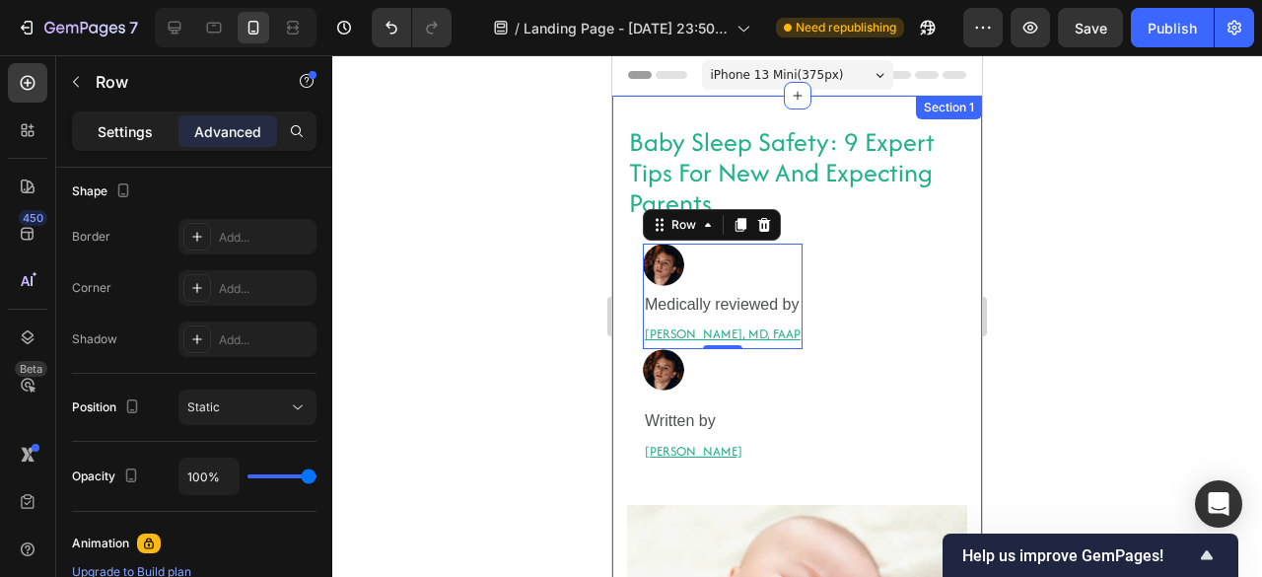
click at [100, 129] on p "Settings" at bounding box center [125, 131] width 55 height 21
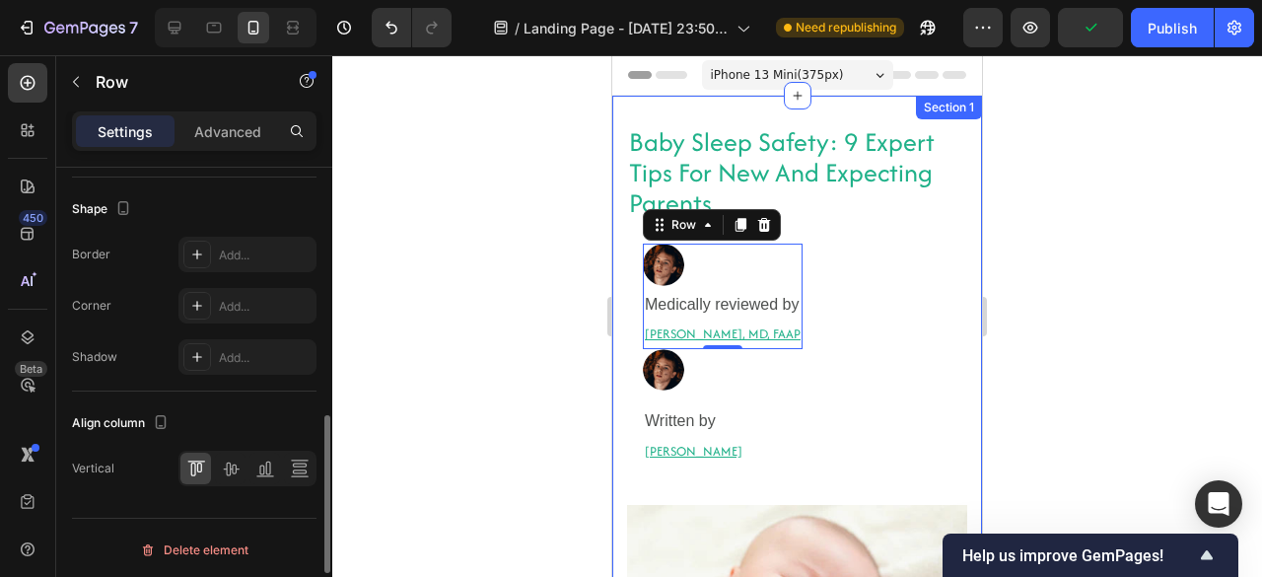
scroll to position [907, 0]
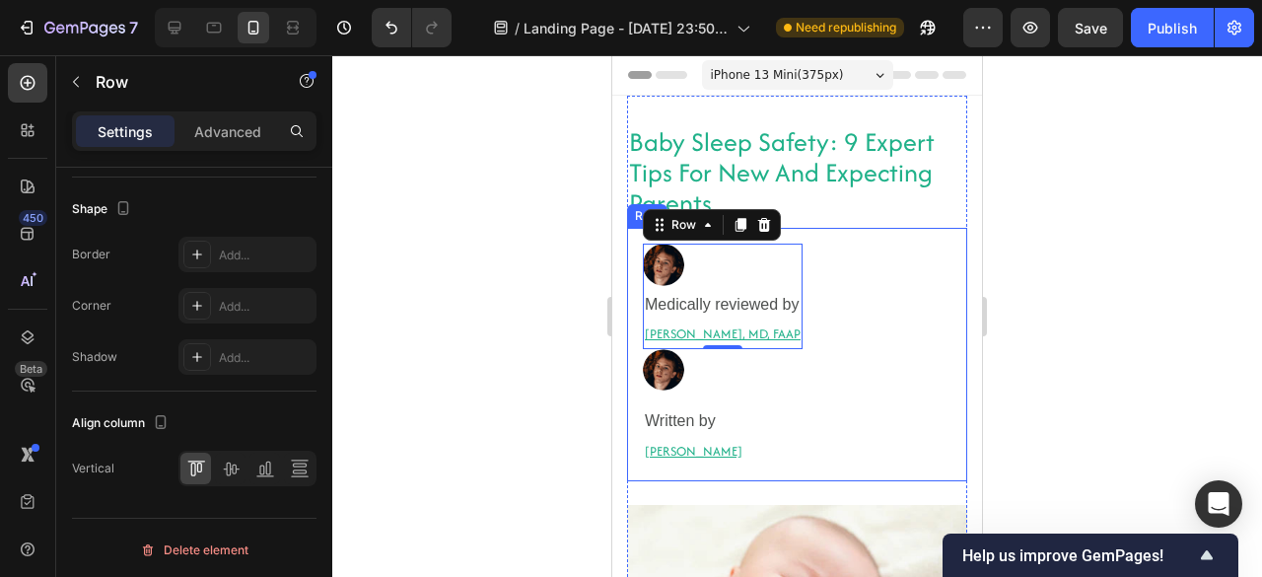
click at [866, 326] on div "Image Medically reviewed by Heading Robyn Rosenblum, MD, FAAP Heading Row 0 Ima…" at bounding box center [797, 354] width 340 height 252
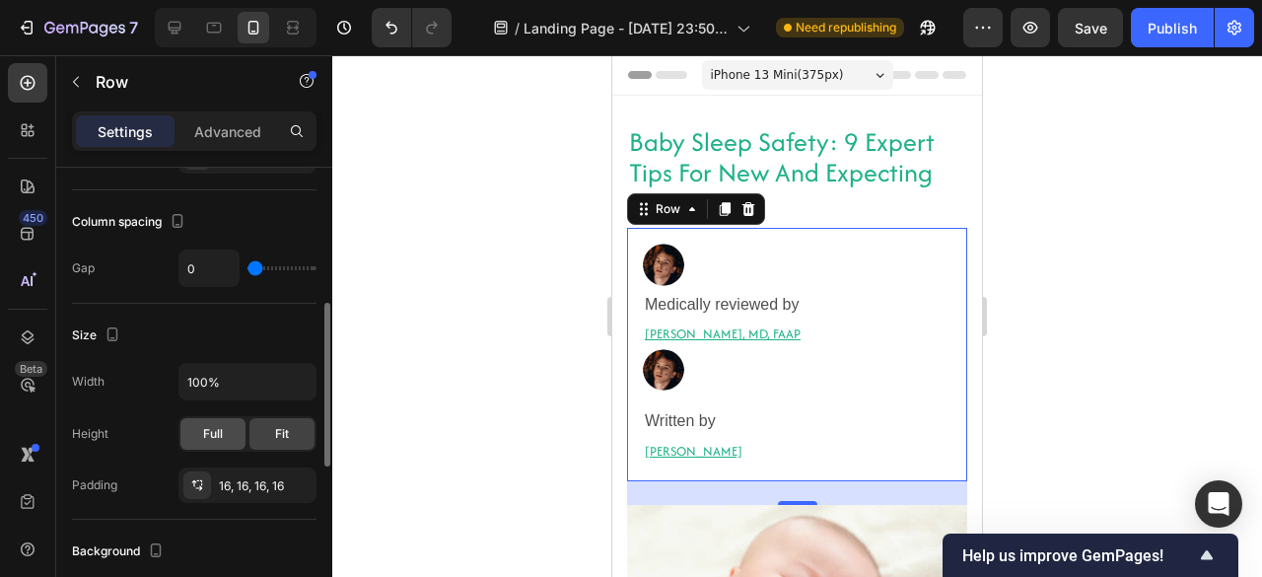
scroll to position [299, 0]
click at [227, 379] on input "100%" at bounding box center [247, 382] width 136 height 35
click at [317, 379] on div at bounding box center [324, 401] width 15 height 466
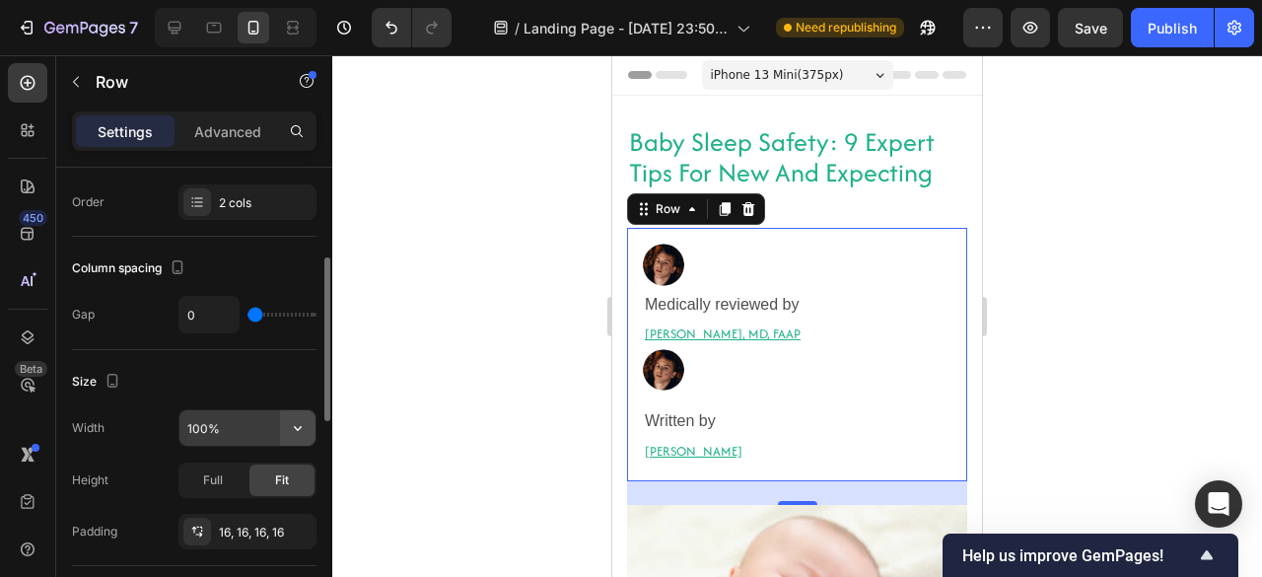
click at [304, 428] on icon "button" at bounding box center [298, 428] width 20 height 20
click at [290, 431] on icon "button" at bounding box center [298, 428] width 20 height 20
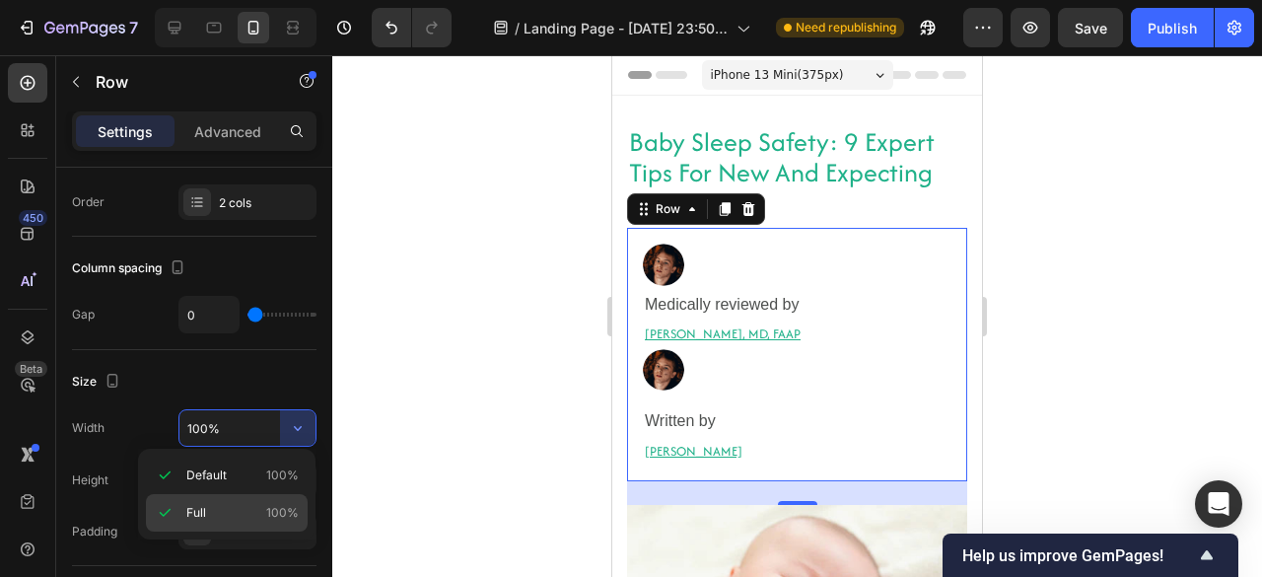
click at [245, 499] on div "Full 100%" at bounding box center [227, 512] width 162 height 37
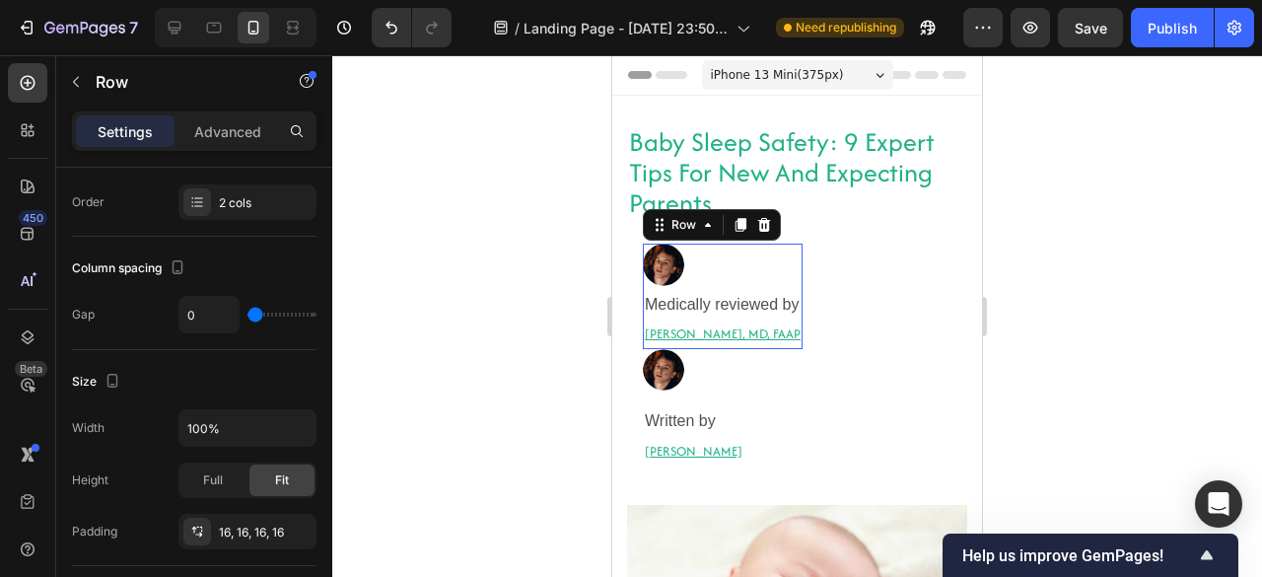
click at [794, 287] on div "Image Medically reviewed by Heading Robyn Rosenblum, MD, FAAP Heading Row 0" at bounding box center [723, 295] width 160 height 104
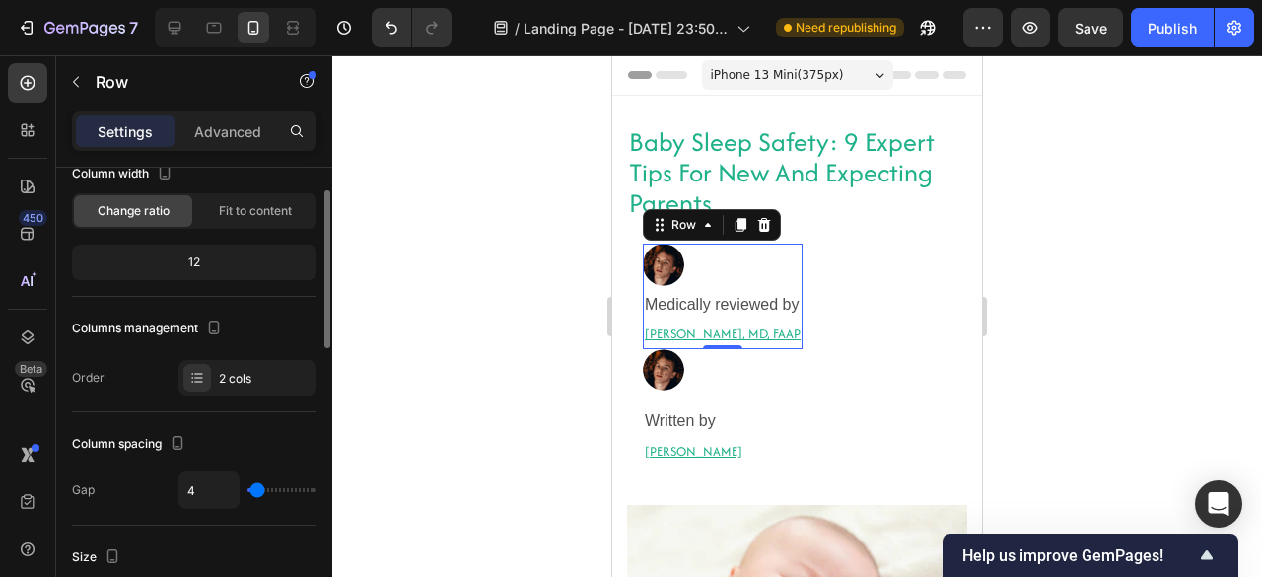
scroll to position [0, 0]
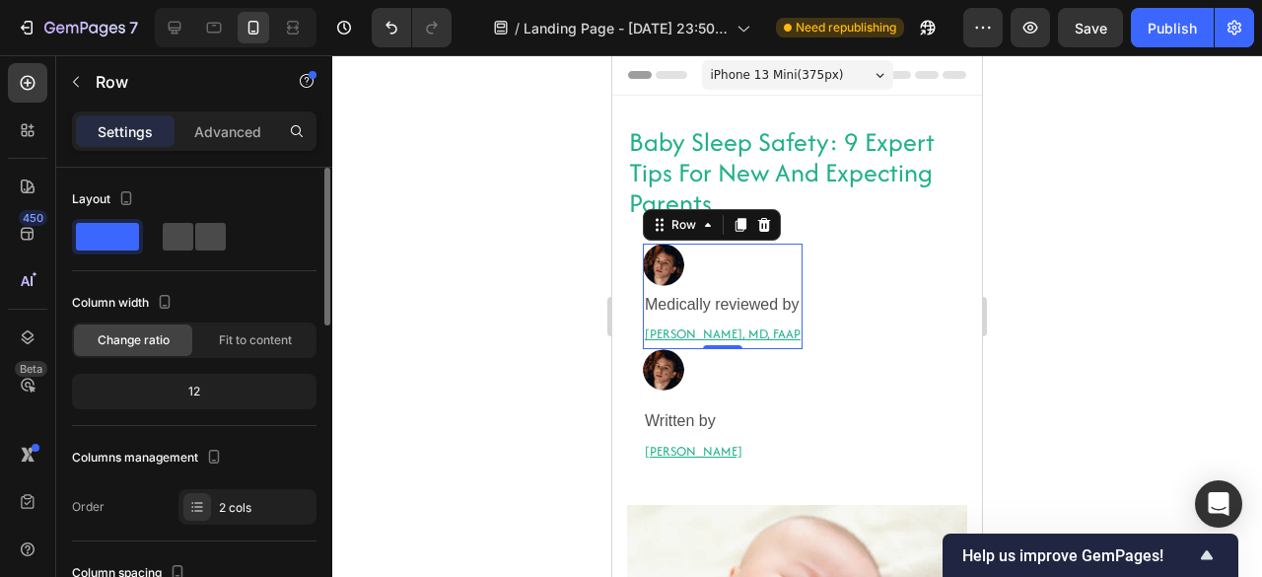
click at [197, 239] on span at bounding box center [210, 237] width 31 height 28
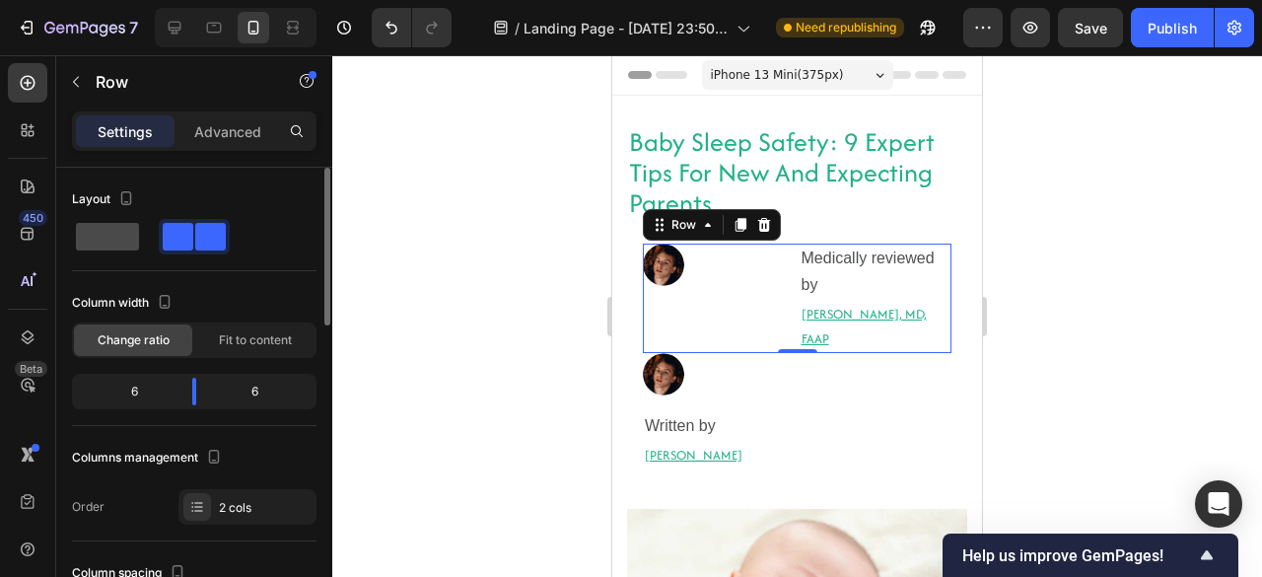
click at [85, 244] on span at bounding box center [107, 237] width 63 height 28
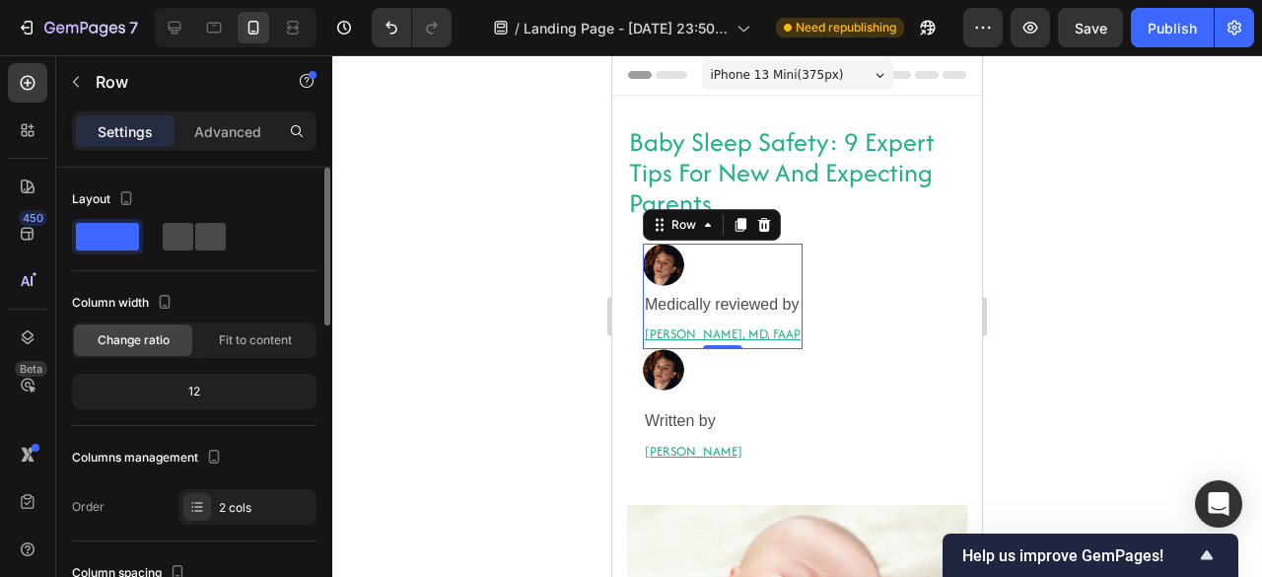
click at [197, 236] on span at bounding box center [210, 237] width 31 height 28
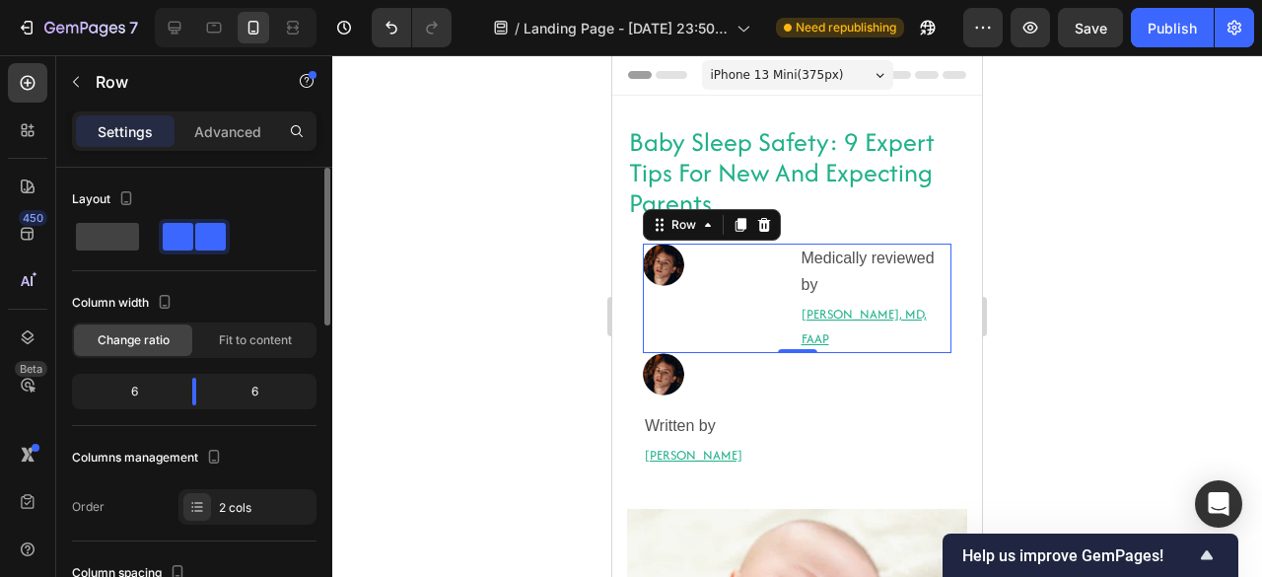
click at [197, 236] on span at bounding box center [210, 237] width 31 height 28
click at [129, 234] on span at bounding box center [107, 237] width 63 height 28
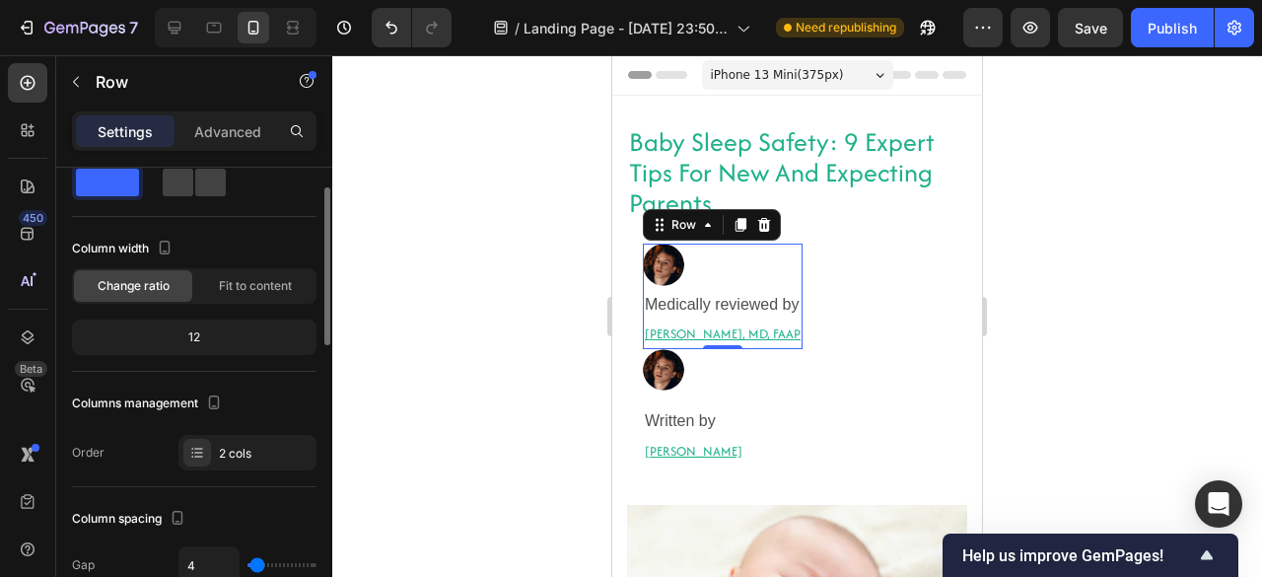
scroll to position [55, 0]
click at [194, 324] on div "12" at bounding box center [194, 336] width 237 height 28
click at [187, 336] on div "12" at bounding box center [194, 336] width 237 height 28
click at [191, 336] on div "12" at bounding box center [194, 336] width 237 height 28
click at [245, 285] on span "Fit to content" at bounding box center [255, 285] width 73 height 18
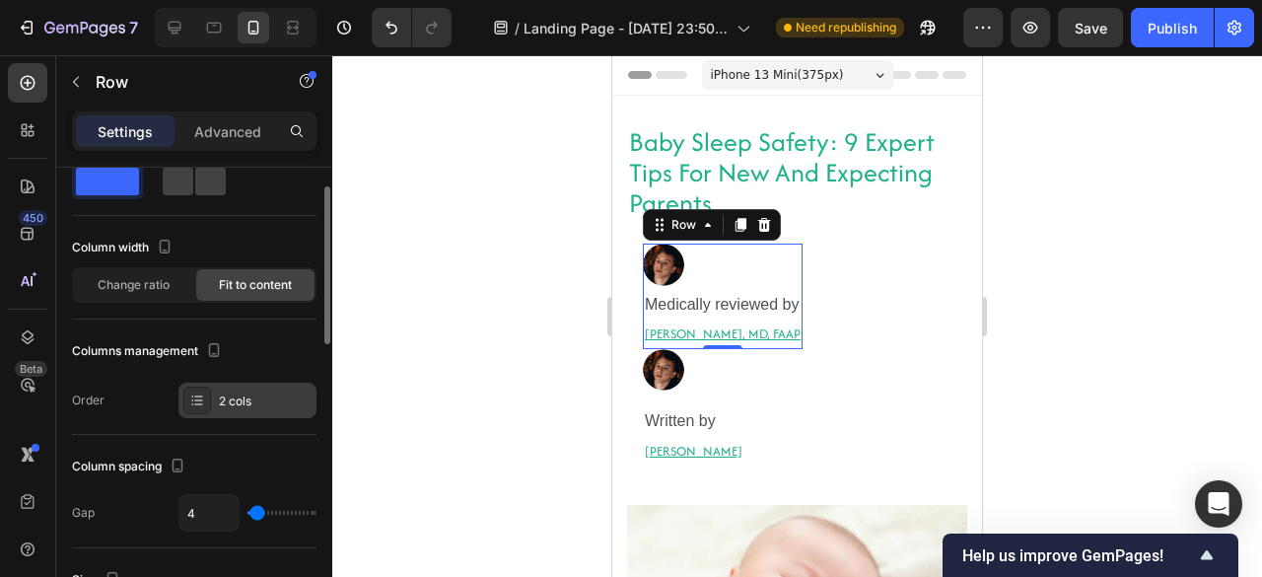
click at [211, 403] on div "2 cols" at bounding box center [247, 399] width 138 height 35
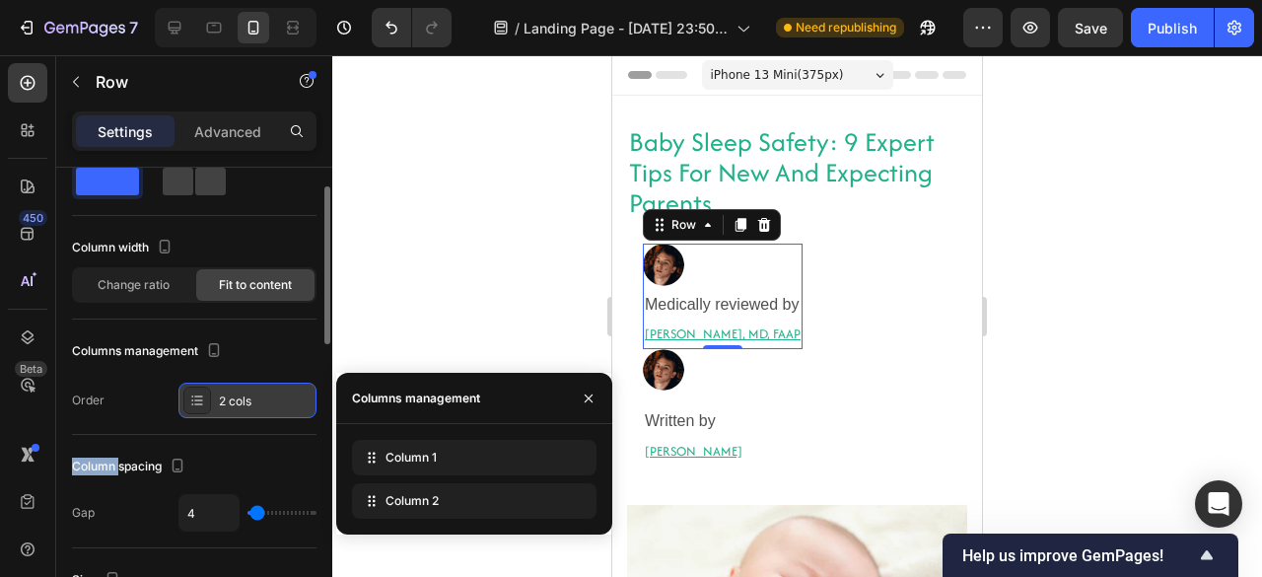
click at [211, 403] on div "2 cols" at bounding box center [247, 399] width 138 height 35
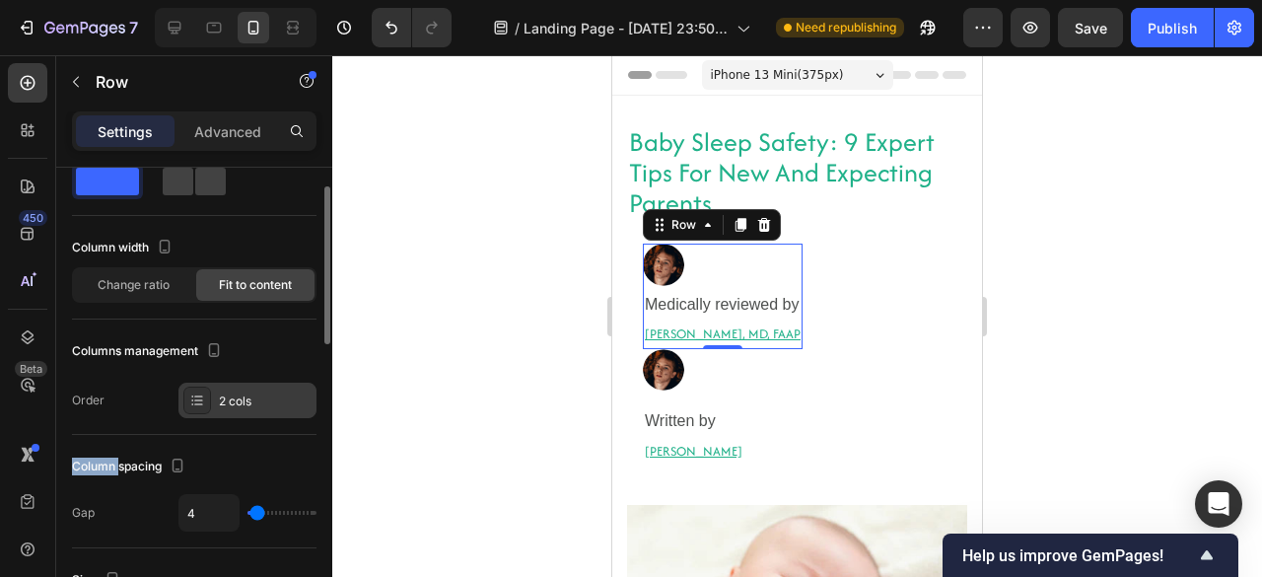
click at [227, 405] on div "2 cols" at bounding box center [265, 401] width 93 height 18
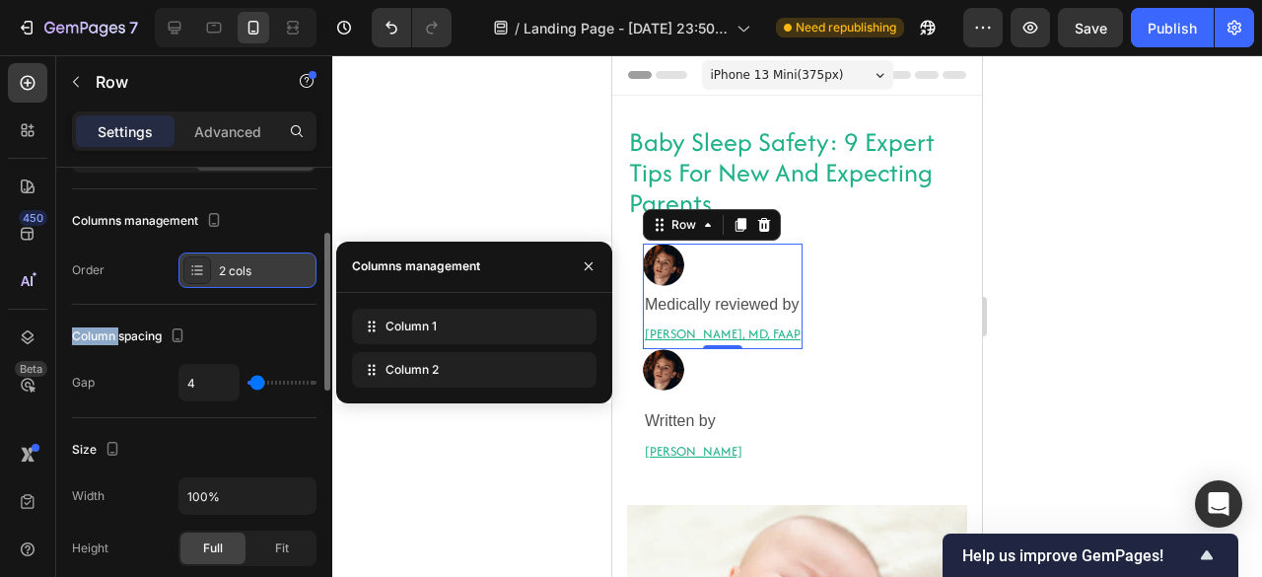
scroll to position [187, 0]
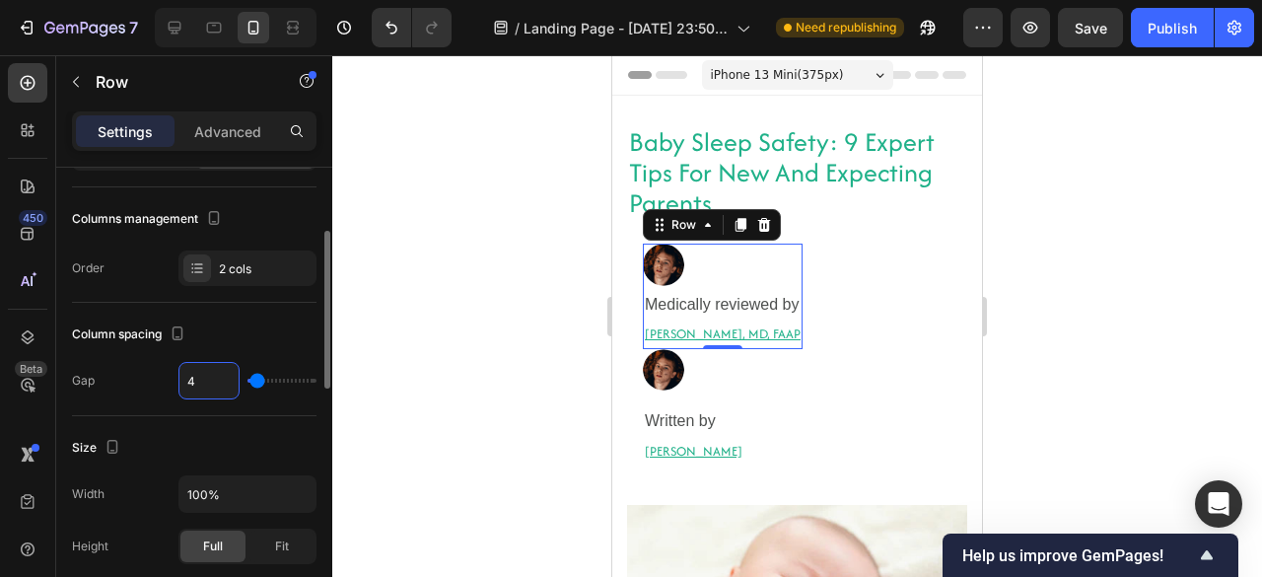
click at [191, 377] on input "4" at bounding box center [208, 380] width 59 height 35
type input "99"
type input "120"
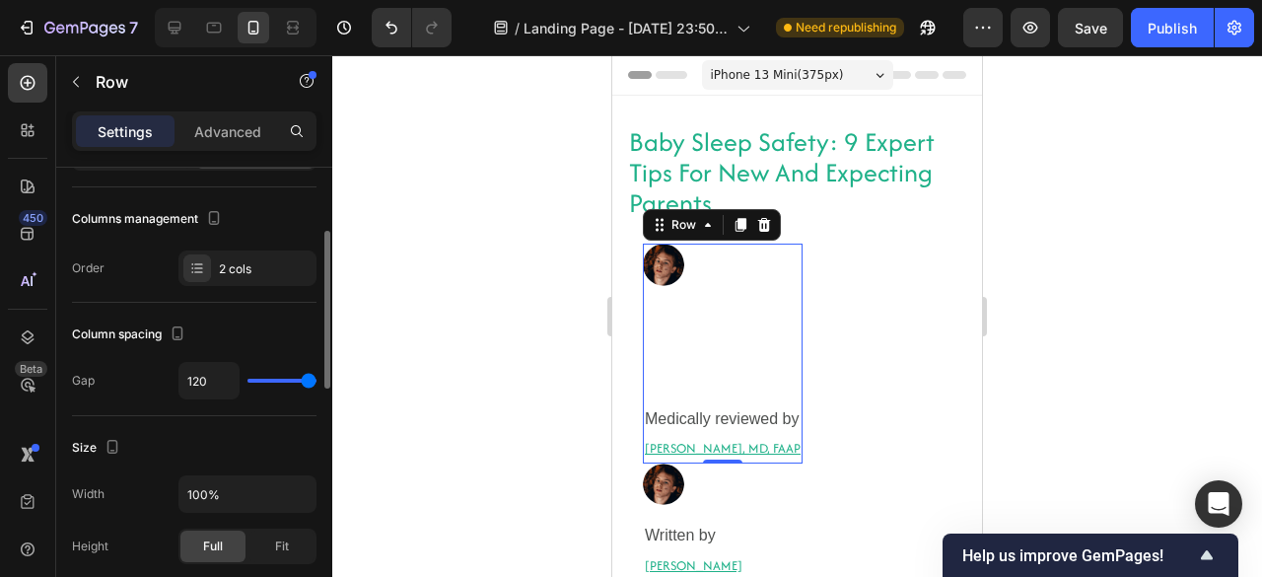
type input "0"
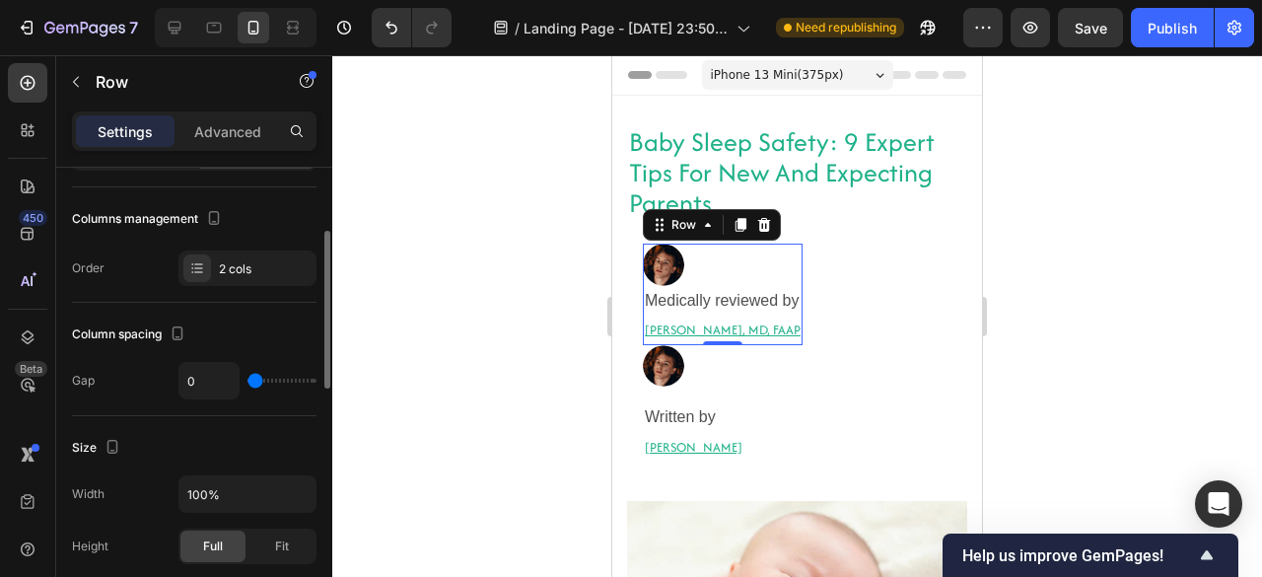
drag, startPoint x: 255, startPoint y: 379, endPoint x: 202, endPoint y: 375, distance: 53.4
type input "0"
click at [247, 378] on input "range" at bounding box center [281, 380] width 69 height 4
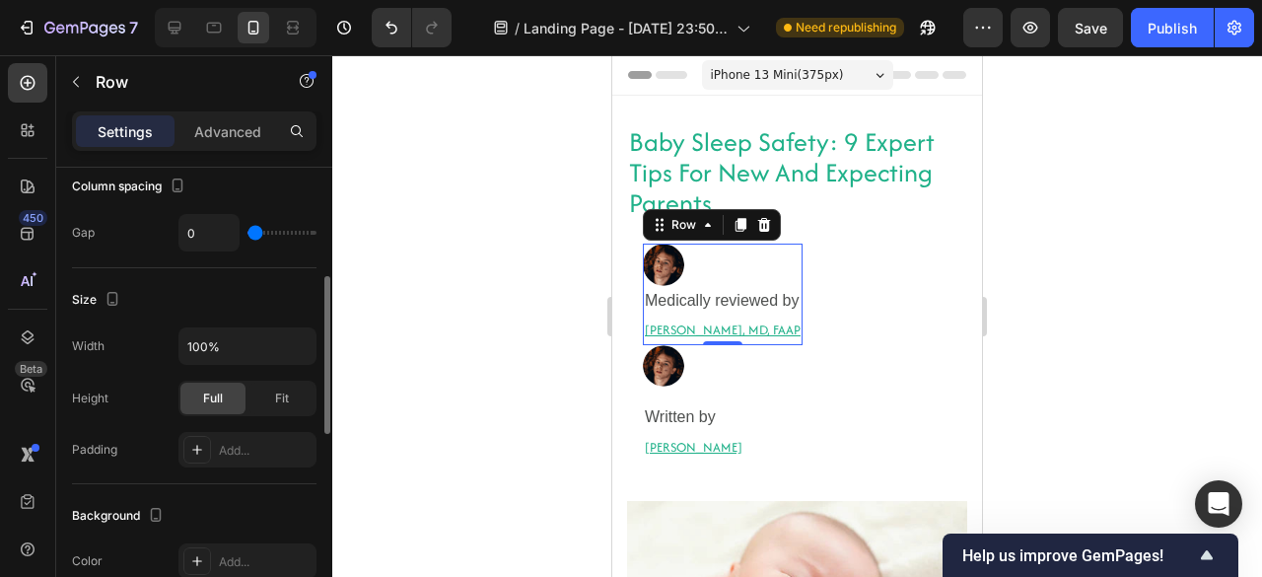
scroll to position [343, 0]
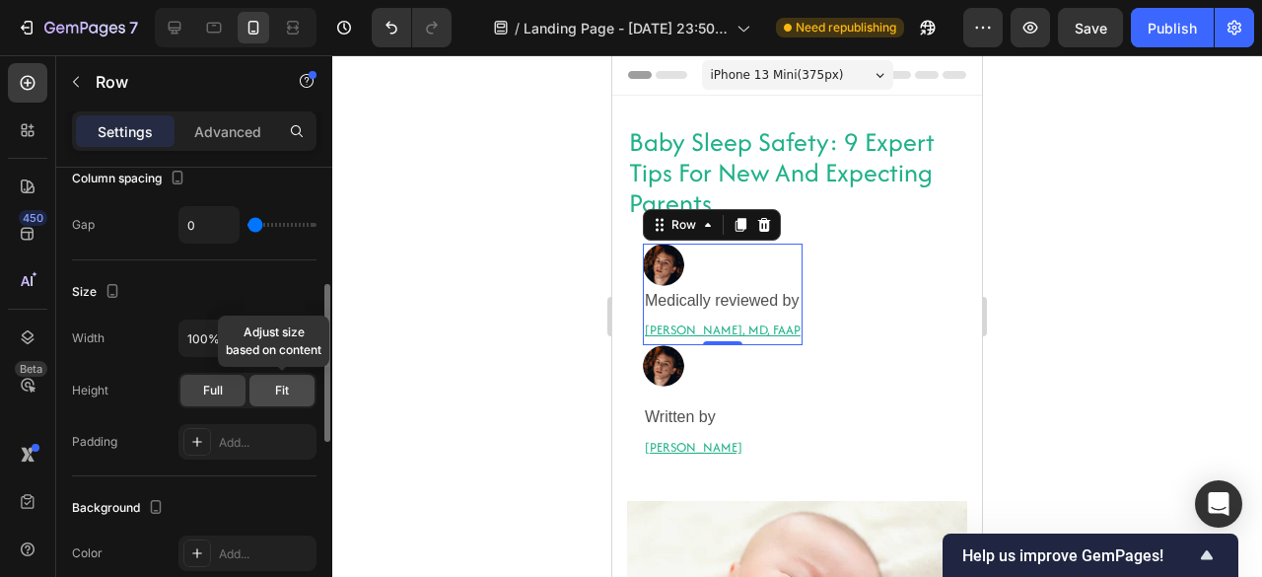
click at [279, 387] on span "Fit" at bounding box center [282, 390] width 14 height 18
click at [210, 383] on span "Full" at bounding box center [213, 390] width 20 height 18
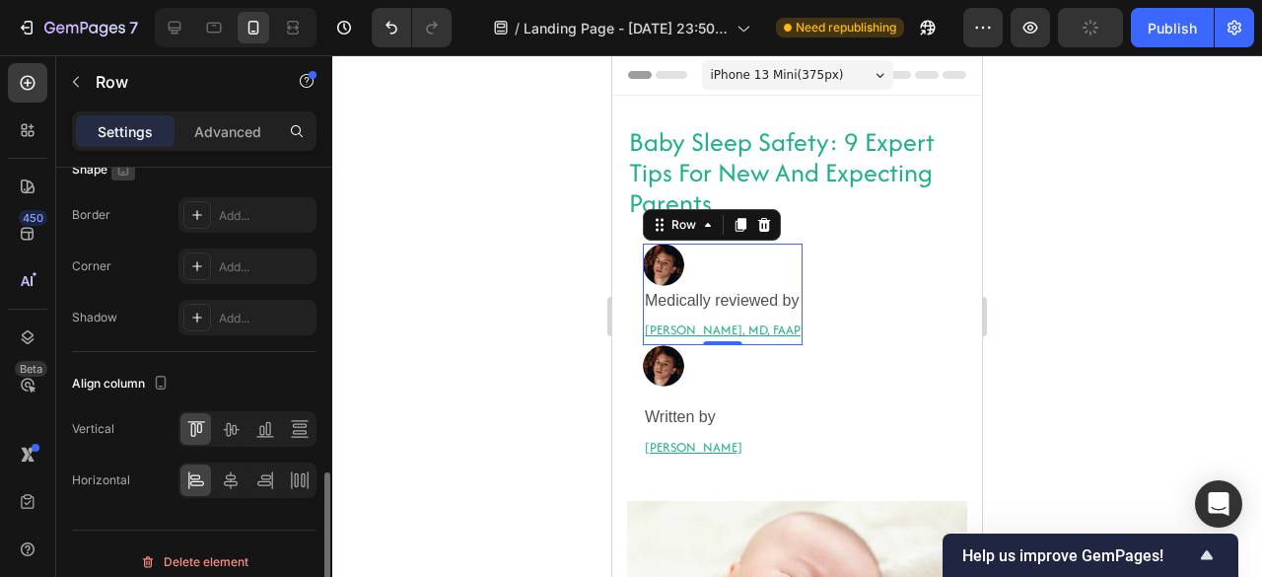
scroll to position [898, 0]
click at [737, 230] on icon at bounding box center [740, 225] width 16 height 16
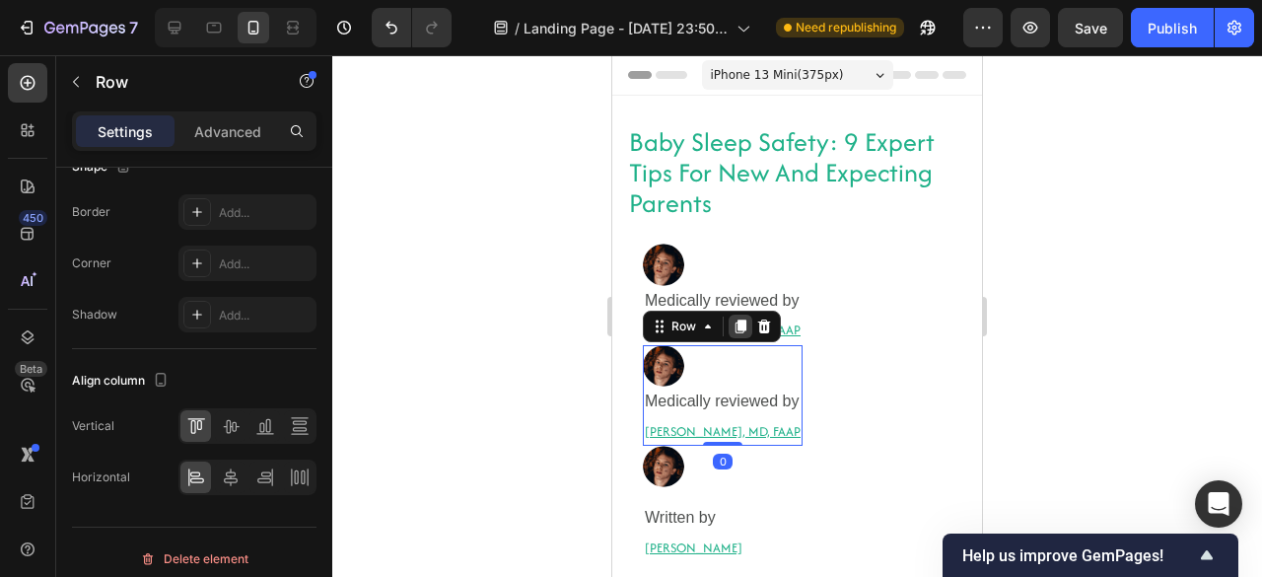
click at [738, 322] on icon at bounding box center [740, 326] width 11 height 14
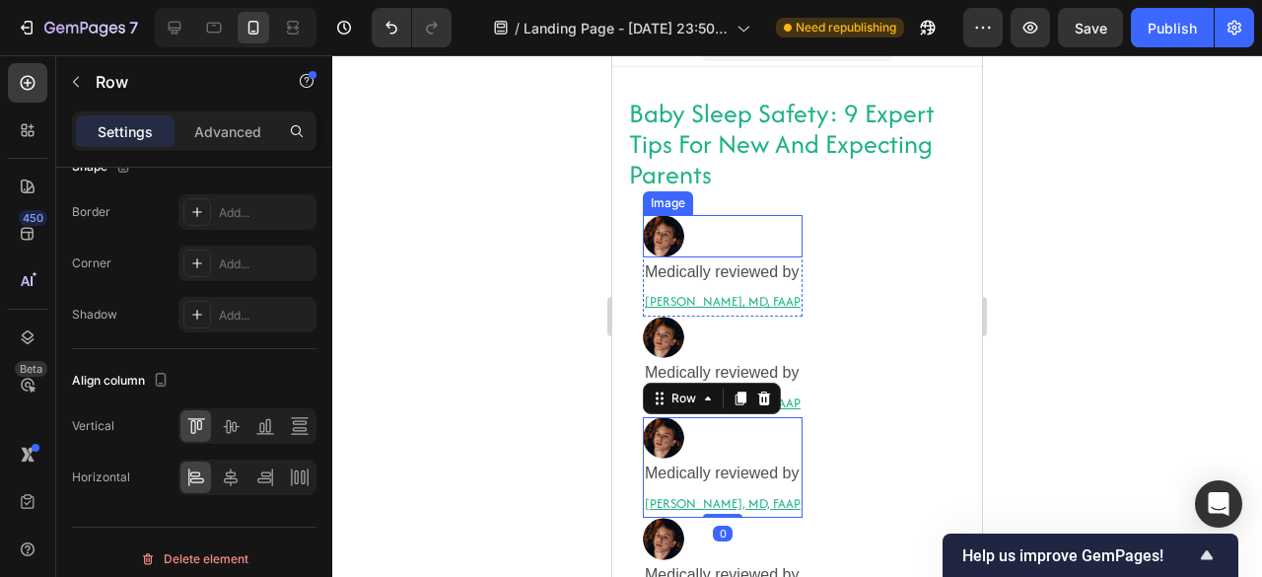
scroll to position [31, 0]
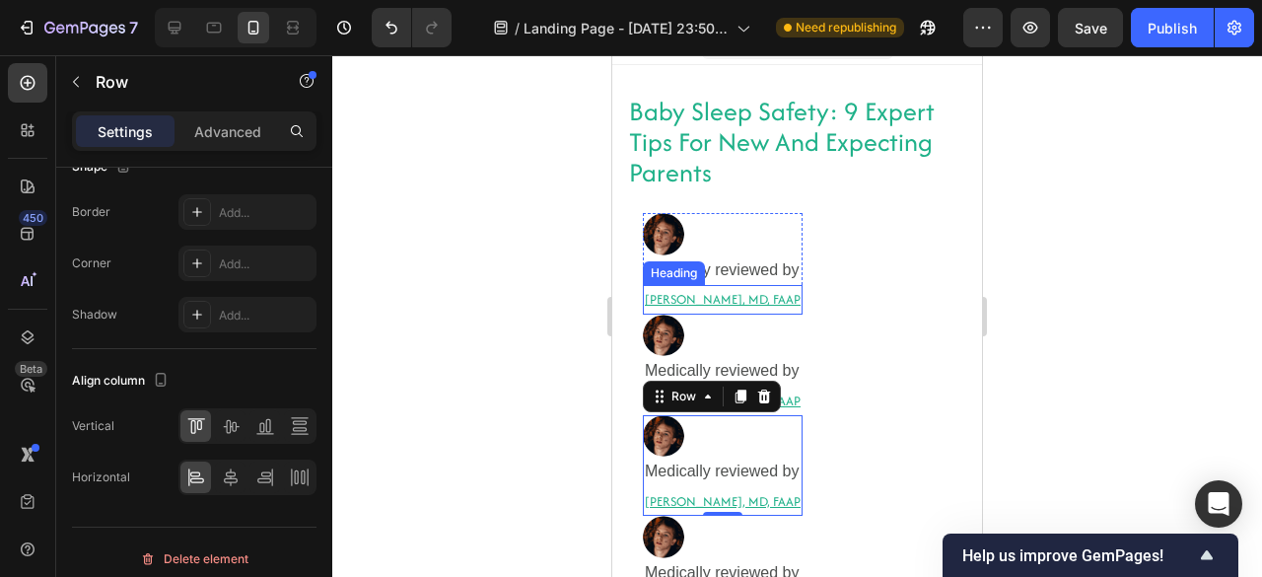
click at [689, 285] on div "Robyn Rosenblum, MD, FAAP Heading" at bounding box center [723, 299] width 160 height 29
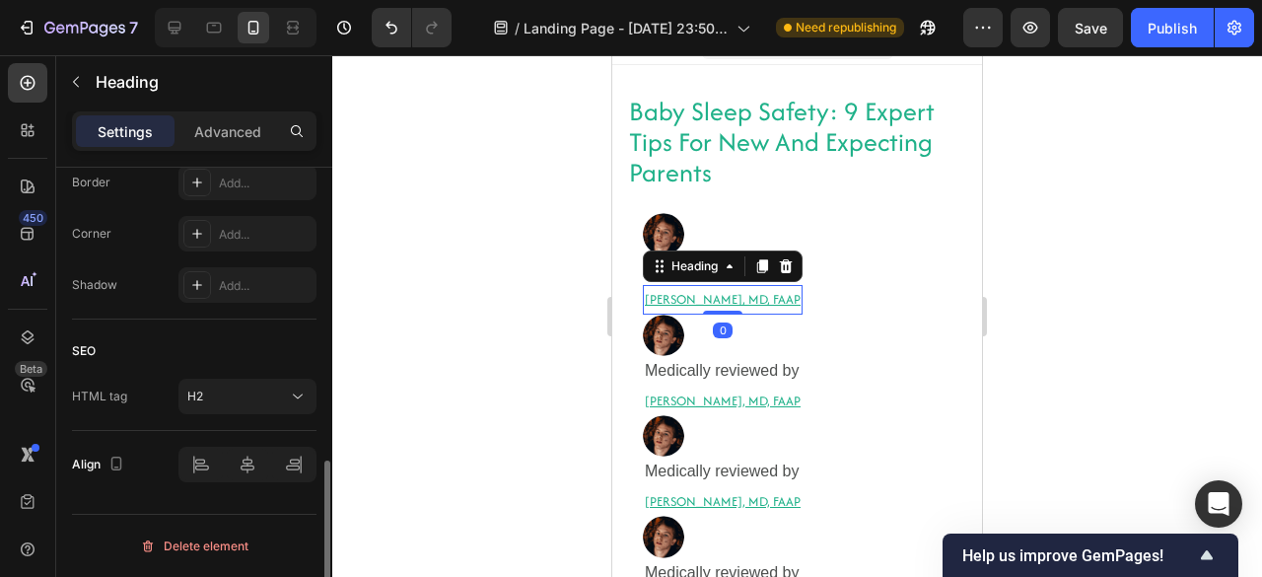
click at [689, 285] on h2 "[PERSON_NAME], MD, FAAP" at bounding box center [723, 299] width 160 height 29
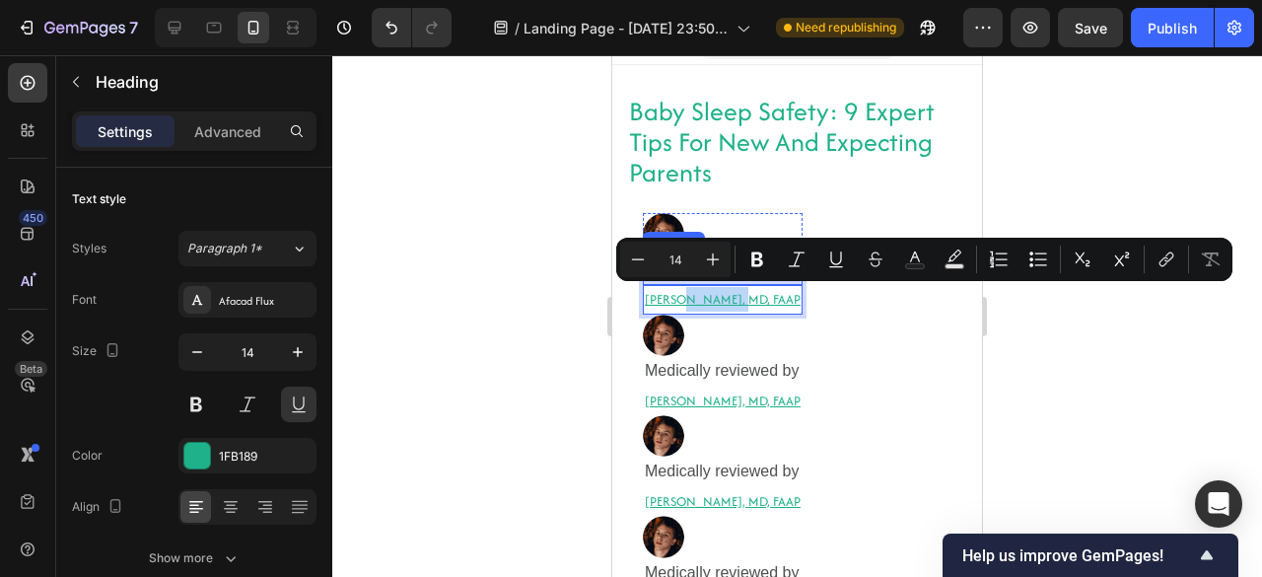
click at [673, 281] on h2 "Medically reviewed by" at bounding box center [723, 270] width 160 height 30
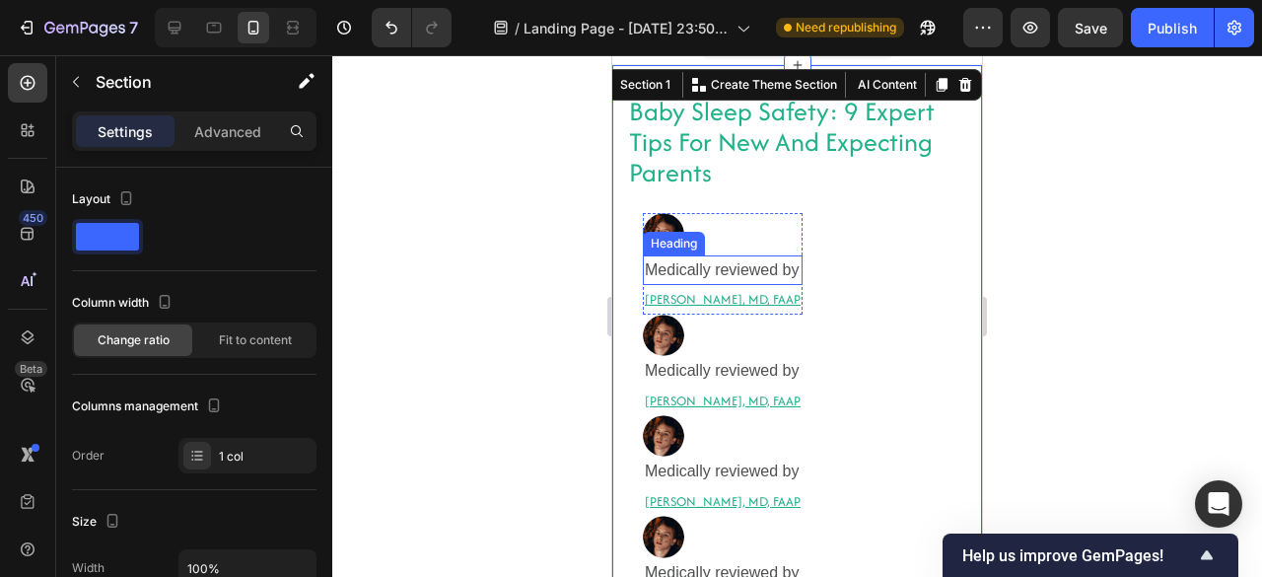
click at [650, 265] on span "Medically reviewed by" at bounding box center [722, 269] width 155 height 17
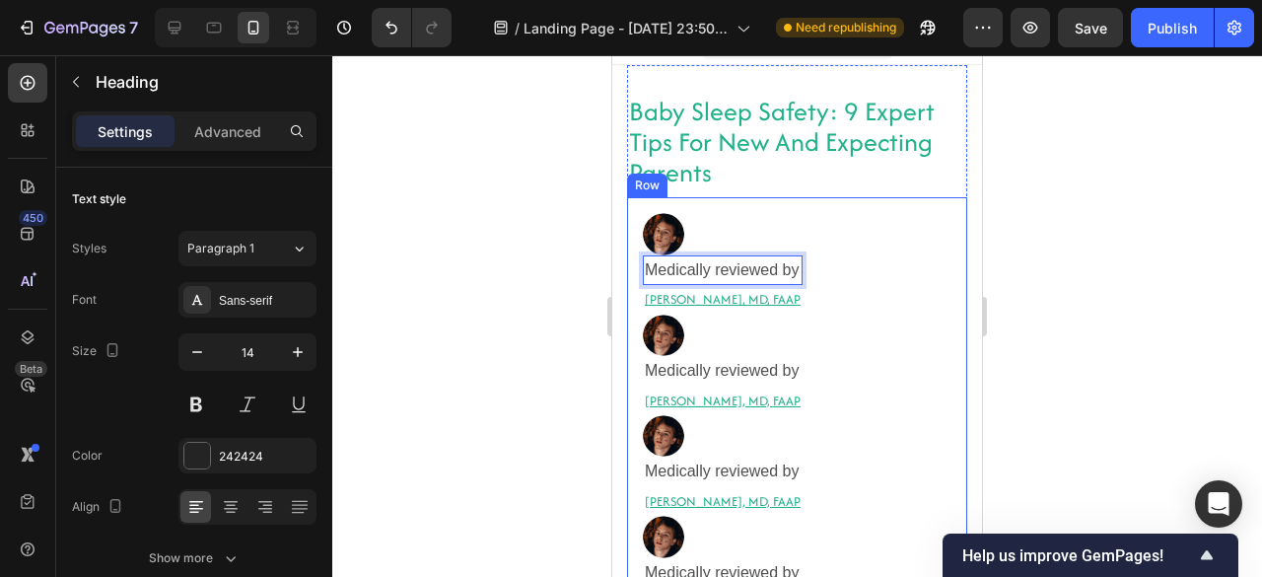
click at [639, 259] on div "Image Medically reviewed by Heading 0 Robyn Rosenblum, MD, FAAP Heading Row Ima…" at bounding box center [797, 472] width 340 height 551
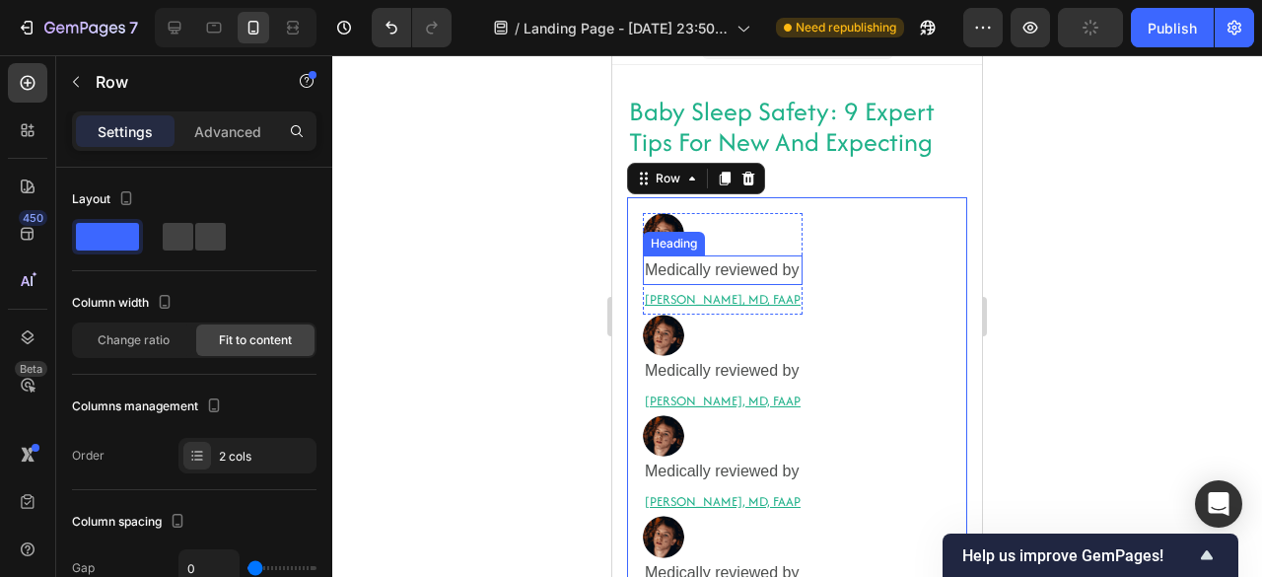
click at [648, 263] on span "Medically reviewed by" at bounding box center [722, 269] width 155 height 17
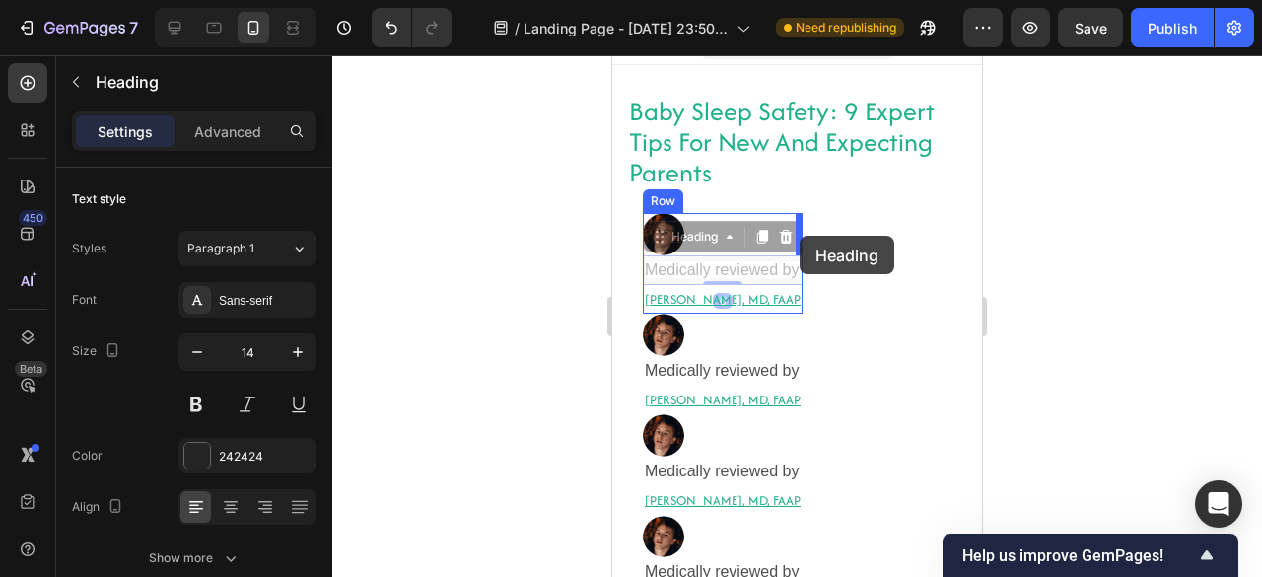
drag, startPoint x: 656, startPoint y: 236, endPoint x: 737, endPoint y: 281, distance: 92.7
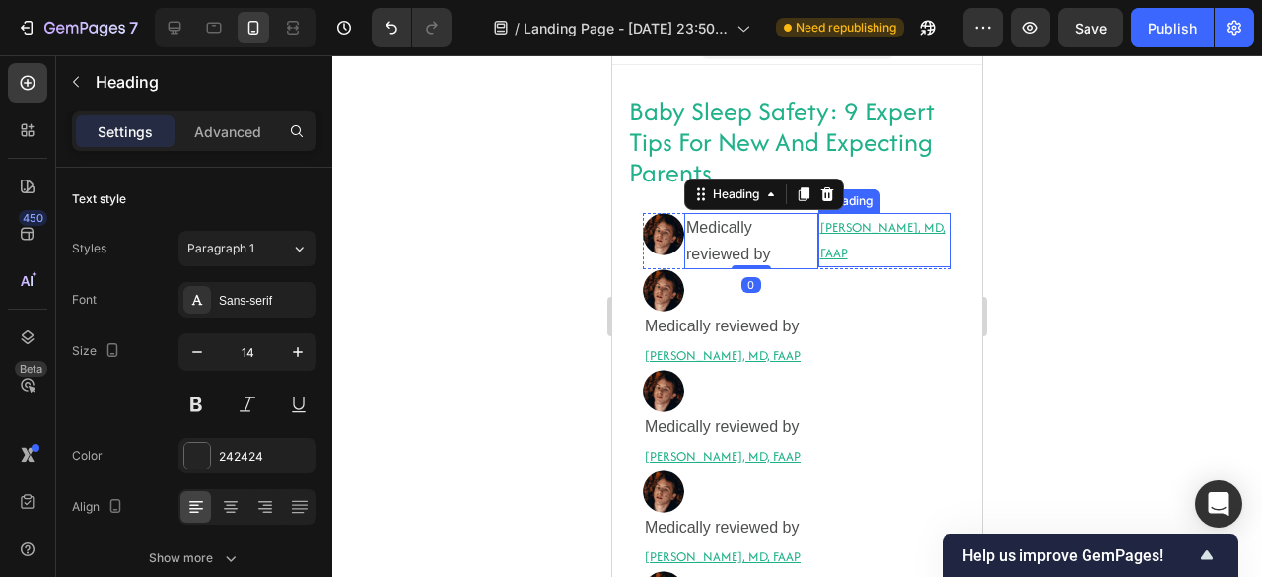
click at [847, 216] on p "[PERSON_NAME], MD, FAAP" at bounding box center [885, 239] width 130 height 49
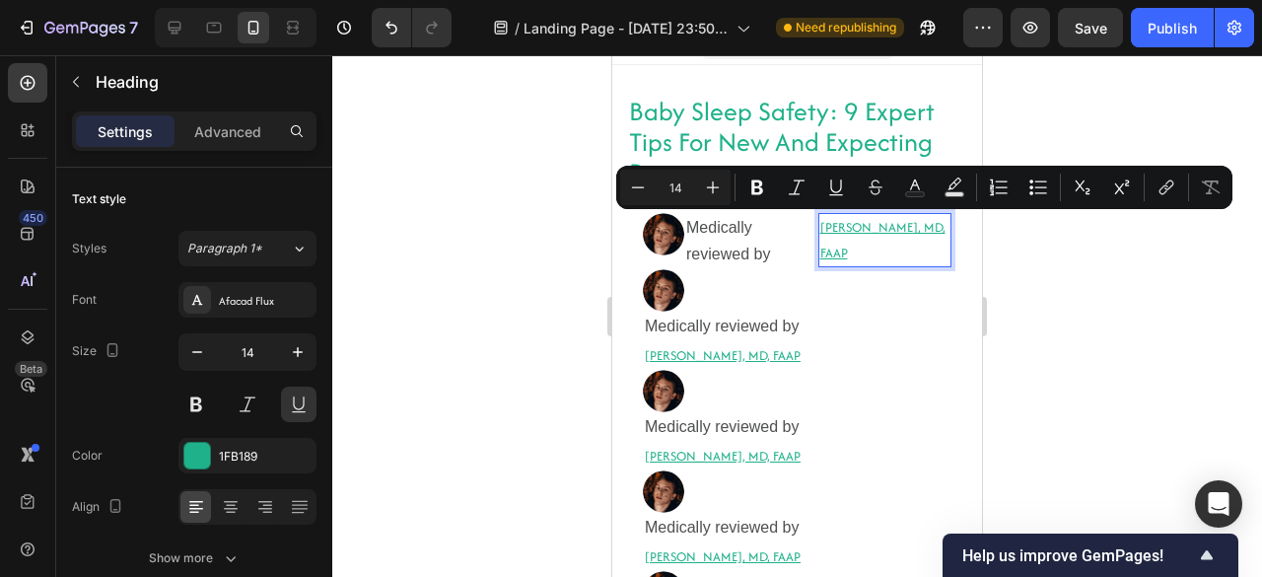
click at [882, 253] on p "[PERSON_NAME], MD, FAAP" at bounding box center [885, 239] width 130 height 49
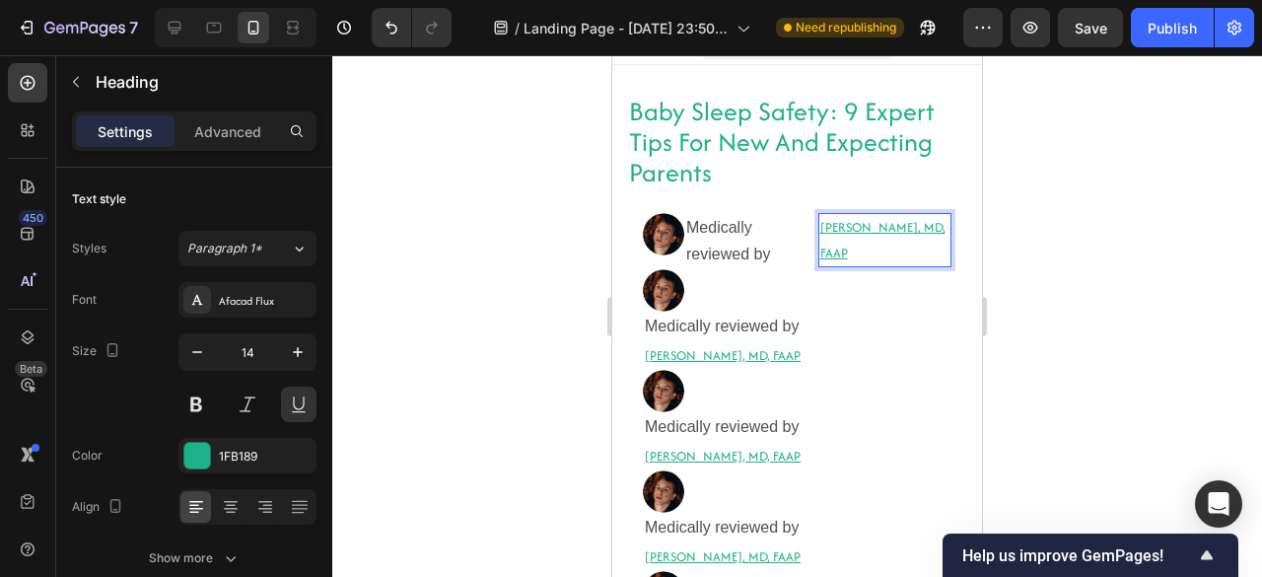
click at [882, 253] on p "[PERSON_NAME], MD, FAAP" at bounding box center [885, 239] width 130 height 49
click at [818, 215] on h2 "[PERSON_NAME], MD, FAAP" at bounding box center [885, 239] width 134 height 53
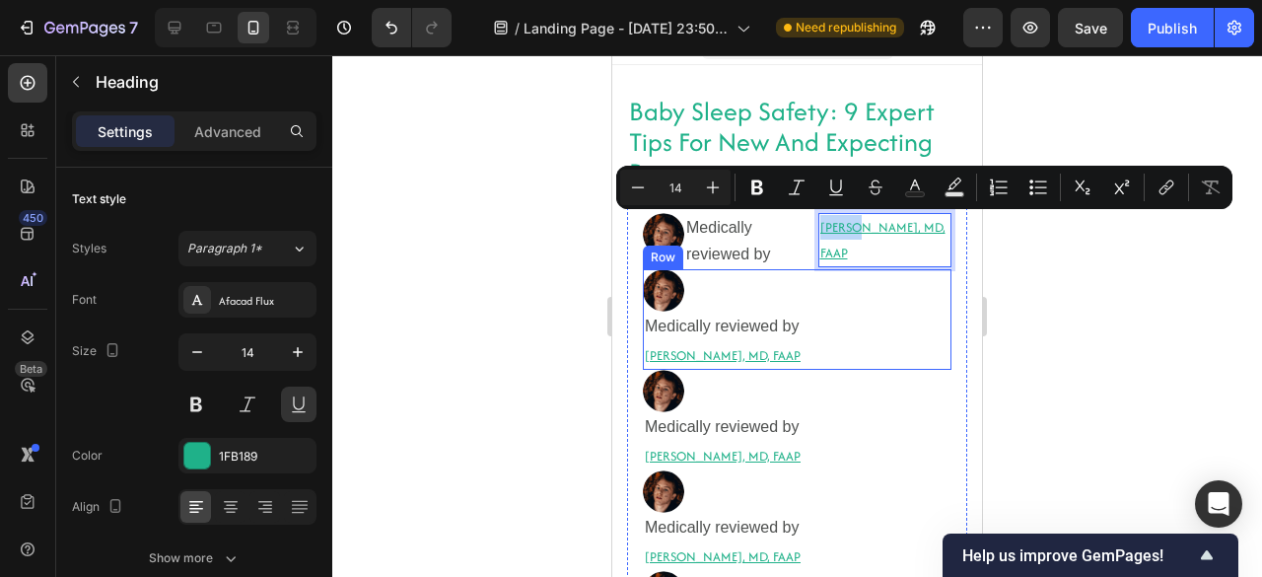
click at [810, 279] on div "Image Medically reviewed by Heading Robyn Rosenblum, MD, FAAP Heading Row" at bounding box center [797, 319] width 308 height 101
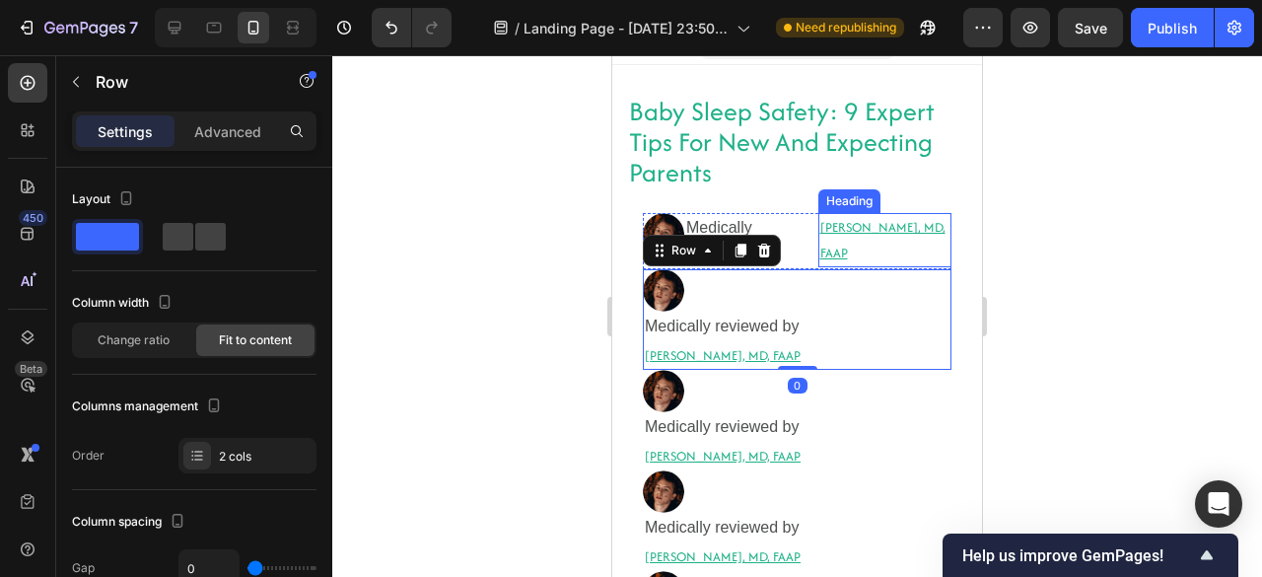
click at [886, 257] on p "[PERSON_NAME], MD, FAAP" at bounding box center [885, 239] width 130 height 49
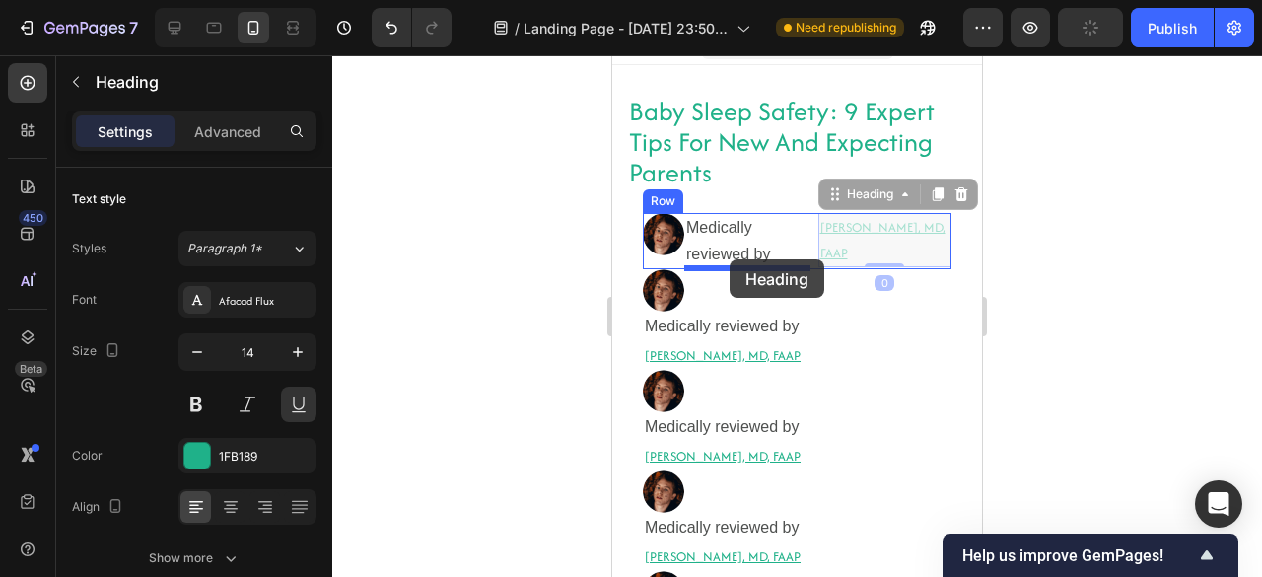
drag, startPoint x: 824, startPoint y: 195, endPoint x: 729, endPoint y: 259, distance: 114.3
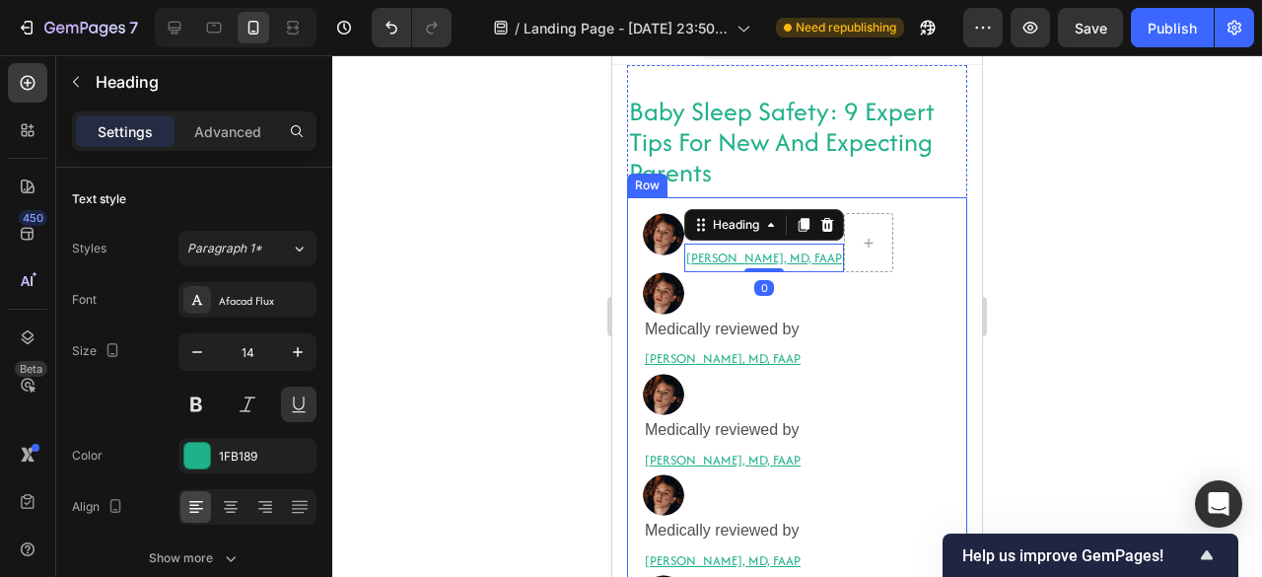
click at [928, 267] on div "Image Medically reviewed by Heading Robyn Rosenblum, MD, FAAP Heading 0 Row Ima…" at bounding box center [797, 452] width 340 height 510
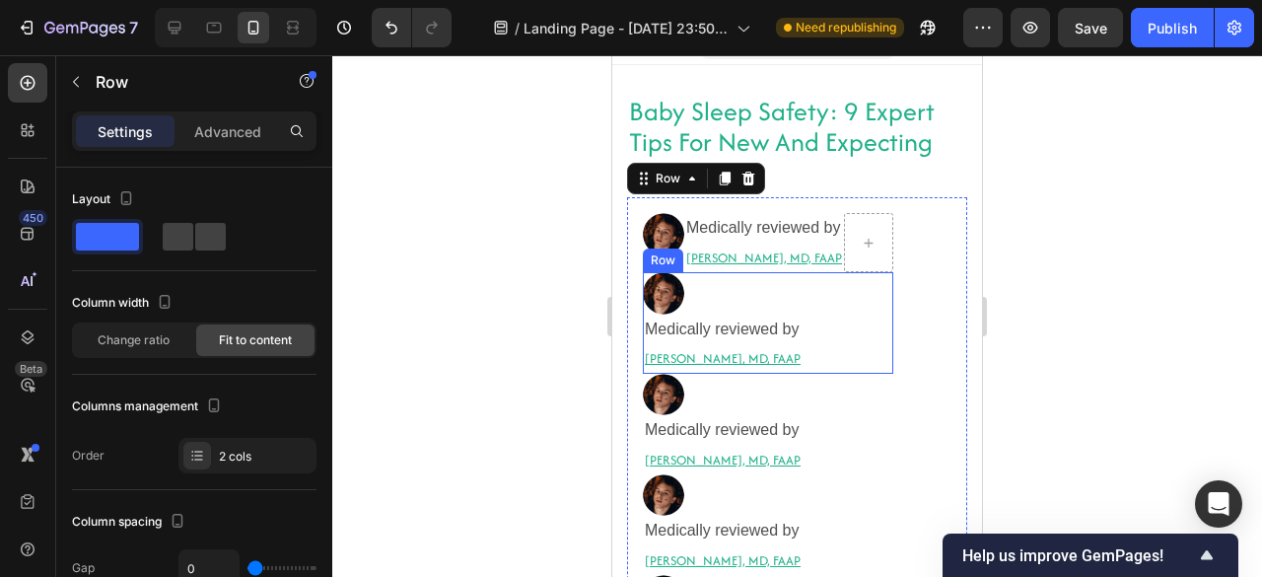
click at [844, 304] on div "Image Medically reviewed by Heading Robyn Rosenblum, MD, FAAP Heading Row" at bounding box center [768, 322] width 250 height 101
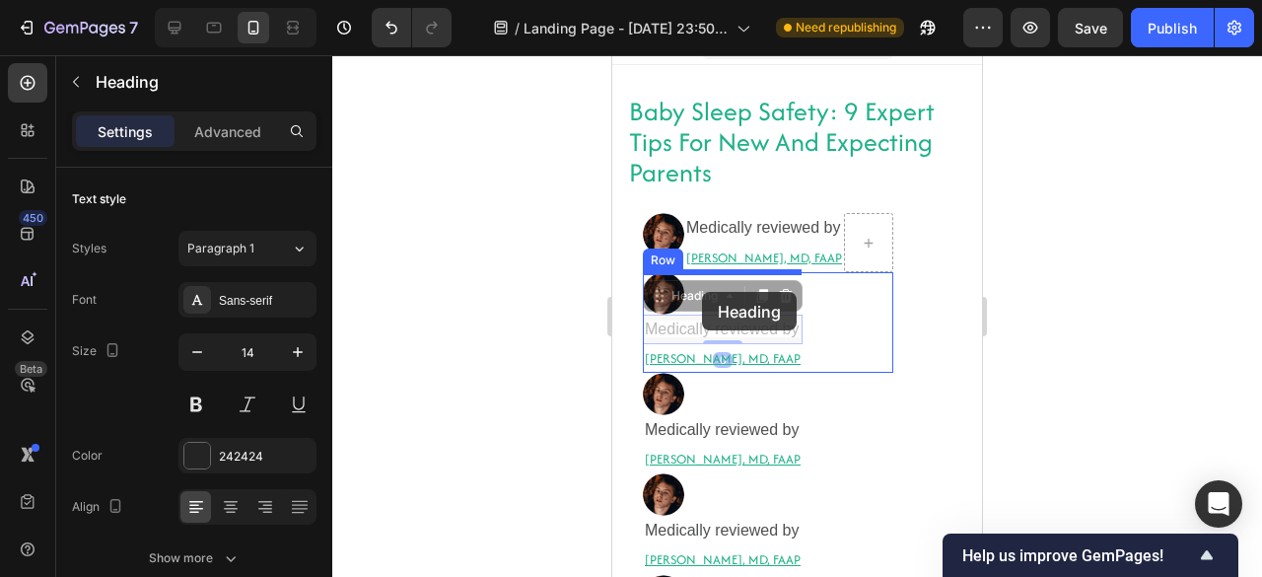
drag, startPoint x: 668, startPoint y: 301, endPoint x: 702, endPoint y: 292, distance: 34.7
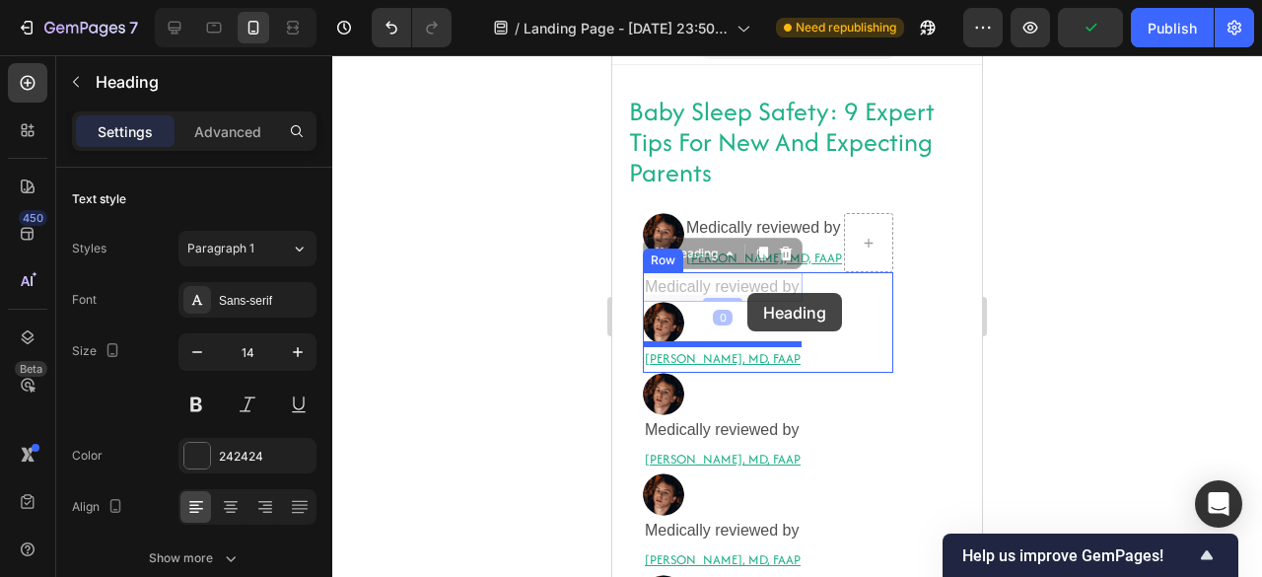
drag, startPoint x: 658, startPoint y: 250, endPoint x: 747, endPoint y: 293, distance: 98.3
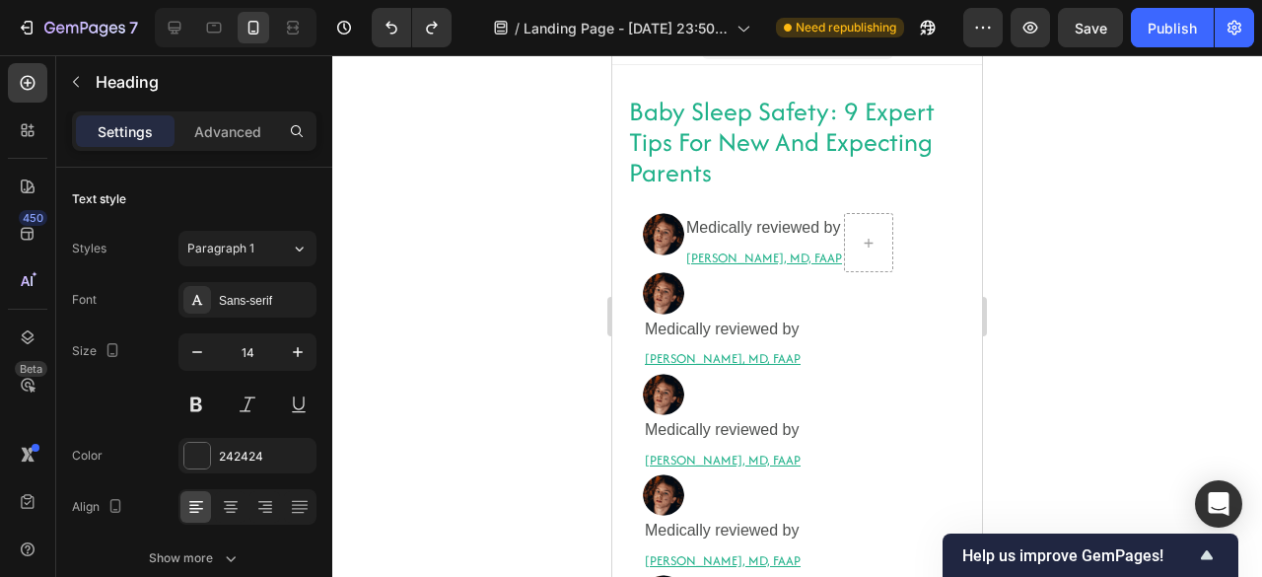
click at [654, 322] on span "Medically reviewed by" at bounding box center [722, 328] width 155 height 17
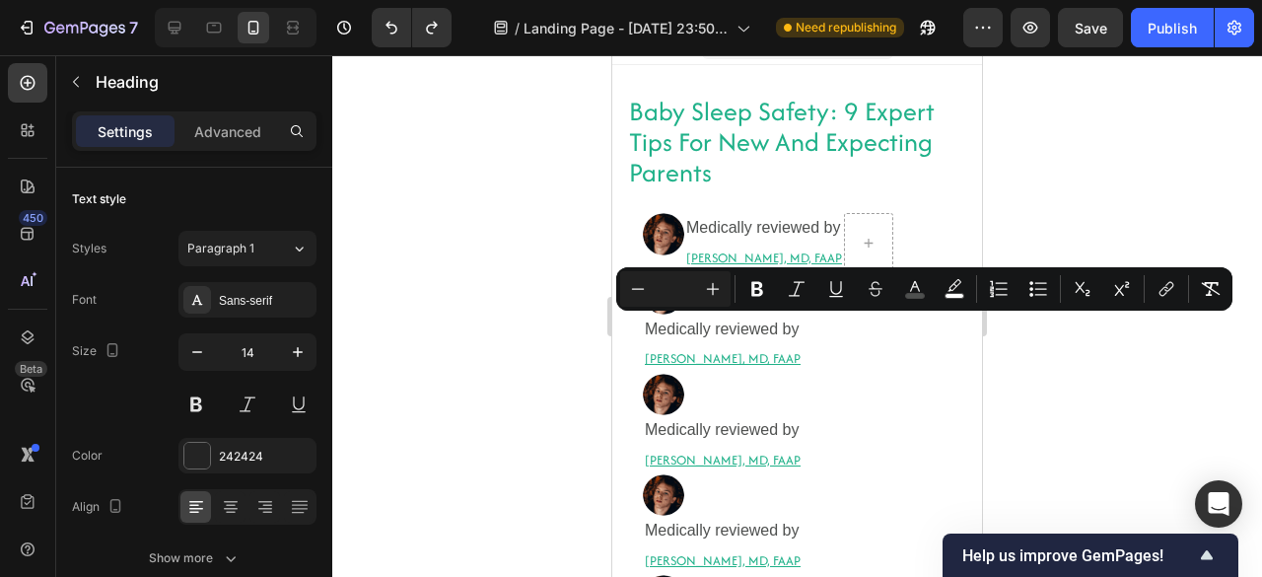
click at [797, 334] on span "Medically reviewed by" at bounding box center [722, 328] width 155 height 17
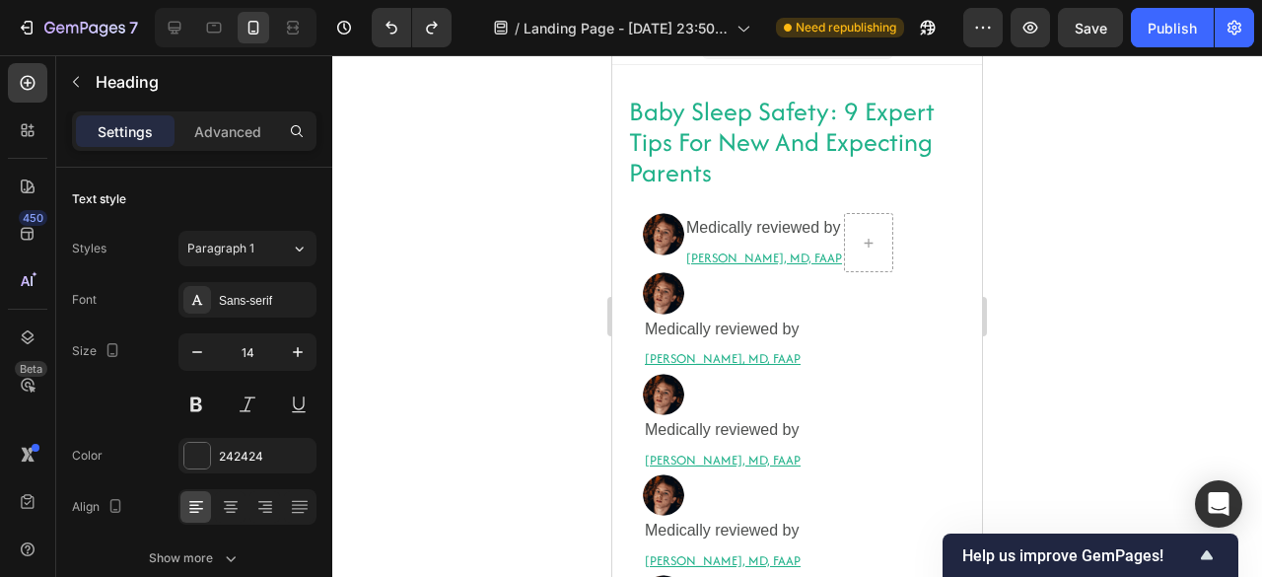
click at [797, 334] on span "Medically reviewed by" at bounding box center [722, 328] width 155 height 17
drag, startPoint x: 686, startPoint y: 333, endPoint x: 783, endPoint y: 316, distance: 98.0
click at [783, 316] on p "Medically reviewed by" at bounding box center [723, 329] width 156 height 26
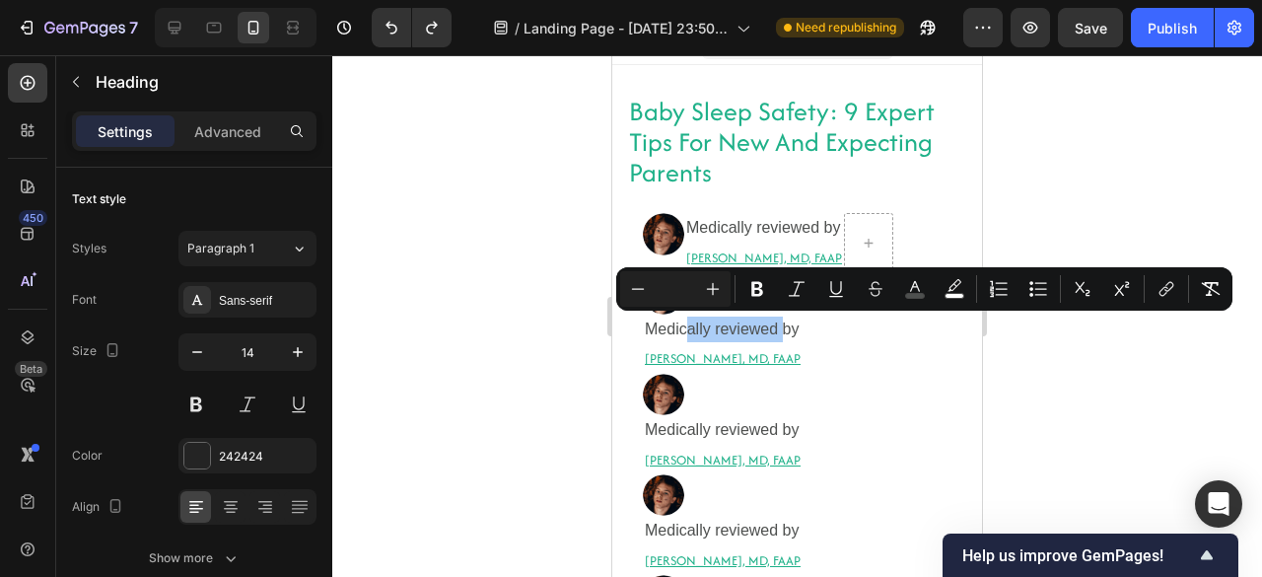
click at [556, 340] on div at bounding box center [796, 315] width 929 height 521
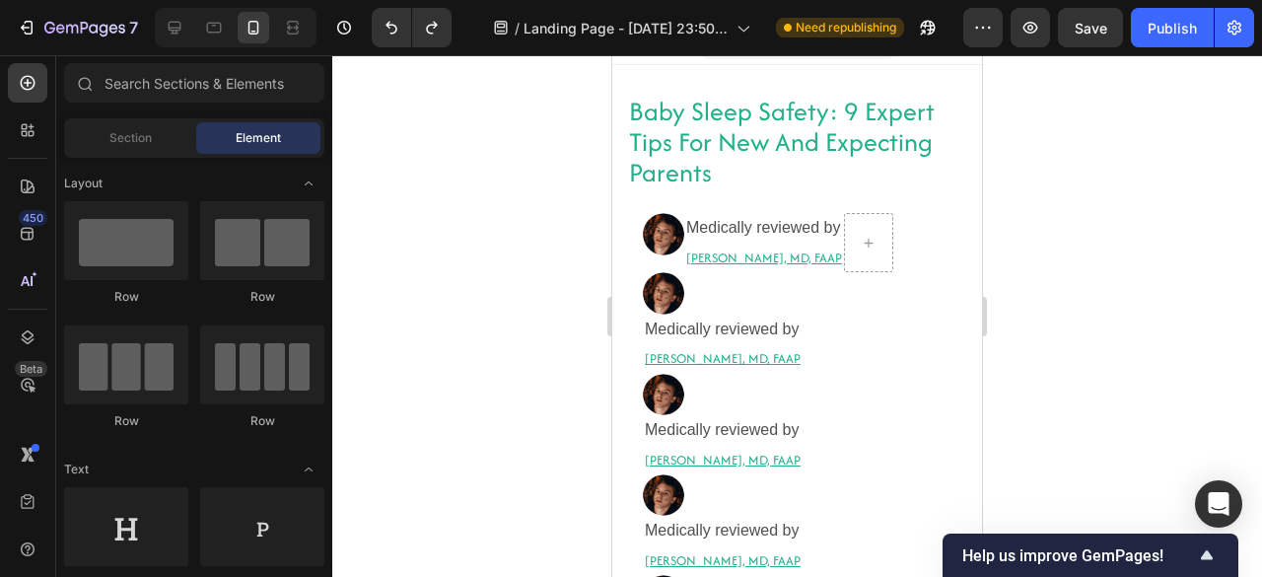
click at [556, 340] on div at bounding box center [796, 315] width 929 height 521
click at [664, 328] on span "Medically reviewed by" at bounding box center [722, 328] width 155 height 17
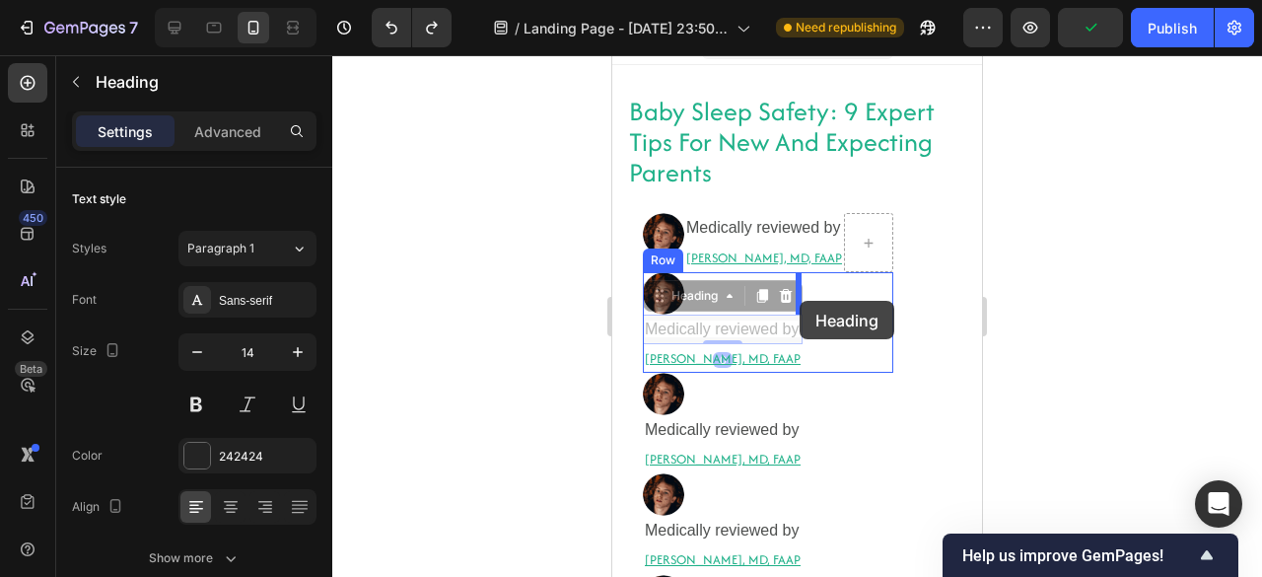
drag, startPoint x: 662, startPoint y: 295, endPoint x: 799, endPoint y: 302, distance: 137.2
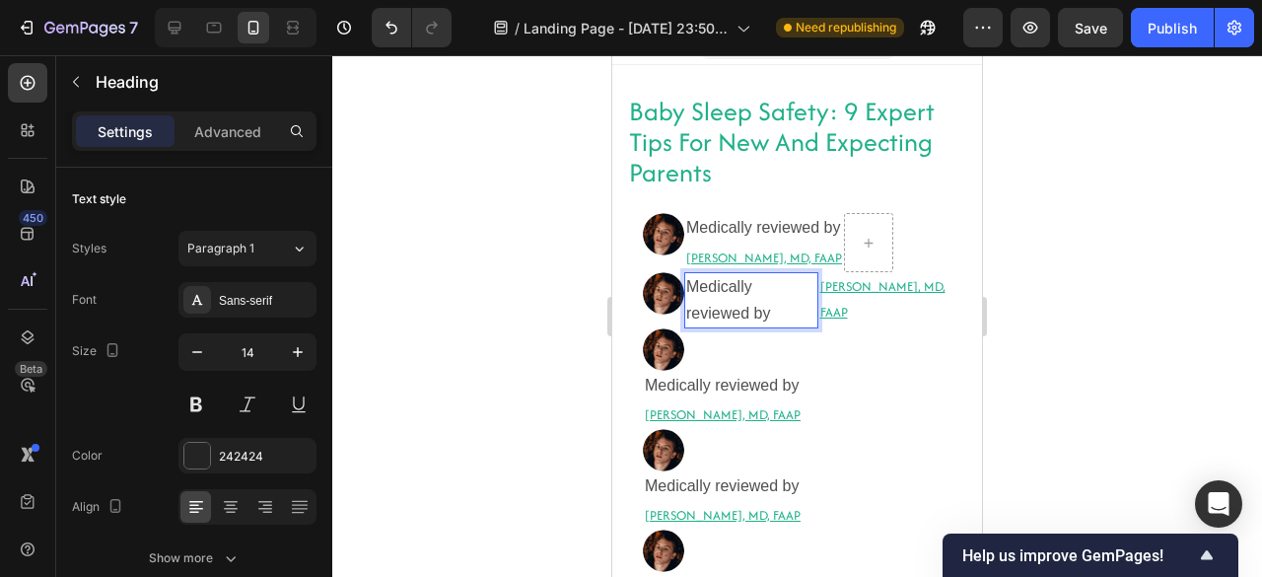
click at [688, 306] on span "Medically reviewed by" at bounding box center [728, 299] width 84 height 42
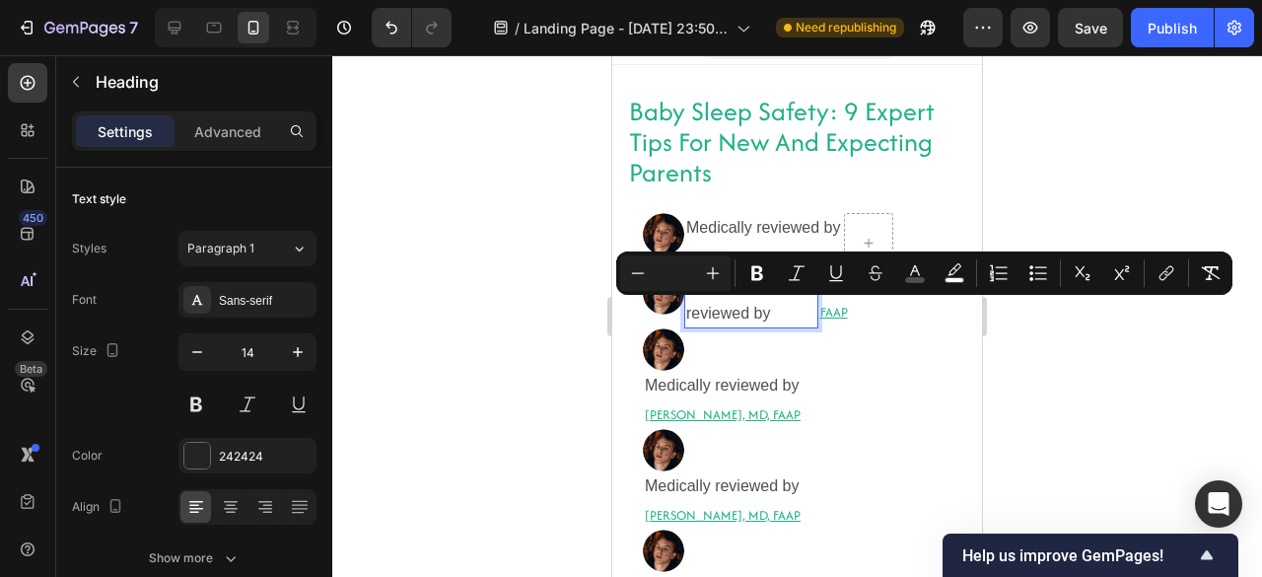
click at [574, 212] on div at bounding box center [796, 315] width 929 height 521
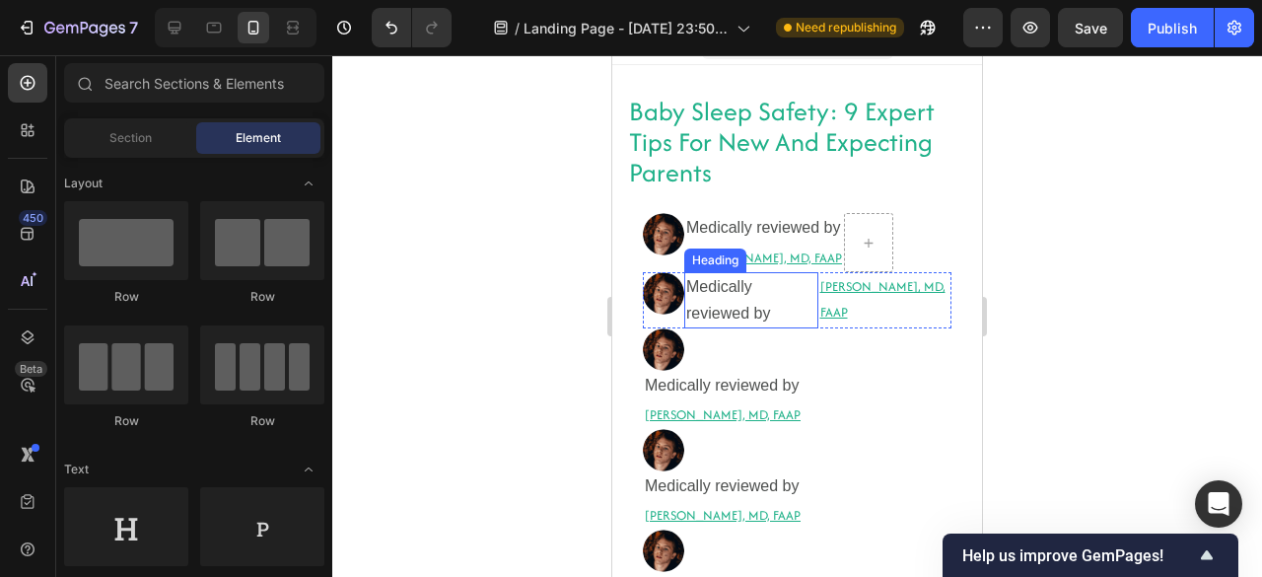
click at [798, 291] on p "⁠⁠⁠⁠⁠⁠⁠ Medically reviewed by" at bounding box center [751, 299] width 130 height 51
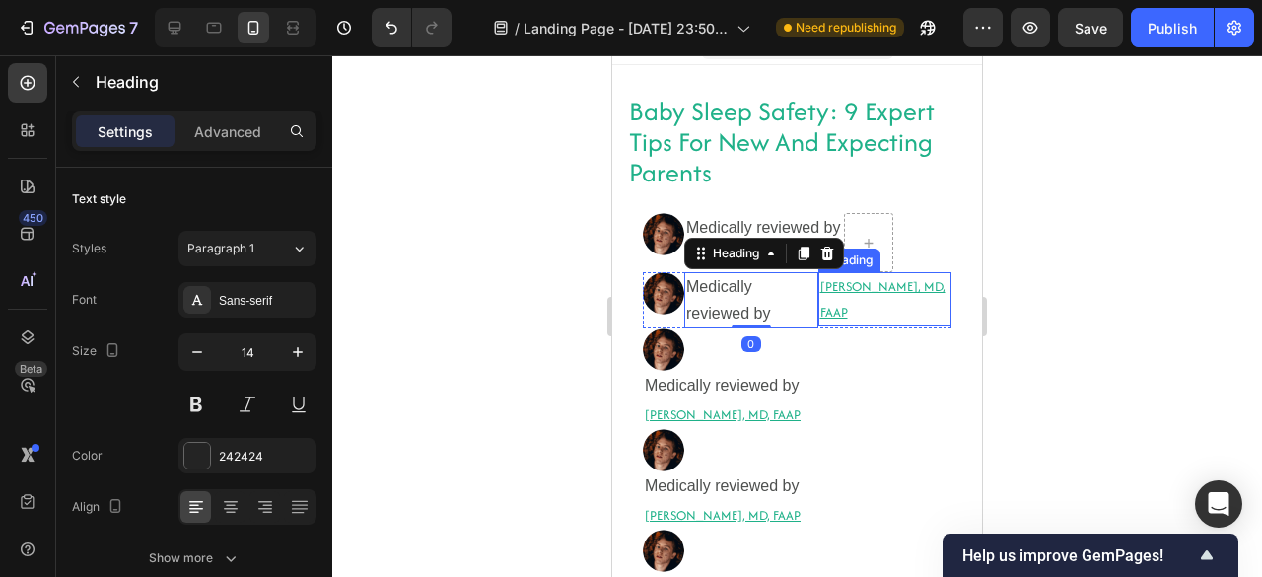
click at [825, 283] on h2 "[PERSON_NAME], MD, FAAP" at bounding box center [885, 298] width 134 height 53
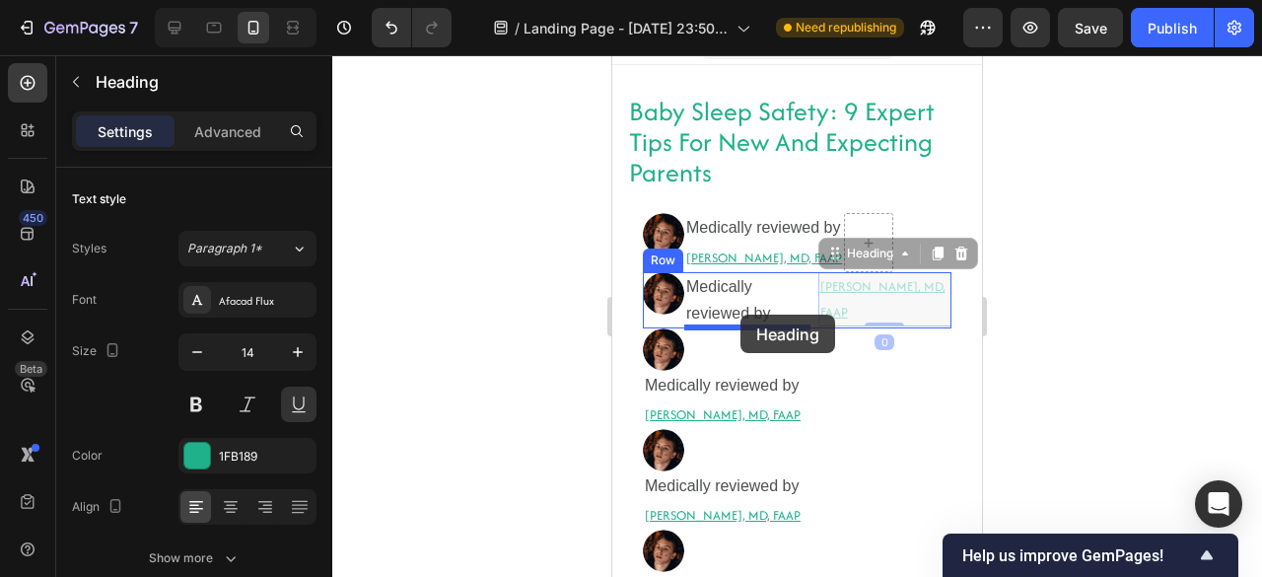
drag, startPoint x: 824, startPoint y: 255, endPoint x: 740, endPoint y: 312, distance: 101.4
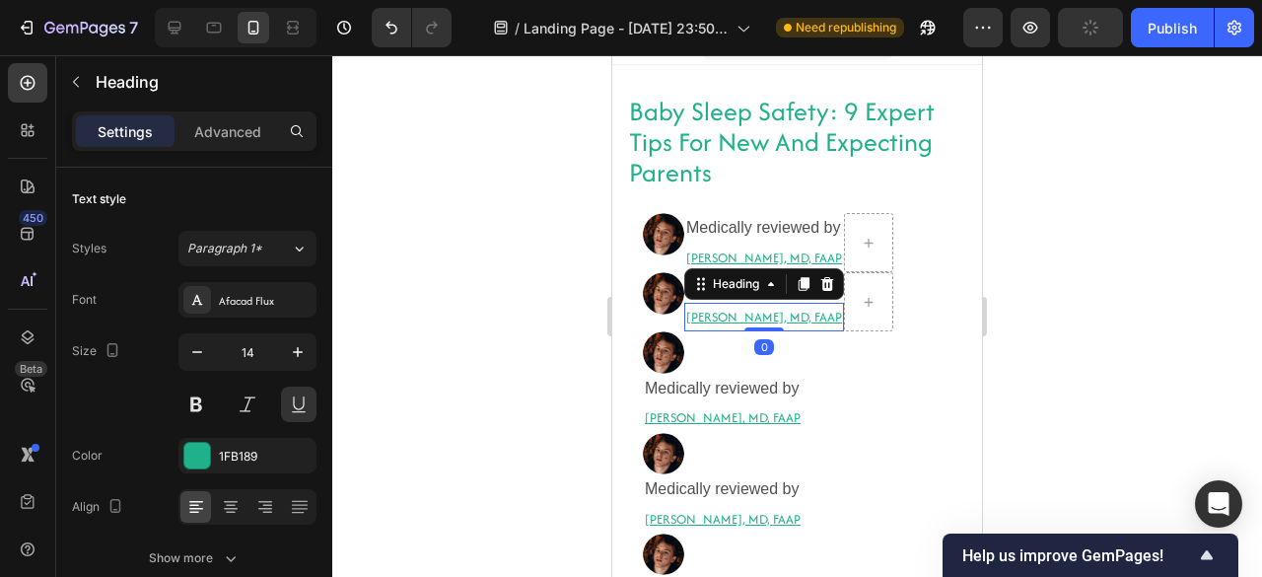
click at [547, 267] on div at bounding box center [796, 315] width 929 height 521
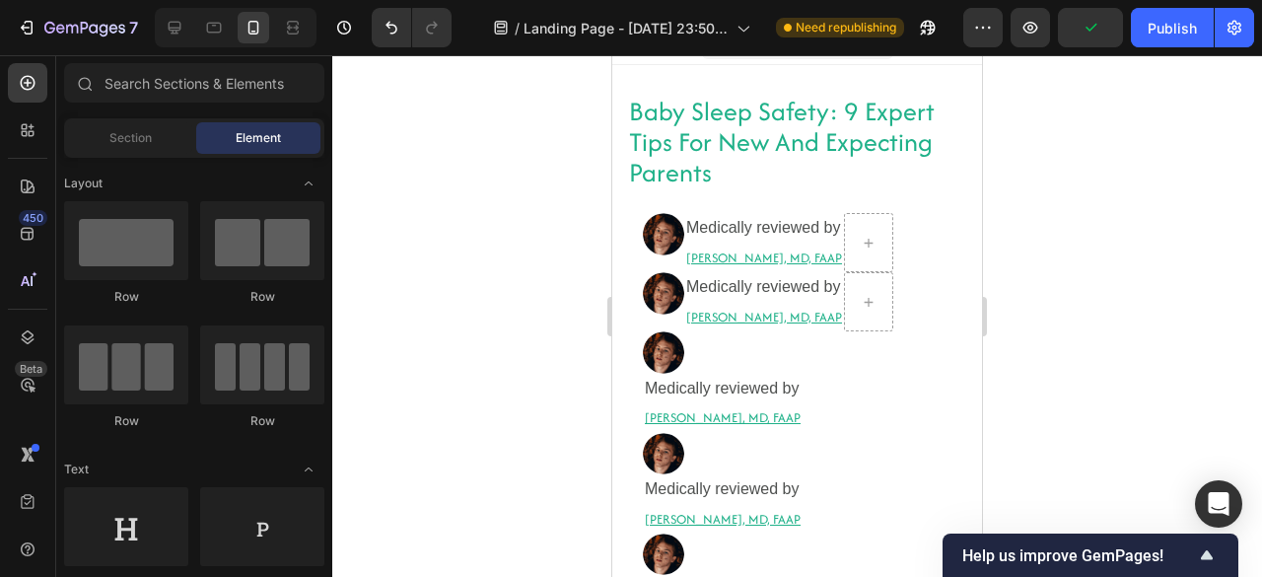
click at [536, 294] on div at bounding box center [796, 315] width 929 height 521
click at [702, 263] on h2 "[PERSON_NAME], MD, FAAP" at bounding box center [764, 257] width 160 height 29
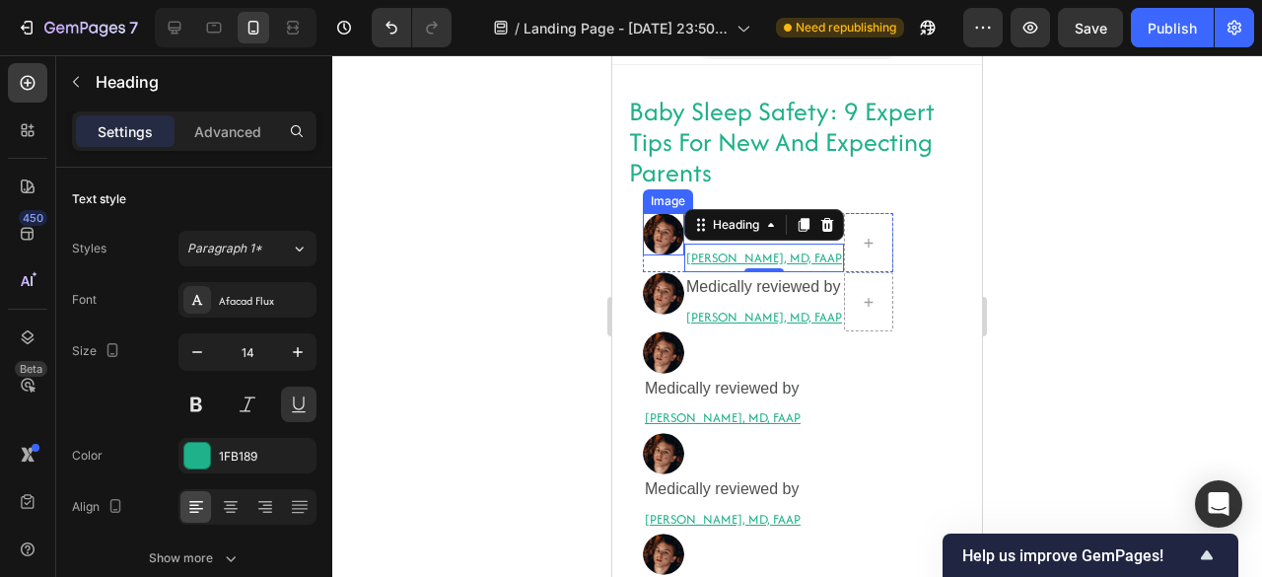
click at [670, 256] on div "Image" at bounding box center [663, 242] width 41 height 59
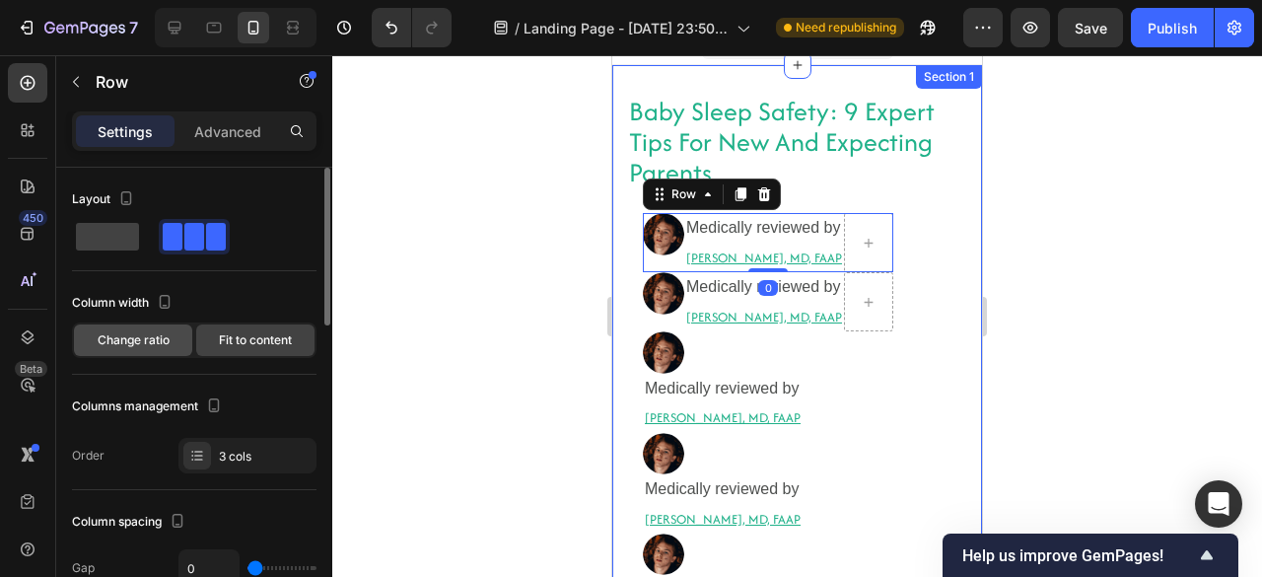
click at [110, 328] on div "Change ratio" at bounding box center [133, 340] width 118 height 32
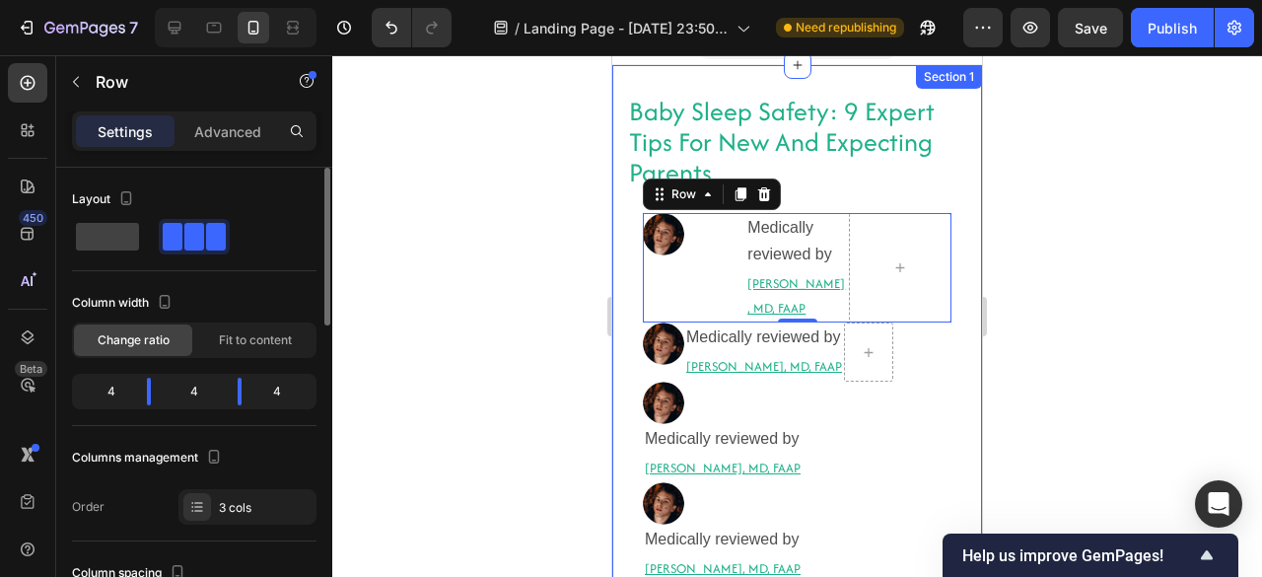
click at [264, 394] on div "4" at bounding box center [284, 391] width 55 height 28
click at [276, 386] on div "4" at bounding box center [284, 391] width 55 height 28
drag, startPoint x: 276, startPoint y: 386, endPoint x: 266, endPoint y: 387, distance: 9.9
click at [266, 387] on div "4" at bounding box center [284, 391] width 55 height 28
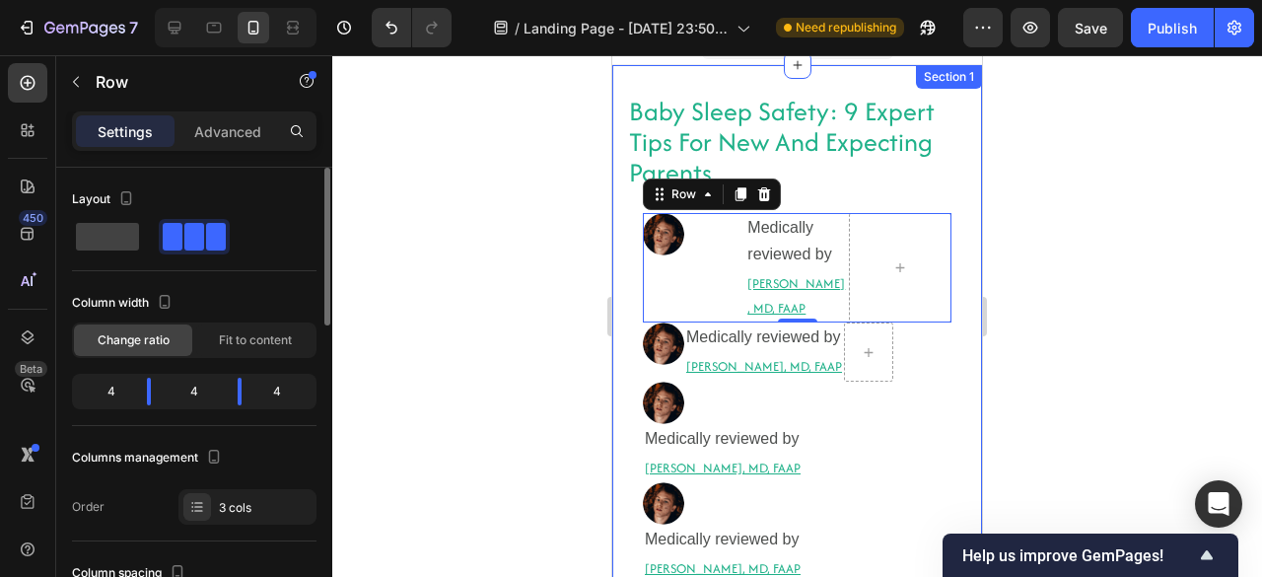
click at [107, 397] on div "4" at bounding box center [103, 391] width 55 height 28
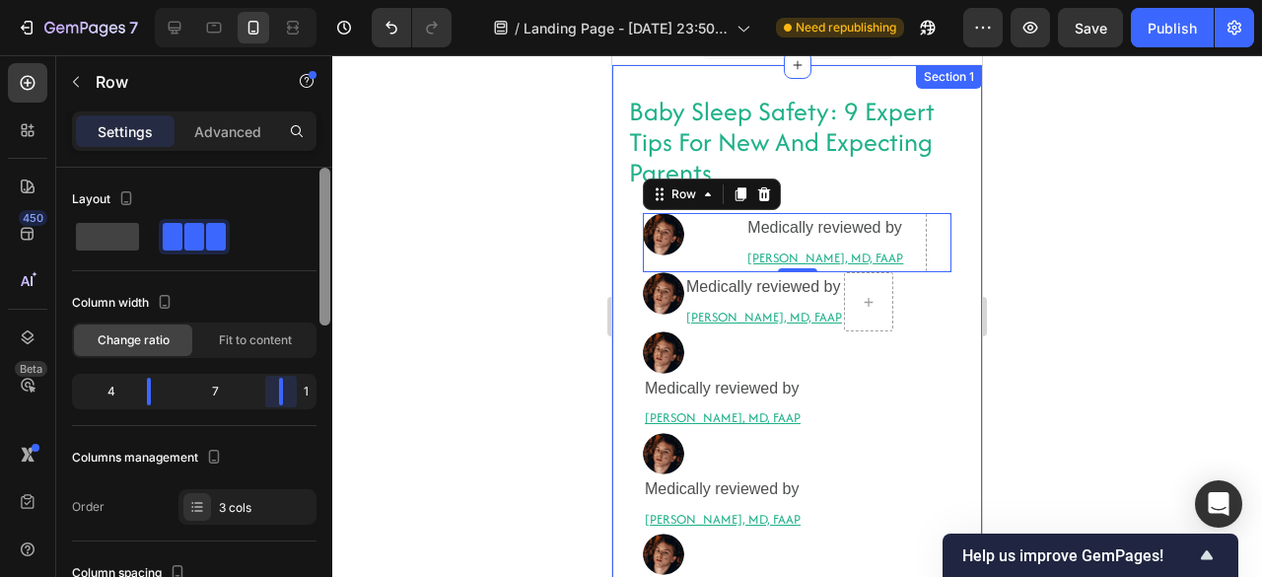
drag, startPoint x: 239, startPoint y: 385, endPoint x: 327, endPoint y: 384, distance: 88.7
click at [327, 0] on body "7 / Landing Page - Sep 24, 23:50:38 Need republishing Preview Save Publish 450 …" at bounding box center [631, 0] width 1262 height 0
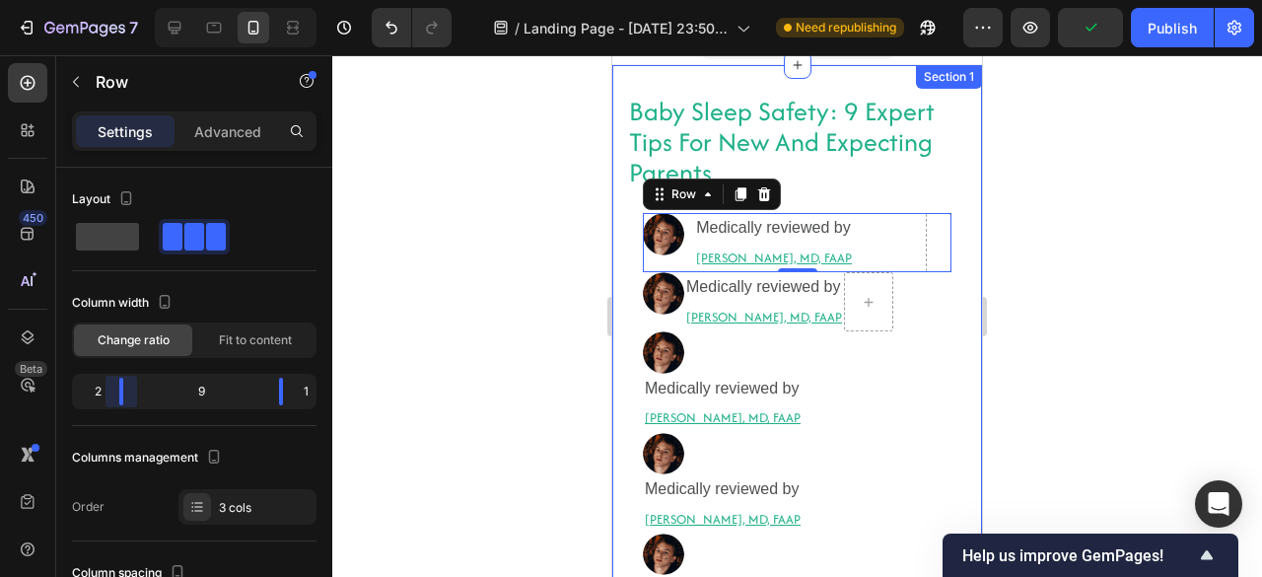
drag, startPoint x: 152, startPoint y: 382, endPoint x: 109, endPoint y: 383, distance: 42.4
click at [109, 0] on body "7 / Landing Page - Sep 24, 23:50:38 Need republishing Preview Publish 450 Beta …" at bounding box center [631, 0] width 1262 height 0
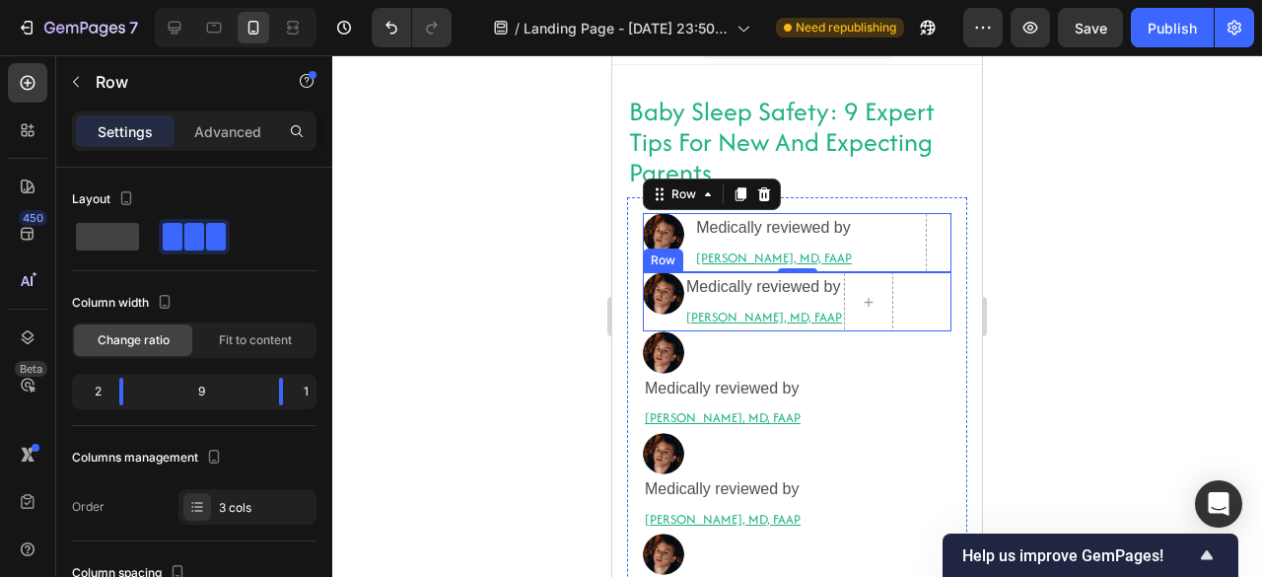
click at [671, 320] on div "Image" at bounding box center [663, 301] width 41 height 59
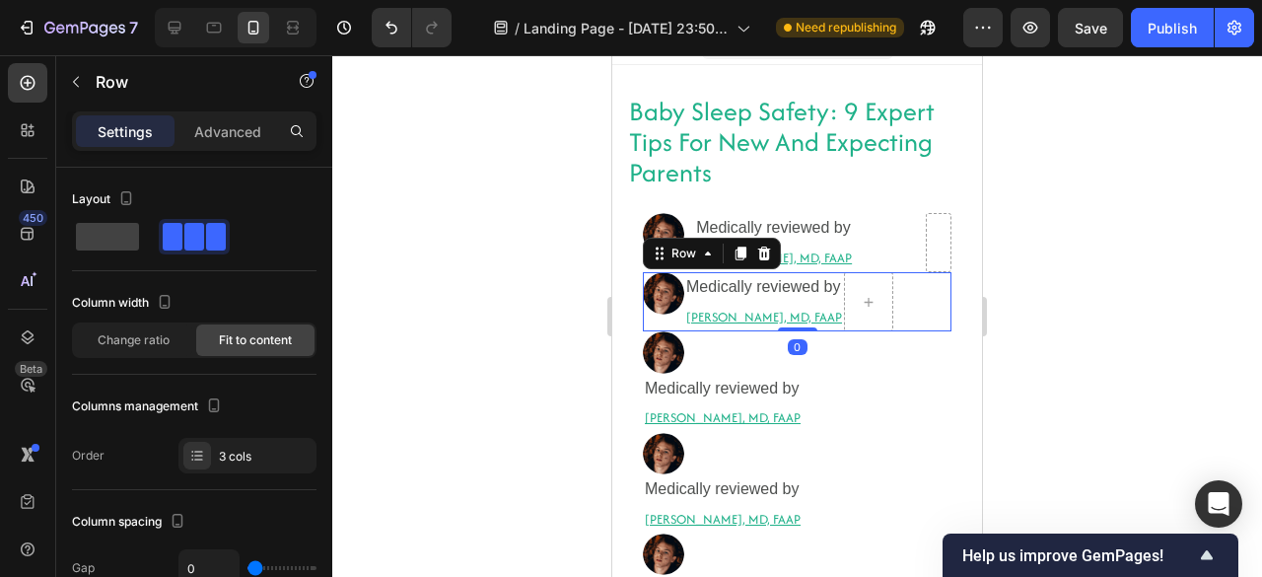
click at [671, 320] on div "Image" at bounding box center [663, 301] width 41 height 59
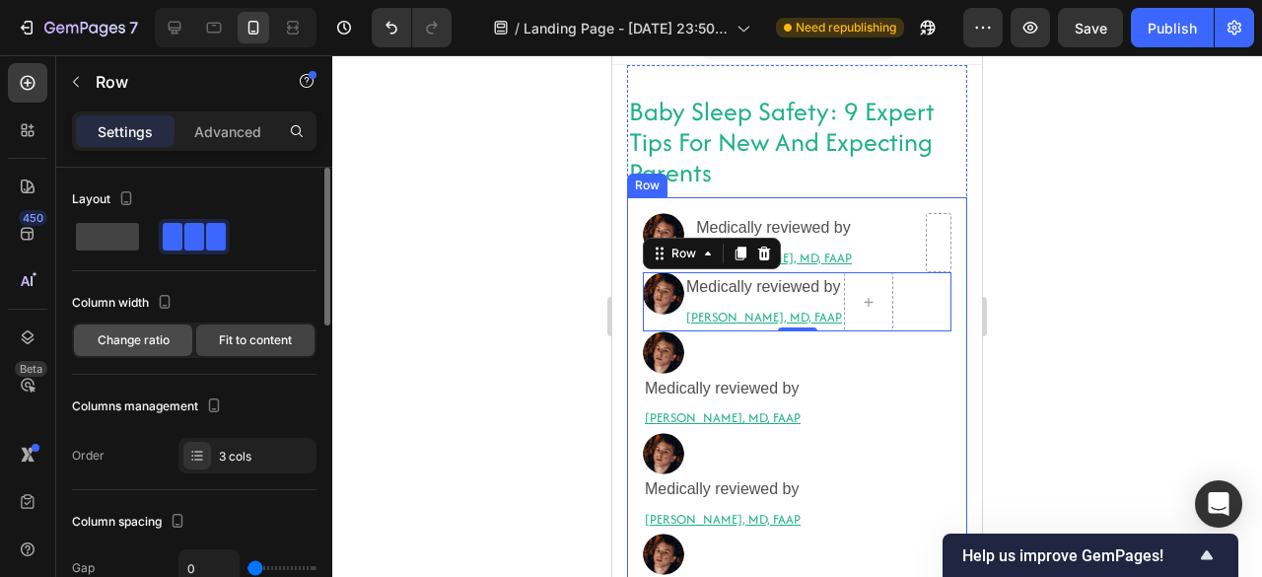
click at [169, 353] on div "Change ratio" at bounding box center [133, 340] width 118 height 32
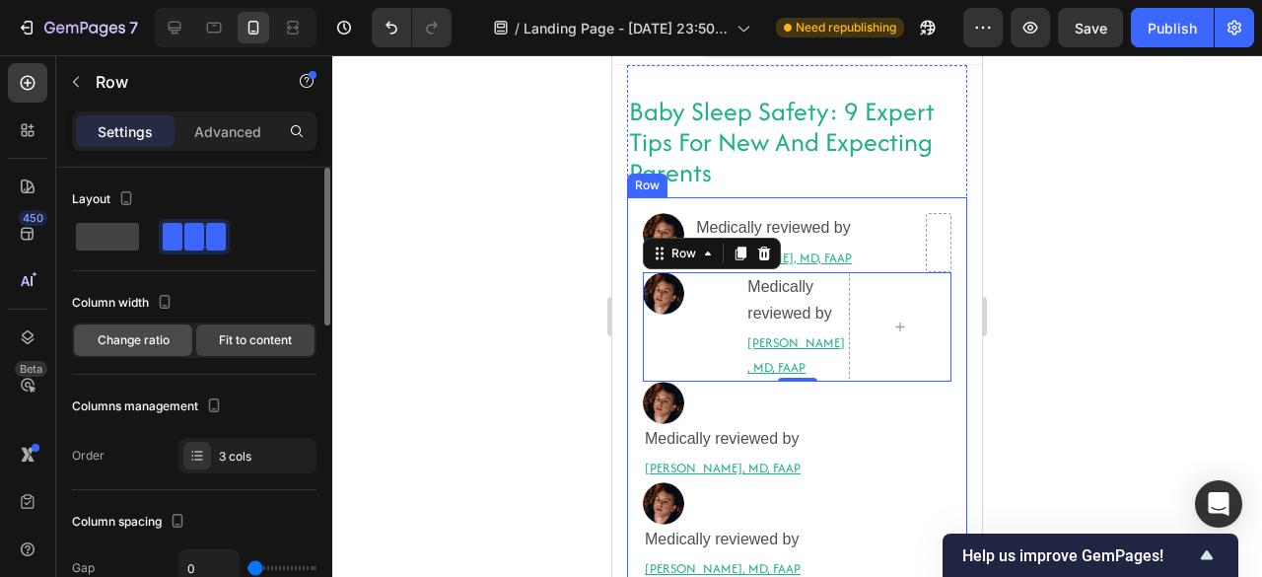
click at [169, 353] on div "Change ratio" at bounding box center [133, 340] width 118 height 32
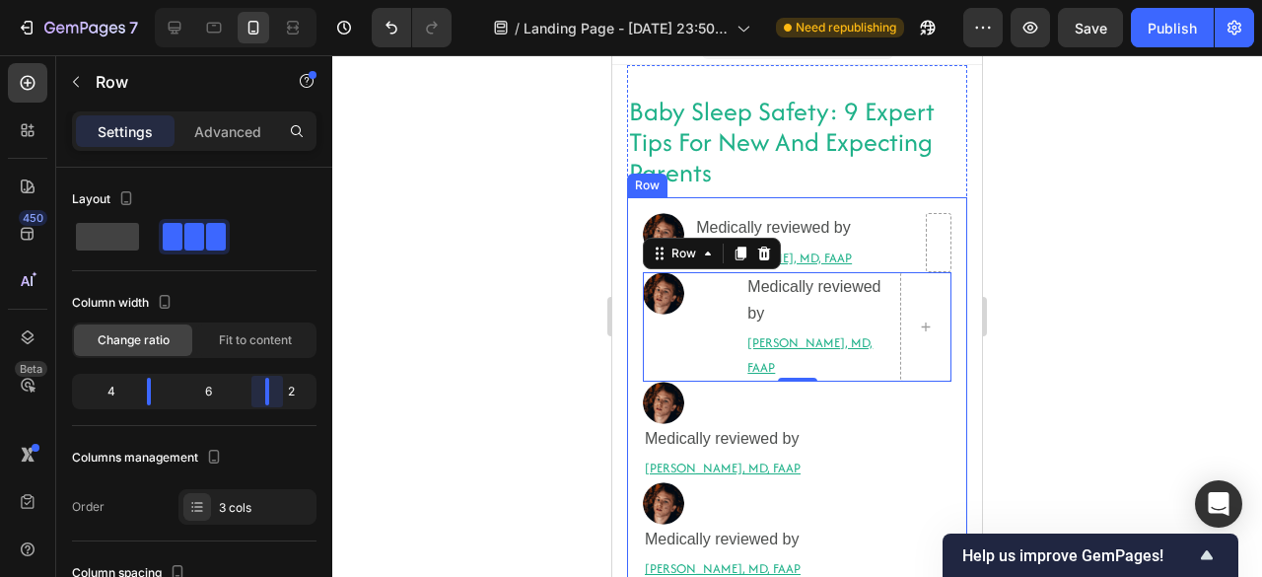
drag, startPoint x: 238, startPoint y: 397, endPoint x: 324, endPoint y: 393, distance: 86.8
click at [324, 0] on body "7 / Landing Page - Sep 24, 23:50:38 Need republishing Preview Save Publish 450 …" at bounding box center [631, 0] width 1262 height 0
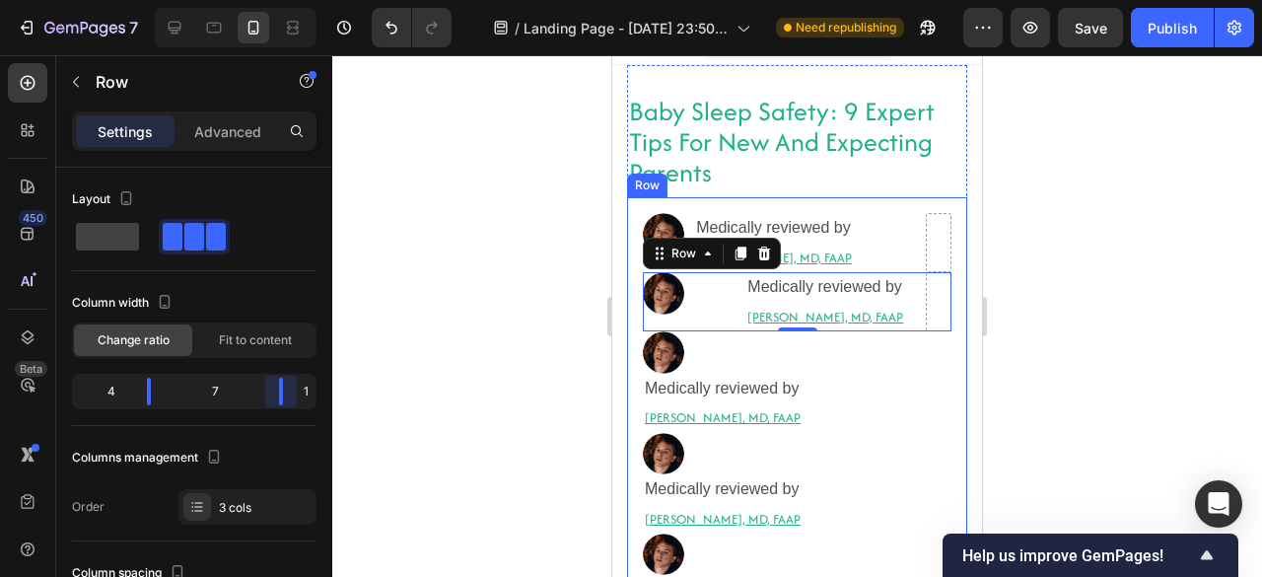
drag, startPoint x: 269, startPoint y: 388, endPoint x: 304, endPoint y: 392, distance: 34.7
click at [304, 0] on body "7 / Landing Page - Sep 24, 23:50:38 Need republishing Preview Save Publish 450 …" at bounding box center [631, 0] width 1262 height 0
drag, startPoint x: 152, startPoint y: 391, endPoint x: 110, endPoint y: 391, distance: 41.4
click at [110, 0] on body "7 / Landing Page - Sep 24, 23:50:38 Need republishing Preview Save Publish 450 …" at bounding box center [631, 0] width 1262 height 0
click at [360, 326] on div at bounding box center [796, 315] width 929 height 521
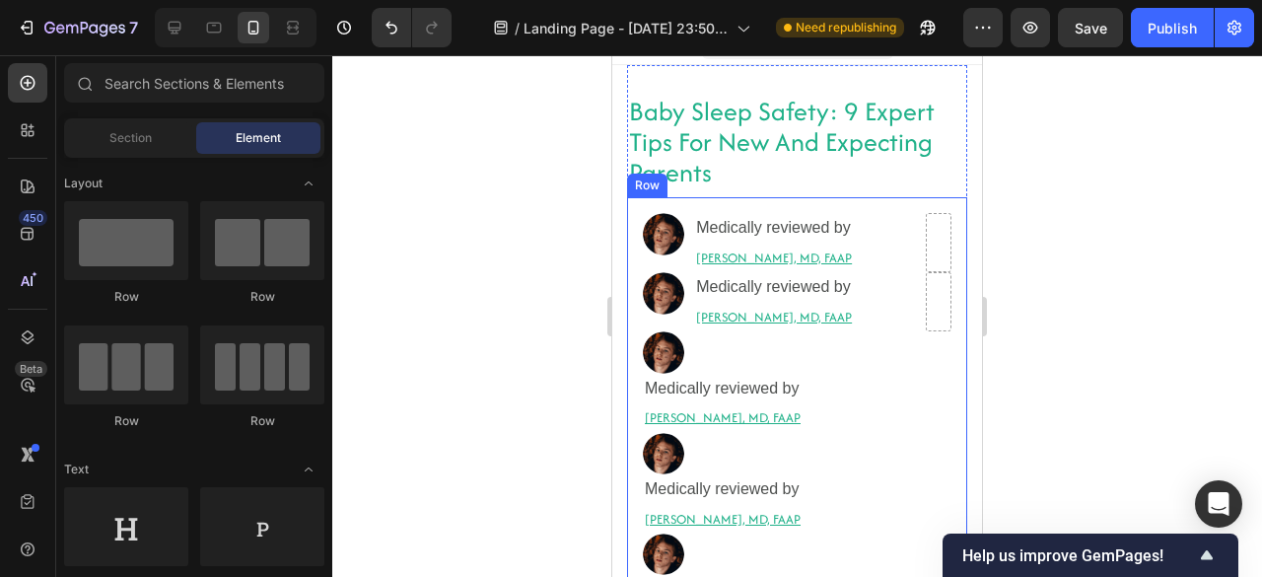
click at [360, 326] on div at bounding box center [796, 315] width 929 height 521
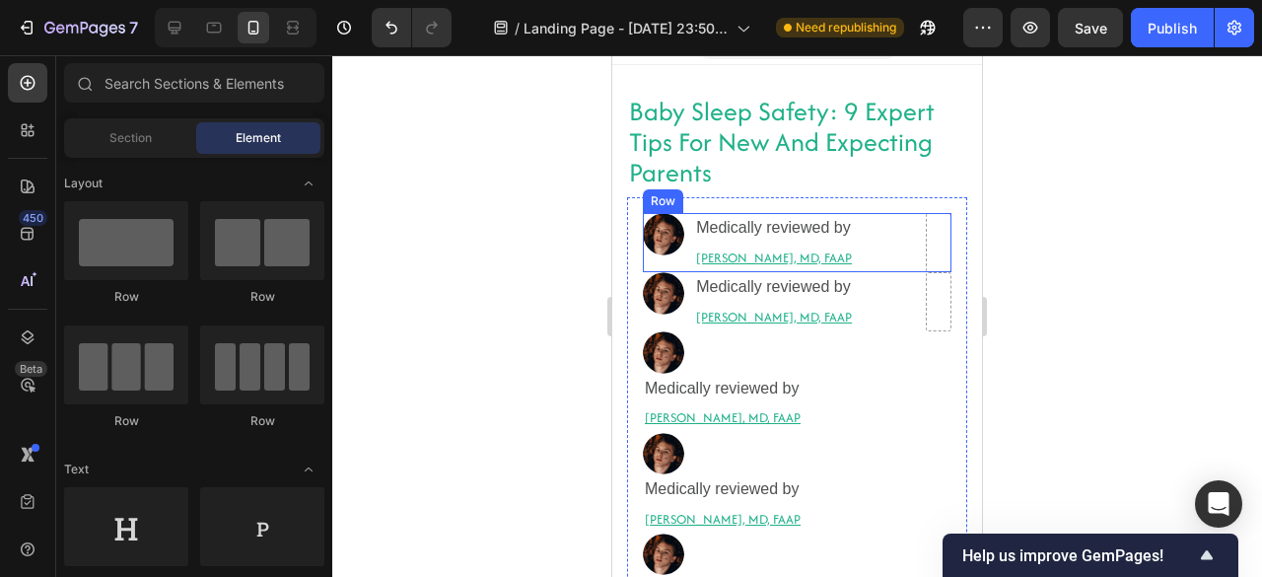
click at [657, 263] on div "Image" at bounding box center [668, 242] width 51 height 59
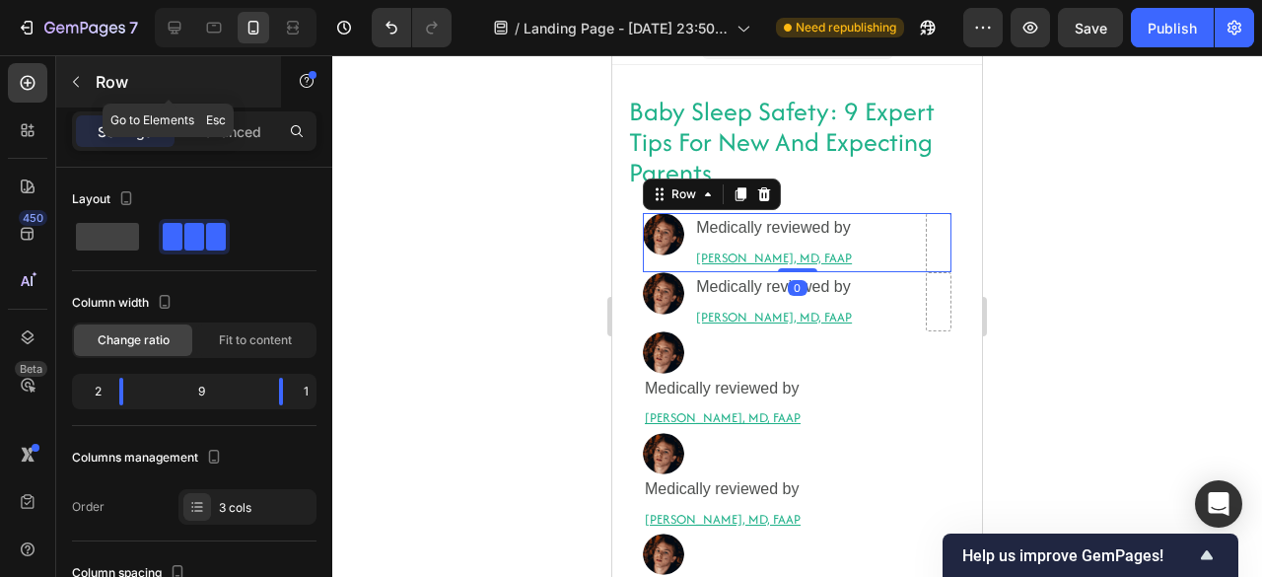
click at [78, 89] on icon "button" at bounding box center [76, 82] width 16 height 16
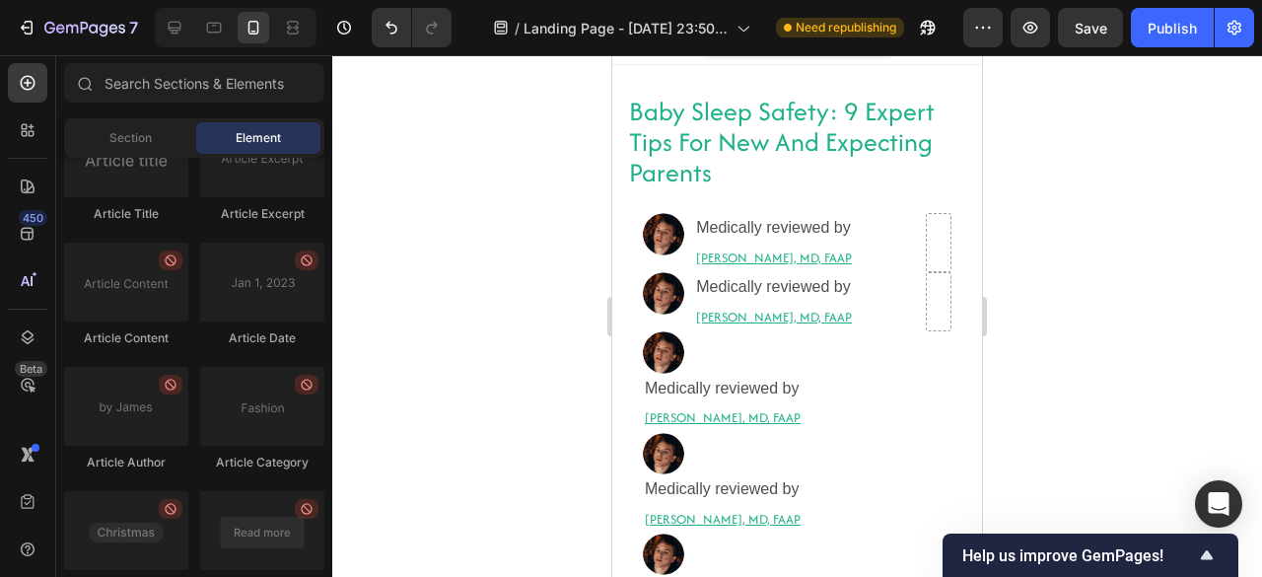
scroll to position [5427, 0]
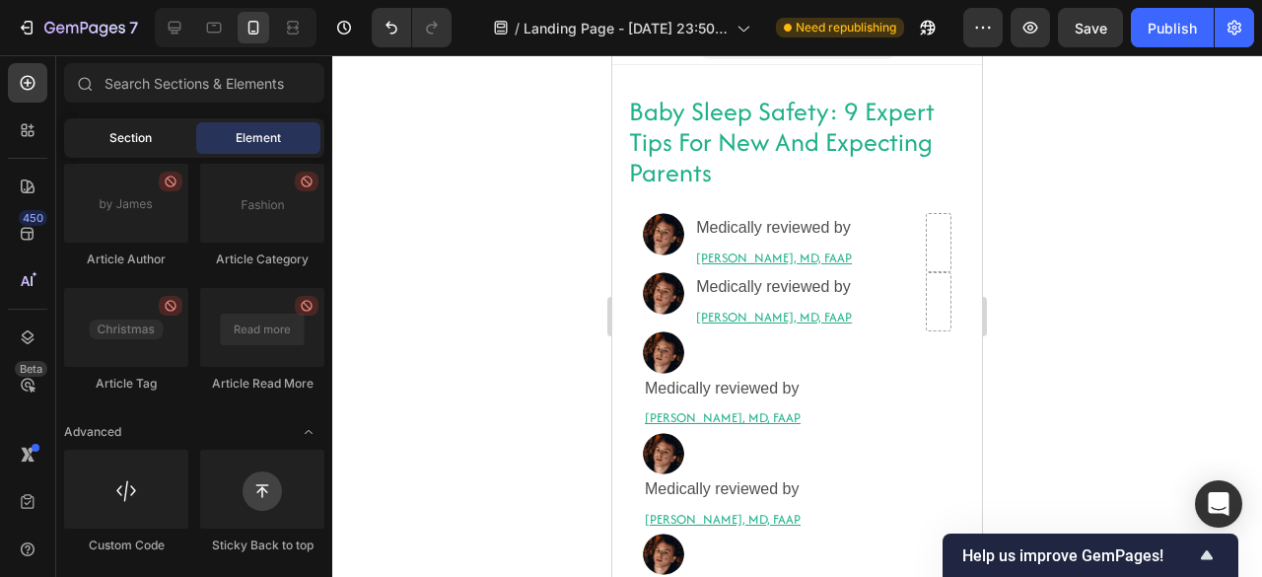
click at [102, 139] on div "Section" at bounding box center [130, 138] width 124 height 32
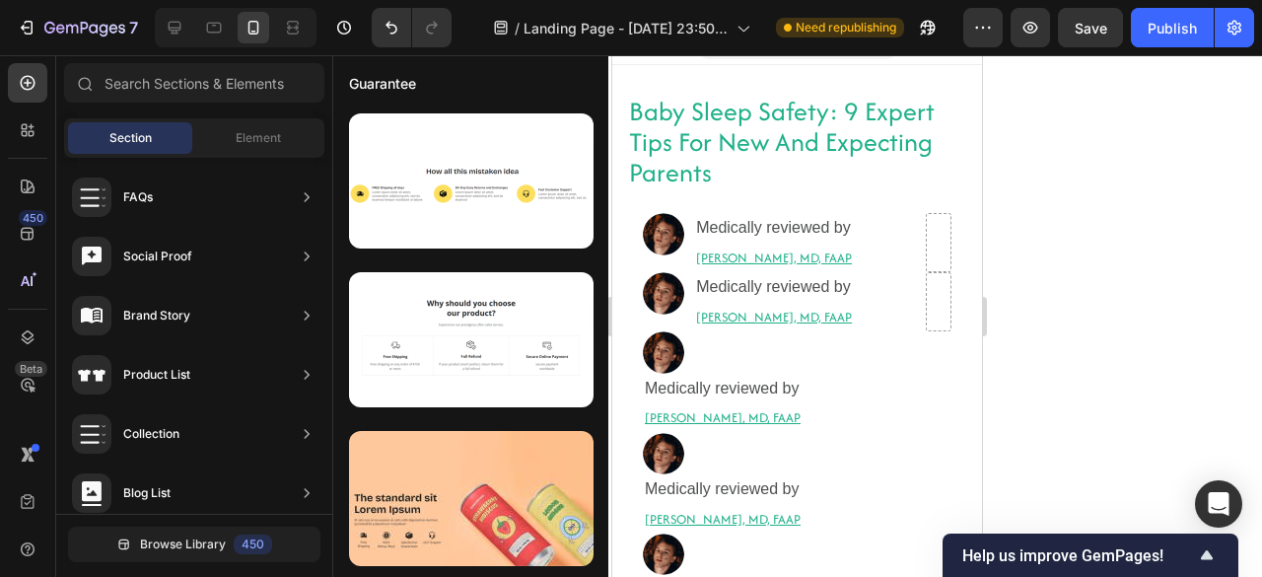
scroll to position [786, 0]
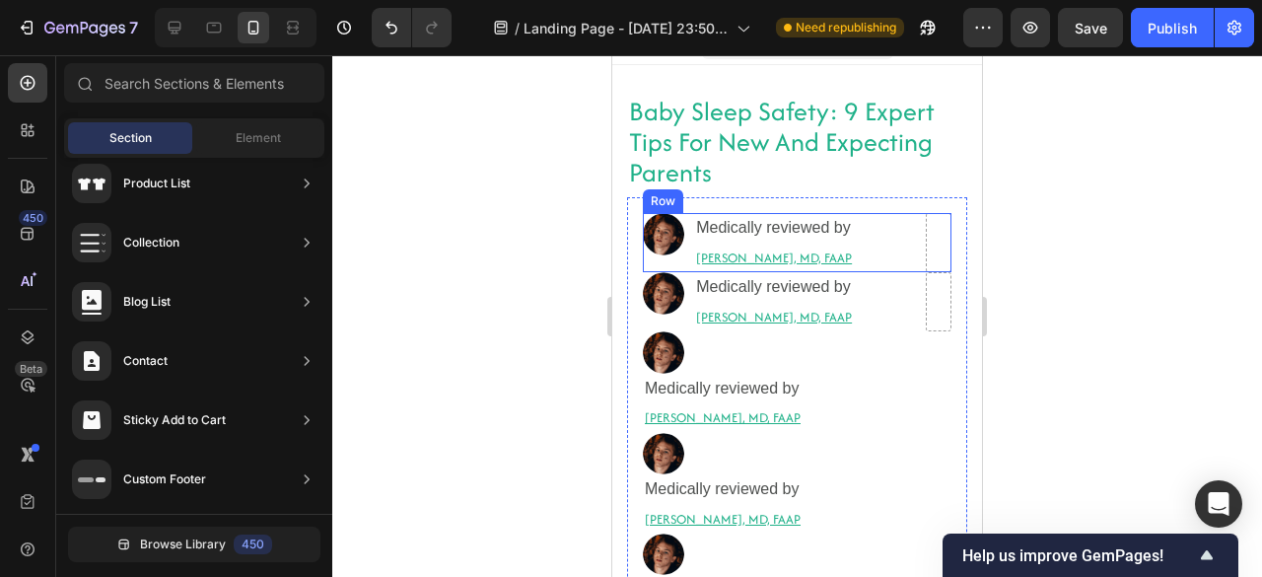
click at [658, 260] on div "Image" at bounding box center [668, 242] width 51 height 59
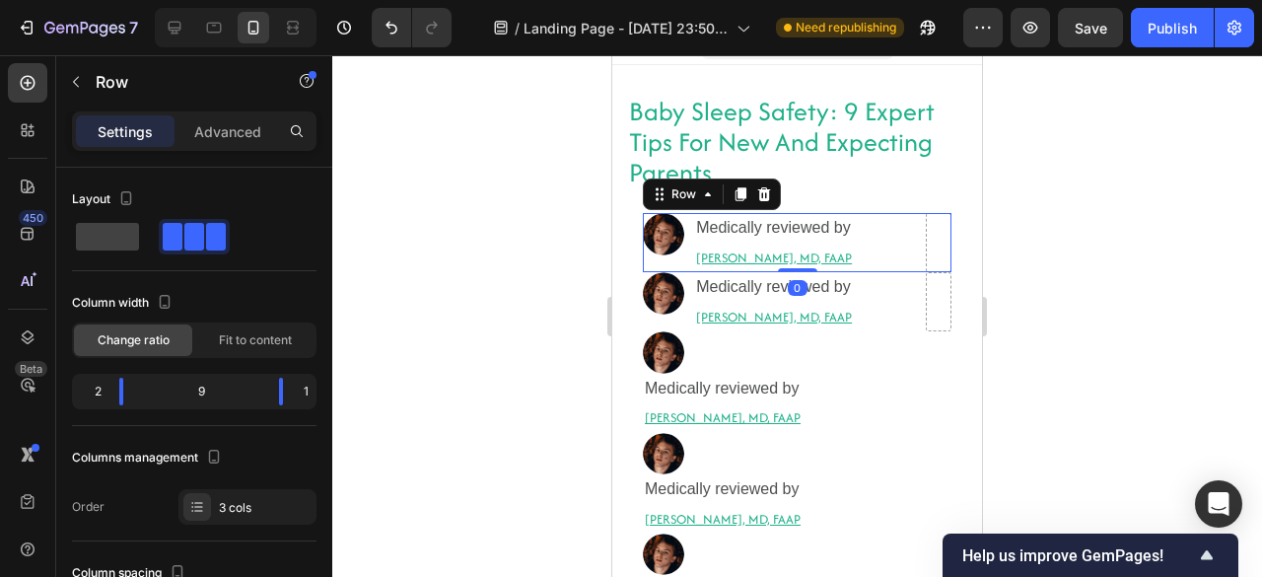
click at [654, 260] on div "Image" at bounding box center [668, 242] width 51 height 59
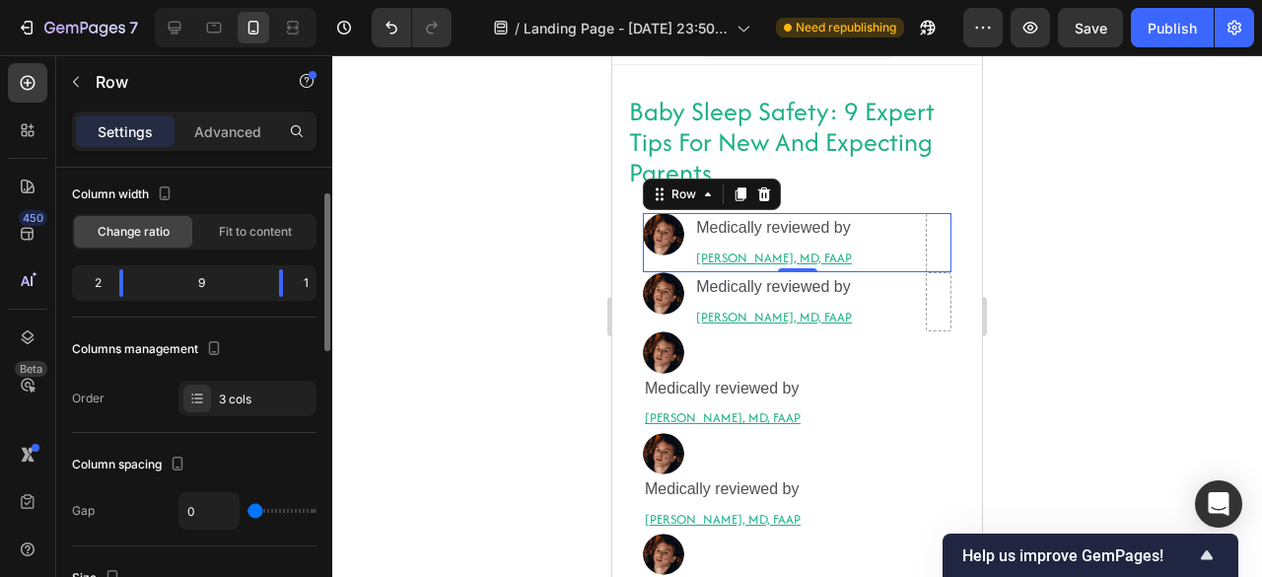
scroll to position [0, 0]
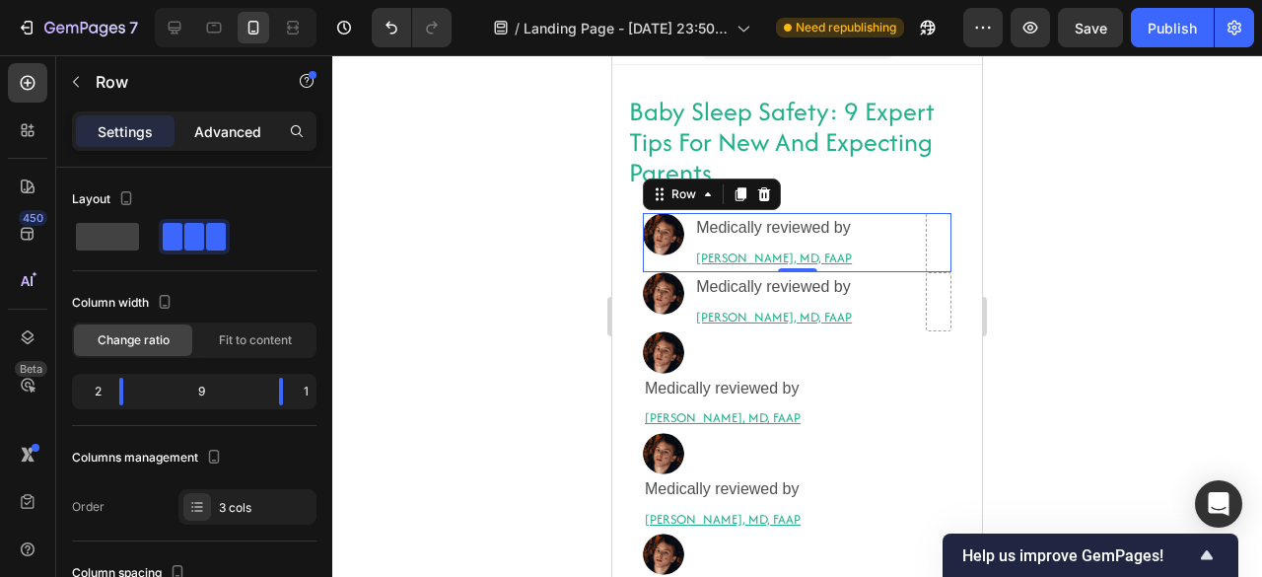
click at [195, 142] on div "Advanced" at bounding box center [227, 131] width 99 height 32
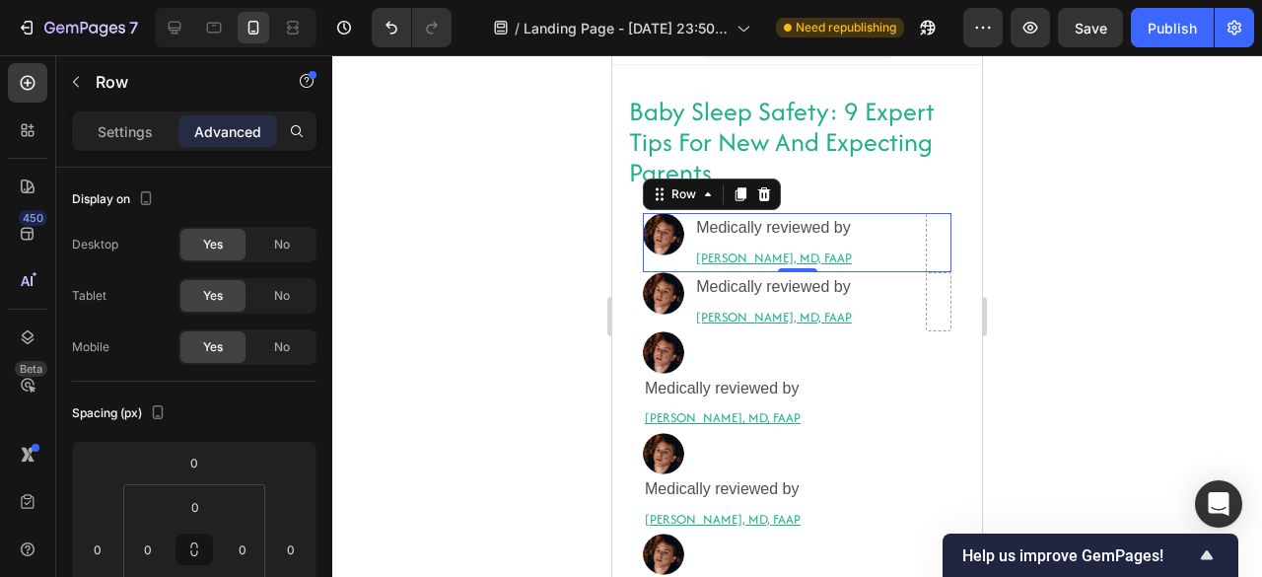
click at [195, 142] on div "Advanced" at bounding box center [227, 131] width 99 height 32
click at [276, 299] on span "No" at bounding box center [282, 296] width 16 height 18
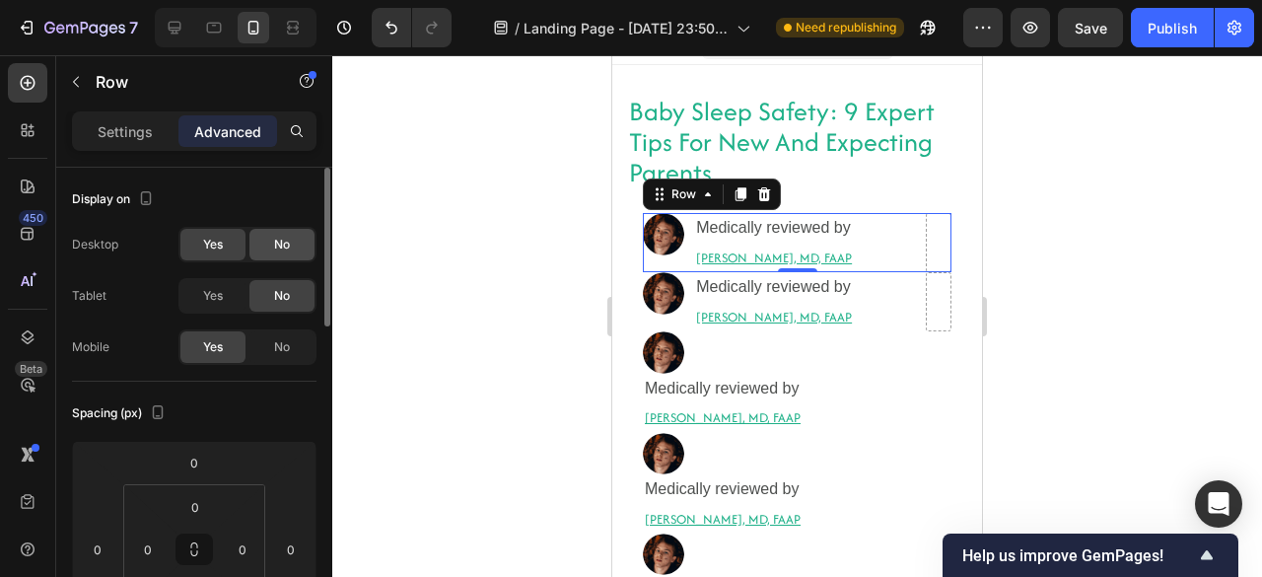
click at [285, 244] on span "No" at bounding box center [282, 245] width 16 height 18
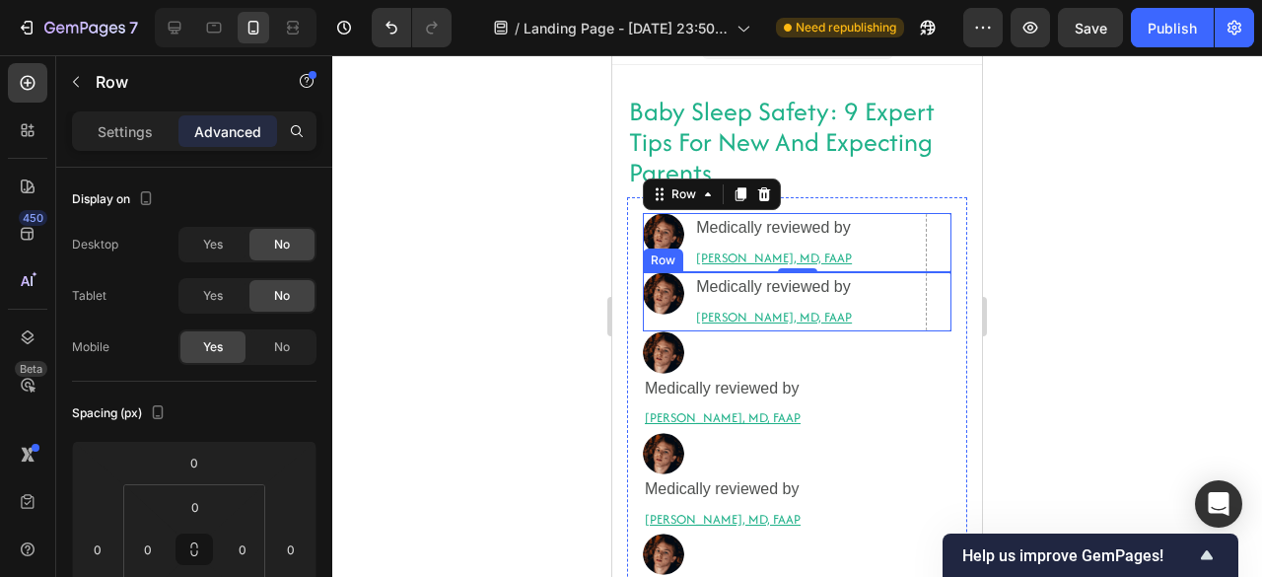
click at [687, 324] on div "Image" at bounding box center [668, 301] width 51 height 59
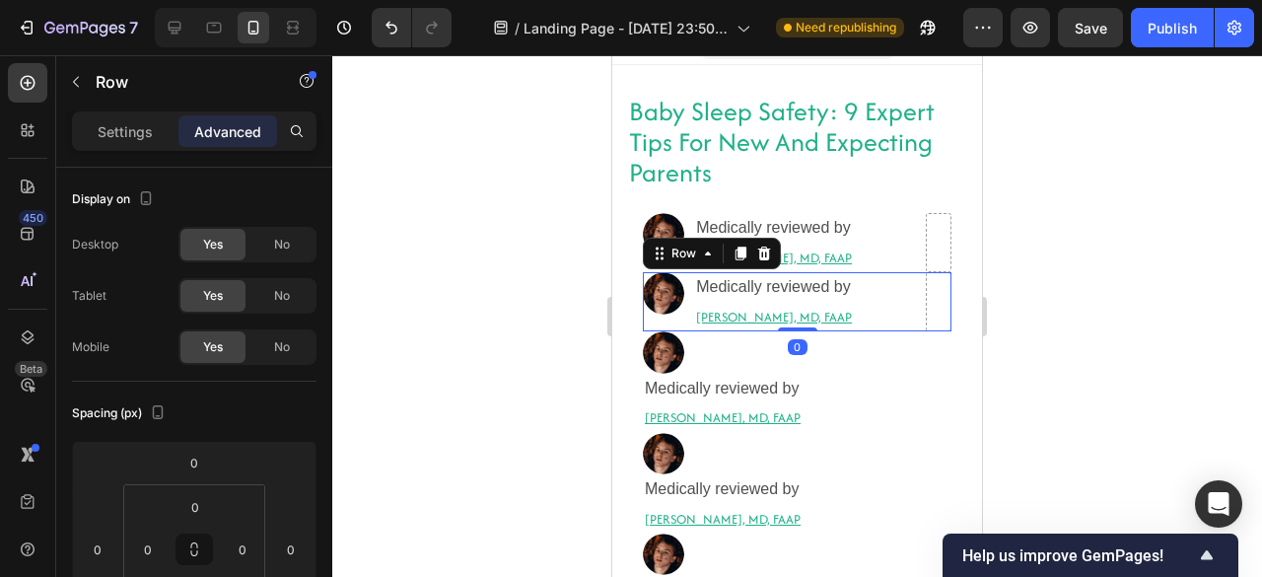
click at [687, 324] on div "Image" at bounding box center [668, 301] width 51 height 59
click at [284, 291] on span "No" at bounding box center [282, 296] width 16 height 18
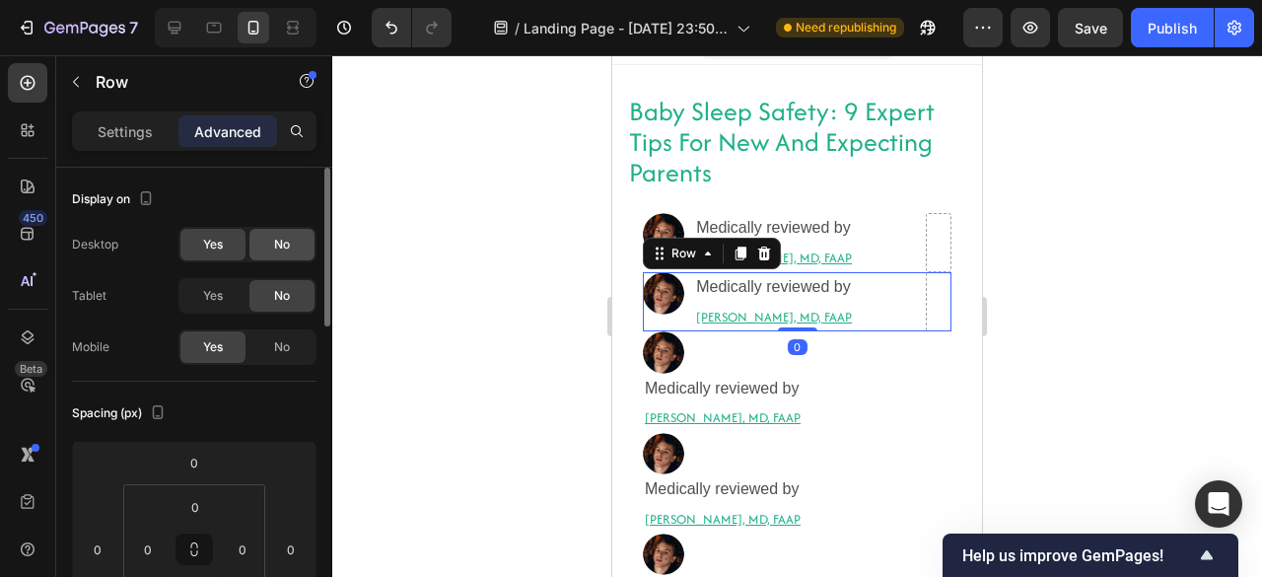
click at [276, 241] on span "No" at bounding box center [282, 245] width 16 height 18
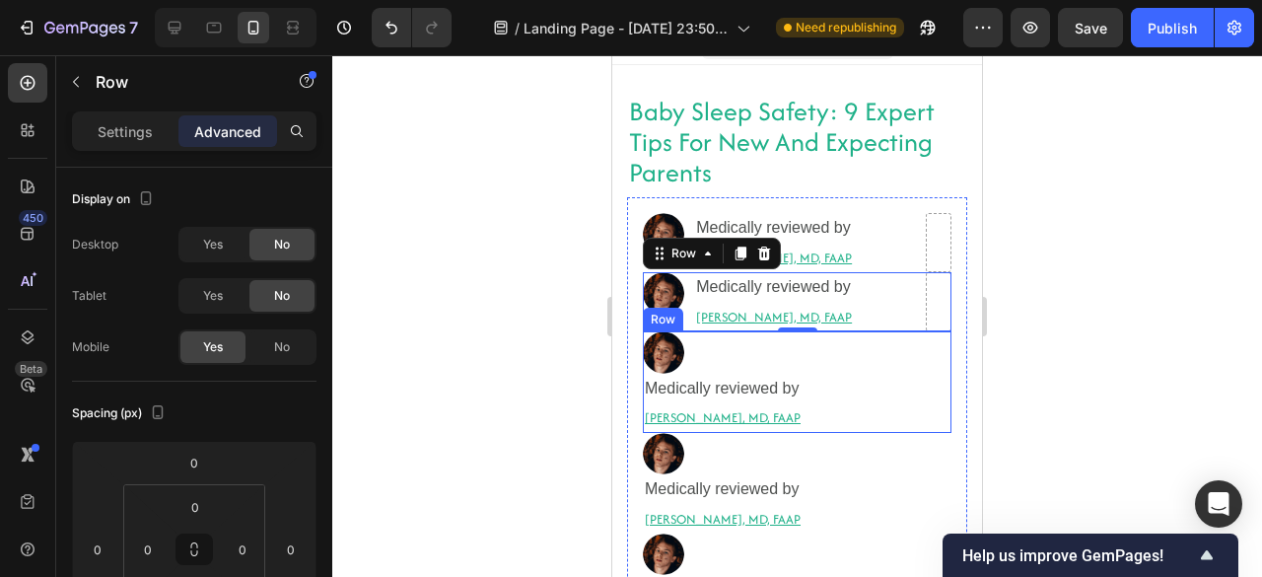
click at [824, 423] on div "Image Medically reviewed by Heading Robyn Rosenblum, MD, FAAP Heading Row" at bounding box center [797, 381] width 308 height 101
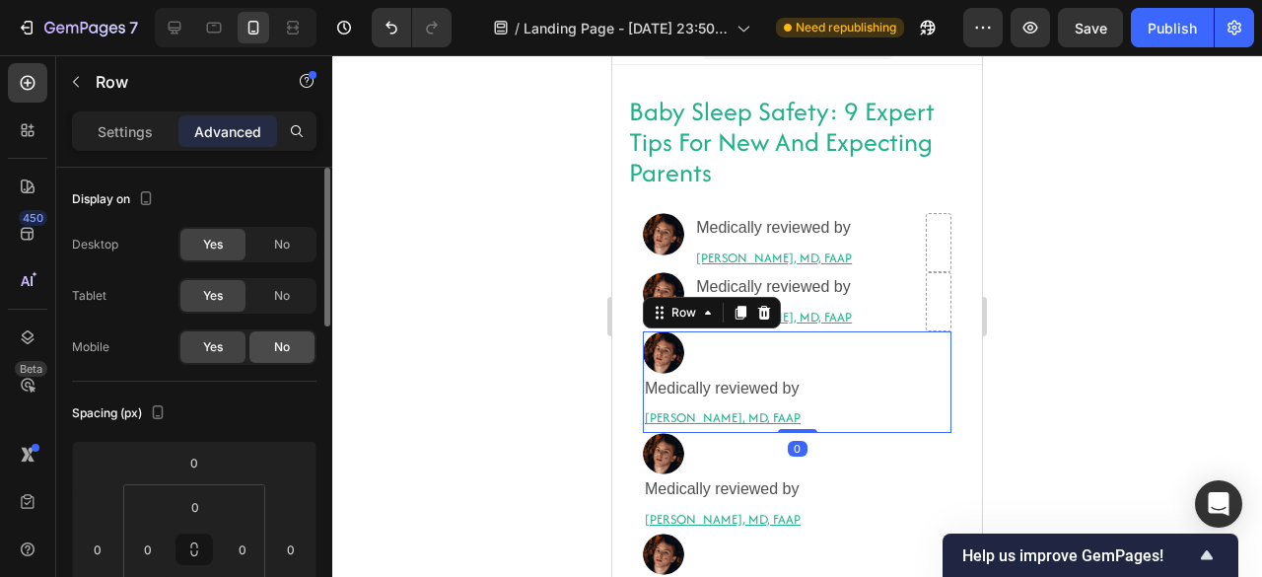
click at [268, 346] on div "No" at bounding box center [281, 347] width 65 height 32
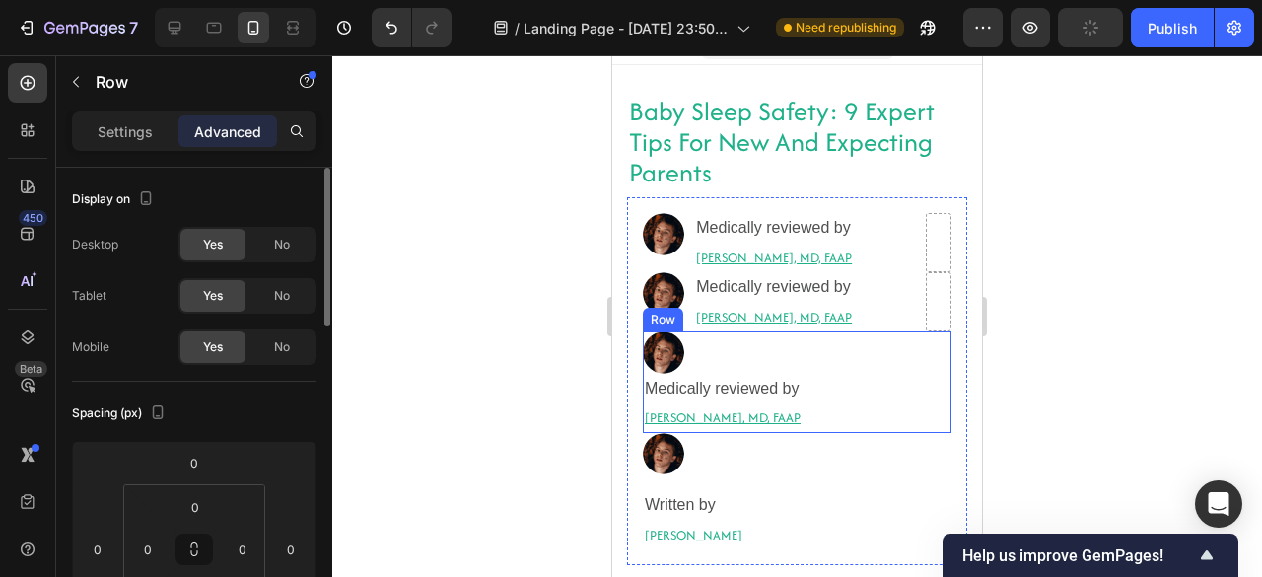
click at [810, 412] on div "Image Medically reviewed by Heading Robyn Rosenblum, MD, FAAP Heading Row" at bounding box center [797, 381] width 308 height 101
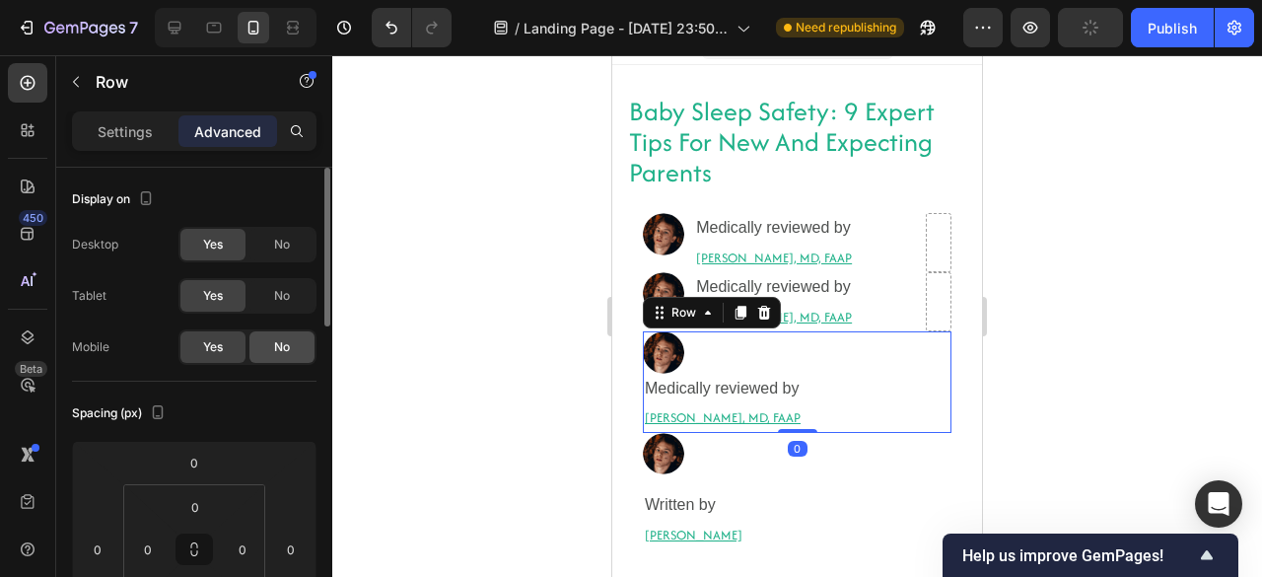
click at [258, 340] on div "No" at bounding box center [281, 347] width 65 height 32
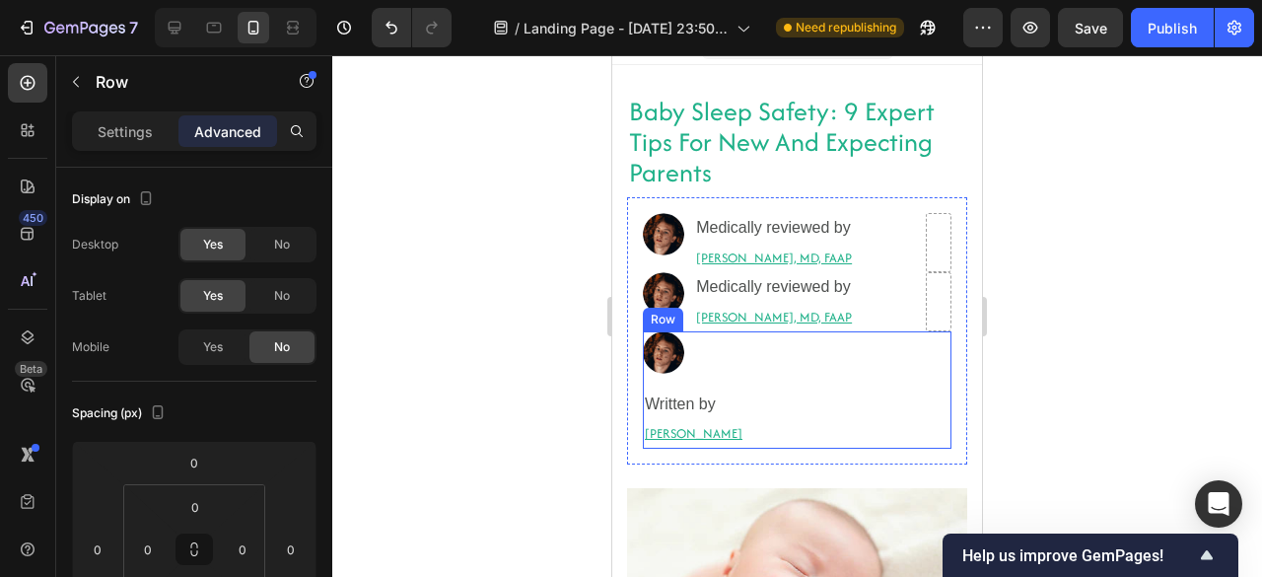
click at [854, 381] on div "Image Written by Heading Krystal Blackman-Navarrete Heading Row" at bounding box center [797, 389] width 308 height 116
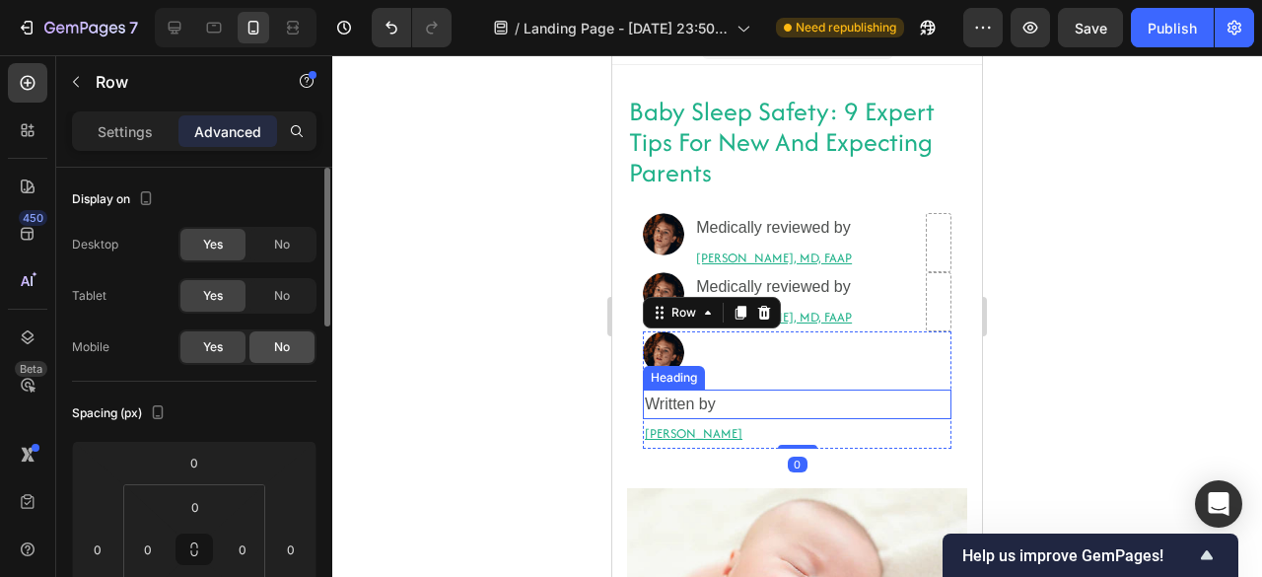
click at [271, 348] on div "No" at bounding box center [281, 347] width 65 height 32
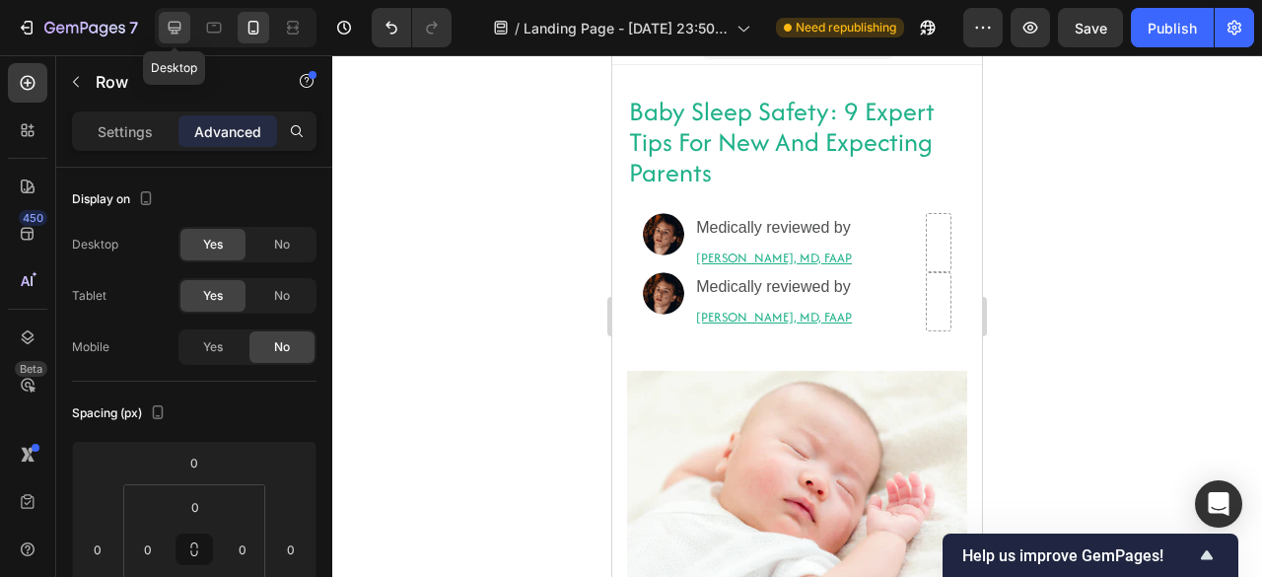
click at [178, 23] on icon at bounding box center [175, 28] width 13 height 13
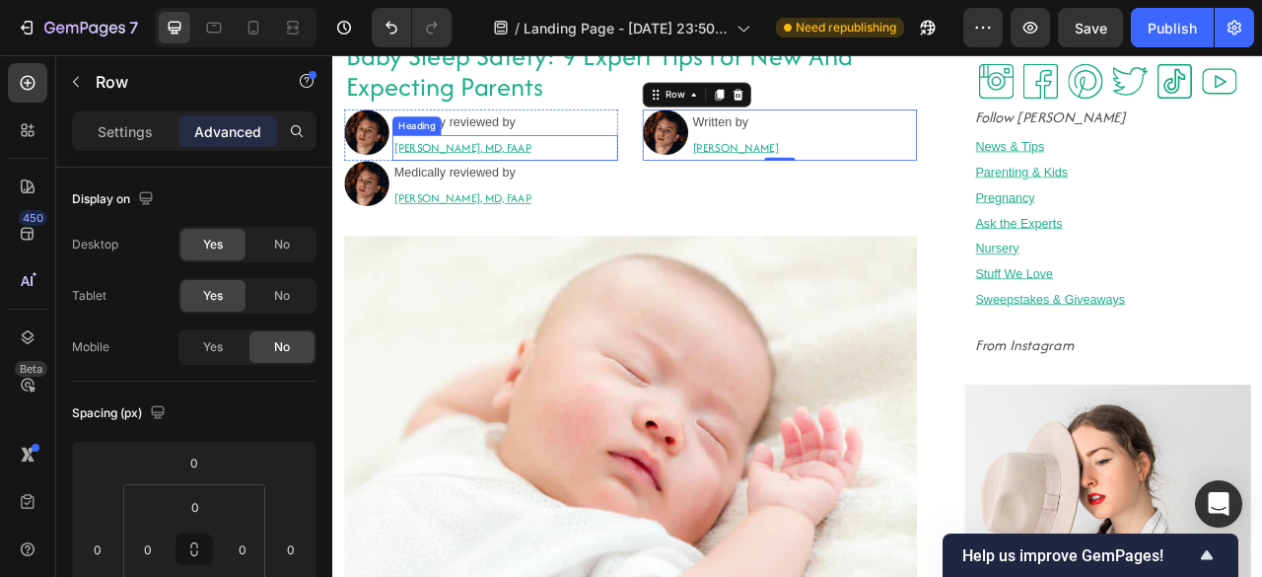
scroll to position [18, 0]
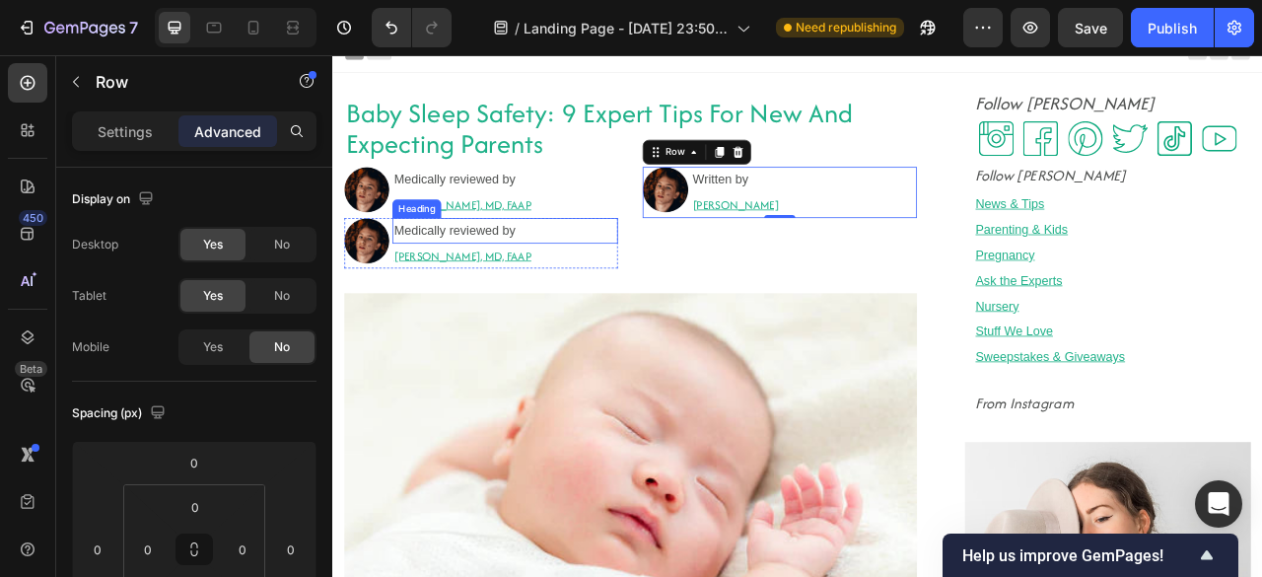
click at [652, 281] on h2 "Medically reviewed by" at bounding box center [551, 278] width 287 height 33
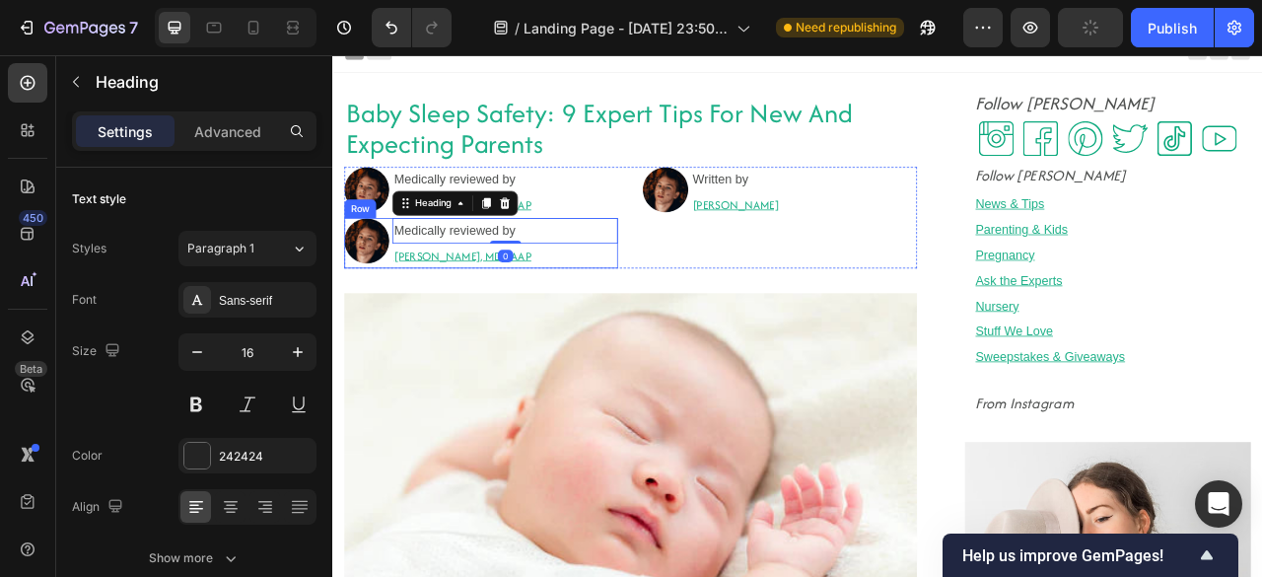
click at [393, 321] on div "Image" at bounding box center [375, 294] width 57 height 65
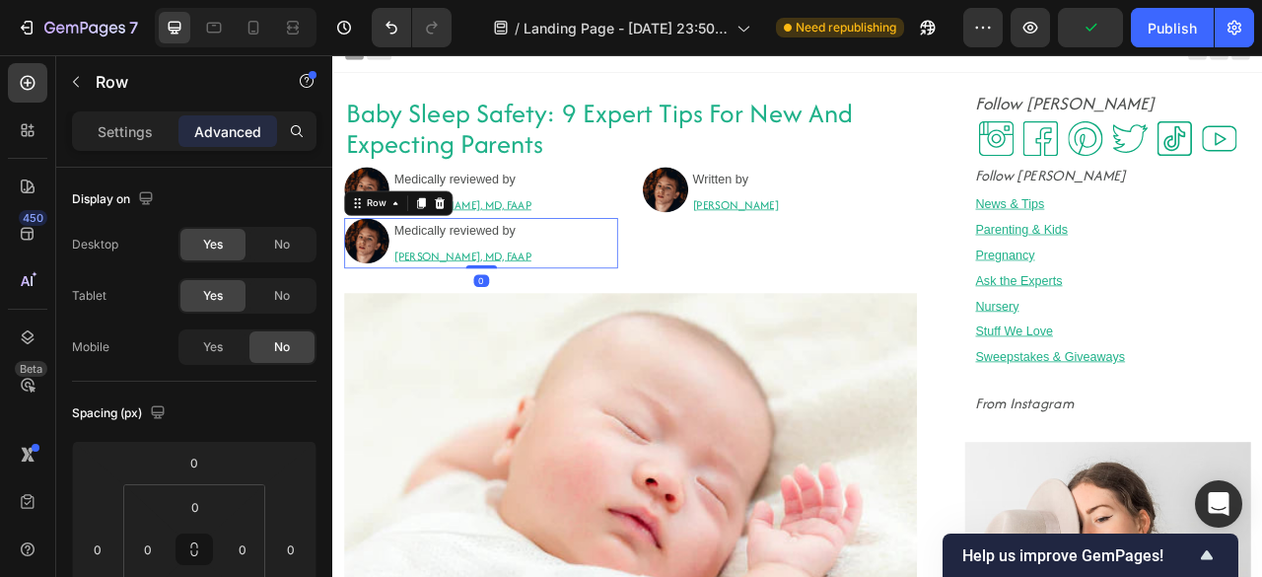
click at [472, 250] on icon at bounding box center [468, 244] width 16 height 16
click at [472, 250] on h2 "[PERSON_NAME], MD, FAAP" at bounding box center [551, 246] width 287 height 33
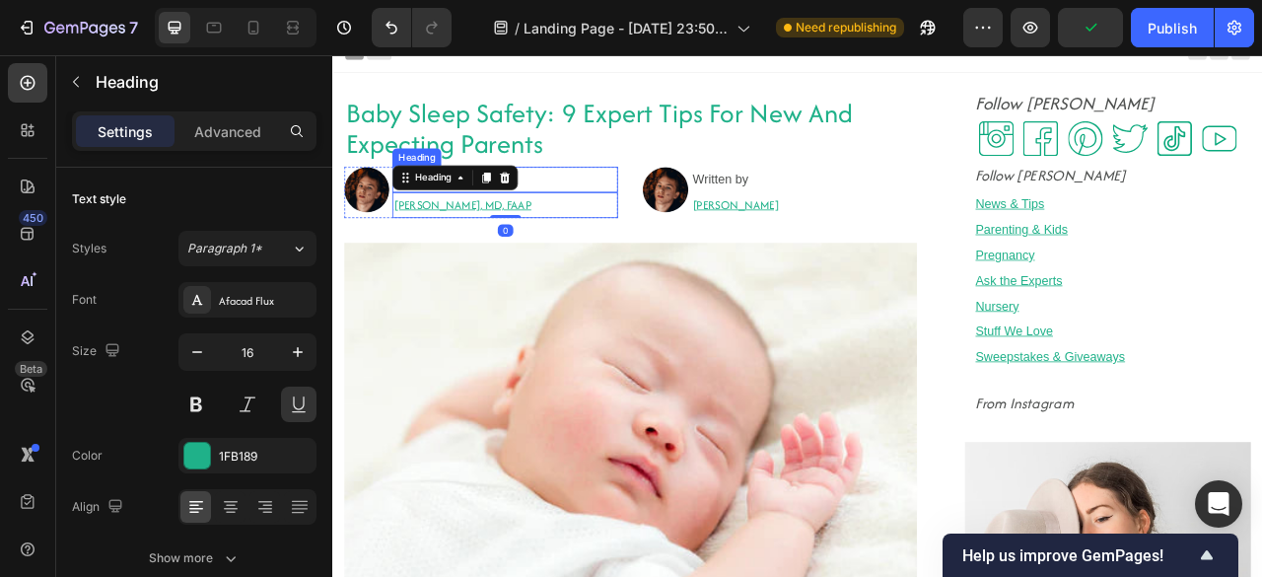
scroll to position [0, 0]
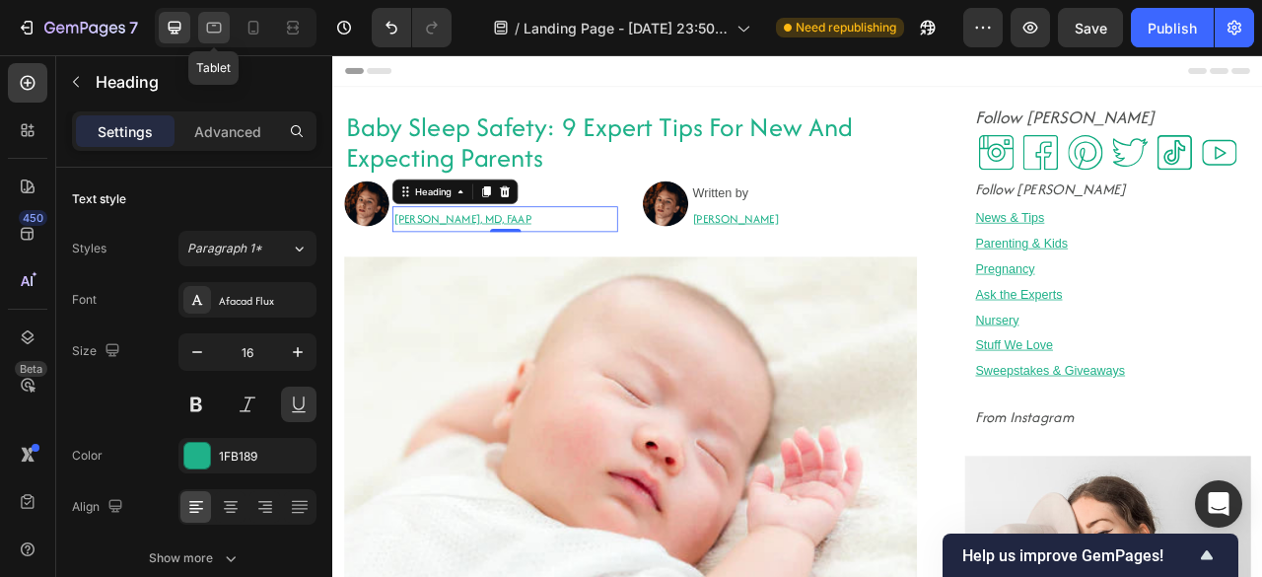
click at [217, 34] on icon at bounding box center [214, 28] width 20 height 20
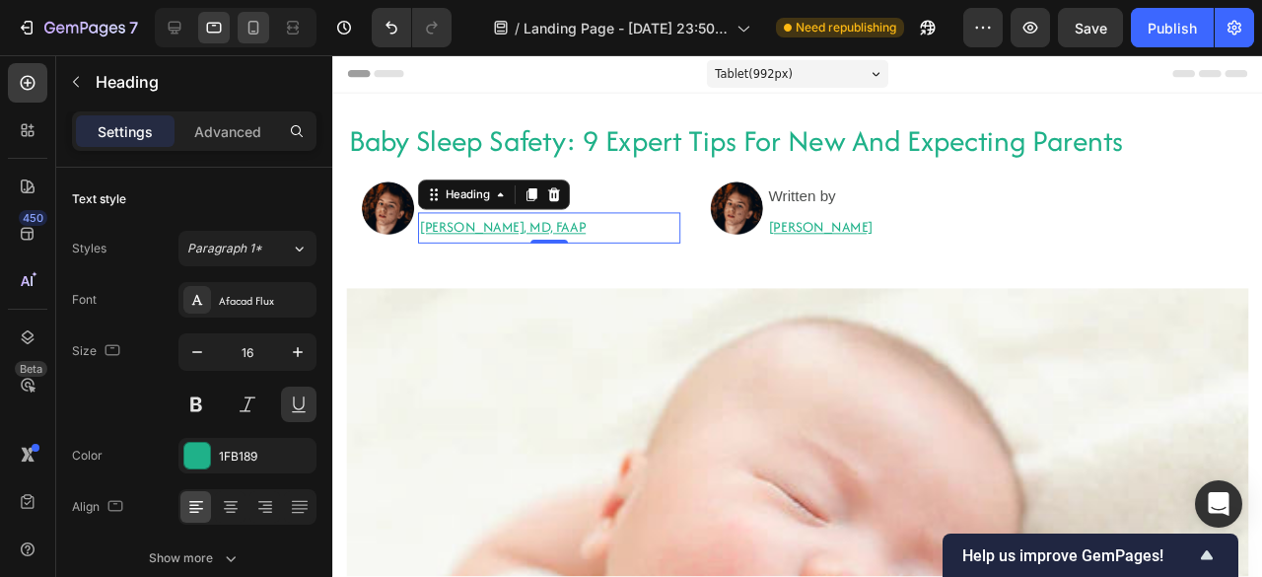
click at [256, 20] on icon at bounding box center [253, 28] width 20 height 20
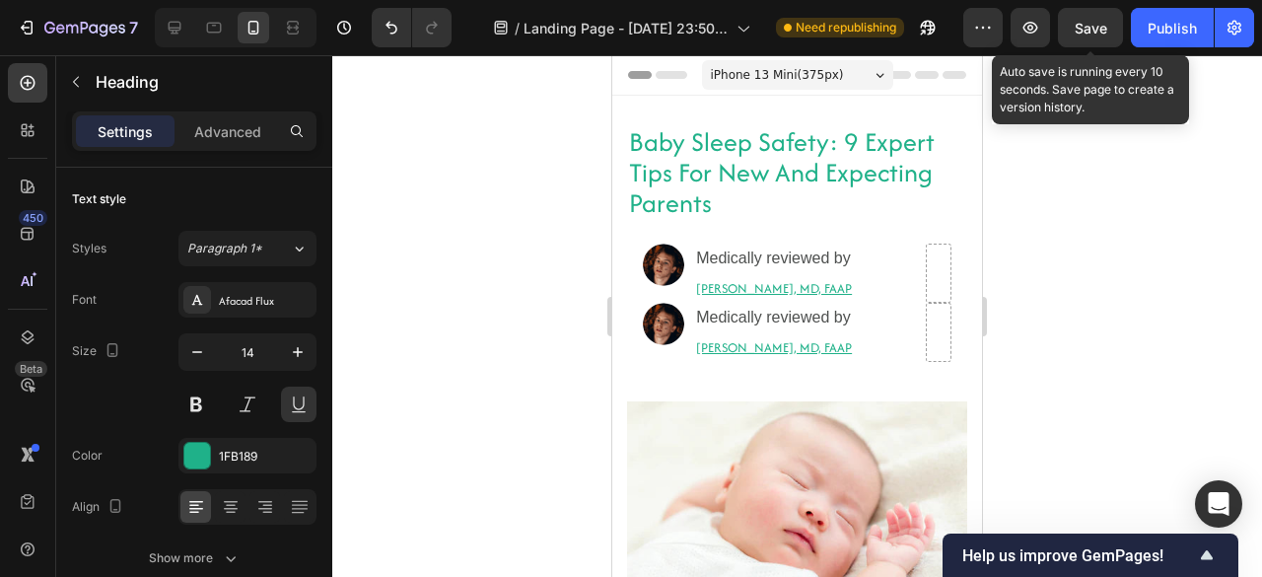
click at [1094, 27] on span "Save" at bounding box center [1090, 28] width 33 height 17
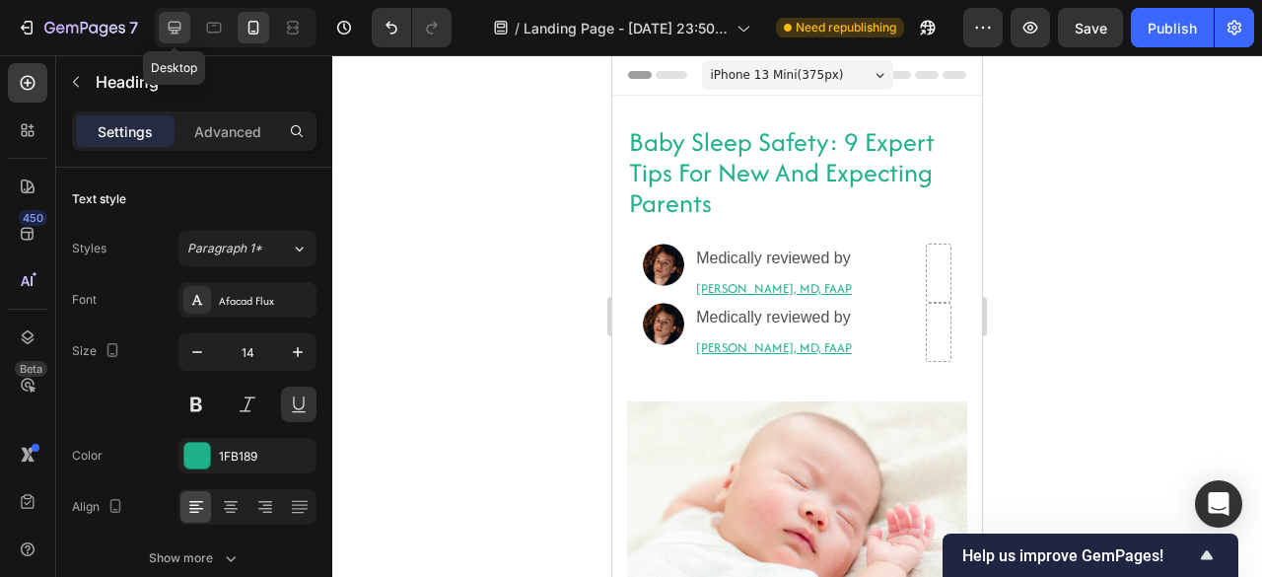
click at [180, 16] on div at bounding box center [175, 28] width 32 height 32
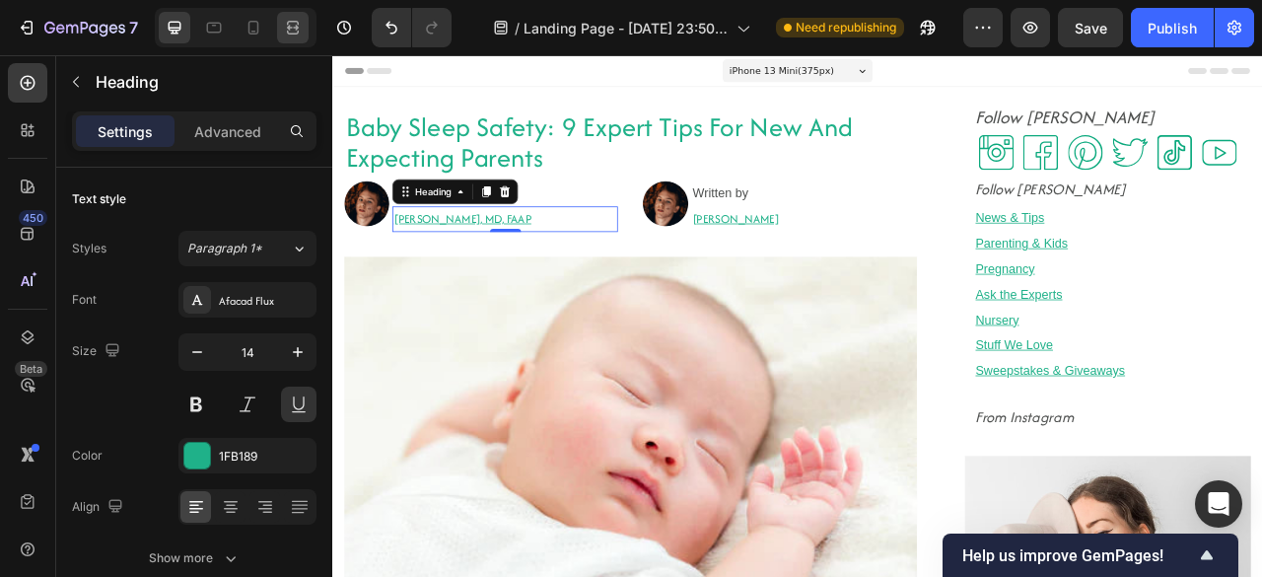
type input "16"
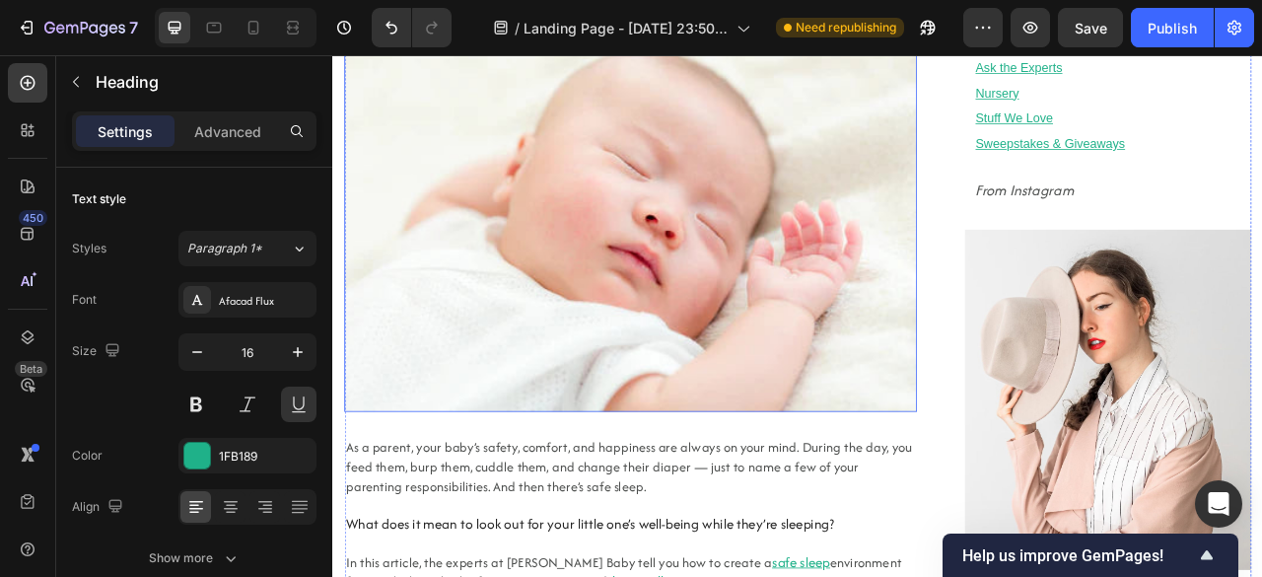
scroll to position [289, 0]
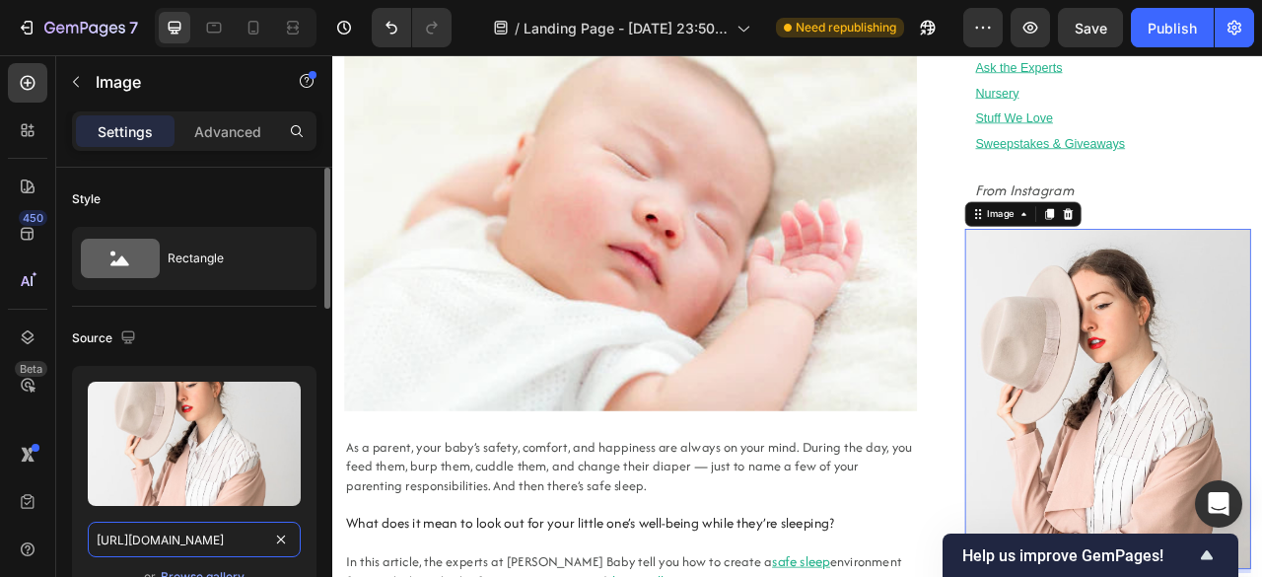
click at [142, 535] on input "https://ucarecdn.com/6ed0602d-7964-4018-bdc1-8e5f581fc52d/-/format/auto/" at bounding box center [194, 538] width 213 height 35
paste input "cdn-yotpo-images-production.yotpo.com/instagram/43/17944049065356043/standard_r…"
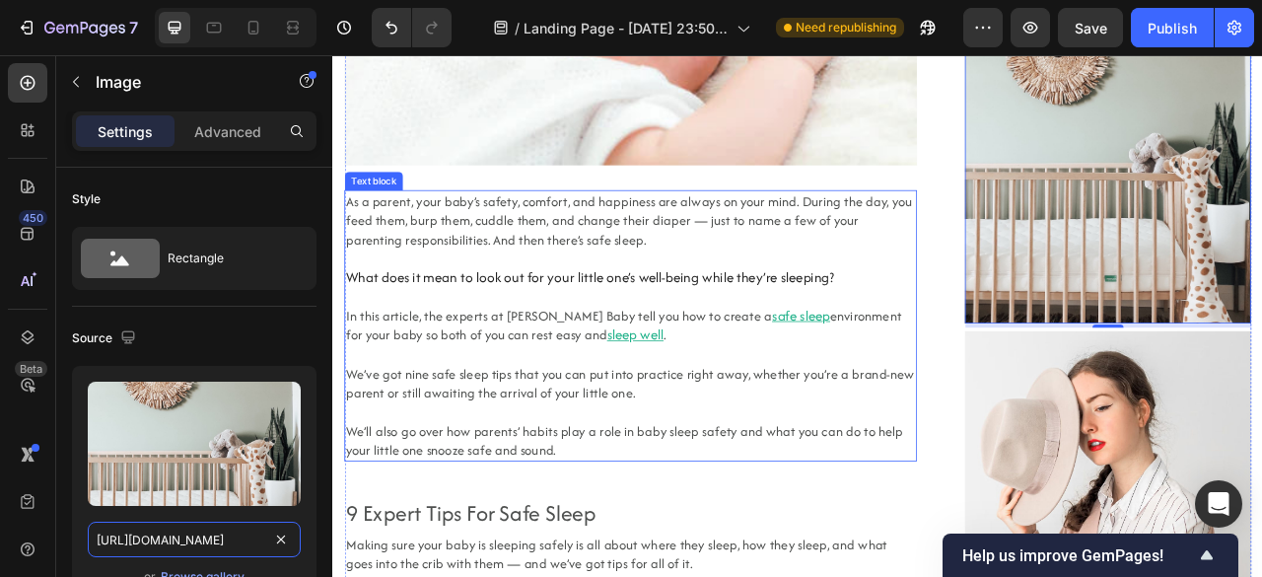
scroll to position [625, 0]
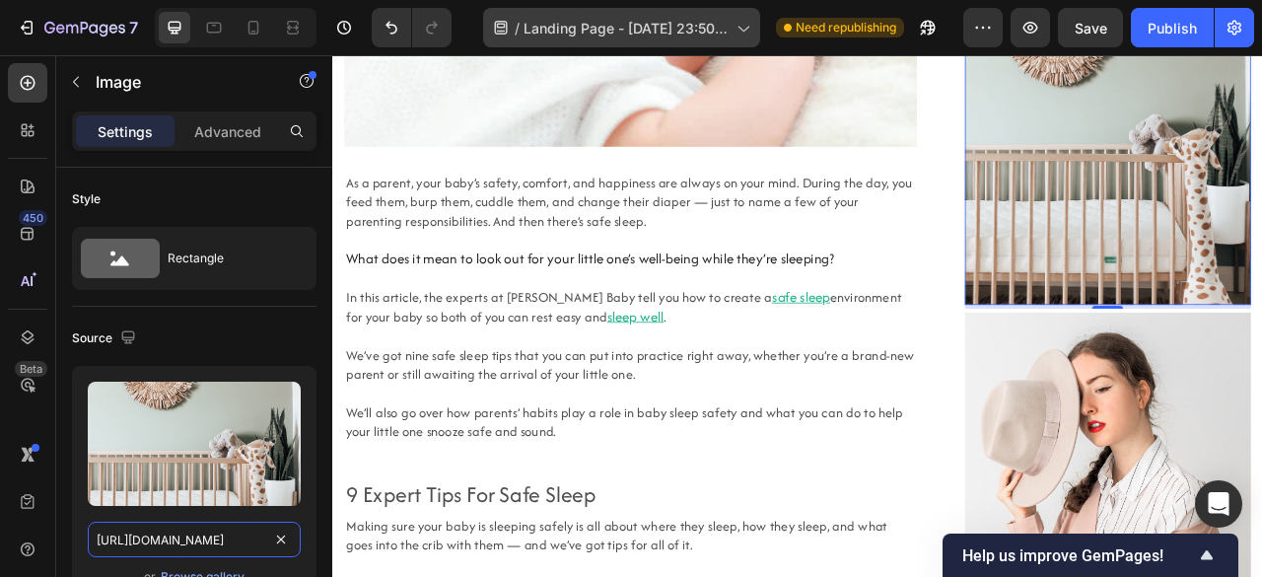
type input "https://cdn-yotpo-images-production.yotpo.com/instagram/43/17944049065356043/st…"
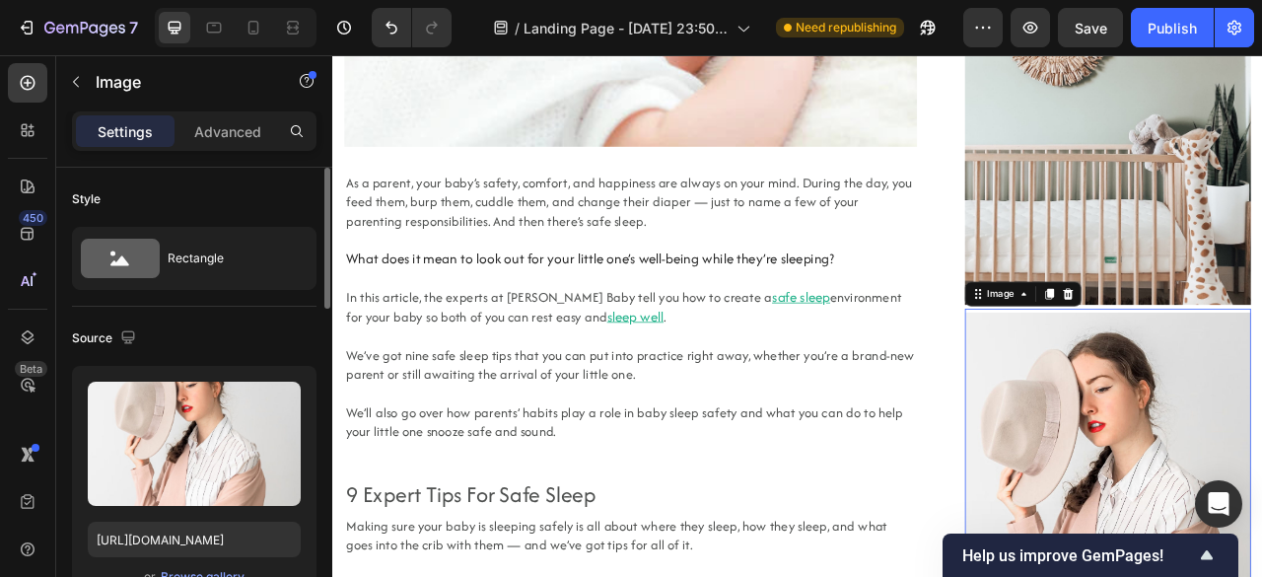
click at [168, 518] on div "Upload Image https://ucarecdn.com/6ed0602d-7964-4018-bdc1-8e5f581fc52d/-/format…" at bounding box center [194, 485] width 244 height 239
click at [162, 527] on input "https://ucarecdn.com/6ed0602d-7964-4018-bdc1-8e5f581fc52d/-/format/auto/" at bounding box center [194, 538] width 213 height 35
paste input "//cdn-yotpo-images-production.yotpo.com/instagram/22/17894566879725422/standard…"
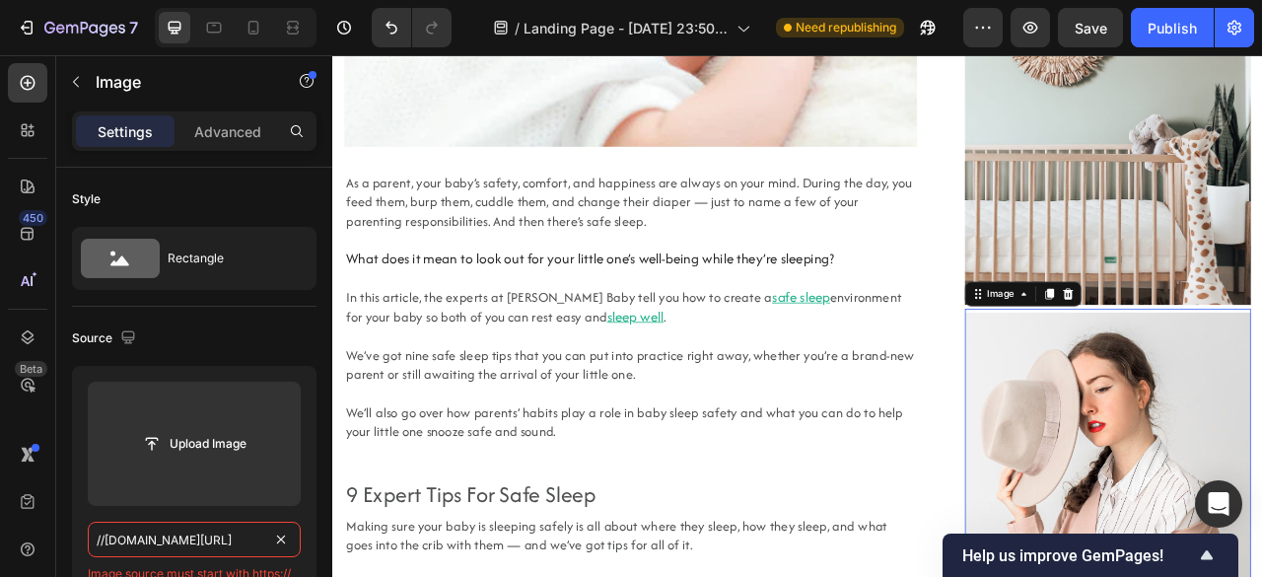
drag, startPoint x: 114, startPoint y: 536, endPoint x: 5, endPoint y: 526, distance: 109.8
click at [5, 526] on div "450 Beta Sections(18) Elements(83) Section Element Hero Section Product Detail …" at bounding box center [166, 315] width 332 height 521
click at [104, 537] on input "//cdn-yotpo-images-production.yotpo.com/instagram/22/17894566879725422/standard…" at bounding box center [194, 538] width 213 height 35
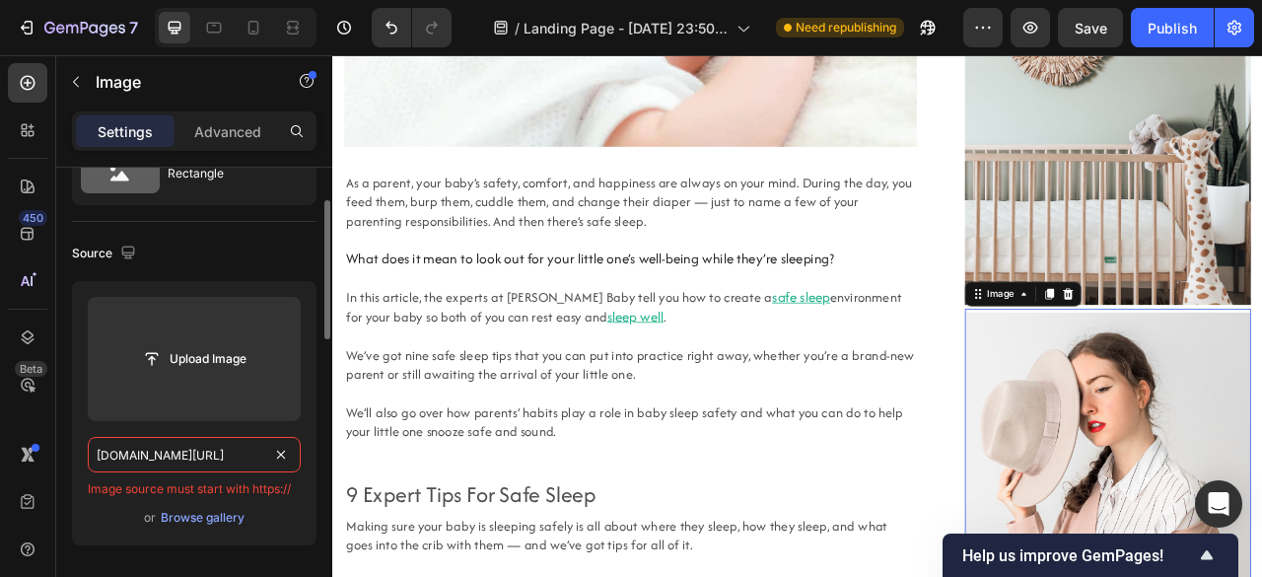
scroll to position [91, 0]
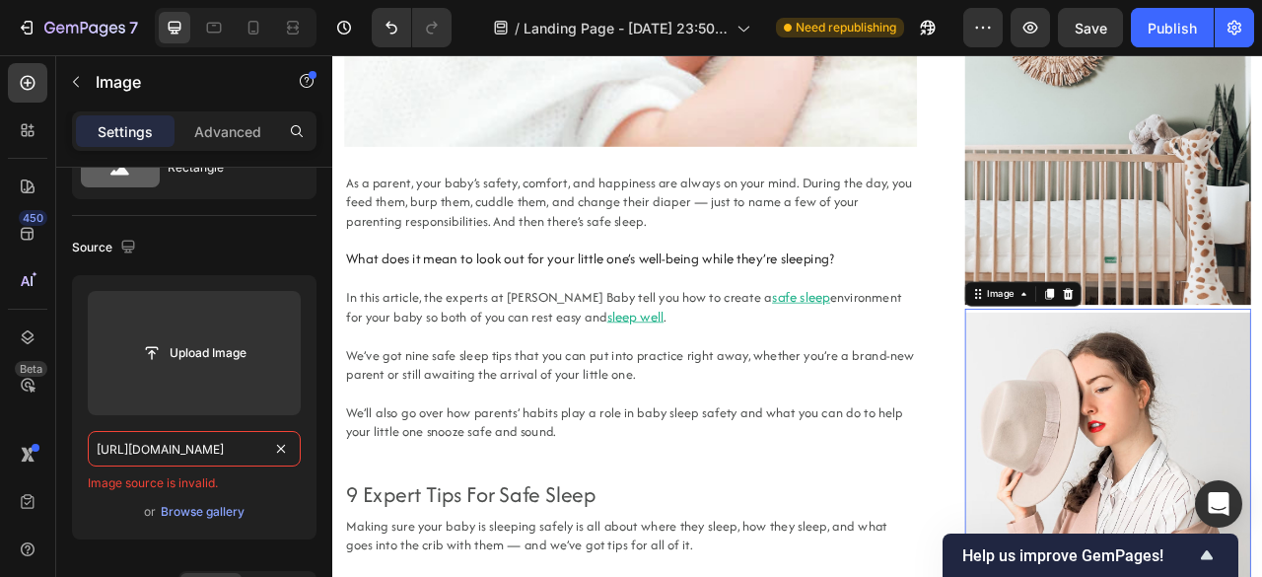
type input "https://cdn-yotpo-images-production.yotpo.com/instagram/22/17894566879725422/st…"
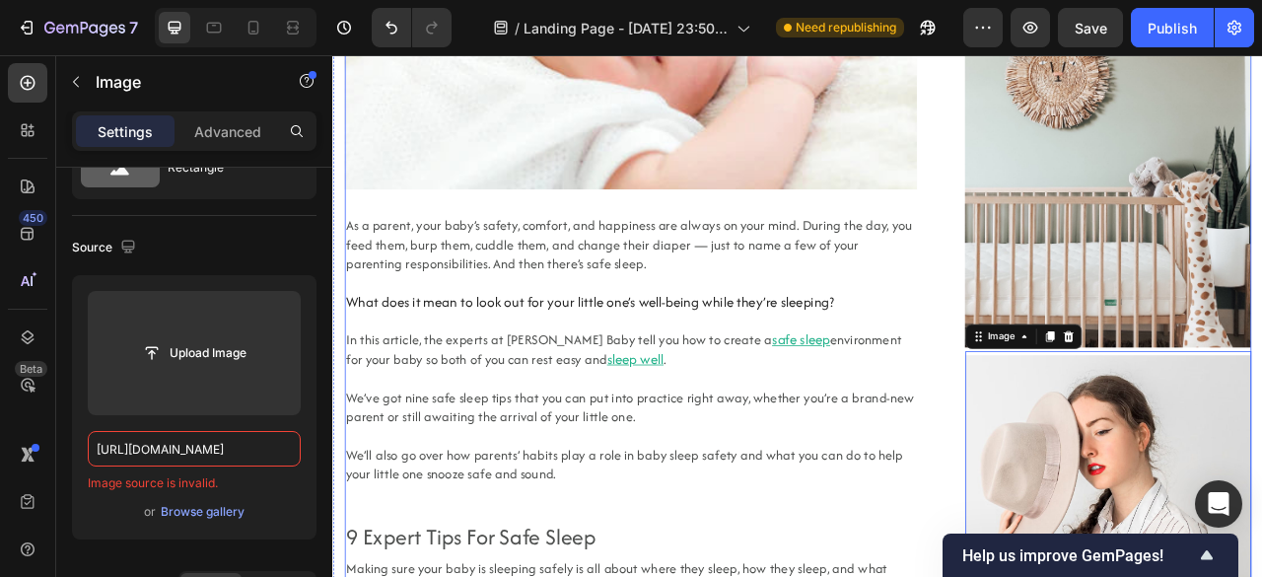
scroll to position [661, 0]
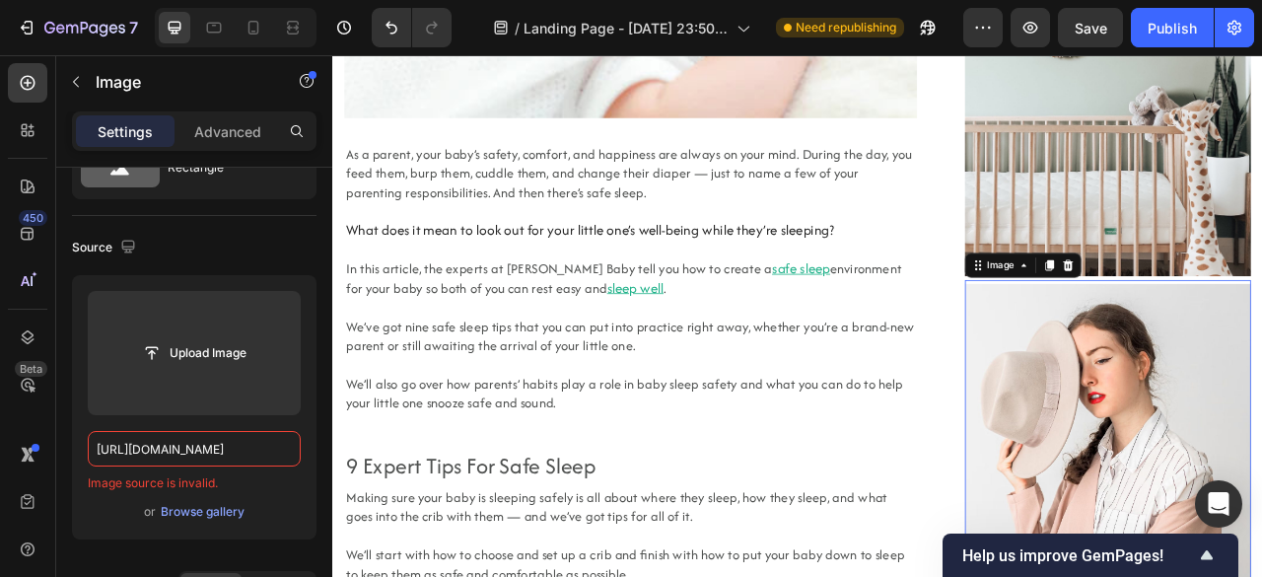
click at [114, 431] on input "https://cdn-yotpo-images-production.yotpo.com/instagram/22/17894566879725422/st…" at bounding box center [194, 448] width 213 height 35
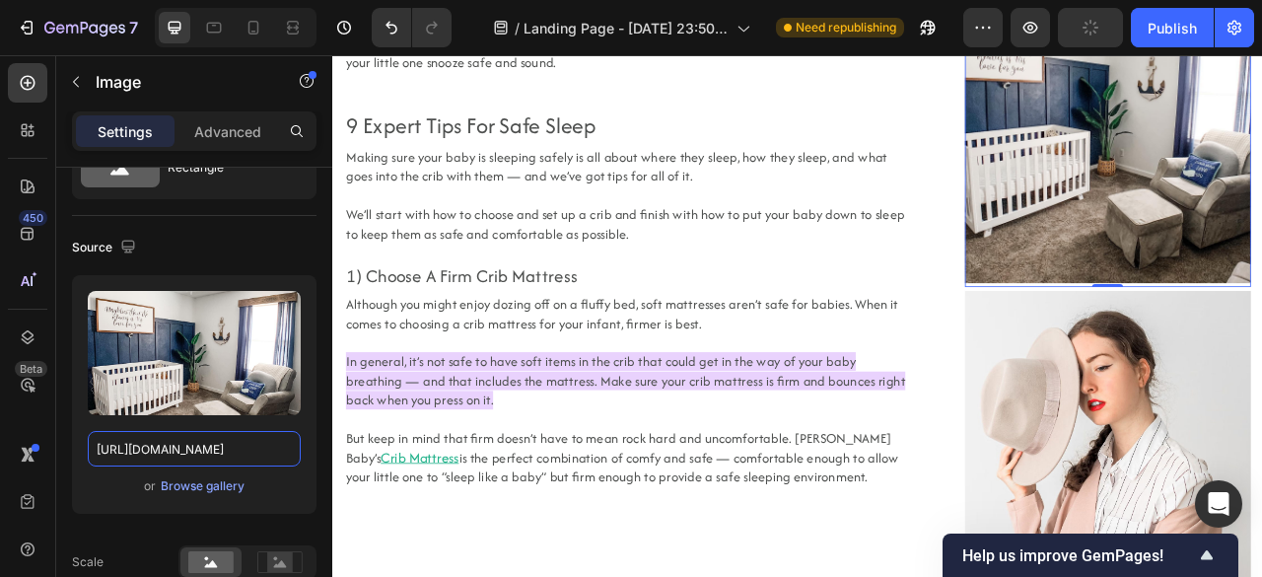
scroll to position [1114, 0]
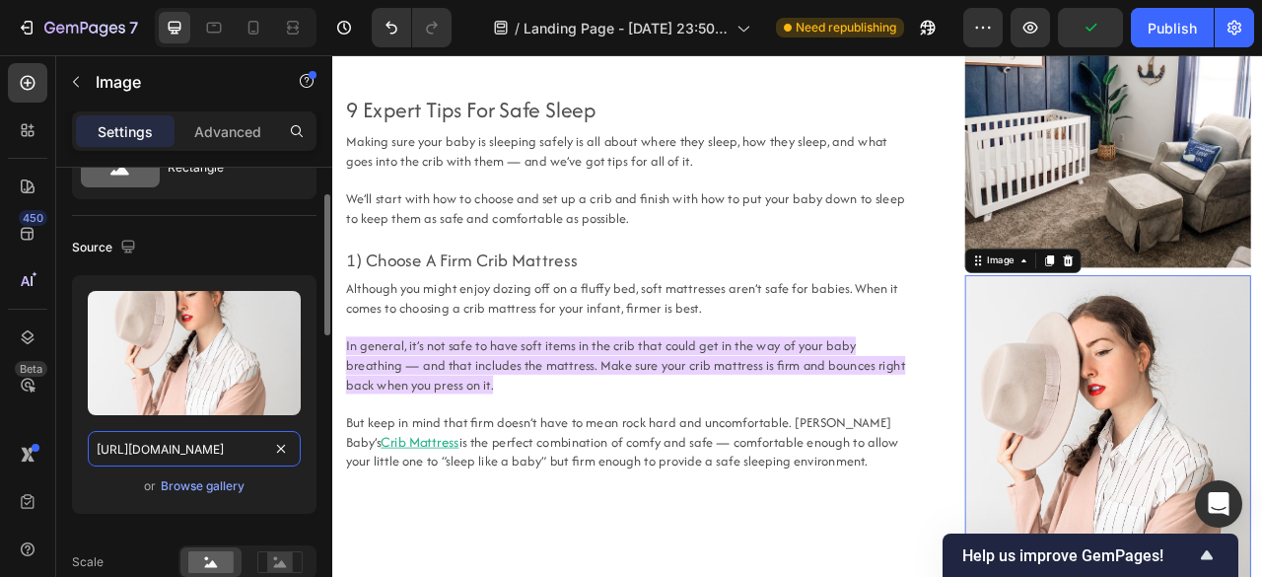
click at [215, 437] on input "https://ucarecdn.com/6ed0602d-7964-4018-bdc1-8e5f581fc52d/-/format/auto/" at bounding box center [194, 448] width 213 height 35
paste input "cdn-yotpo-images-production.yotpo.com/instagram/12/17866781993099412/standard_r…"
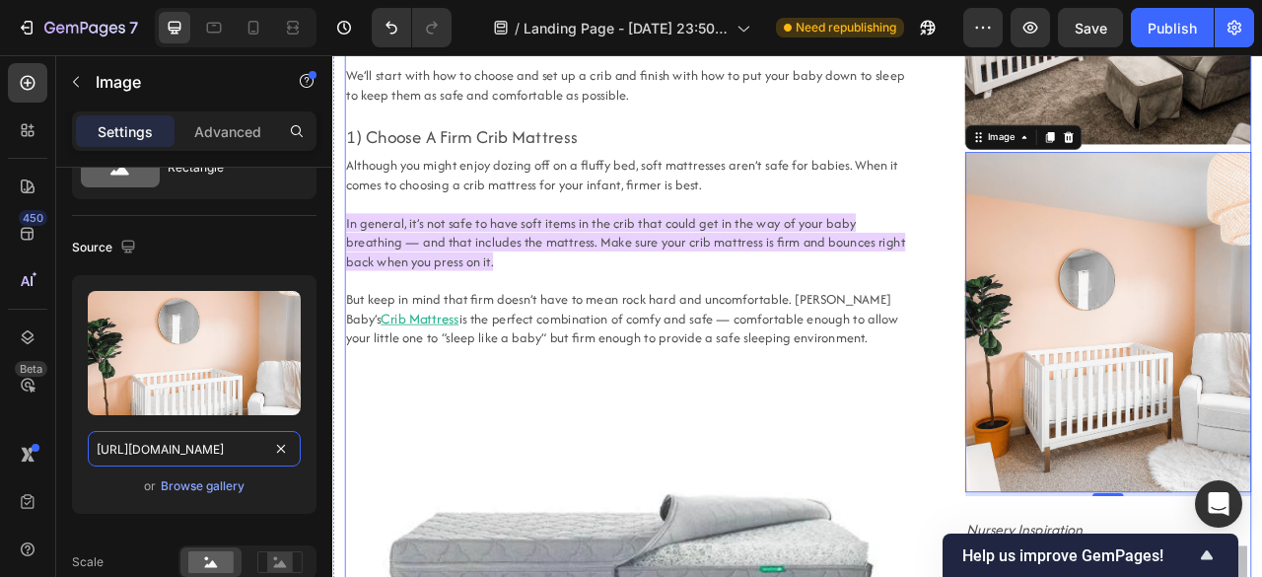
scroll to position [1291, 0]
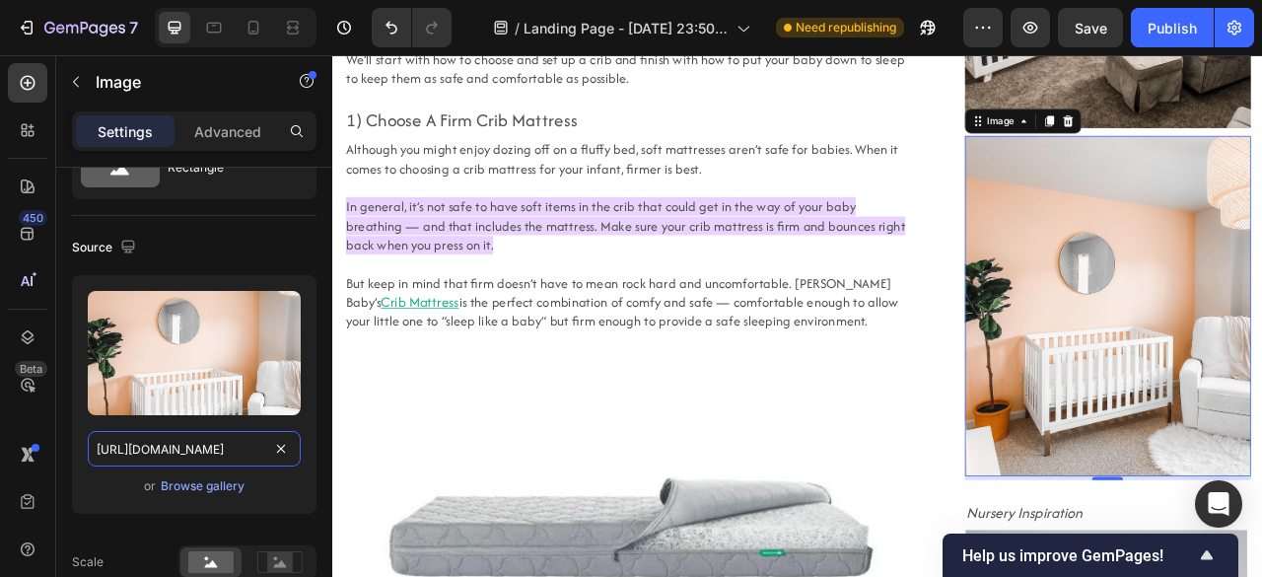
type input "https://cdn-yotpo-images-production.yotpo.com/instagram/12/17866781993099412/st…"
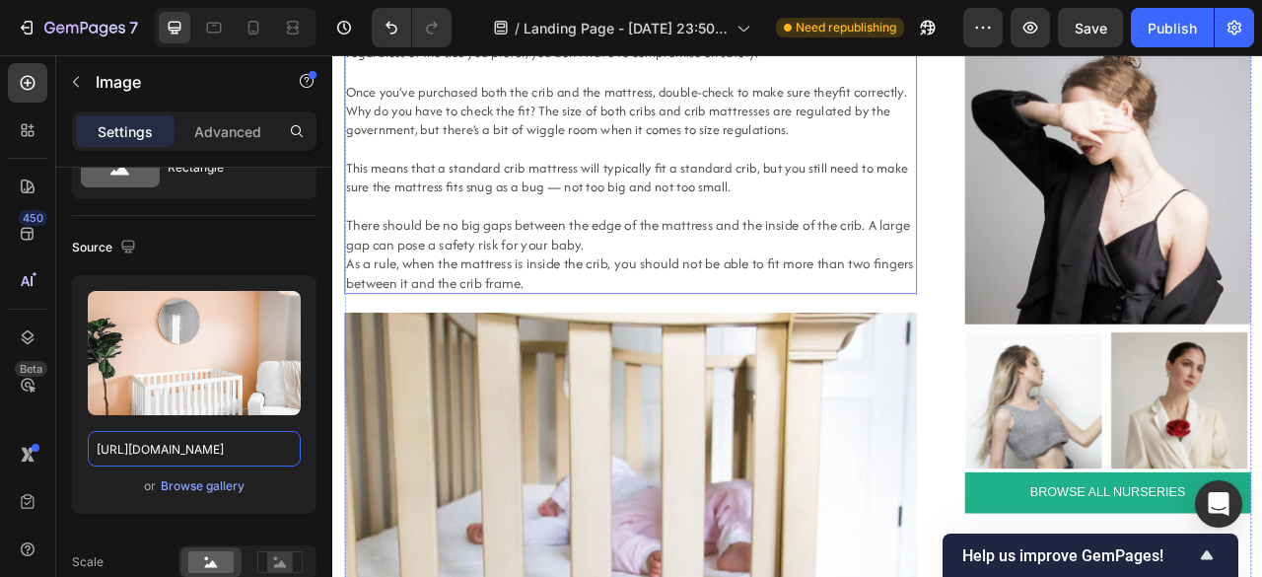
scroll to position [2491, 0]
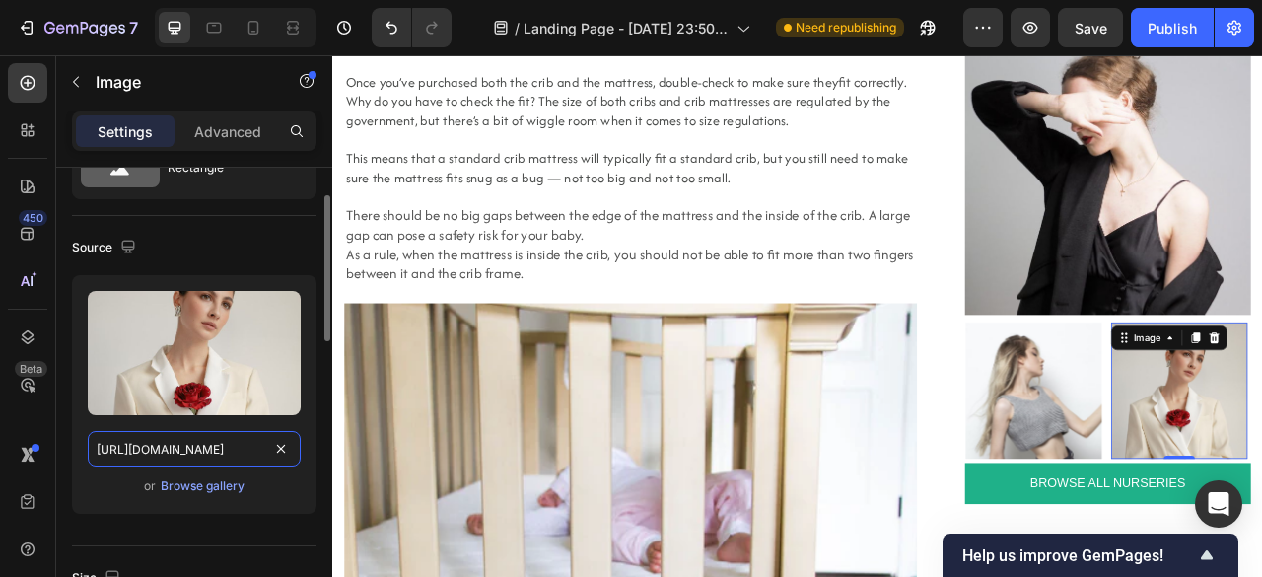
click at [180, 452] on input "https://ucarecdn.com/1b61aaf2-f7fa-45d9-8bdc-74cb5eddab96/-/format/auto/" at bounding box center [194, 448] width 213 height 35
paste input "cdn-yotpo-images-production.yotpo.com/instagram/97/17846590298453497/standard_r…"
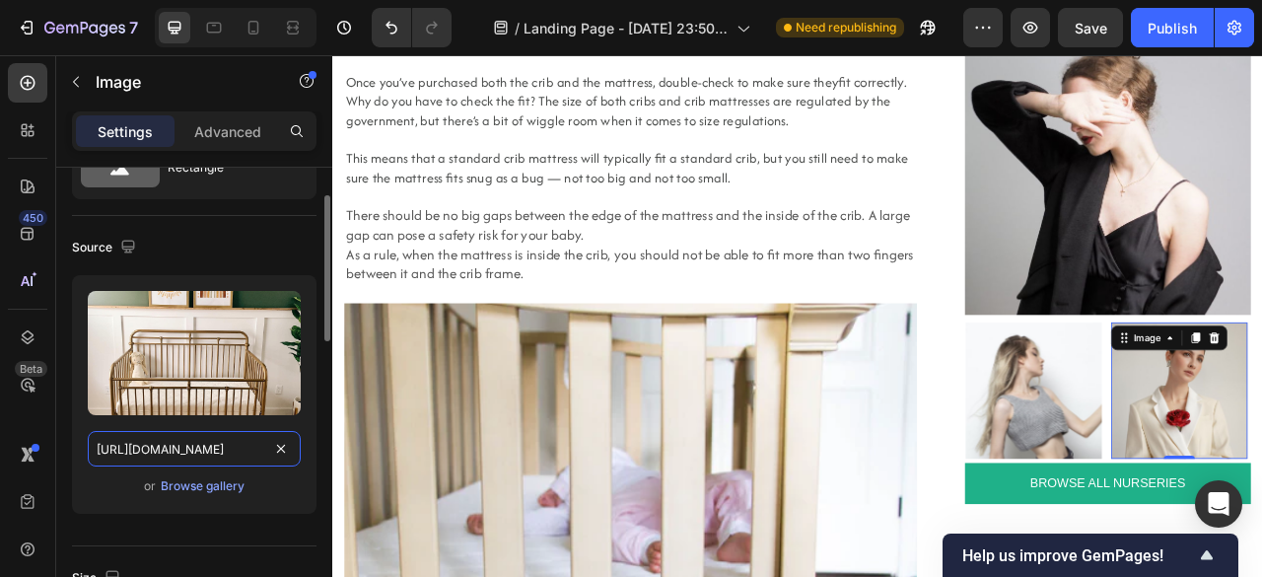
scroll to position [0, 445]
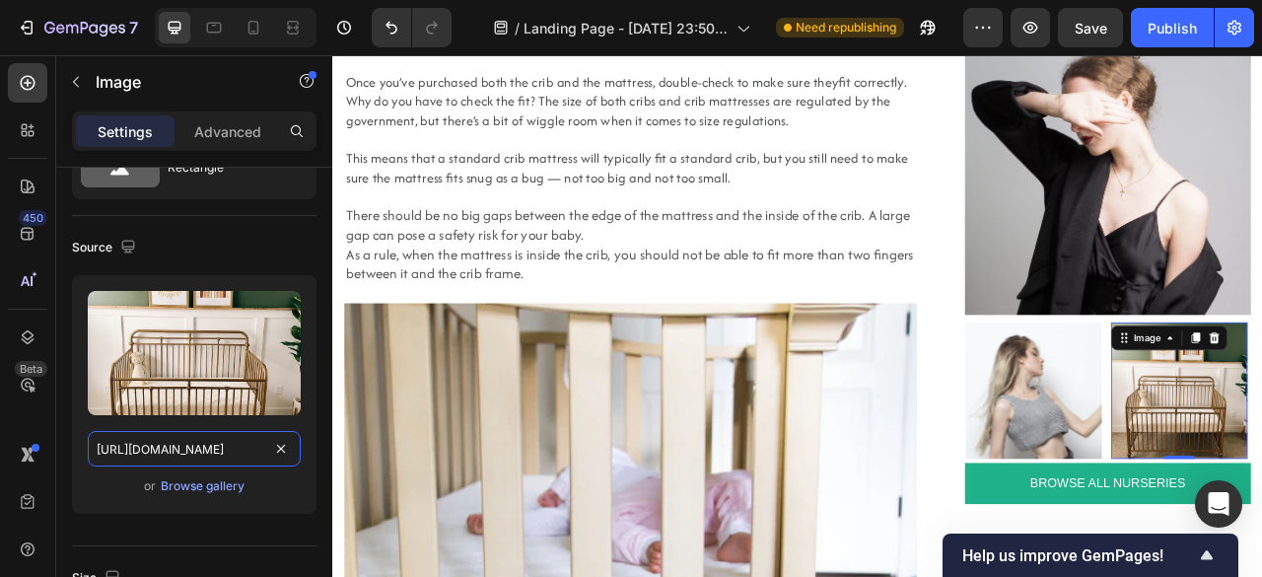
type input "https://cdn-yotpo-images-production.yotpo.com/instagram/97/17846590298453497/st…"
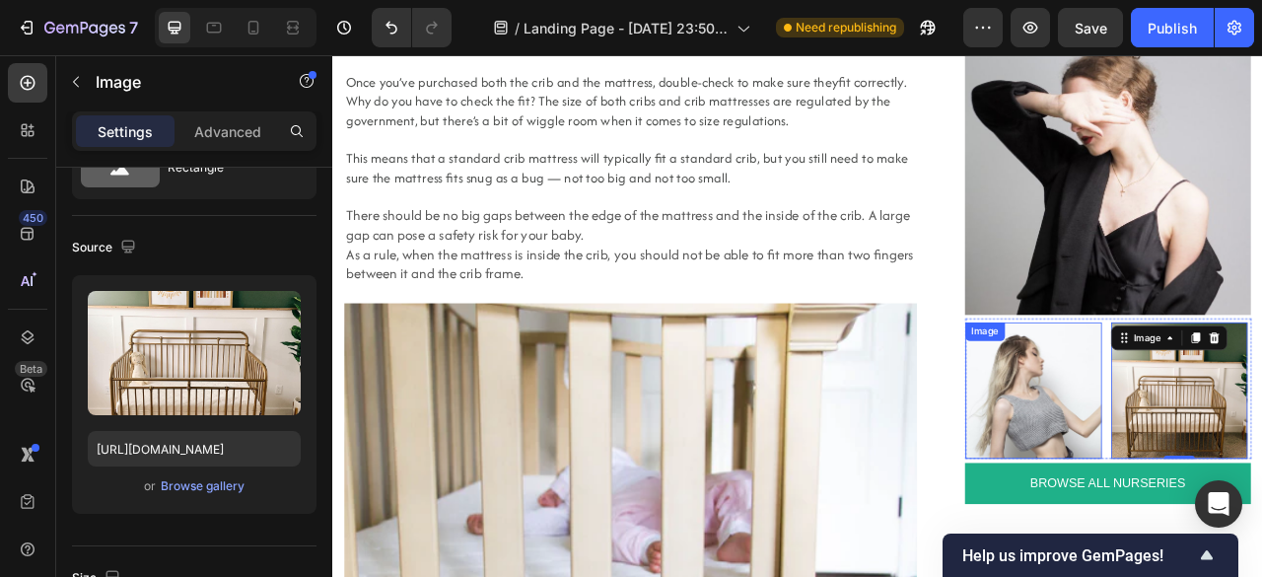
click at [1261, 525] on img at bounding box center [1222, 481] width 173 height 173
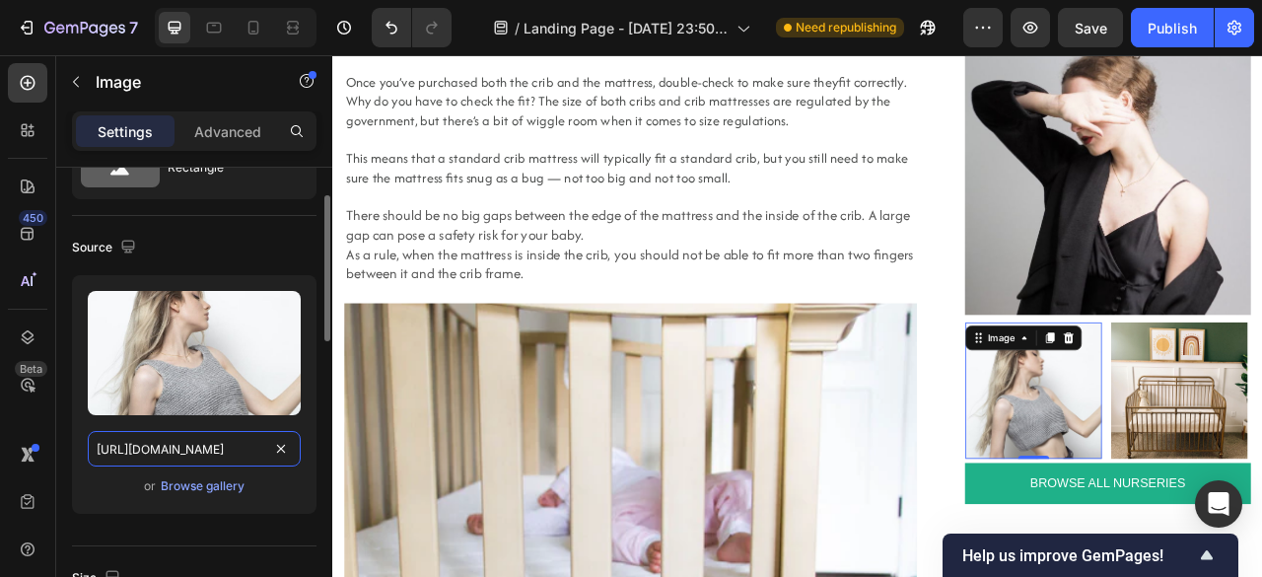
click at [157, 438] on input "https://ucarecdn.com/a519cdde-7644-41fd-8cd6-379e2b77400e/-/format/auto/" at bounding box center [194, 448] width 213 height 35
paste input "cdn-yotpo-images-production.yotpo.com/instagram/65/18114101944133165/standard_r…"
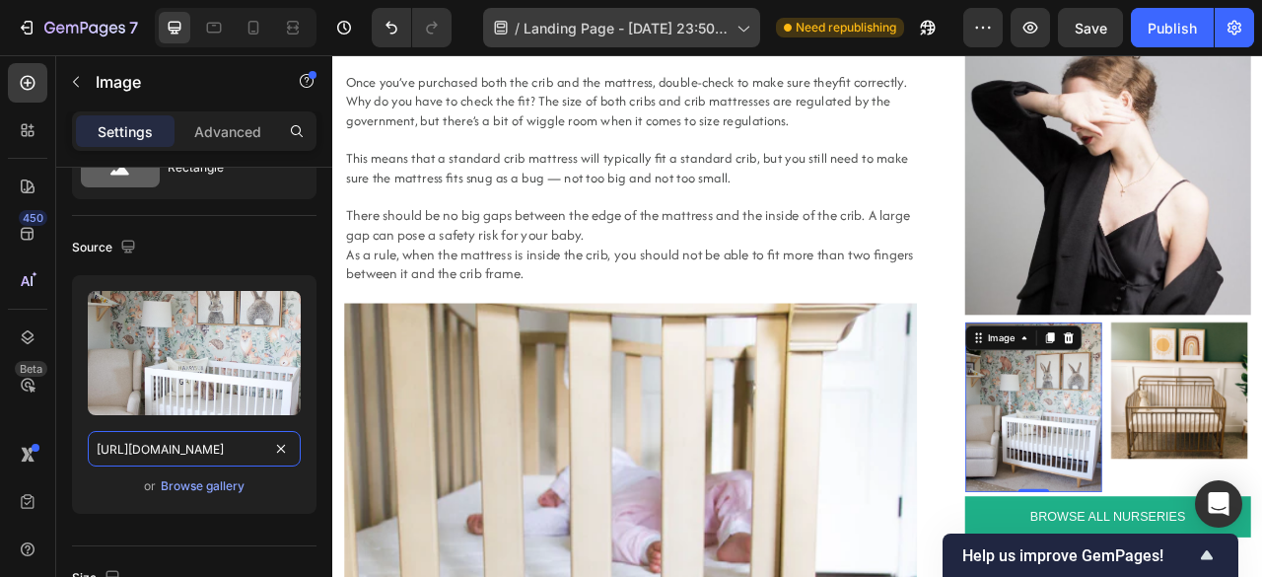
type input "https://cdn-yotpo-images-production.yotpo.com/instagram/65/18114101944133165/st…"
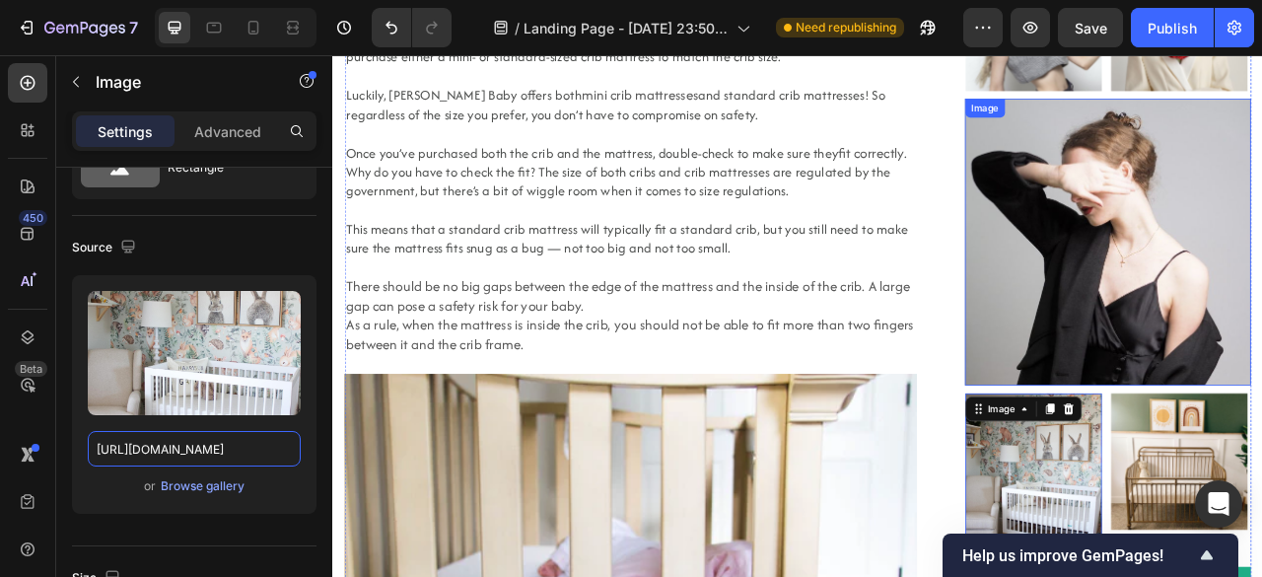
scroll to position [2385, 0]
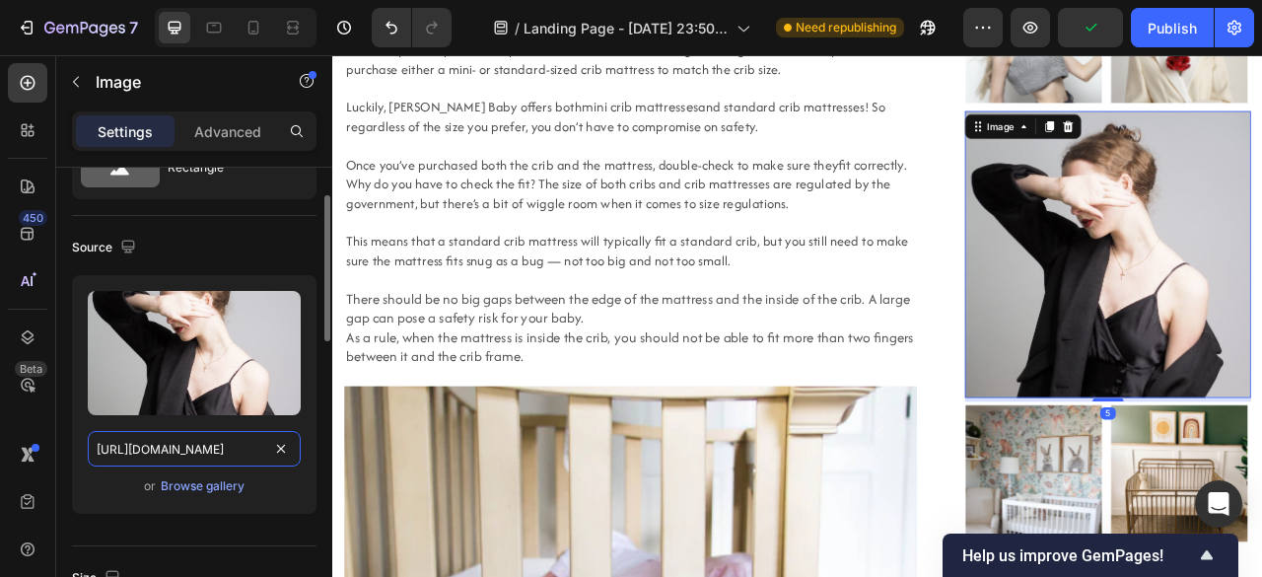
click at [178, 433] on input "https://ucarecdn.com/4d5d4770-4227-4489-bbe9-c97c4a698086/-/format/auto/" at bounding box center [194, 448] width 213 height 35
paste input "cdn-yotpo-images-production.yotpo.com/instagram/19/17860325030138619/standard_r…"
type input "https://cdn-yotpo-images-production.yotpo.com/instagram/19/17860325030138619/st…"
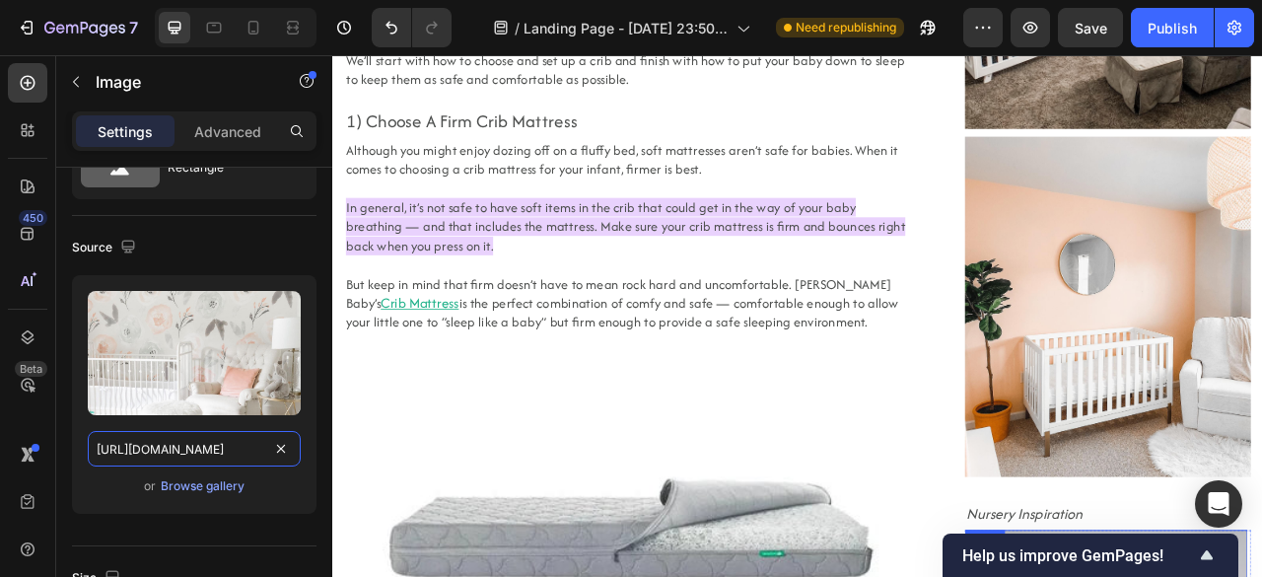
scroll to position [1262, 0]
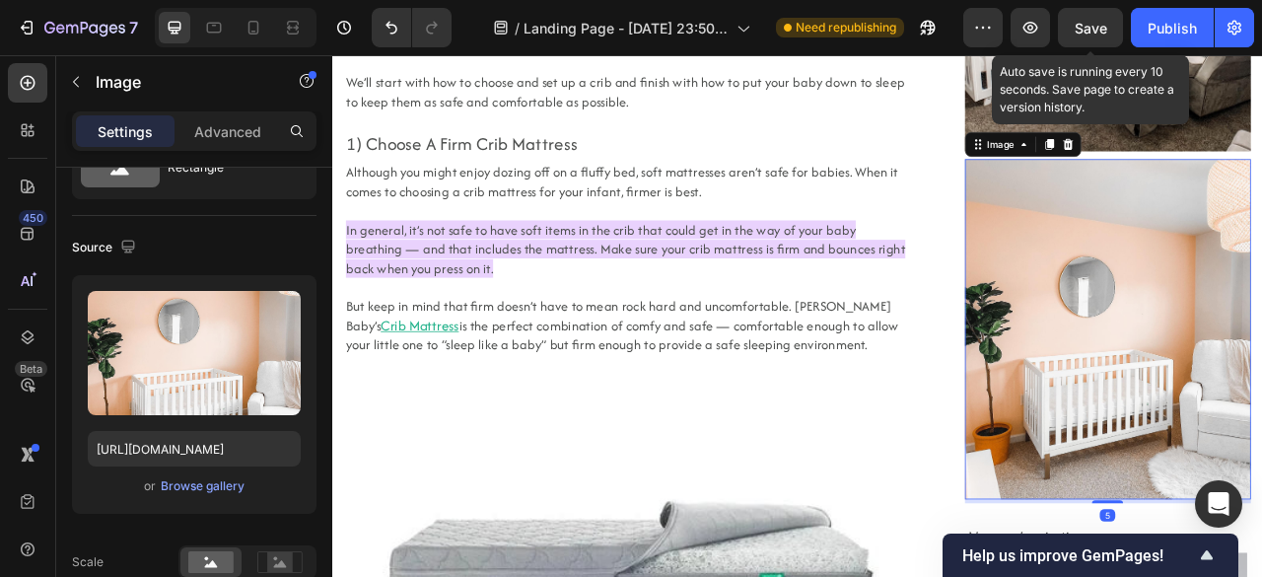
click at [1082, 30] on span "Save" at bounding box center [1090, 28] width 33 height 17
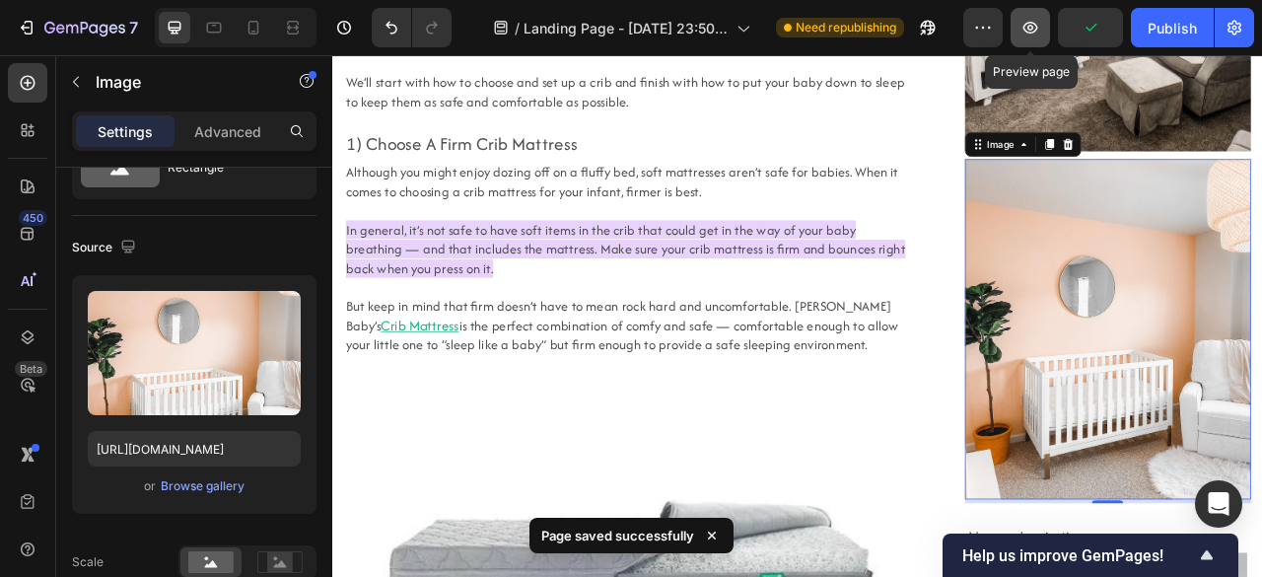
click at [1043, 28] on button "button" at bounding box center [1029, 27] width 39 height 39
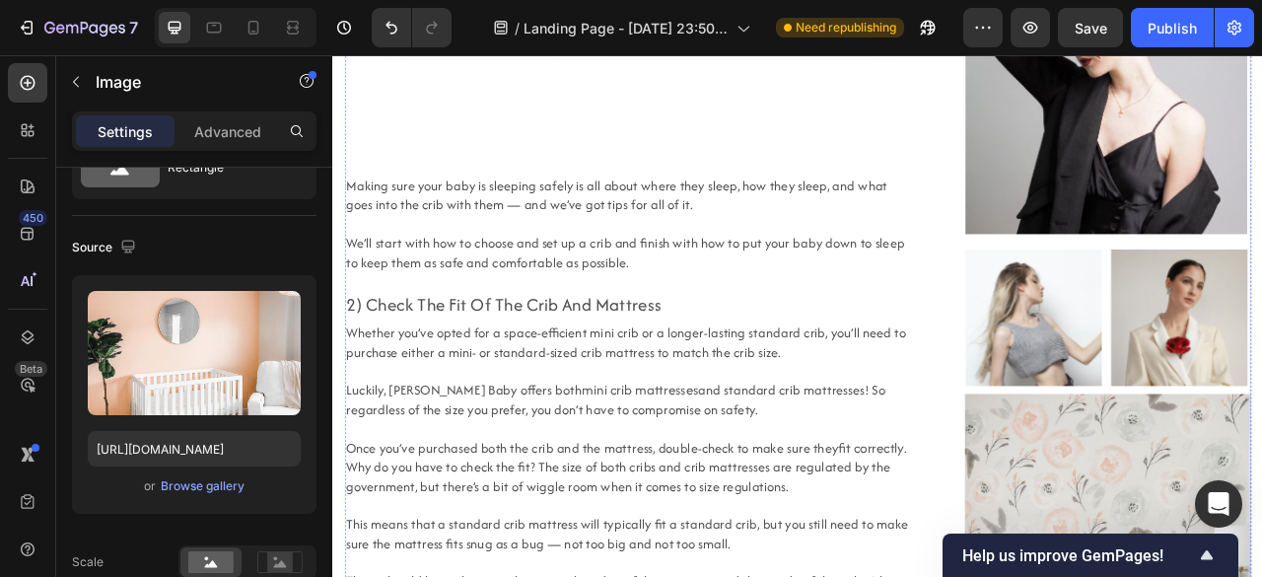
scroll to position [2022, 0]
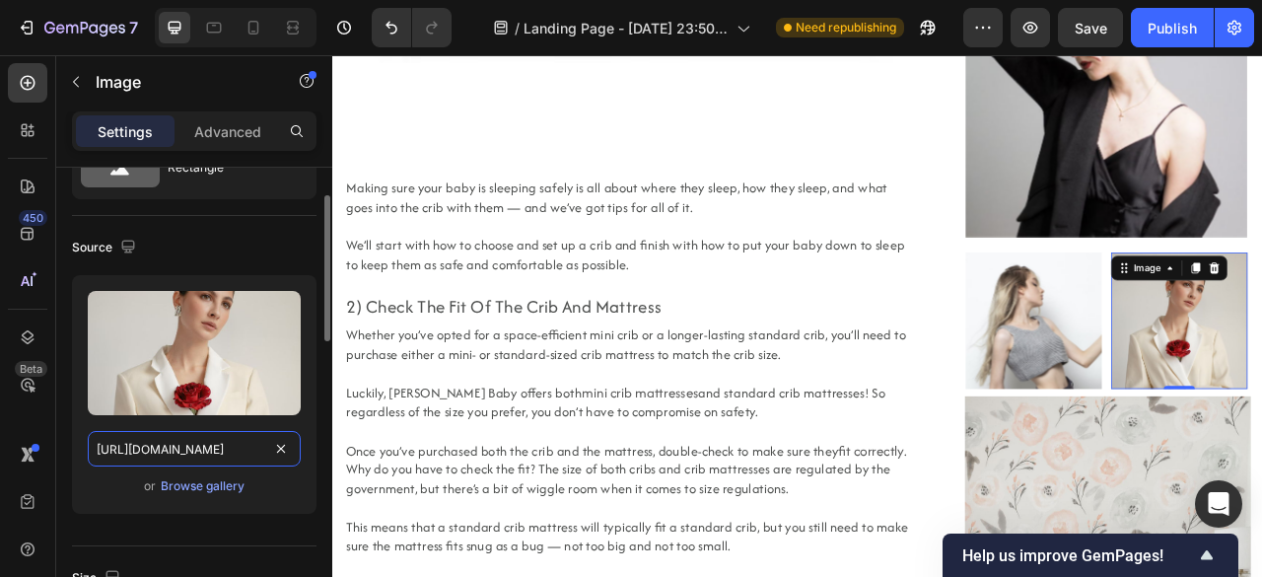
click at [168, 443] on input "https://ucarecdn.com/1b61aaf2-f7fa-45d9-8bdc-74cb5eddab96/-/format/auto/" at bounding box center [194, 448] width 213 height 35
paste input "cdn-yotpo-images-production.yotpo.com/instagram/12/17866781993099412/standard_r…"
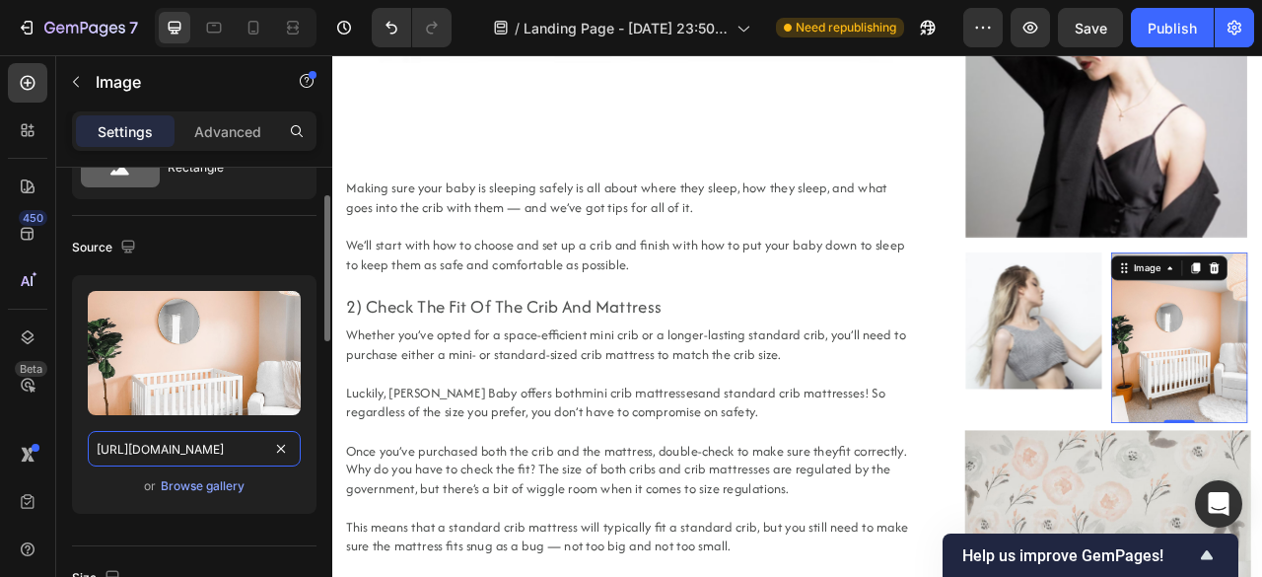
scroll to position [0, 439]
type input "https://cdn-yotpo-images-production.yotpo.com/instagram/12/17866781993099412/st…"
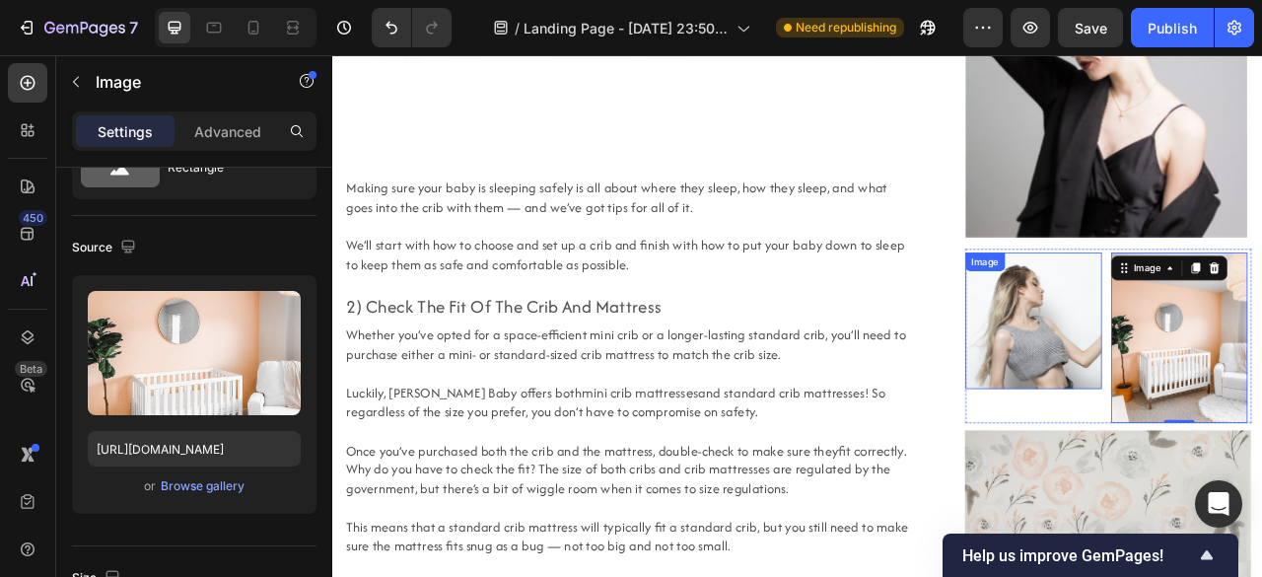
click at [1183, 379] on img at bounding box center [1222, 392] width 173 height 173
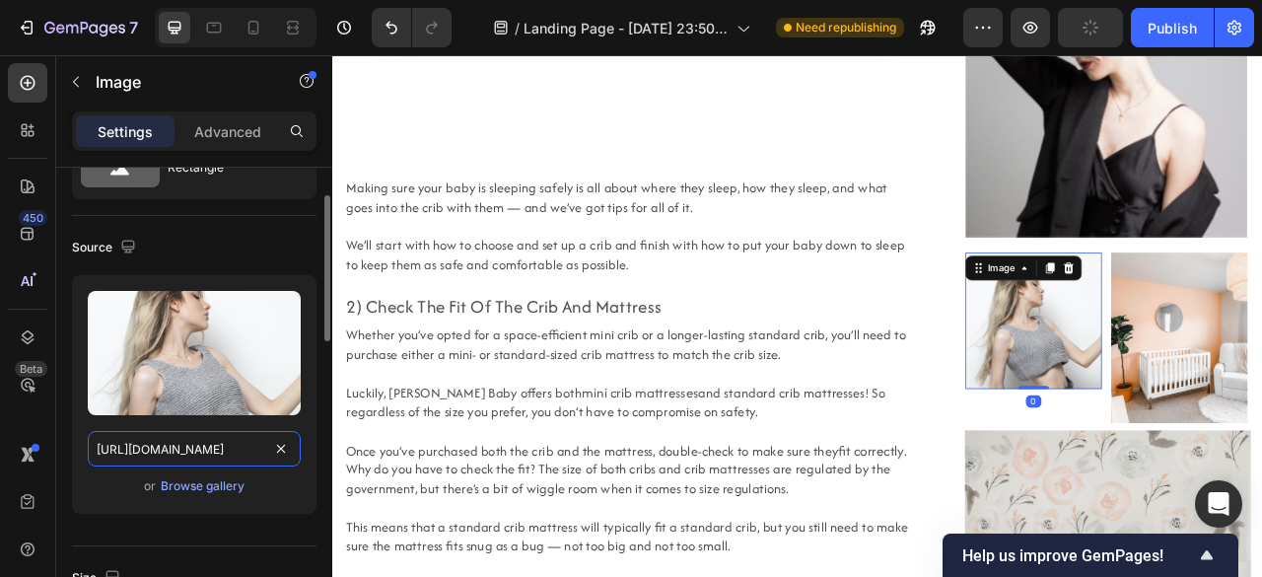
click at [194, 456] on input "https://ucarecdn.com/a519cdde-7644-41fd-8cd6-379e2b77400e/-/format/auto/" at bounding box center [194, 448] width 213 height 35
paste input "cdn-yotpo-images-production.yotpo.com/instagram/22/17894566879725422/standard_r…"
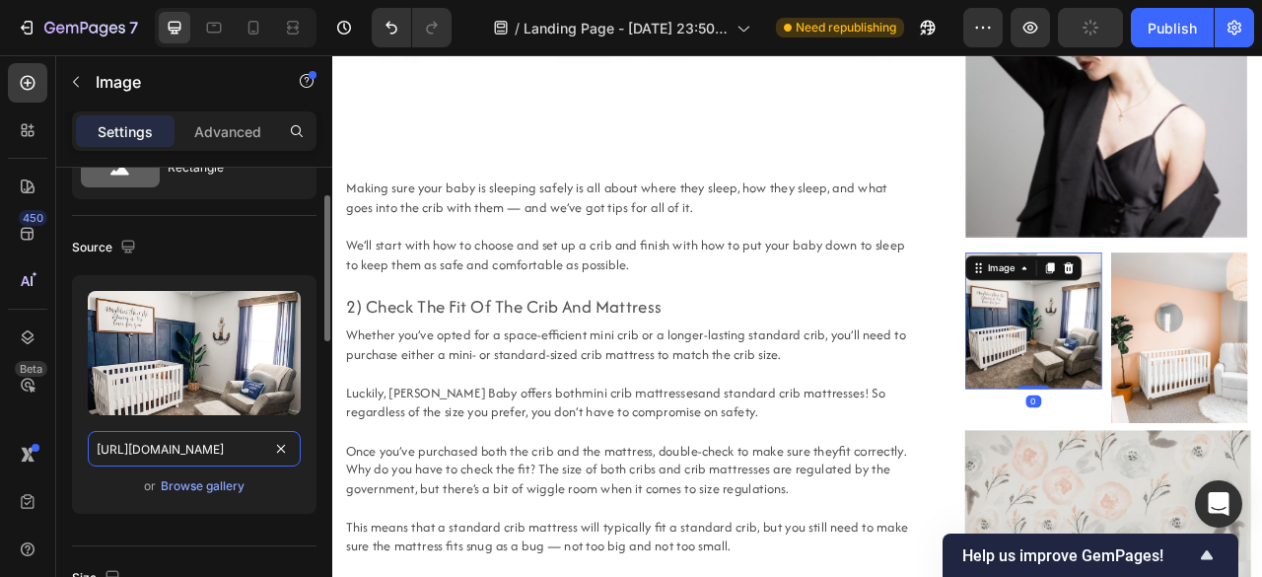
scroll to position [0, 445]
type input "https://cdn-yotpo-images-production.yotpo.com/instagram/22/17894566879725422/st…"
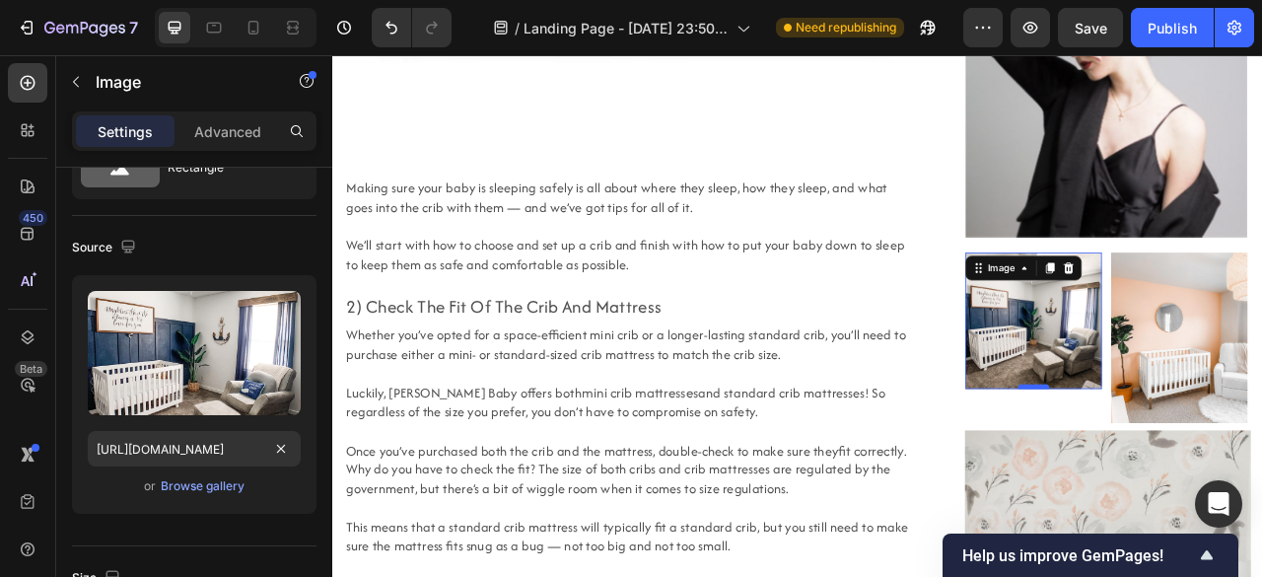
scroll to position [0, 0]
click at [1203, 473] on div at bounding box center [1222, 476] width 39 height 6
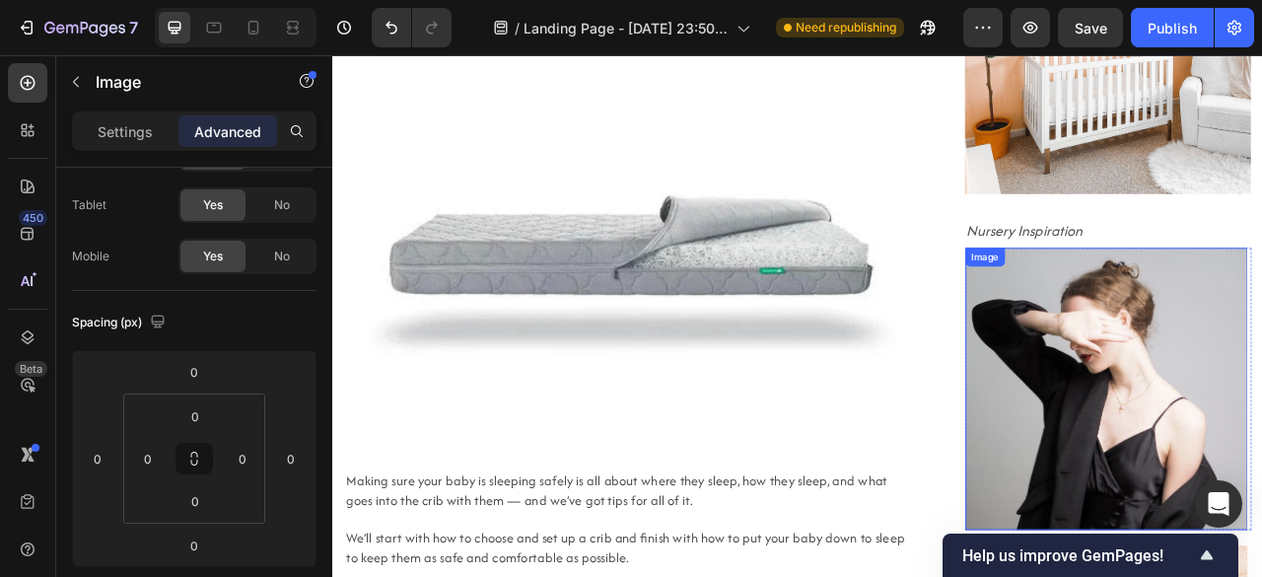
scroll to position [1632, 0]
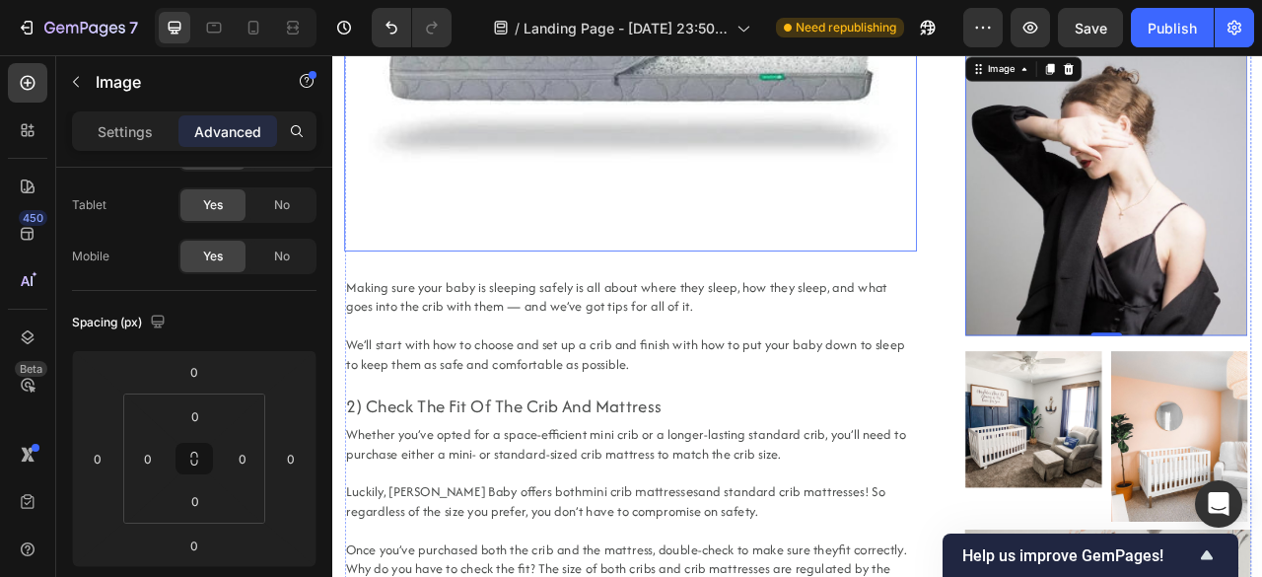
scroll to position [1910, 0]
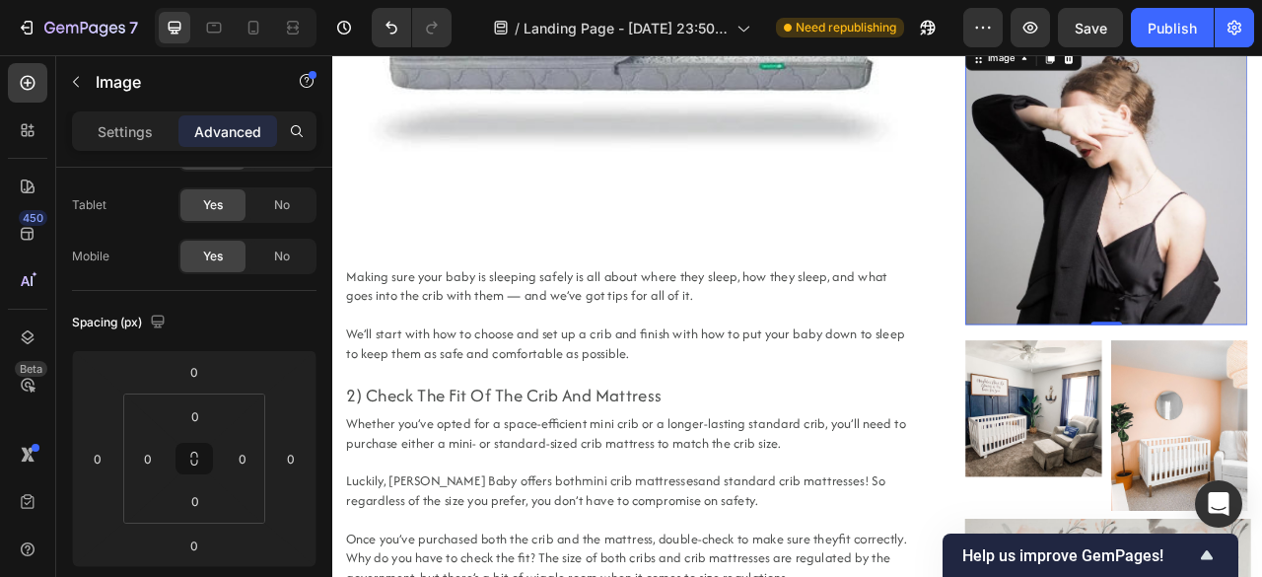
click at [254, 0] on html "7 / Landing Page - Sep 24, 23:50:38 Need republishing Preview Save Publish 450 …" at bounding box center [631, 0] width 1262 height 0
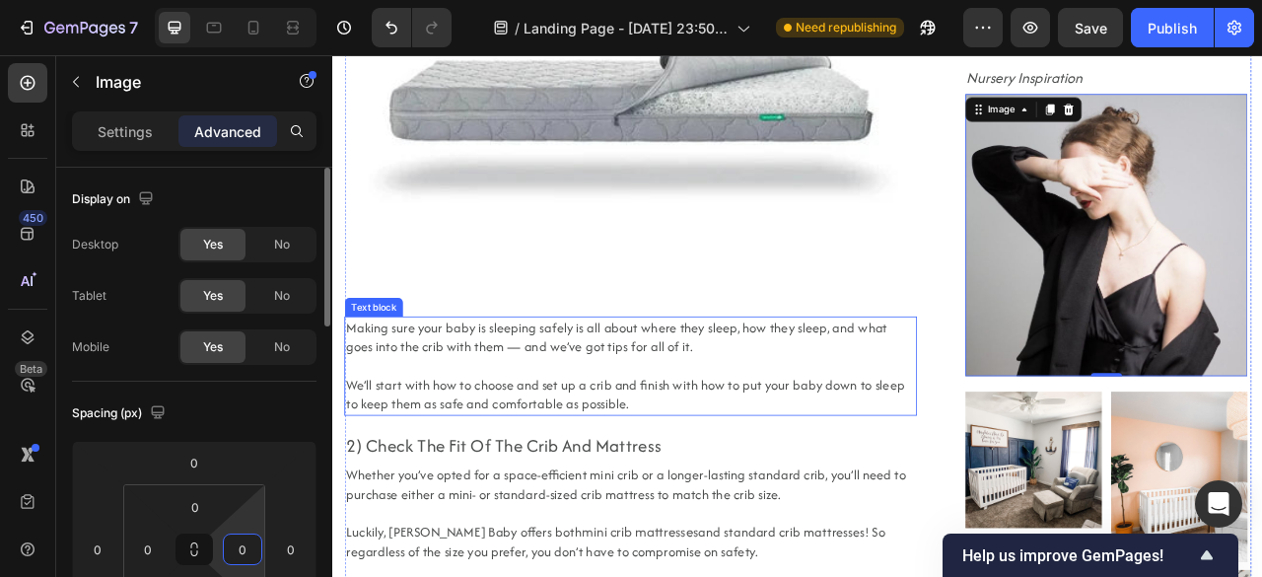
scroll to position [1841, 0]
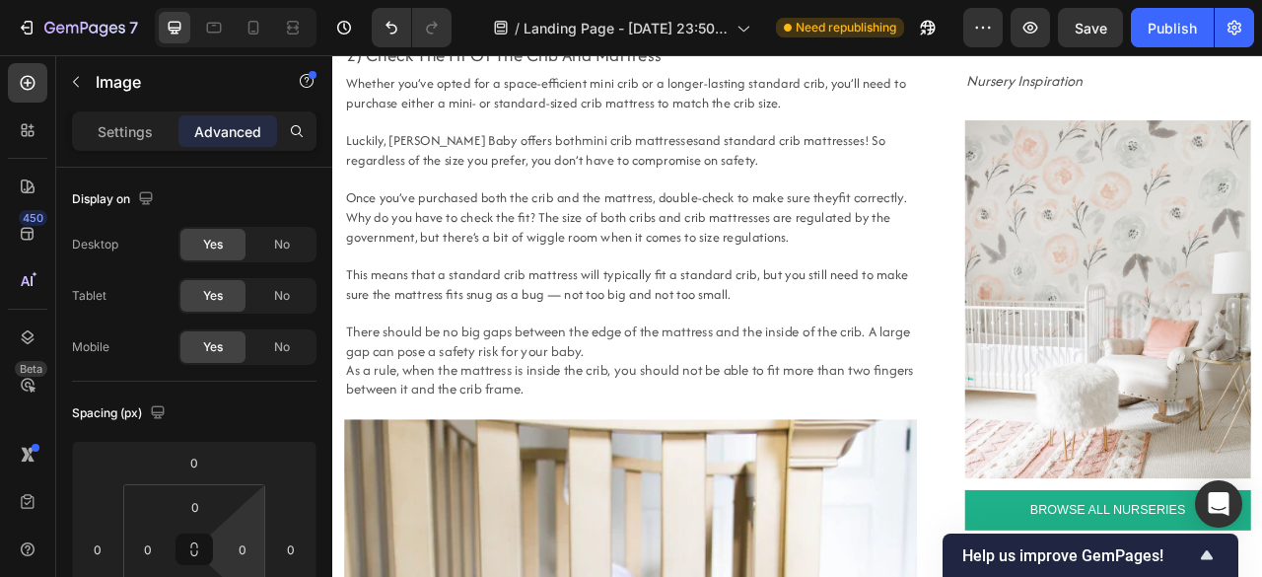
click at [127, 142] on div "Settings" at bounding box center [125, 131] width 99 height 32
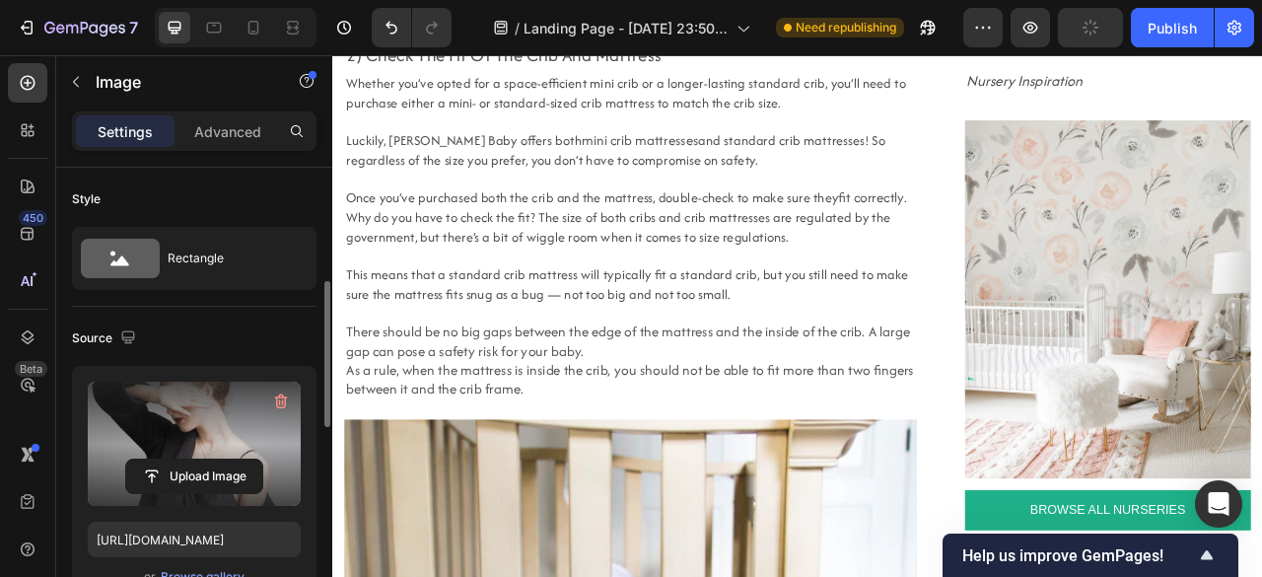
scroll to position [106, 0]
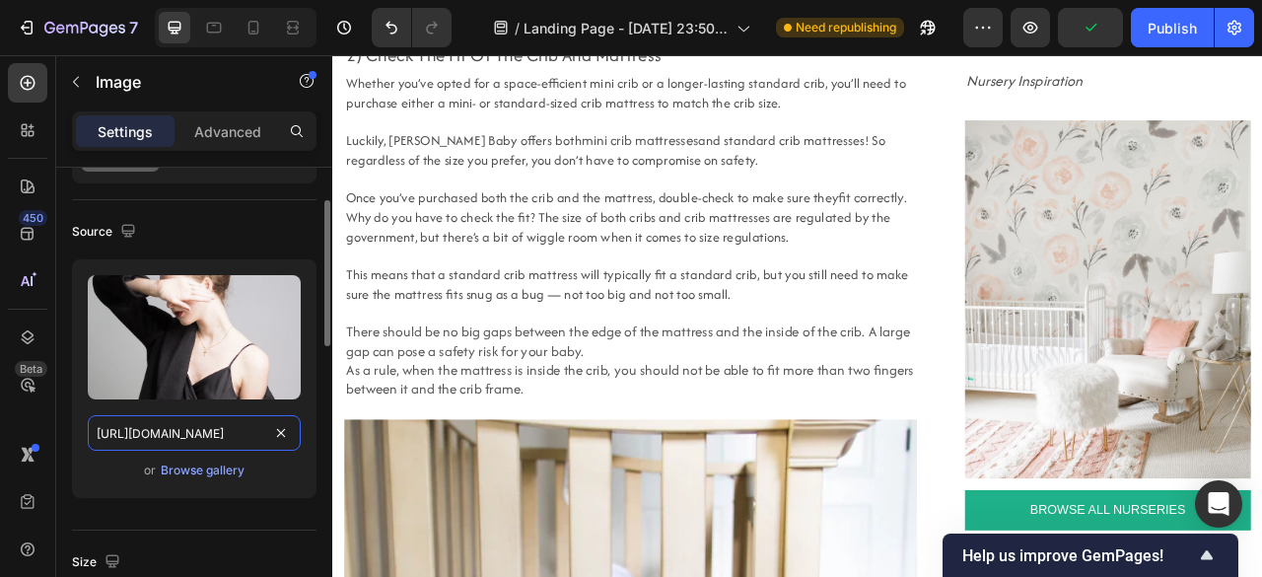
click at [161, 441] on input "[URL][DOMAIN_NAME]" at bounding box center [194, 432] width 213 height 35
paste input "[DOMAIN_NAME][URL]"
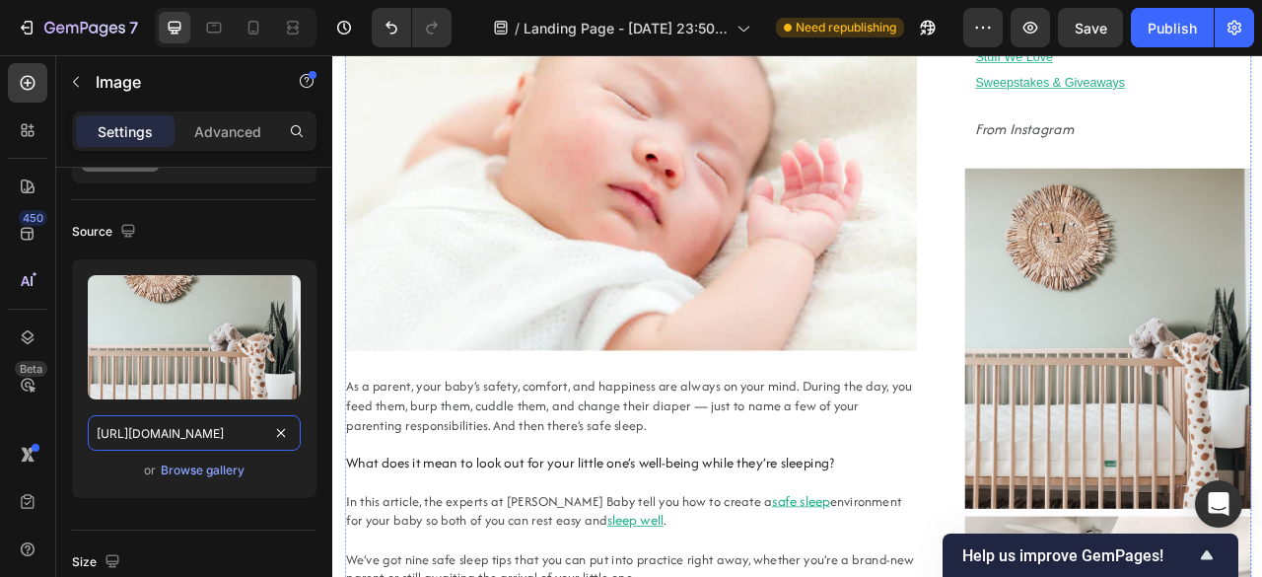
scroll to position [358, 0]
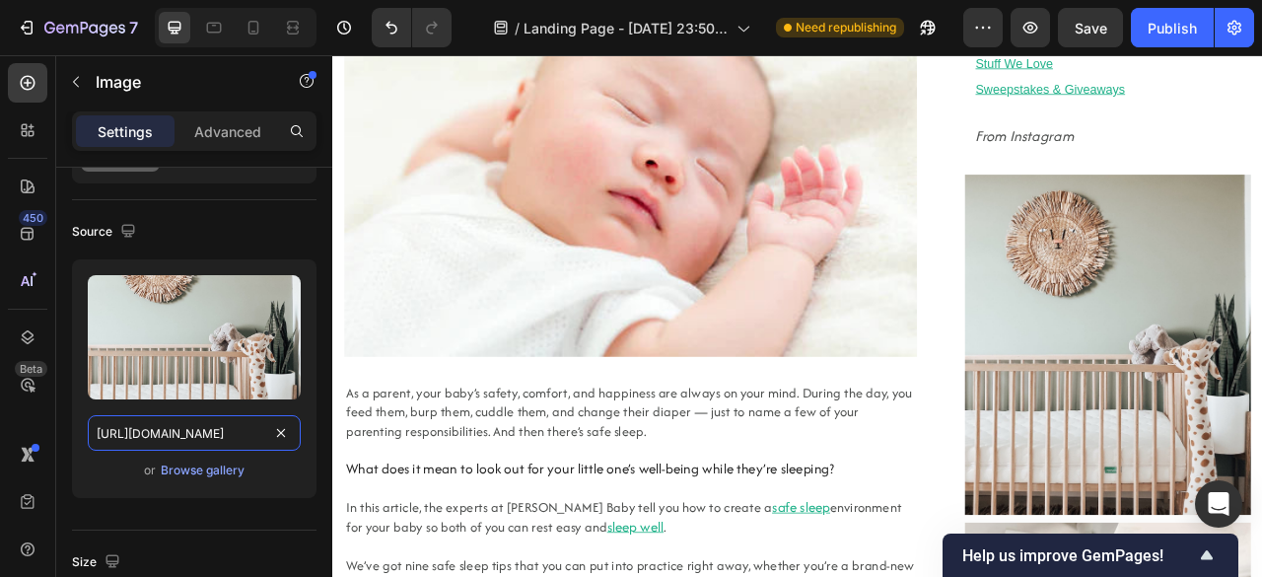
type input "[URL][DOMAIN_NAME]"
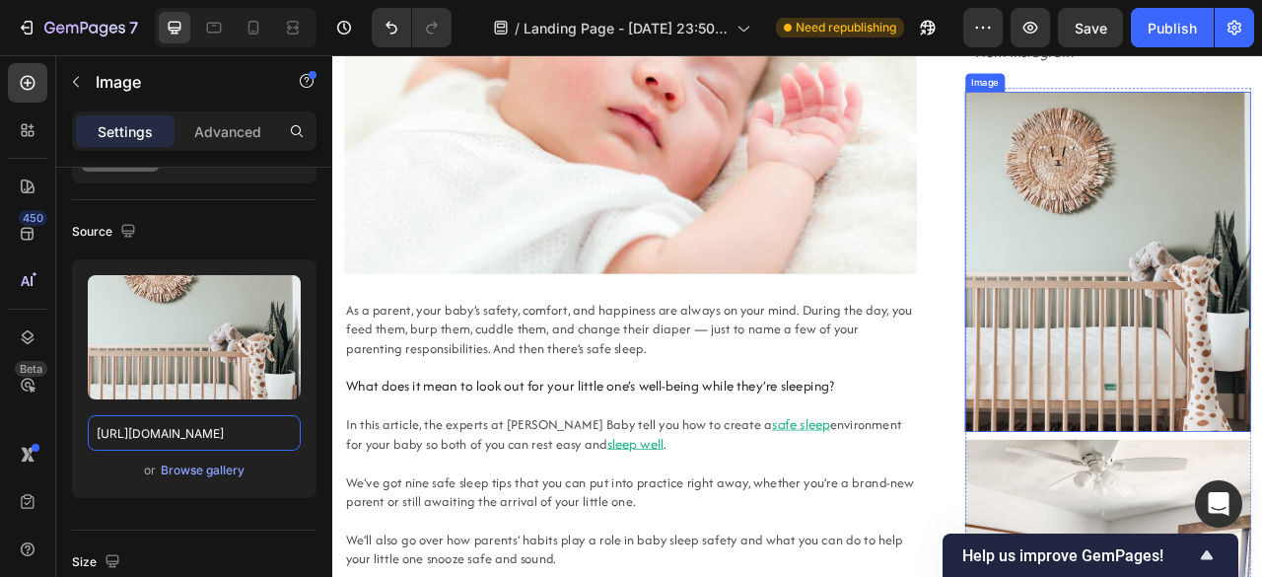
scroll to position [439, 0]
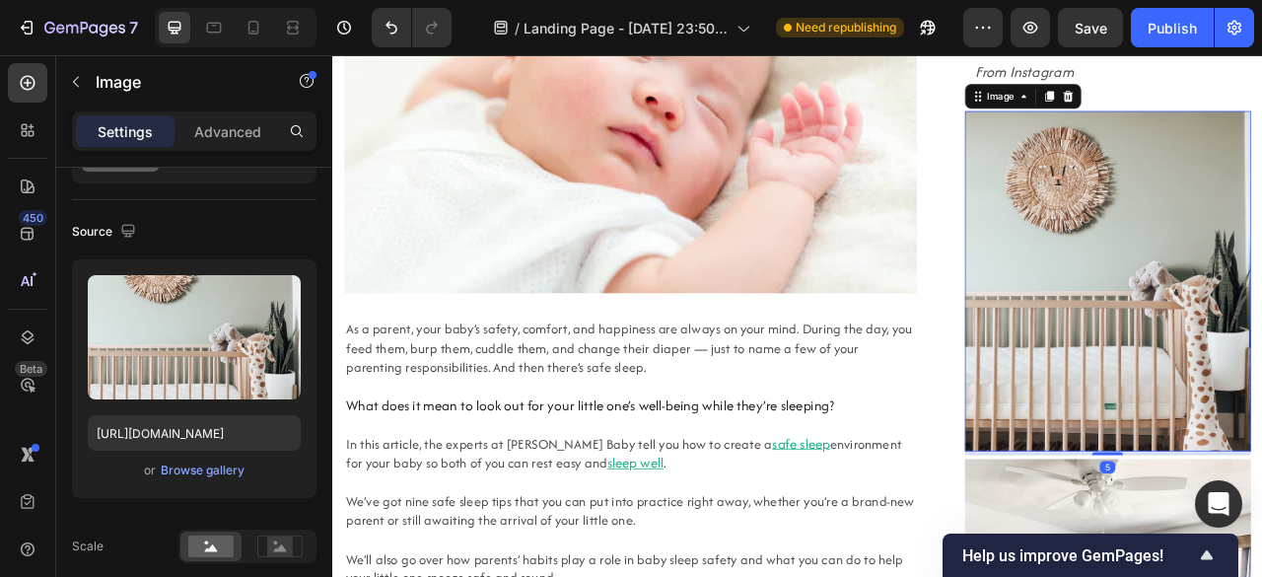
scroll to position [106, 0]
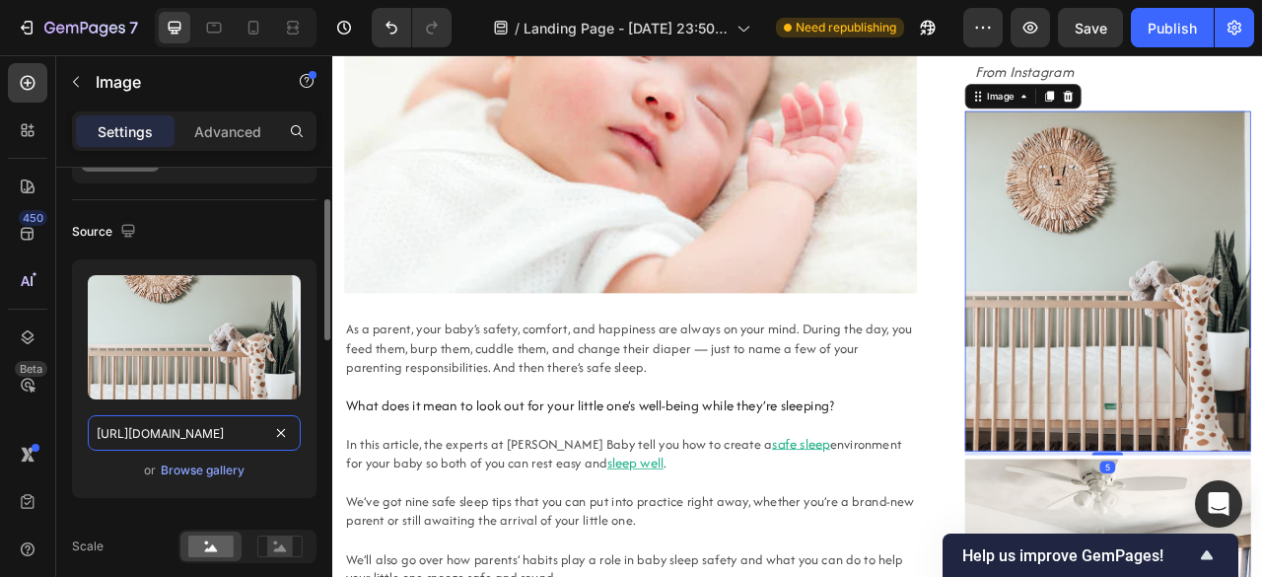
click at [181, 422] on input "[URL][DOMAIN_NAME]" at bounding box center [194, 432] width 213 height 35
paste input "placehold.co/600x400"
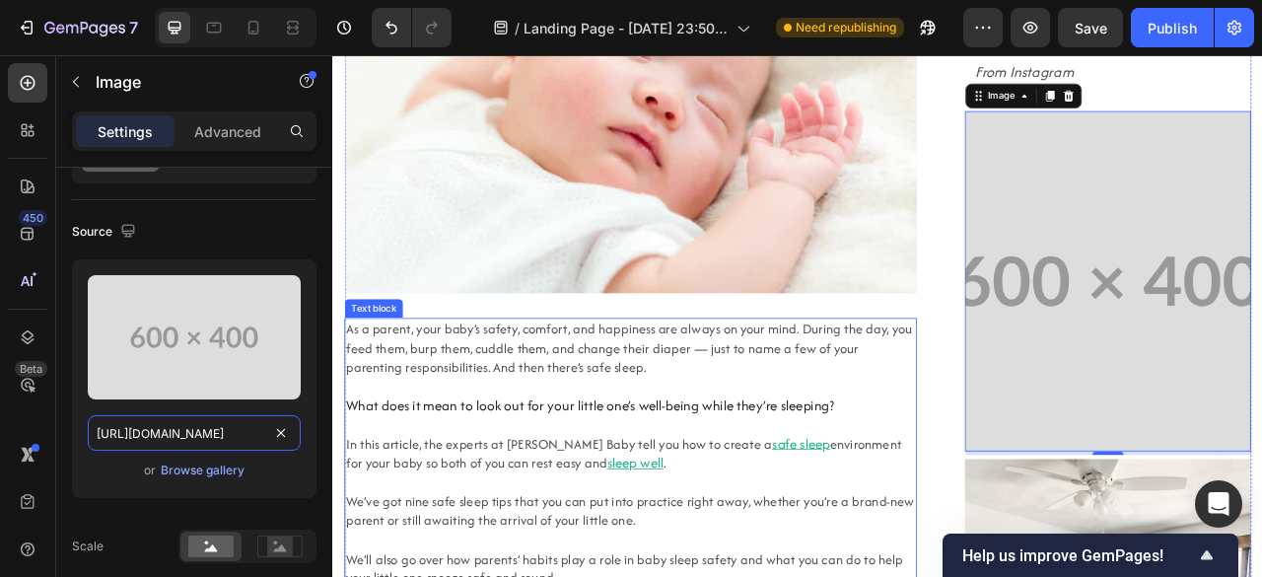
scroll to position [513, 0]
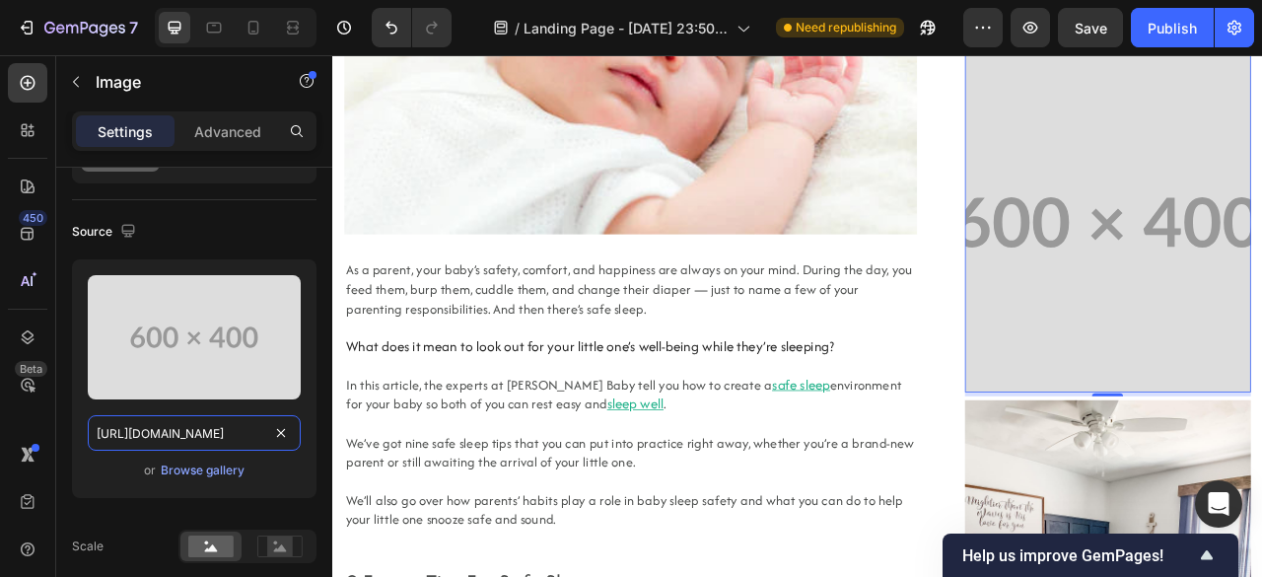
type input "https://placehold.co/600x400"
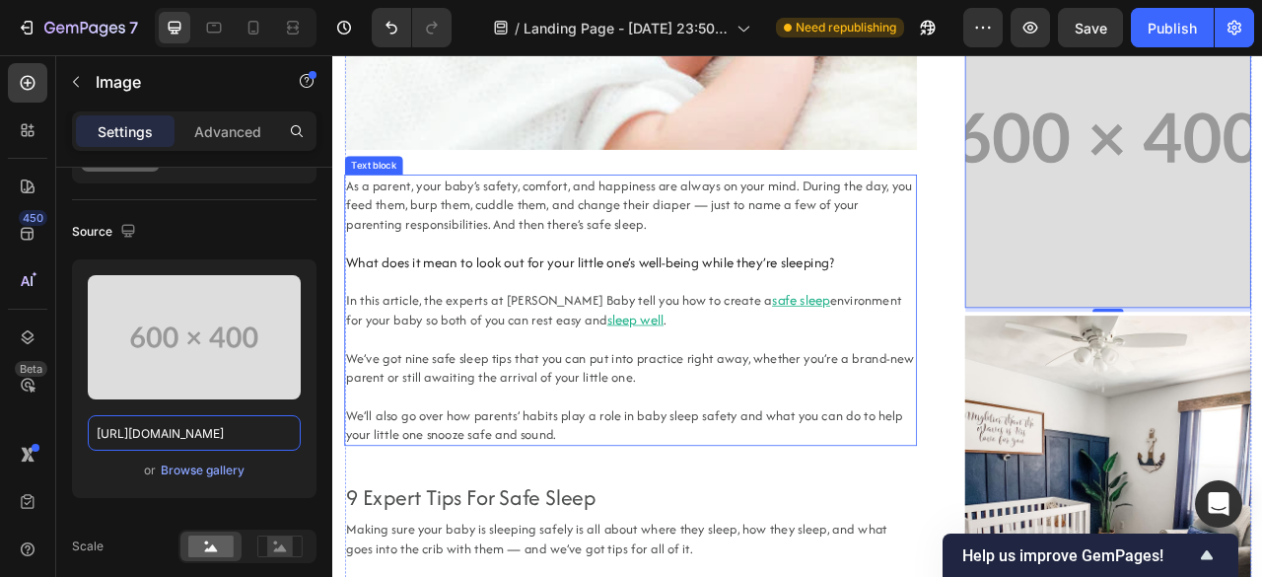
scroll to position [772, 0]
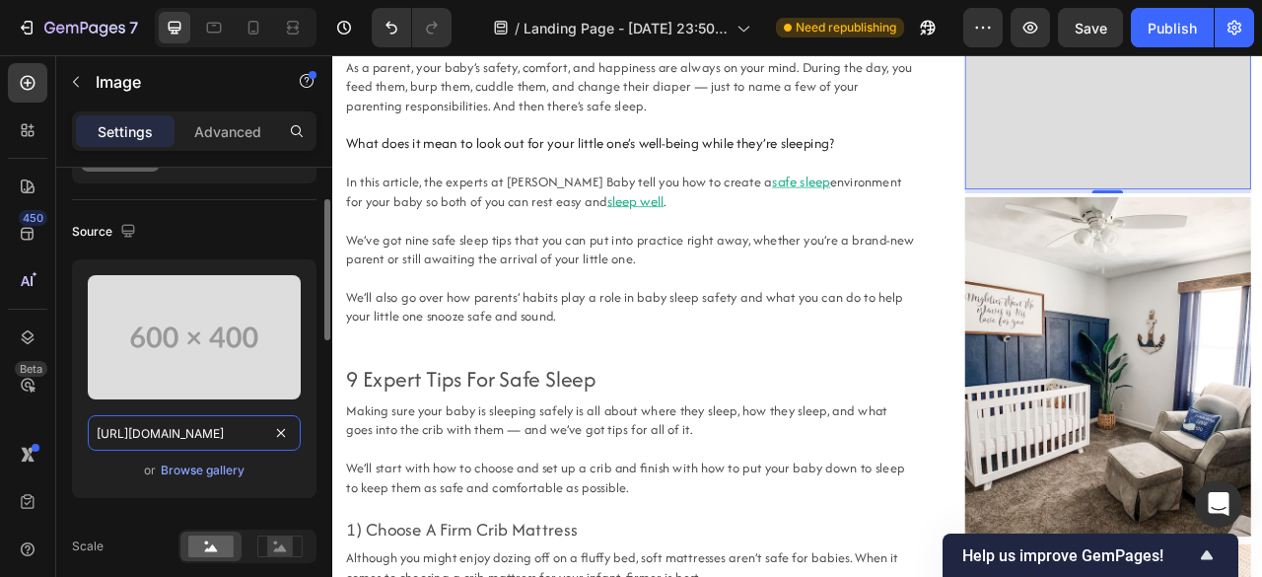
click at [218, 431] on input "https://placehold.co/600x400" at bounding box center [194, 432] width 213 height 35
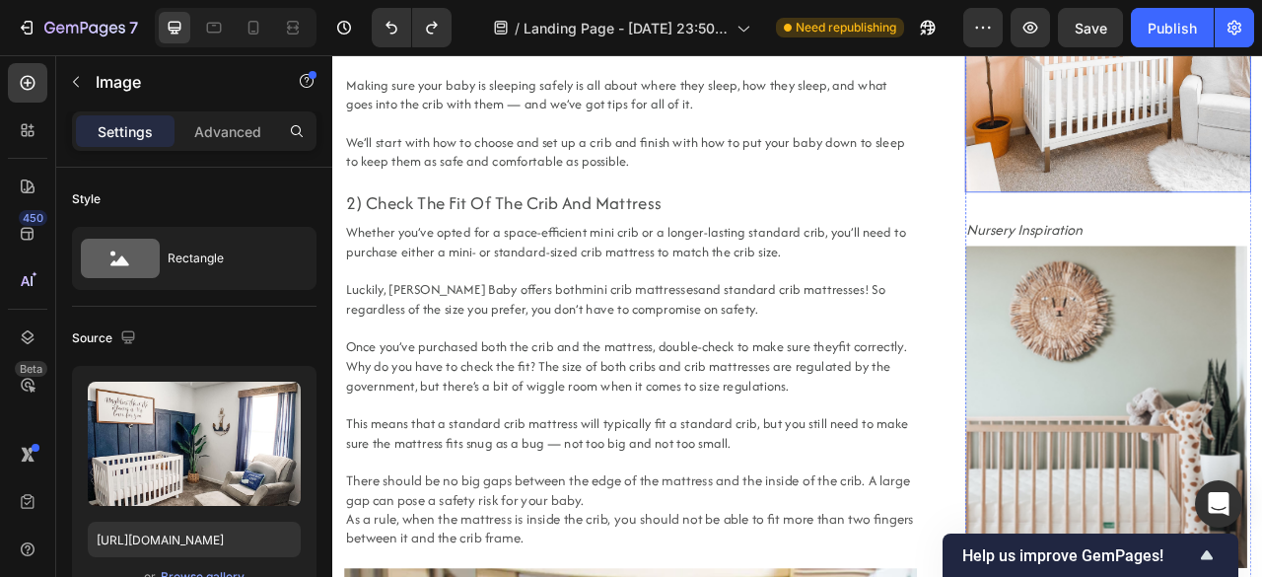
scroll to position [1653, 0]
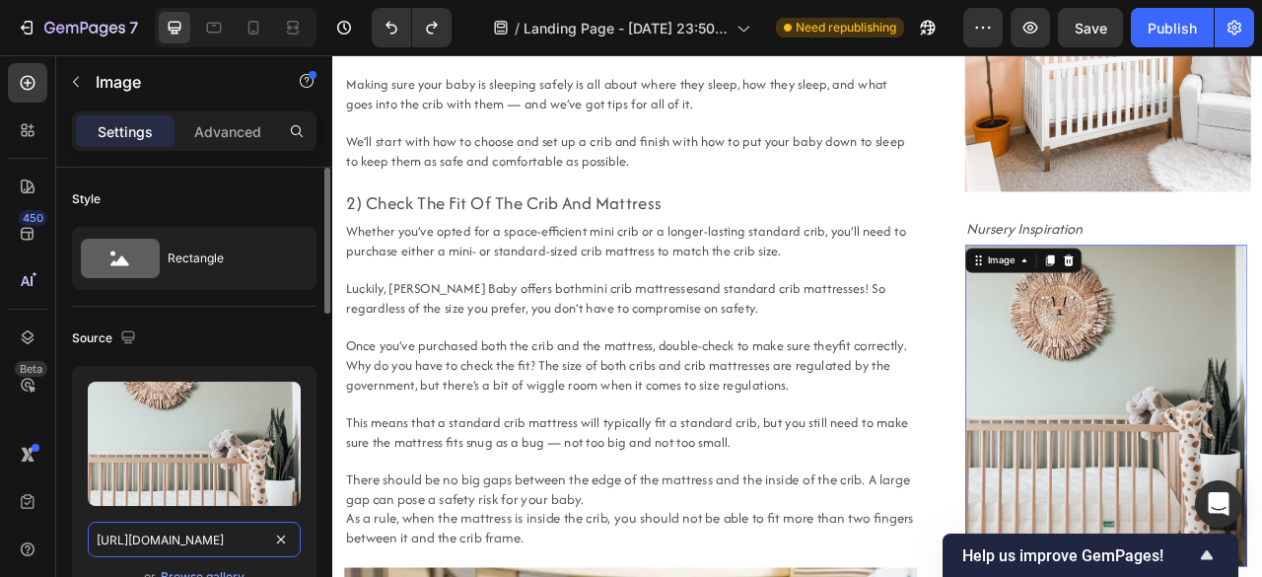
click at [227, 537] on input "[URL][DOMAIN_NAME]" at bounding box center [194, 538] width 213 height 35
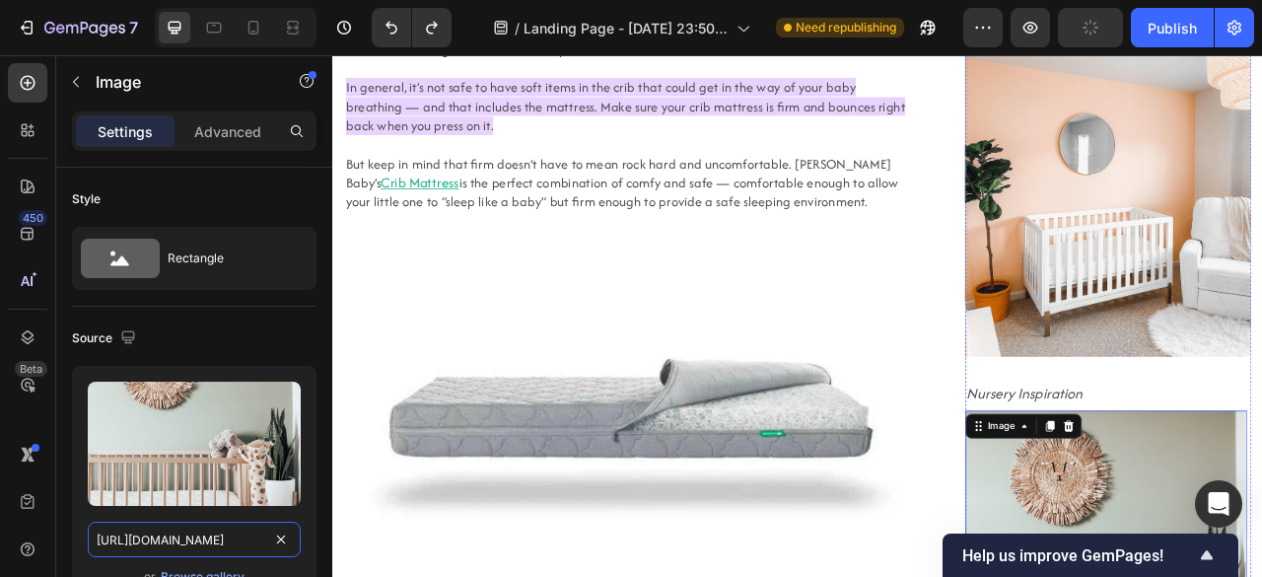
scroll to position [1463, 0]
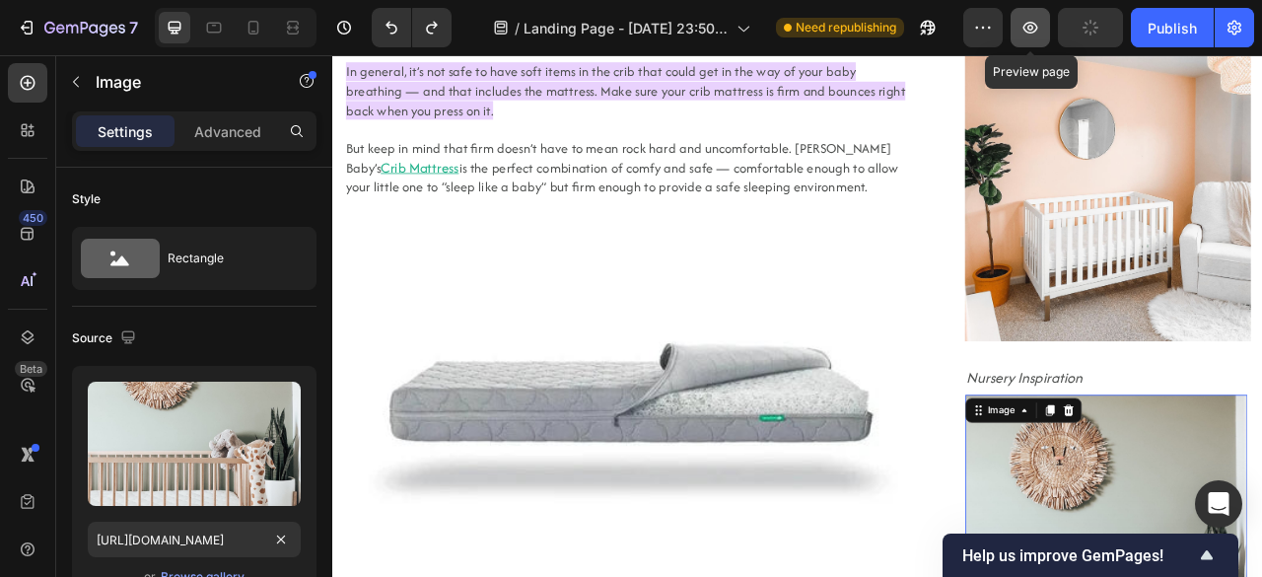
click at [1037, 19] on icon "button" at bounding box center [1030, 28] width 20 height 20
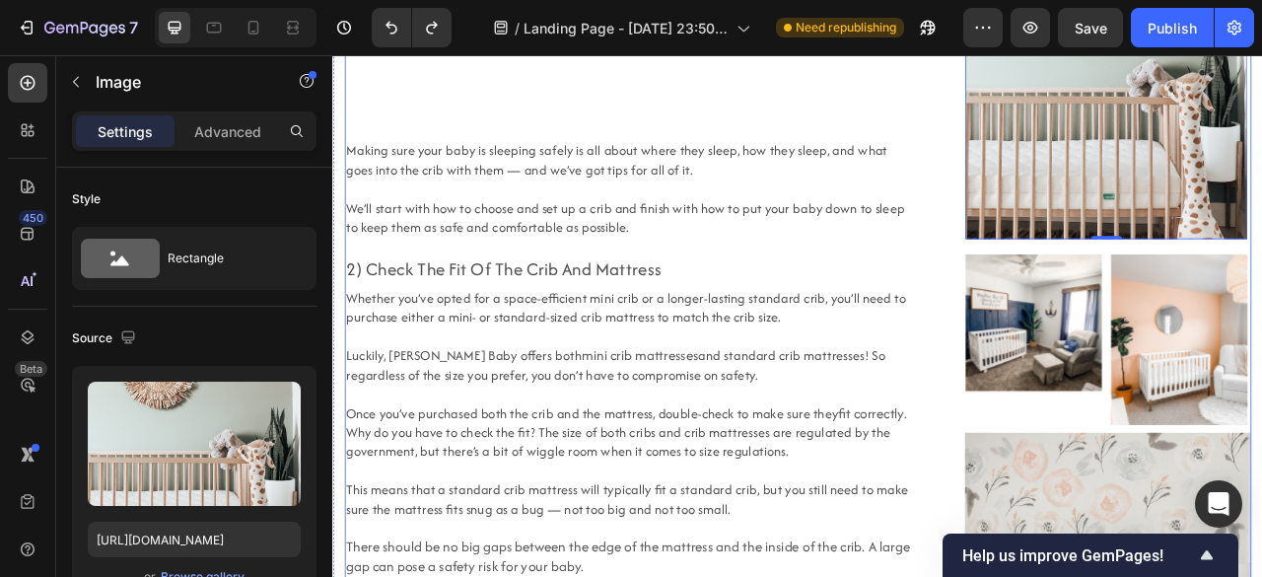
scroll to position [2125, 0]
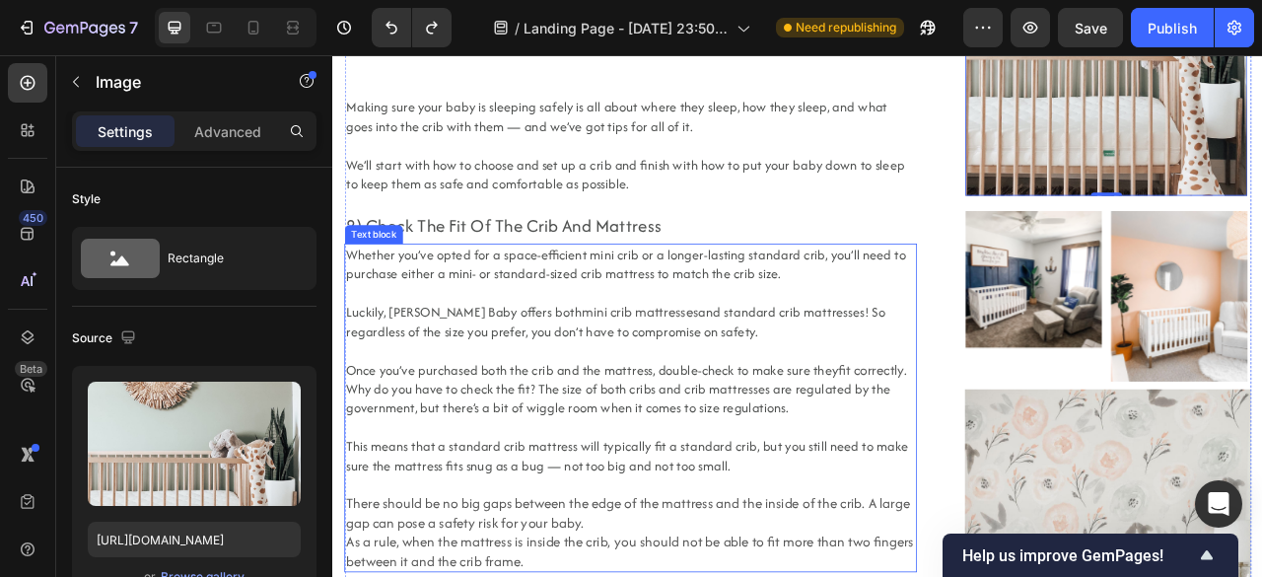
click at [727, 388] on span "and standard crib mattresses! So regardless of the size you prefer, you don’t h…" at bounding box center [692, 394] width 686 height 48
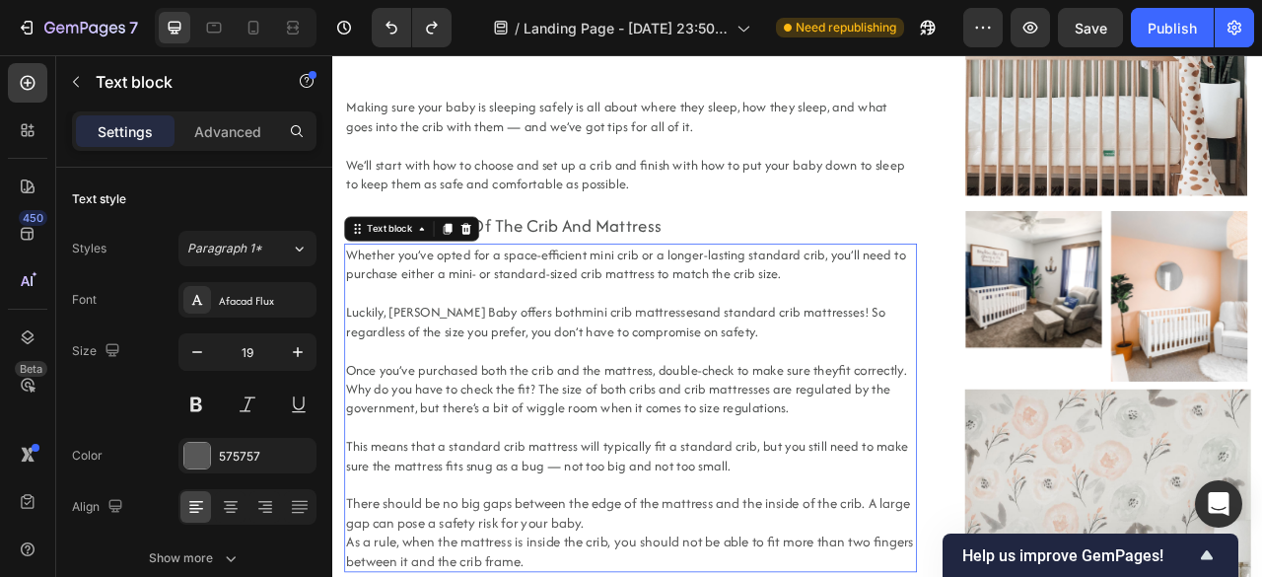
click at [727, 388] on span "and standard crib mattresses! So regardless of the size you prefer, you don’t h…" at bounding box center [692, 394] width 686 height 48
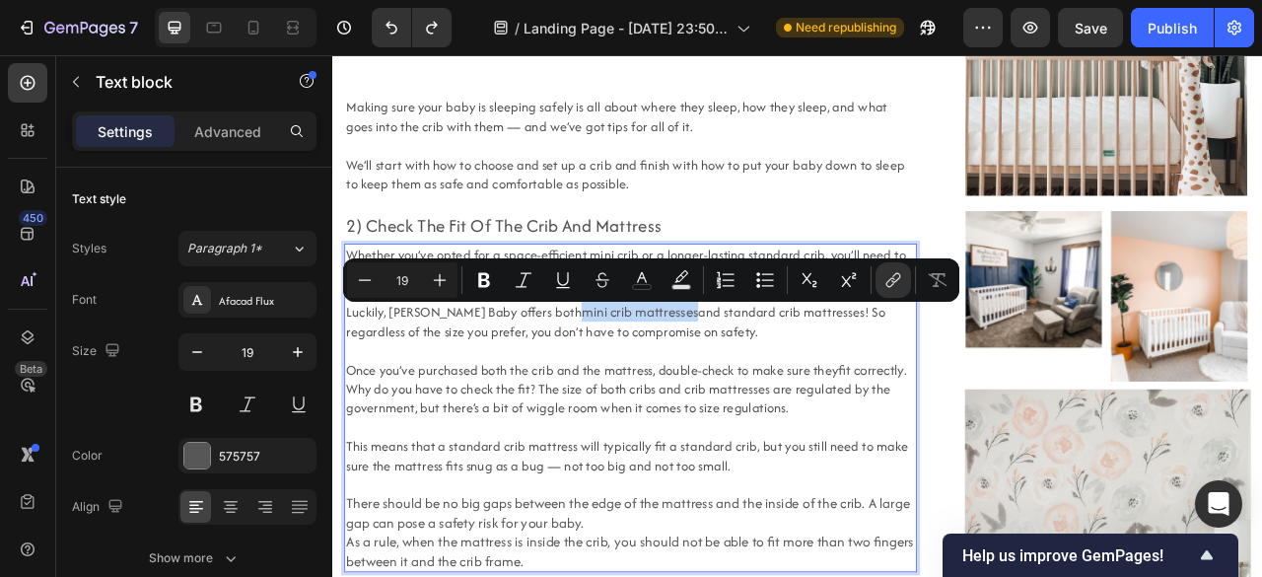
drag, startPoint x: 580, startPoint y: 388, endPoint x: 725, endPoint y: 385, distance: 145.9
click at [725, 385] on link "mini crib mattresses" at bounding box center [723, 381] width 149 height 25
click at [571, 279] on icon "Editor contextual toolbar" at bounding box center [563, 280] width 20 height 20
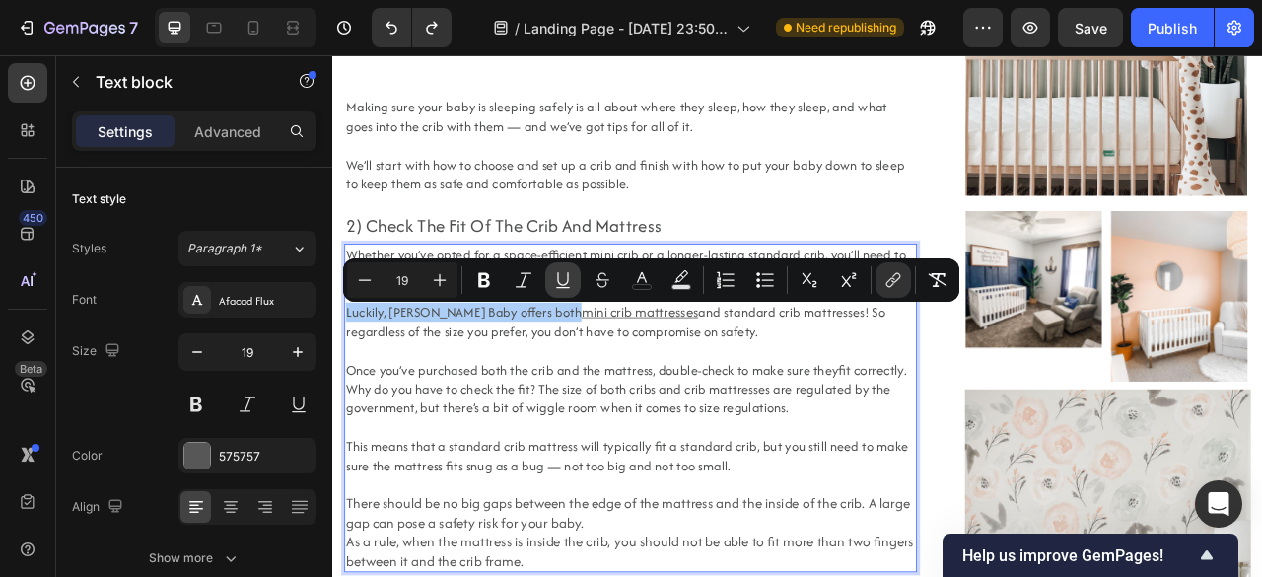
click at [571, 279] on icon "Editor contextual toolbar" at bounding box center [563, 280] width 20 height 20
type input "19"
click at [651, 278] on button "color" at bounding box center [641, 279] width 35 height 35
type input "575757"
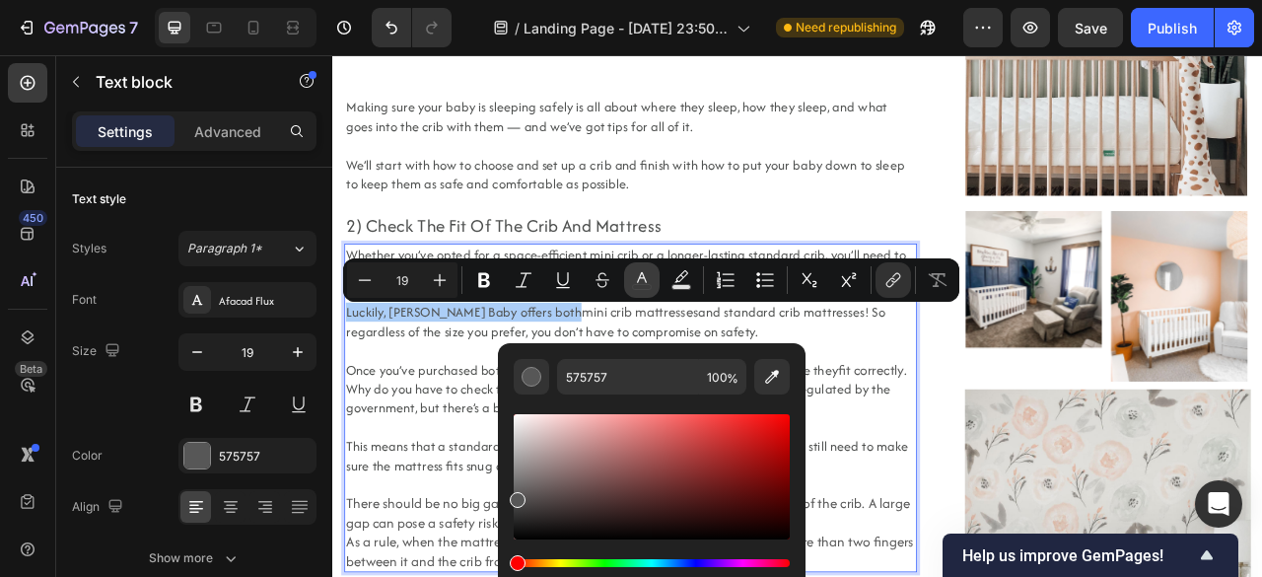
click at [651, 278] on button "color" at bounding box center [641, 279] width 35 height 35
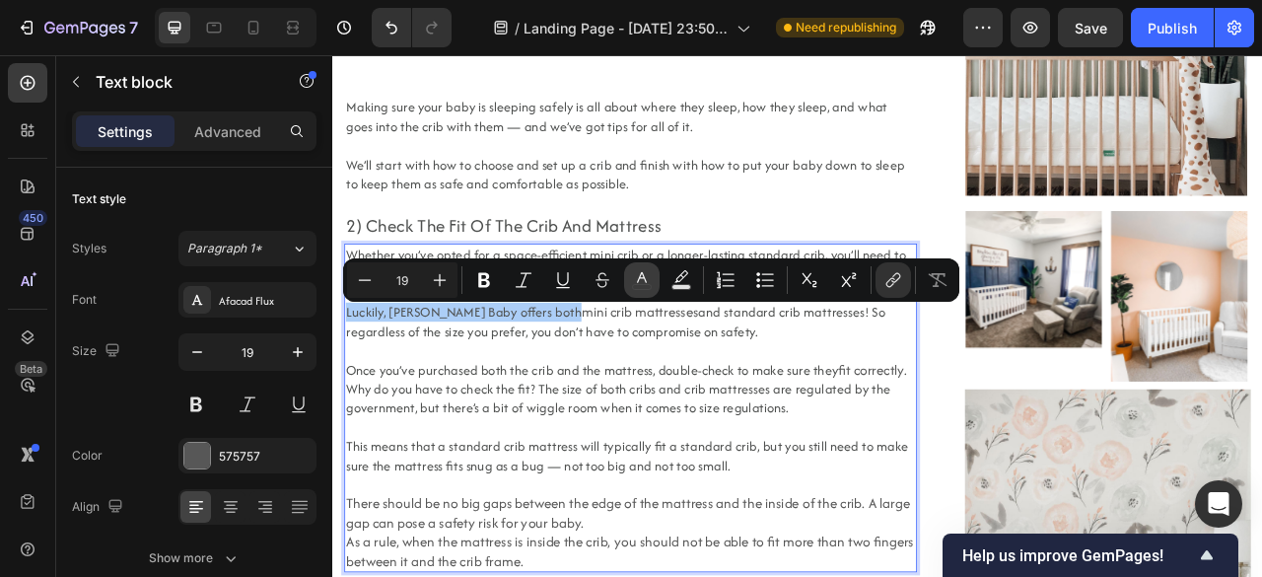
click at [650, 278] on icon "Editor contextual toolbar" at bounding box center [642, 280] width 20 height 20
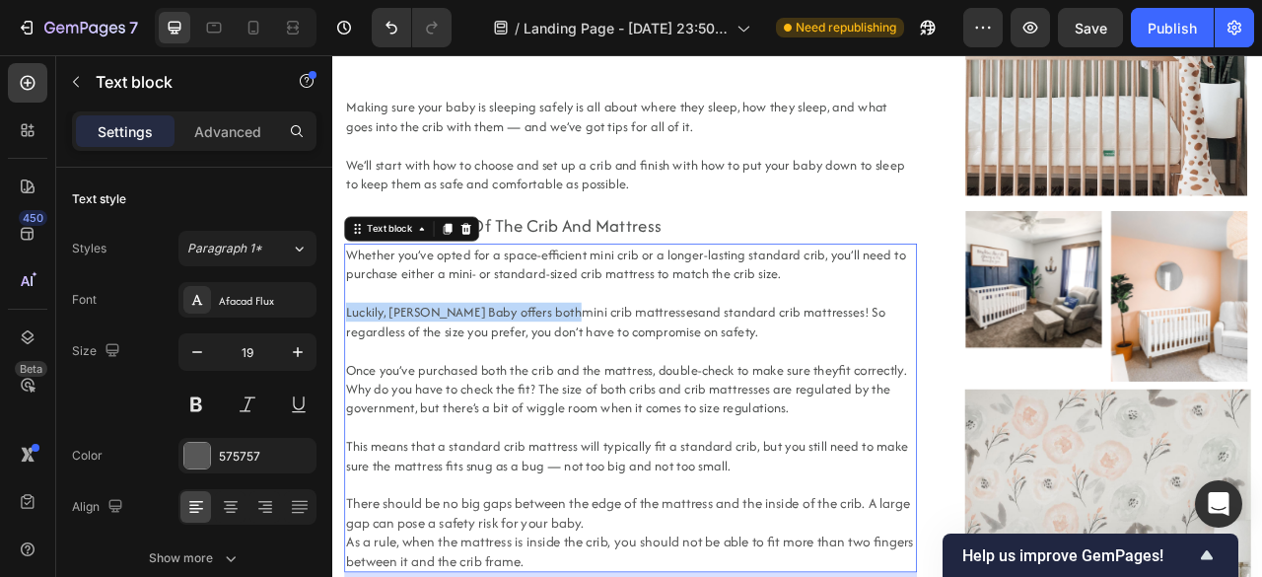
click at [649, 385] on link "mini crib mattresses" at bounding box center [723, 381] width 149 height 25
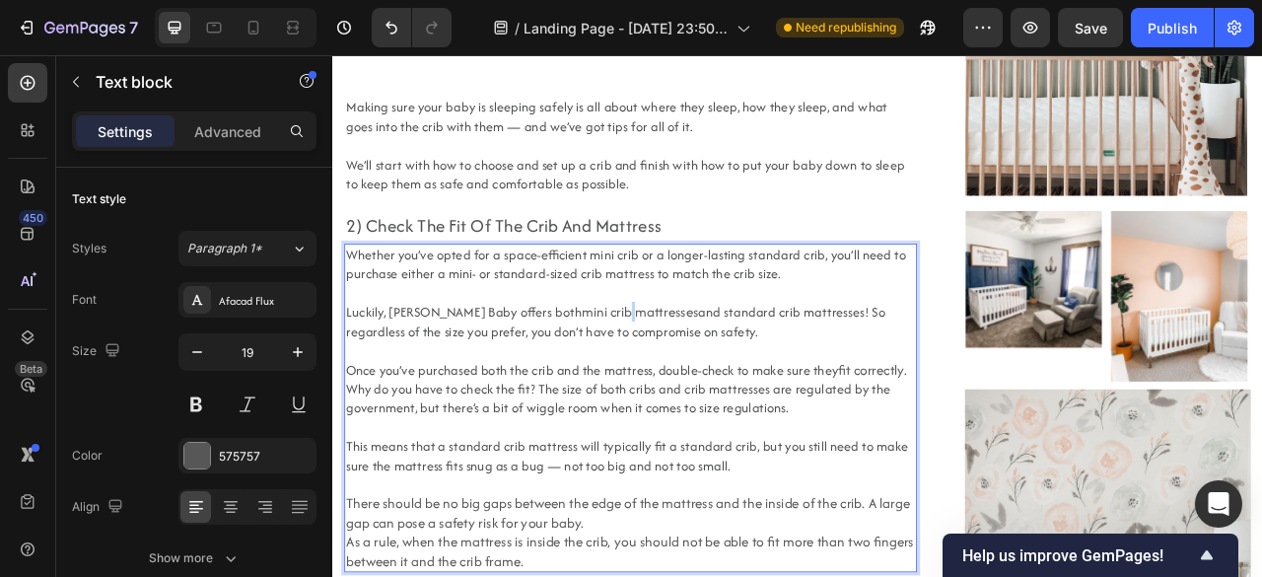
click at [649, 385] on link "mini crib mattresses" at bounding box center [723, 381] width 149 height 25
click at [577, 386] on span "Luckily, [PERSON_NAME] Baby offers both" at bounding box center [499, 382] width 300 height 24
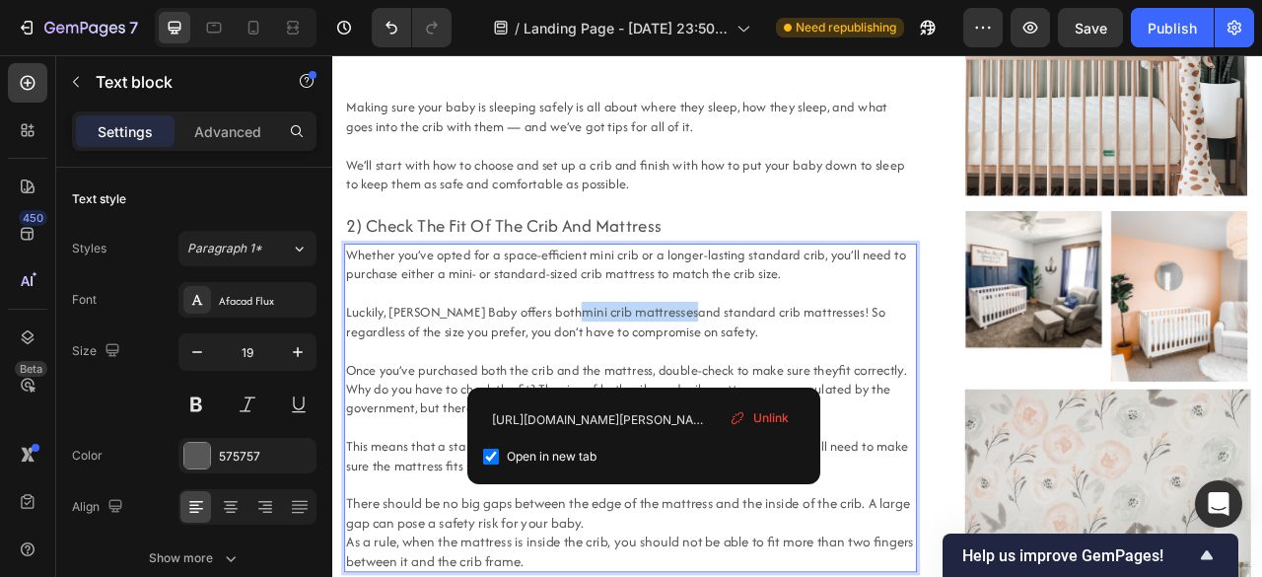
drag, startPoint x: 728, startPoint y: 384, endPoint x: 581, endPoint y: 394, distance: 147.2
click at [581, 394] on p "Luckily, Newton Baby offers both mini crib mattresses and standard crib mattres…" at bounding box center [711, 394] width 724 height 48
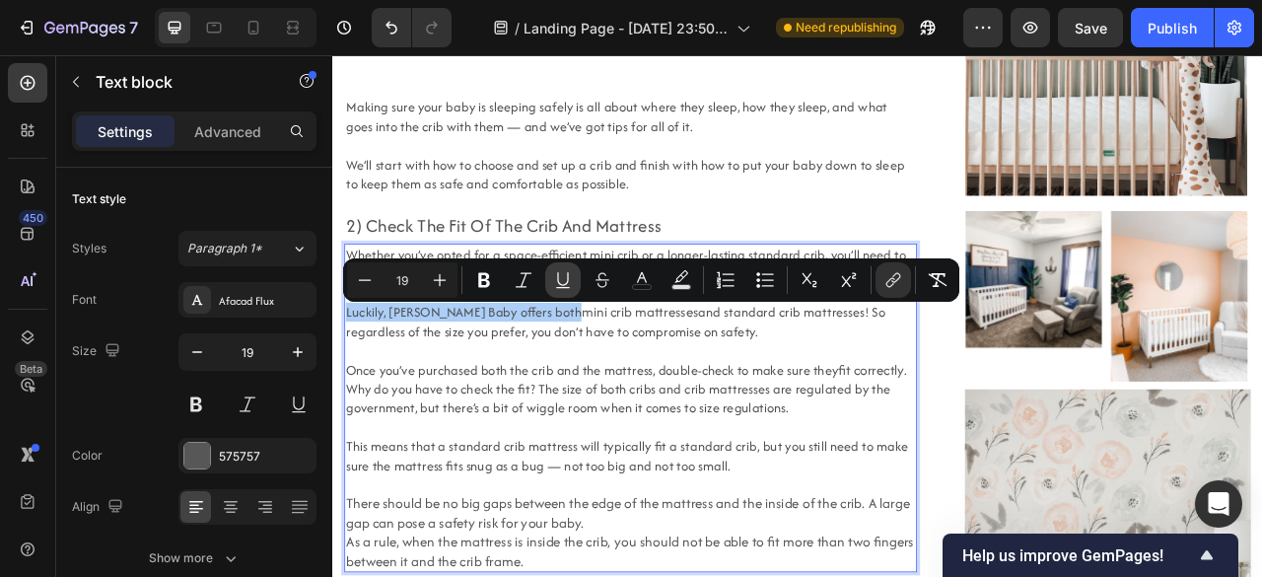
click at [559, 289] on icon "Editor contextual toolbar" at bounding box center [563, 280] width 20 height 20
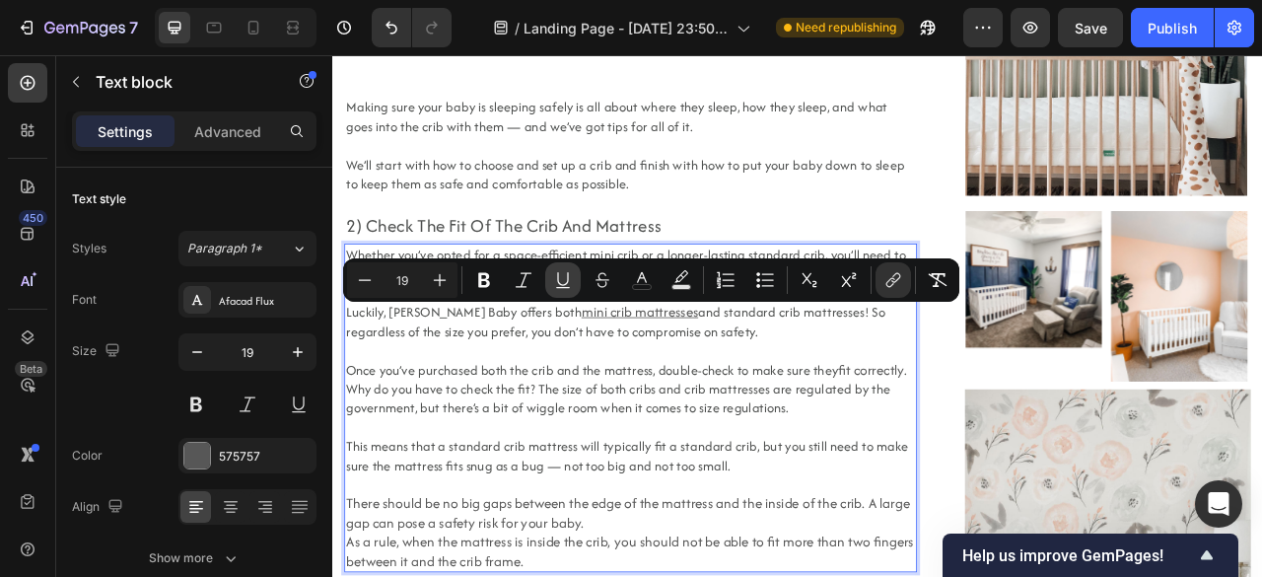
type input "19"
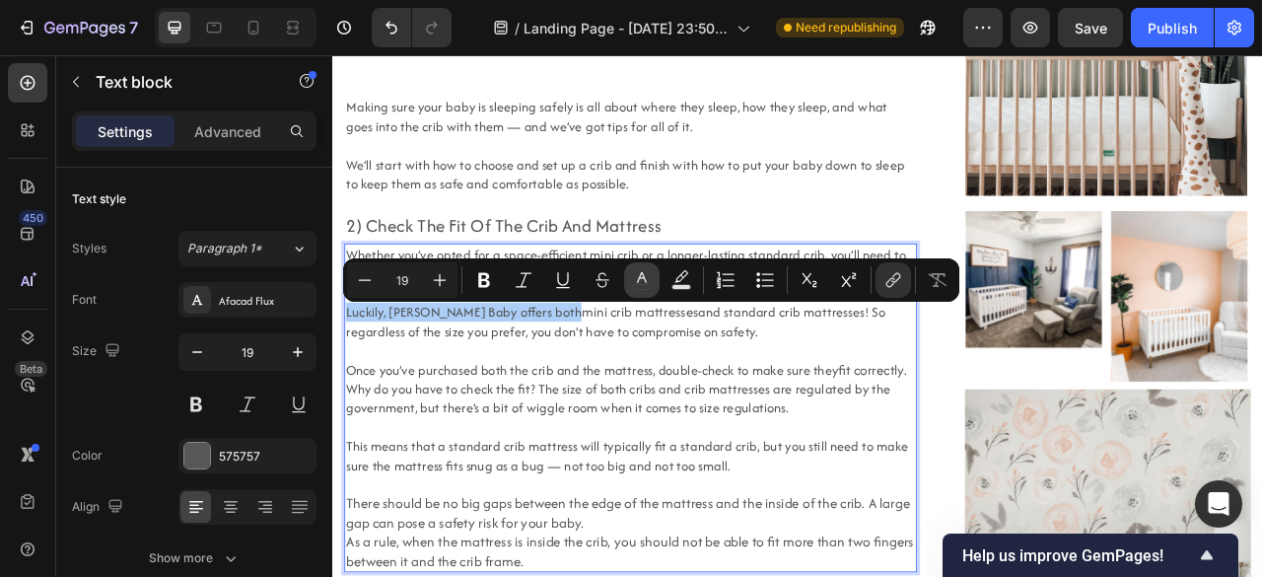
click at [649, 282] on icon "Editor contextual toolbar" at bounding box center [642, 280] width 20 height 20
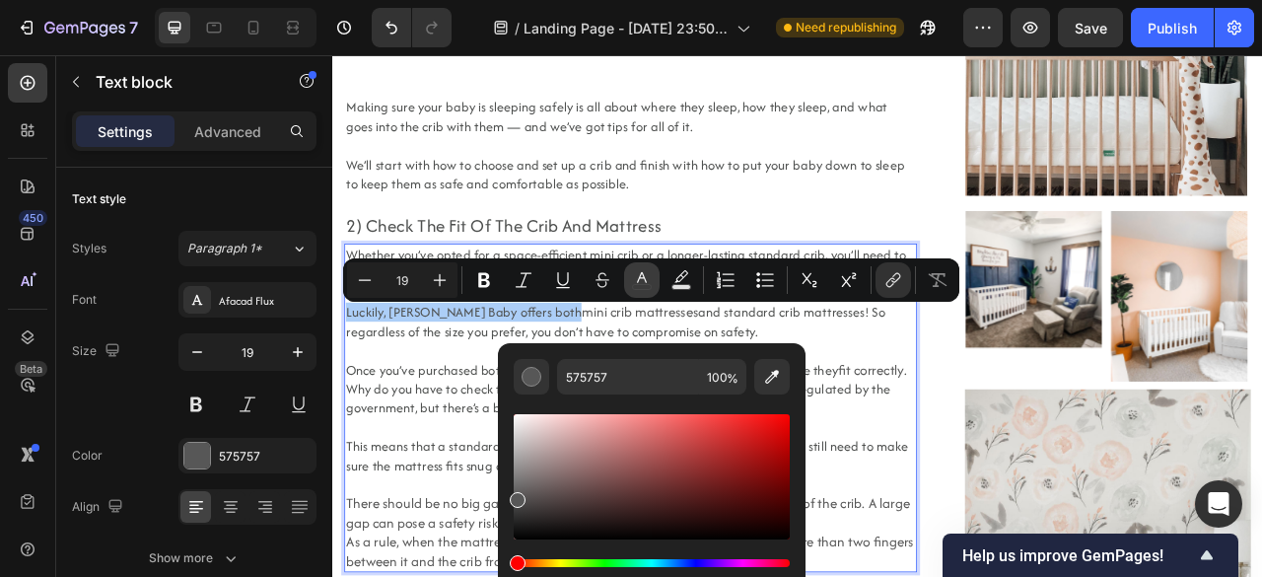
click at [649, 282] on icon "Editor contextual toolbar" at bounding box center [642, 280] width 20 height 20
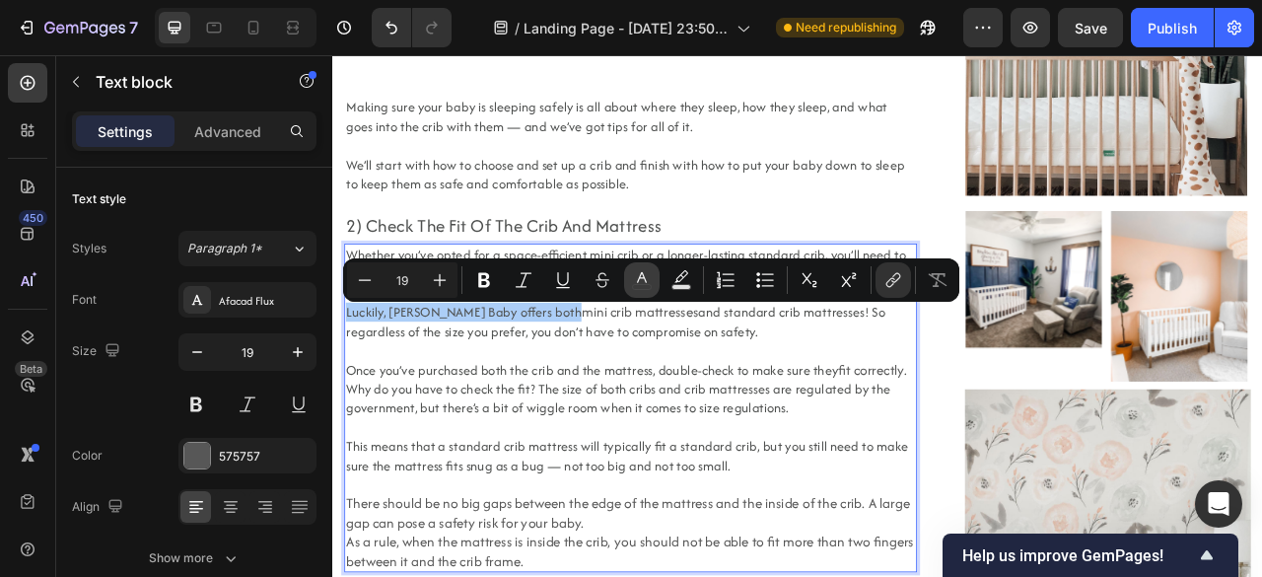
click at [641, 276] on icon "Editor contextual toolbar" at bounding box center [642, 280] width 20 height 20
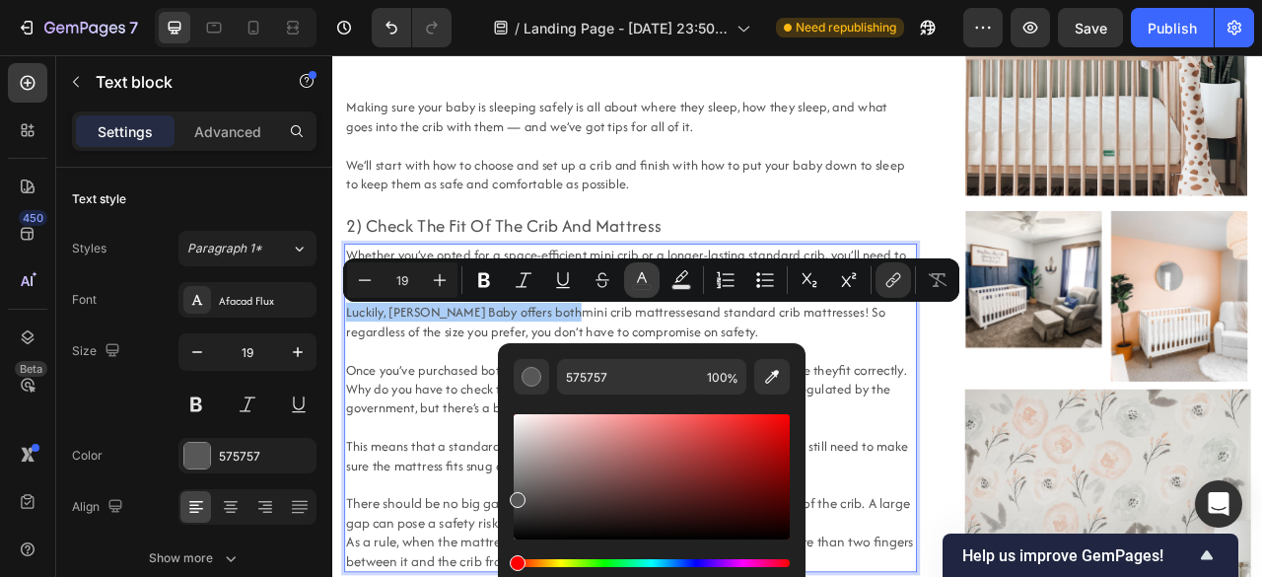
click at [641, 276] on icon "Editor contextual toolbar" at bounding box center [642, 280] width 20 height 20
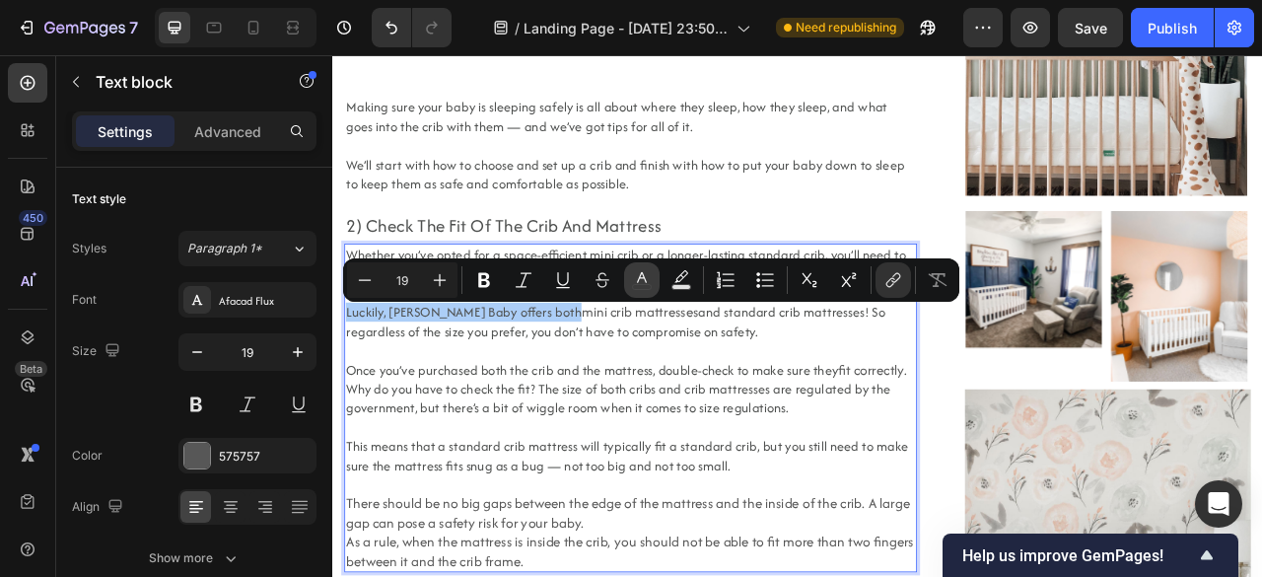
click at [632, 284] on icon "Editor contextual toolbar" at bounding box center [642, 280] width 20 height 20
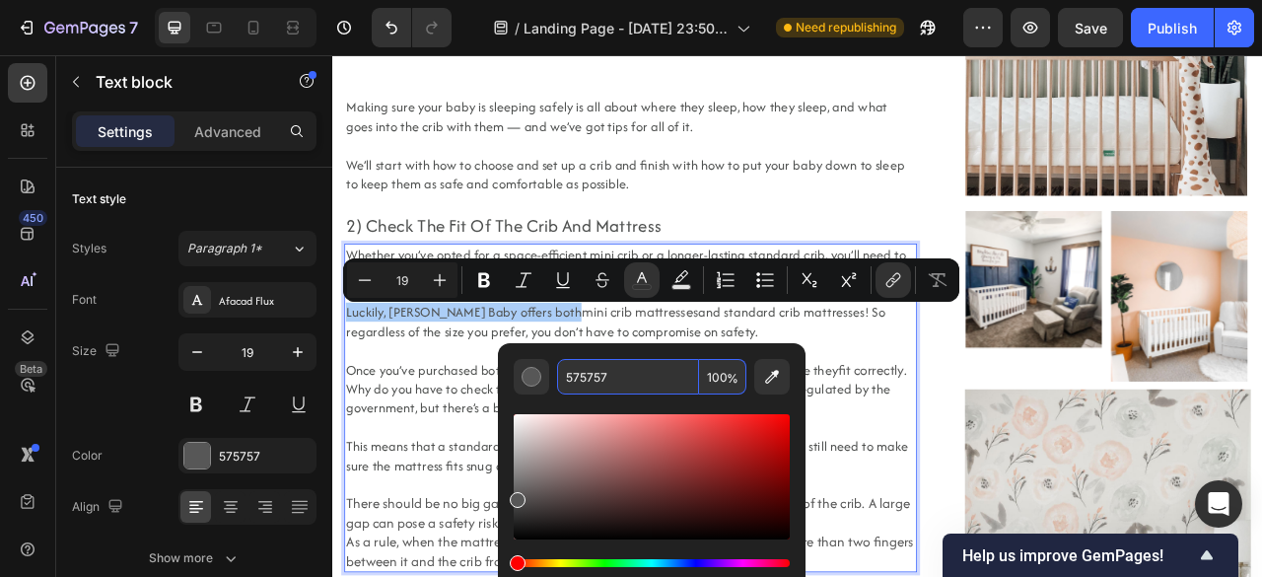
click at [627, 368] on input "575757" at bounding box center [628, 376] width 142 height 35
type input "1FB189"
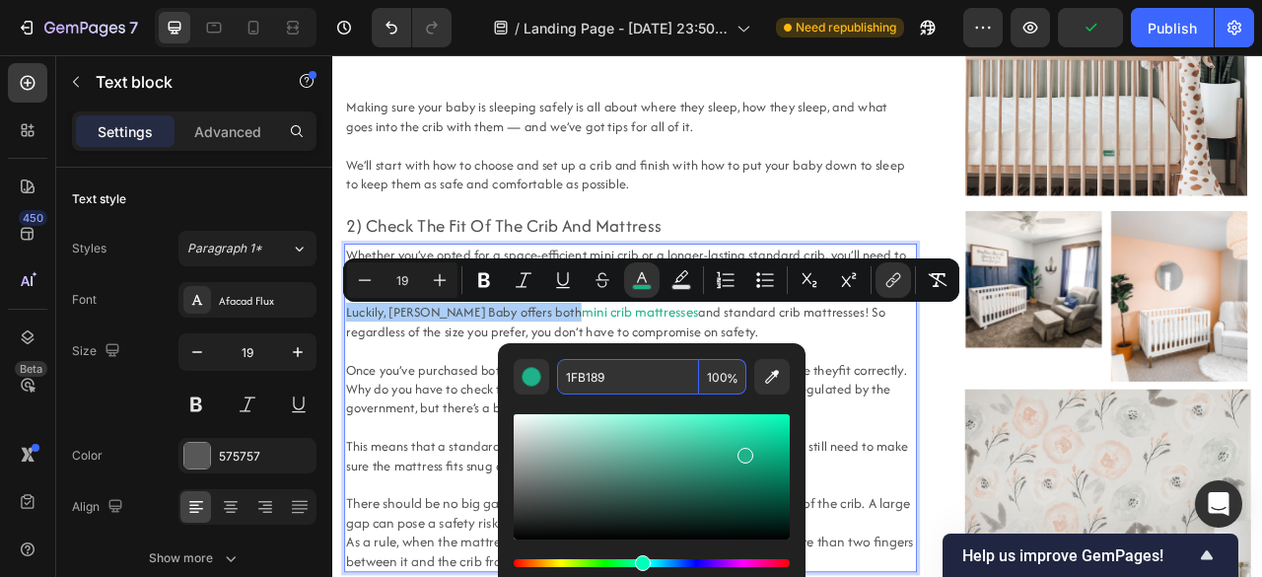
click at [627, 381] on input "1FB189" at bounding box center [628, 376] width 142 height 35
click at [565, 284] on icon "Editor contextual toolbar" at bounding box center [562, 279] width 11 height 14
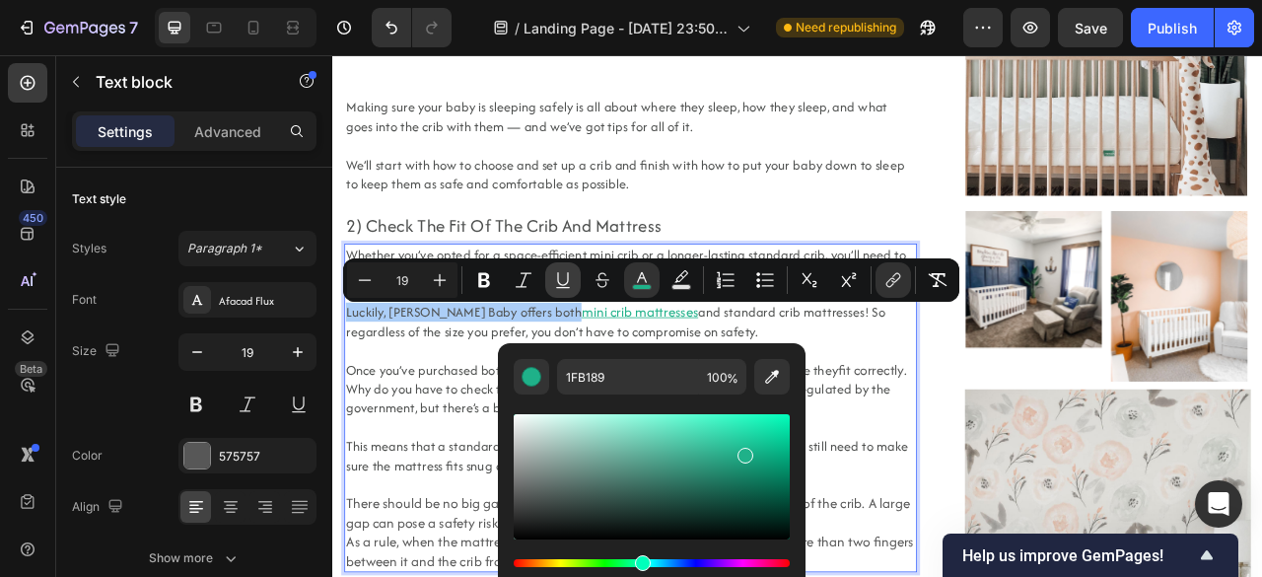
click at [565, 284] on icon "Editor contextual toolbar" at bounding box center [562, 279] width 11 height 14
type input "19"
click at [570, 281] on icon "Editor contextual toolbar" at bounding box center [563, 280] width 20 height 20
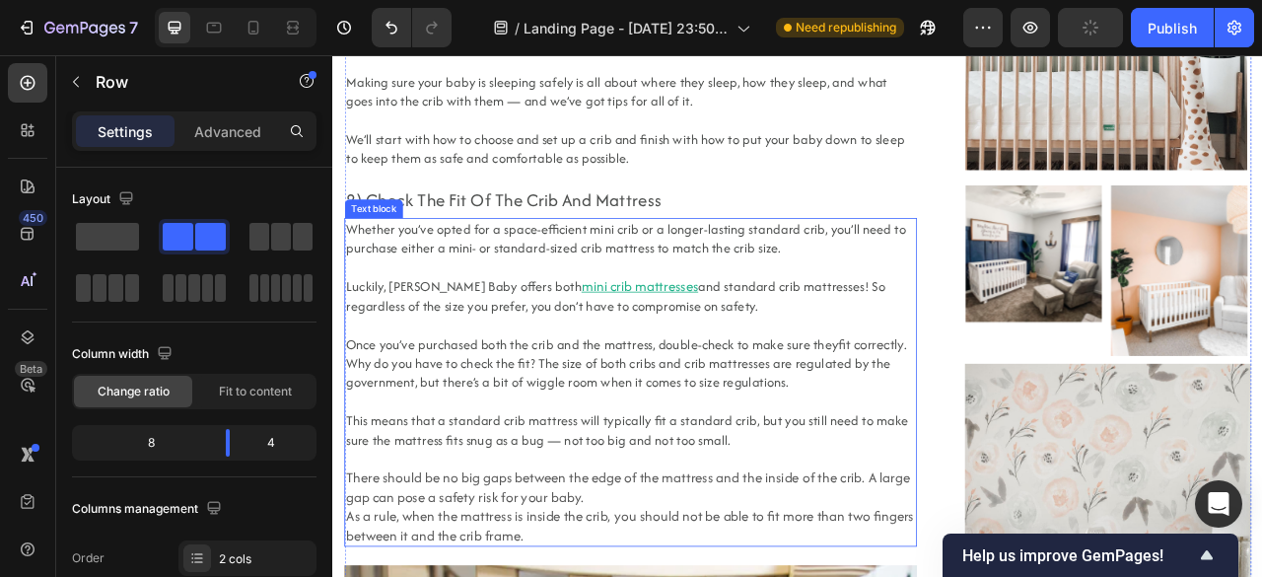
scroll to position [2158, 0]
click at [954, 433] on span "Once you’ve purchased both the crib and the mattress, double-check to make sure…" at bounding box center [662, 422] width 626 height 24
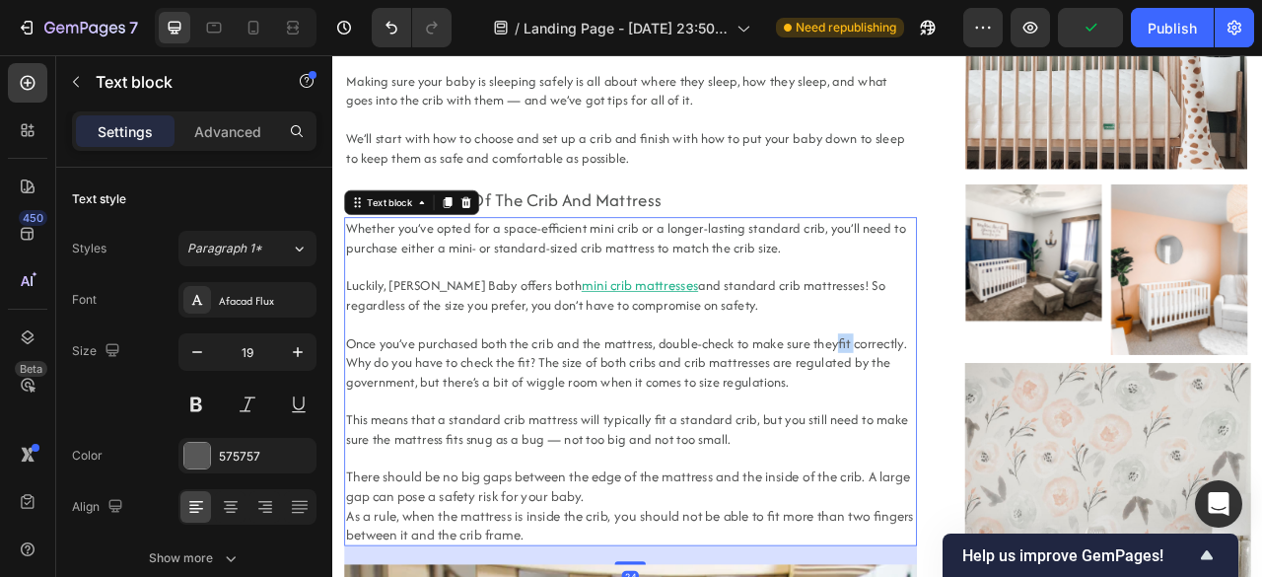
click at [962, 431] on span "Once you’ve purchased both the crib and the mattress, double-check to make sure…" at bounding box center [662, 422] width 626 height 24
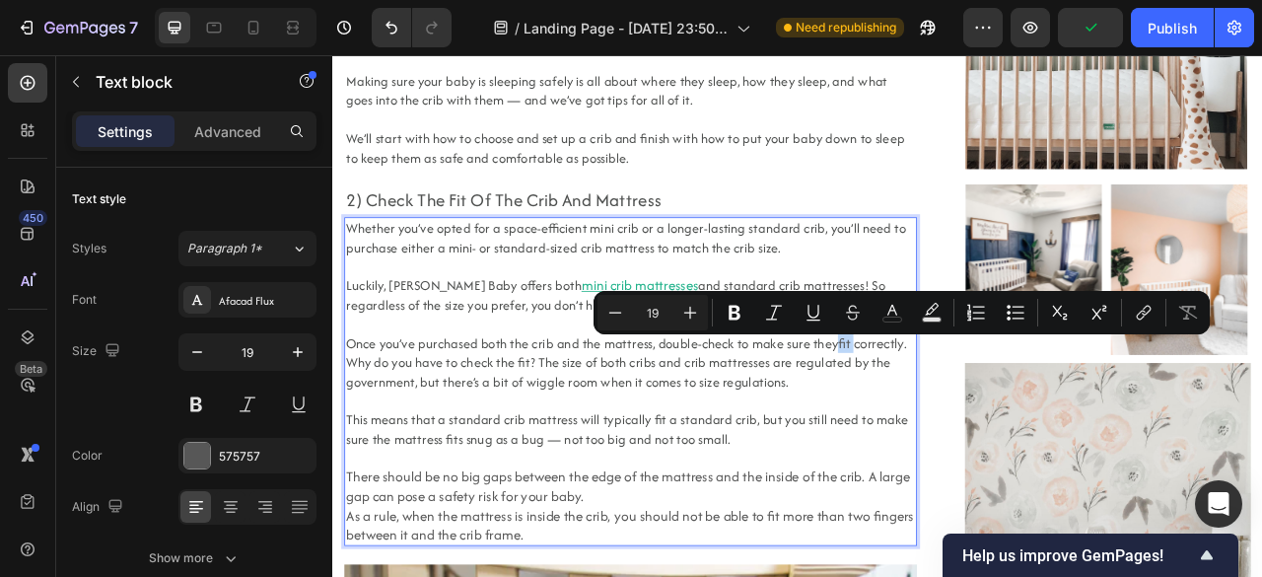
click at [962, 431] on span "Once you’ve purchased both the crib and the mattress, double-check to make sure…" at bounding box center [662, 422] width 626 height 24
type input "18"
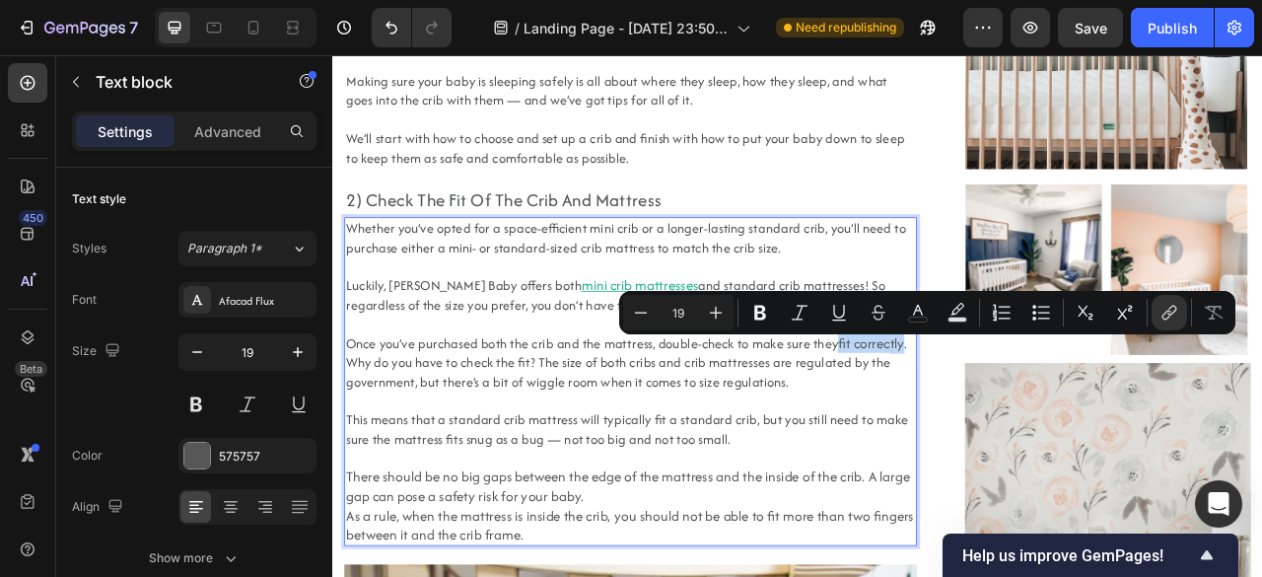
drag, startPoint x: 962, startPoint y: 431, endPoint x: 1014, endPoint y: 430, distance: 52.2
click at [1014, 430] on p "Once you’ve purchased both the crib and the mattress, double-check to make sure…" at bounding box center [711, 446] width 724 height 73
click at [850, 319] on button "Underline" at bounding box center [838, 312] width 35 height 35
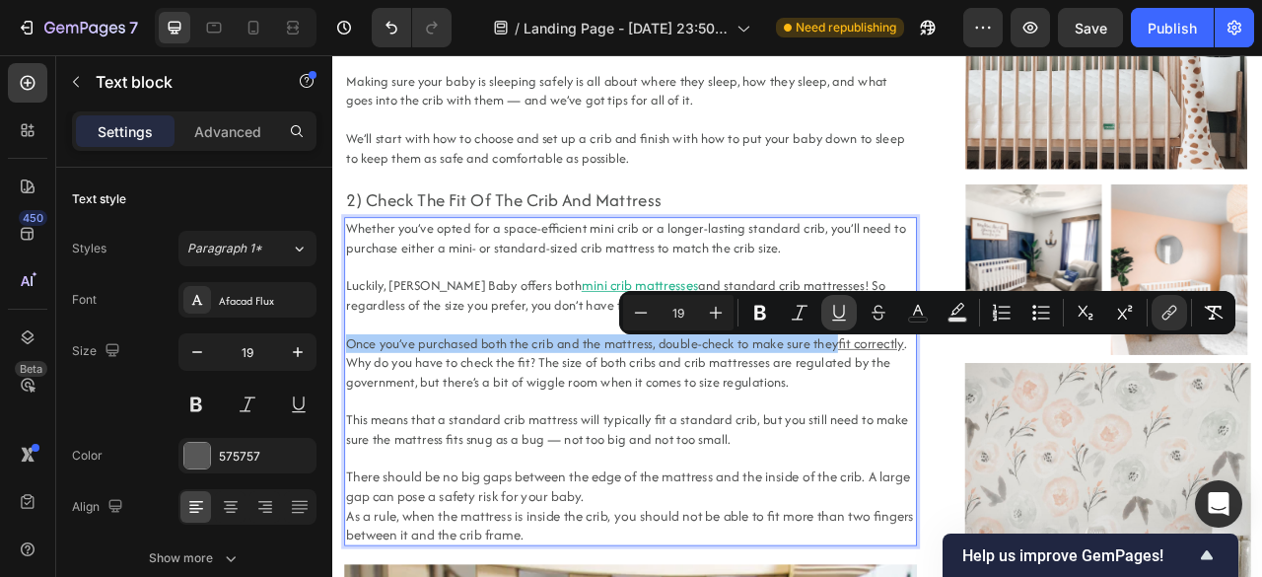
click at [850, 319] on button "Underline" at bounding box center [838, 312] width 35 height 35
type input "19"
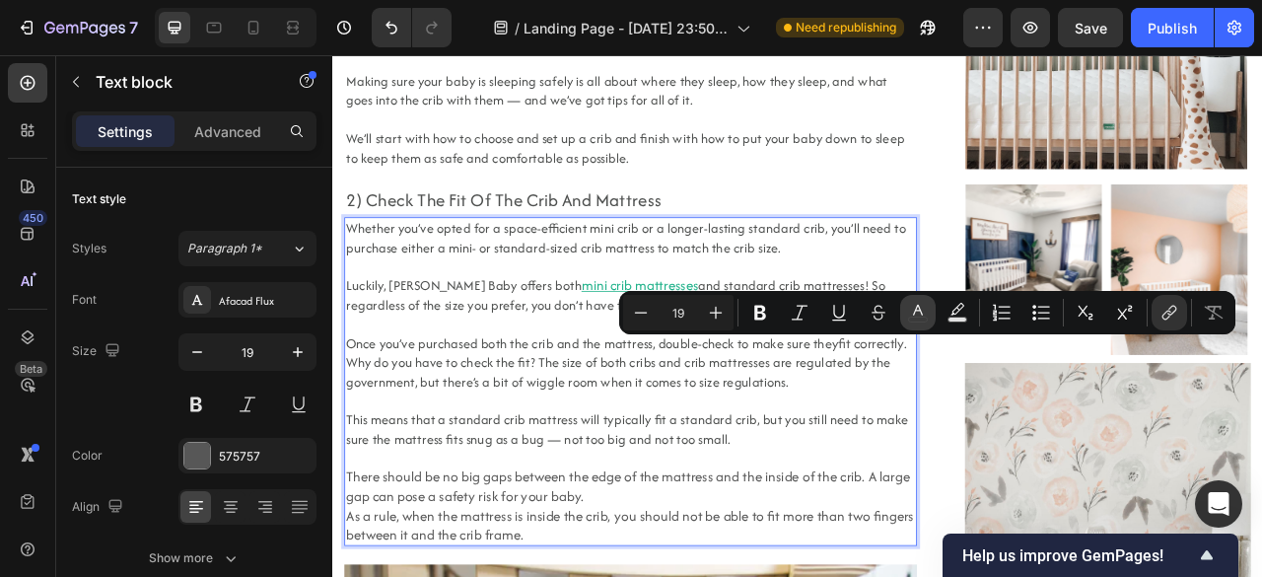
click at [912, 317] on rect "Editor contextual toolbar" at bounding box center [918, 319] width 19 height 5
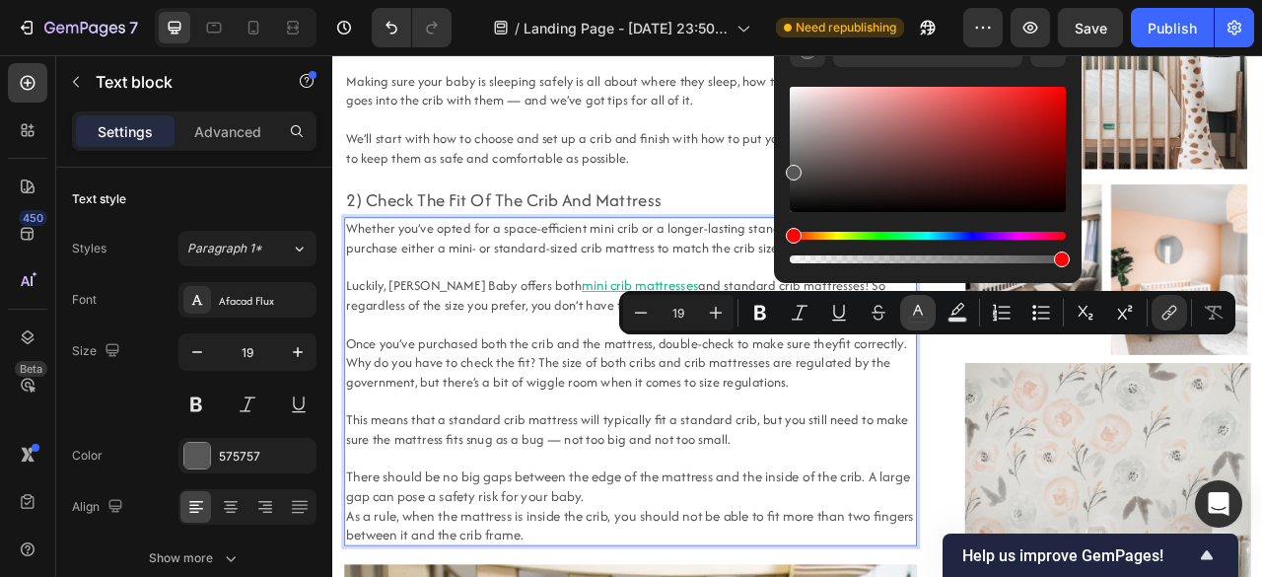
click at [912, 317] on rect "Editor contextual toolbar" at bounding box center [918, 319] width 19 height 5
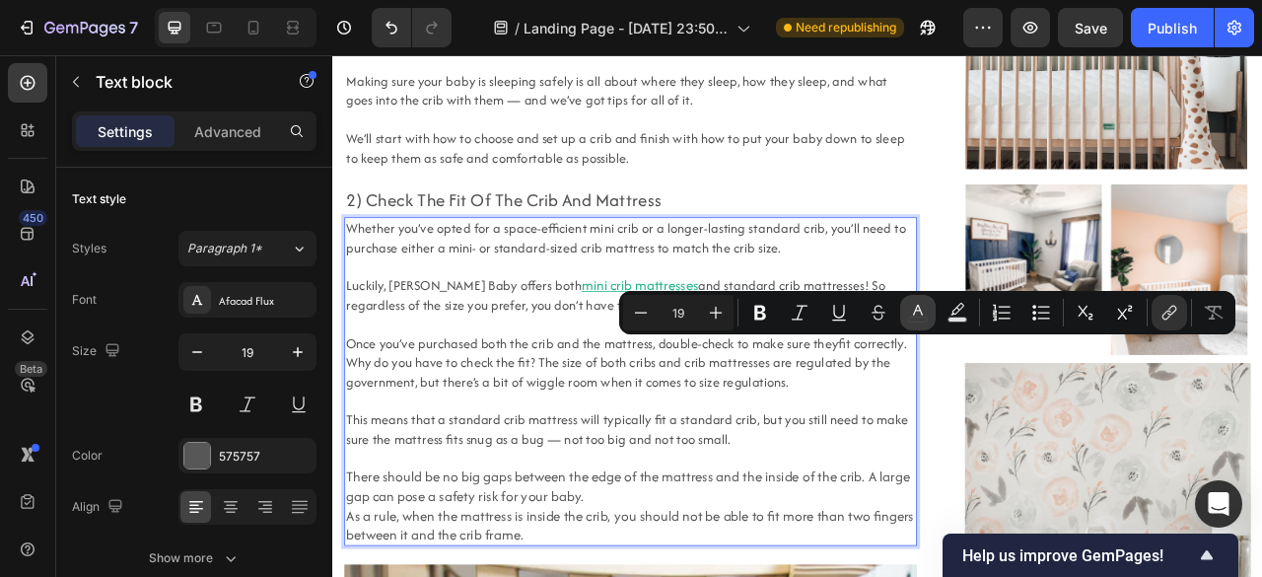
click at [905, 305] on button "color" at bounding box center [917, 312] width 35 height 35
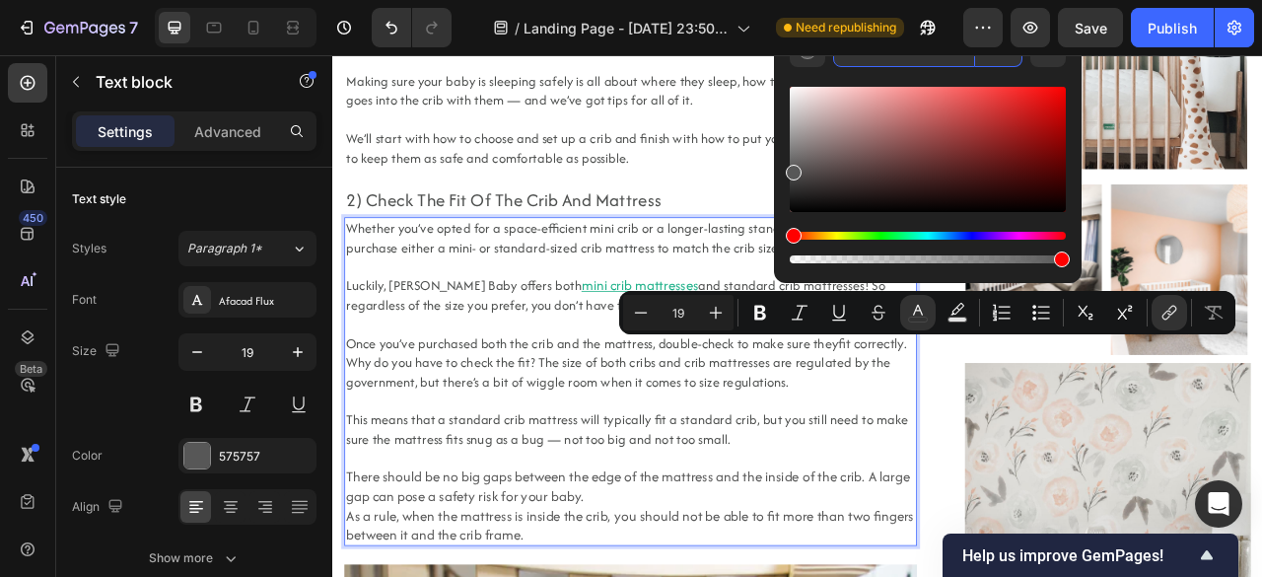
click at [869, 66] on input "575757" at bounding box center [904, 49] width 142 height 35
paste input "1FB189"
type input "1FB189"
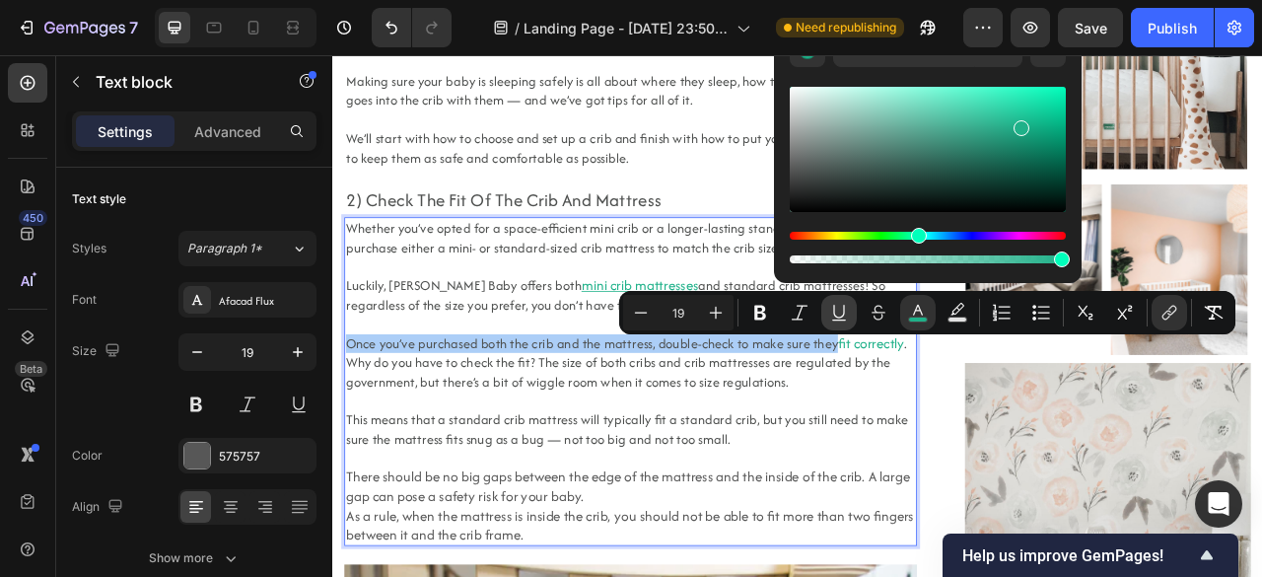
click at [844, 308] on icon "Editor contextual toolbar" at bounding box center [838, 312] width 11 height 14
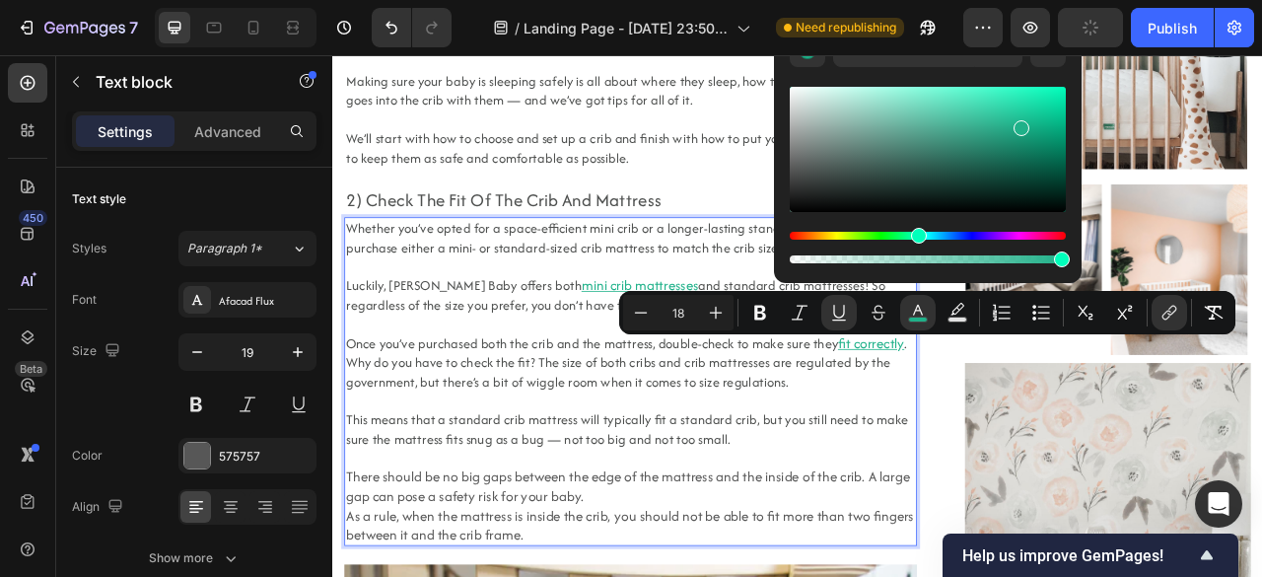
click at [943, 454] on span ". Why do you have to check the fit? The size of both cribs and crib mattresses …" at bounding box center [706, 446] width 714 height 72
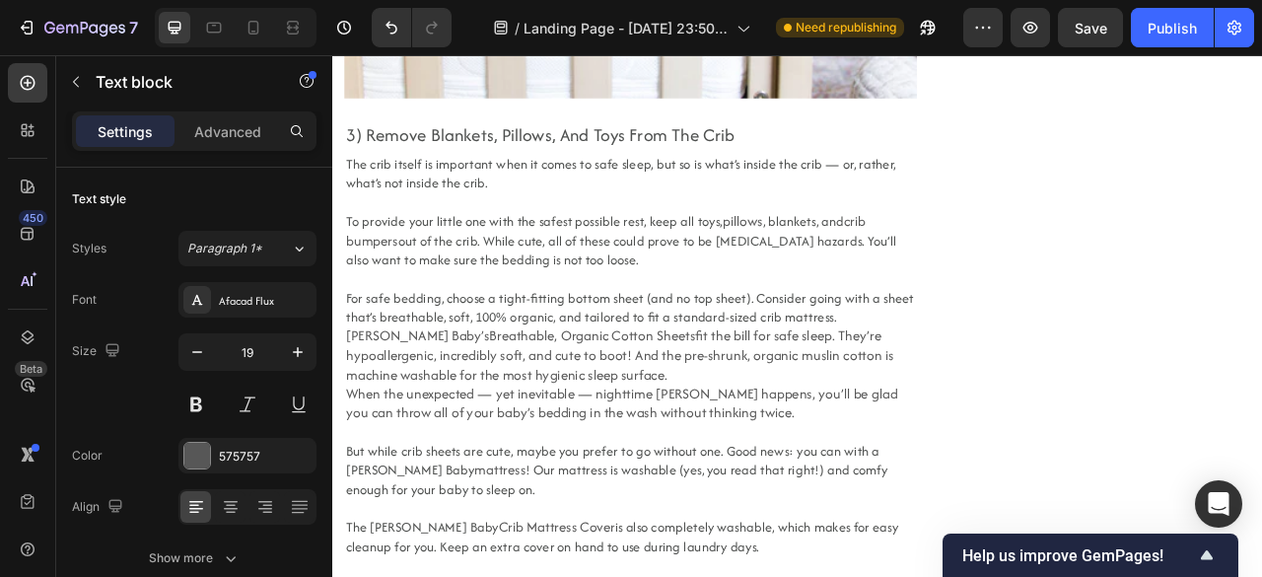
scroll to position [3240, 0]
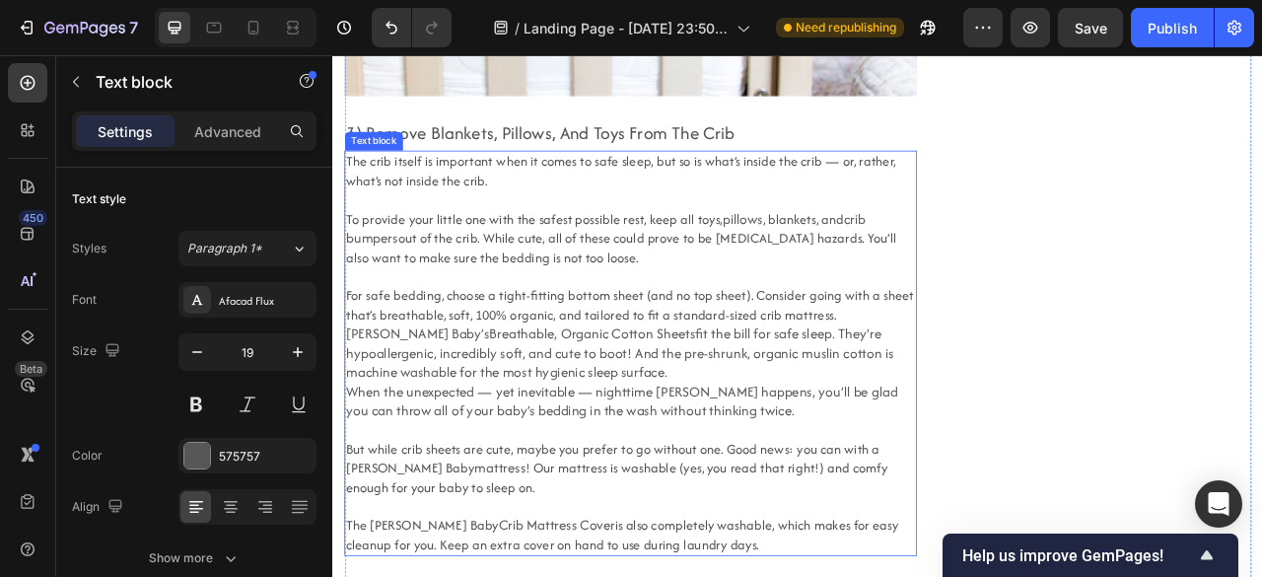
click at [828, 275] on link "pillows" at bounding box center [853, 262] width 51 height 25
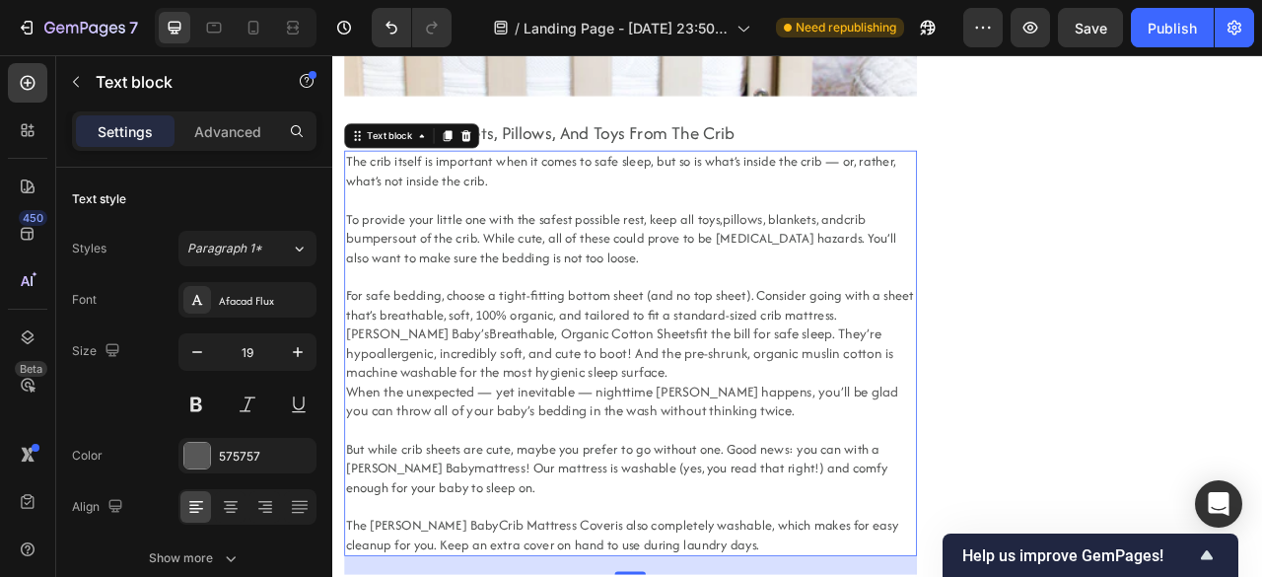
click at [762, 262] on span "To provide your little one with the safest possible rest, keep all toys," at bounding box center [588, 263] width 479 height 24
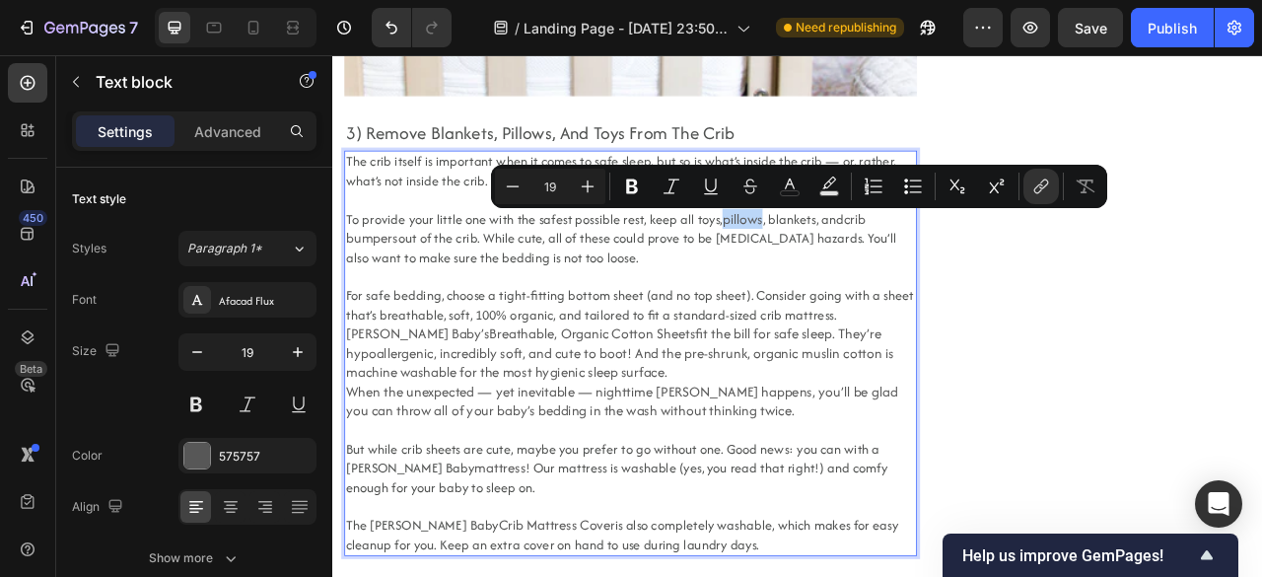
drag, startPoint x: 817, startPoint y: 270, endPoint x: 865, endPoint y: 271, distance: 48.3
click at [865, 271] on link "pillows" at bounding box center [853, 262] width 51 height 25
click at [788, 188] on icon "Editor contextual toolbar" at bounding box center [790, 186] width 20 height 20
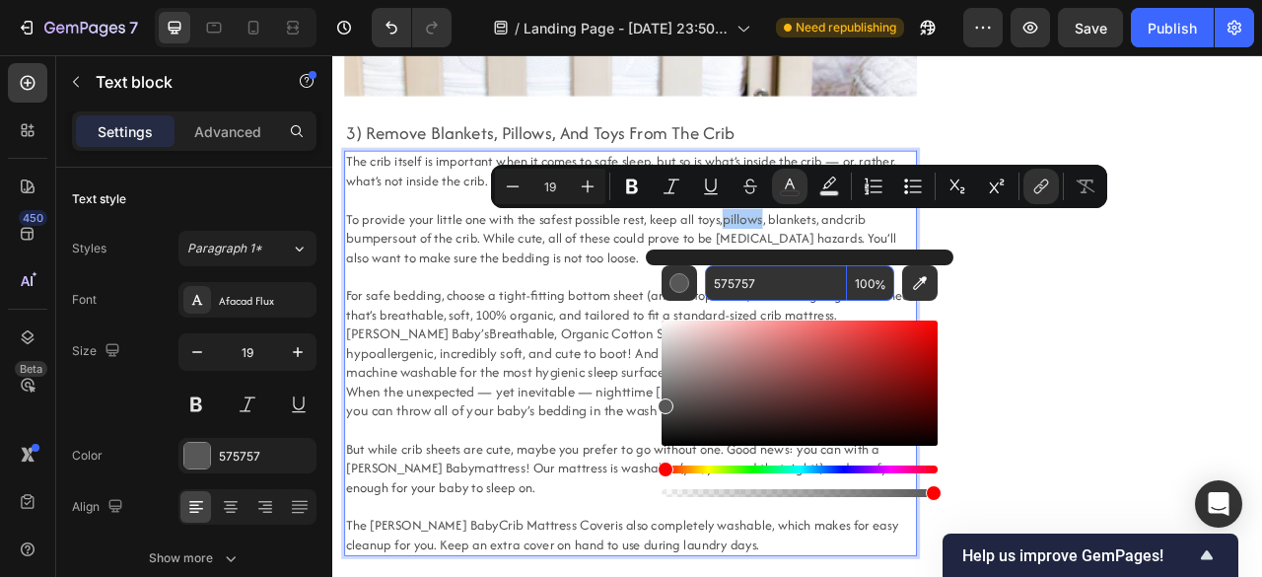
click at [751, 285] on input "575757" at bounding box center [776, 282] width 142 height 35
paste input "1FB189"
type input "1FB189"
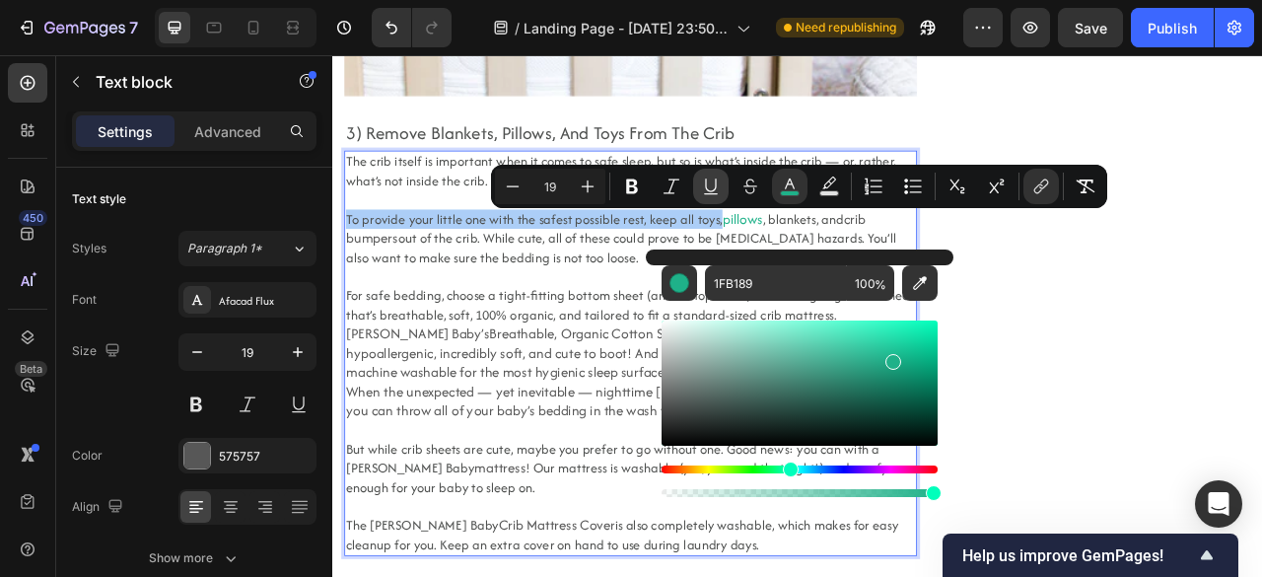
click at [704, 186] on icon "Editor contextual toolbar" at bounding box center [711, 186] width 20 height 20
type input "19"
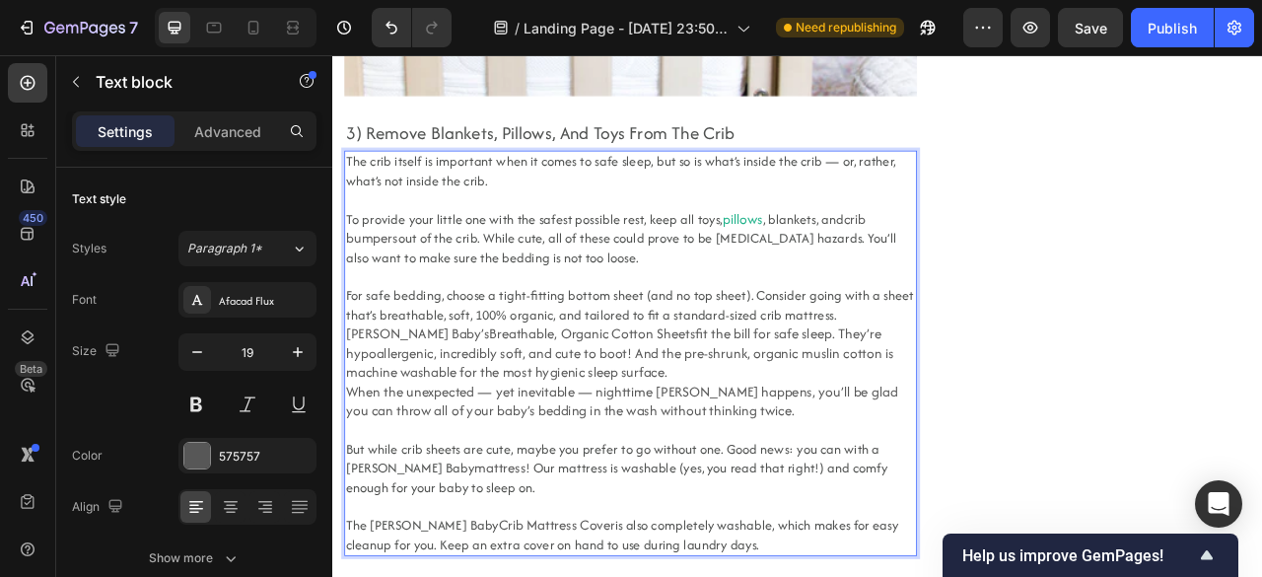
click at [726, 279] on span "out of the crib. While cute, all of these could prove to be [MEDICAL_DATA] haza…" at bounding box center [699, 300] width 700 height 48
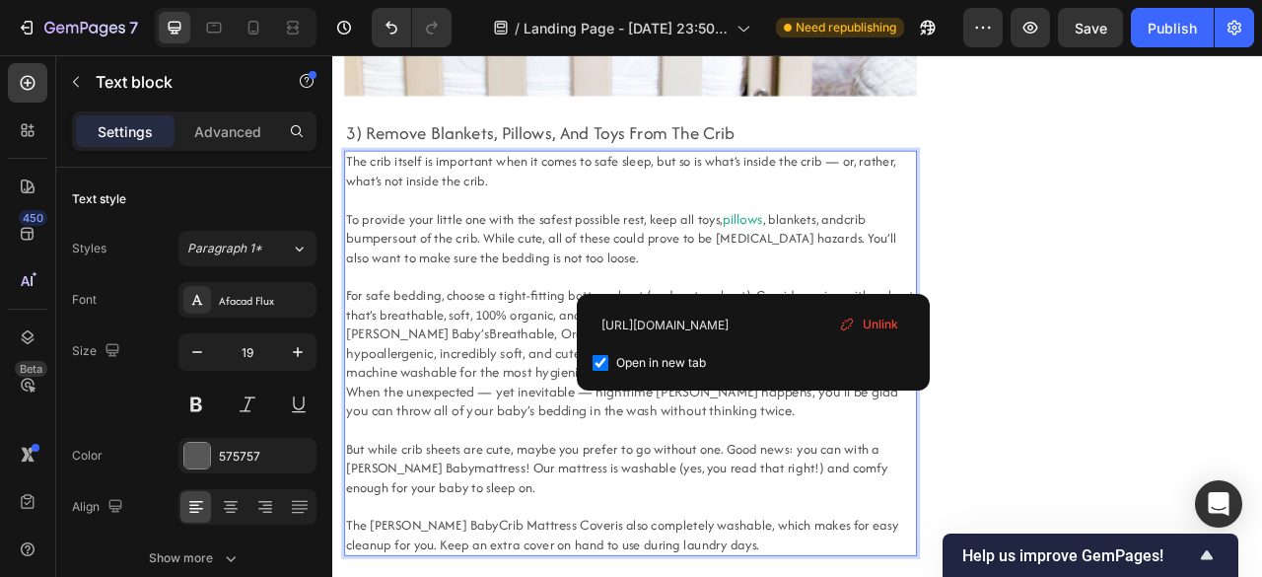
drag, startPoint x: 815, startPoint y: 268, endPoint x: 868, endPoint y: 272, distance: 53.4
click at [868, 272] on p "To provide your little one with the safest possible rest, keep all toys, pillow…" at bounding box center [711, 287] width 724 height 73
click at [828, 269] on span "pillows" at bounding box center [853, 262] width 51 height 25
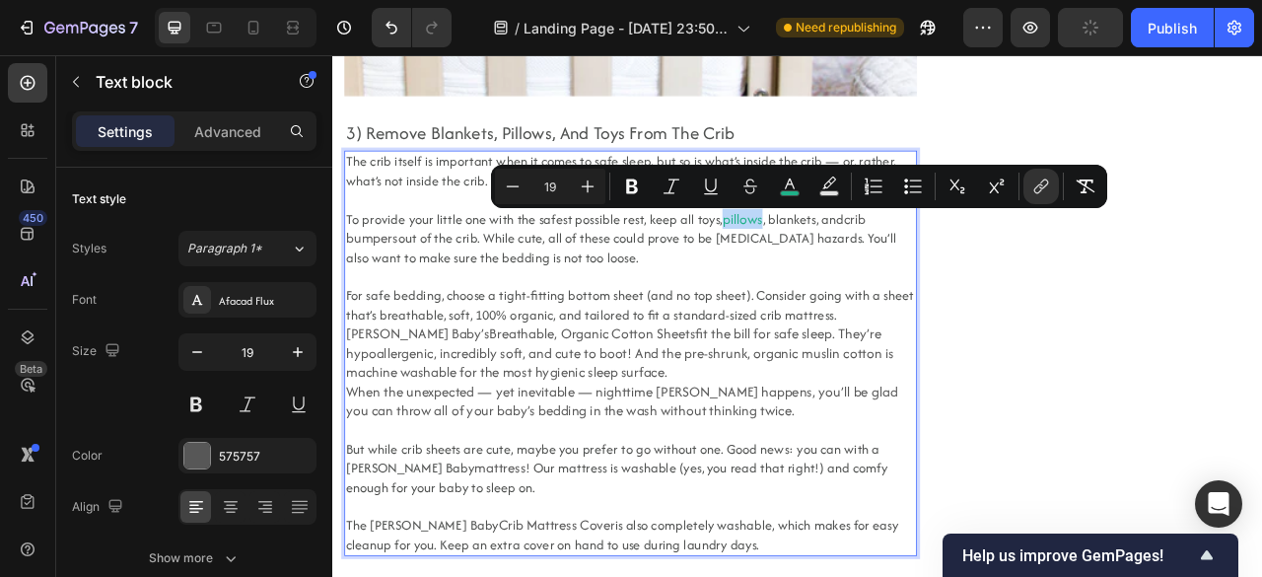
drag, startPoint x: 817, startPoint y: 269, endPoint x: 866, endPoint y: 269, distance: 49.3
click at [866, 269] on span "pillows" at bounding box center [853, 262] width 51 height 25
click at [714, 188] on icon "Editor contextual toolbar" at bounding box center [711, 186] width 20 height 20
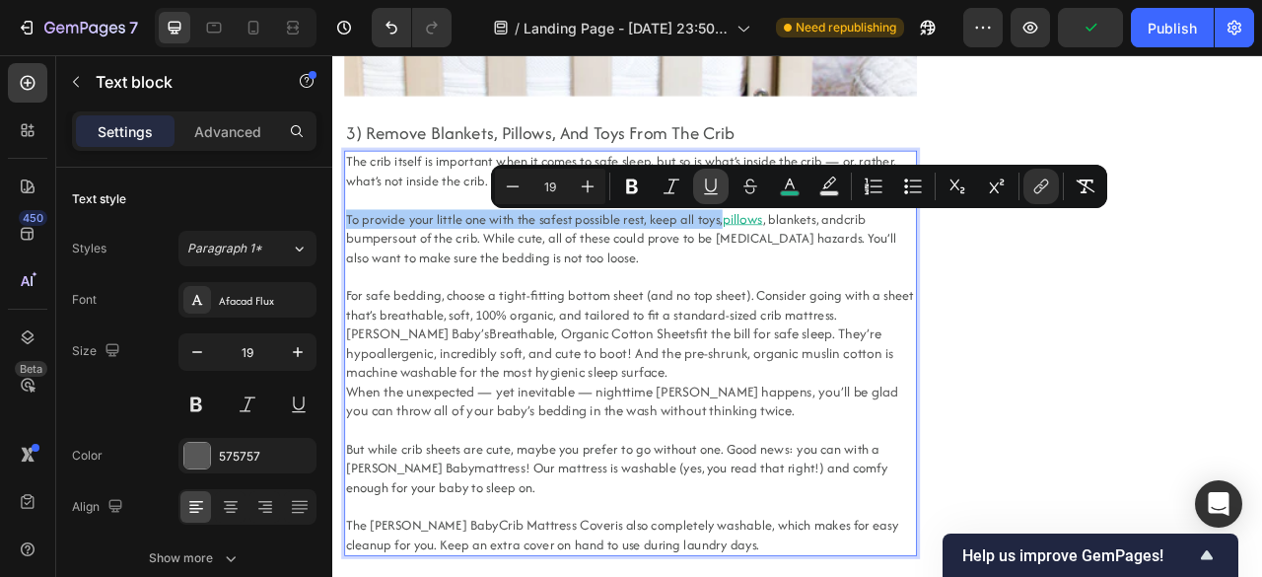
click at [714, 188] on icon "Editor contextual toolbar" at bounding box center [711, 186] width 20 height 20
type input "19"
click at [708, 190] on icon "Editor contextual toolbar" at bounding box center [710, 185] width 11 height 14
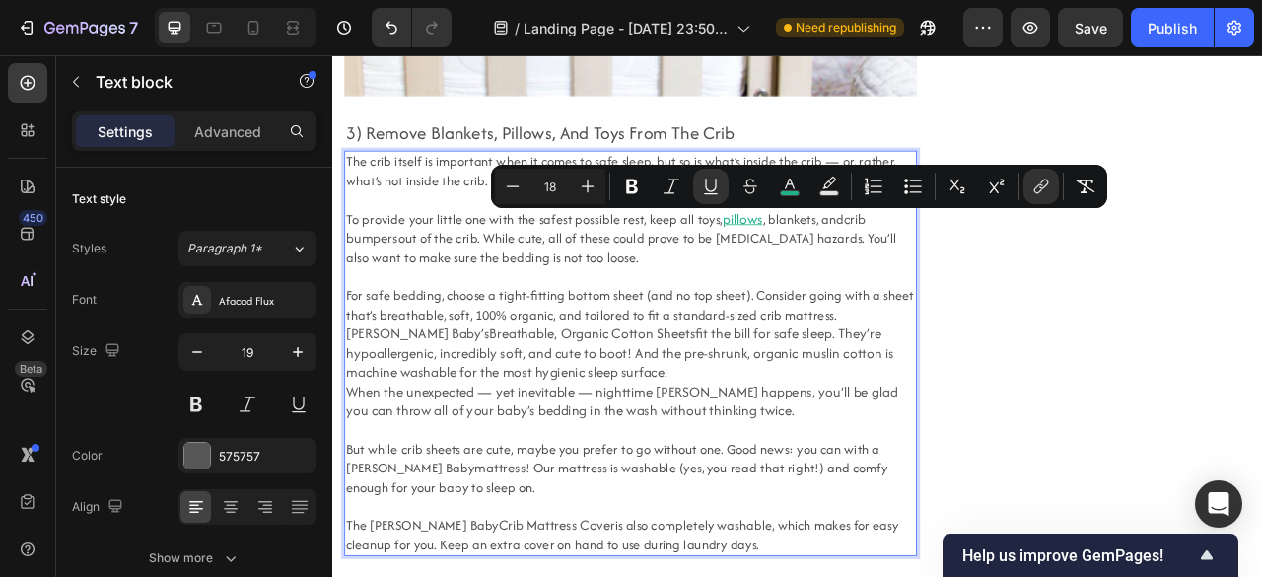
click at [762, 311] on p "To provide your little one with the safest possible rest, keep all toys, pillow…" at bounding box center [711, 287] width 724 height 73
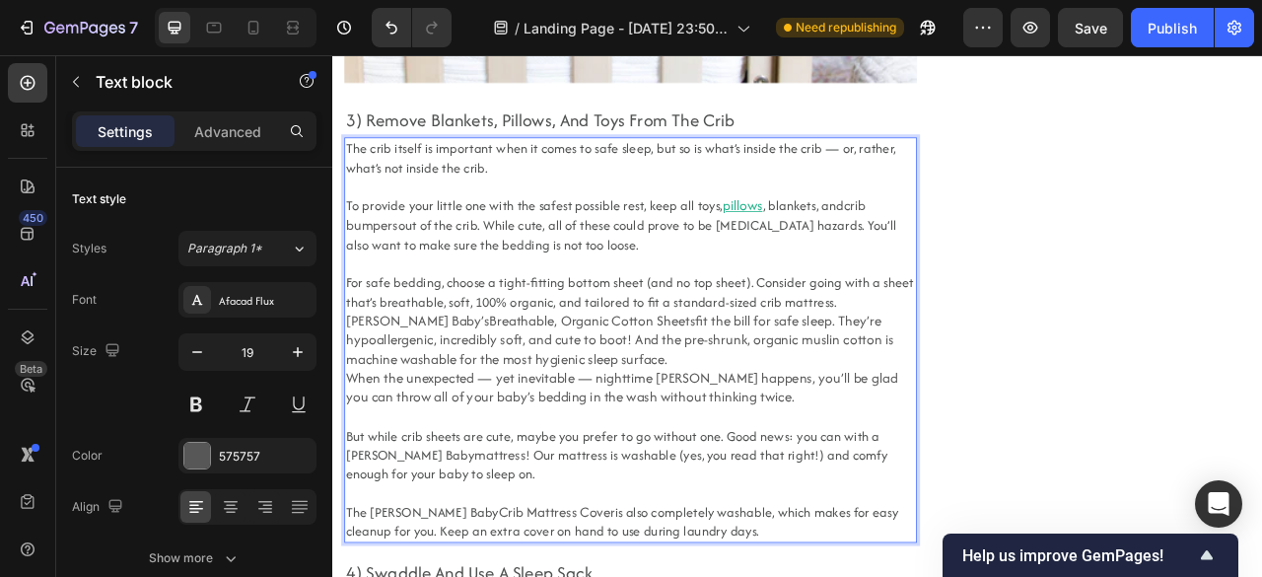
scroll to position [3257, 0]
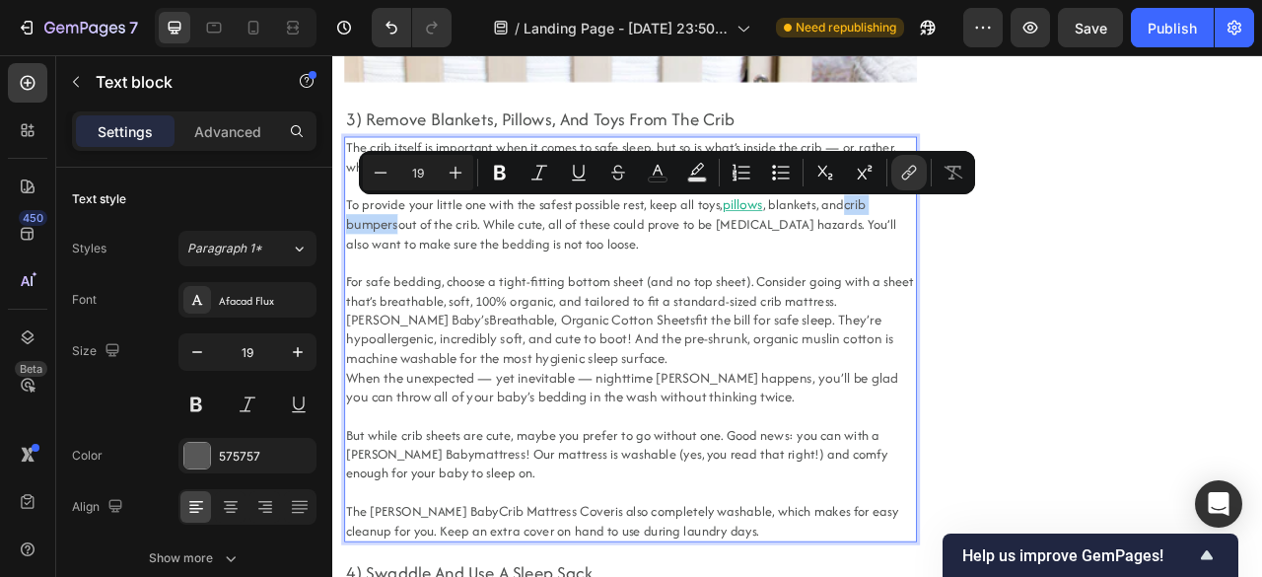
drag, startPoint x: 975, startPoint y: 252, endPoint x: 412, endPoint y: 264, distance: 562.9
click at [412, 264] on link "crib bumpers" at bounding box center [679, 257] width 661 height 49
click at [662, 179] on icon "Editor contextual toolbar" at bounding box center [658, 173] width 20 height 20
type input "575757"
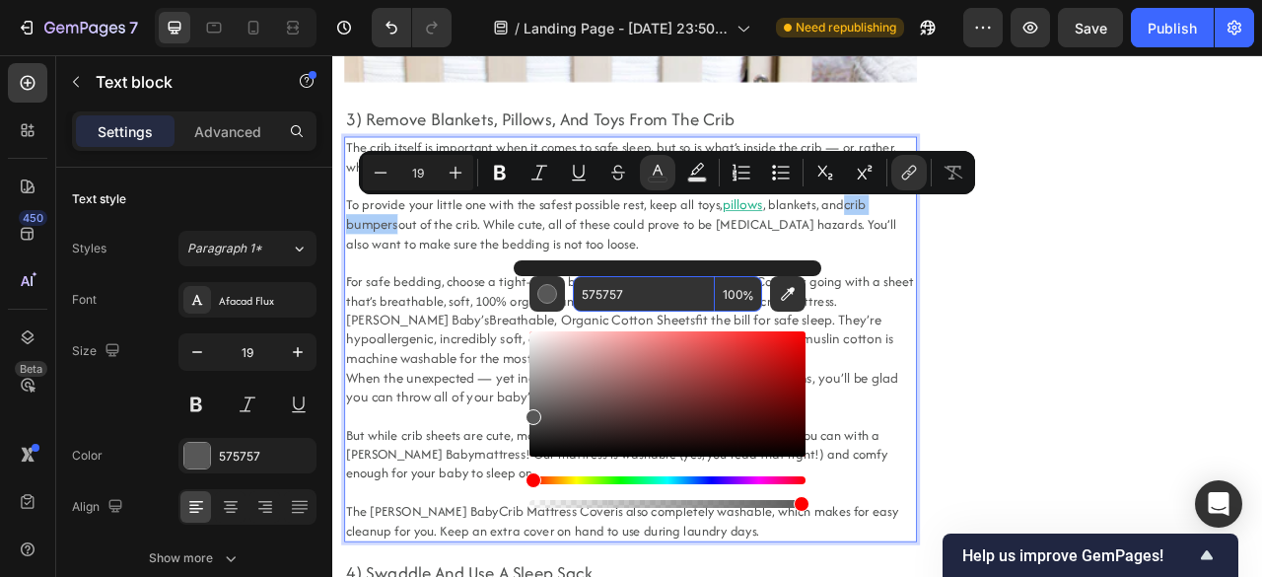
click at [623, 301] on input "575757" at bounding box center [644, 293] width 142 height 35
paste input "1FB189"
type input "1FB189"
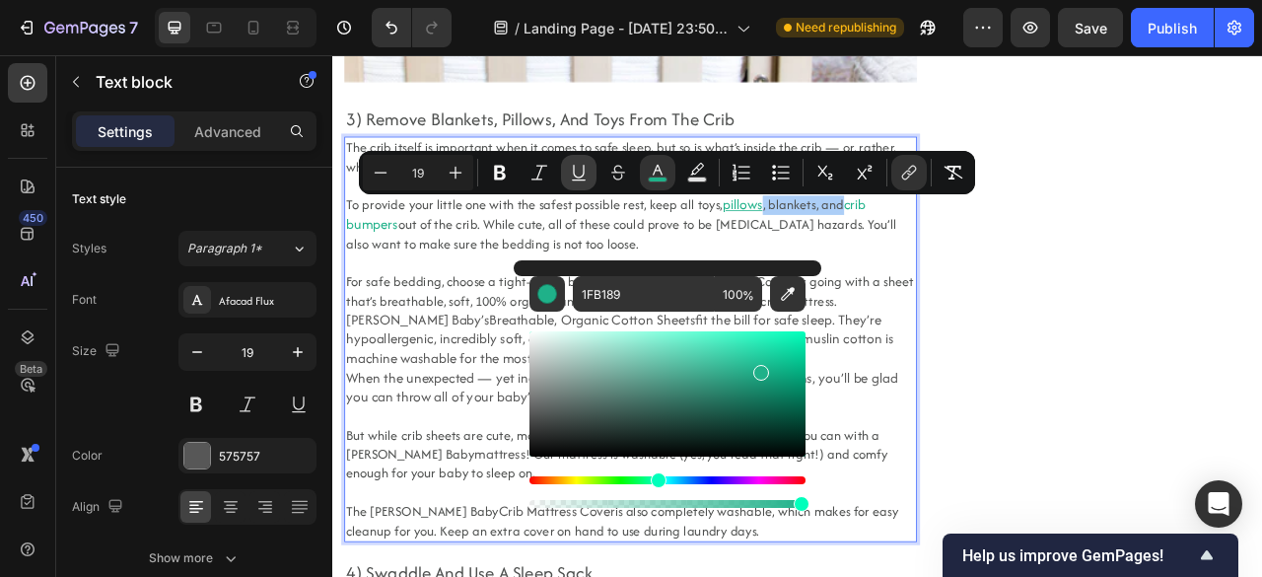
click at [581, 171] on icon "Editor contextual toolbar" at bounding box center [579, 173] width 20 height 20
click at [518, 289] on span "out of the crib. While cute, all of these could prove to be [MEDICAL_DATA] haza…" at bounding box center [699, 282] width 700 height 48
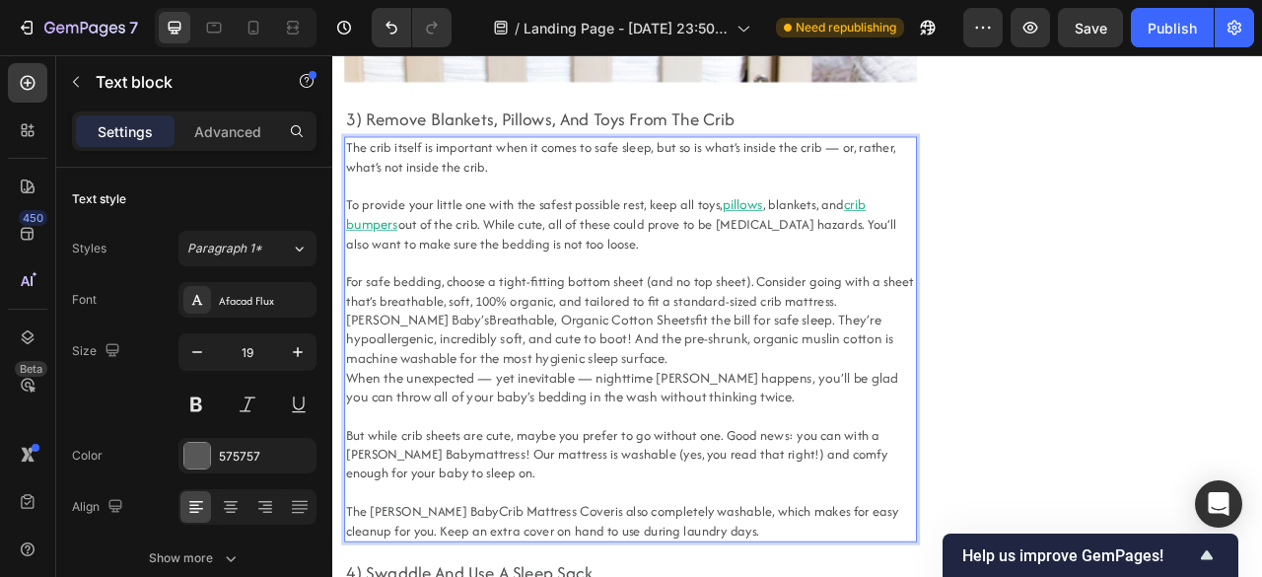
scroll to position [3302, 0]
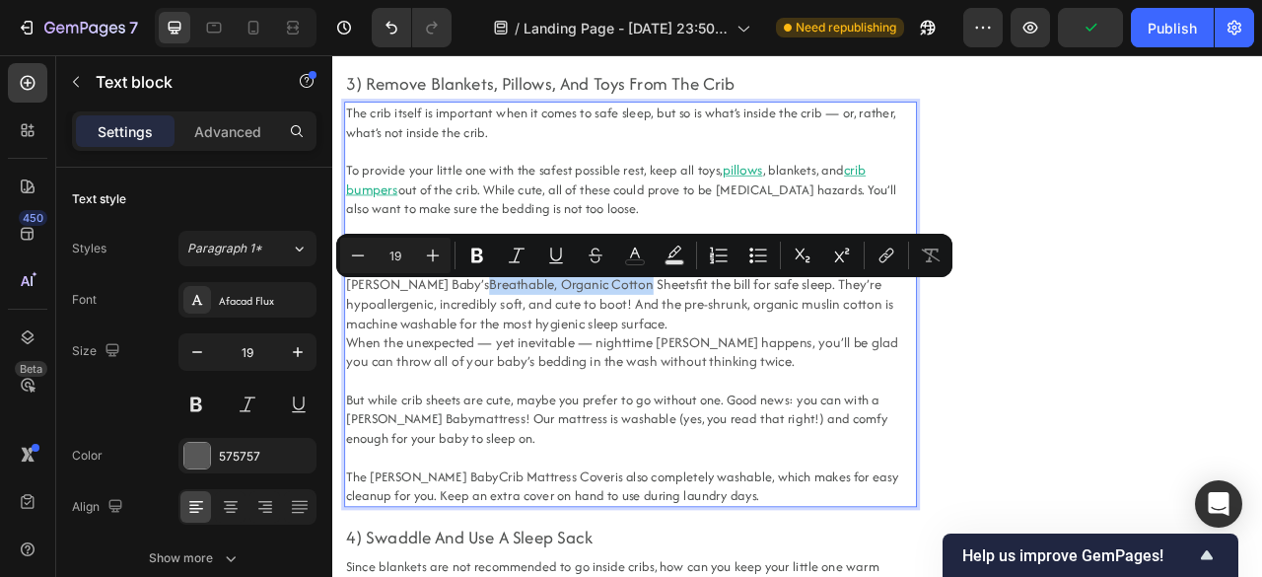
drag, startPoint x: 464, startPoint y: 354, endPoint x: 665, endPoint y: 350, distance: 201.1
click at [665, 350] on link "Breathable, Organic Cotton Sheets" at bounding box center [662, 346] width 262 height 25
click at [720, 352] on link "Breathable, Organic Cotton Sheets" at bounding box center [662, 346] width 262 height 25
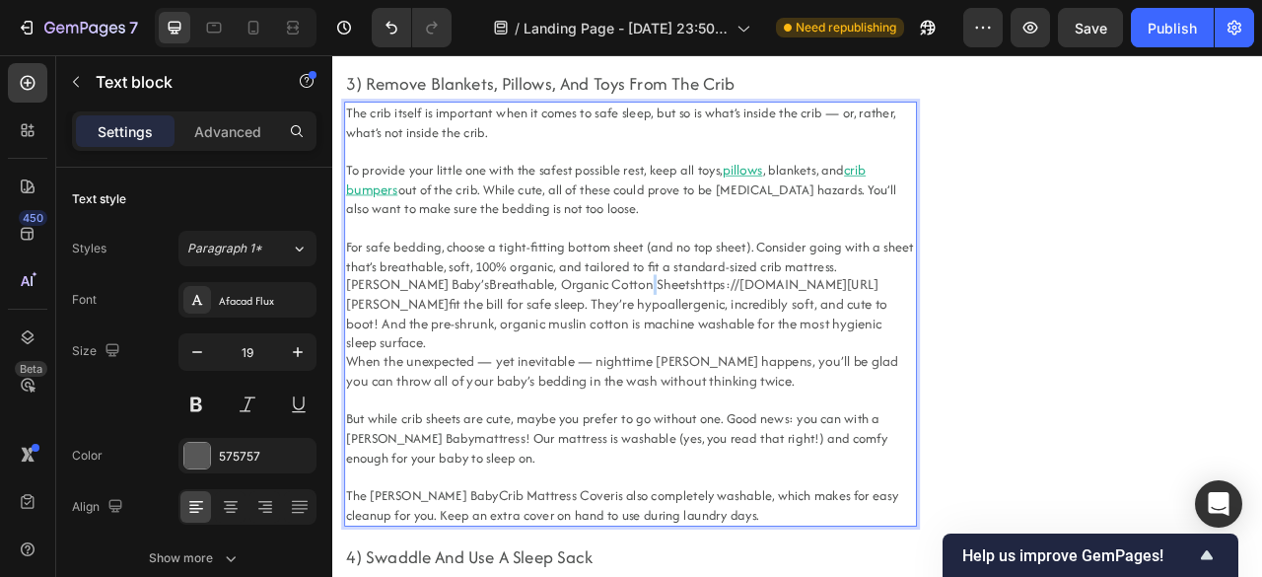
click at [720, 352] on p "Newton Baby’s Breathable, Organic Cotton Sheetshttps://www.newtonbaby.com/produ…" at bounding box center [711, 384] width 724 height 98
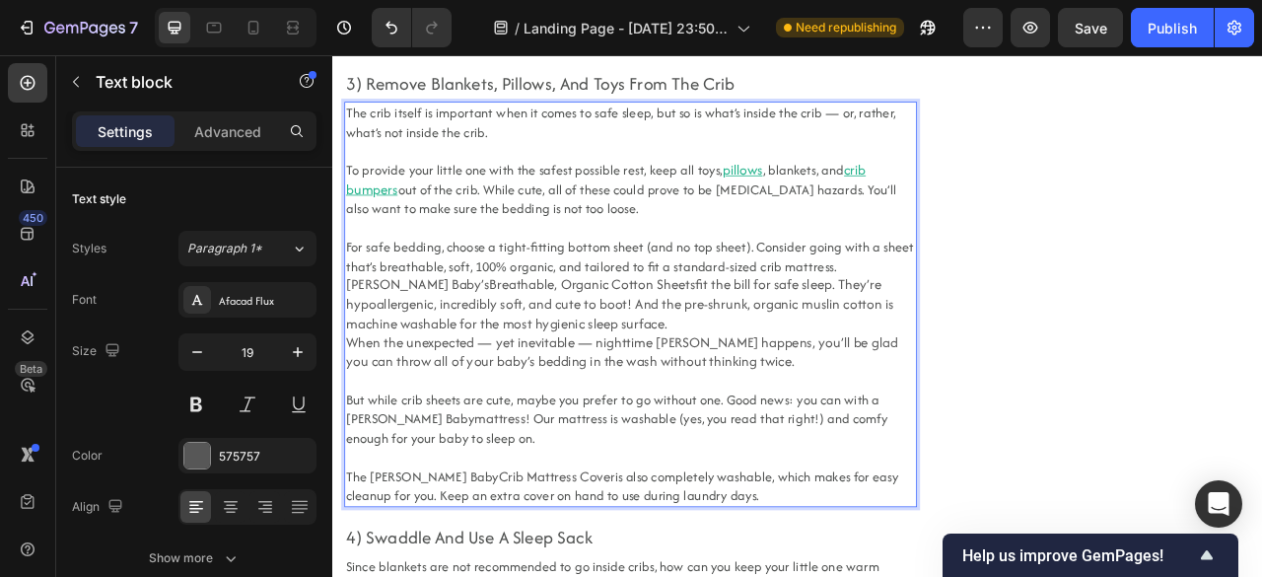
click at [531, 359] on link "Breathable, Organic Cotton Sheets" at bounding box center [662, 346] width 262 height 25
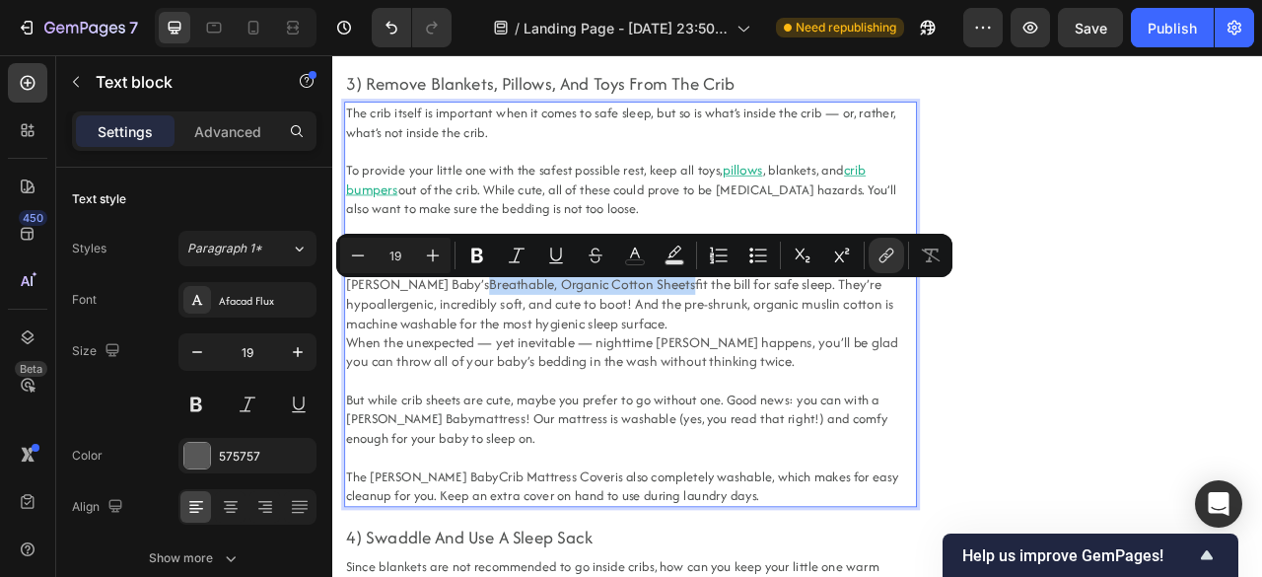
drag, startPoint x: 463, startPoint y: 359, endPoint x: 720, endPoint y: 356, distance: 257.3
click at [720, 356] on link "Breathable, Organic Cotton Sheets" at bounding box center [662, 346] width 262 height 25
click at [531, 351] on link "Breathable, Organic Cotton Sheets" at bounding box center [662, 346] width 262 height 25
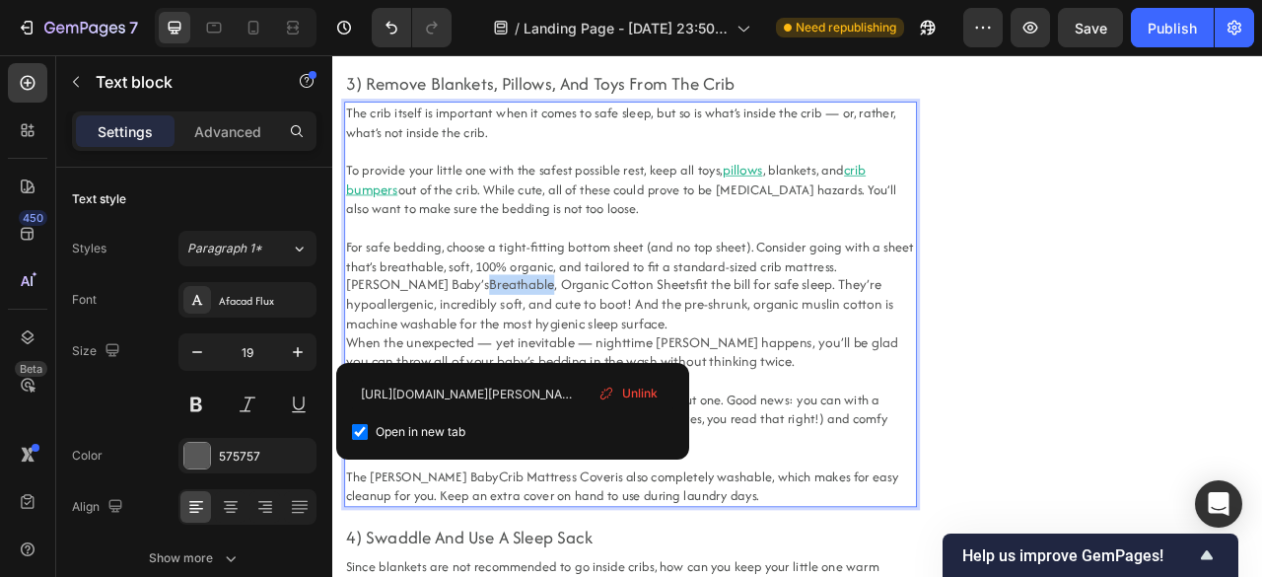
click at [531, 351] on link "Breathable, Organic Cotton Sheets" at bounding box center [662, 346] width 262 height 25
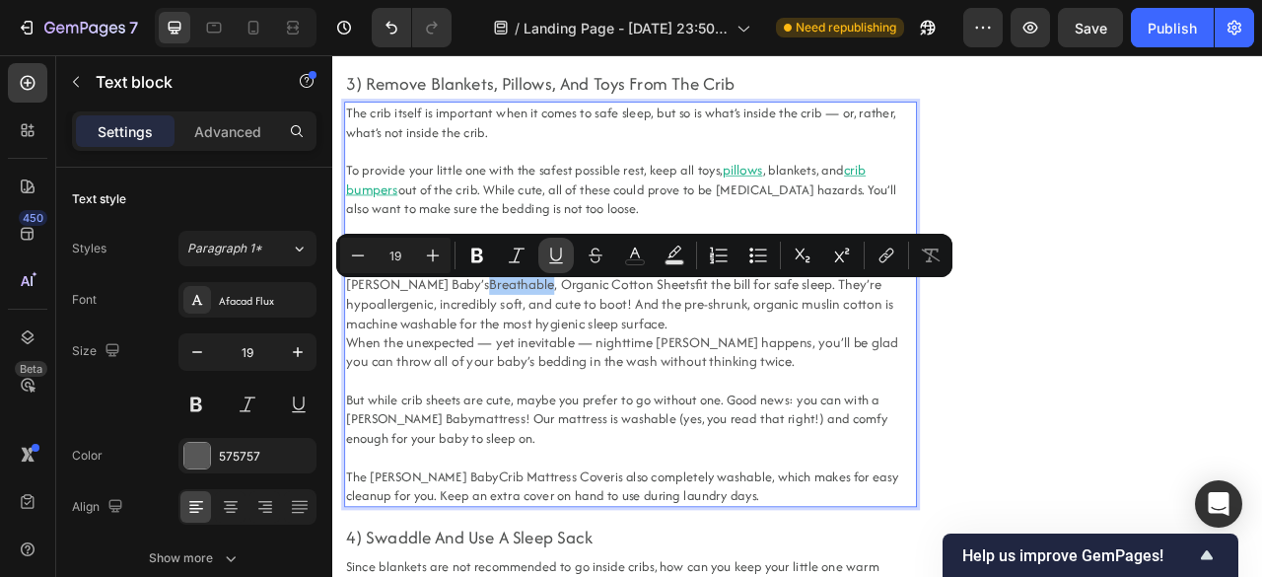
click at [556, 267] on button "Underline" at bounding box center [555, 255] width 35 height 35
click at [624, 251] on button "color" at bounding box center [634, 255] width 35 height 35
type input "575757"
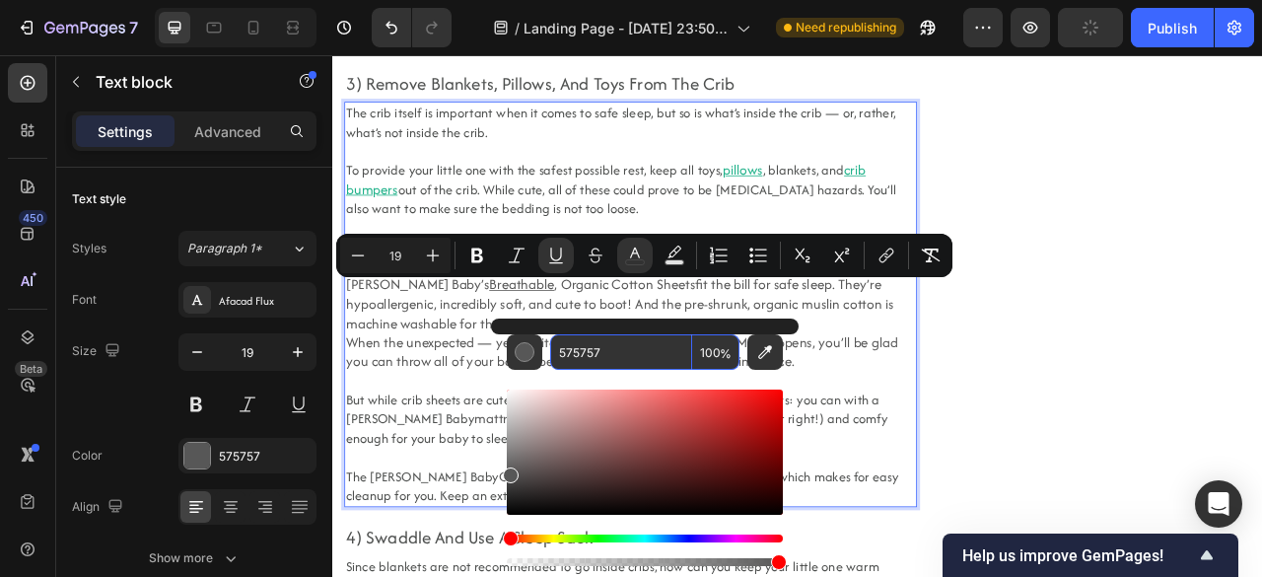
click at [630, 347] on input "575757" at bounding box center [621, 351] width 142 height 35
paste input "1FB189"
type input "1FB189"
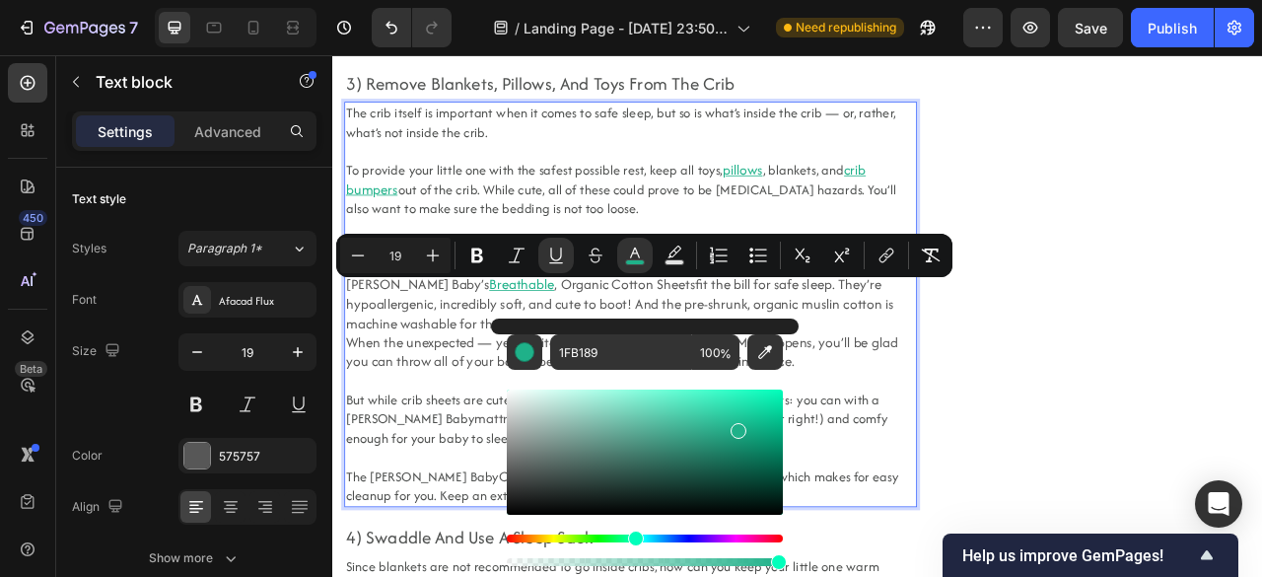
click at [651, 357] on link "Breathable , Organic Cotton Sheets" at bounding box center [662, 346] width 262 height 25
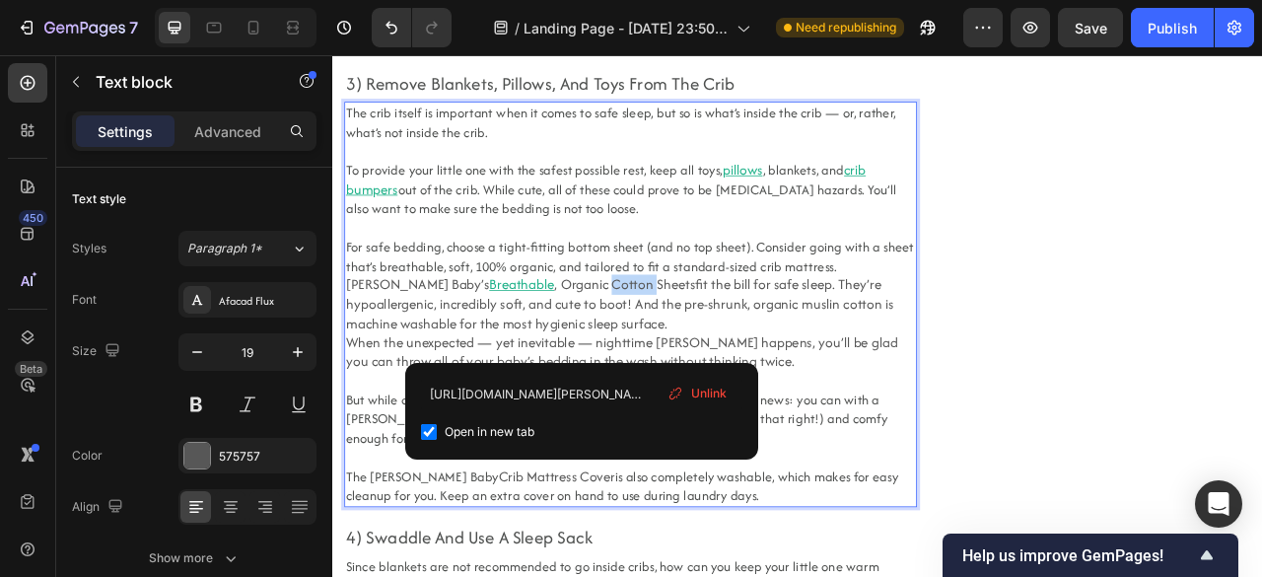
click at [651, 357] on link "Breathable , Organic Cotton Sheets" at bounding box center [662, 346] width 262 height 25
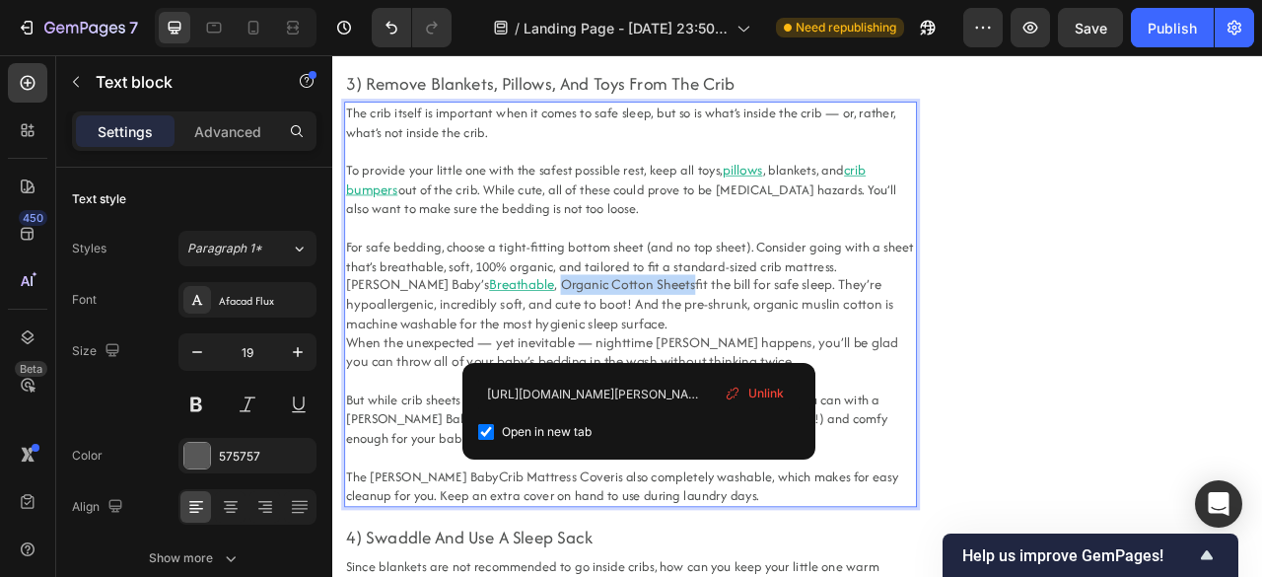
drag, startPoint x: 719, startPoint y: 350, endPoint x: 556, endPoint y: 360, distance: 163.9
click at [556, 359] on link "Breathable , Organic Cotton Sheets" at bounding box center [662, 346] width 262 height 25
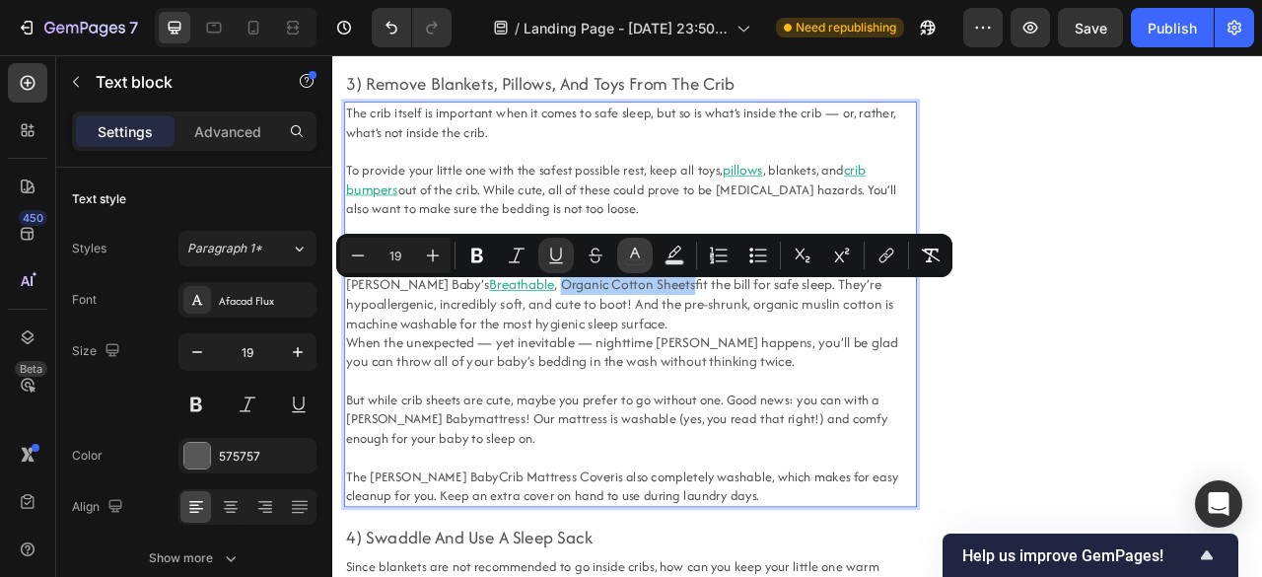
click at [630, 259] on icon "Editor contextual toolbar" at bounding box center [635, 255] width 20 height 20
type input "575757"
type input "16"
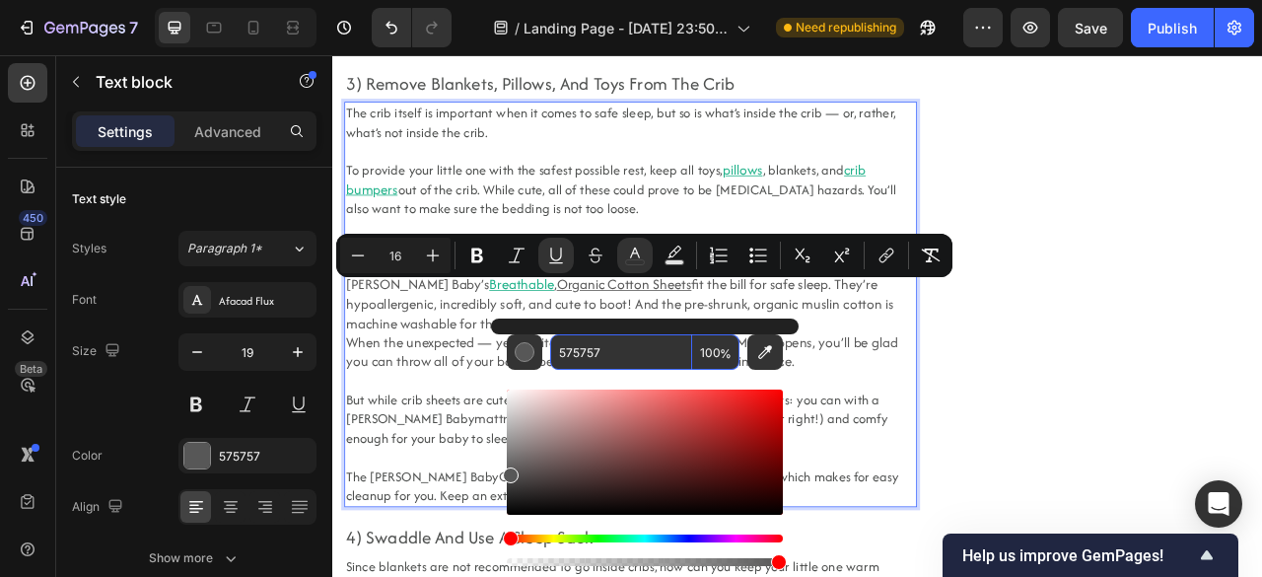
click at [631, 356] on input "575757" at bounding box center [621, 351] width 142 height 35
paste input "1FB189"
type input "1FB189"
type input "19"
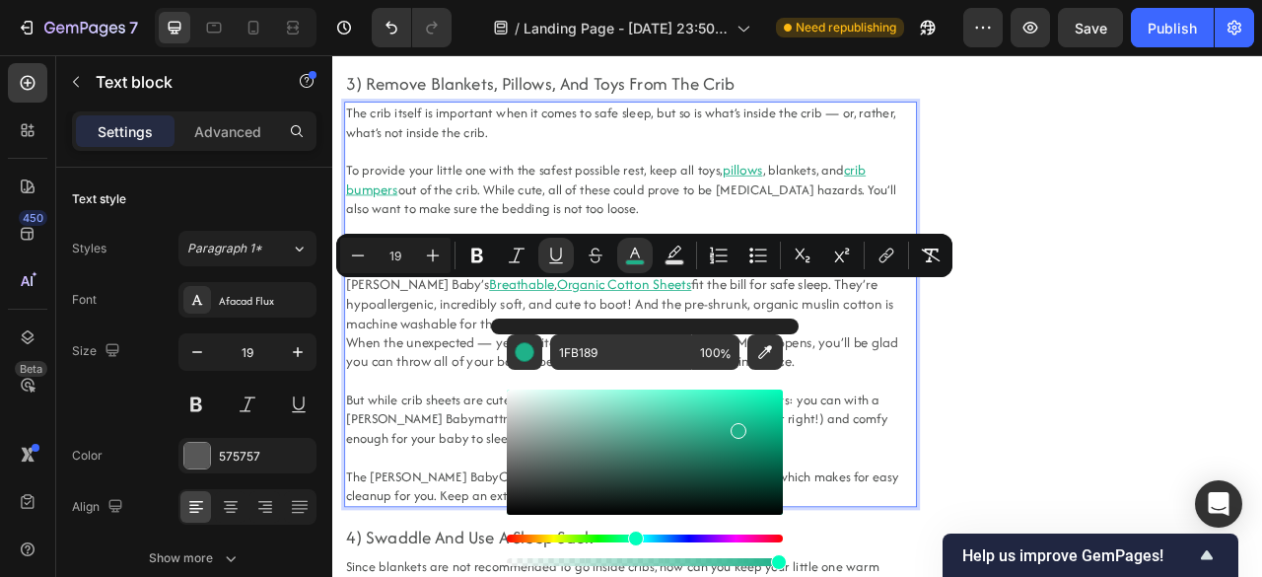
click at [761, 360] on p "Newton Baby’s Breathable , Organic Cotton Sheets fit the bill for safe sleep. T…" at bounding box center [711, 371] width 724 height 73
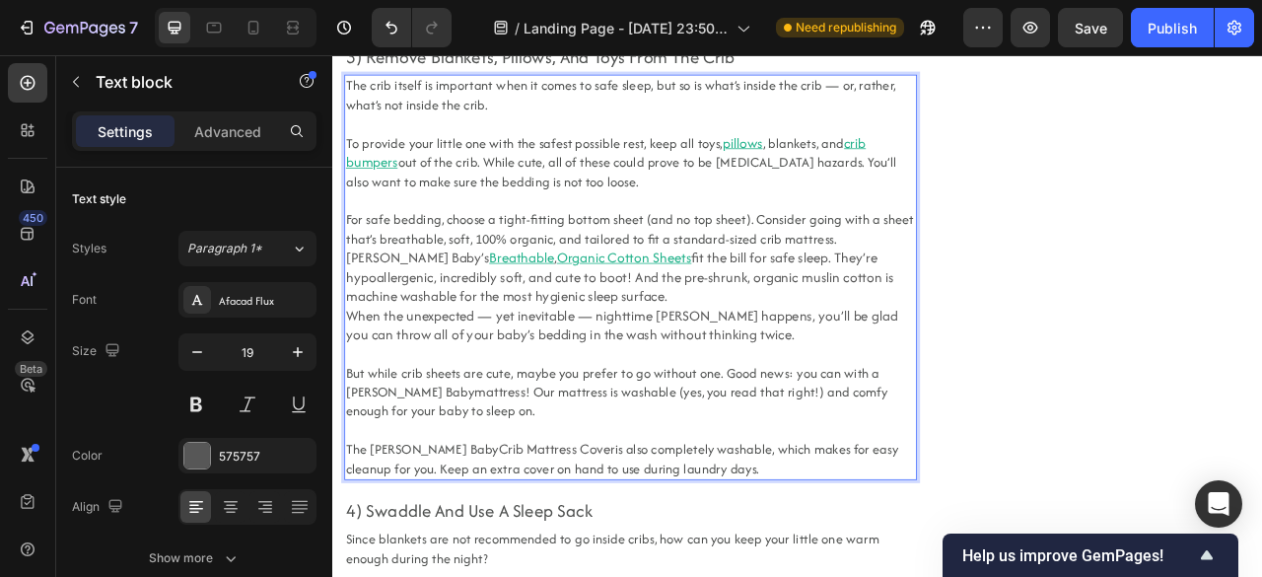
scroll to position [3406, 0]
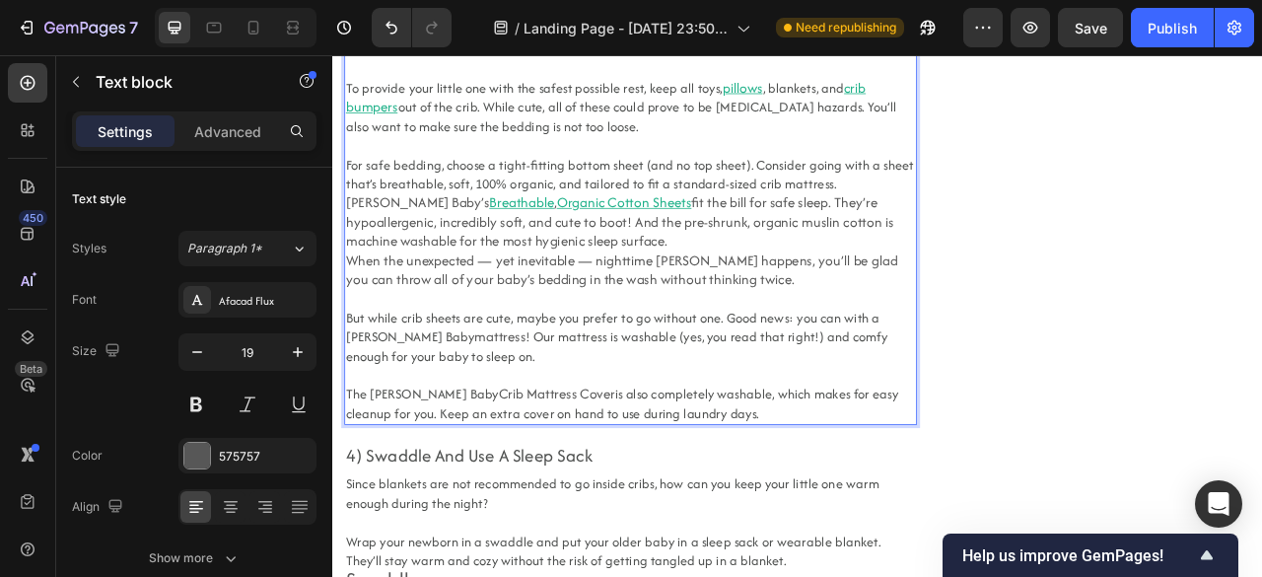
click at [584, 427] on span "! Our mattress is washable (yes, you read that right!) and comfy enough for you…" at bounding box center [693, 425] width 689 height 48
drag, startPoint x: 449, startPoint y: 425, endPoint x: 512, endPoint y: 411, distance: 63.6
click at [512, 411] on p "But while crib sheets are cute, maybe you prefer to go without one. Good news: …" at bounding box center [711, 413] width 724 height 73
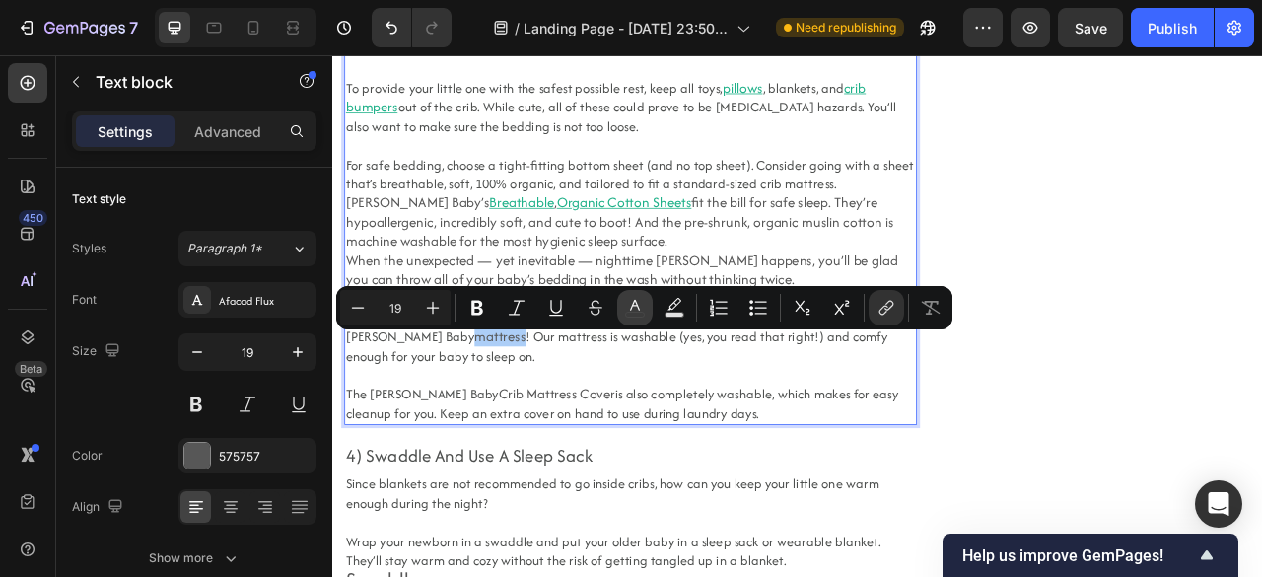
click at [630, 310] on icon "Editor contextual toolbar" at bounding box center [635, 308] width 20 height 20
type input "575757"
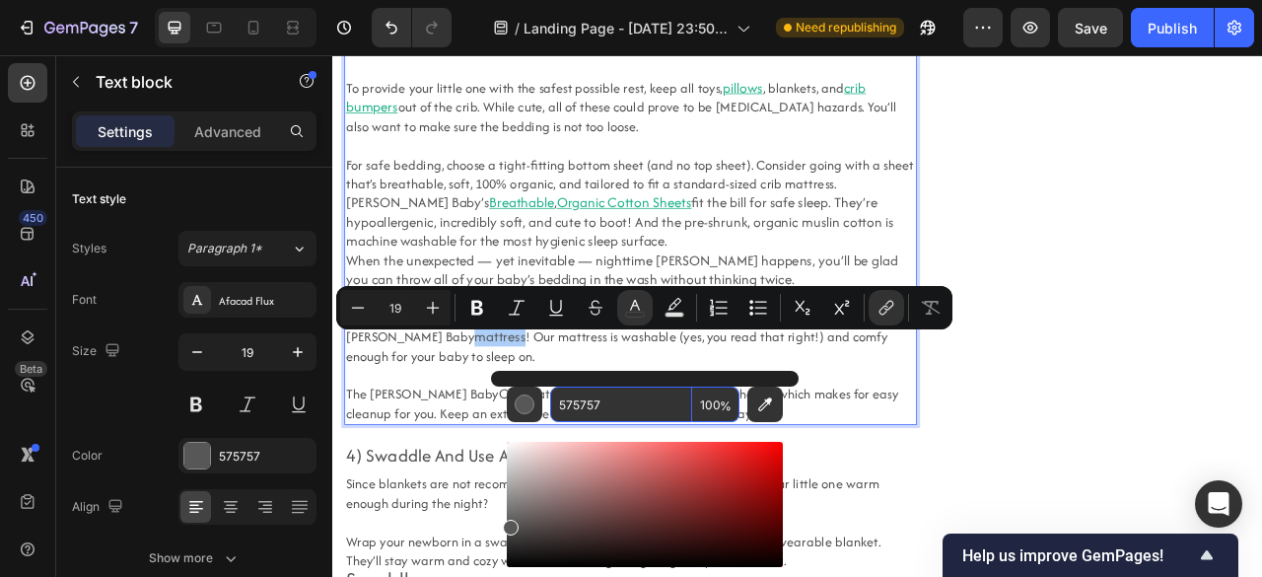
click at [611, 410] on input "575757" at bounding box center [621, 403] width 142 height 35
paste input "1FB189"
type input "1FB189"
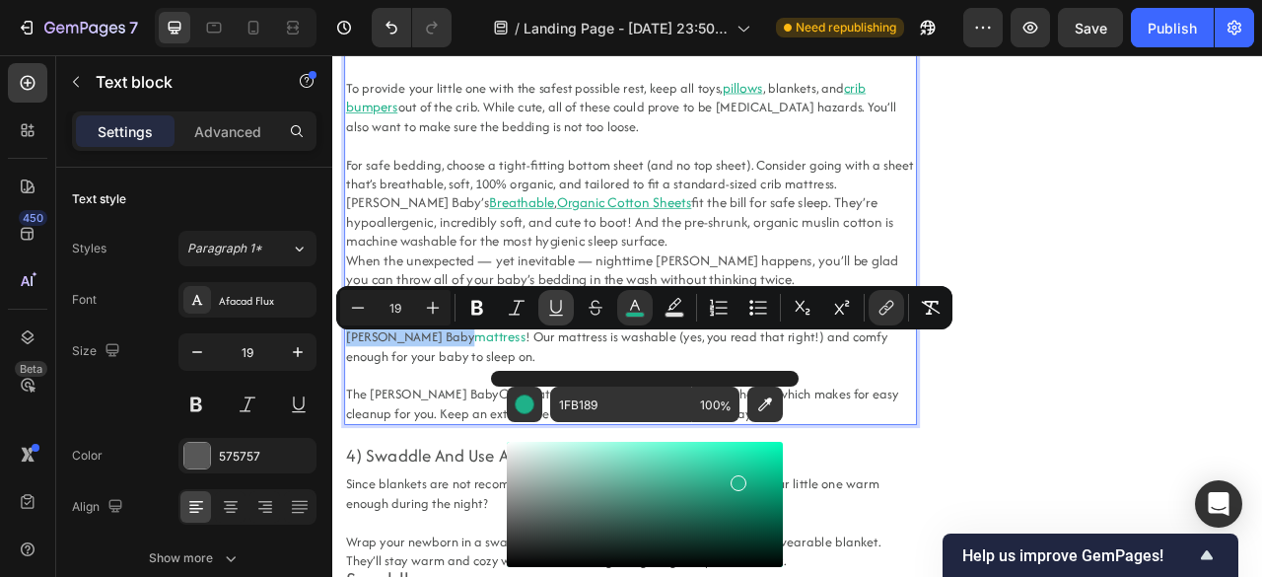
click at [550, 298] on icon "Editor contextual toolbar" at bounding box center [556, 308] width 20 height 20
click at [568, 286] on p "Newton Baby’s Breathable , Organic Cotton Sheets fit the bill for safe sleep. T…" at bounding box center [711, 267] width 724 height 73
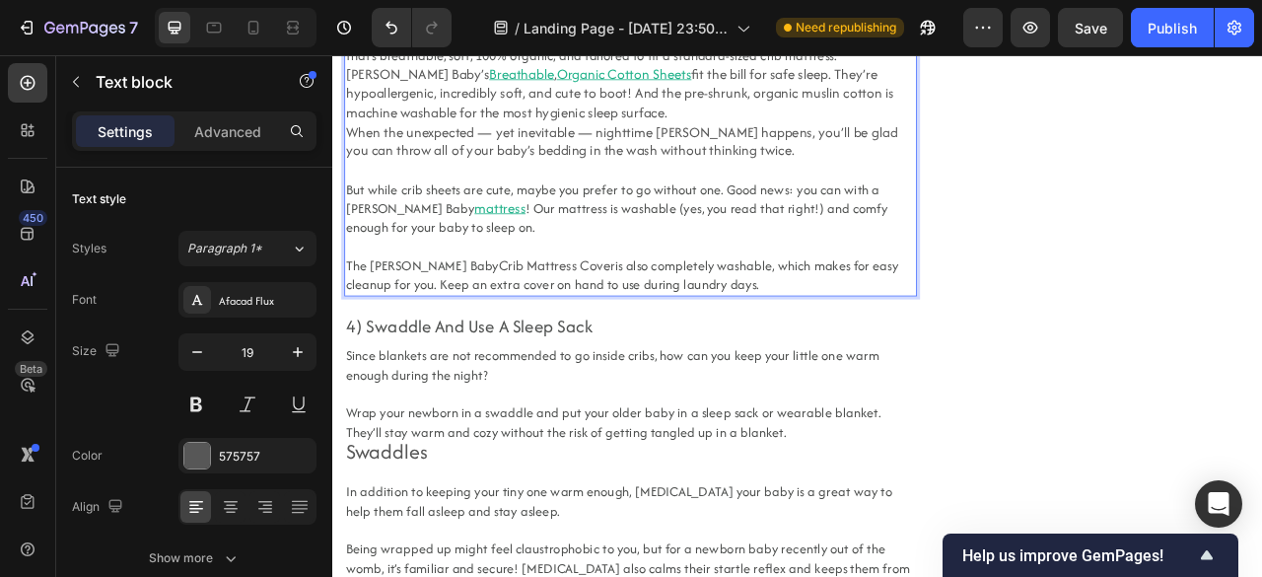
scroll to position [3610, 0]
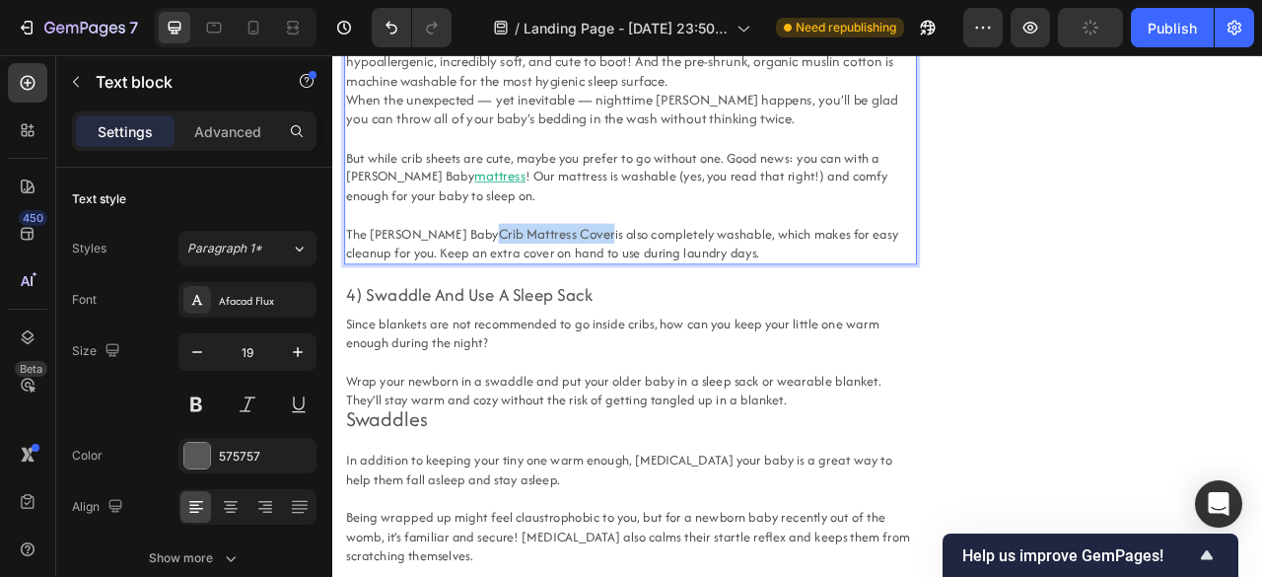
drag, startPoint x: 479, startPoint y: 289, endPoint x: 624, endPoint y: 289, distance: 144.9
click at [624, 289] on p "The Newton Baby Crib Mattress Cover is also completely washable, which makes fo…" at bounding box center [711, 294] width 724 height 48
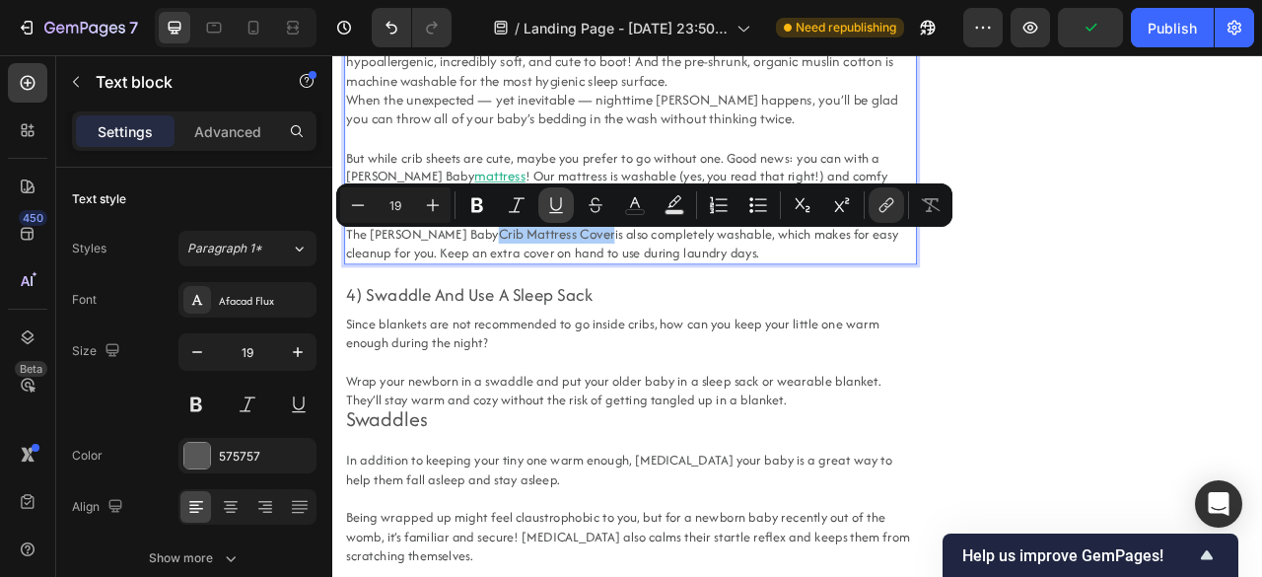
click at [562, 204] on icon "Editor contextual toolbar" at bounding box center [556, 205] width 20 height 20
type input "19"
click at [623, 195] on button "color" at bounding box center [634, 204] width 35 height 35
type input "575757"
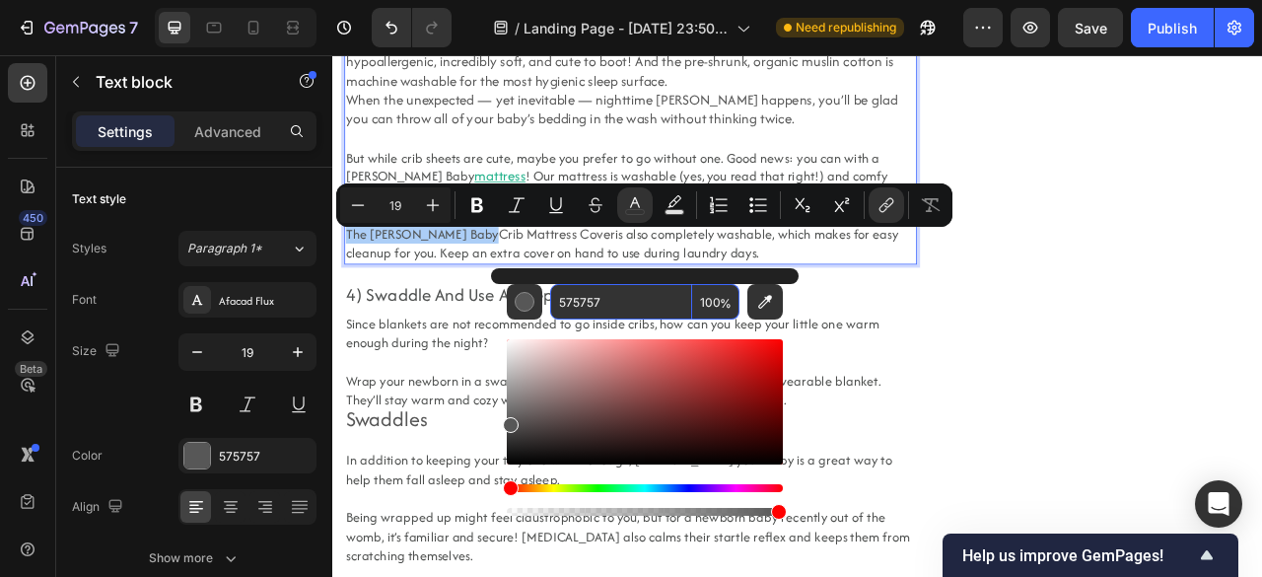
click at [656, 303] on input "575757" at bounding box center [621, 301] width 142 height 35
paste input "1FB189"
type input "1FB189"
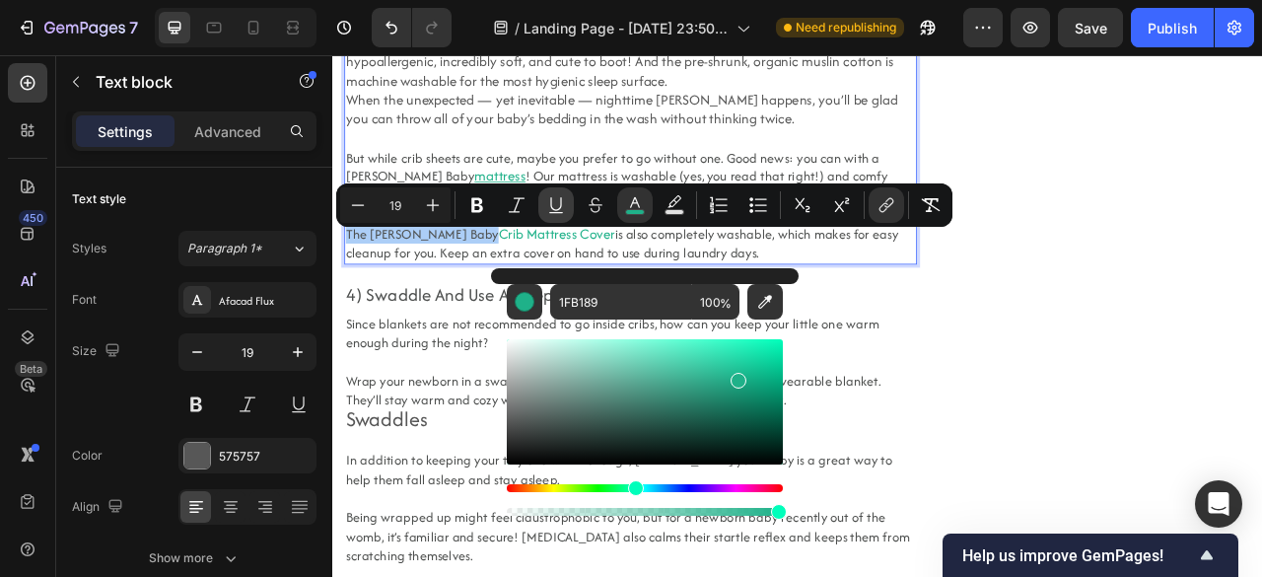
click at [552, 206] on icon "Editor contextual toolbar" at bounding box center [556, 205] width 20 height 20
type input "18"
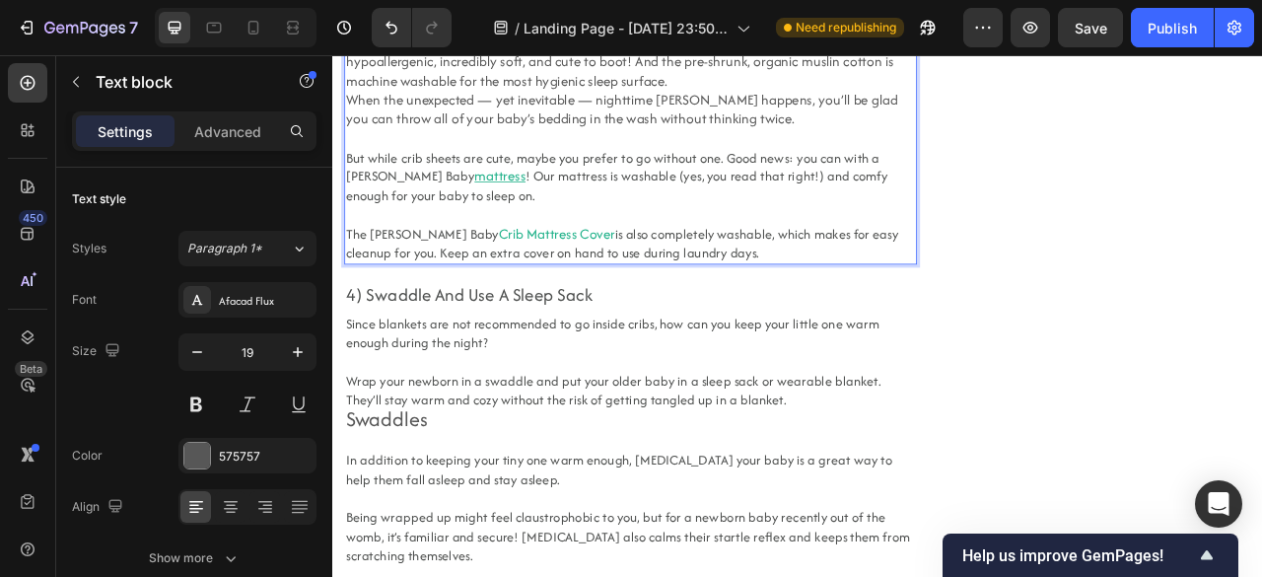
click at [722, 298] on span "is also completely washable, which makes for easy cleanup for you. Keep an extr…" at bounding box center [700, 294] width 703 height 48
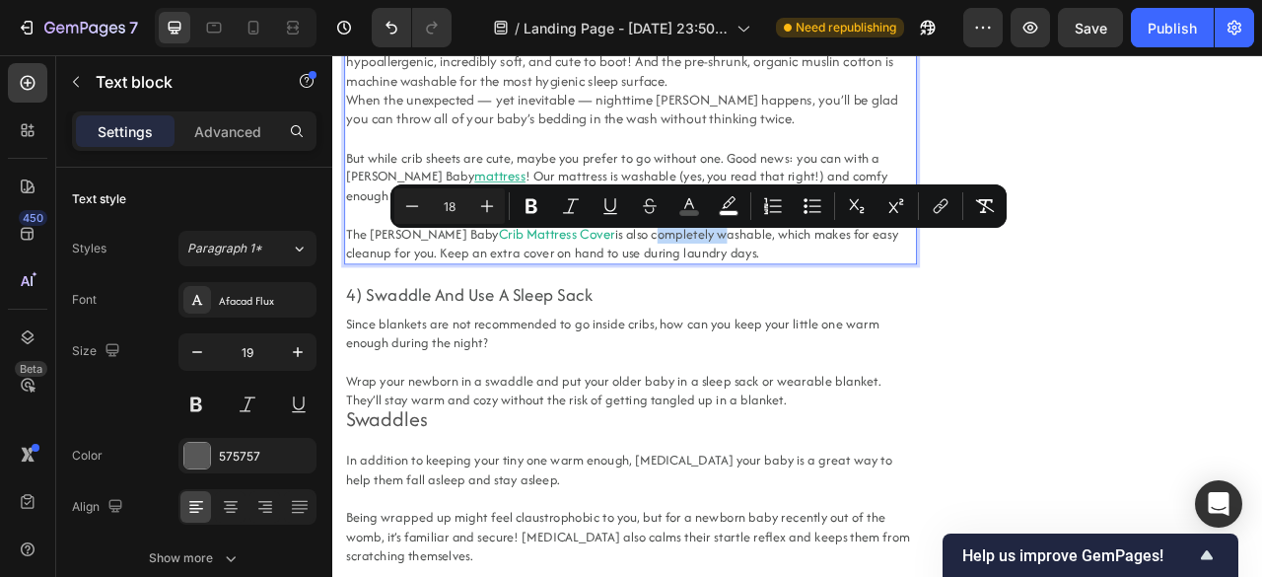
type input "19"
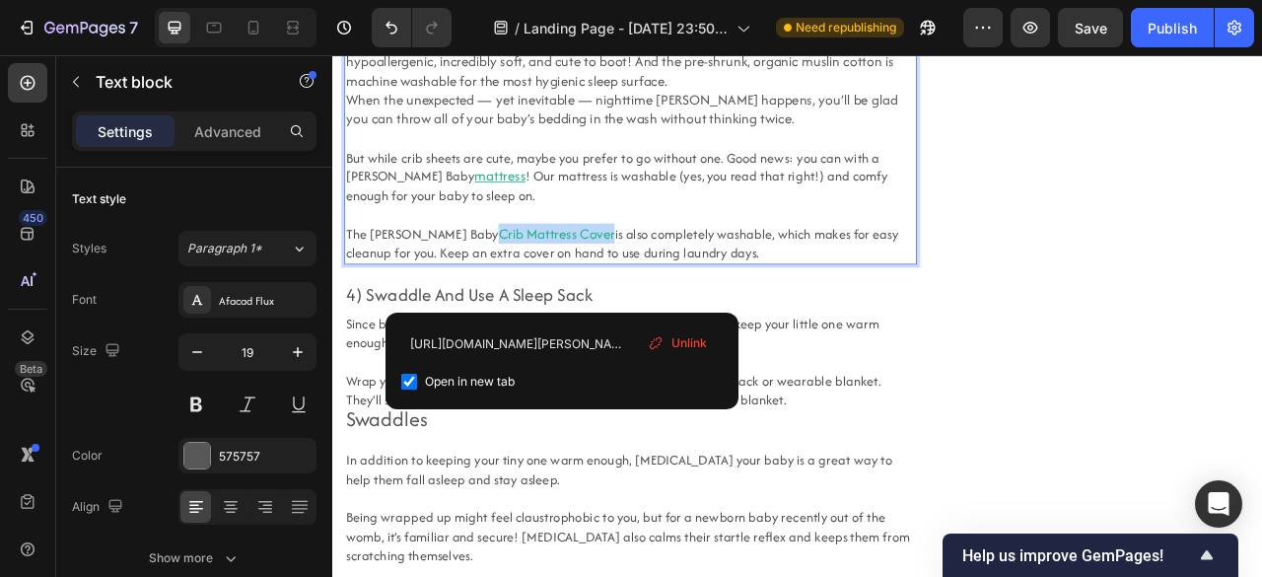
drag, startPoint x: 621, startPoint y: 285, endPoint x: 476, endPoint y: 289, distance: 144.9
click at [476, 289] on p "The Newton Baby Crib Mattress Cover is also completely washable, which makes fo…" at bounding box center [711, 294] width 724 height 48
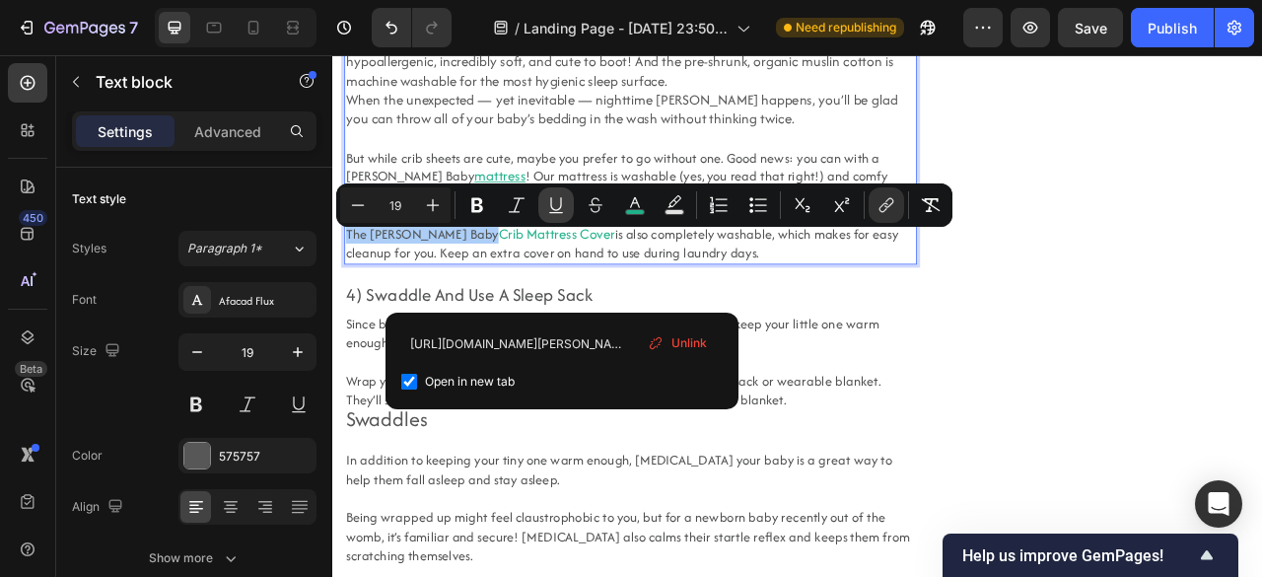
click at [556, 203] on icon "Editor contextual toolbar" at bounding box center [556, 205] width 20 height 20
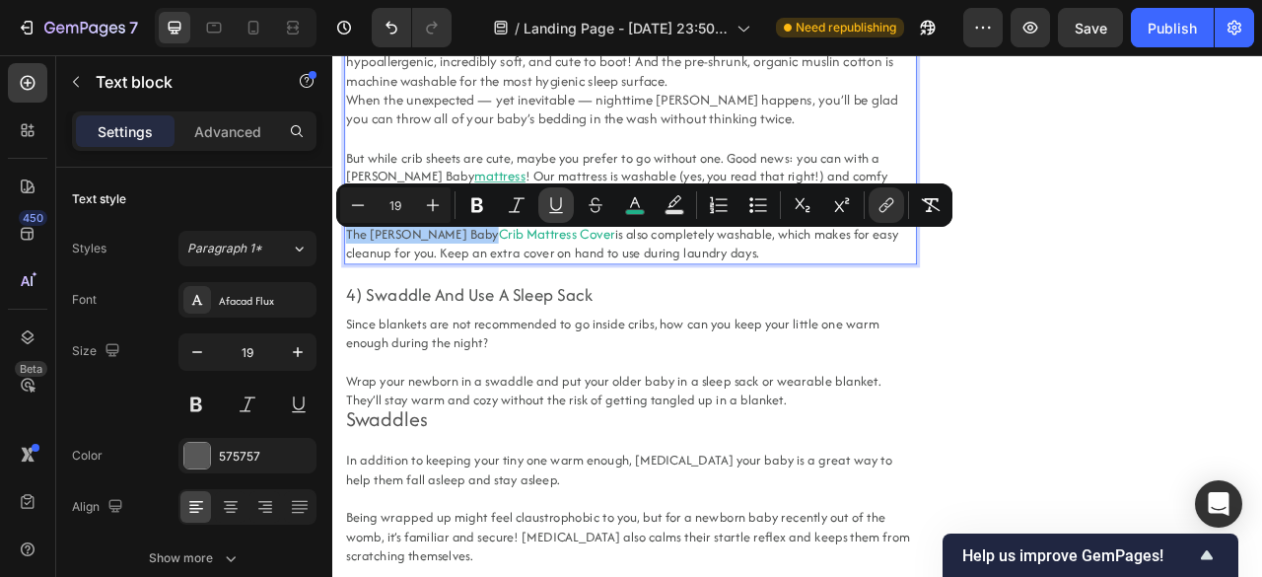
click at [556, 203] on icon "Editor contextual toolbar" at bounding box center [556, 205] width 20 height 20
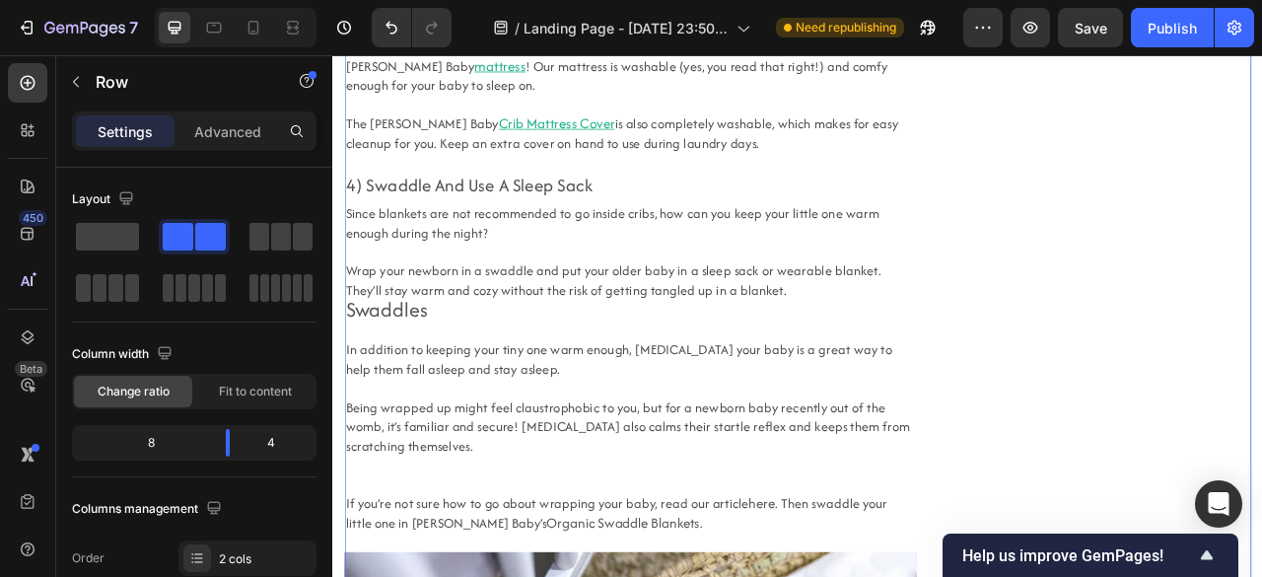
scroll to position [3833, 0]
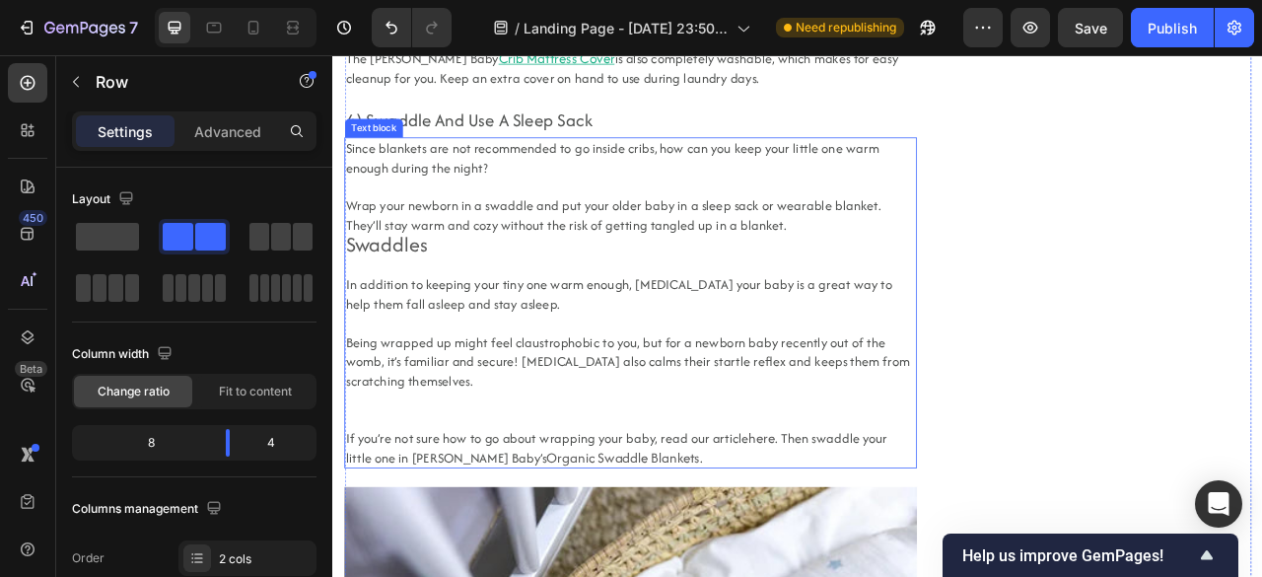
click at [610, 254] on span "Wrap your newborn in a swaddle and put your older baby in a sleep sack or weara…" at bounding box center [689, 259] width 680 height 48
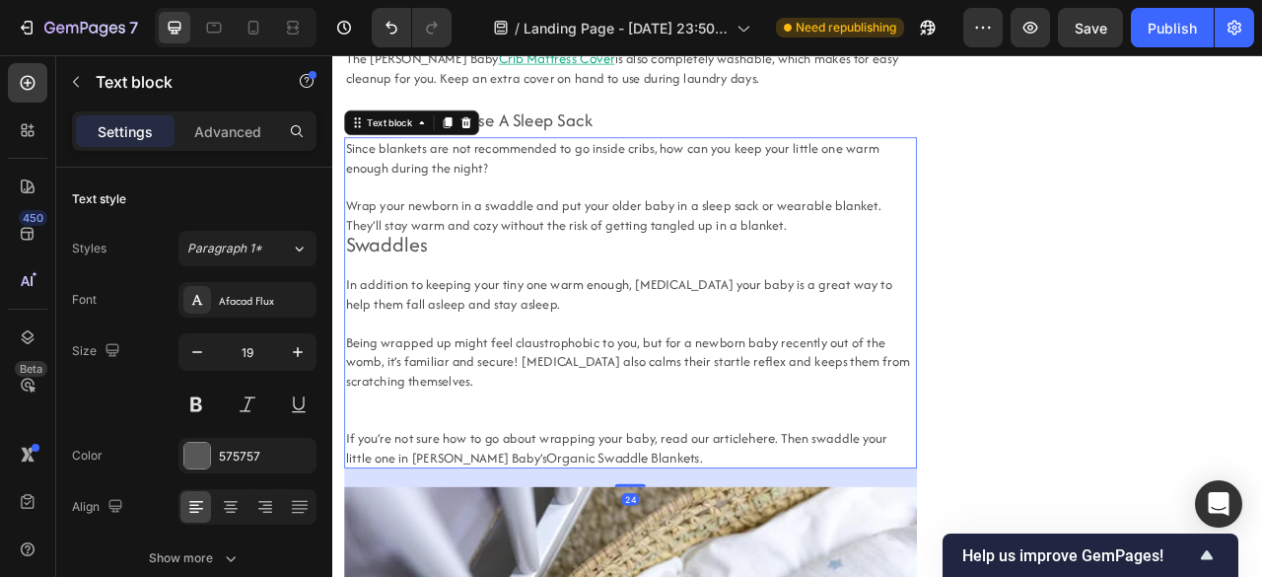
scroll to position [3876, 0]
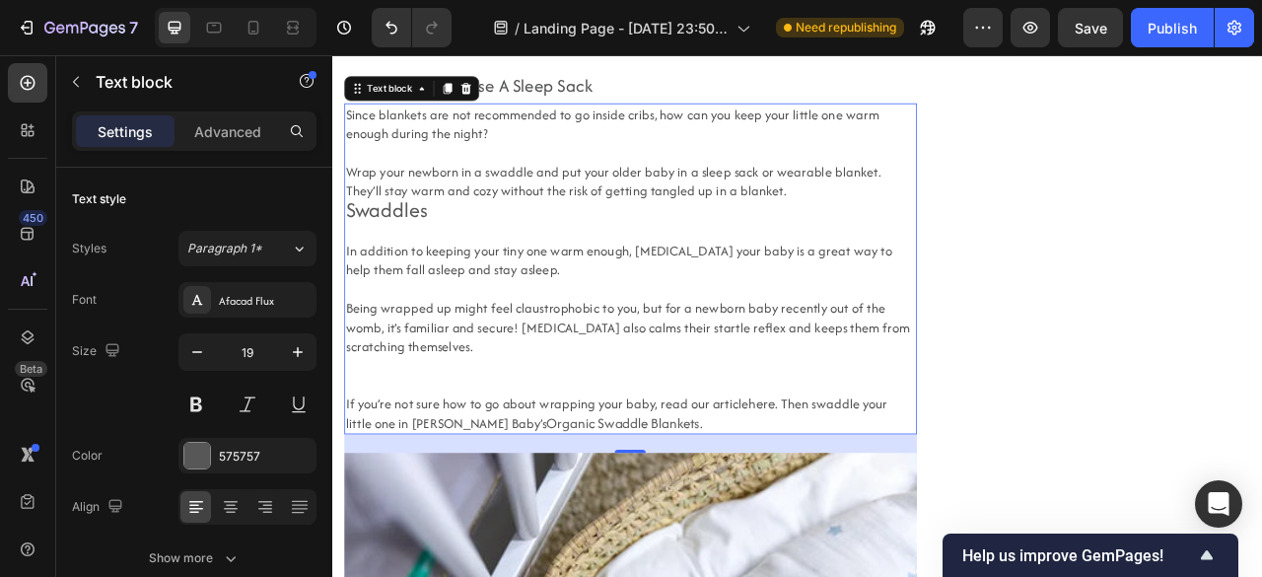
click at [861, 511] on link "here" at bounding box center [878, 498] width 34 height 25
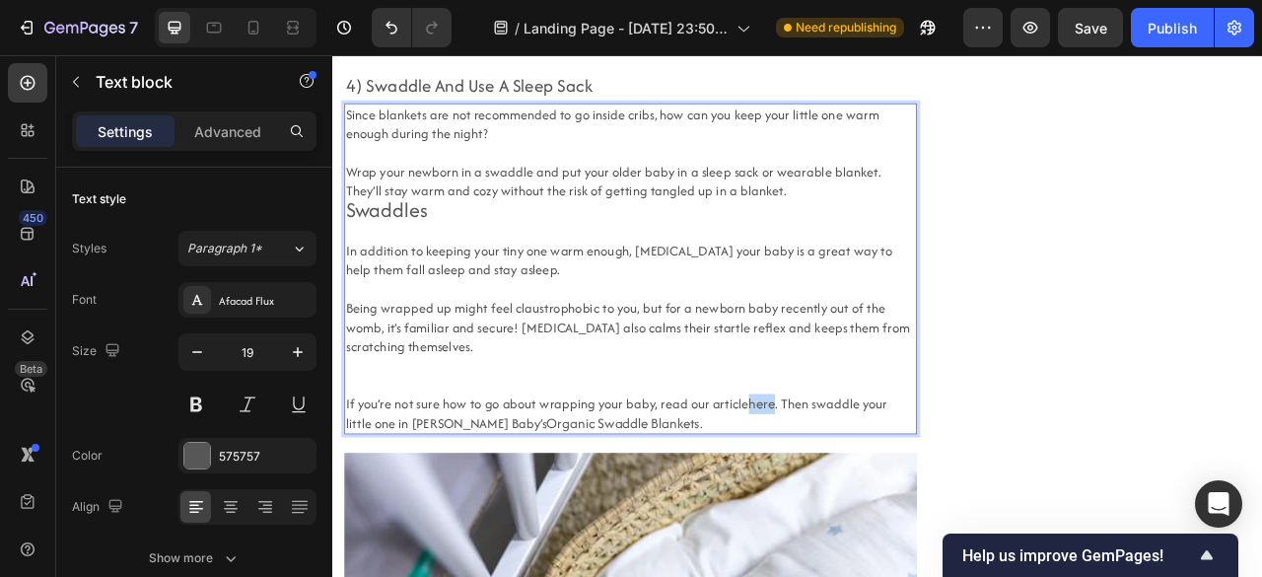
drag, startPoint x: 851, startPoint y: 516, endPoint x: 880, endPoint y: 516, distance: 29.6
click at [880, 511] on link "here" at bounding box center [878, 498] width 34 height 25
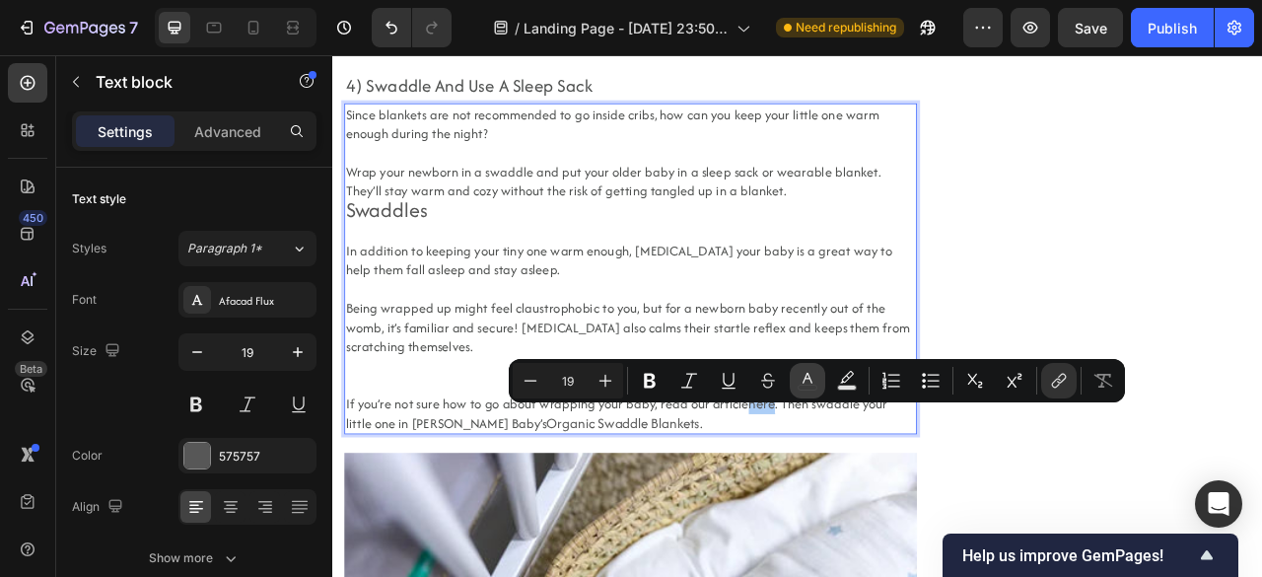
click at [800, 370] on button "color" at bounding box center [806, 380] width 35 height 35
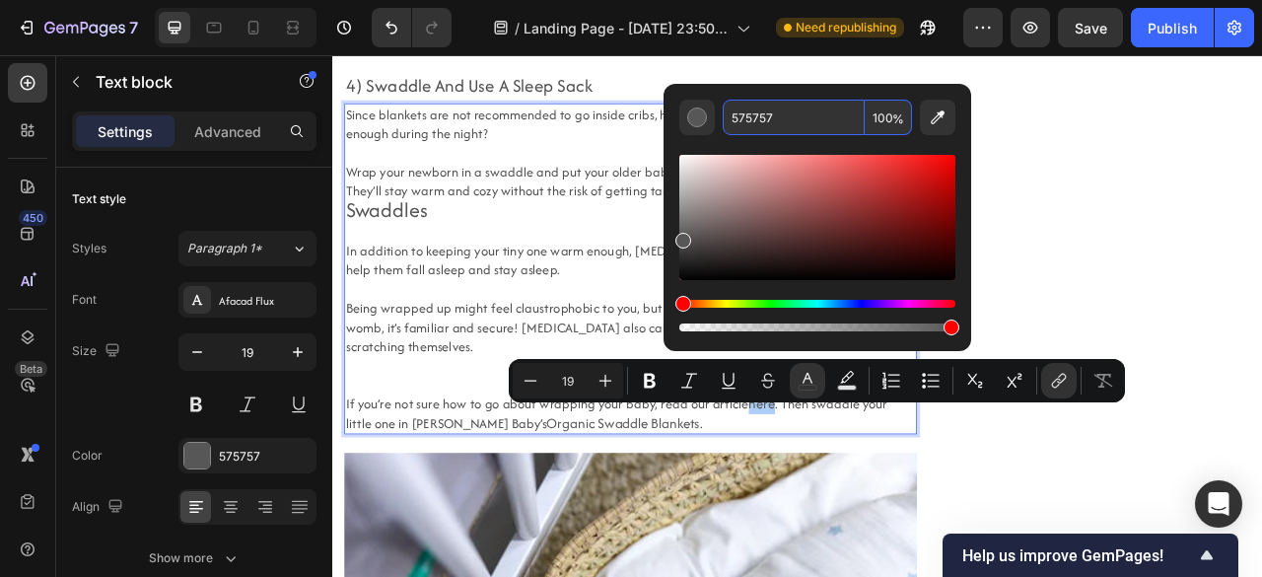
click at [753, 122] on input "575757" at bounding box center [793, 117] width 142 height 35
paste input "1FB189"
type input "1FB189"
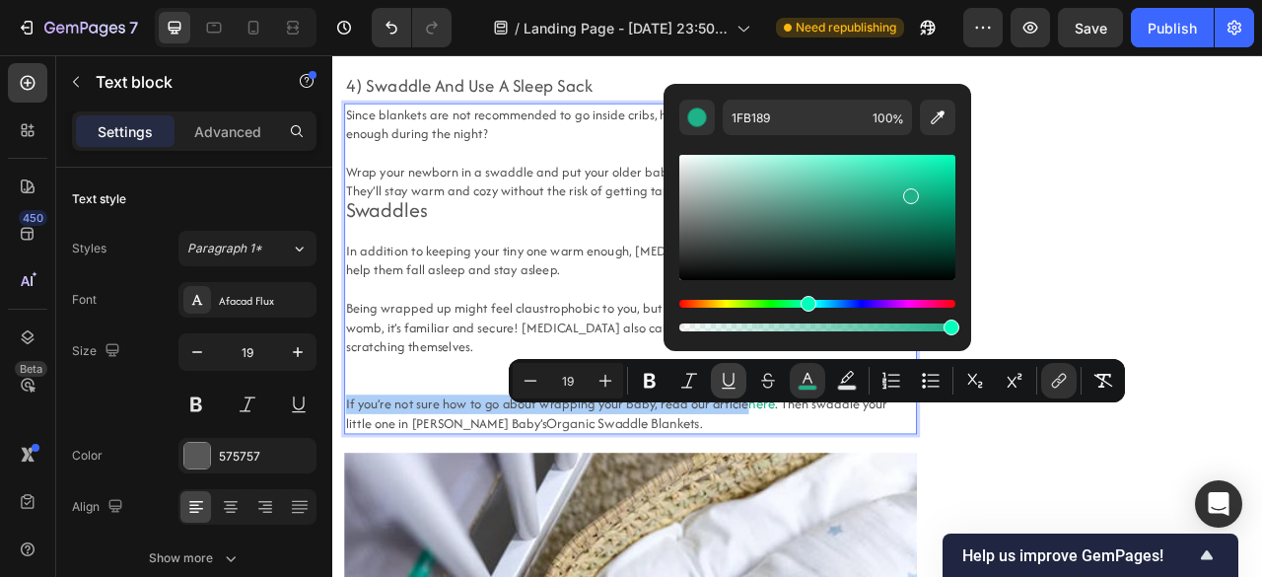
click at [734, 377] on icon "Editor contextual toolbar" at bounding box center [728, 381] width 20 height 20
type input "19"
click at [727, 380] on icon "Editor contextual toolbar" at bounding box center [728, 381] width 20 height 20
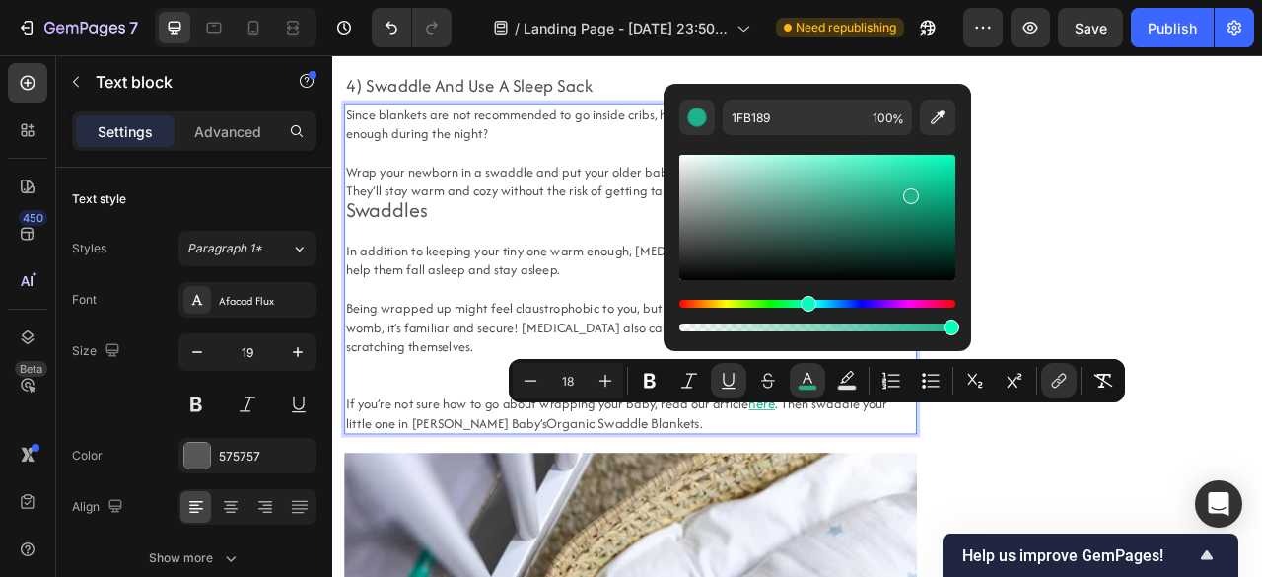
click at [833, 534] on p "If you’re not sure how to go about wrapping your baby, read our article here . …" at bounding box center [711, 511] width 724 height 48
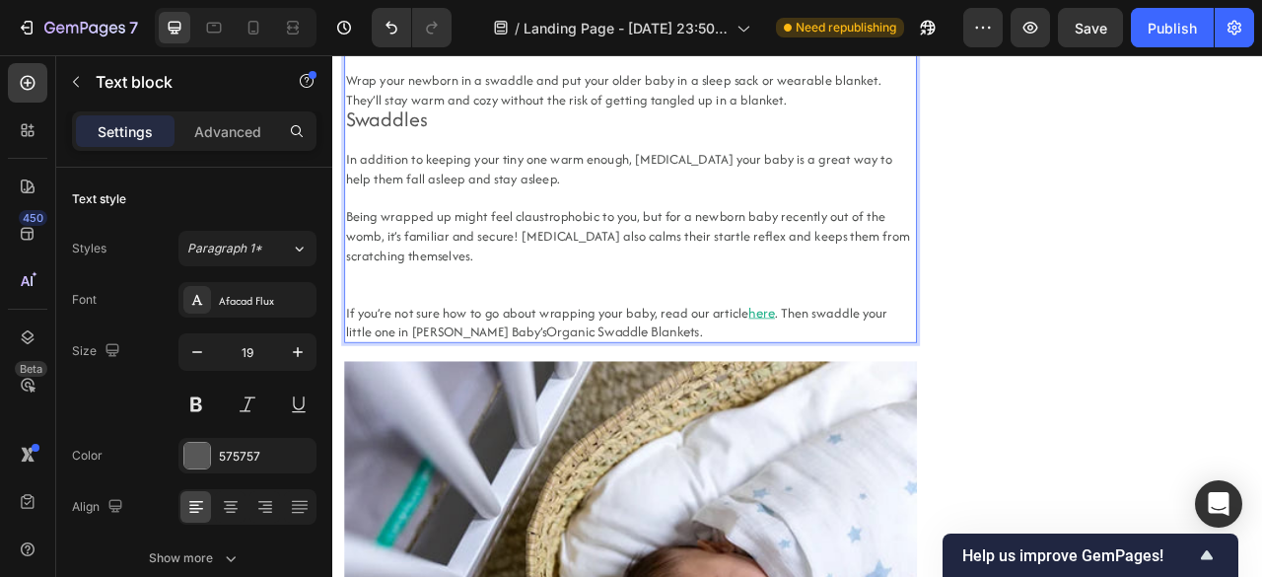
scroll to position [4110, 0]
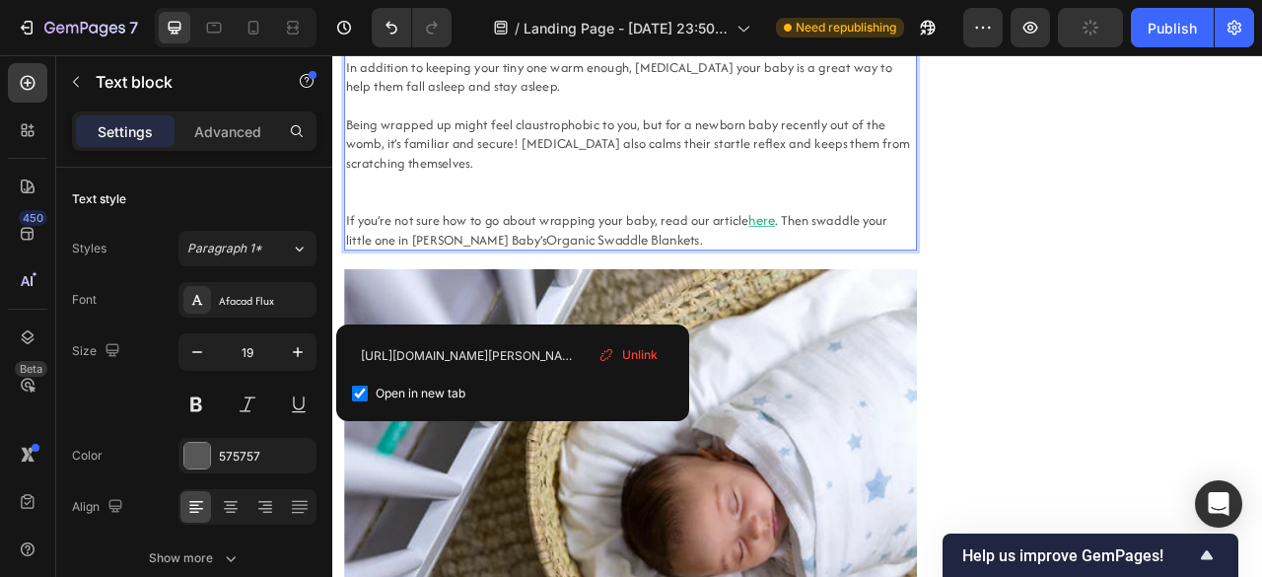
click at [604, 302] on link "Organic Swaddle Blankets" at bounding box center [701, 289] width 195 height 25
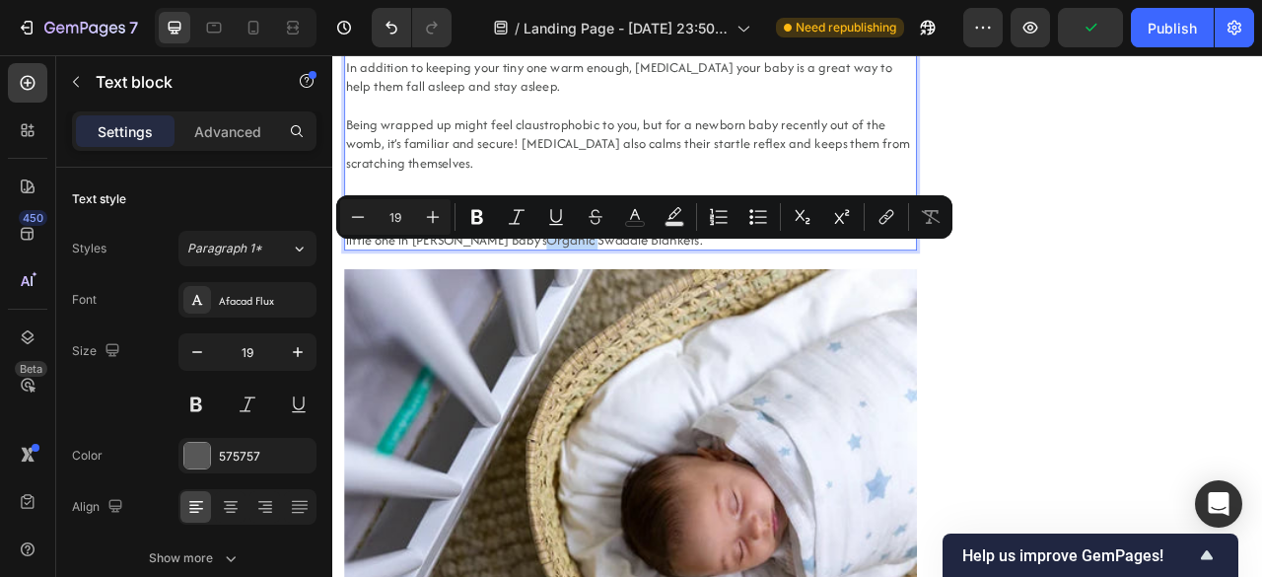
click at [502, 302] on span ". Then swaddle your little one in [PERSON_NAME] Baby’s" at bounding box center [693, 277] width 689 height 48
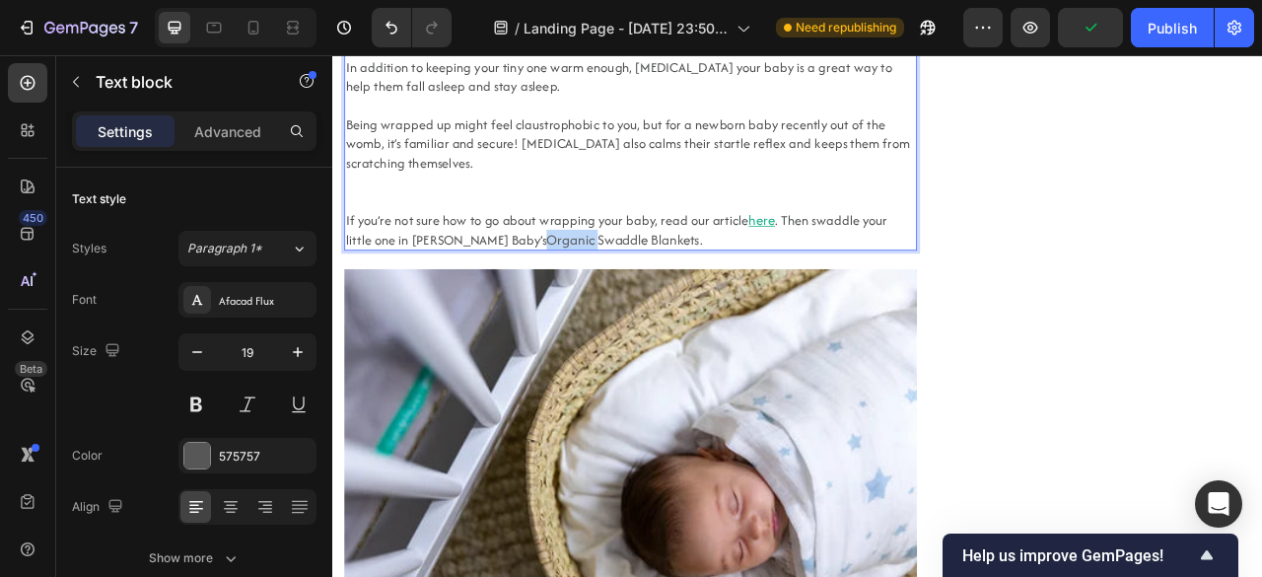
click at [502, 302] on span ". Then swaddle your little one in [PERSON_NAME] Baby’s" at bounding box center [693, 277] width 689 height 48
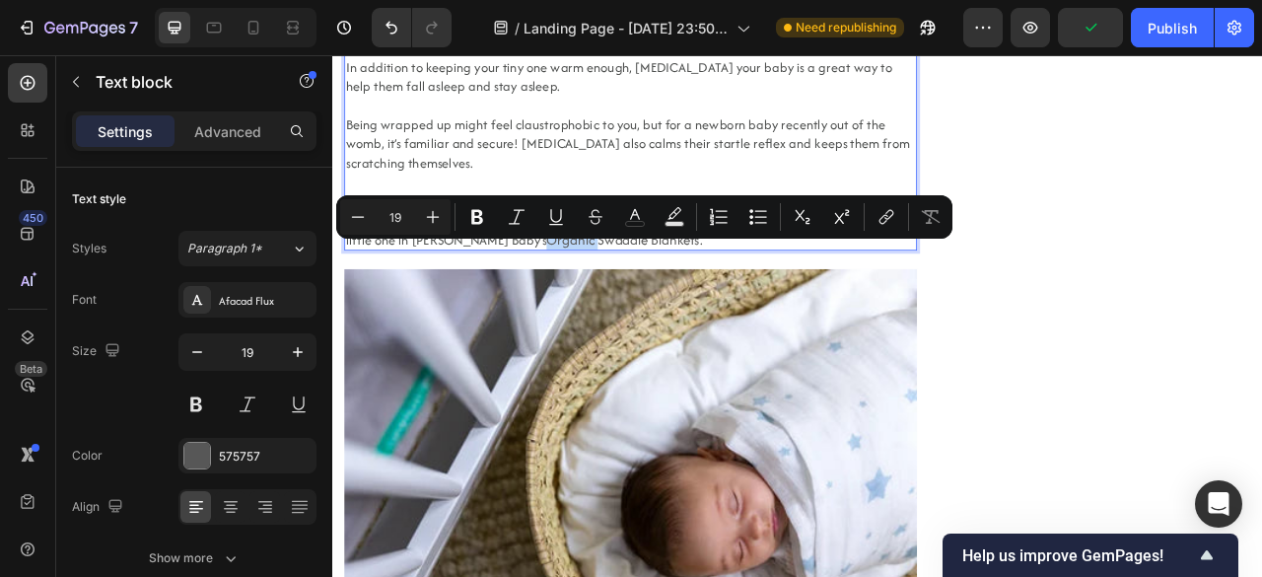
click at [502, 302] on span ". Then swaddle your little one in [PERSON_NAME] Baby’s" at bounding box center [693, 277] width 689 height 48
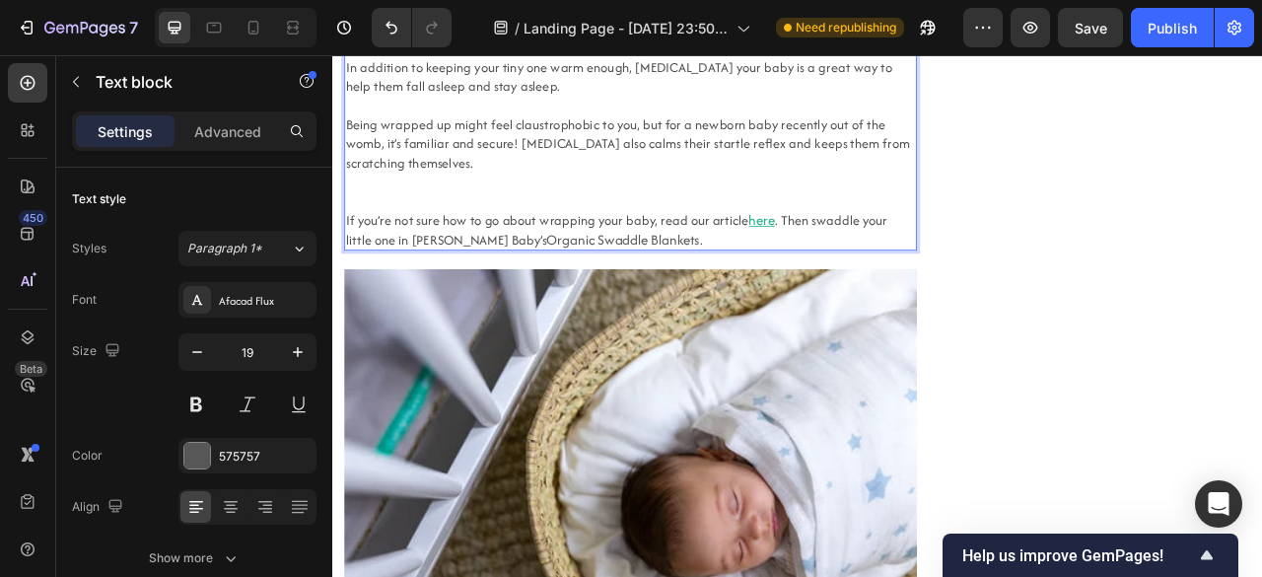
click at [502, 302] on span ". Then swaddle your little one in [PERSON_NAME] Baby’s" at bounding box center [693, 277] width 689 height 48
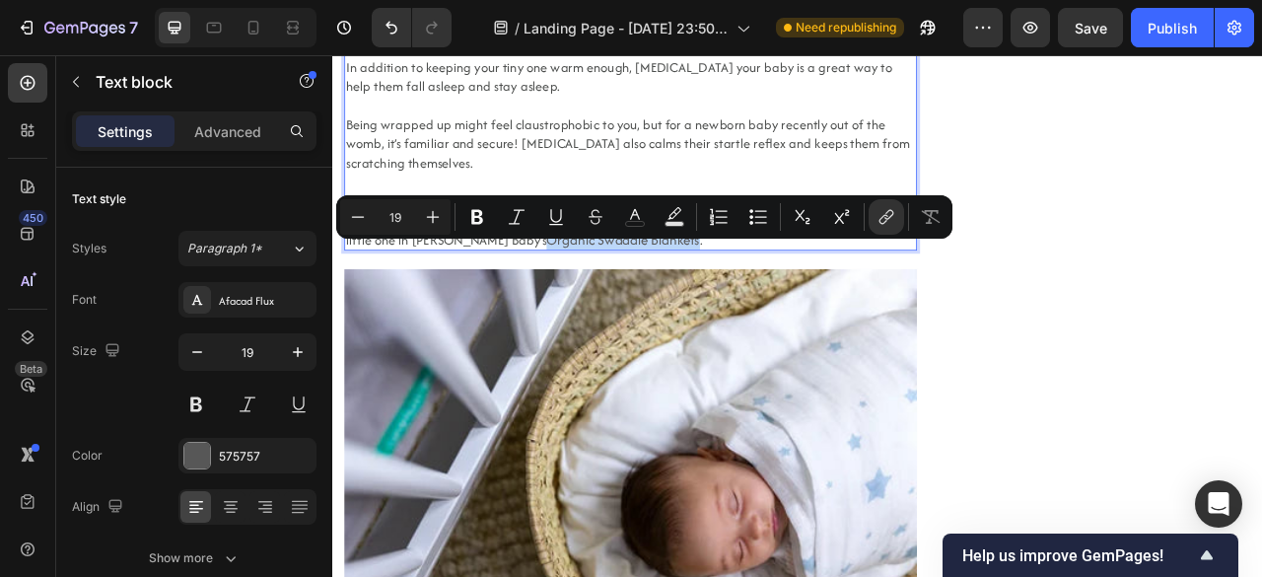
drag, startPoint x: 502, startPoint y: 306, endPoint x: 698, endPoint y: 311, distance: 196.2
click at [698, 302] on p "If you’re not sure how to go about wrapping your baby, read our article here . …" at bounding box center [711, 277] width 724 height 48
click at [641, 214] on icon "Editor contextual toolbar" at bounding box center [635, 217] width 20 height 20
type input "575757"
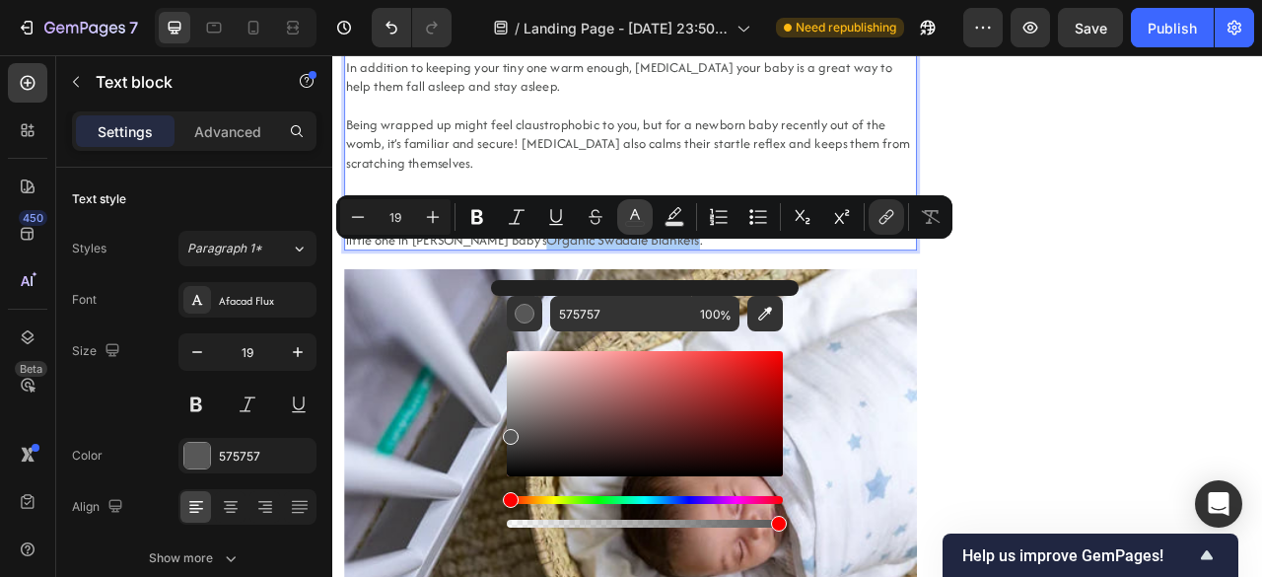
click at [641, 214] on icon "Editor contextual toolbar" at bounding box center [635, 217] width 20 height 20
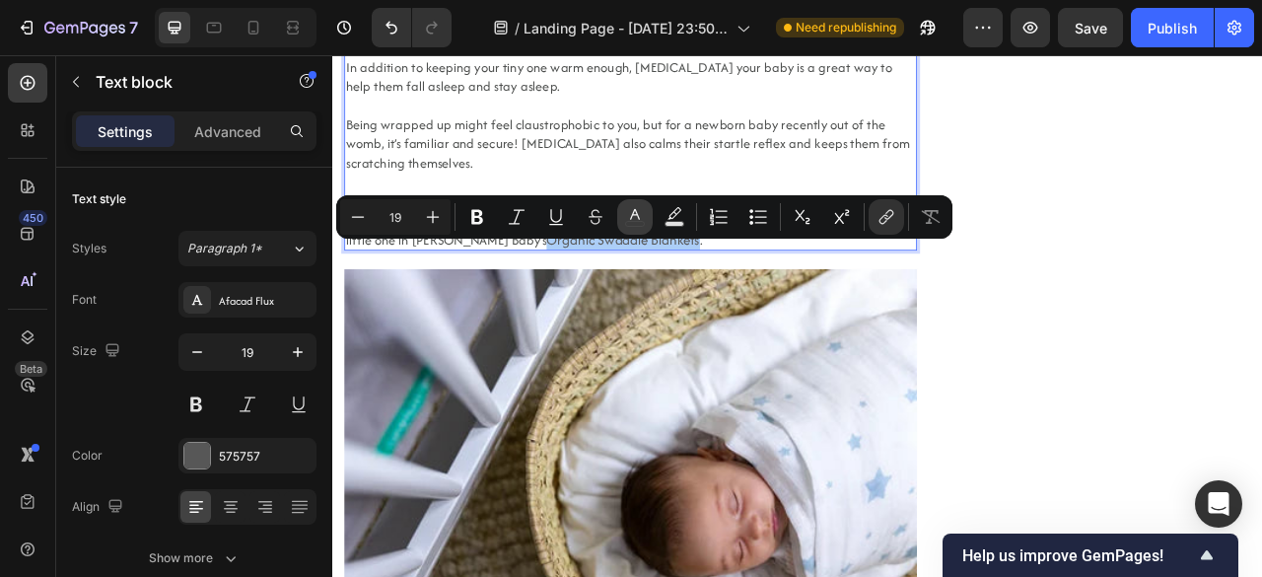
click at [629, 208] on icon "Editor contextual toolbar" at bounding box center [635, 217] width 20 height 20
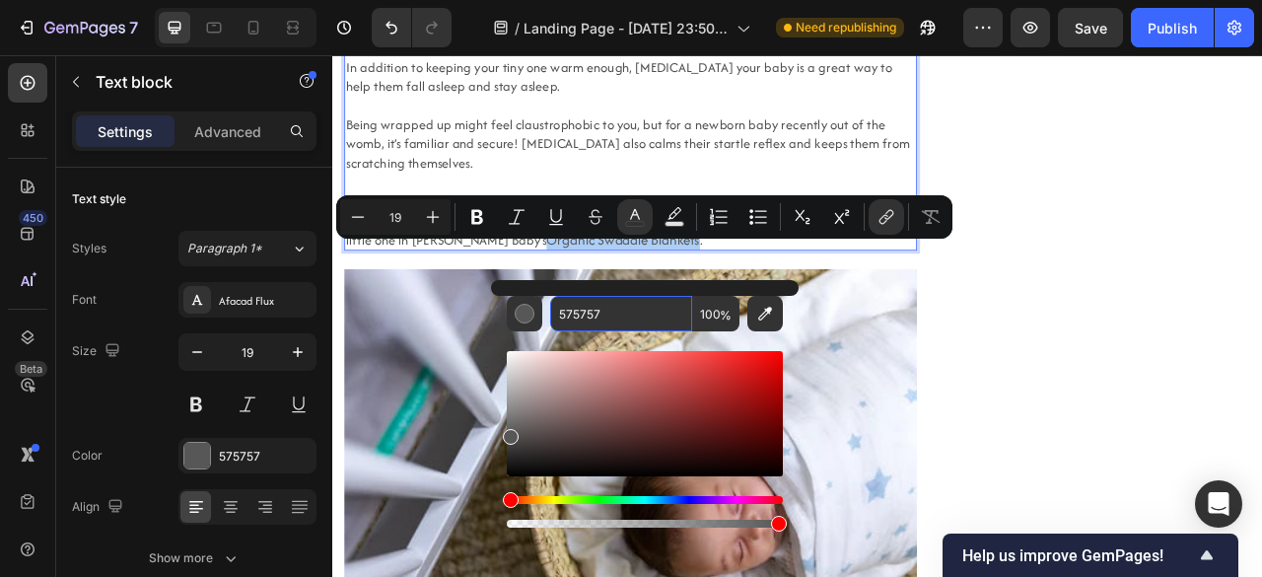
click at [621, 308] on input "575757" at bounding box center [621, 313] width 142 height 35
paste input "1FB189"
type input "1FB189"
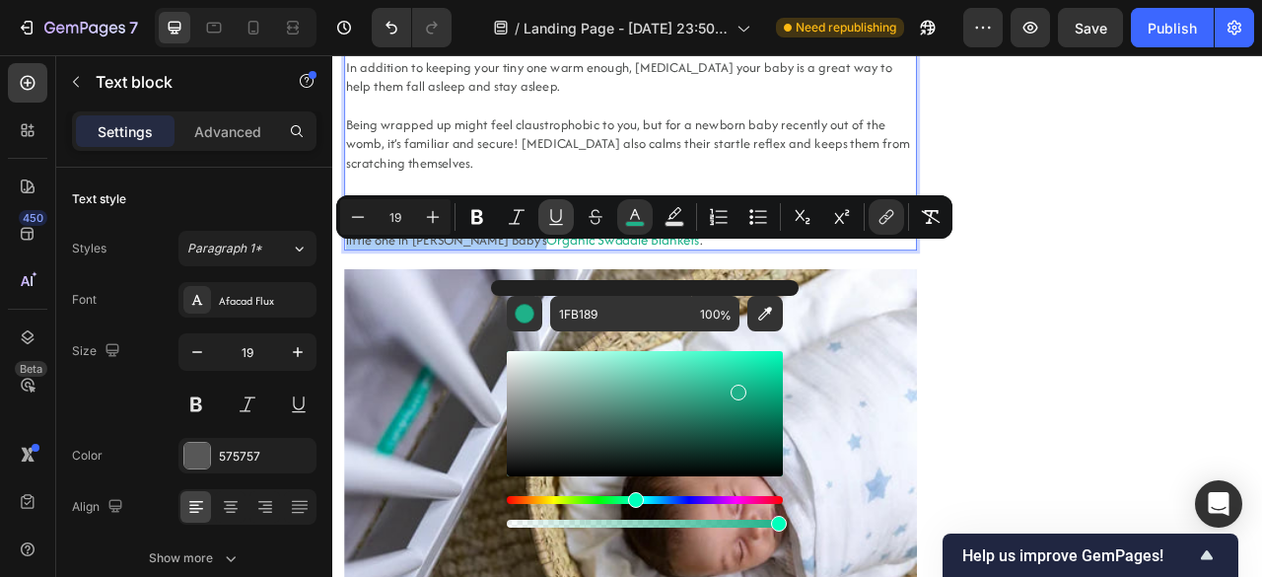
click at [546, 228] on button "Underline" at bounding box center [555, 216] width 35 height 35
type input "19"
click at [552, 218] on icon "Editor contextual toolbar" at bounding box center [556, 217] width 20 height 20
click at [558, 199] on p "Being wrapped up might feel claustrophobic to you, but for a newborn baby recen…" at bounding box center [711, 167] width 724 height 73
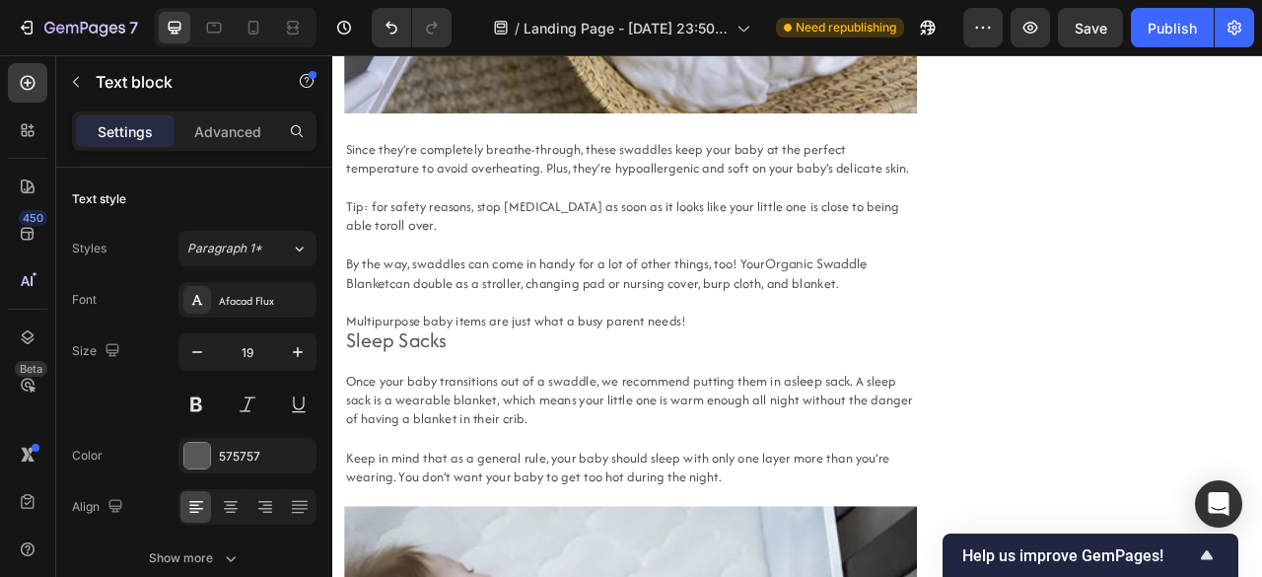
scroll to position [4812, 0]
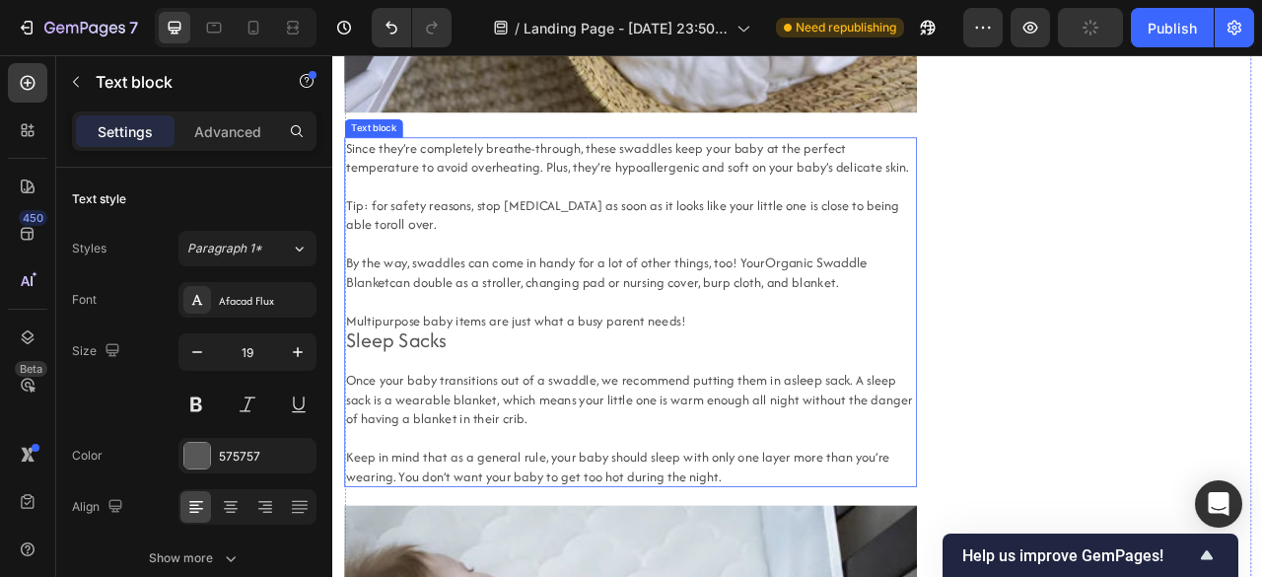
click at [400, 277] on link "roll over" at bounding box center [430, 269] width 60 height 25
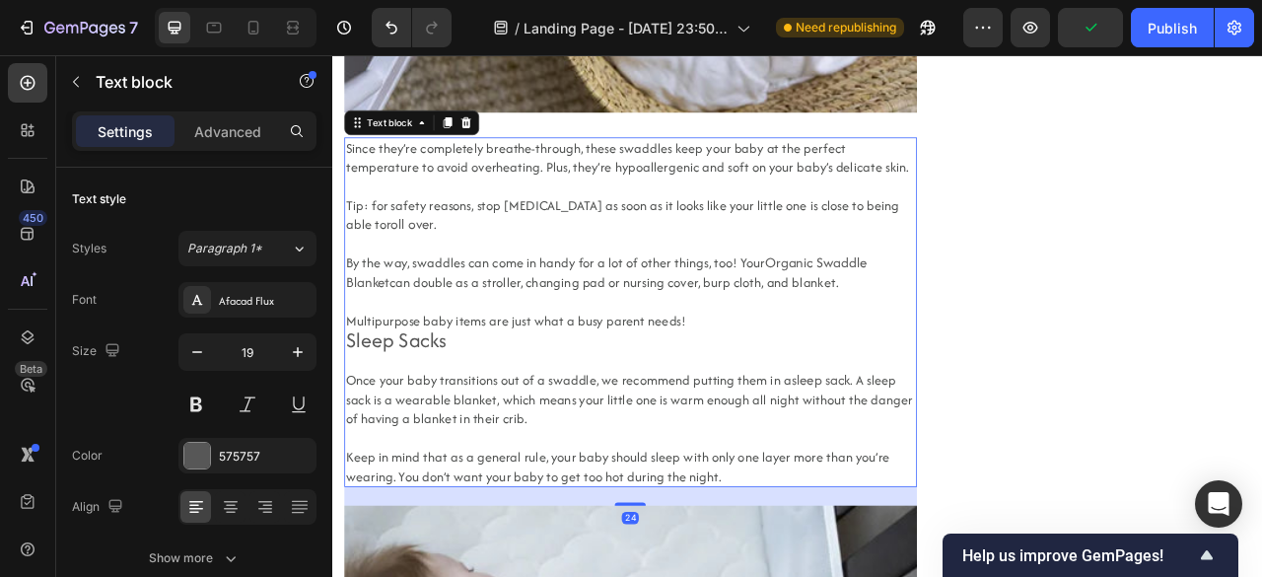
click at [414, 280] on p "Tip: for safety reasons, stop swaddling as soon as it looks like your little on…" at bounding box center [711, 259] width 724 height 48
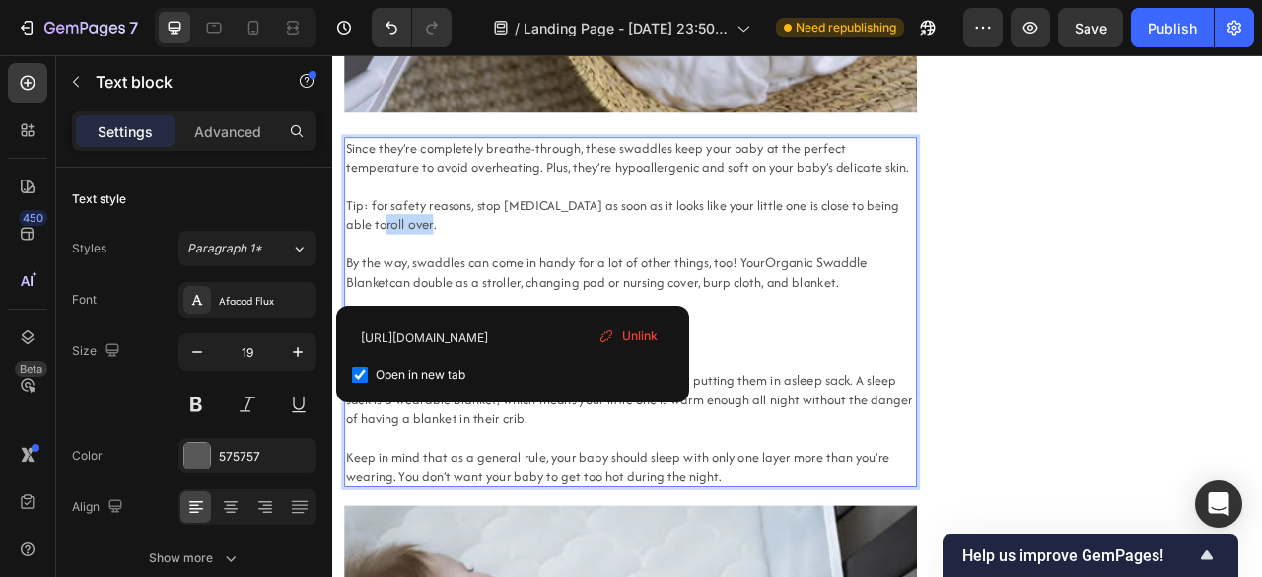
drag, startPoint x: 407, startPoint y: 284, endPoint x: 348, endPoint y: 286, distance: 59.2
click at [349, 283] on p "Tip: for safety reasons, stop swaddling as soon as it looks like your little on…" at bounding box center [711, 259] width 724 height 48
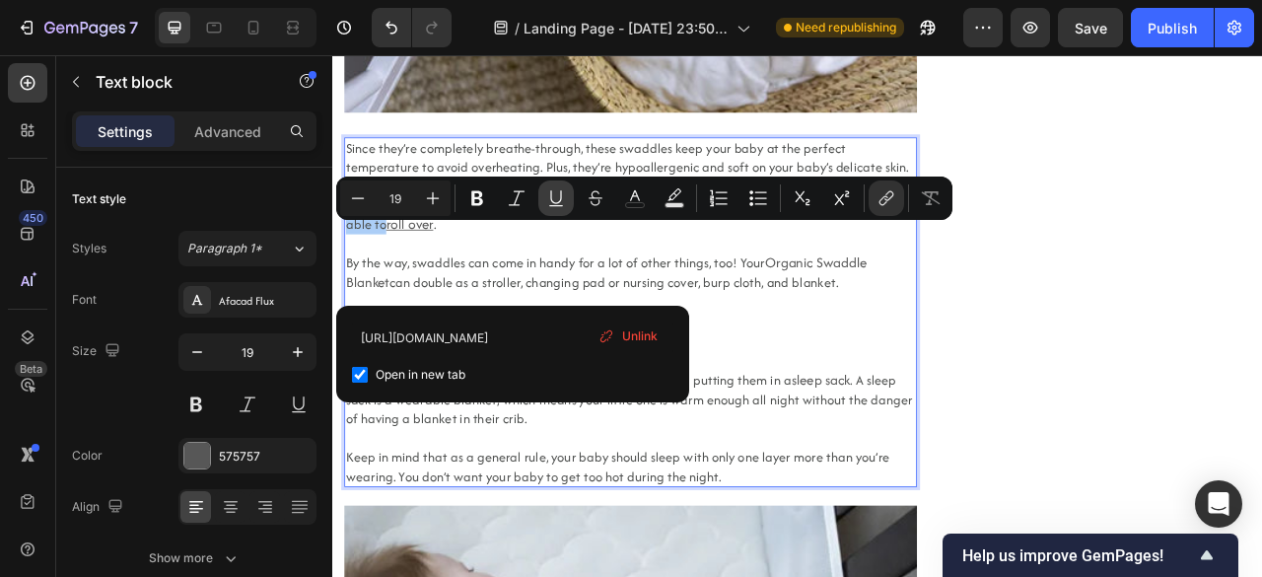
click at [564, 199] on icon "Editor contextual toolbar" at bounding box center [556, 198] width 20 height 20
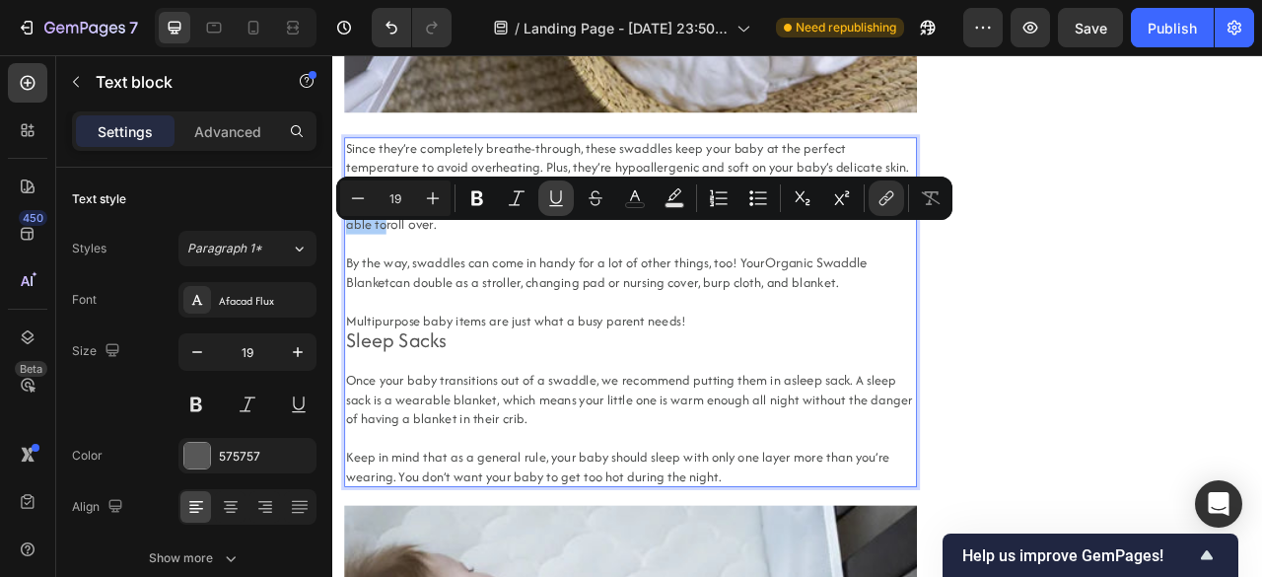
click at [564, 199] on icon "Editor contextual toolbar" at bounding box center [556, 198] width 20 height 20
click at [629, 204] on icon "Editor contextual toolbar" at bounding box center [635, 198] width 20 height 20
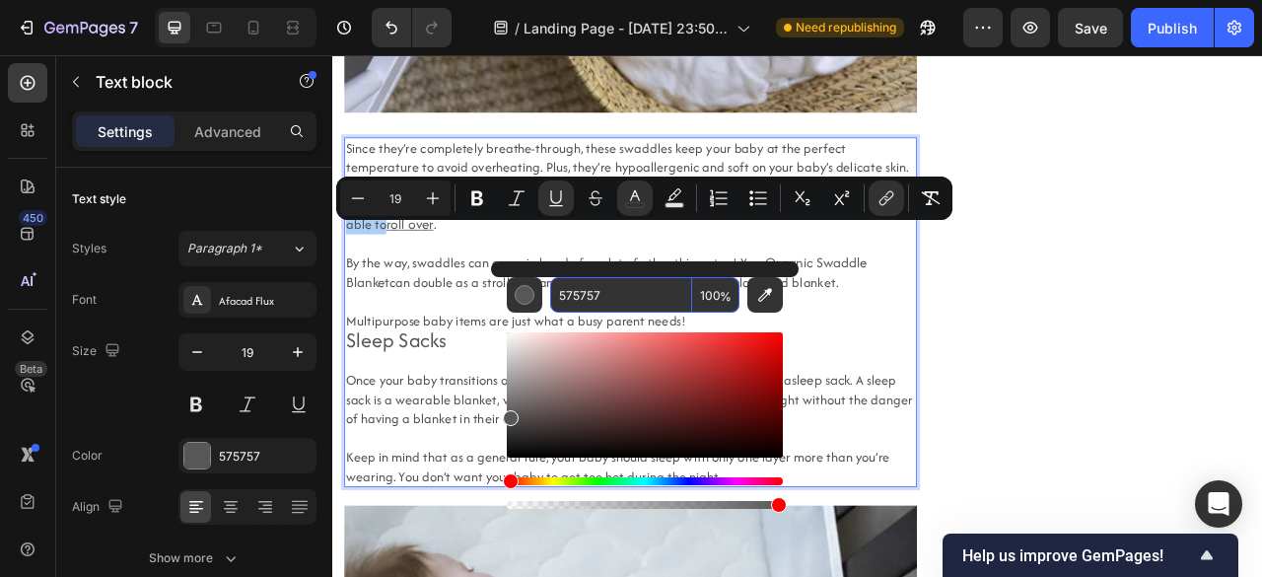
click at [641, 294] on input "575757" at bounding box center [621, 294] width 142 height 35
paste input "1FB189"
type input "1FB189"
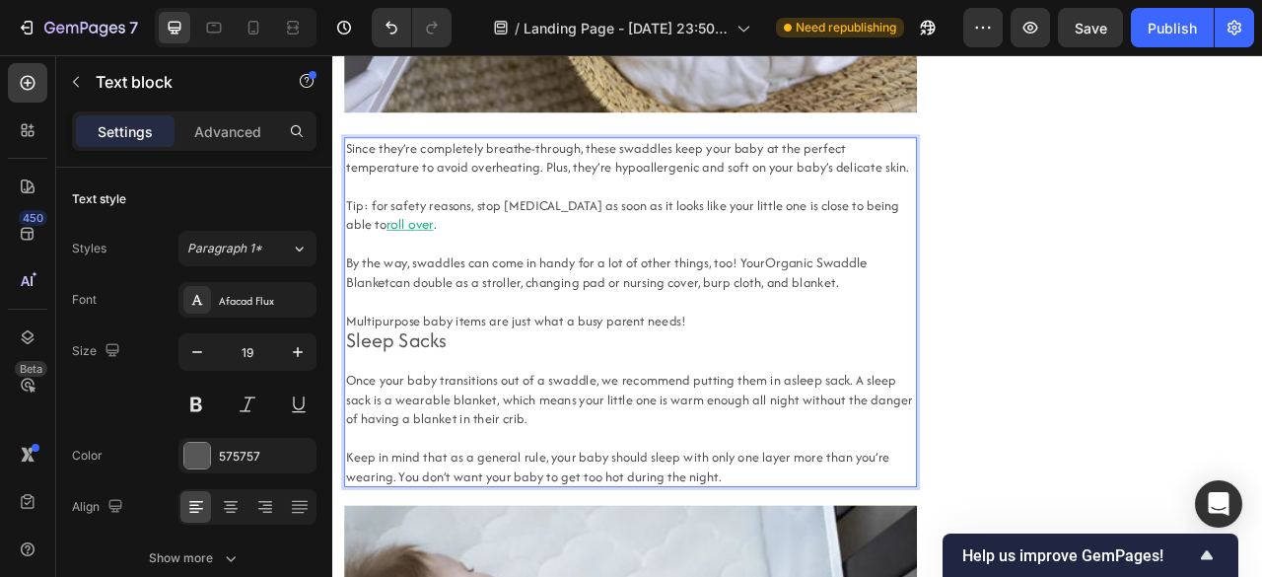
click at [486, 320] on span "By the way, swaddles can come in handy for a lot of other things, too! Your" at bounding box center [615, 320] width 533 height 24
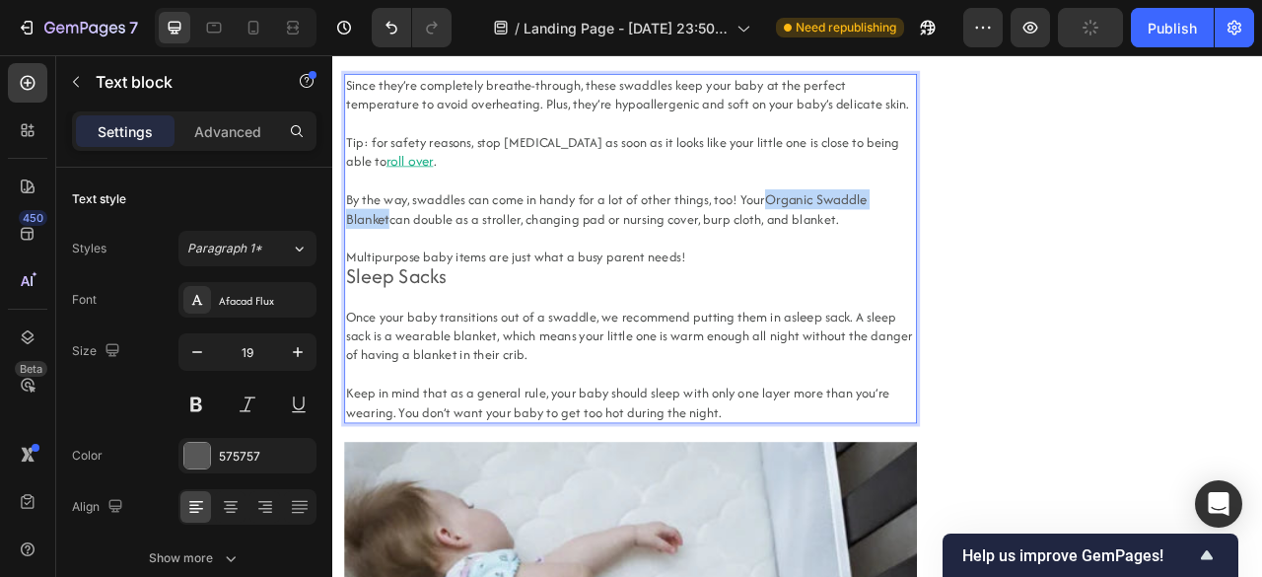
drag, startPoint x: 872, startPoint y: 252, endPoint x: 1061, endPoint y: 240, distance: 189.6
click at [1061, 240] on p "By the way, swaddles can come in handy for a lot of other things, too! Your Org…" at bounding box center [711, 251] width 724 height 48
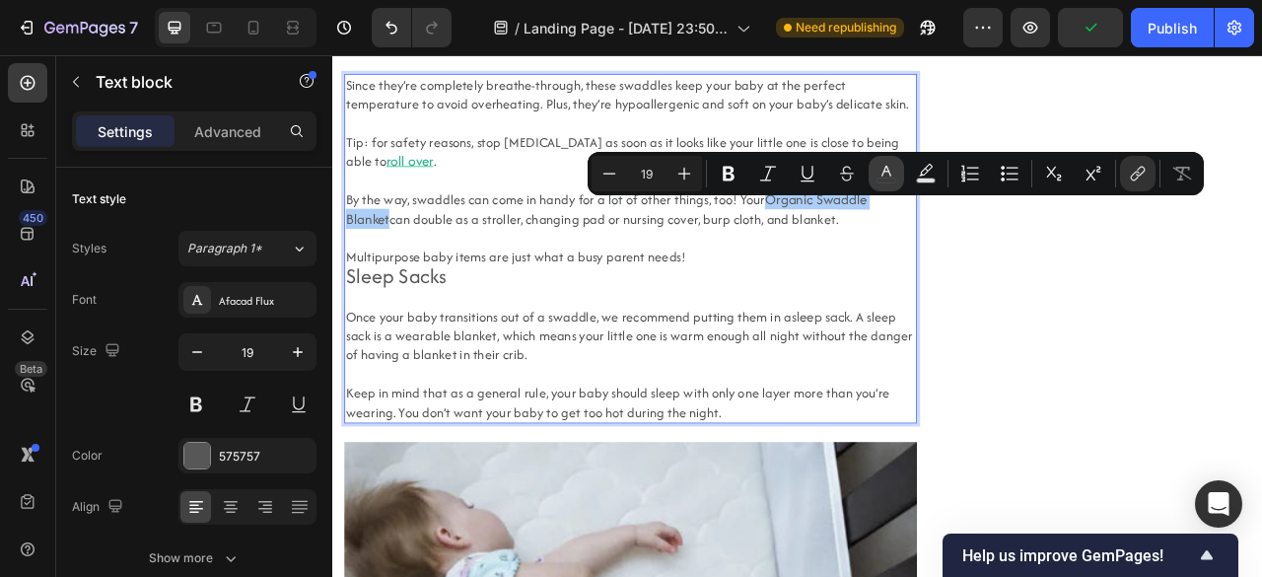
click at [890, 169] on icon "Editor contextual toolbar" at bounding box center [886, 174] width 20 height 20
type input "575757"
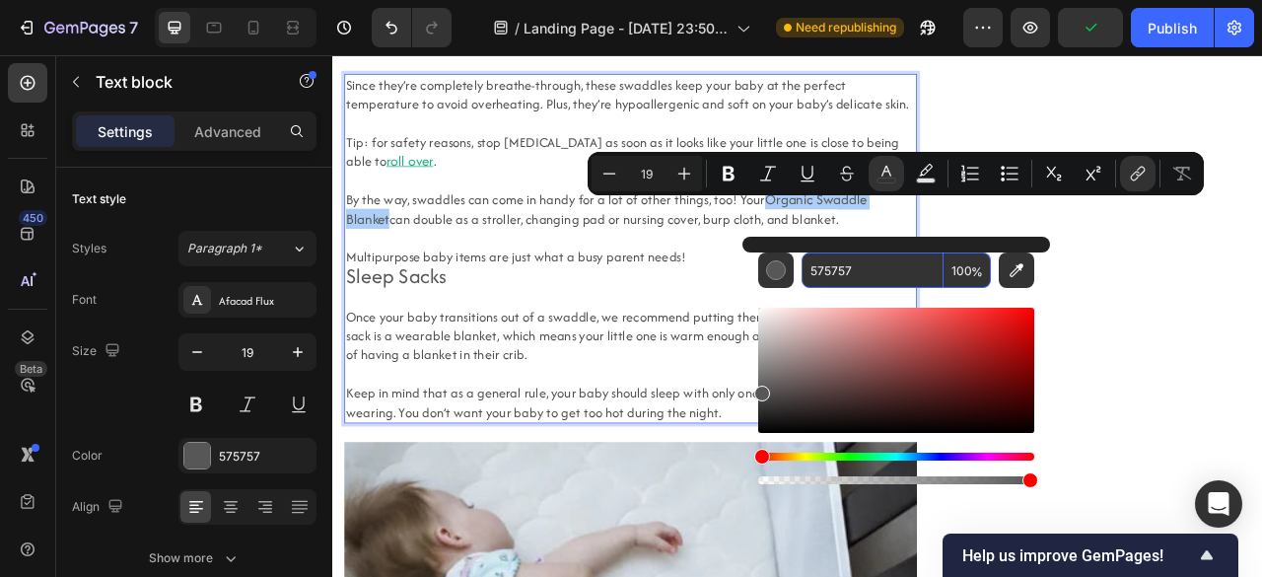
click at [836, 268] on input "575757" at bounding box center [872, 269] width 142 height 35
paste input "1FB189"
type input "1FB189"
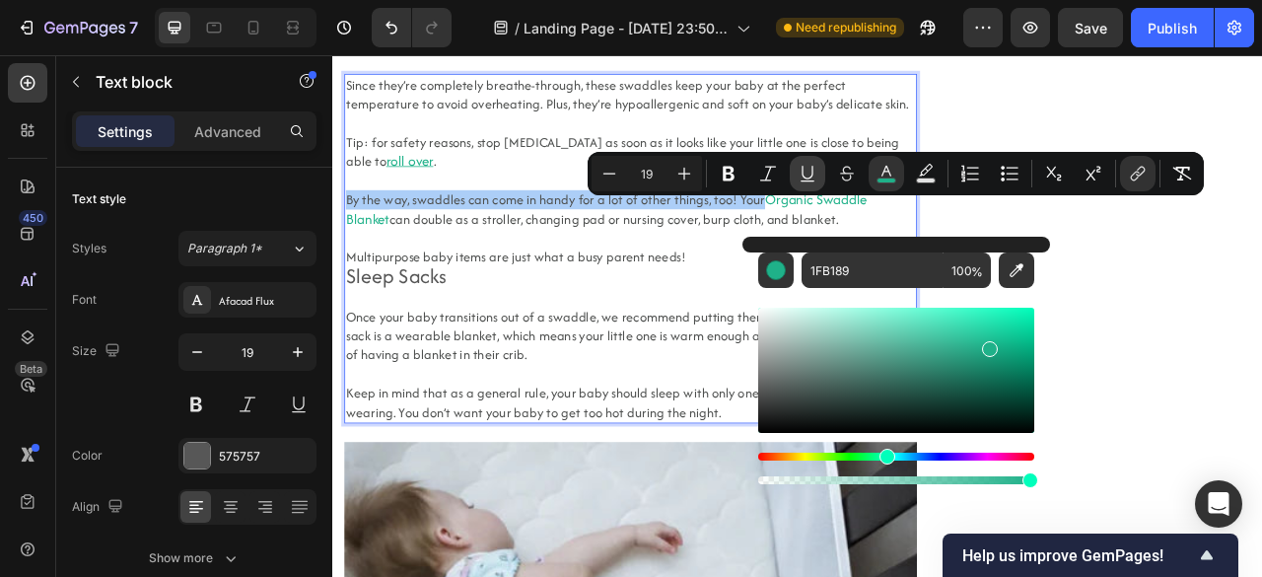
click at [806, 184] on button "Underline" at bounding box center [806, 173] width 35 height 35
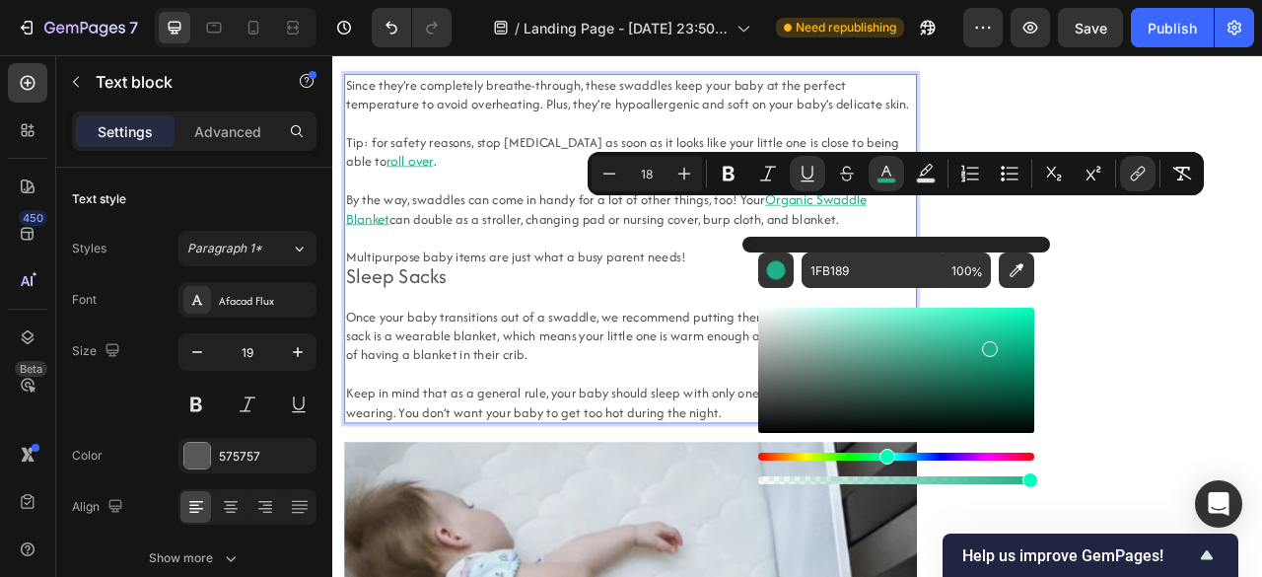
click at [727, 320] on span "Multipurpose baby items are just what a busy parent needs!" at bounding box center [565, 312] width 433 height 24
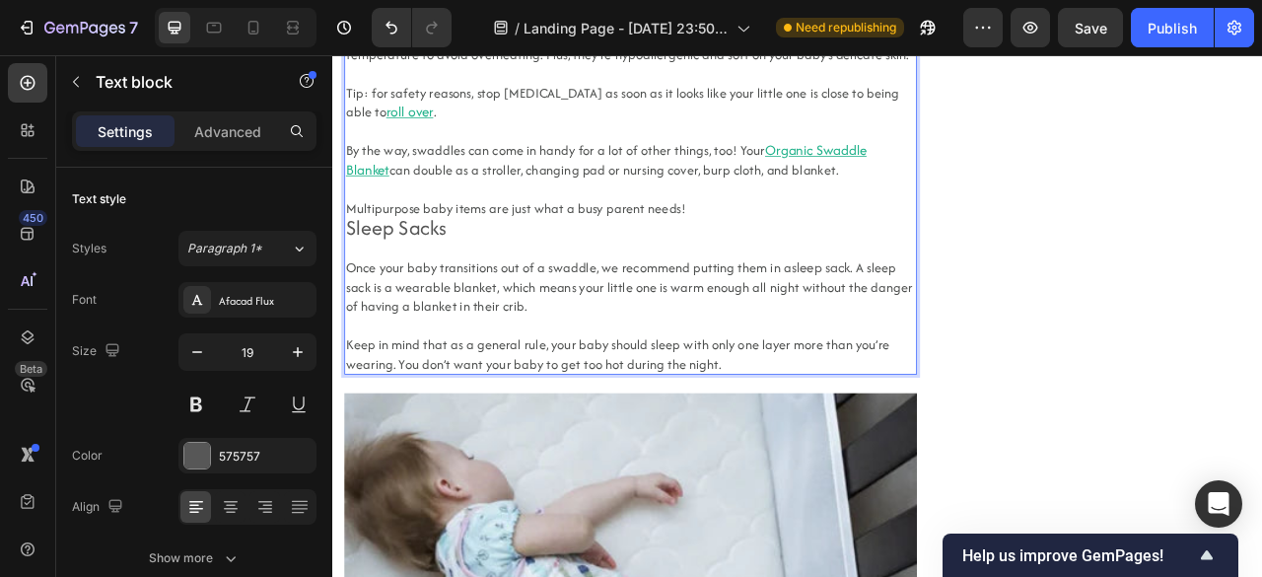
scroll to position [4960, 0]
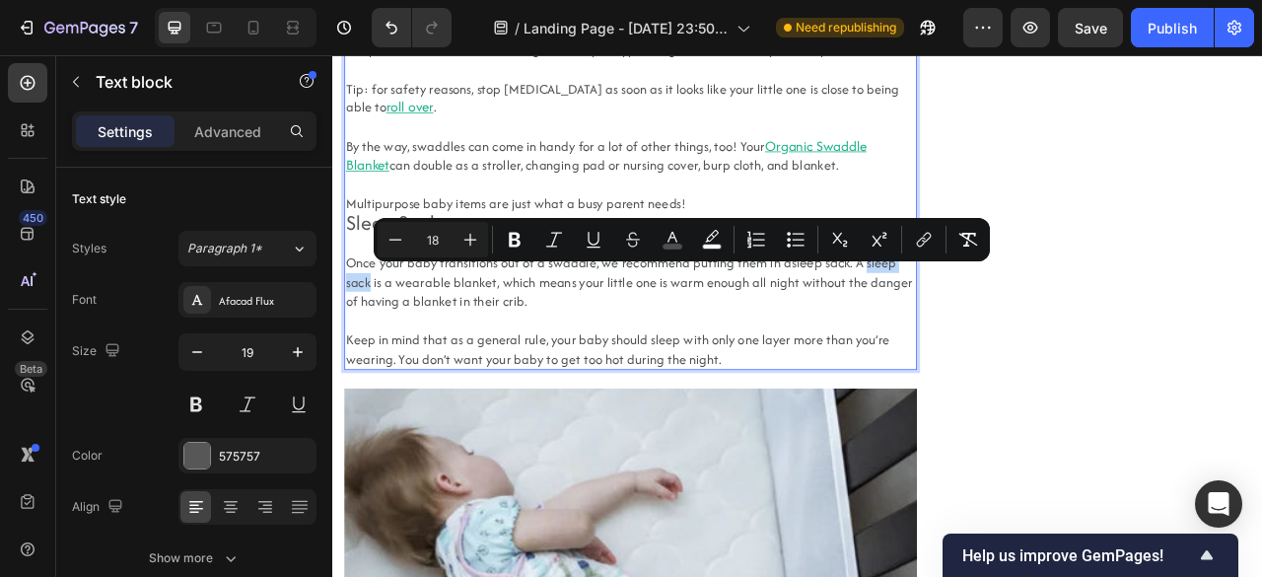
drag, startPoint x: 999, startPoint y: 339, endPoint x: 378, endPoint y: 366, distance: 621.5
click at [378, 366] on span ". A sleep sack is a wearable blanket, which means your little one is warm enoug…" at bounding box center [709, 344] width 720 height 72
click at [670, 241] on icon "Editor contextual toolbar" at bounding box center [672, 240] width 20 height 20
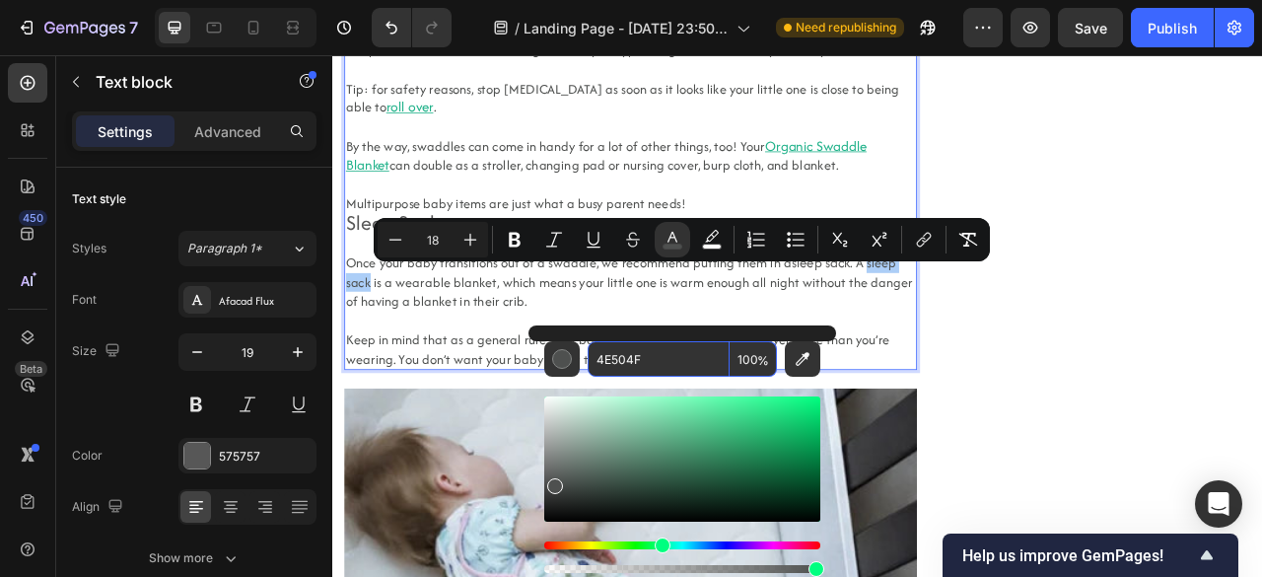
click at [645, 361] on input "4E504F" at bounding box center [658, 358] width 142 height 35
paste input "1FB189"
type input "1FB189"
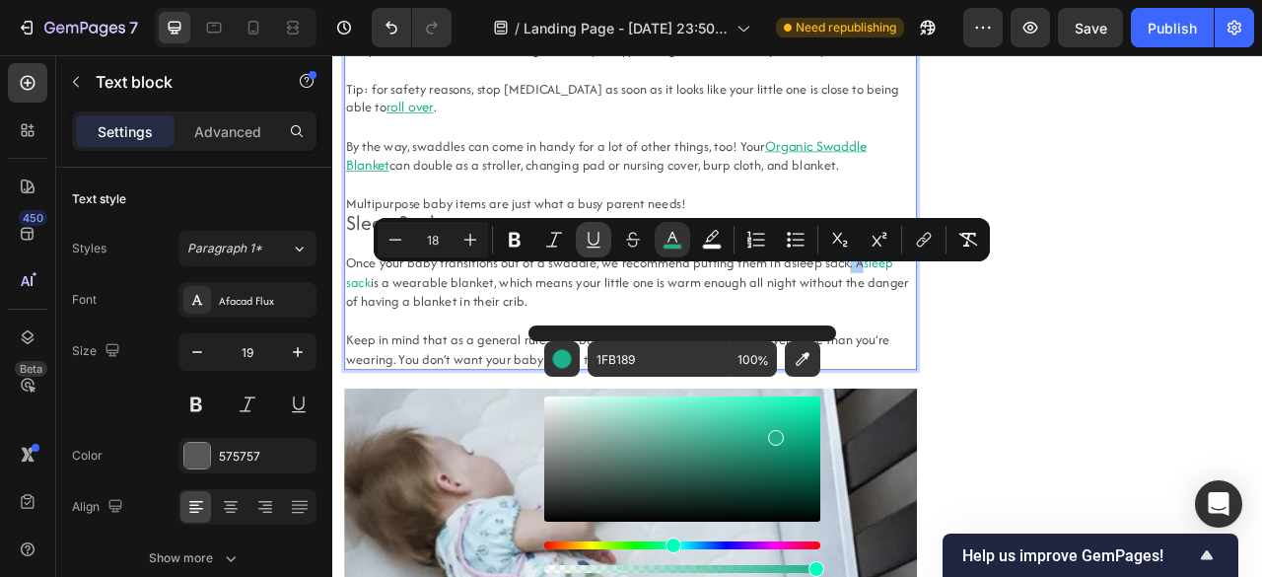
click at [589, 240] on icon "Editor contextual toolbar" at bounding box center [593, 240] width 20 height 20
click at [630, 331] on span "Once your baby transitions out of a swaddle, we recommend putting them in a" at bounding box center [632, 320] width 567 height 24
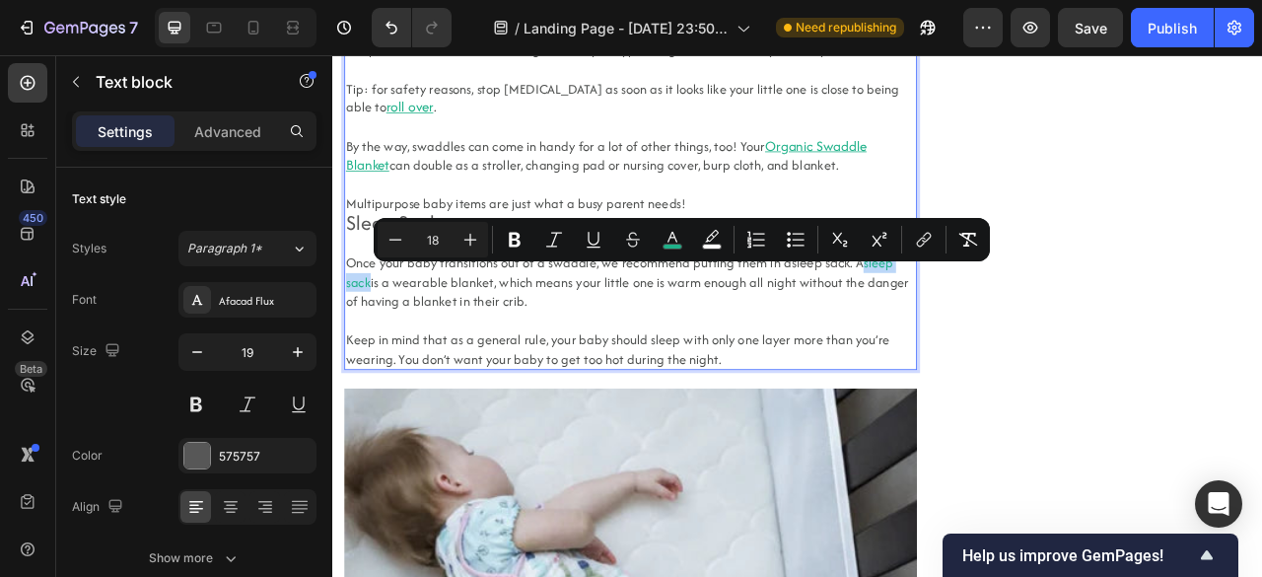
drag, startPoint x: 1000, startPoint y: 339, endPoint x: 379, endPoint y: 359, distance: 621.2
click at [379, 359] on p "Once your baby transitions out of a swaddle, we recommend putting them in a sle…" at bounding box center [711, 344] width 724 height 73
click at [593, 244] on icon "Editor contextual toolbar" at bounding box center [592, 239] width 11 height 14
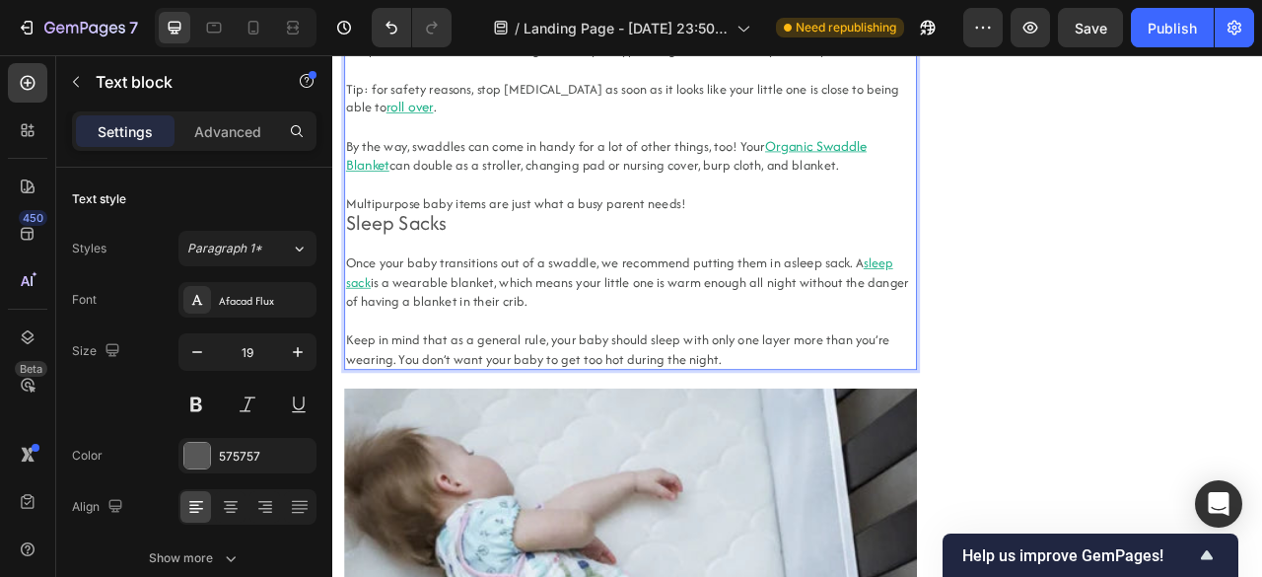
click at [716, 380] on p "Once your baby transitions out of a swaddle, we recommend putting them in a sle…" at bounding box center [711, 344] width 724 height 73
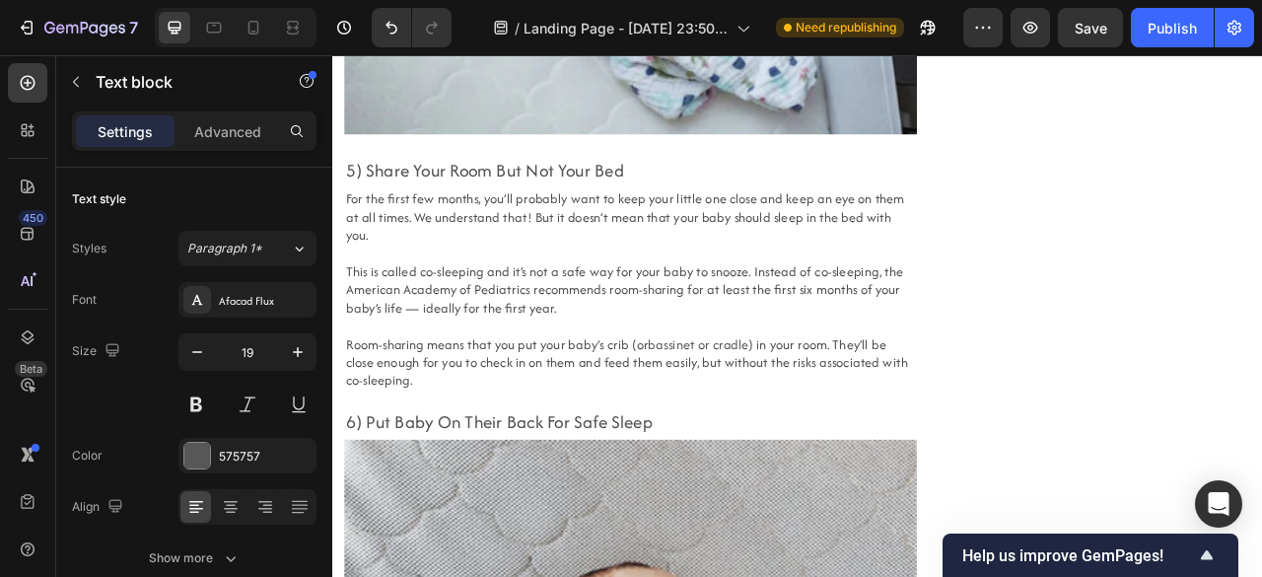
scroll to position [5957, 0]
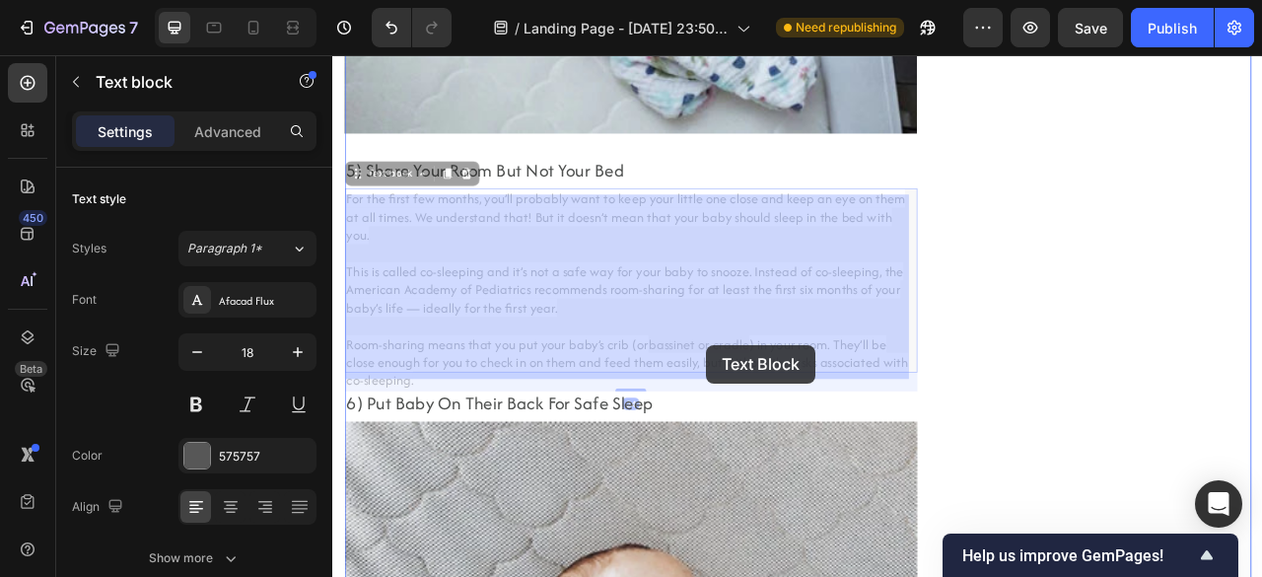
drag, startPoint x: 729, startPoint y: 413, endPoint x: 807, endPoint y: 424, distance: 78.6
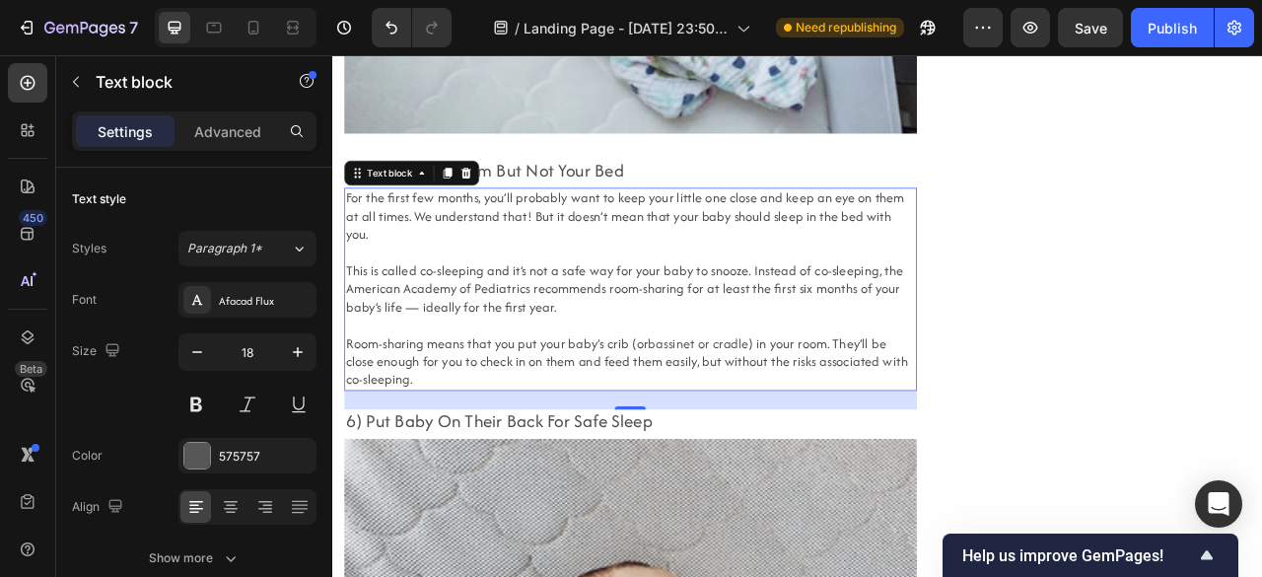
click at [719, 375] on p "For the first few months, you’ll probably want to keep your little one close an…" at bounding box center [711, 352] width 724 height 253
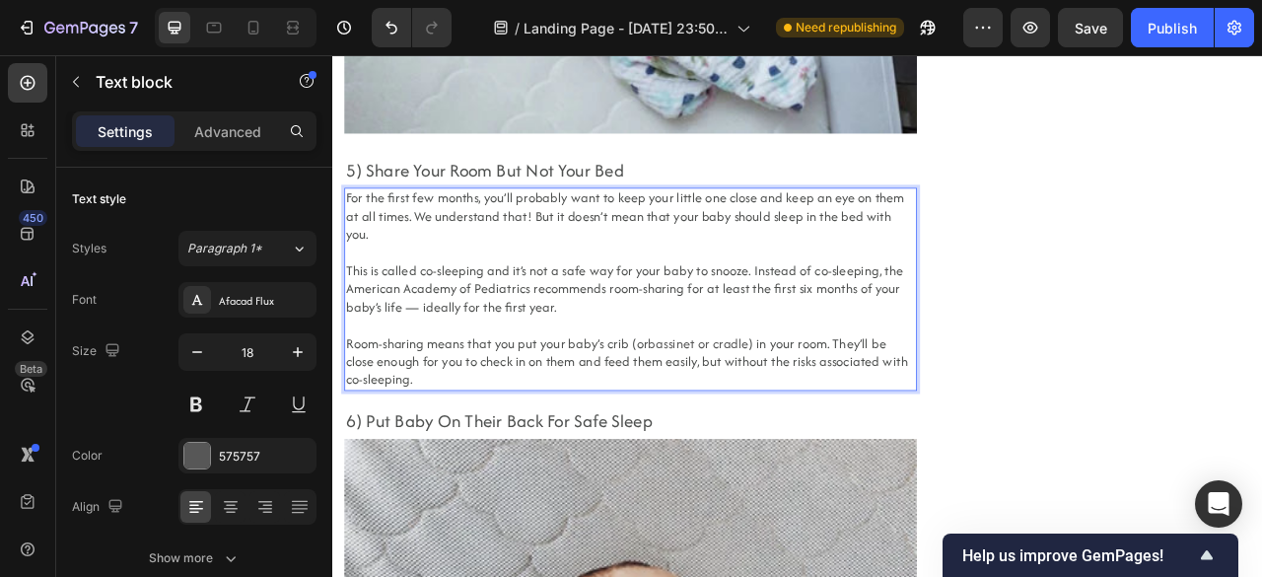
click at [749, 410] on link "bassinet or cradle" at bounding box center [797, 422] width 128 height 24
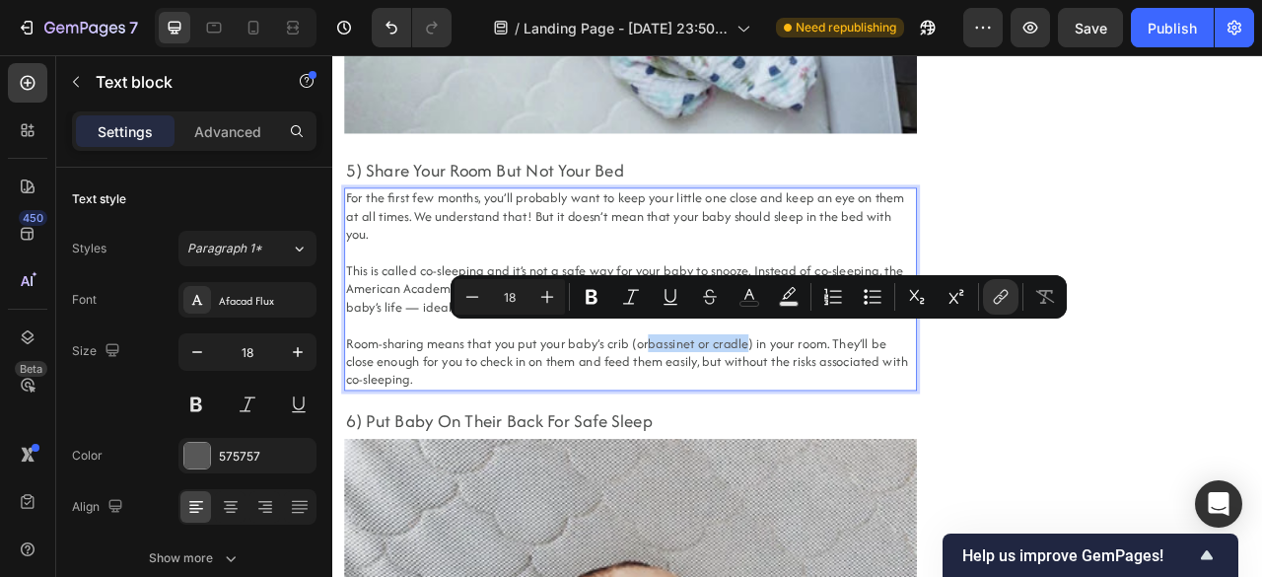
drag, startPoint x: 726, startPoint y: 407, endPoint x: 851, endPoint y: 412, distance: 124.3
click at [851, 412] on link "bassinet or cradle" at bounding box center [797, 422] width 128 height 24
click at [743, 308] on button "color" at bounding box center [748, 296] width 35 height 35
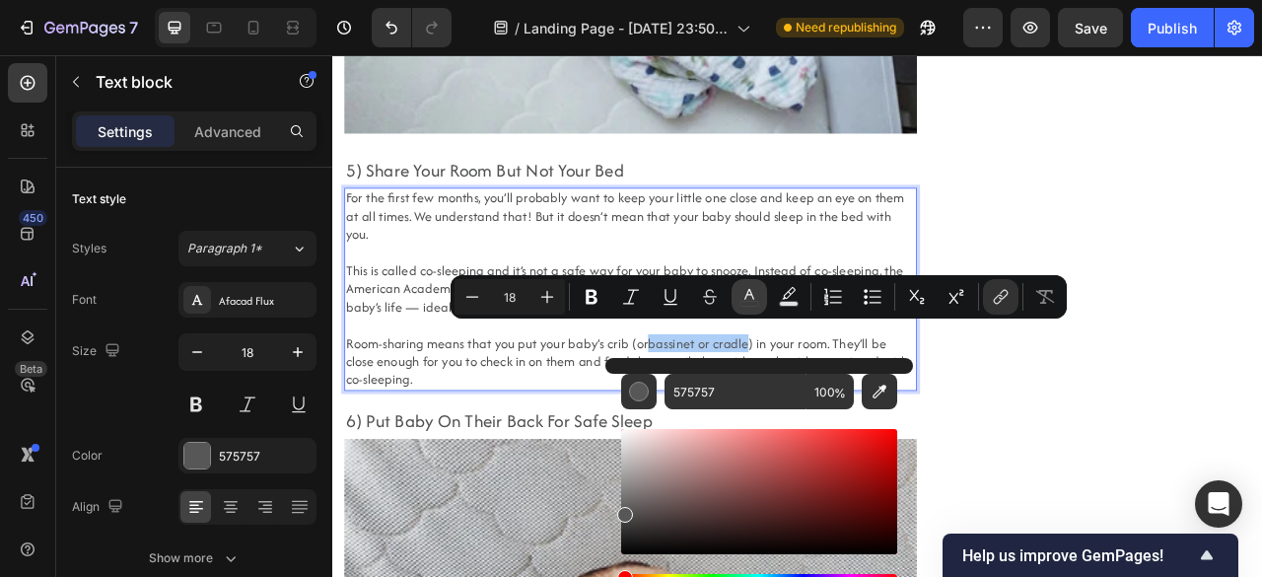
click at [743, 308] on button "color" at bounding box center [748, 296] width 35 height 35
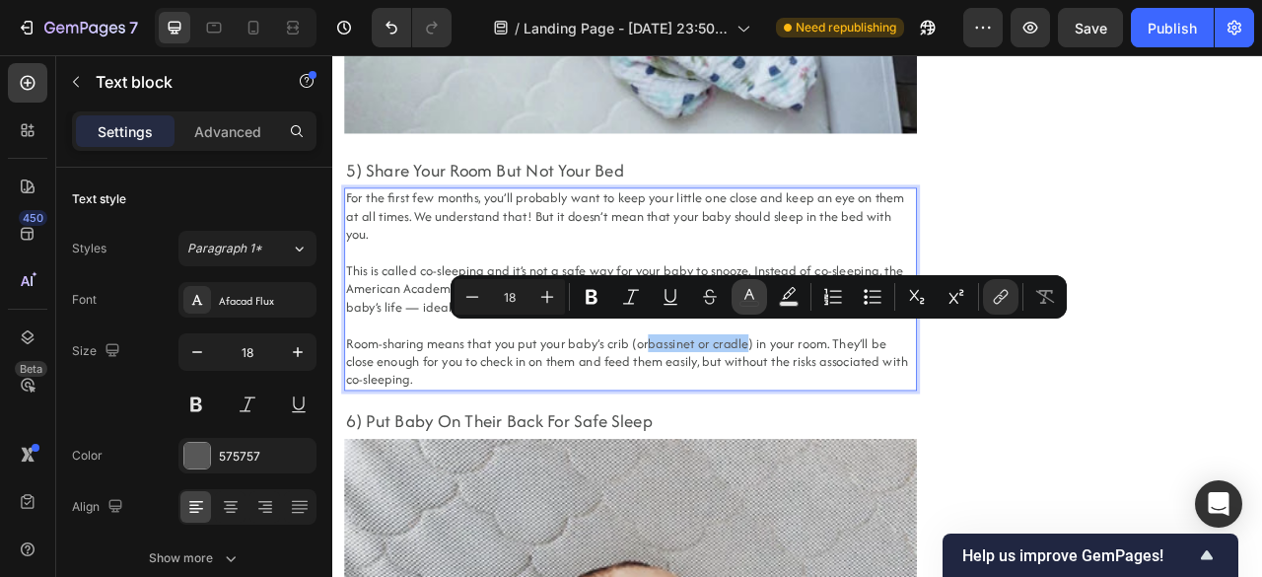
click at [757, 293] on icon "Editor contextual toolbar" at bounding box center [749, 297] width 20 height 20
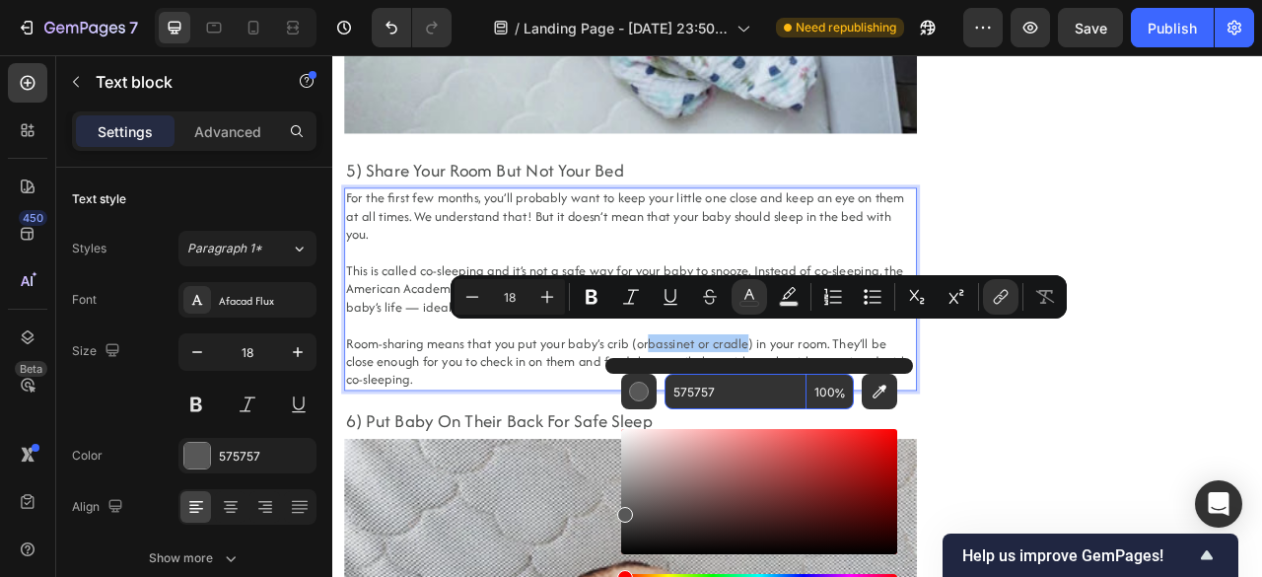
click at [726, 392] on input "575757" at bounding box center [735, 391] width 142 height 35
paste input "1FB189"
type input "1FB189"
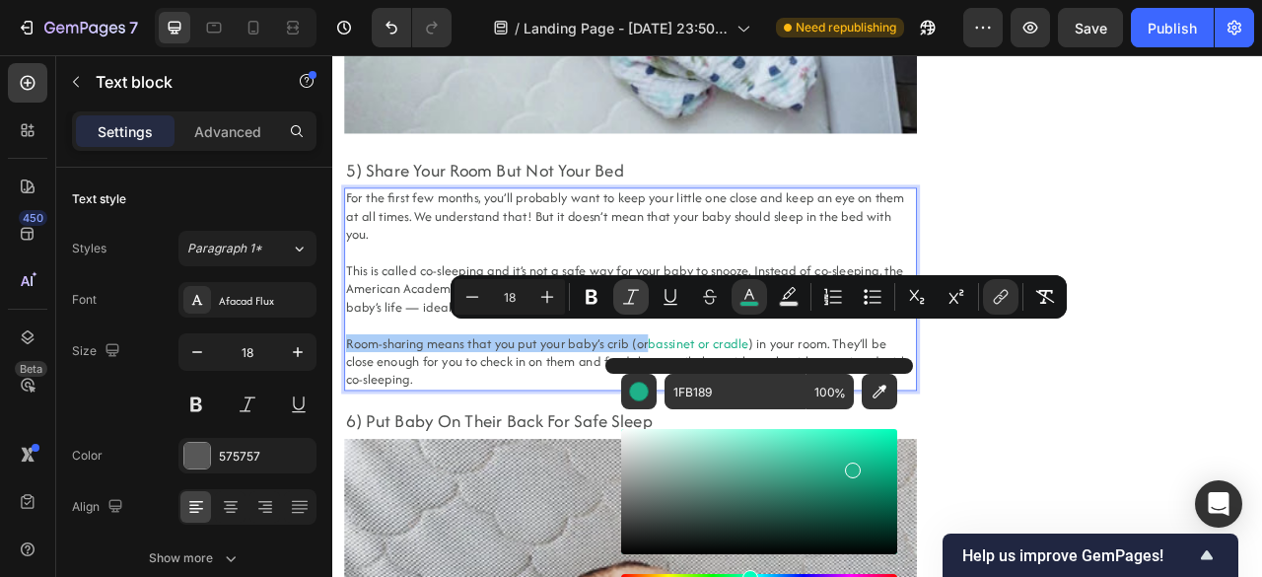
click at [635, 297] on icon "Editor contextual toolbar" at bounding box center [631, 297] width 20 height 20
click at [637, 297] on icon "Editor contextual toolbar" at bounding box center [631, 297] width 20 height 20
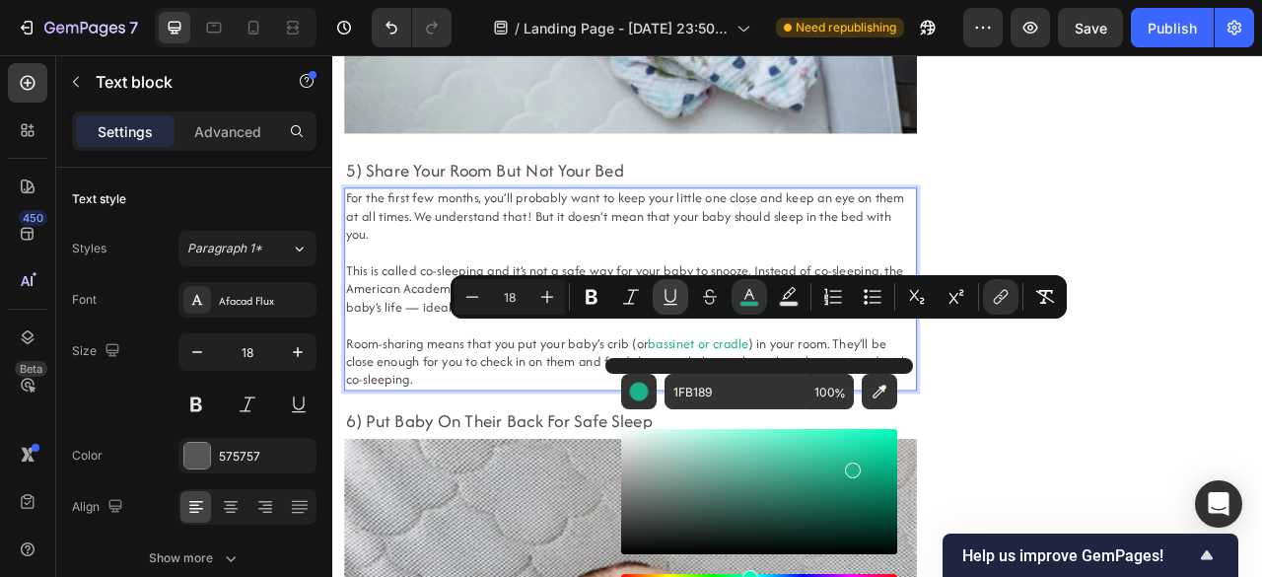
click at [654, 297] on button "Underline" at bounding box center [669, 296] width 35 height 35
type input "18"
click at [666, 289] on icon "Editor contextual toolbar" at bounding box center [670, 297] width 20 height 20
click at [781, 295] on p "For the first few months, you’ll probably want to keep your little one close an…" at bounding box center [711, 352] width 724 height 253
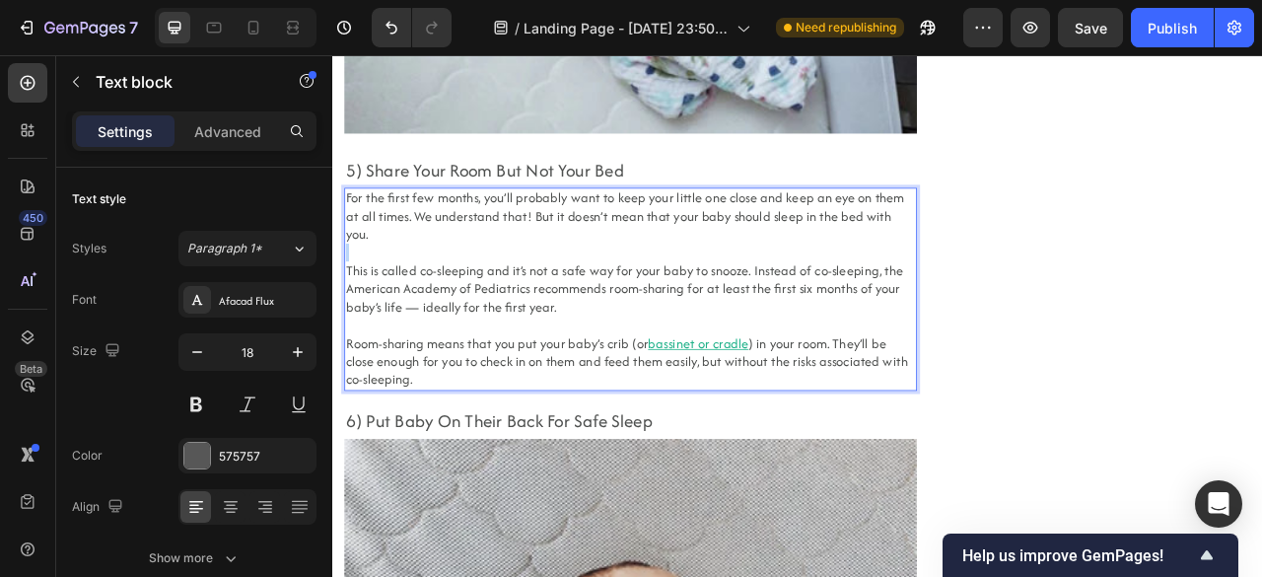
click at [781, 295] on p "For the first few months, you’ll probably want to keep your little one close an…" at bounding box center [711, 352] width 724 height 253
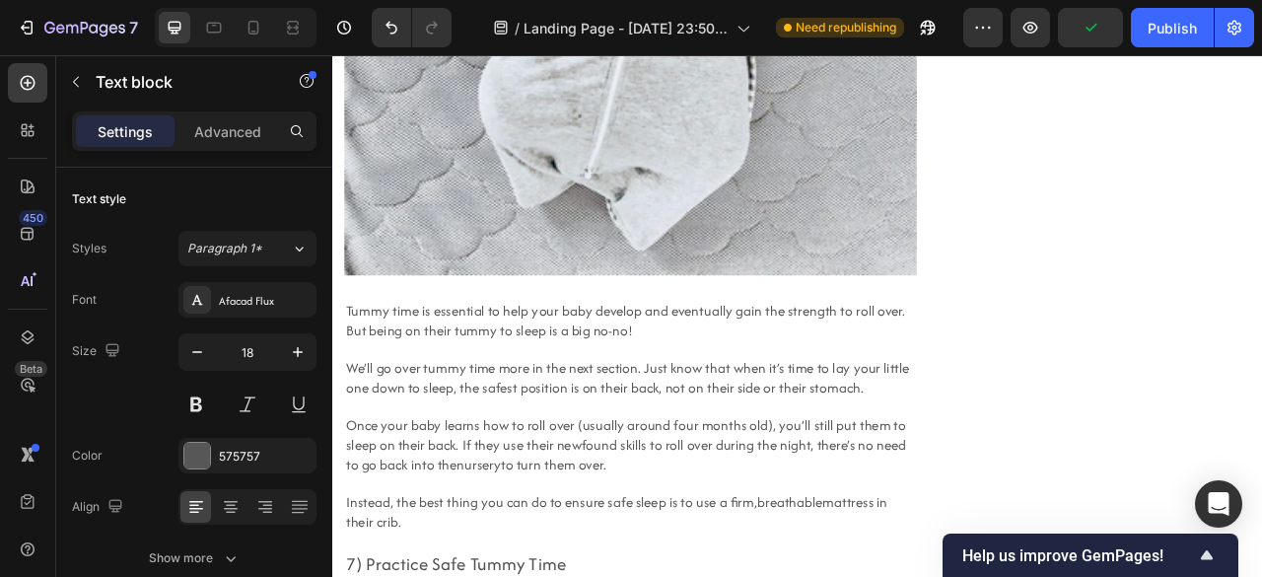
scroll to position [7228, 0]
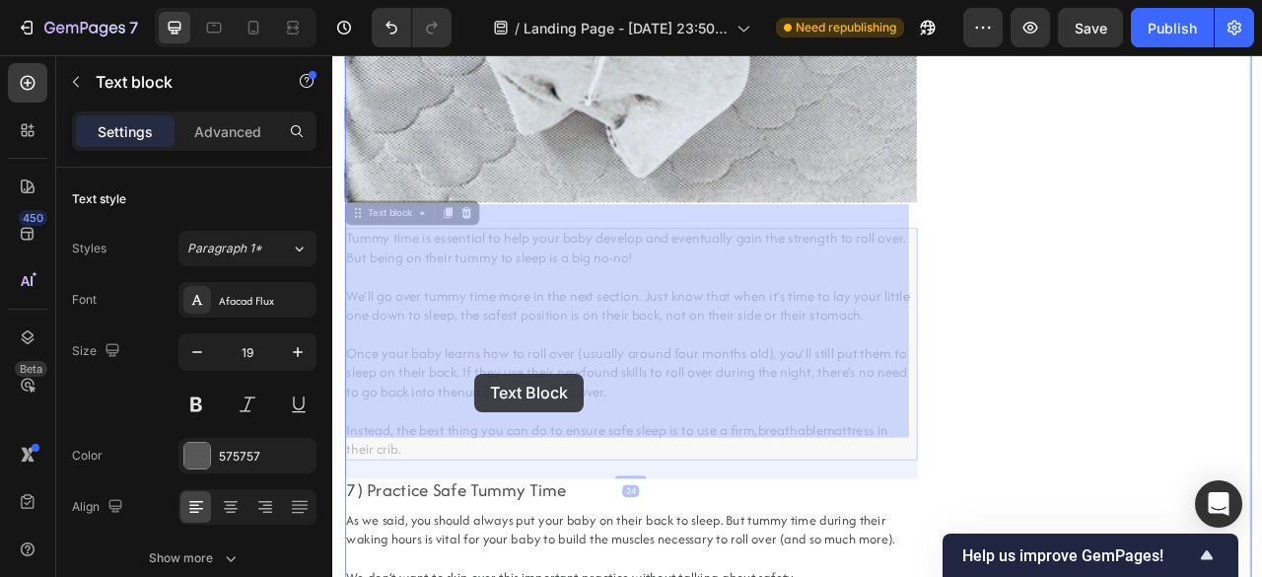
drag, startPoint x: 529, startPoint y: 458, endPoint x: 516, endPoint y: 460, distance: 13.0
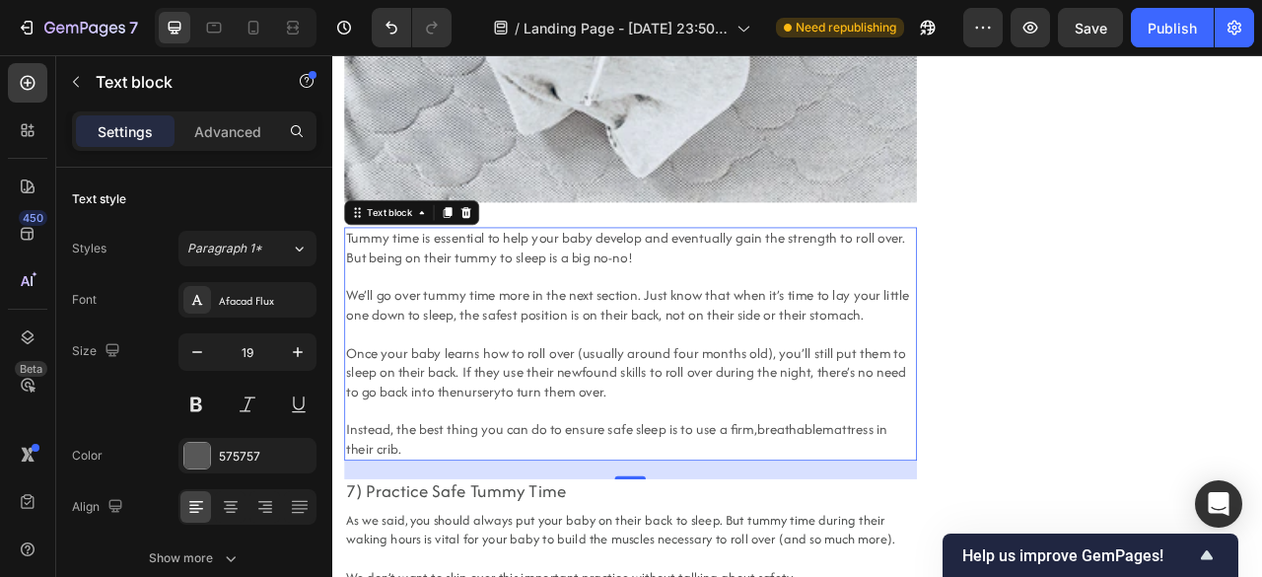
click at [458, 433] on p "Once your baby learns how to roll over (usually around four months old), you’ll…" at bounding box center [711, 483] width 724 height 171
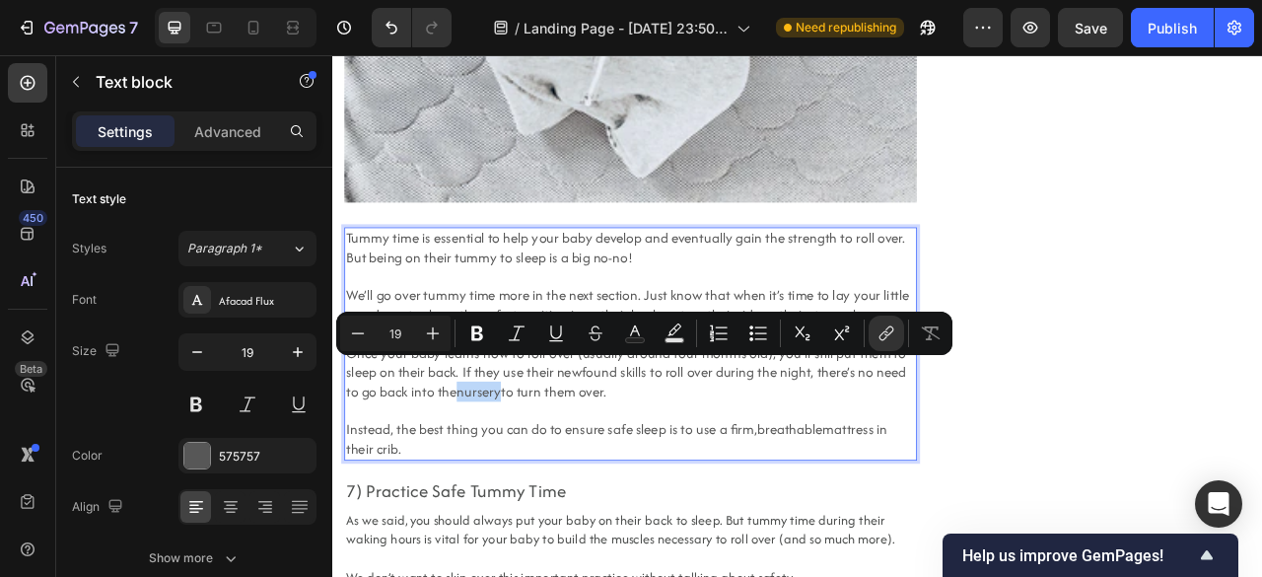
drag, startPoint x: 493, startPoint y: 457, endPoint x: 544, endPoint y: 457, distance: 51.3
click at [544, 470] on link "nursery" at bounding box center [518, 482] width 56 height 25
click at [623, 333] on button "Text Color" at bounding box center [634, 332] width 35 height 35
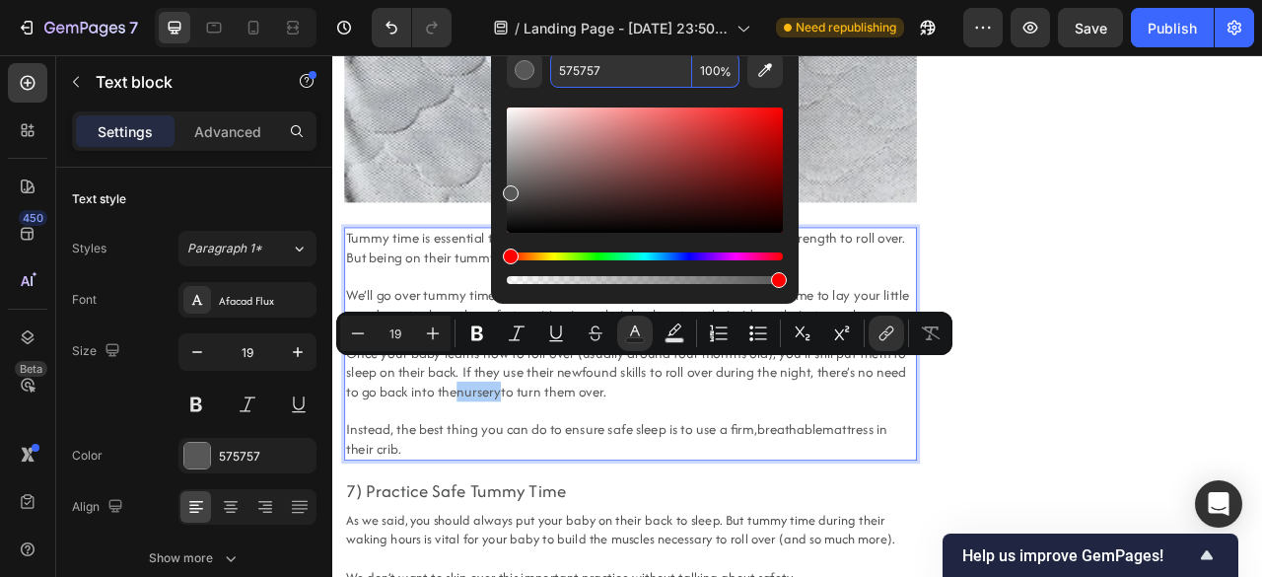
click at [594, 64] on input "575757" at bounding box center [621, 69] width 142 height 35
paste input "1FB189"
type input "1FB189"
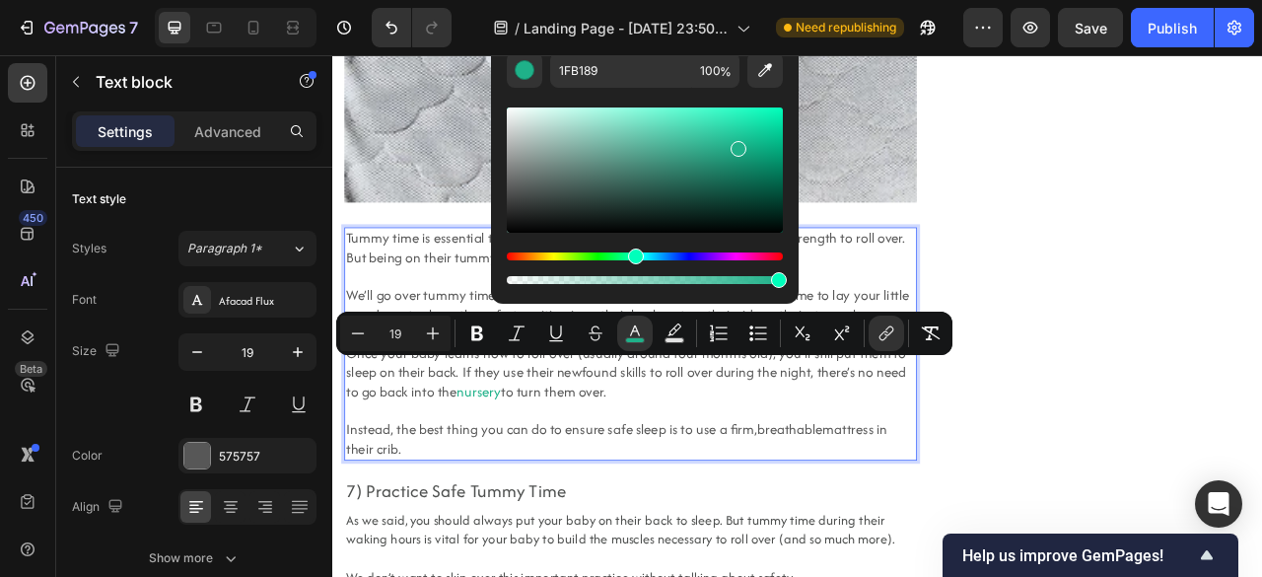
click at [552, 323] on icon "Editor contextual toolbar" at bounding box center [556, 333] width 20 height 20
type input "19"
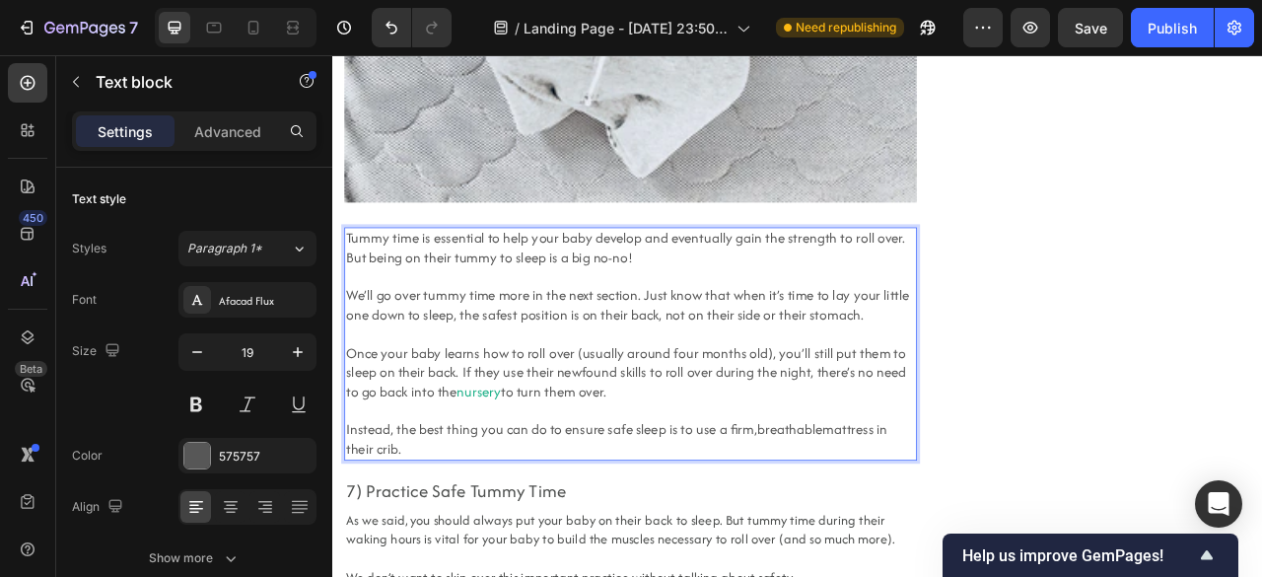
click at [602, 529] on p "Once your baby learns how to roll over (usually around four months old), you’ll…" at bounding box center [711, 483] width 724 height 171
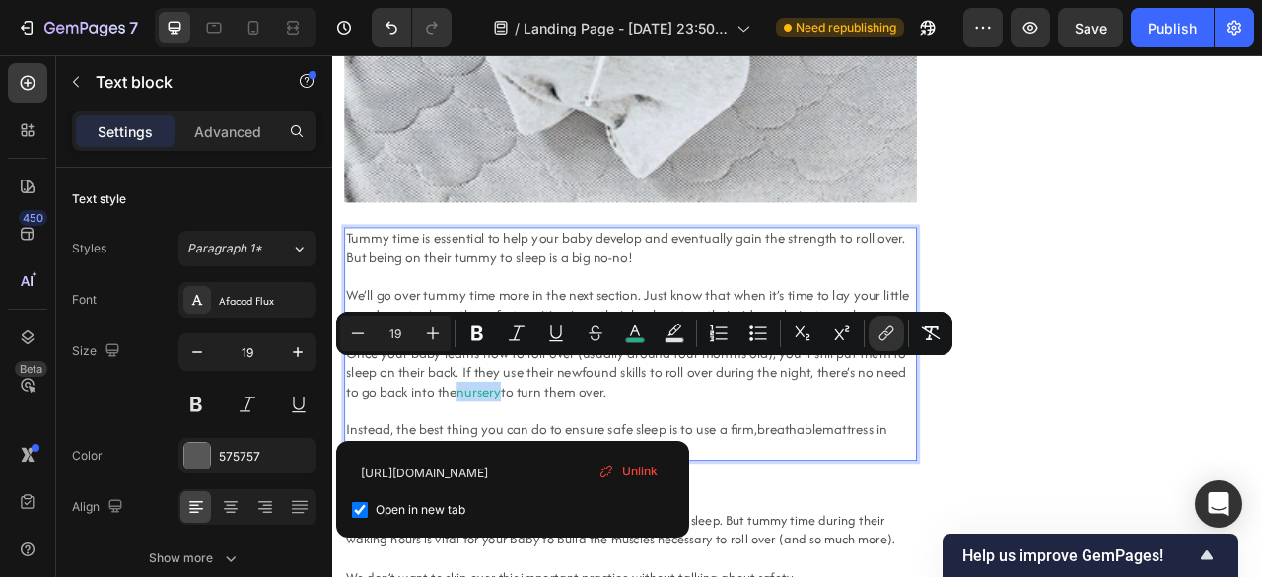
drag, startPoint x: 544, startPoint y: 459, endPoint x: 494, endPoint y: 455, distance: 50.4
click at [494, 470] on span "nursery" at bounding box center [518, 482] width 56 height 25
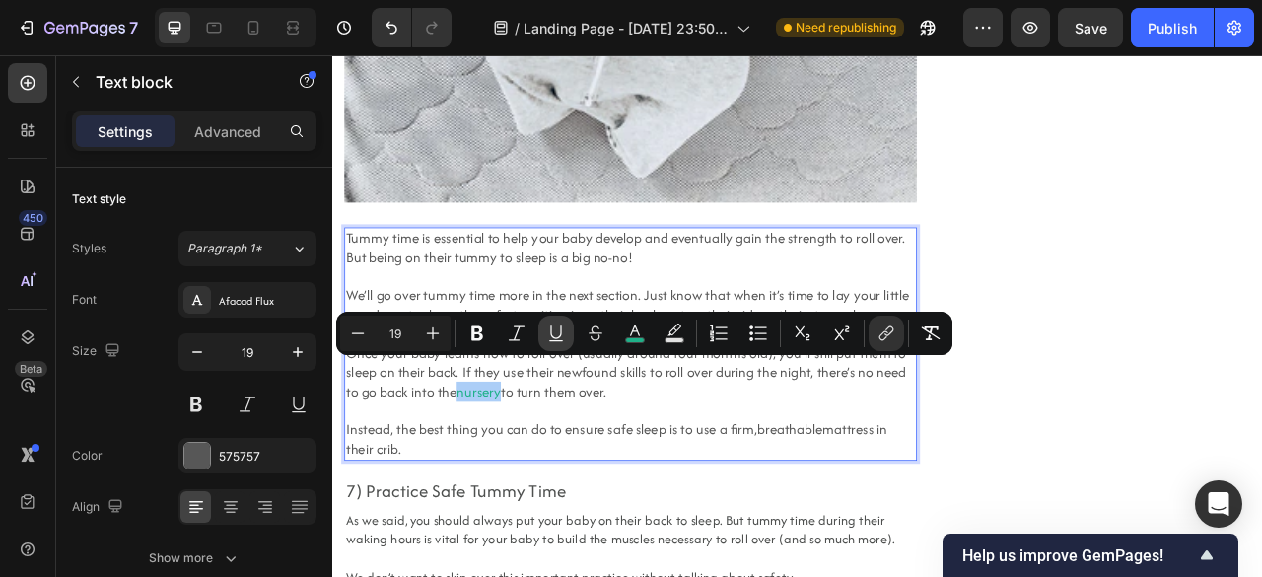
click at [572, 328] on button "Underline" at bounding box center [555, 332] width 35 height 35
type input "19"
click at [564, 334] on icon "Editor contextual toolbar" at bounding box center [556, 333] width 20 height 20
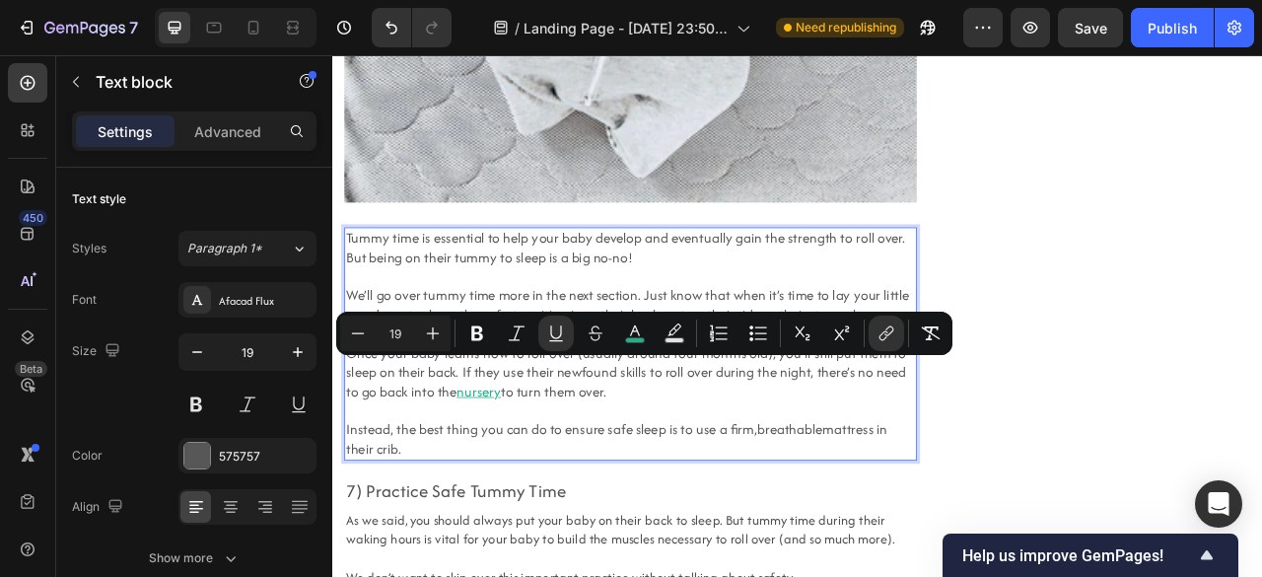
click at [613, 510] on p "Once your baby learns how to roll over (usually around four months old), you’ll…" at bounding box center [711, 483] width 724 height 171
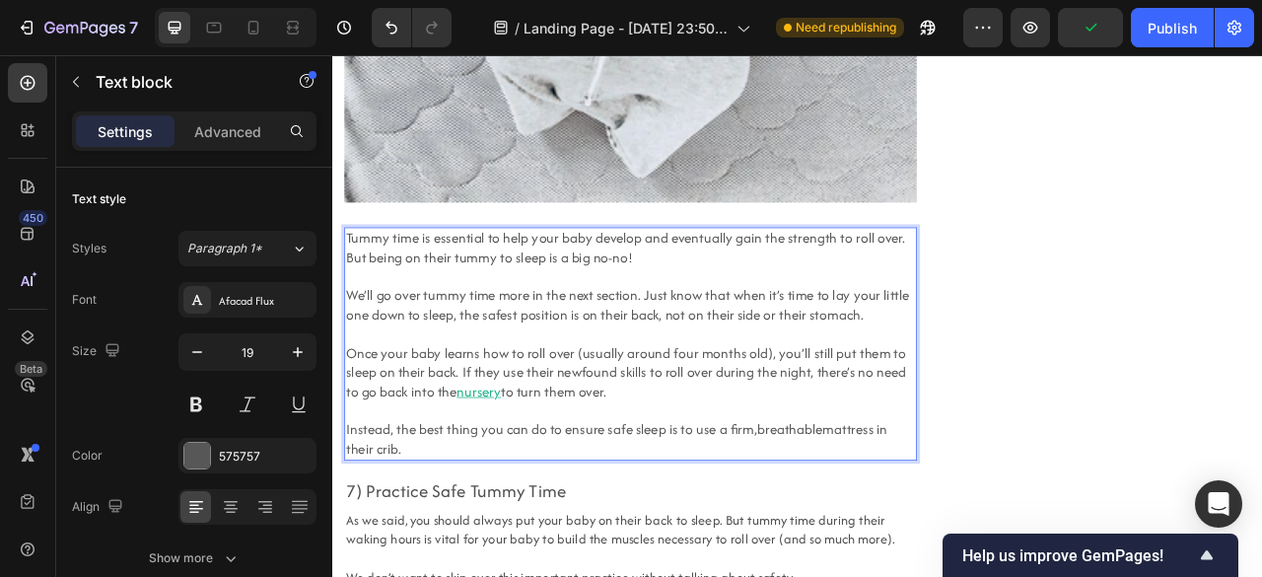
scroll to position [7345, 0]
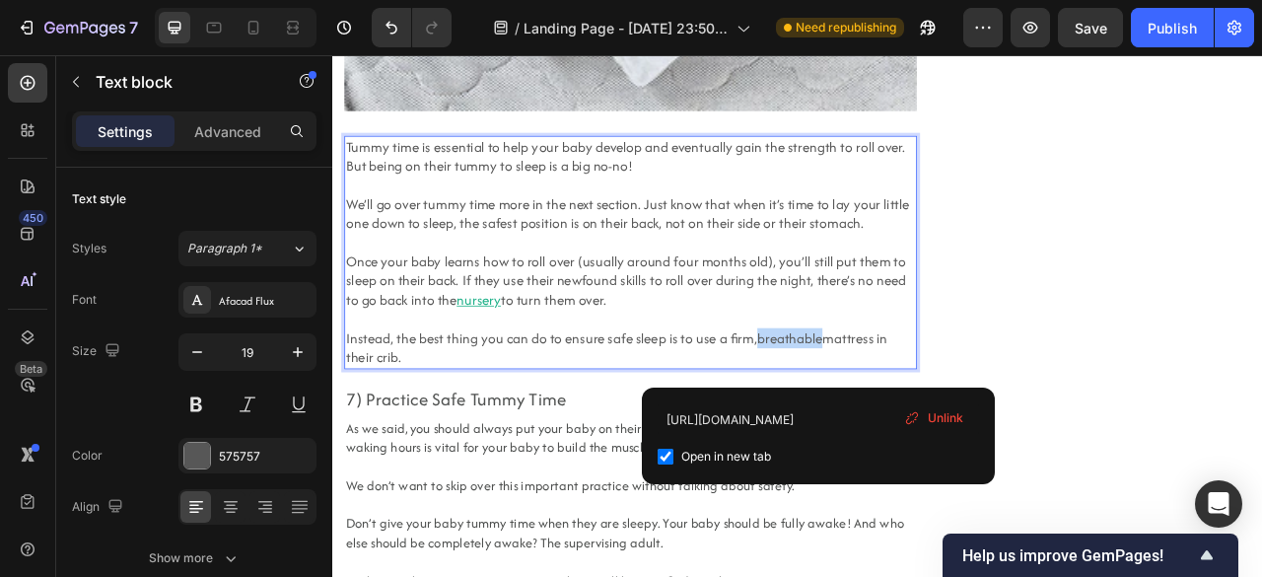
drag, startPoint x: 947, startPoint y: 391, endPoint x: 866, endPoint y: 392, distance: 80.8
click at [866, 392] on p "Once your baby learns how to roll over (usually around four months old), you’ll…" at bounding box center [711, 367] width 724 height 171
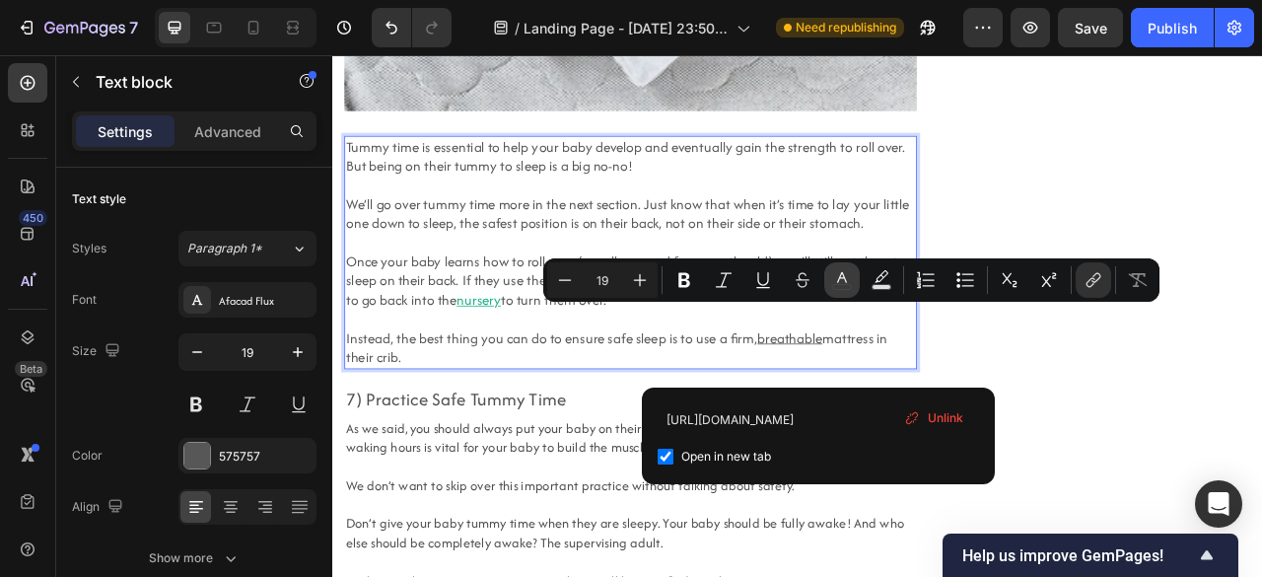
click at [845, 282] on icon "Editor contextual toolbar" at bounding box center [842, 280] width 20 height 20
type input "575757"
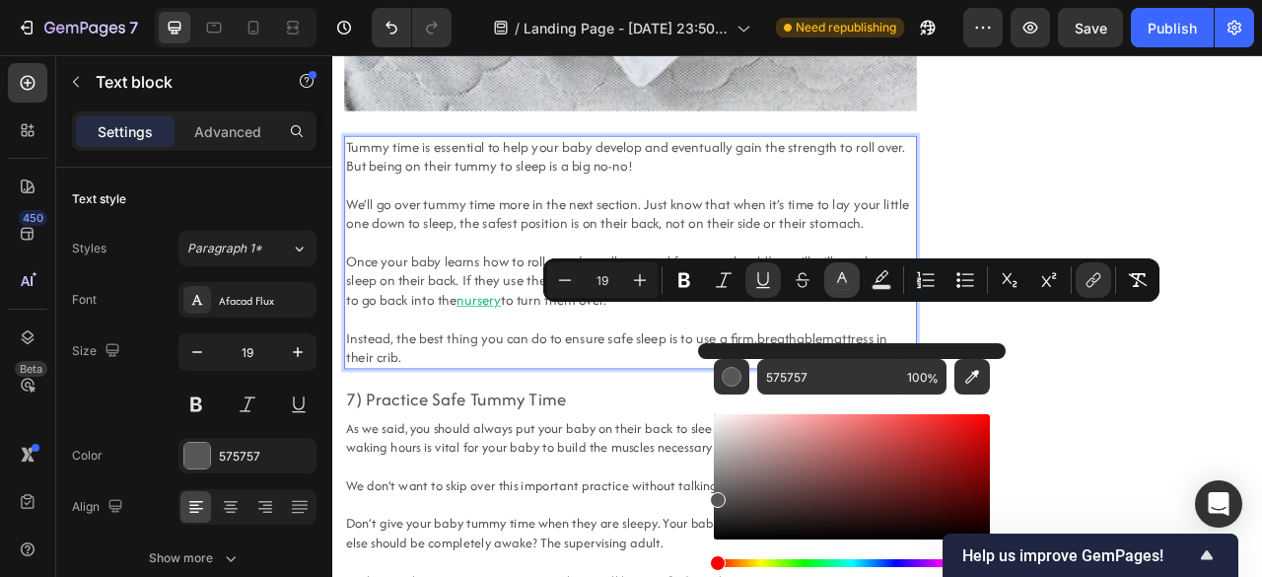
click at [845, 282] on icon "Editor contextual toolbar" at bounding box center [842, 280] width 20 height 20
type input "16"
type input "000000"
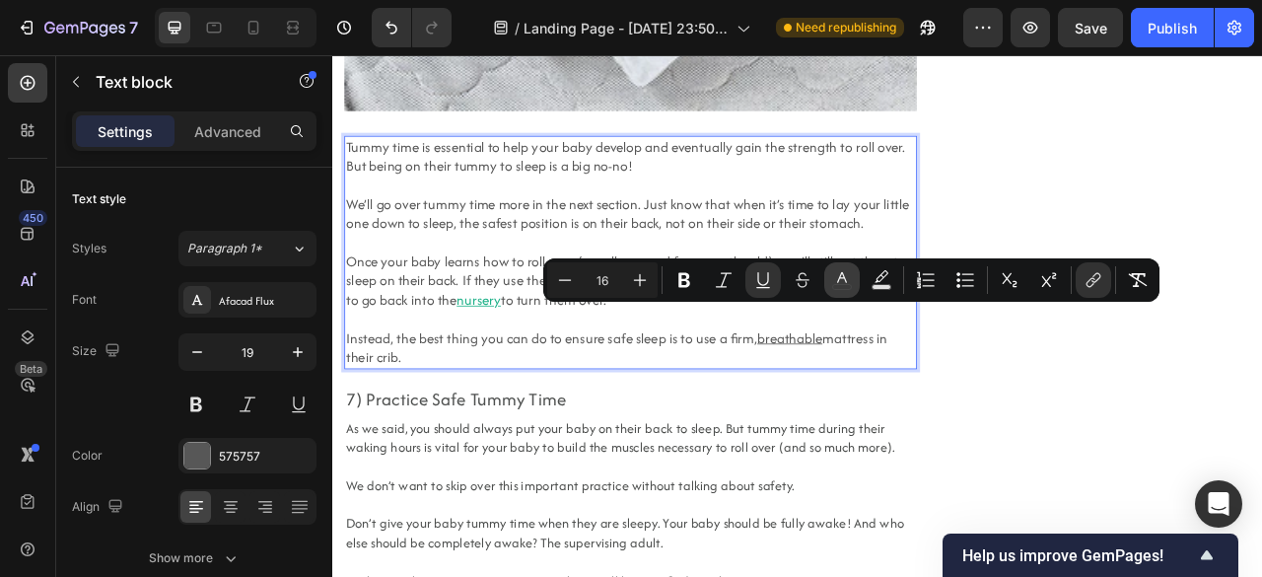
click at [841, 272] on icon "Editor contextual toolbar" at bounding box center [842, 277] width 10 height 11
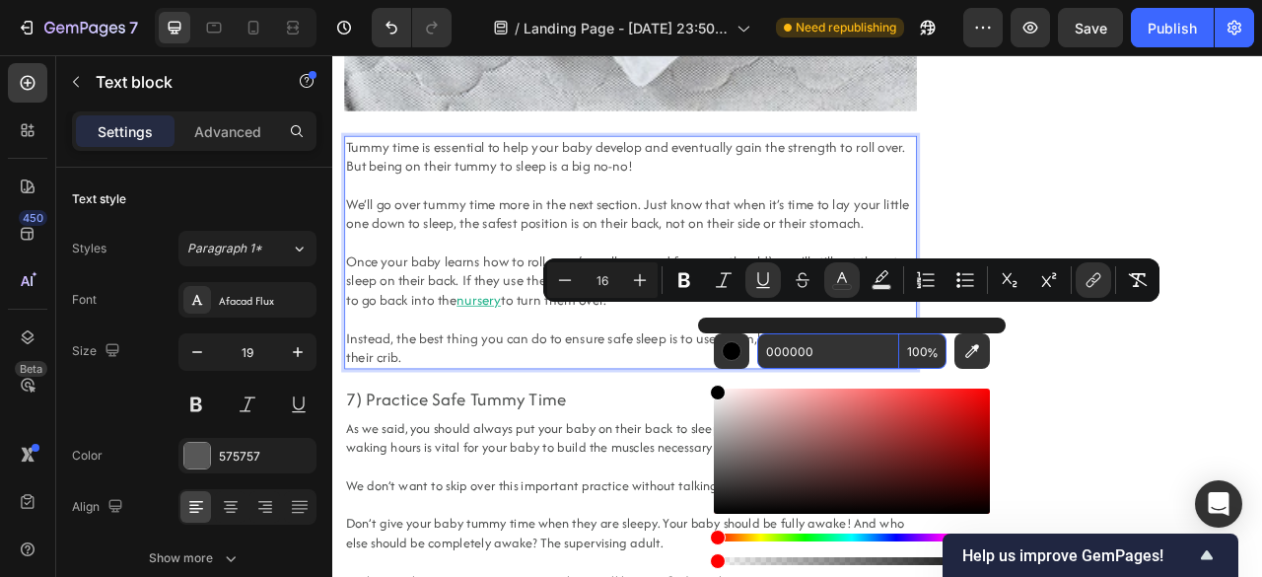
click at [795, 352] on input "000000" at bounding box center [828, 350] width 142 height 35
paste input "1FB189"
type input "1FB189"
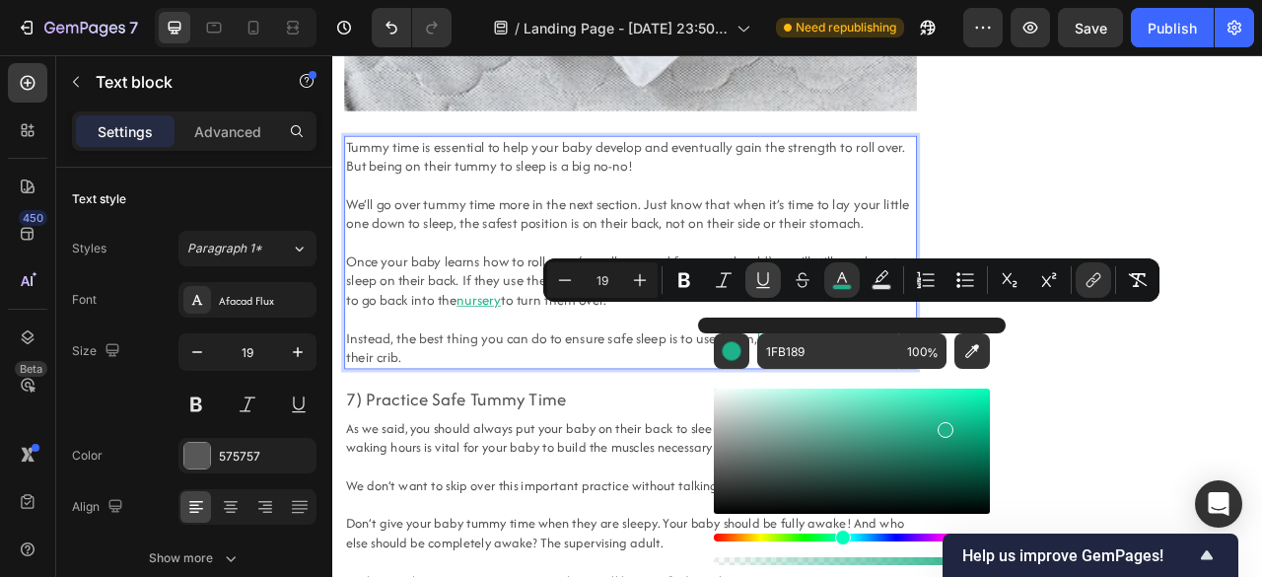
click at [755, 280] on icon "Editor contextual toolbar" at bounding box center [763, 280] width 20 height 20
type input "19"
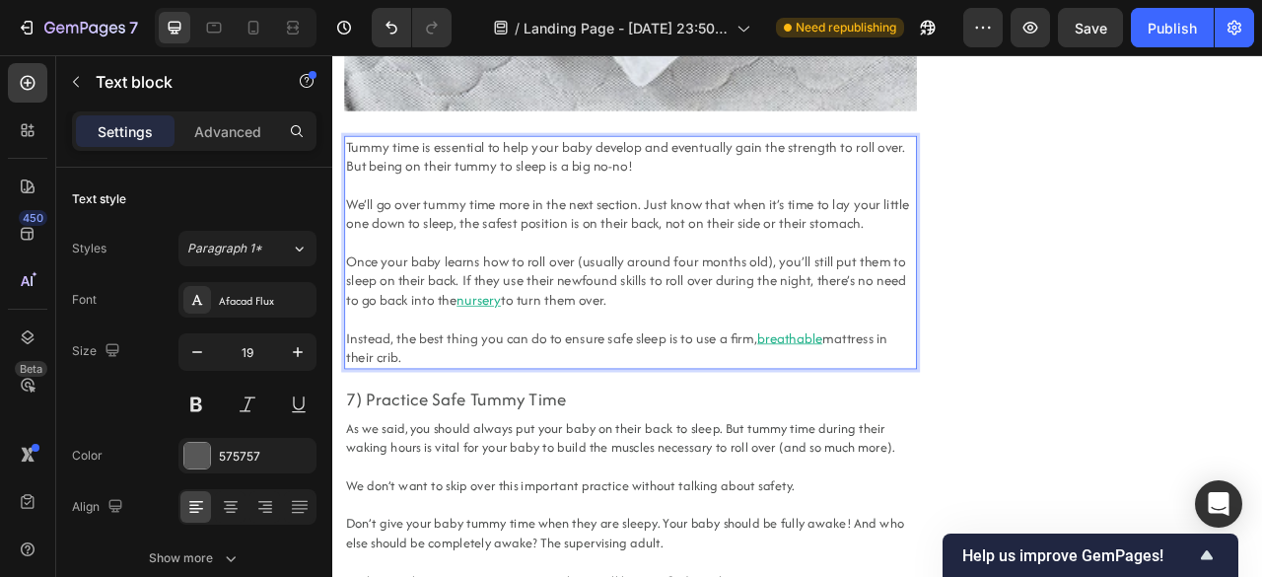
click at [699, 417] on p "Once your baby learns how to roll over (usually around four months old), you’ll…" at bounding box center [711, 367] width 724 height 171
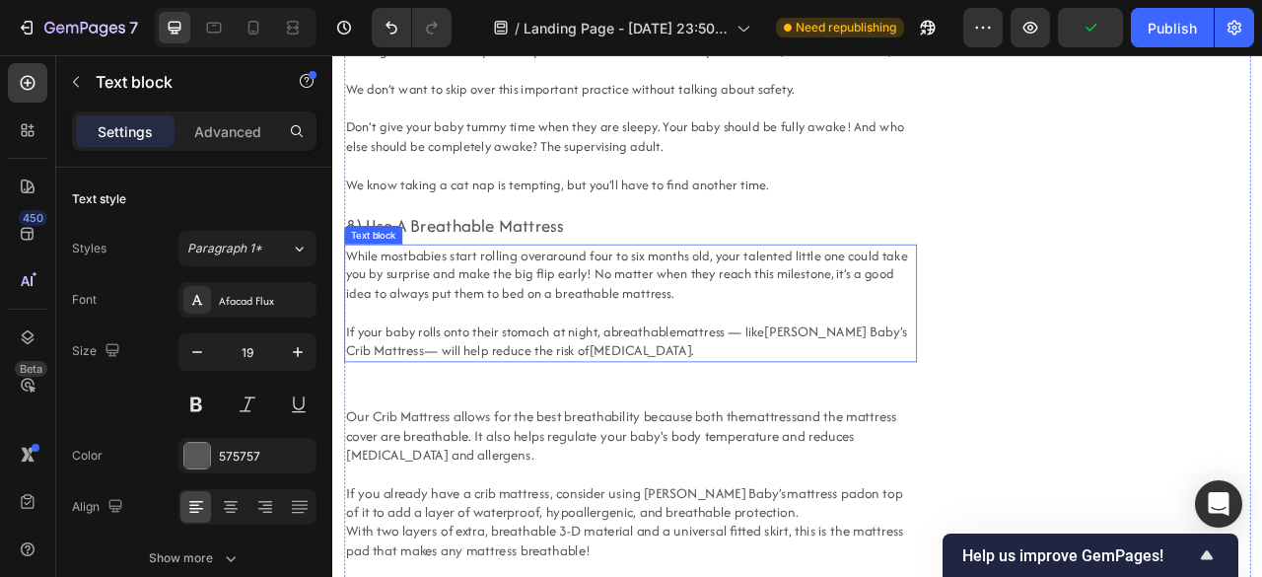
scroll to position [7853, 0]
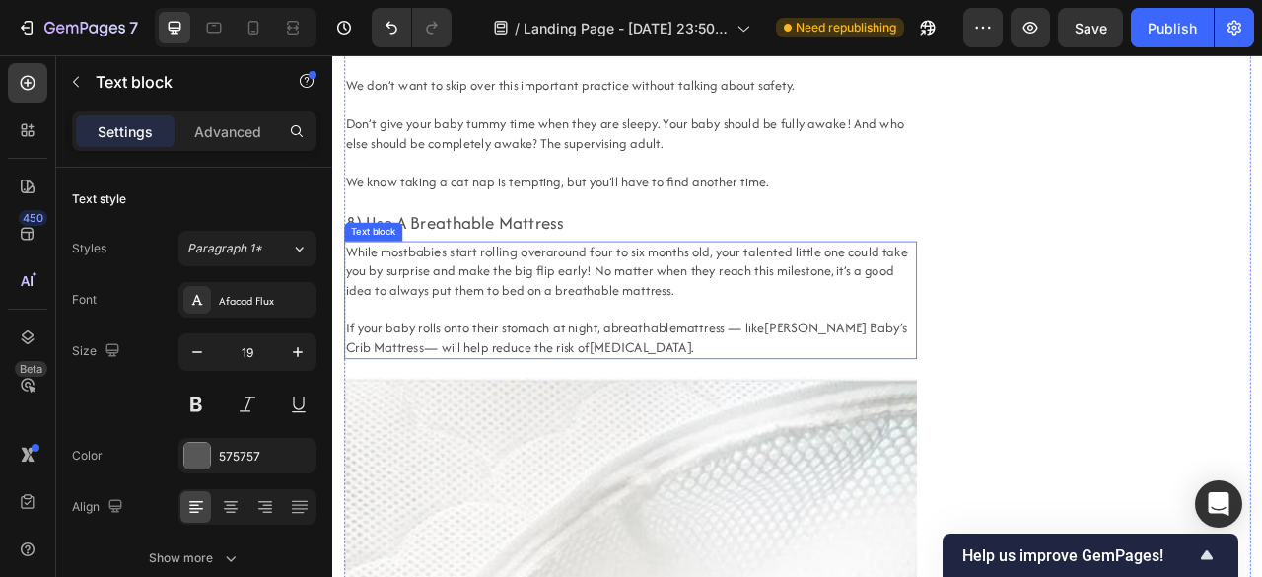
click at [465, 293] on link "babies start rolling over" at bounding box center [515, 305] width 175 height 25
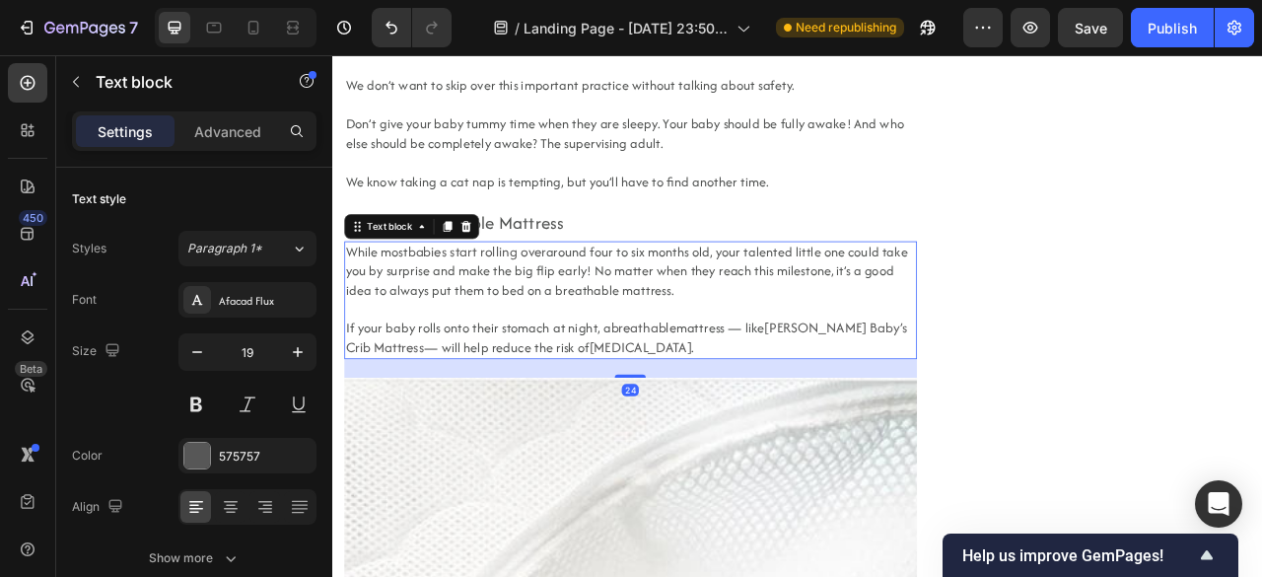
click at [431, 293] on link "babies start rolling over" at bounding box center [515, 305] width 175 height 25
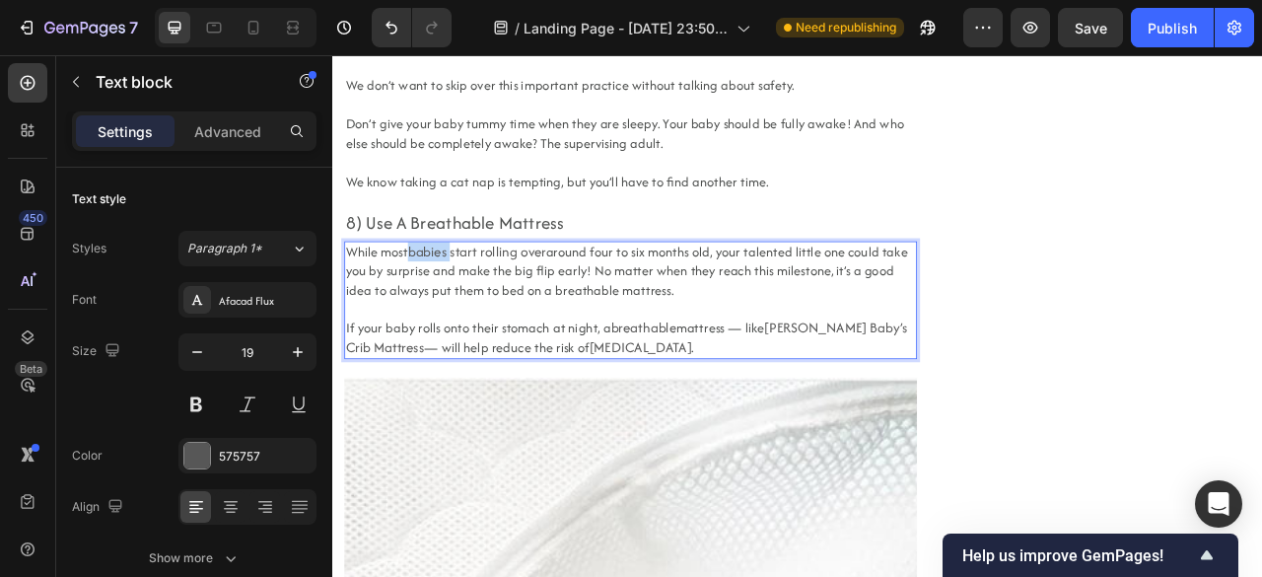
click at [431, 293] on link "babies start rolling over" at bounding box center [515, 305] width 175 height 25
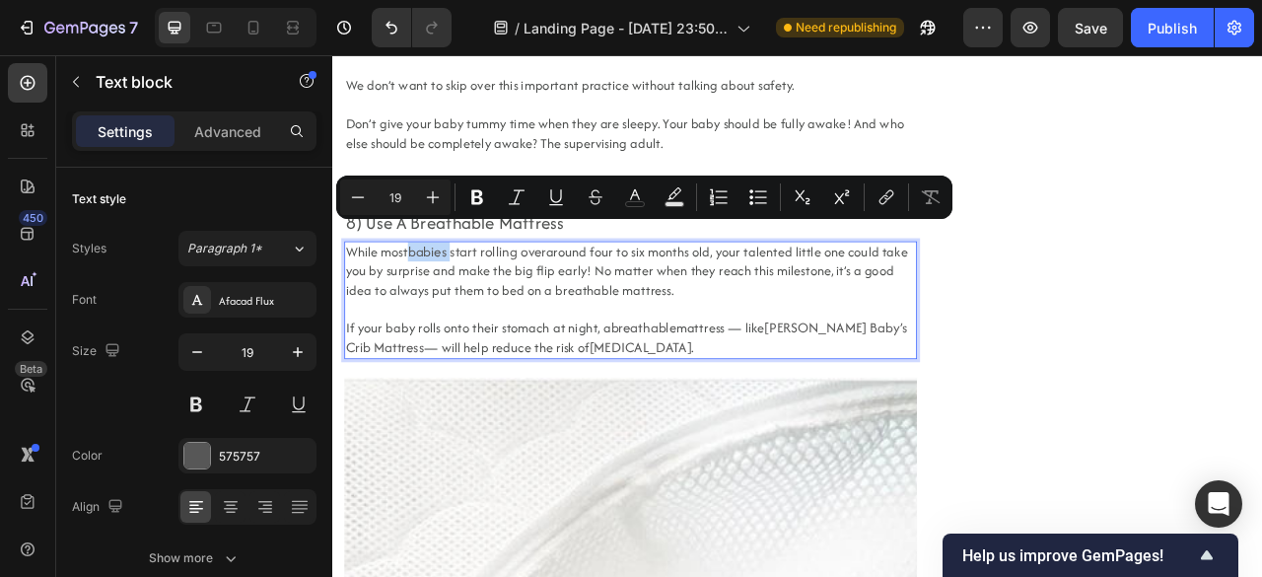
click at [431, 293] on link "babies start rolling over" at bounding box center [515, 305] width 175 height 25
type input "18"
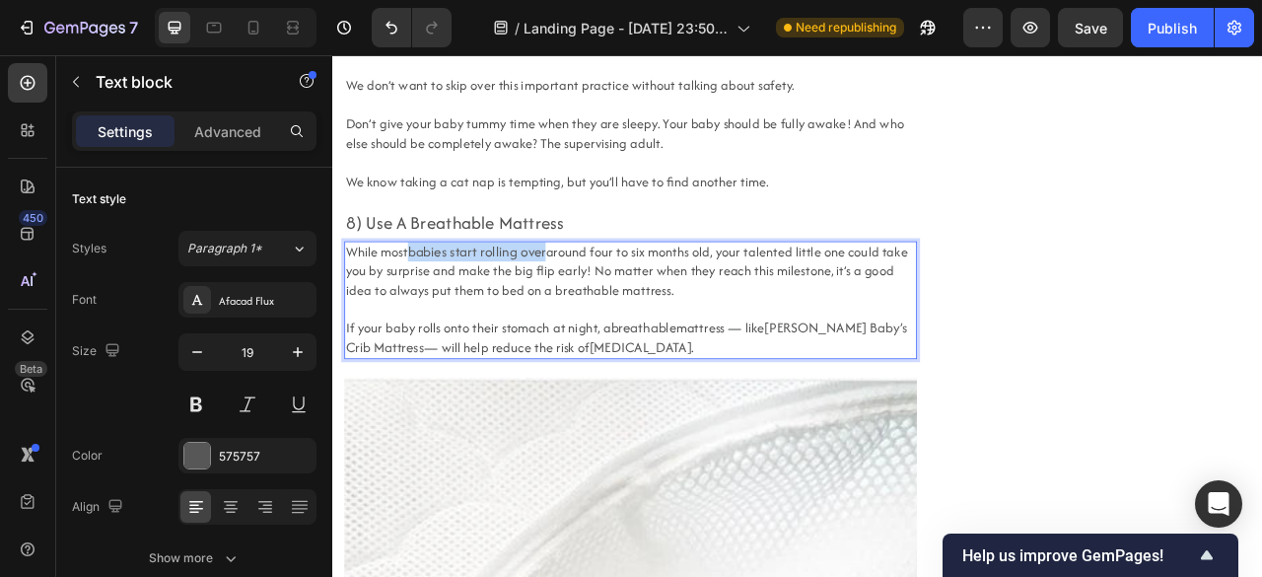
drag, startPoint x: 431, startPoint y: 284, endPoint x: 582, endPoint y: 269, distance: 152.5
click at [582, 293] on link "babies start rolling over" at bounding box center [515, 305] width 175 height 25
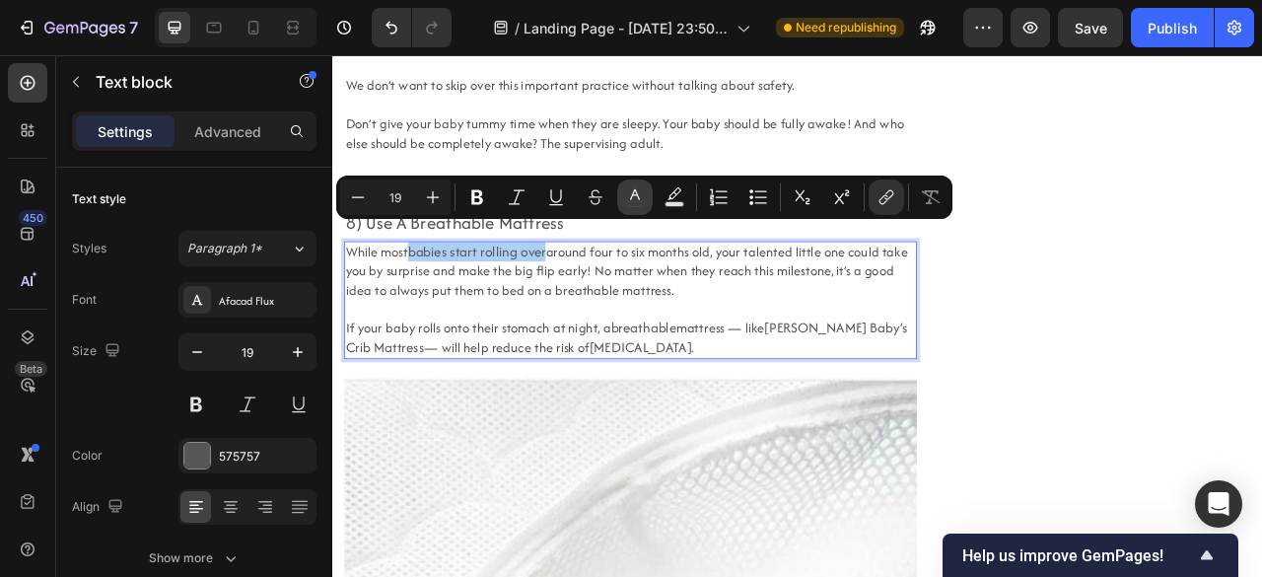
click at [633, 195] on icon "Editor contextual toolbar" at bounding box center [635, 194] width 10 height 11
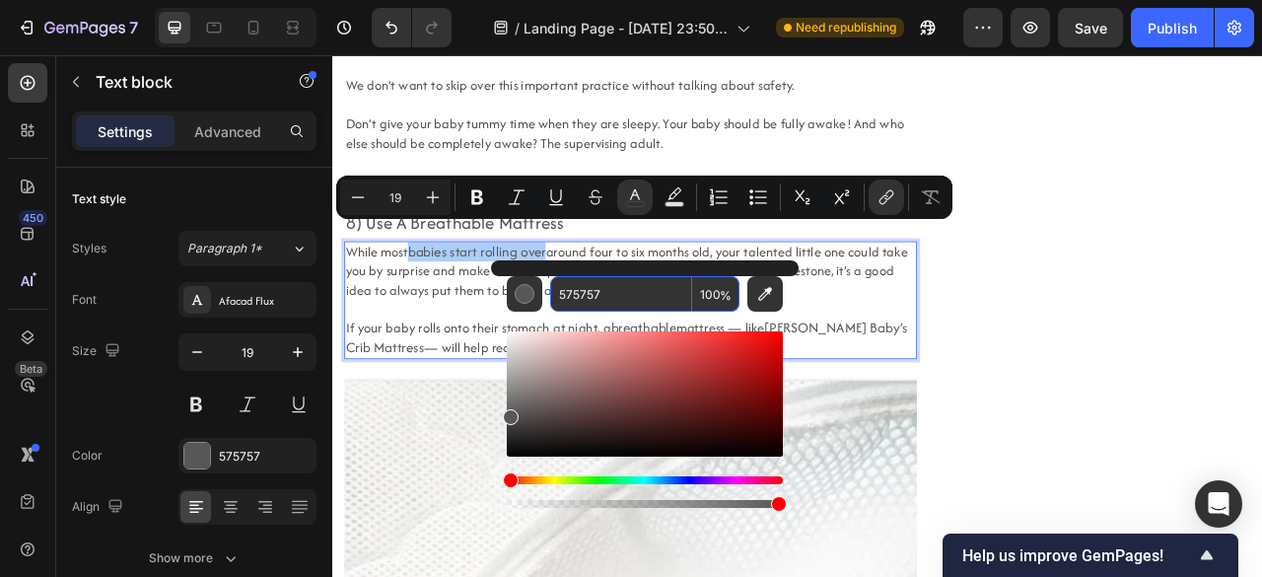
click at [670, 296] on input "575757" at bounding box center [621, 293] width 142 height 35
paste input "1FB189"
type input "1FB189"
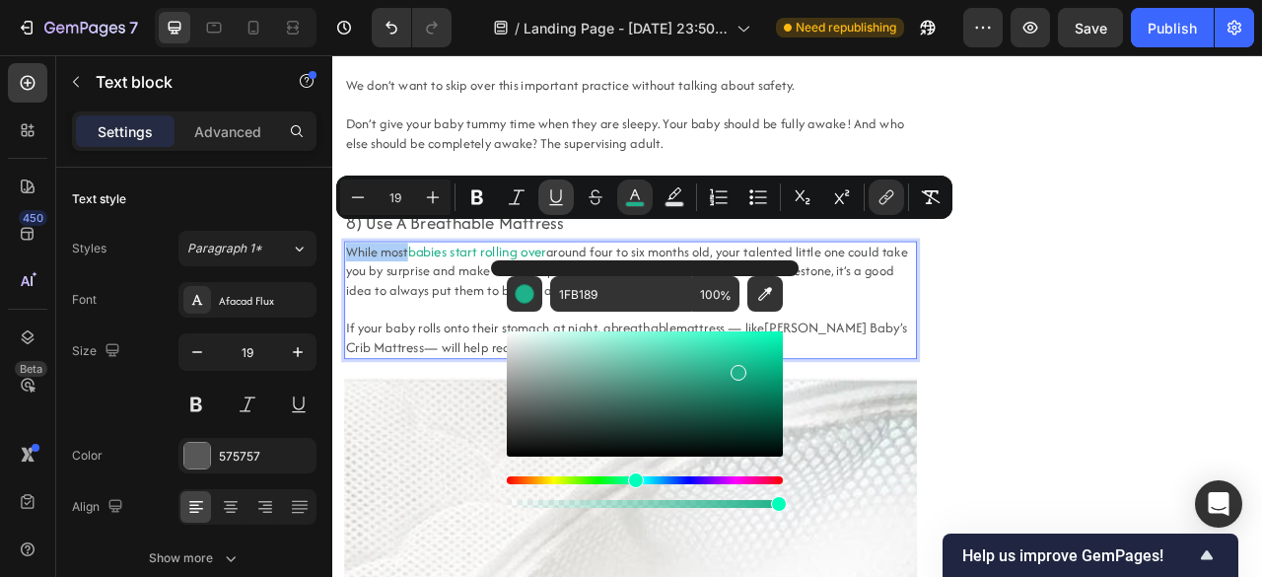
click at [554, 192] on icon "Editor contextual toolbar" at bounding box center [556, 197] width 20 height 20
type input "19"
click at [550, 196] on icon "Editor contextual toolbar" at bounding box center [556, 197] width 20 height 20
click at [994, 341] on p "While most babies start rolling over around four to six months old, your talent…" at bounding box center [711, 367] width 724 height 146
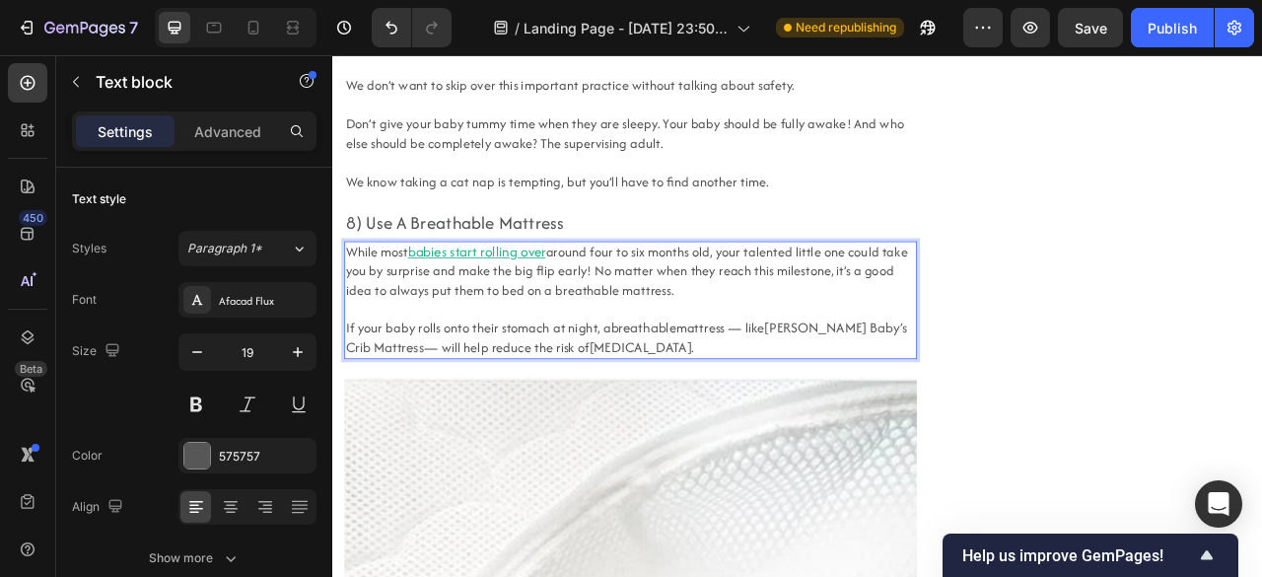
click at [699, 389] on link "breathable" at bounding box center [727, 401] width 83 height 25
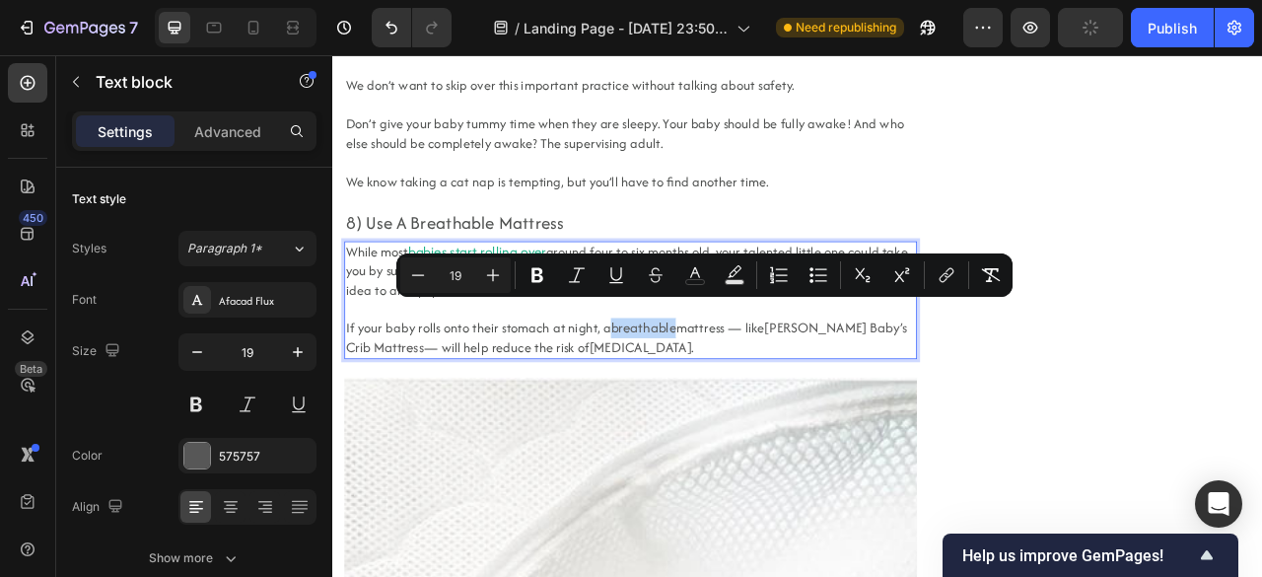
drag, startPoint x: 682, startPoint y: 382, endPoint x: 762, endPoint y: 381, distance: 79.8
click at [762, 381] on p "While most babies start rolling over around four to six months old, your talent…" at bounding box center [711, 367] width 724 height 146
click at [691, 280] on rect "Editor contextual toolbar" at bounding box center [694, 282] width 19 height 5
type input "575757"
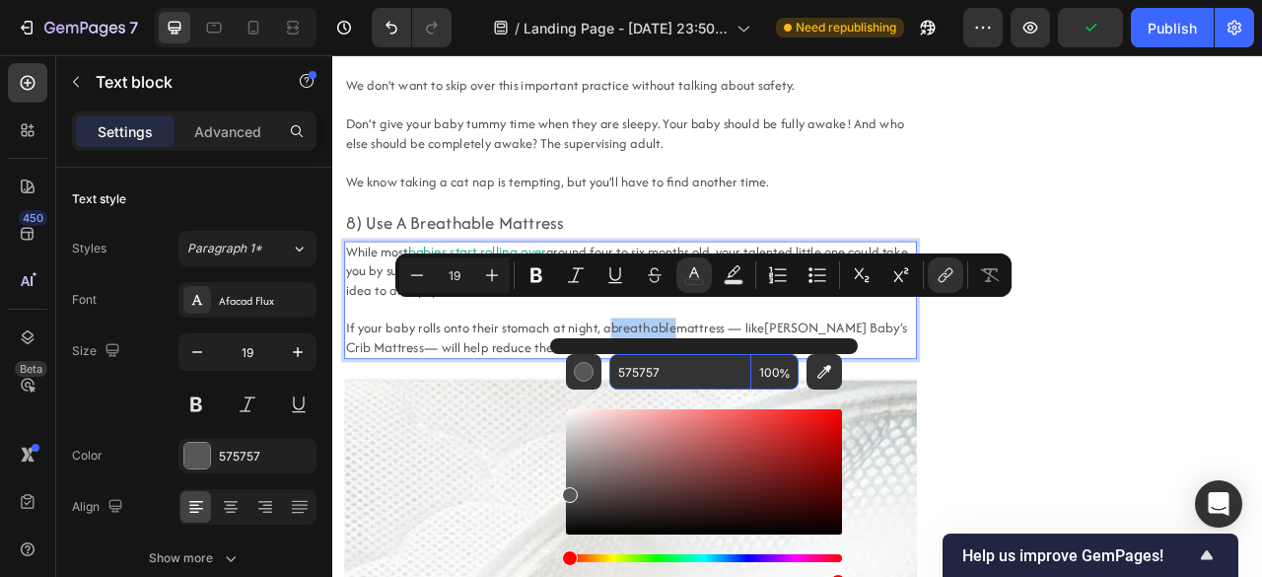
click at [703, 369] on input "575757" at bounding box center [680, 371] width 142 height 35
paste input "1FB189"
type input "1FB189"
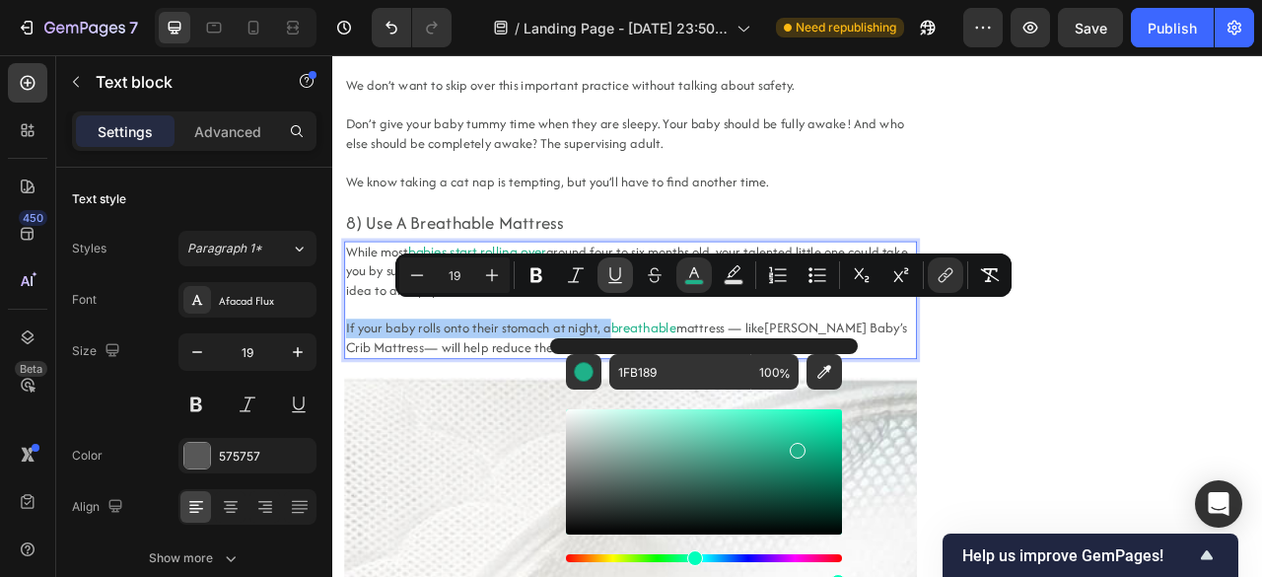
click at [609, 258] on button "Underline" at bounding box center [614, 274] width 35 height 35
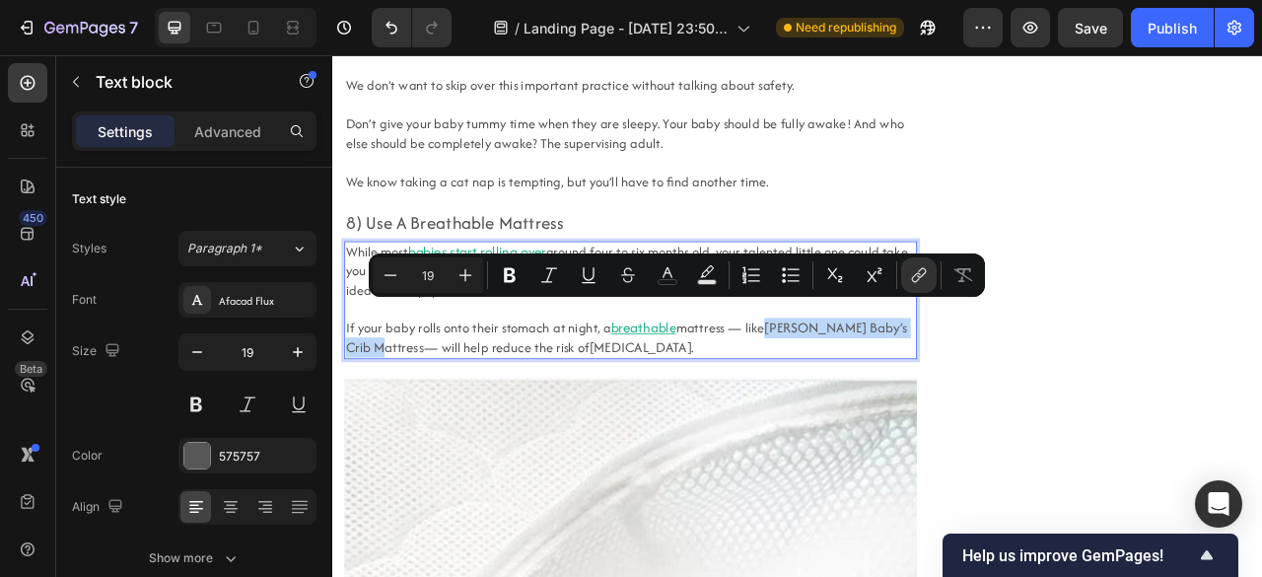
drag, startPoint x: 880, startPoint y: 385, endPoint x: 410, endPoint y: 411, distance: 470.8
click at [410, 411] on link "[PERSON_NAME] Baby’s Crib Mattress" at bounding box center [706, 413] width 715 height 49
click at [662, 284] on rect "Editor contextual toolbar" at bounding box center [667, 282] width 19 height 5
type input "575757"
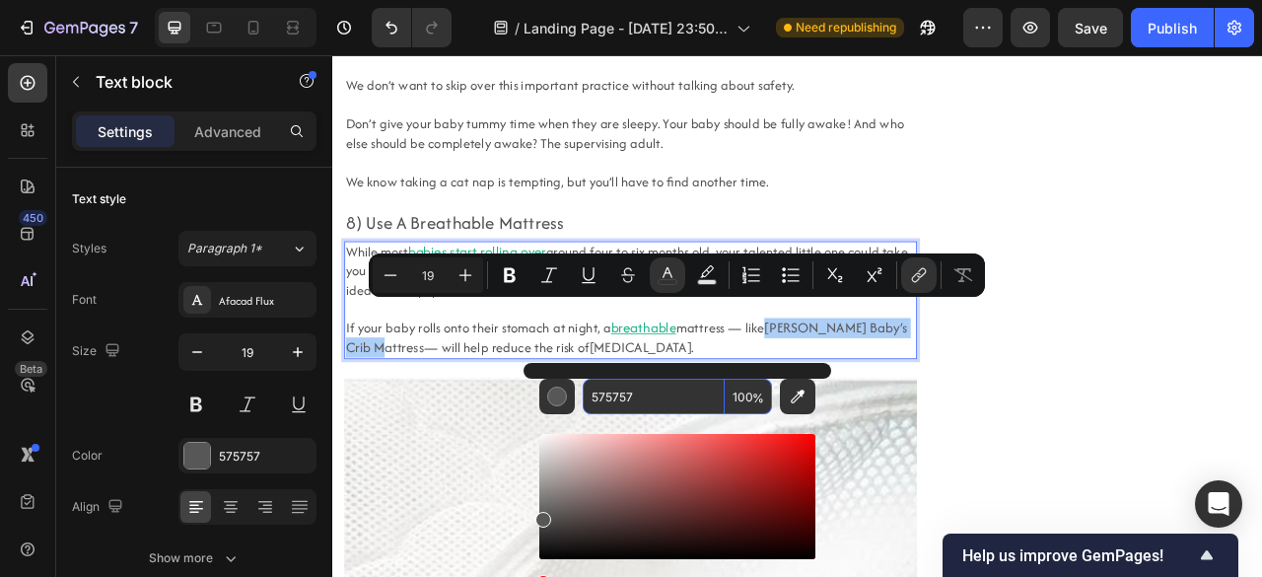
click at [653, 401] on input "575757" at bounding box center [653, 395] width 142 height 35
paste input "1FB189"
type input "1FB189"
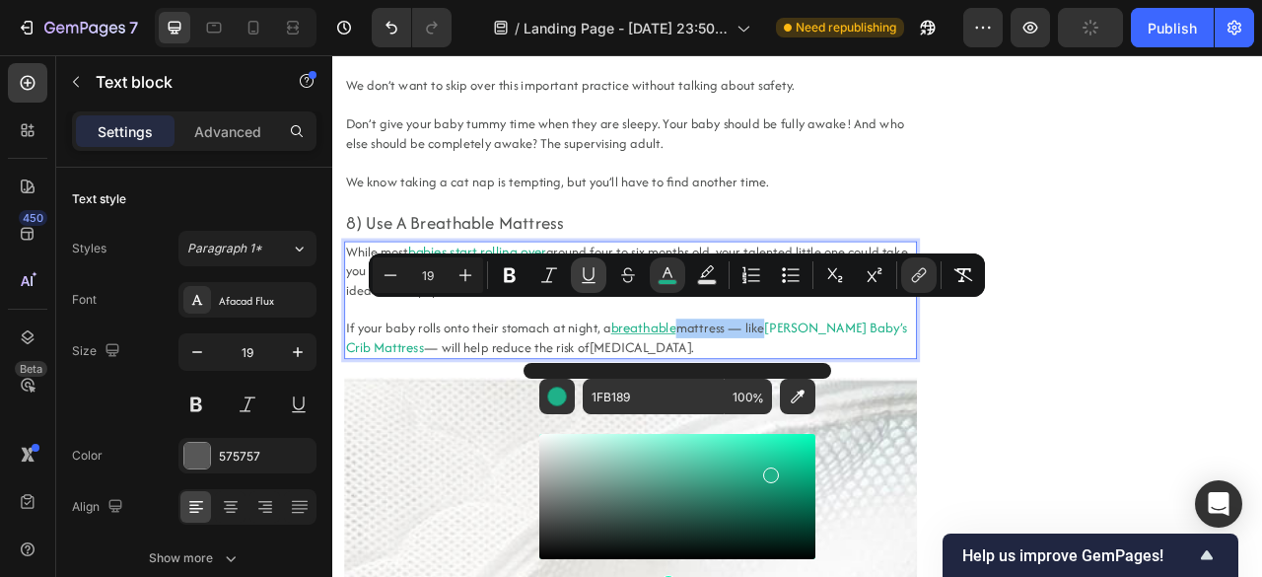
click at [579, 270] on icon "Editor contextual toolbar" at bounding box center [589, 275] width 20 height 20
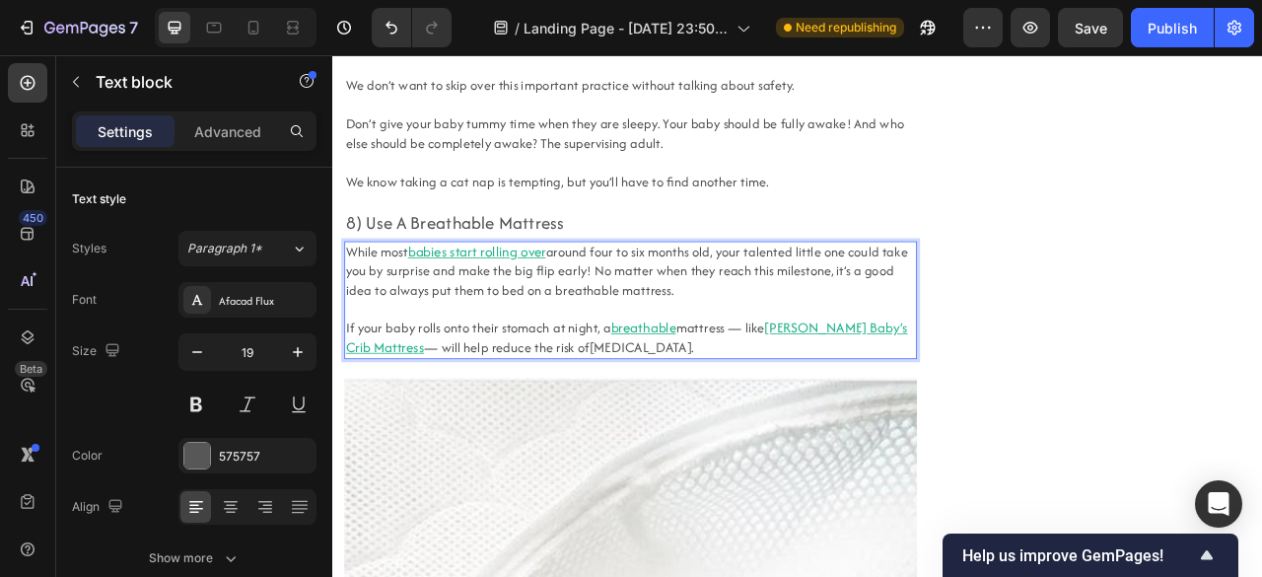
click at [658, 414] on link "[MEDICAL_DATA]" at bounding box center [723, 426] width 130 height 25
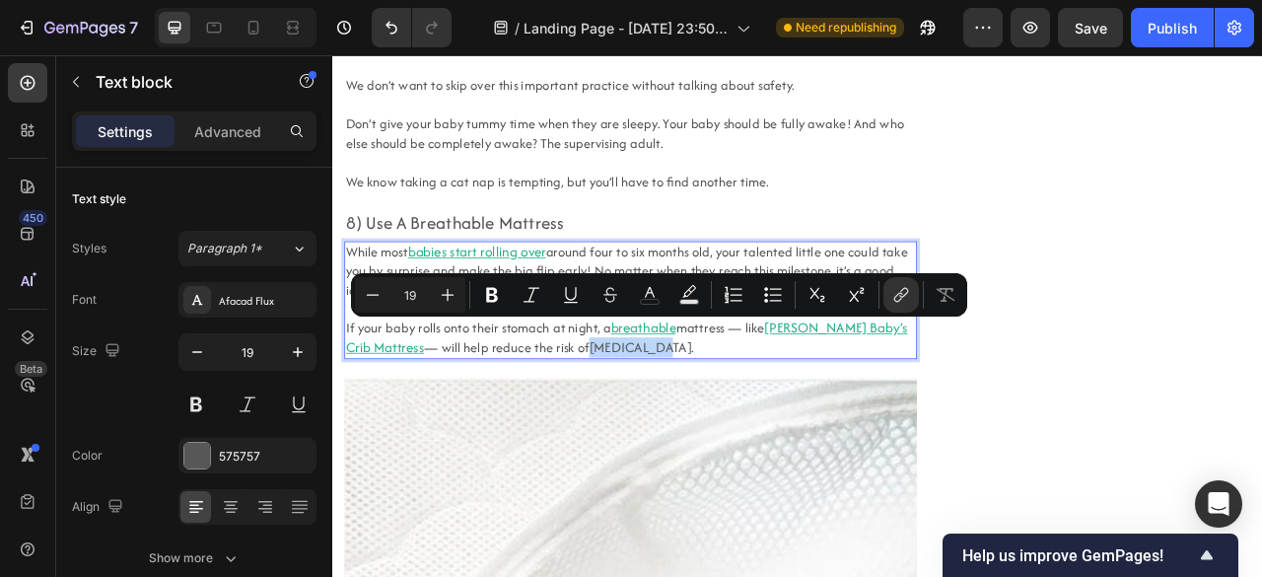
drag, startPoint x: 623, startPoint y: 406, endPoint x: 702, endPoint y: 413, distance: 79.1
click at [702, 414] on link "[MEDICAL_DATA]" at bounding box center [723, 426] width 130 height 25
click at [656, 295] on icon "Editor contextual toolbar" at bounding box center [650, 295] width 20 height 20
type input "575757"
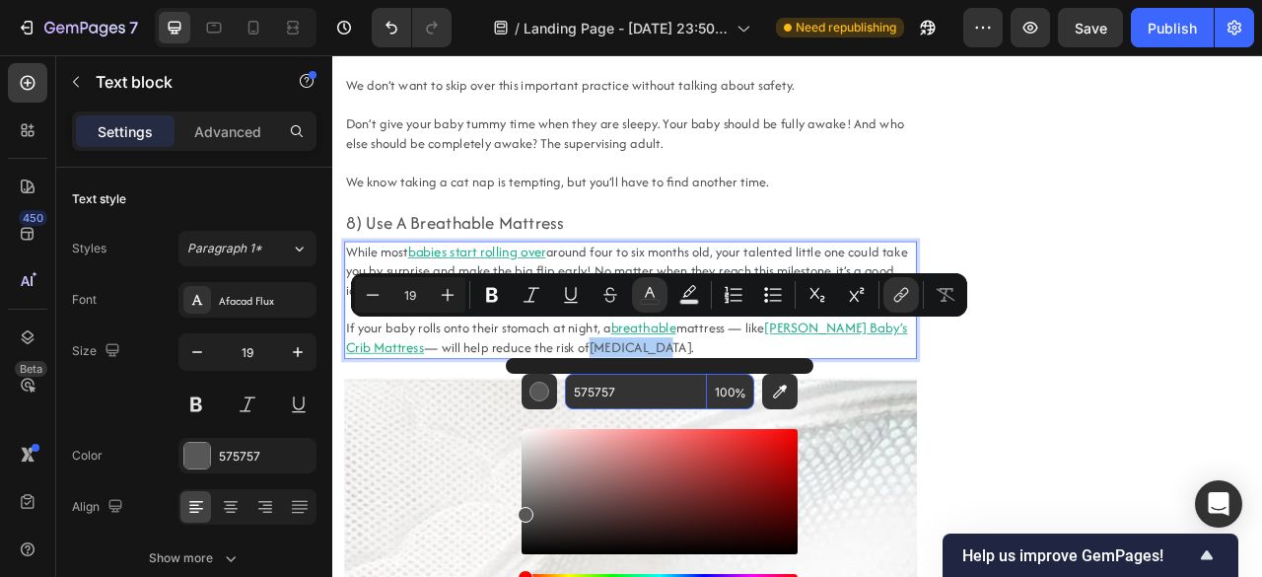
click at [650, 401] on input "575757" at bounding box center [636, 391] width 142 height 35
paste input "1FB189"
type input "1FB189"
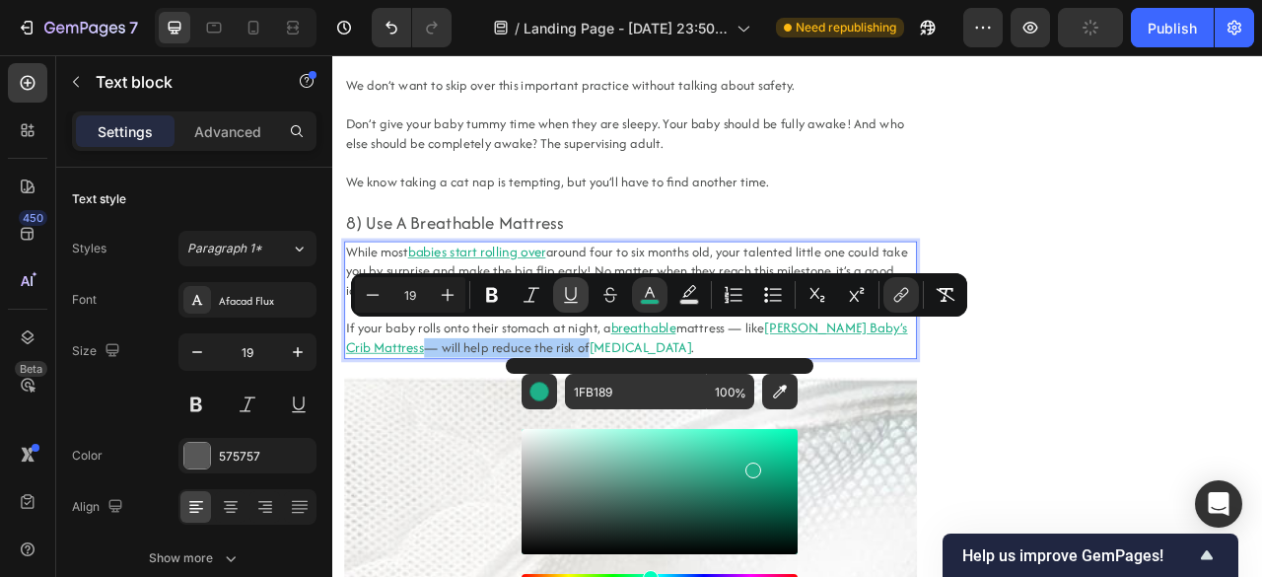
click at [570, 308] on button "Underline" at bounding box center [570, 294] width 35 height 35
click at [711, 294] on span "around four to six months old, your talented little one could take you by surpr…" at bounding box center [706, 330] width 715 height 72
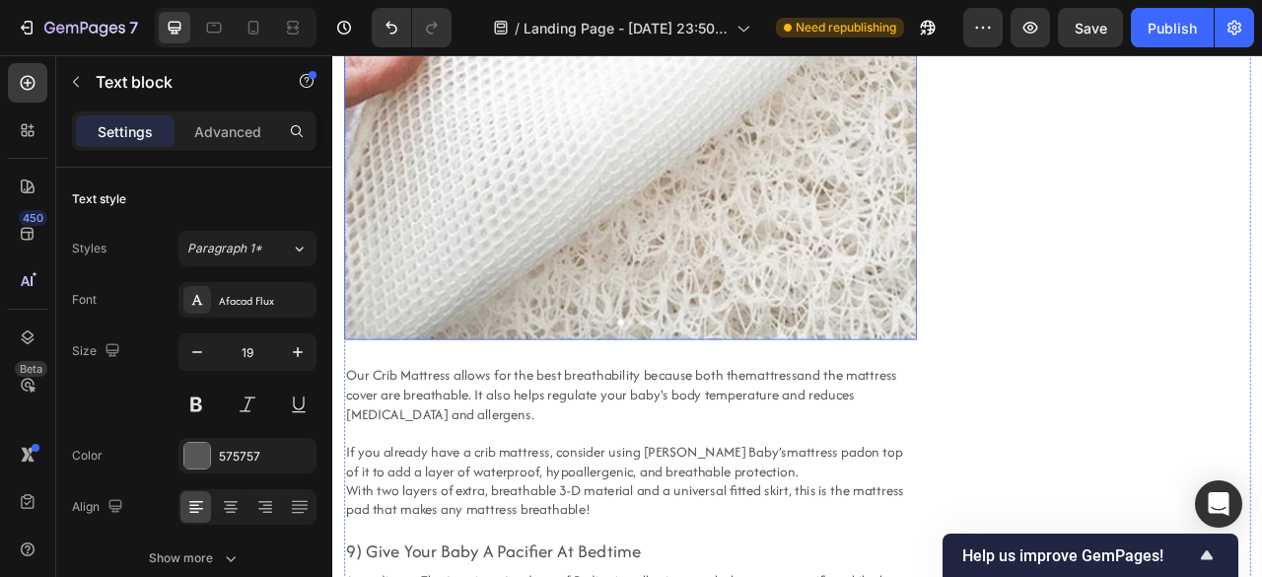
scroll to position [8752, 0]
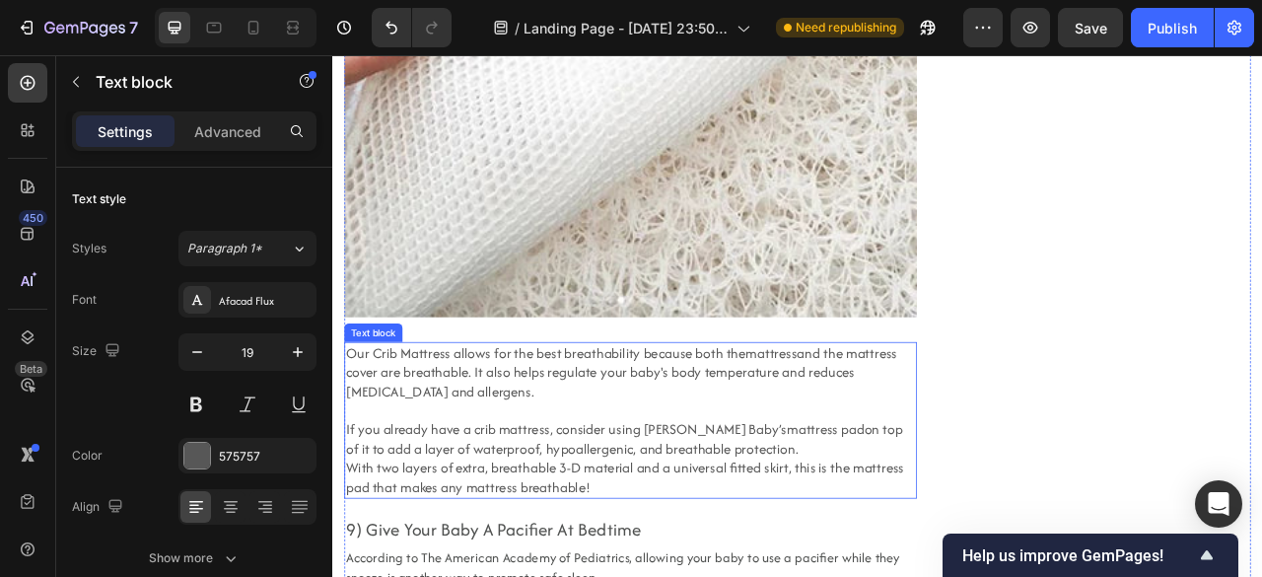
click at [894, 421] on link "mattress" at bounding box center [889, 433] width 65 height 25
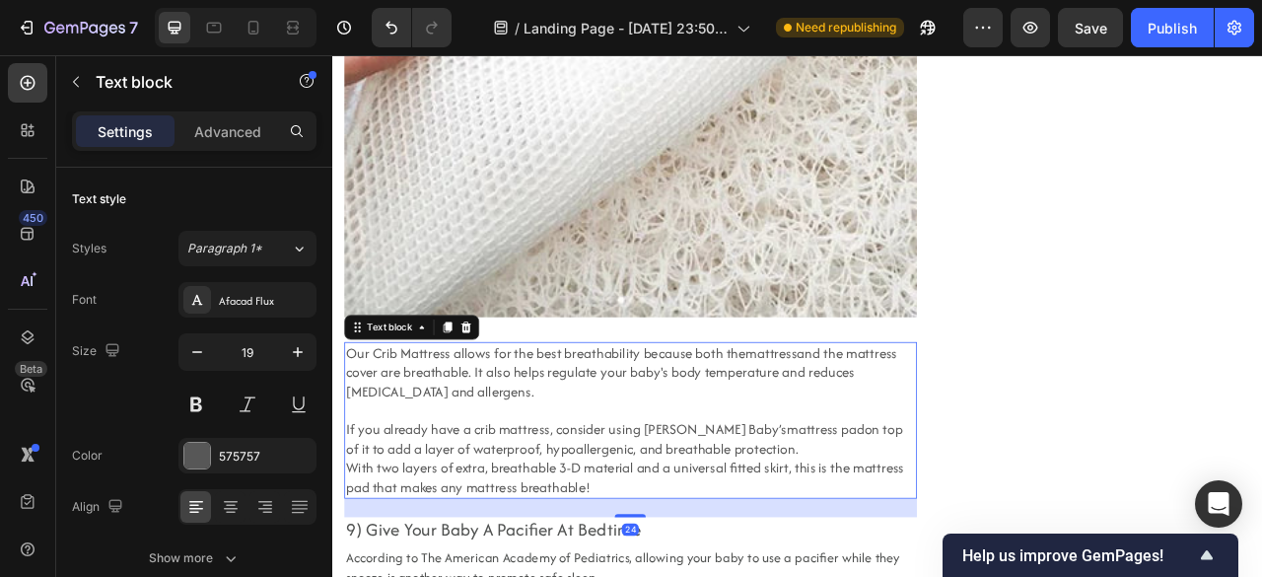
click at [870, 421] on link "mattress" at bounding box center [889, 433] width 65 height 25
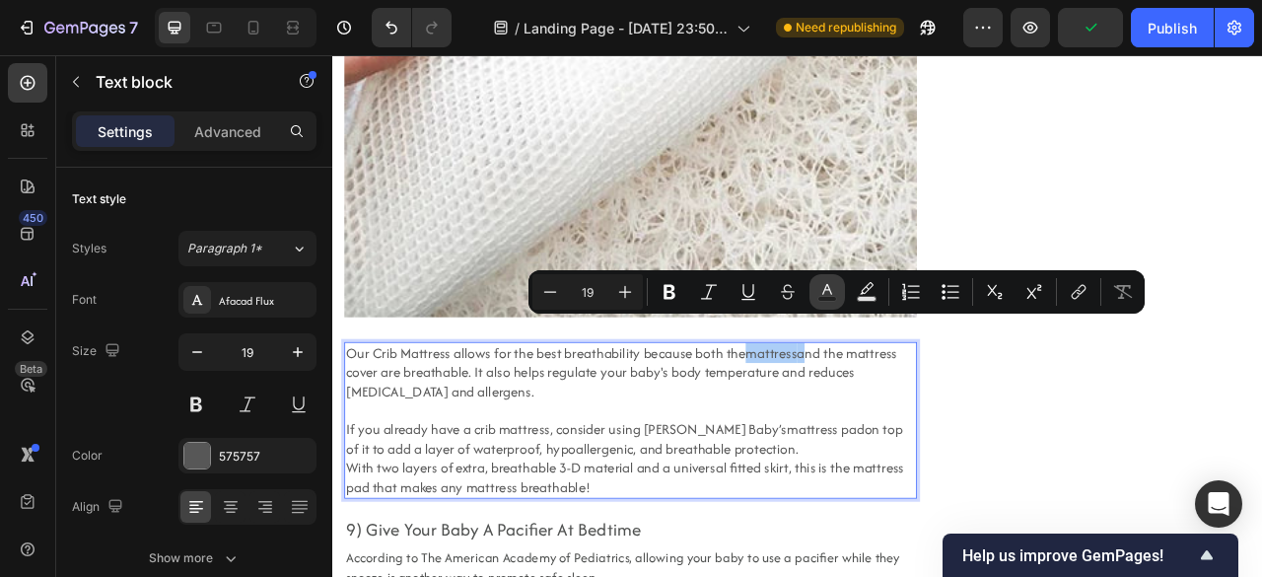
click at [820, 294] on icon "Editor contextual toolbar" at bounding box center [827, 292] width 20 height 20
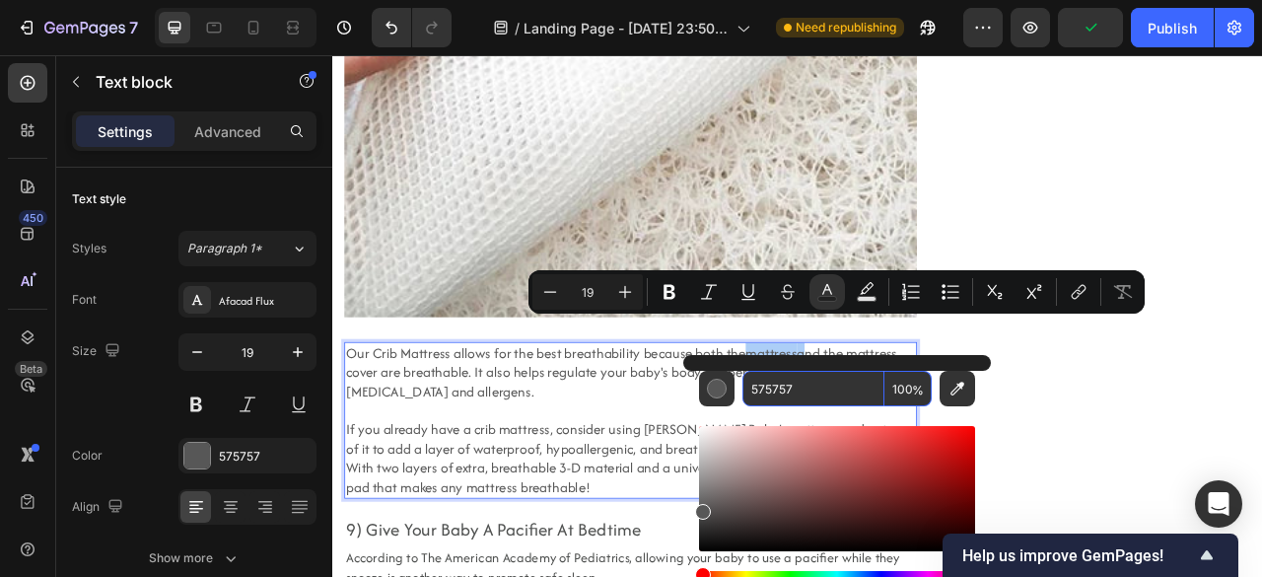
click at [806, 385] on input "575757" at bounding box center [813, 388] width 142 height 35
paste input "1FB189"
type input "1FB189"
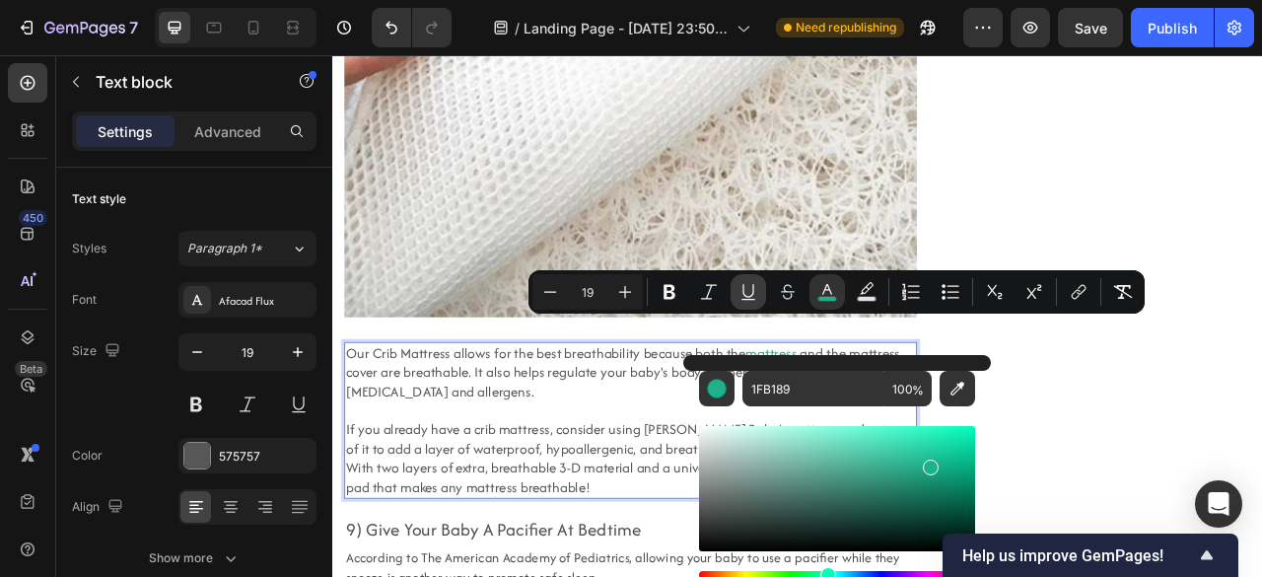
click at [741, 301] on icon "Editor contextual toolbar" at bounding box center [748, 292] width 20 height 20
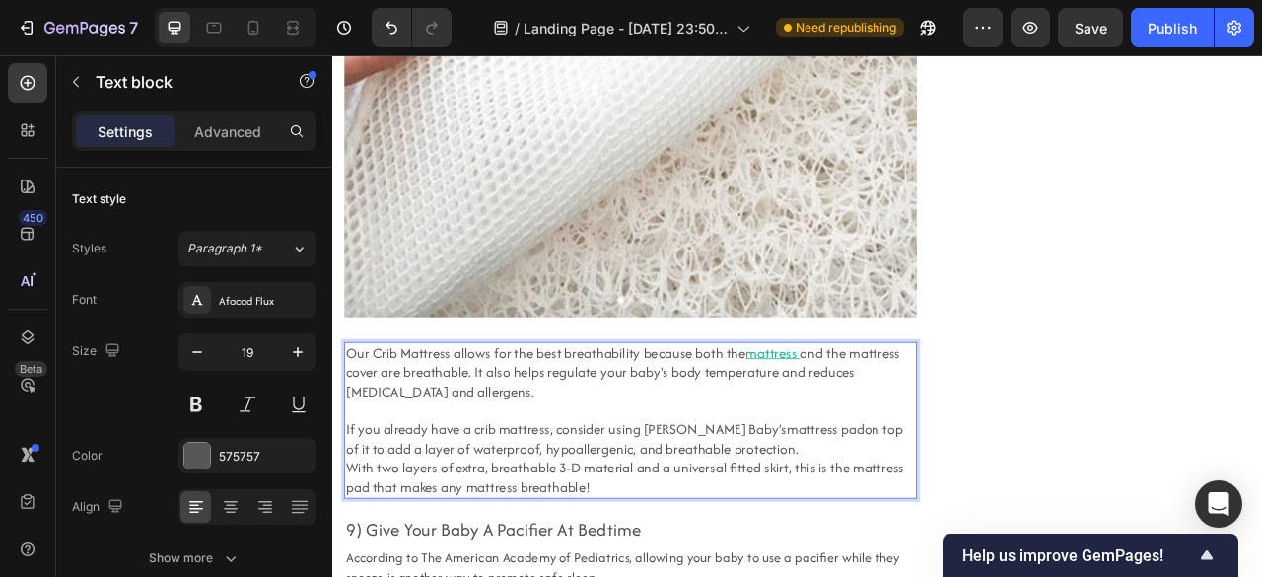
click at [720, 440] on p "Our Crib Mattress allows for the best breathability because both the mattress a…" at bounding box center [711, 458] width 724 height 73
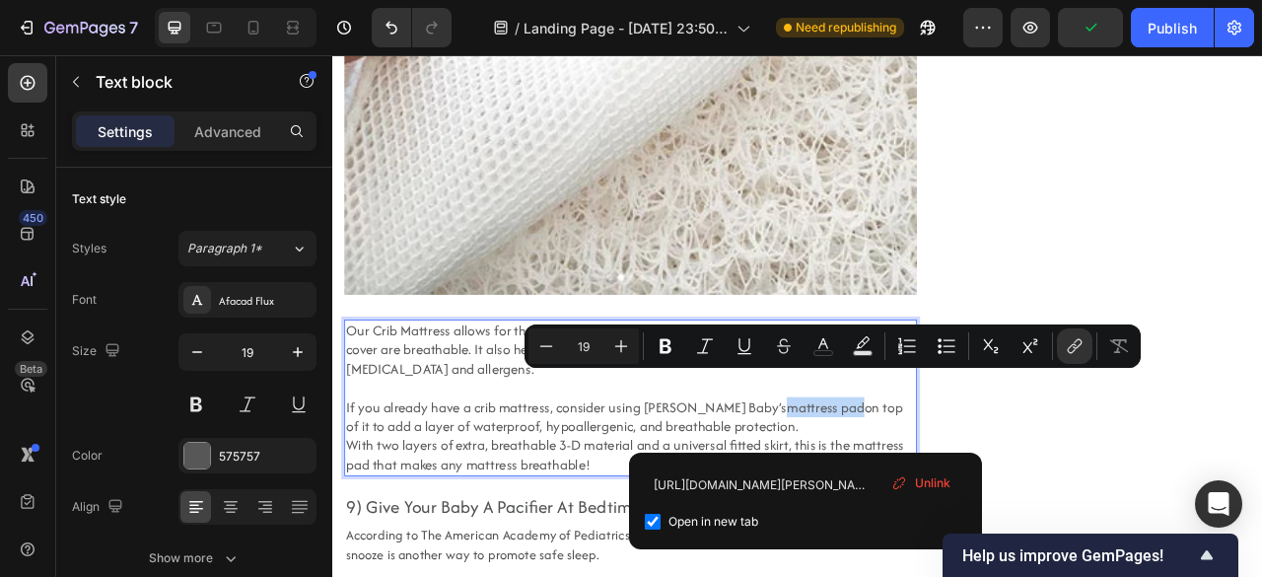
drag, startPoint x: 929, startPoint y: 465, endPoint x: 841, endPoint y: 473, distance: 89.1
click at [910, 490] on link "mattress pad" at bounding box center [959, 502] width 99 height 25
click at [812, 344] on button "color" at bounding box center [822, 345] width 35 height 35
type input "575757"
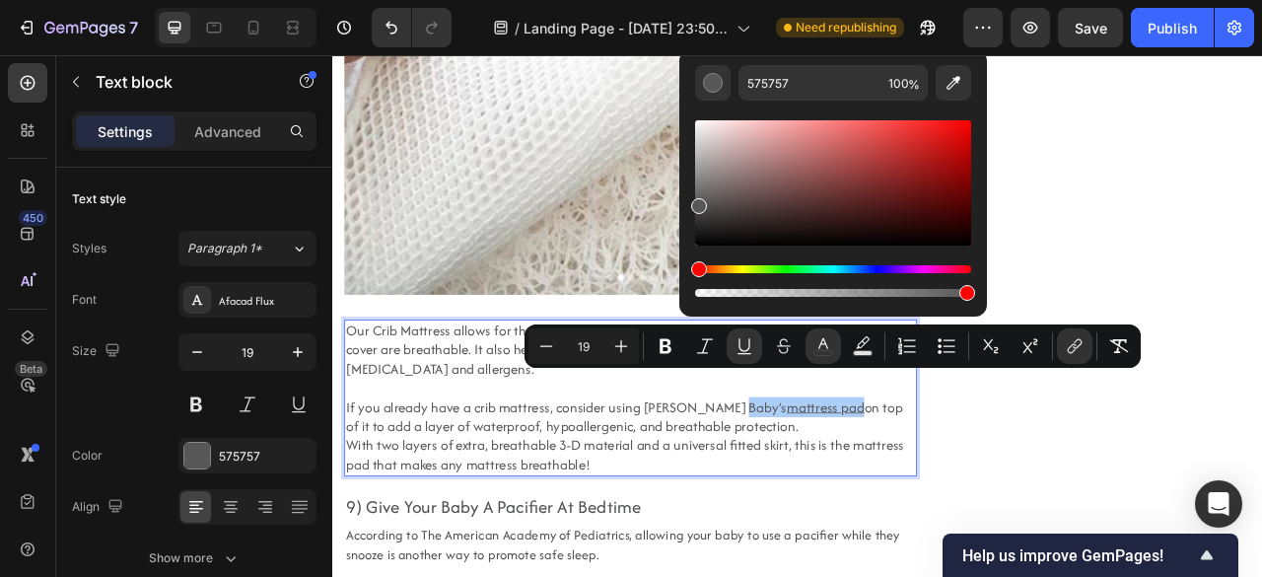
type input "16"
click at [790, 83] on input "575757" at bounding box center [809, 82] width 142 height 35
paste input "1FB189"
type input "1FB189"
type input "19"
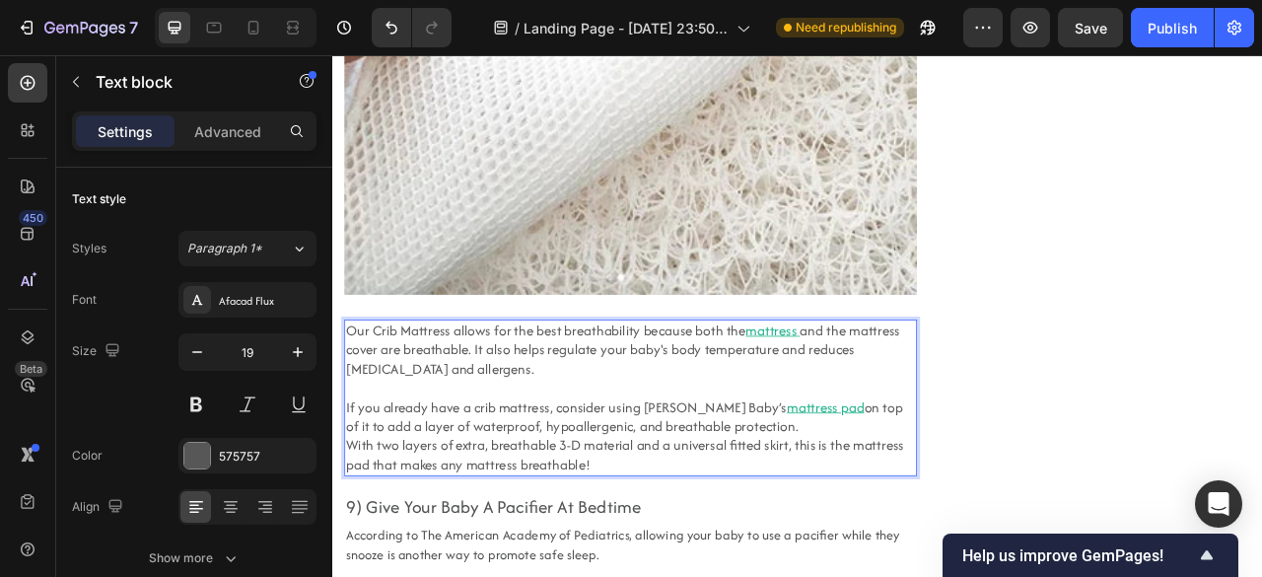
click at [886, 539] on p "With two layers of extra, breathable 3-D material and a universal fitted skirt,…" at bounding box center [711, 563] width 724 height 48
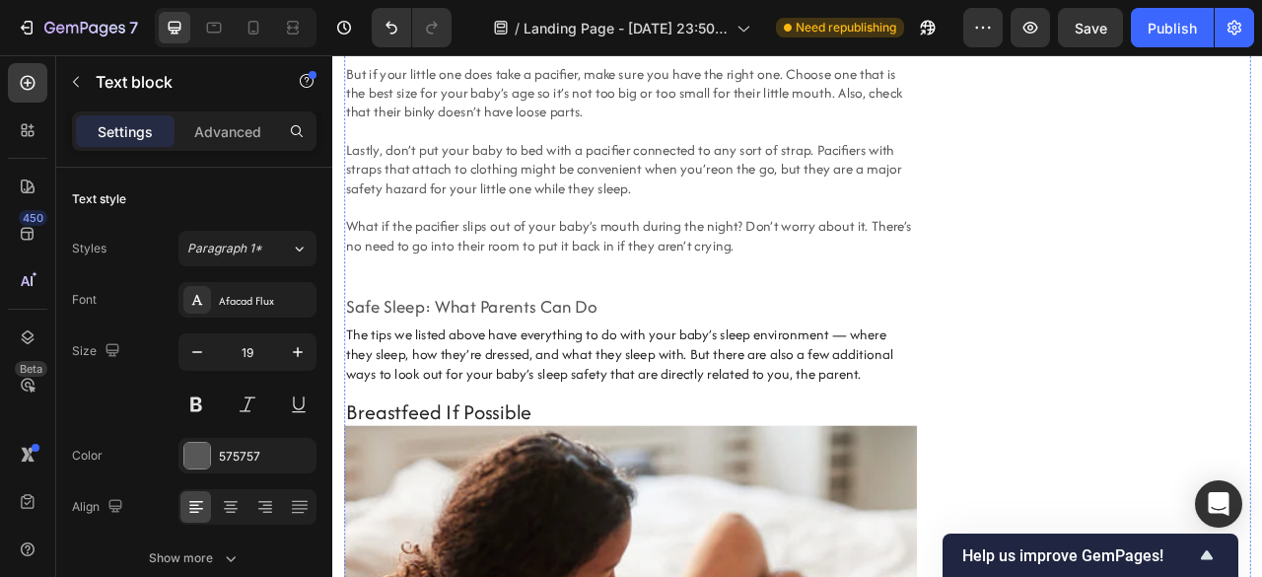
scroll to position [9630, 0]
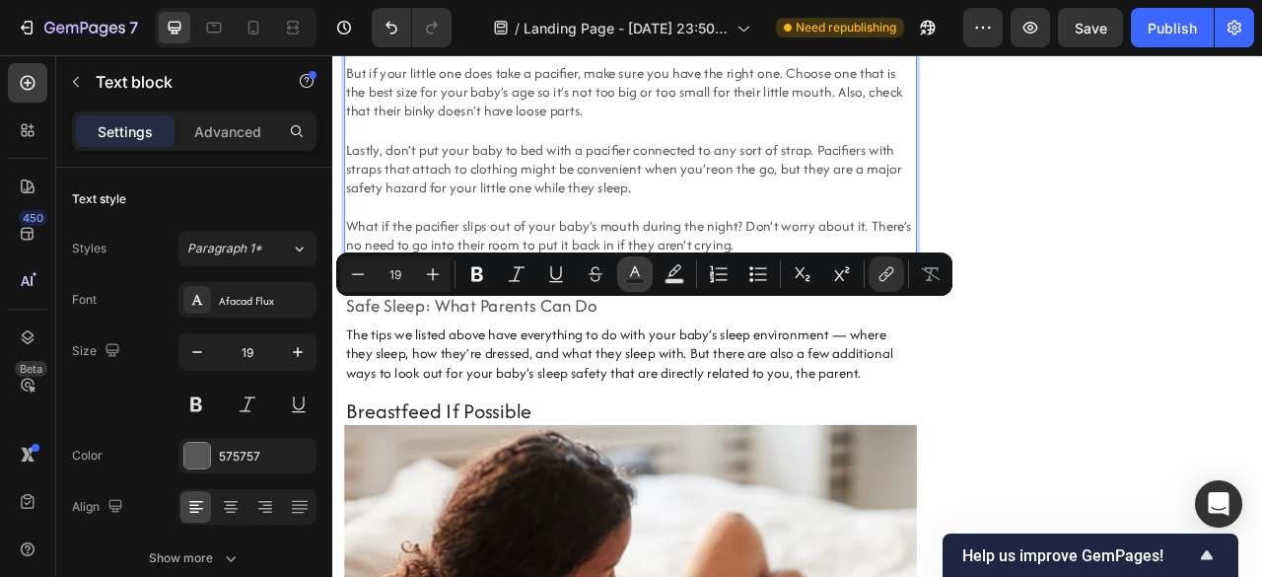
click at [623, 270] on button "Text Color" at bounding box center [634, 273] width 35 height 35
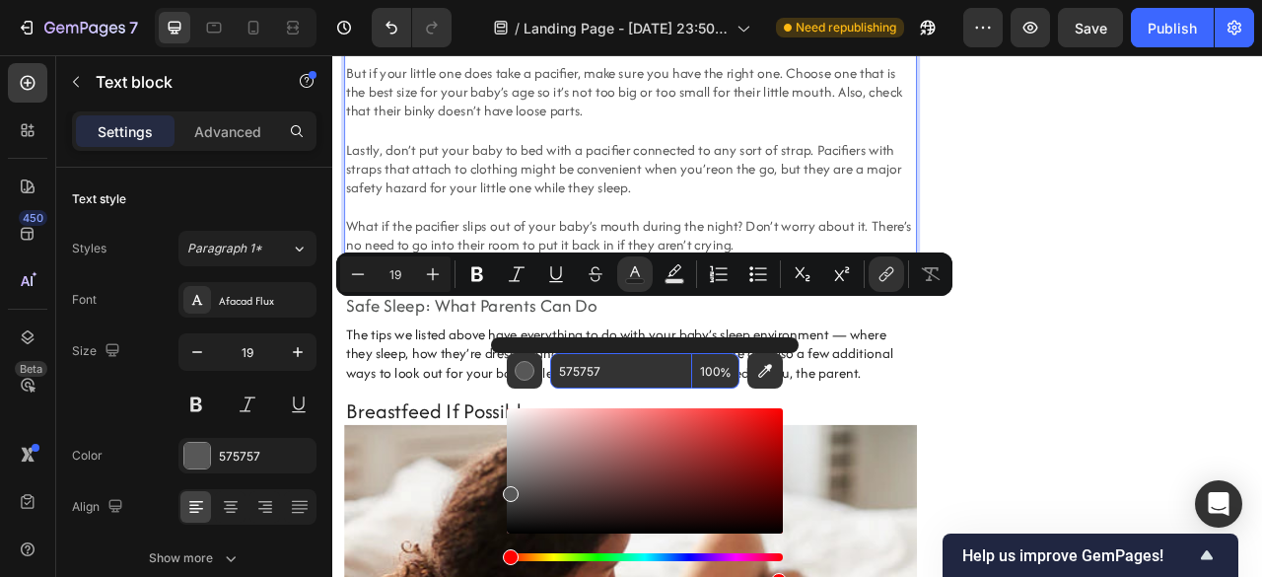
click at [625, 373] on input "575757" at bounding box center [621, 370] width 142 height 35
paste input "1FB189"
type input "1FB189"
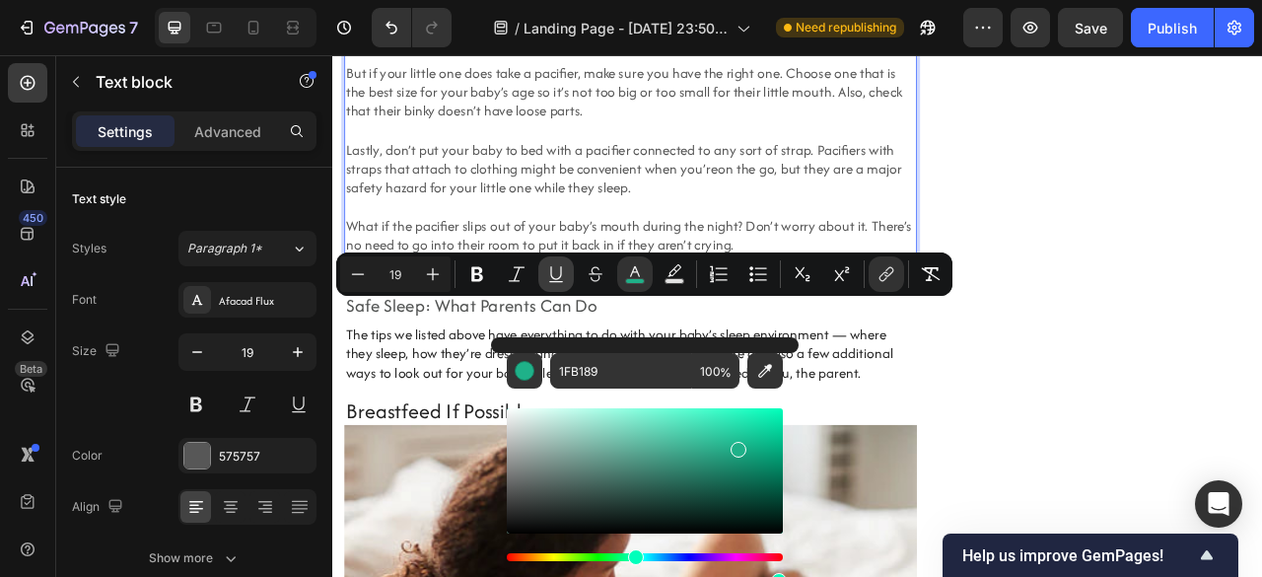
click at [565, 265] on icon "Editor contextual toolbar" at bounding box center [556, 274] width 20 height 20
type input "19"
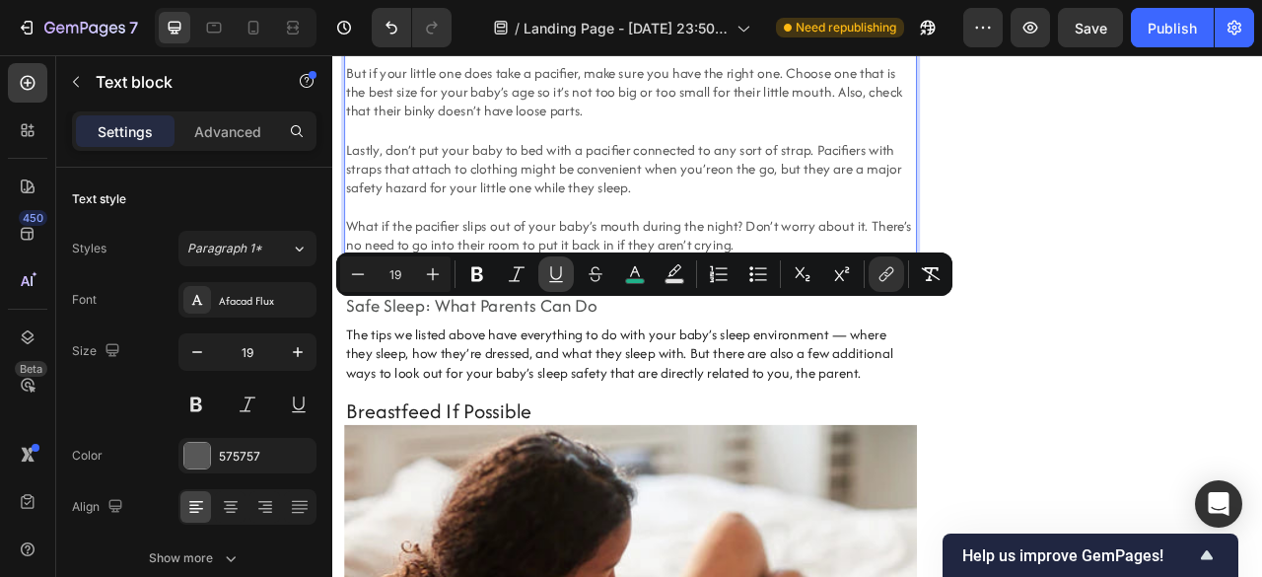
drag, startPoint x: 513, startPoint y: 277, endPoint x: 548, endPoint y: 279, distance: 34.6
click at [548, 279] on div "Minus 19 Plus Bold Italic Underline Strikethrough color Text Background Color N…" at bounding box center [644, 273] width 608 height 35
click at [548, 279] on icon "Editor contextual toolbar" at bounding box center [556, 274] width 20 height 20
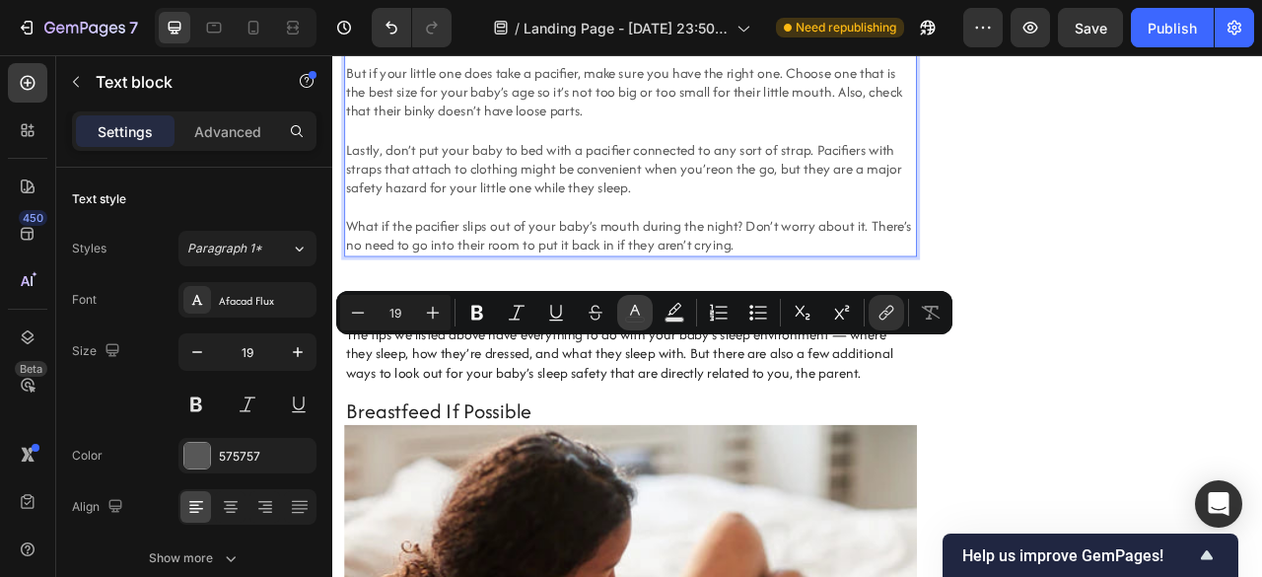
click at [633, 305] on icon "Editor contextual toolbar" at bounding box center [635, 313] width 20 height 20
type input "575757"
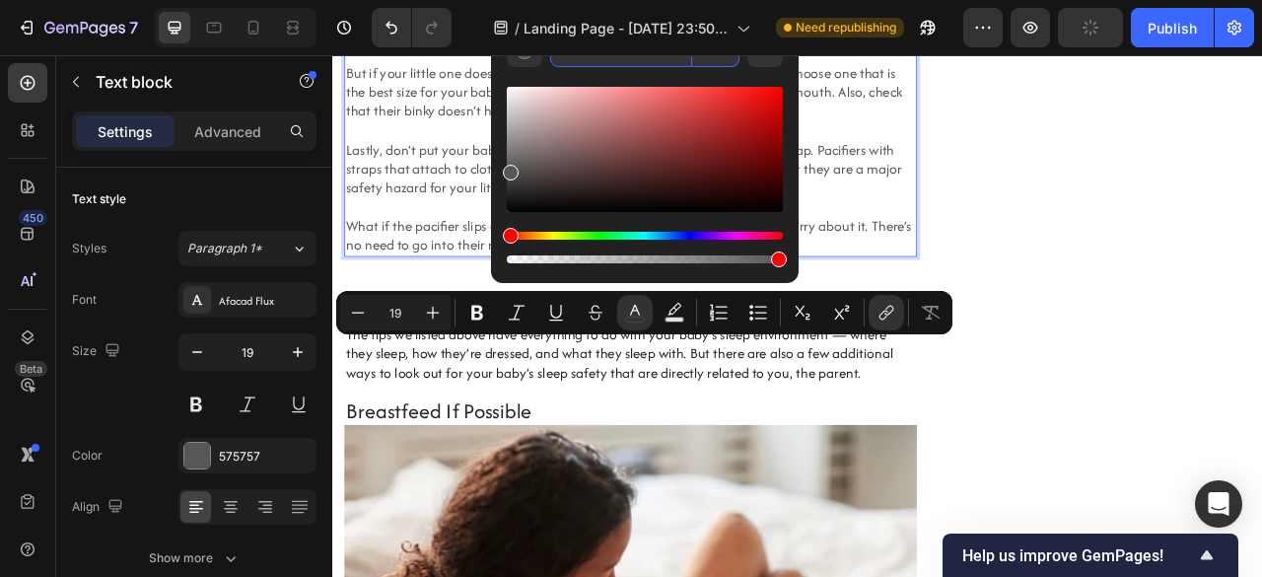
click at [636, 59] on input "575757" at bounding box center [621, 49] width 142 height 35
paste input "1FB189"
type input "1FB189"
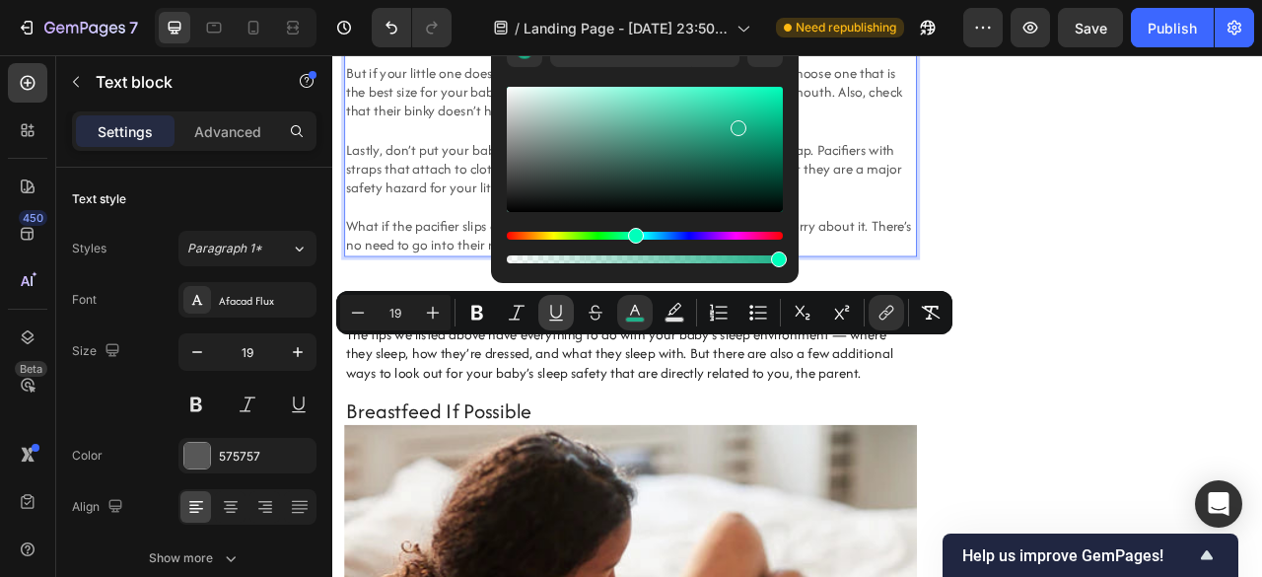
click at [550, 316] on icon "Editor contextual toolbar" at bounding box center [556, 313] width 20 height 20
type input "19"
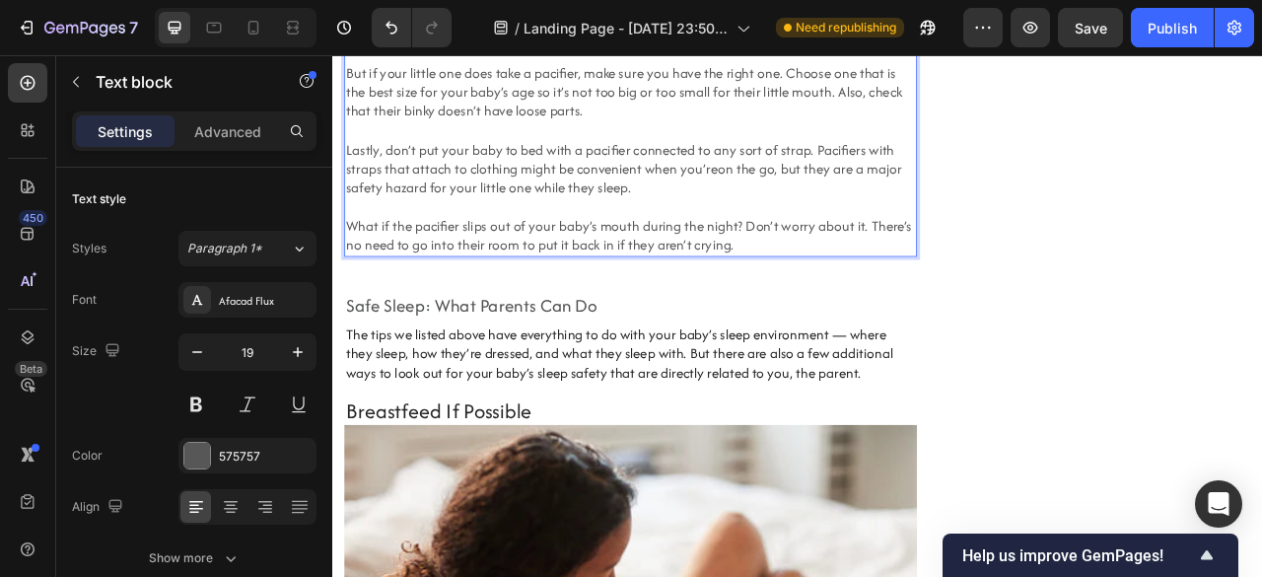
click at [624, 309] on p "Note: some babies might not want a pacifier and that’s okay — don’t force it. B…" at bounding box center [711, 151] width 724 height 316
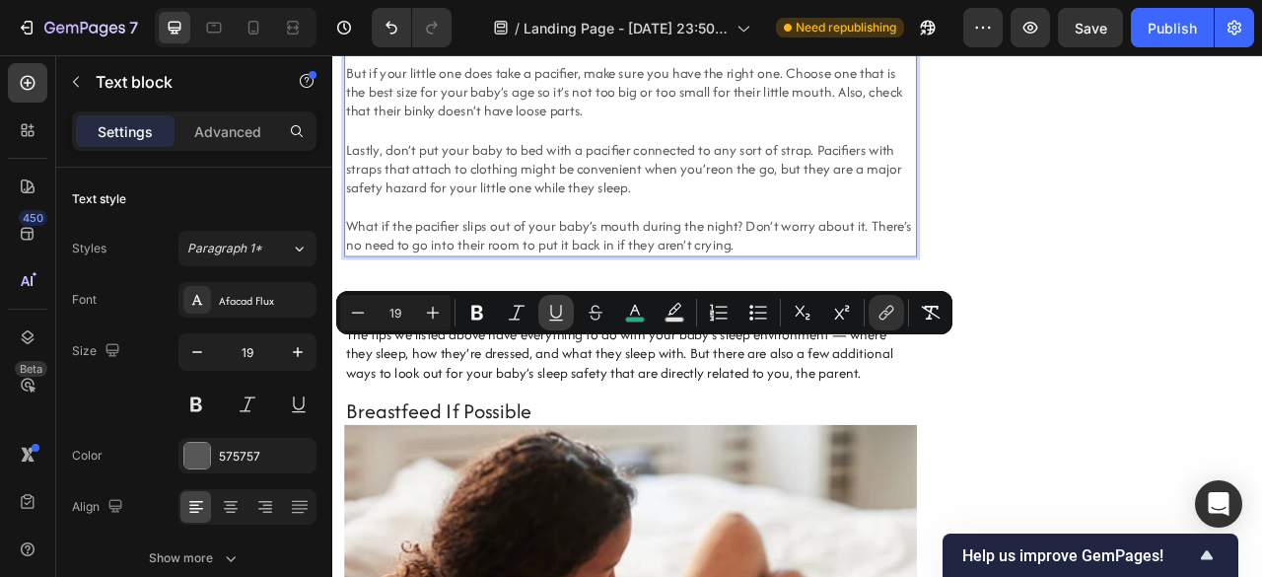
click at [545, 318] on button "Underline" at bounding box center [555, 312] width 35 height 35
type input "19"
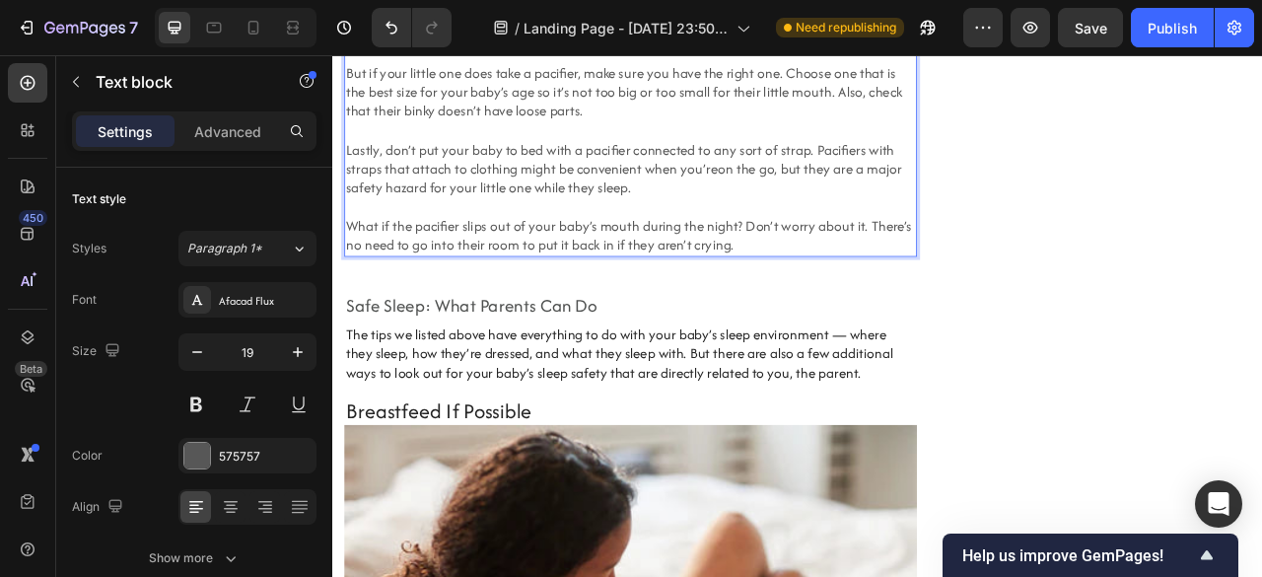
click at [743, 309] on p "Note: some babies might not want a pacifier and that’s okay — don’t force it. B…" at bounding box center [711, 151] width 724 height 316
click at [743, 309] on p "Note: some babies might not want a pacifier and that’s okay — don’t force it. ⁠…" at bounding box center [711, 151] width 724 height 316
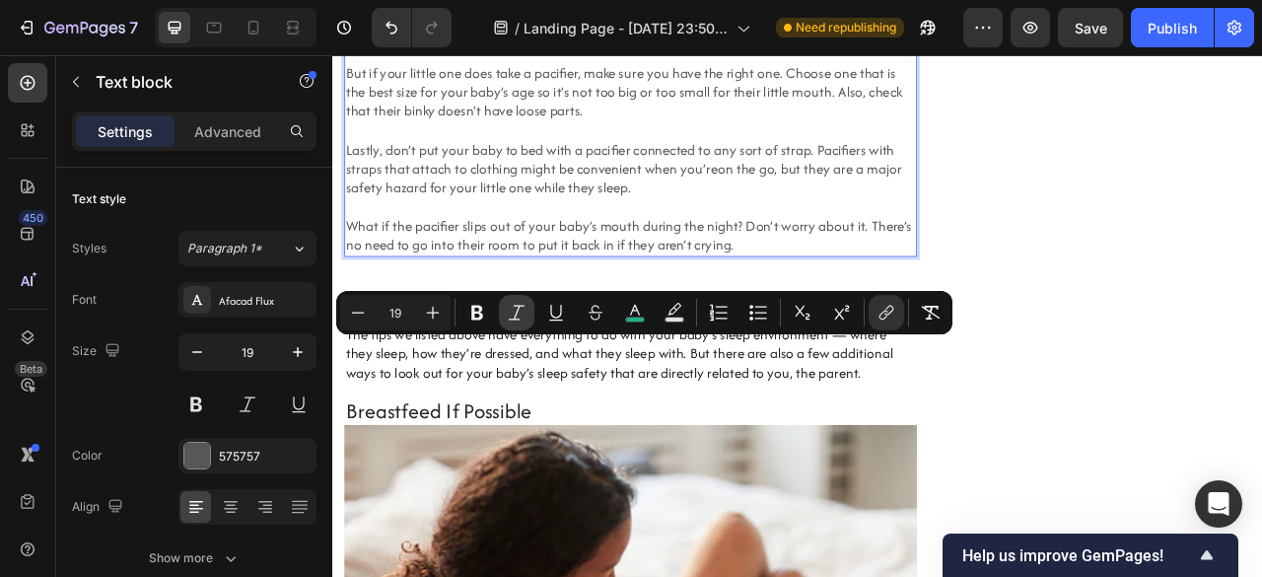
click at [517, 312] on icon "Editor contextual toolbar" at bounding box center [517, 313] width 20 height 20
click at [553, 310] on icon "Editor contextual toolbar" at bounding box center [556, 313] width 20 height 20
click at [638, 309] on p "Note: some babies might not want a pacifier and that’s okay — don’t force it. B…" at bounding box center [711, 151] width 724 height 316
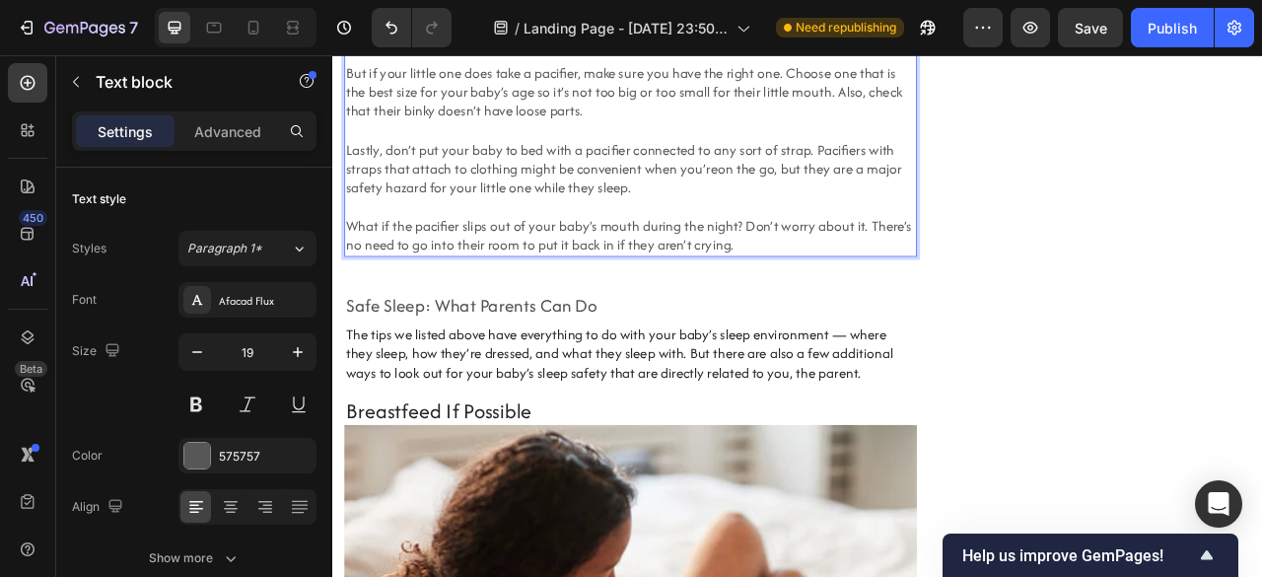
click at [638, 309] on p "⁠⁠⁠⁠⁠⁠⁠ Note: some babies might not want a pacifier and that’s okay — don’t for…" at bounding box center [711, 151] width 724 height 316
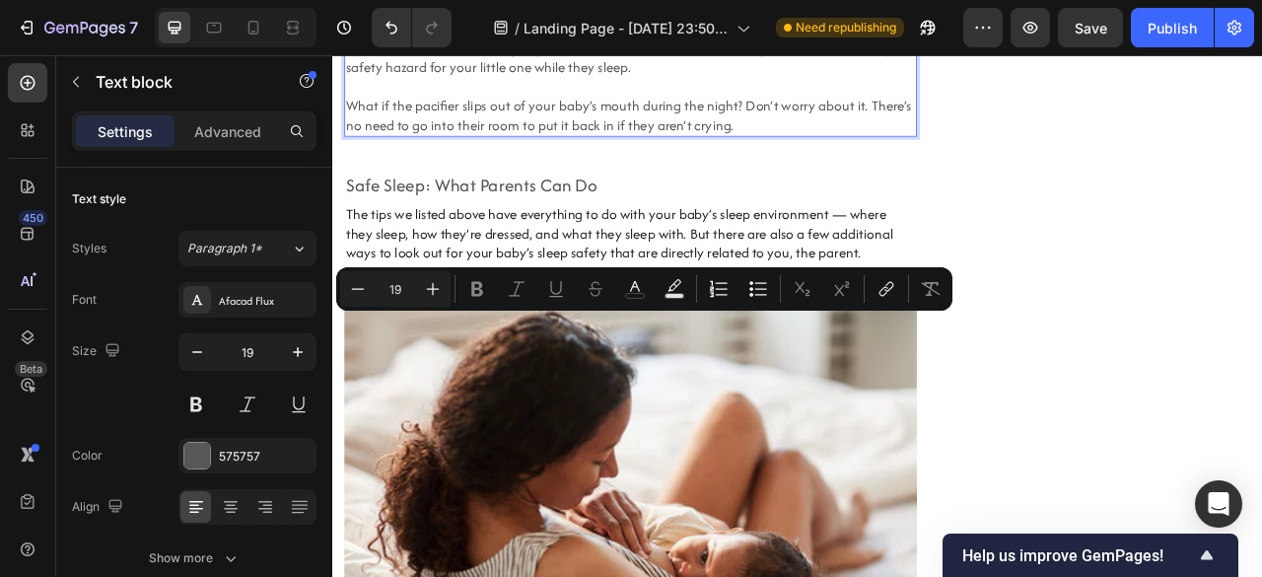
scroll to position [9792, 0]
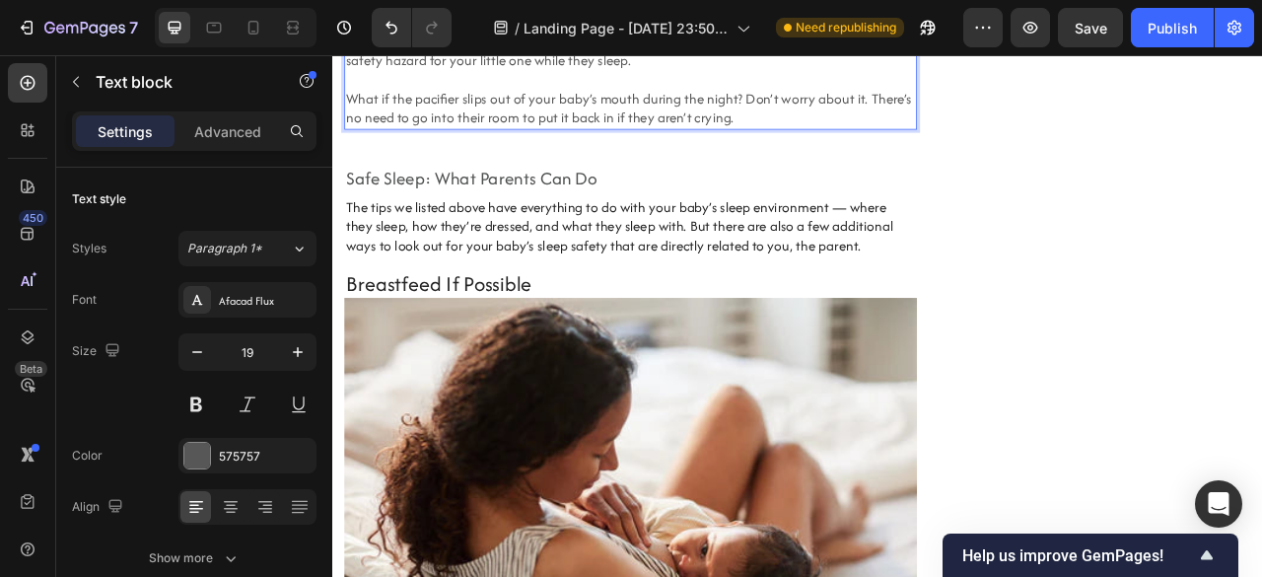
click at [876, 49] on link "on the go" at bounding box center [858, 37] width 72 height 25
drag, startPoint x: 816, startPoint y: 488, endPoint x: 885, endPoint y: 489, distance: 69.0
click at [885, 49] on link "on the go" at bounding box center [858, 37] width 72 height 25
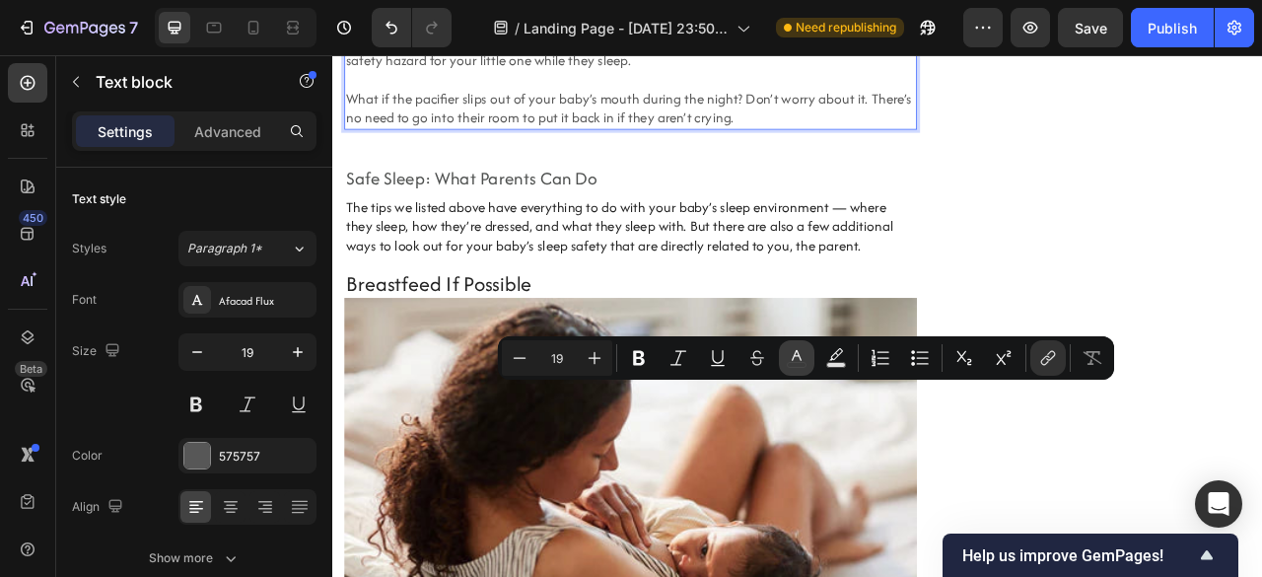
click at [810, 350] on button "color" at bounding box center [796, 357] width 35 height 35
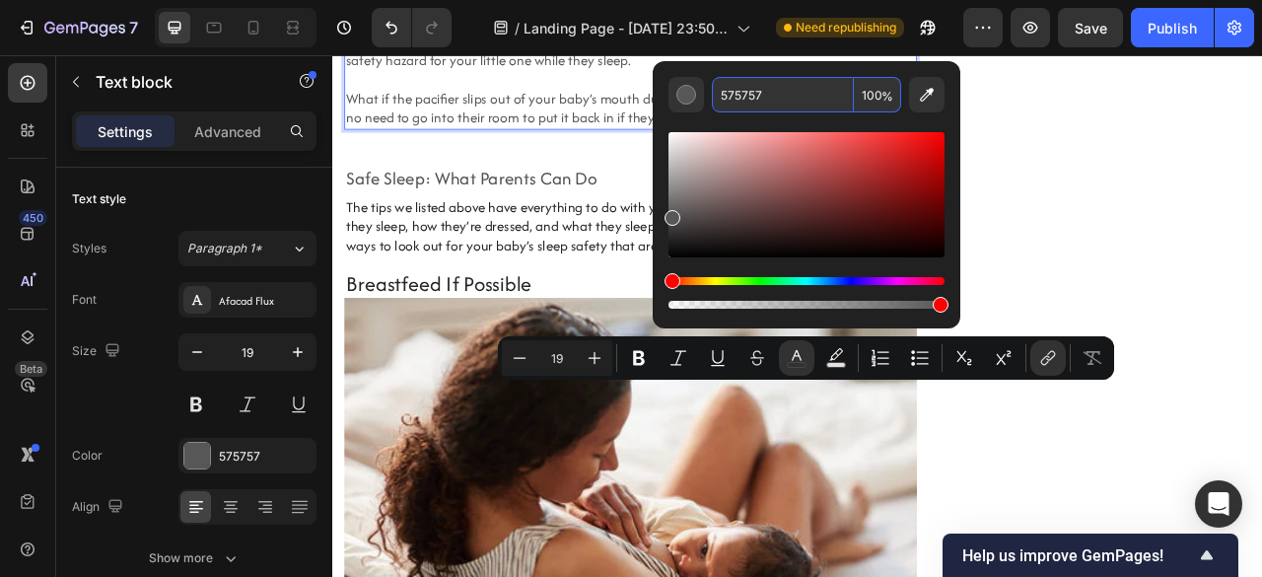
click at [802, 95] on input "575757" at bounding box center [783, 94] width 142 height 35
paste input "1FB189"
type input "1FB189"
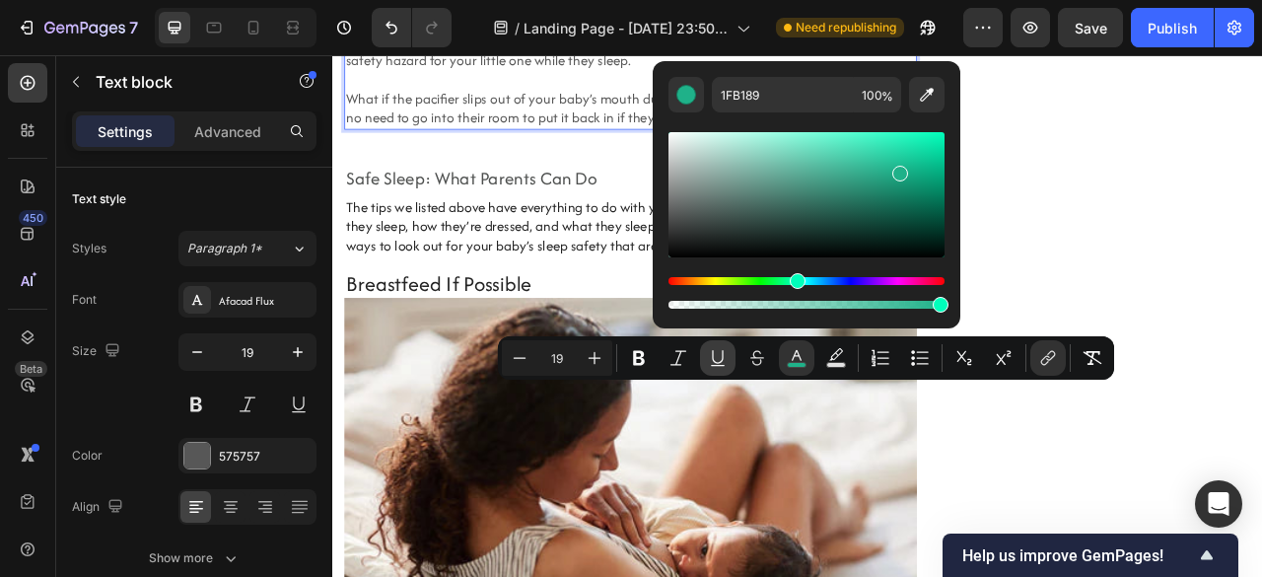
click at [715, 346] on button "Underline" at bounding box center [717, 357] width 35 height 35
type input "19"
click at [706, 342] on button "Underline" at bounding box center [717, 357] width 35 height 35
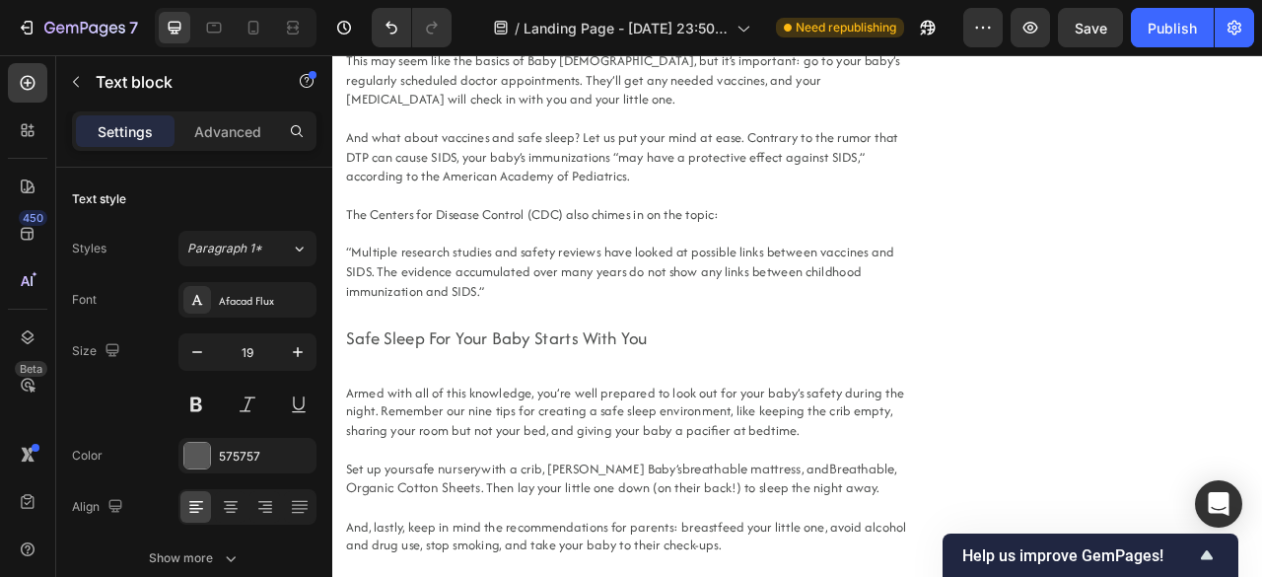
scroll to position [11508, 0]
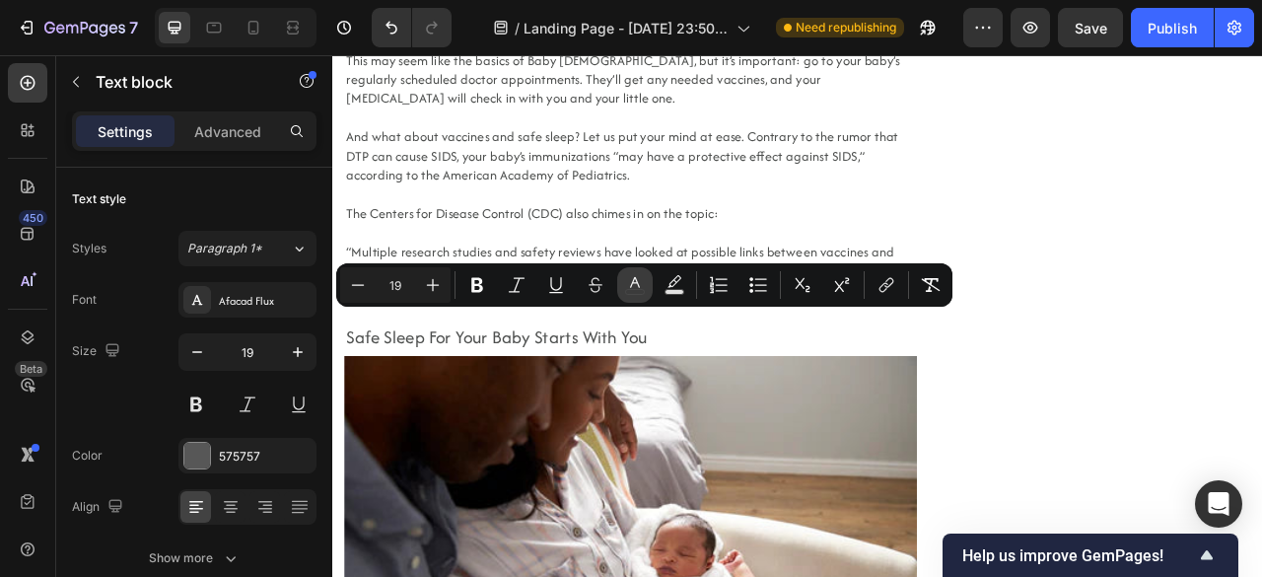
click at [625, 282] on icon "Editor contextual toolbar" at bounding box center [635, 285] width 20 height 20
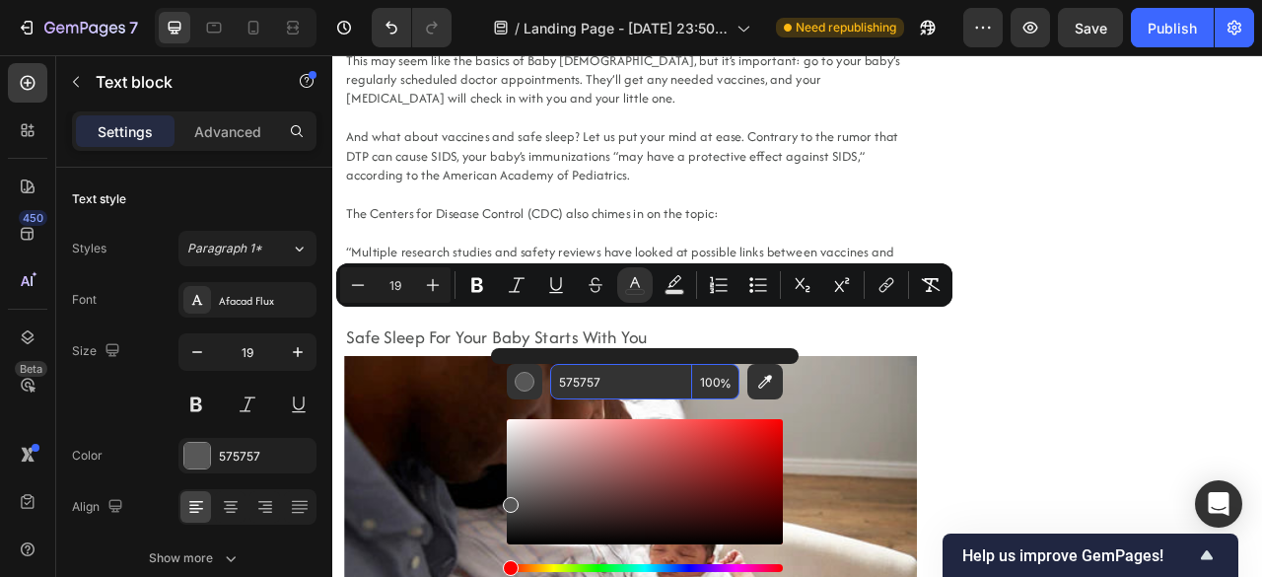
click at [620, 379] on input "575757" at bounding box center [621, 381] width 142 height 35
paste input "1FB189"
type input "1FB189"
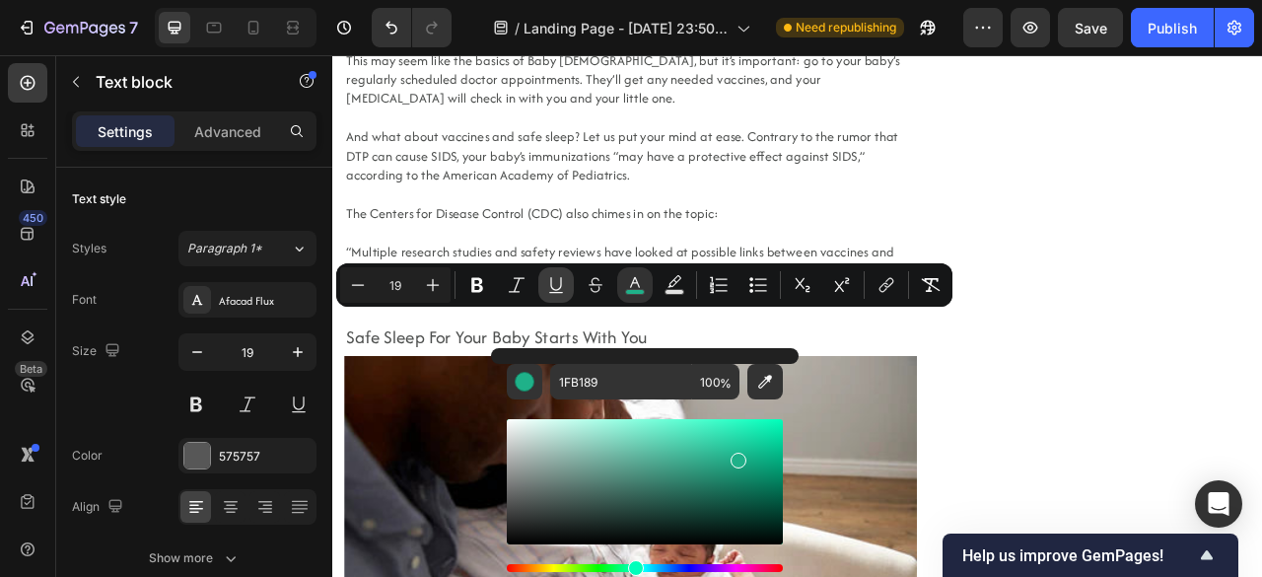
click at [560, 285] on icon "Editor contextual toolbar" at bounding box center [556, 285] width 20 height 20
type input "18"
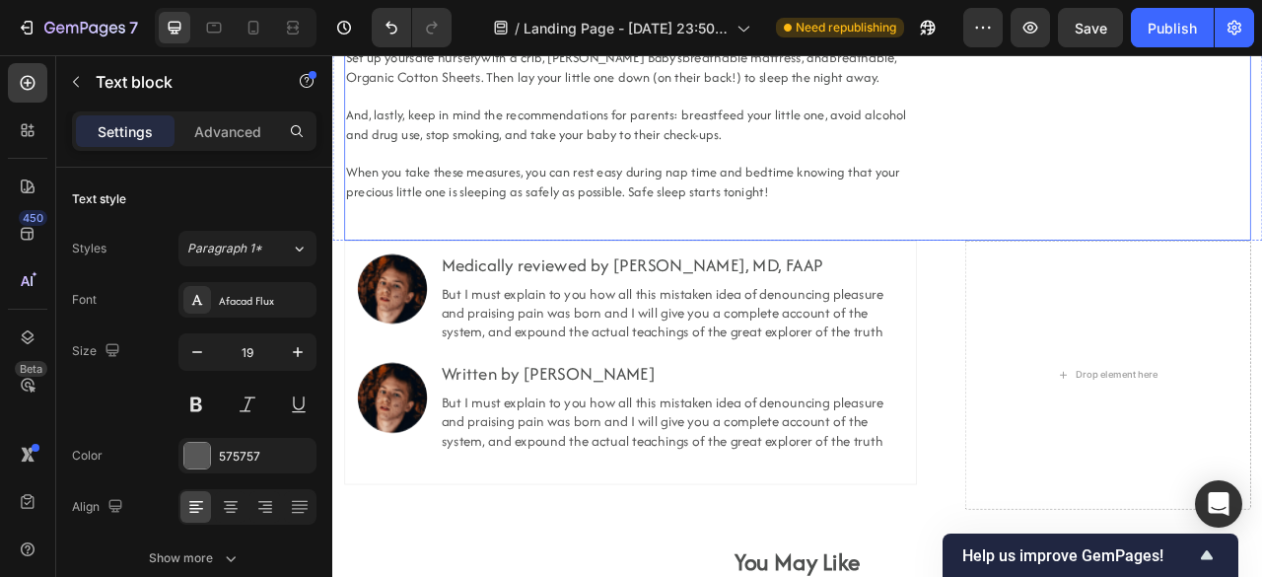
scroll to position [12580, 0]
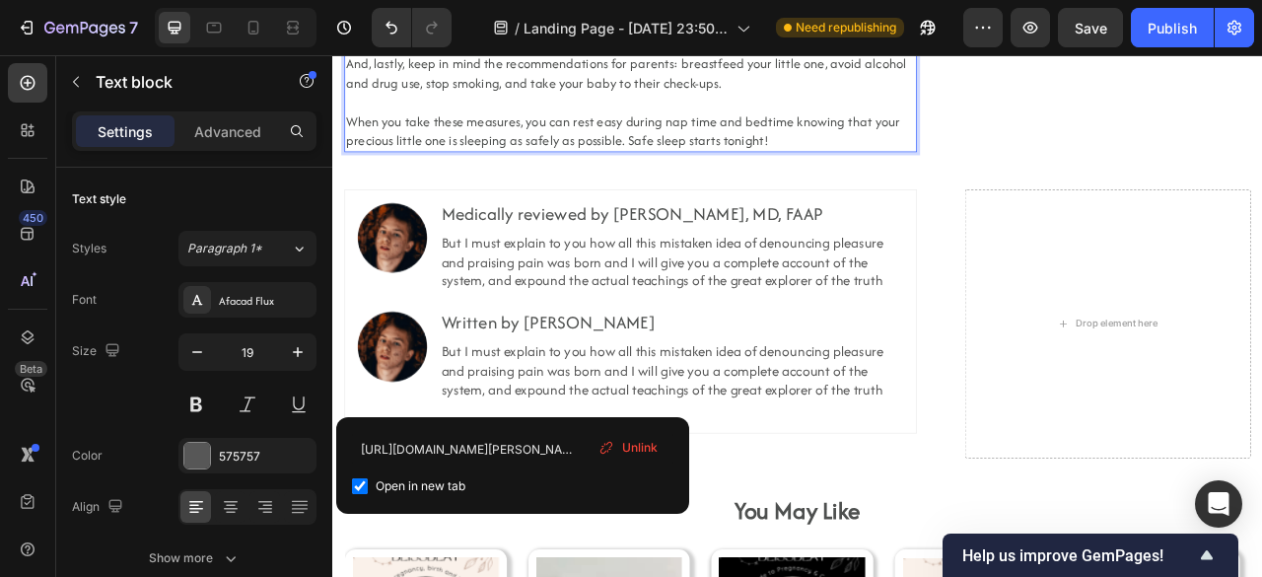
drag, startPoint x: 518, startPoint y: 425, endPoint x: 434, endPoint y: 423, distance: 84.8
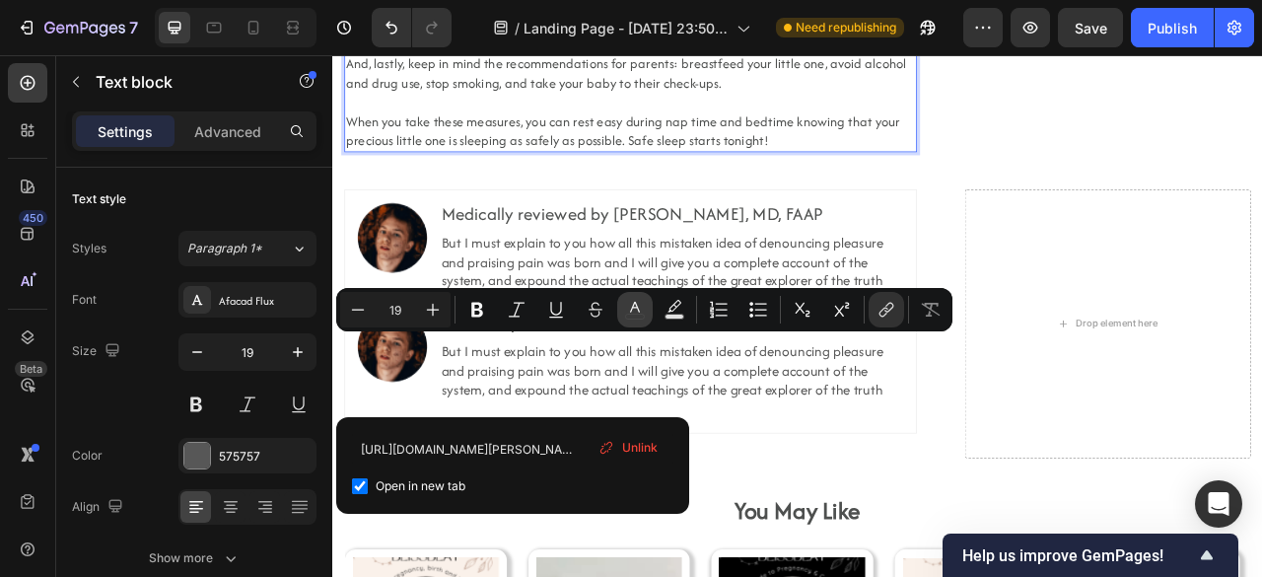
click at [645, 310] on button "color" at bounding box center [634, 309] width 35 height 35
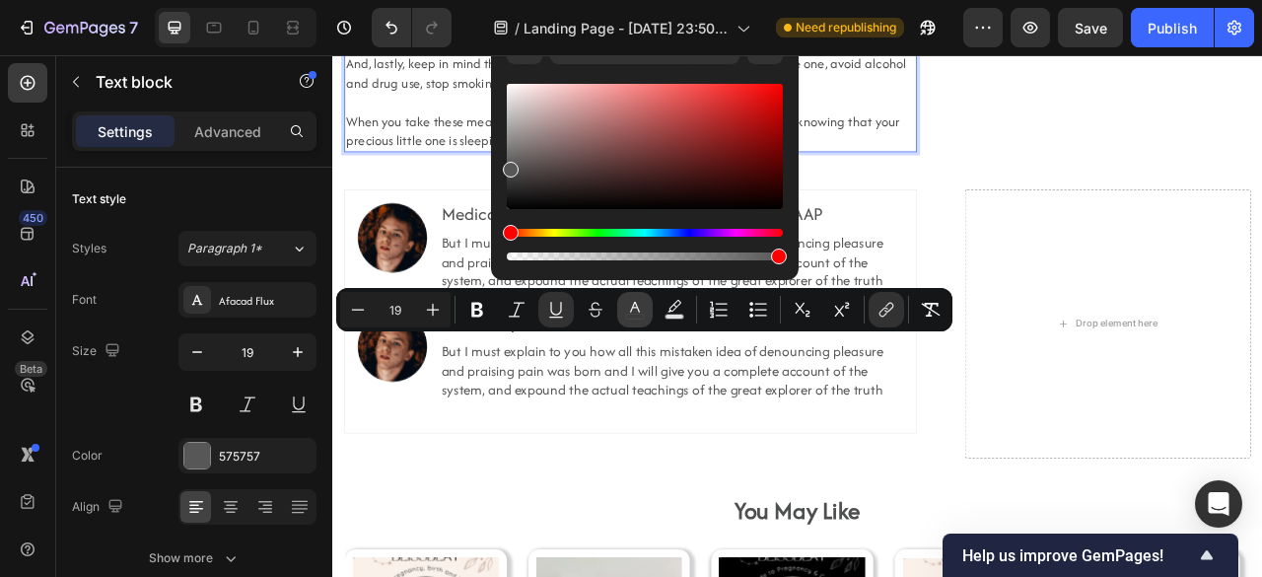
click at [645, 310] on button "color" at bounding box center [634, 309] width 35 height 35
type input "16"
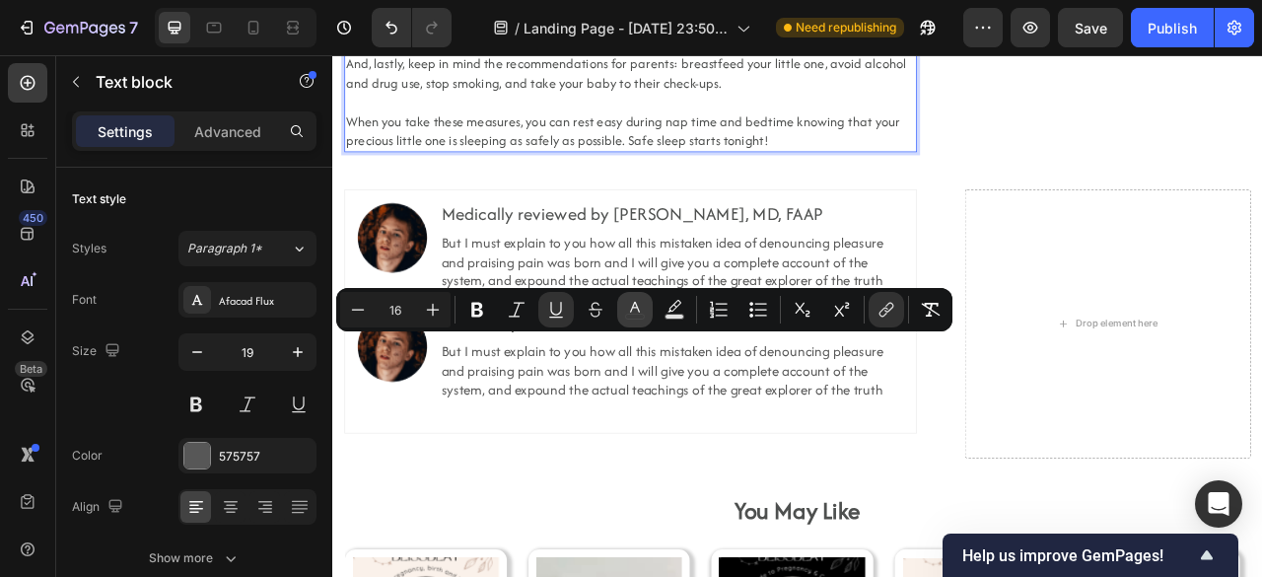
click at [638, 311] on icon "Editor contextual toolbar" at bounding box center [635, 310] width 20 height 20
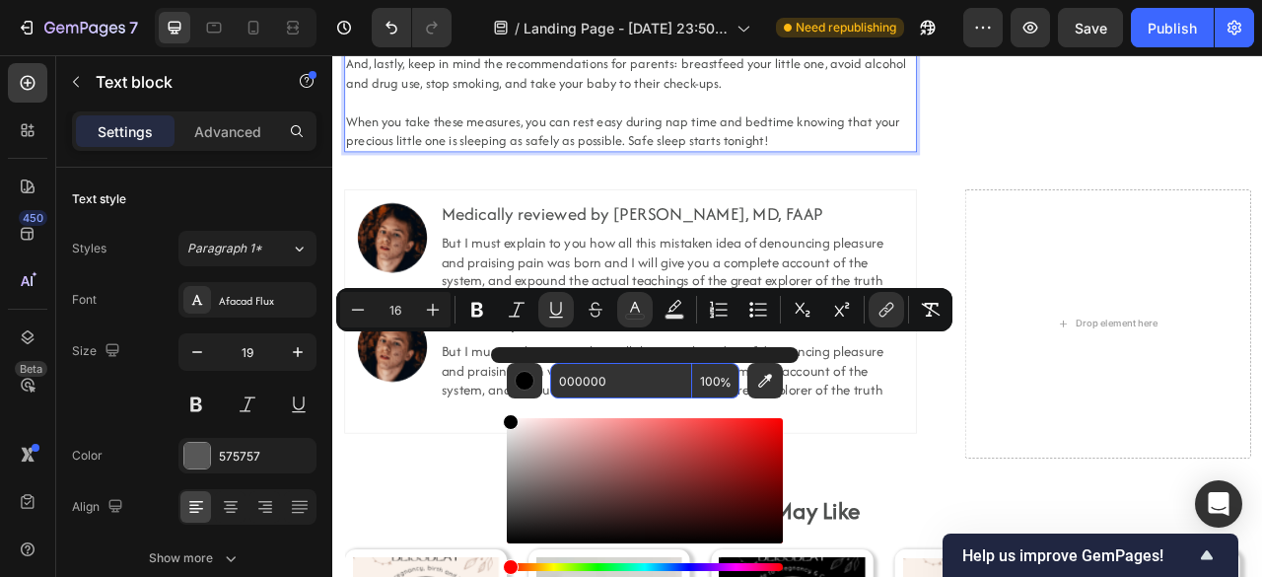
click at [640, 377] on input "000000" at bounding box center [621, 380] width 142 height 35
paste input "1FB189"
type input "1FB189"
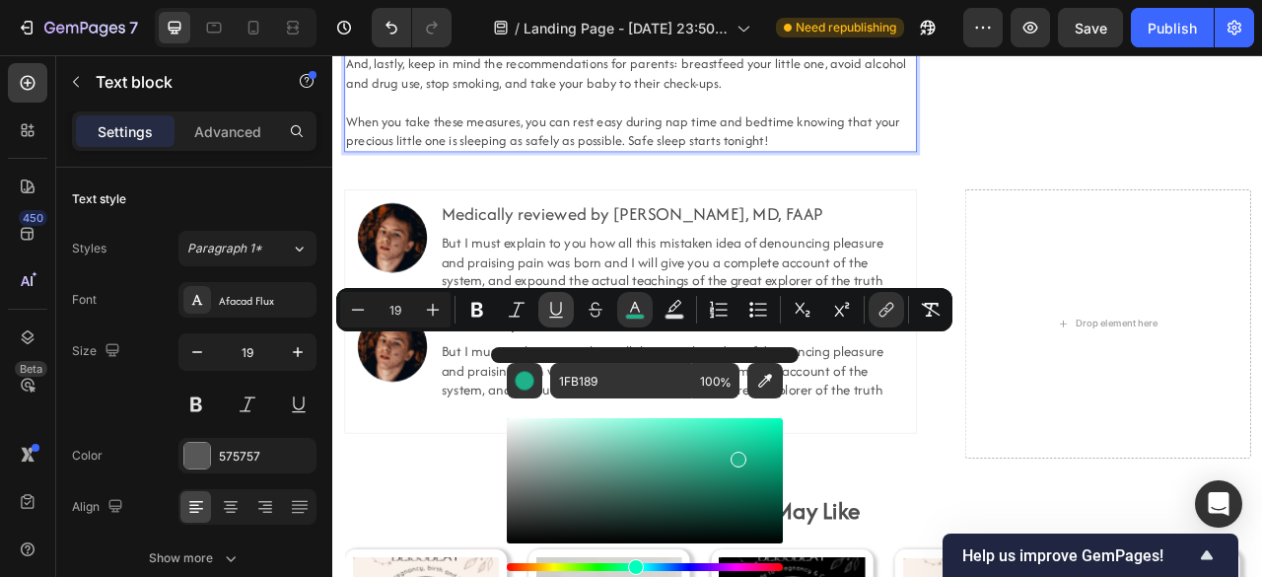
click at [565, 308] on icon "Editor contextual toolbar" at bounding box center [556, 310] width 20 height 20
click at [558, 308] on icon "Editor contextual toolbar" at bounding box center [556, 310] width 20 height 20
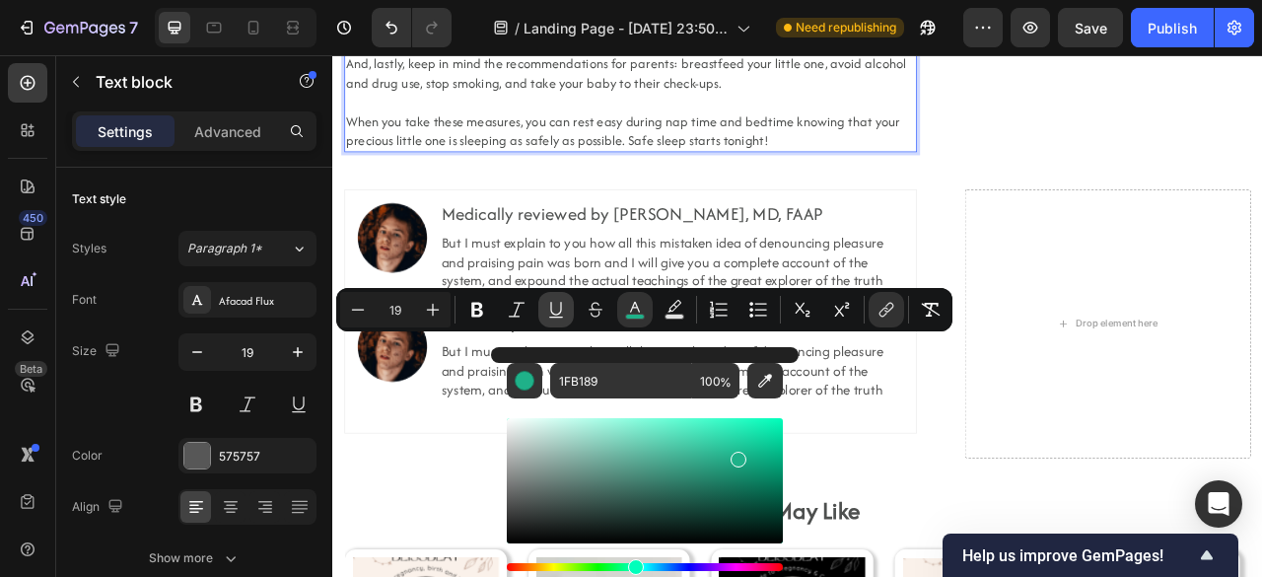
type input "19"
click at [554, 314] on icon "Editor contextual toolbar" at bounding box center [556, 310] width 20 height 20
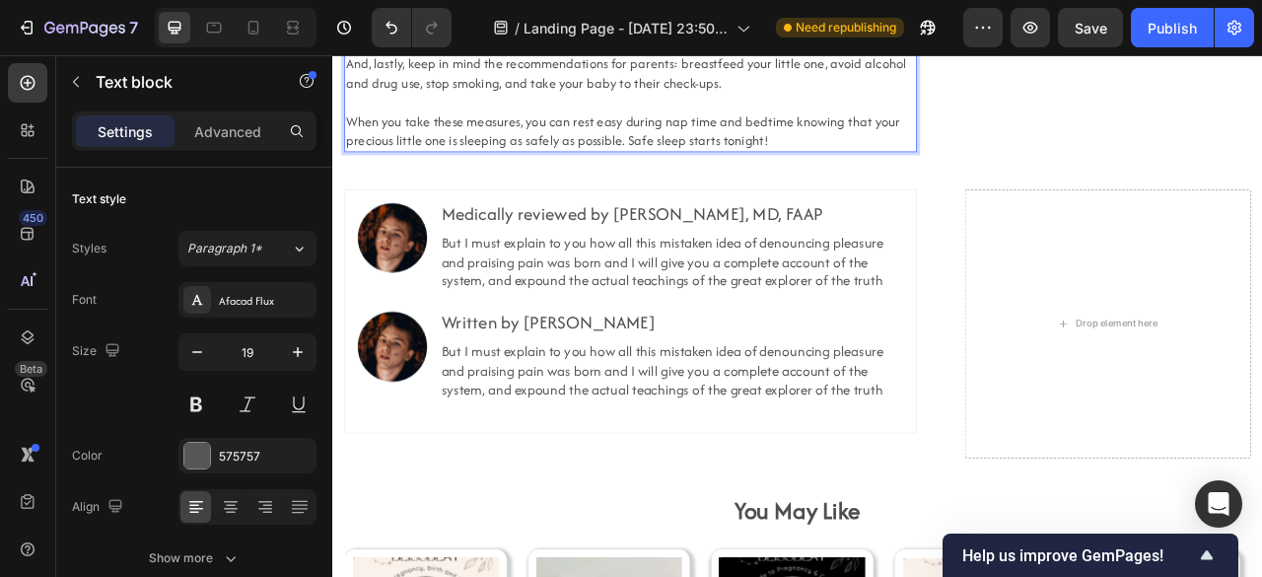
click at [462, 103] on span "And, lastly, keep in mind the recommendations for parents: breastfeed your litt…" at bounding box center [705, 78] width 713 height 48
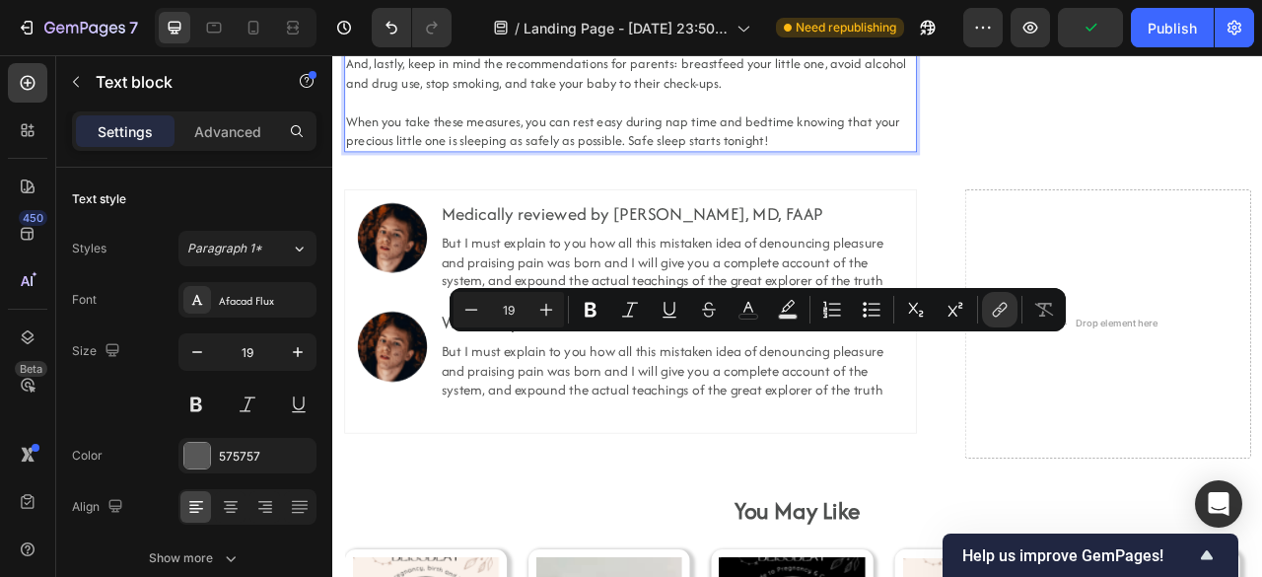
drag, startPoint x: 717, startPoint y: 428, endPoint x: 863, endPoint y: 422, distance: 147.0
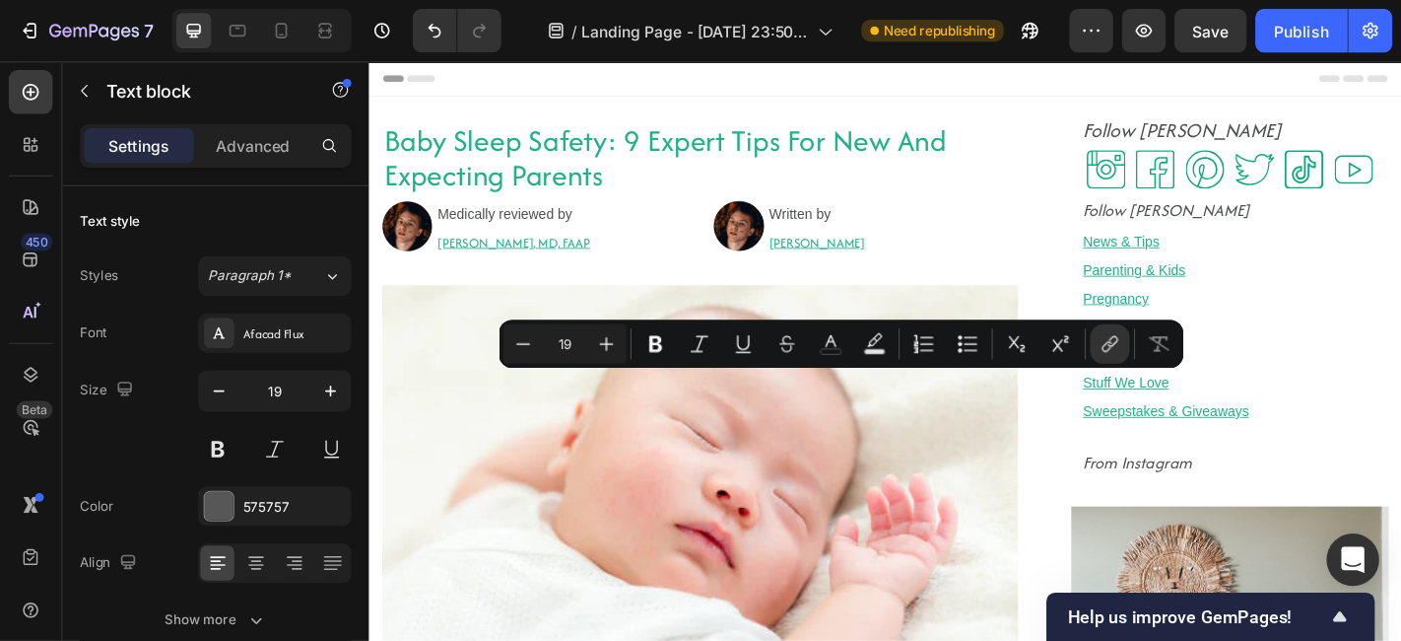
scroll to position [12580, 0]
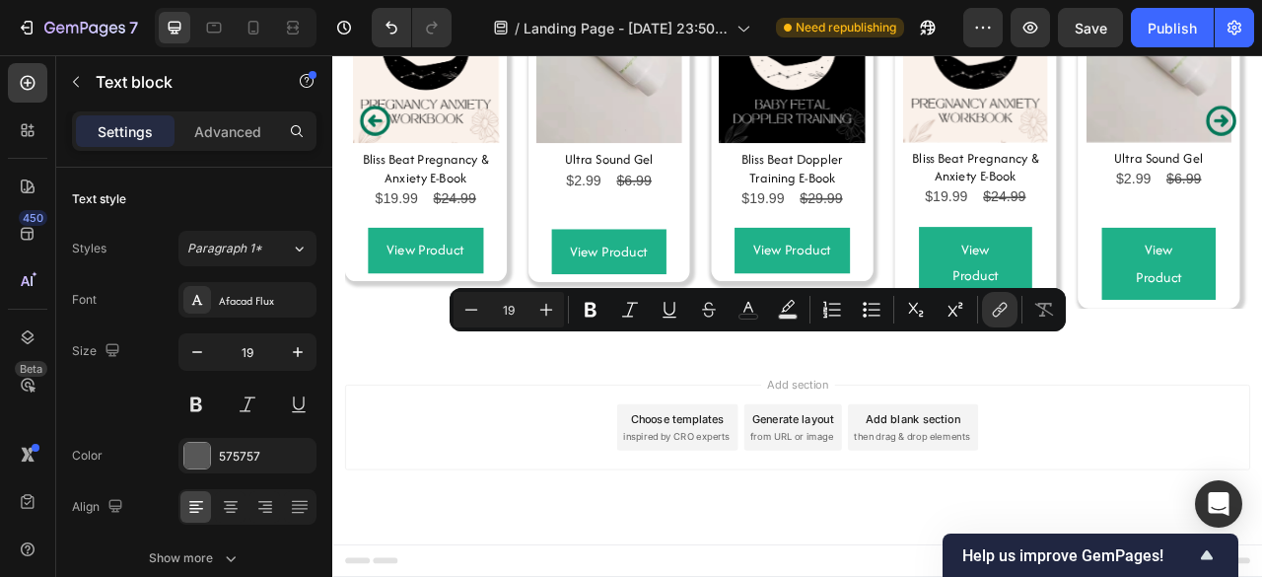
click at [739, 307] on icon "Editor contextual toolbar" at bounding box center [748, 310] width 20 height 20
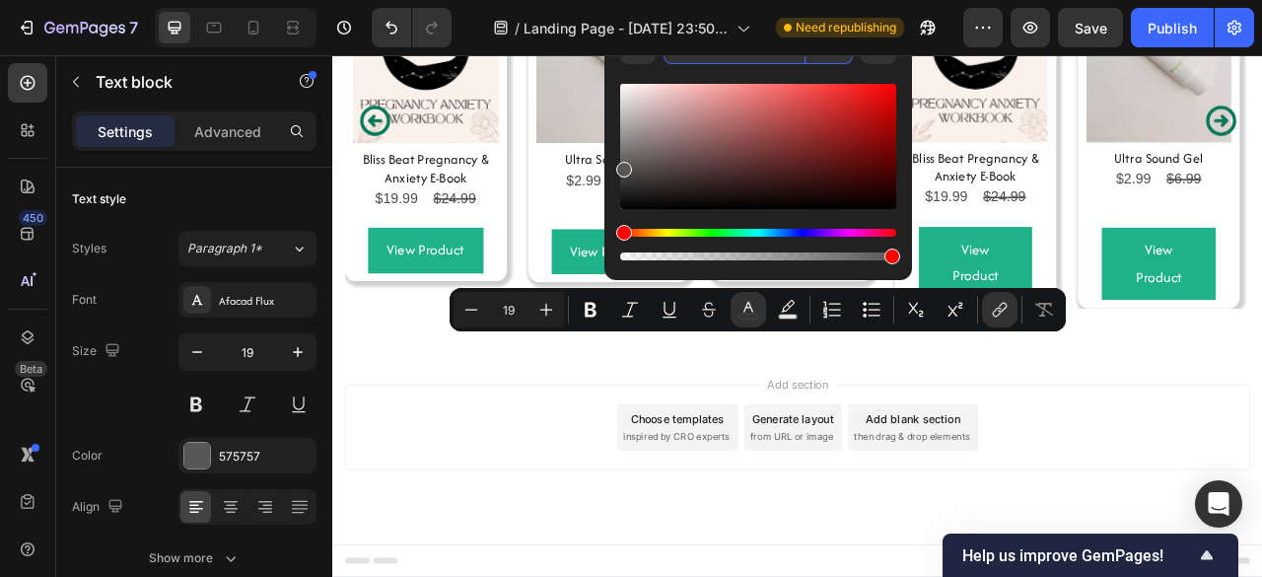
click at [721, 56] on input "575757" at bounding box center [734, 46] width 142 height 35
paste input "1FB189"
type input "1FB189"
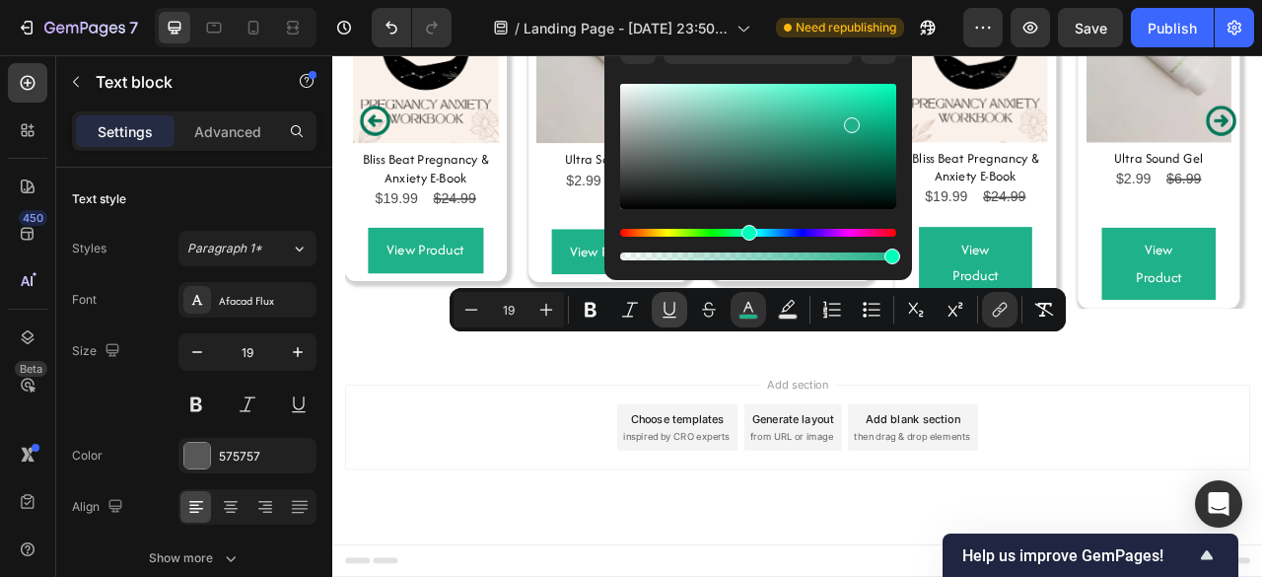
click at [658, 308] on button "Underline" at bounding box center [668, 309] width 35 height 35
click at [674, 316] on icon "Editor contextual toolbar" at bounding box center [669, 316] width 14 height 1
click at [670, 304] on icon "Editor contextual toolbar" at bounding box center [669, 310] width 20 height 20
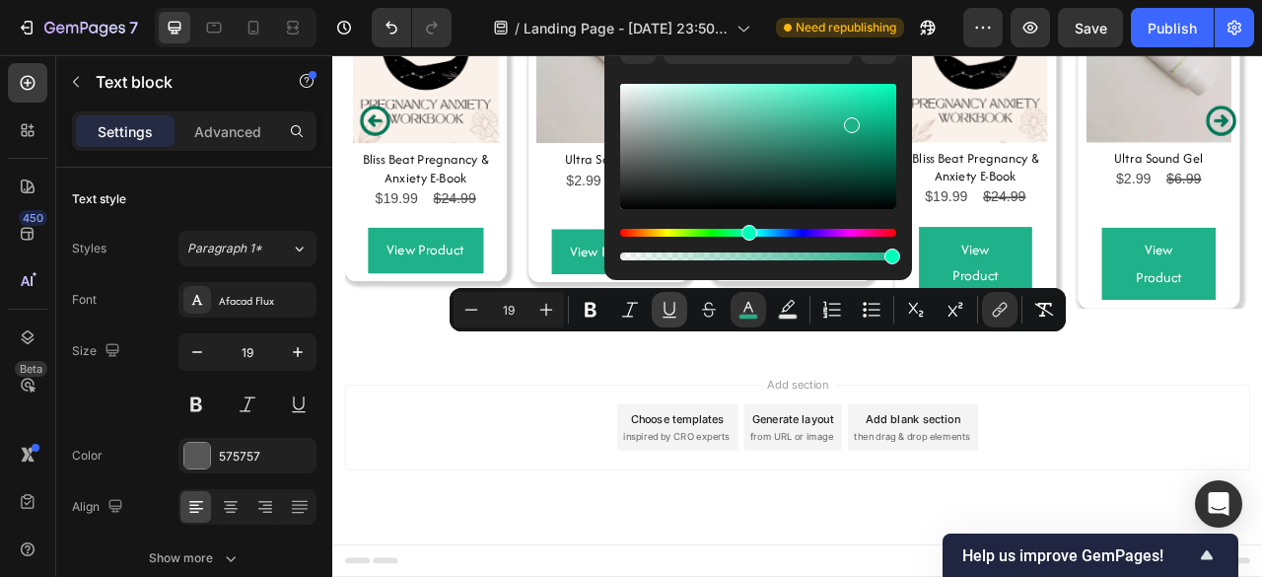
click at [670, 304] on icon "Editor contextual toolbar" at bounding box center [669, 310] width 20 height 20
type input "19"
click at [677, 312] on icon "Editor contextual toolbar" at bounding box center [669, 310] width 20 height 20
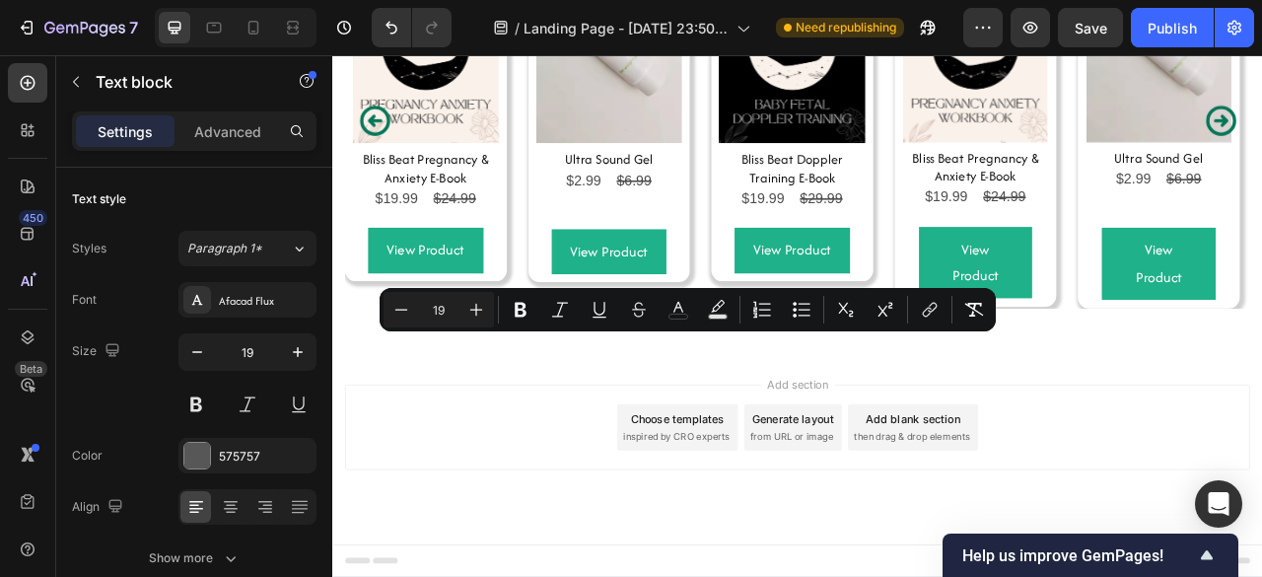
drag, startPoint x: 903, startPoint y: 427, endPoint x: 454, endPoint y: 451, distance: 449.1
drag, startPoint x: 905, startPoint y: 421, endPoint x: 451, endPoint y: 446, distance: 454.1
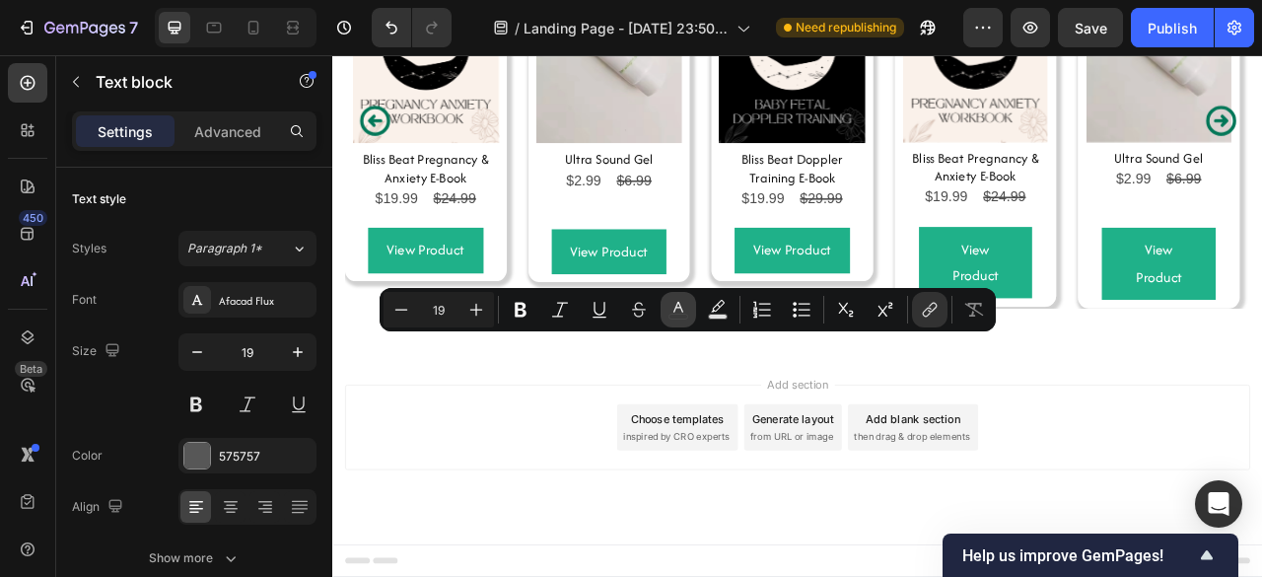
click at [672, 307] on icon "Editor contextual toolbar" at bounding box center [678, 310] width 20 height 20
type input "575757"
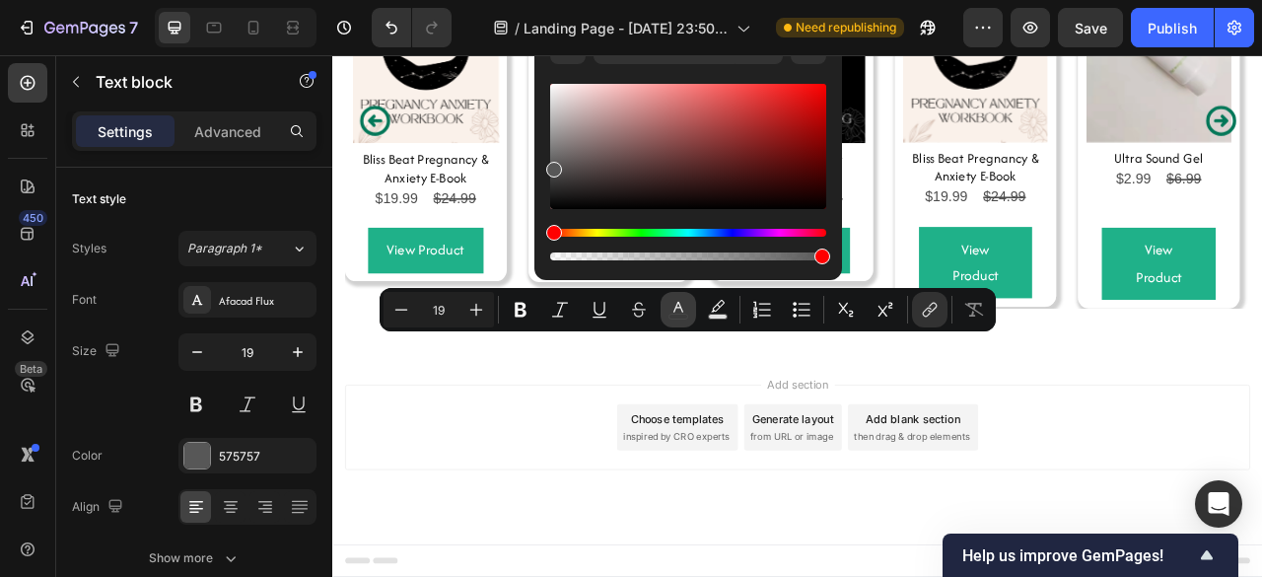
click at [672, 307] on icon "Editor contextual toolbar" at bounding box center [678, 310] width 20 height 20
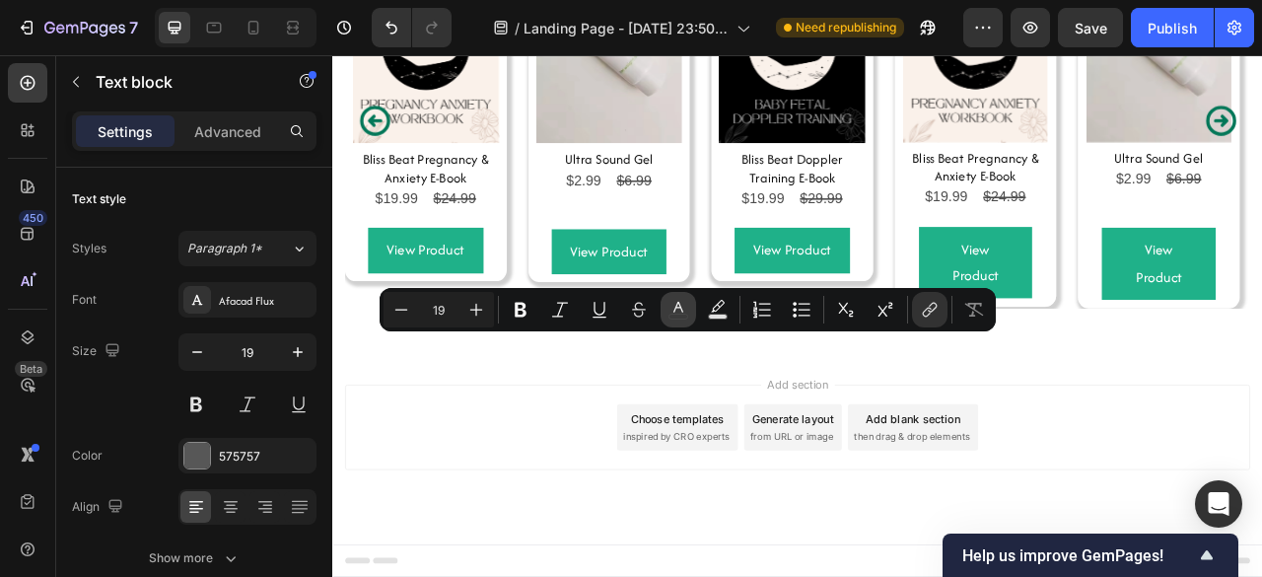
click at [680, 306] on icon "Editor contextual toolbar" at bounding box center [678, 310] width 20 height 20
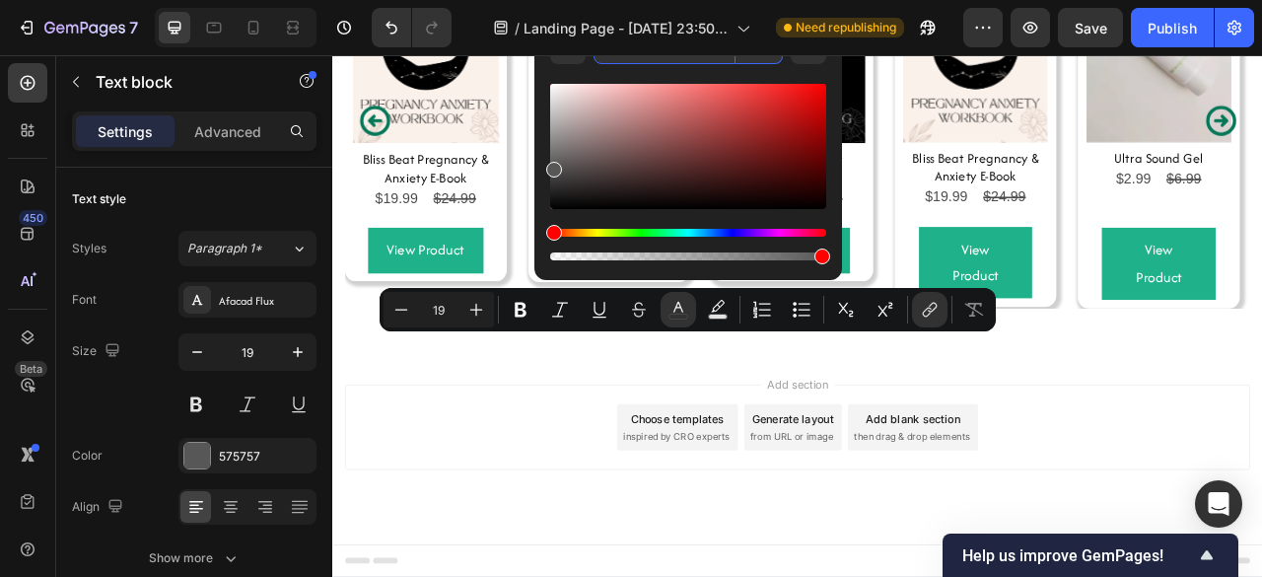
click at [660, 62] on input "575757" at bounding box center [664, 46] width 142 height 35
paste input "1FB189"
type input "1FB189"
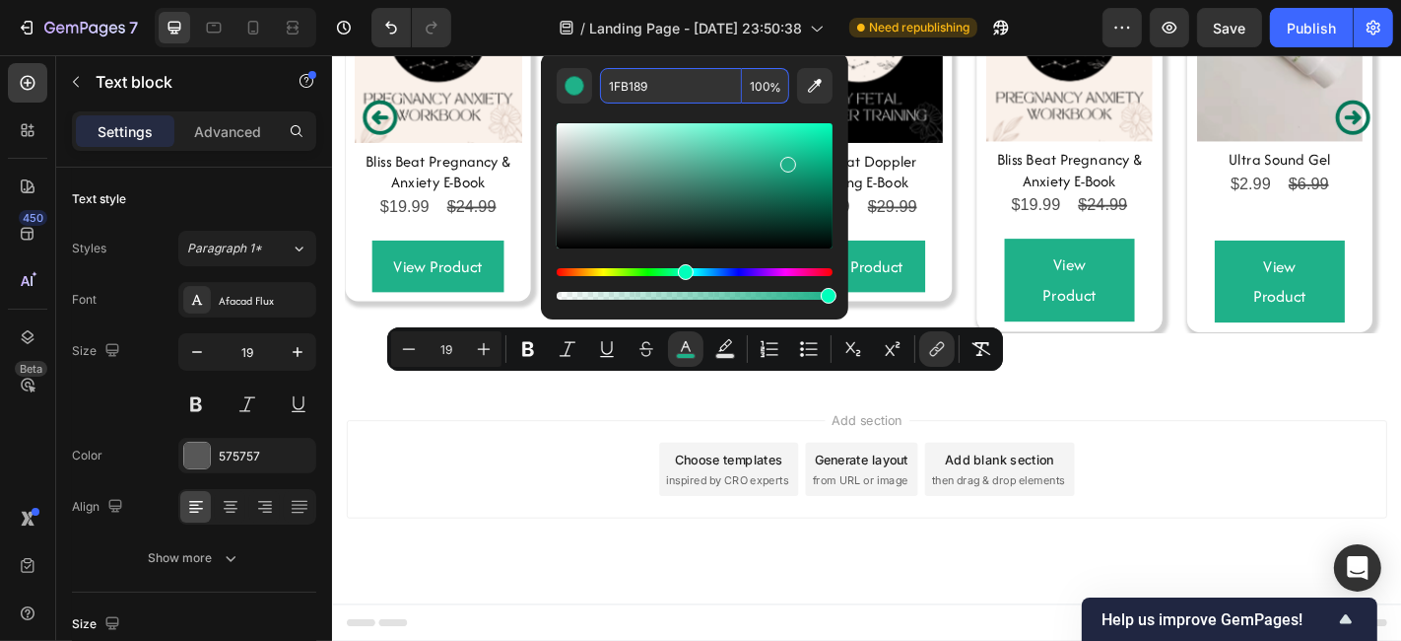
scroll to position [12579, 0]
click at [602, 350] on icon "Editor contextual toolbar" at bounding box center [607, 349] width 20 height 20
type input "19"
click at [602, 350] on icon "Editor contextual toolbar" at bounding box center [607, 349] width 20 height 20
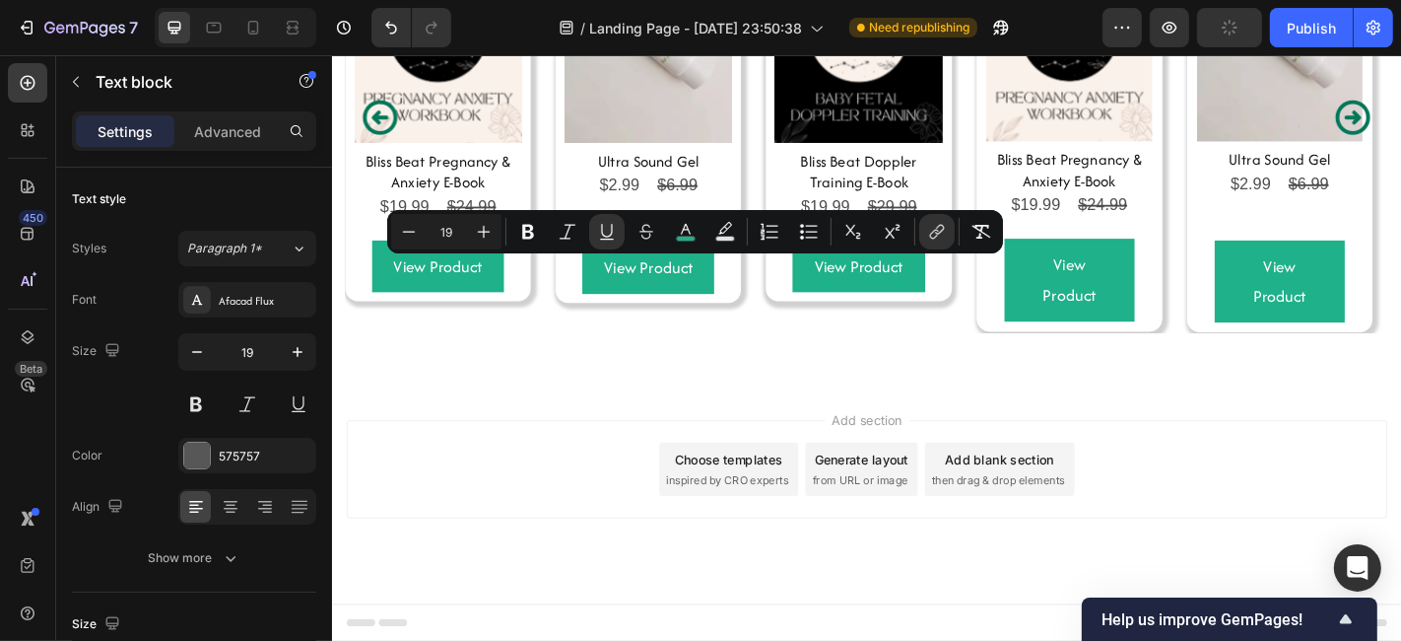
scroll to position [12708, 0]
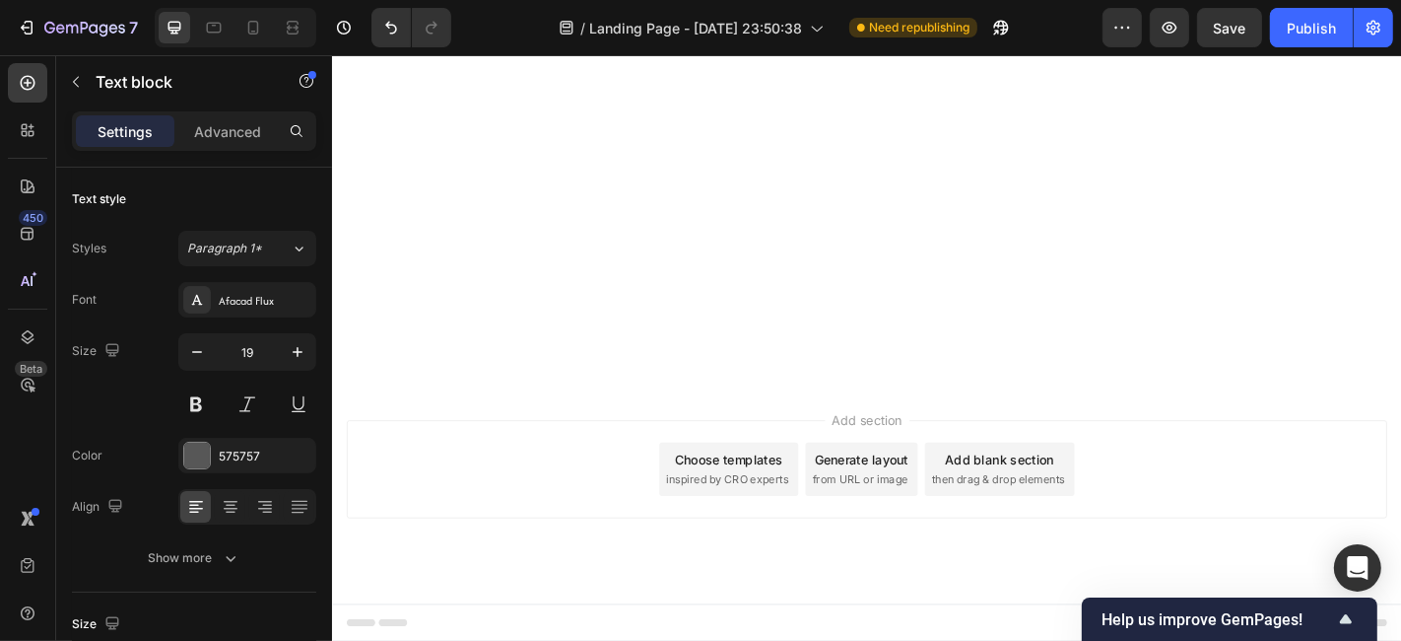
scroll to position [11789, 0]
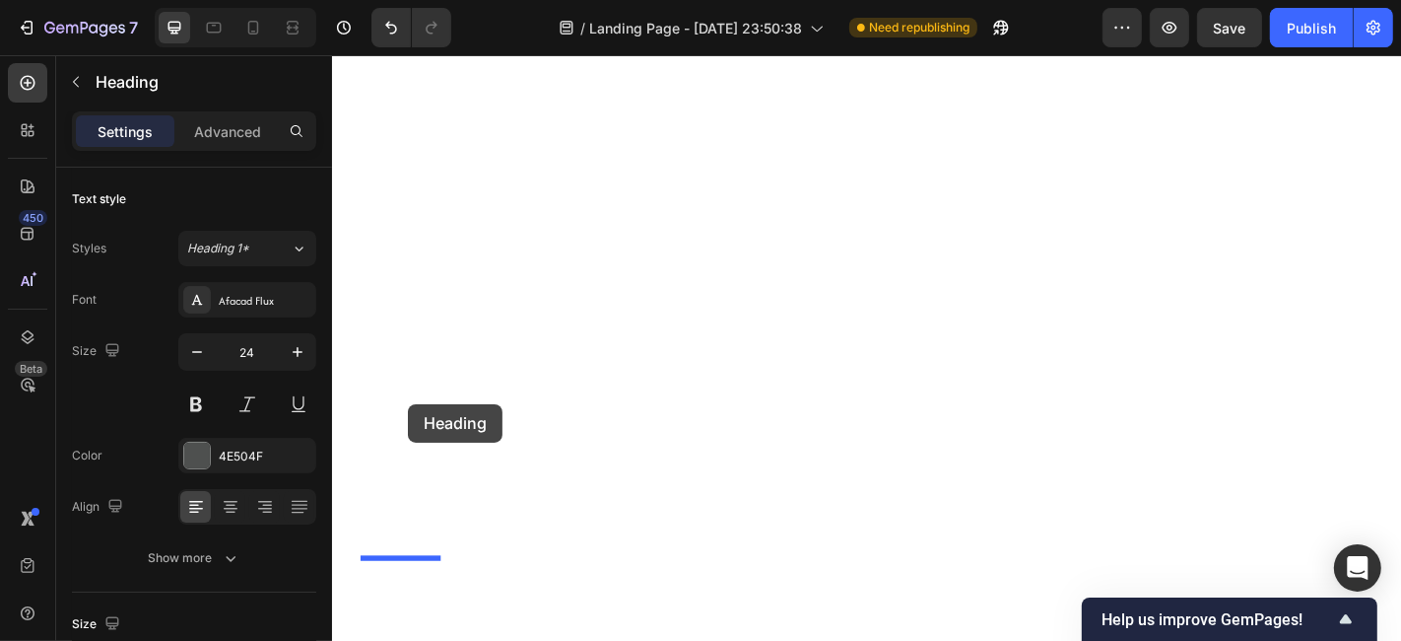
scroll to position [12800, 0]
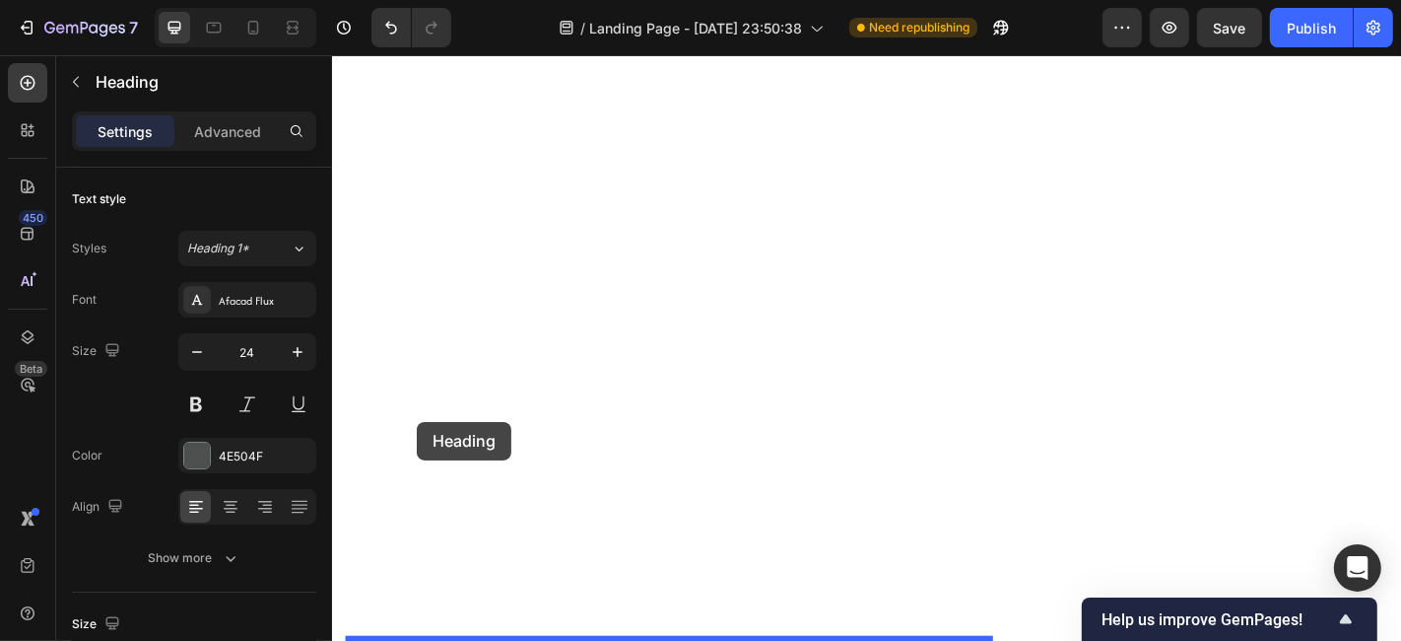
drag, startPoint x: 355, startPoint y: 431, endPoint x: 425, endPoint y: 460, distance: 76.0
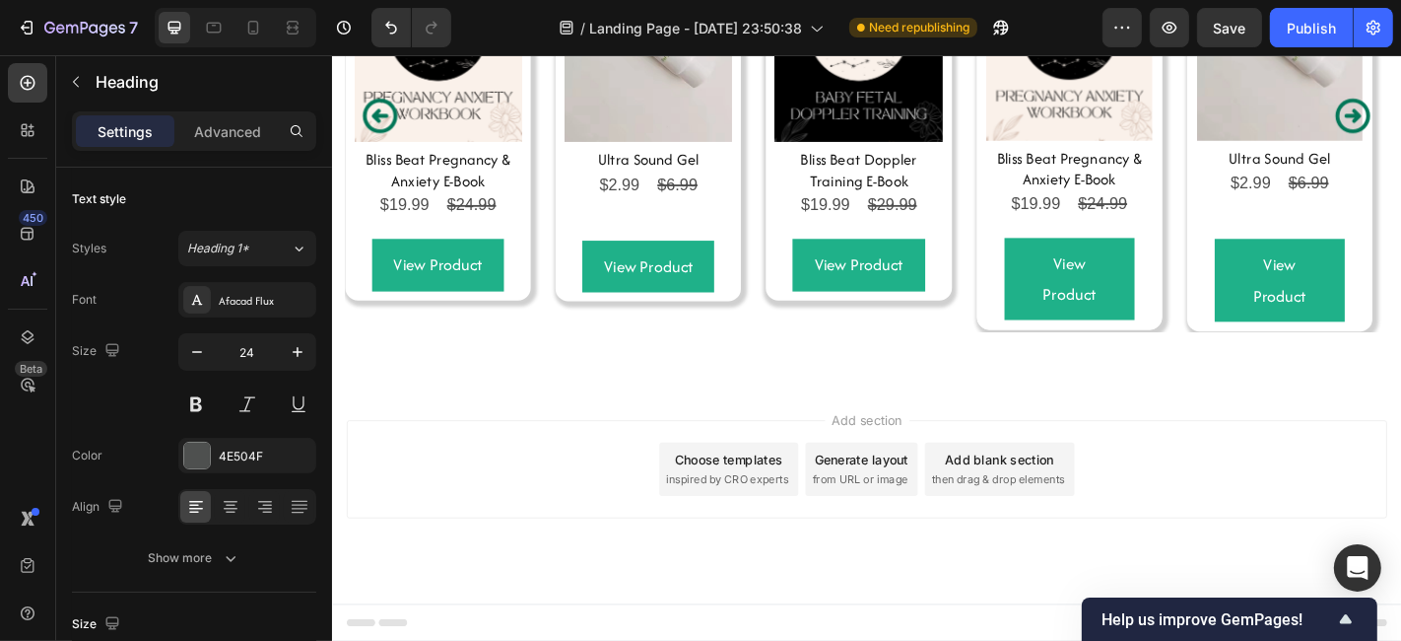
scroll to position [12891, 0]
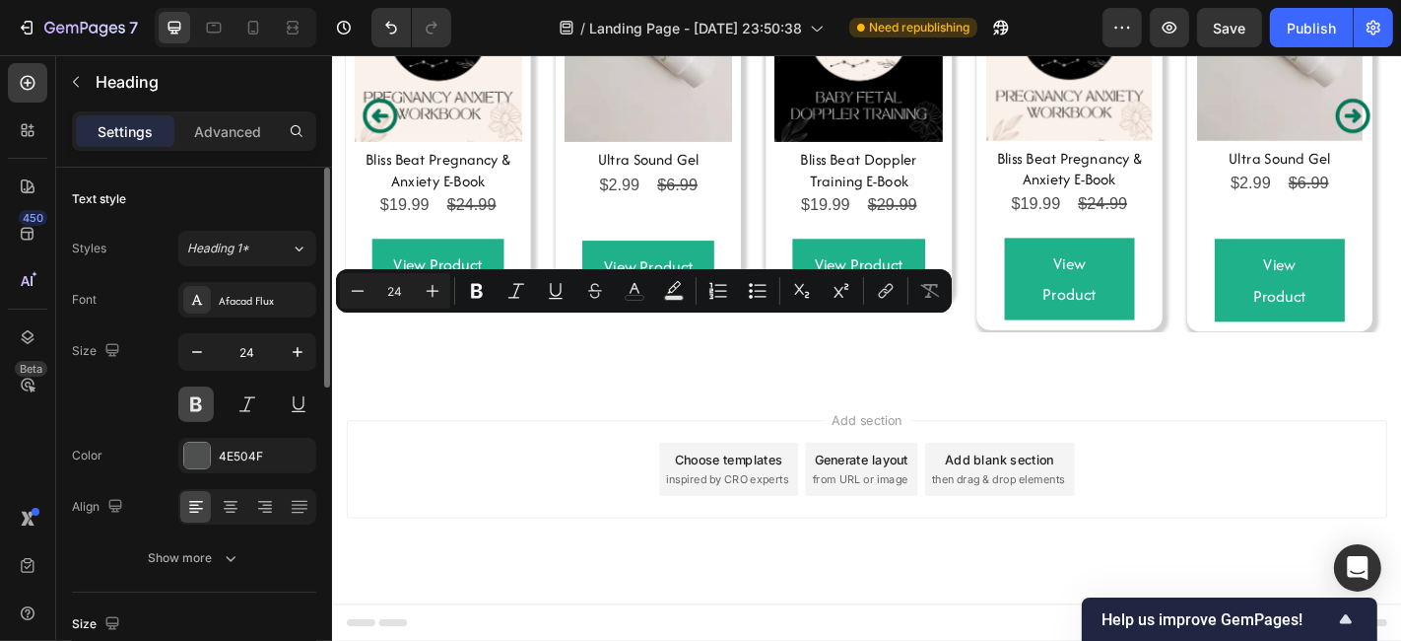
click at [198, 406] on button at bounding box center [195, 403] width 35 height 35
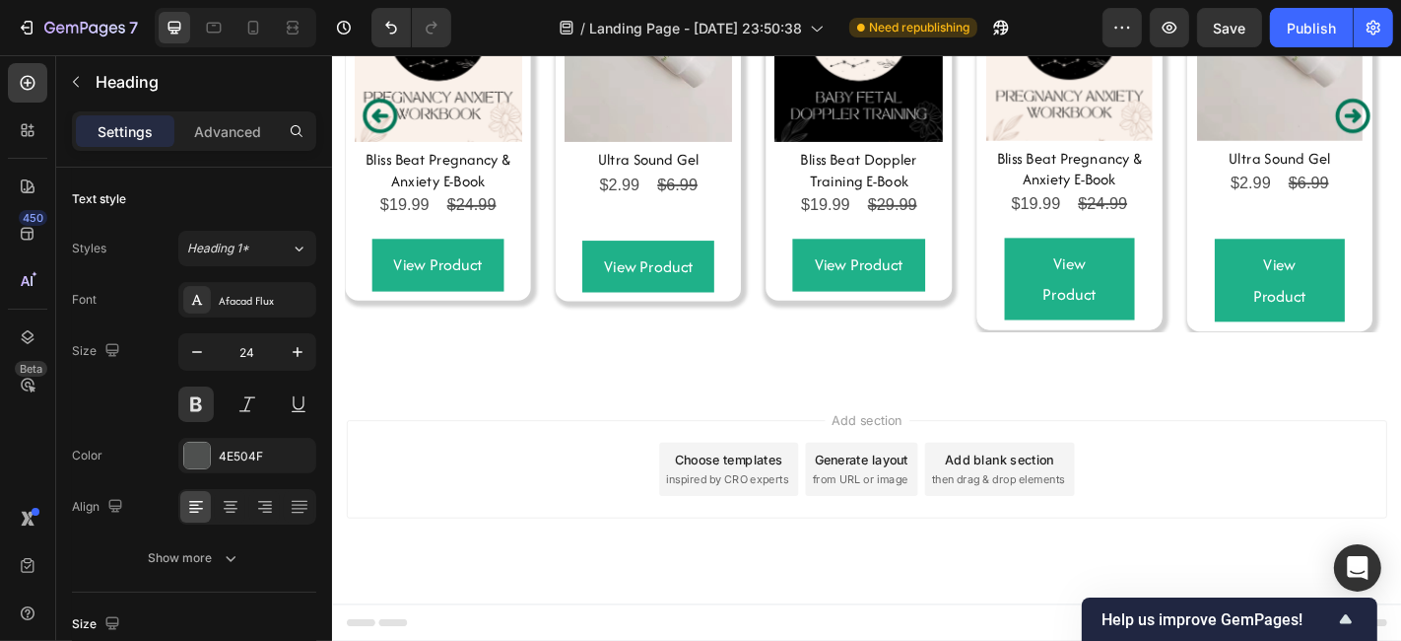
scroll to position [12967, 0]
drag, startPoint x: 951, startPoint y: 344, endPoint x: 686, endPoint y: 345, distance: 265.1
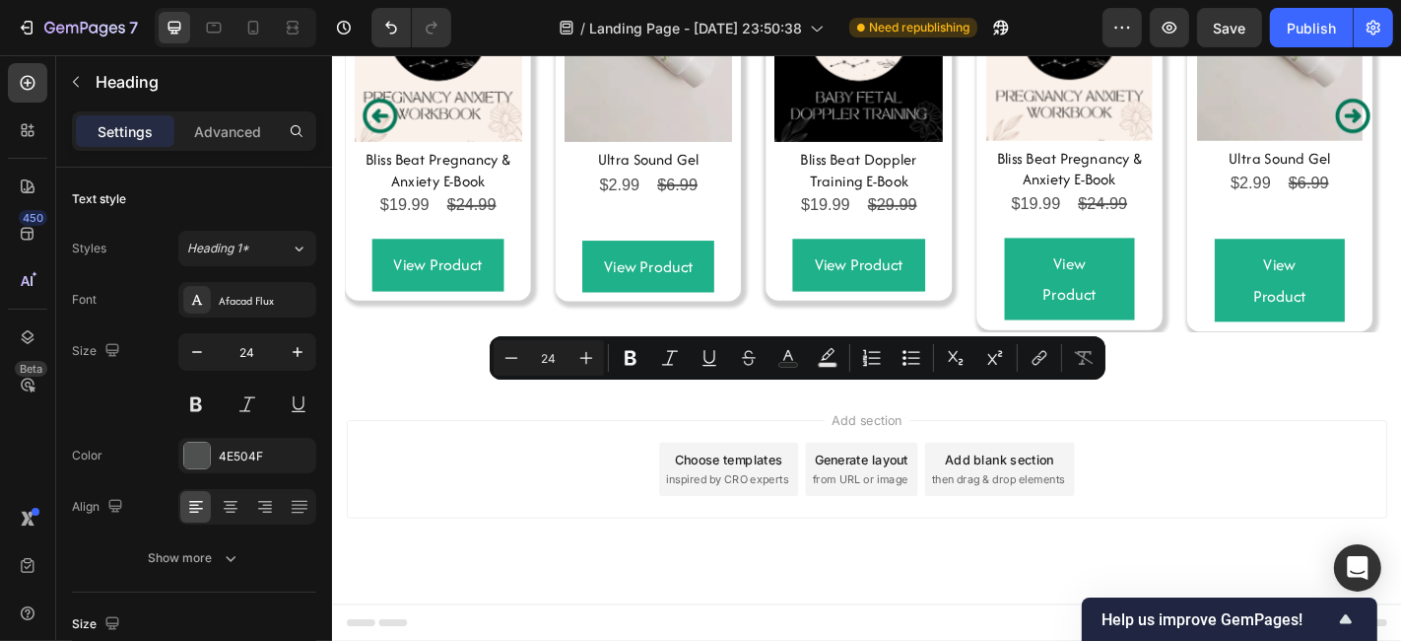
scroll to position [12869, 0]
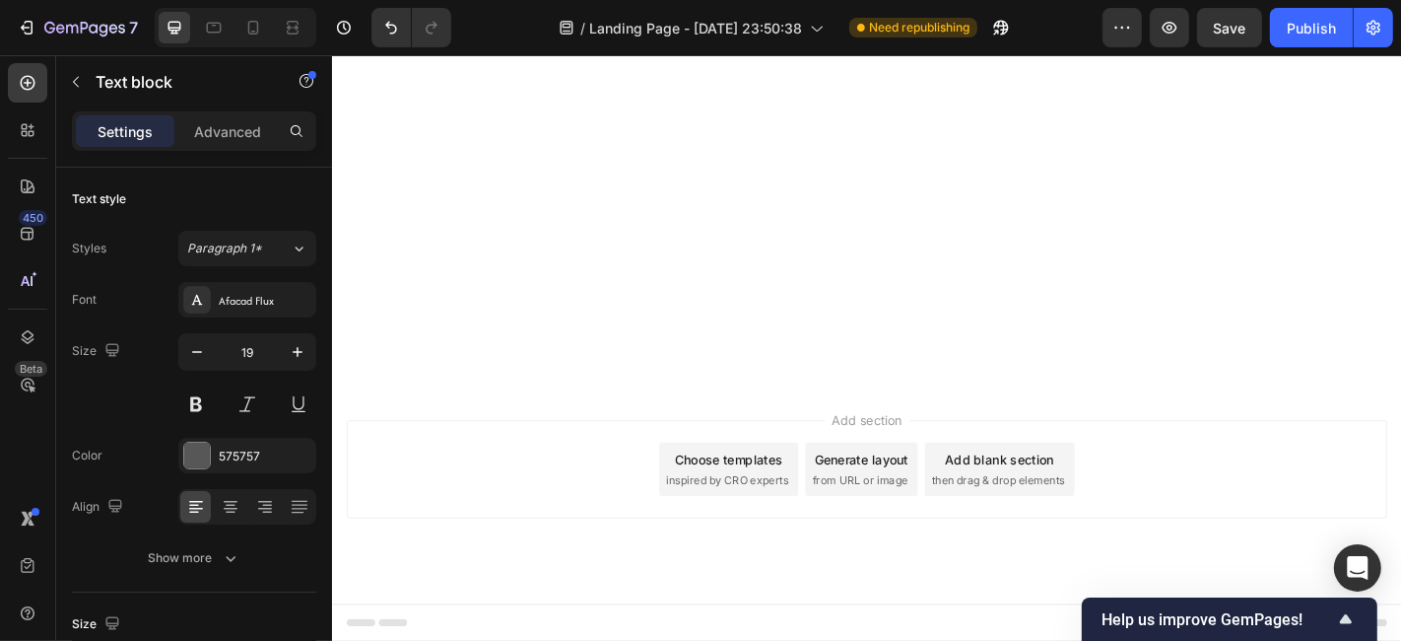
scroll to position [12525, 0]
drag, startPoint x: 718, startPoint y: 123, endPoint x: 804, endPoint y: 485, distance: 371.7
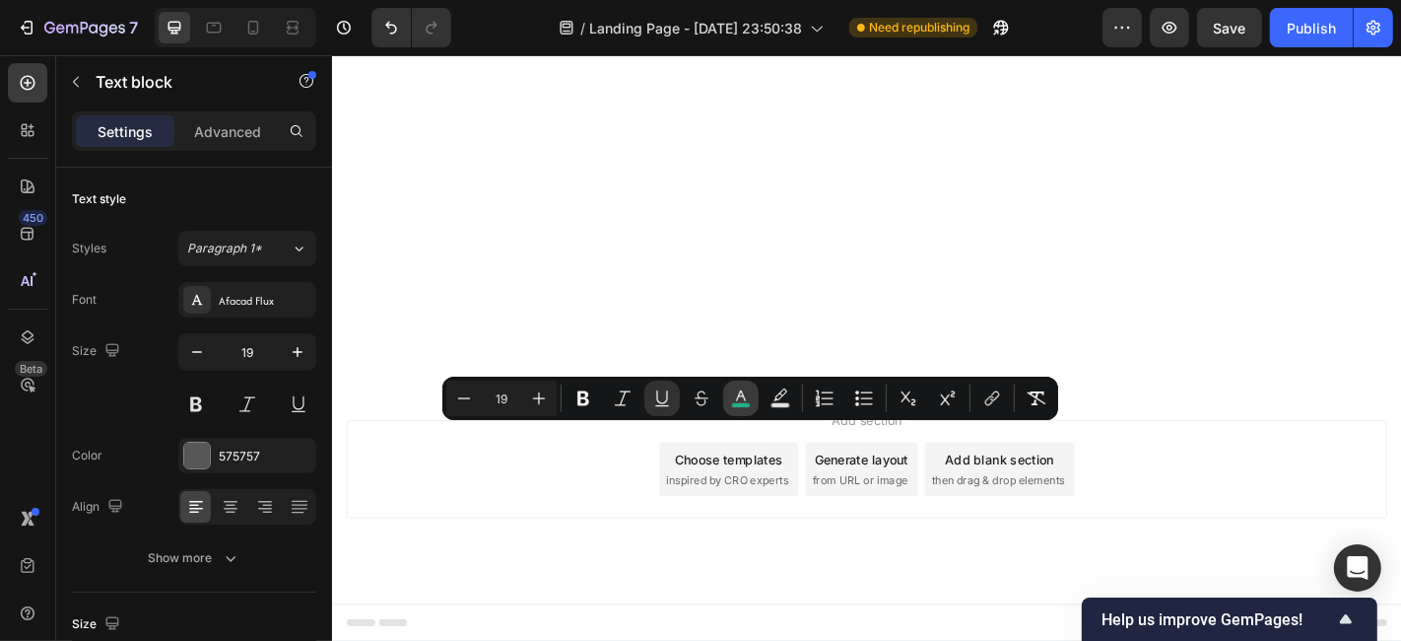
click at [741, 404] on rect "Editor contextual toolbar" at bounding box center [741, 405] width 19 height 5
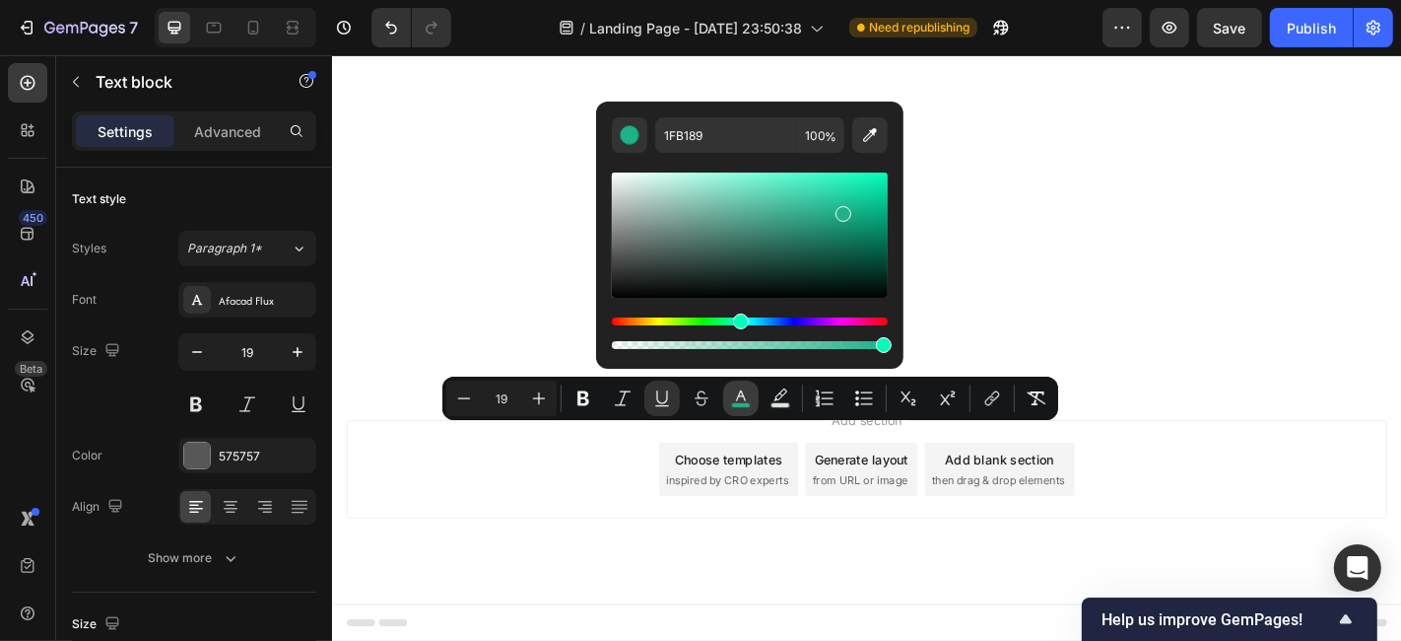
click at [741, 404] on rect "Editor contextual toolbar" at bounding box center [741, 405] width 19 height 5
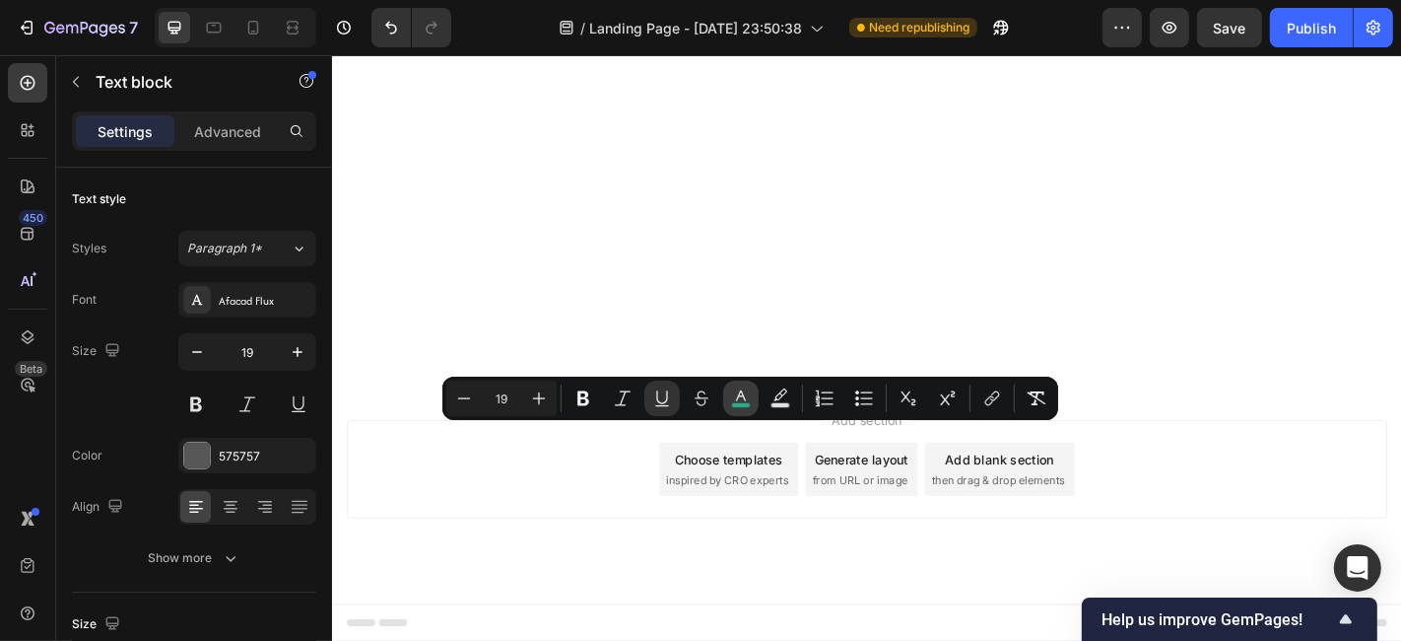
click at [737, 392] on icon "Editor contextual toolbar" at bounding box center [741, 398] width 20 height 20
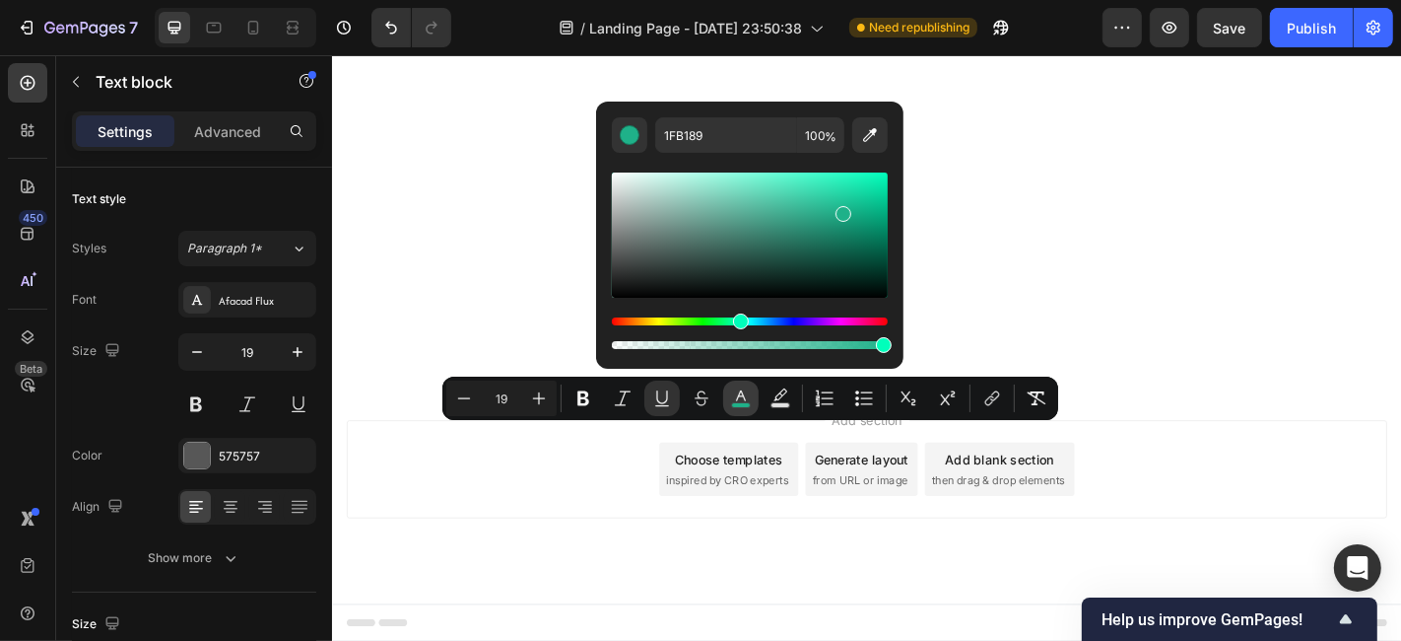
click at [737, 392] on icon "Editor contextual toolbar" at bounding box center [741, 398] width 20 height 20
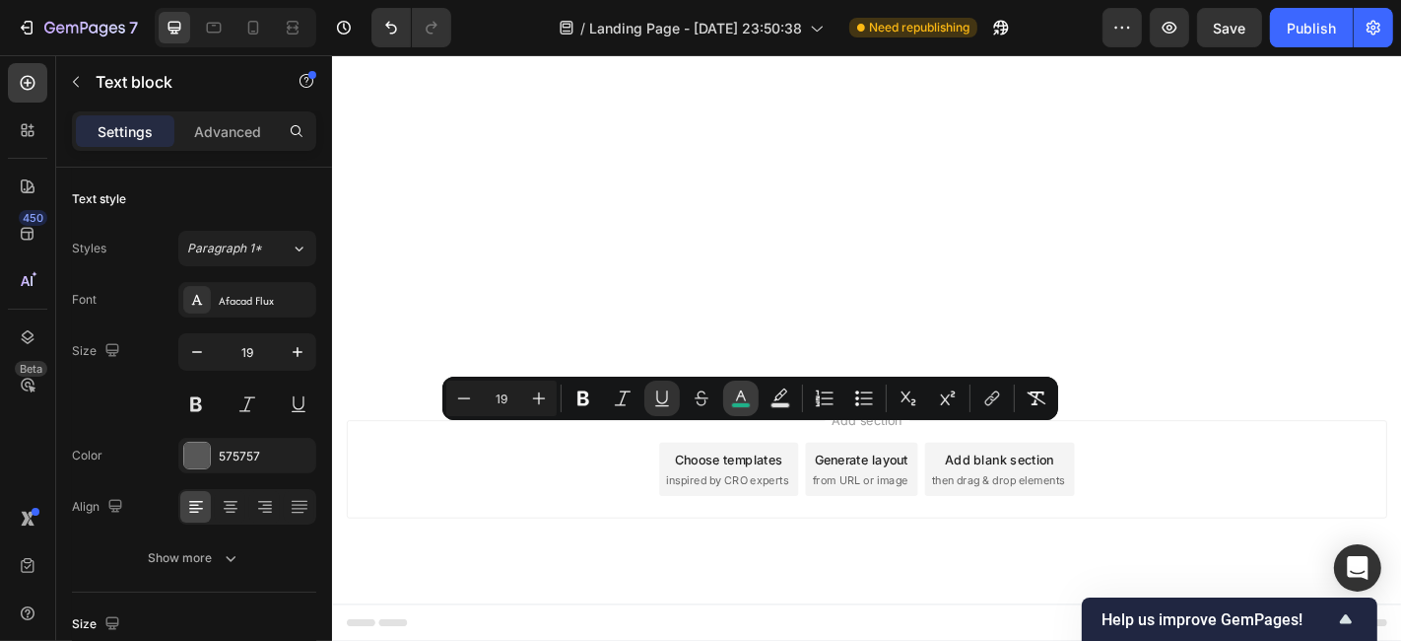
click at [736, 384] on button "color" at bounding box center [740, 397] width 35 height 35
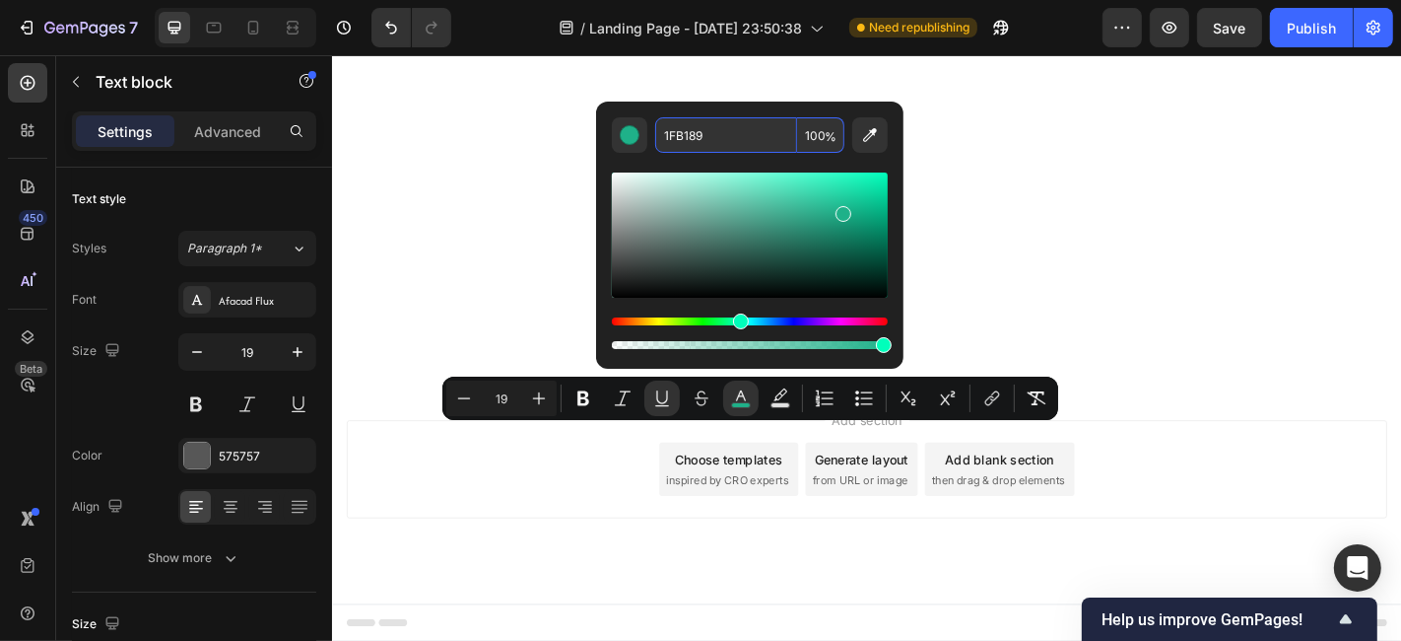
click at [706, 149] on input "1FB189" at bounding box center [726, 134] width 142 height 35
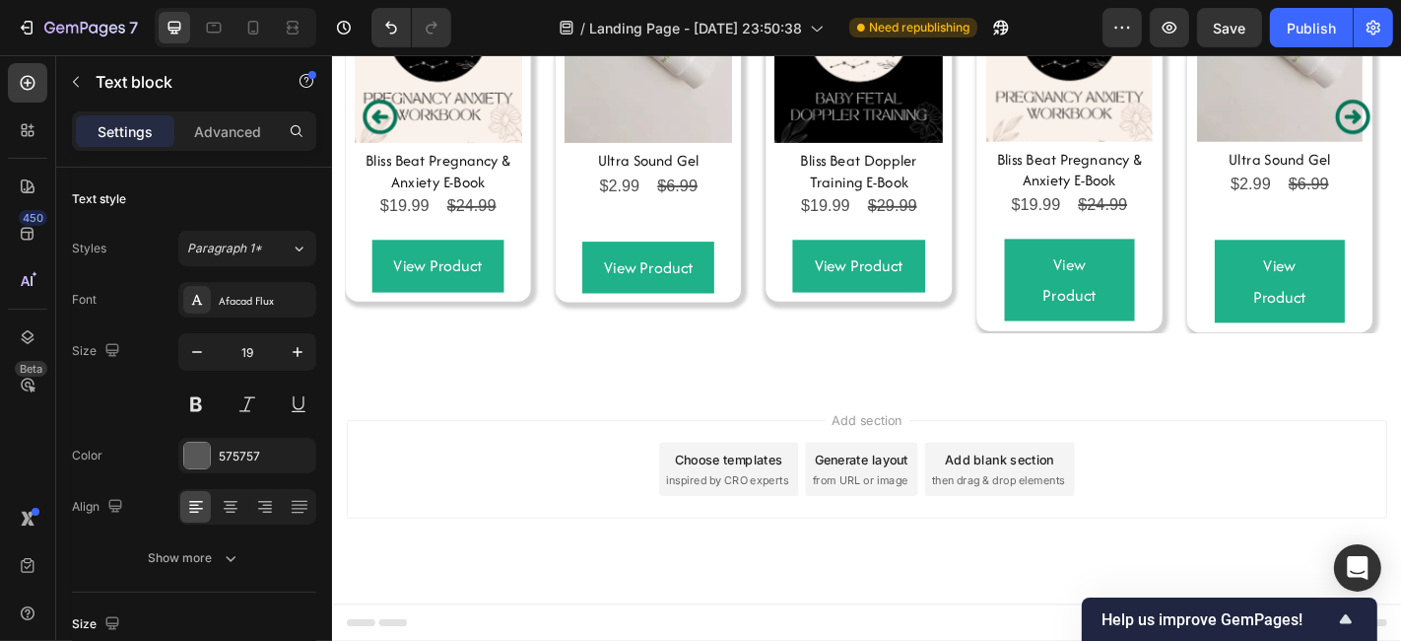
scroll to position [13061, 0]
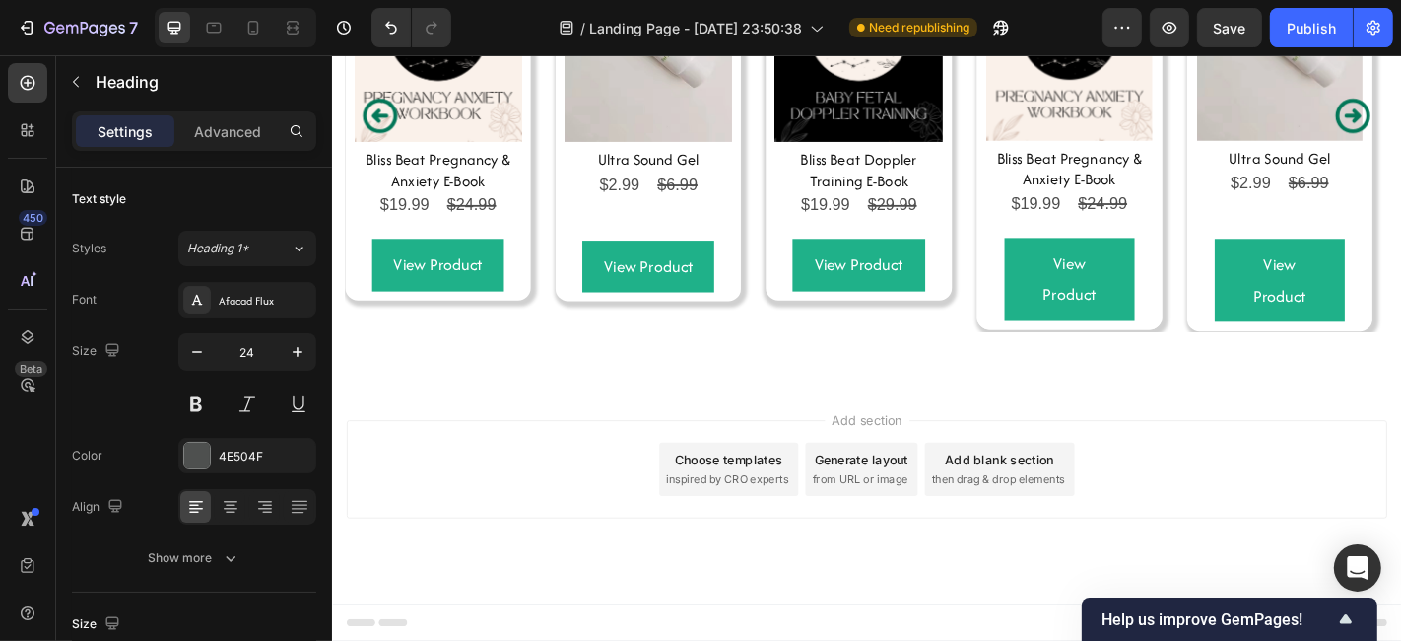
drag, startPoint x: 681, startPoint y: 252, endPoint x: 966, endPoint y: 258, distance: 284.9
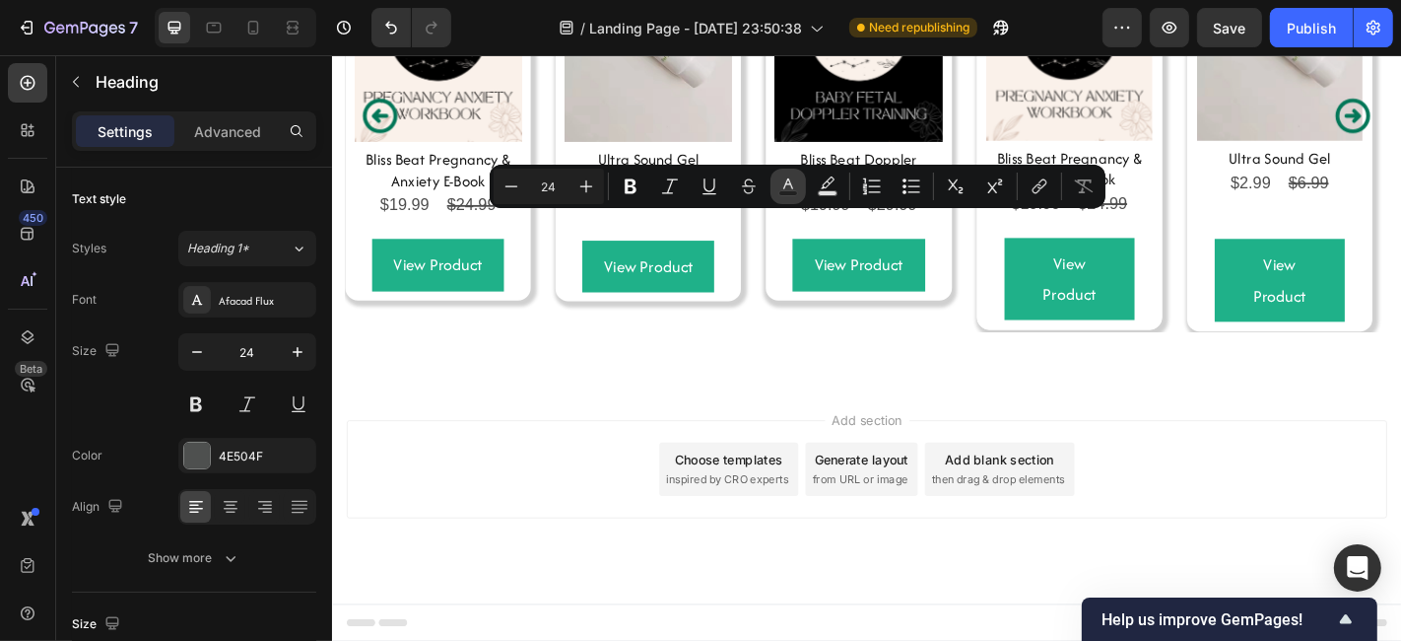
click at [777, 192] on button "Text Color" at bounding box center [788, 186] width 35 height 35
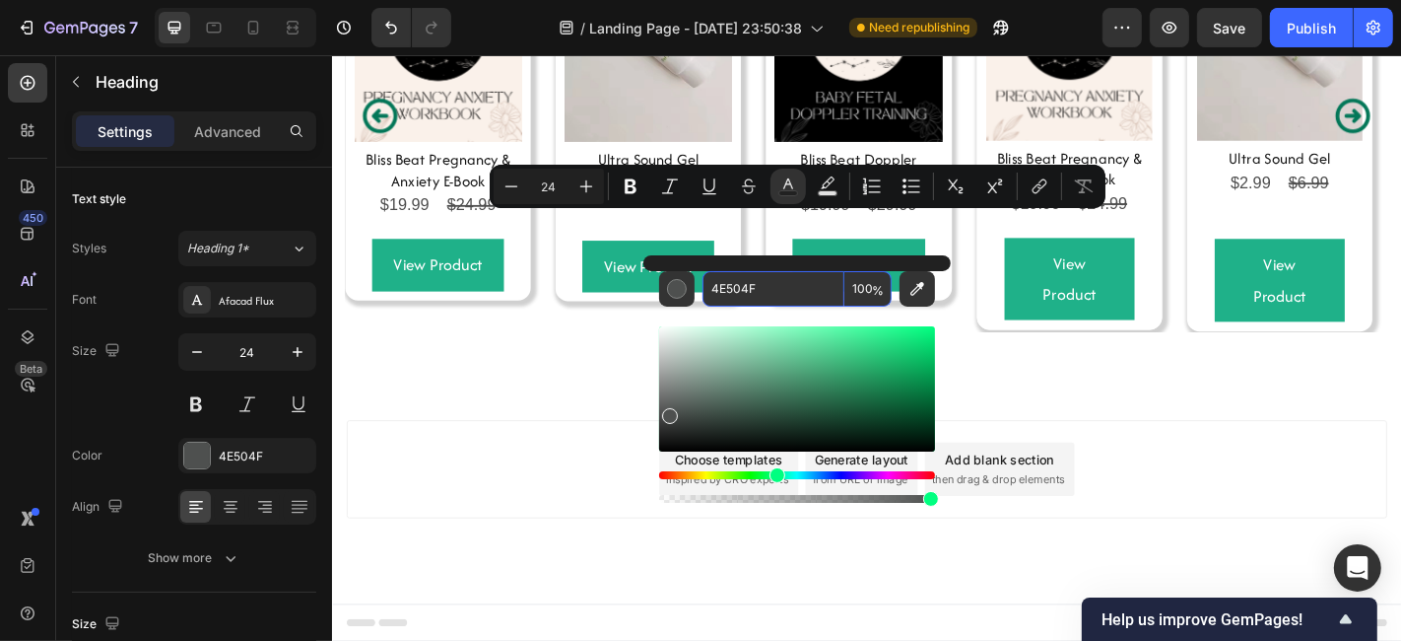
click at [761, 282] on input "4E504F" at bounding box center [774, 288] width 142 height 35
paste input "1FB189"
type input "1FB189"
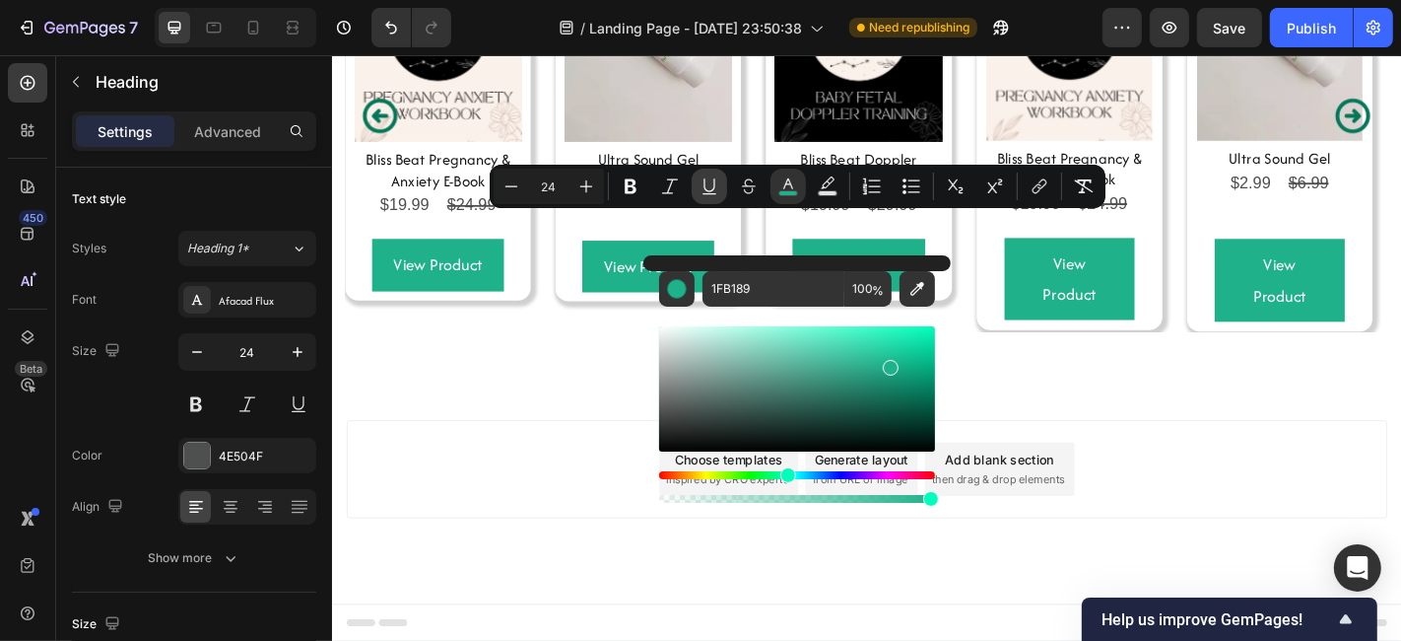
click at [702, 189] on icon "Editor contextual toolbar" at bounding box center [710, 186] width 20 height 20
type input "24"
click at [707, 187] on icon "Editor contextual toolbar" at bounding box center [710, 186] width 20 height 20
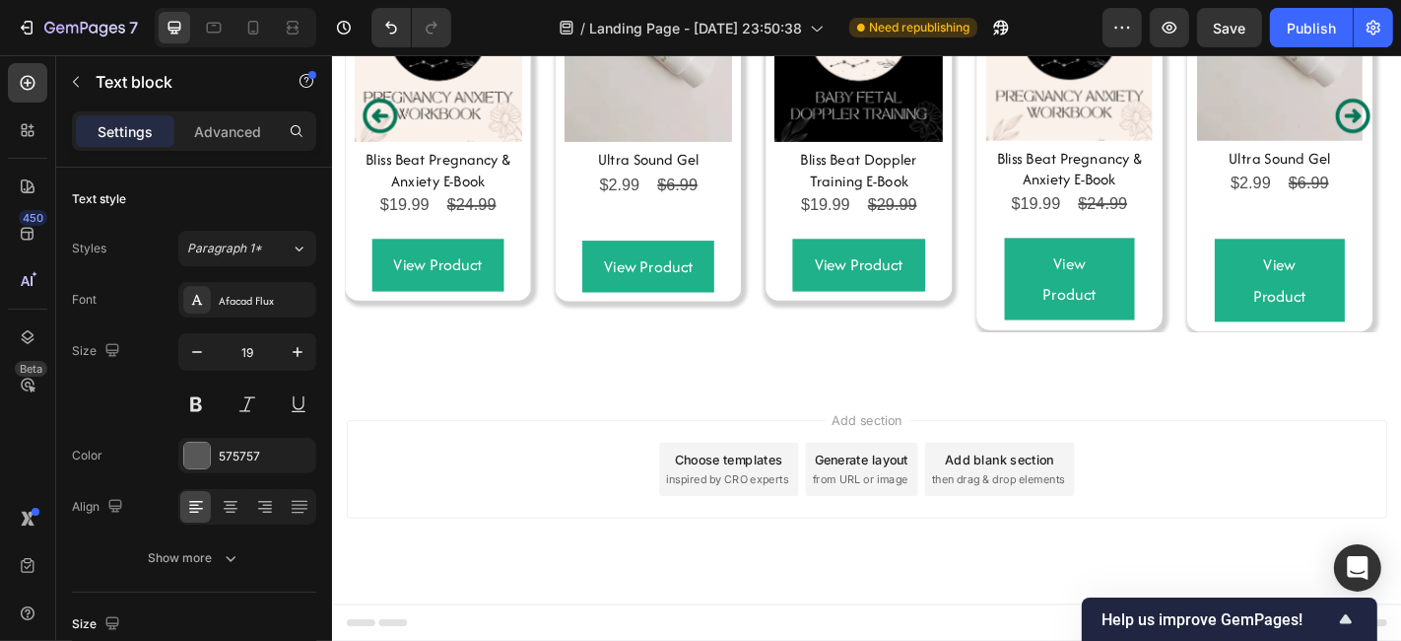
scroll to position [13133, 0]
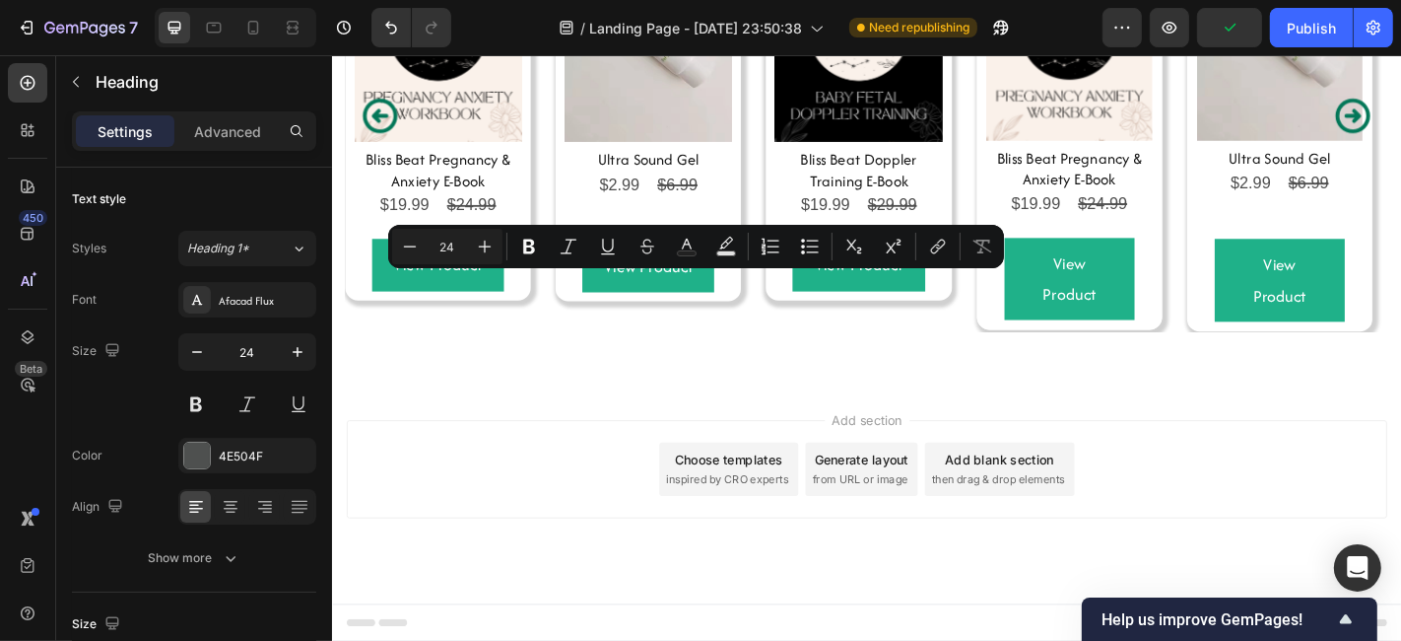
drag, startPoint x: 846, startPoint y: 317, endPoint x: 569, endPoint y: 317, distance: 276.9
click at [679, 248] on icon "Editor contextual toolbar" at bounding box center [687, 247] width 20 height 20
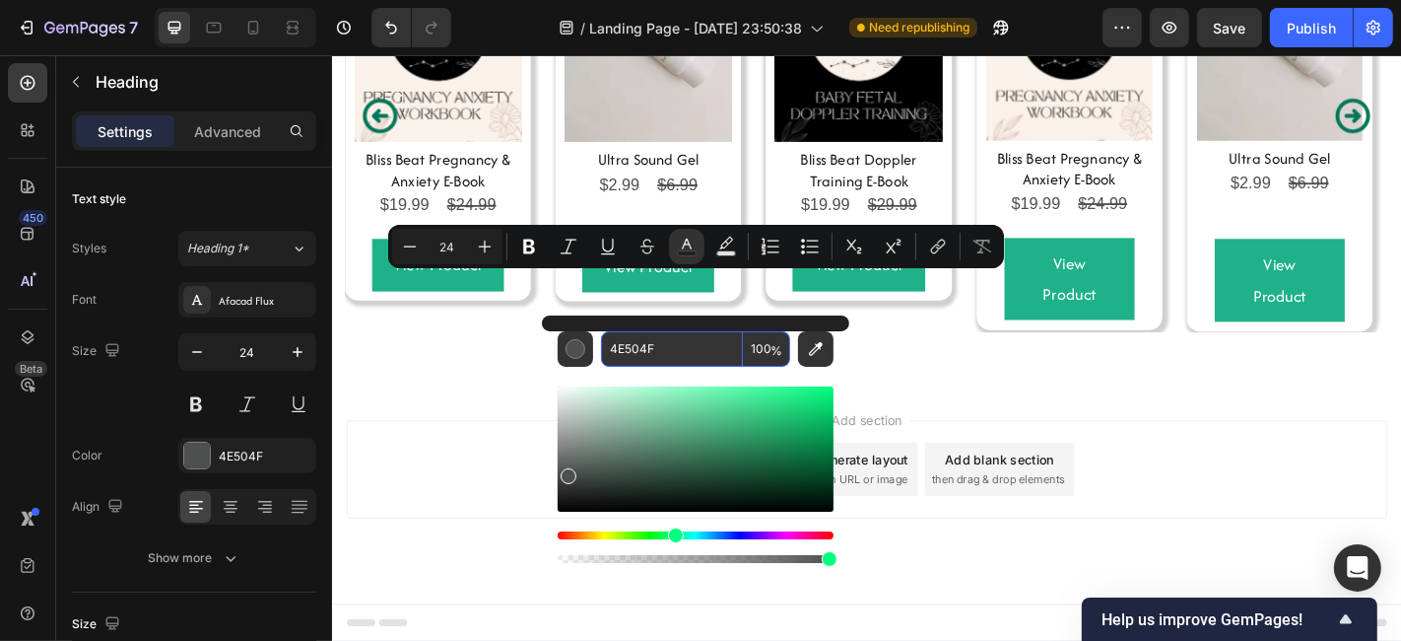
click at [675, 356] on input "4E504F" at bounding box center [672, 348] width 142 height 35
paste input "1FB189"
type input "1FB189"
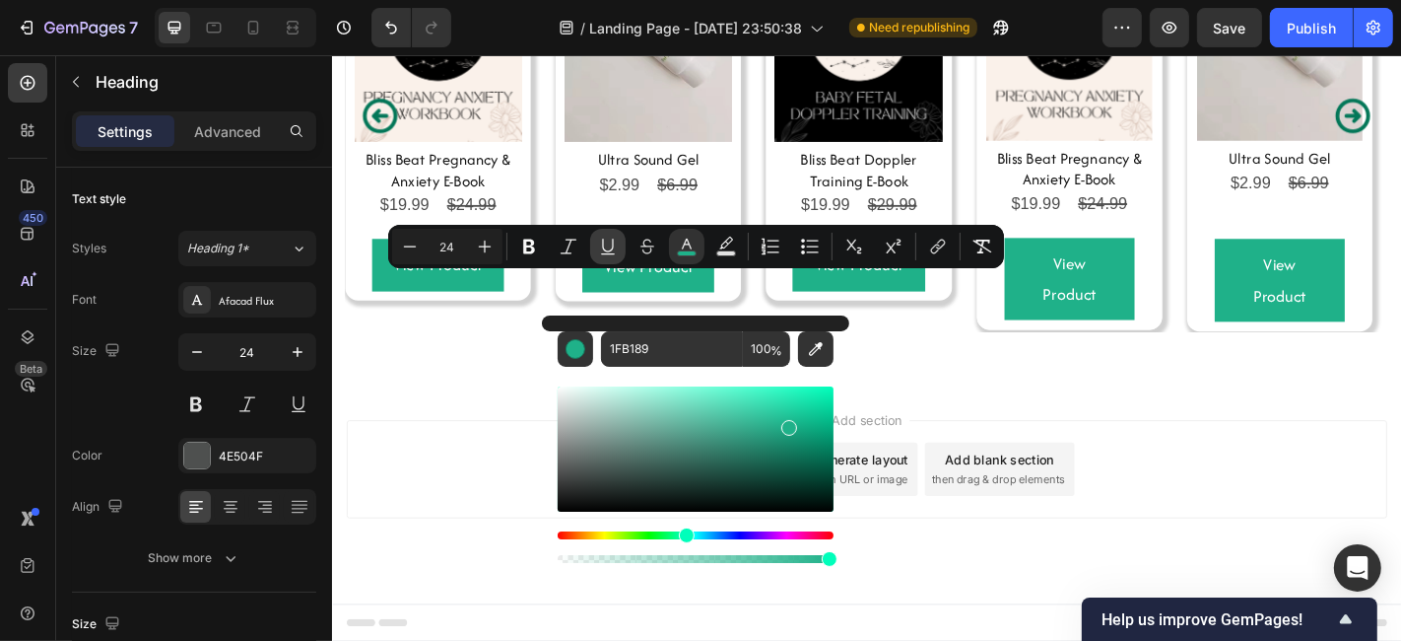
click at [618, 248] on button "Underline" at bounding box center [607, 246] width 35 height 35
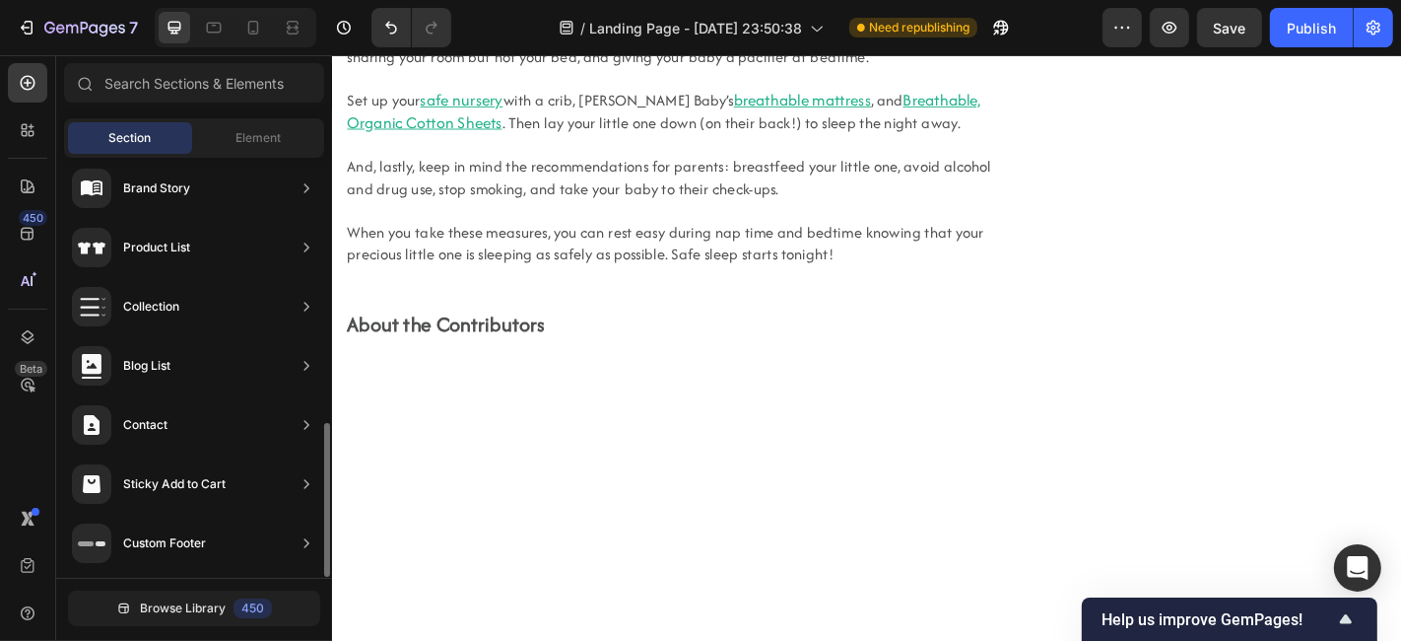
scroll to position [0, 0]
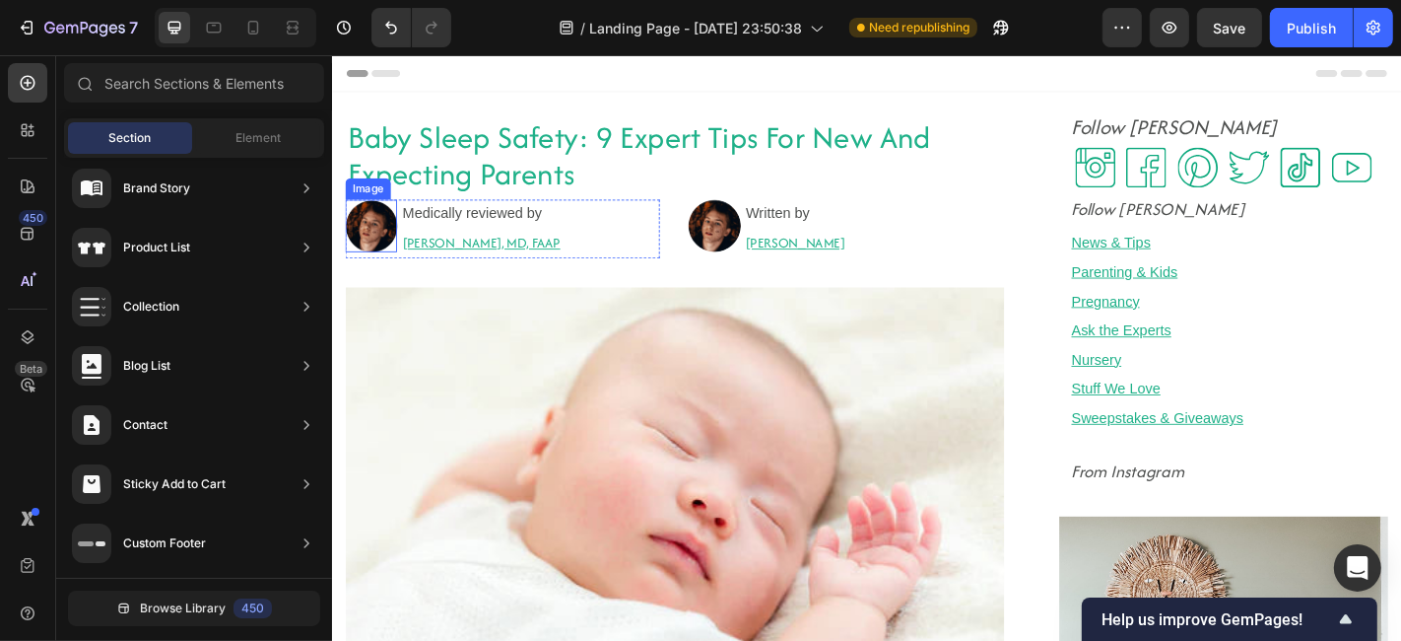
click at [386, 247] on img at bounding box center [374, 244] width 57 height 58
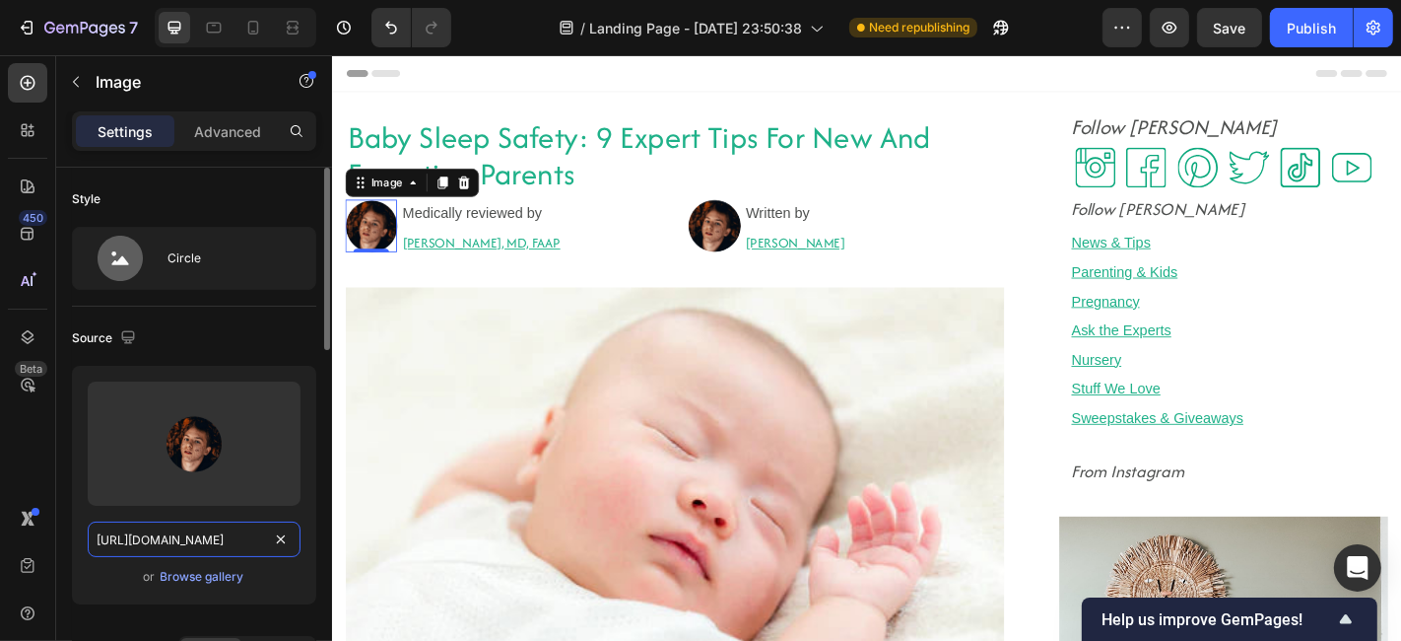
click at [173, 521] on input "[URL][DOMAIN_NAME]" at bounding box center [194, 538] width 213 height 35
paste input "[DOMAIN_NAME][URL]"
type input "[URL][DOMAIN_NAME]"
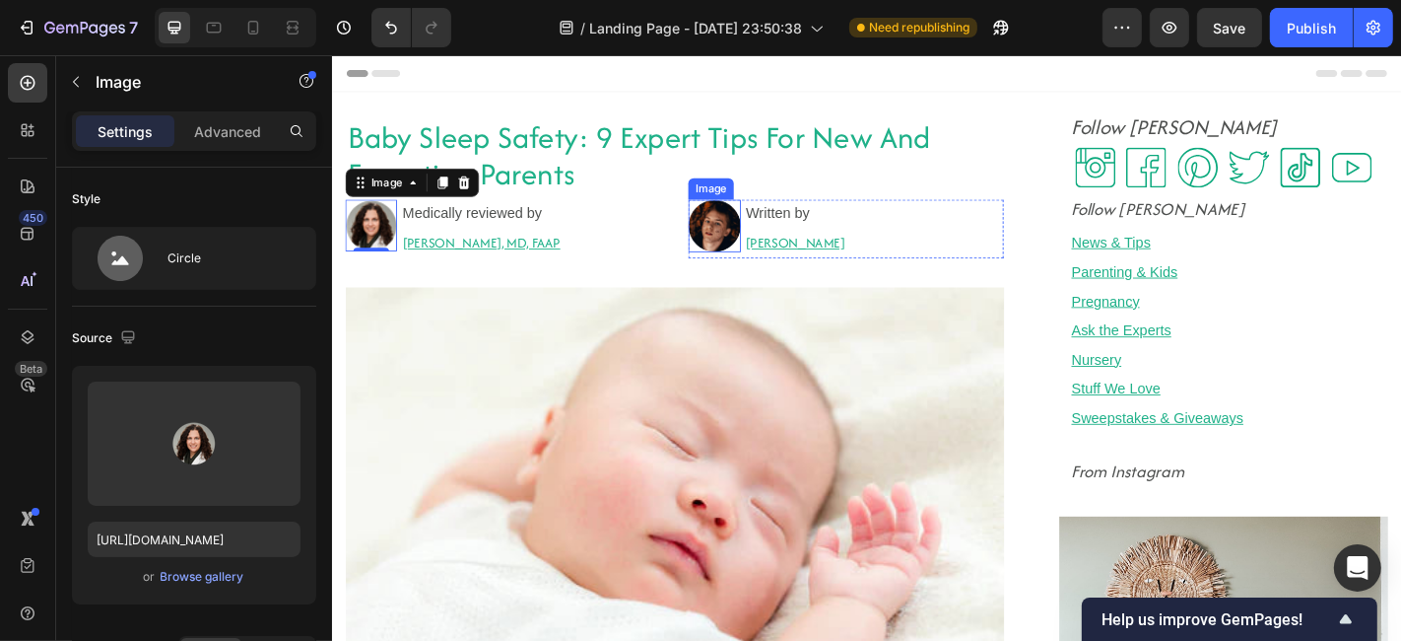
click at [742, 248] on img at bounding box center [753, 244] width 57 height 58
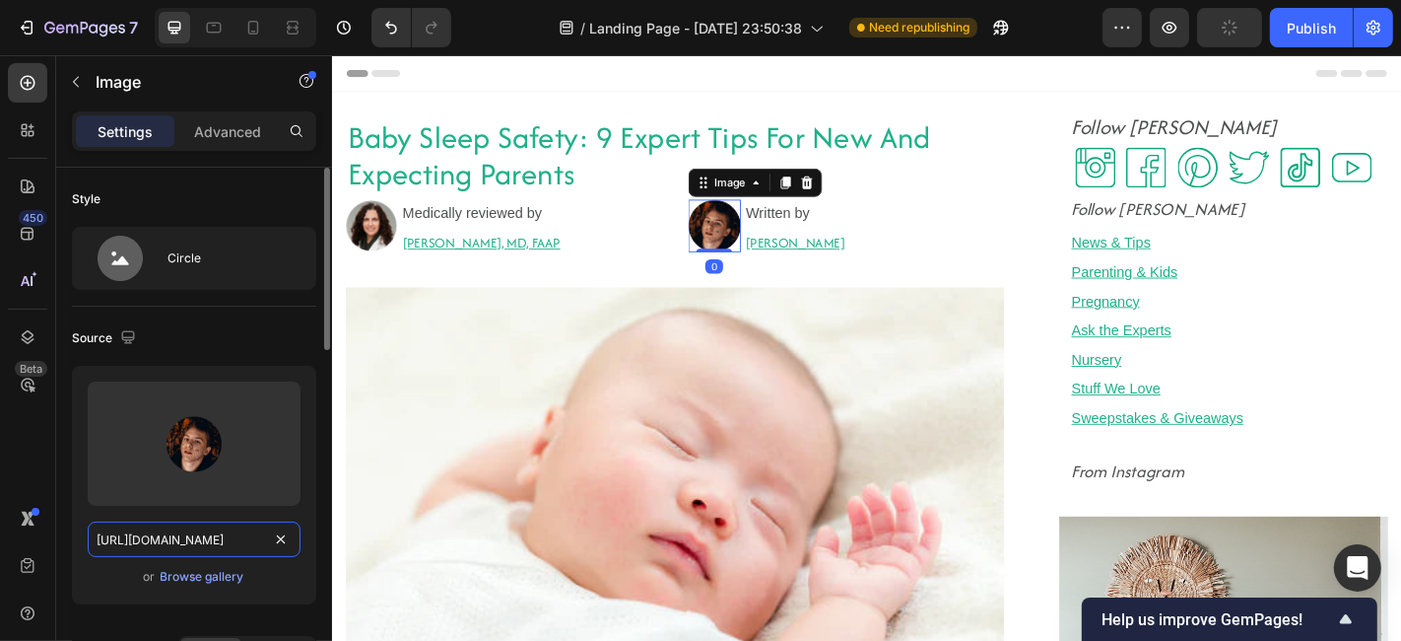
click at [201, 533] on input "[URL][DOMAIN_NAME]" at bounding box center [194, 538] width 213 height 35
paste input "[DOMAIN_NAME][URL]"
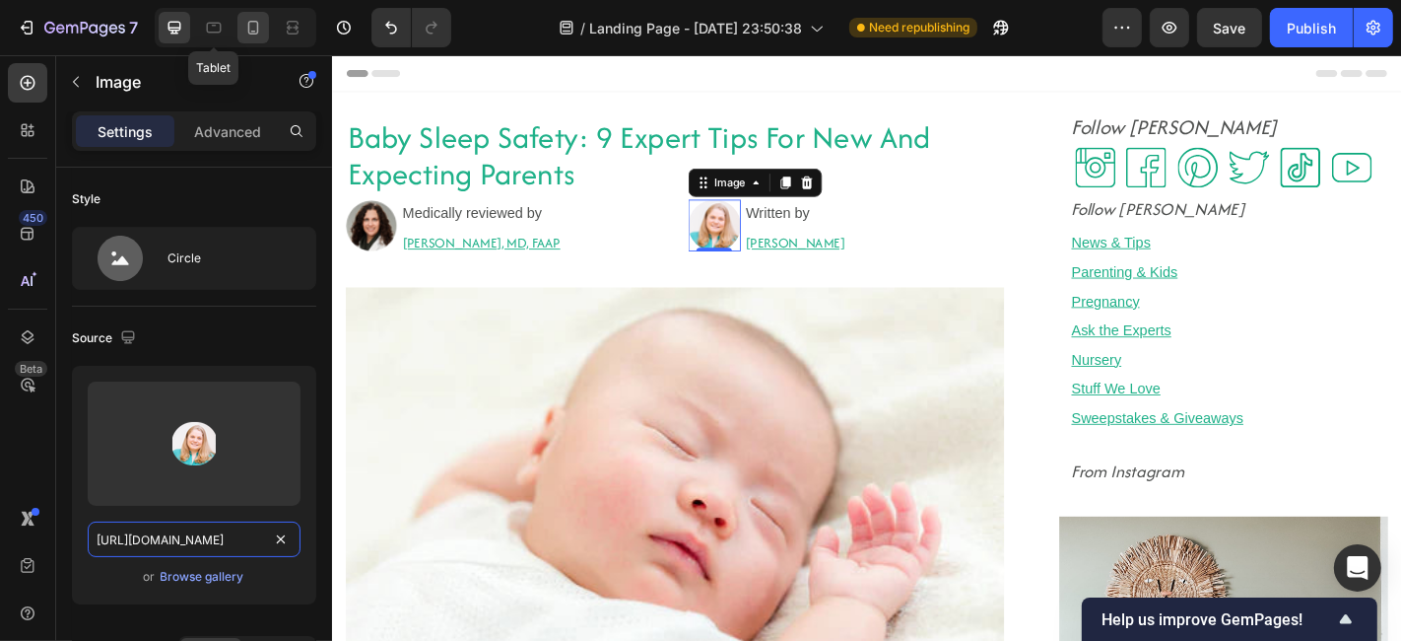
type input "[URL][DOMAIN_NAME]"
click at [253, 31] on icon at bounding box center [253, 32] width 5 height 2
type input "42"
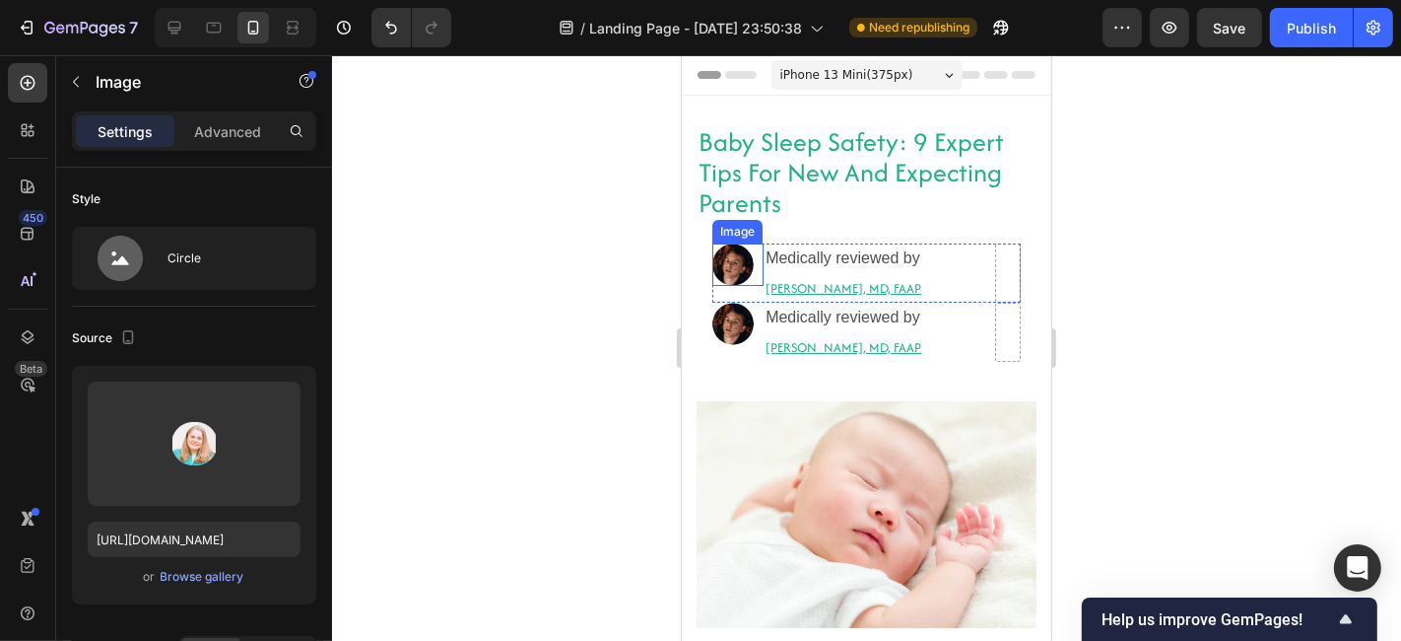
click at [728, 273] on img at bounding box center [732, 263] width 41 height 42
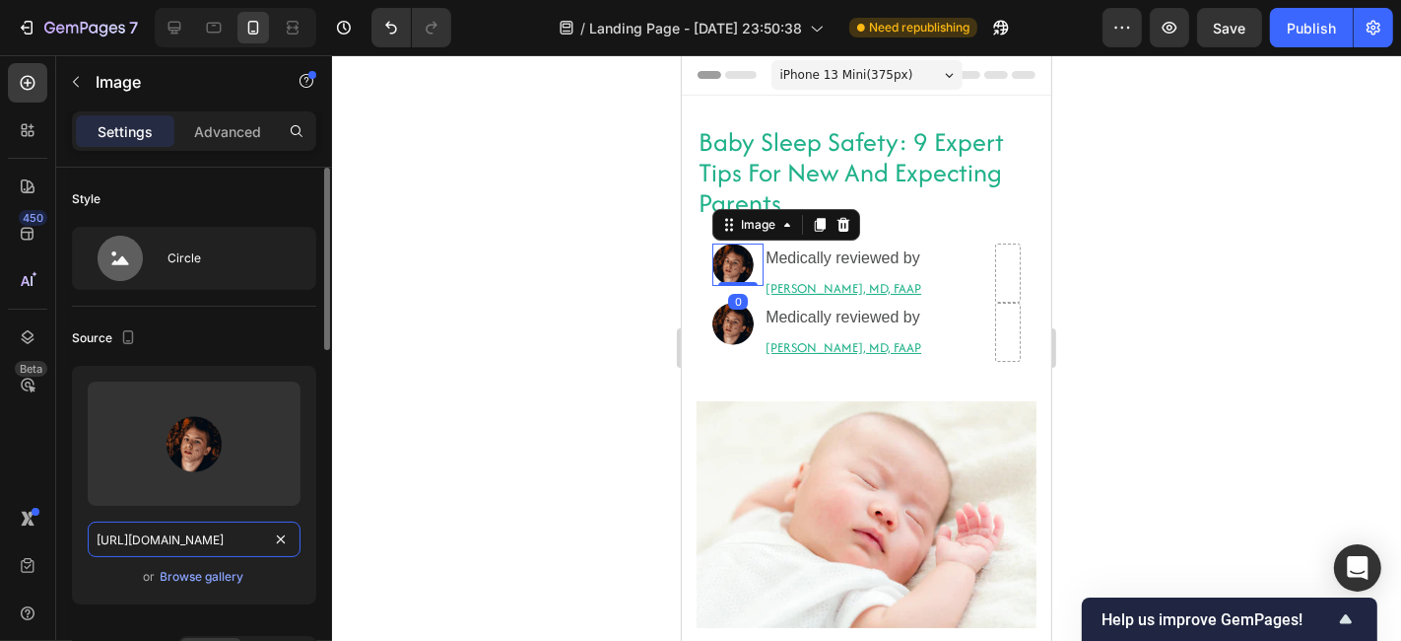
click at [170, 533] on input "[URL][DOMAIN_NAME]" at bounding box center [194, 538] width 213 height 35
paste input "[DOMAIN_NAME][URL]"
type input "[URL][DOMAIN_NAME]"
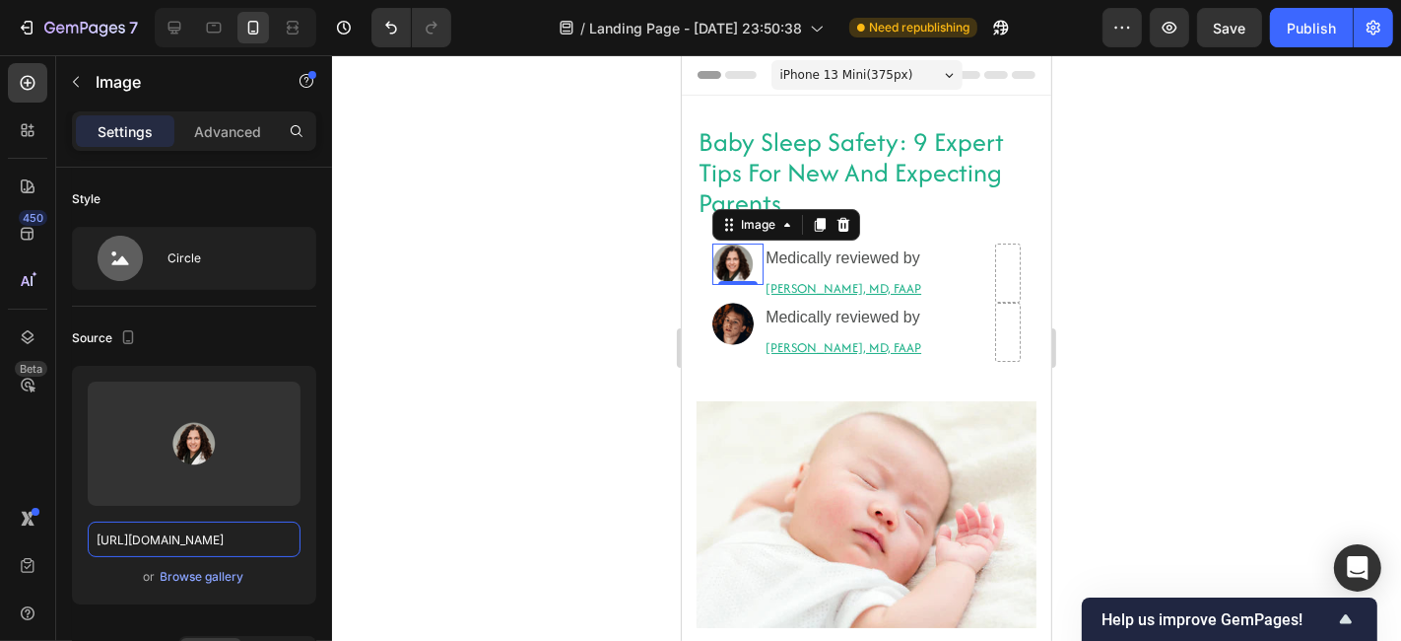
scroll to position [0, 0]
click at [735, 338] on img at bounding box center [732, 323] width 41 height 42
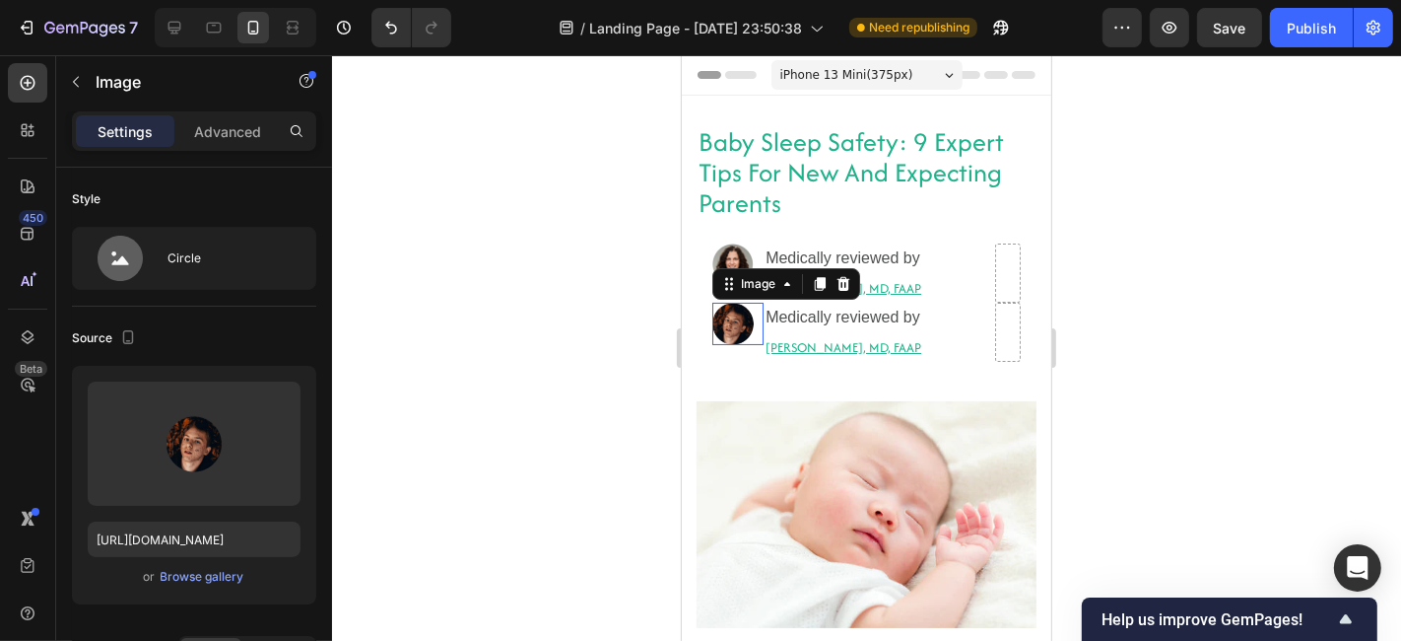
click at [735, 338] on img at bounding box center [732, 323] width 41 height 42
click at [189, 548] on input "[URL][DOMAIN_NAME]" at bounding box center [194, 538] width 213 height 35
paste input "[DOMAIN_NAME][URL]"
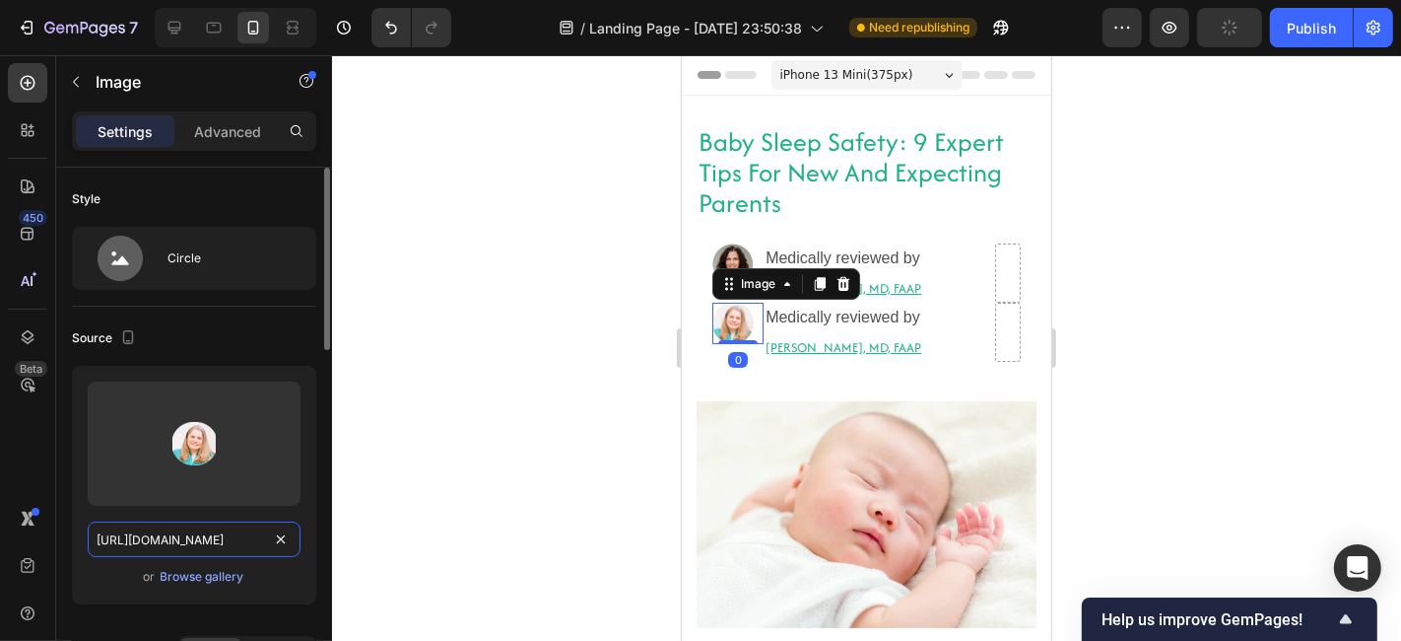
scroll to position [0, 624]
type input "[URL][DOMAIN_NAME]"
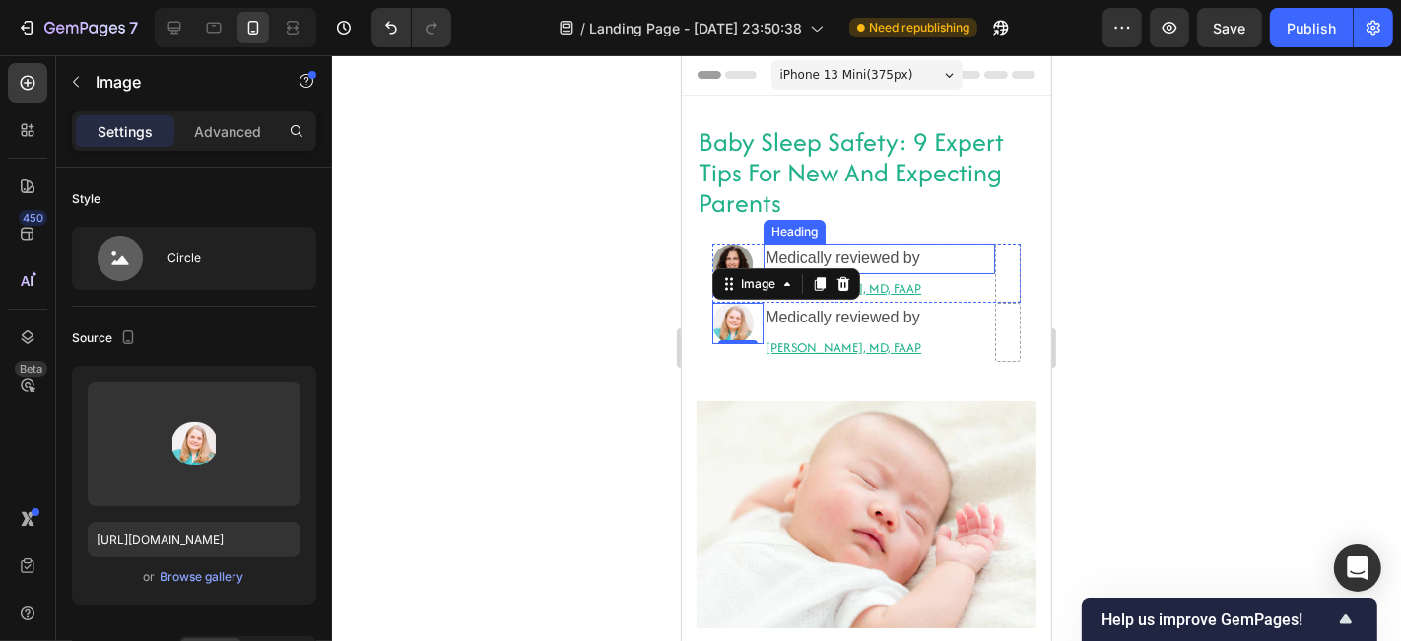
click at [871, 255] on span "Medically reviewed by" at bounding box center [842, 256] width 155 height 17
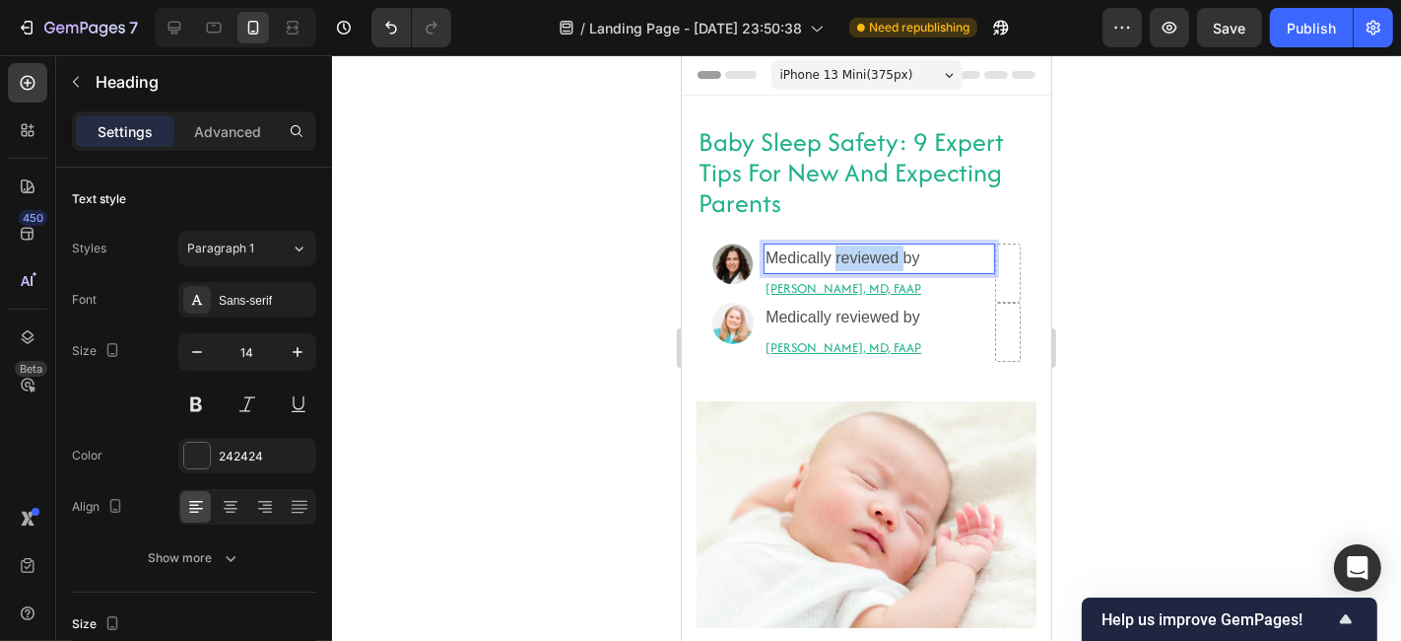
click at [871, 255] on span "Medically reviewed by" at bounding box center [842, 256] width 155 height 17
click at [877, 318] on span "Medically reviewed by" at bounding box center [842, 316] width 155 height 17
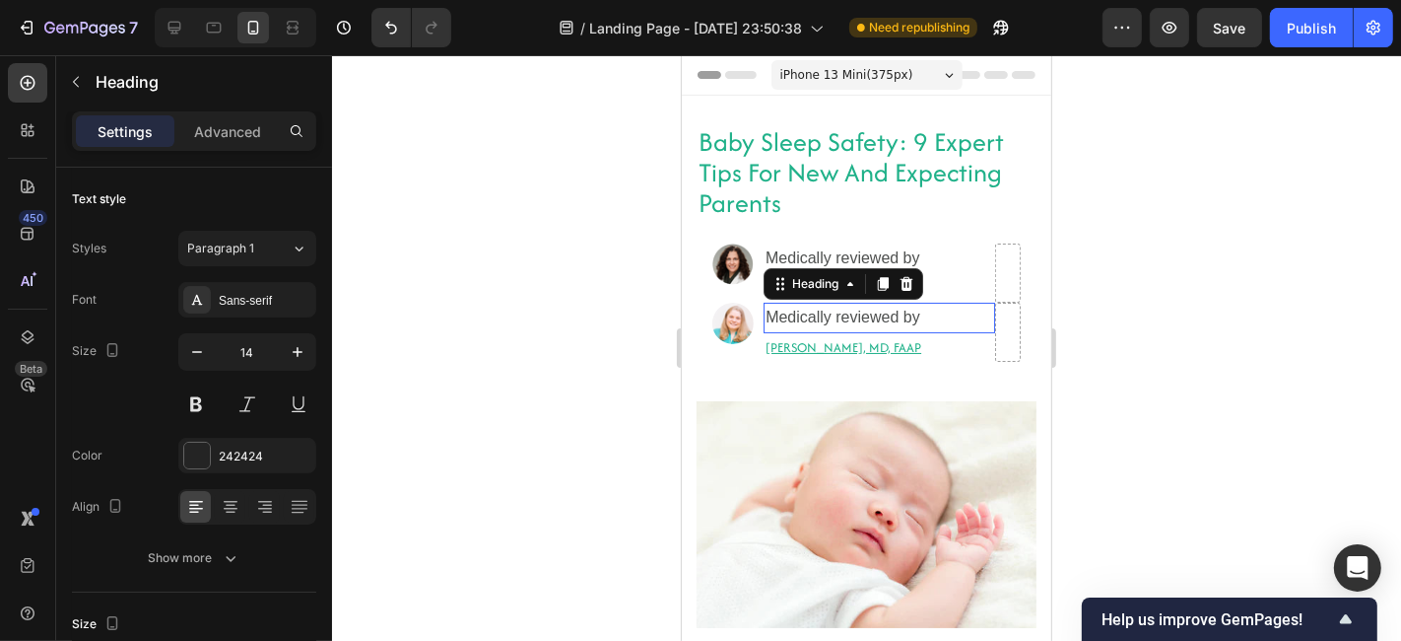
click at [877, 318] on span "Medically reviewed by" at bounding box center [842, 316] width 155 height 17
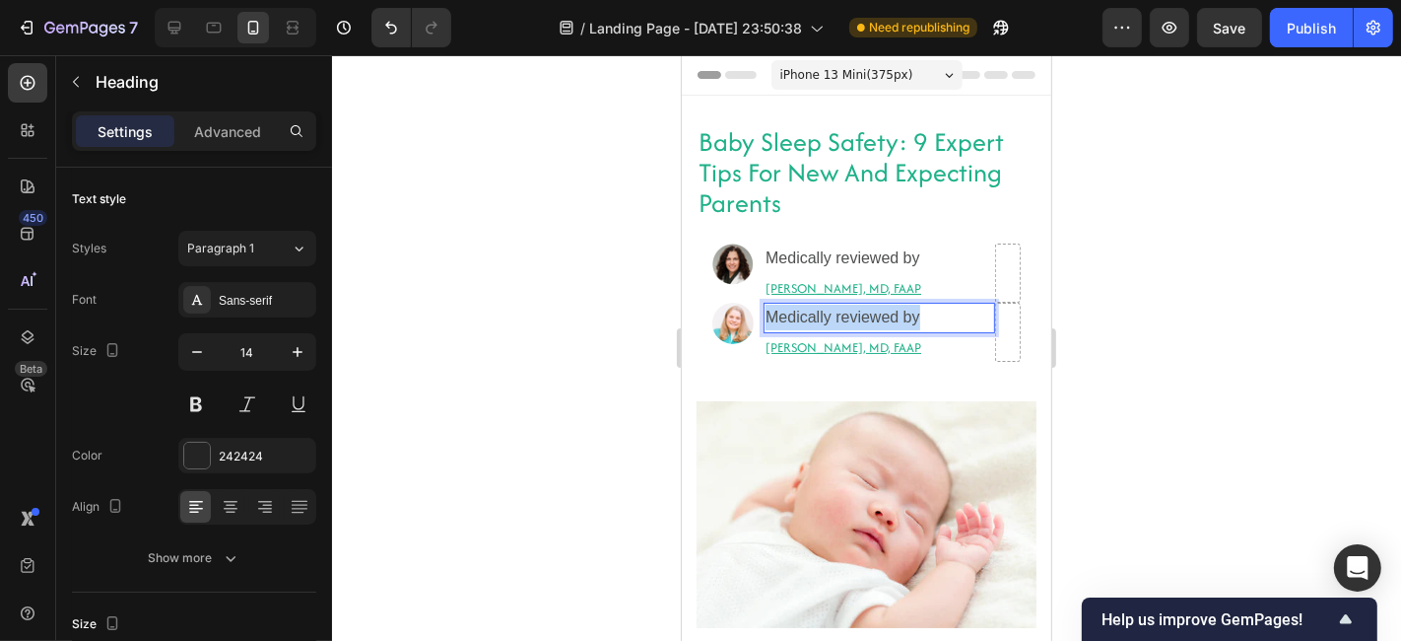
click at [877, 318] on span "Medically reviewed by" at bounding box center [842, 316] width 155 height 17
click at [895, 344] on h2 "[PERSON_NAME], MD, FAAP" at bounding box center [879, 346] width 232 height 29
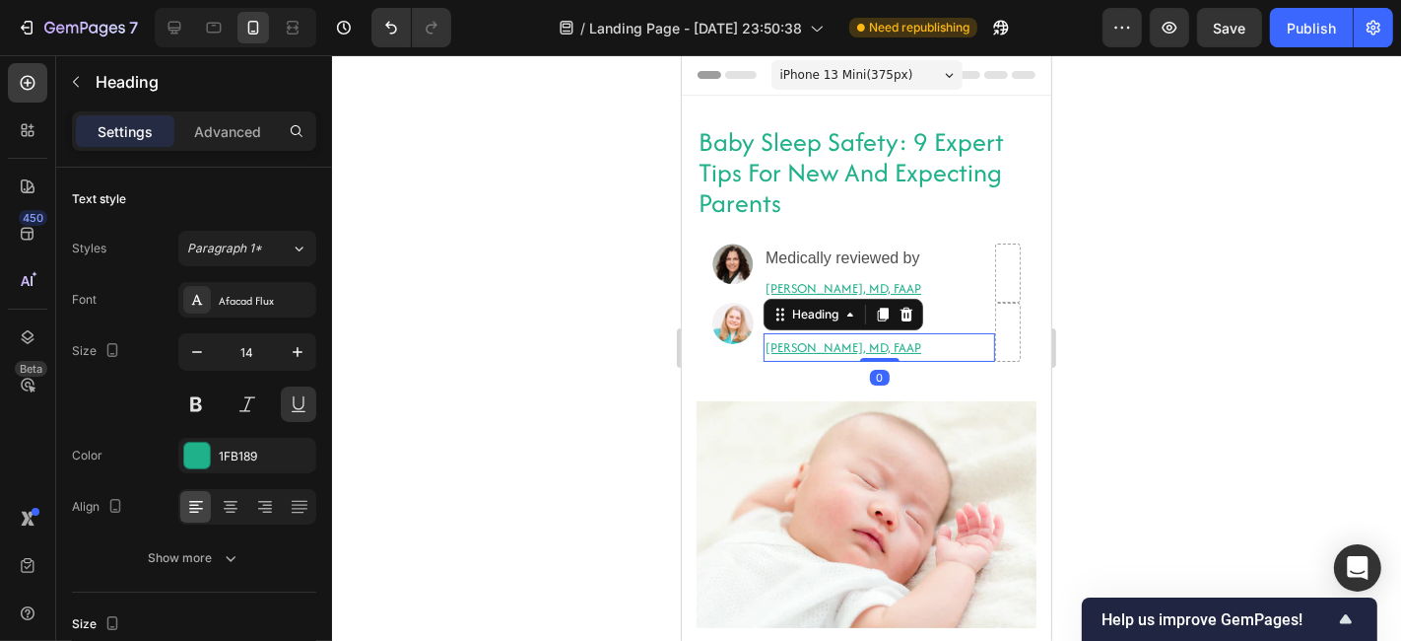
click at [895, 344] on h2 "[PERSON_NAME], MD, FAAP" at bounding box center [879, 346] width 232 height 29
click at [895, 344] on p "[PERSON_NAME], MD, FAAP" at bounding box center [879, 346] width 228 height 25
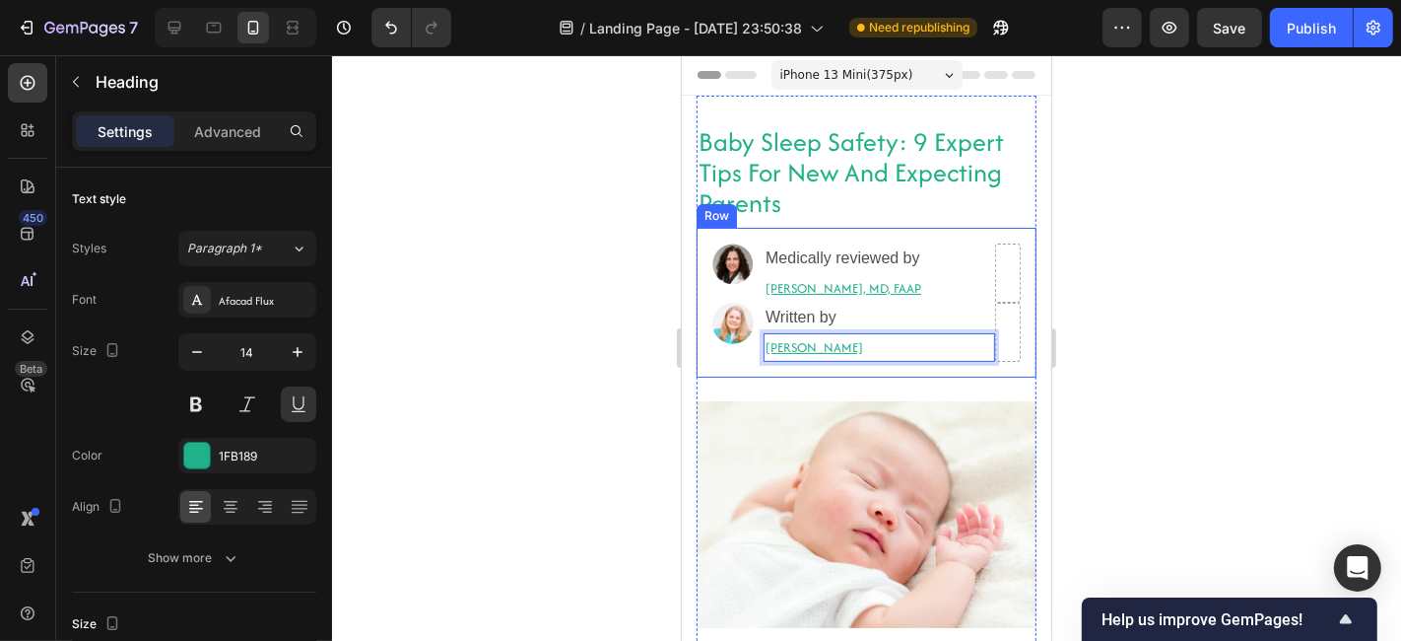
click at [708, 362] on div "Image ⁠⁠⁠⁠⁠⁠⁠ Medically reviewed by Heading [PERSON_NAME], MD, FAAP Heading Row…" at bounding box center [866, 302] width 340 height 150
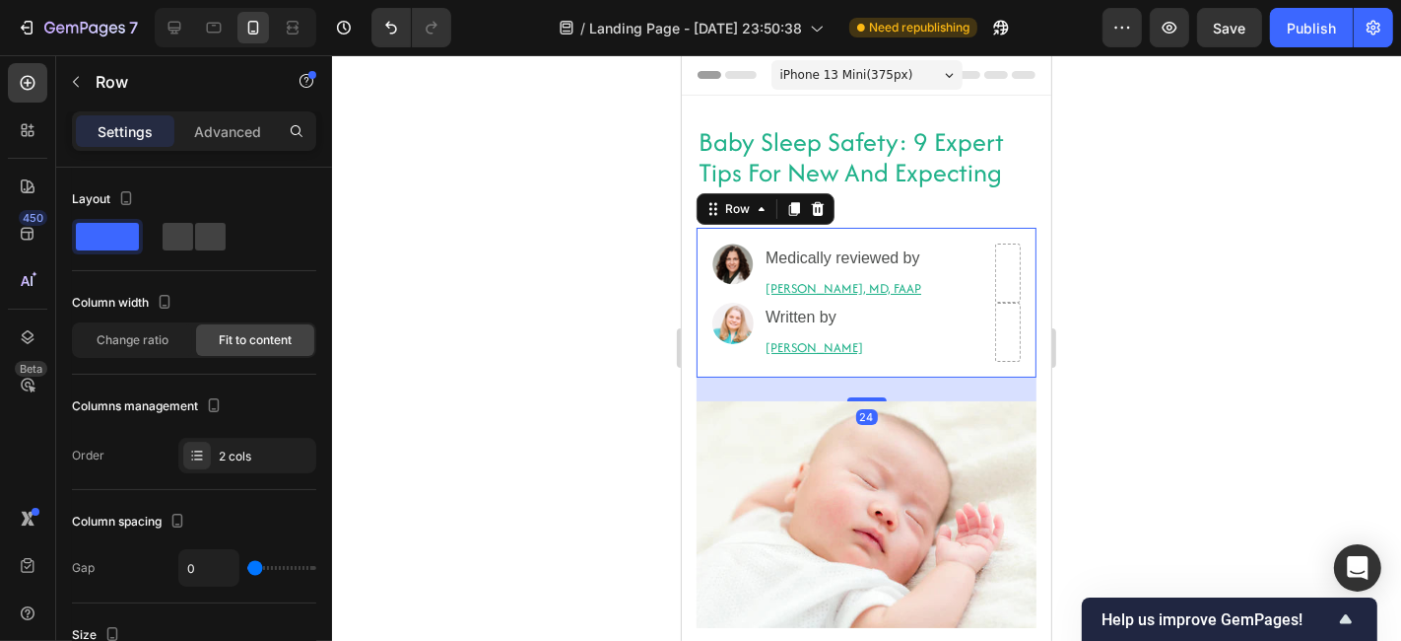
click at [631, 367] on div at bounding box center [866, 347] width 1069 height 585
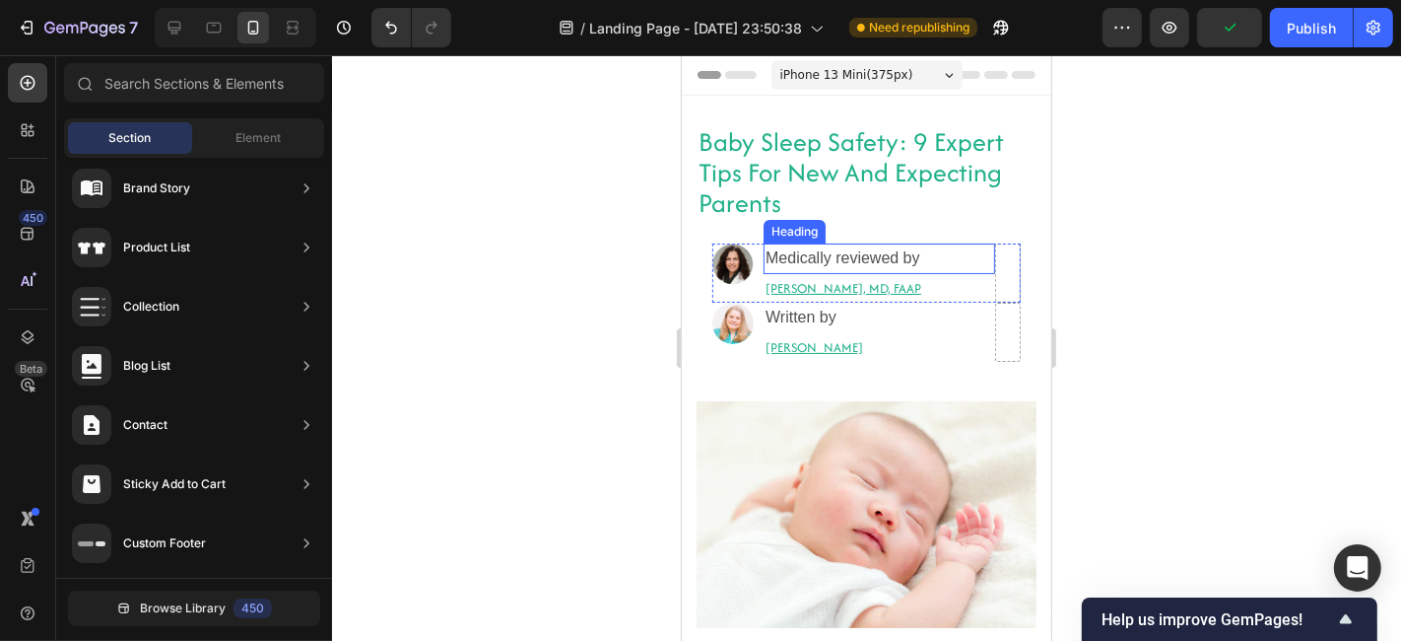
click at [770, 260] on span "Medically reviewed by" at bounding box center [842, 256] width 155 height 17
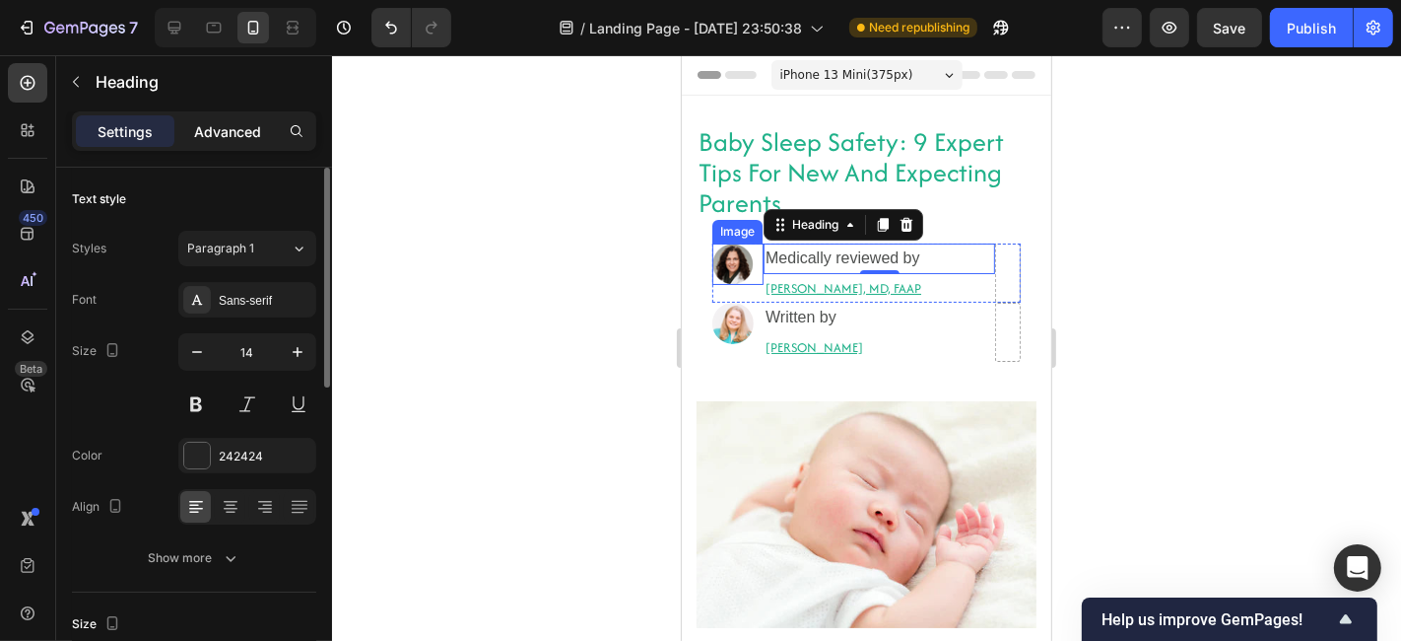
click at [206, 136] on p "Advanced" at bounding box center [227, 131] width 67 height 21
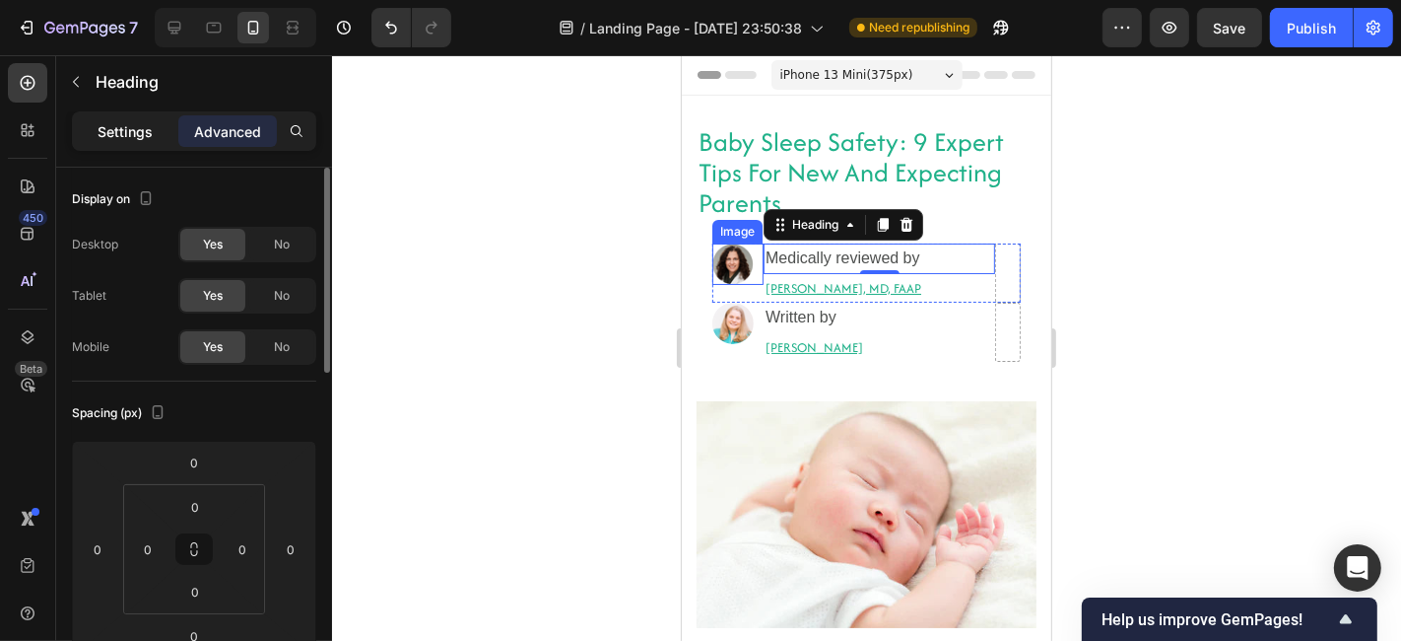
click at [114, 130] on p "Settings" at bounding box center [125, 131] width 55 height 21
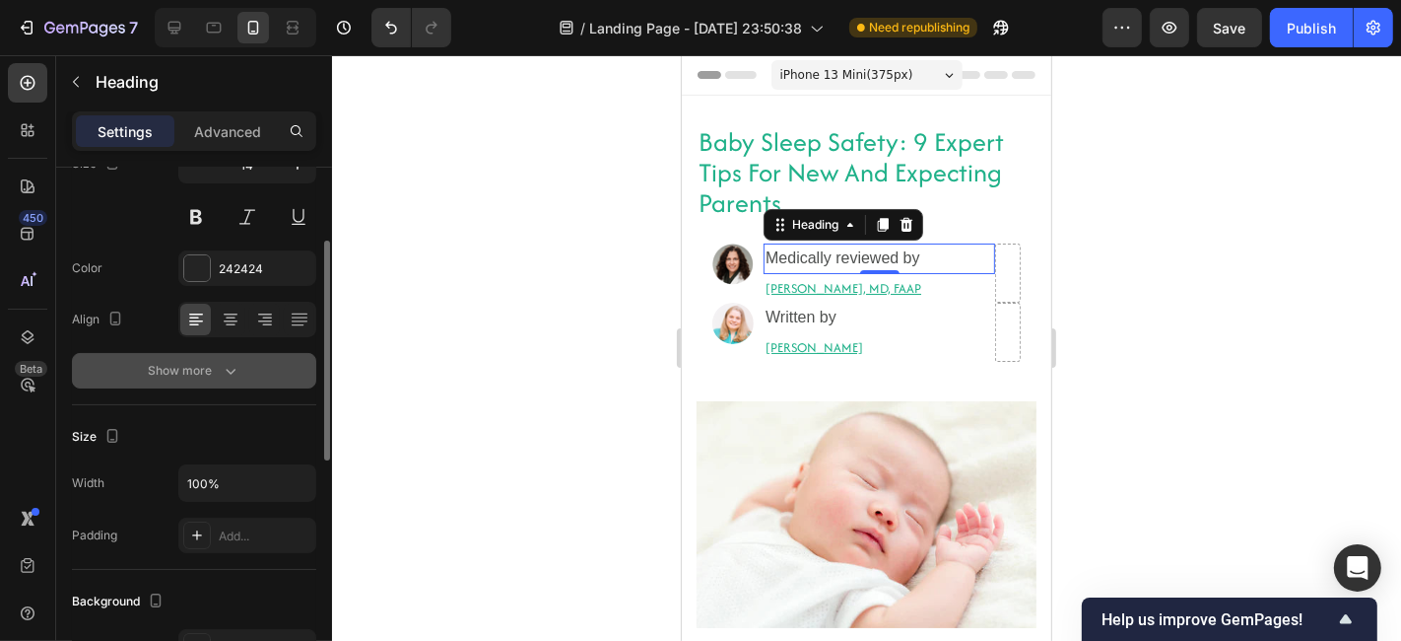
scroll to position [184, 0]
click at [197, 381] on button "Show more" at bounding box center [194, 373] width 244 height 35
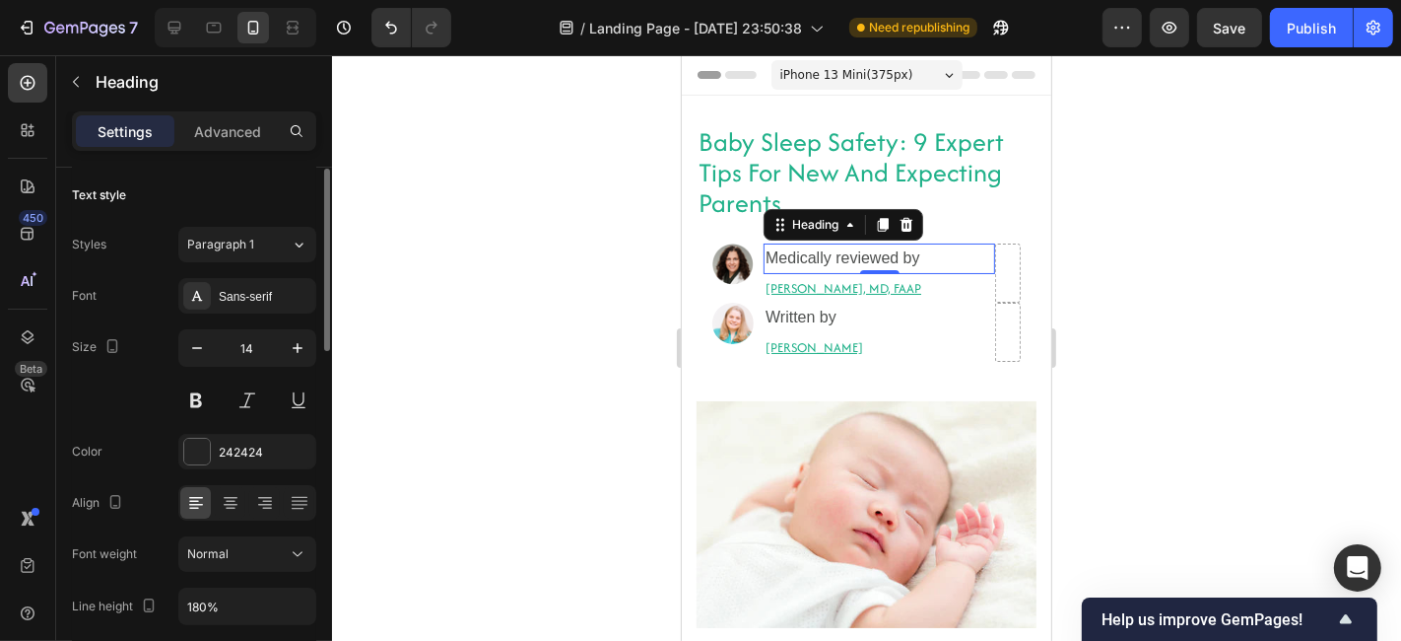
scroll to position [0, 0]
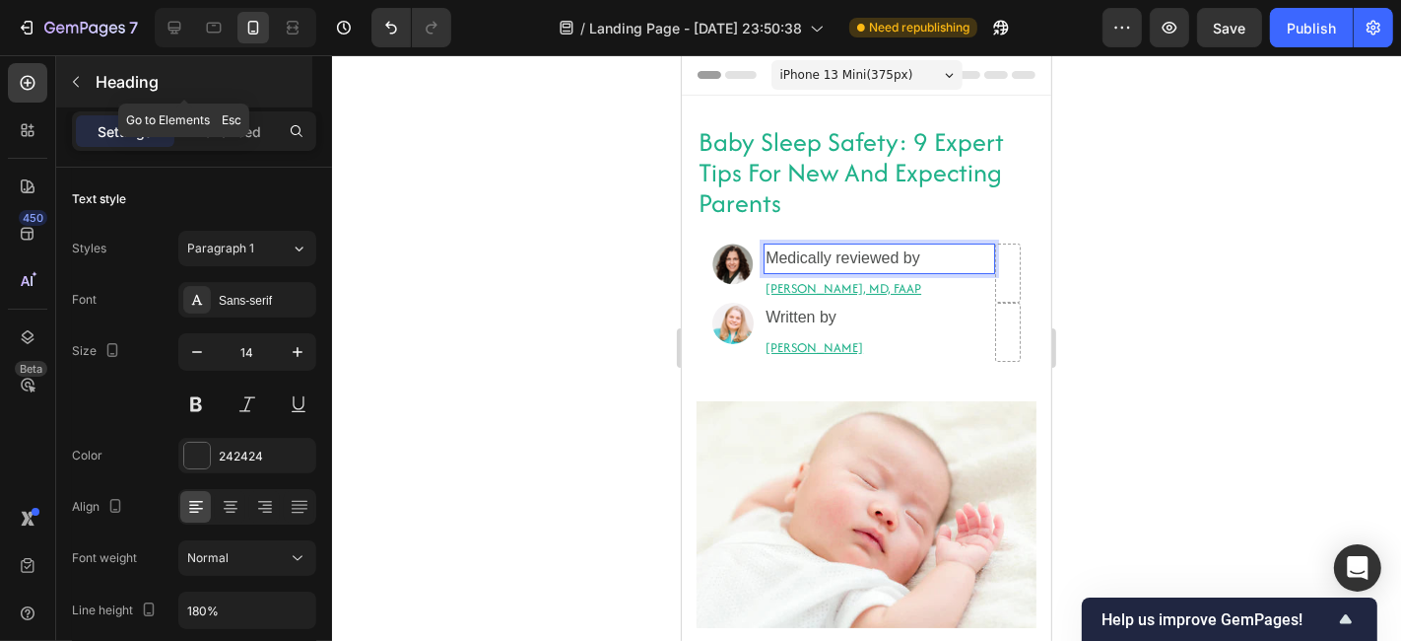
click at [82, 75] on icon "button" at bounding box center [76, 82] width 16 height 16
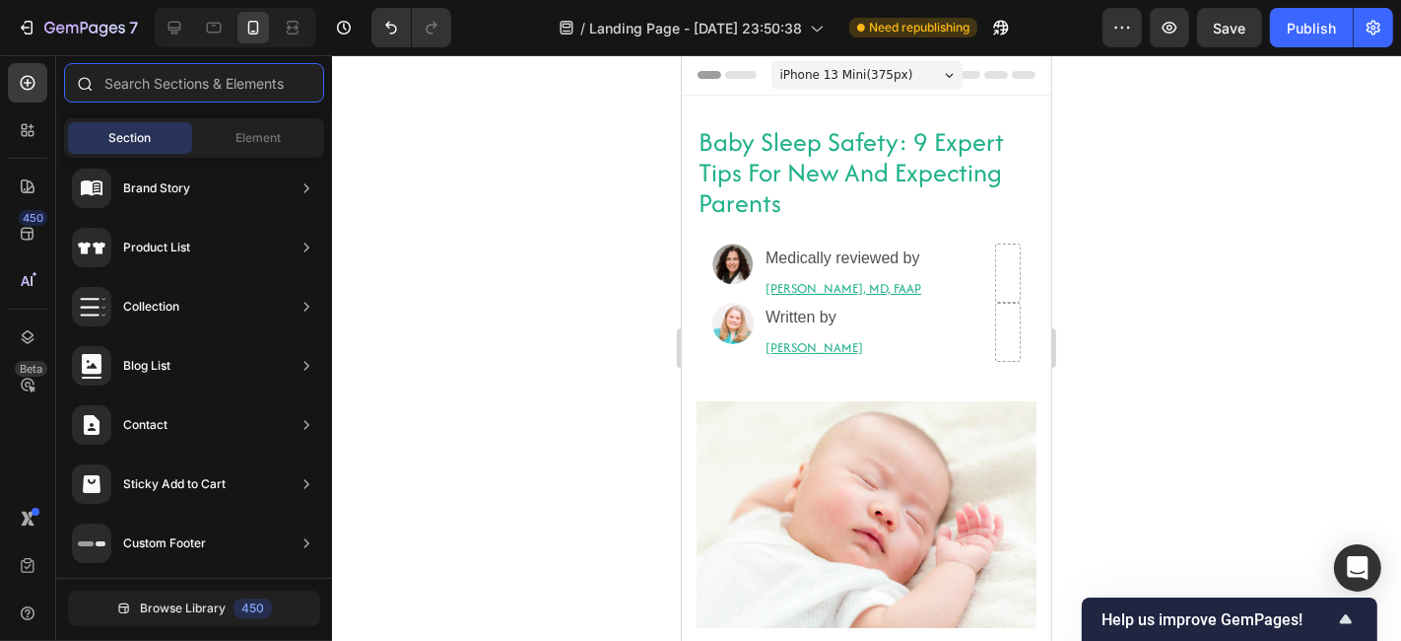
click at [147, 94] on input "text" at bounding box center [194, 82] width 260 height 39
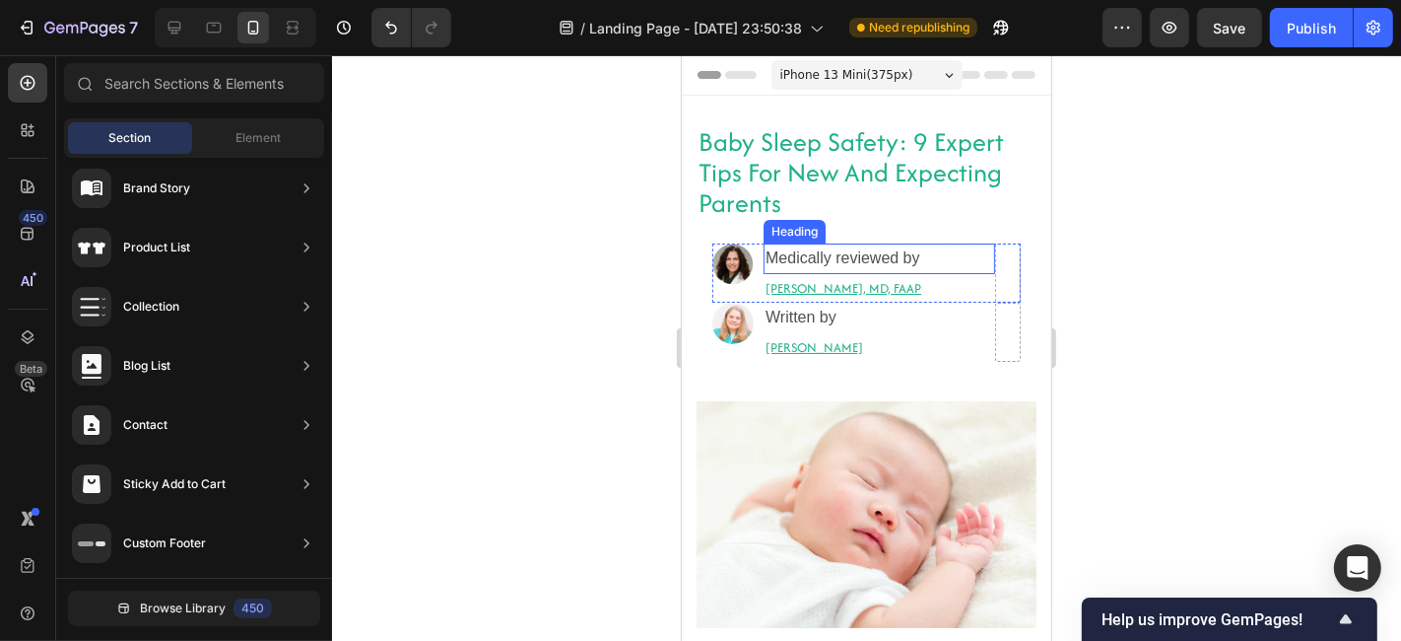
click at [799, 257] on span "Medically reviewed by" at bounding box center [842, 256] width 155 height 17
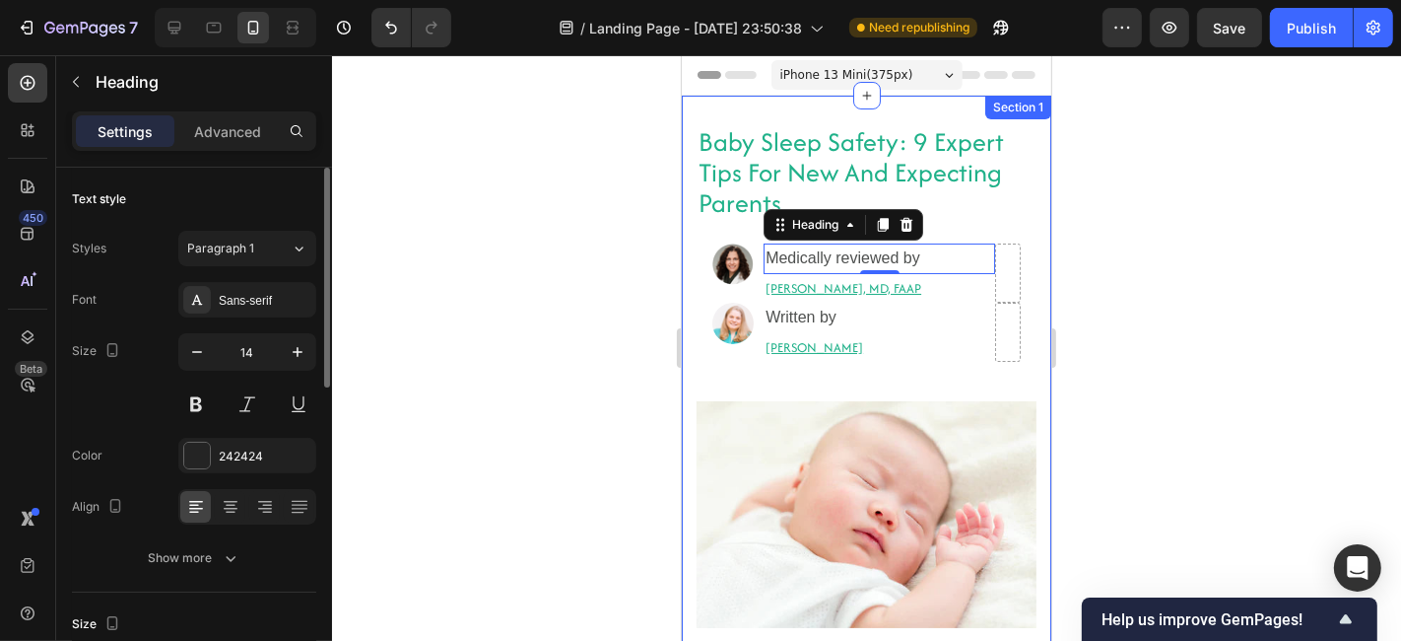
click at [233, 316] on div "Sans-serif" at bounding box center [247, 299] width 138 height 35
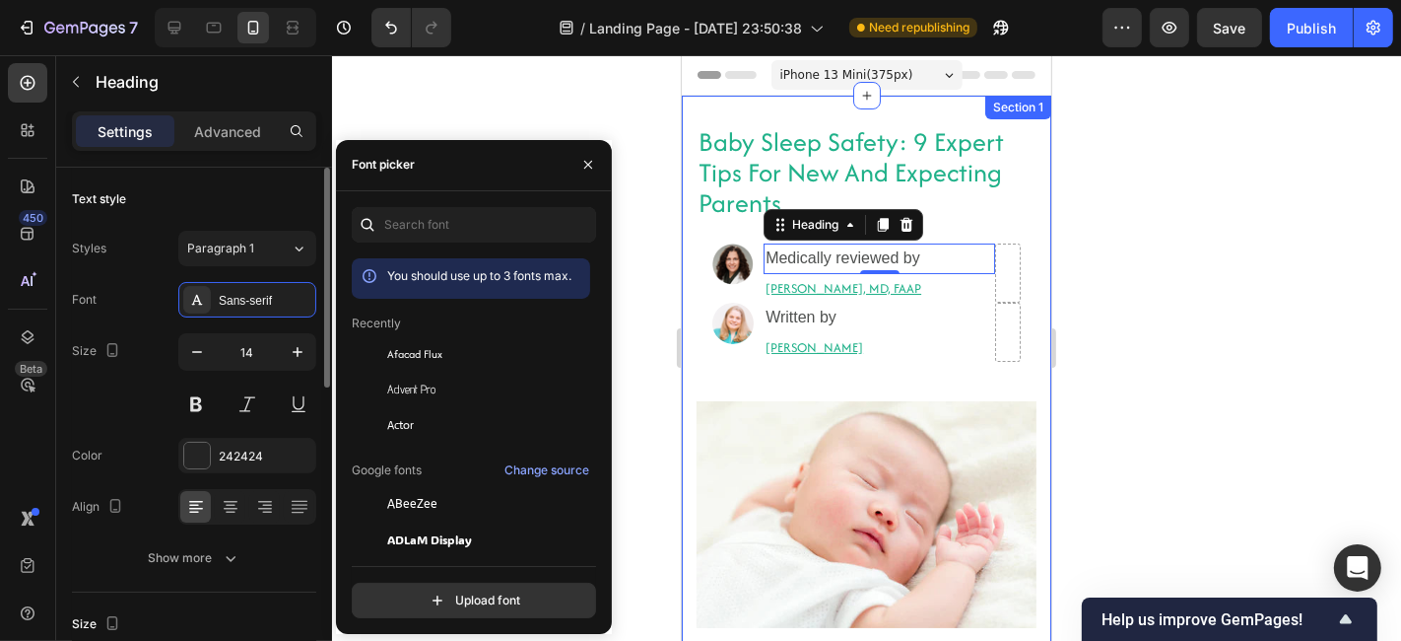
click at [233, 316] on div "Sans-serif" at bounding box center [247, 299] width 138 height 35
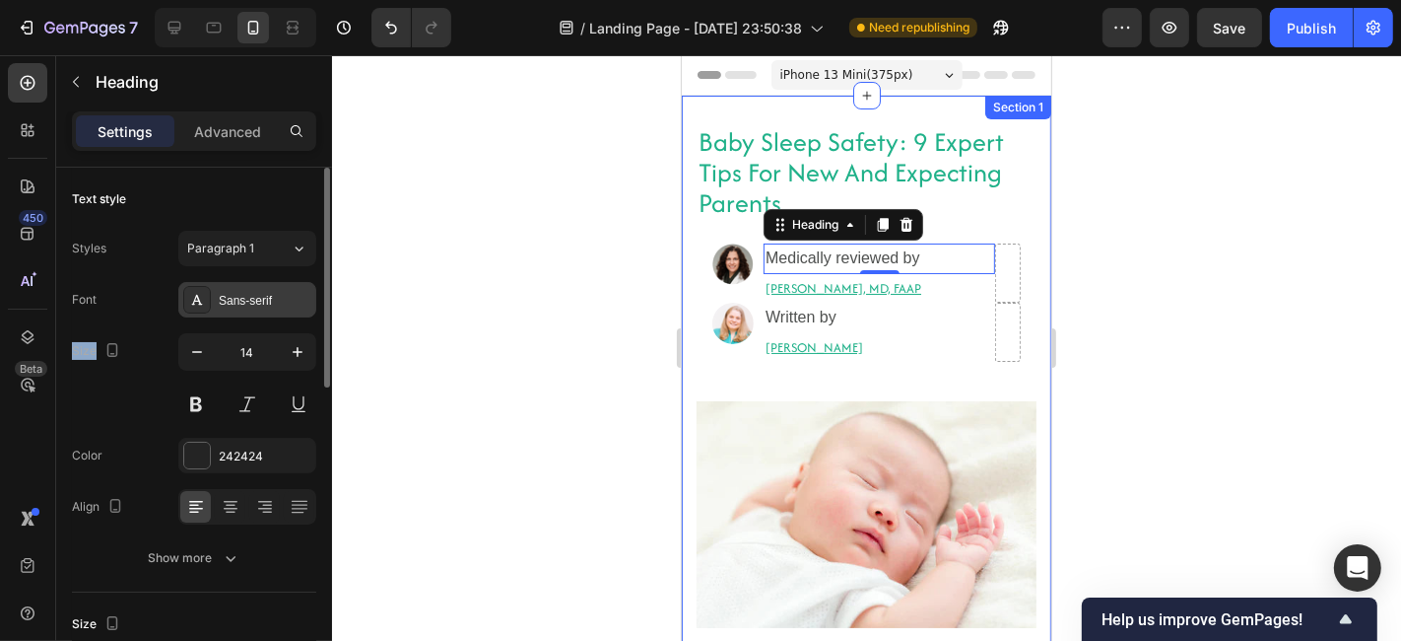
click at [223, 294] on div "Sans-serif" at bounding box center [265, 301] width 93 height 18
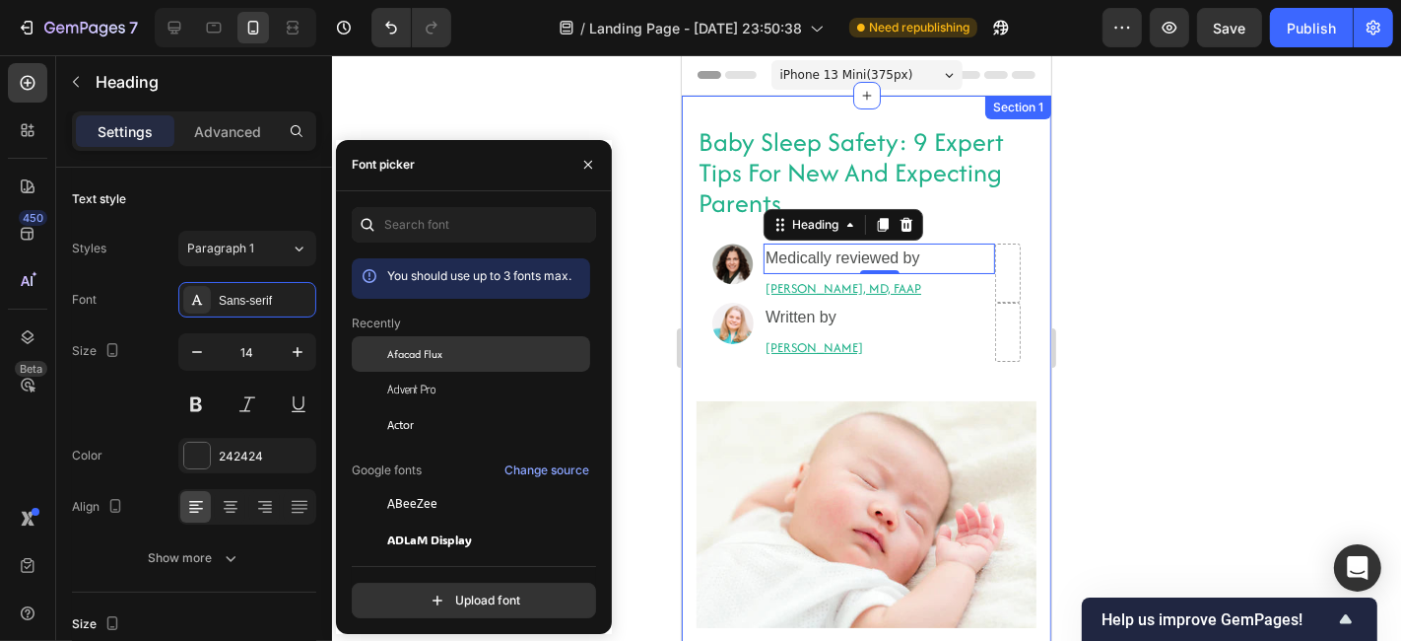
click at [422, 352] on span "Afacad Flux" at bounding box center [414, 354] width 55 height 18
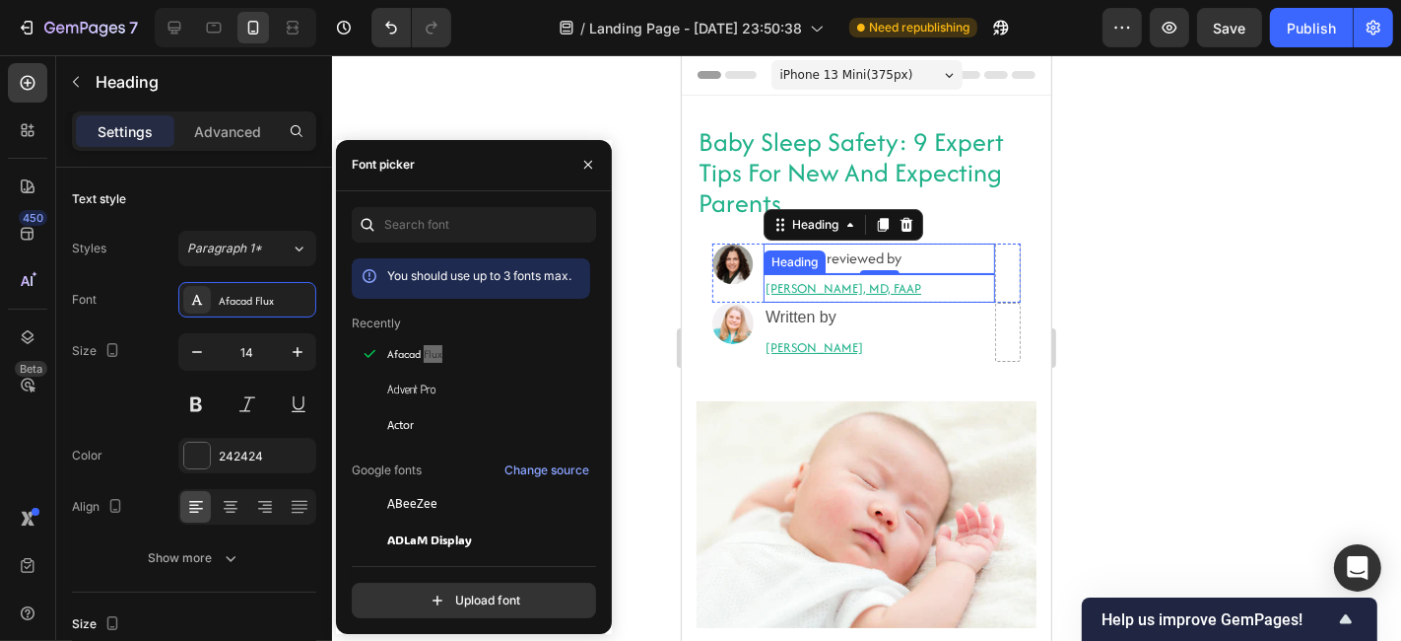
click at [779, 286] on h2 "[PERSON_NAME], MD, FAAP" at bounding box center [879, 287] width 232 height 29
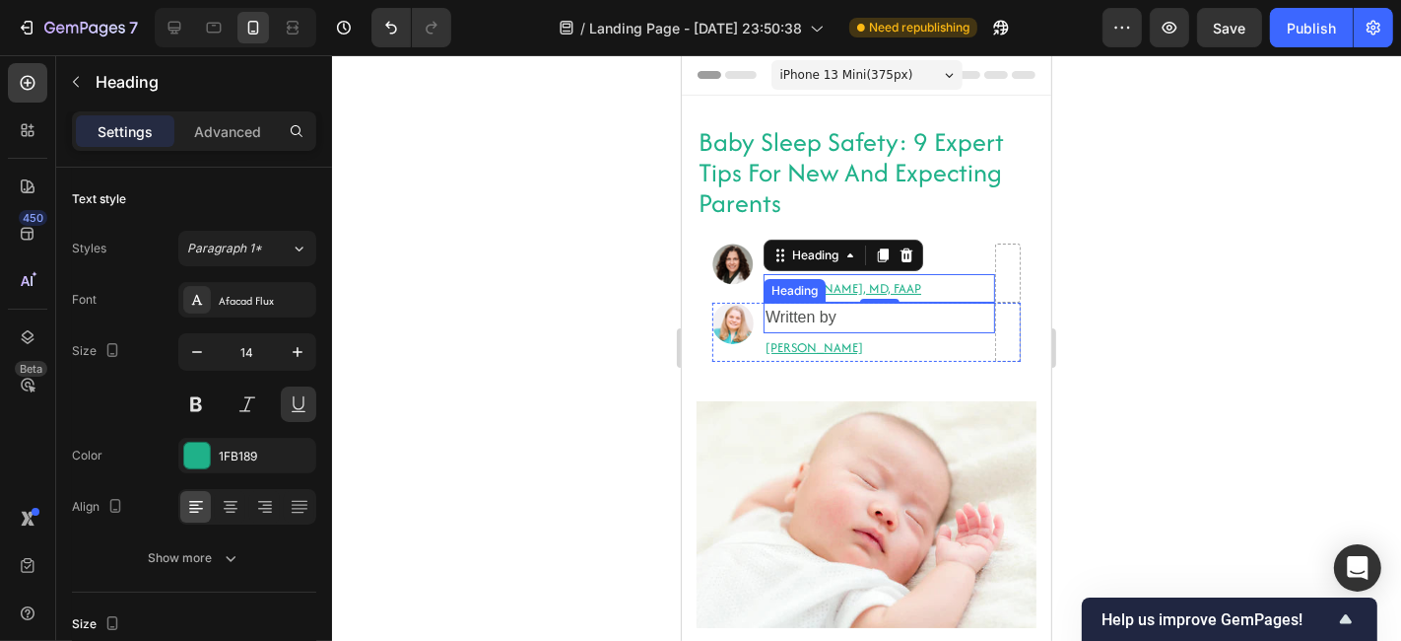
click at [840, 317] on p "⁠⁠⁠⁠⁠⁠⁠ Written by" at bounding box center [879, 317] width 228 height 26
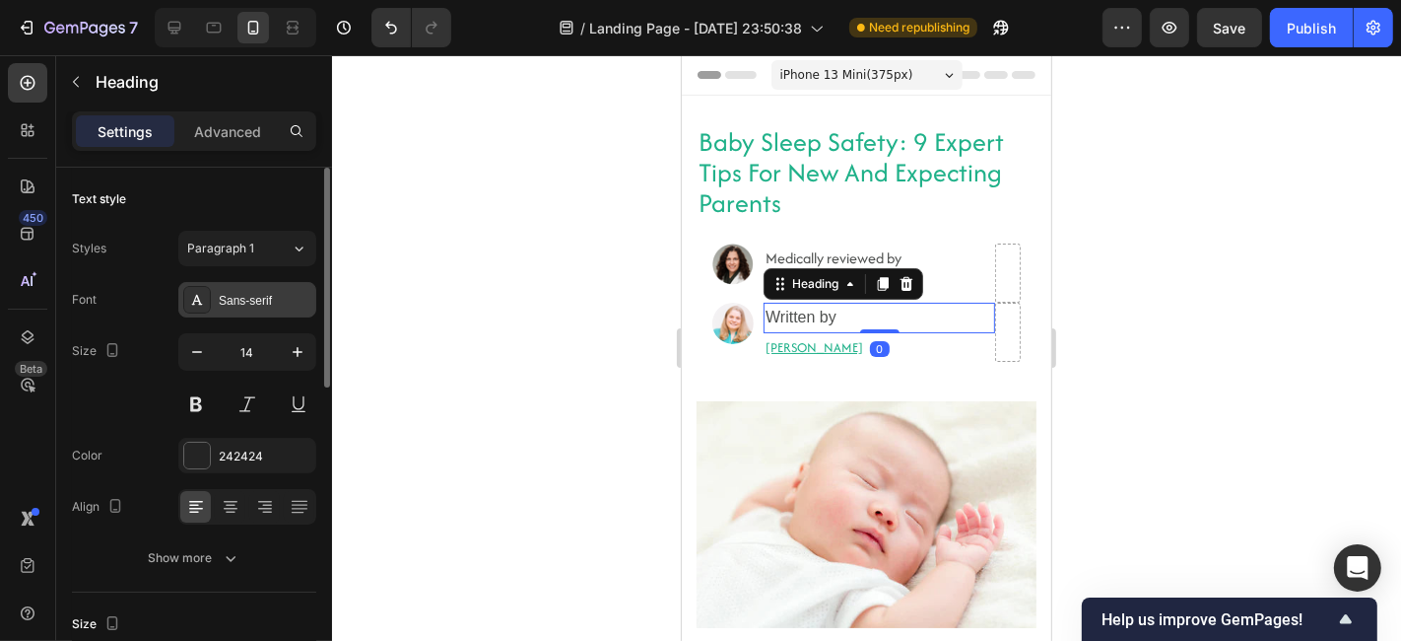
click at [246, 293] on div "Sans-serif" at bounding box center [265, 301] width 93 height 18
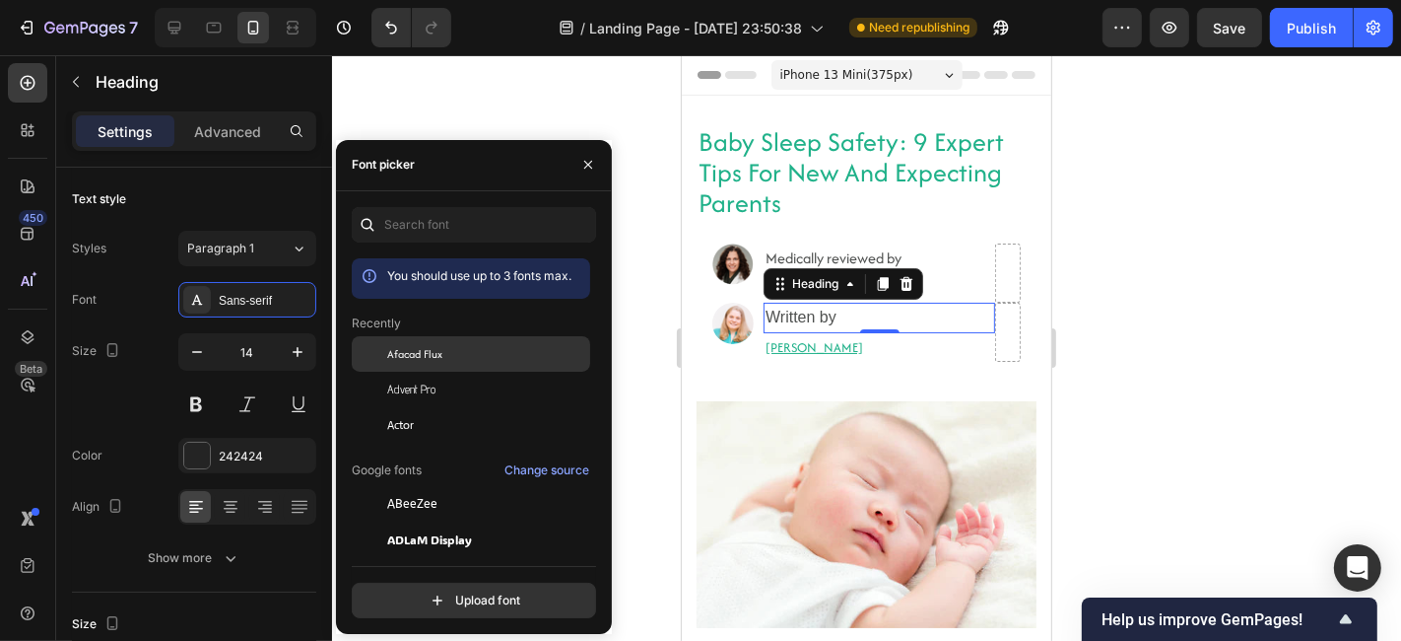
click at [428, 361] on span "Afacad Flux" at bounding box center [414, 354] width 55 height 18
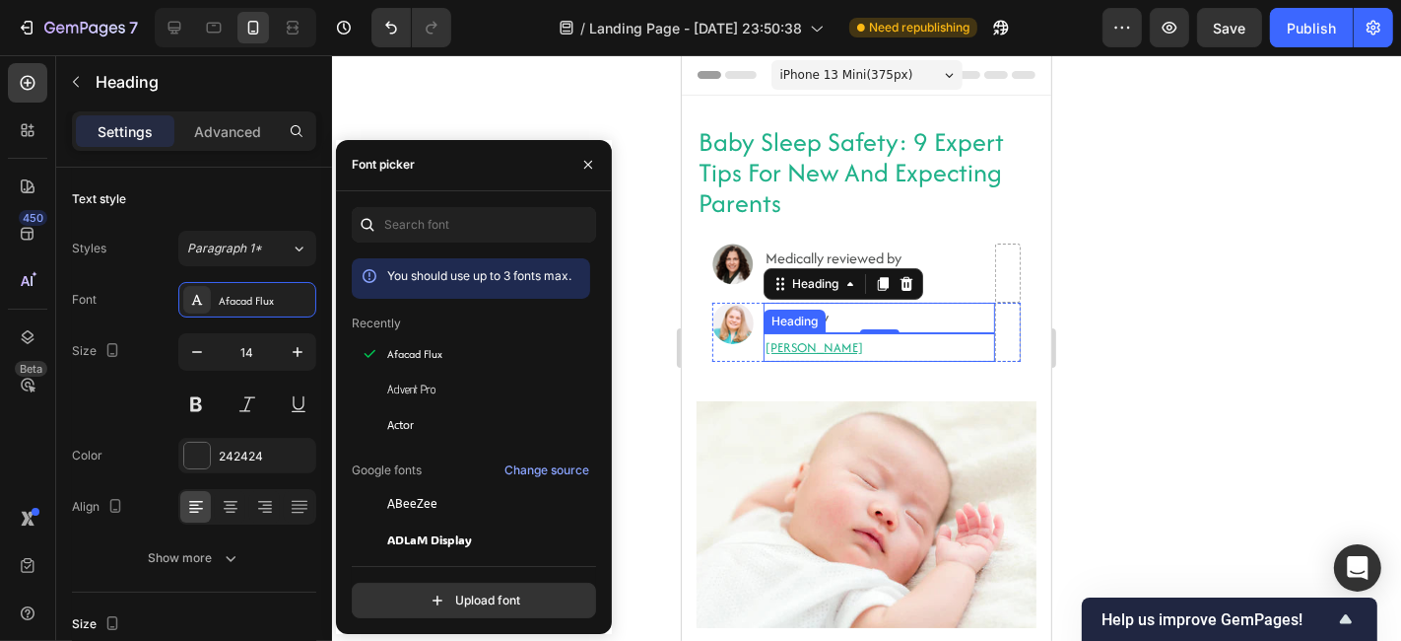
click at [806, 342] on p "[PERSON_NAME]" at bounding box center [879, 346] width 228 height 25
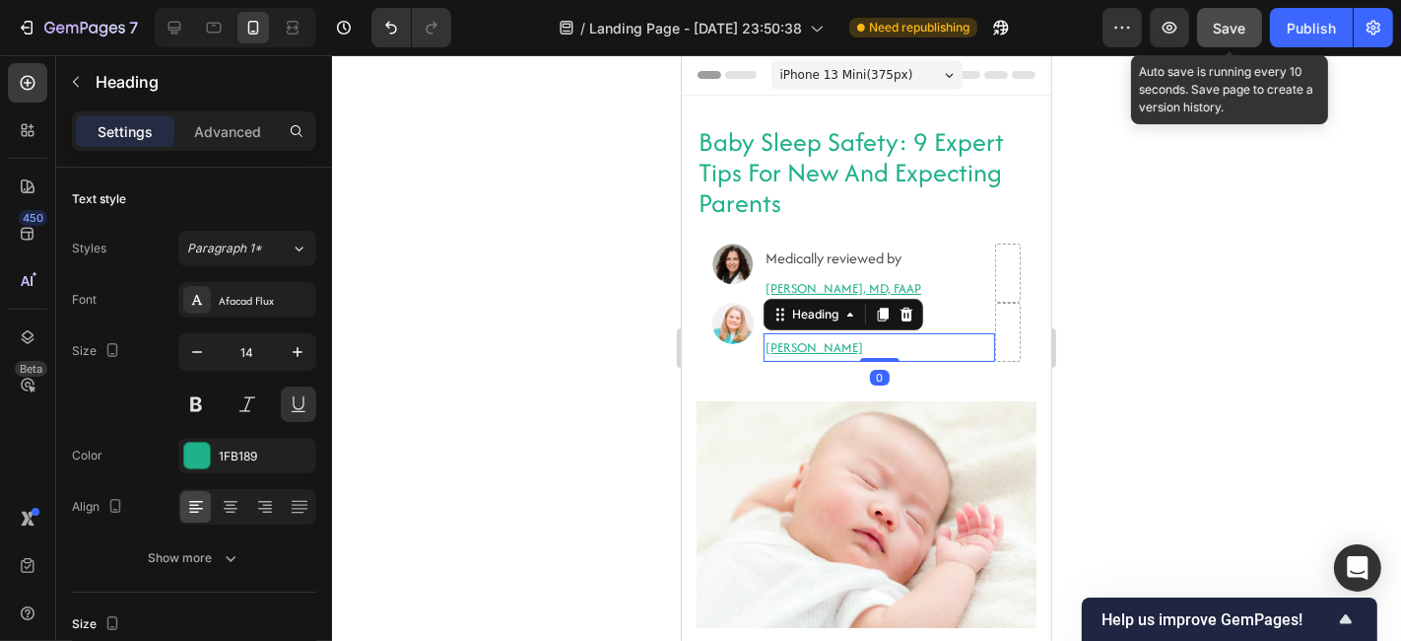
click at [1246, 21] on span "Save" at bounding box center [1230, 28] width 33 height 17
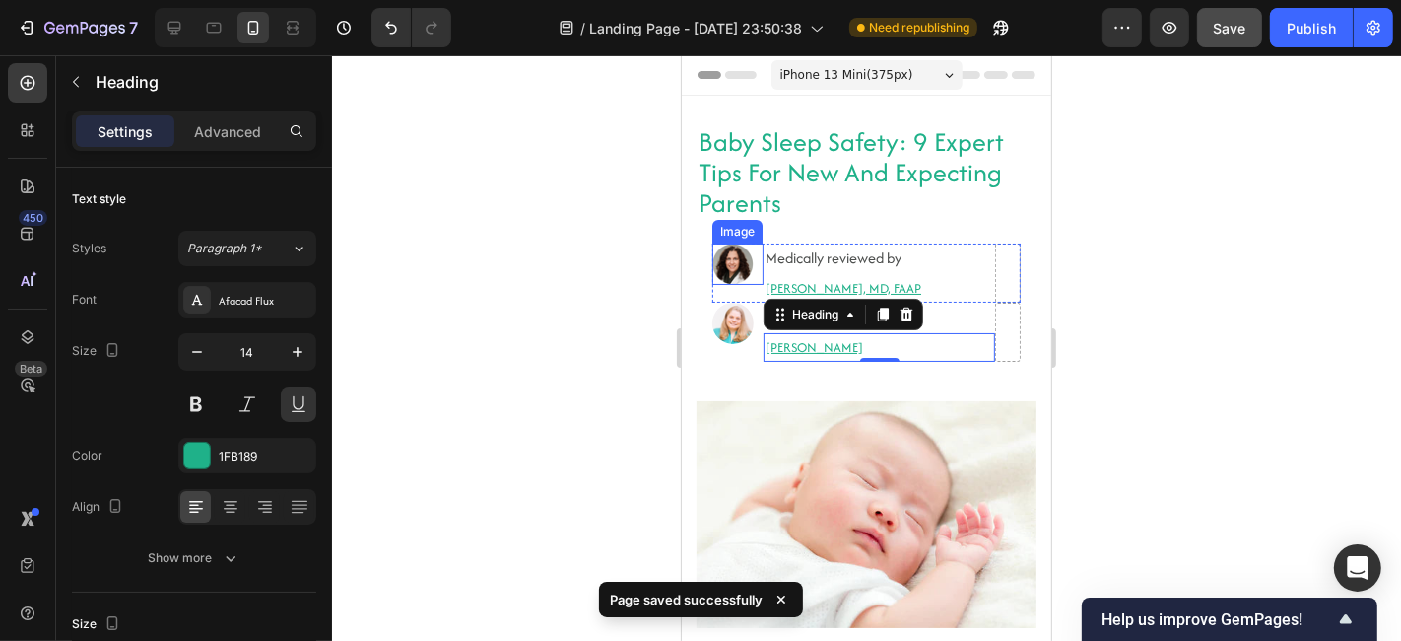
click at [748, 281] on div at bounding box center [737, 262] width 51 height 41
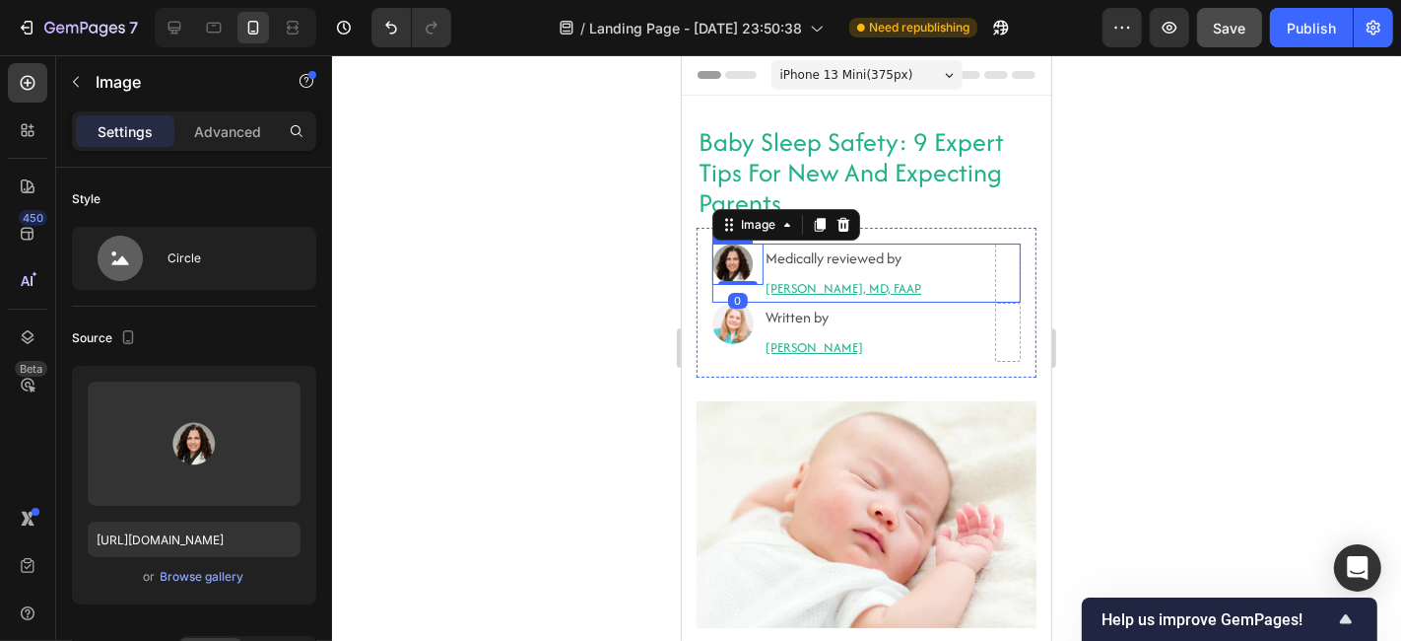
click at [754, 290] on div "Image 0" at bounding box center [737, 271] width 51 height 59
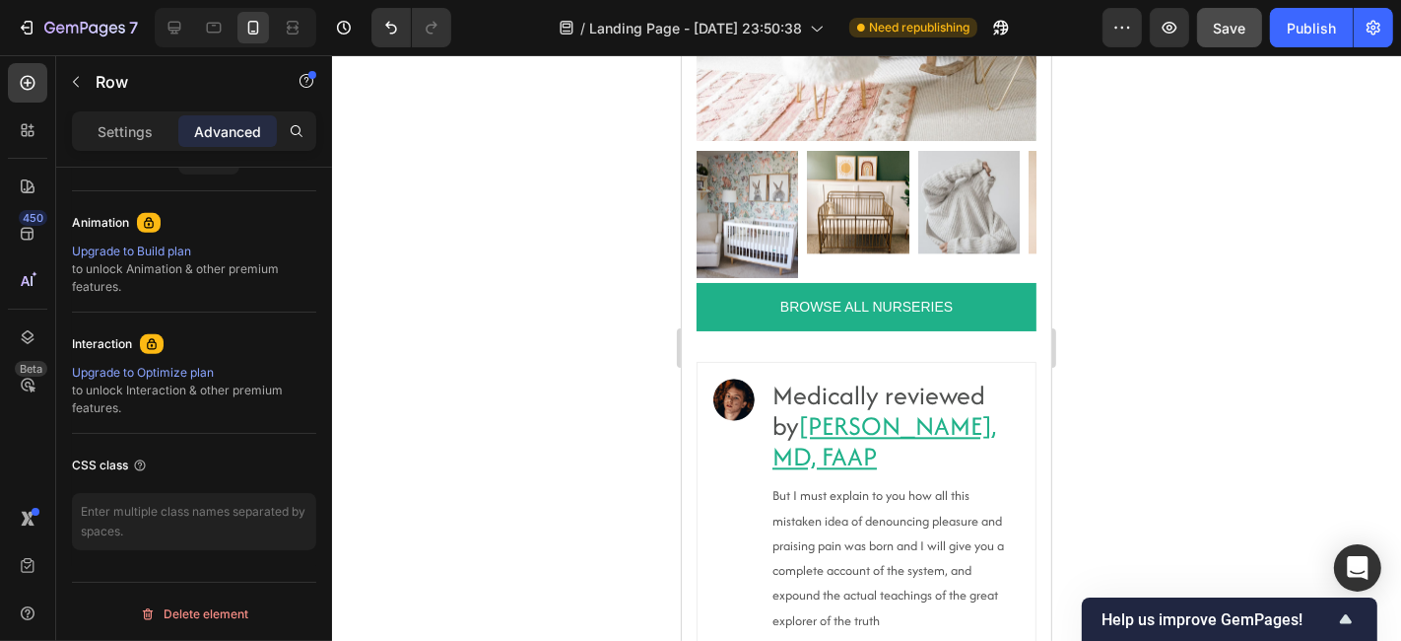
scroll to position [16582, 0]
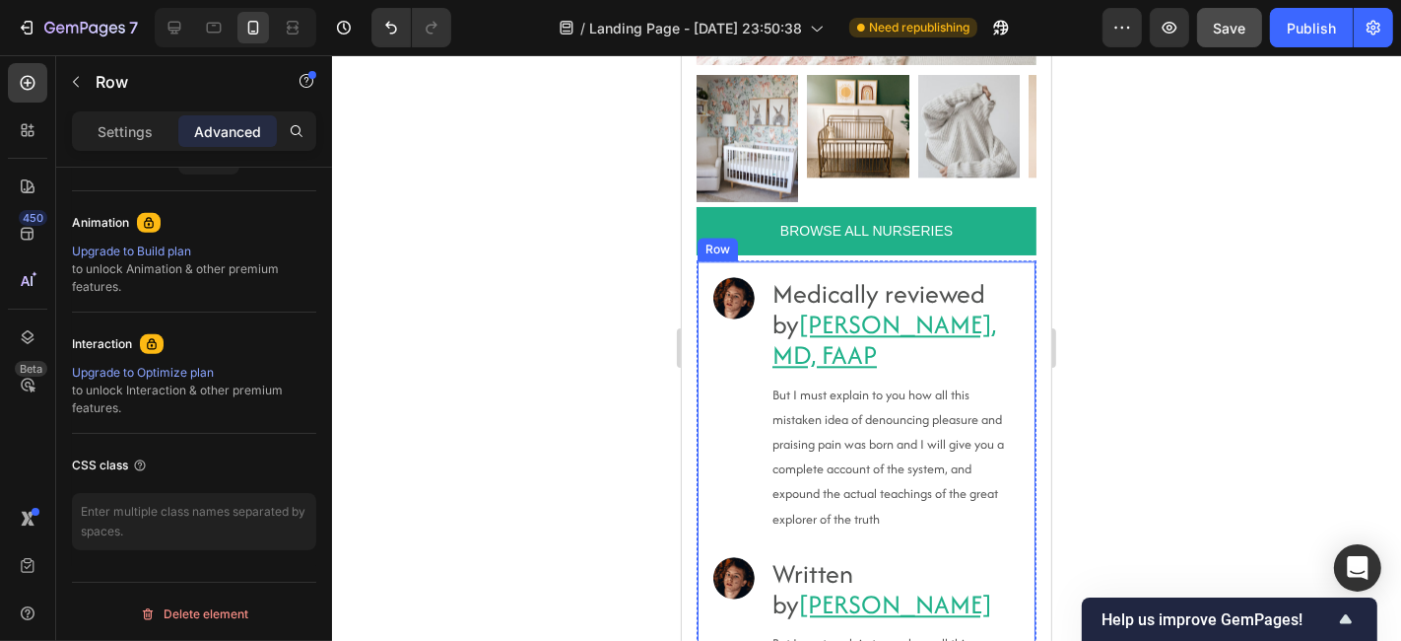
click at [703, 360] on div "Image Medically reviewed by [PERSON_NAME], MD, FAAP Heading But I must explain …" at bounding box center [866, 540] width 340 height 562
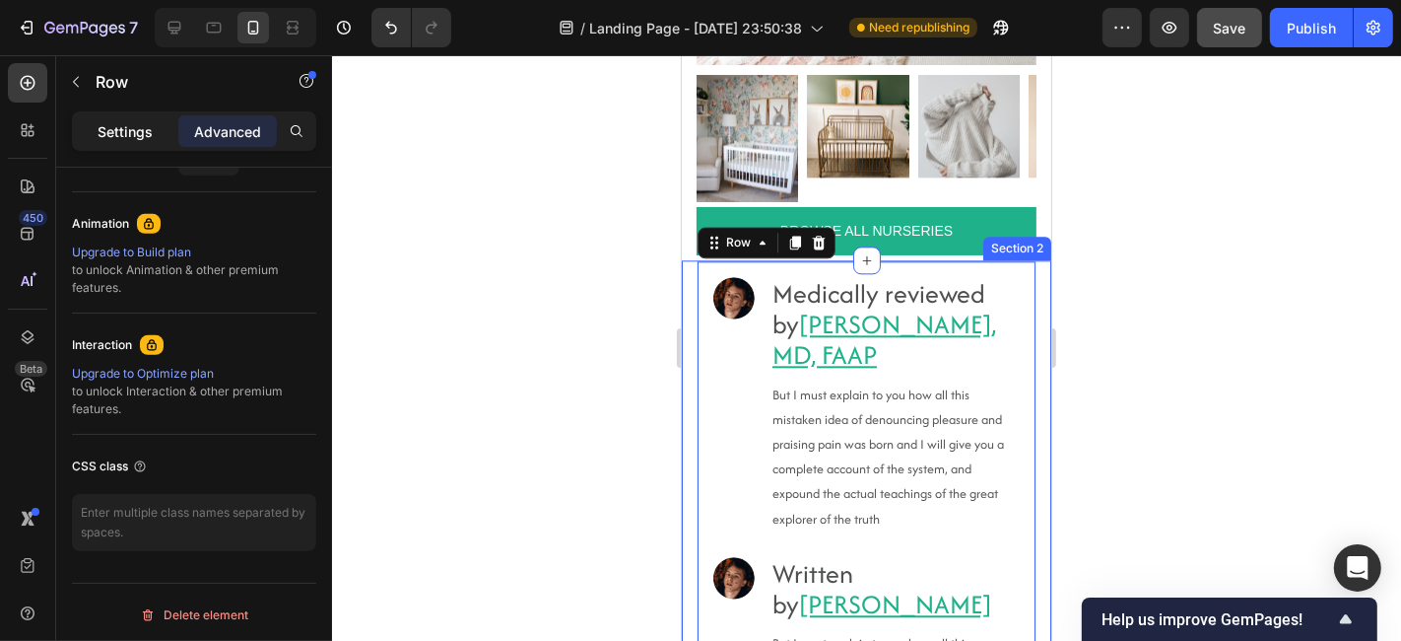
click at [123, 142] on div "Settings" at bounding box center [125, 131] width 99 height 32
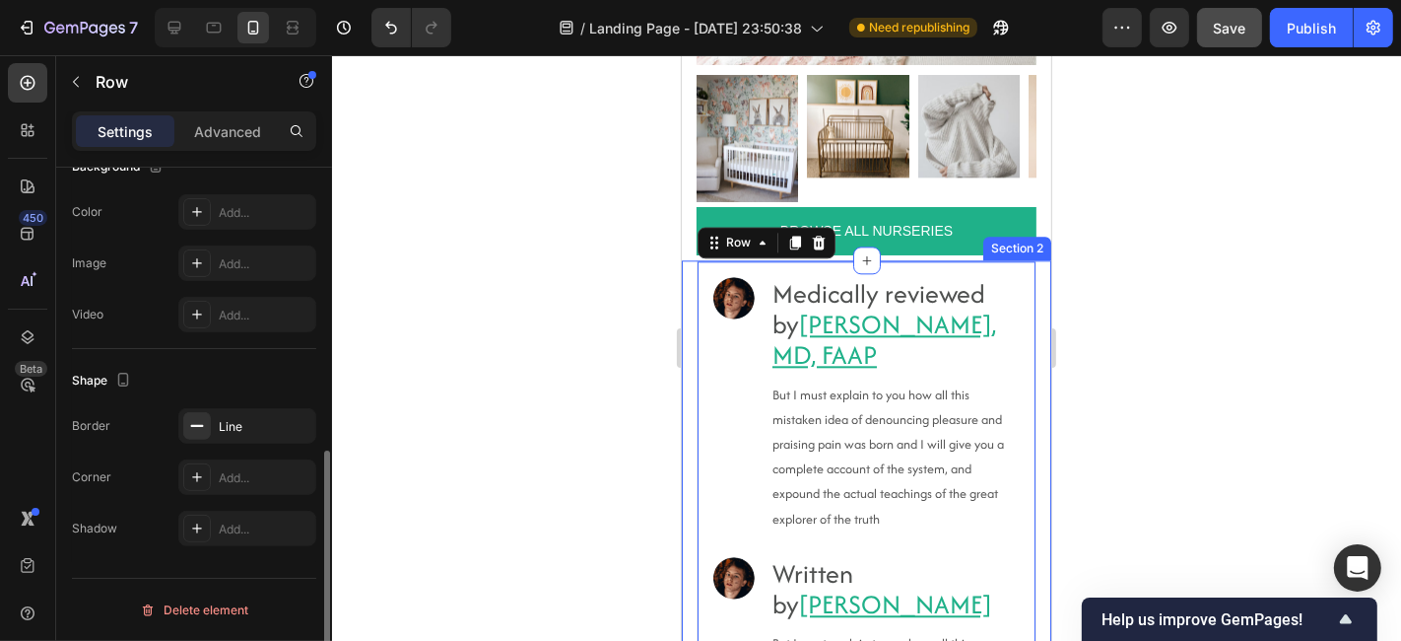
scroll to position [619, 0]
click at [193, 137] on div "Advanced" at bounding box center [227, 131] width 99 height 32
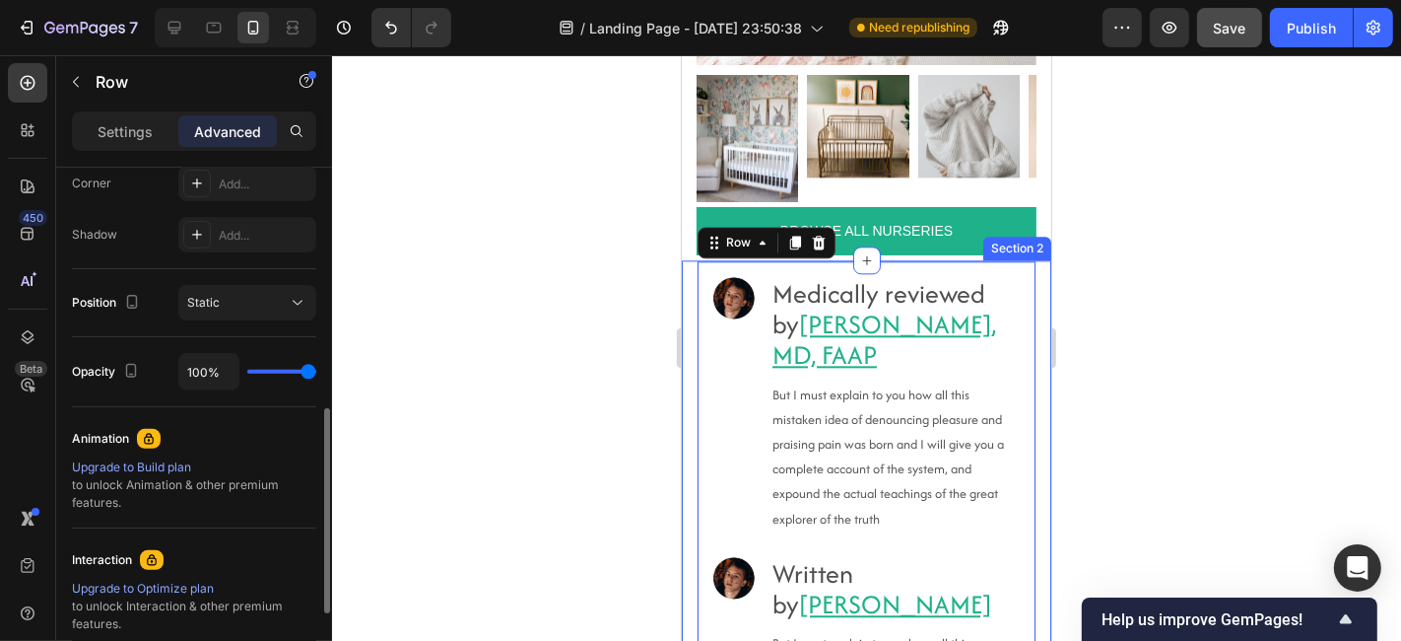
click at [193, 137] on div "Advanced" at bounding box center [227, 131] width 99 height 32
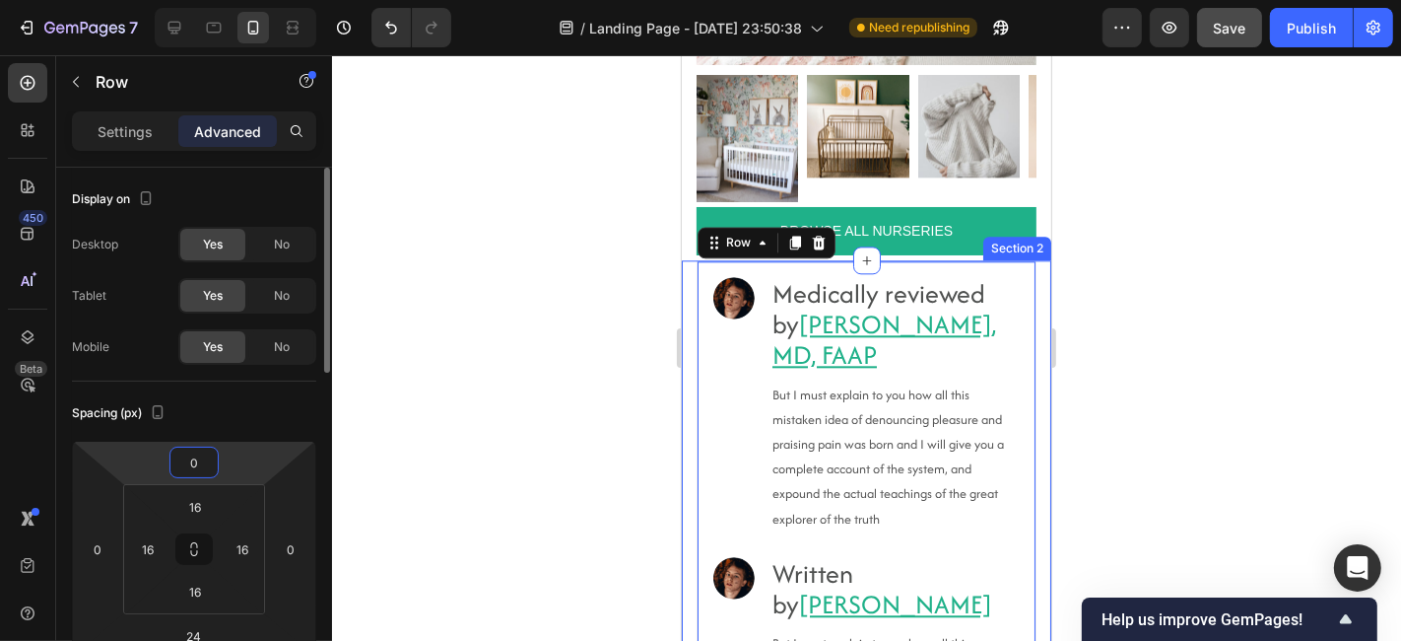
click at [196, 450] on input "0" at bounding box center [193, 462] width 39 height 30
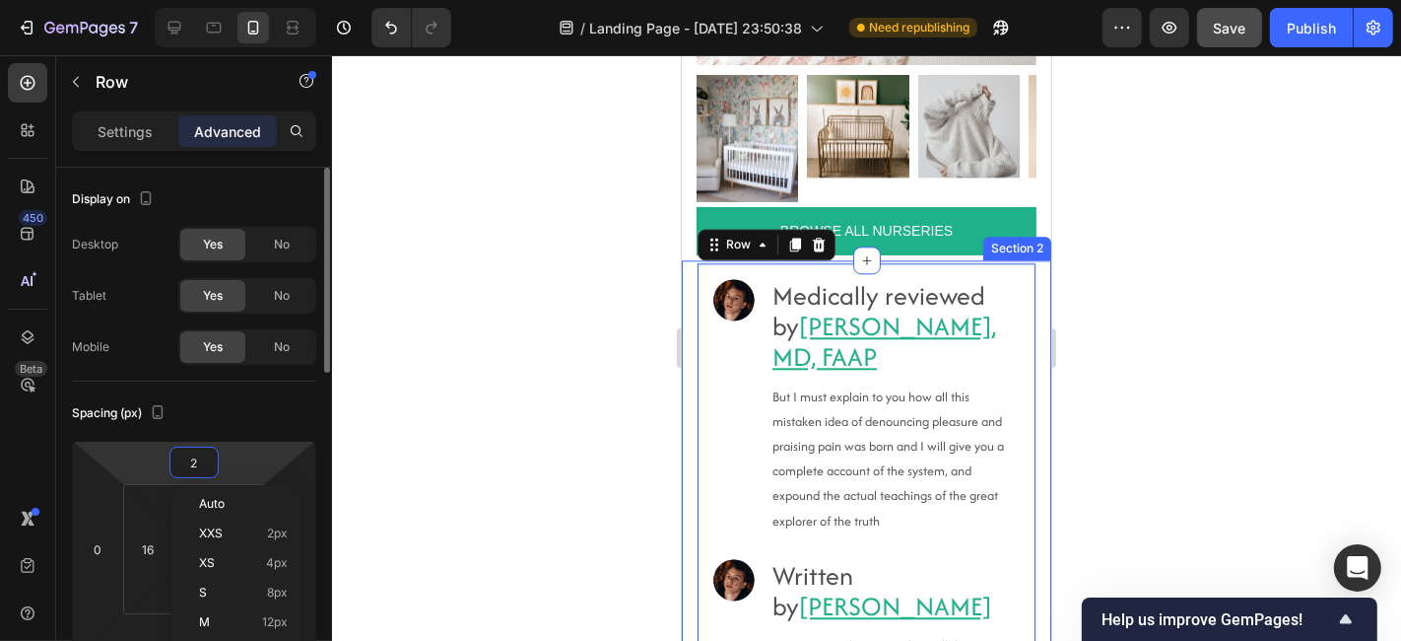
type input "20"
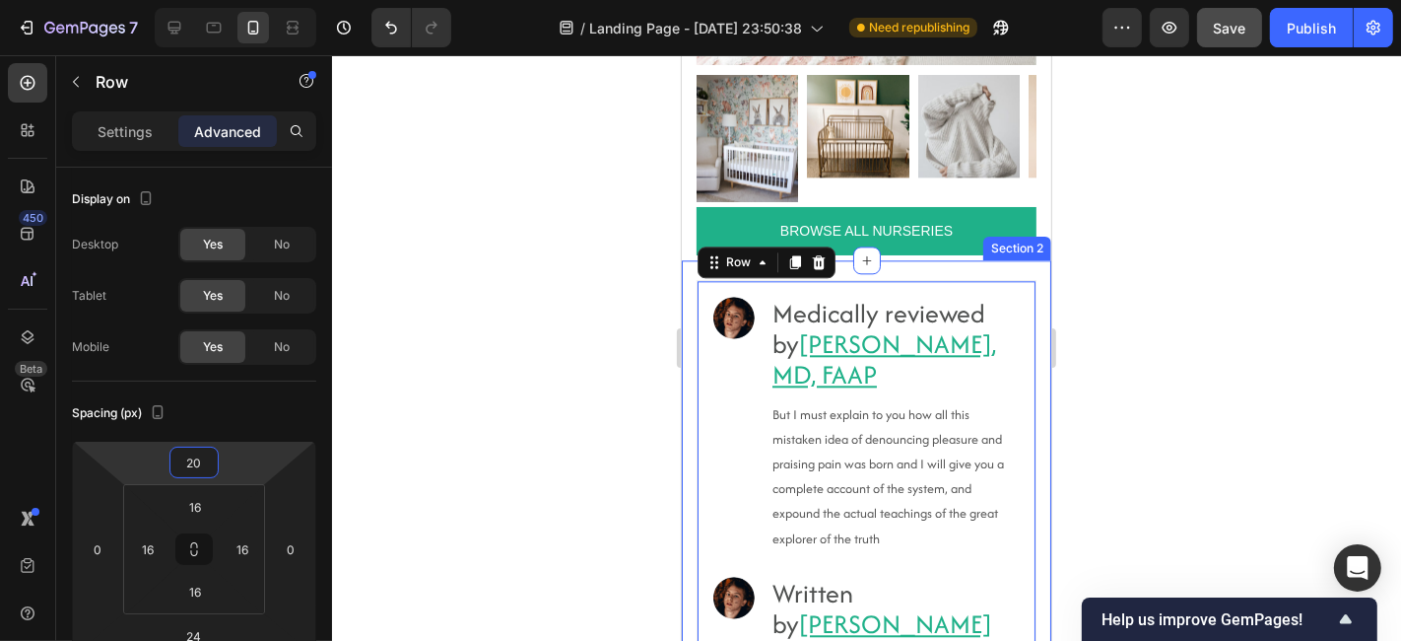
click at [468, 491] on div at bounding box center [866, 347] width 1069 height 585
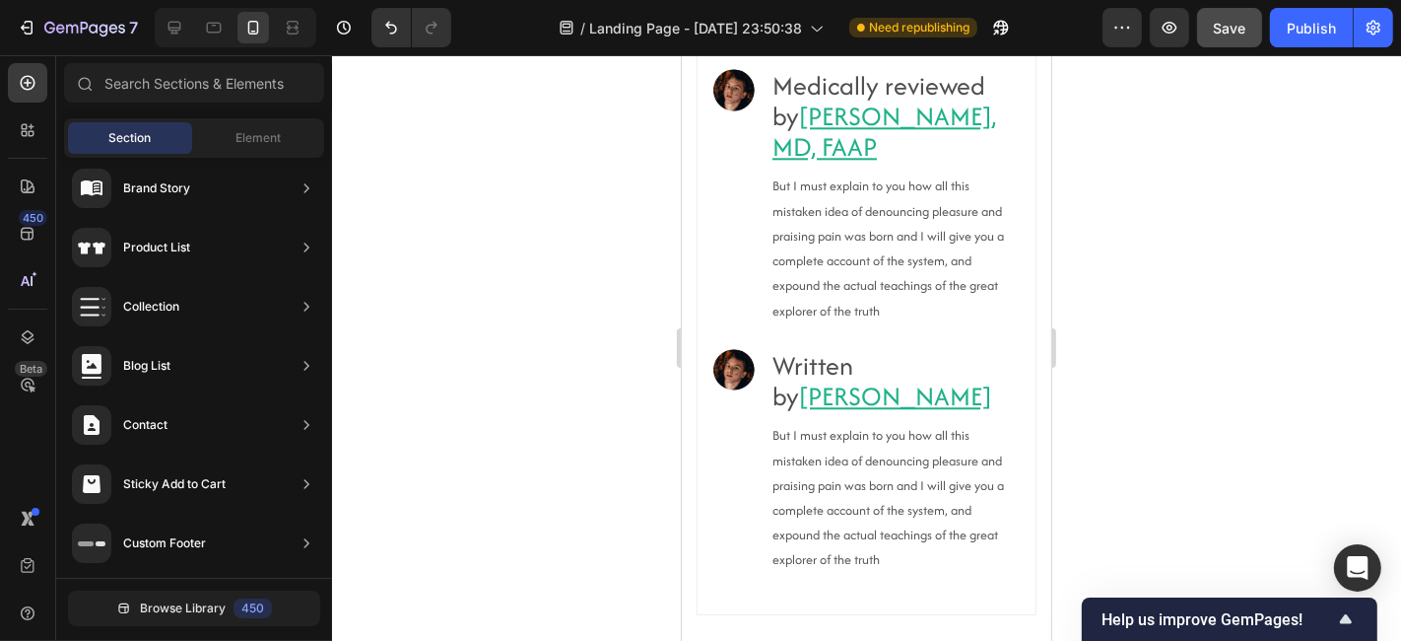
scroll to position [16763, 0]
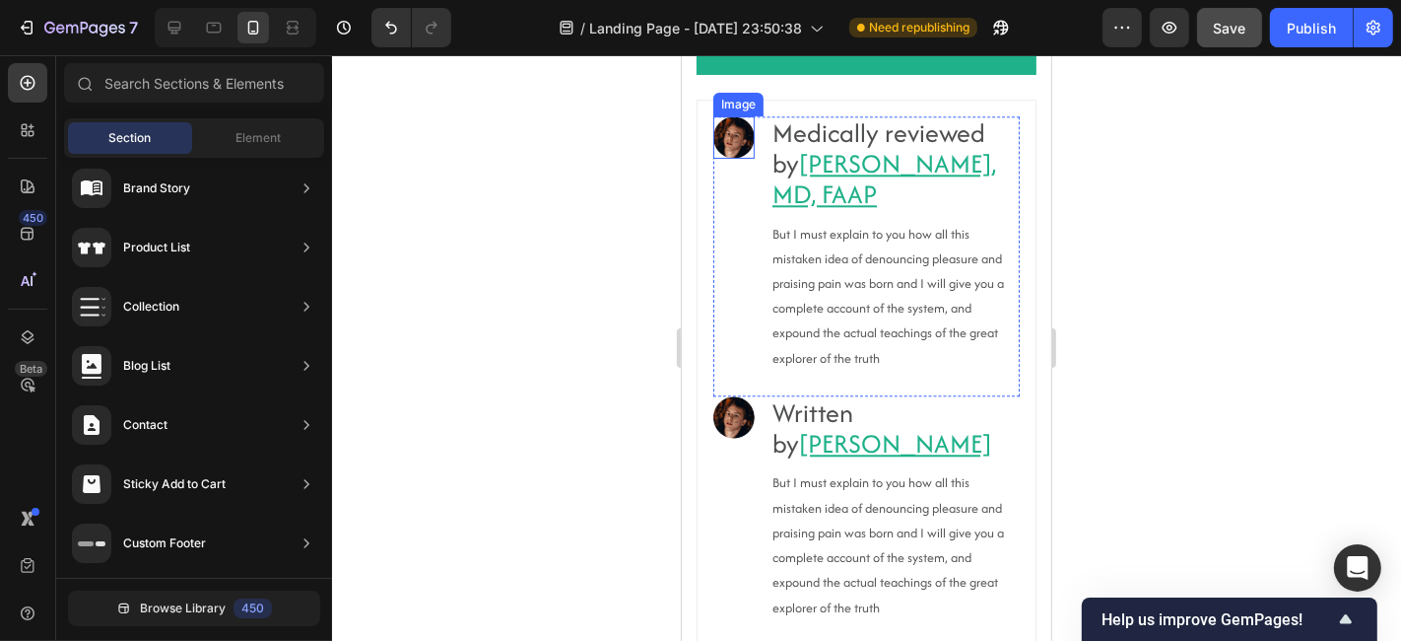
click at [742, 158] on img at bounding box center [733, 136] width 41 height 42
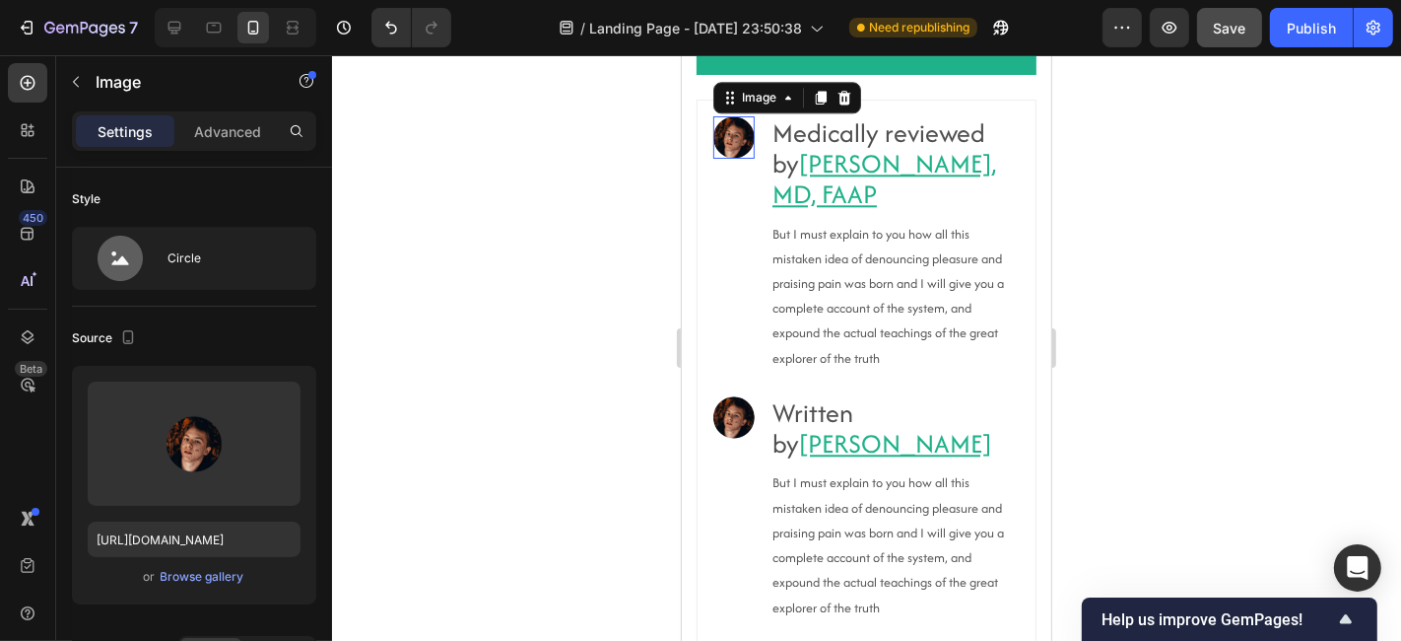
click at [742, 158] on img at bounding box center [733, 136] width 41 height 42
click at [188, 526] on input "[URL][DOMAIN_NAME]" at bounding box center [194, 538] width 213 height 35
paste input "://[DOMAIN_NAME][URL]"
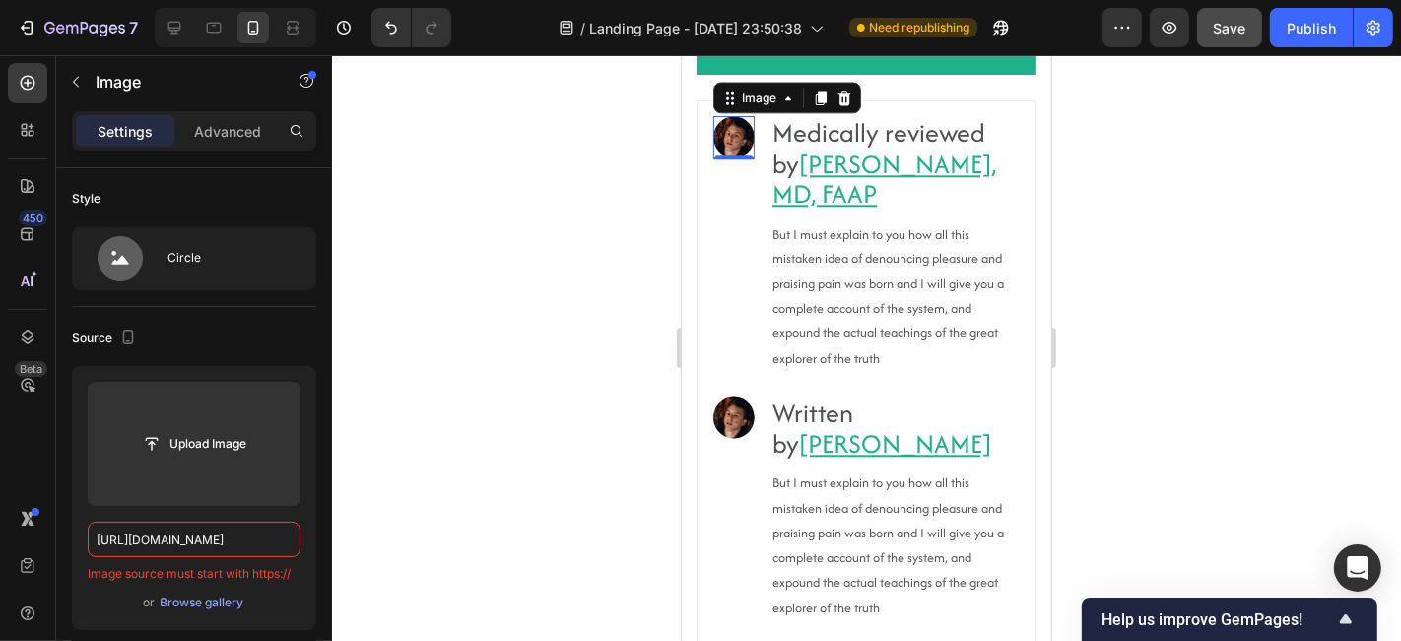
scroll to position [0, 0]
click at [195, 522] on input "[URL][DOMAIN_NAME]" at bounding box center [194, 538] width 213 height 35
paste input "s://www."
type input "[URL][DOMAIN_NAME]"
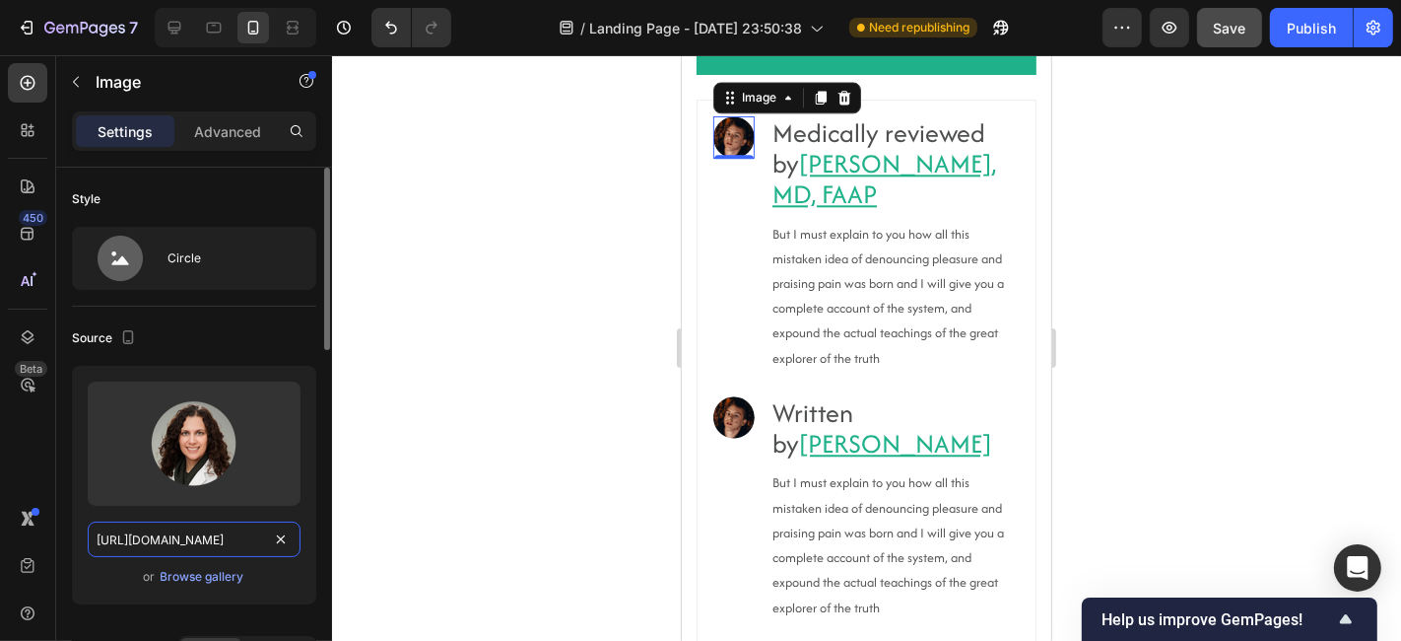
scroll to position [0, 570]
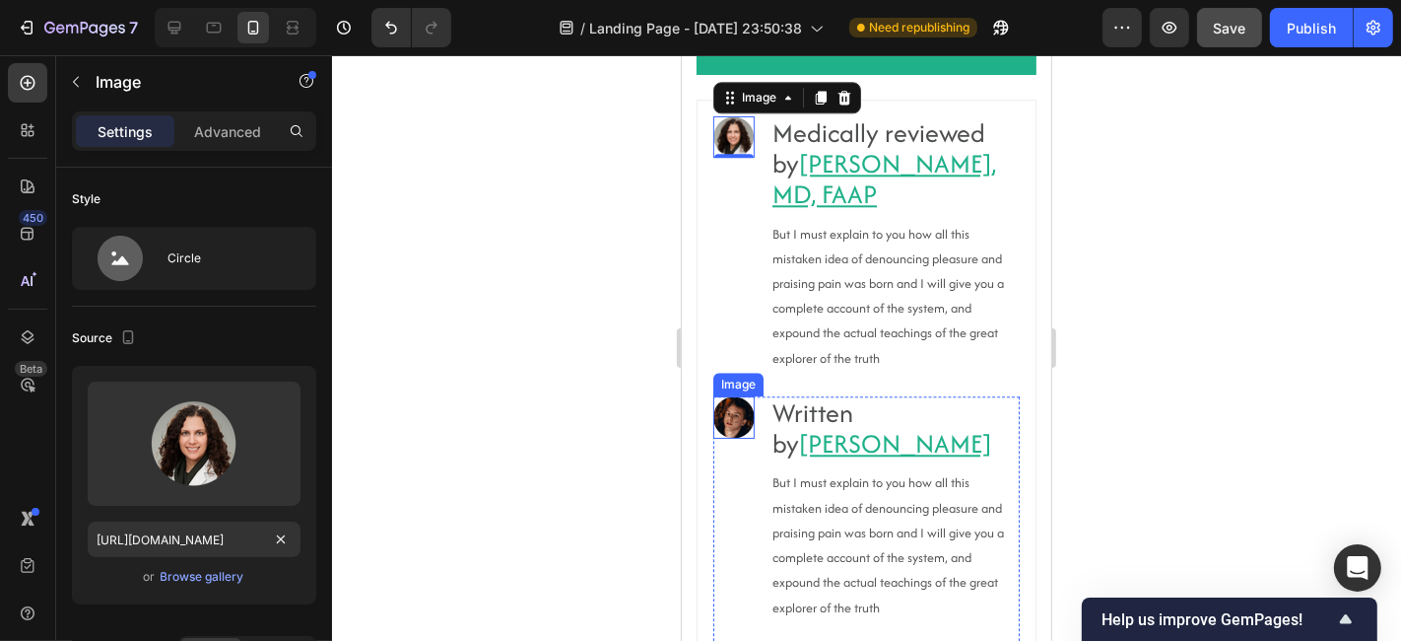
click at [747, 438] on div at bounding box center [733, 416] width 41 height 42
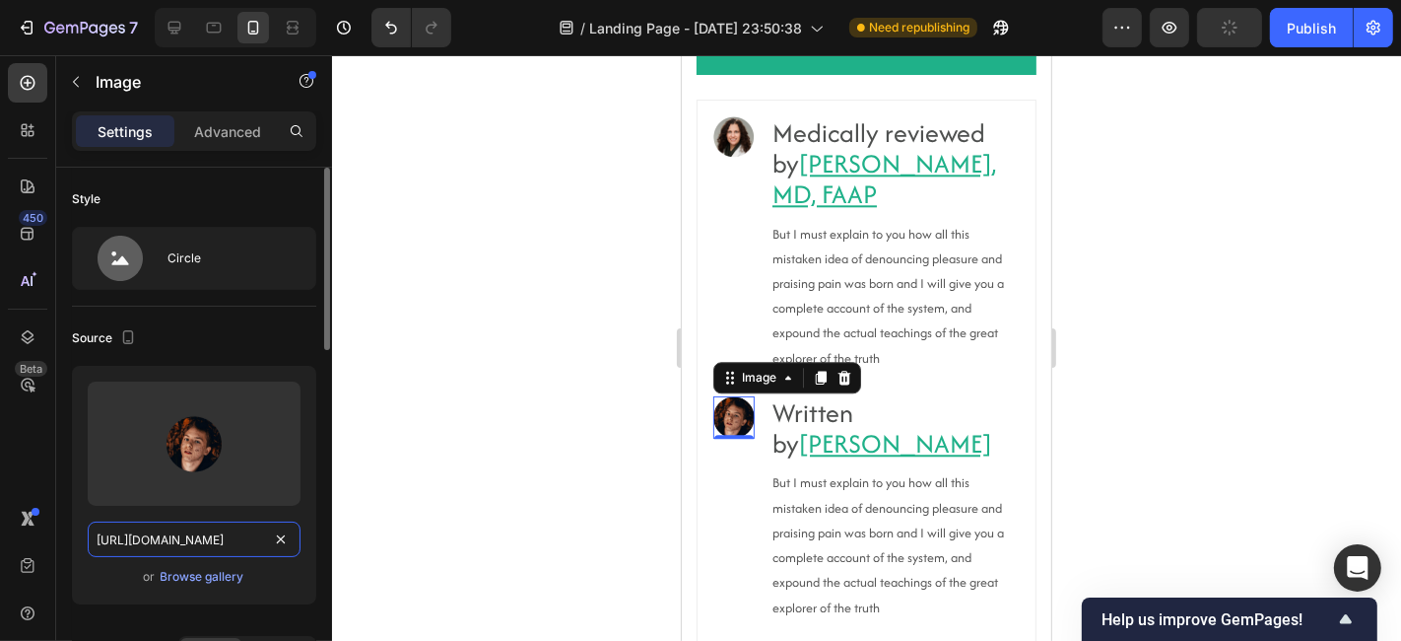
click at [163, 532] on input "[URL][DOMAIN_NAME]" at bounding box center [194, 538] width 213 height 35
paste input "://[DOMAIN_NAME][URL]"
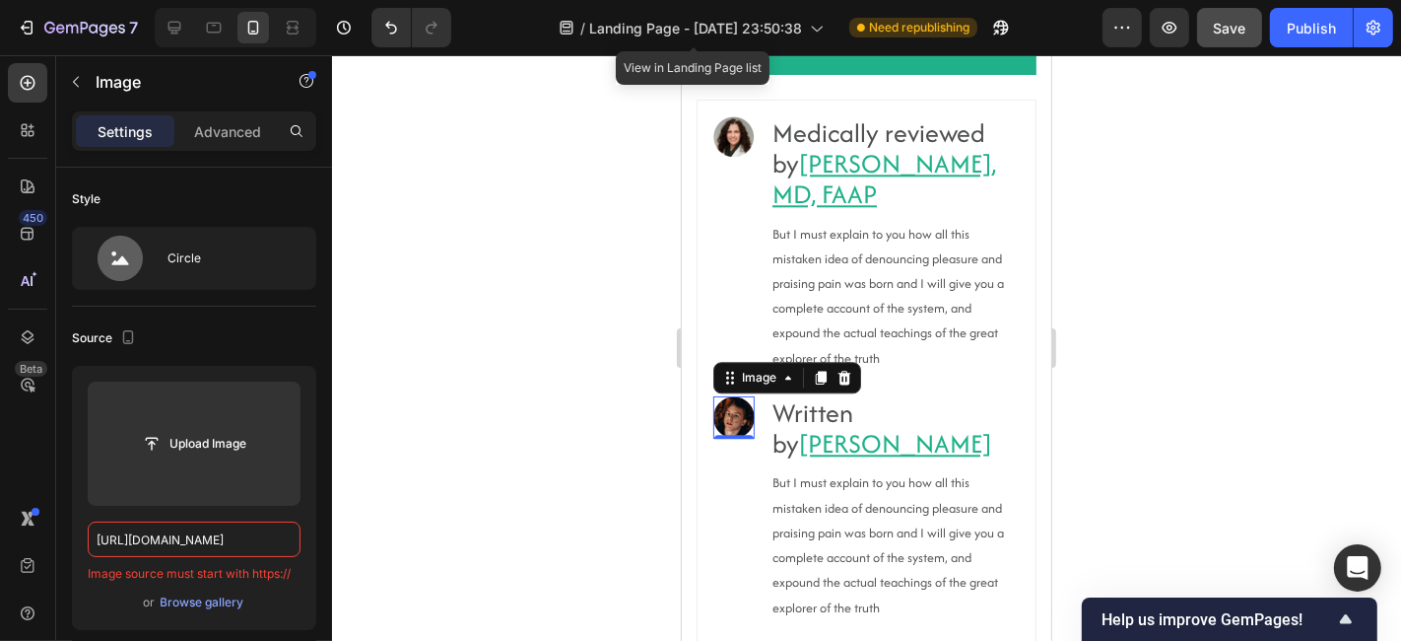
scroll to position [0, 0]
click at [200, 535] on input "[URL][DOMAIN_NAME]" at bounding box center [194, 538] width 213 height 35
paste input "s://www."
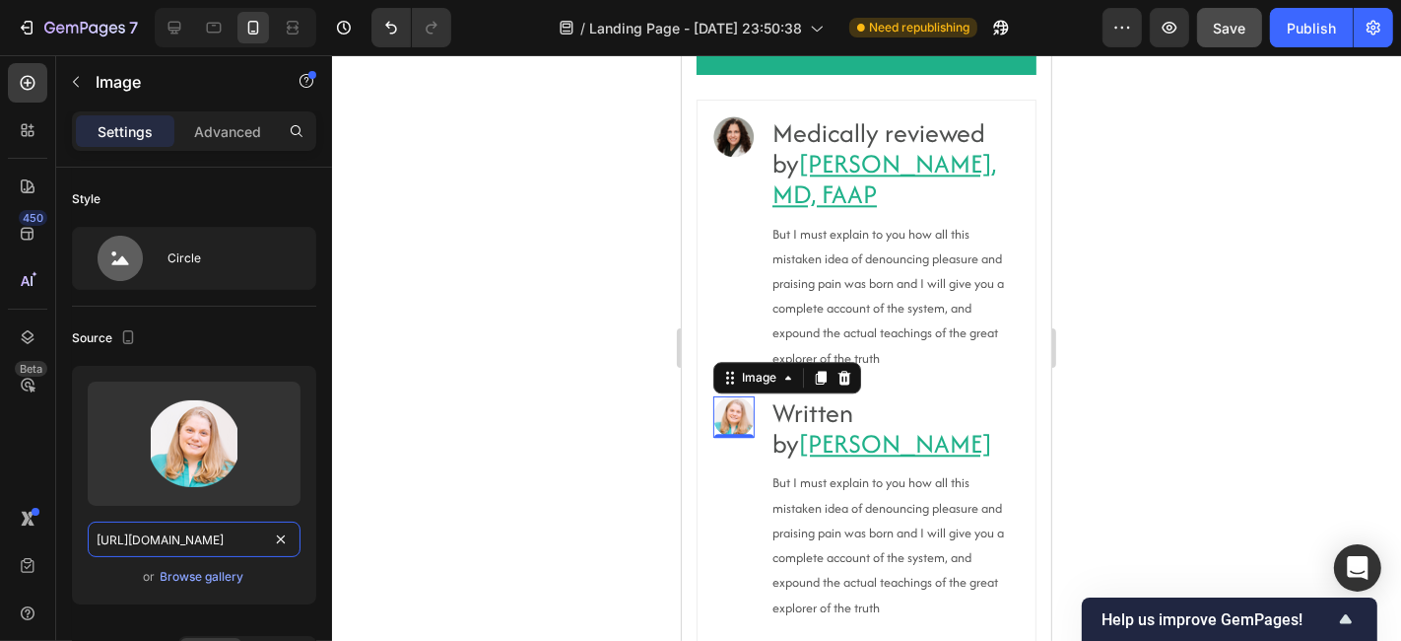
type input "[URL][DOMAIN_NAME]"
click at [376, 456] on div at bounding box center [866, 347] width 1069 height 585
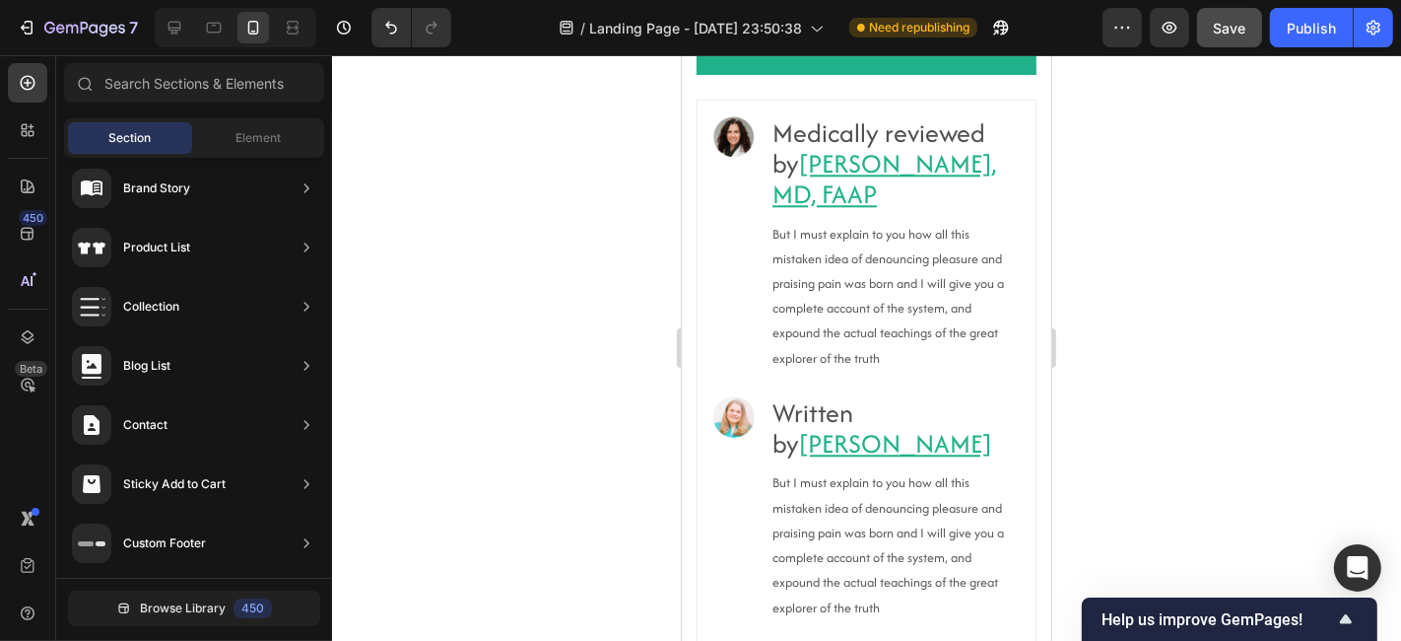
click at [376, 456] on div at bounding box center [866, 347] width 1069 height 585
click at [171, 31] on icon at bounding box center [175, 28] width 13 height 13
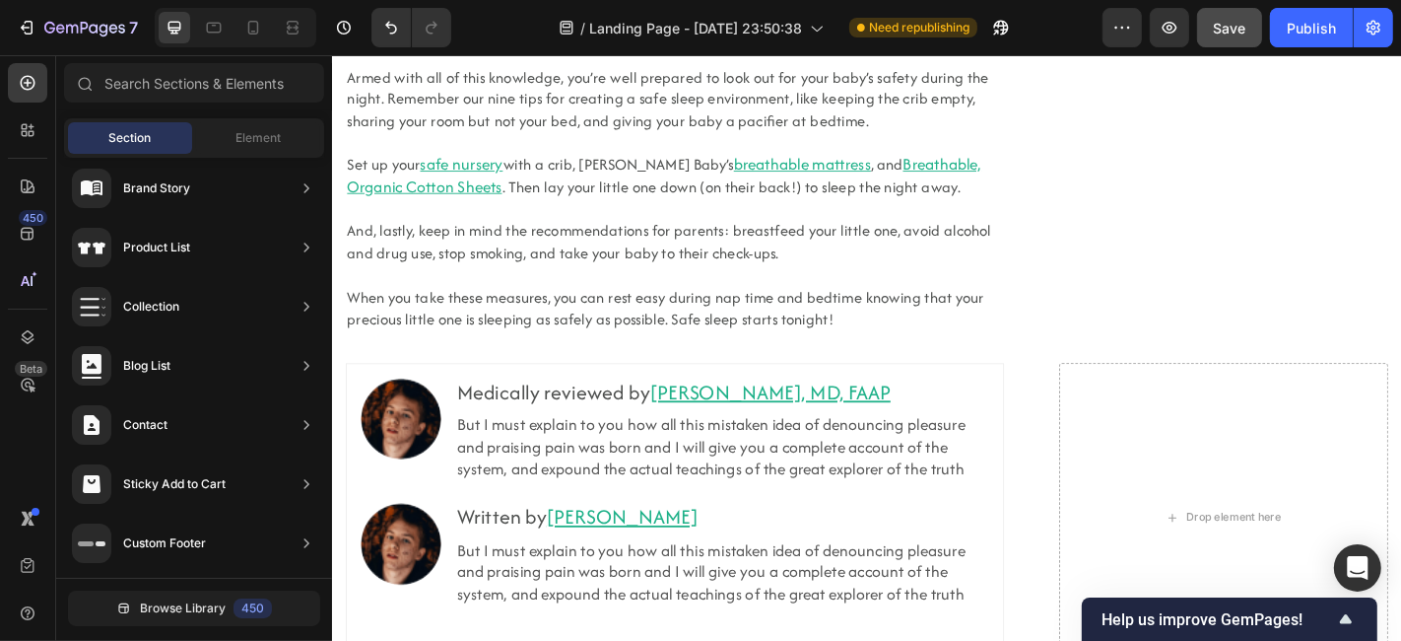
scroll to position [12879, 0]
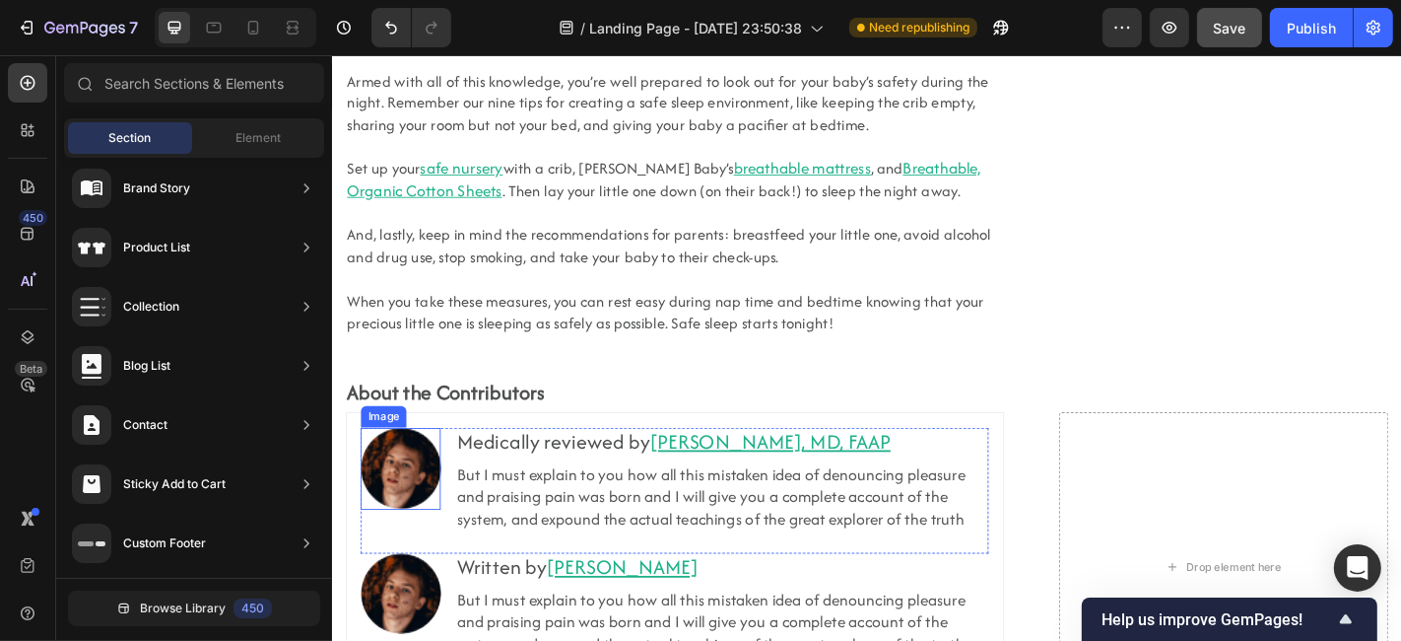
click at [411, 466] on img at bounding box center [407, 511] width 89 height 91
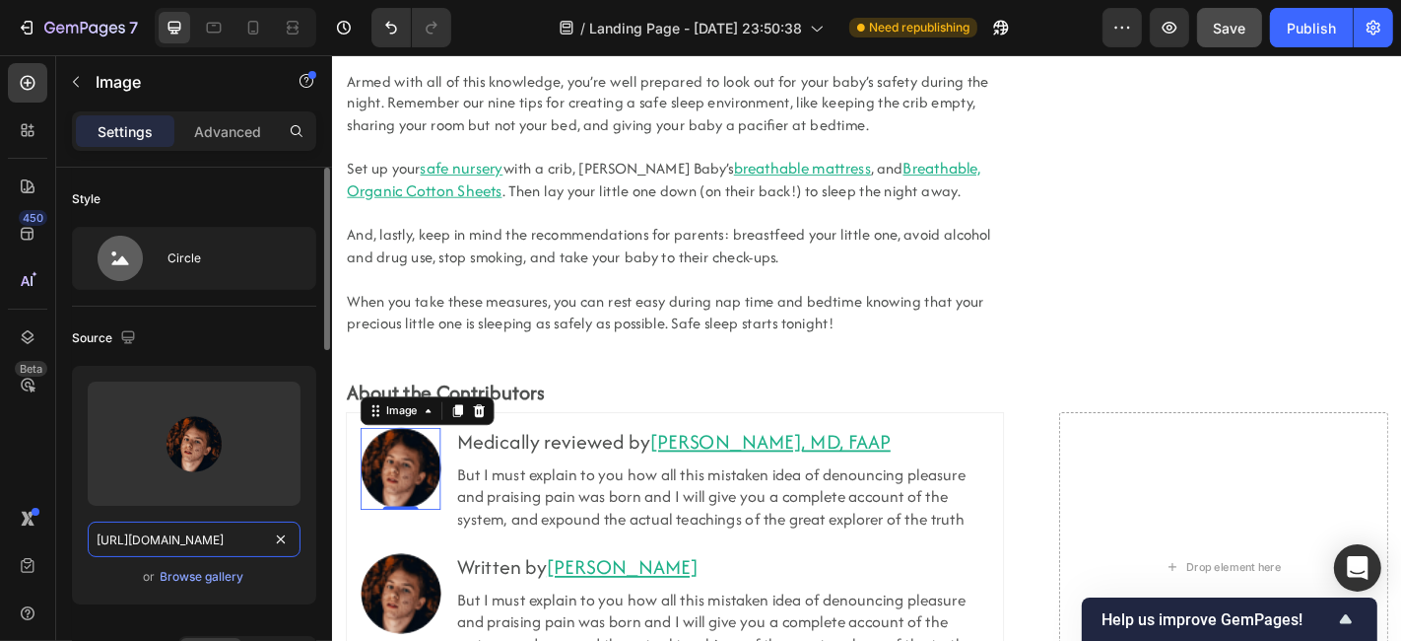
click at [166, 528] on input "[URL][DOMAIN_NAME]" at bounding box center [194, 538] width 213 height 35
paste input "[DOMAIN_NAME][URL]"
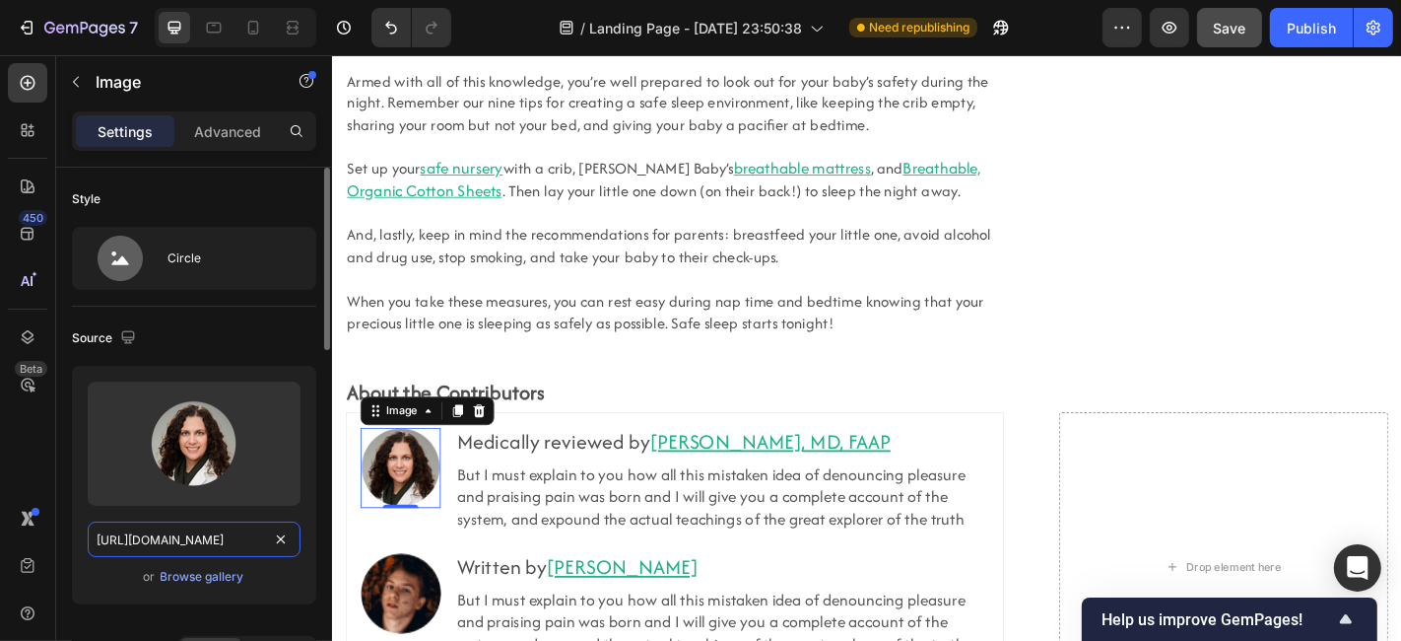
scroll to position [0, 570]
type input "[URL][DOMAIN_NAME]"
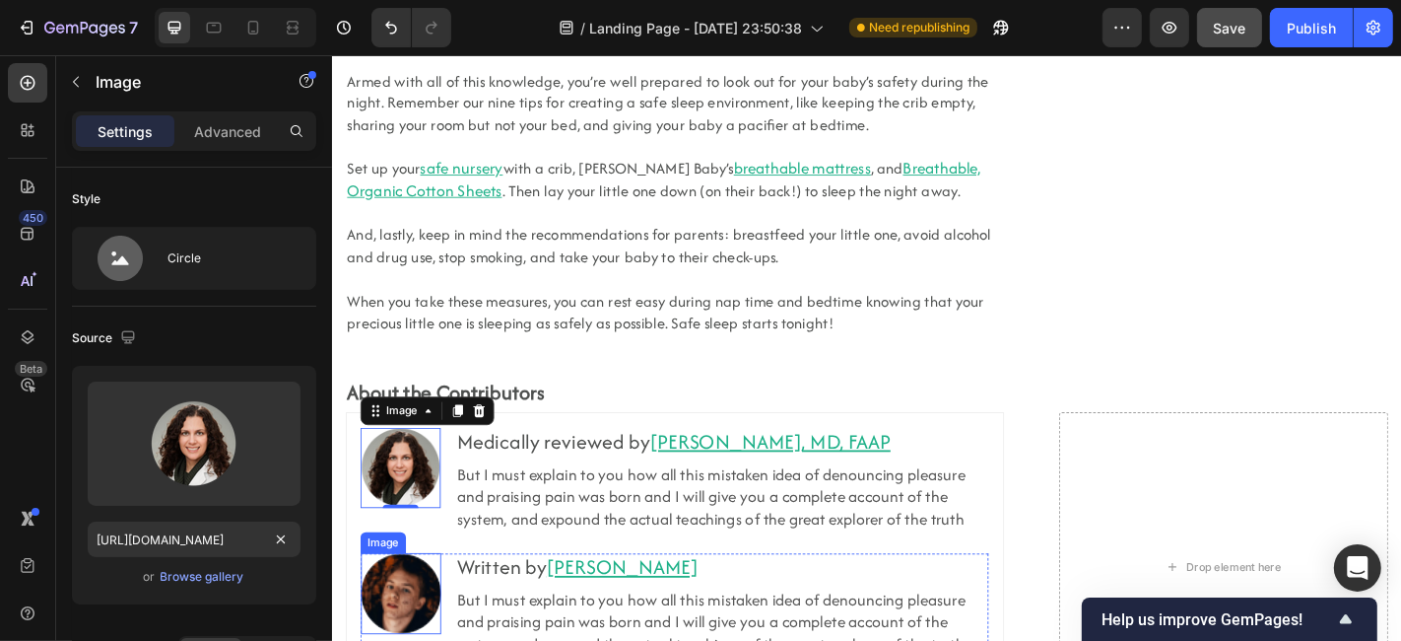
click at [382, 576] on img at bounding box center [407, 650] width 89 height 91
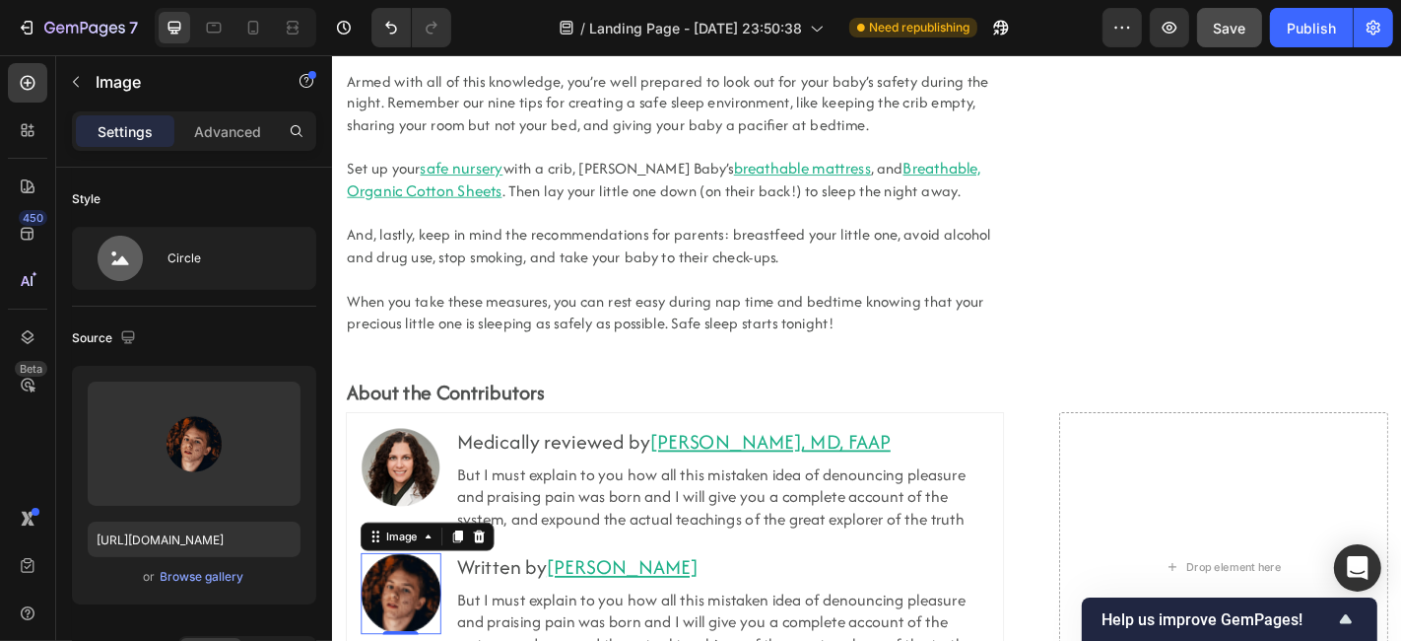
click at [382, 576] on img at bounding box center [407, 650] width 89 height 91
click at [209, 543] on input "[URL][DOMAIN_NAME]" at bounding box center [194, 538] width 213 height 35
paste input "[DOMAIN_NAME][URL]"
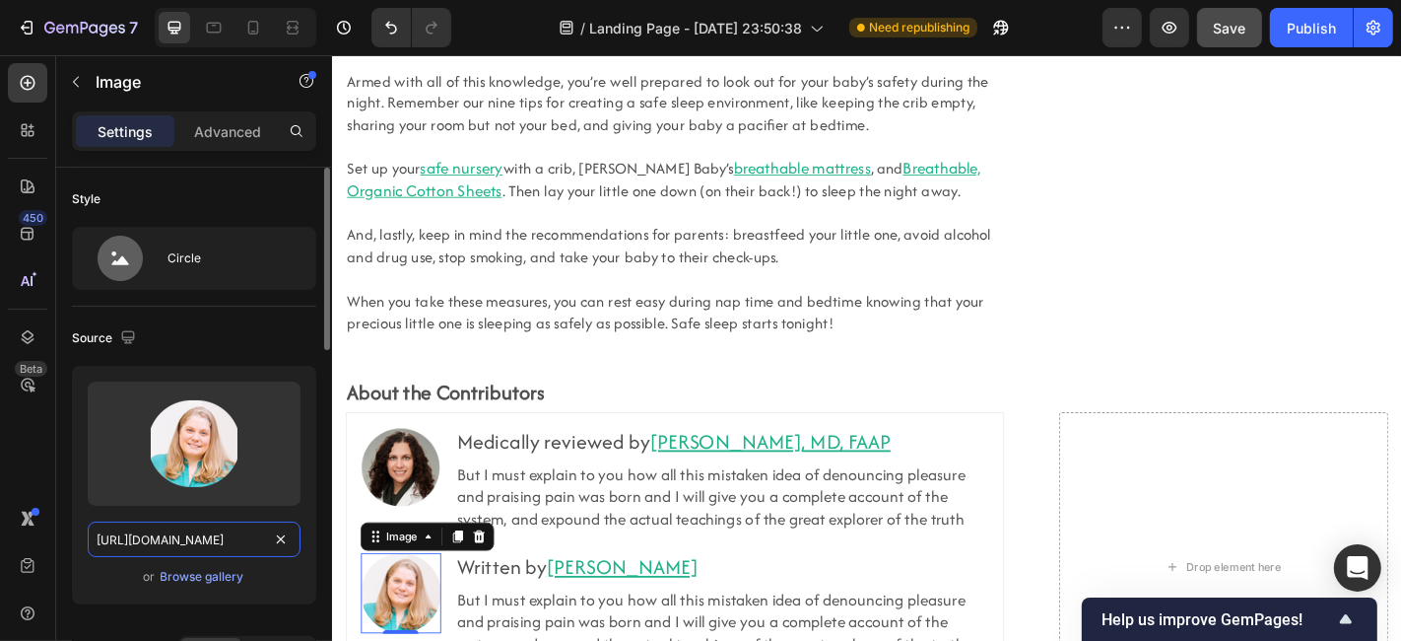
scroll to position [0, 622]
type input "[URL][DOMAIN_NAME]"
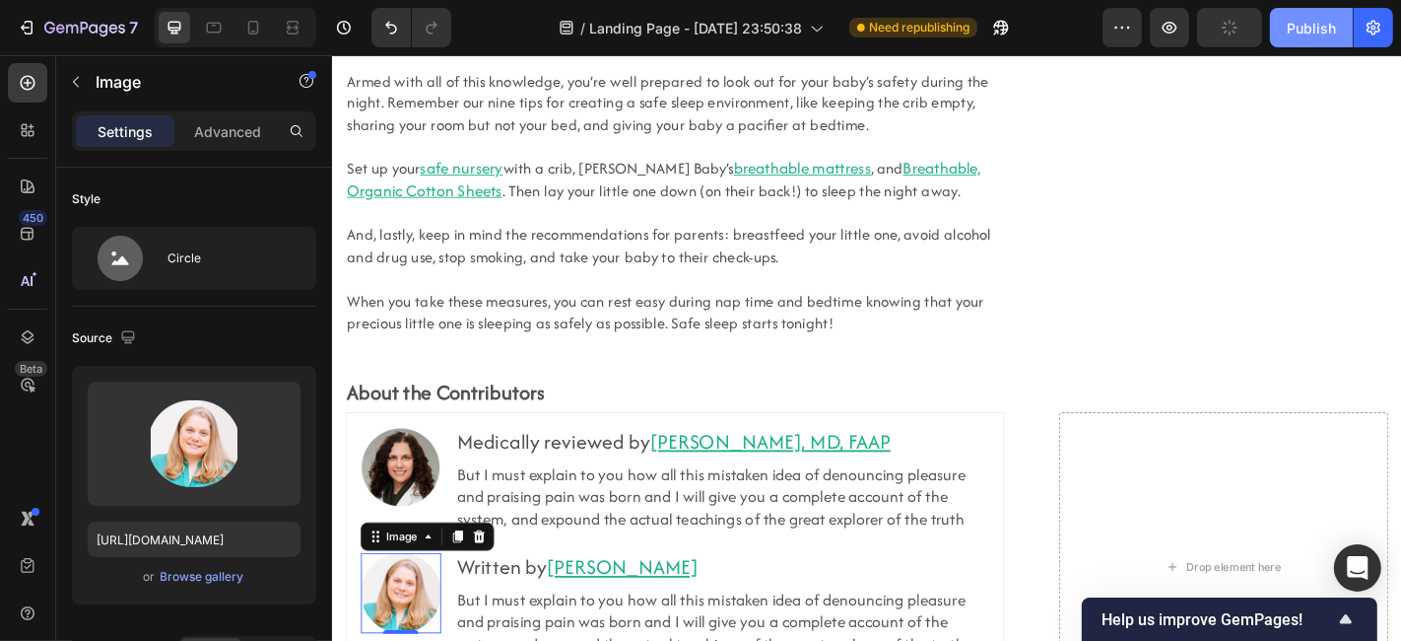
scroll to position [0, 0]
click at [1261, 33] on button "Publish" at bounding box center [1311, 27] width 83 height 39
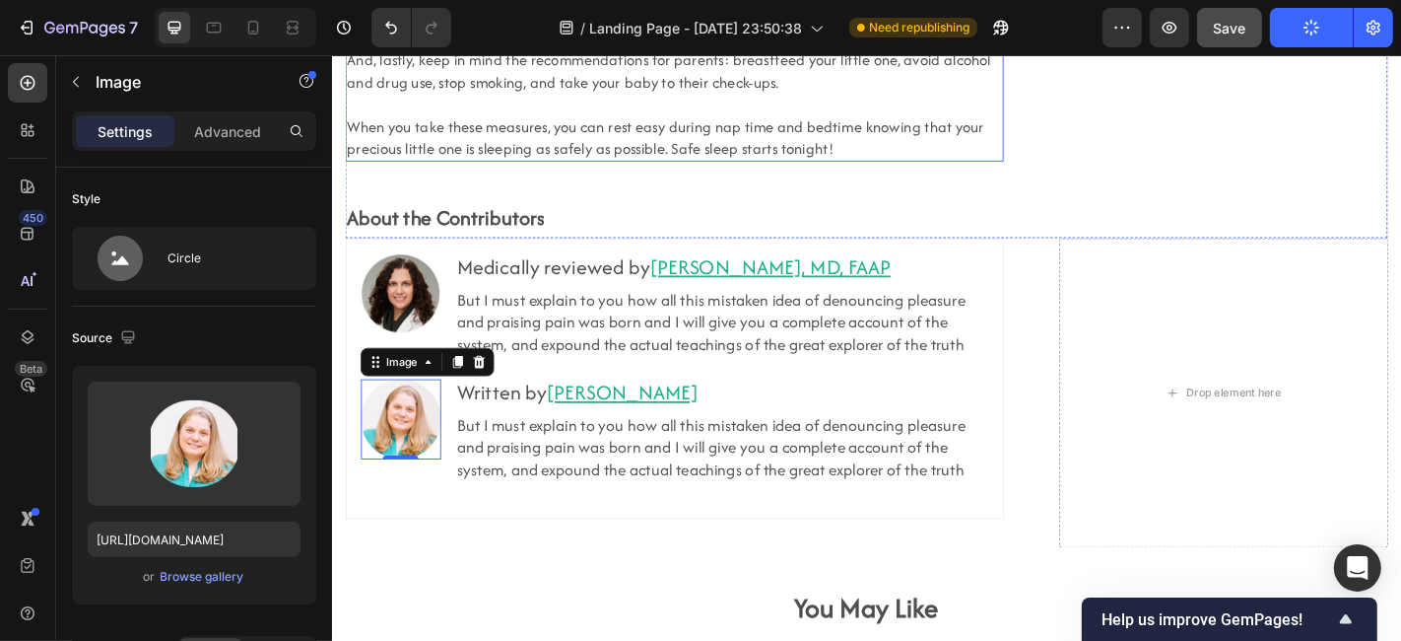
scroll to position [13074, 0]
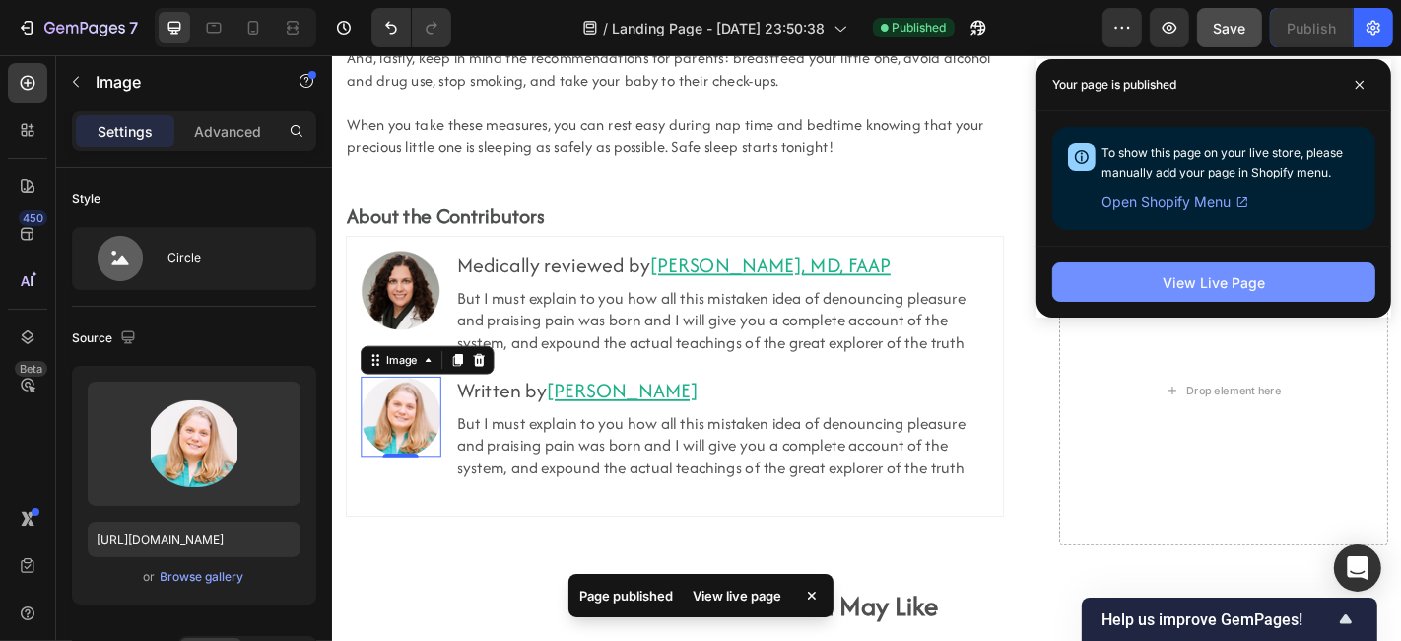
click at [1219, 272] on div "View Live Page" at bounding box center [1214, 282] width 103 height 21
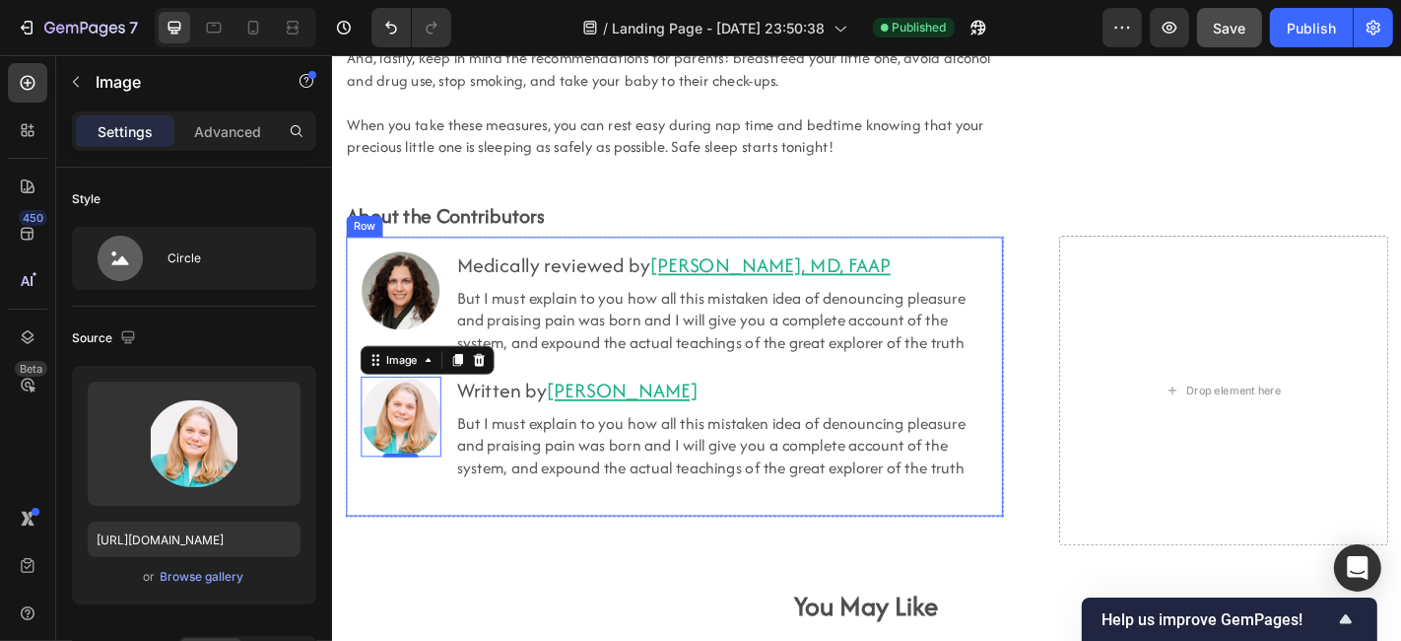
click at [969, 504] on div "Image Medically reviewed by [PERSON_NAME], MD, FAAP Heading But I must explain …" at bounding box center [710, 409] width 728 height 310
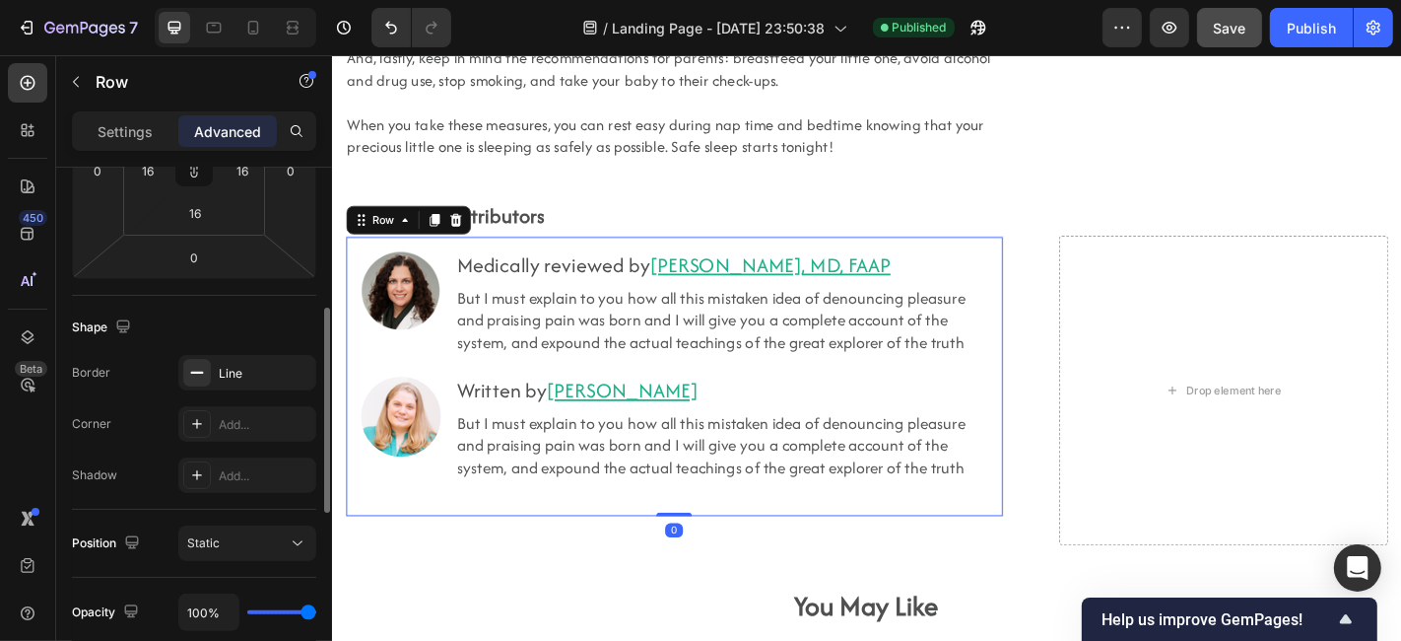
scroll to position [438, 0]
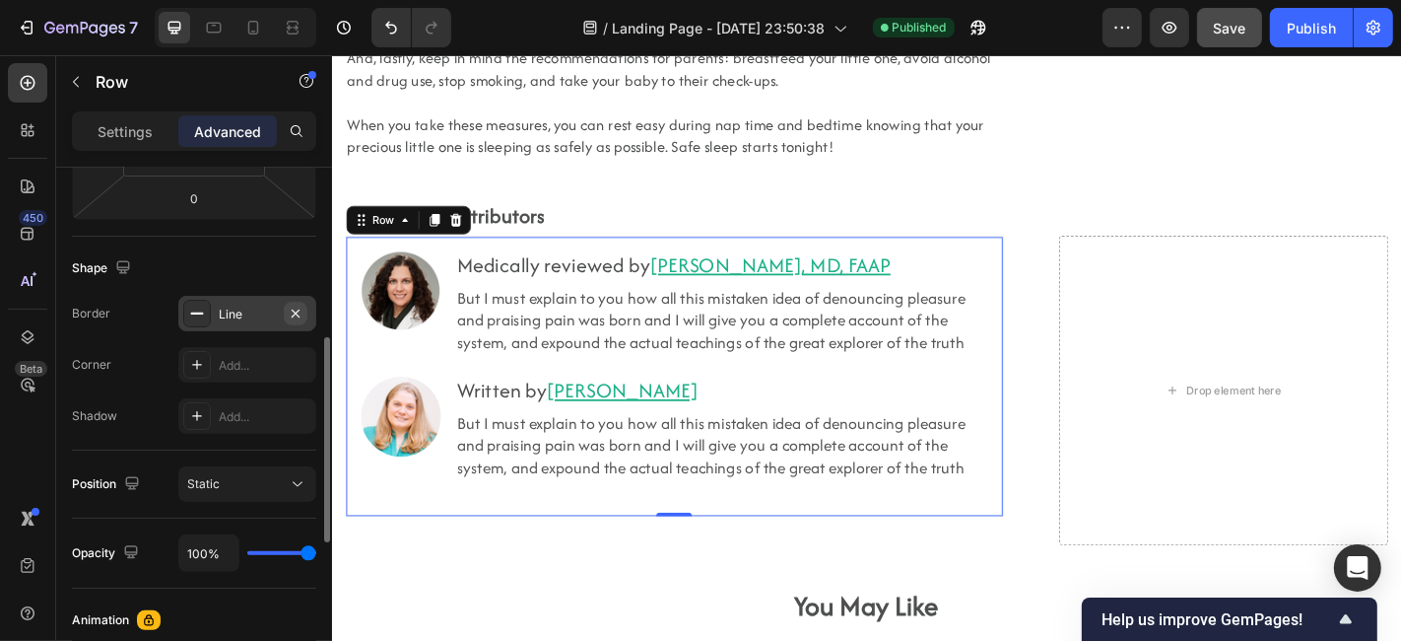
click at [296, 306] on icon "button" at bounding box center [296, 314] width 16 height 16
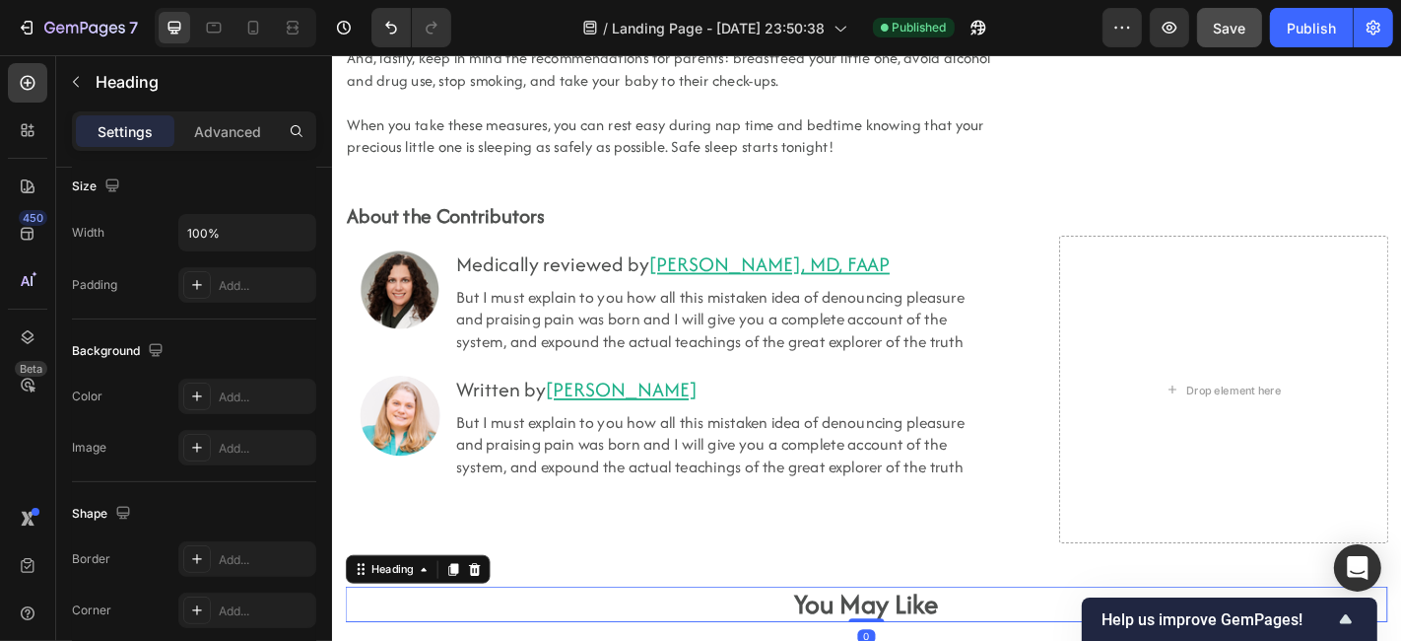
scroll to position [0, 0]
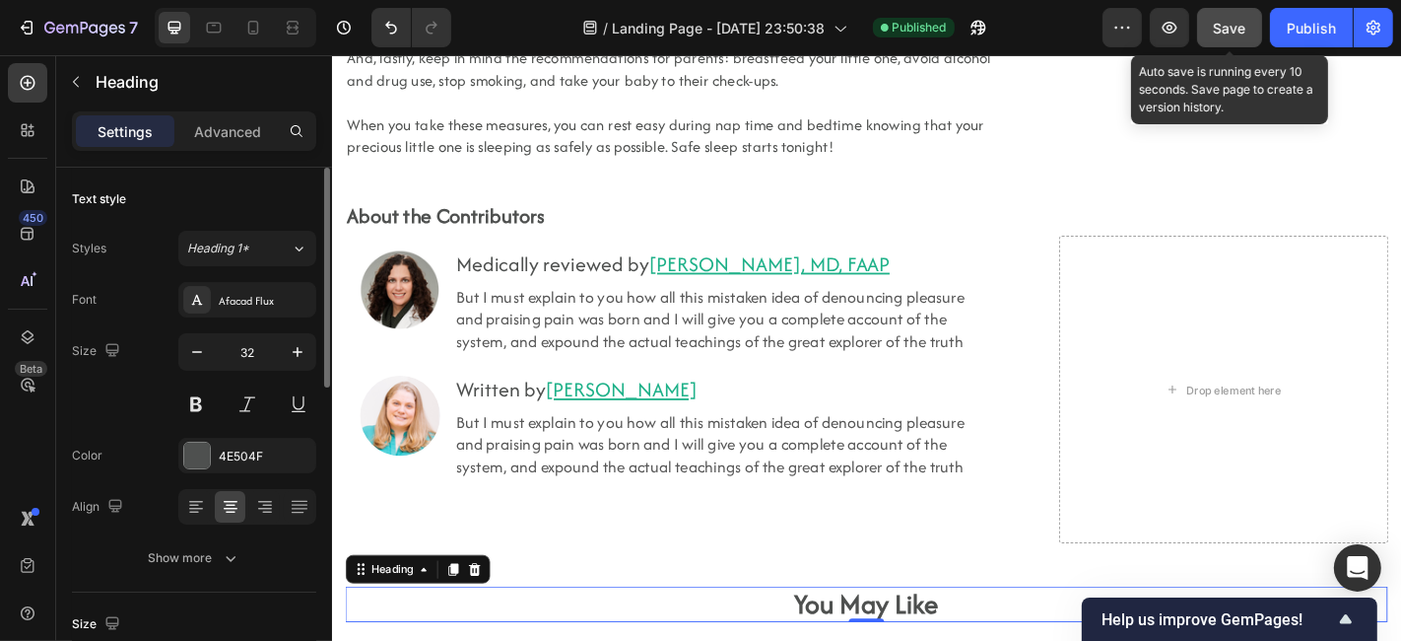
click at [1244, 31] on span "Save" at bounding box center [1230, 28] width 33 height 17
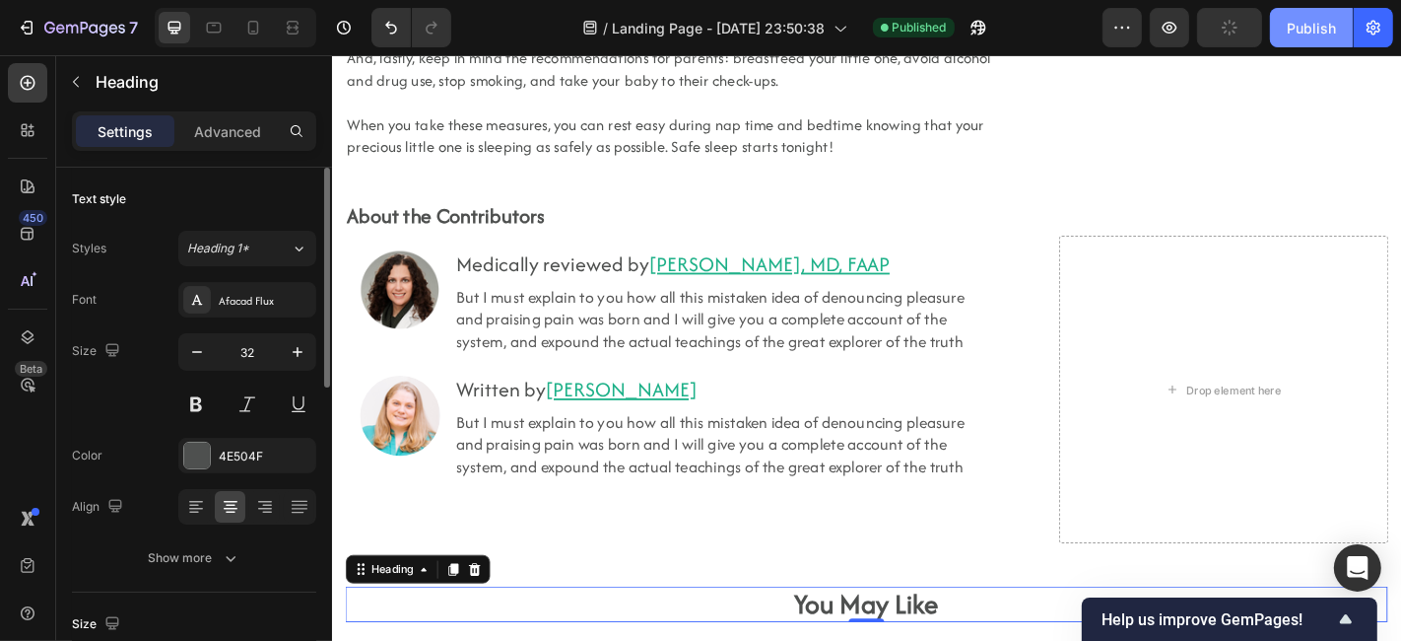
click at [1261, 36] on div "Publish" at bounding box center [1311, 28] width 49 height 21
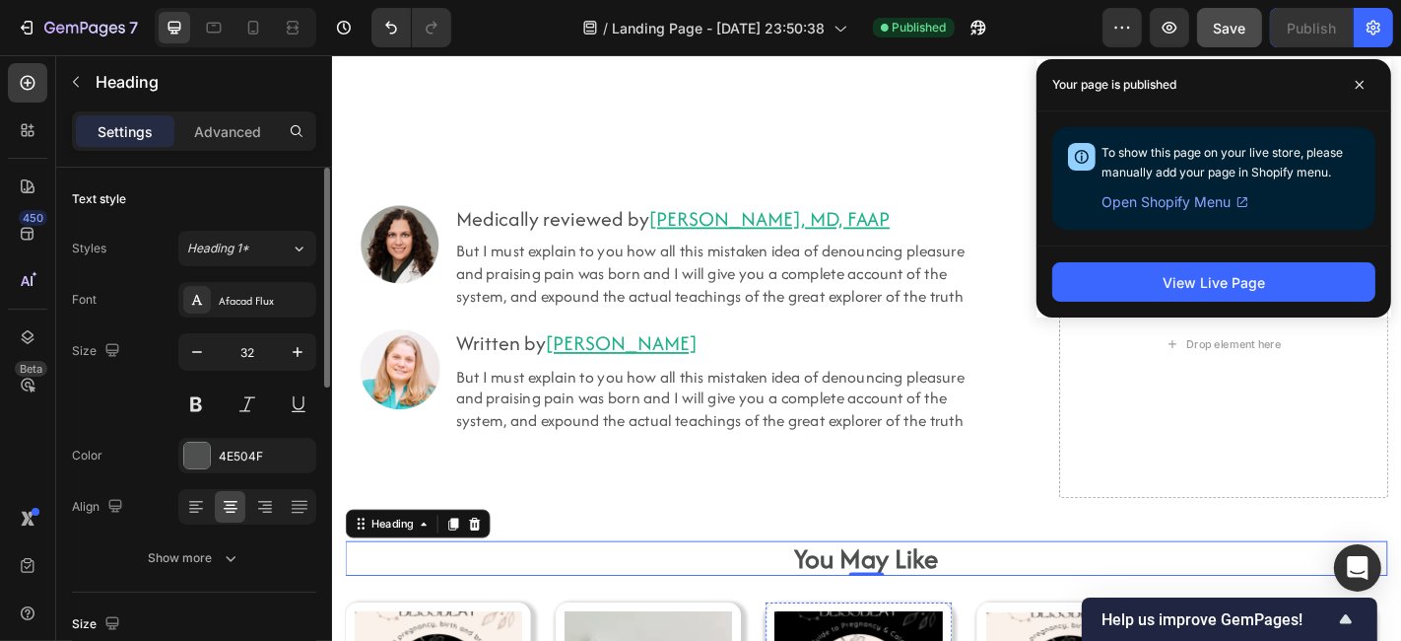
scroll to position [13628, 0]
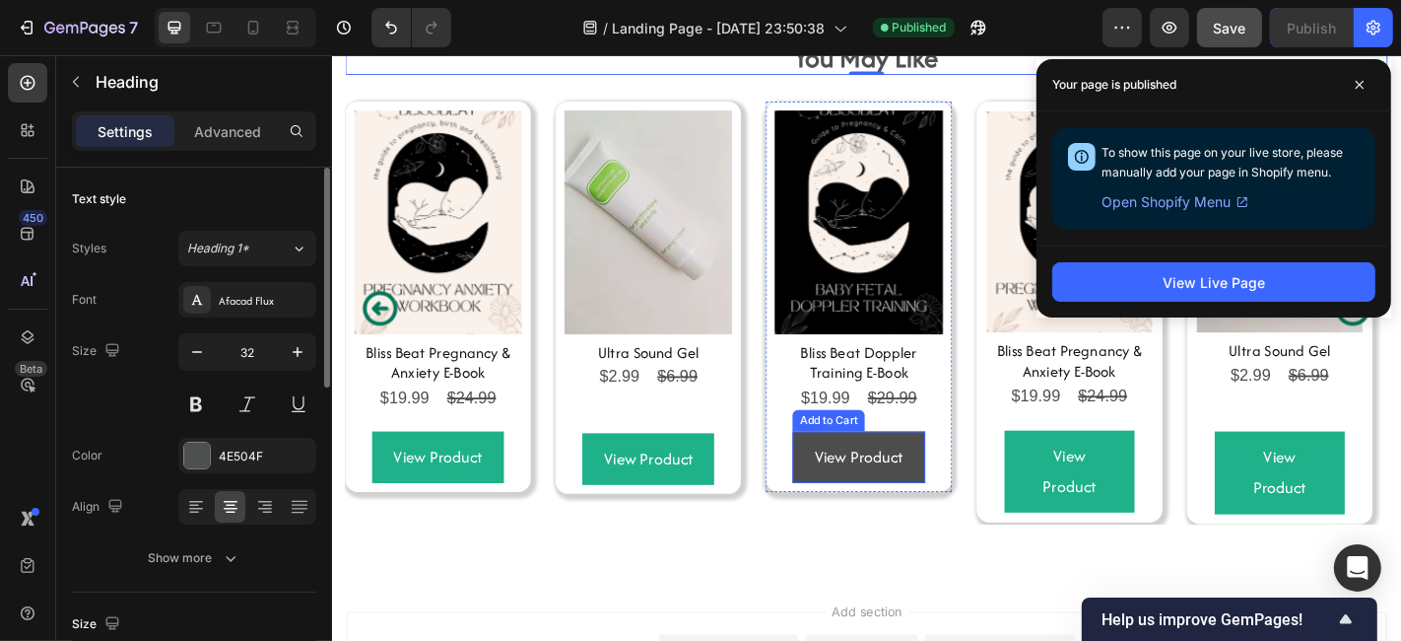
click at [855, 513] on button "View Product" at bounding box center [914, 498] width 146 height 57
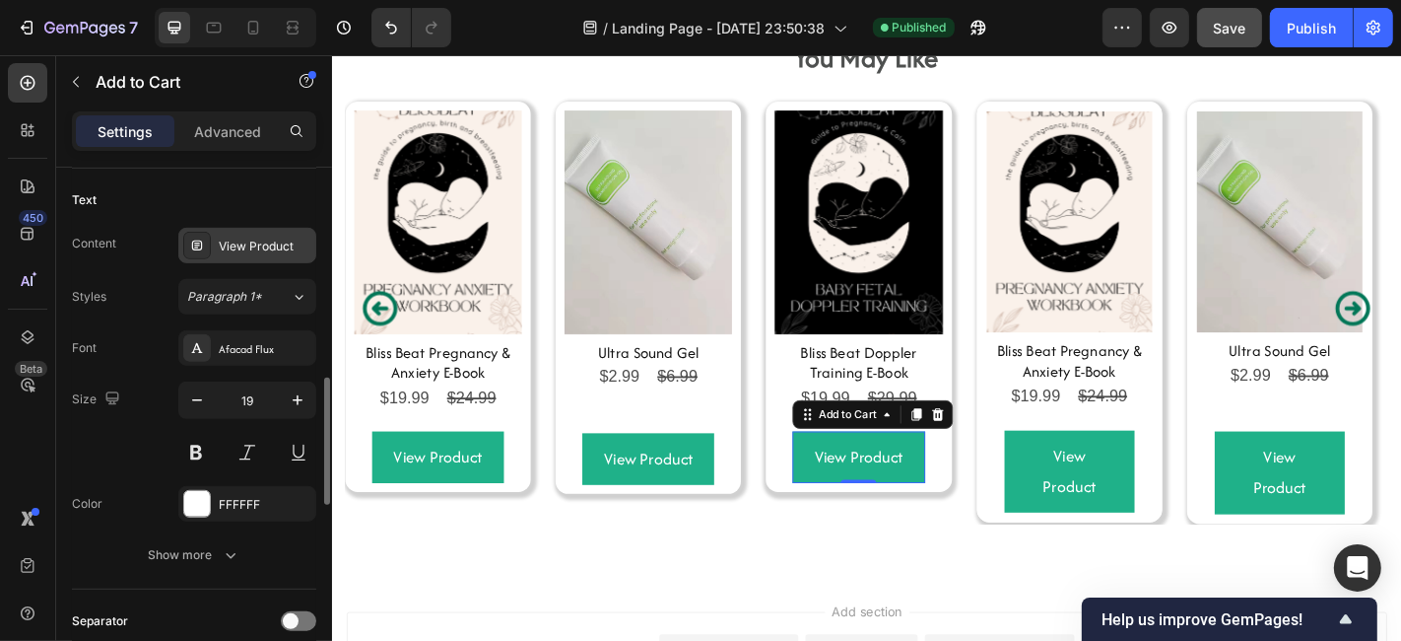
scroll to position [873, 0]
click at [236, 243] on div "View Product" at bounding box center [265, 246] width 93 height 18
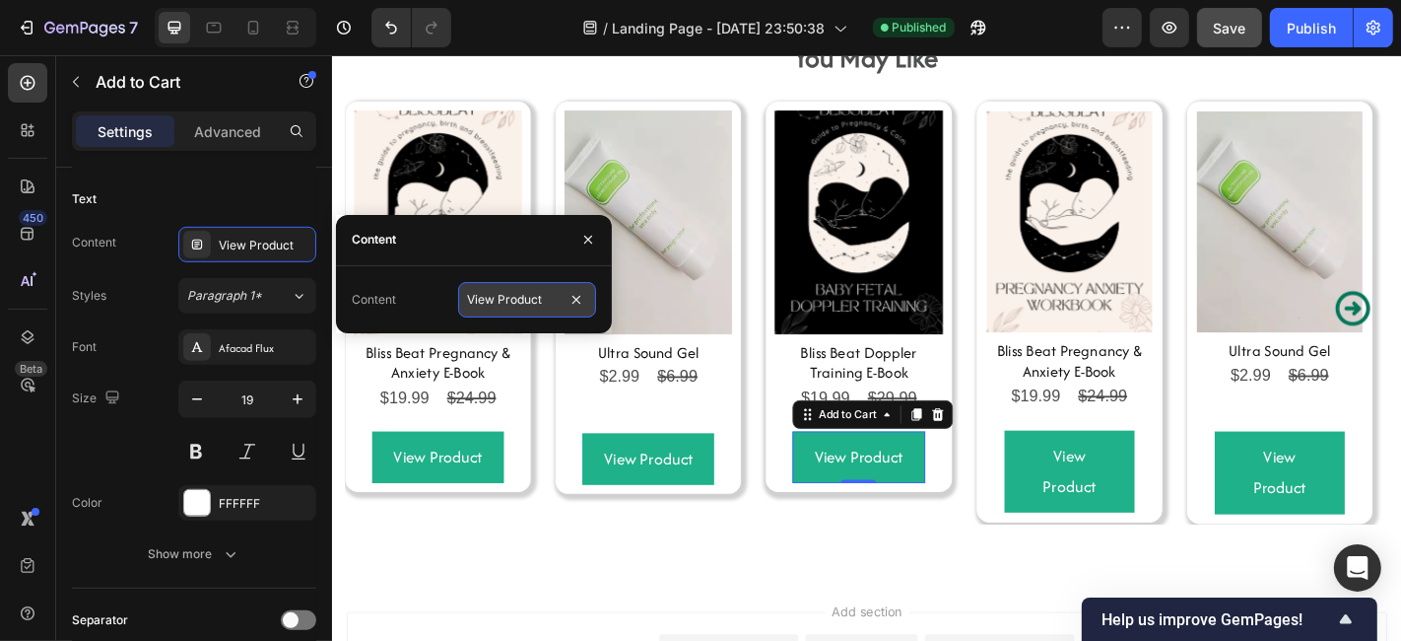
click at [507, 306] on input "View Product" at bounding box center [527, 299] width 138 height 35
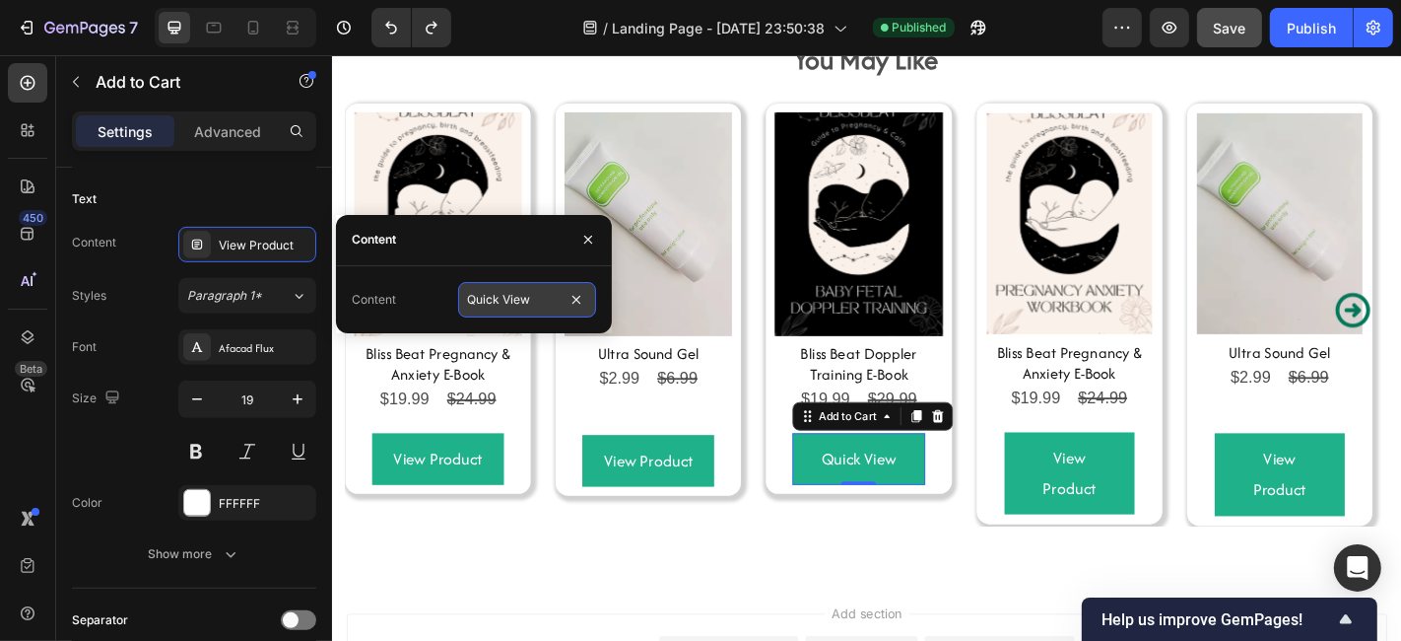
scroll to position [13629, 0]
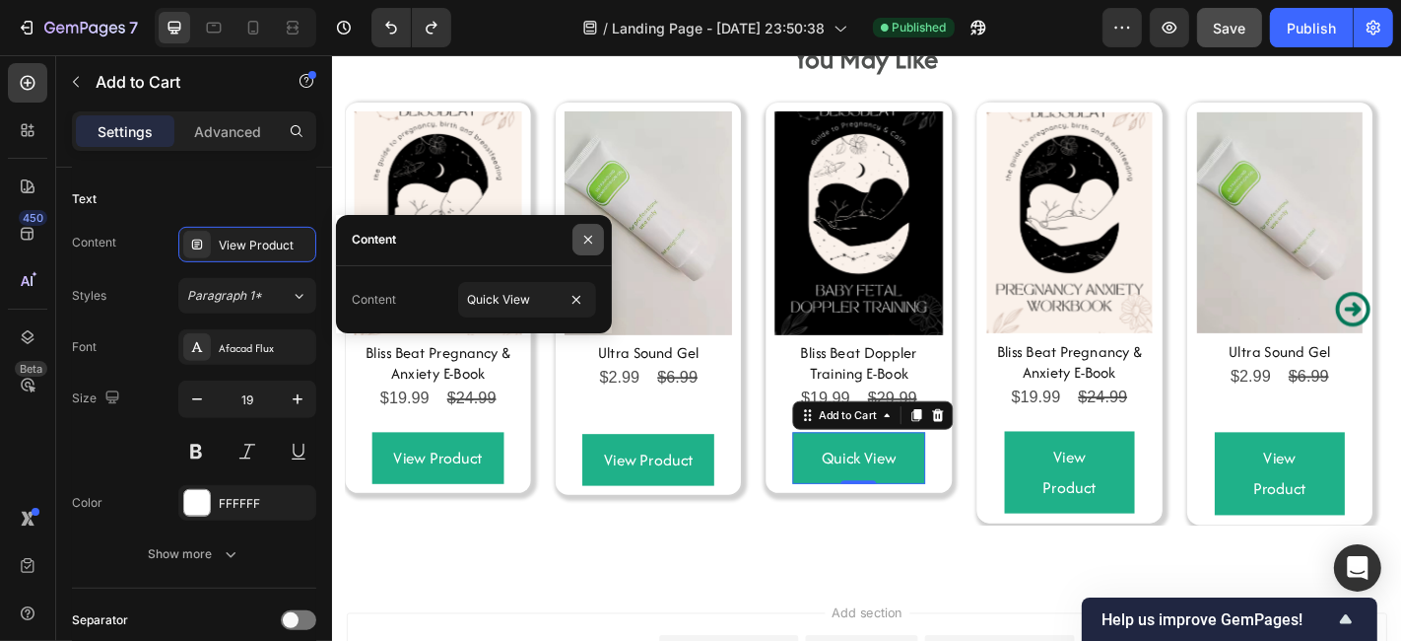
click at [586, 248] on button "button" at bounding box center [589, 240] width 32 height 32
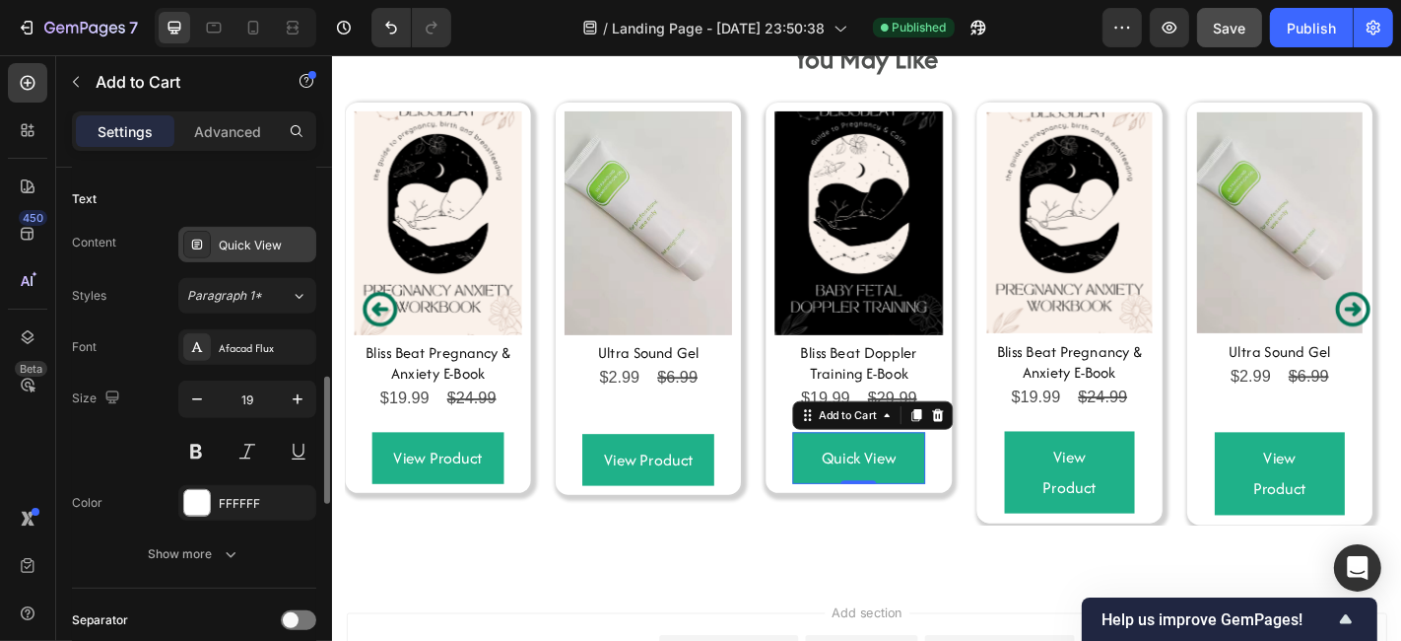
click at [267, 239] on div "Quick View" at bounding box center [265, 246] width 93 height 18
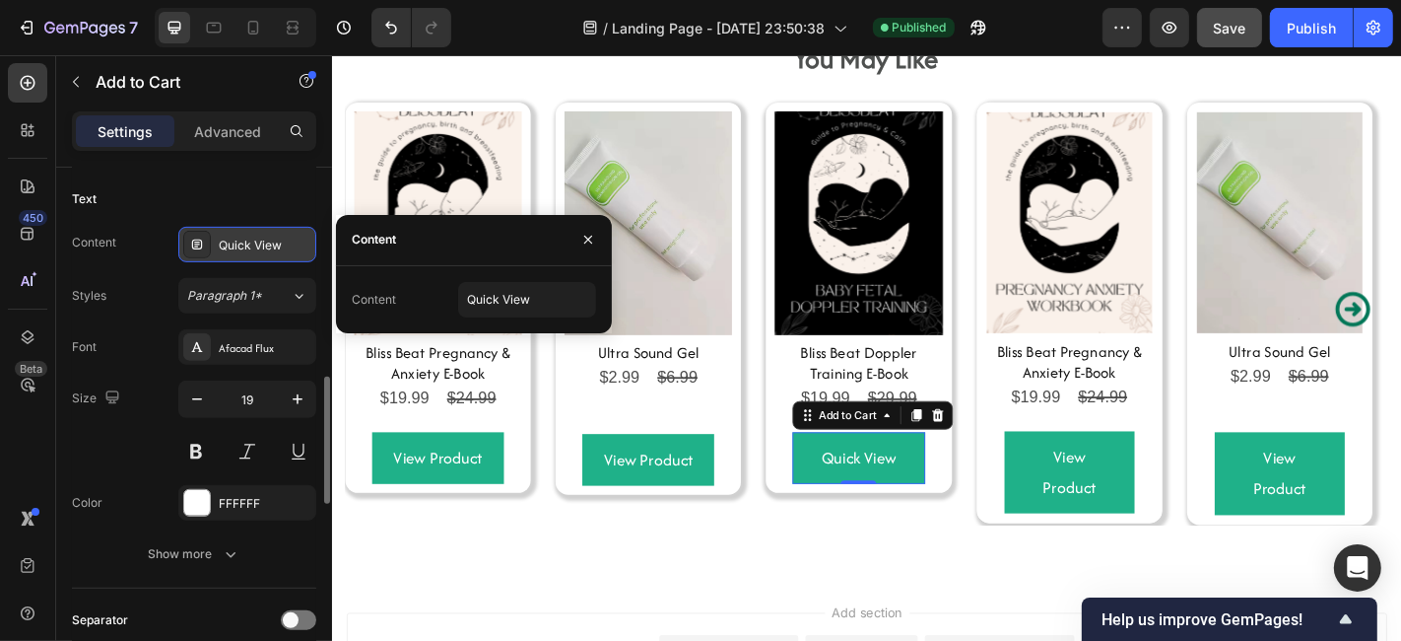
click at [267, 239] on div "Quick View" at bounding box center [265, 246] width 93 height 18
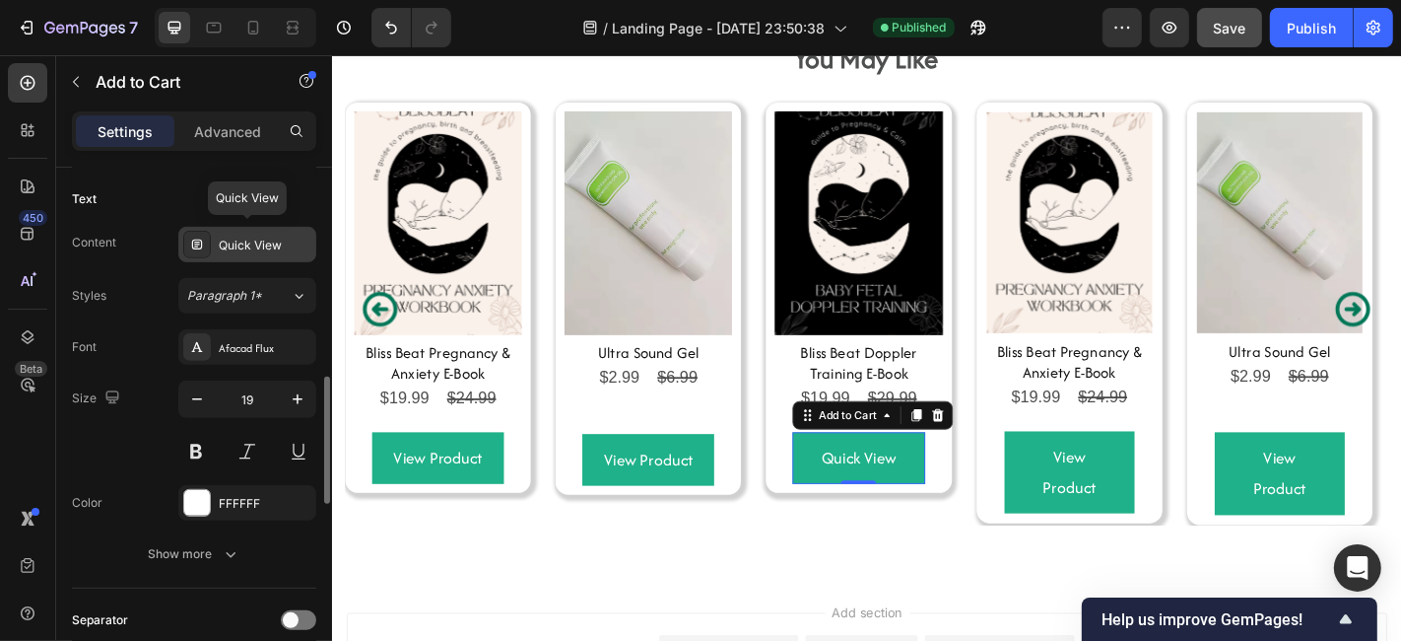
click at [267, 239] on div "Quick View" at bounding box center [265, 246] width 93 height 18
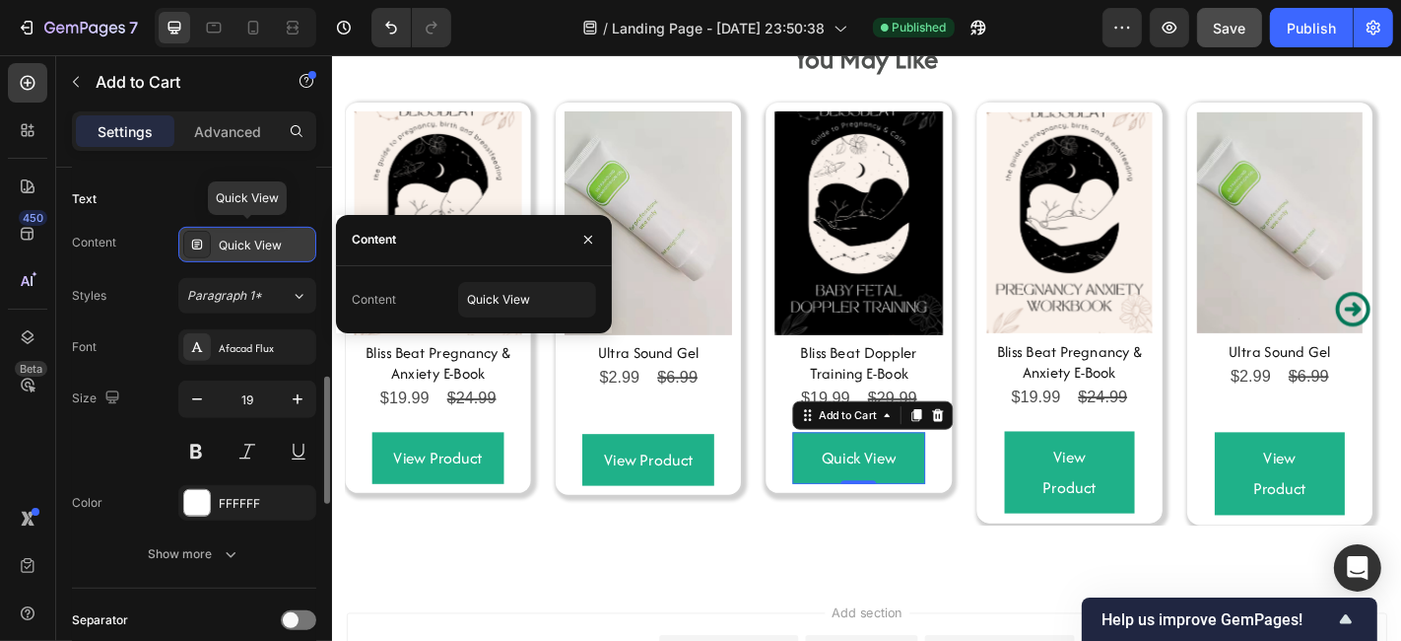
click at [267, 239] on div "Quick View" at bounding box center [265, 246] width 93 height 18
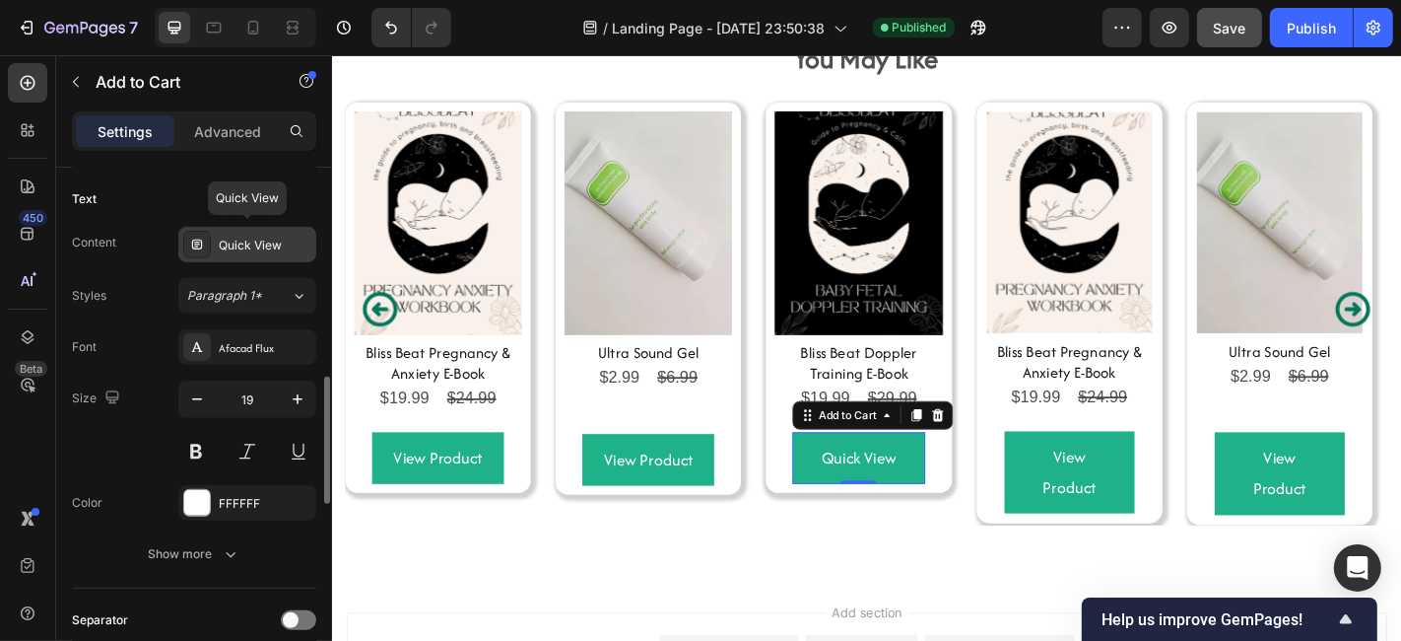
click at [267, 239] on div "Quick View" at bounding box center [265, 246] width 93 height 18
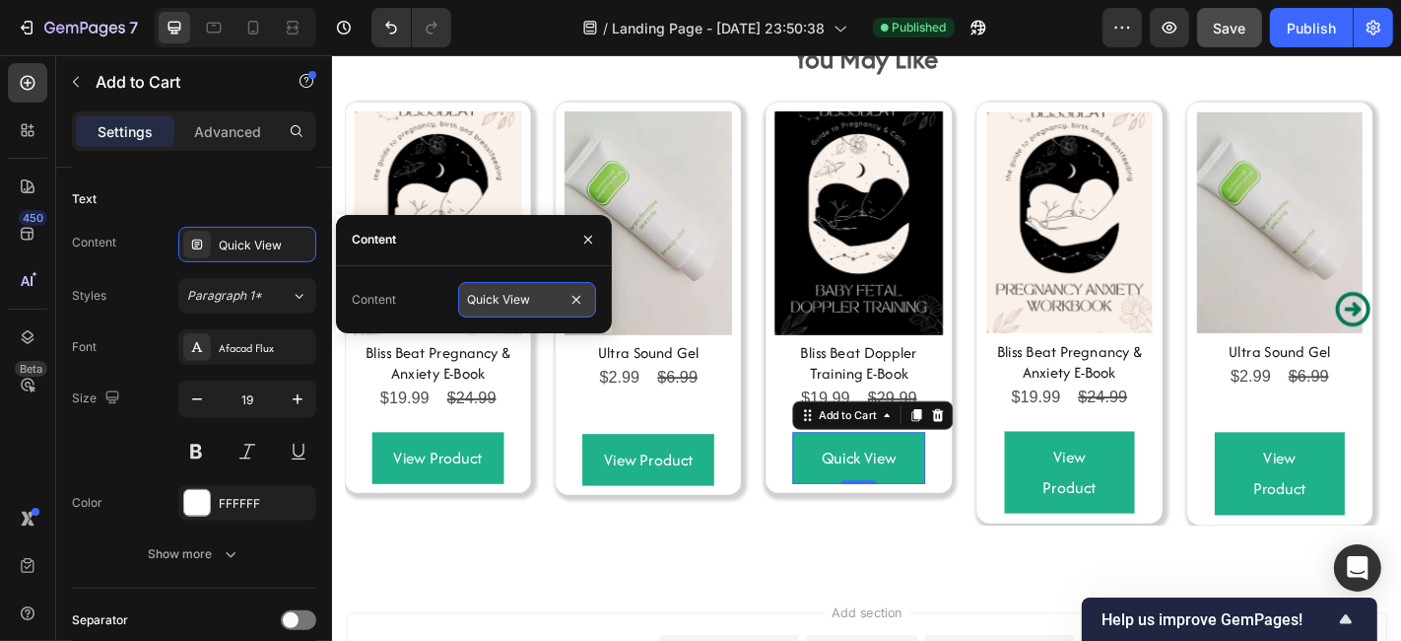
click at [494, 293] on input "Quick View" at bounding box center [527, 299] width 138 height 35
click at [504, 306] on input "Quick View" at bounding box center [527, 299] width 138 height 35
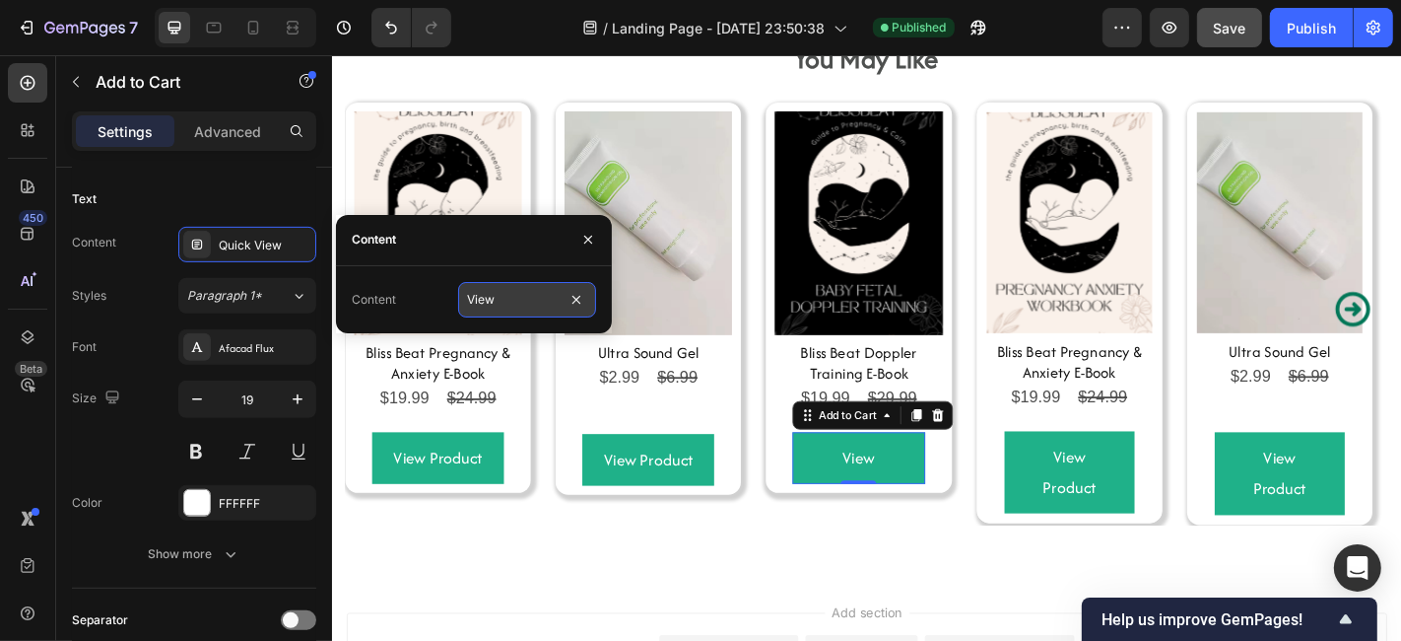
click at [513, 301] on input "View" at bounding box center [527, 299] width 138 height 35
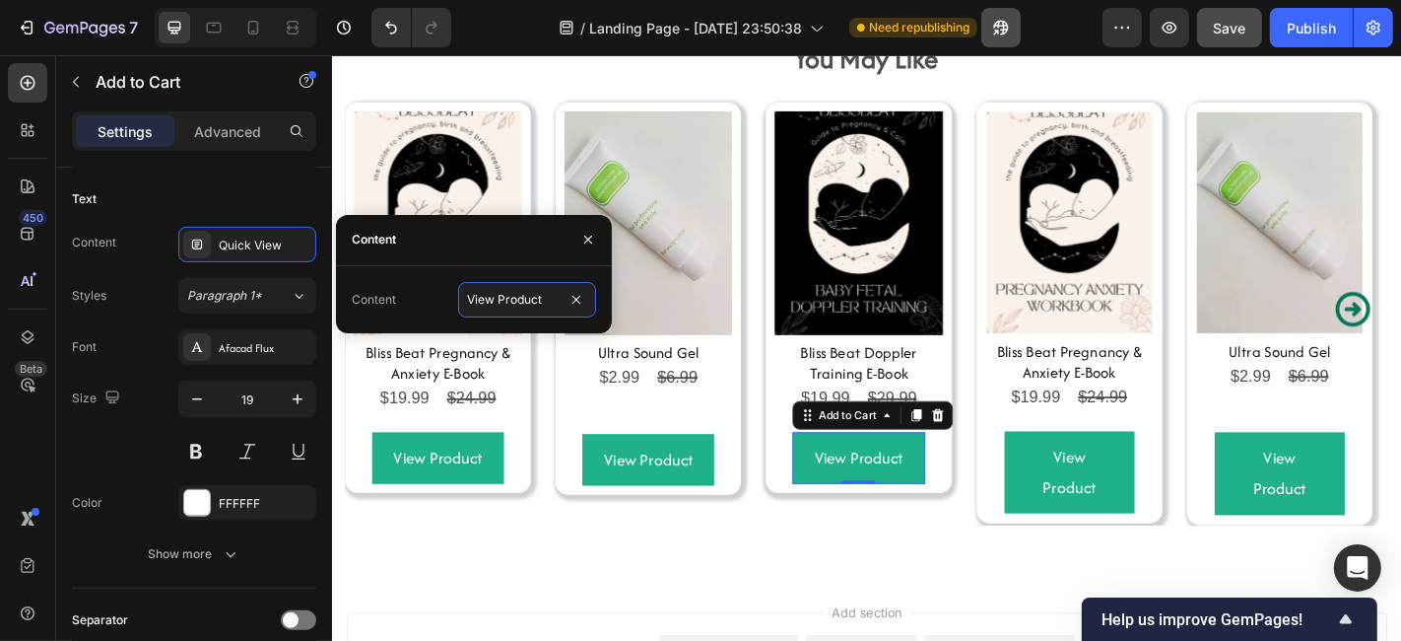
type input "View Product"
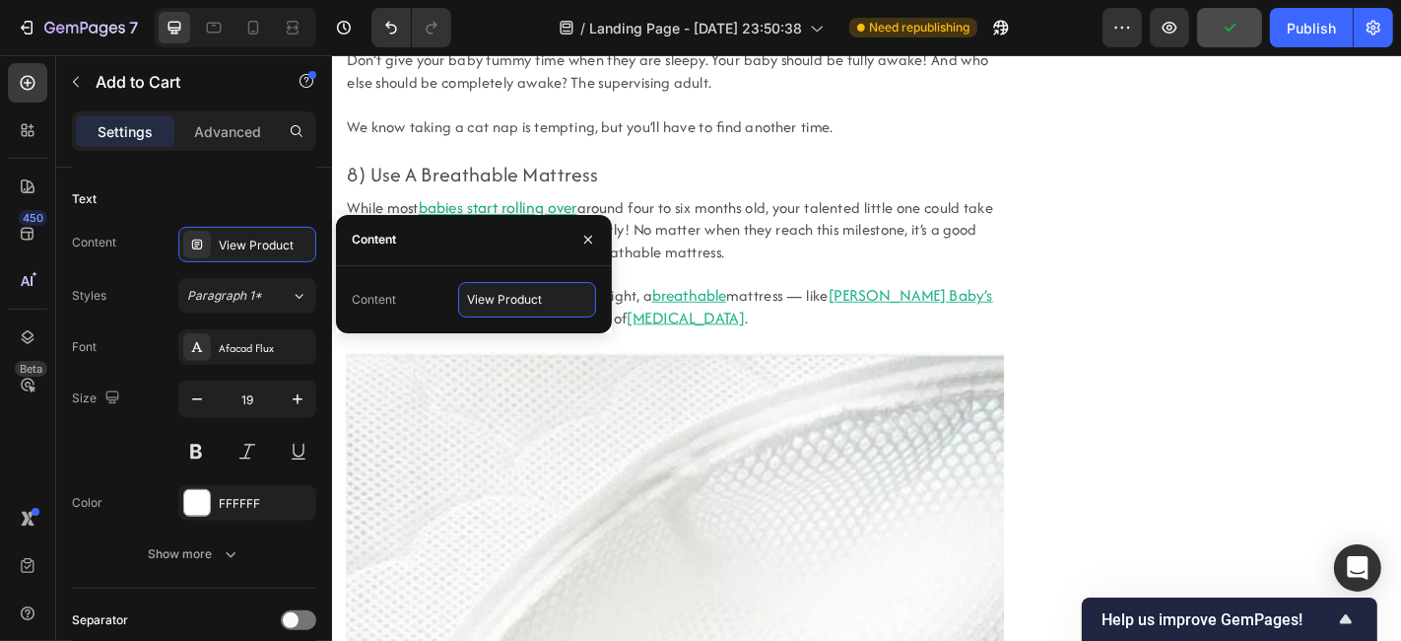
scroll to position [0, 0]
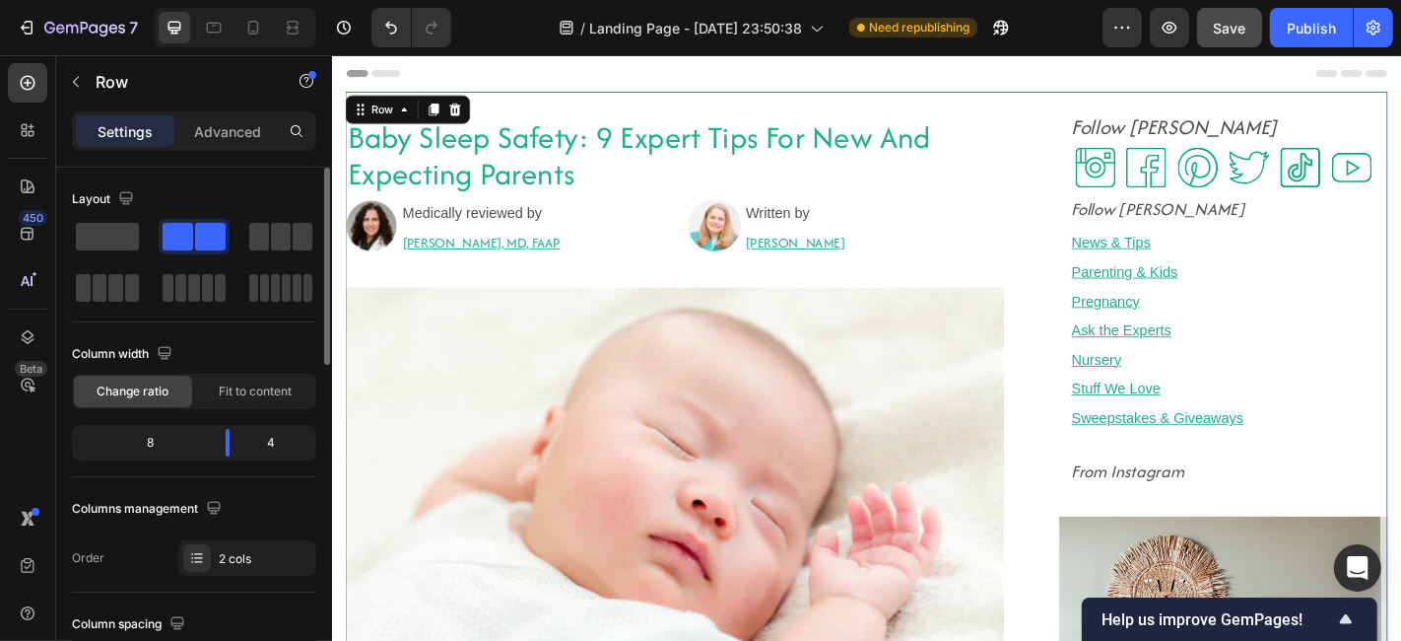
click at [202, 130] on p "Advanced" at bounding box center [227, 131] width 67 height 21
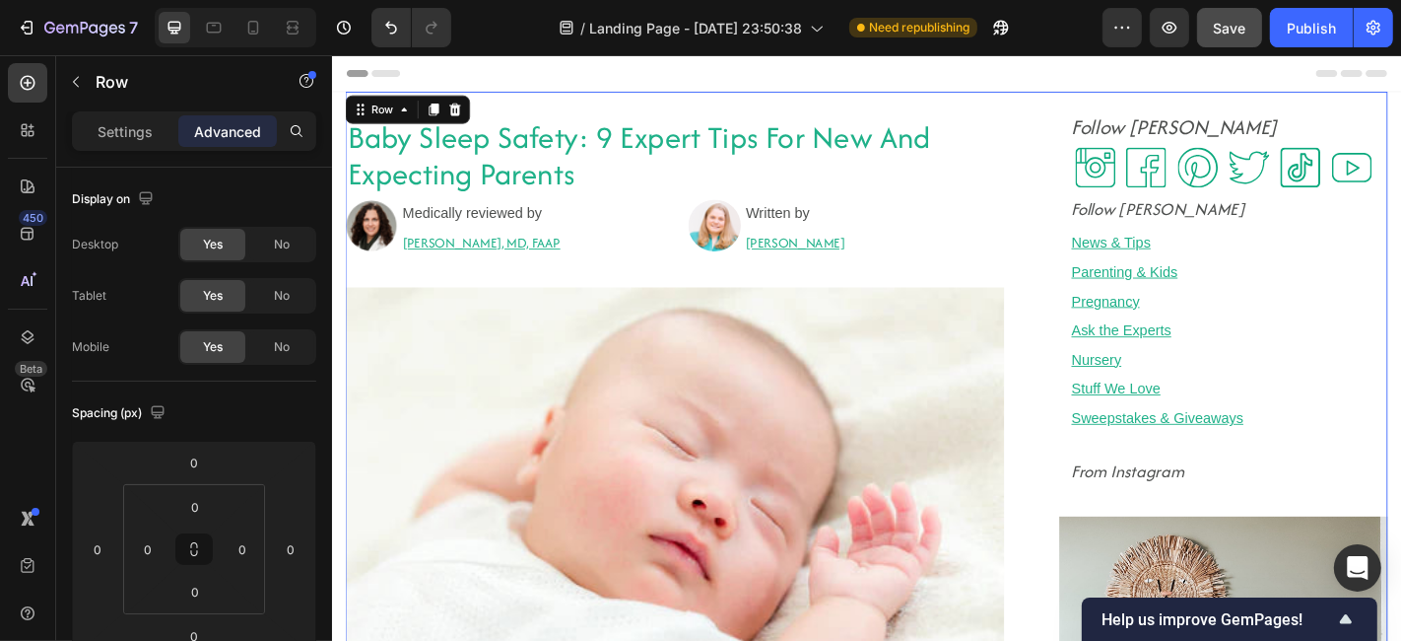
click at [202, 130] on p "Advanced" at bounding box center [227, 131] width 67 height 21
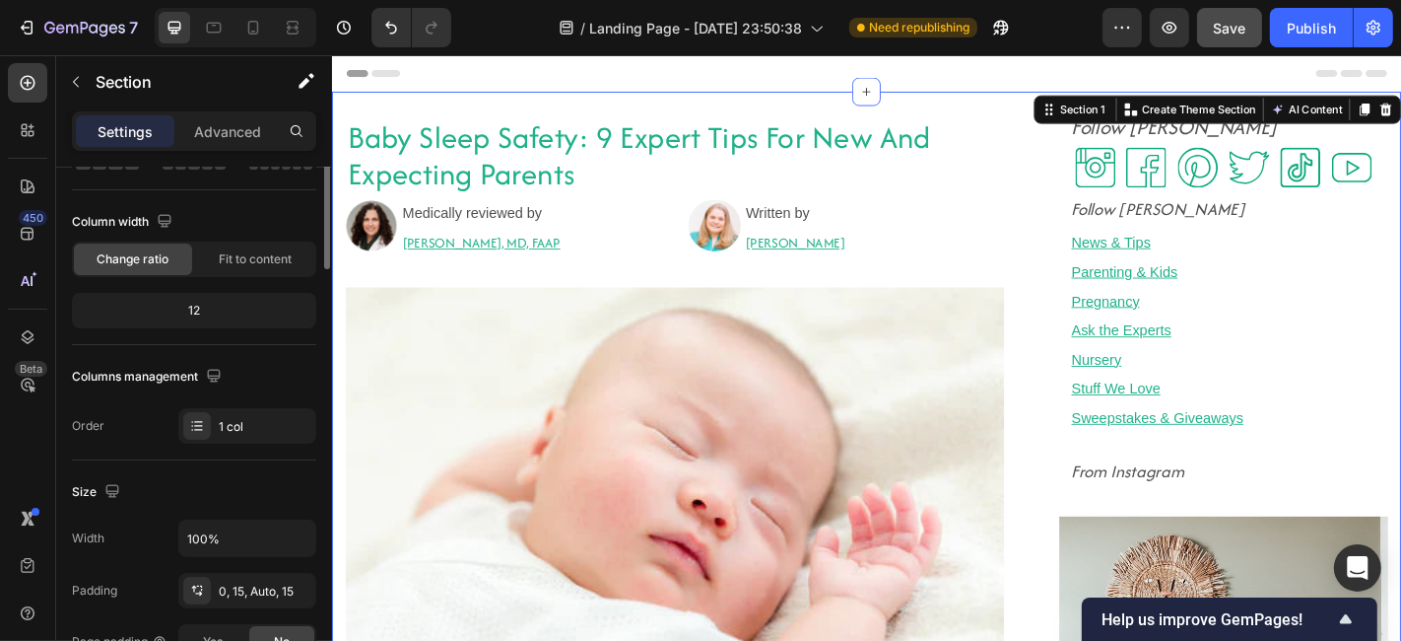
scroll to position [0, 0]
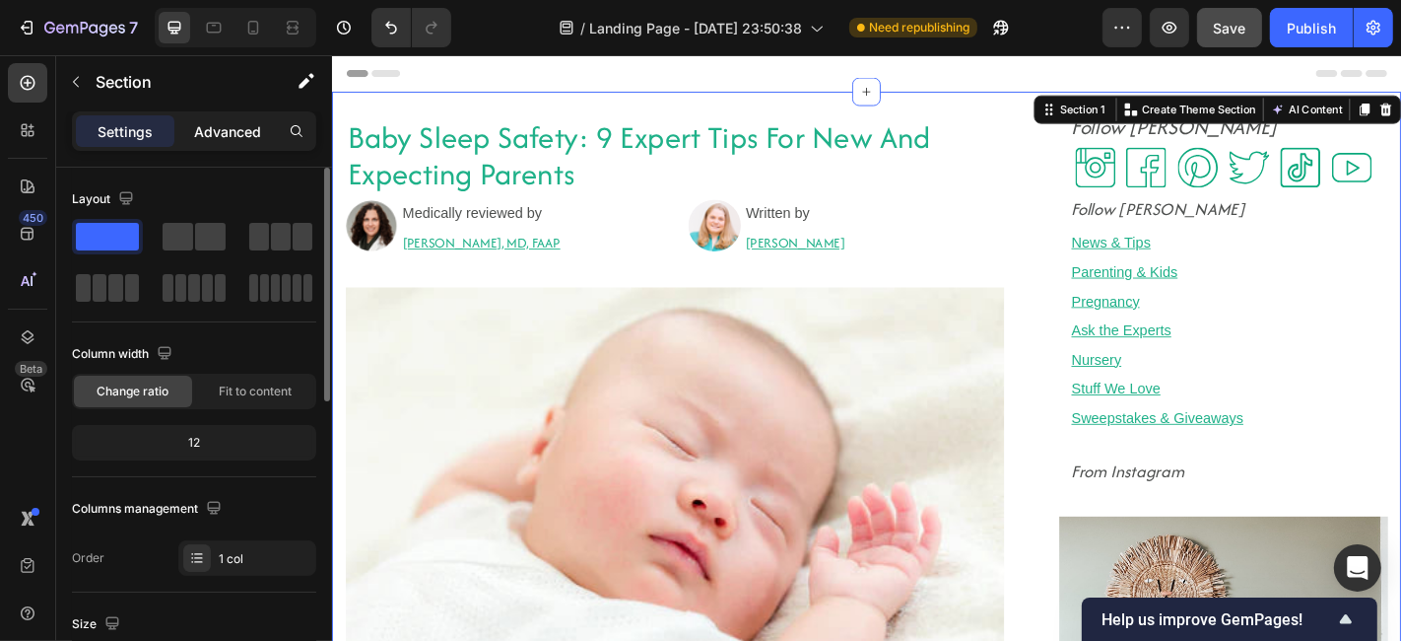
click at [244, 133] on p "Advanced" at bounding box center [227, 131] width 67 height 21
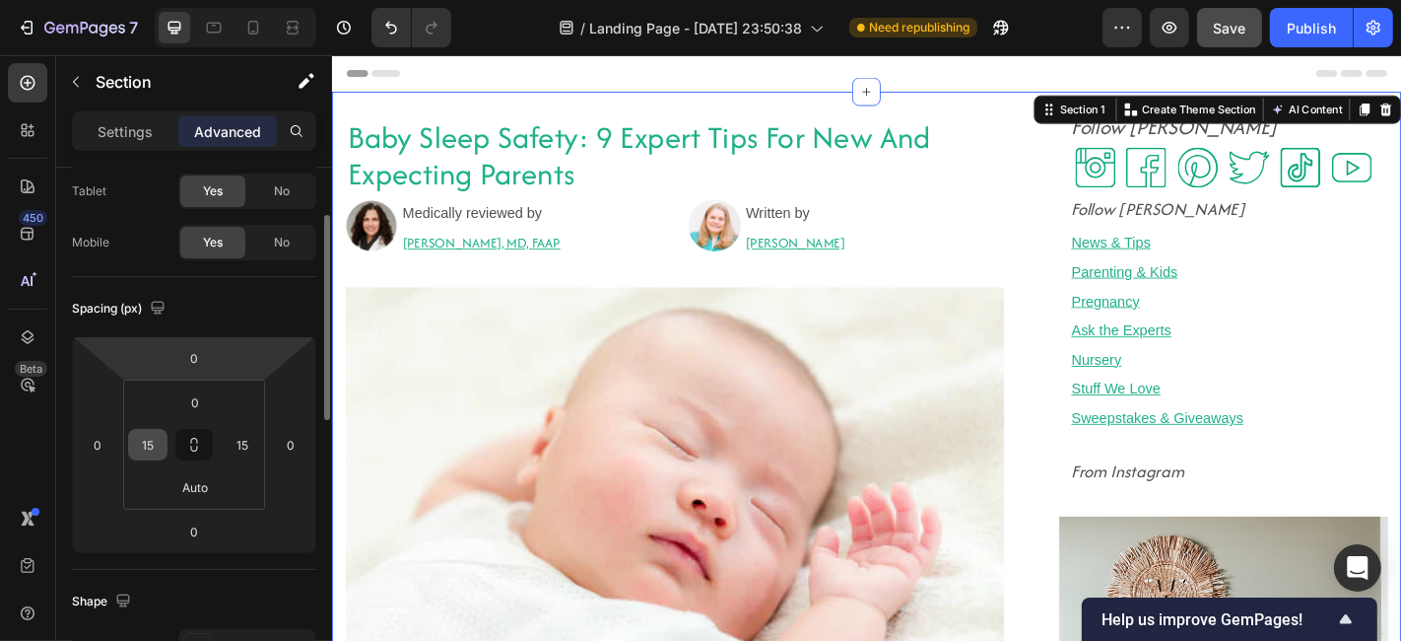
scroll to position [109, 0]
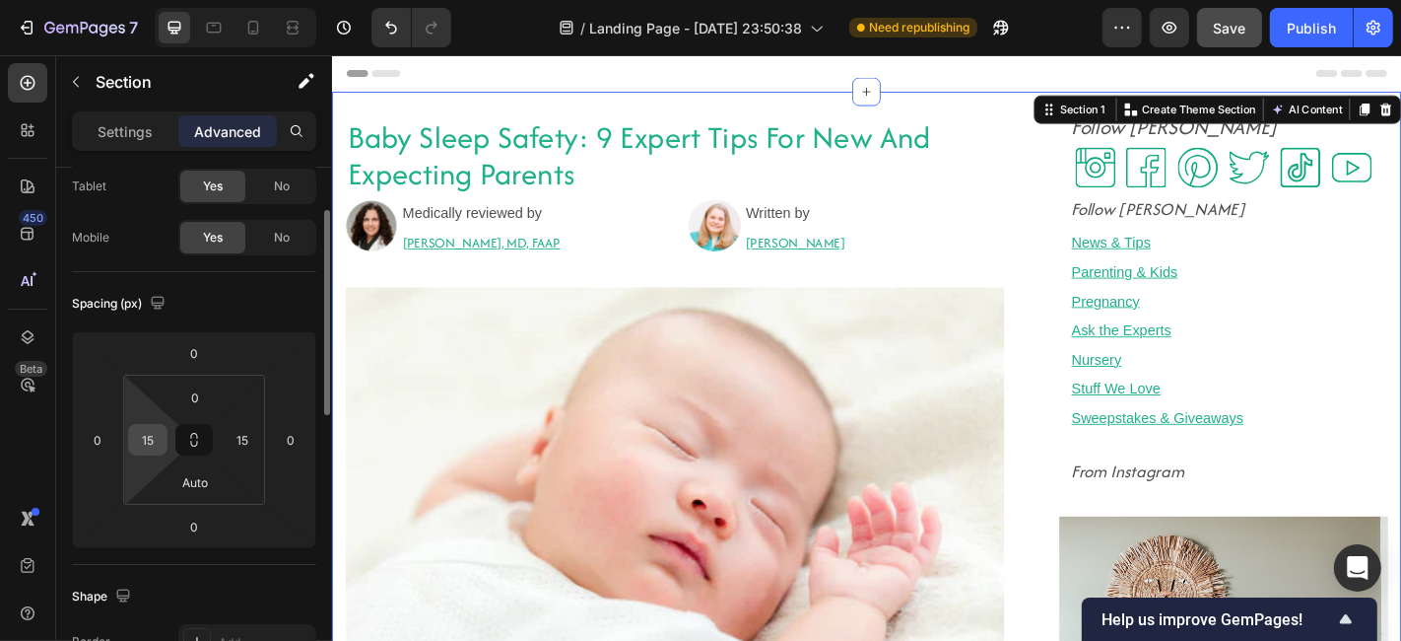
click at [146, 448] on input "15" at bounding box center [148, 440] width 30 height 30
type input "0"
click at [235, 444] on input "15" at bounding box center [243, 440] width 30 height 30
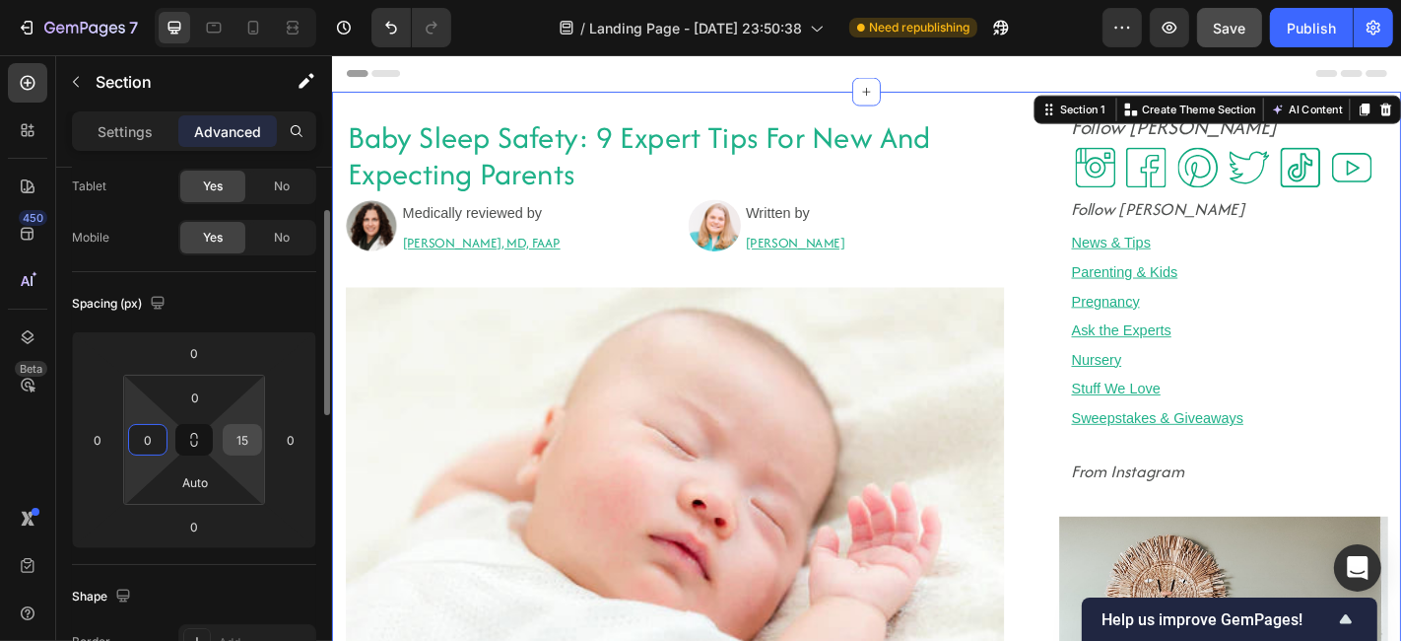
click at [235, 444] on input "15" at bounding box center [243, 440] width 30 height 30
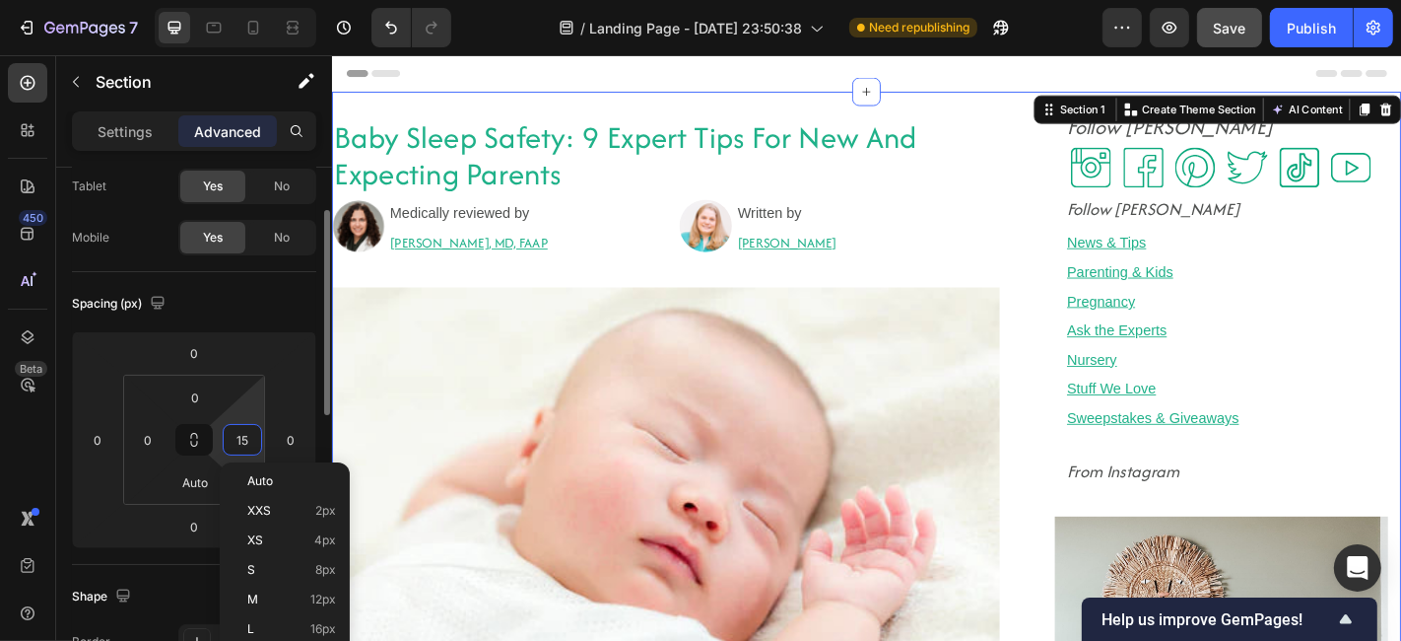
click at [241, 442] on input "15" at bounding box center [243, 440] width 30 height 30
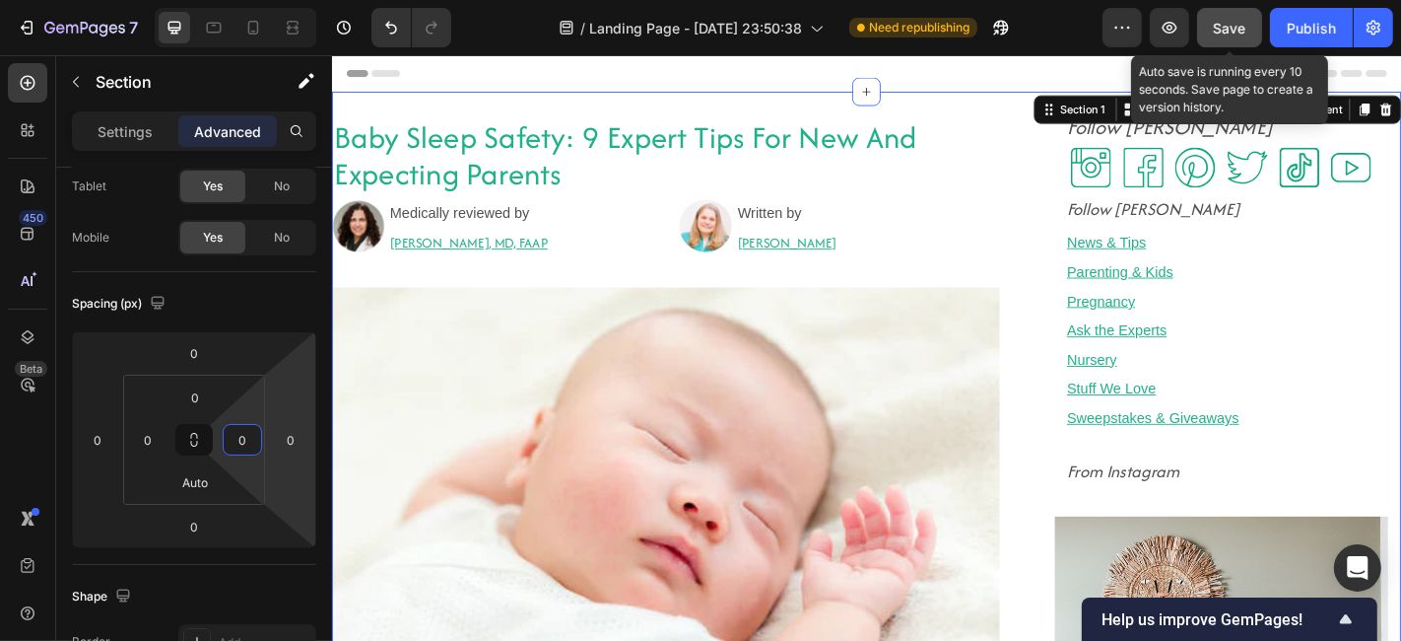
type input "0"
click at [1232, 31] on span "Save" at bounding box center [1230, 28] width 33 height 17
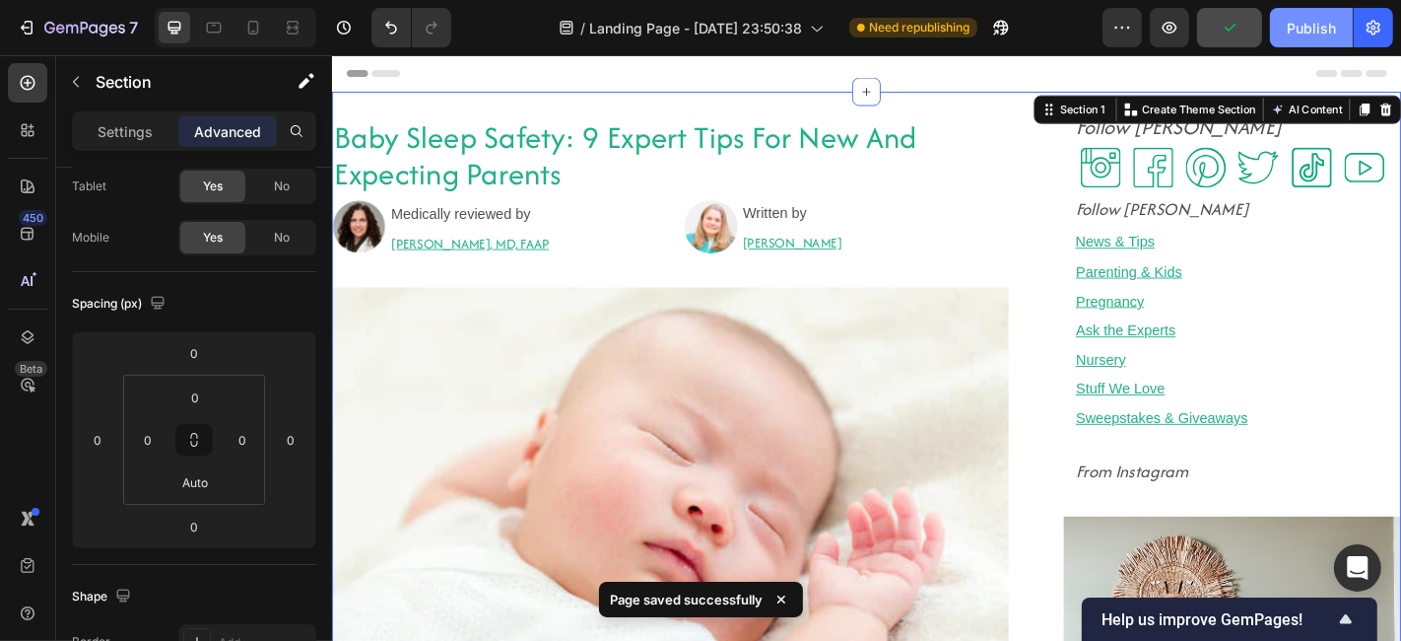
click at [1261, 23] on button "Publish" at bounding box center [1311, 27] width 83 height 39
click at [1171, 30] on icon "button" at bounding box center [1170, 28] width 6 height 6
